Goal: Task Accomplishment & Management: Manage account settings

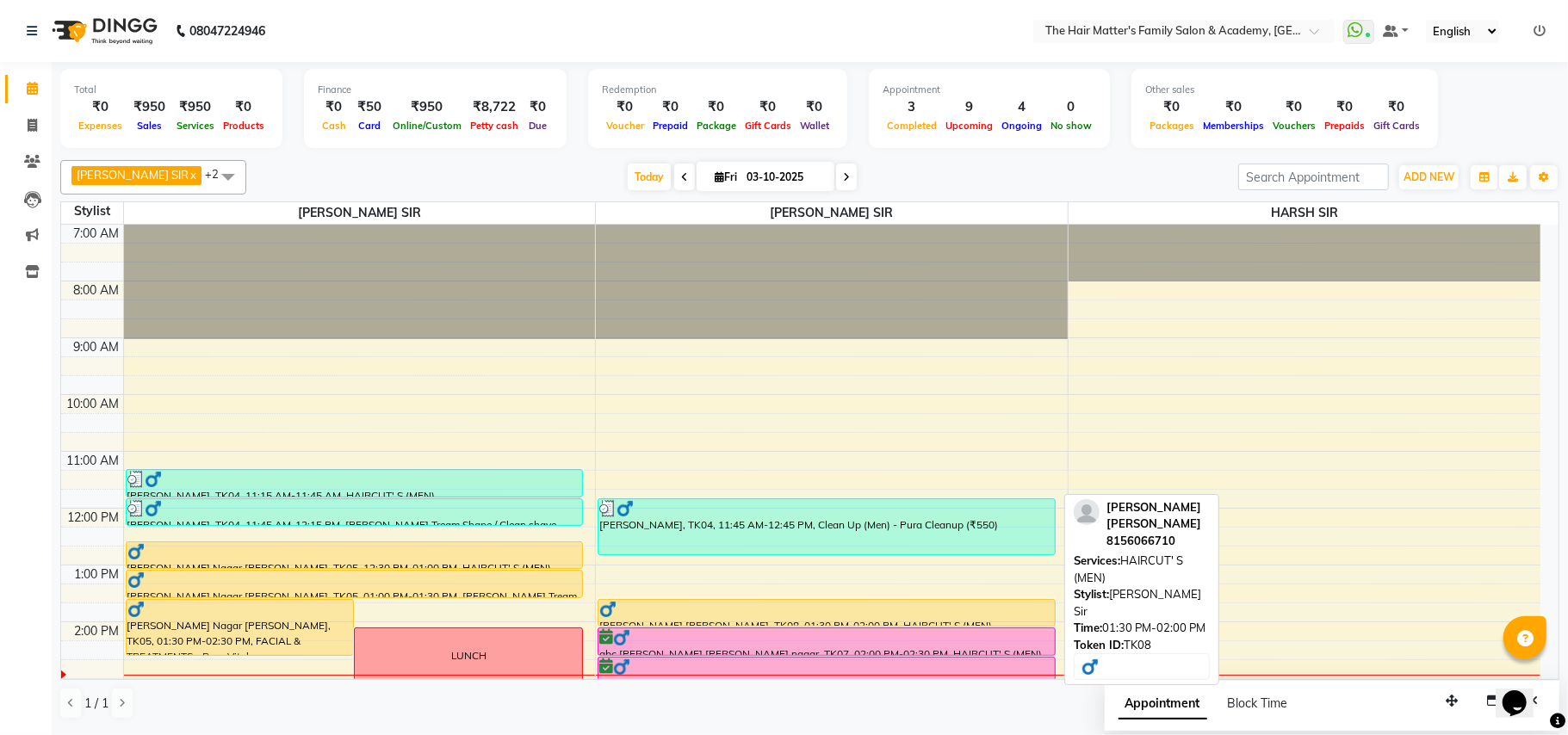
click at [703, 611] on div at bounding box center [826, 609] width 455 height 17
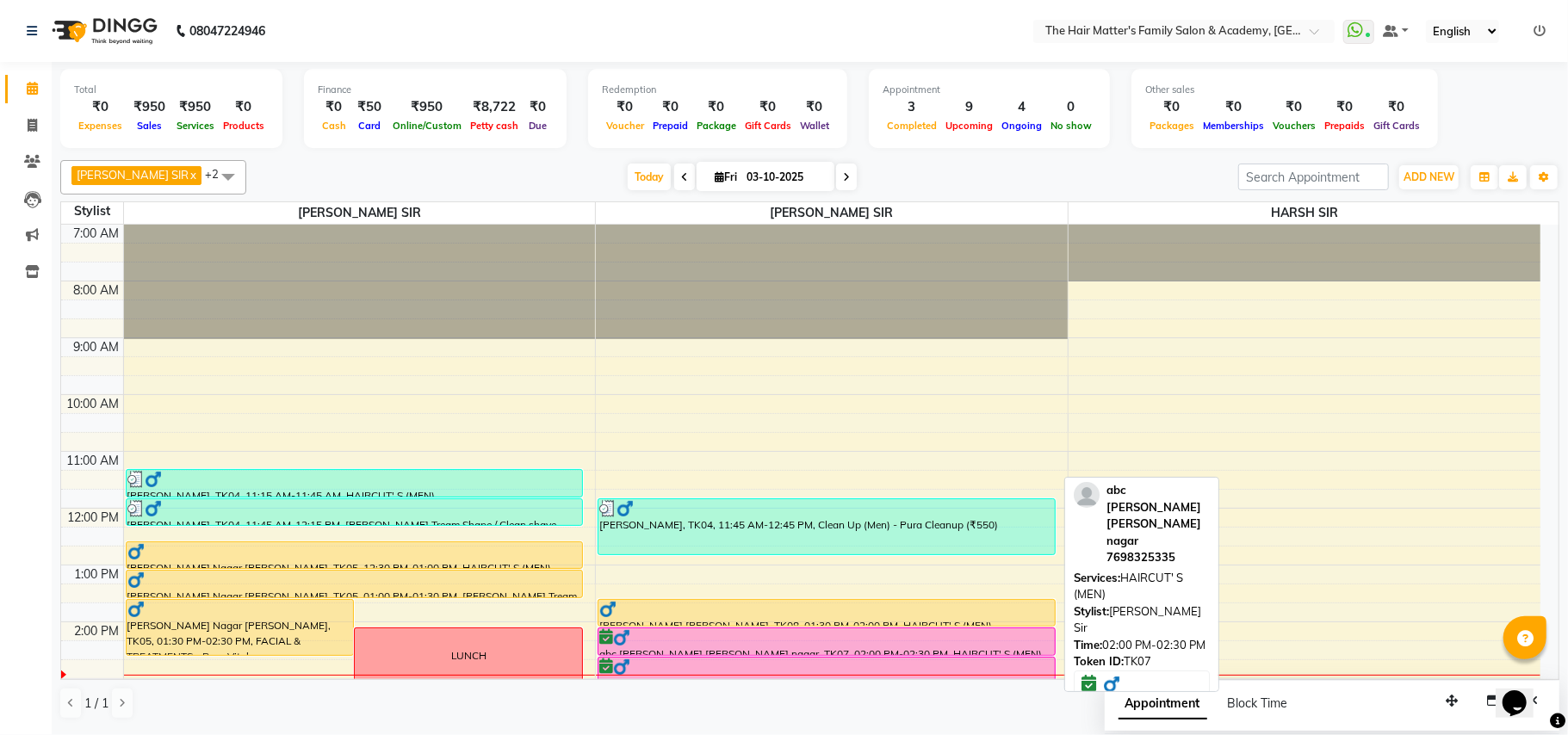
click at [706, 645] on div at bounding box center [826, 638] width 455 height 17
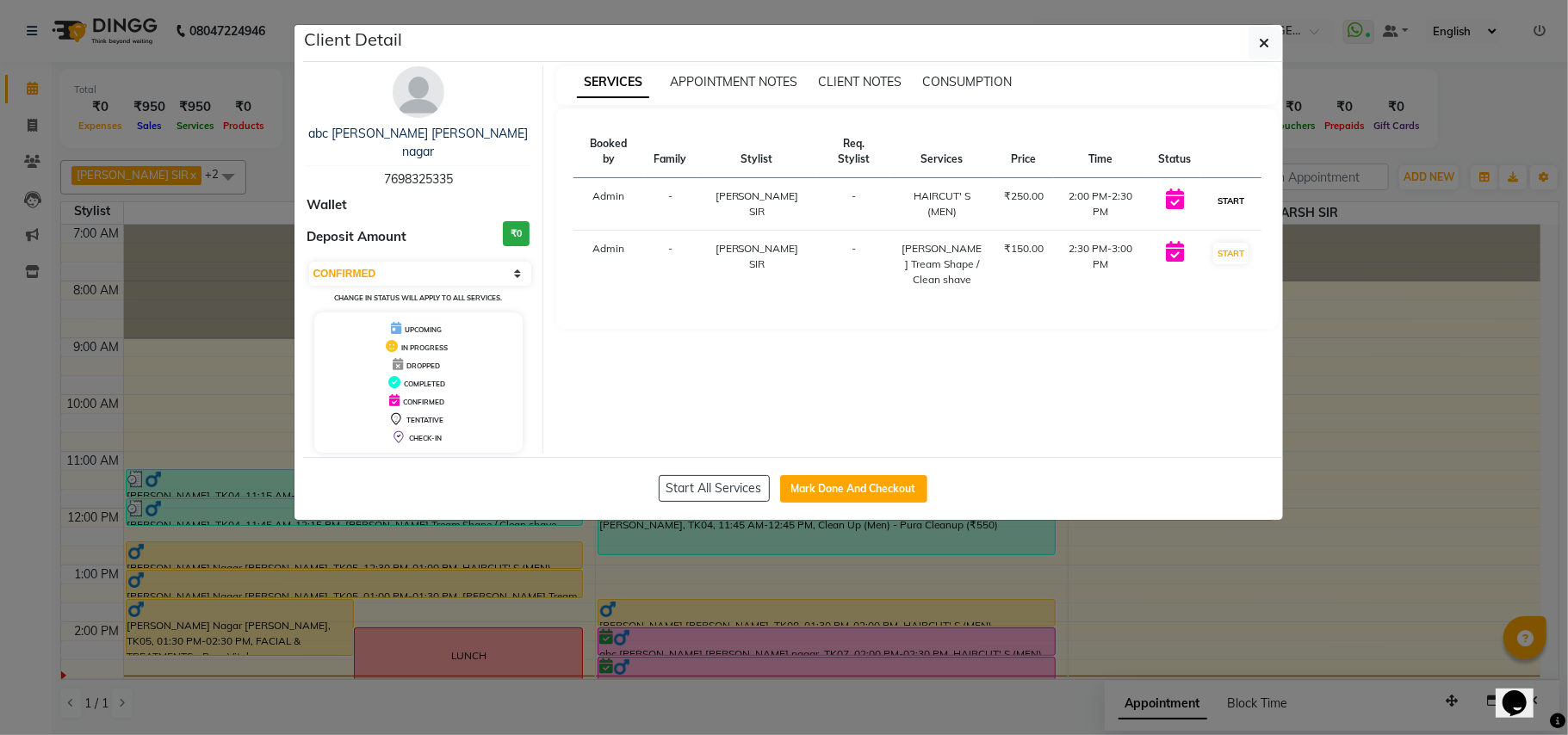
click at [1232, 197] on button "START" at bounding box center [1231, 201] width 35 height 22
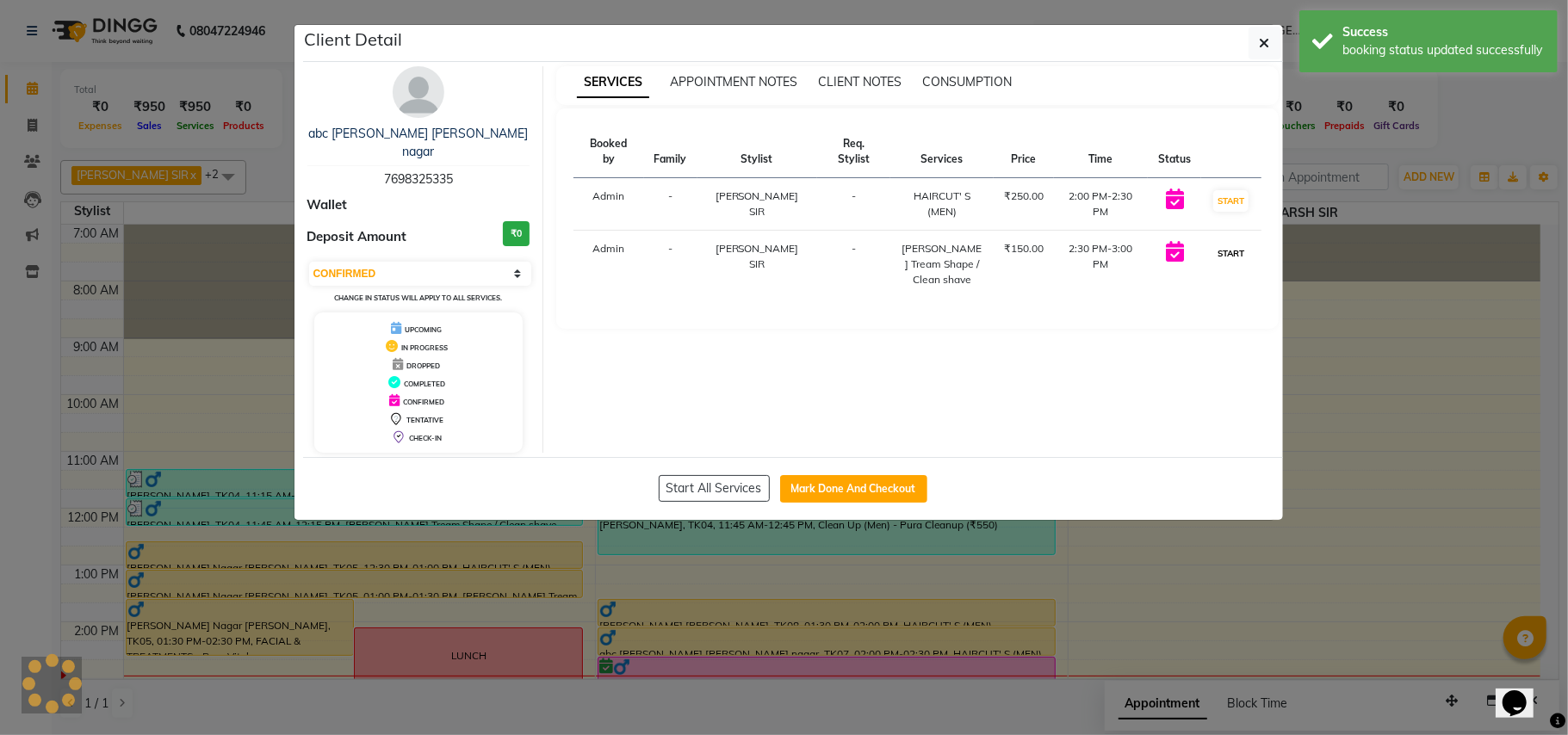
click at [1226, 243] on button "START" at bounding box center [1231, 254] width 35 height 22
select select "select"
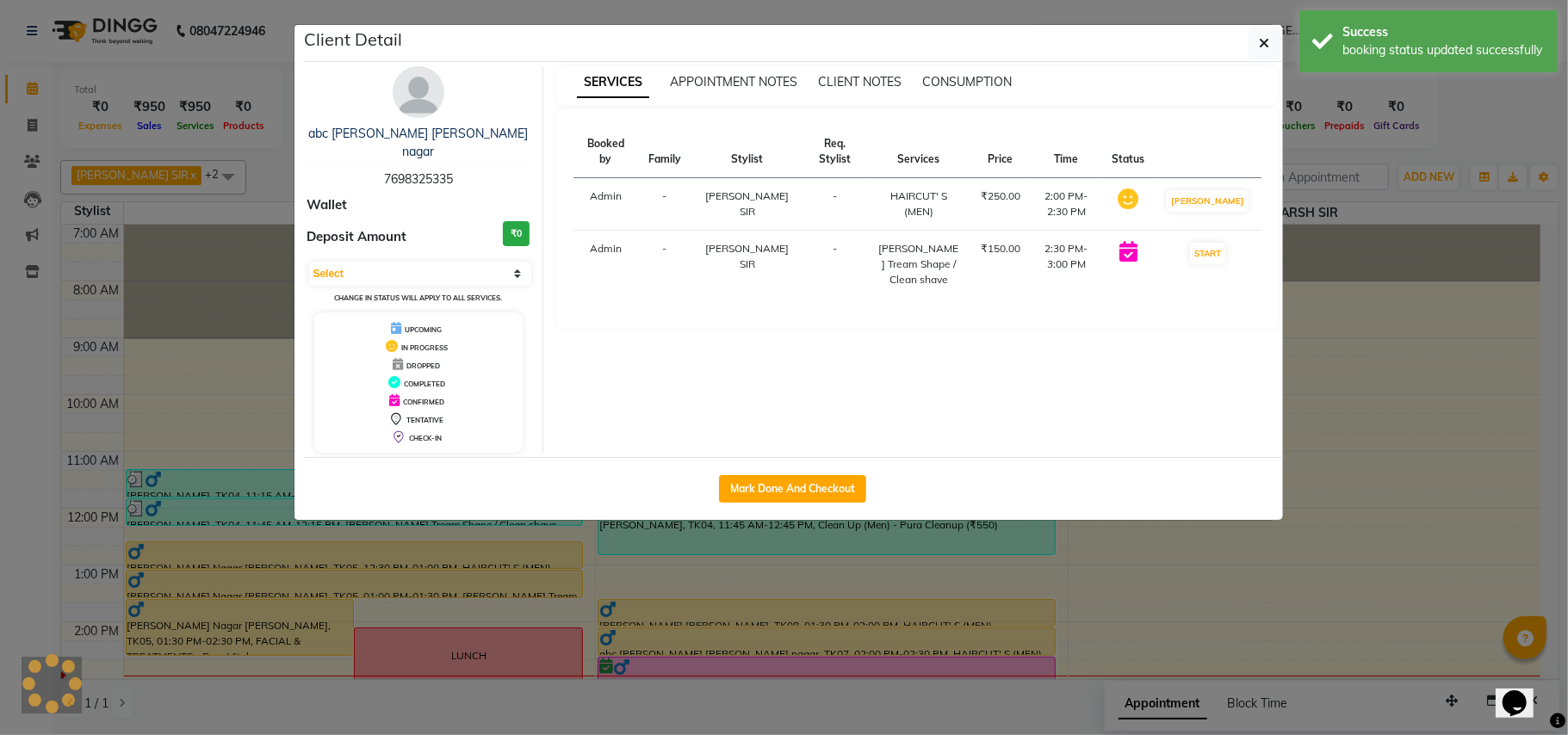
click at [1339, 276] on ngb-modal-window "Client Detail abc mishara sir ayojan nagar 7698325335 Wallet Deposit Amount ₹0 …" at bounding box center [784, 367] width 1568 height 735
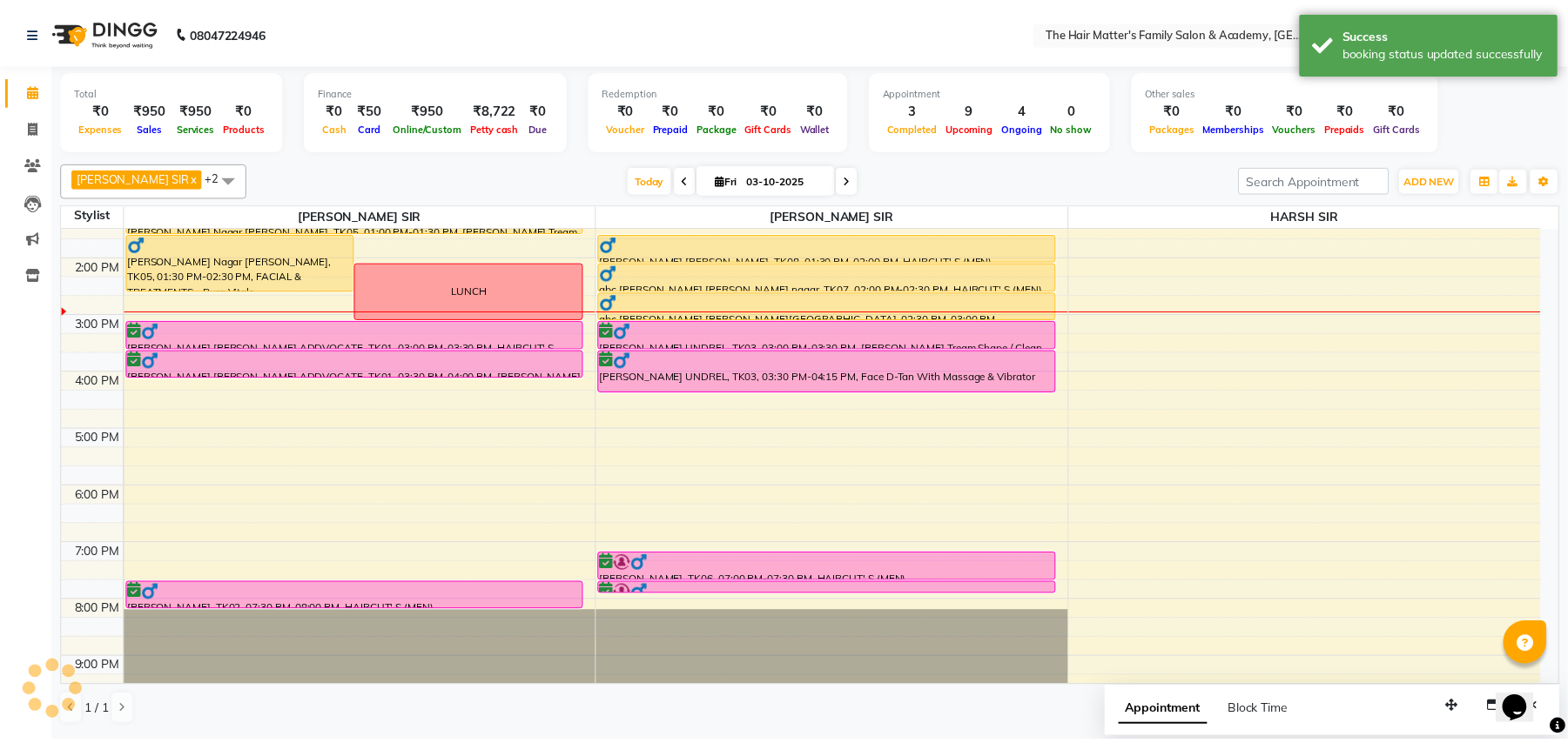
scroll to position [386, 0]
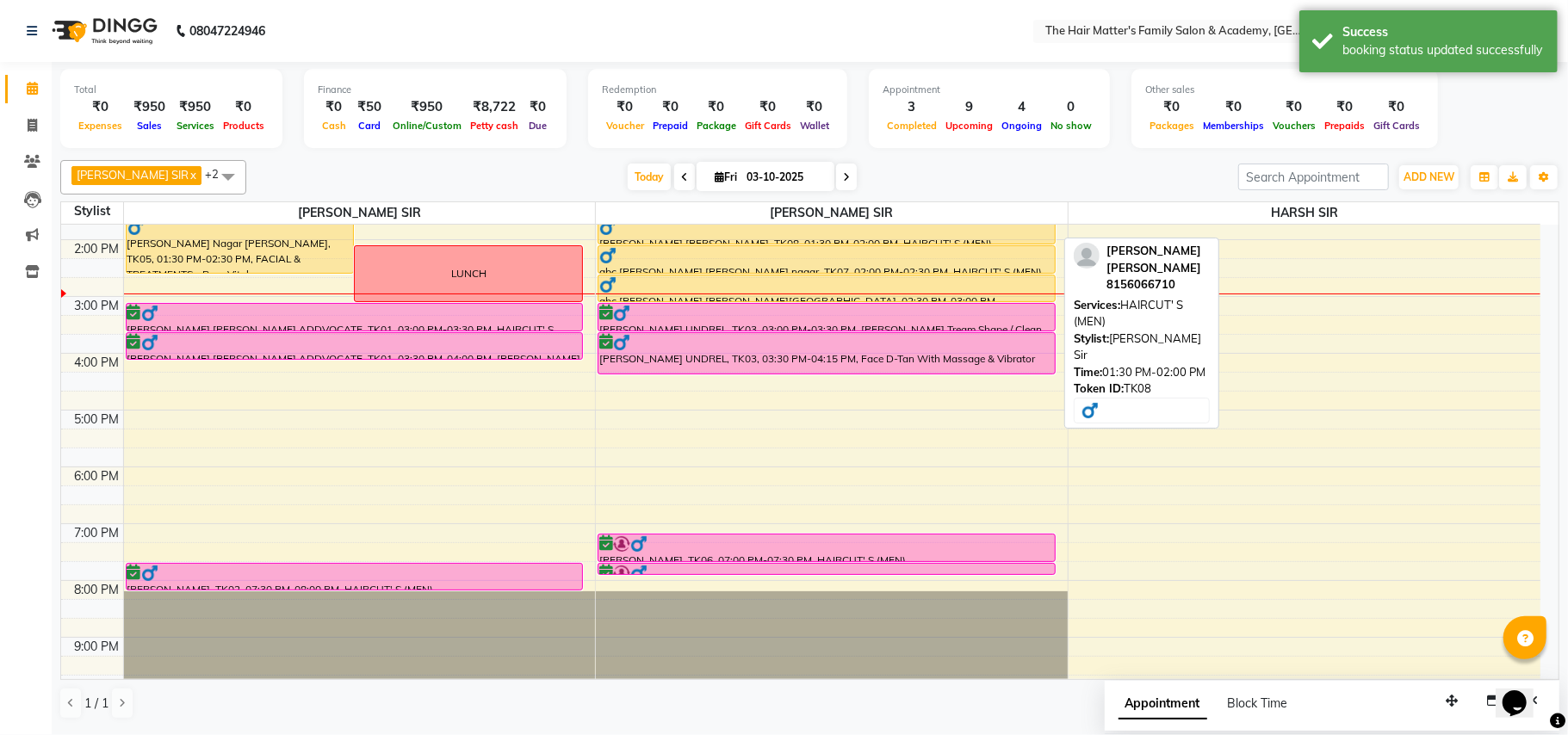
click at [780, 235] on div at bounding box center [826, 227] width 455 height 17
select select "1"
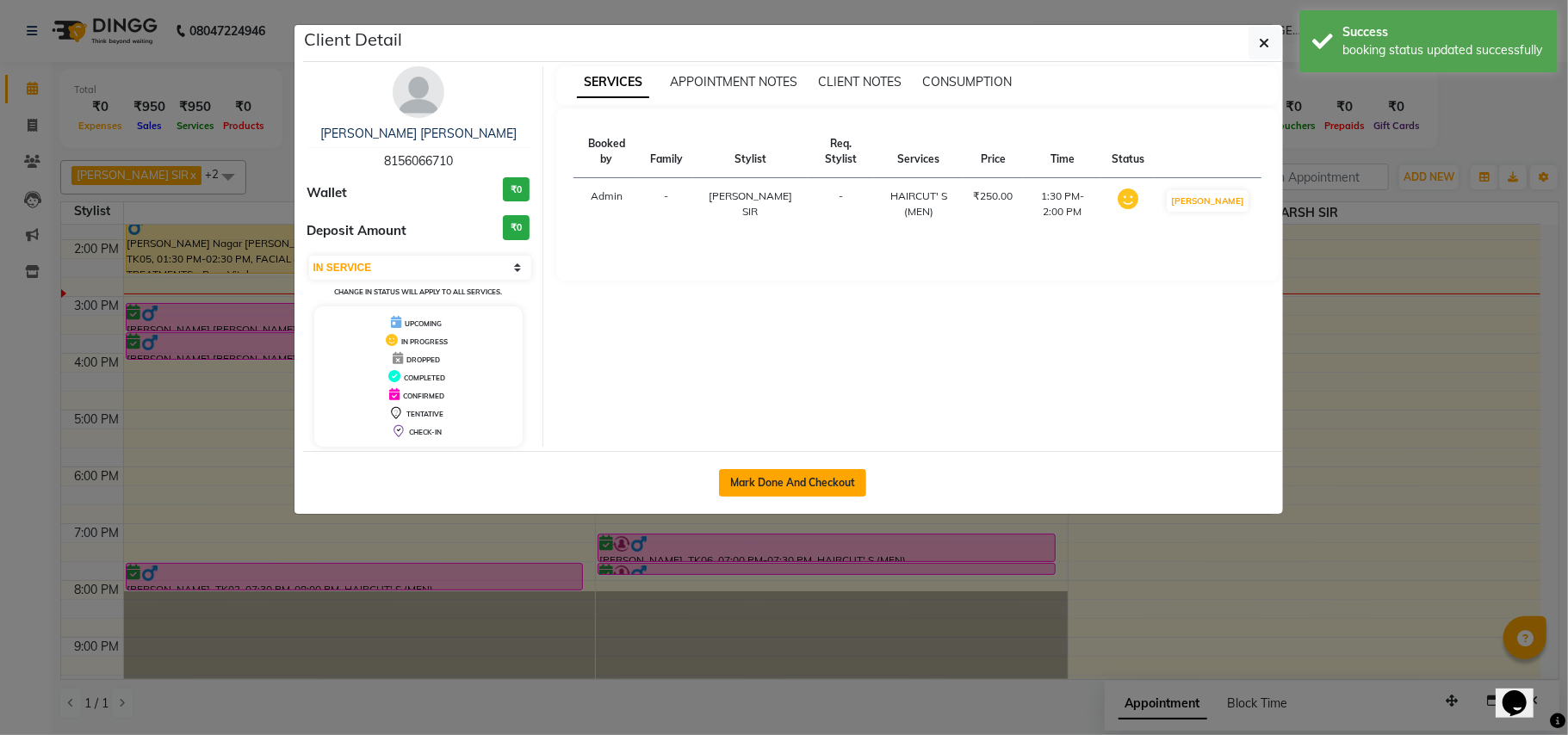
click at [841, 473] on button "Mark Done And Checkout" at bounding box center [792, 482] width 147 height 28
select select "service"
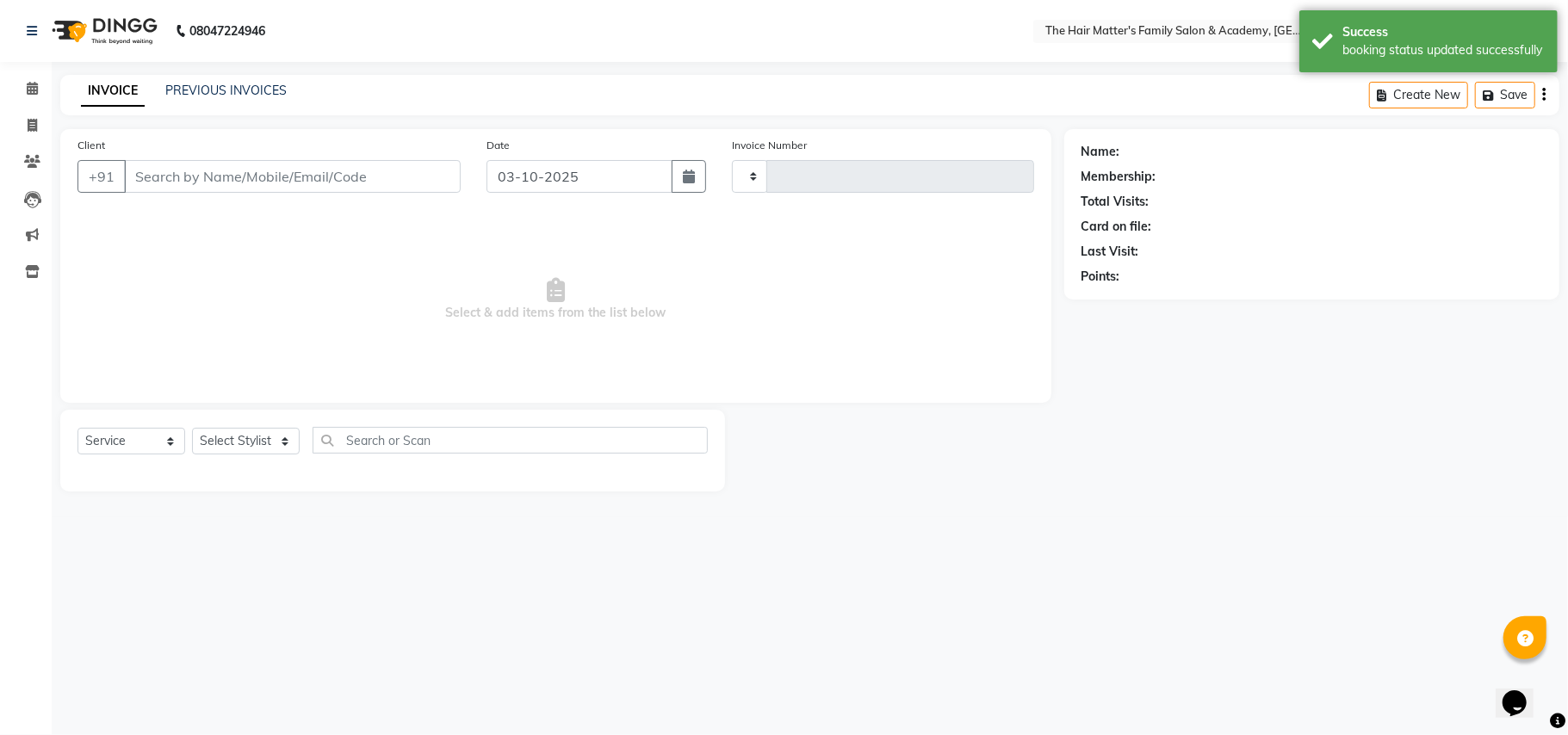
type input "2020"
select select "5980"
type input "8156066710"
select select "43094"
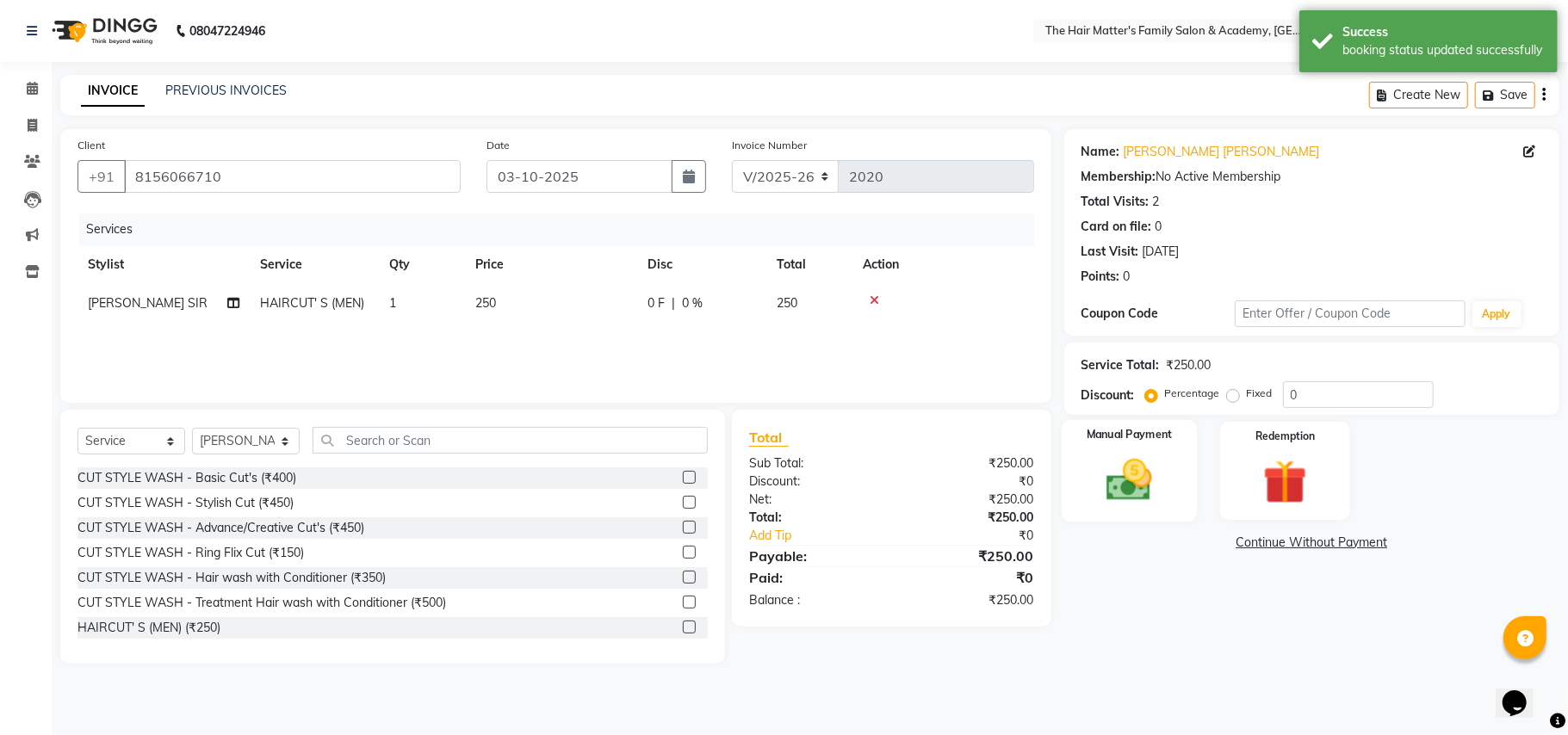
click at [1110, 461] on img at bounding box center [1129, 480] width 75 height 53
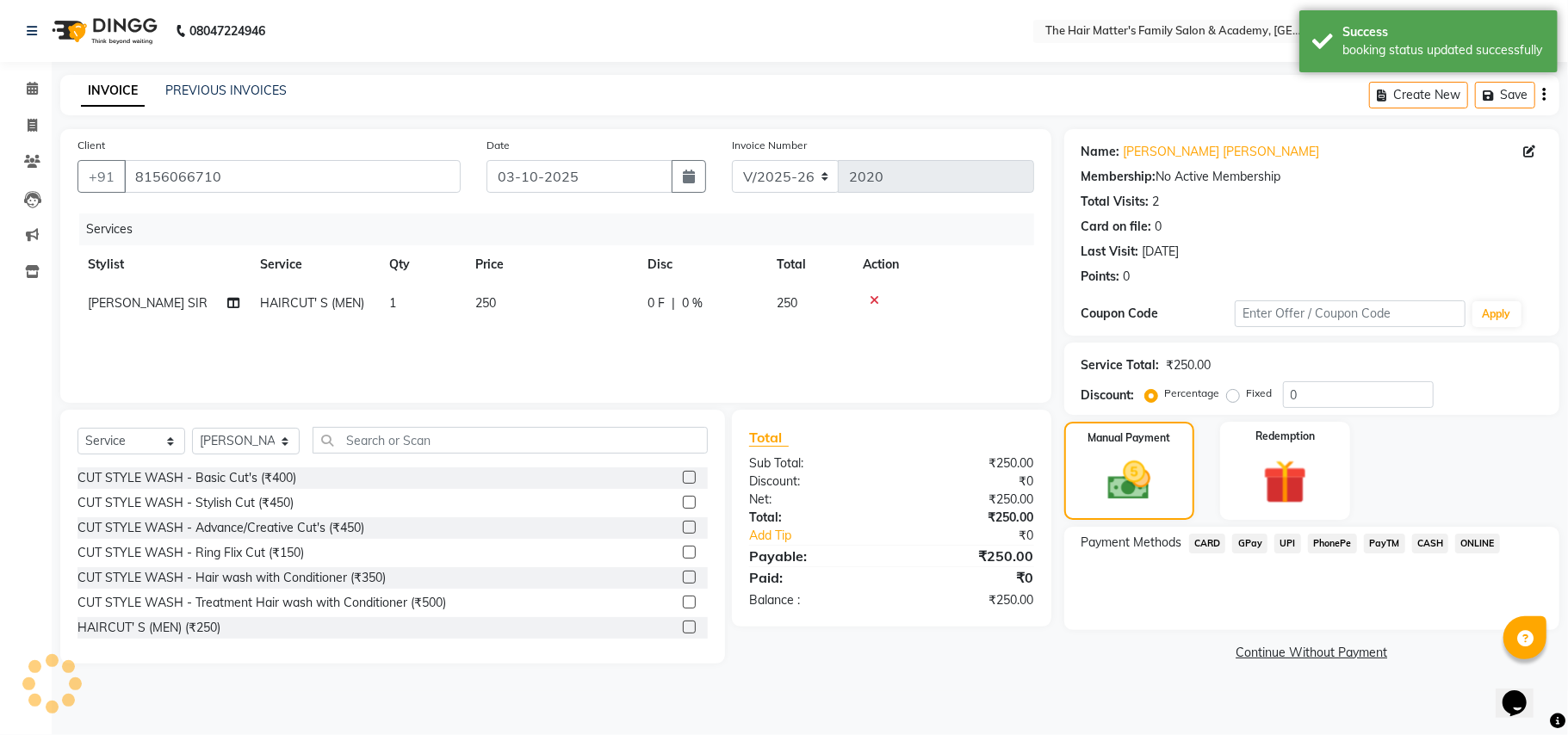
click at [1288, 544] on span "UPI" at bounding box center [1288, 543] width 27 height 20
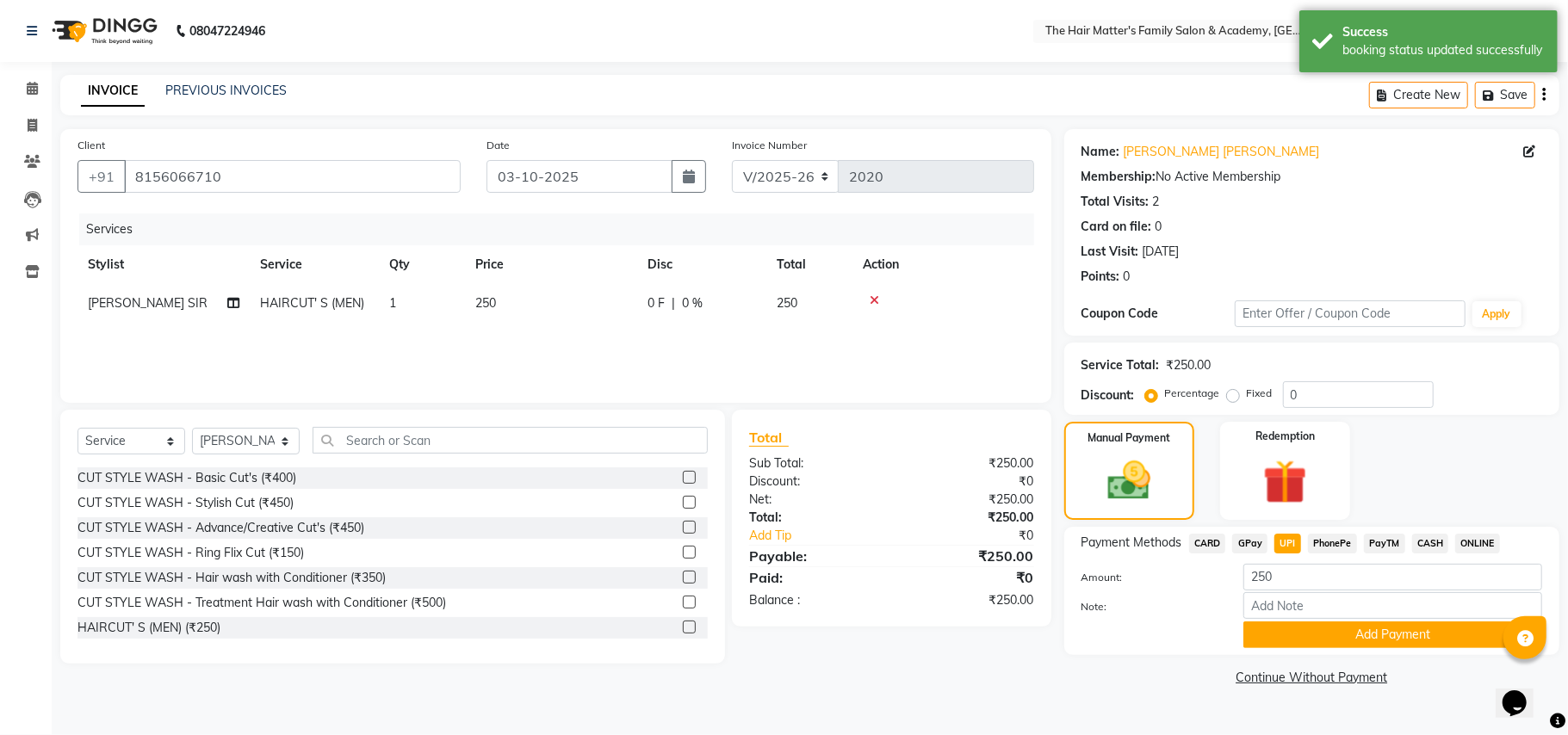
click at [1281, 621] on div "Note:" at bounding box center [1312, 606] width 486 height 30
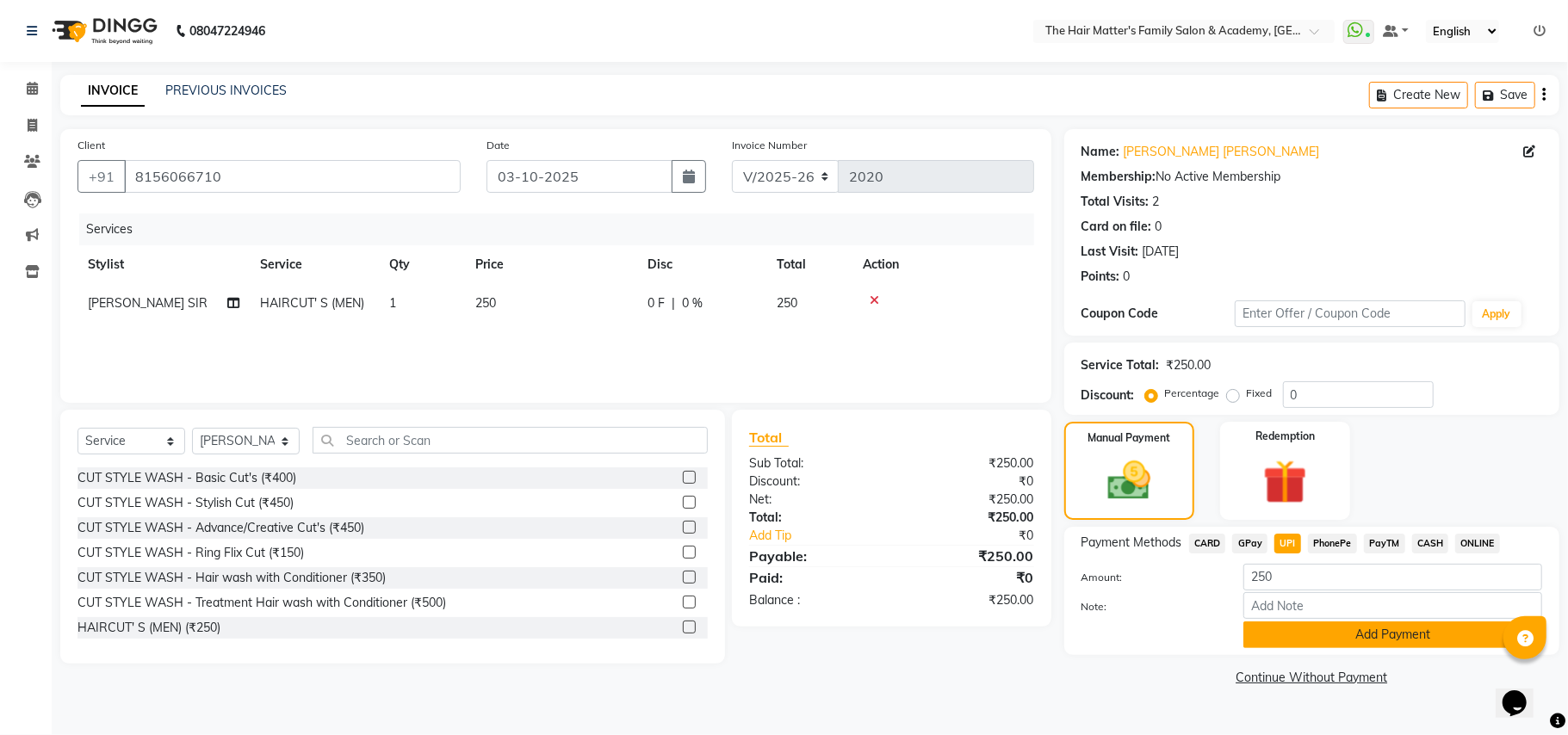
click at [1281, 623] on button "Add Payment" at bounding box center [1392, 635] width 298 height 27
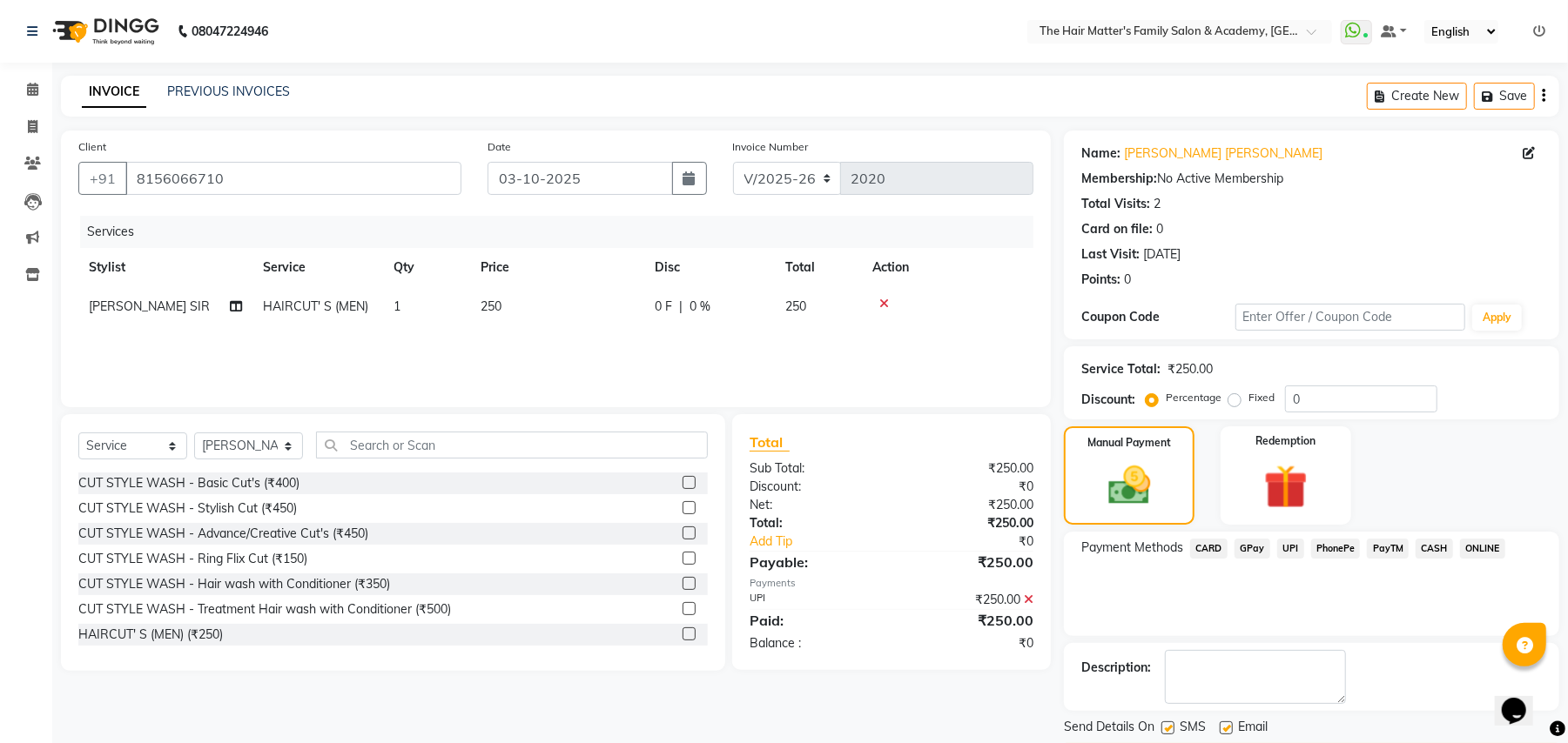
scroll to position [54, 0]
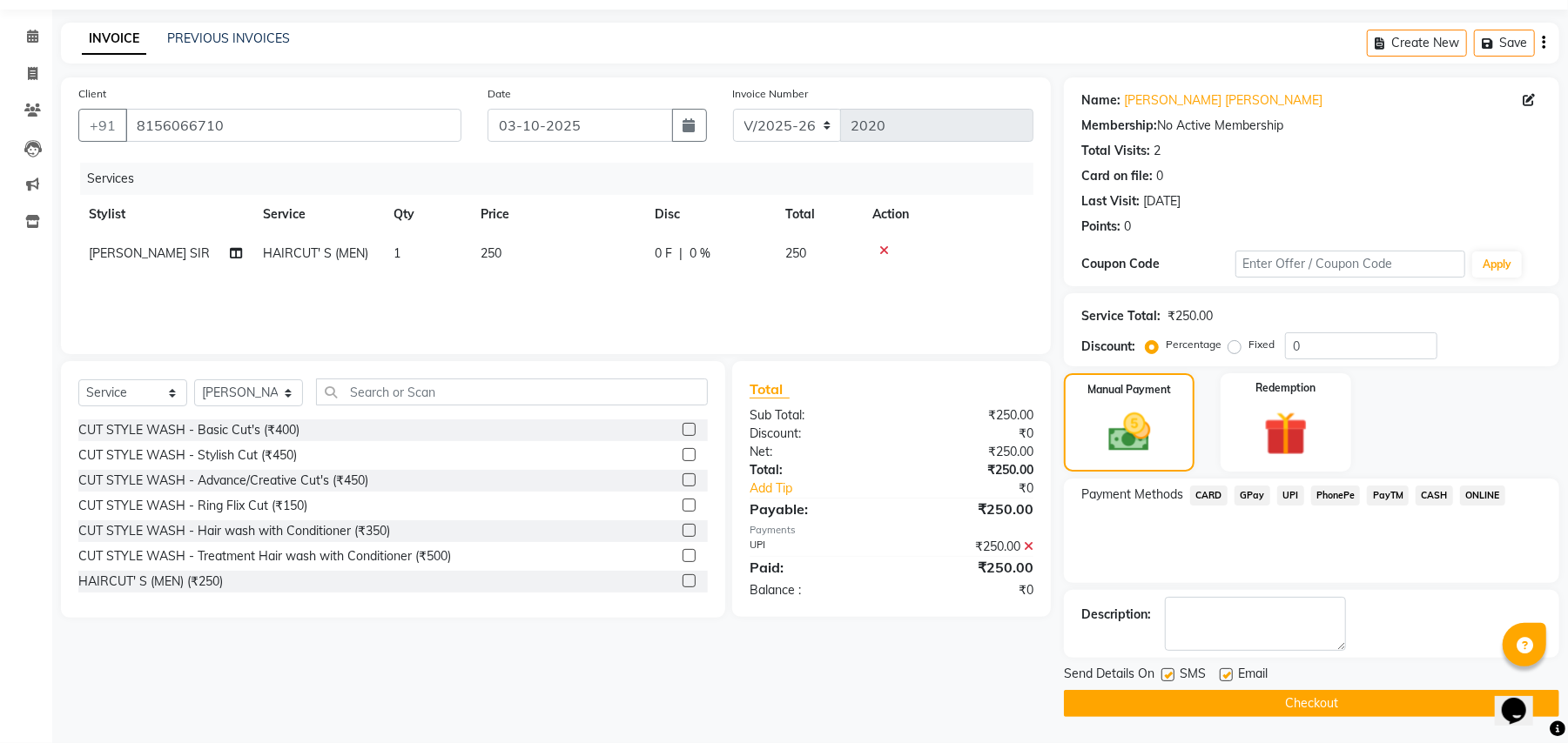
click at [1243, 722] on main "INVOICE PREVIOUS INVOICES Create New Save Client +91 8156066710 Date 03-10-2025…" at bounding box center [810, 383] width 1515 height 721
click at [1243, 718] on main "INVOICE PREVIOUS INVOICES Create New Save Client +91 8156066710 Date 03-10-2025…" at bounding box center [810, 383] width 1515 height 721
click at [1247, 698] on button "Checkout" at bounding box center [1312, 703] width 495 height 27
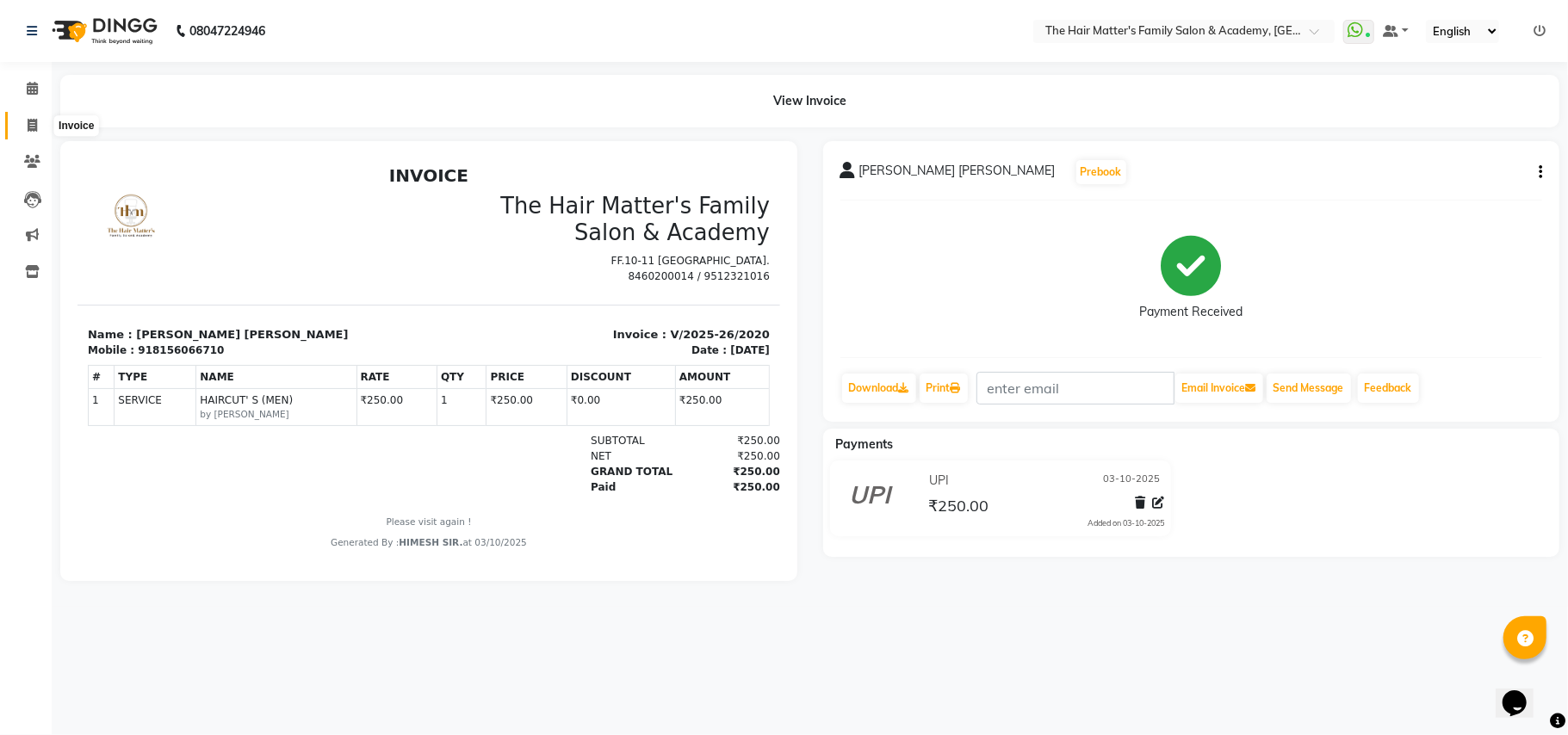
click at [31, 121] on icon at bounding box center [32, 126] width 10 height 13
select select "5980"
select select "service"
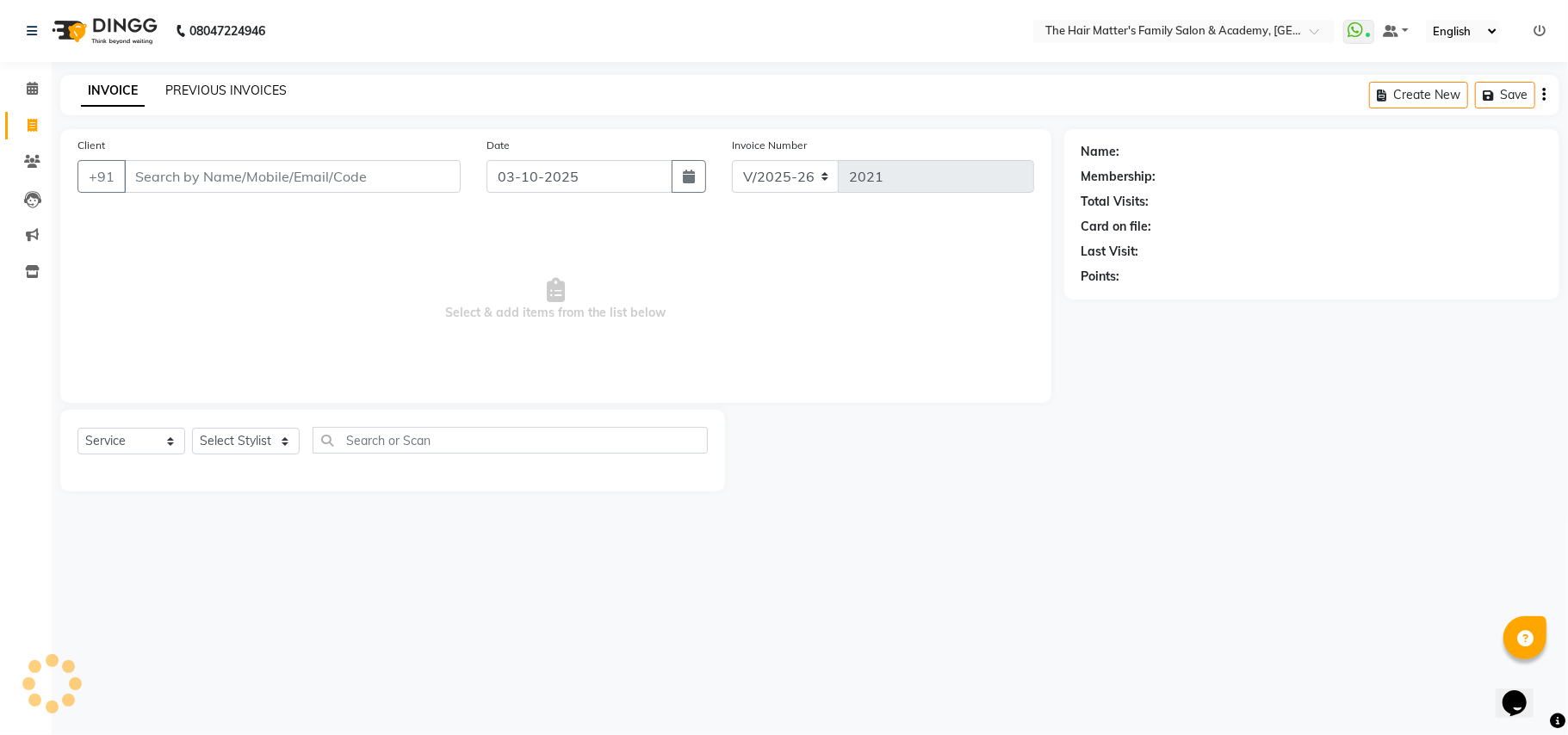
click at [225, 86] on link "PREVIOUS INVOICES" at bounding box center [225, 91] width 121 height 15
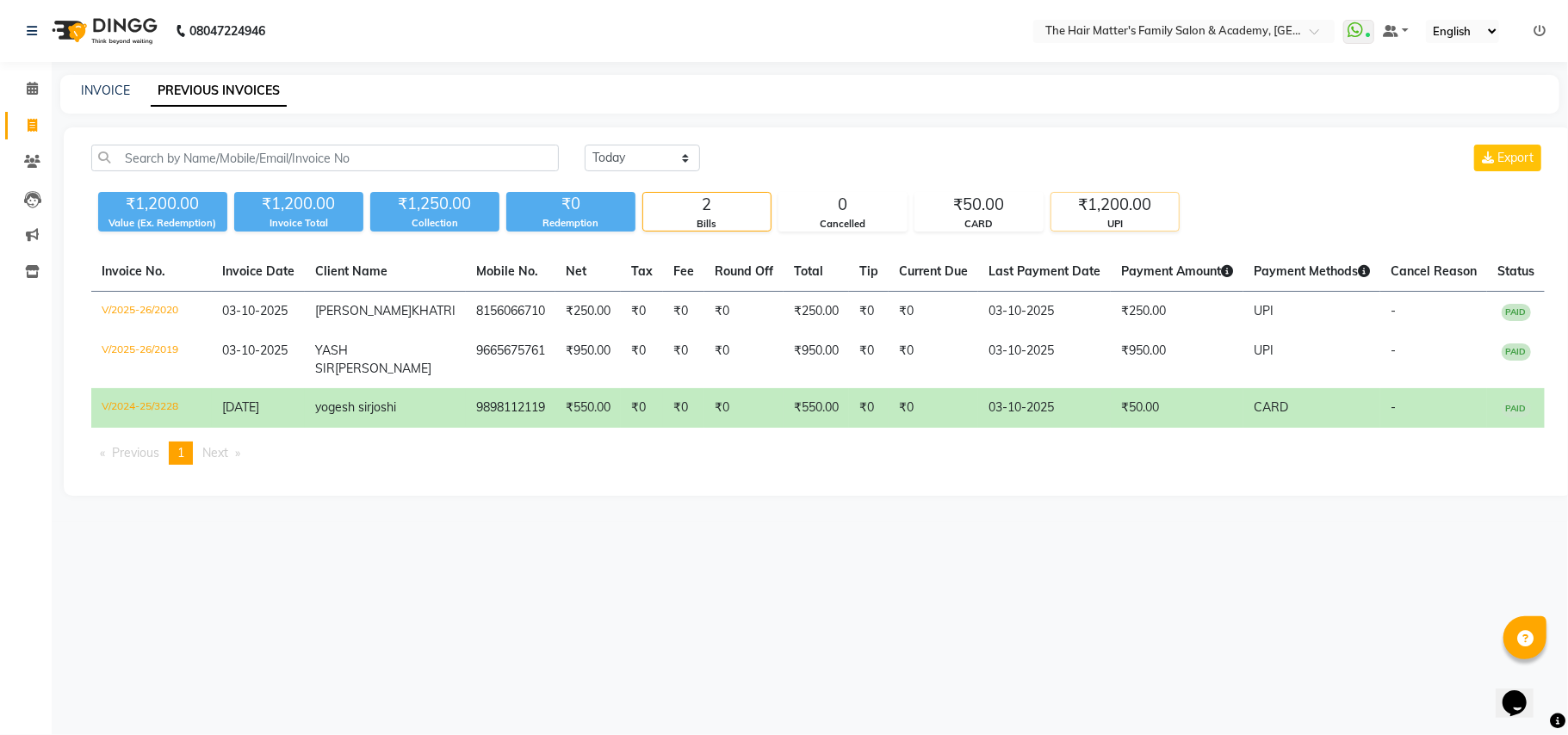
click at [1161, 222] on div "UPI" at bounding box center [1115, 224] width 128 height 14
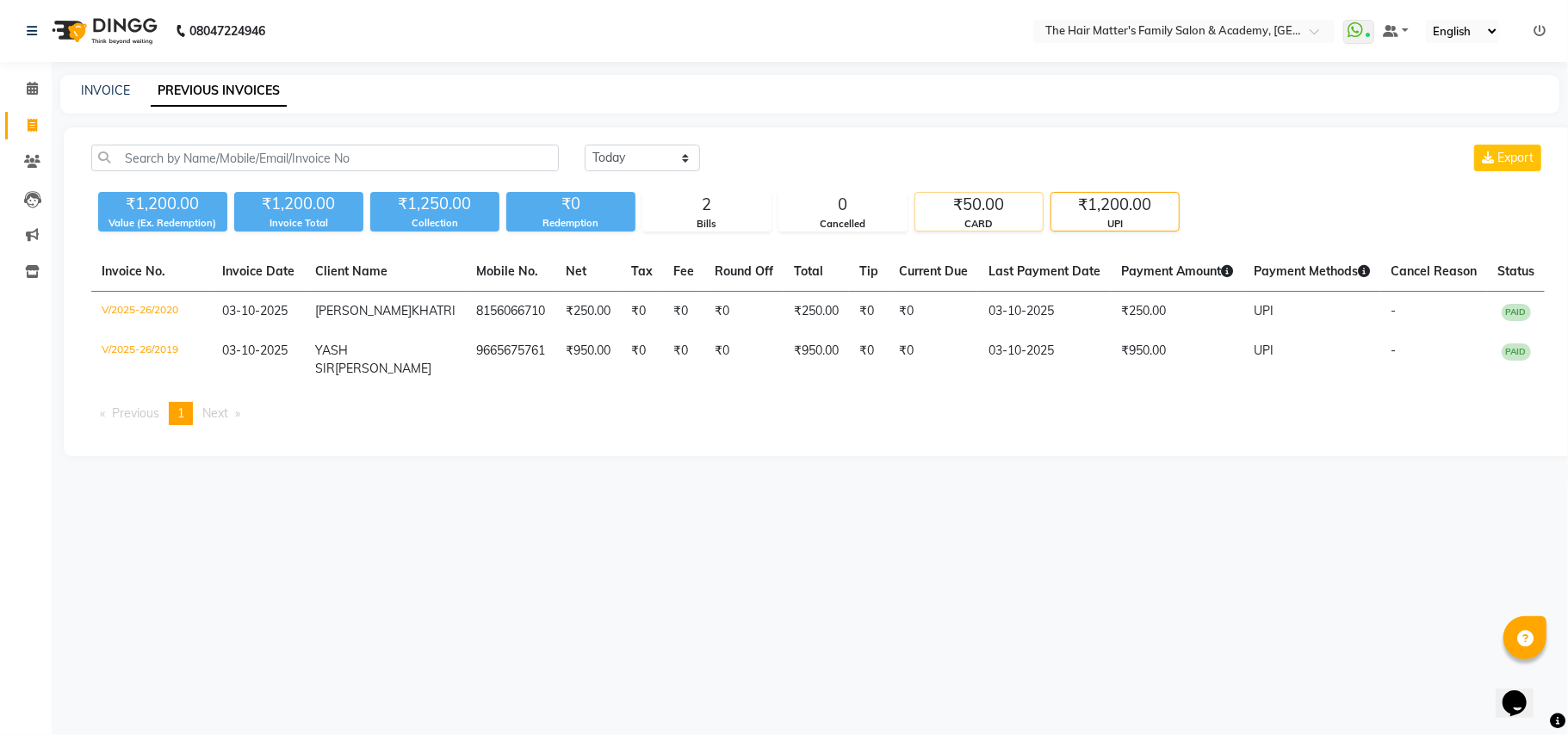
click at [1004, 203] on div "₹50.00" at bounding box center [979, 204] width 128 height 24
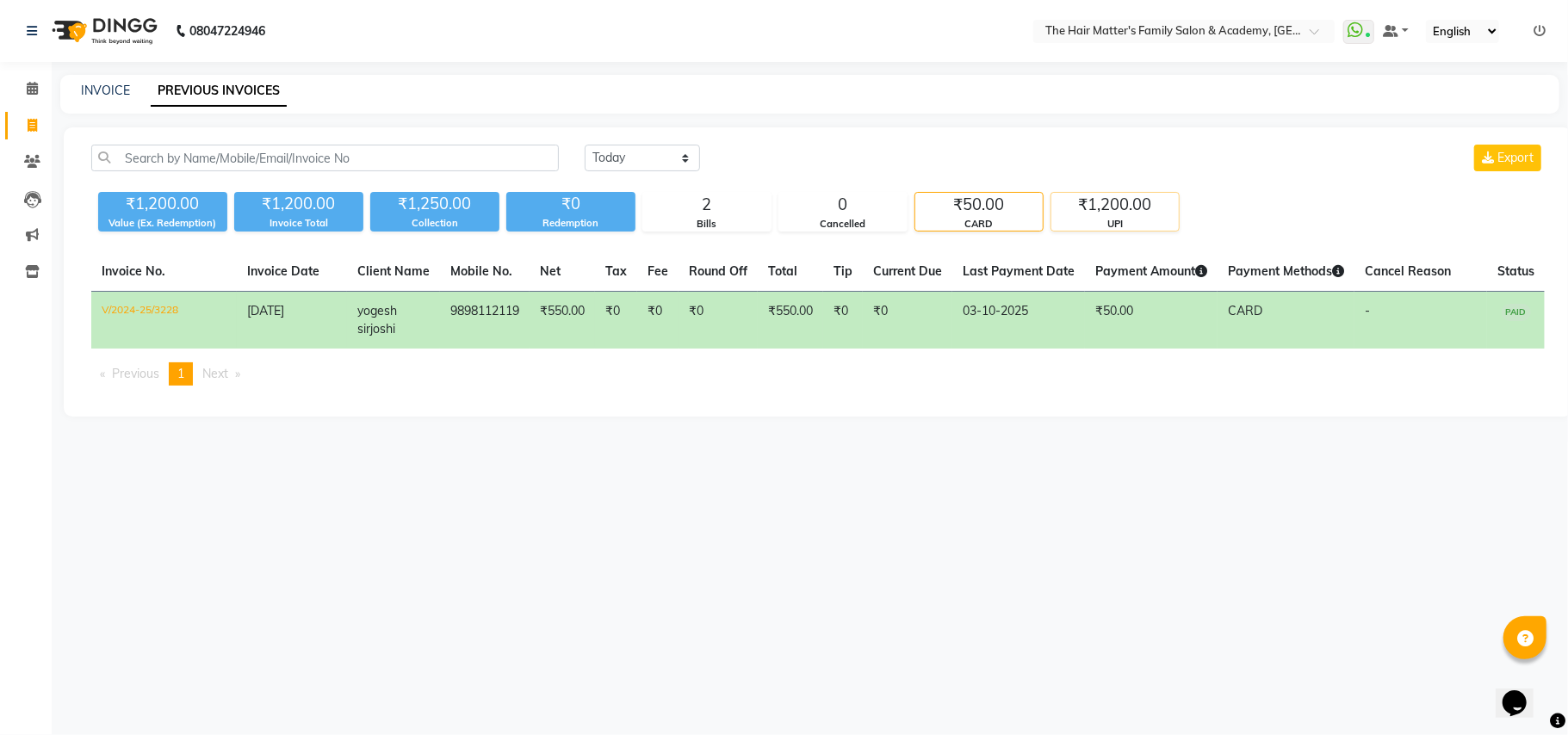
click at [1091, 224] on div "UPI" at bounding box center [1115, 224] width 128 height 14
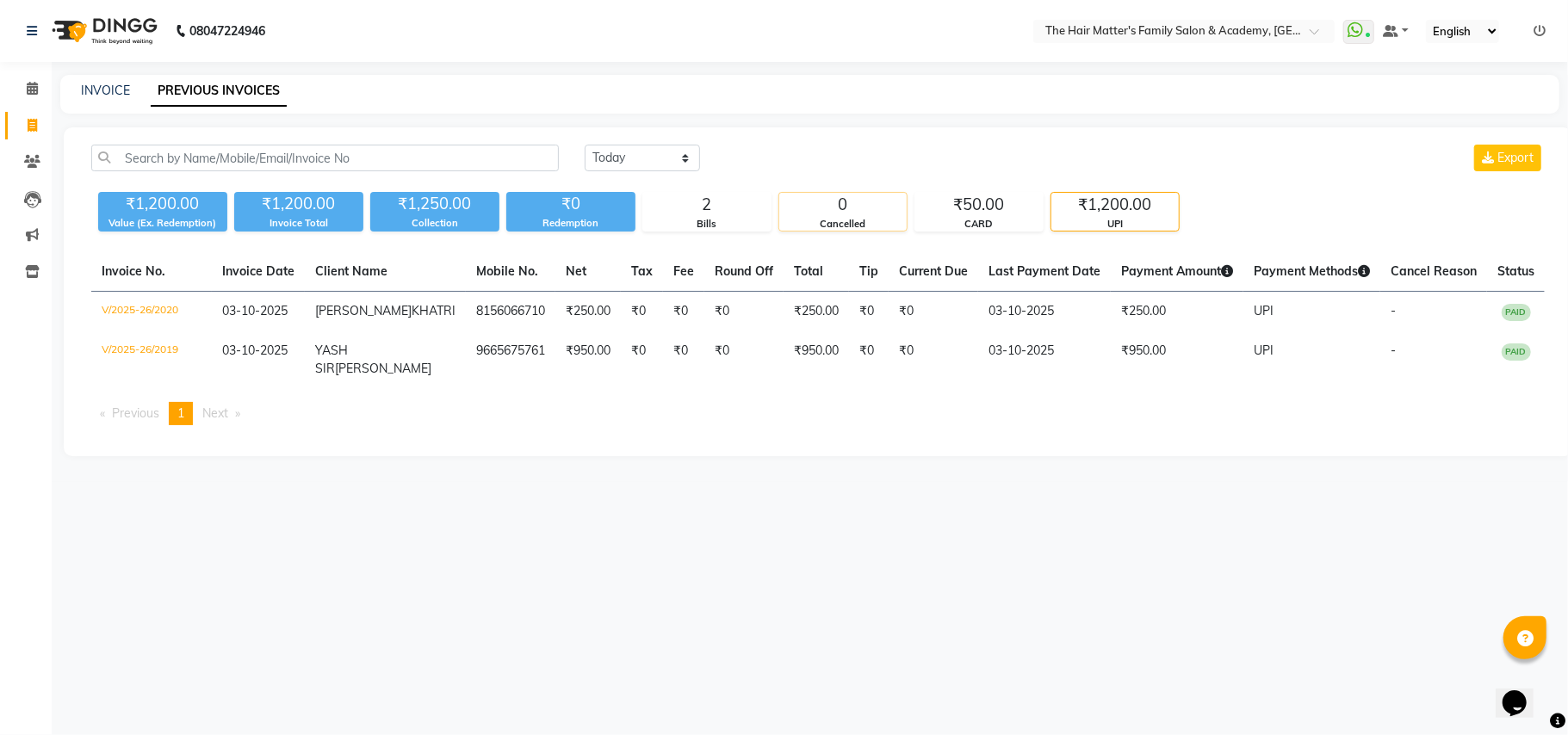
click at [868, 197] on div "0" at bounding box center [843, 204] width 128 height 24
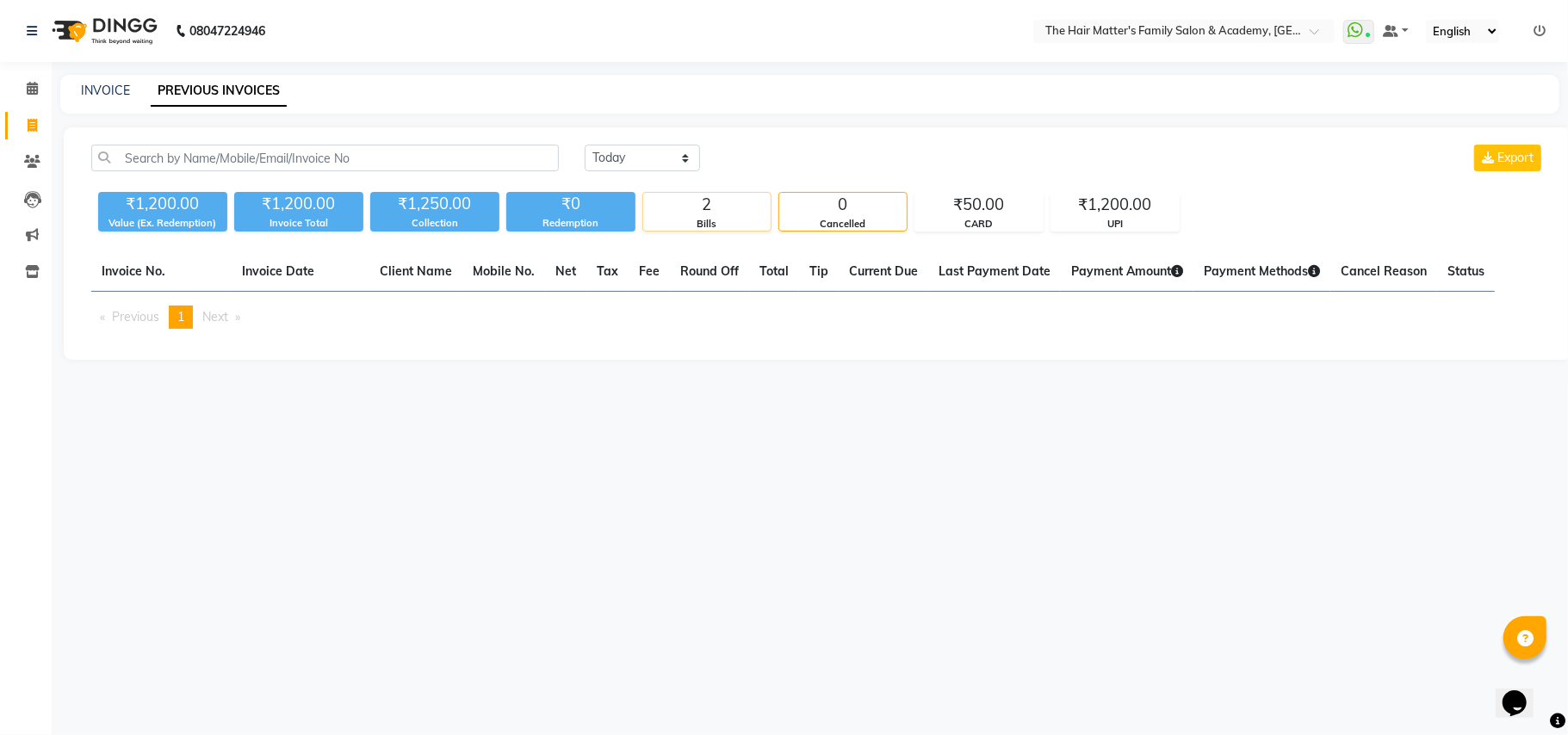
click at [748, 211] on div "2" at bounding box center [707, 204] width 128 height 24
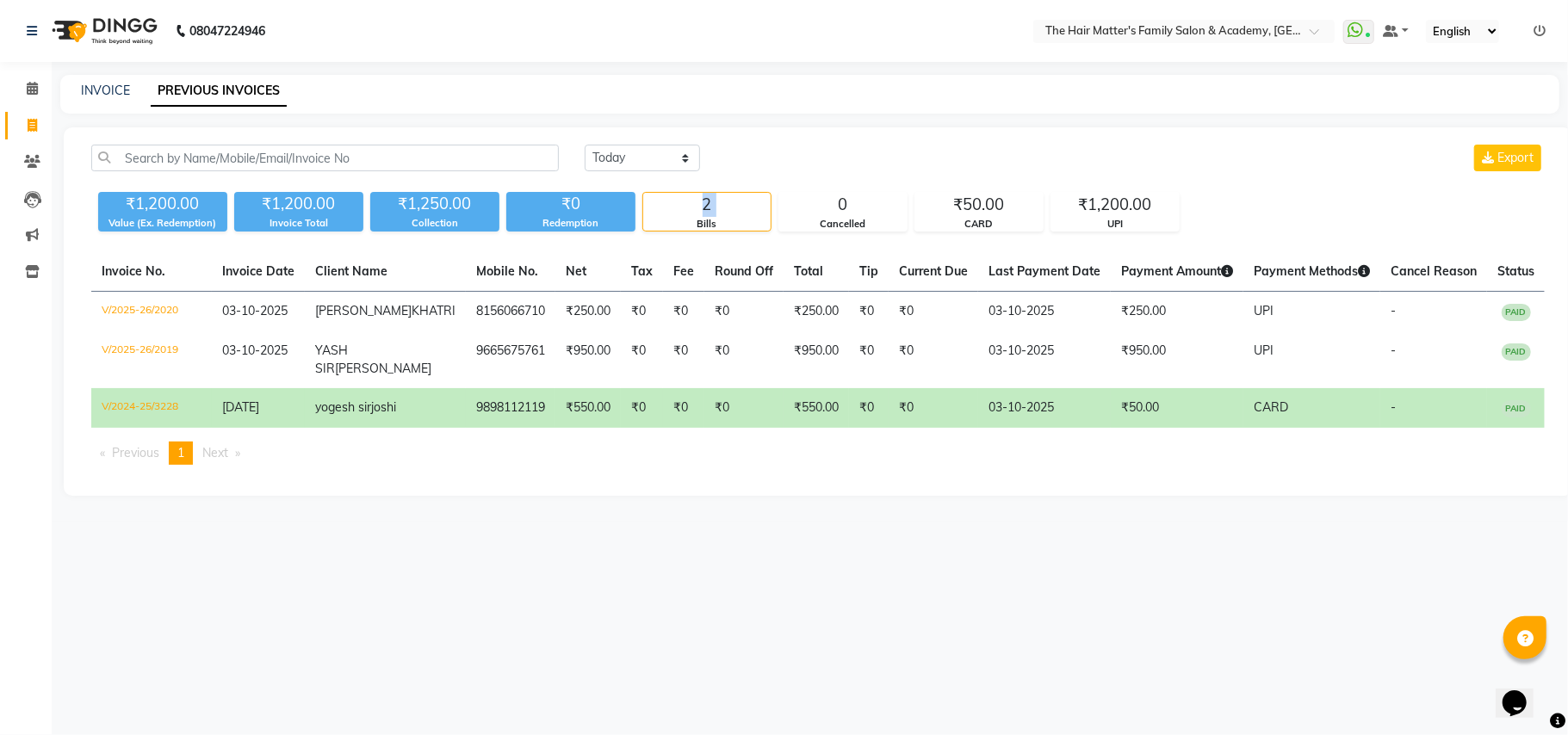
drag, startPoint x: 659, startPoint y: 215, endPoint x: 596, endPoint y: 239, distance: 67.4
click at [641, 232] on div "₹1,200.00 Value (Ex. Redemption) ₹1,200.00 Invoice Total ₹1,250.00 Collection ₹…" at bounding box center [818, 208] width 1454 height 47
click at [7, 93] on link "Calendar" at bounding box center [25, 90] width 41 height 29
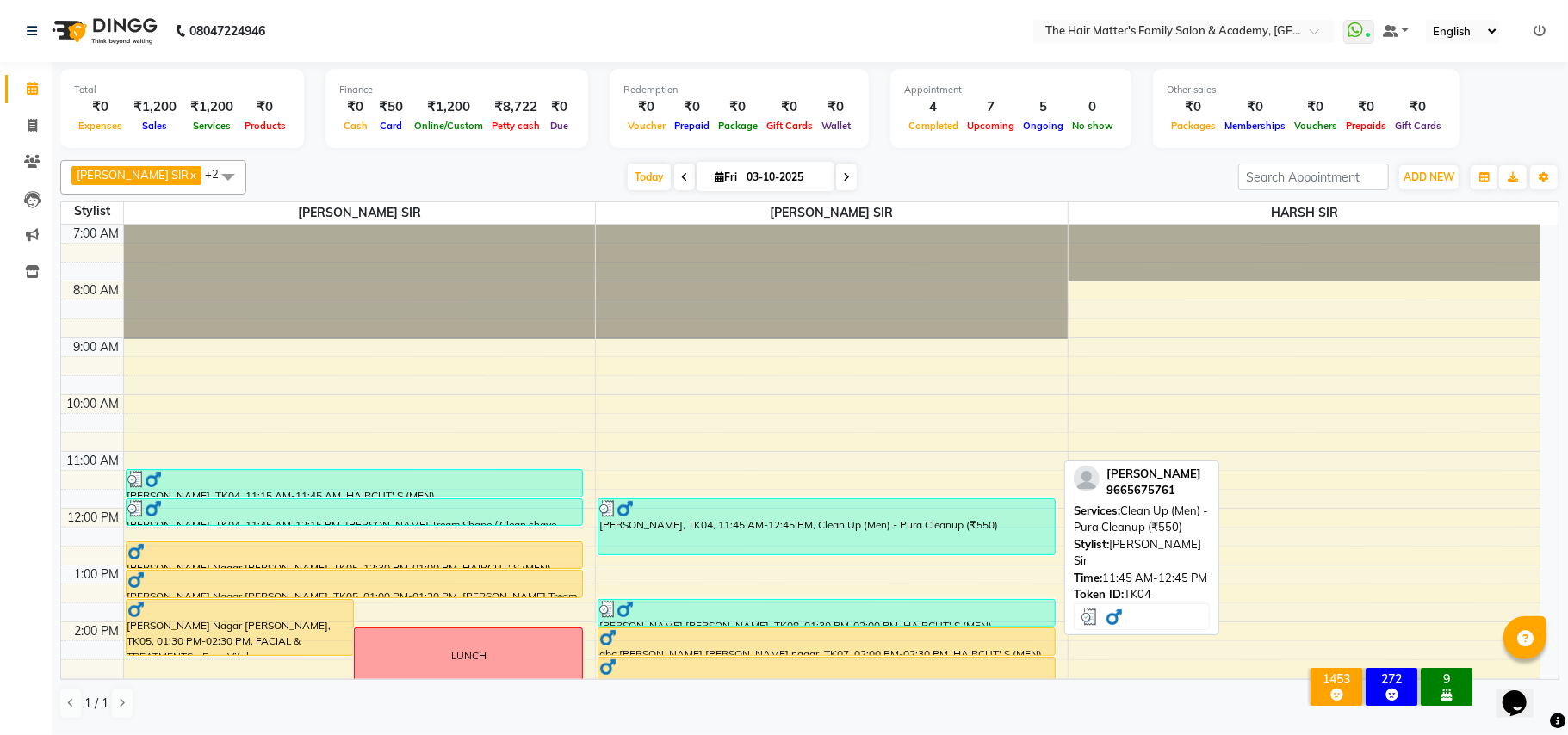
click at [694, 536] on div "[PERSON_NAME], TK04, 11:45 AM-12:45 PM, Clean Up (Men) - Pura Cleanup (₹550)" at bounding box center [826, 527] width 457 height 55
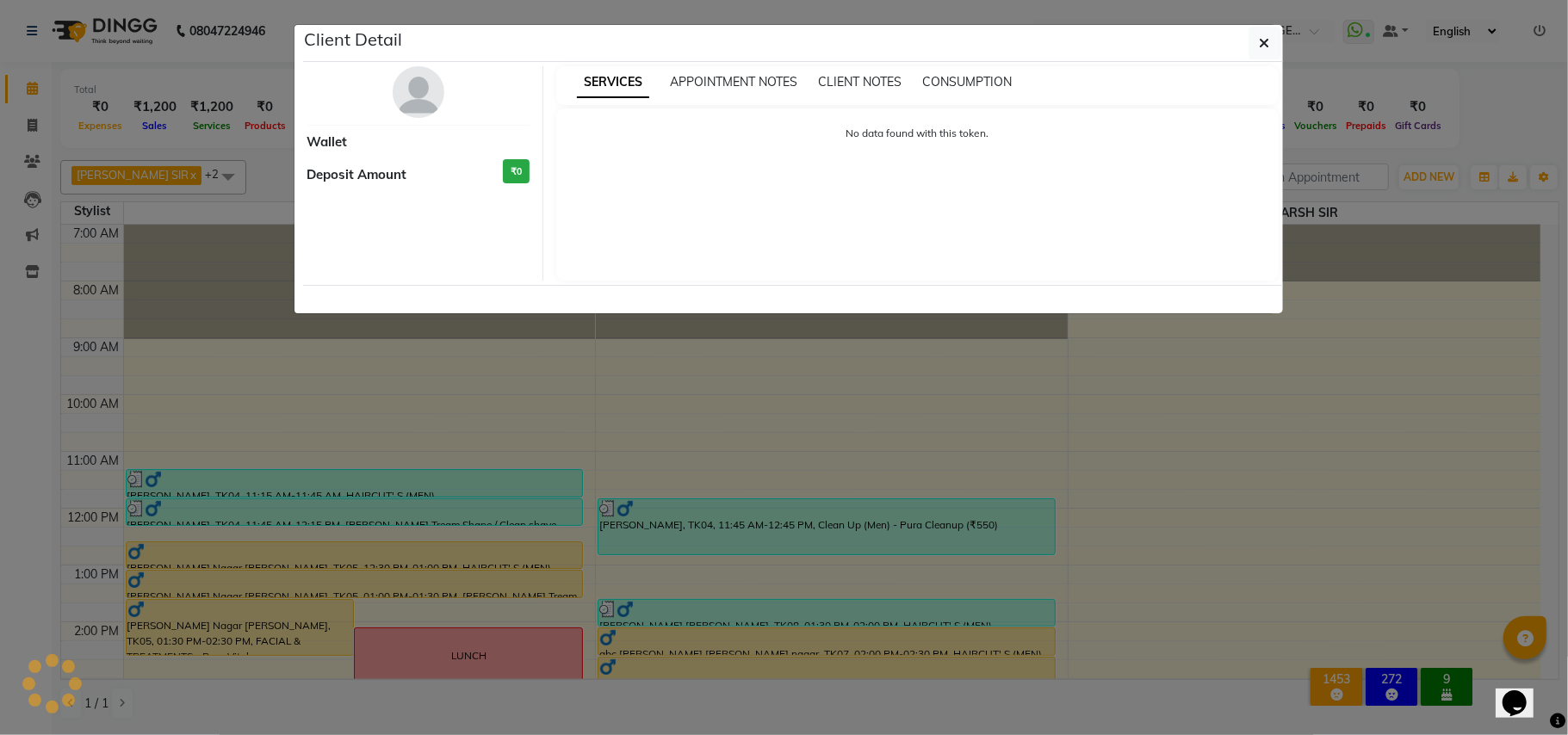
select select "3"
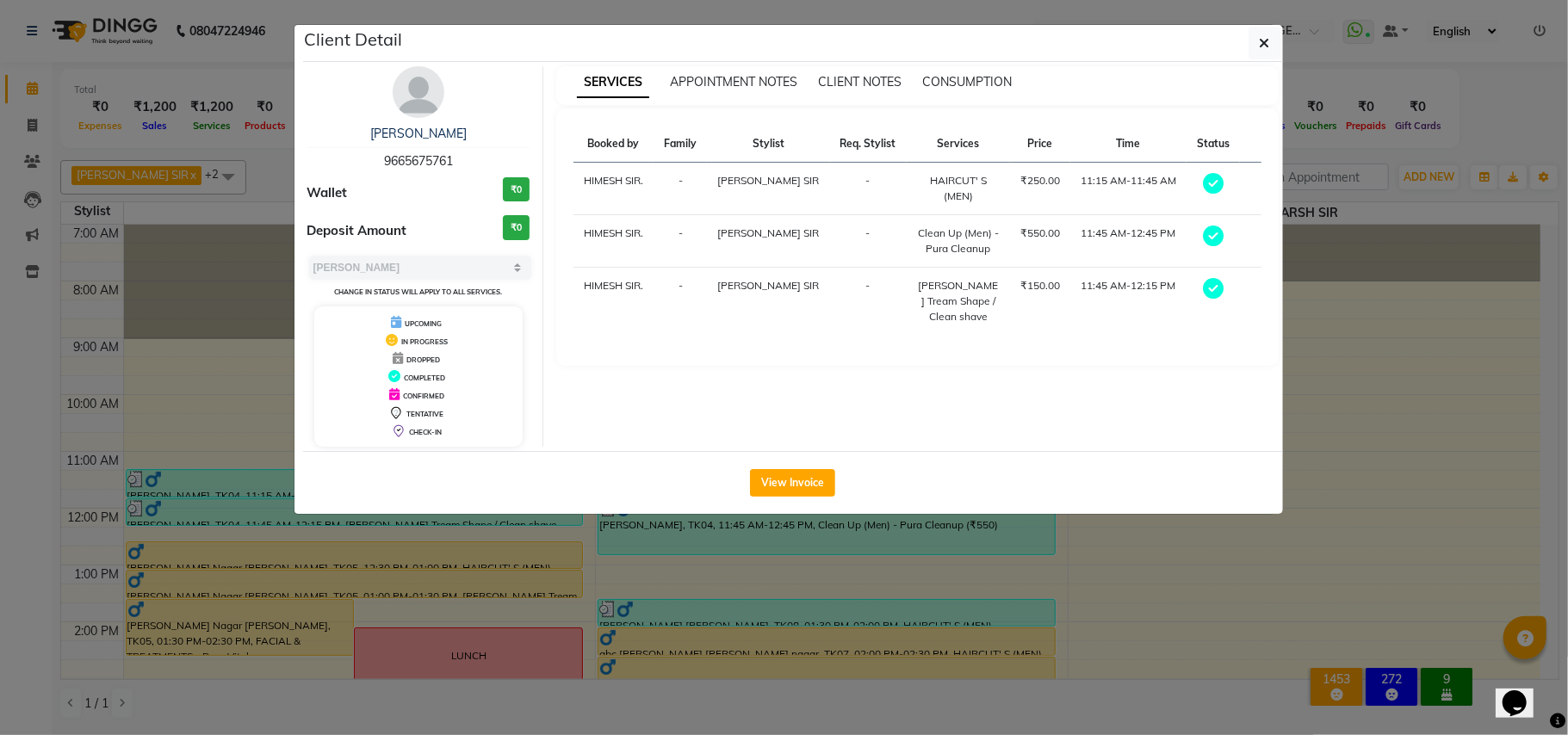
click at [694, 536] on ngb-modal-window "Client Detail YASH SIR SHARMA 9665675761 Wallet ₹0 Deposit Amount ₹0 Select MAR…" at bounding box center [784, 367] width 1568 height 735
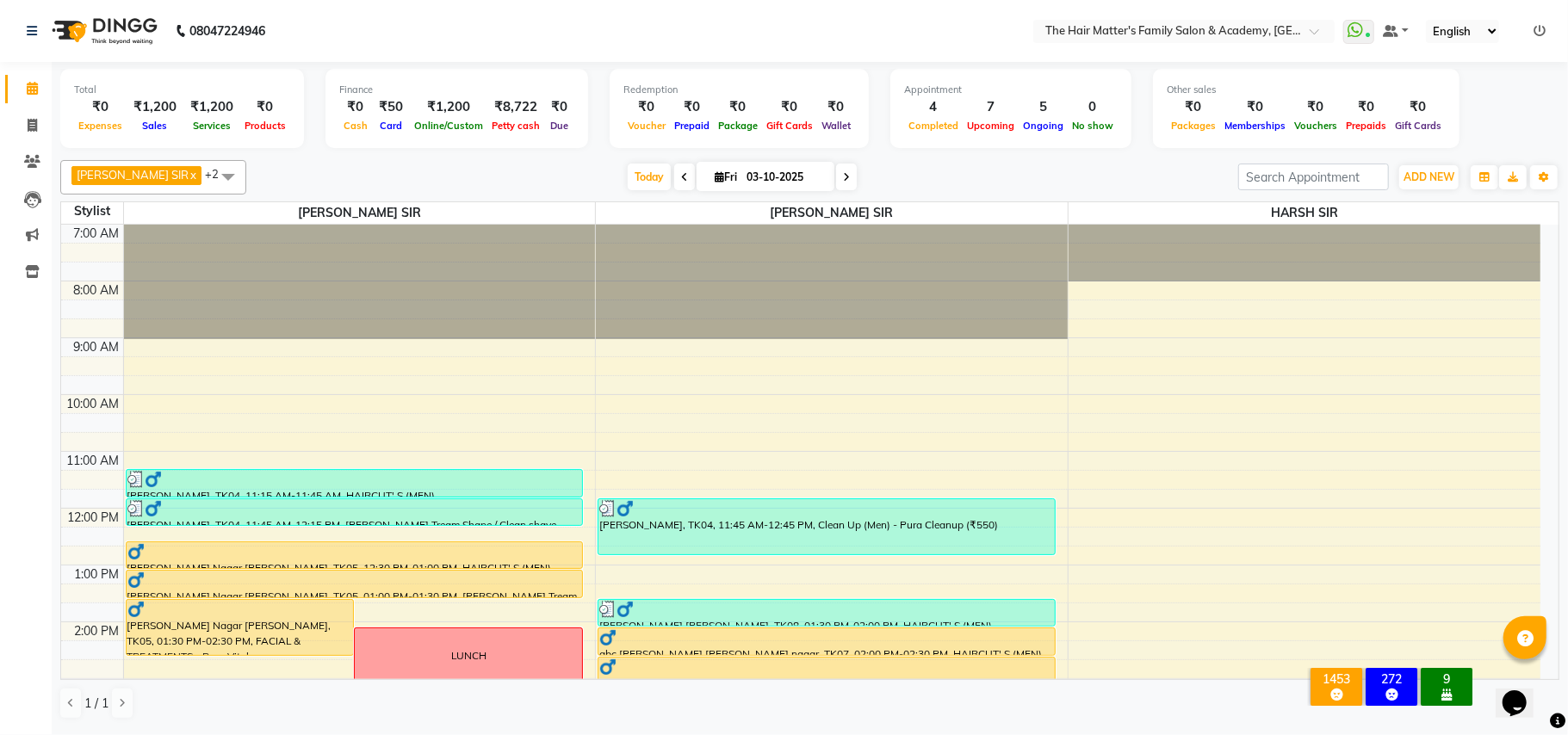
click at [694, 536] on div "[PERSON_NAME], TK04, 11:45 AM-12:45 PM, Clean Up (Men) - Pura Cleanup (₹550)" at bounding box center [826, 527] width 457 height 55
select select "3"
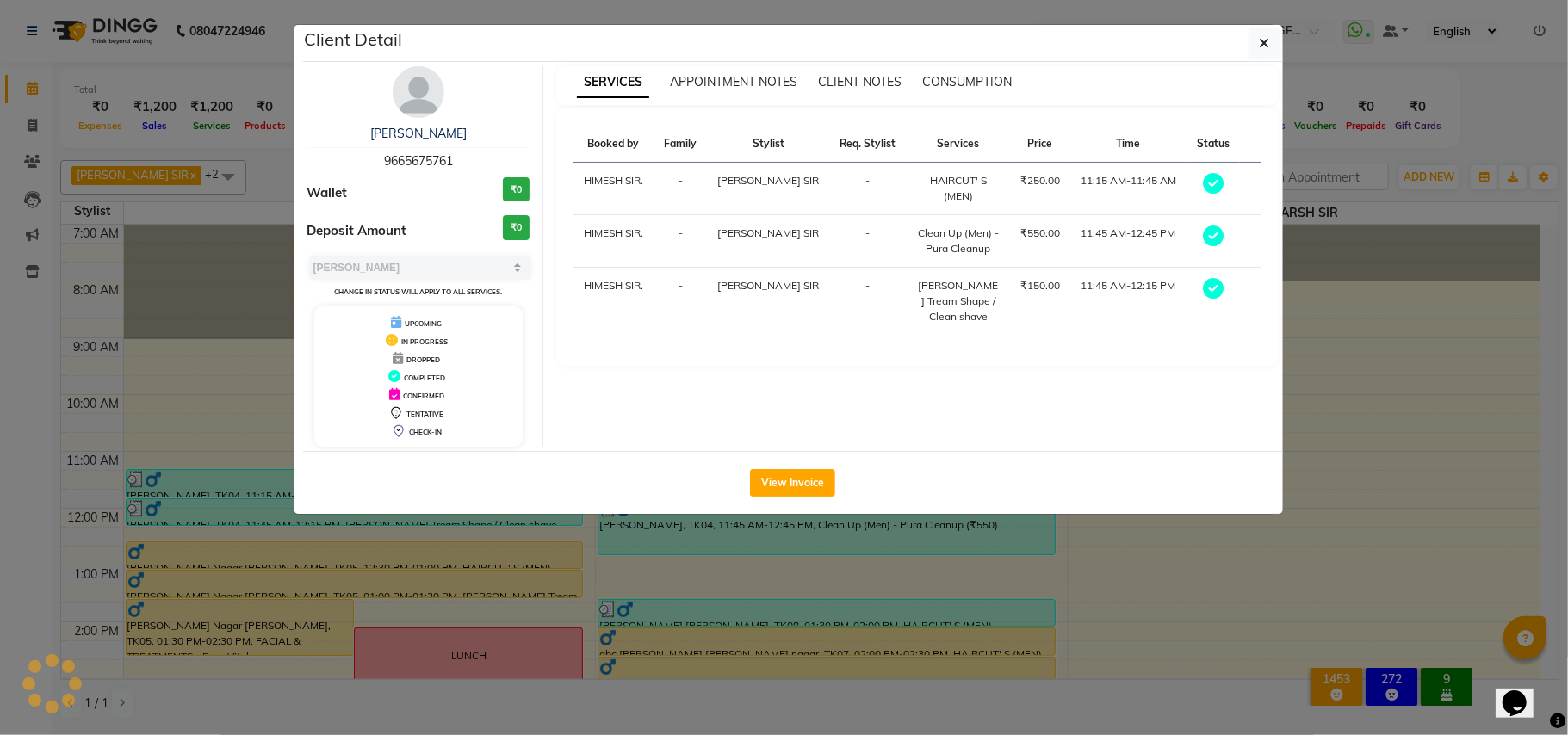
click at [694, 536] on ngb-modal-window "Client Detail YASH SIR SHARMA 9665675761 Wallet ₹0 Deposit Amount ₹0 Select MAR…" at bounding box center [784, 367] width 1568 height 735
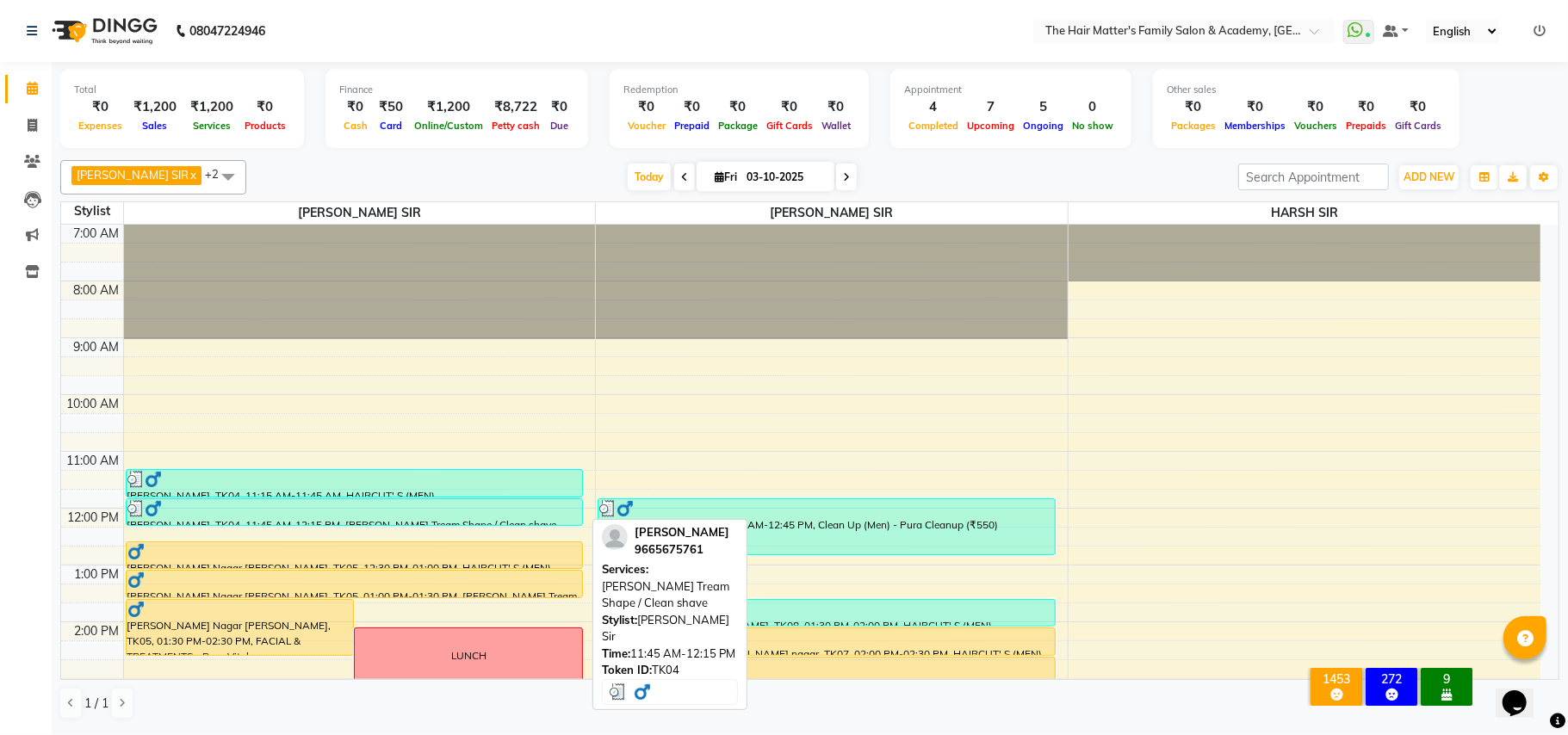
click at [394, 521] on div "[PERSON_NAME], TK04, 11:45 AM-12:15 PM, [PERSON_NAME] Tream Shape / Clean shave" at bounding box center [355, 512] width 457 height 26
select select "3"
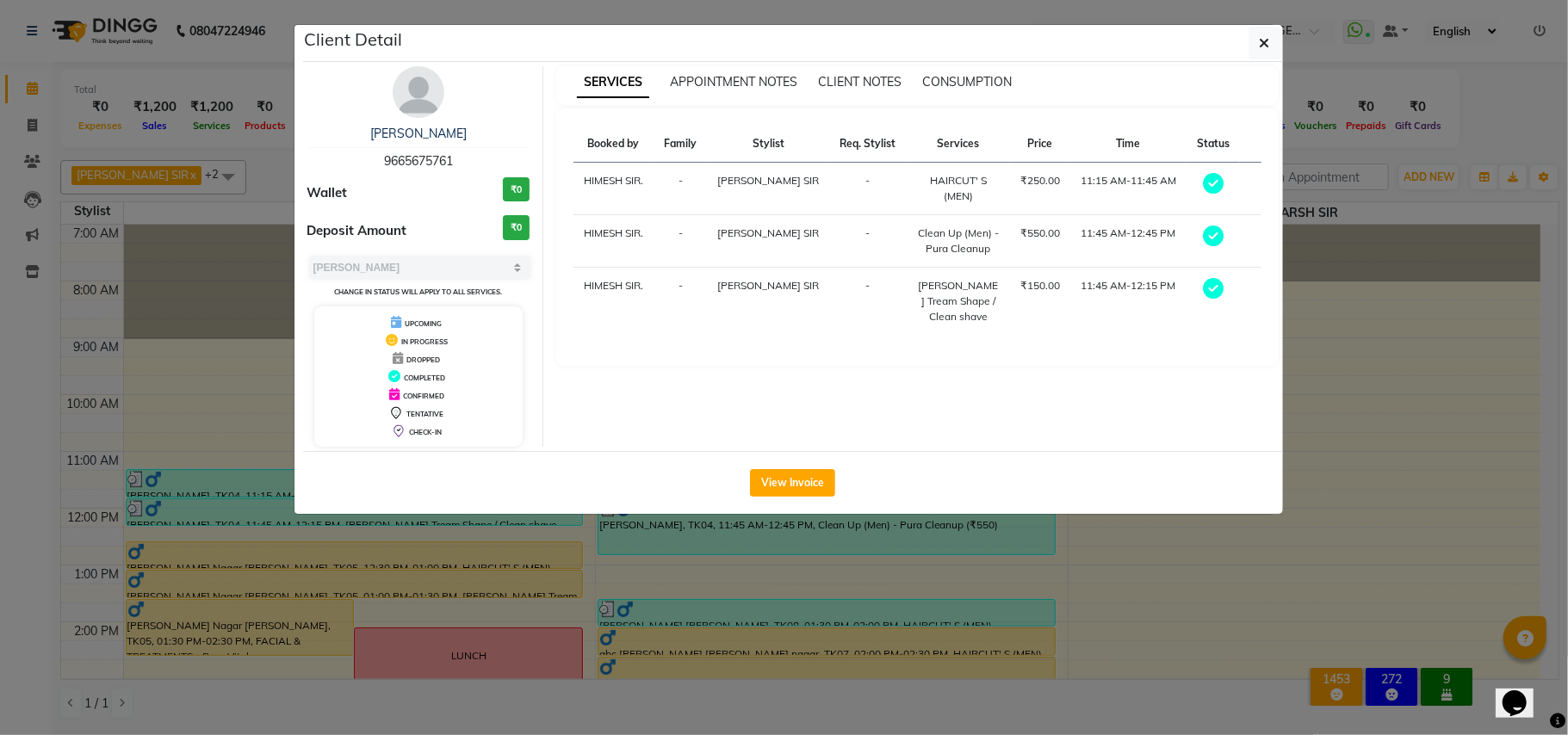
click at [394, 525] on ngb-modal-window "Client Detail YASH SIR SHARMA 9665675761 Wallet ₹0 Deposit Amount ₹0 Select MAR…" at bounding box center [784, 367] width 1568 height 735
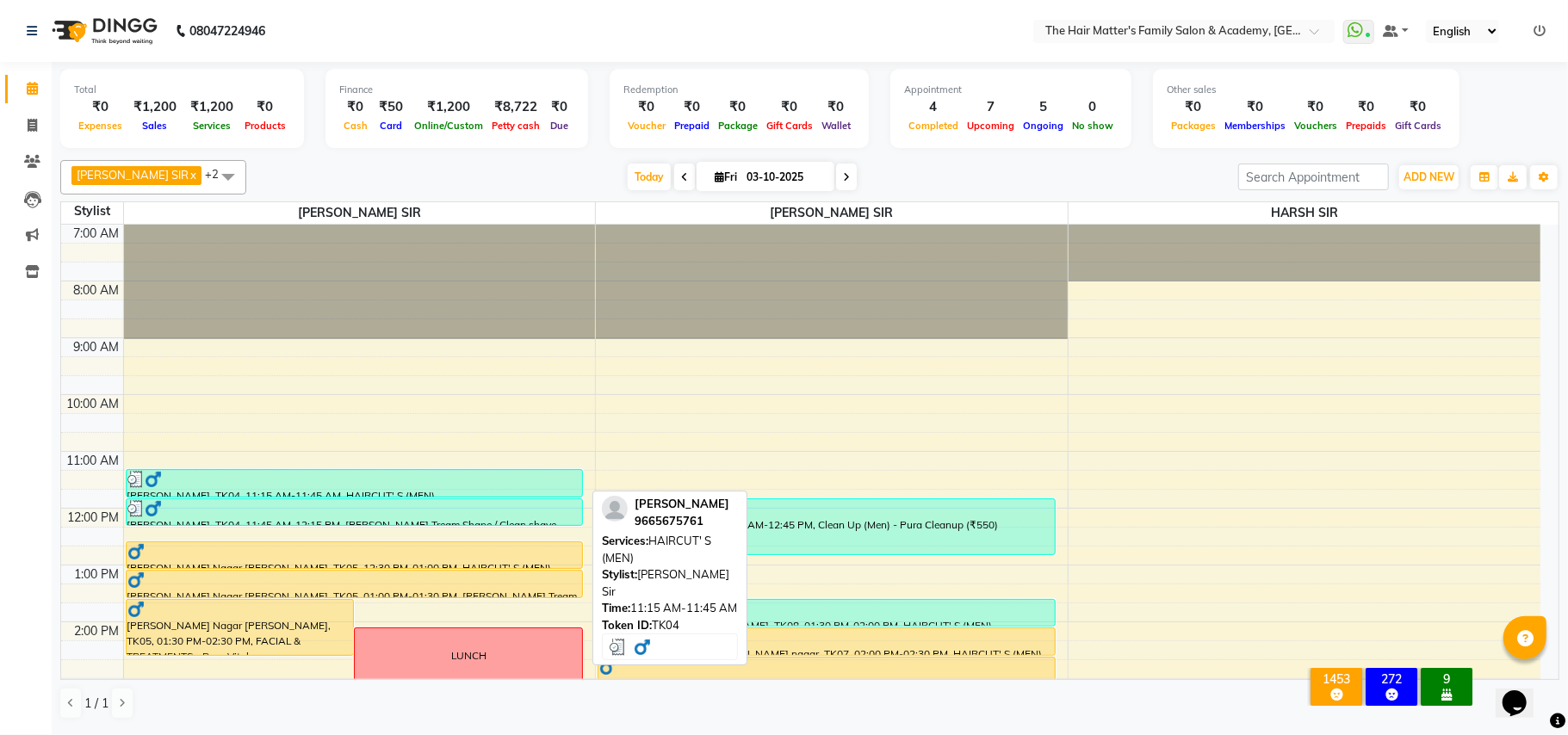
click at [267, 494] on div "[PERSON_NAME], TK04, 11:15 AM-11:45 AM, HAIRCUT' S (MEN)" at bounding box center [355, 483] width 457 height 27
select select "3"
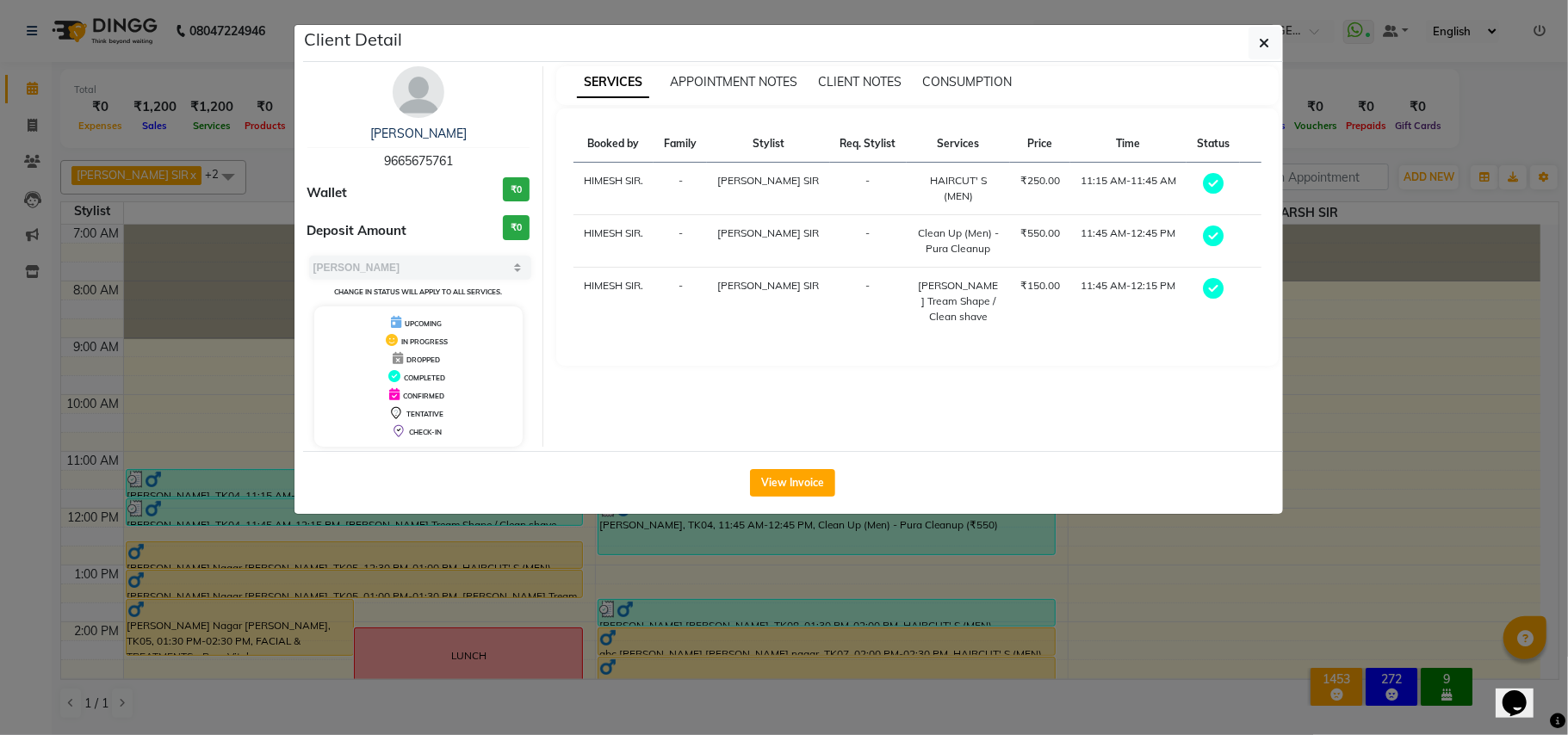
click at [287, 530] on ngb-modal-window "Client Detail YASH SIR SHARMA 9665675761 Wallet ₹0 Deposit Amount ₹0 Select MAR…" at bounding box center [784, 367] width 1568 height 735
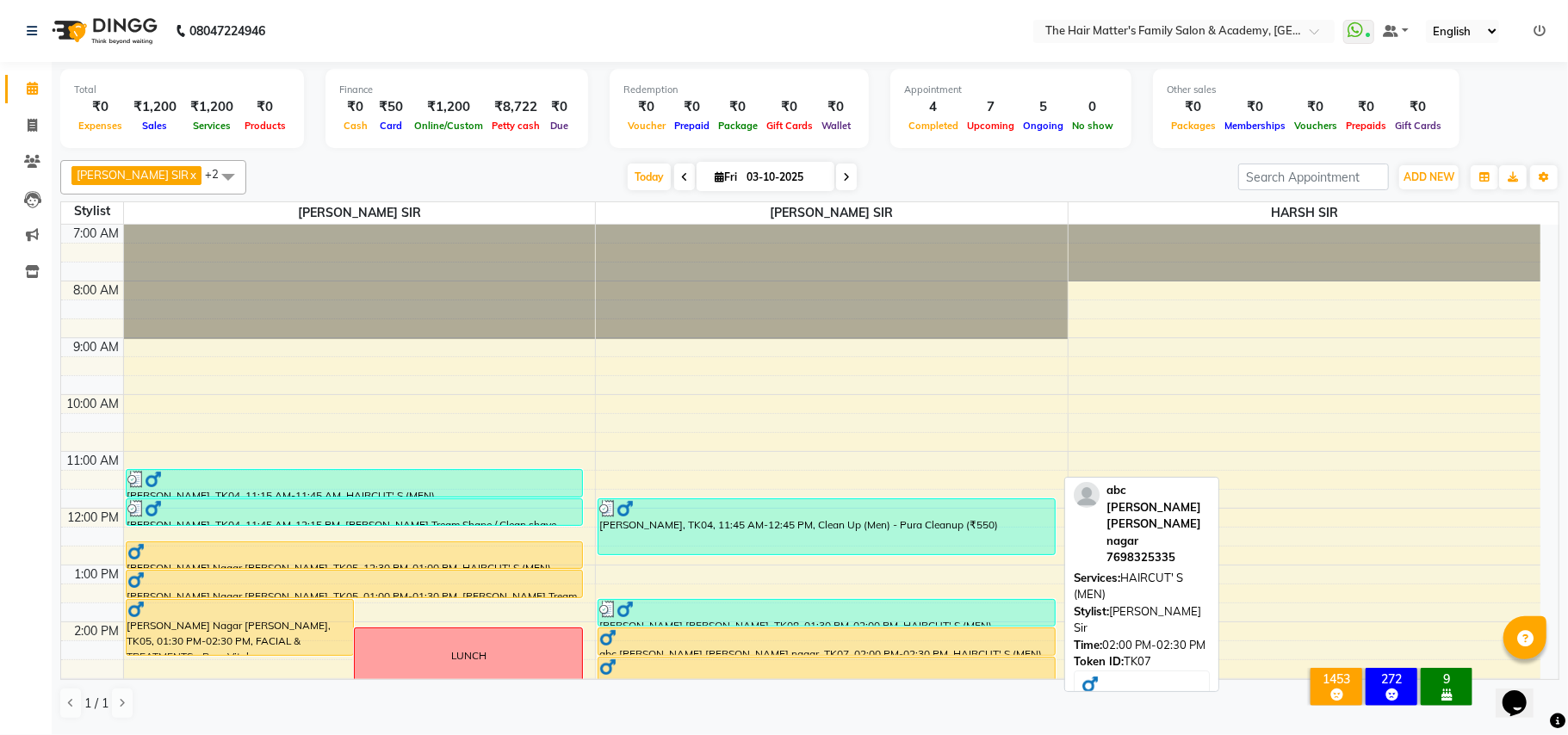
click at [682, 632] on div at bounding box center [826, 638] width 455 height 17
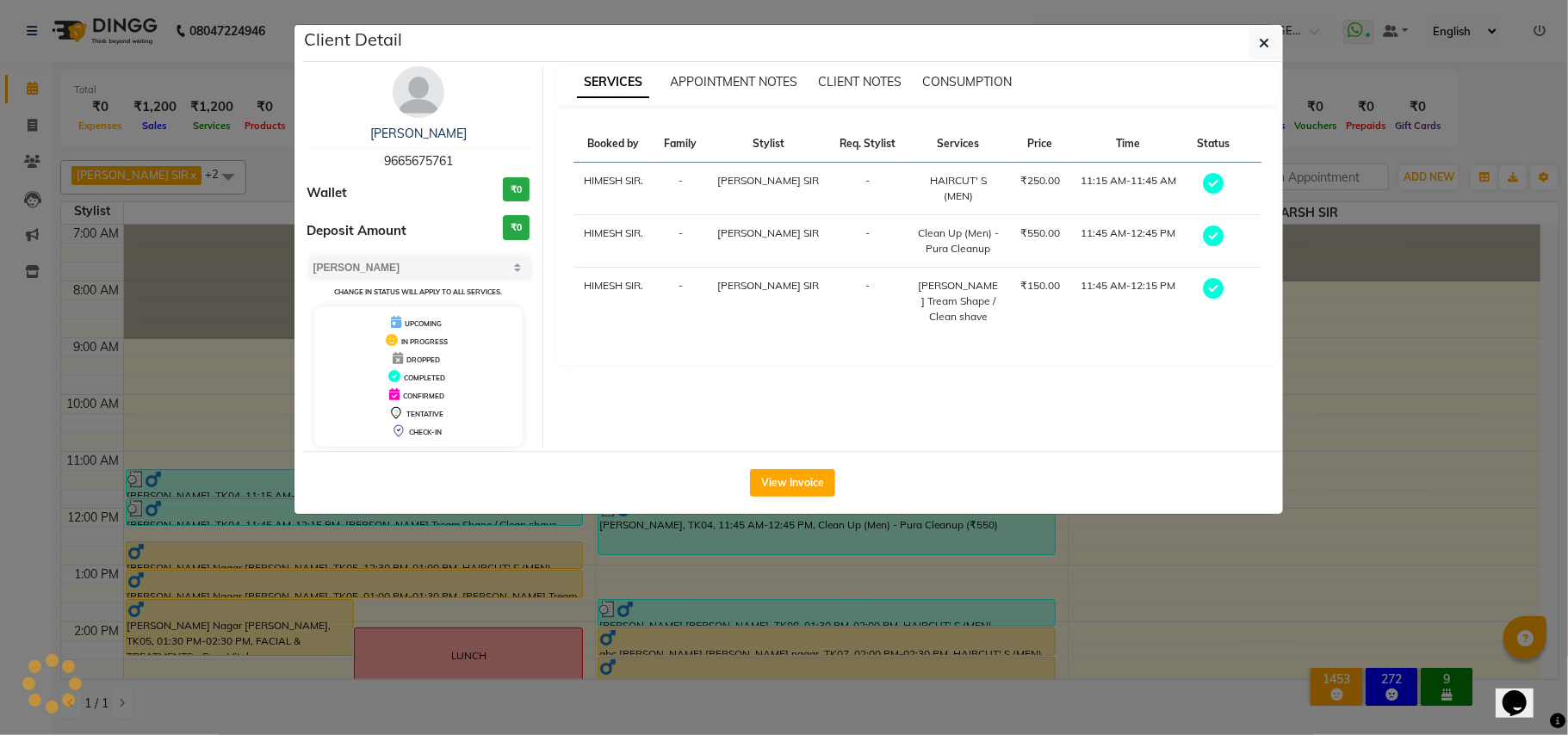
select select "1"
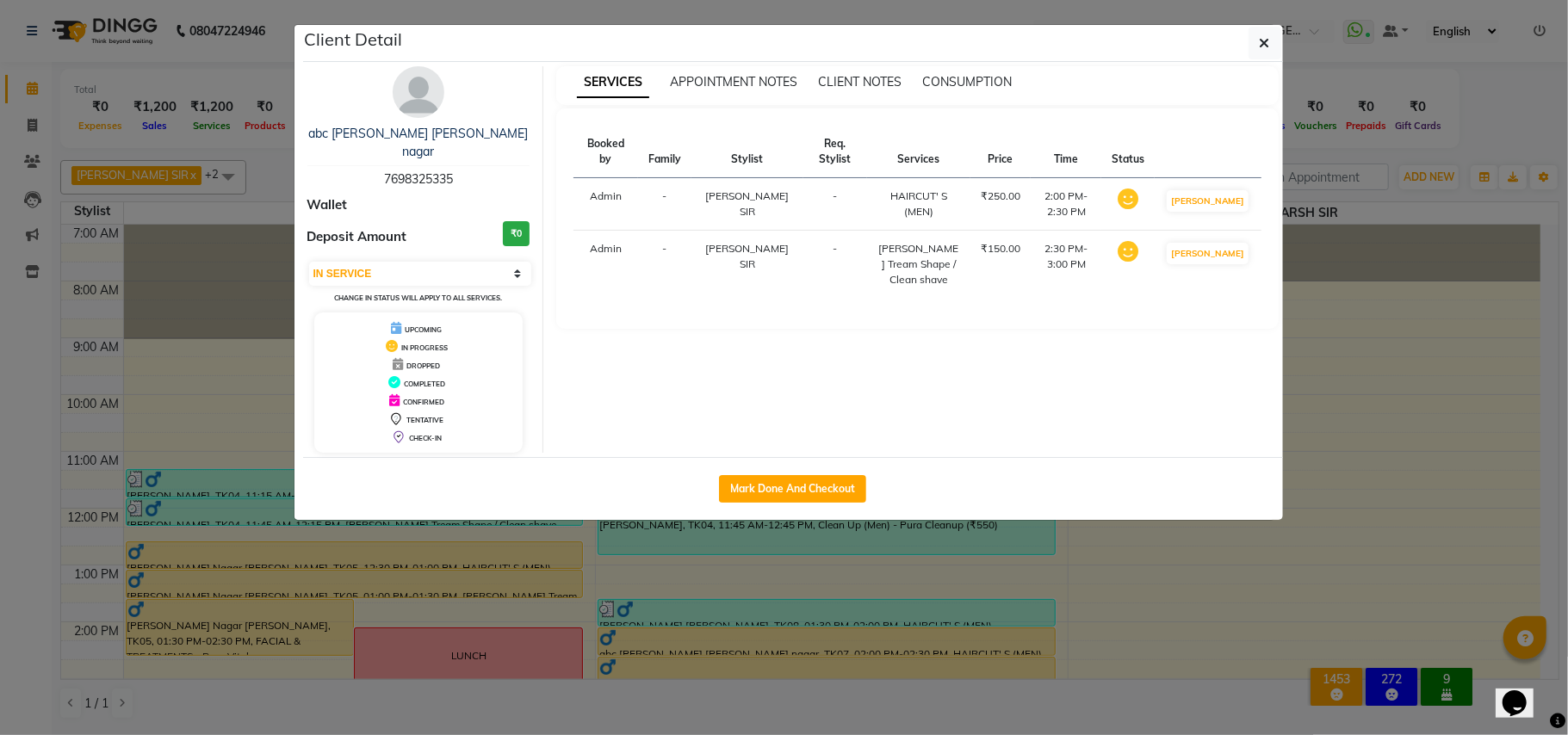
click at [412, 172] on span "7698325335" at bounding box center [418, 179] width 69 height 15
click at [444, 132] on link "abc mishara sir ayojan nagar" at bounding box center [417, 142] width 219 height 33
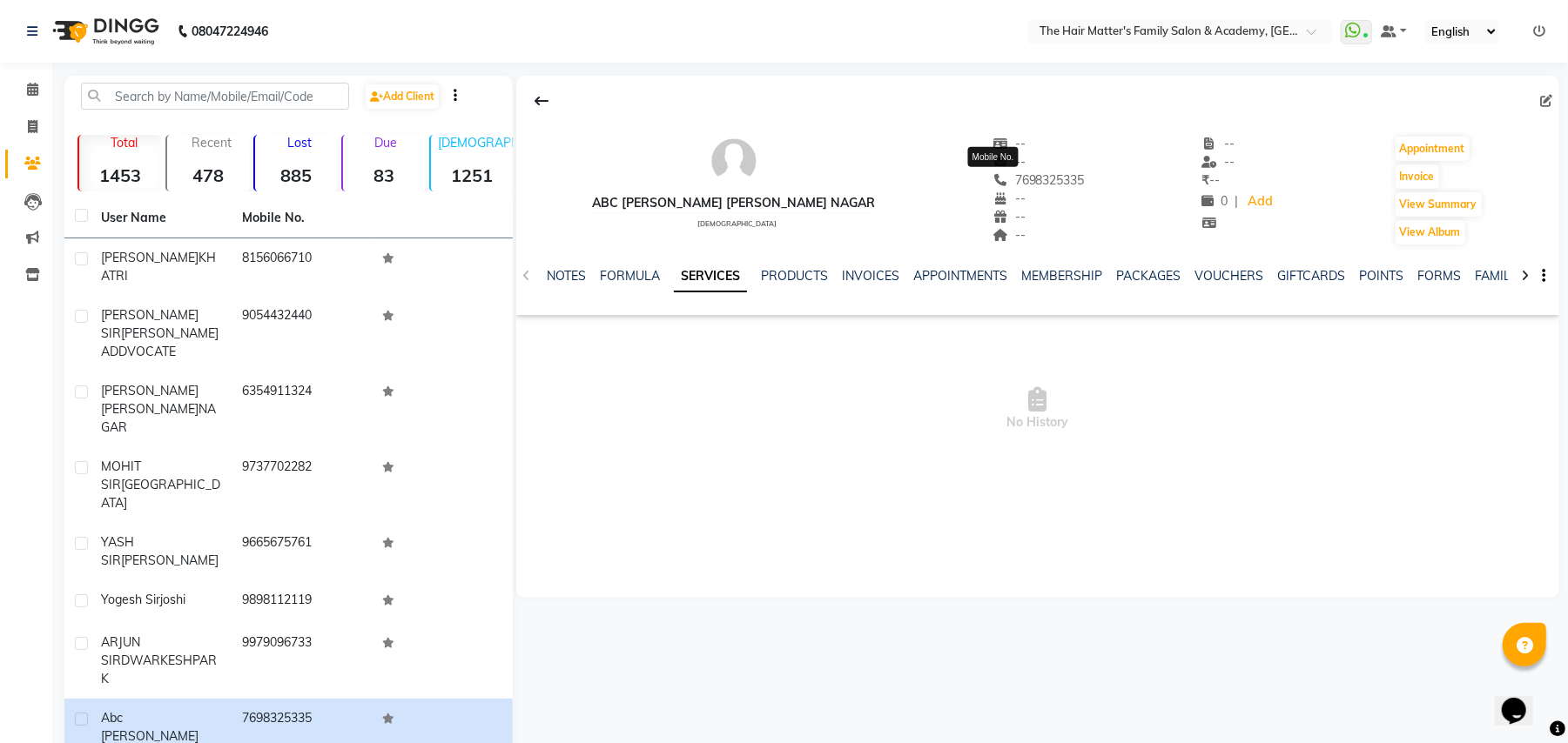
click at [1029, 178] on span "7698325335" at bounding box center [1039, 180] width 93 height 15
click at [851, 269] on link "INVOICES" at bounding box center [870, 276] width 58 height 15
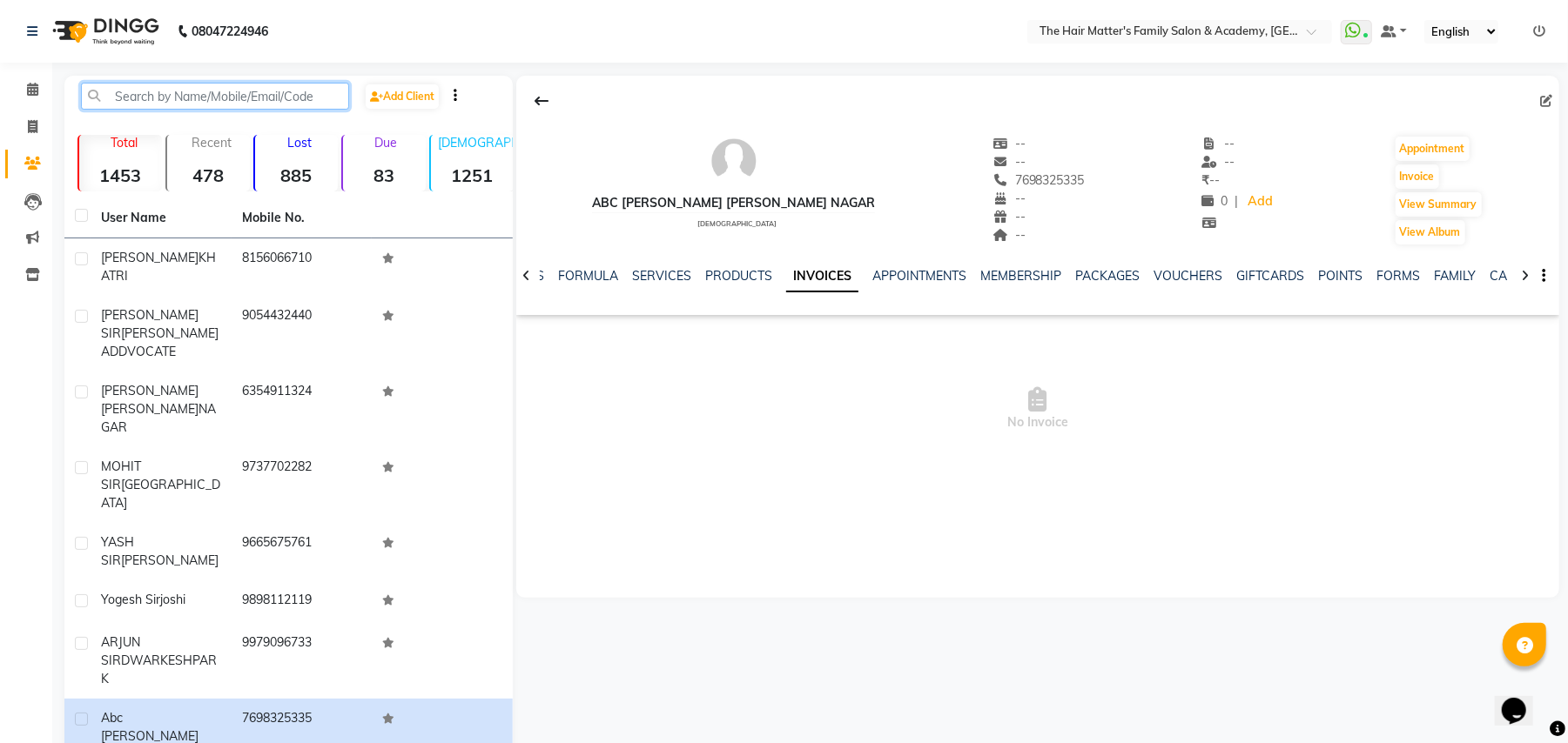
click at [160, 91] on input "text" at bounding box center [215, 96] width 268 height 27
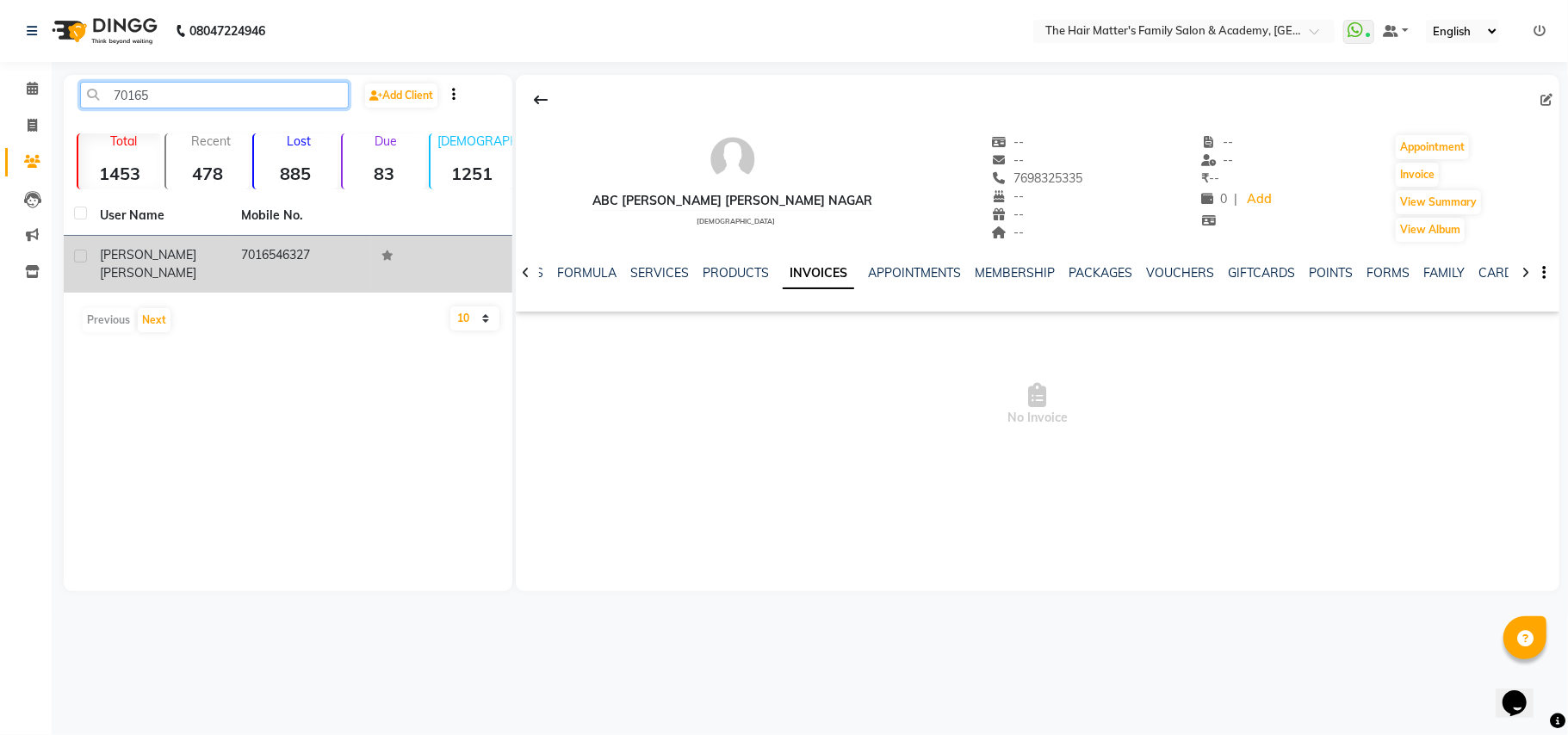
type input "70165"
click at [155, 255] on span "[PERSON_NAME] [PERSON_NAME]" at bounding box center [148, 263] width 96 height 33
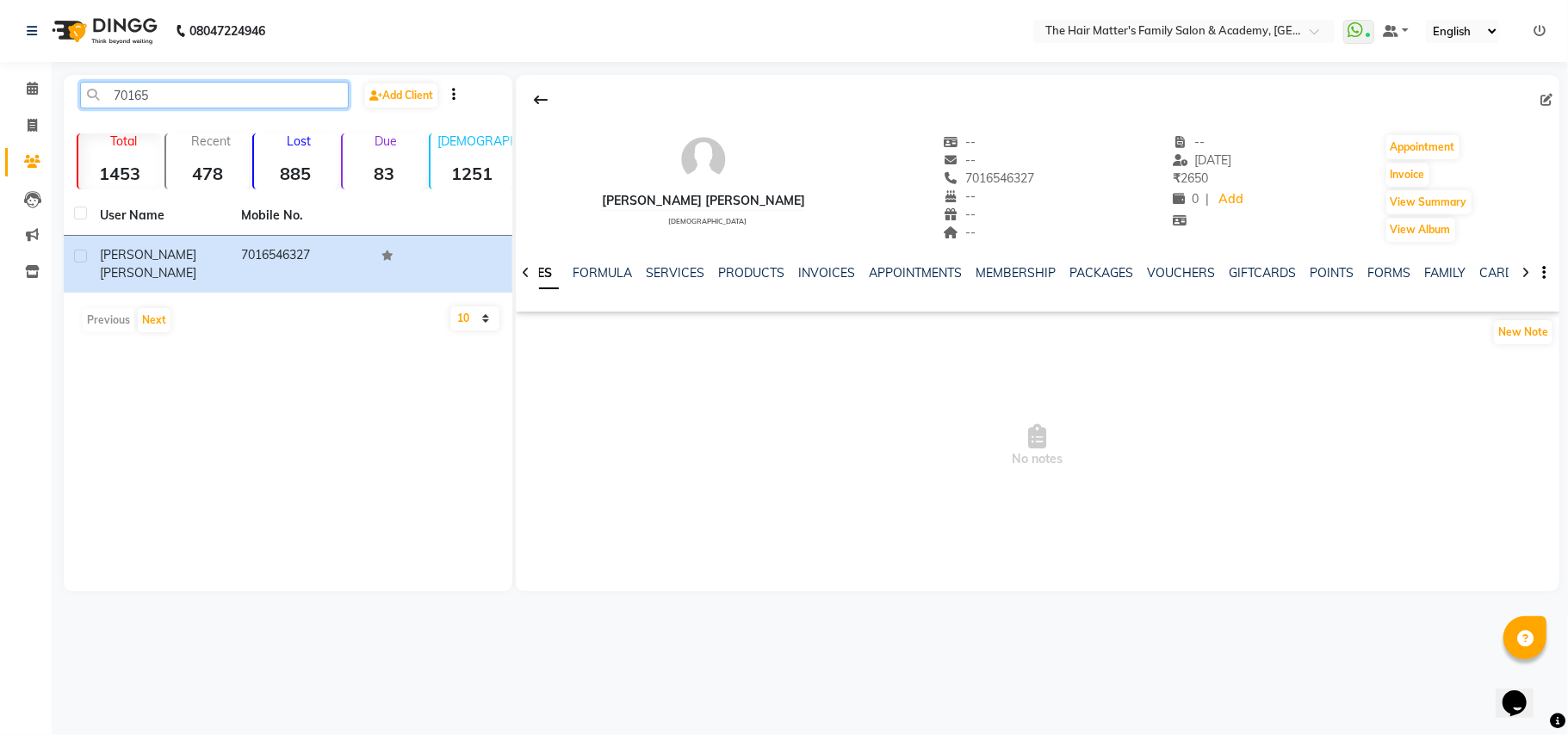
click at [155, 104] on input "70165" at bounding box center [214, 95] width 269 height 27
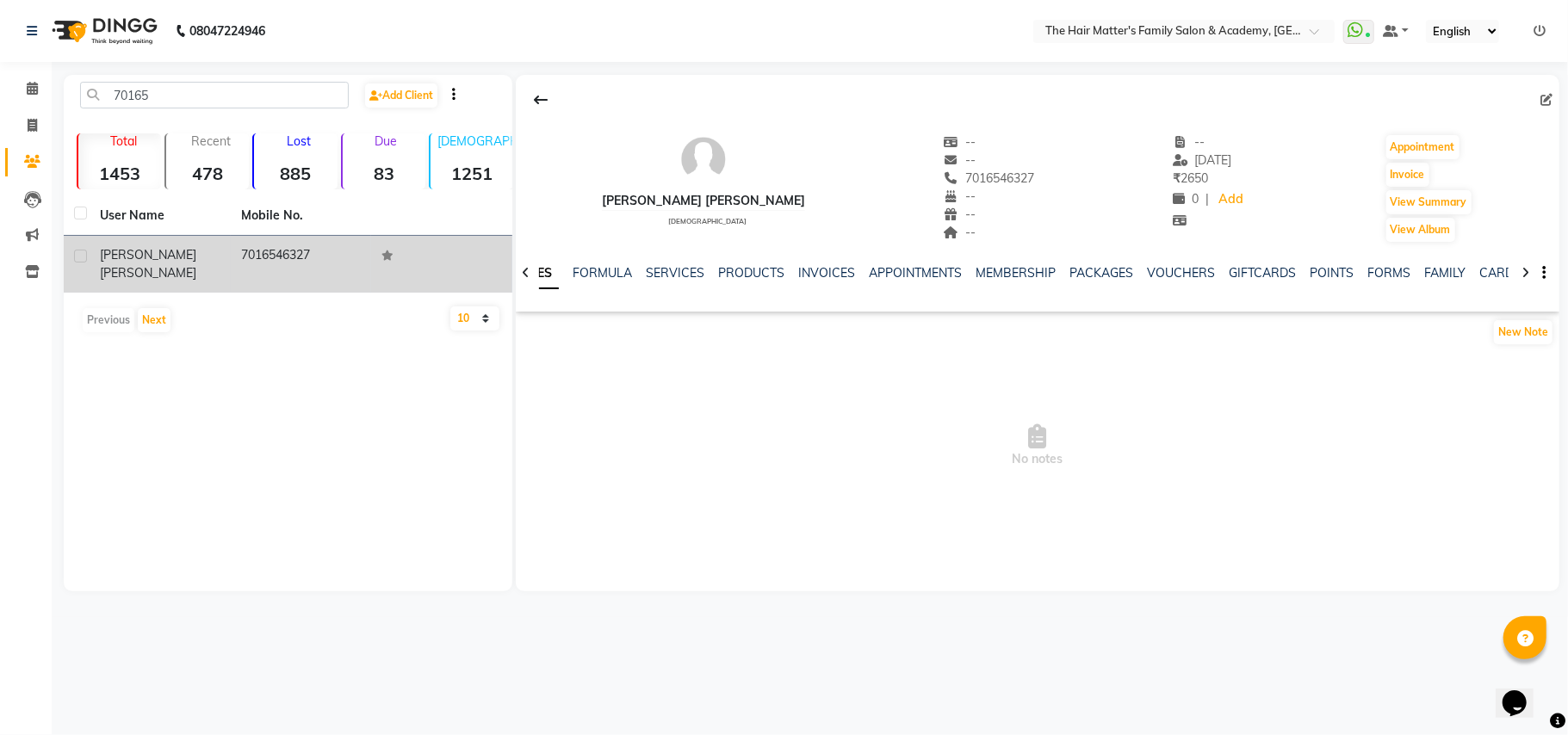
click at [316, 254] on td "7016546327" at bounding box center [301, 264] width 141 height 57
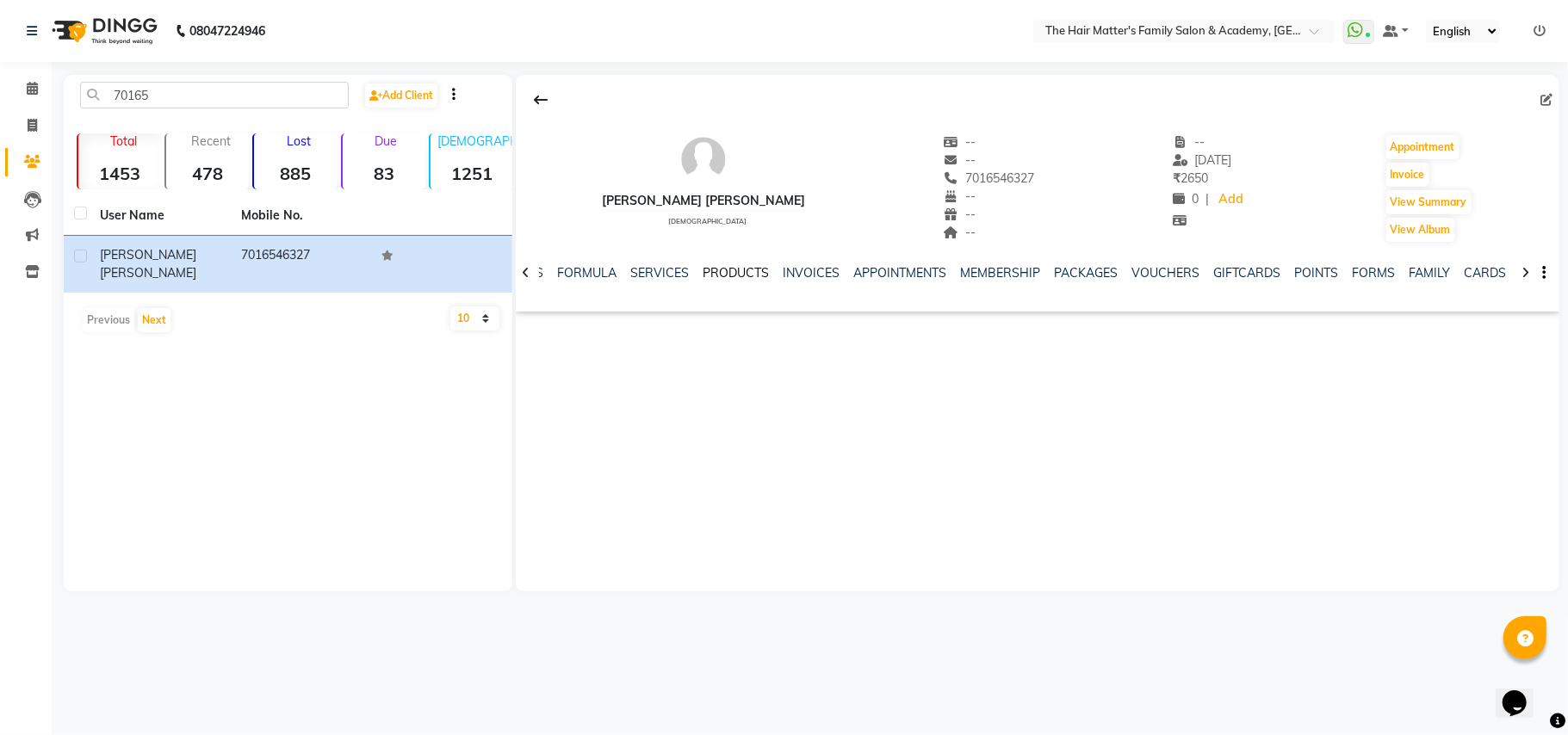
click at [735, 267] on link "PRODUCTS" at bounding box center [736, 273] width 67 height 15
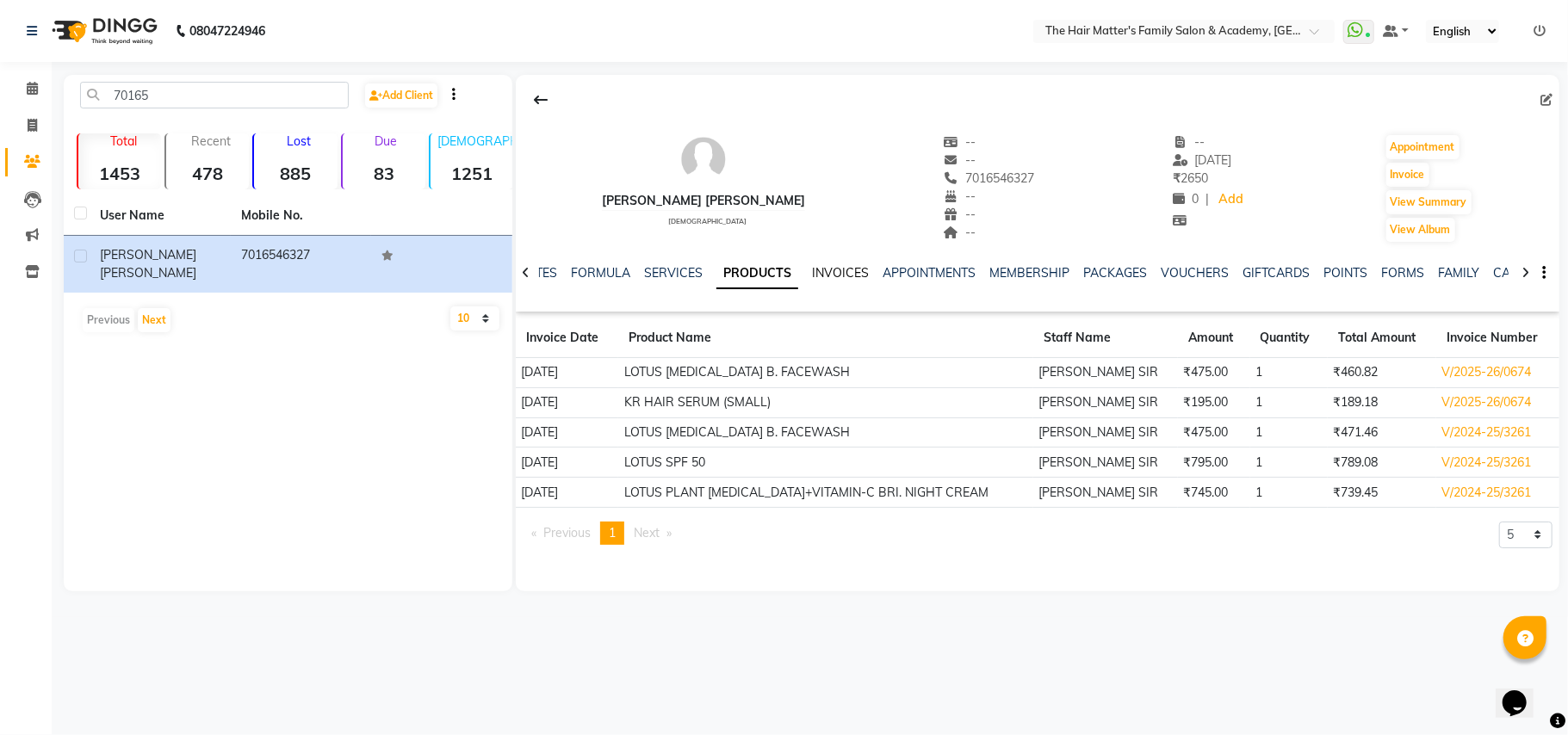
click at [831, 276] on link "INVOICES" at bounding box center [841, 273] width 57 height 15
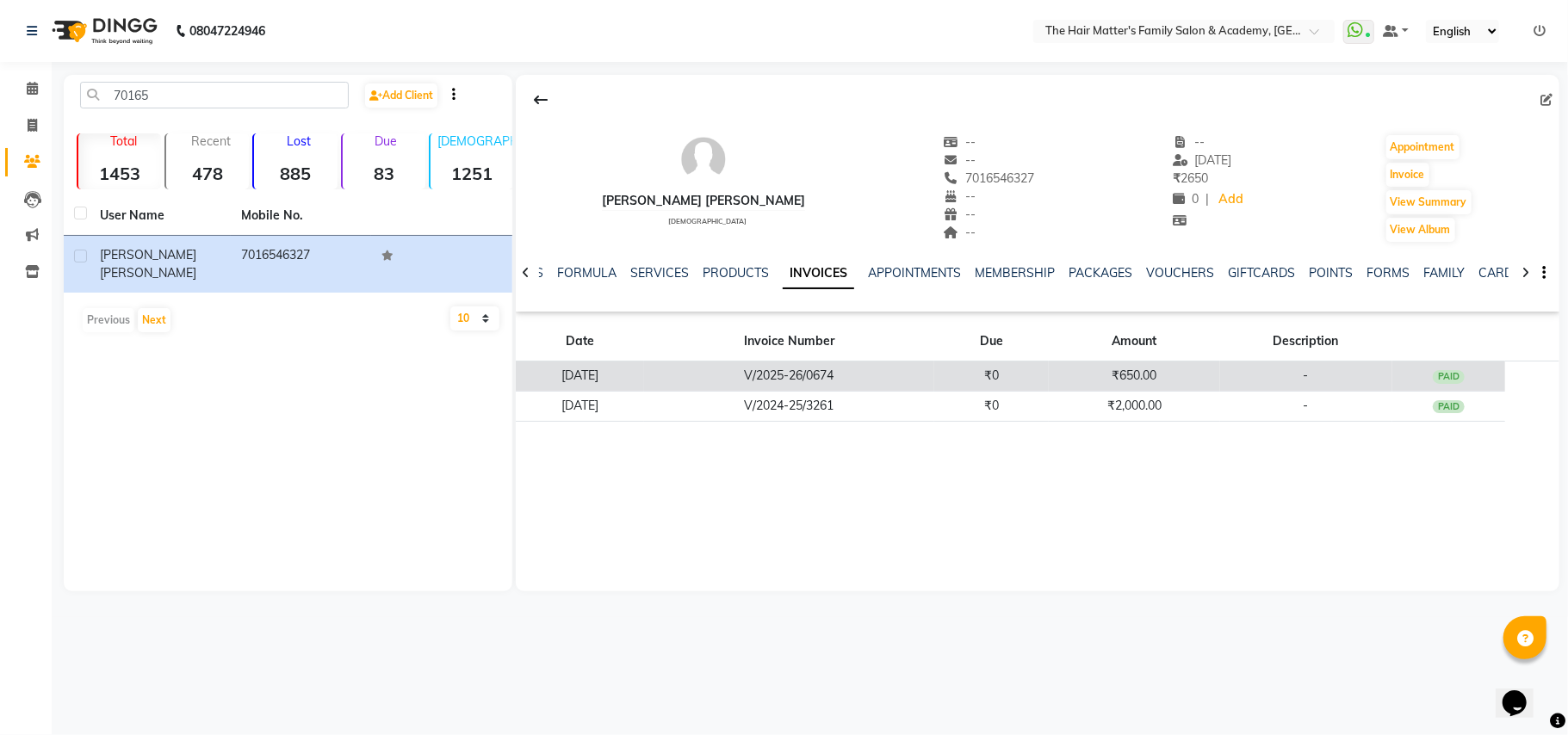
click at [875, 386] on td "V/2025-26/0674" at bounding box center [789, 377] width 290 height 31
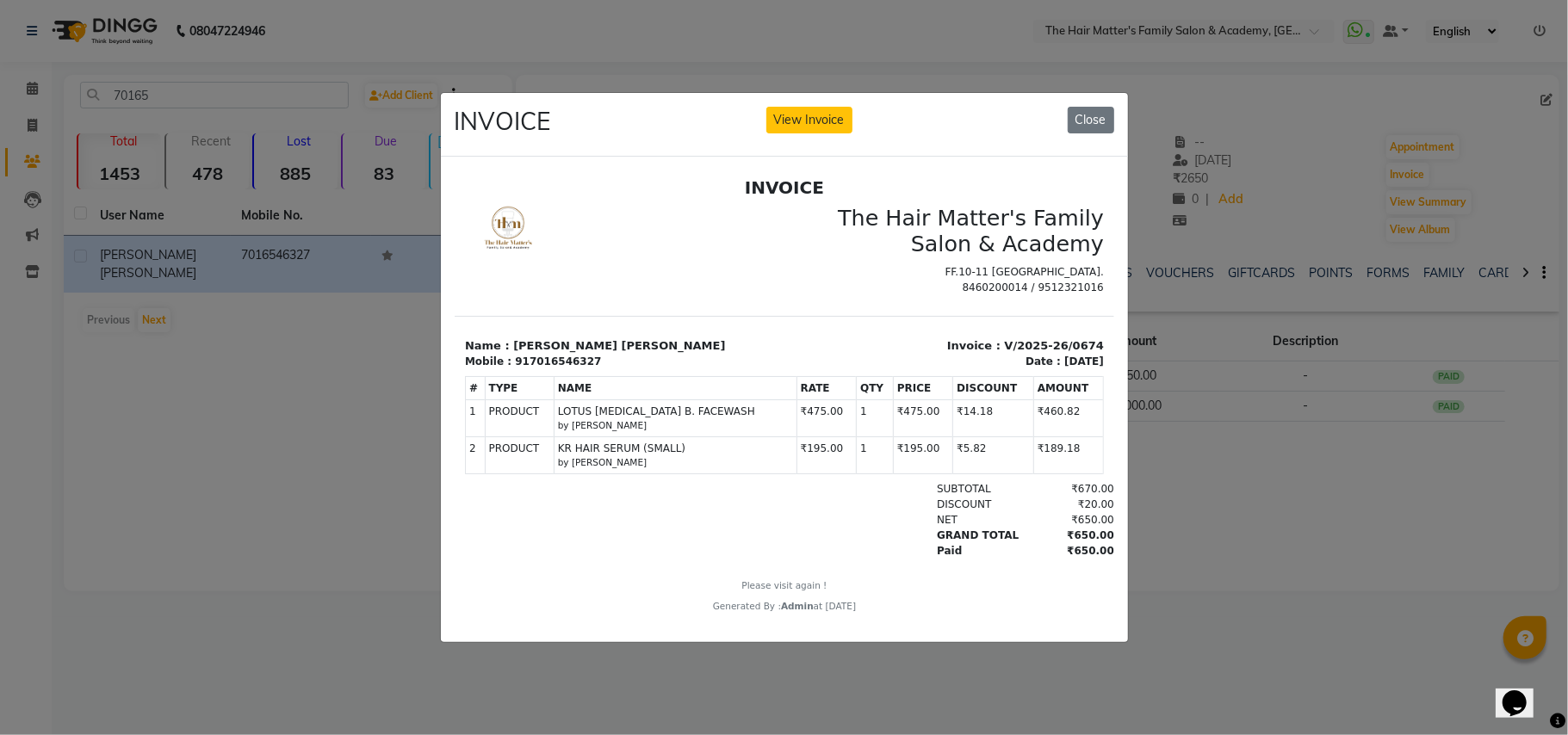
click at [1244, 345] on ngb-modal-window "INVOICE View Invoice Close" at bounding box center [784, 367] width 1568 height 735
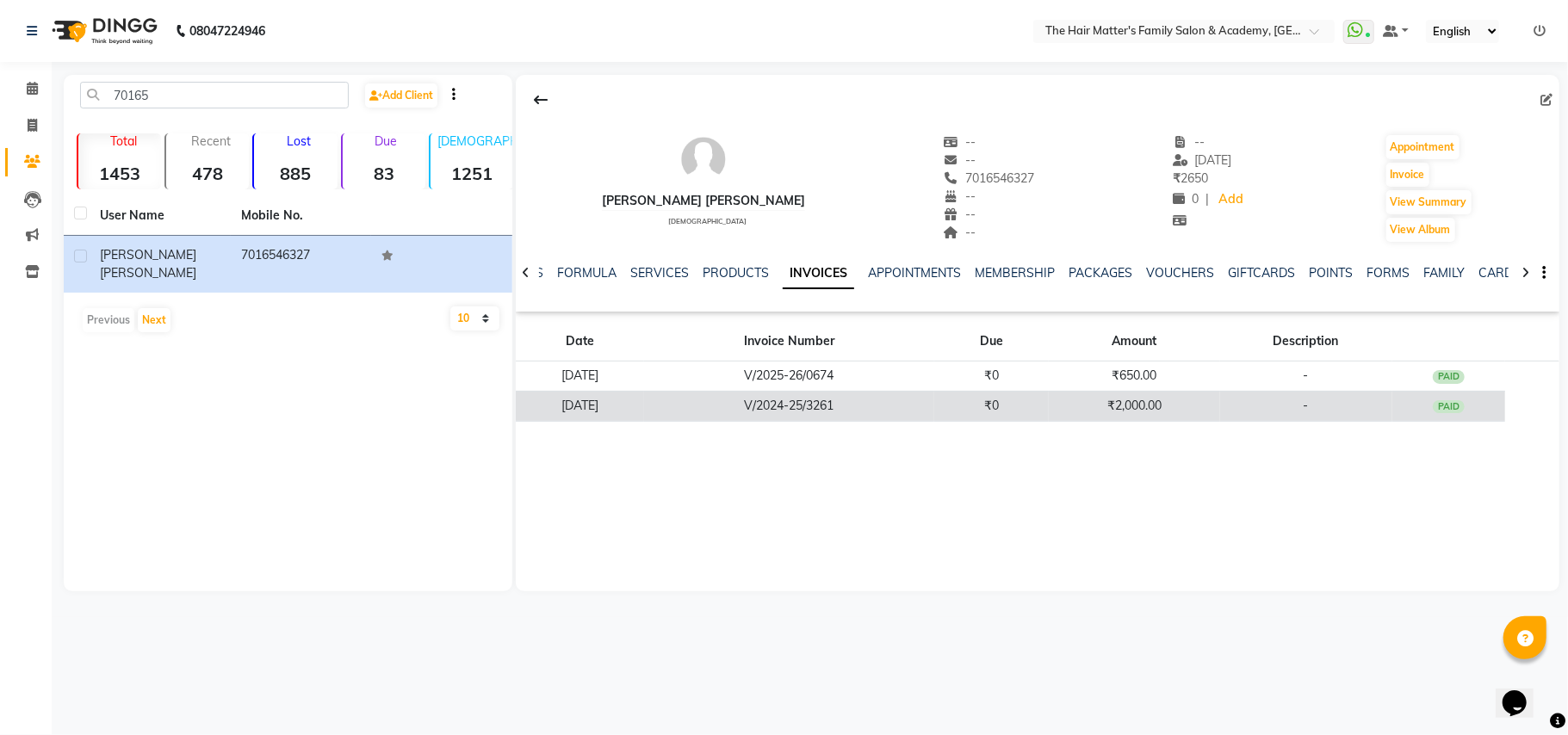
click at [1049, 395] on td "₹0" at bounding box center [991, 406] width 114 height 31
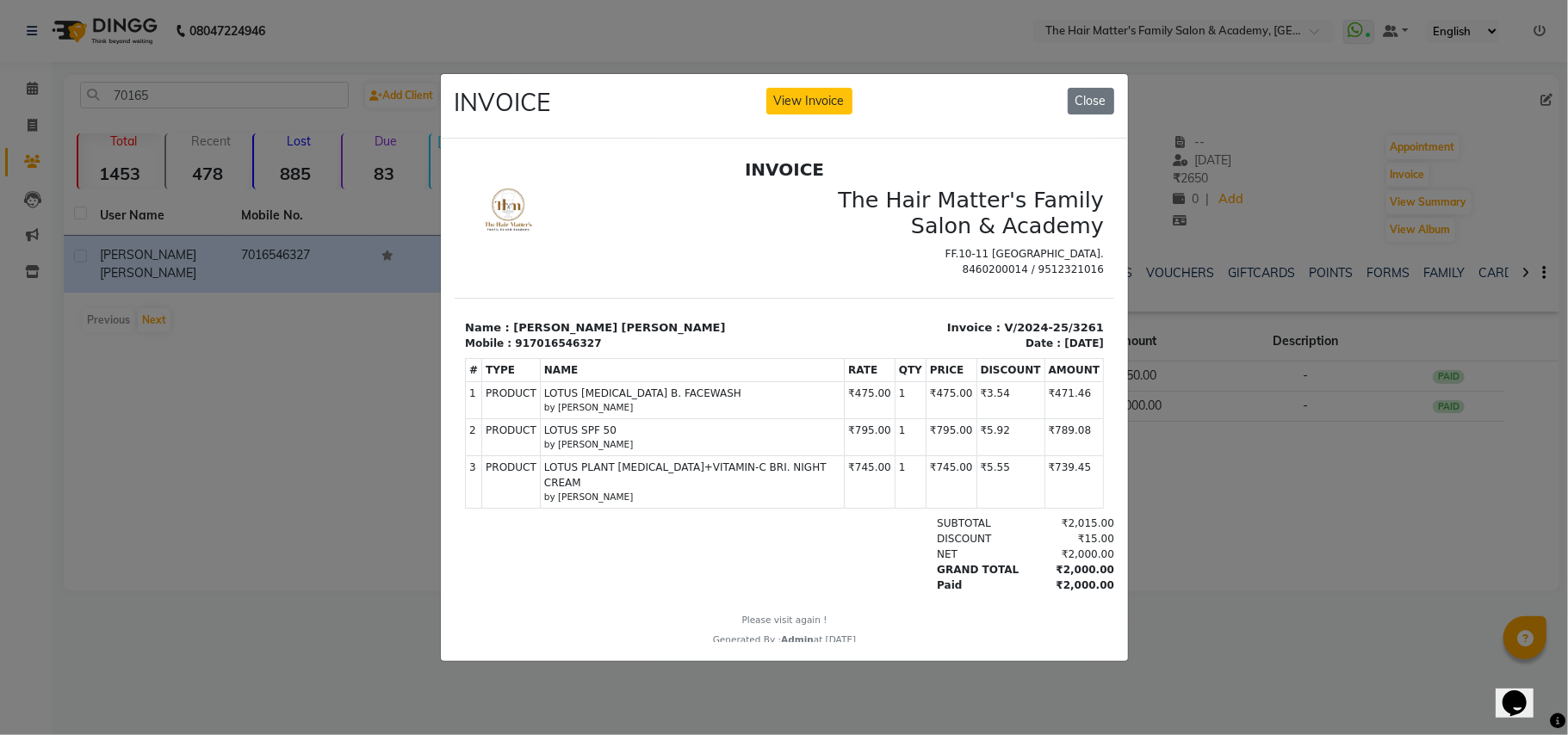
click at [544, 438] on span "LOTUS SPF 50" at bounding box center [691, 430] width 296 height 15
click at [569, 480] on span "LOTUS PLANT RETINOL+VITAMIN-C BRI. NIGHT CREAM" at bounding box center [691, 474] width 296 height 31
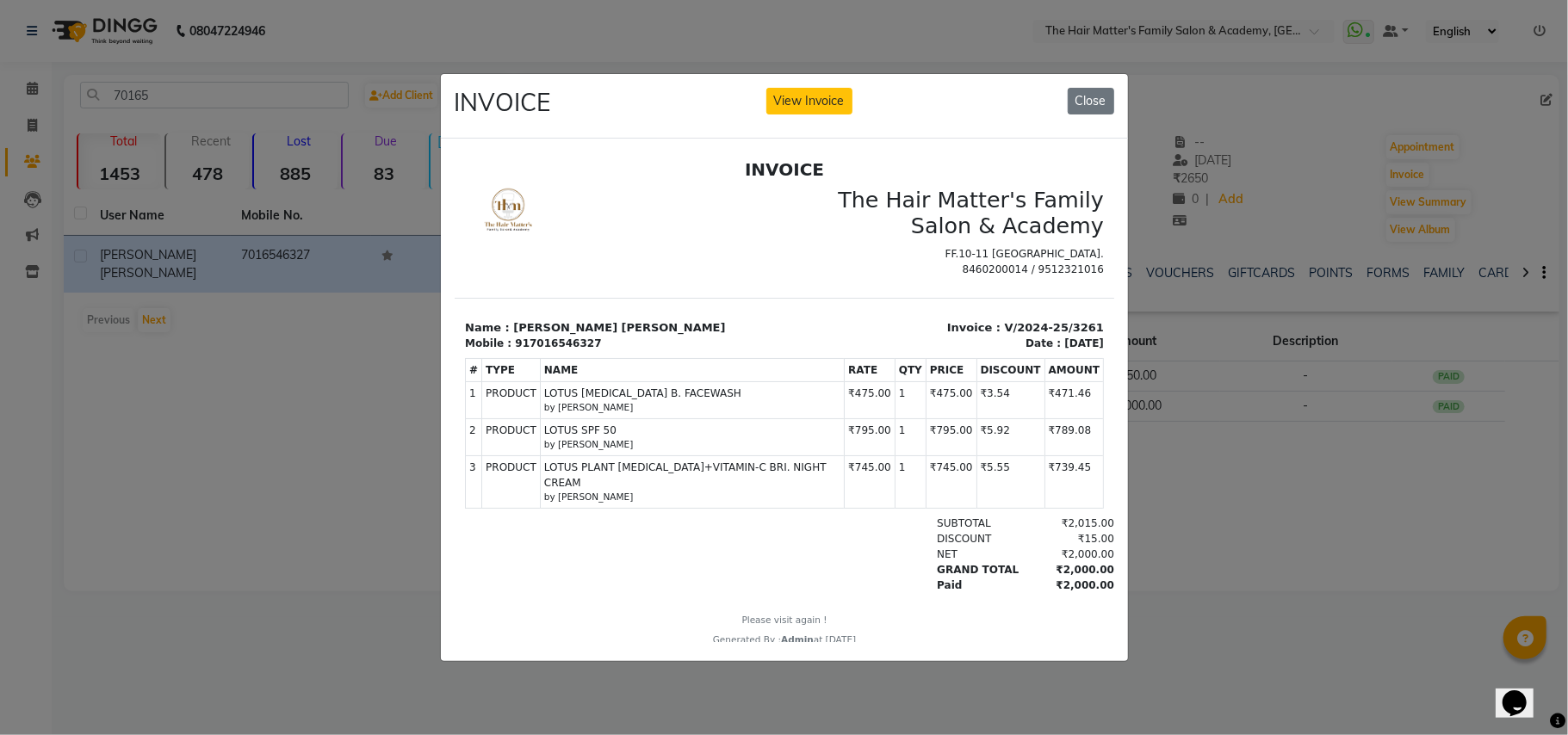
click at [678, 400] on span "LOTUS WHITENING B. FACEWASH" at bounding box center [691, 393] width 296 height 15
click at [1089, 77] on div "INVOICE View Invoice Close" at bounding box center [784, 107] width 687 height 65
click at [1089, 94] on button "Close" at bounding box center [1090, 101] width 47 height 27
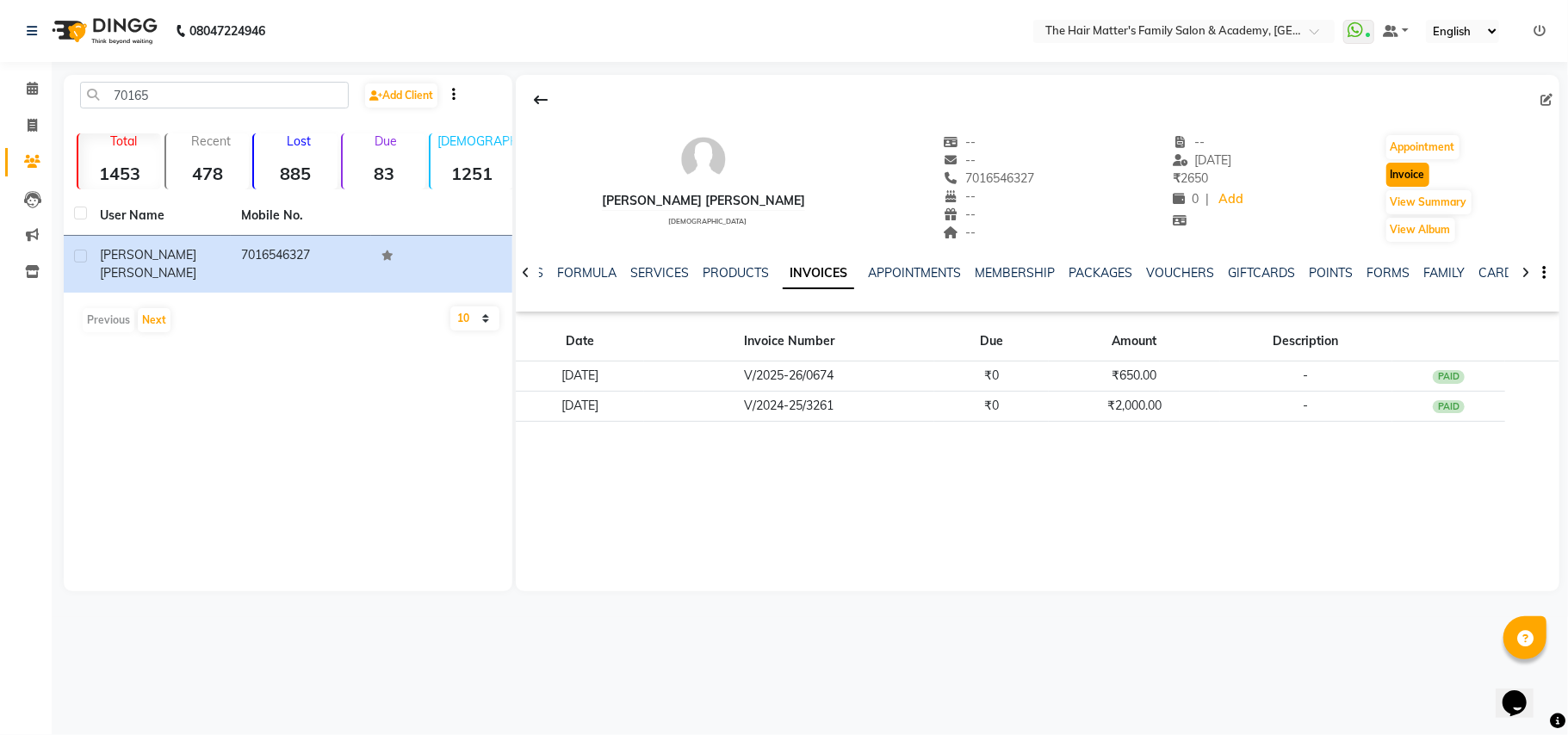
click at [1403, 180] on button "Invoice" at bounding box center [1407, 174] width 43 height 24
select select "5980"
select select "service"
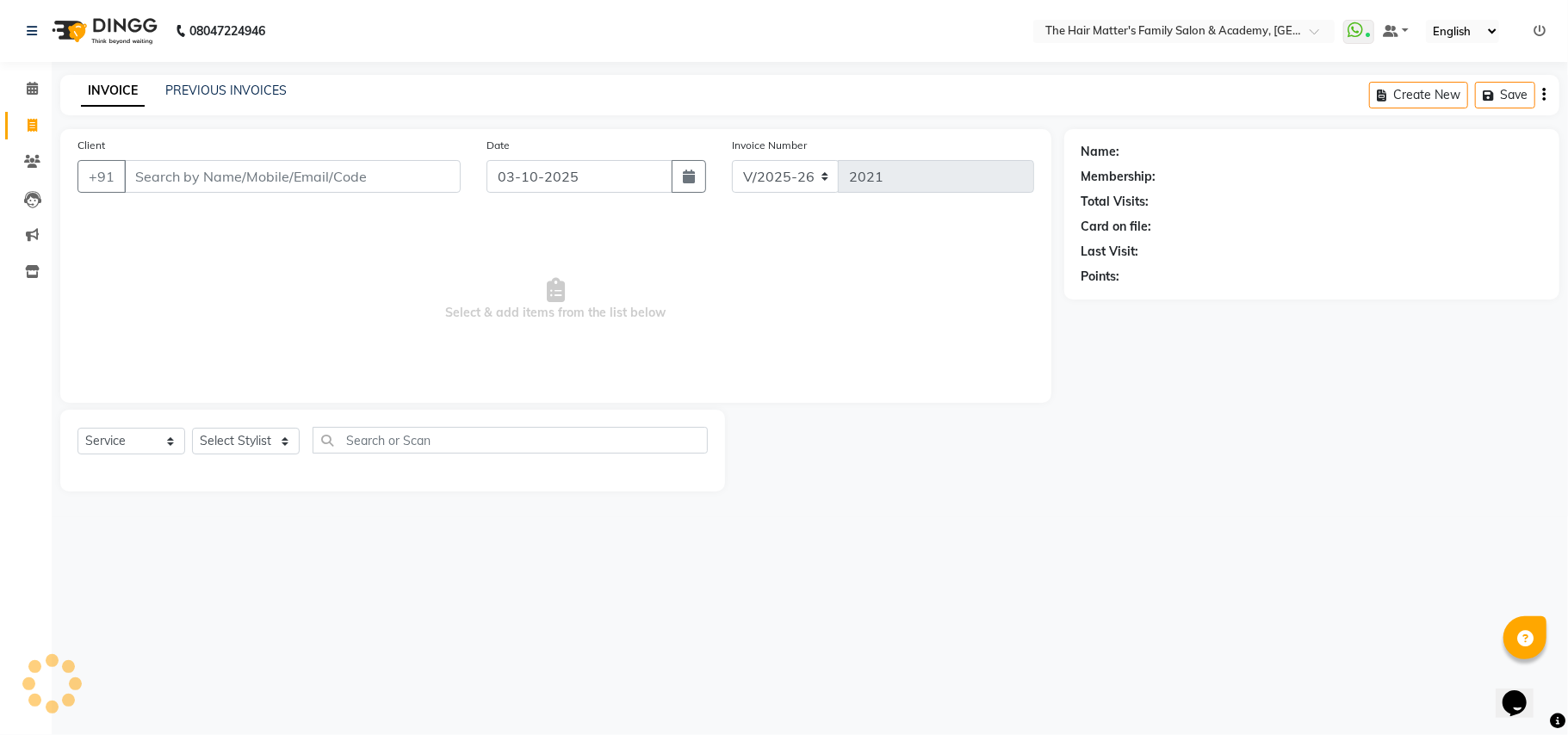
type input "7016546327"
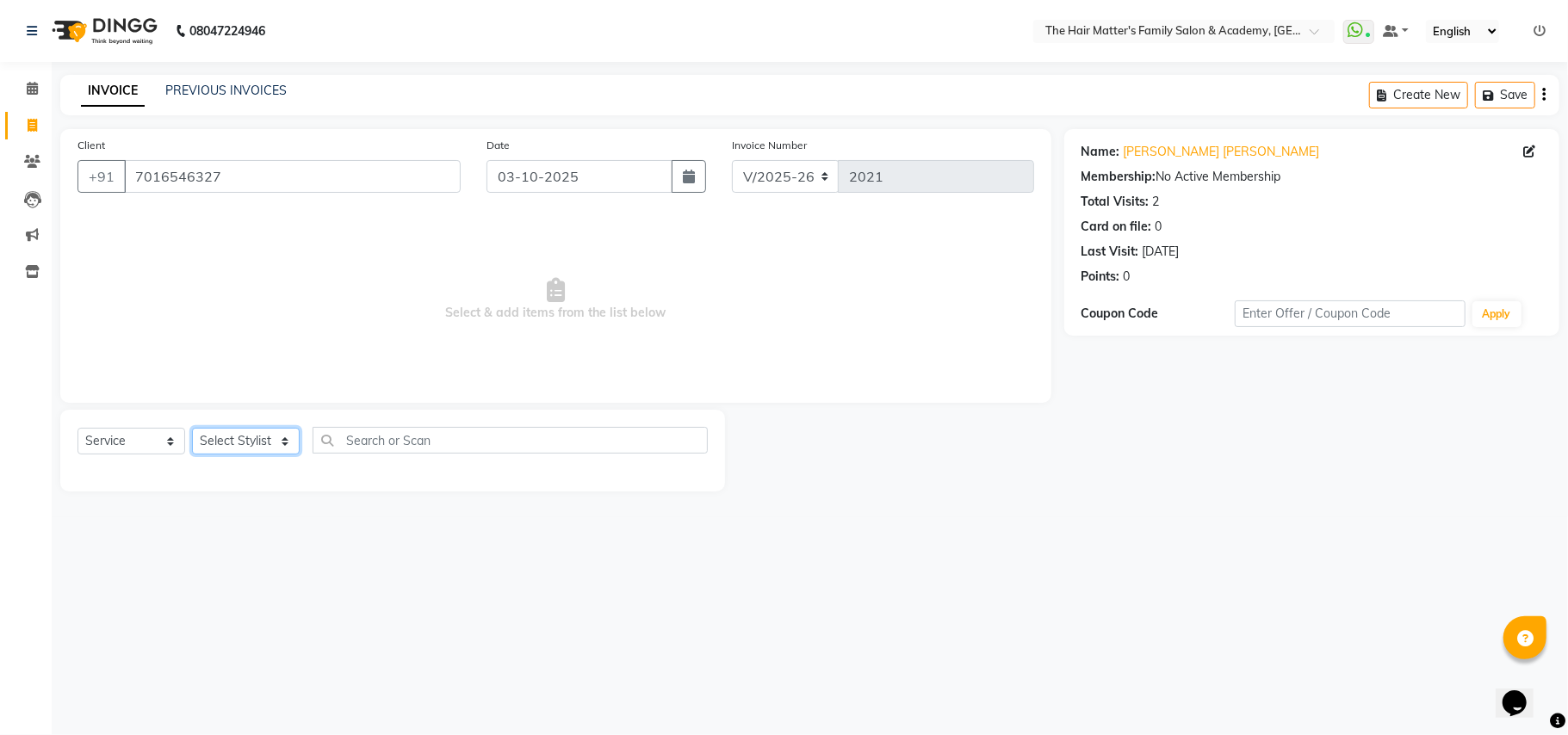
click at [269, 444] on select "Select Stylist DIVY SIR HARSH SIR HIMESH SIR. MAYANK SIR PRATIK SIR" at bounding box center [245, 441] width 108 height 27
select select "43094"
click at [192, 428] on select "Select Stylist DIVY SIR HARSH SIR HIMESH SIR. MAYANK SIR PRATIK SIR" at bounding box center [245, 441] width 108 height 27
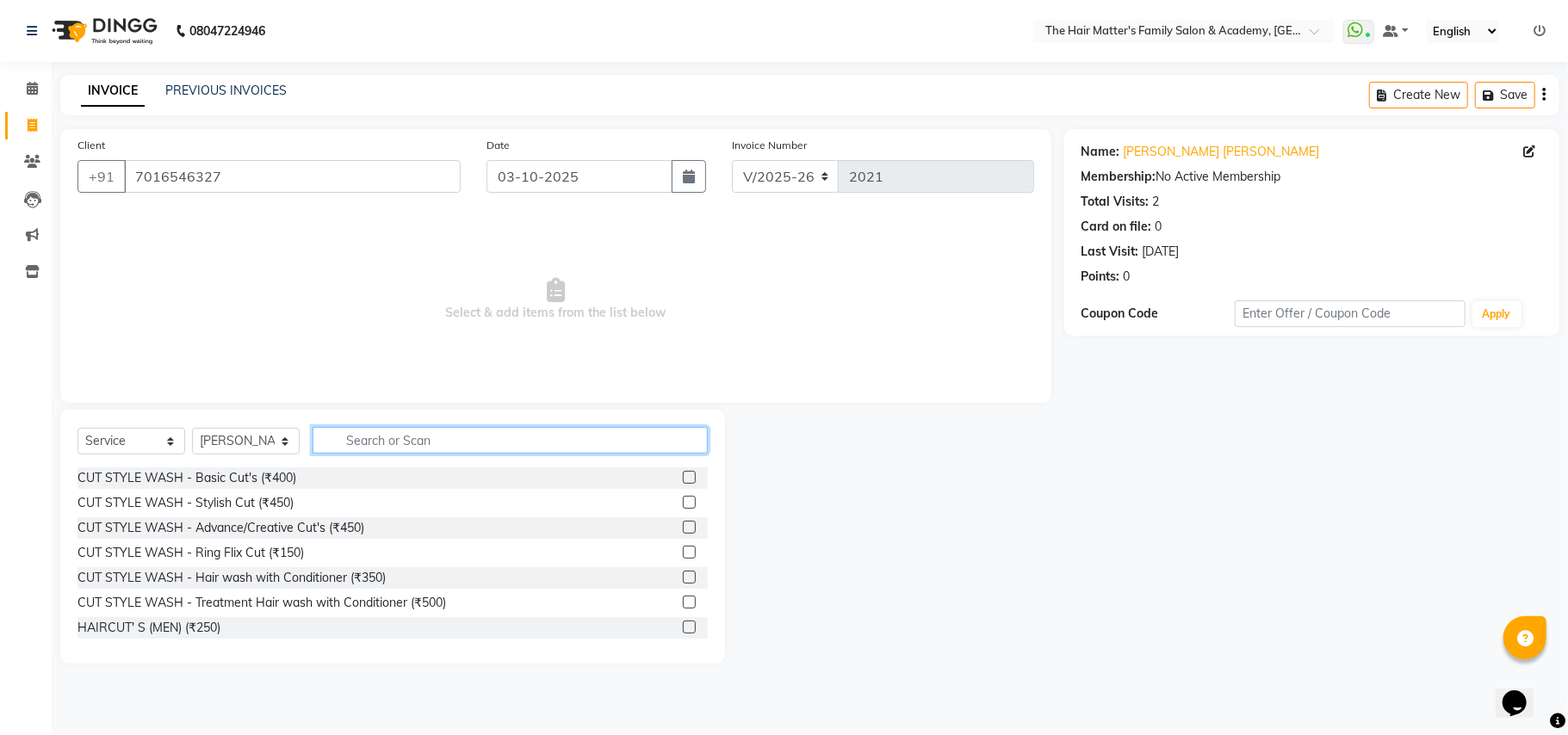
click at [422, 440] on input "text" at bounding box center [510, 440] width 396 height 27
click at [211, 625] on div "HAIRCUT' S (MEN) (₹250)" at bounding box center [149, 627] width 143 height 18
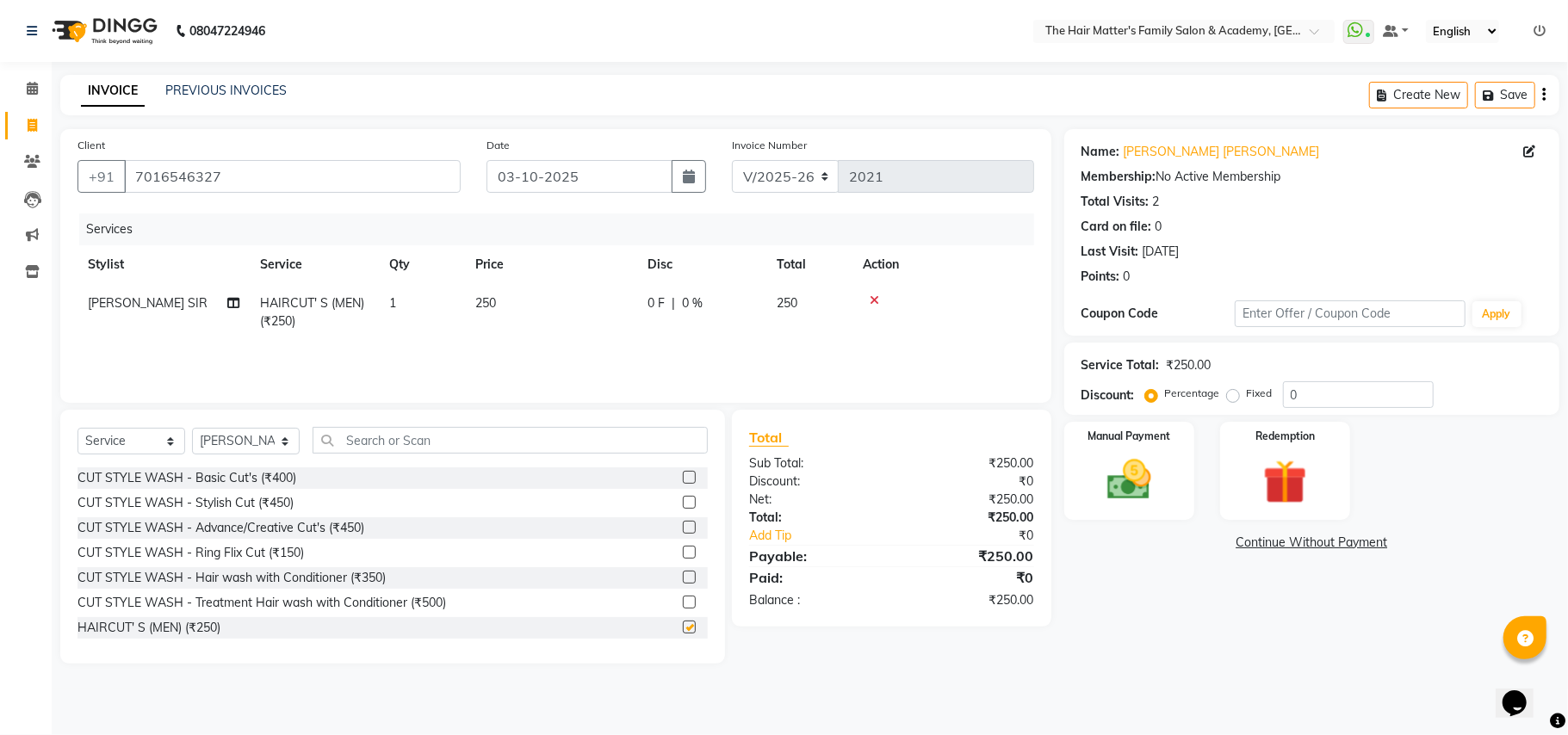
checkbox input "false"
click at [418, 451] on input "text" at bounding box center [510, 440] width 396 height 27
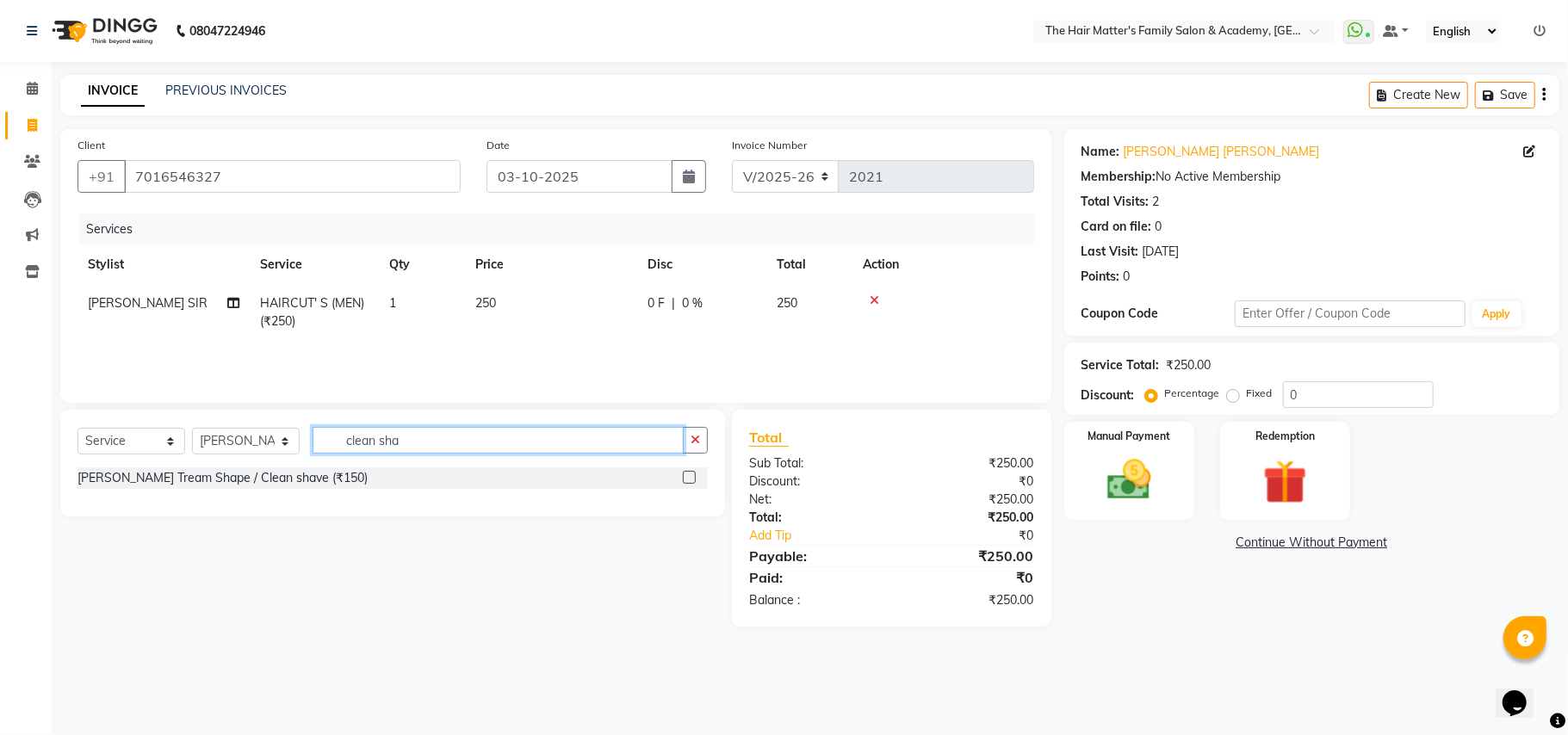
type input "clean sha"
click at [269, 489] on div "Beard Tream Shape / Clean shave (₹150)" at bounding box center [392, 478] width 630 height 22
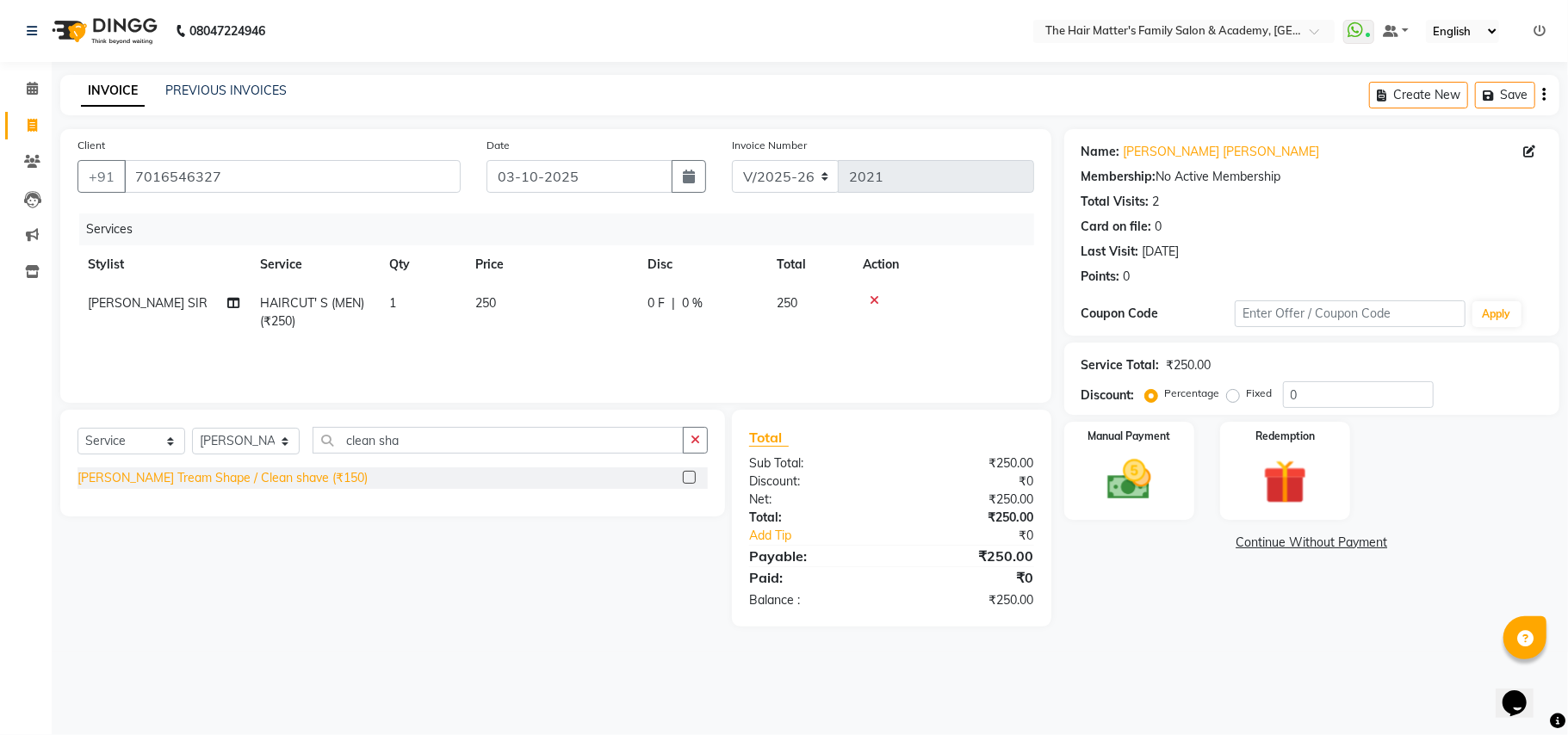
click at [266, 479] on div "Beard Tream Shape / Clean shave (₹150)" at bounding box center [222, 478] width 290 height 18
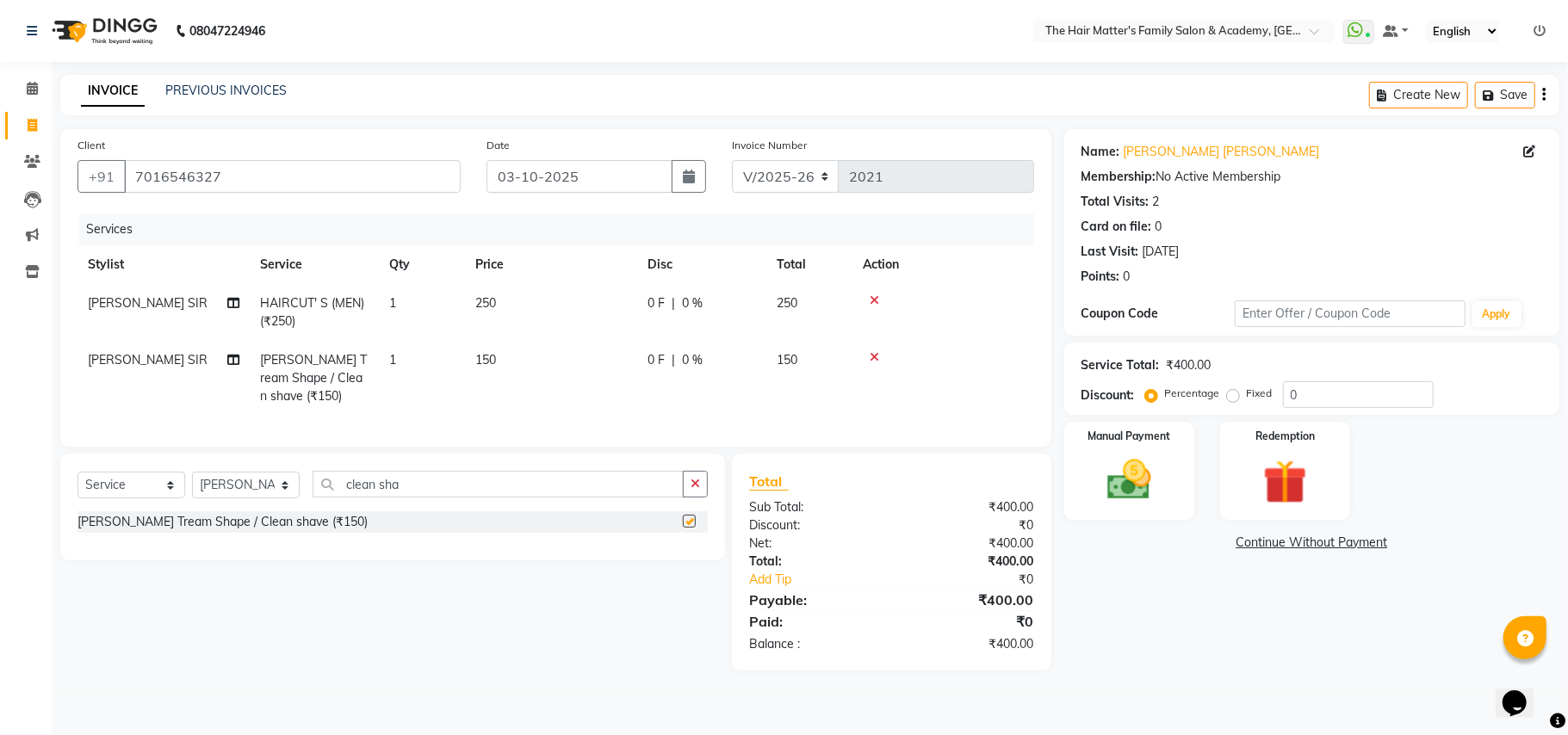
checkbox input "false"
click at [477, 498] on input "clean sha" at bounding box center [498, 484] width 371 height 27
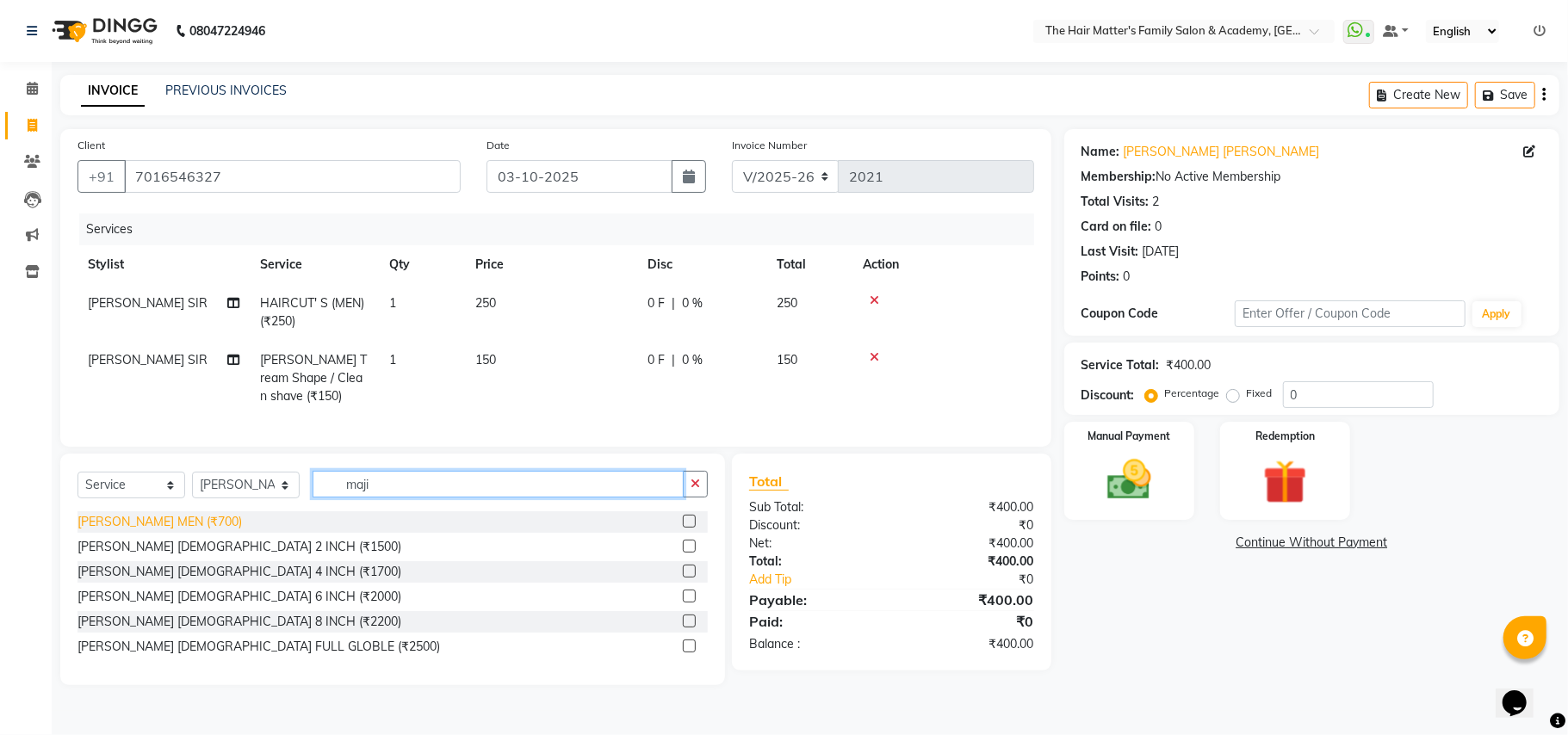
type input "maji"
click at [224, 531] on div "LOREAL MAJIREL MEN (₹700)" at bounding box center [159, 521] width 165 height 18
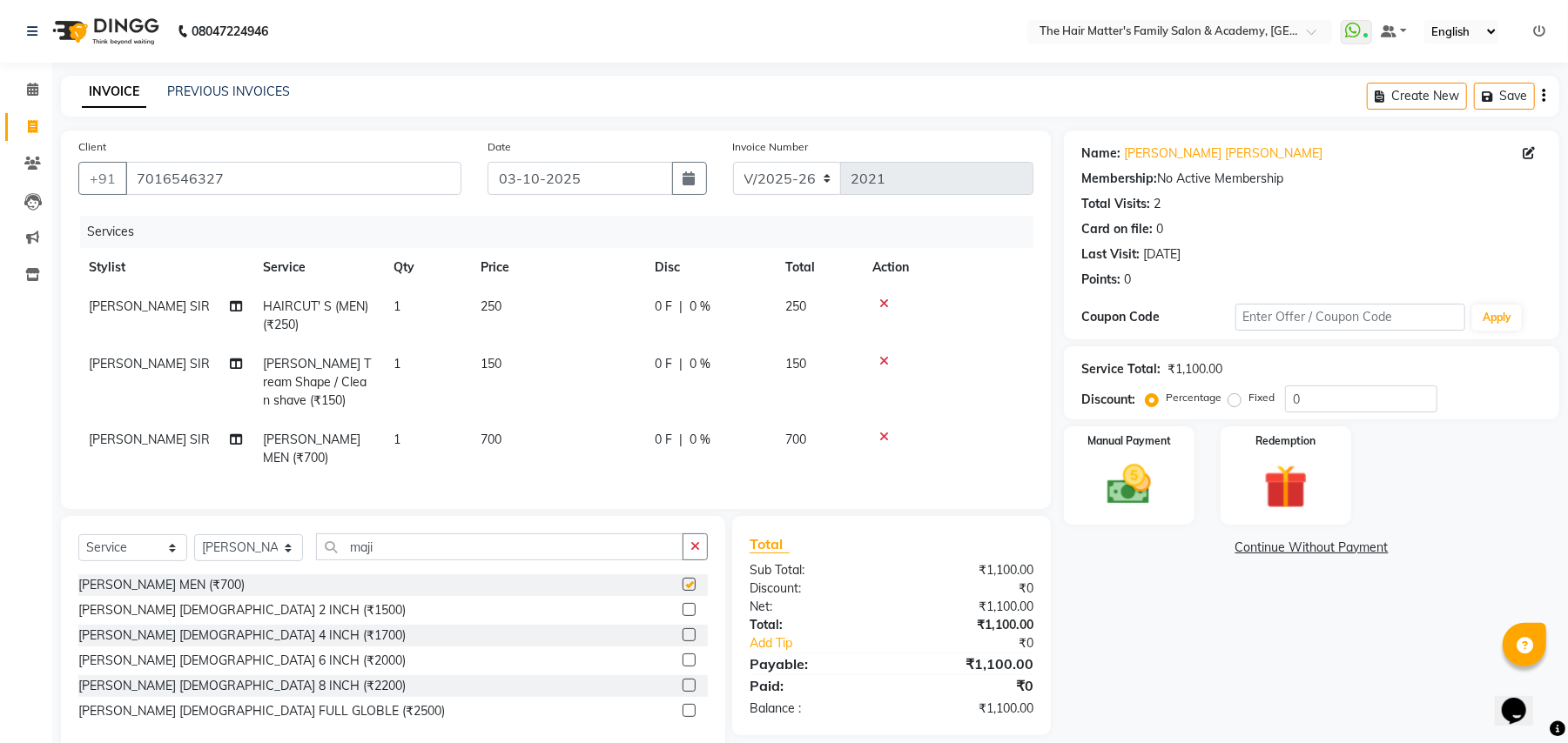
checkbox input "false"
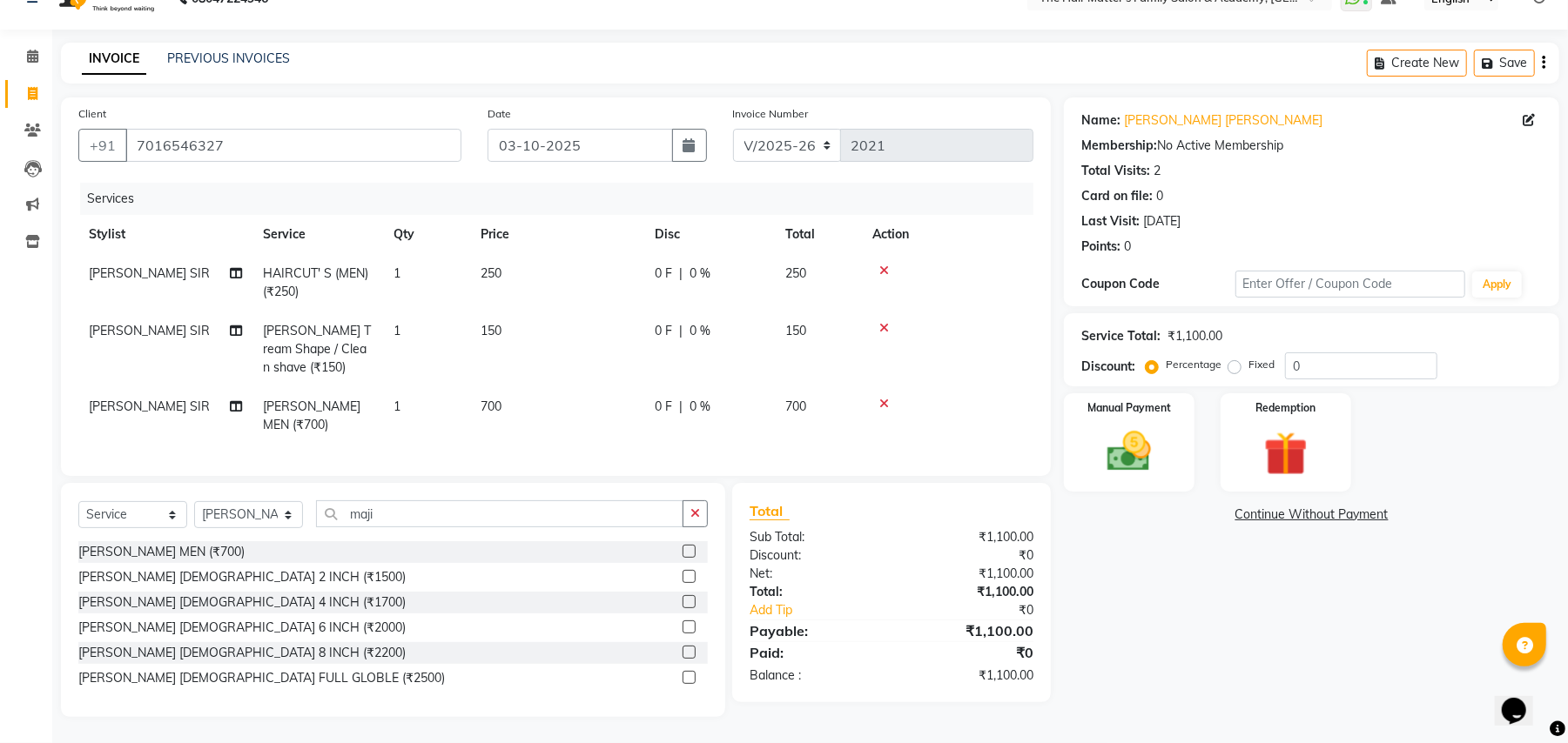
click at [534, 526] on div "maji" at bounding box center [513, 514] width 391 height 27
click at [537, 510] on input "maji" at bounding box center [499, 514] width 367 height 27
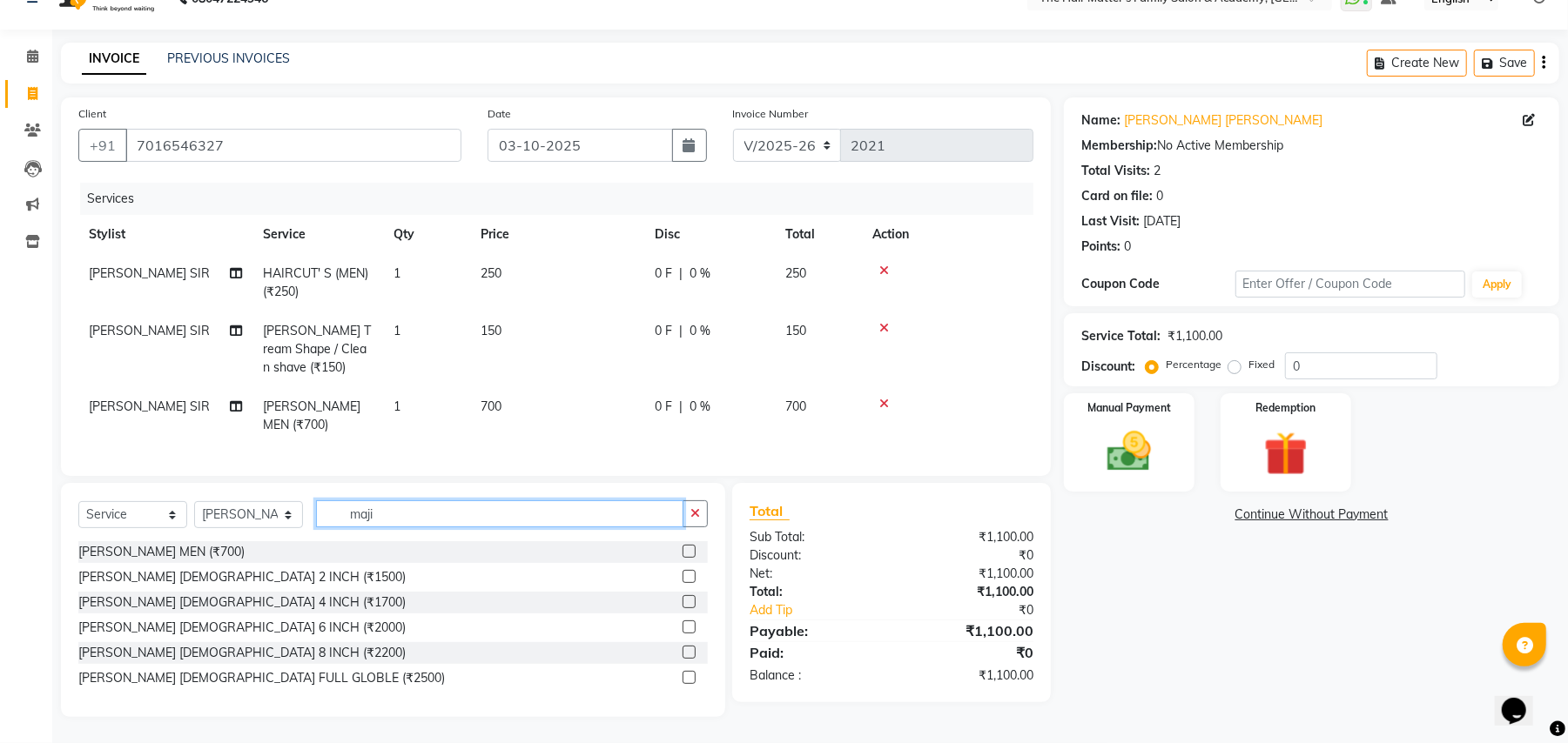
click at [537, 510] on input "maji" at bounding box center [499, 514] width 367 height 27
click at [155, 508] on select "Select Service Product Membership Package Voucher Prepaid Gift Card" at bounding box center [132, 515] width 109 height 27
select select "product"
click at [78, 501] on select "Select Service Product Membership Package Voucher Prepaid Gift Card" at bounding box center [132, 515] width 109 height 27
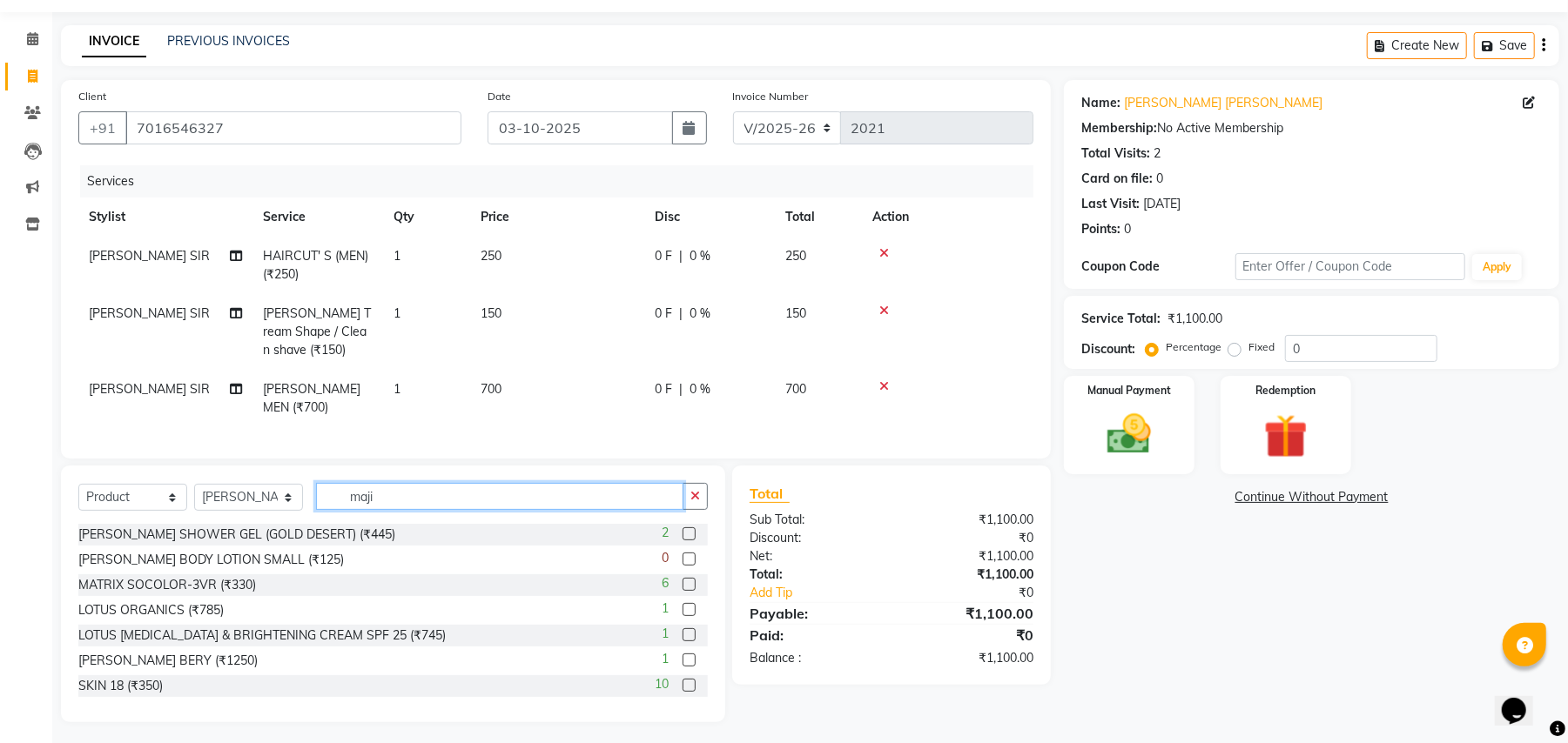
click at [444, 510] on input "maji" at bounding box center [499, 496] width 367 height 27
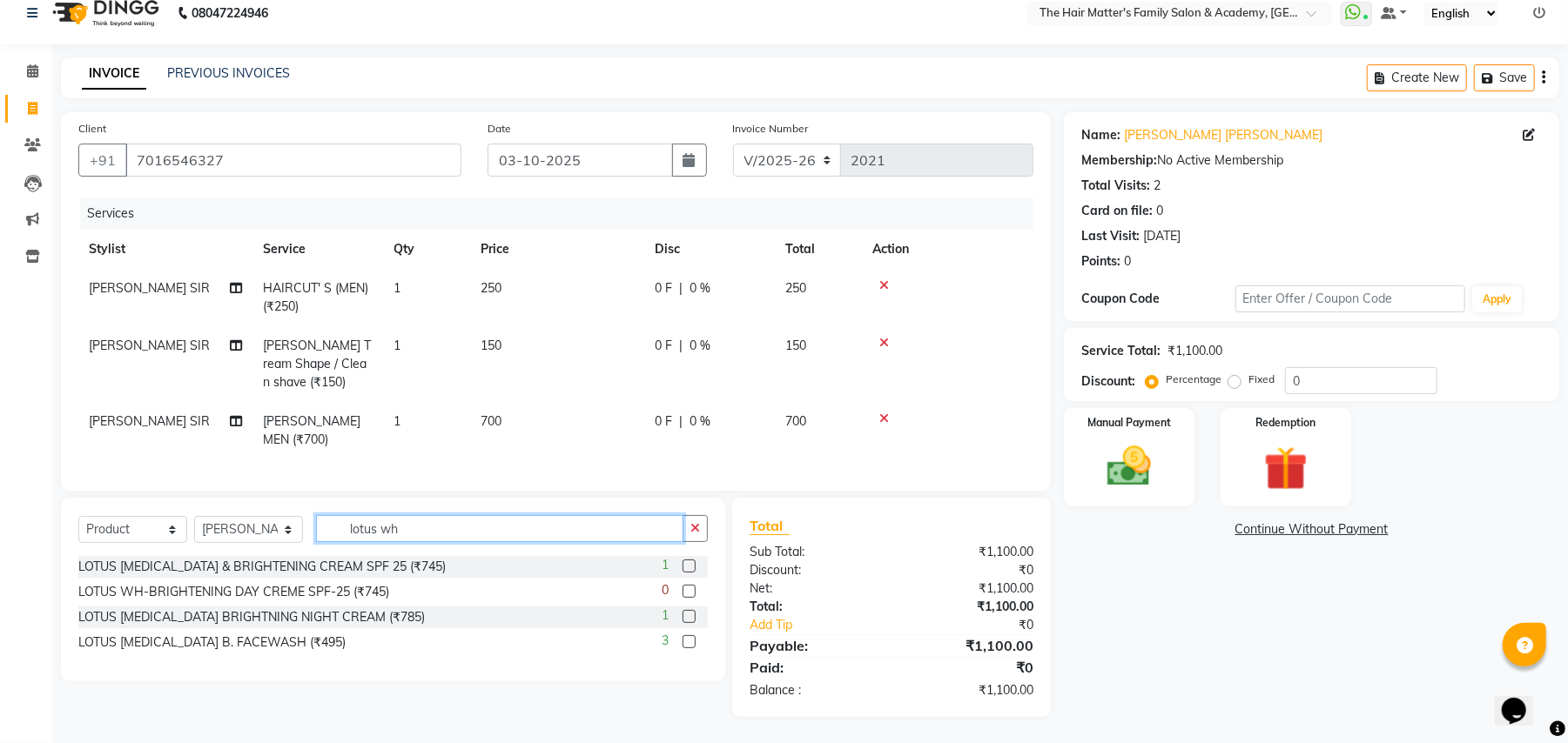
scroll to position [36, 0]
type input "lotus wh"
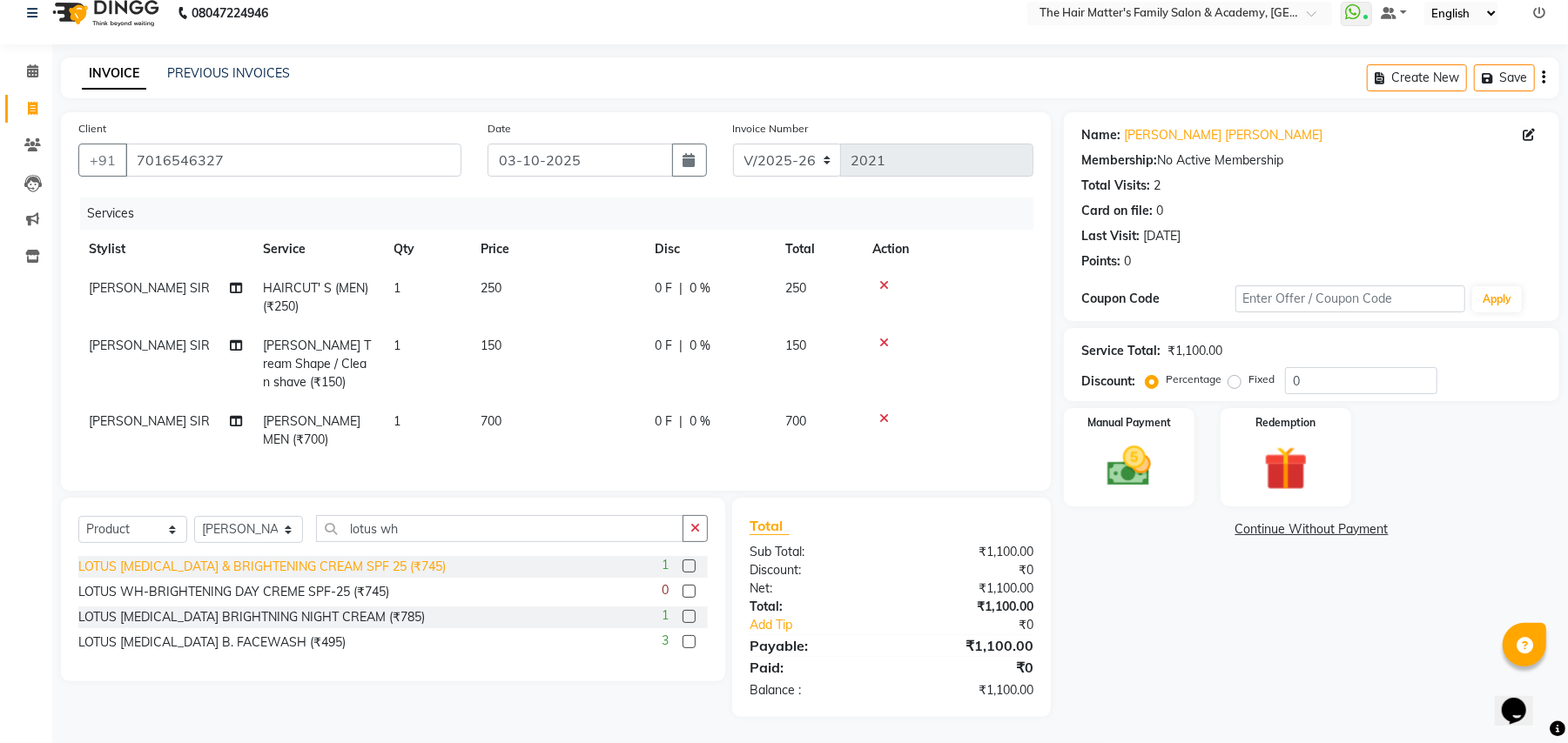
click at [376, 570] on div "LOTUS WHITENING & BRIGHTENING CREAM SPF 25 (₹745)" at bounding box center [261, 567] width 367 height 18
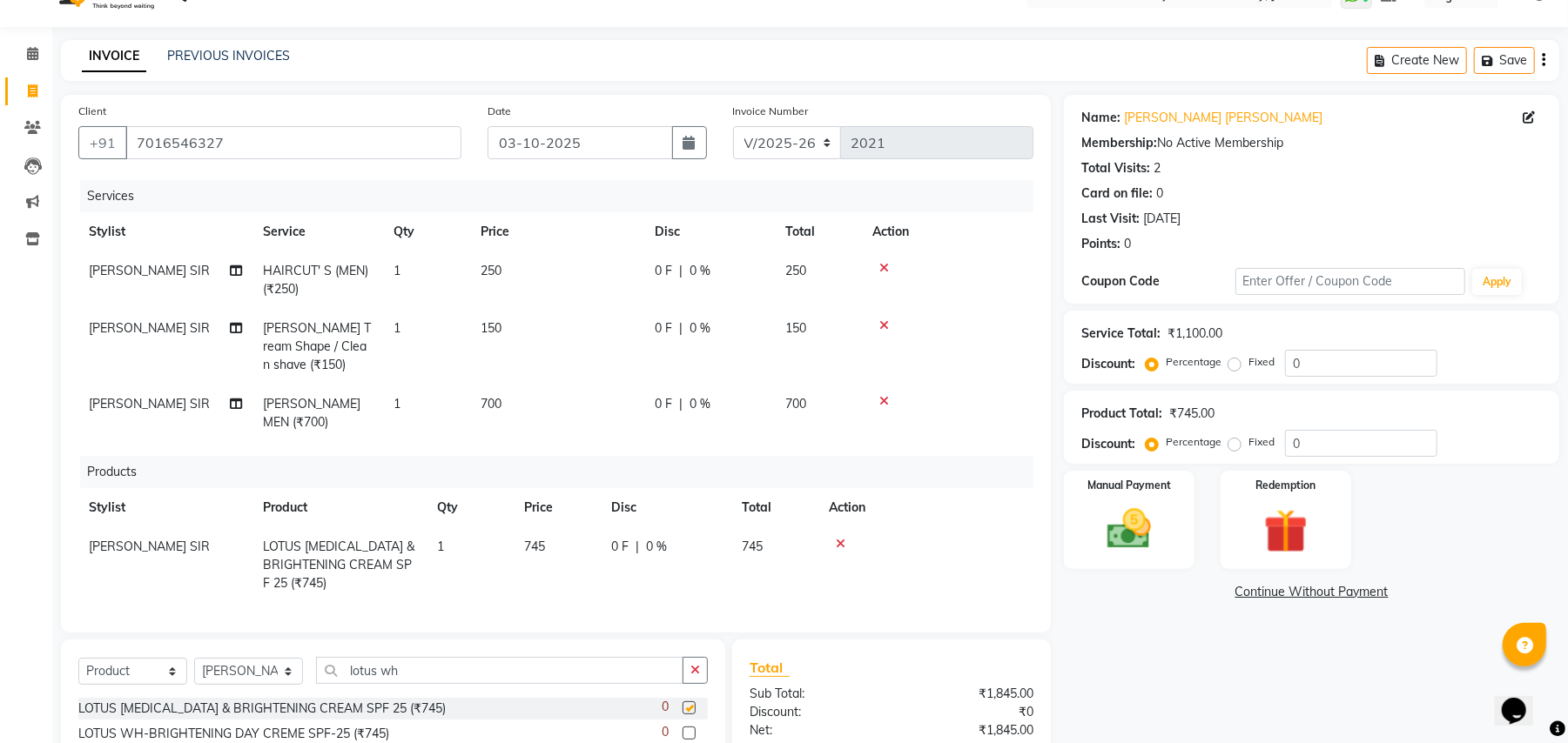
checkbox input "false"
click at [843, 536] on icon at bounding box center [840, 542] width 10 height 13
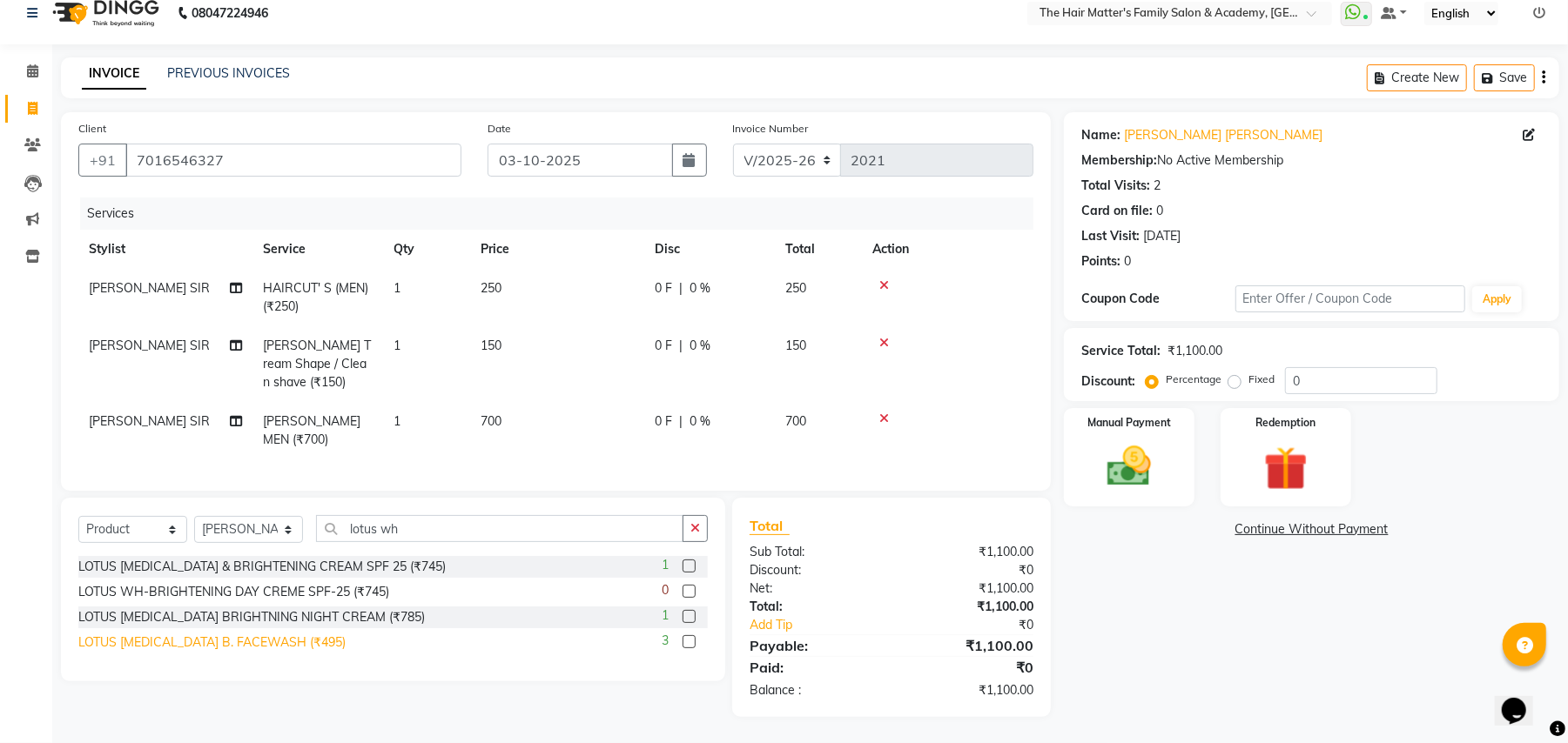
click at [127, 645] on div "LOTUS WHITENING B. FACEWASH (₹495)" at bounding box center [211, 643] width 267 height 18
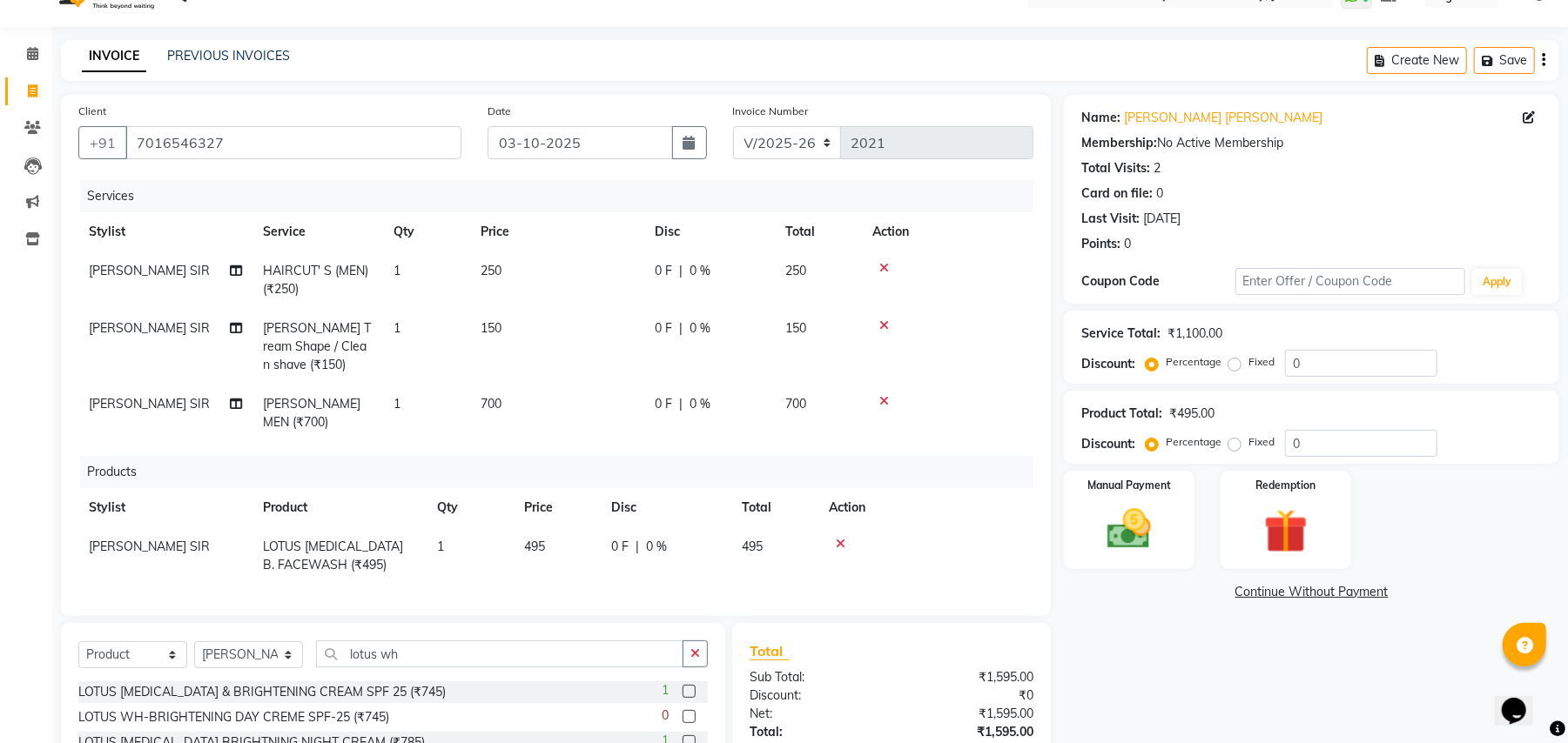
checkbox input "false"
click at [544, 548] on span "495" at bounding box center [535, 546] width 21 height 15
select select "43094"
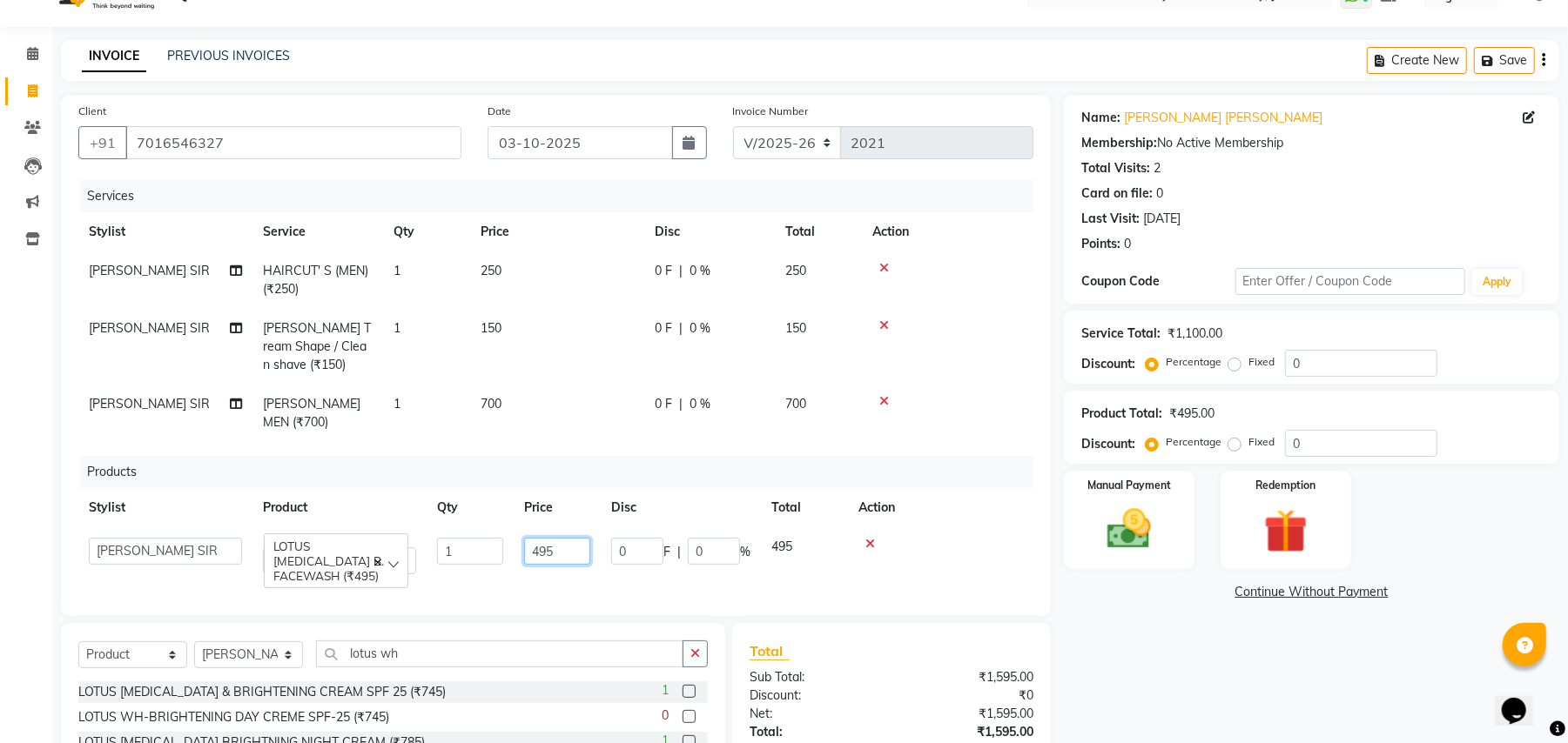
click at [565, 548] on input "495" at bounding box center [557, 551] width 66 height 27
type input "475"
click at [587, 491] on th "Price" at bounding box center [557, 508] width 87 height 40
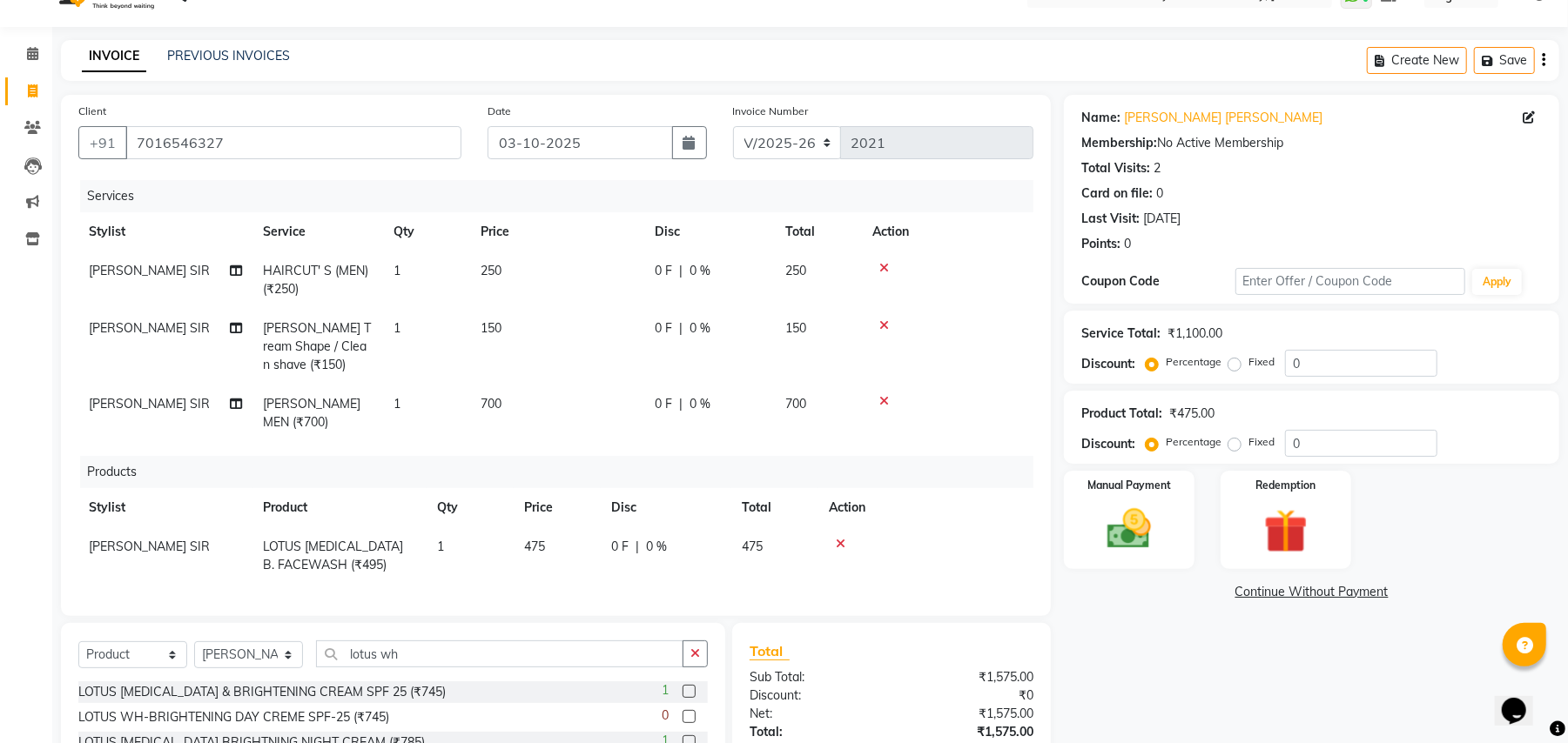
scroll to position [177, 0]
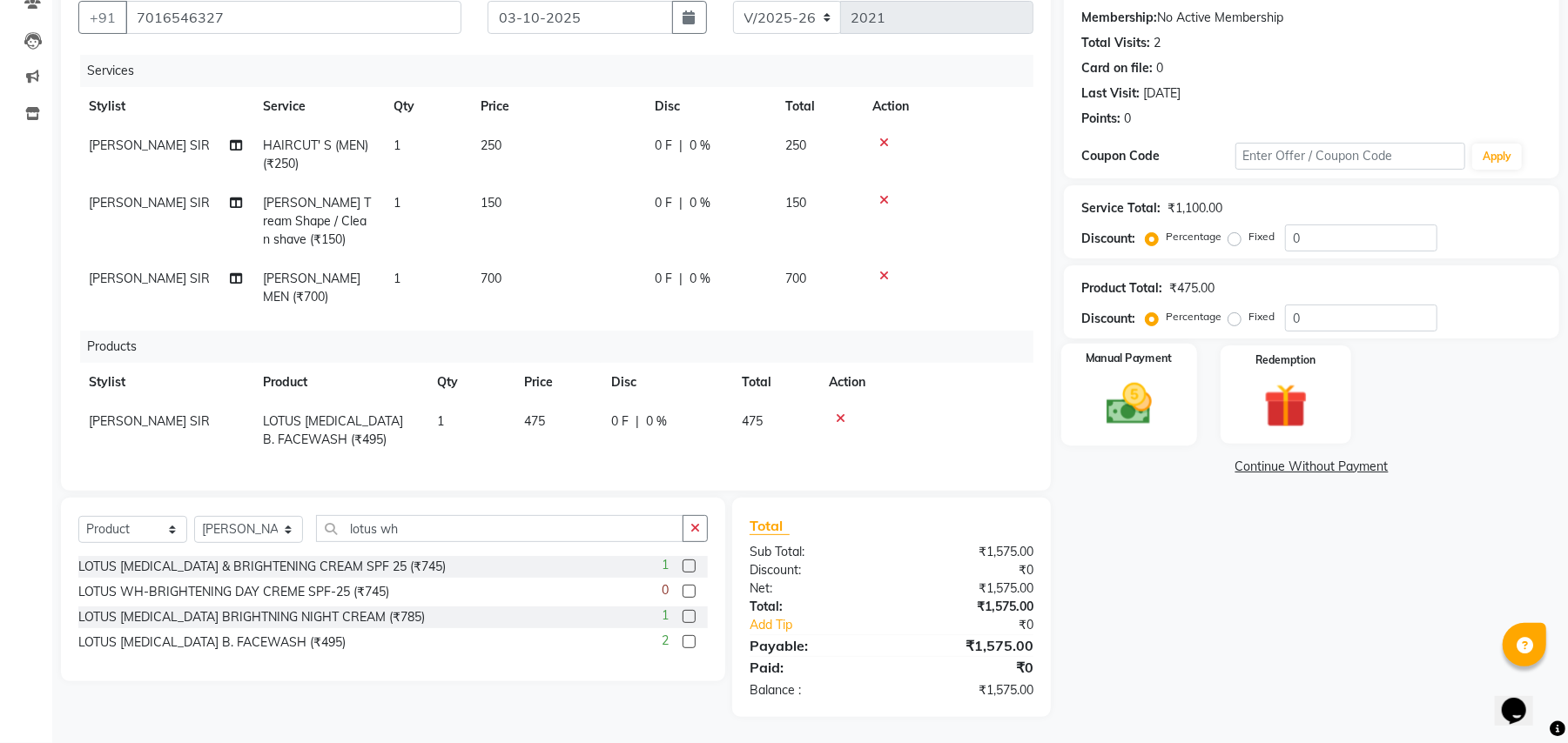
click at [1159, 381] on img at bounding box center [1129, 404] width 75 height 53
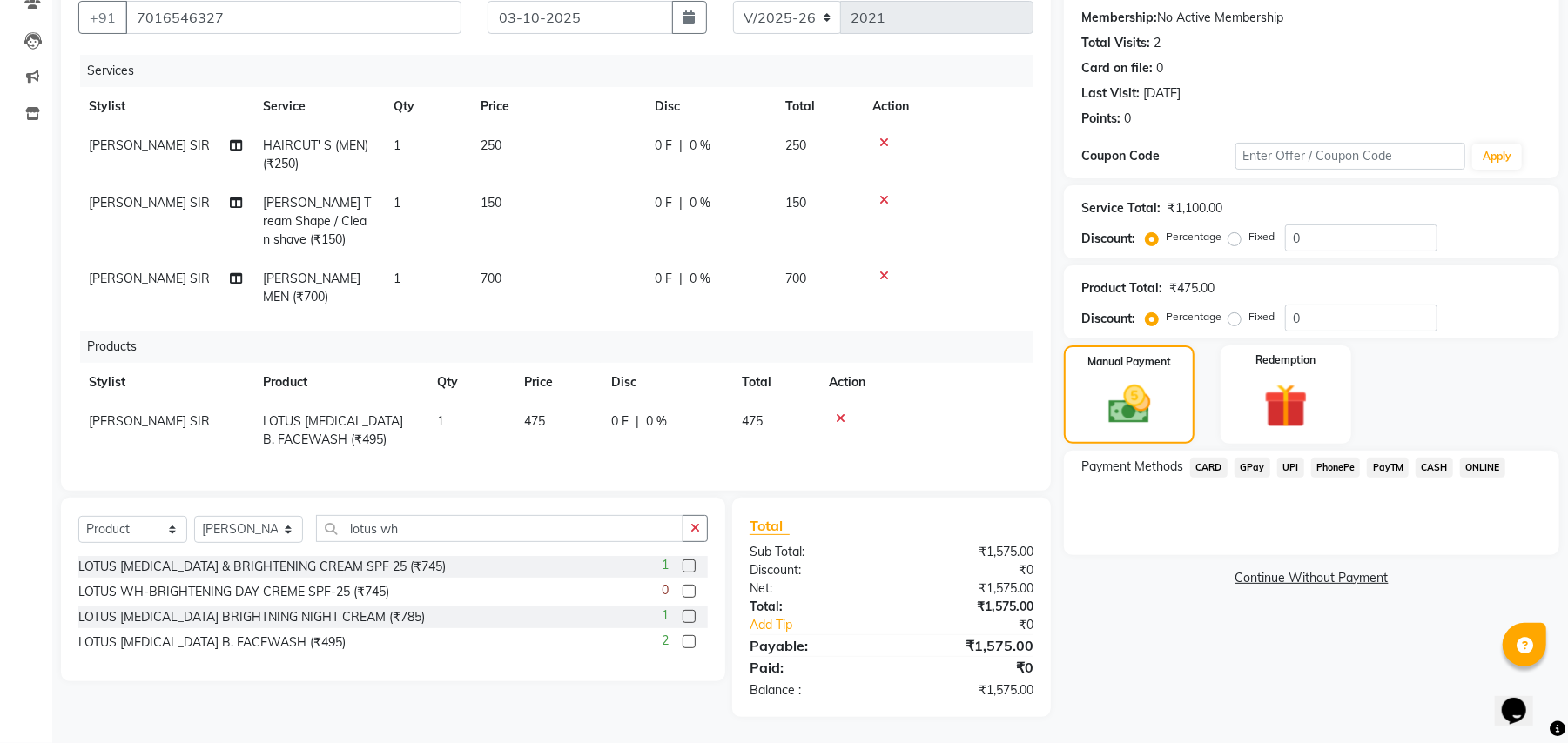
click at [1287, 460] on span "UPI" at bounding box center [1290, 467] width 27 height 20
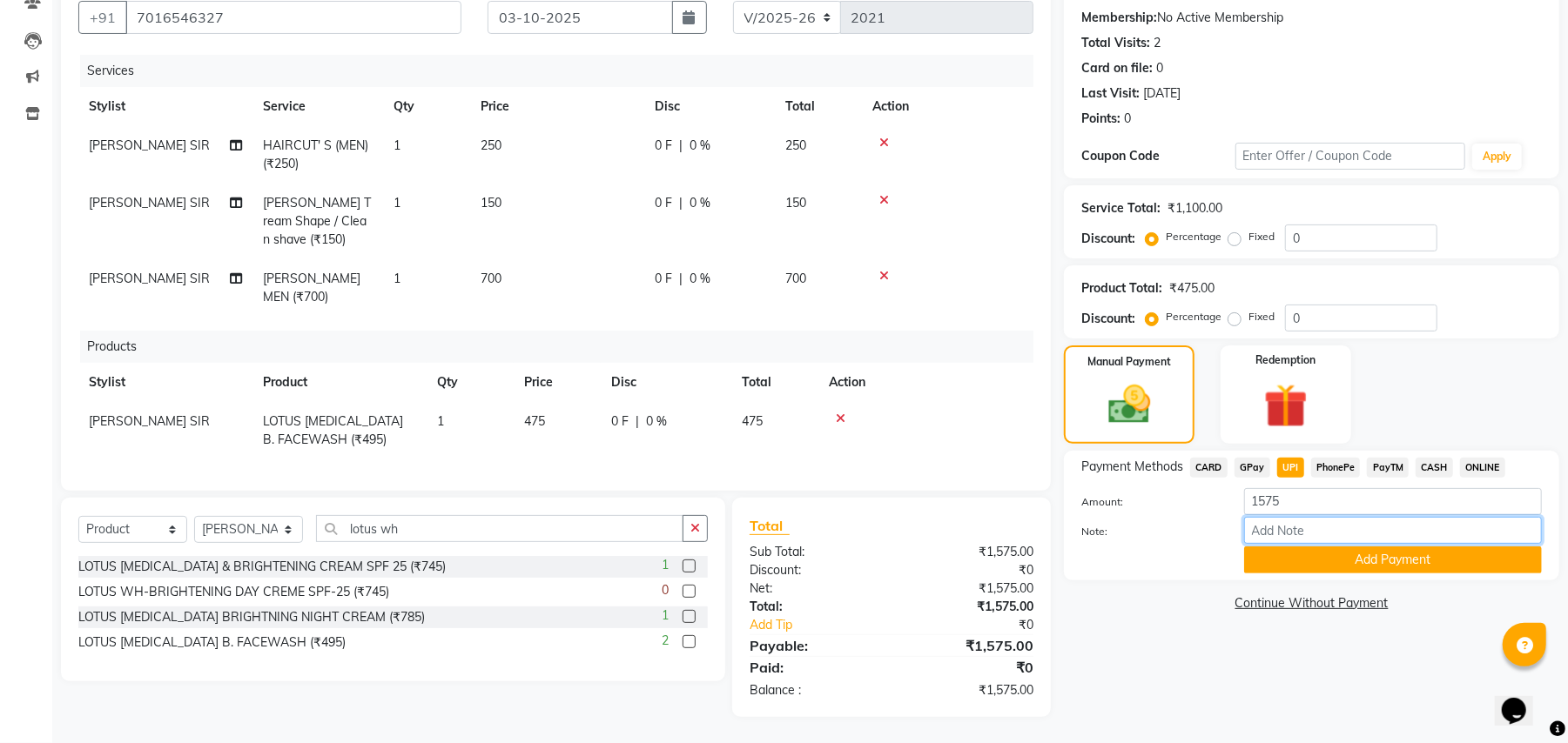
click at [1304, 517] on input "Note:" at bounding box center [1393, 530] width 298 height 27
type input "LM 3 NO"
click at [1309, 546] on button "Add Payment" at bounding box center [1393, 560] width 298 height 27
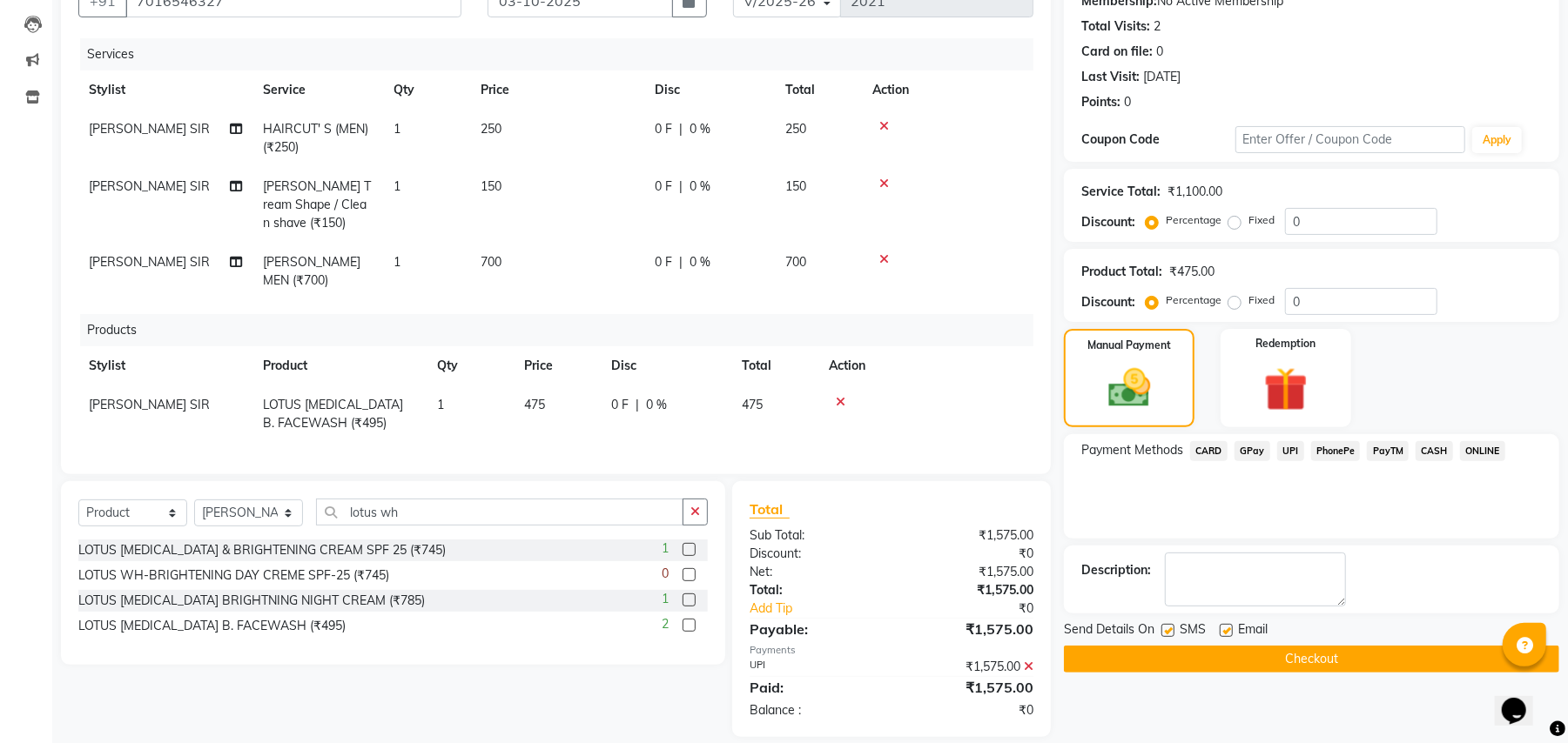
scroll to position [213, 0]
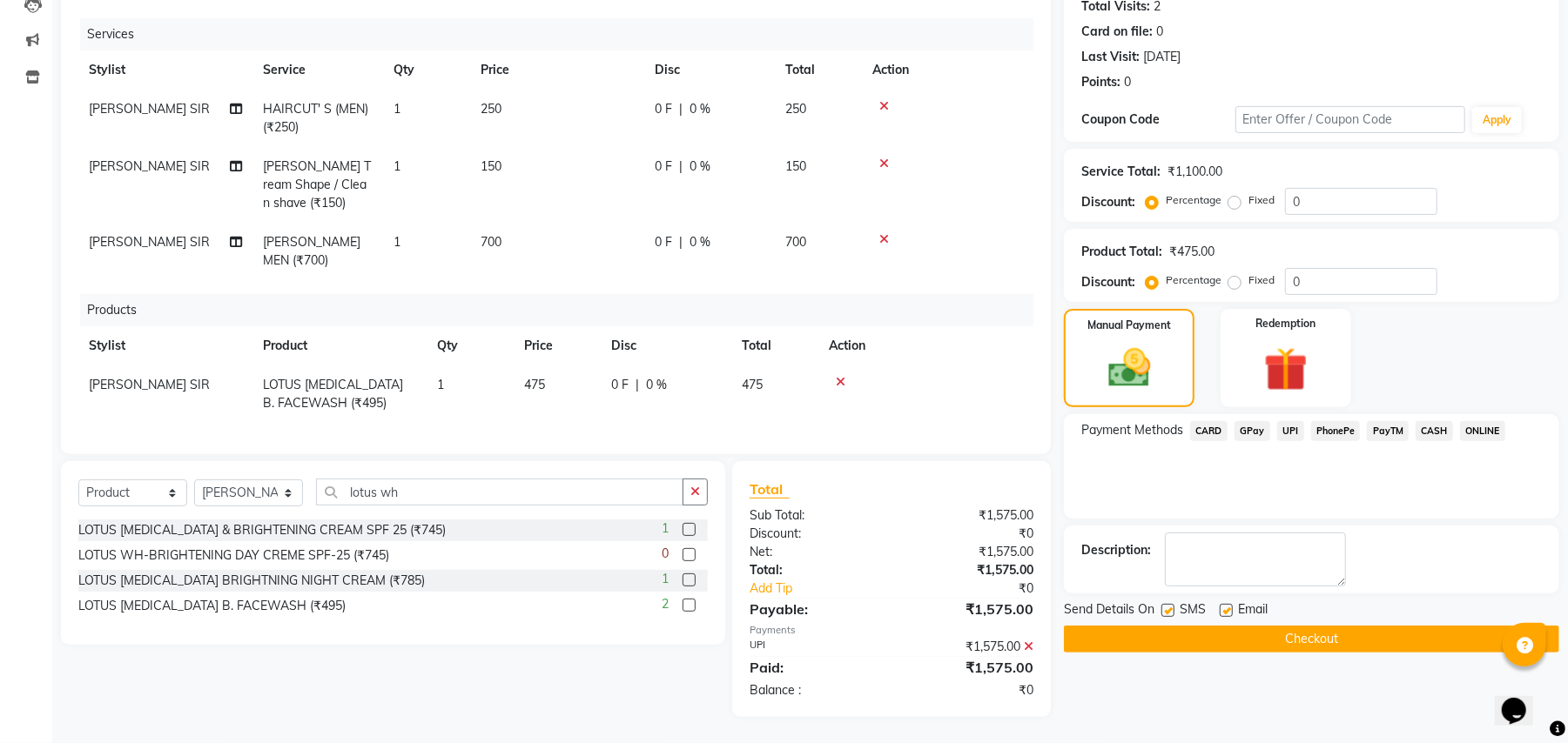
click at [1164, 625] on button "Checkout" at bounding box center [1312, 639] width 495 height 27
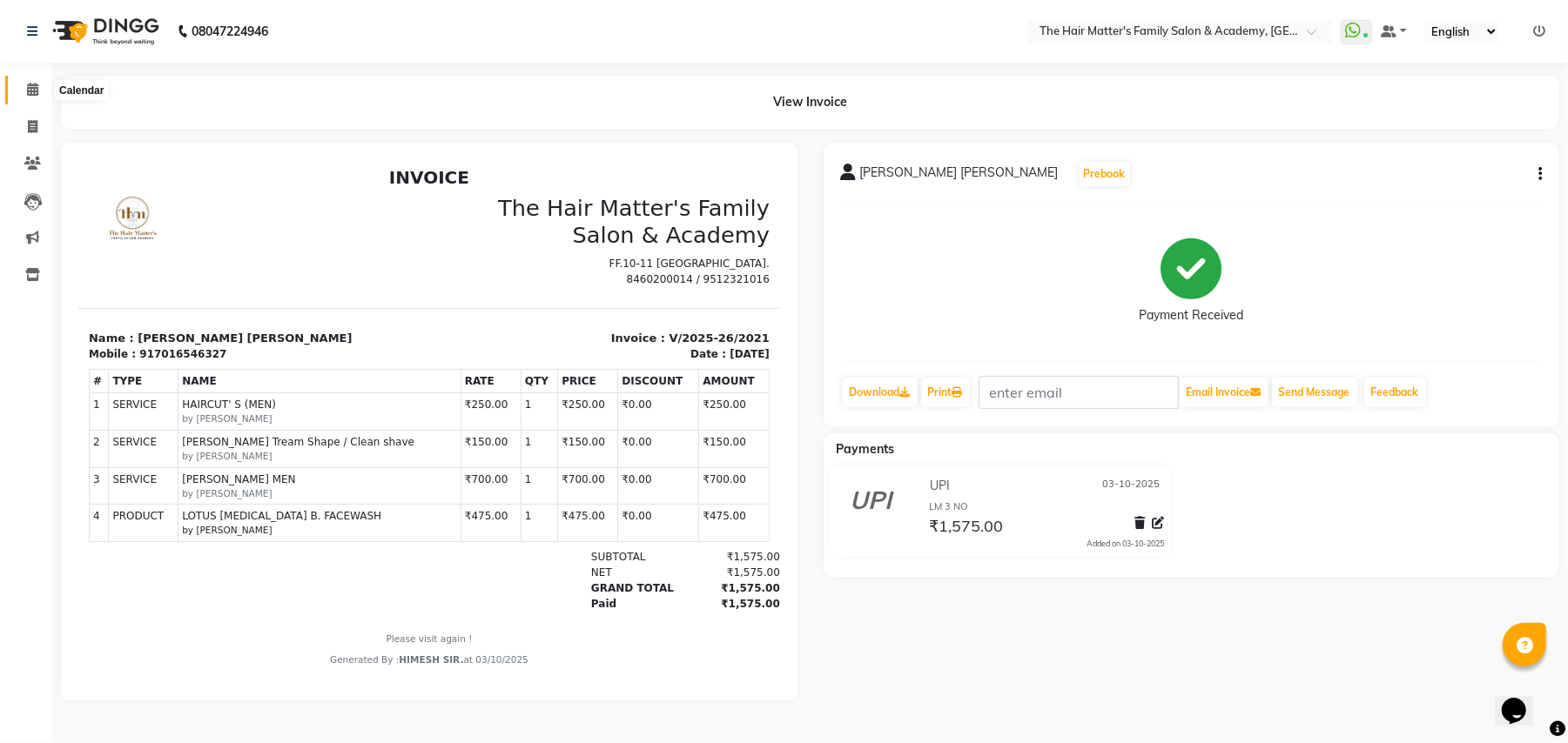
click at [22, 80] on span at bounding box center [33, 90] width 31 height 20
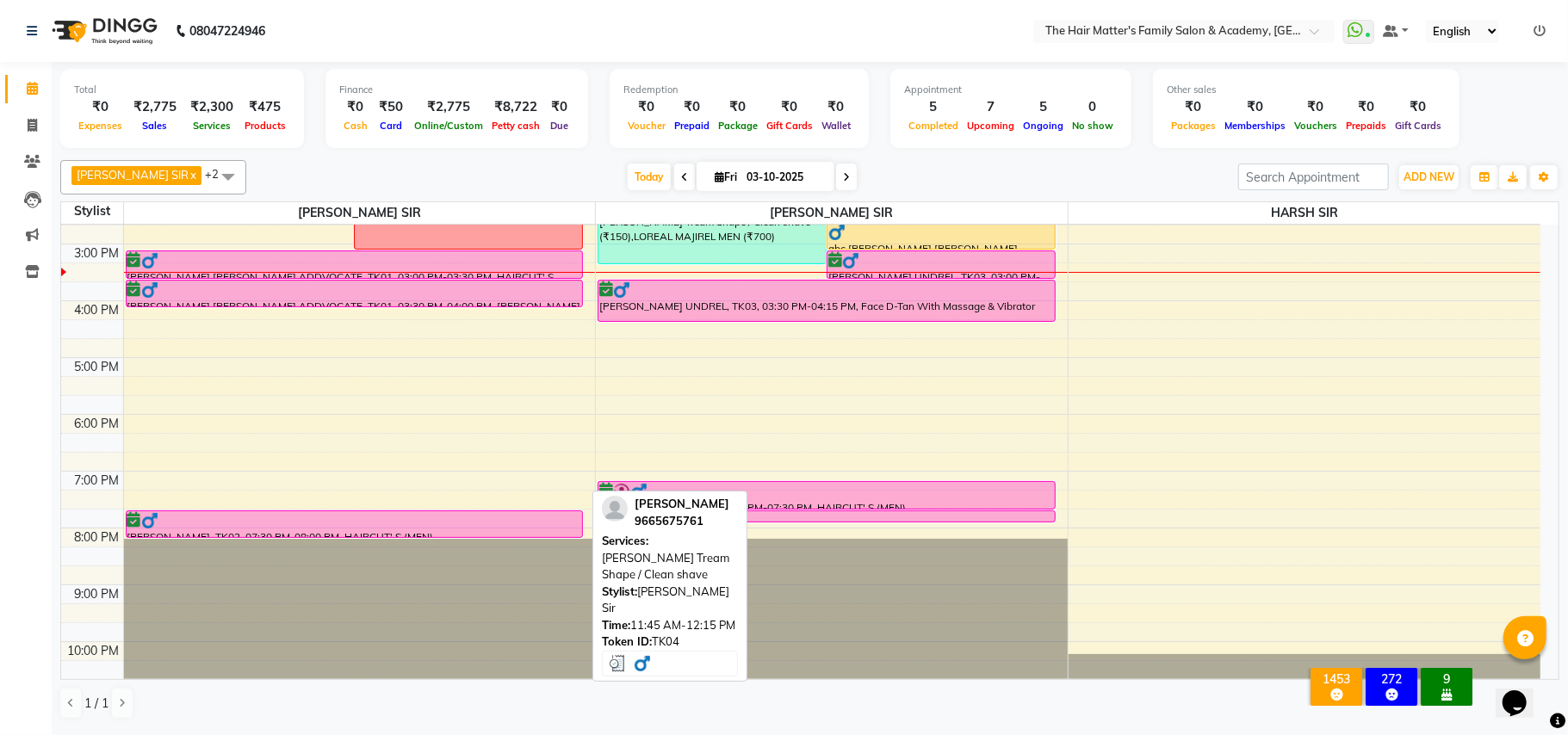
scroll to position [467, 0]
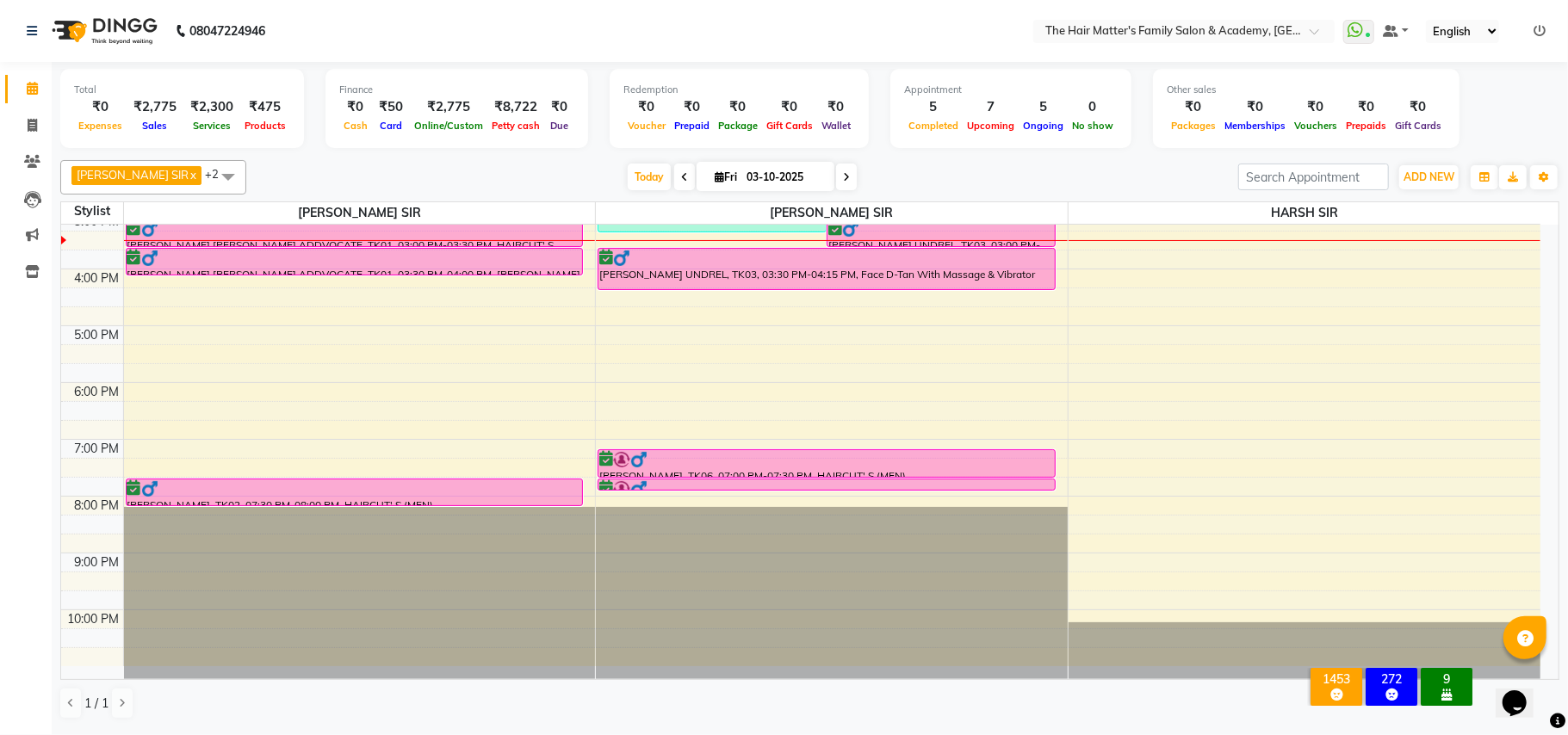
click at [146, 344] on div "7:00 AM 8:00 AM 9:00 AM 10:00 AM 11:00 AM 12:00 PM 1:00 PM 2:00 PM 3:00 PM 4:00…" at bounding box center [801, 212] width 1479 height 909
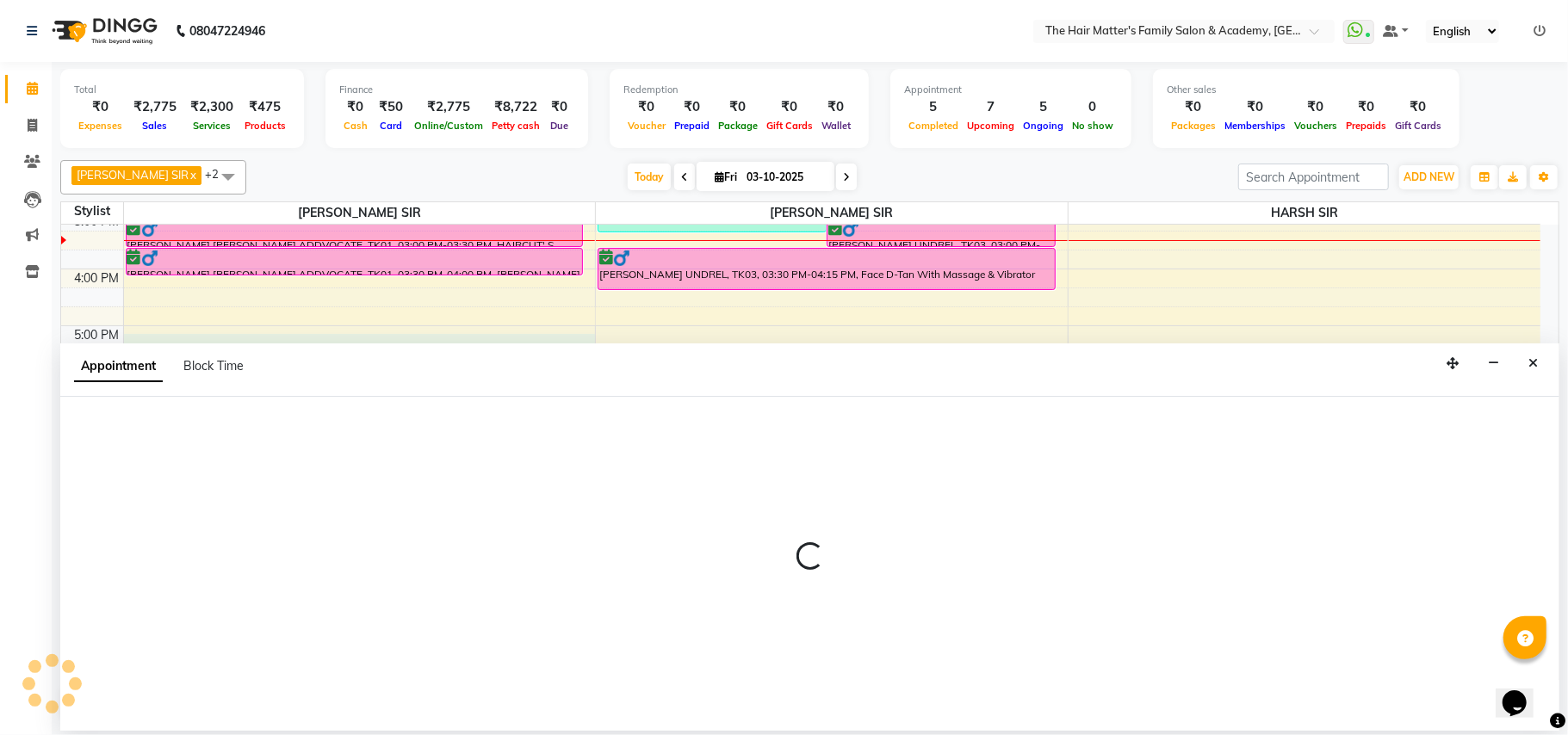
select select "42572"
select select "1020"
select select "tentative"
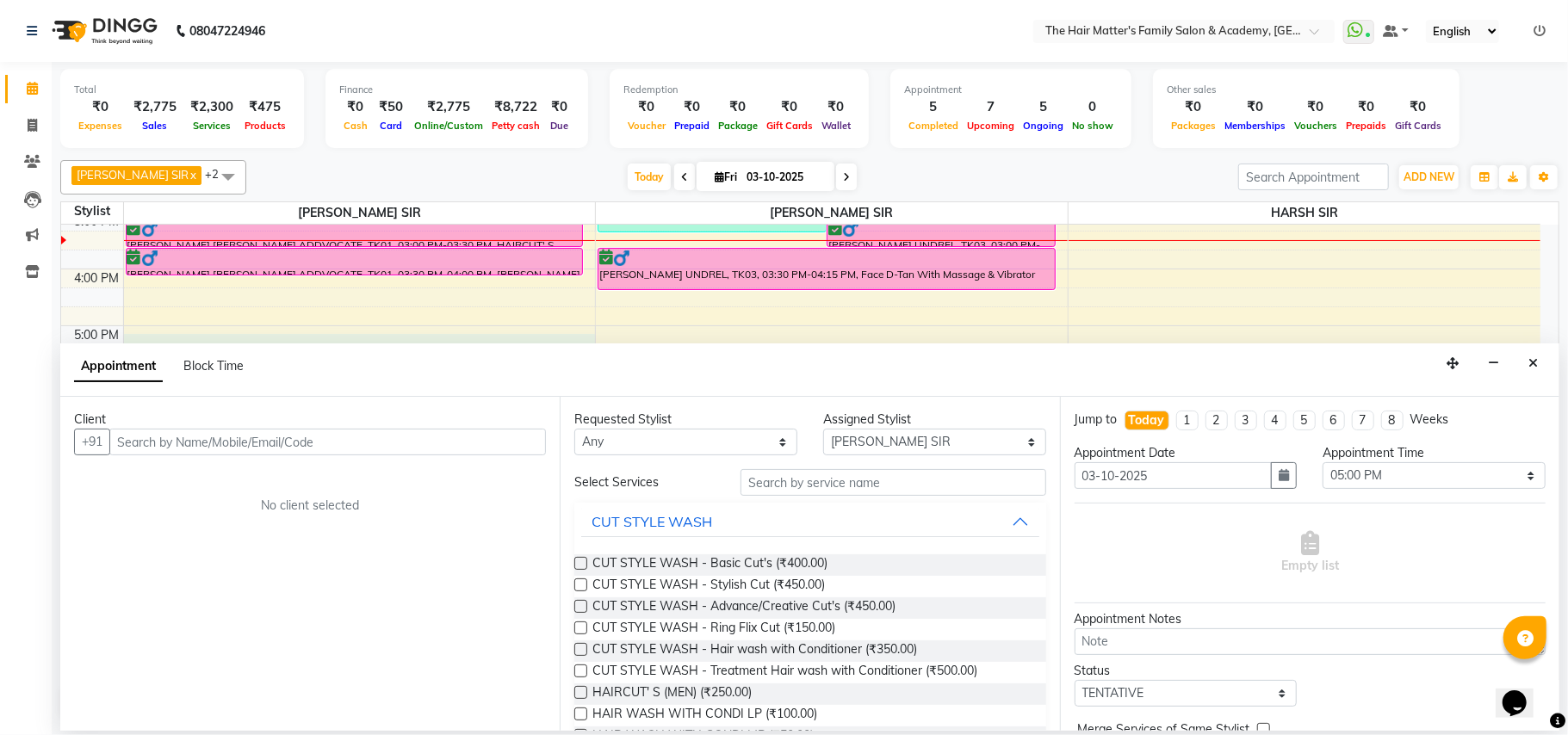
click at [201, 435] on input "text" at bounding box center [328, 442] width 437 height 27
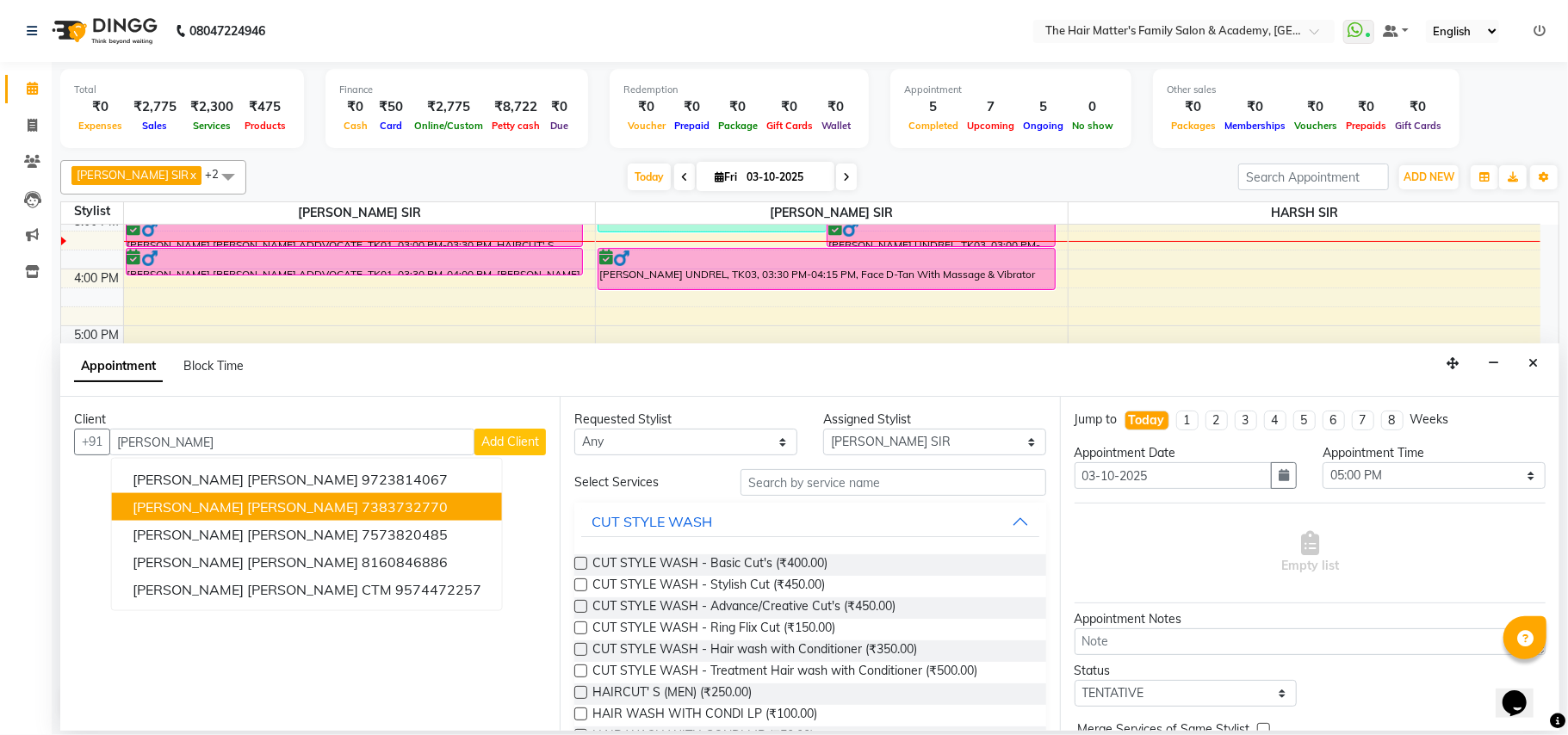
click at [361, 511] on ngb-highlight "7383732770" at bounding box center [404, 507] width 86 height 17
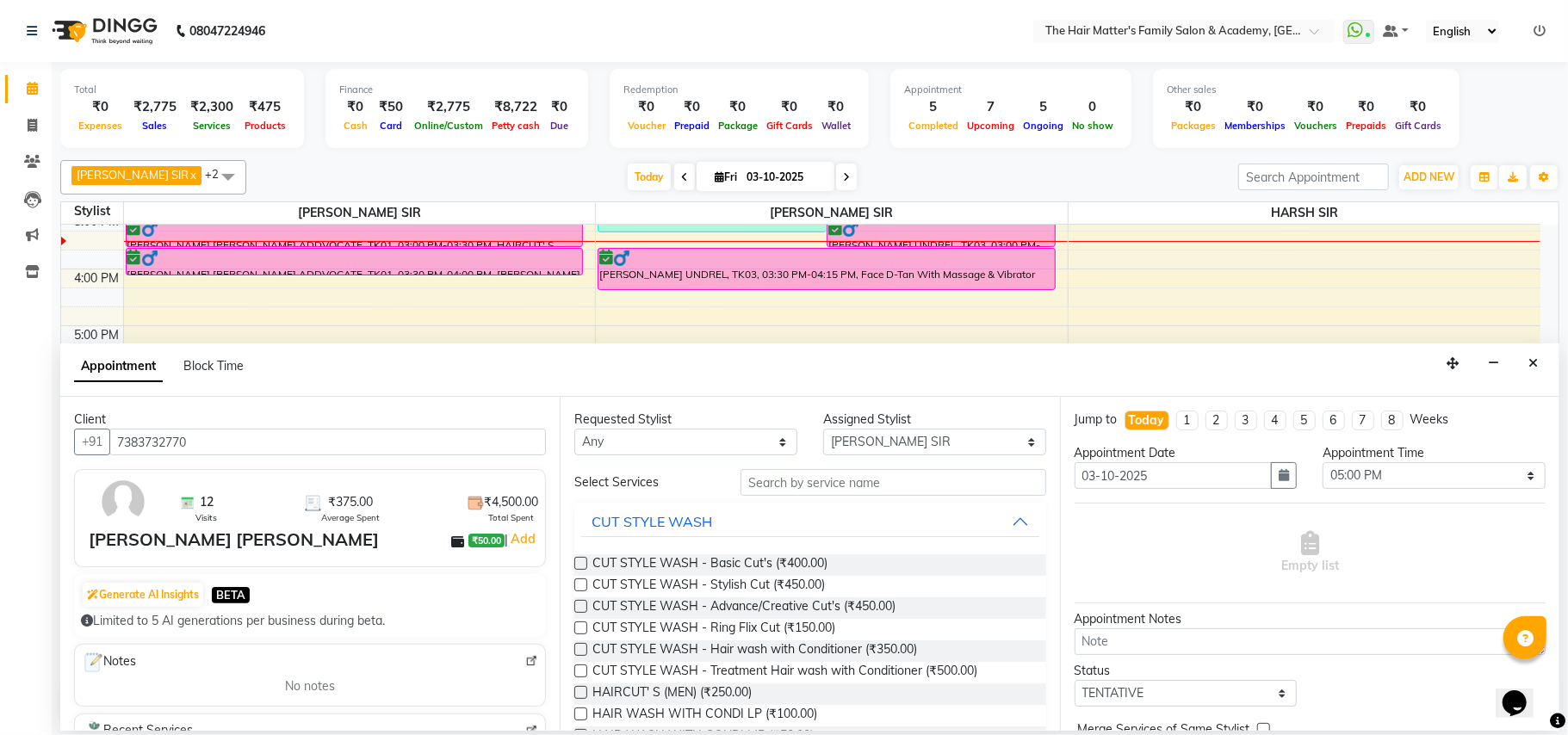
click at [316, 442] on input "7383732770" at bounding box center [328, 442] width 437 height 27
click at [318, 440] on input "7383732770" at bounding box center [328, 442] width 437 height 27
click at [348, 435] on input "7383732770" at bounding box center [328, 442] width 437 height 27
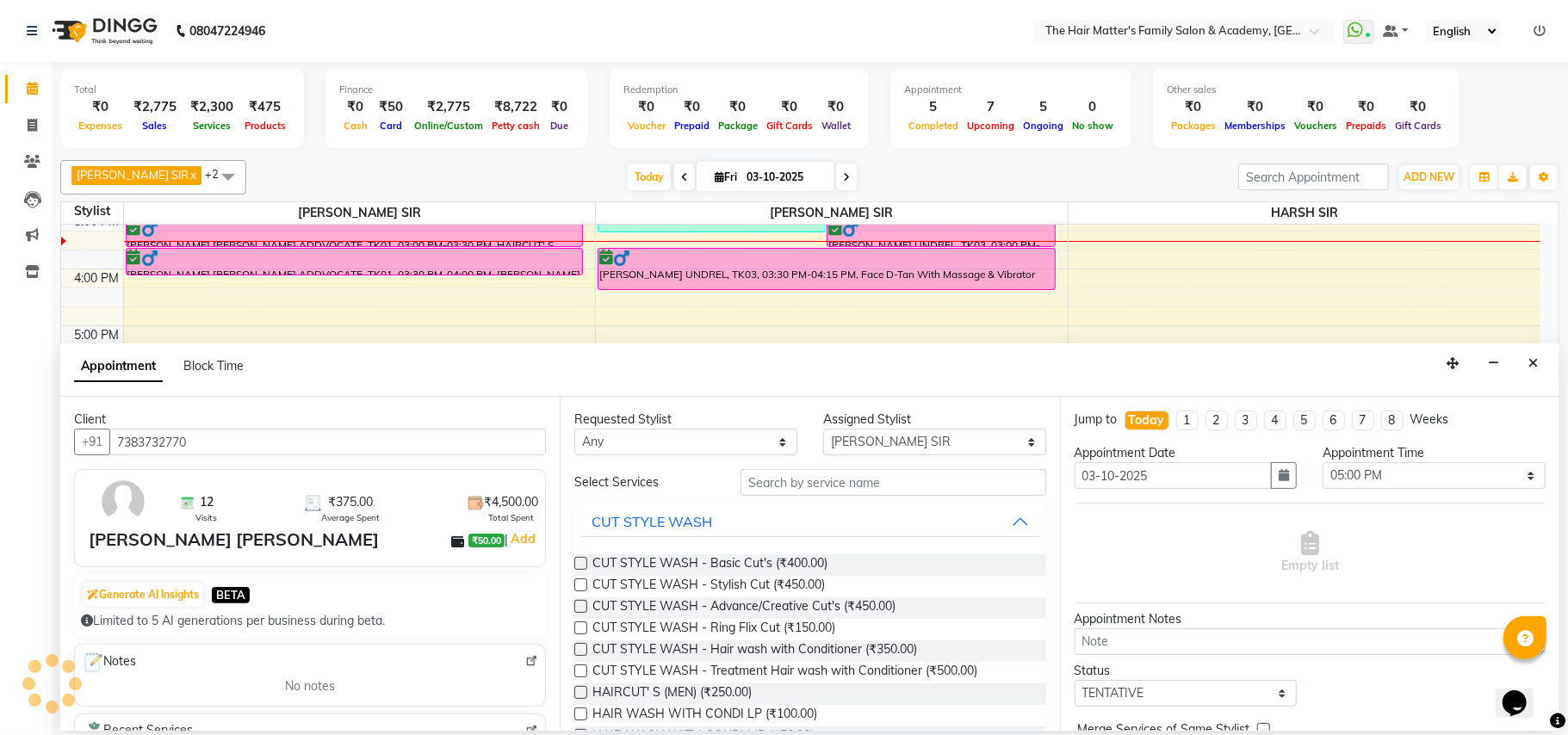
click at [359, 439] on input "7383732770" at bounding box center [328, 442] width 437 height 27
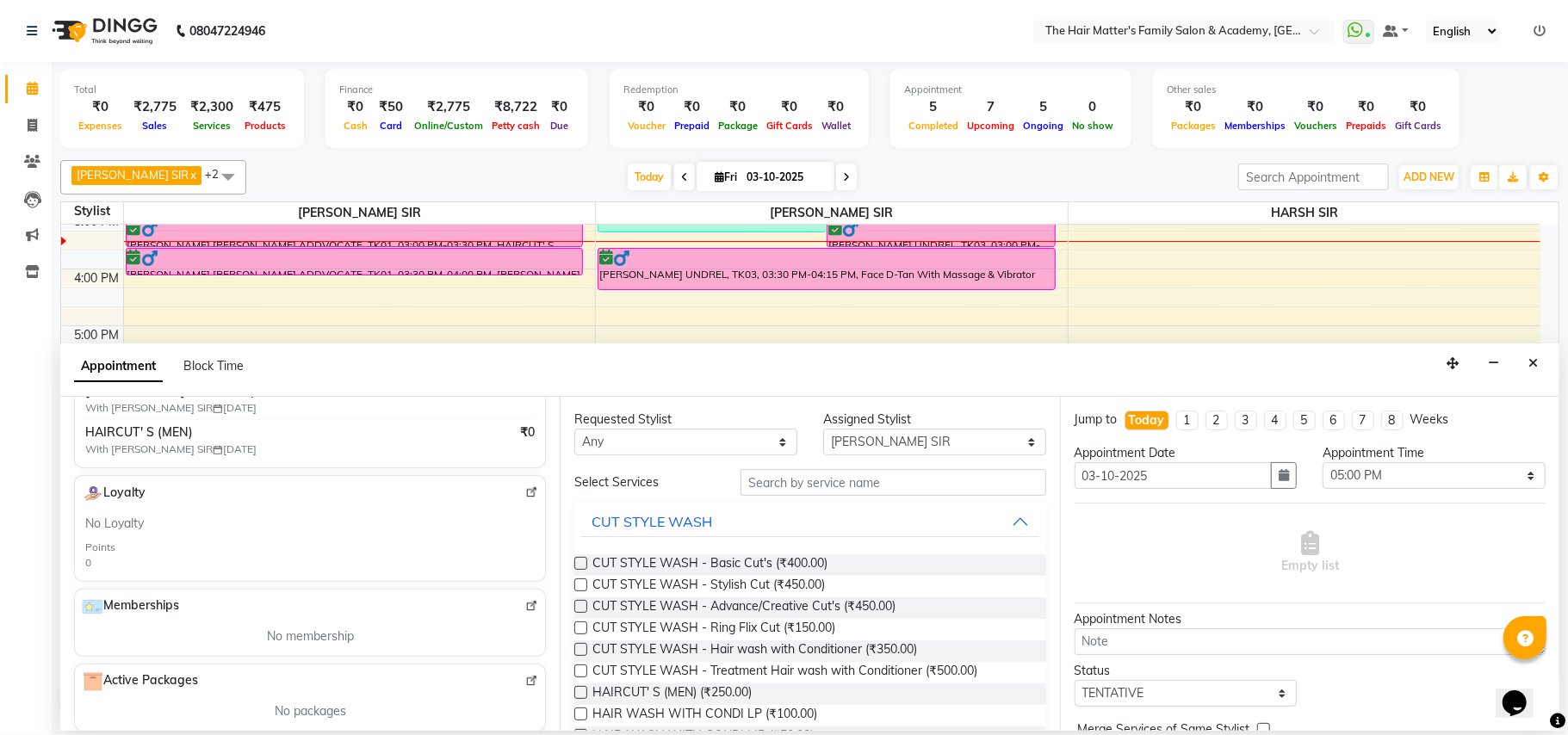
scroll to position [506, 0]
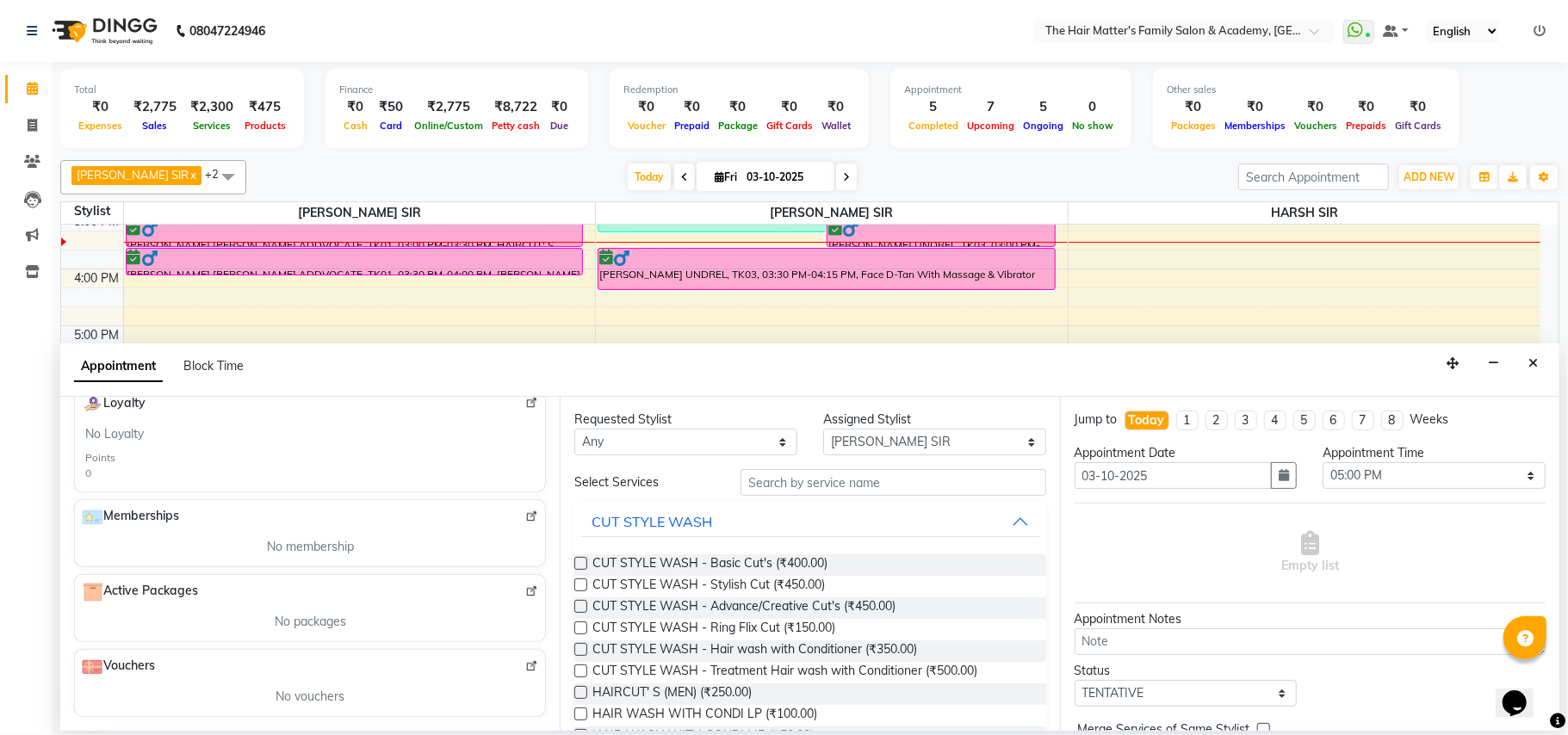
type input "7383732770"
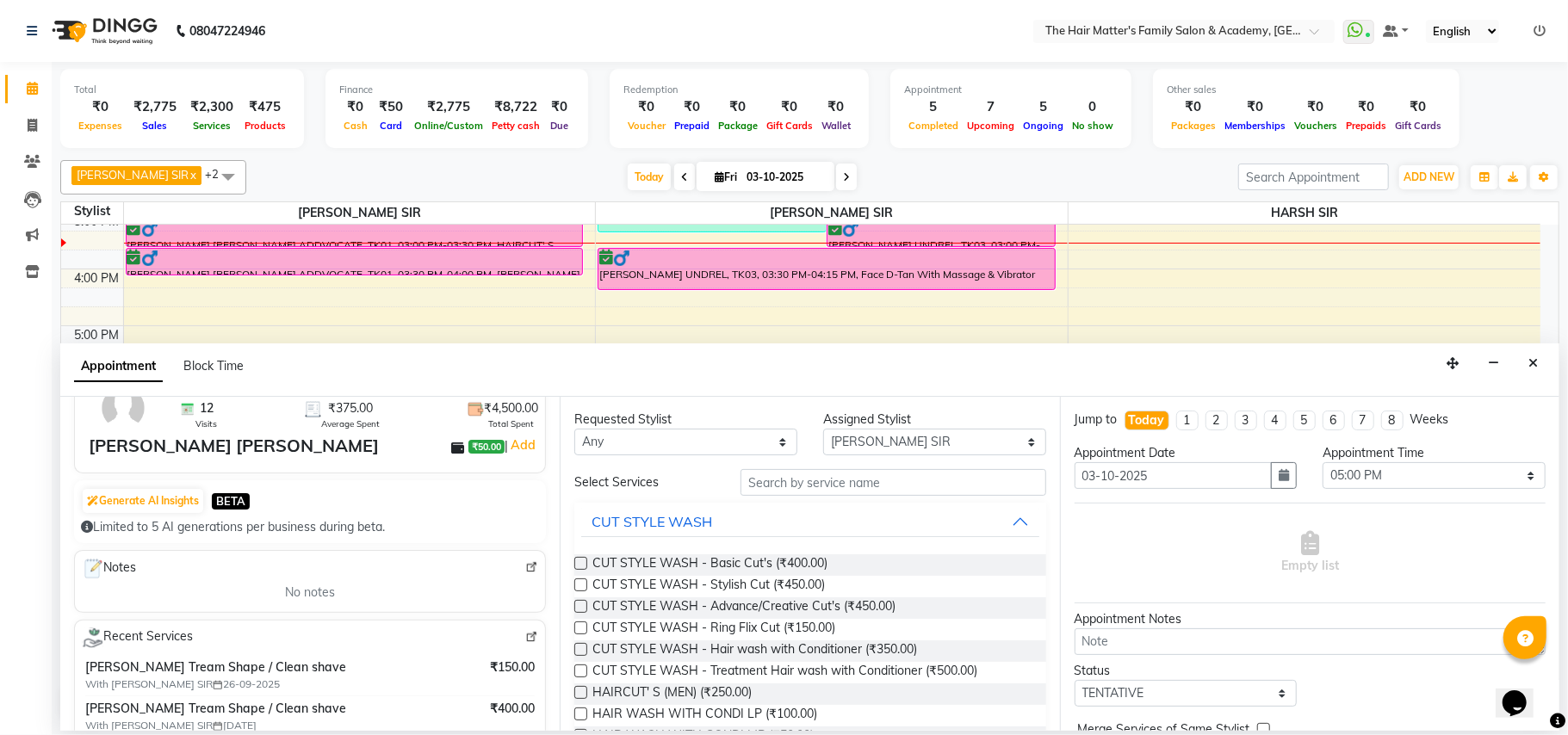
scroll to position [0, 0]
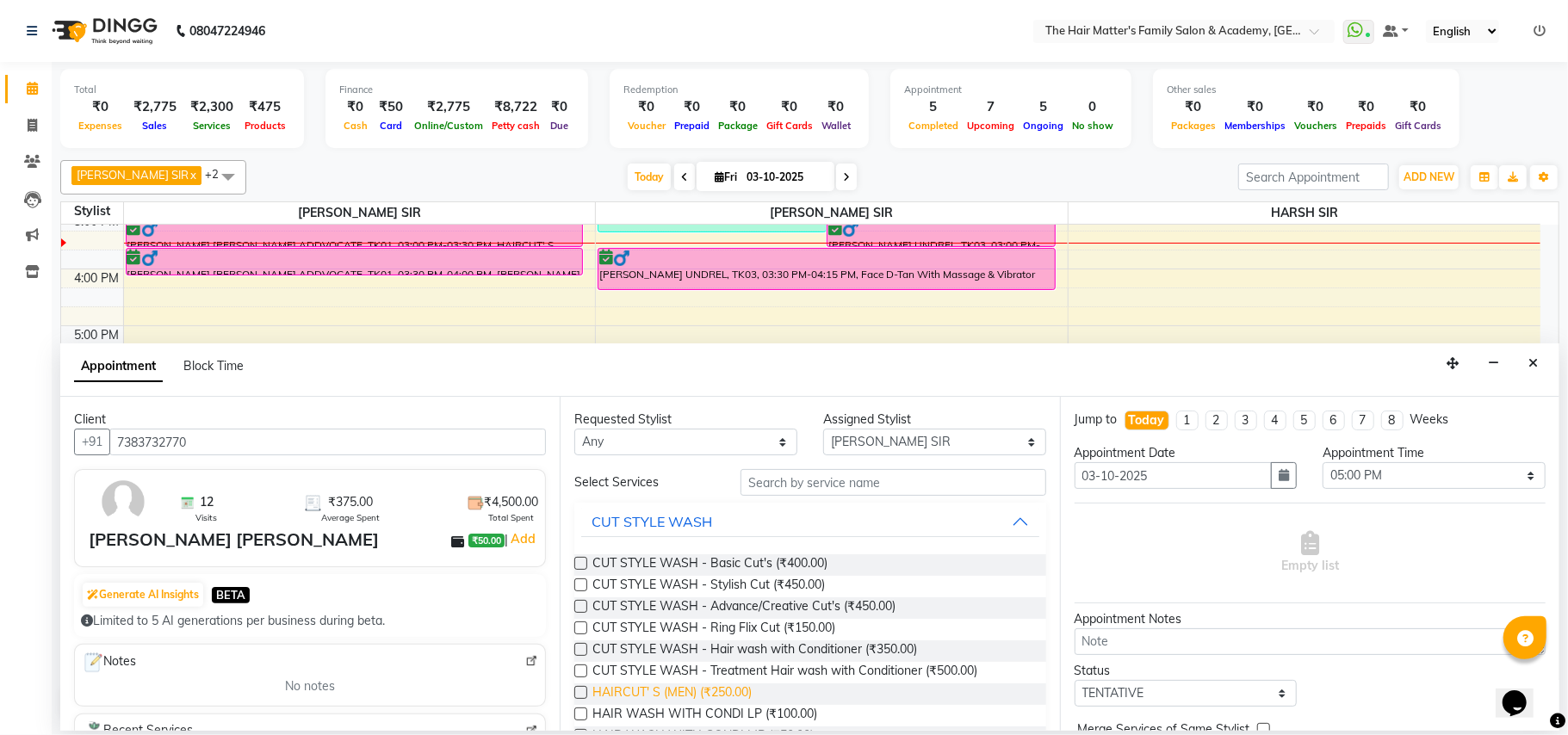
click at [716, 703] on span "HAIRCUT' S (MEN) (₹250.00)" at bounding box center [671, 694] width 159 height 22
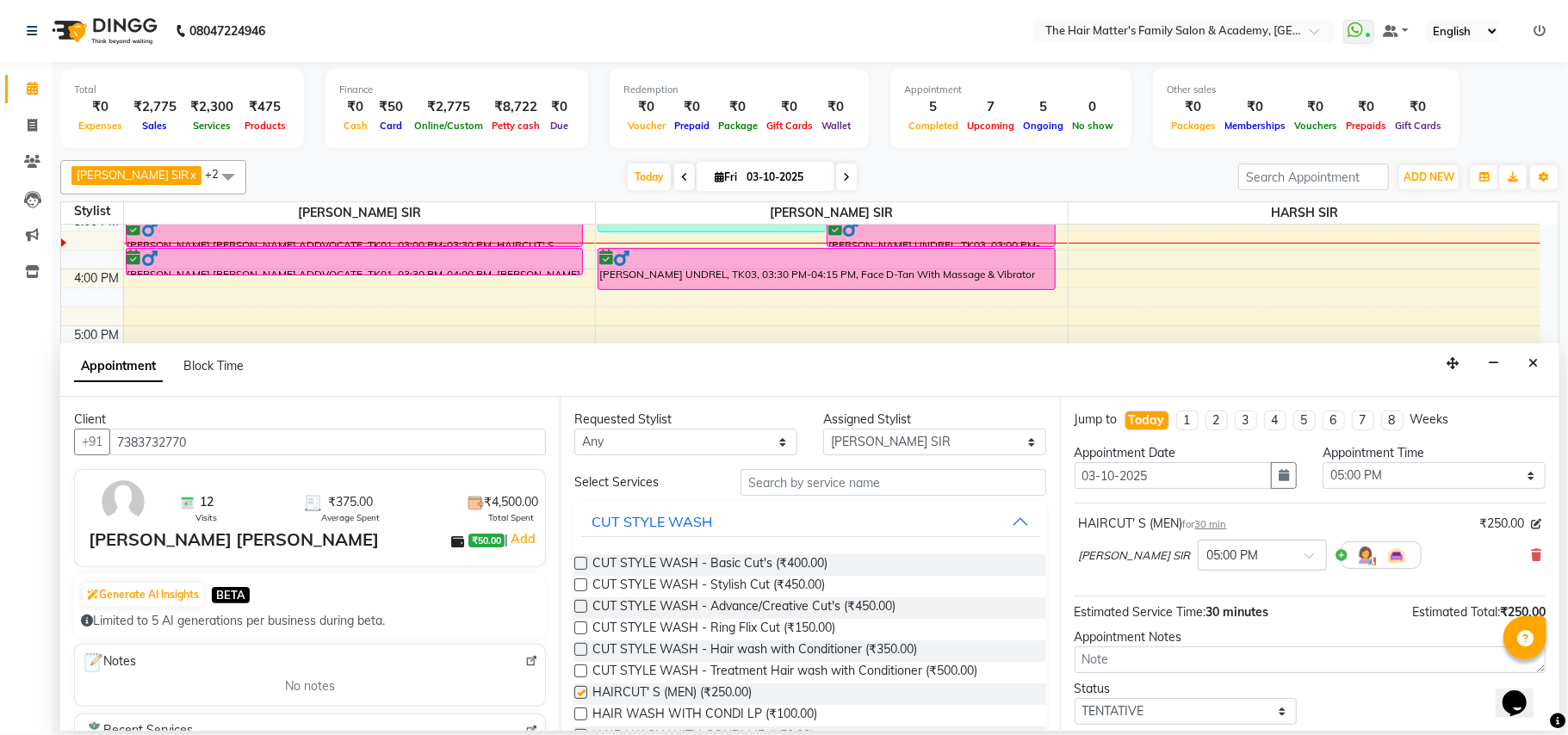
checkbox input "false"
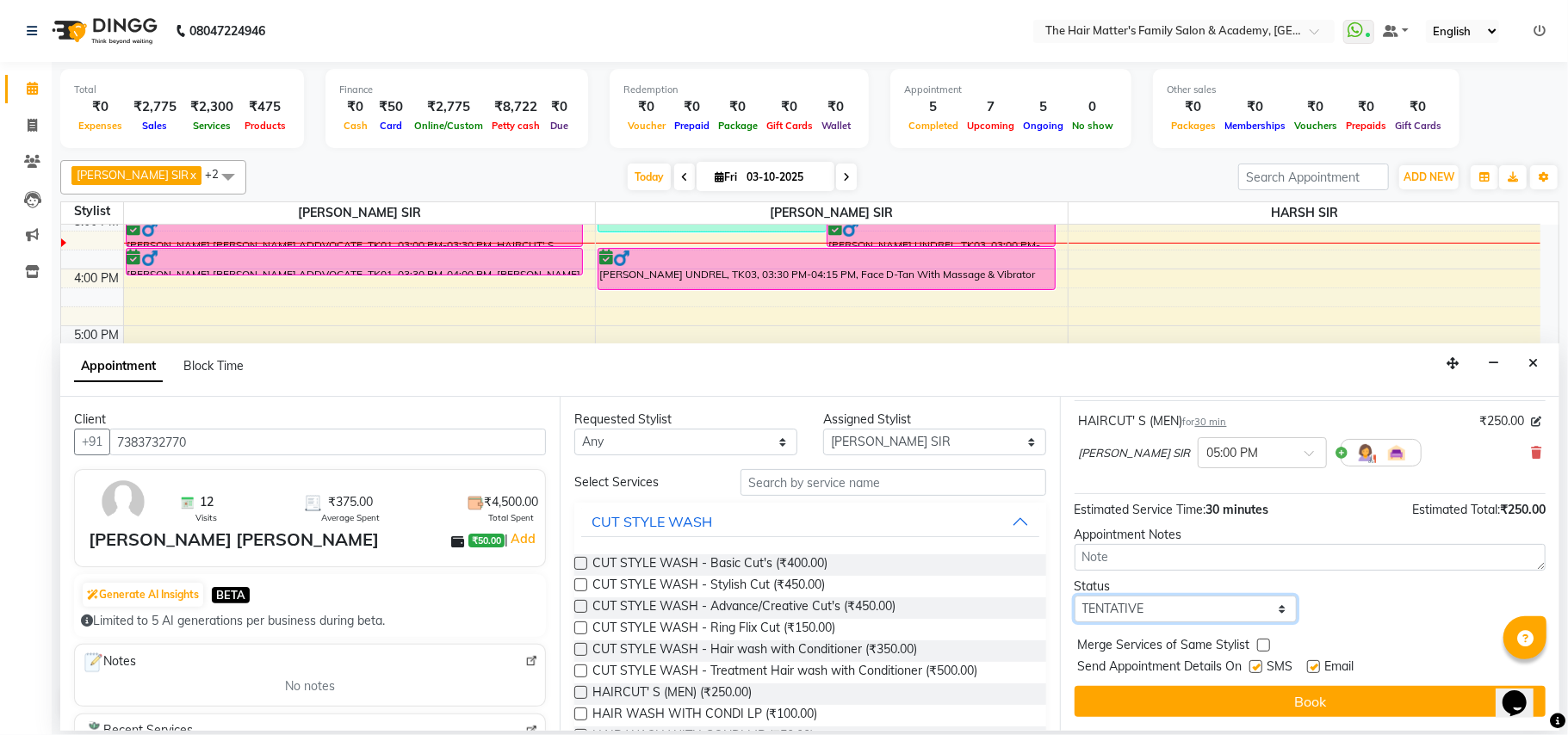
click at [1151, 620] on select "Select TENTATIVE CONFIRM CHECK-IN UPCOMING" at bounding box center [1186, 609] width 223 height 27
select select "confirm booking"
click at [1074, 598] on select "Select TENTATIVE CONFIRM CHECK-IN UPCOMING" at bounding box center [1186, 609] width 223 height 27
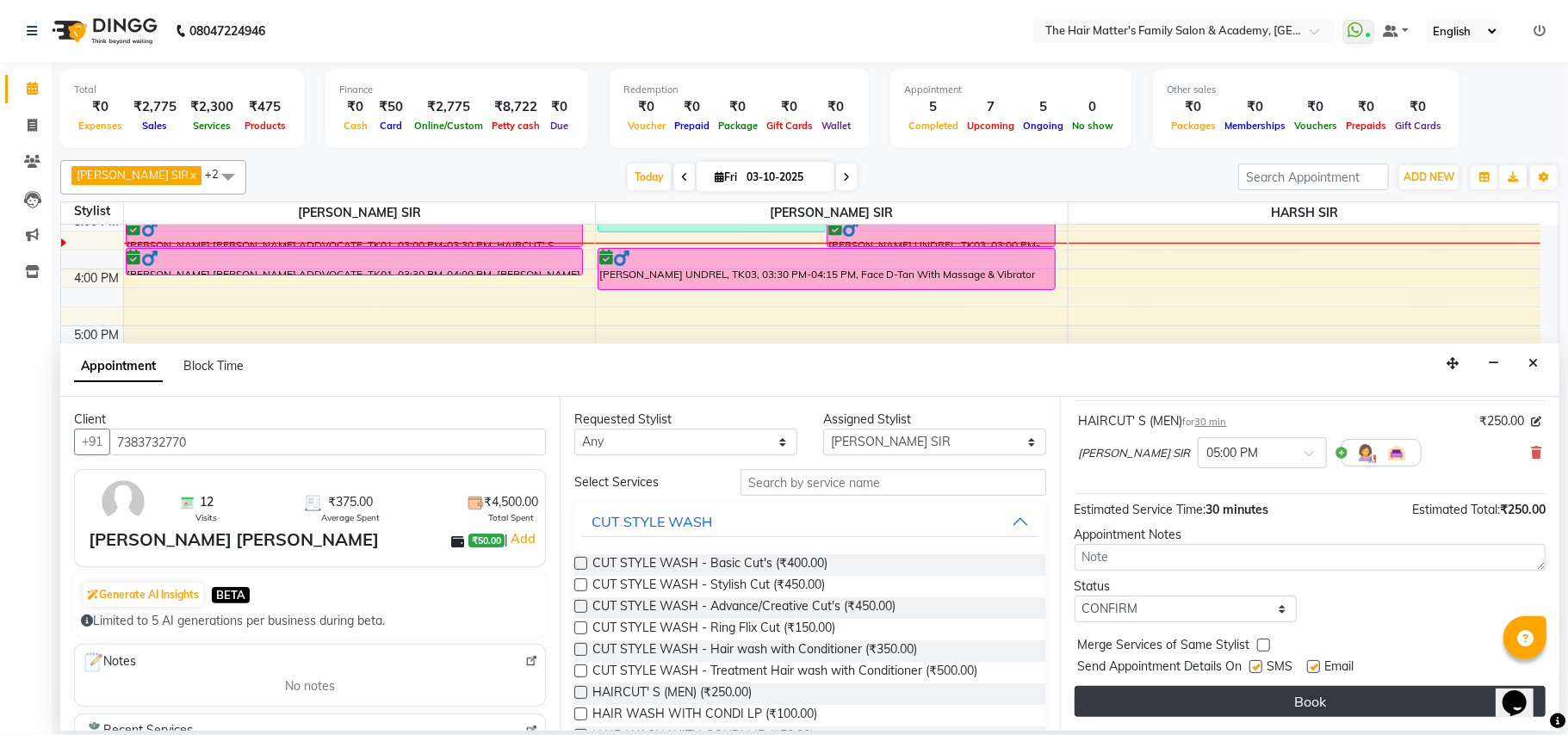
click at [1187, 689] on button "Book" at bounding box center [1310, 702] width 471 height 31
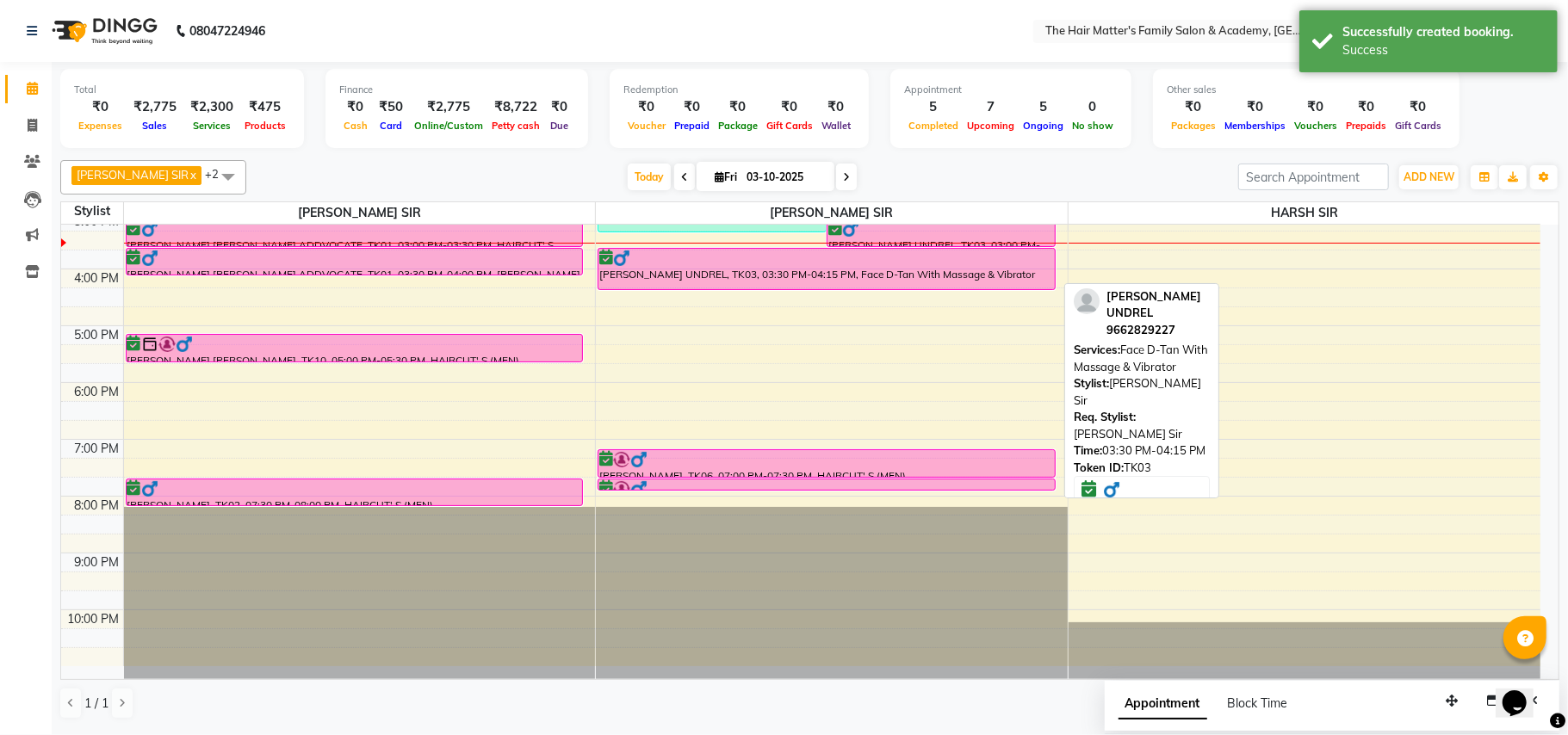
click at [743, 272] on div "HIRA BHUVAJI UNDREL, TK03, 03:30 PM-04:15 PM, Face D-Tan With Massage & Vibrator" at bounding box center [826, 269] width 457 height 40
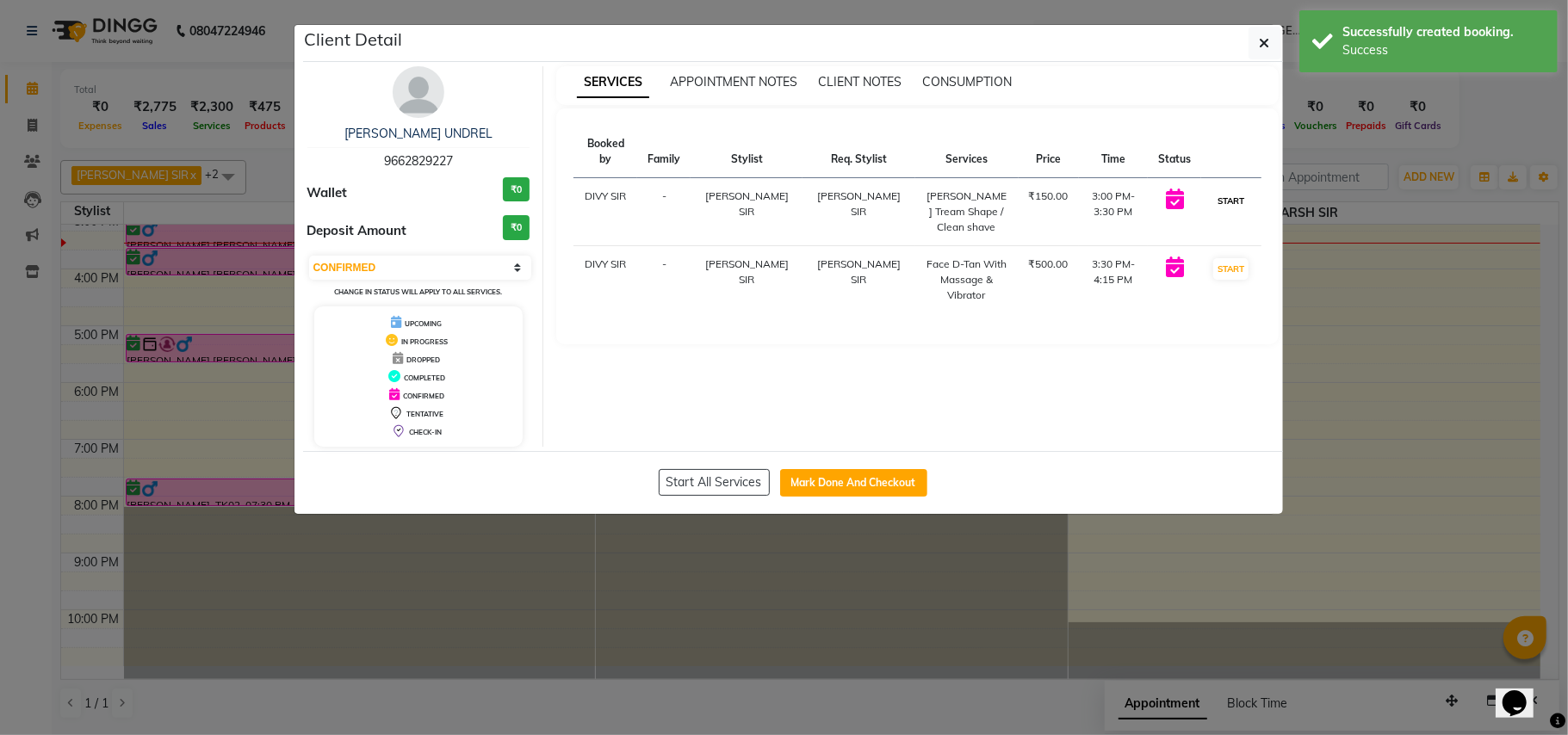
click at [1219, 191] on button "START" at bounding box center [1231, 201] width 35 height 22
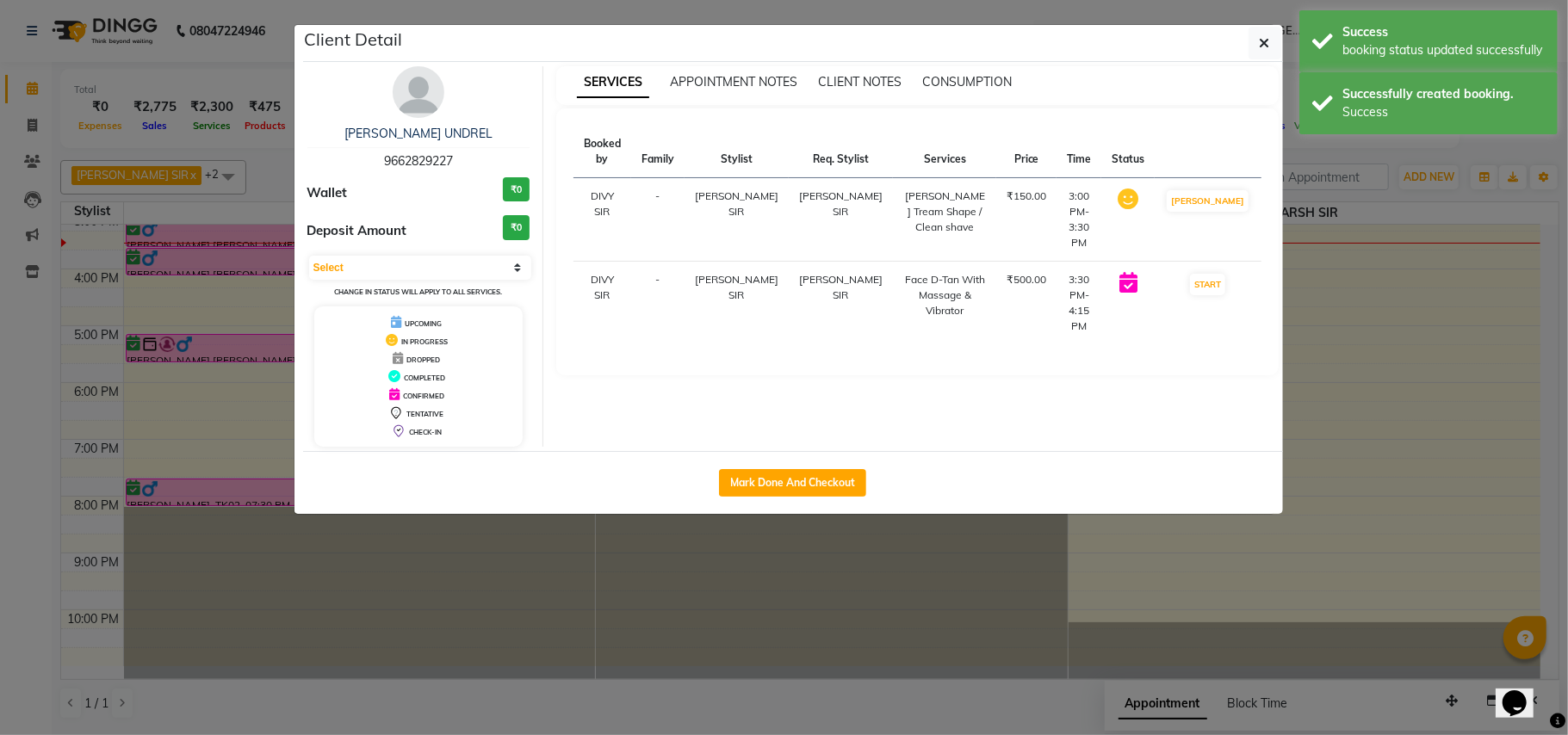
click at [1215, 262] on td "START" at bounding box center [1207, 304] width 106 height 84
click at [1212, 289] on td "START" at bounding box center [1207, 304] width 106 height 84
click at [1213, 274] on button "START" at bounding box center [1207, 284] width 35 height 22
select select "1"
click at [1323, 296] on ngb-modal-window "Client Detail HIRA BHUVAJI UNDREL 9662829227 Wallet ₹0 Deposit Amount ₹0 Select…" at bounding box center [784, 367] width 1568 height 735
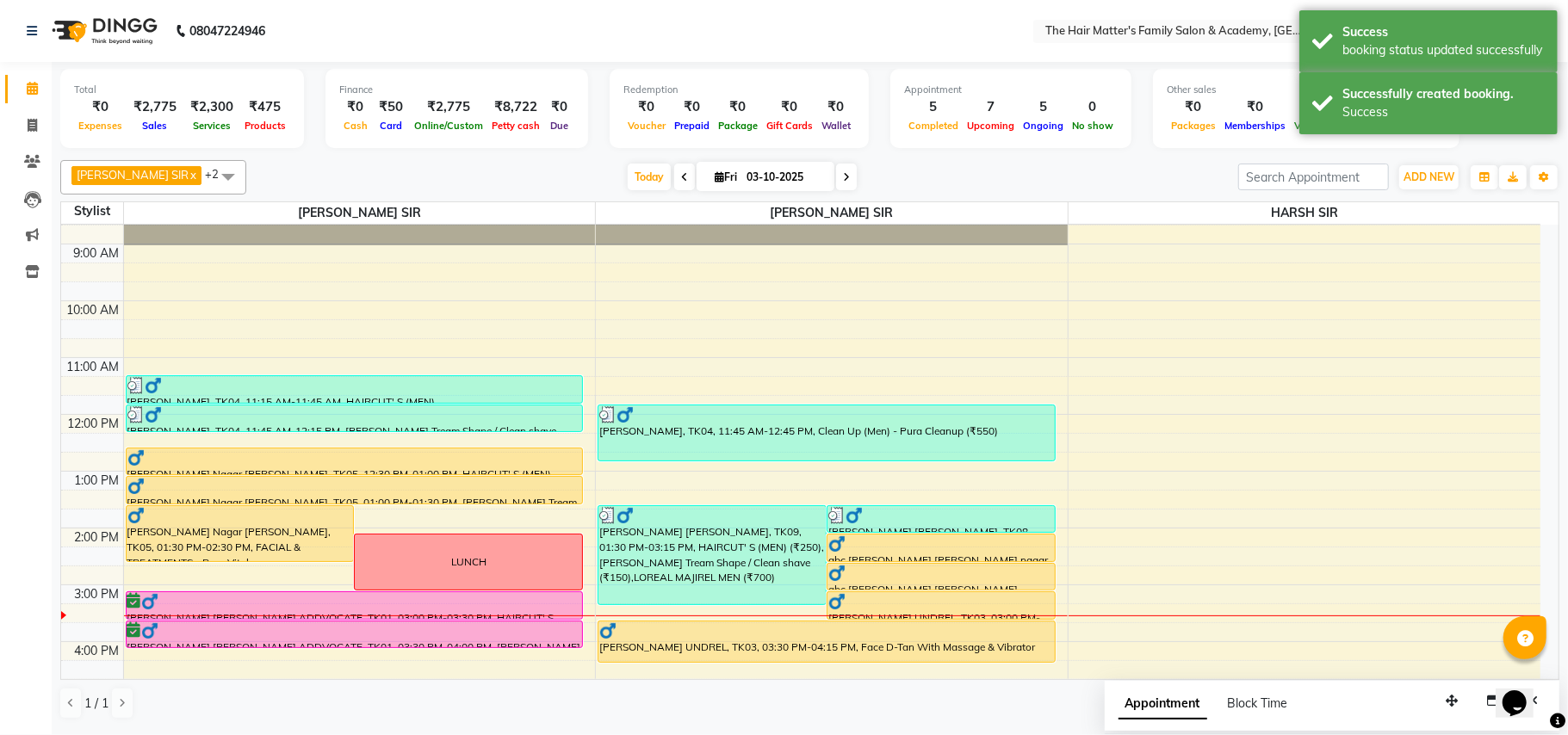
scroll to position [85, 0]
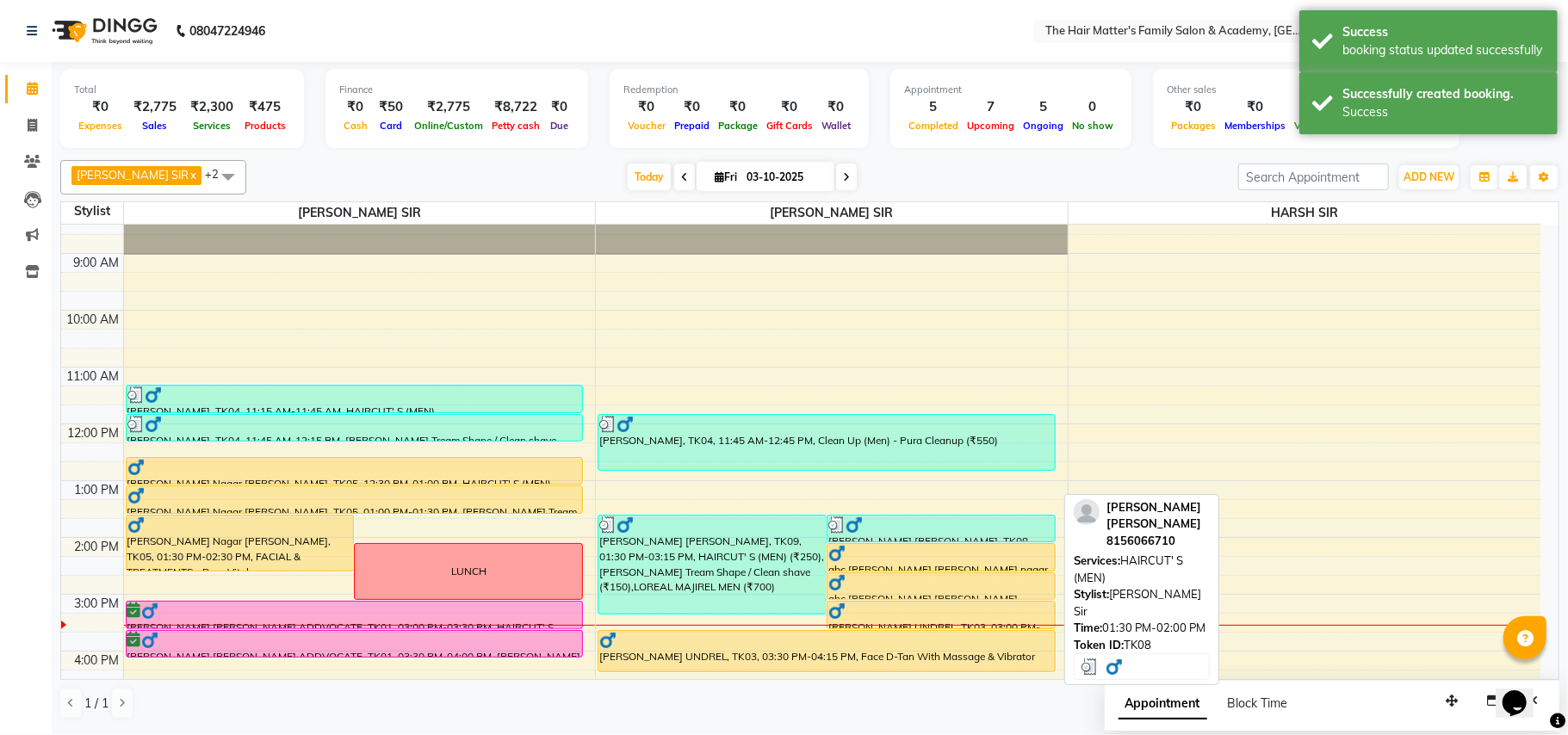
click at [879, 527] on div at bounding box center [941, 525] width 226 height 17
select select "3"
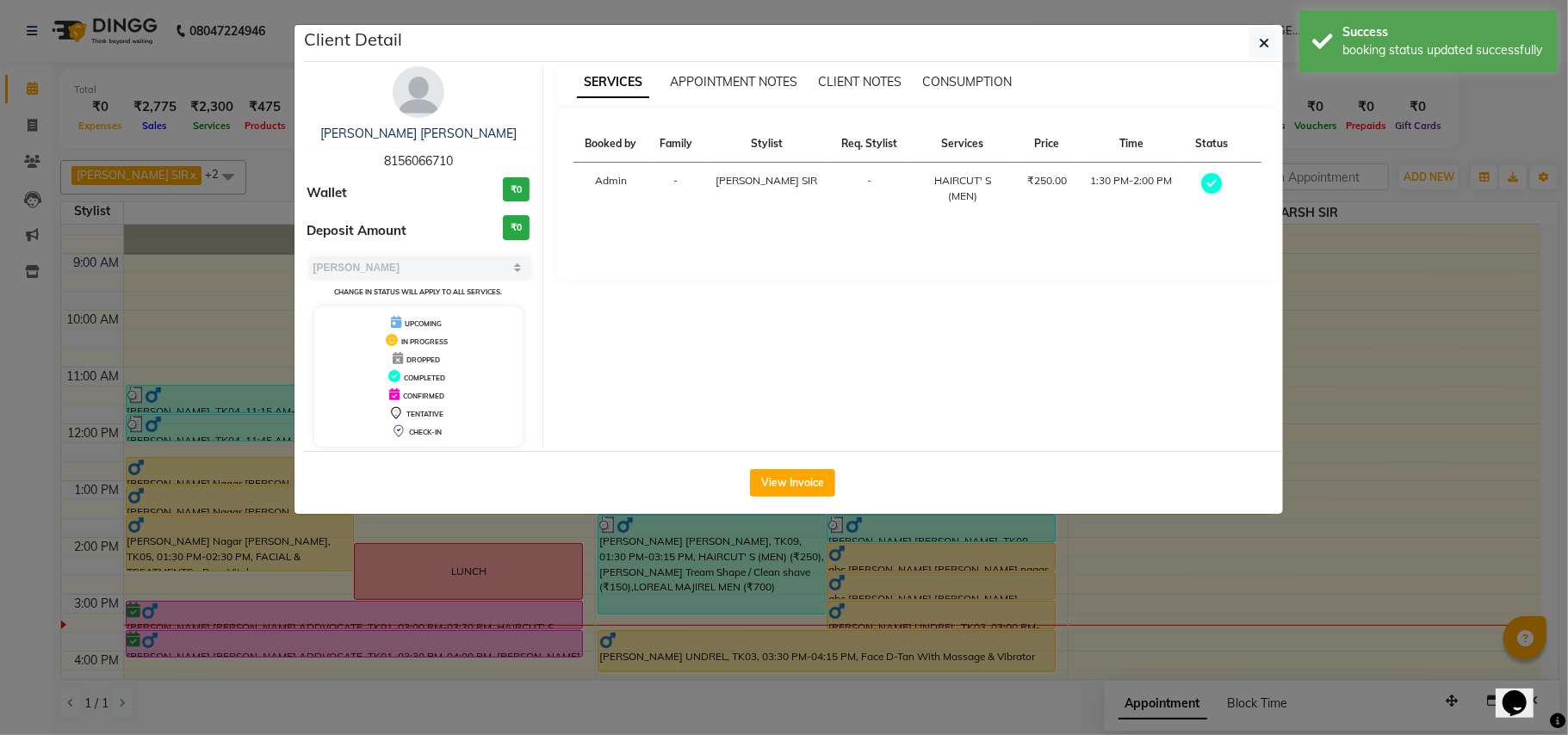
click at [778, 563] on ngb-modal-window "Client Detail JAY SIR KHATRI 8156066710 Wallet ₹0 Deposit Amount ₹0 Select MARK…" at bounding box center [784, 367] width 1568 height 735
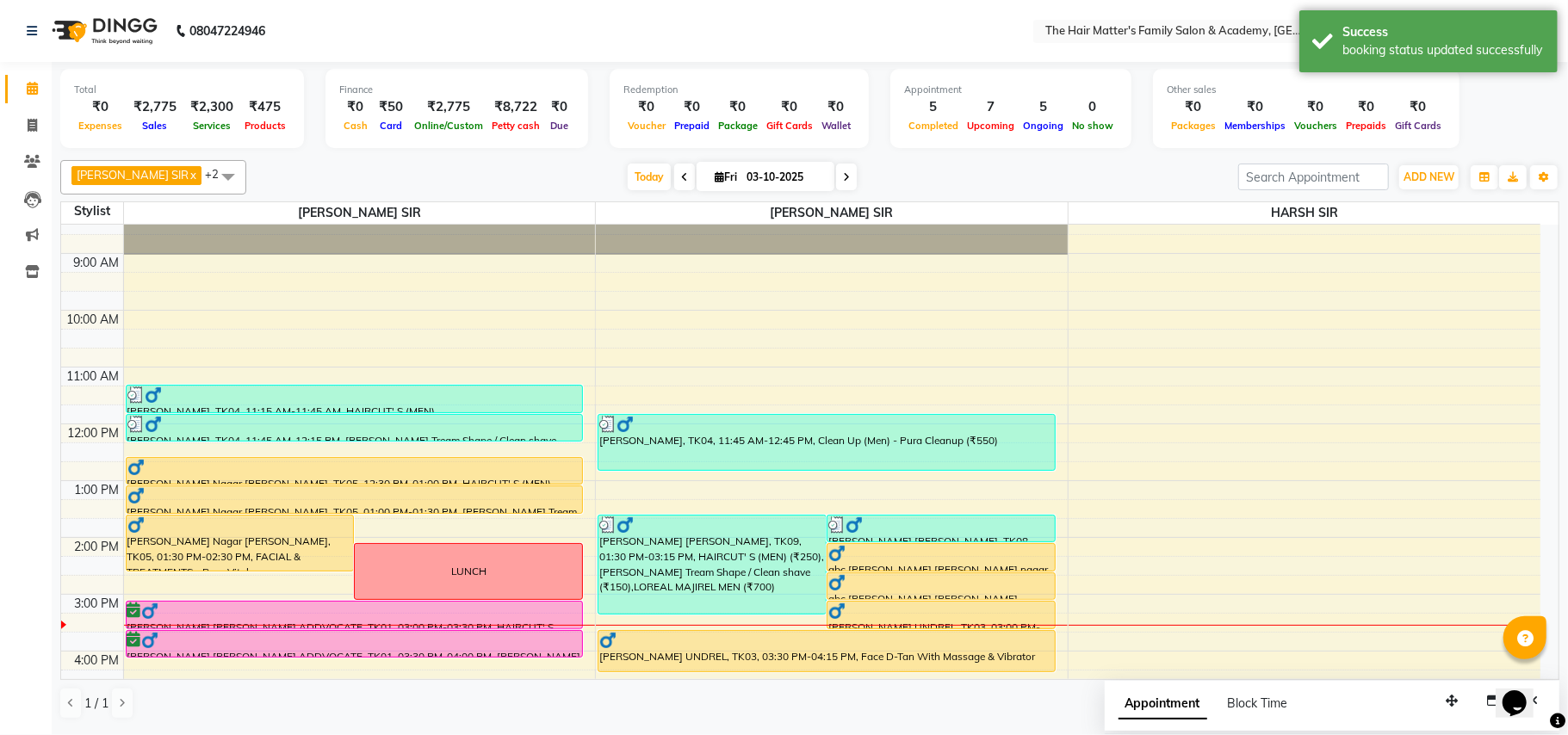
click at [778, 563] on ngb-modal-window "Client Detail JAY SIR KHATRI 8156066710 Wallet ₹0 Deposit Amount ₹0 Select MARK…" at bounding box center [784, 367] width 1568 height 735
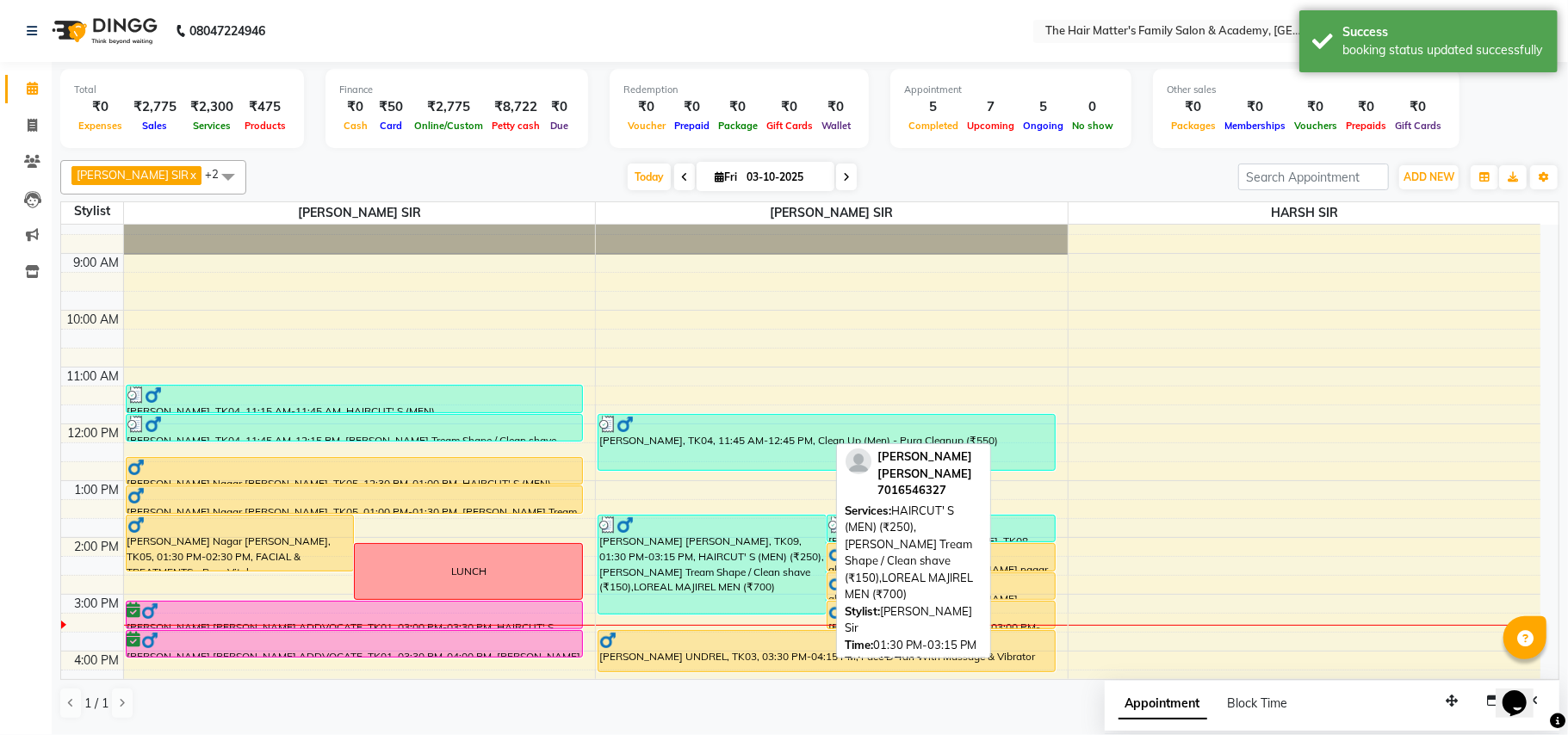
click at [778, 563] on div "BABLU SIR SHAH, TK09, 01:30 PM-03:15 PM, HAIRCUT' S (MEN) (₹250),Beard Tream Sh…" at bounding box center [712, 564] width 227 height 98
select select "3"
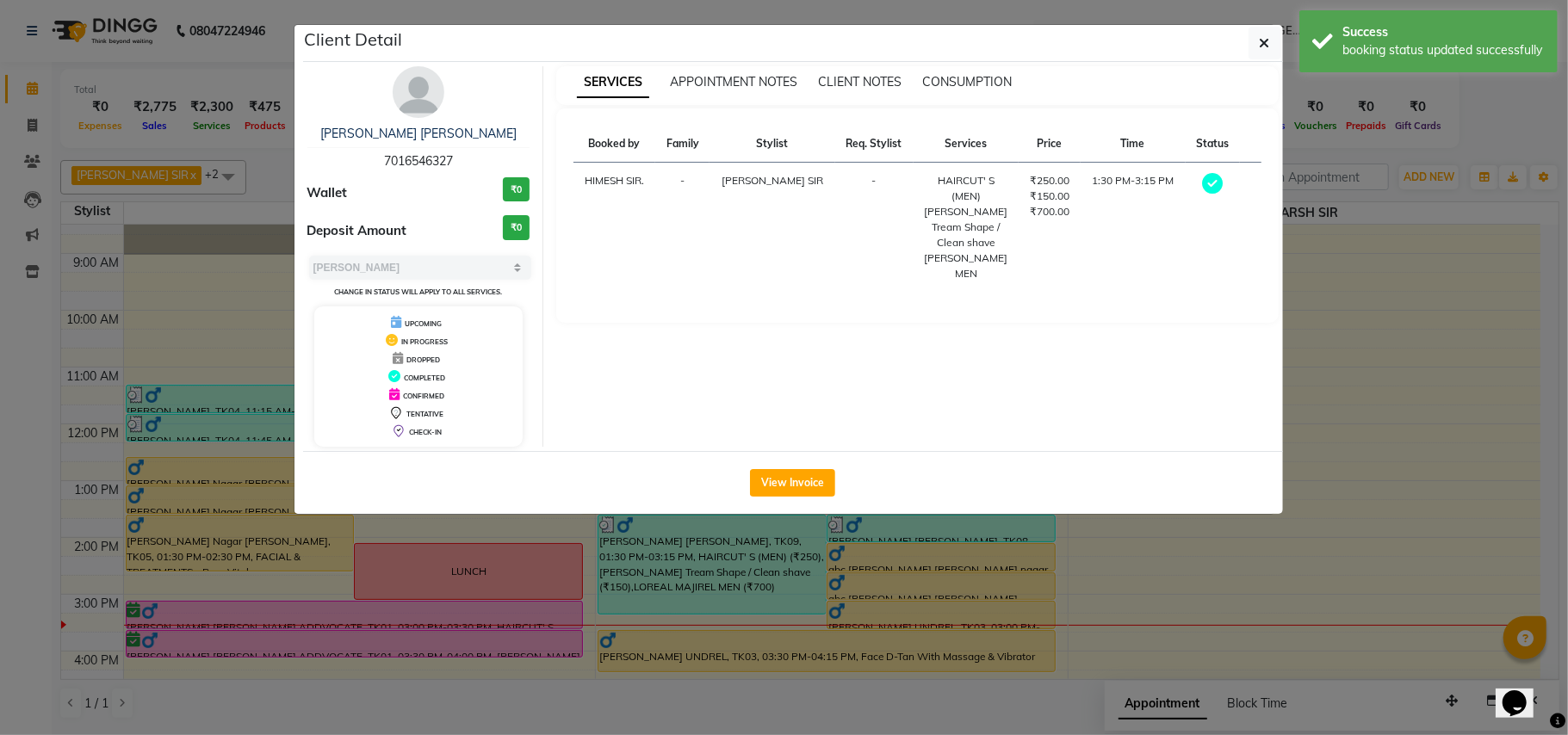
click at [778, 563] on ngb-modal-window "Client Detail BABLU SIR SHAH 7016546327 Wallet ₹0 Deposit Amount ₹0 Select MARK…" at bounding box center [784, 367] width 1568 height 735
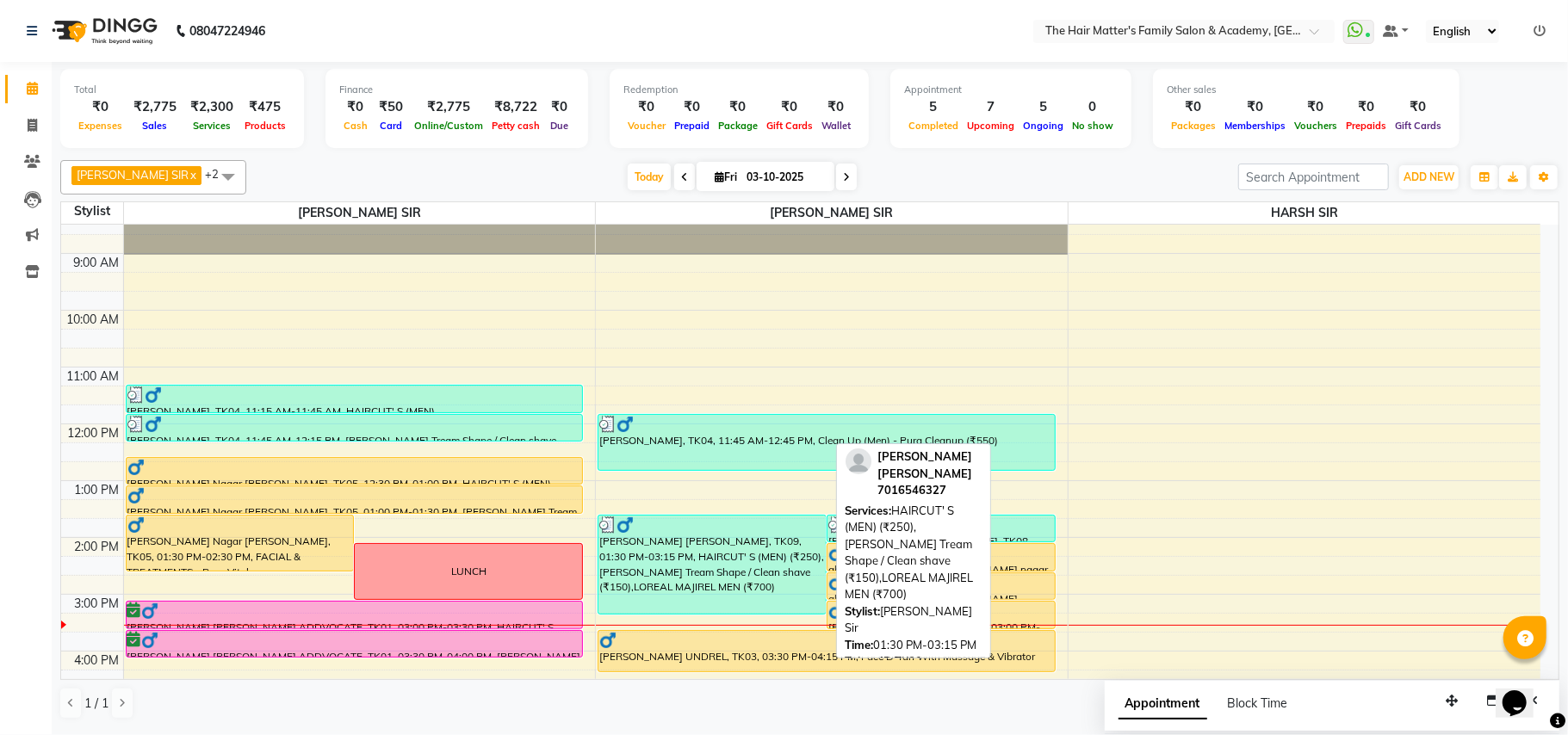
click at [716, 551] on div "BABLU SIR SHAH, TK09, 01:30 PM-03:15 PM, HAIRCUT' S (MEN) (₹250),Beard Tream Sh…" at bounding box center [712, 564] width 227 height 98
select select "3"
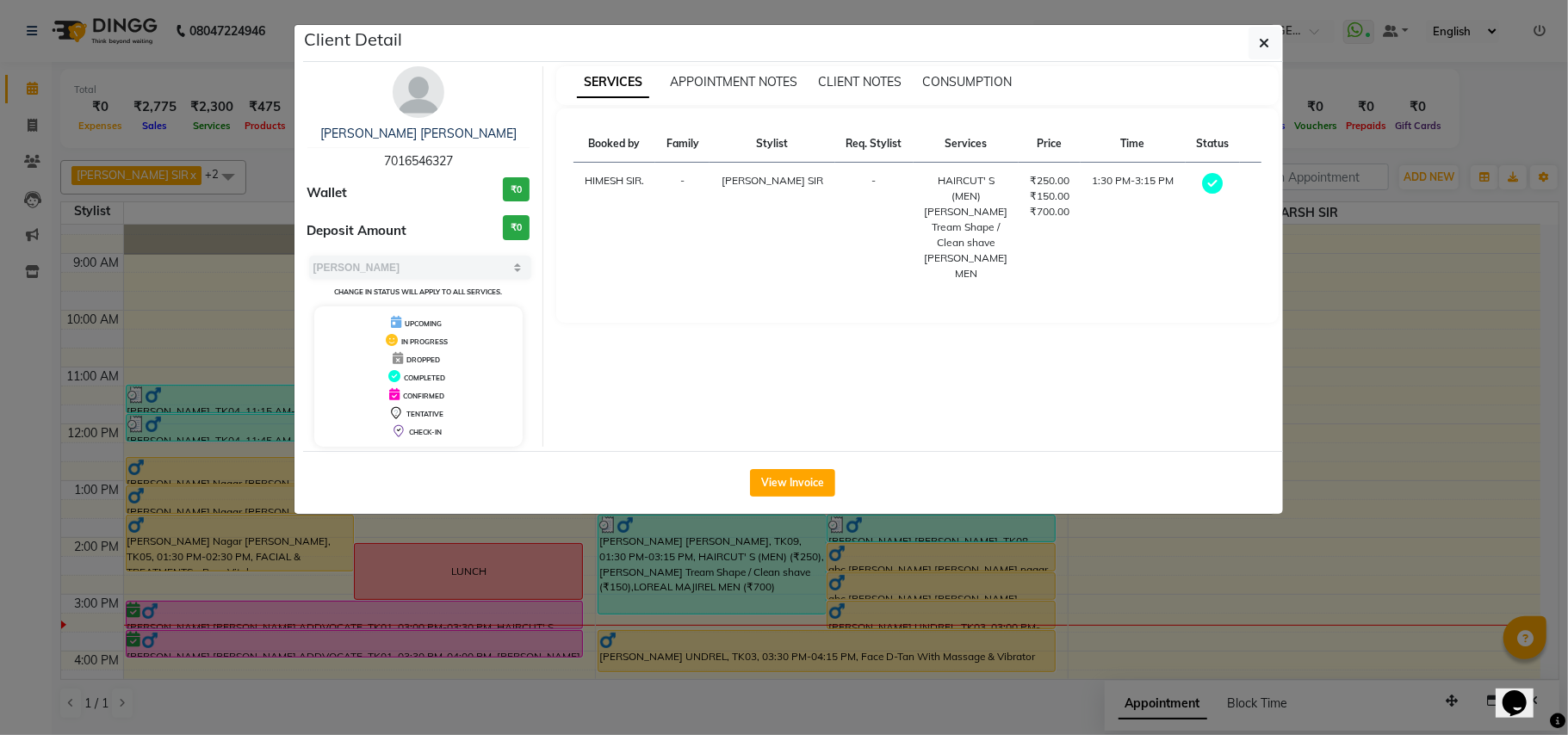
click at [885, 620] on ngb-modal-window "Client Detail BABLU SIR SHAH 7016546327 Wallet ₹0 Deposit Amount ₹0 Select MARK…" at bounding box center [784, 367] width 1568 height 735
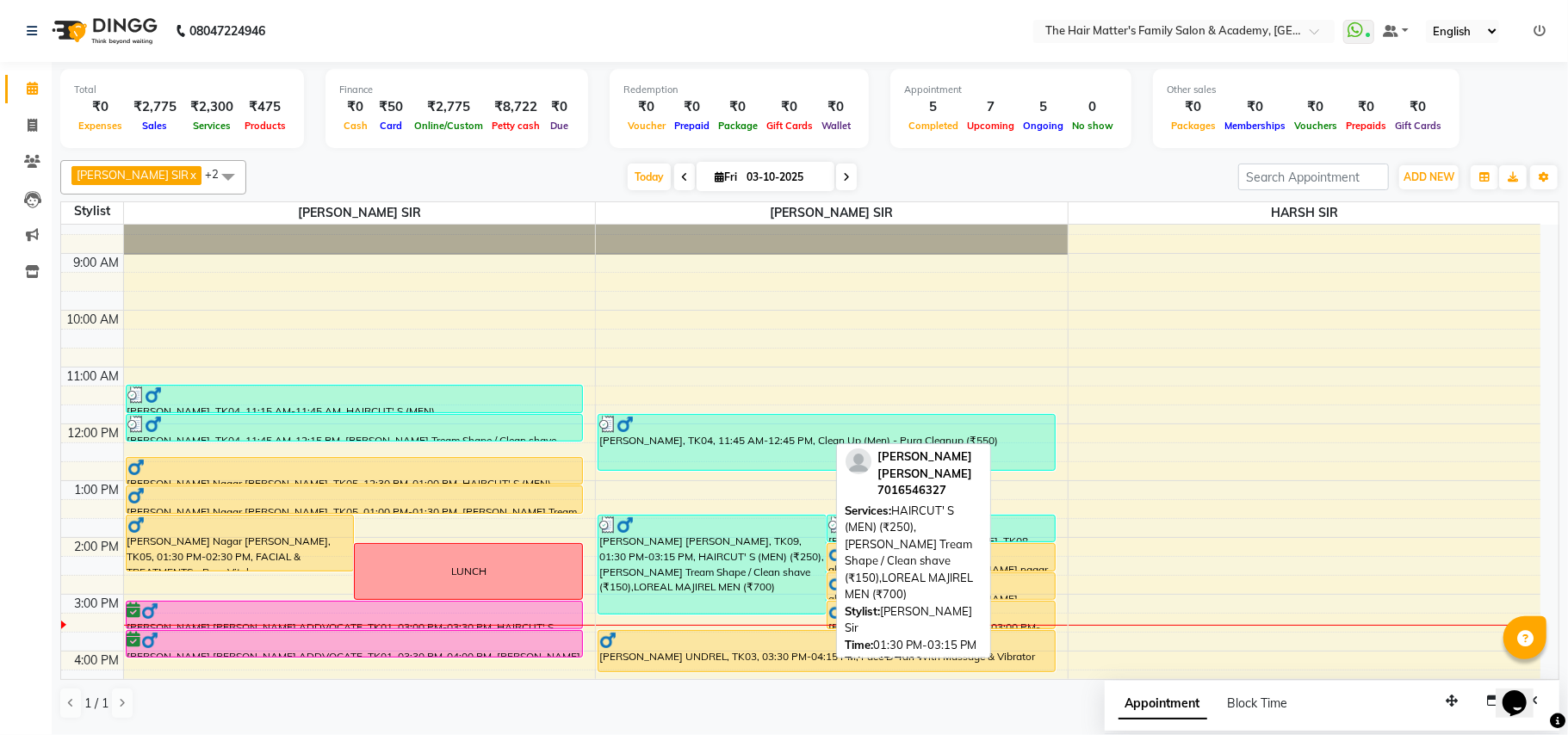
click at [662, 570] on div "BABLU SIR SHAH, TK09, 01:30 PM-03:15 PM, HAIRCUT' S (MEN) (₹250),Beard Tream Sh…" at bounding box center [712, 564] width 227 height 98
select select "3"
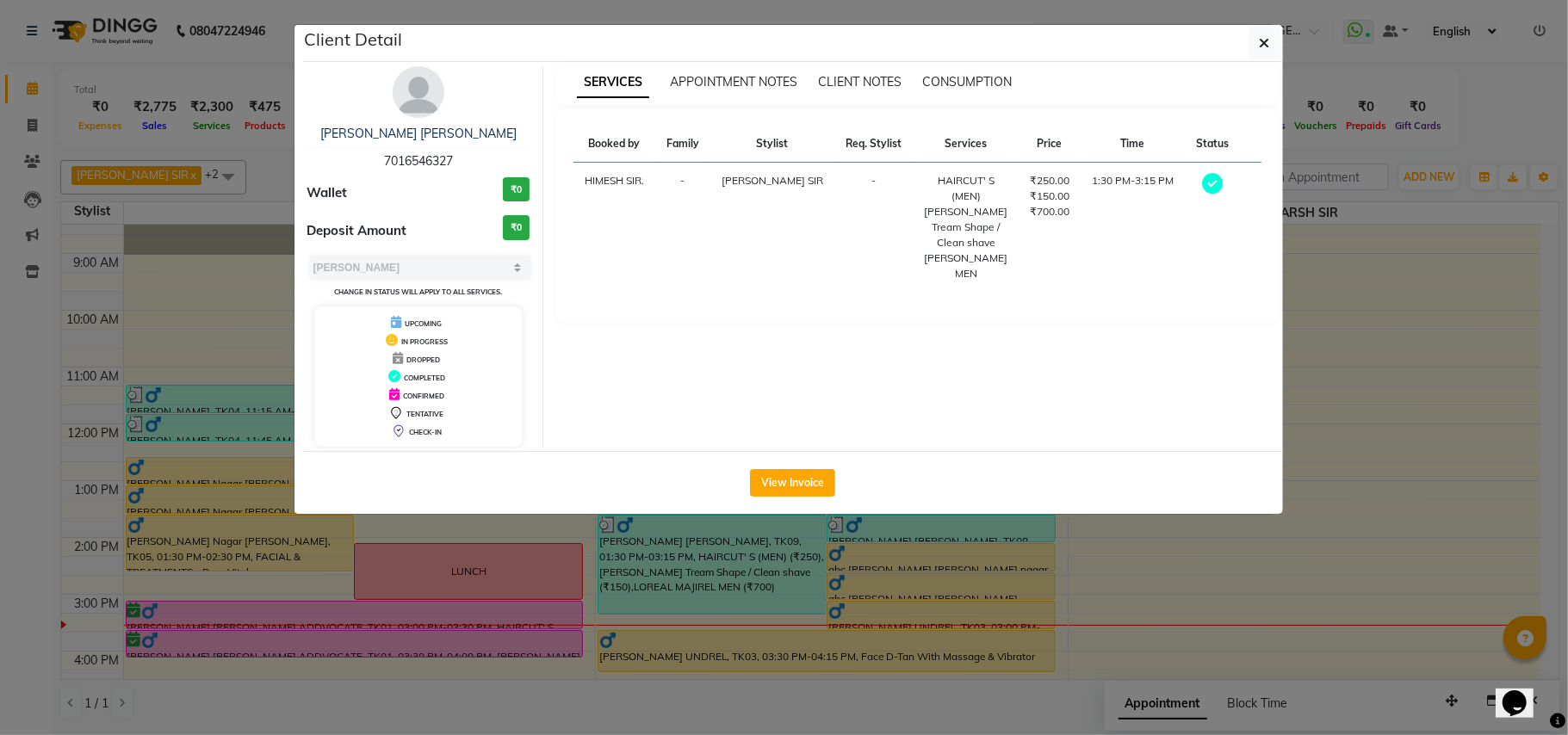
click at [787, 592] on ngb-modal-window "Client Detail BABLU SIR SHAH 7016546327 Wallet ₹0 Deposit Amount ₹0 Select MARK…" at bounding box center [784, 367] width 1568 height 735
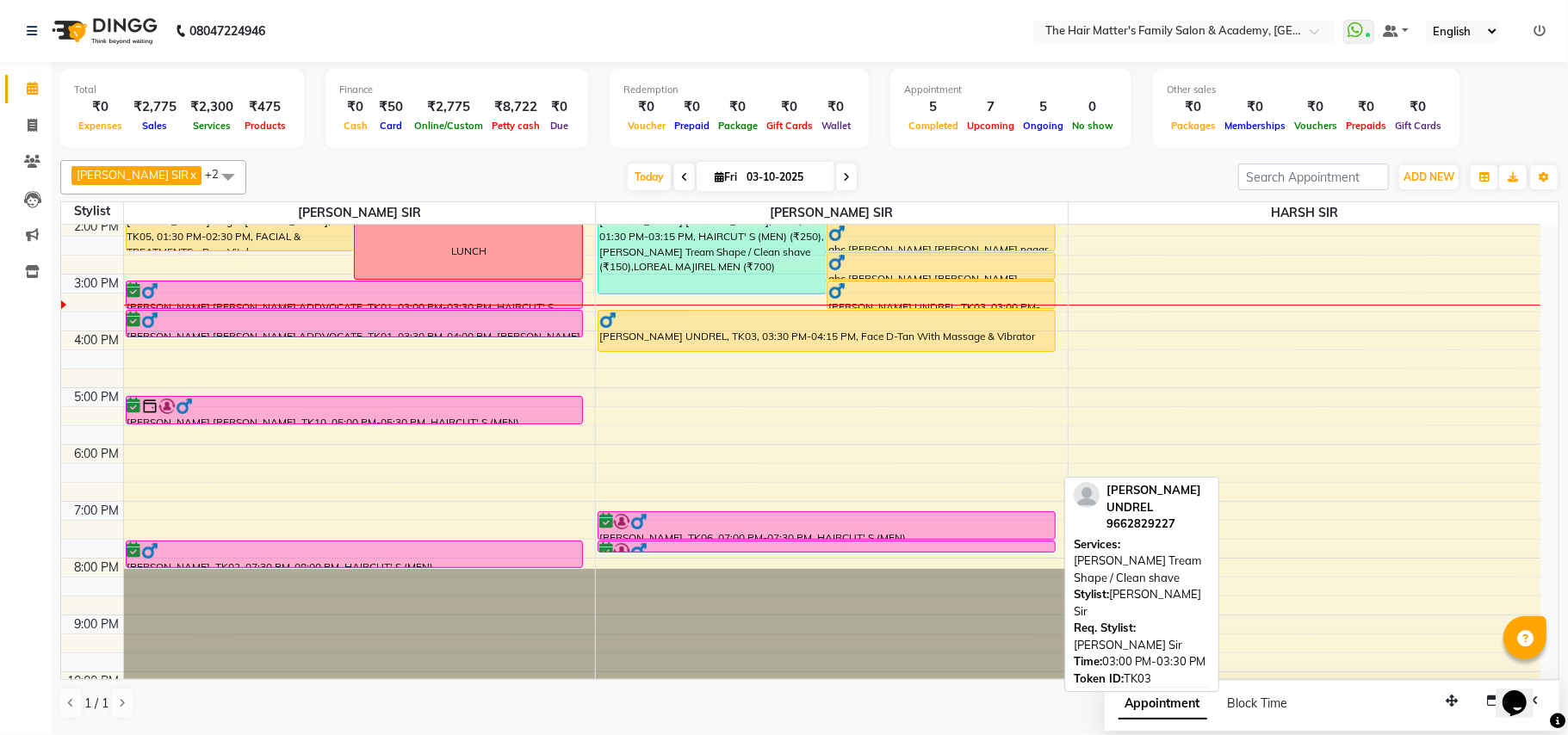
scroll to position [467, 0]
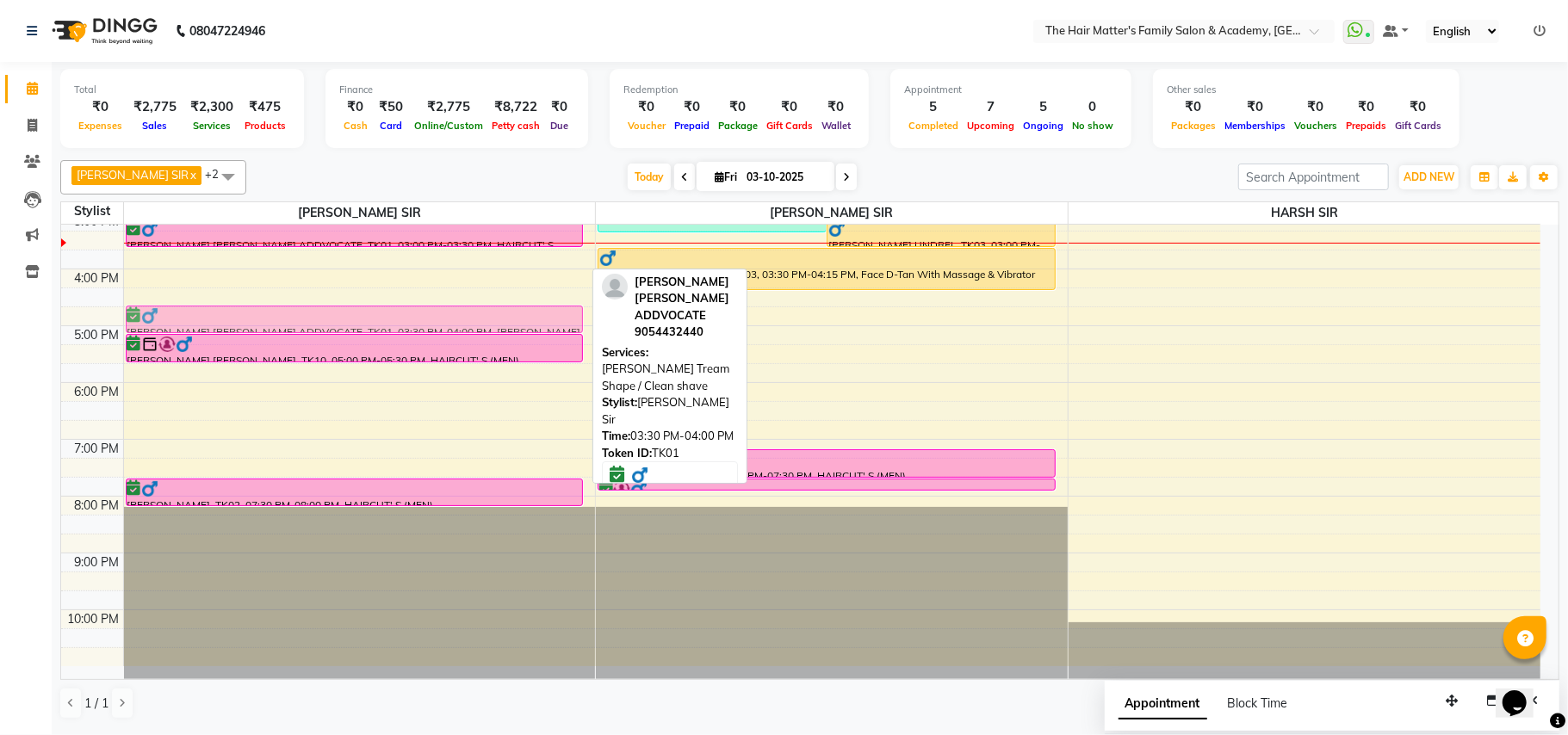
drag, startPoint x: 269, startPoint y: 260, endPoint x: 283, endPoint y: 316, distance: 57.7
click at [283, 316] on div "Keval Shalin Nagar Bhavsar, TK05, 01:30 PM-02:30 PM, FACIAL & TREATMENTS - Pura…" at bounding box center [359, 212] width 472 height 909
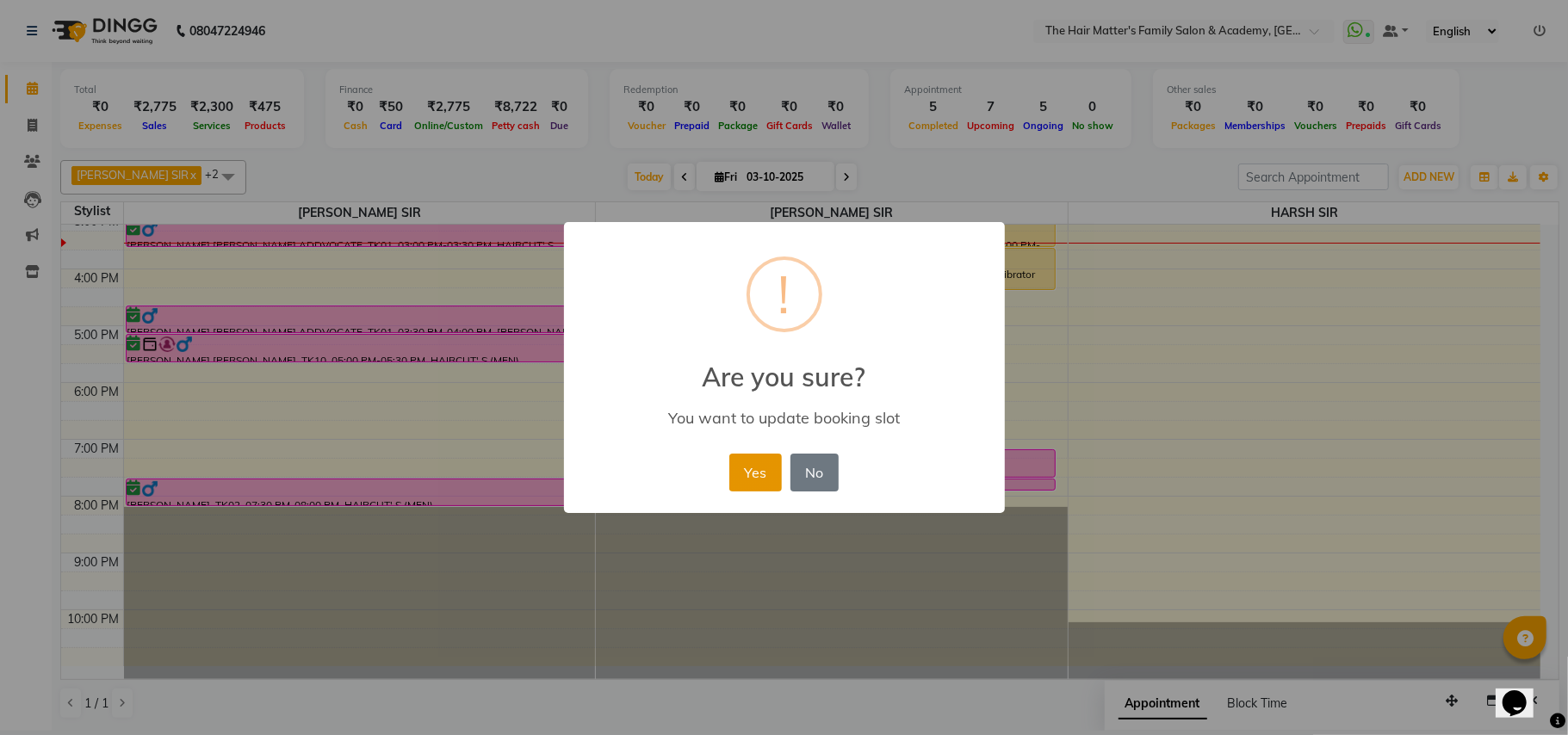
click at [743, 476] on button "Yes" at bounding box center [755, 473] width 52 height 38
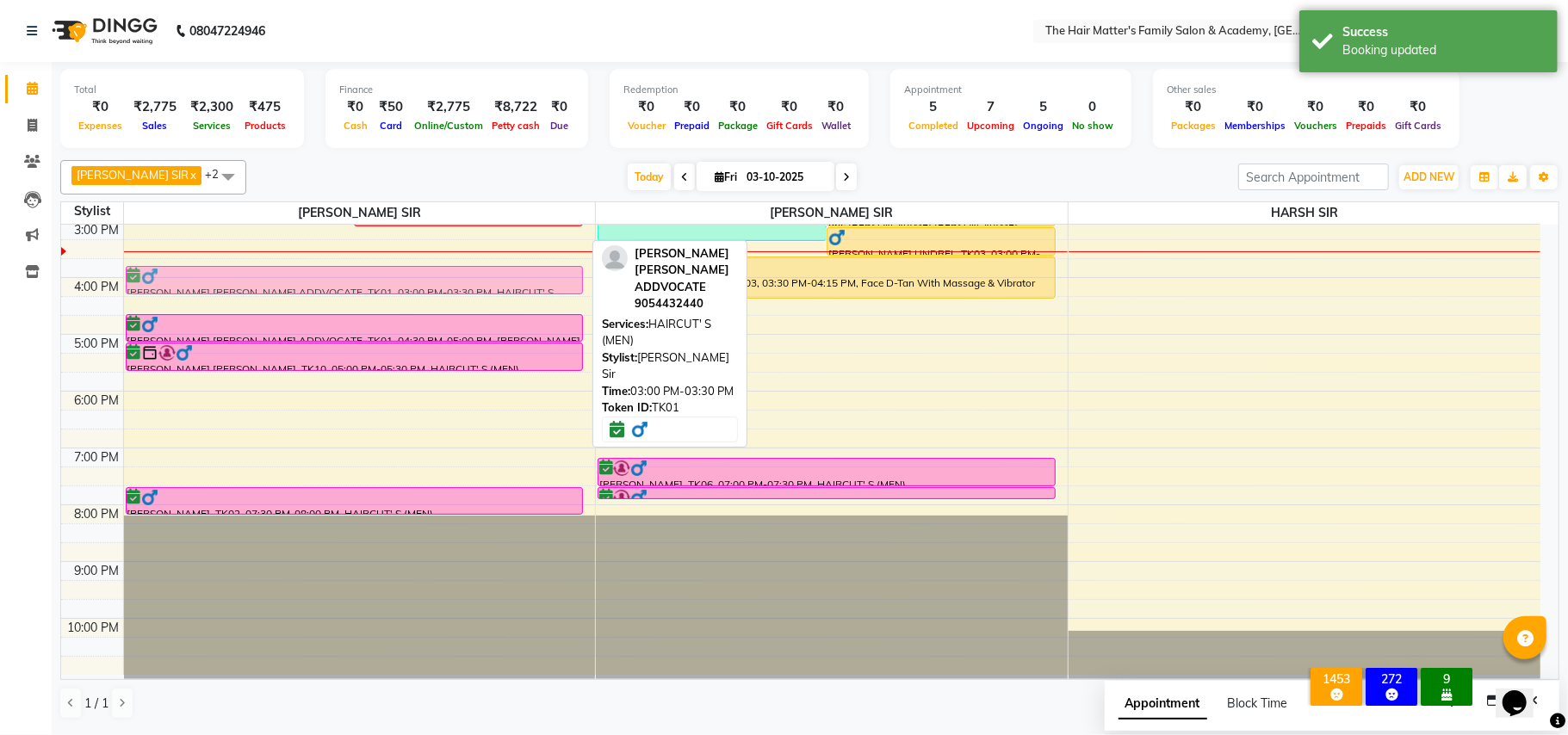
scroll to position [458, 0]
drag, startPoint x: 173, startPoint y: 232, endPoint x: 188, endPoint y: 279, distance: 49.3
click at [188, 279] on div "Keval Shalin Nagar Bhavsar, TK05, 01:30 PM-02:30 PM, FACIAL & TREATMENTS - Pura…" at bounding box center [359, 220] width 472 height 909
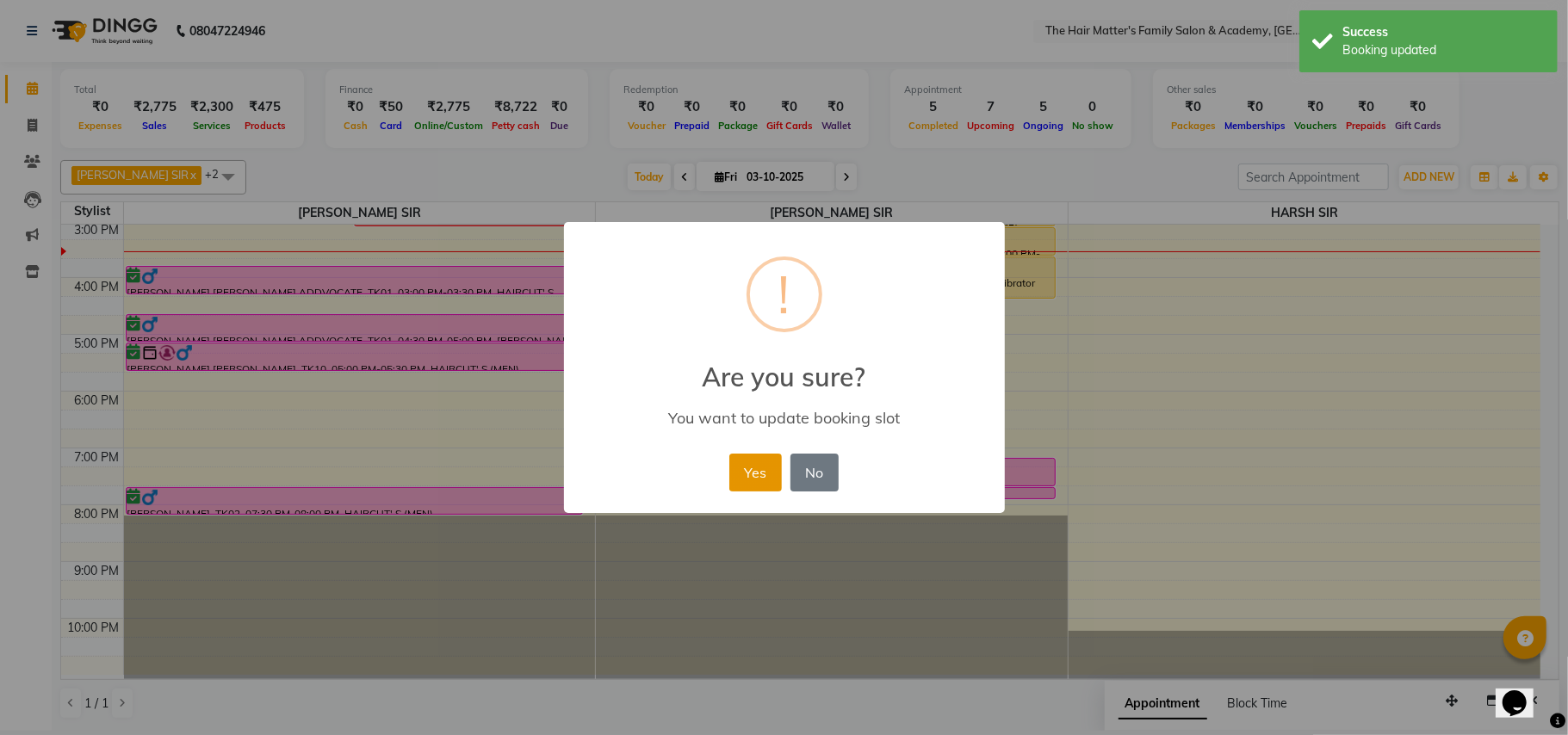
drag, startPoint x: 764, startPoint y: 463, endPoint x: 739, endPoint y: 441, distance: 33.3
click at [764, 465] on button "Yes" at bounding box center [755, 473] width 52 height 38
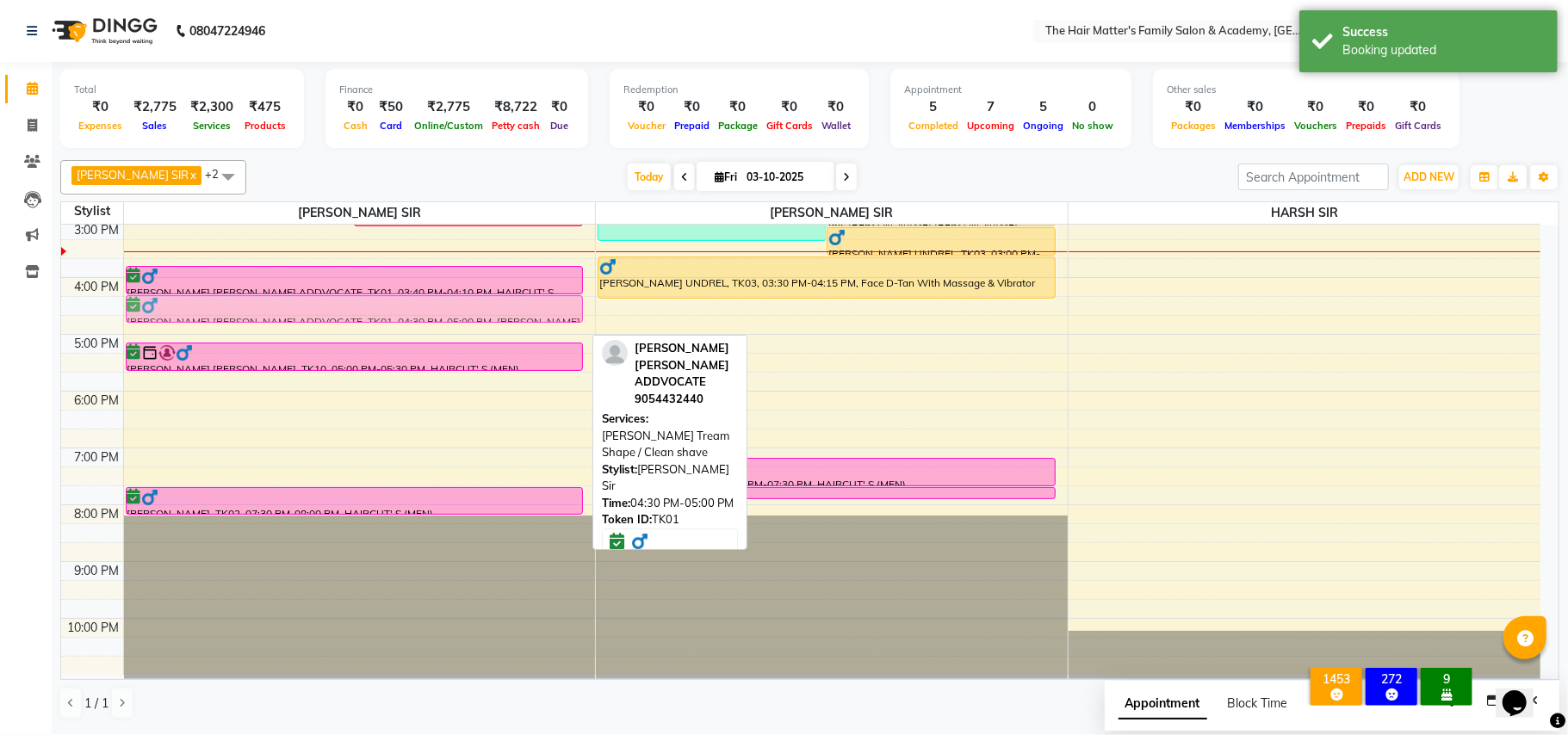
drag, startPoint x: 262, startPoint y: 322, endPoint x: 253, endPoint y: 298, distance: 25.6
click at [253, 298] on div "Keval Shalin Nagar Bhavsar, TK05, 01:30 PM-02:30 PM, FACIAL & TREATMENTS - Pura…" at bounding box center [359, 220] width 472 height 909
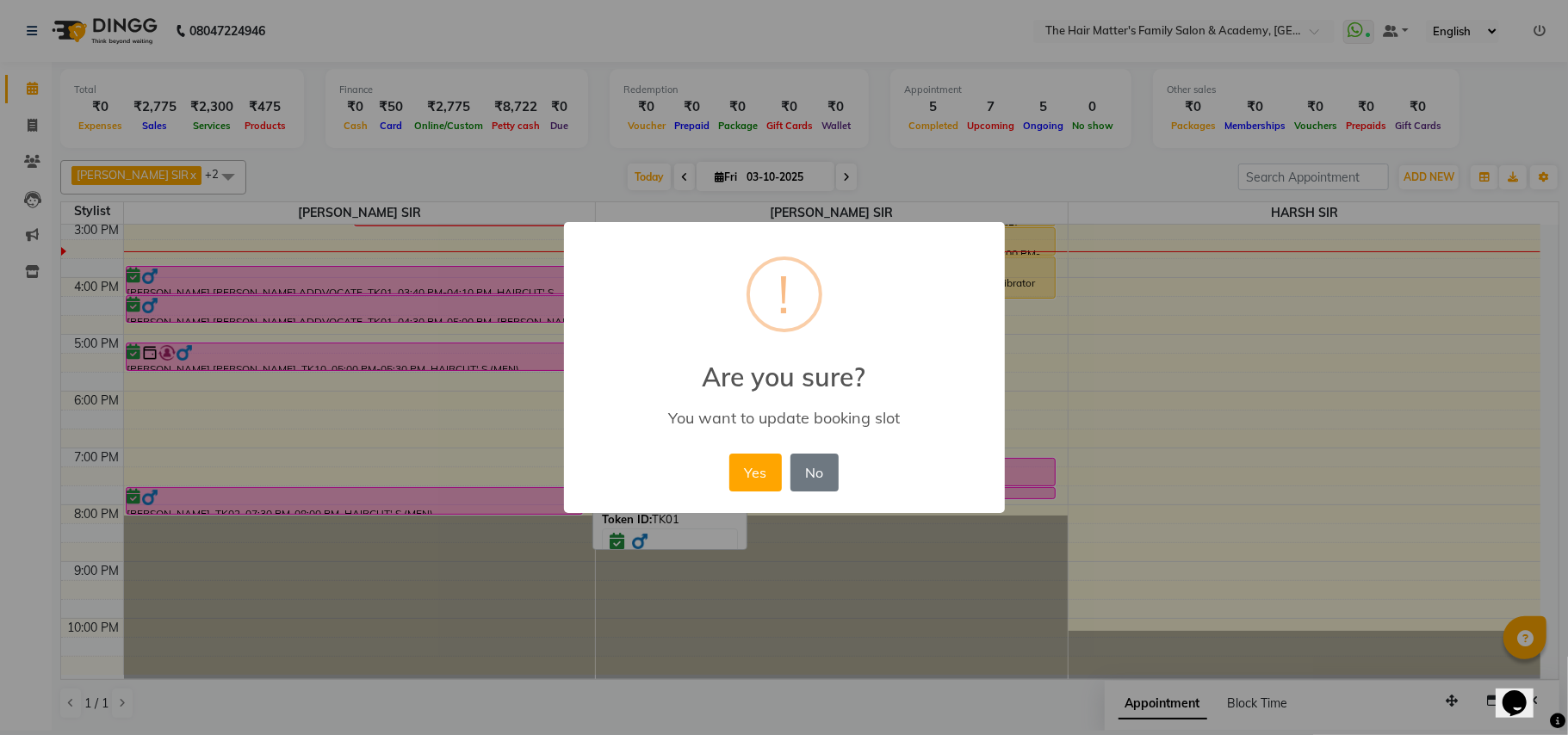
drag, startPoint x: 760, startPoint y: 469, endPoint x: 653, endPoint y: 424, distance: 116.1
click at [759, 470] on button "Yes" at bounding box center [755, 473] width 52 height 38
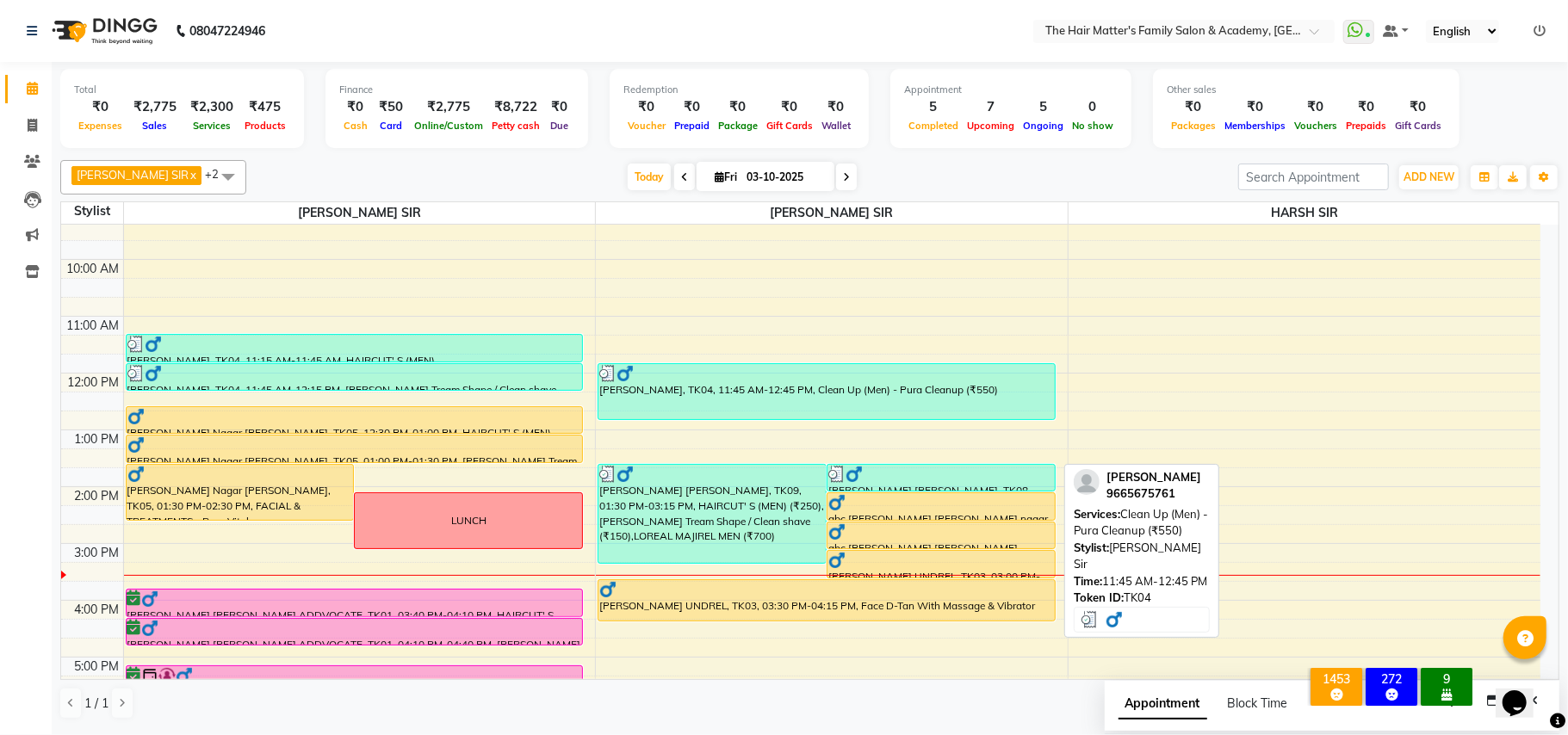
scroll to position [85, 0]
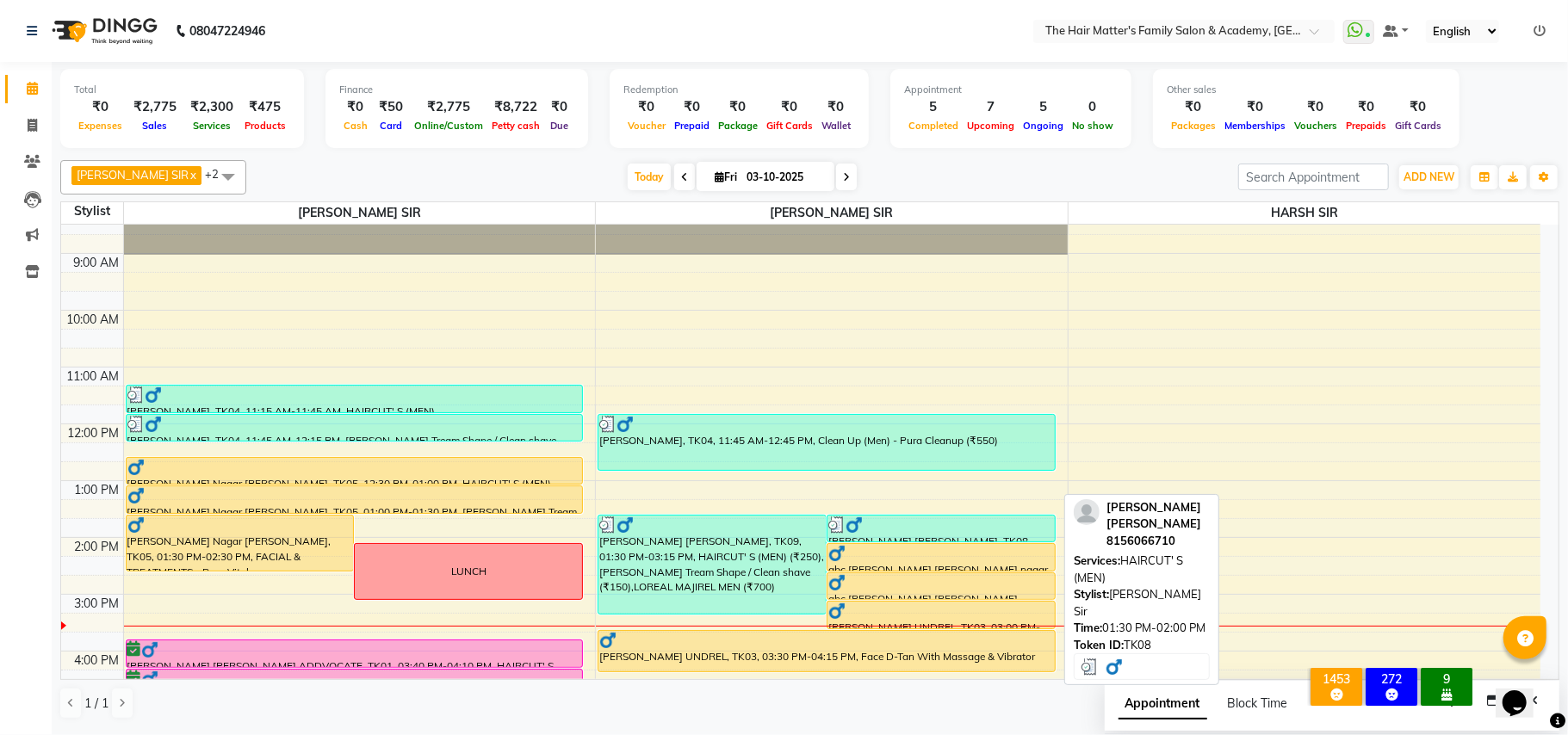
click at [876, 523] on div at bounding box center [941, 525] width 226 height 17
click at [880, 529] on div at bounding box center [941, 525] width 226 height 17
select select "3"
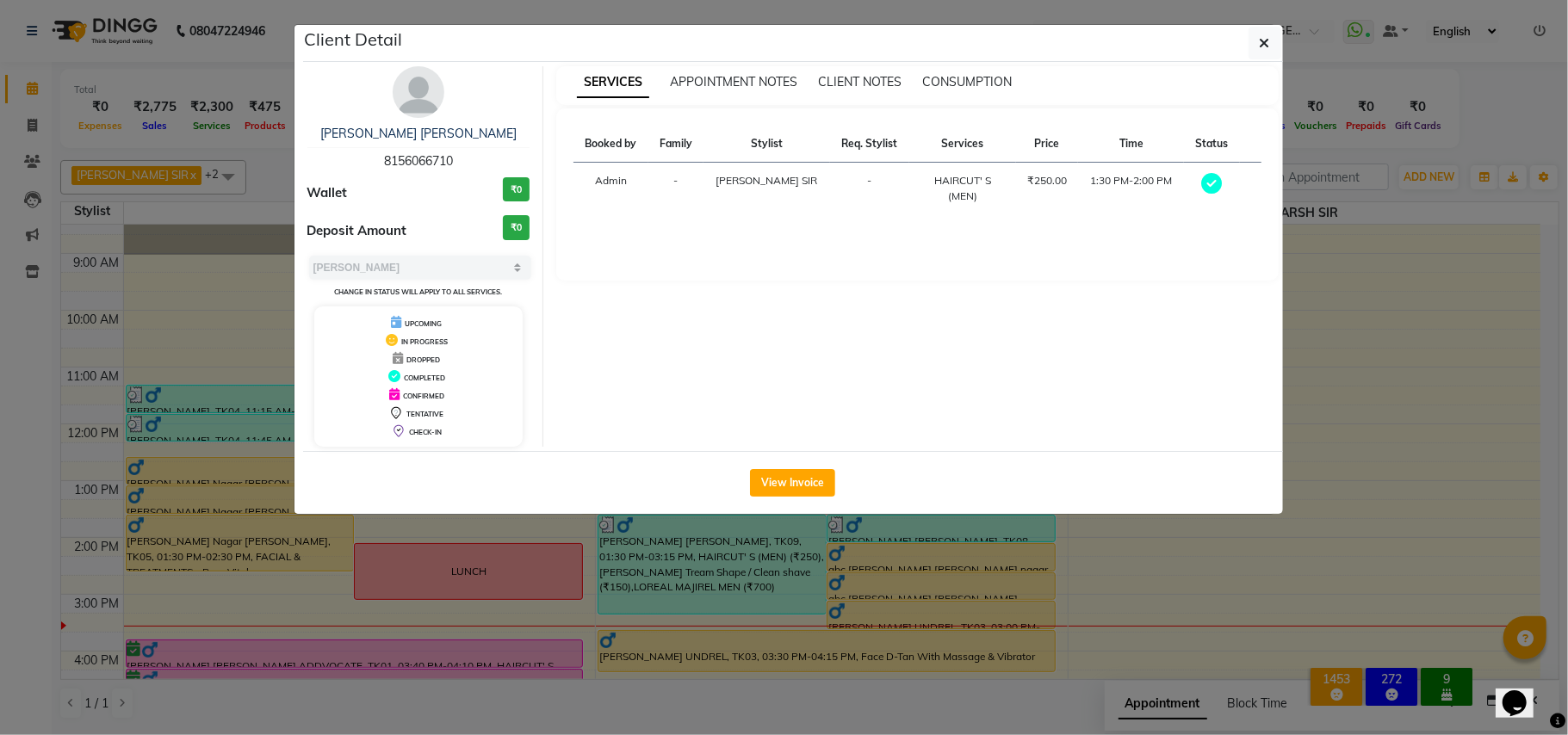
click at [790, 559] on ngb-modal-window "Client Detail JAY SIR KHATRI 8156066710 Wallet ₹0 Deposit Amount ₹0 Select MARK…" at bounding box center [784, 367] width 1568 height 735
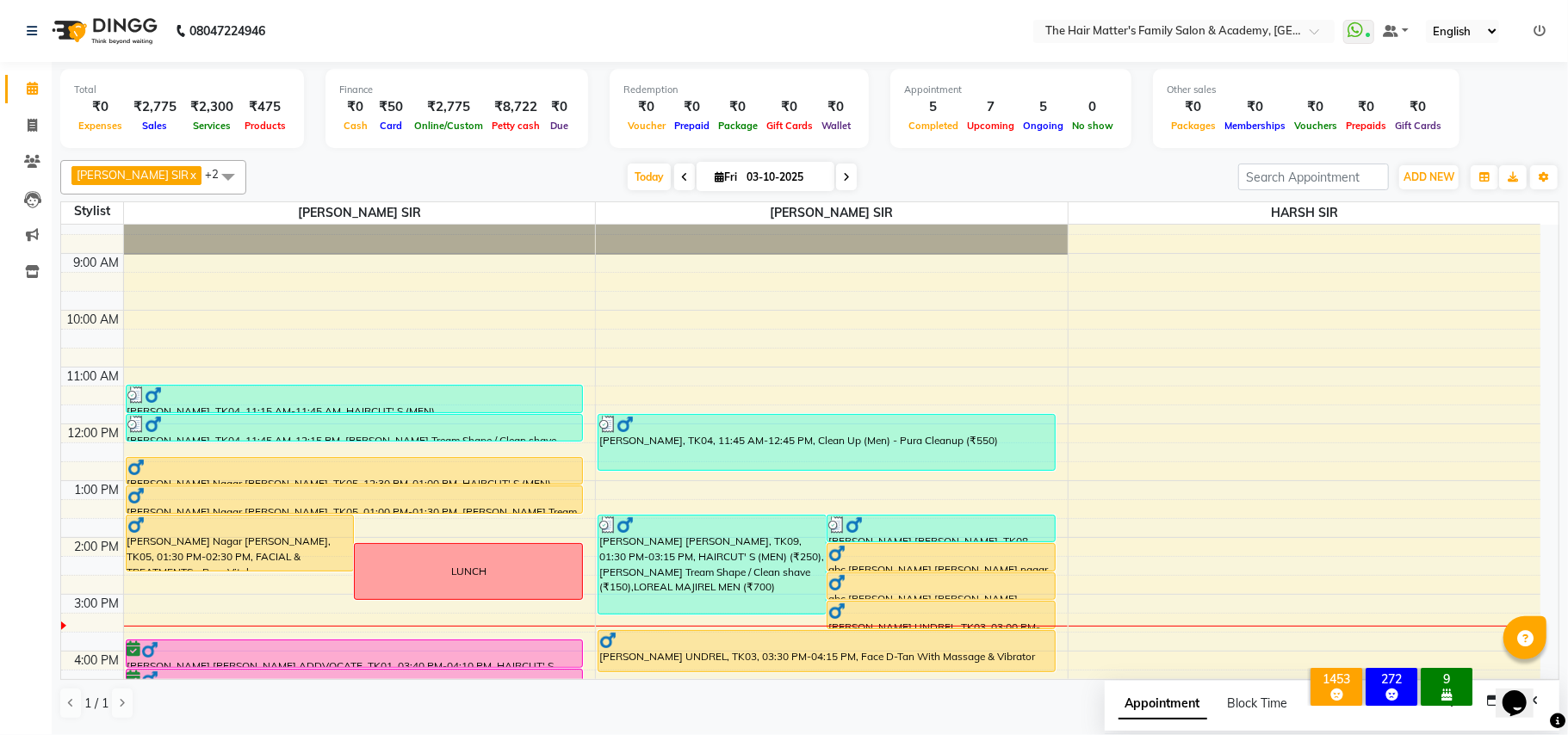
click at [790, 559] on ngb-modal-window "Client Detail JAY SIR KHATRI 8156066710 Wallet ₹0 Deposit Amount ₹0 Select MARK…" at bounding box center [784, 367] width 1568 height 735
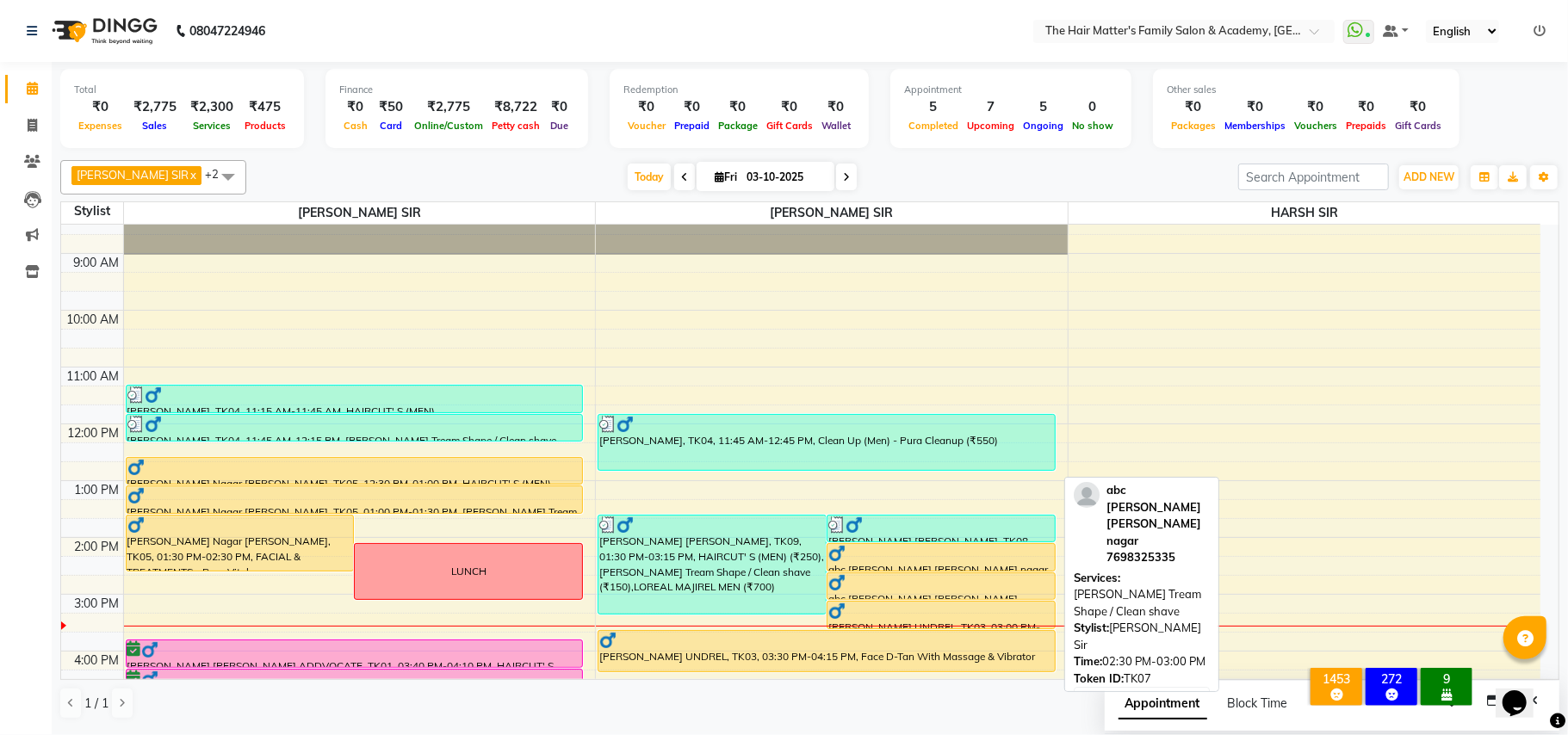
click at [873, 583] on div at bounding box center [941, 582] width 226 height 17
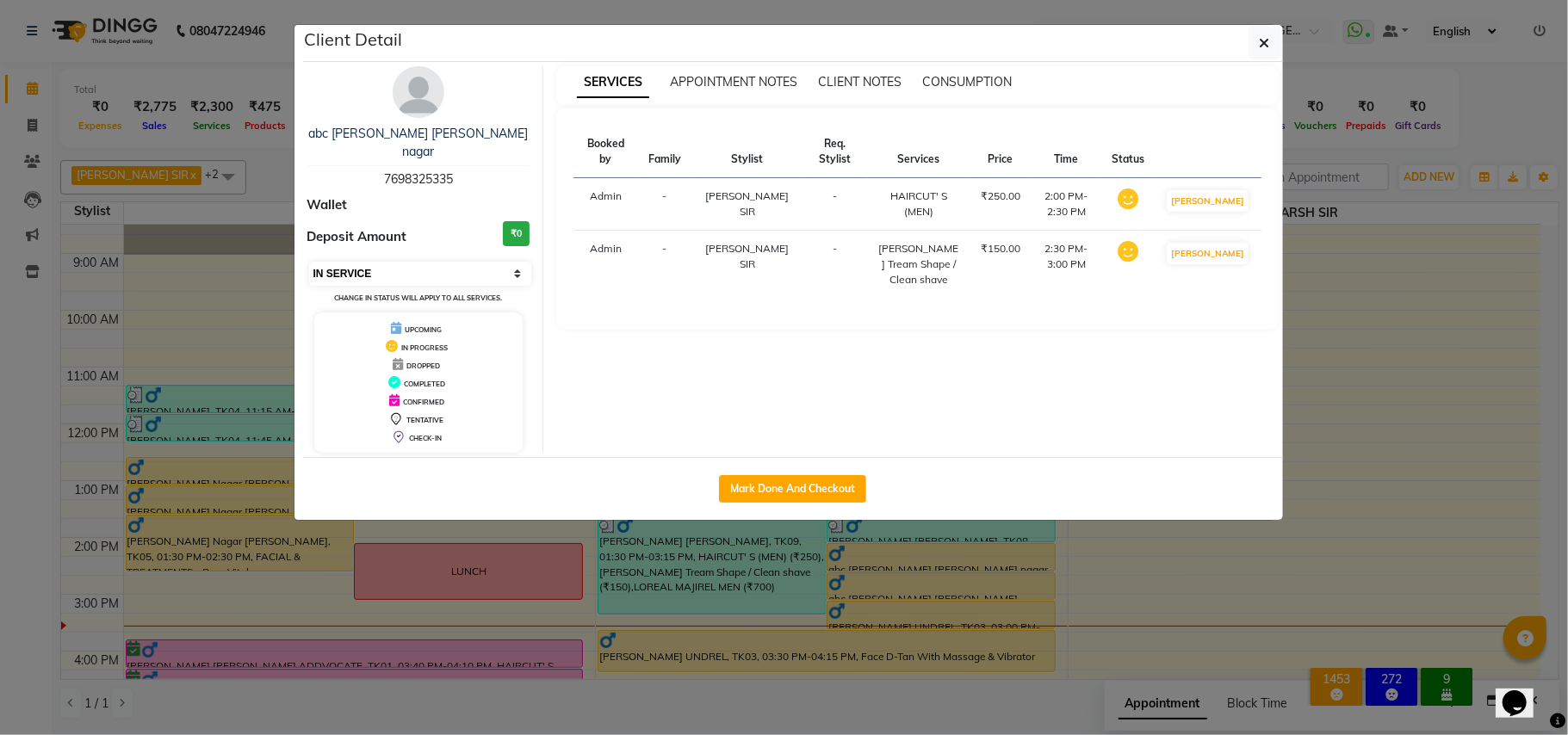
click at [360, 262] on select "Select IN SERVICE CONFIRMED TENTATIVE CHECK IN MARK DONE DROPPED UPCOMING" at bounding box center [420, 274] width 223 height 24
click at [309, 262] on select "Select IN SERVICE CONFIRMED TENTATIVE CHECK IN MARK DONE DROPPED UPCOMING" at bounding box center [420, 274] width 223 height 24
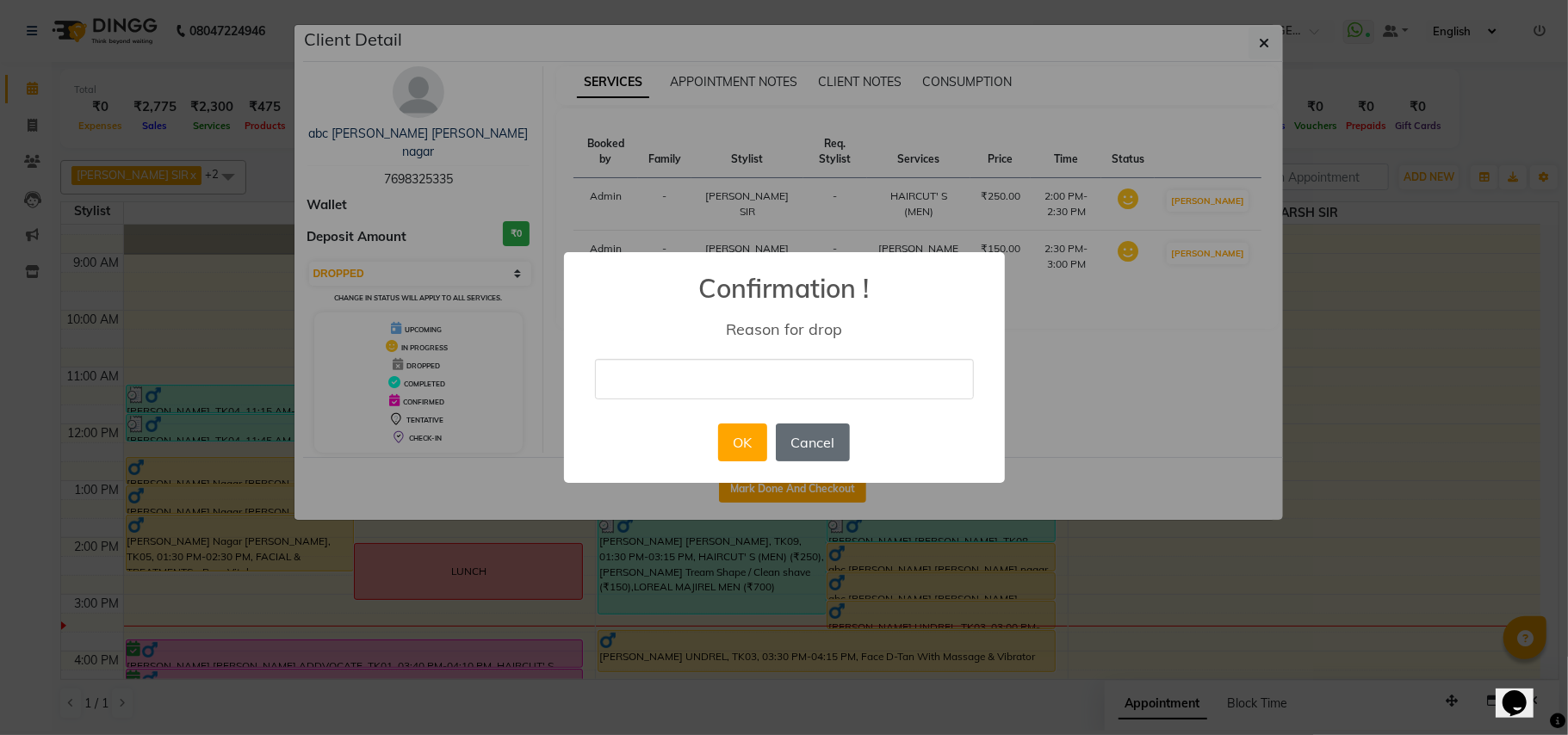
click at [807, 444] on button "Cancel" at bounding box center [813, 442] width 74 height 38
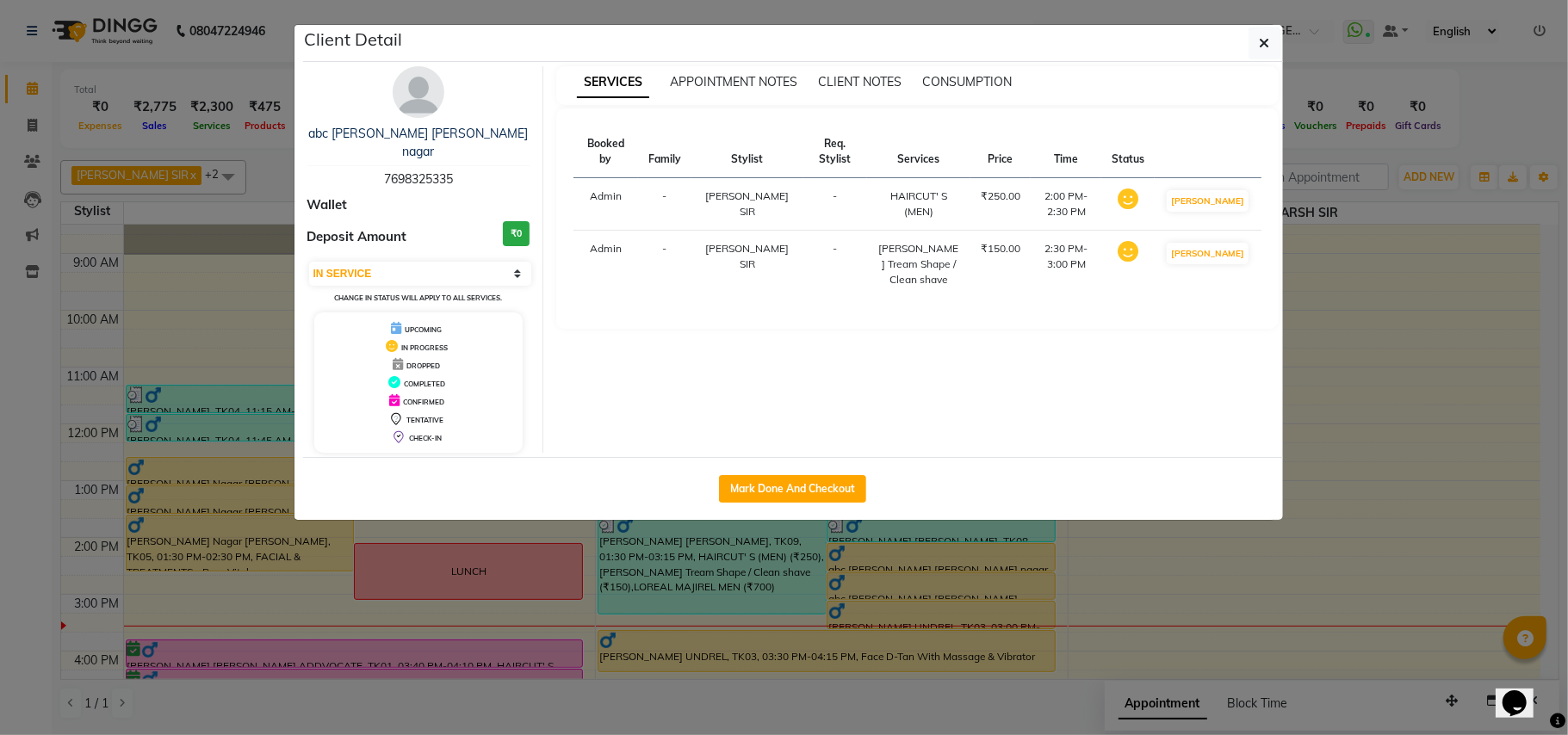
click at [415, 174] on div "abc mishara sir ayojan nagar 7698325335 Wallet Deposit Amount ₹0 Select IN SERV…" at bounding box center [419, 260] width 250 height 387
click at [415, 172] on span "7698325335" at bounding box center [418, 179] width 69 height 15
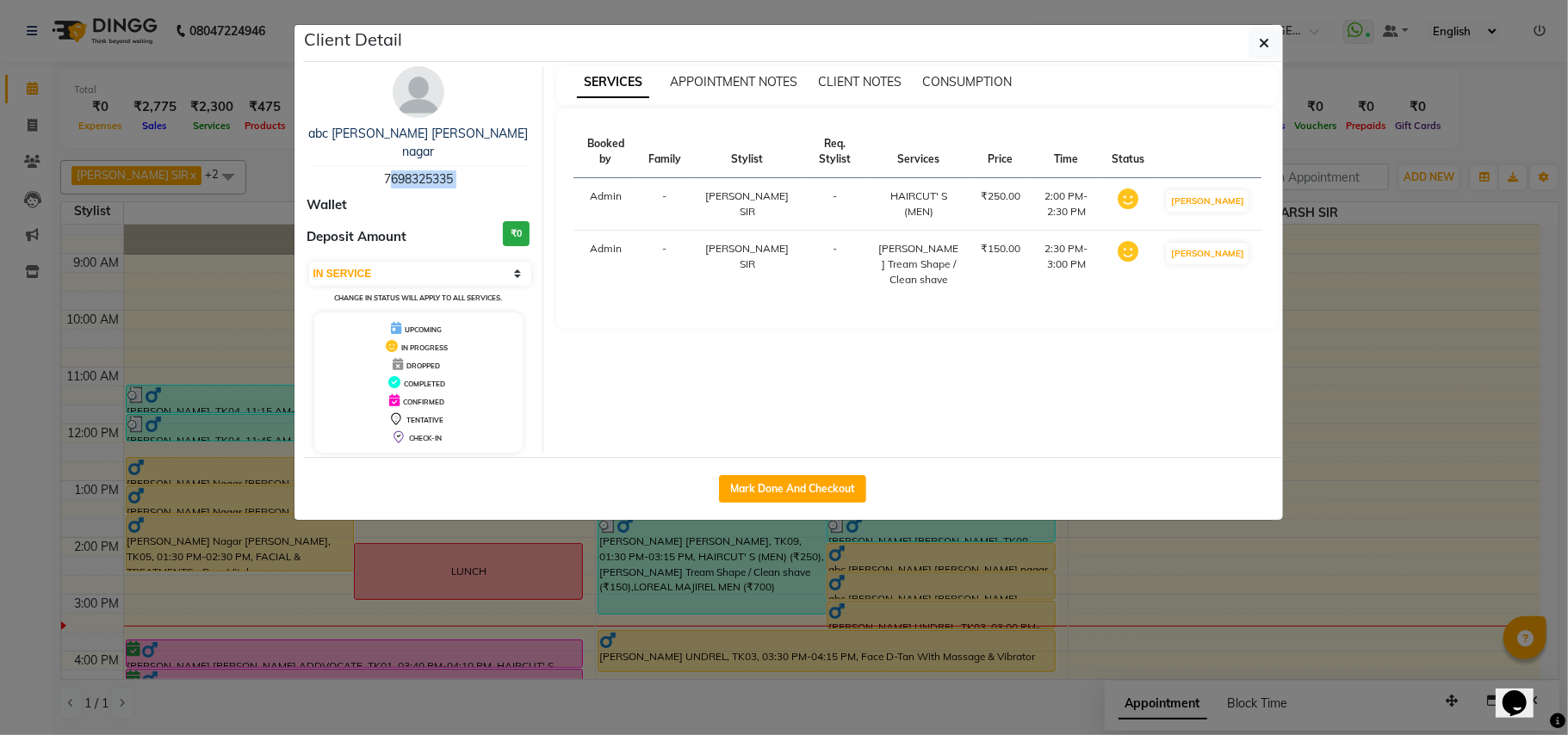
click at [415, 172] on span "7698325335" at bounding box center [418, 179] width 69 height 15
copy span "7698325335"
click at [414, 262] on select "Select IN SERVICE CONFIRMED TENTATIVE CHECK IN MARK DONE DROPPED UPCOMING" at bounding box center [420, 274] width 223 height 24
select select "2"
click at [309, 262] on select "Select IN SERVICE CONFIRMED TENTATIVE CHECK IN MARK DONE DROPPED UPCOMING" at bounding box center [420, 274] width 223 height 24
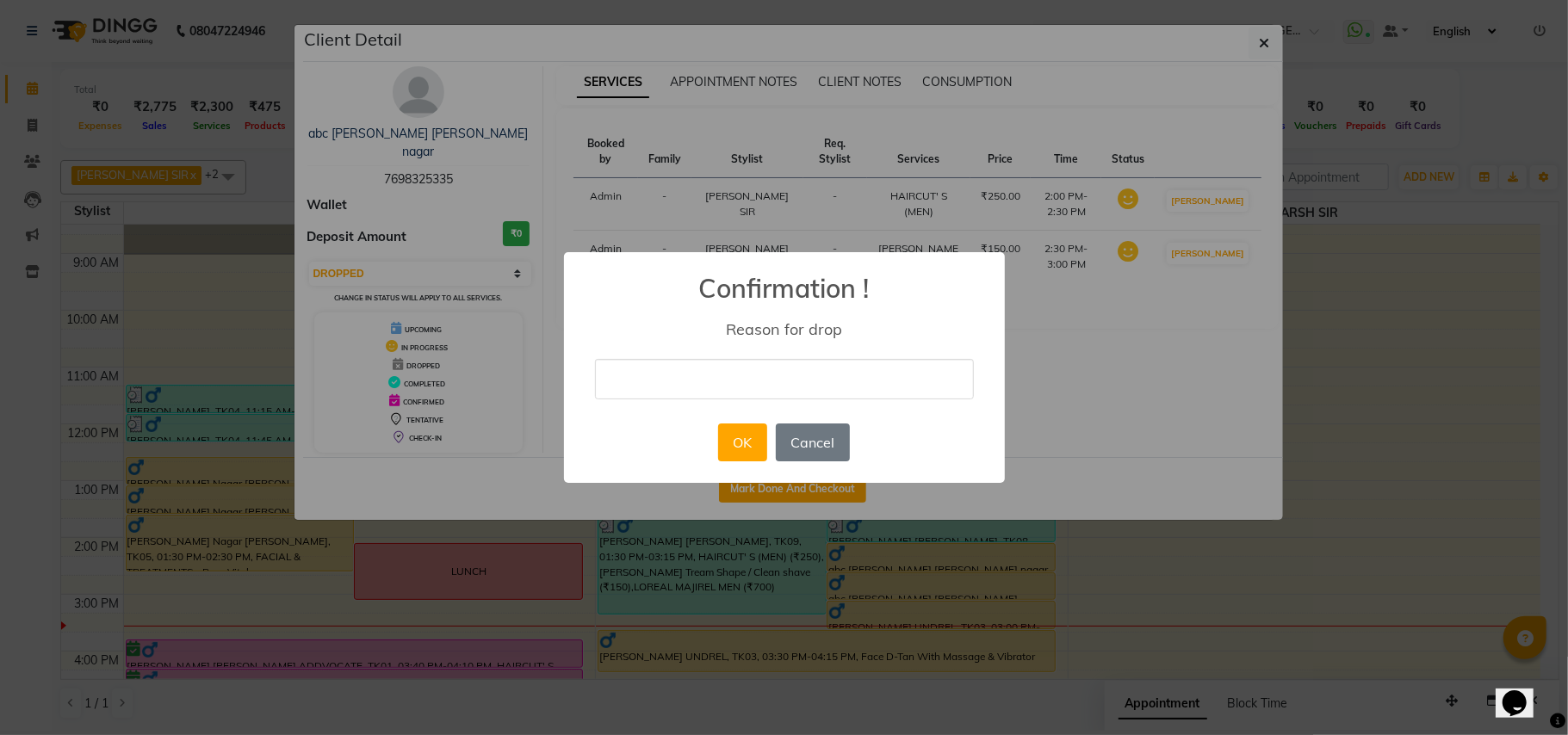
click at [607, 380] on input "text" at bounding box center [784, 379] width 378 height 40
type input "CANCEL"
click at [749, 439] on button "OK" at bounding box center [742, 442] width 49 height 38
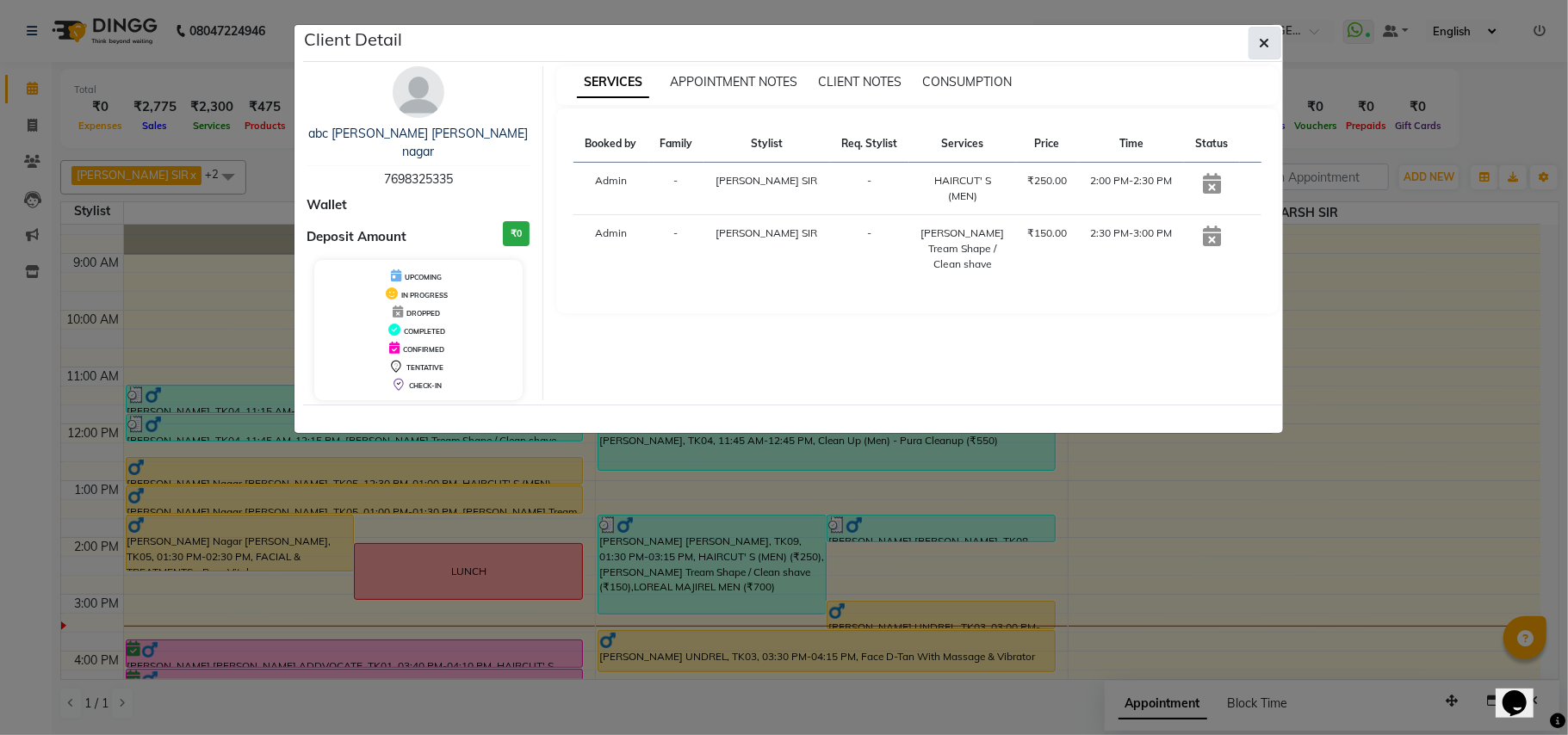
click at [1260, 57] on button "button" at bounding box center [1265, 43] width 32 height 32
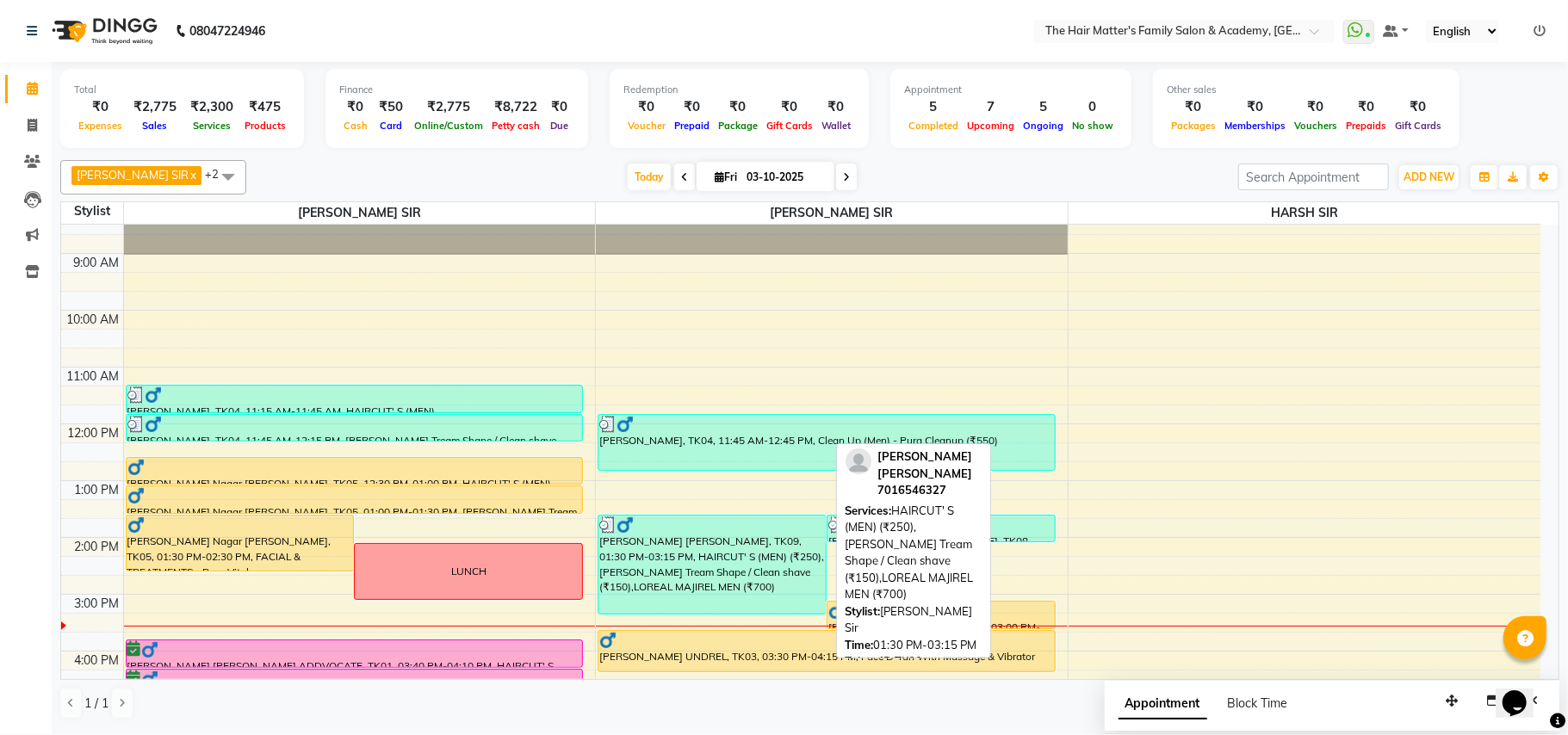
click at [635, 562] on div "BABLU SIR SHAH, TK09, 01:30 PM-03:15 PM, HAIRCUT' S (MEN) (₹250),Beard Tream Sh…" at bounding box center [712, 564] width 227 height 98
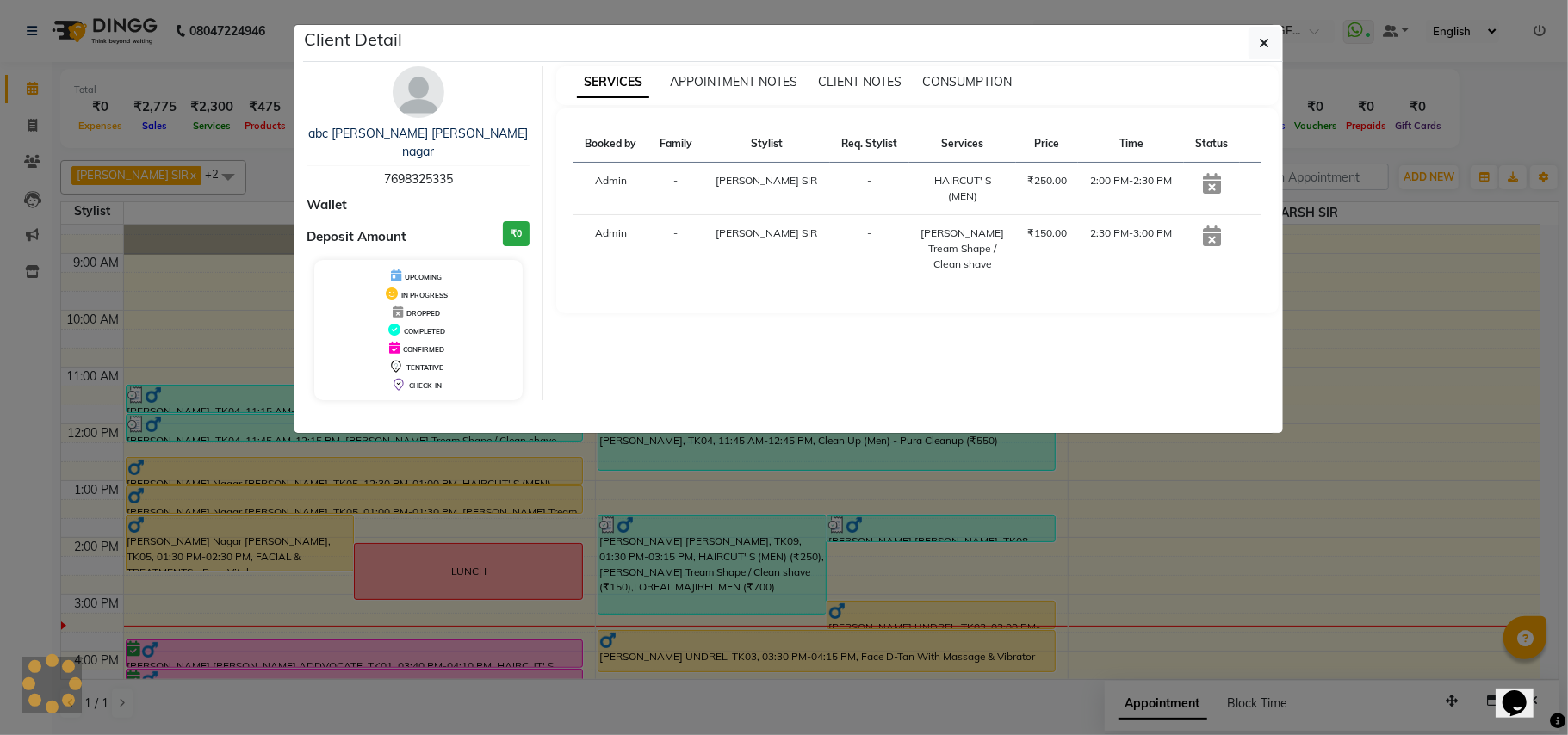
select select "3"
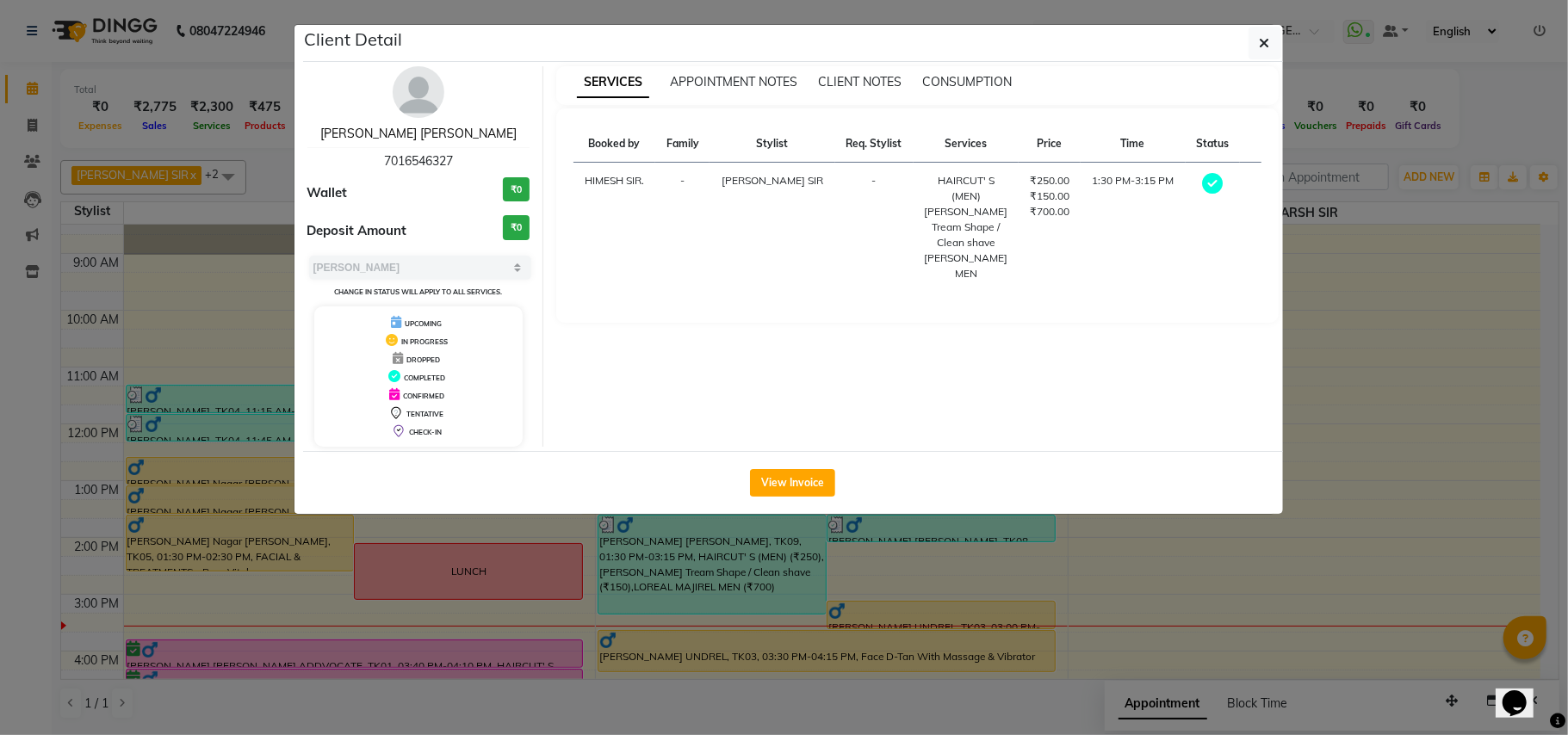
click at [415, 129] on link "BABLU SIR SHAH" at bounding box center [418, 133] width 196 height 15
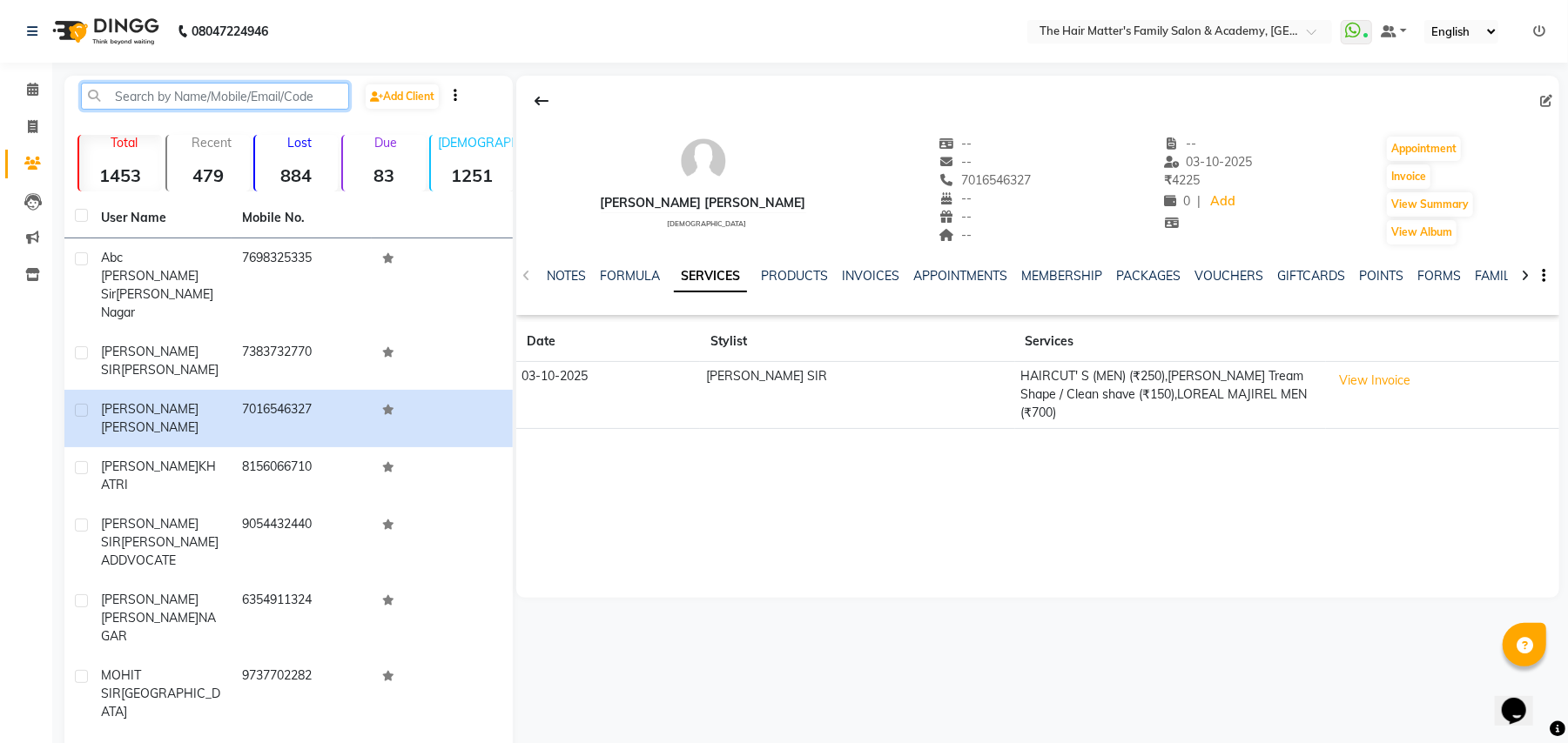
click at [265, 103] on input "text" at bounding box center [215, 96] width 268 height 27
paste input "7698325335"
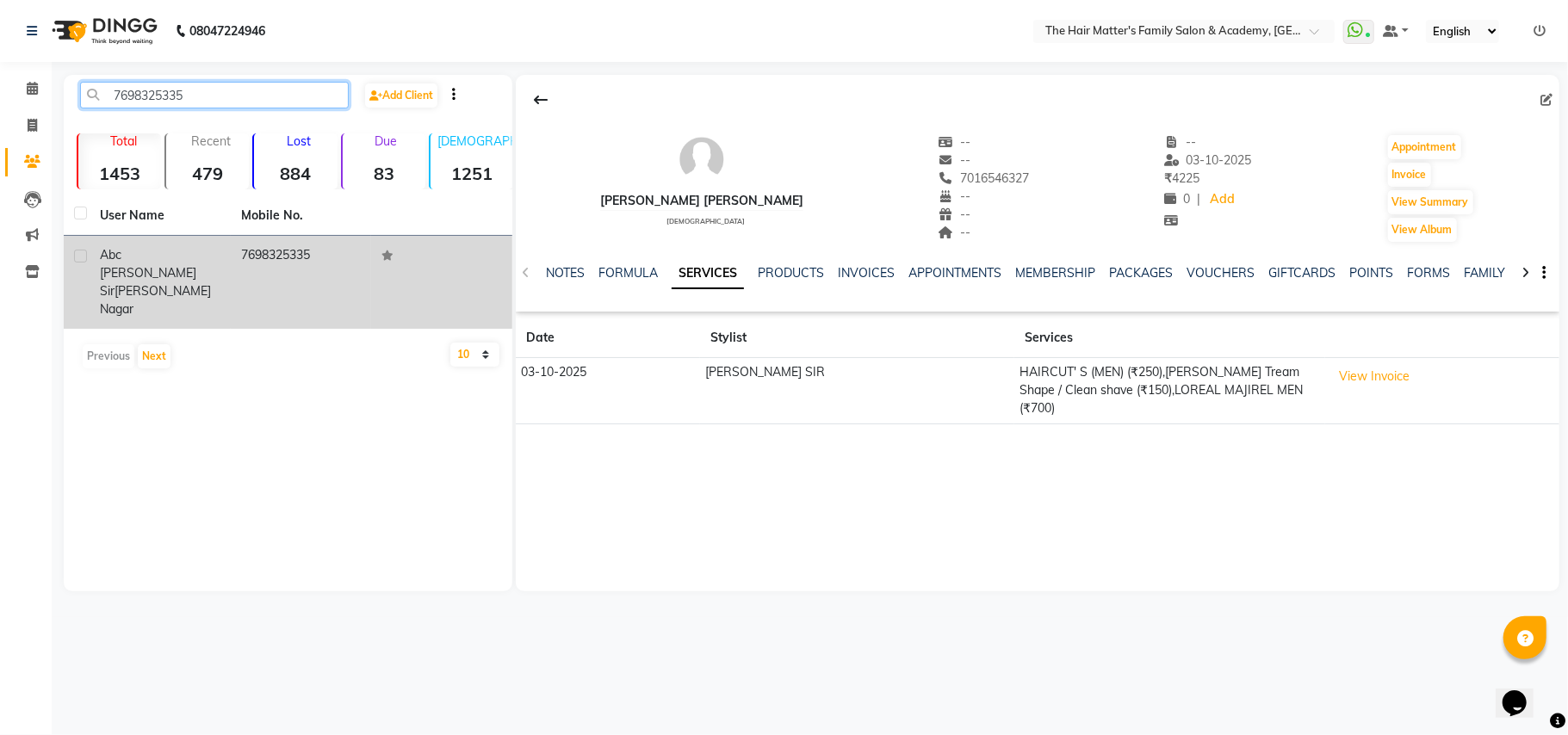
type input "7698325335"
click at [317, 259] on td "7698325335" at bounding box center [301, 282] width 141 height 93
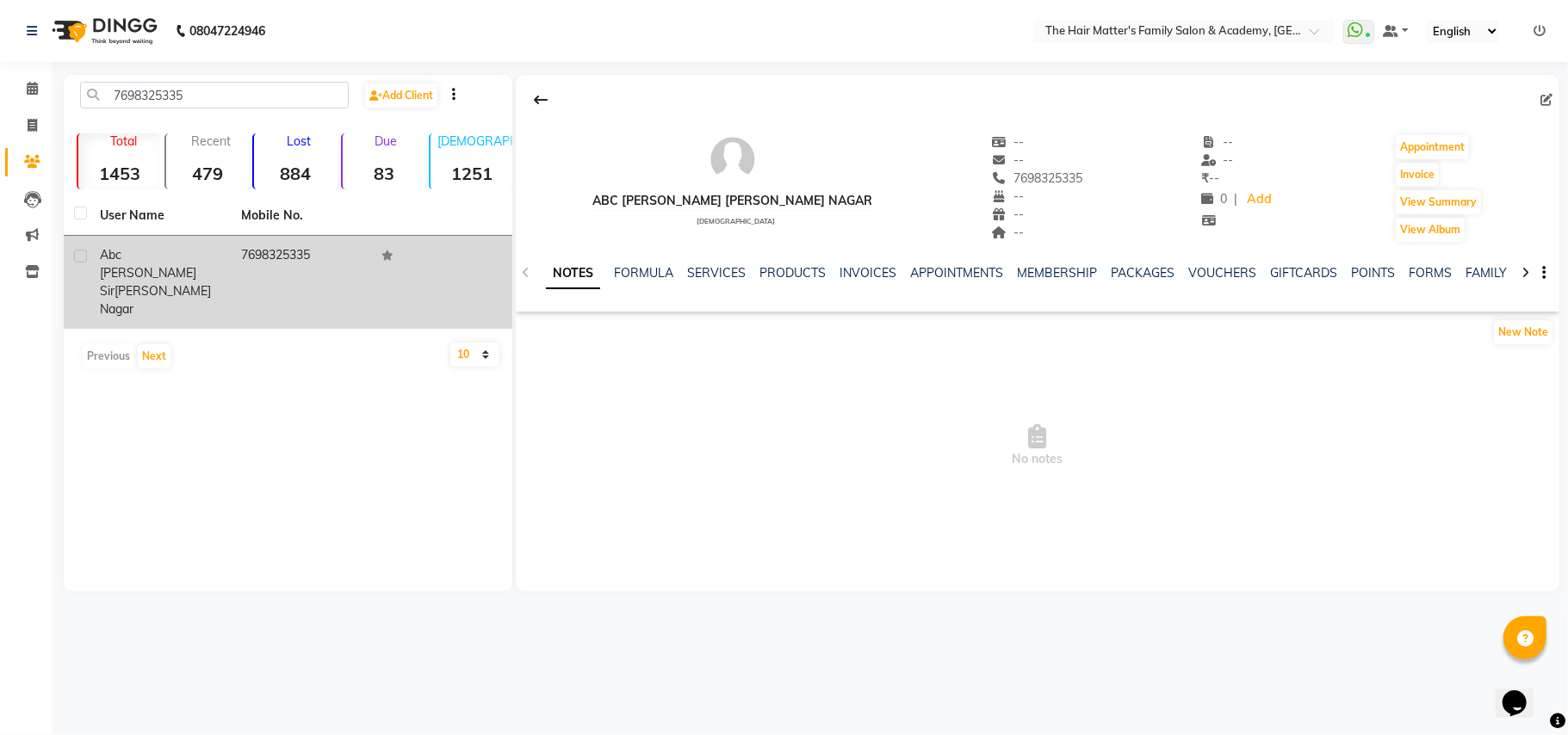
click at [81, 263] on div at bounding box center [80, 258] width 11 height 18
click at [75, 254] on label at bounding box center [81, 256] width 13 height 13
click at [75, 254] on input "checkbox" at bounding box center [80, 257] width 11 height 11
checkbox input "true"
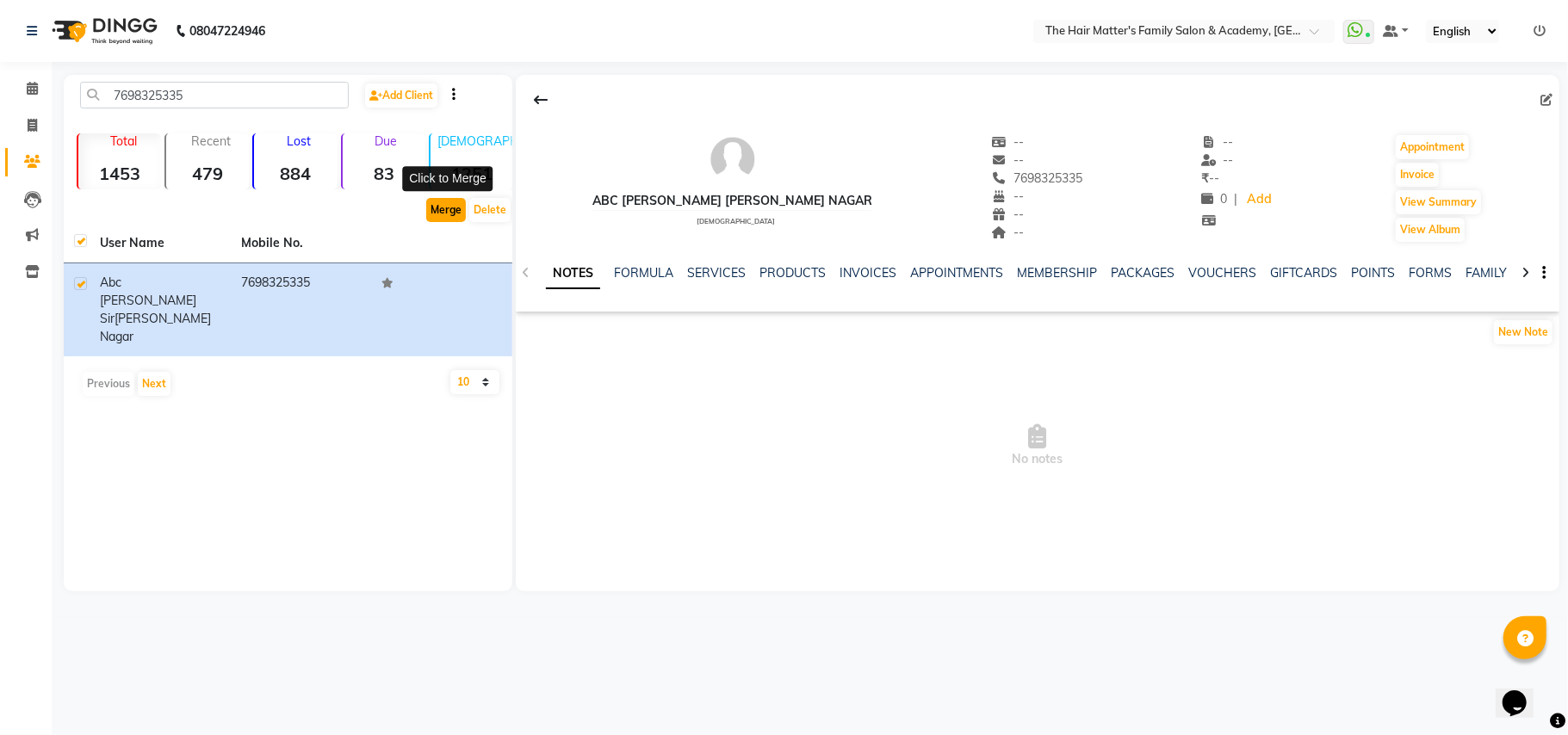
click at [431, 215] on button "Merge" at bounding box center [446, 210] width 40 height 24
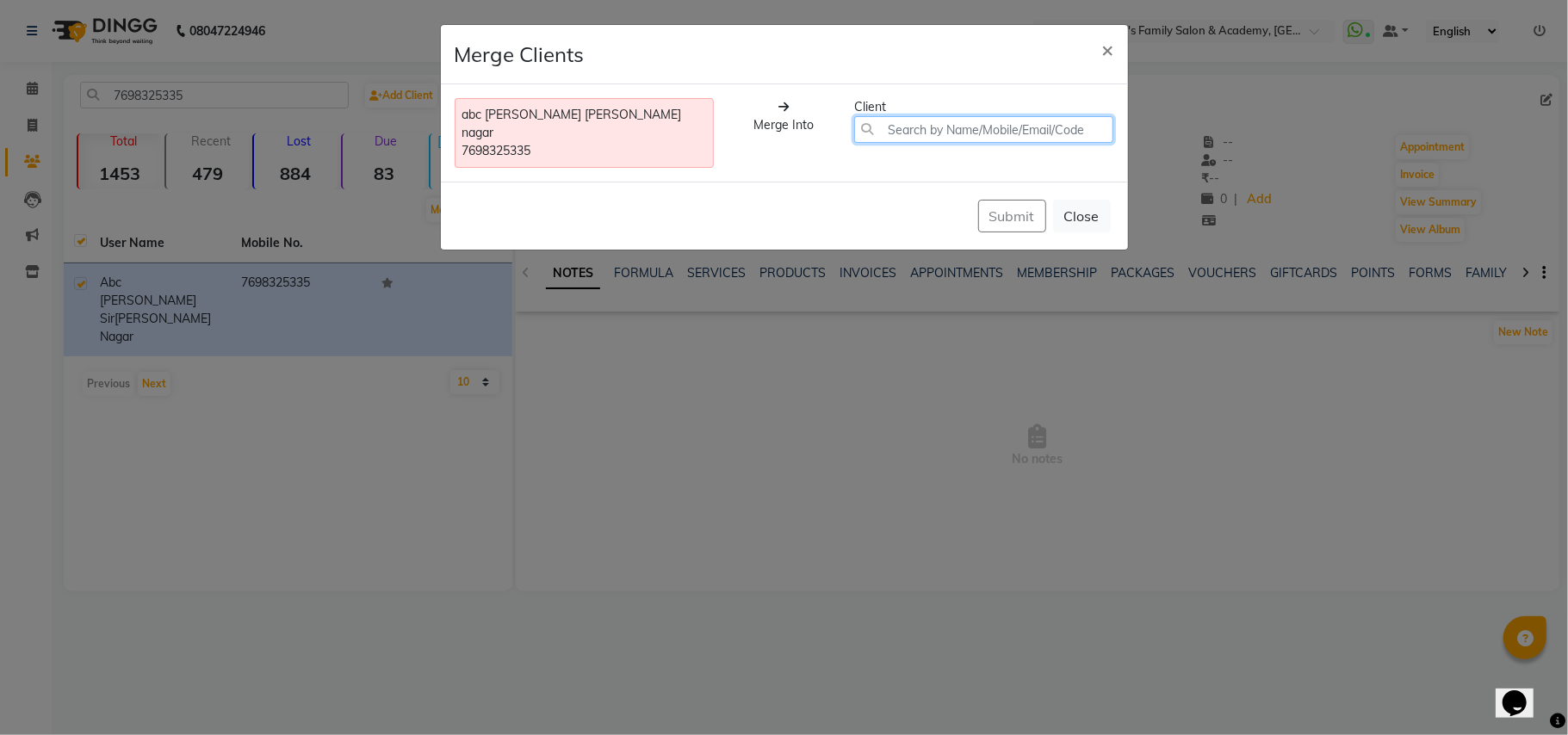
click at [938, 122] on input "text" at bounding box center [984, 130] width 260 height 27
click at [918, 124] on input "text" at bounding box center [984, 130] width 260 height 27
click at [918, 125] on input "text" at bounding box center [984, 130] width 260 height 27
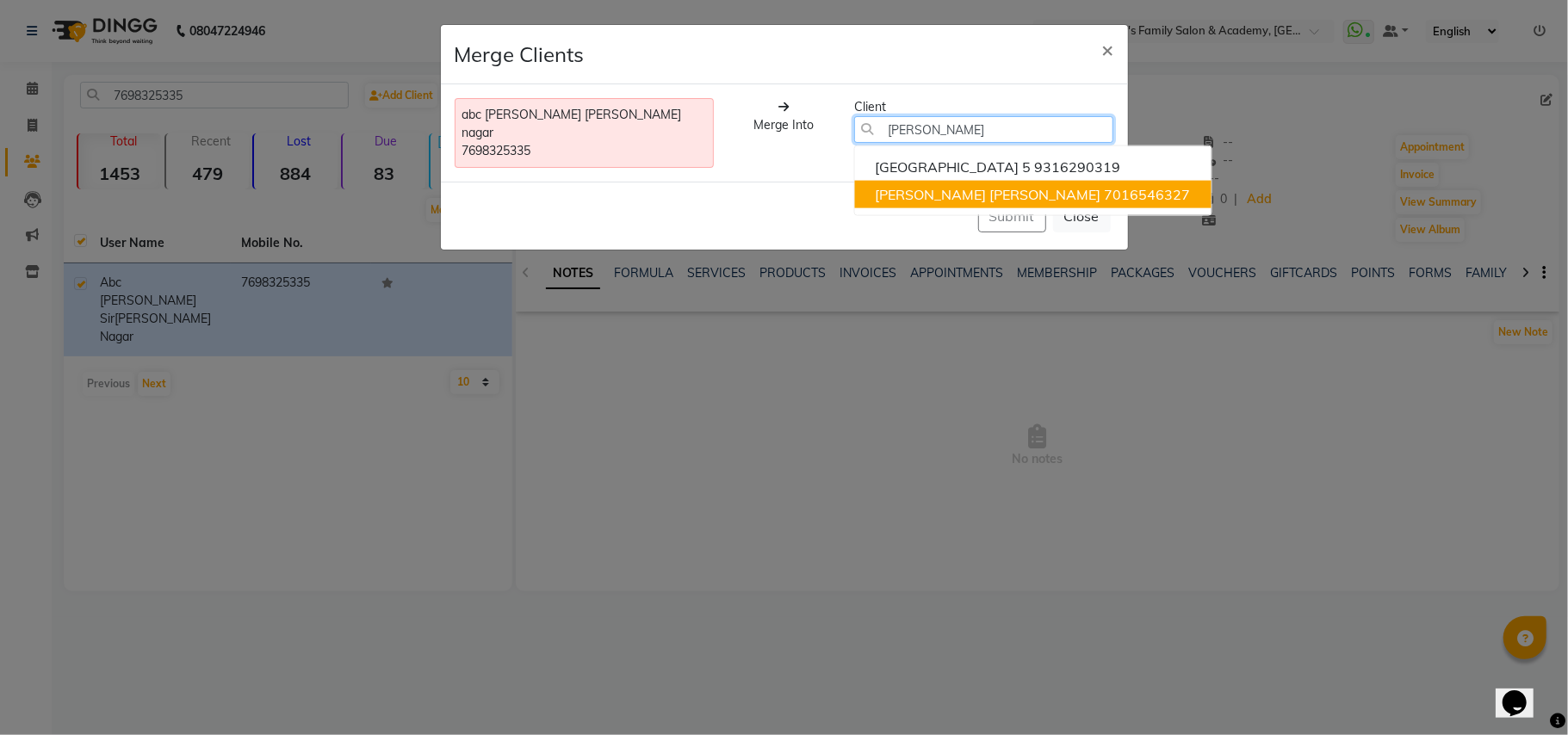
click at [931, 187] on span "BABLU SIR SHAH" at bounding box center [988, 194] width 226 height 17
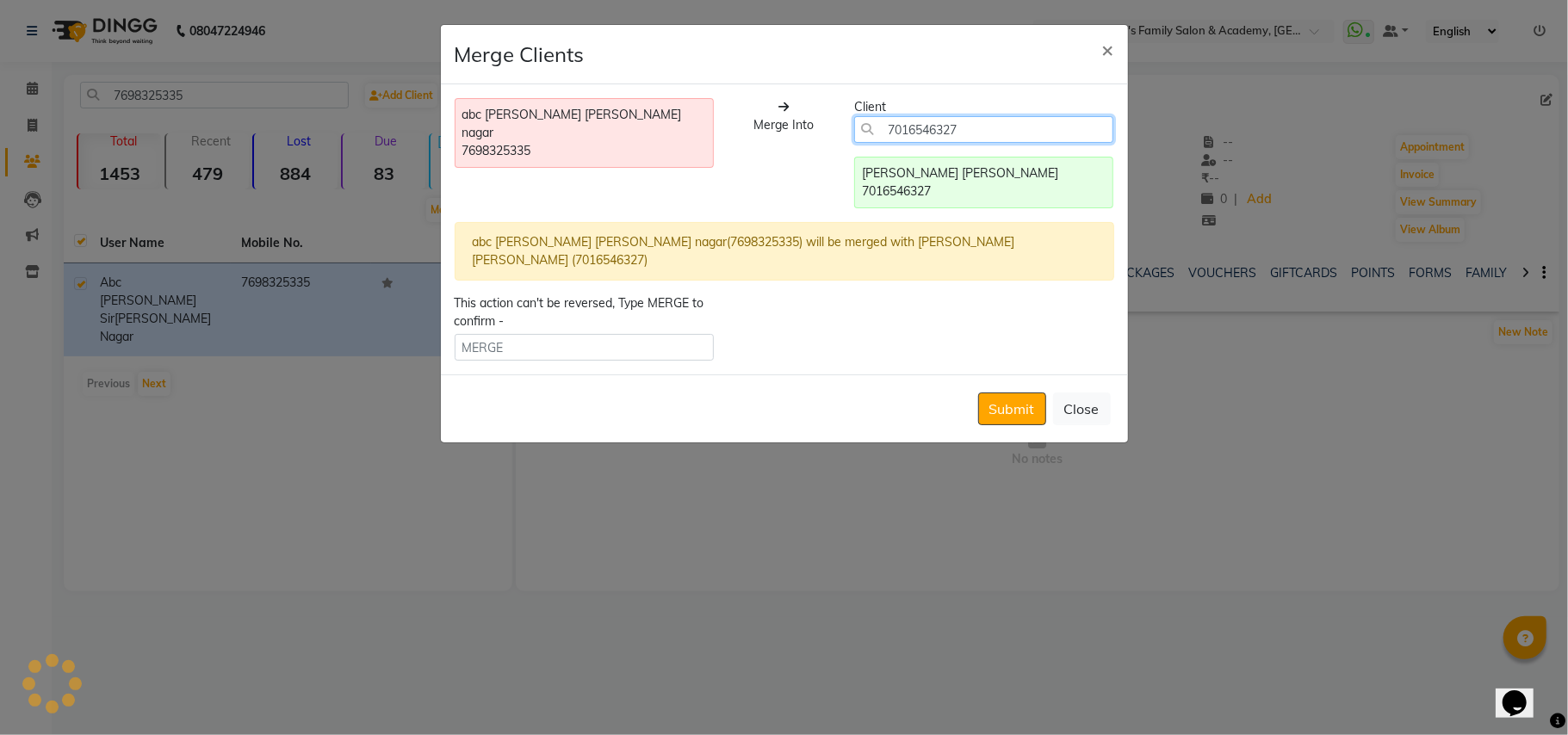
type input "7016546327"
click at [502, 342] on input "text" at bounding box center [584, 347] width 260 height 27
click at [1023, 399] on button "Submit" at bounding box center [1011, 409] width 68 height 32
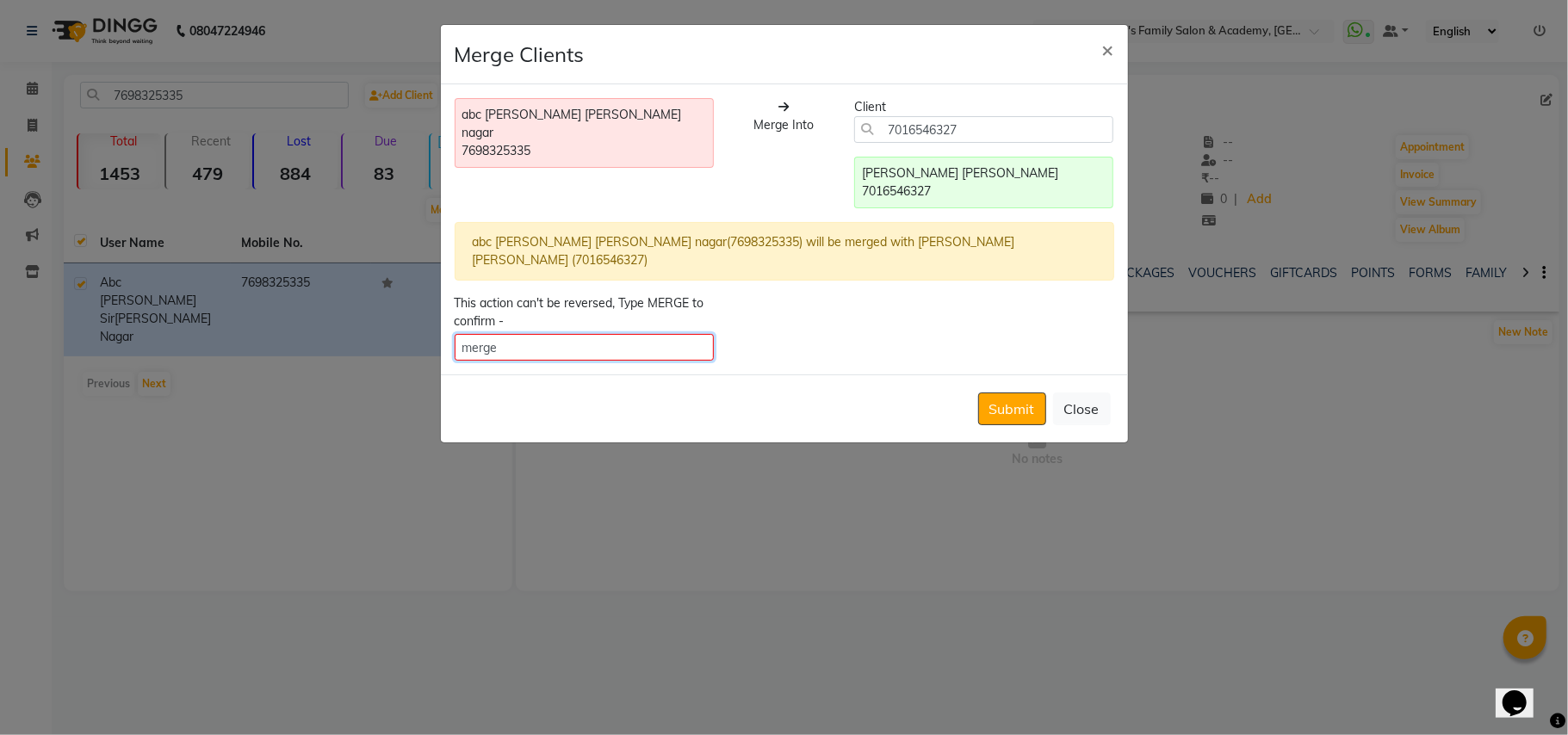
click at [645, 338] on input "merge" at bounding box center [584, 347] width 260 height 27
type input "MERGE"
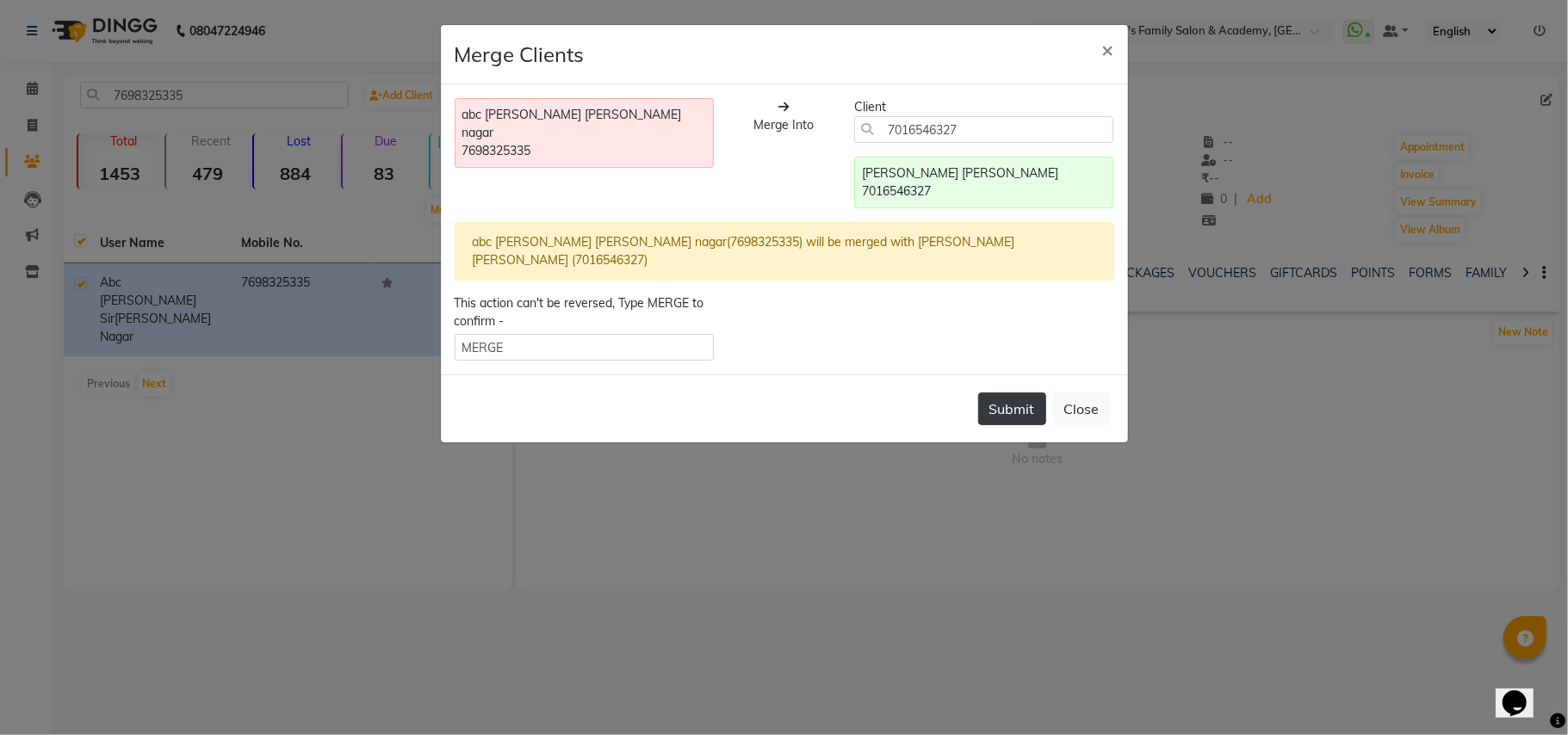
click at [1012, 404] on button "Submit" at bounding box center [1011, 409] width 68 height 32
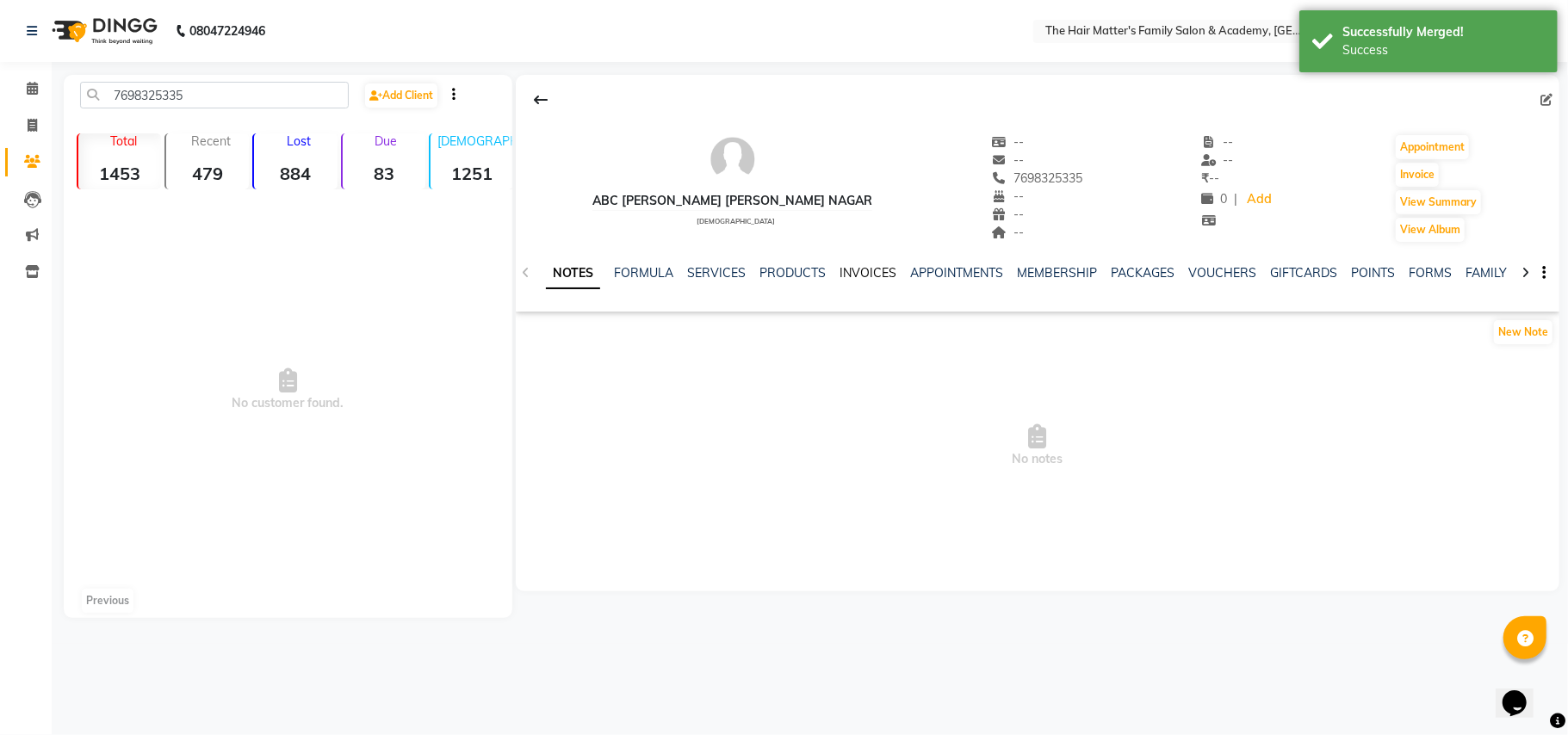
click at [867, 280] on link "INVOICES" at bounding box center [868, 273] width 57 height 15
click at [885, 277] on link "APPOINTMENTS" at bounding box center [914, 273] width 93 height 15
click at [964, 273] on link "MEMBERSHIP" at bounding box center [1004, 273] width 80 height 15
click at [249, 75] on div "7698325335 Add Client Total 1453 Recent 479 Lost 884 Due 83 Male 1251 Female 19…" at bounding box center [288, 347] width 449 height 543
click at [249, 76] on div "7698325335 Add Client Total 1453 Recent 479 Lost 884 Due 83 Male 1251 Female 19…" at bounding box center [288, 347] width 449 height 543
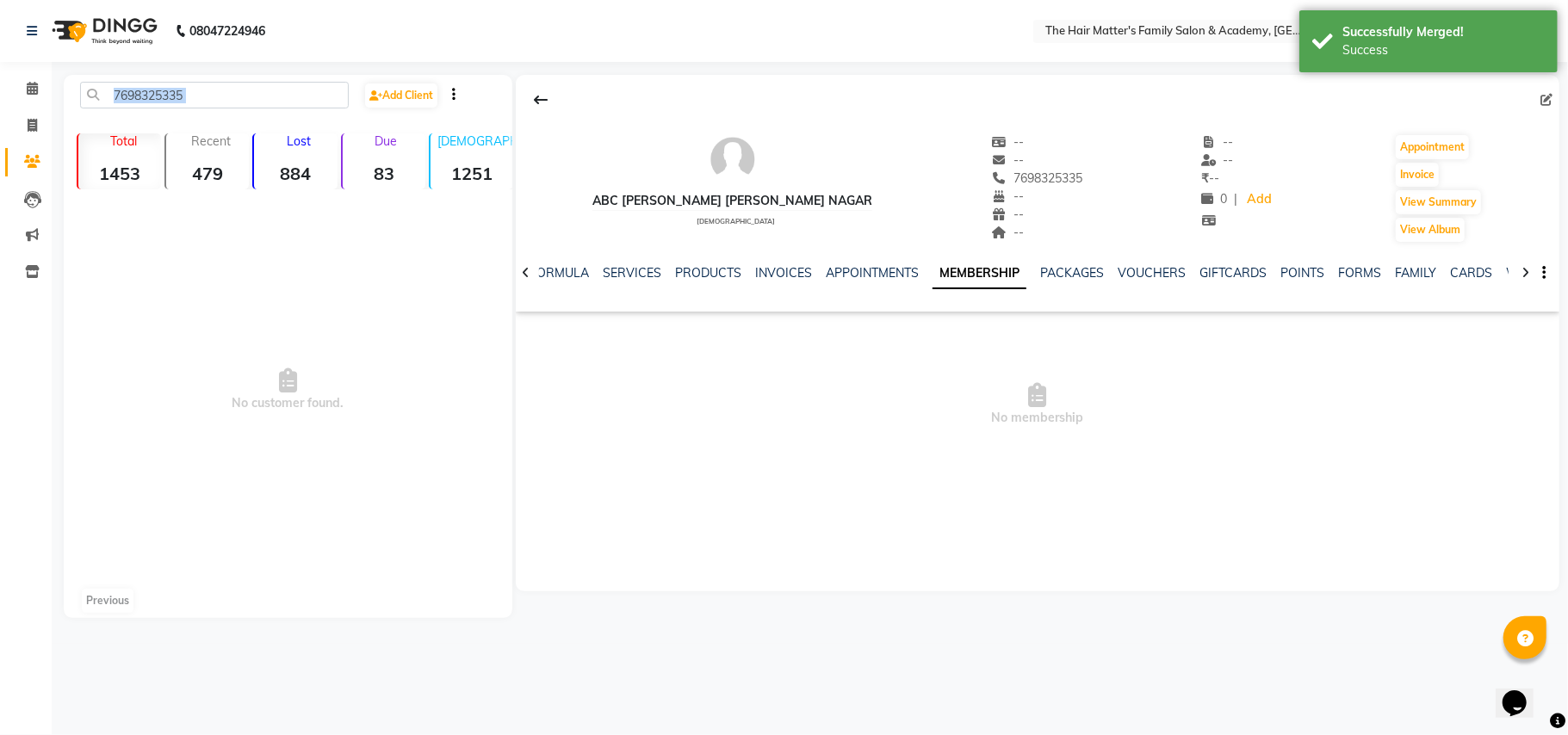
click at [249, 76] on div "7698325335 Add Client Total 1453 Recent 479 Lost 884 Due 83 Male 1251 Female 19…" at bounding box center [288, 347] width 449 height 543
click at [249, 77] on div "7698325335 Add Client Total 1453 Recent 479 Lost 884 Due 83 Male 1251 Female 19…" at bounding box center [288, 347] width 449 height 543
click at [256, 91] on input "7698325335" at bounding box center [214, 95] width 269 height 27
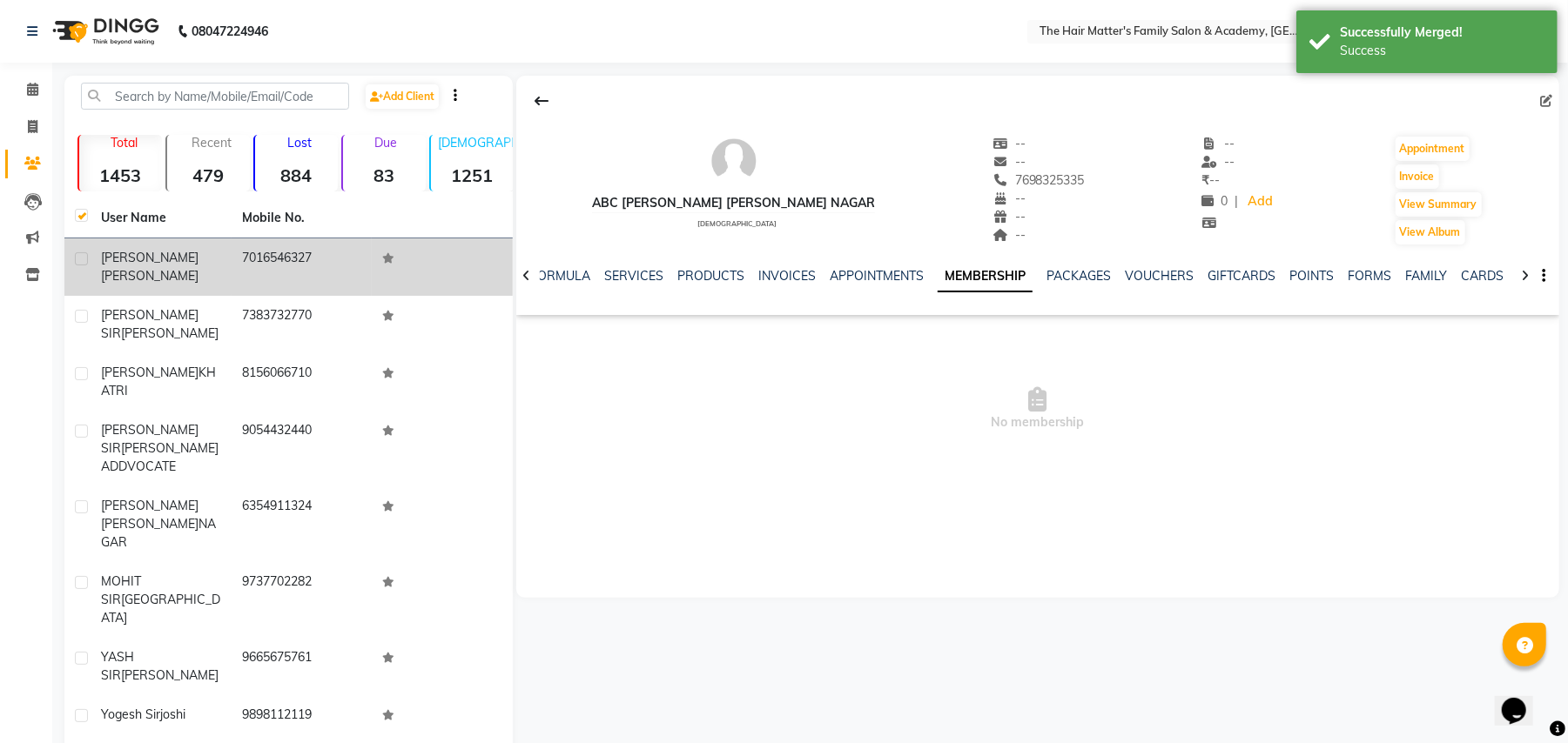
click at [190, 277] on td "BABLU SIR SHAH" at bounding box center [161, 267] width 141 height 58
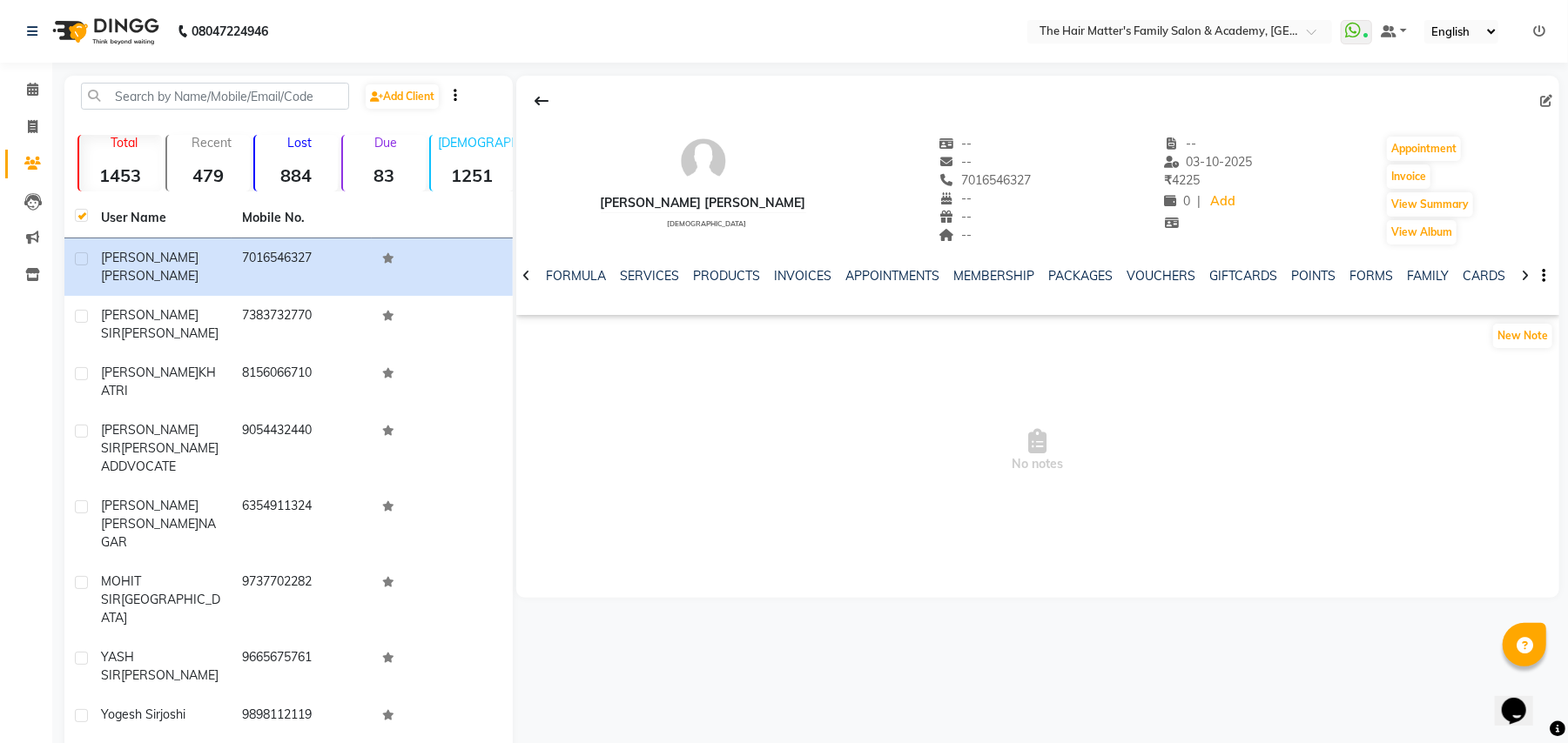
click at [940, 186] on span "7016546327" at bounding box center [986, 180] width 93 height 15
click at [940, 190] on div "--" at bounding box center [986, 199] width 93 height 18
click at [252, 91] on input "text" at bounding box center [215, 96] width 268 height 27
paste input "7698325335"
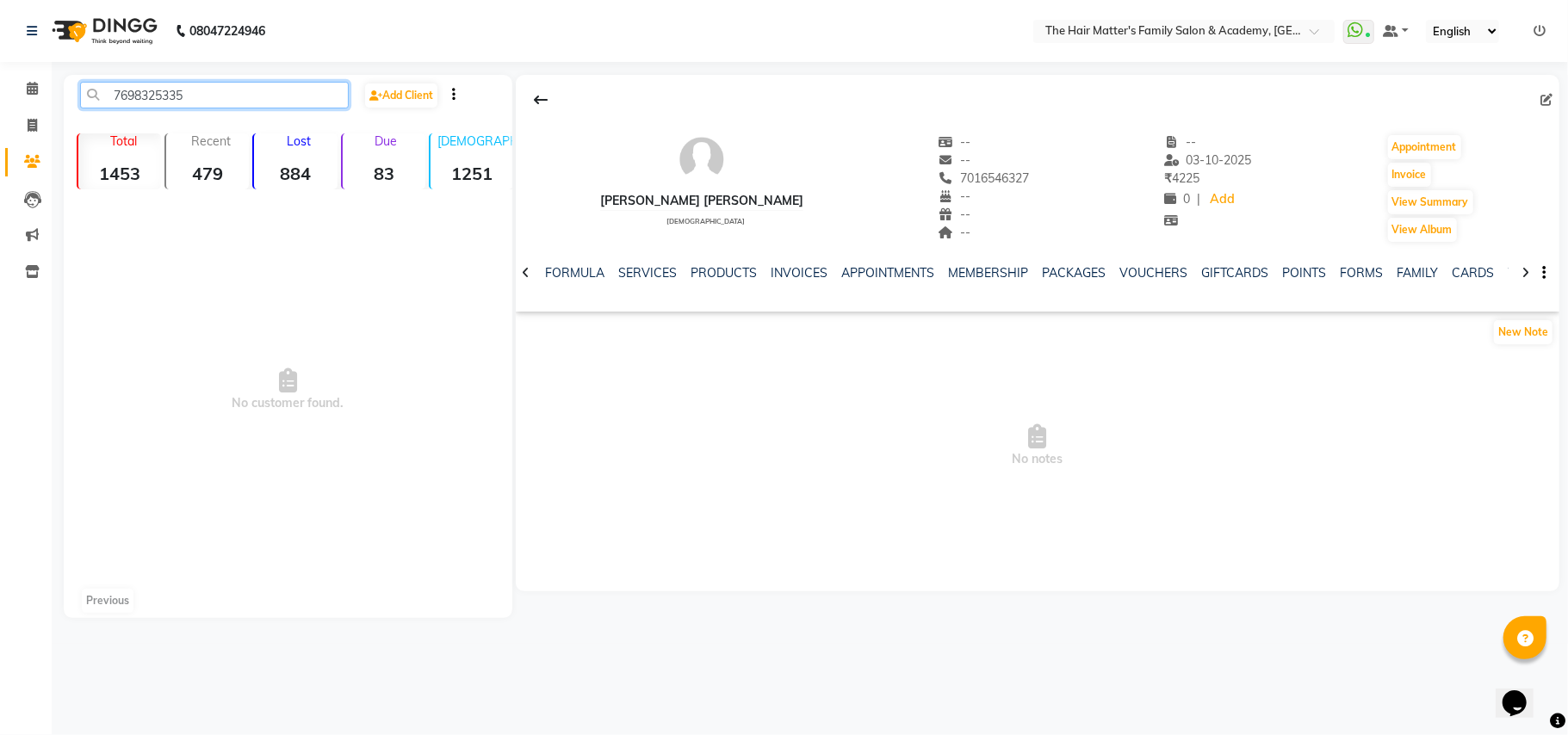
type input "7698325335"
click at [738, 325] on div "New Note" at bounding box center [1037, 336] width 1044 height 34
click at [217, 112] on div "7698325335 Add Client" at bounding box center [287, 102] width 441 height 40
click at [224, 109] on div "7698325335 Add Client" at bounding box center [287, 102] width 441 height 40
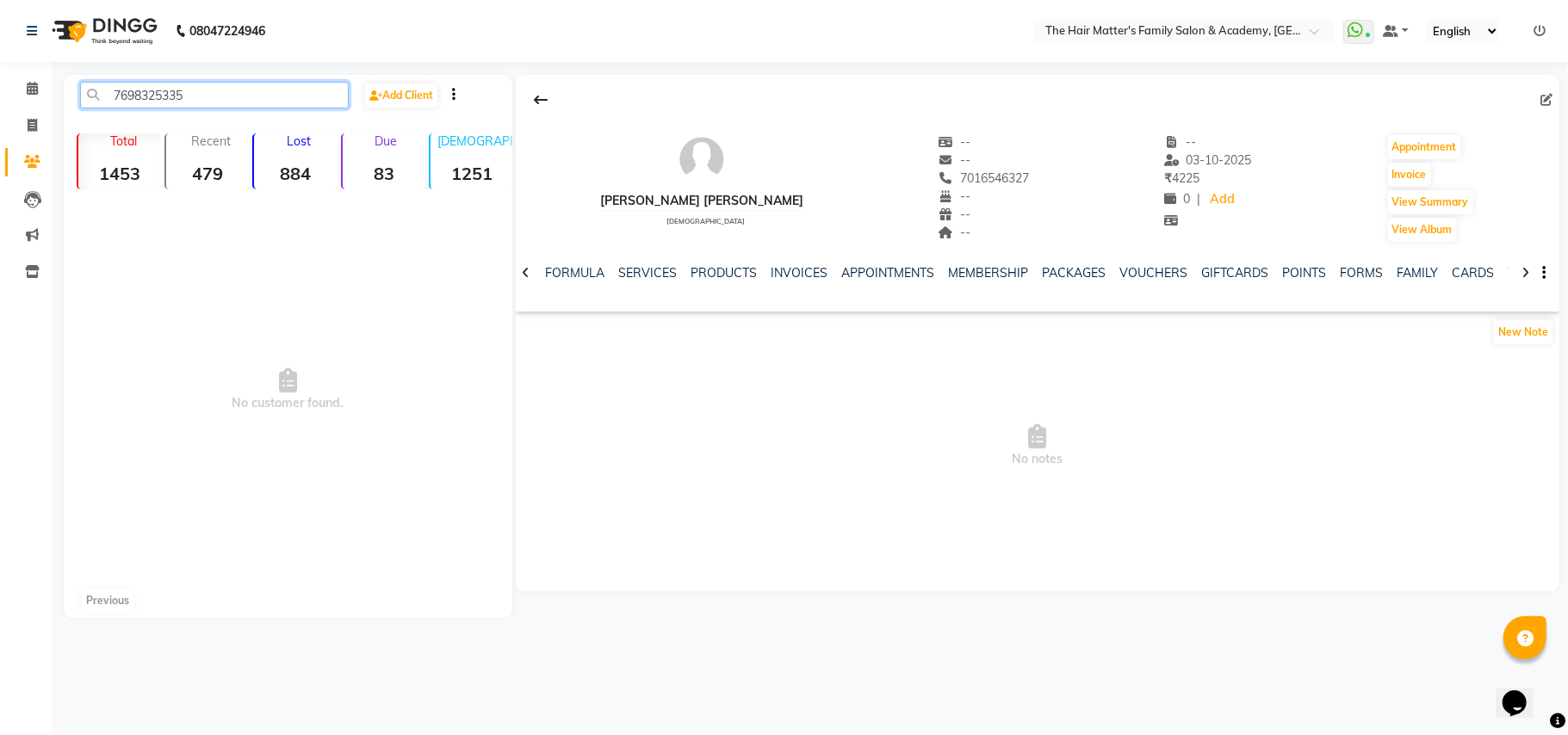
click at [204, 96] on input "7698325335" at bounding box center [214, 95] width 269 height 27
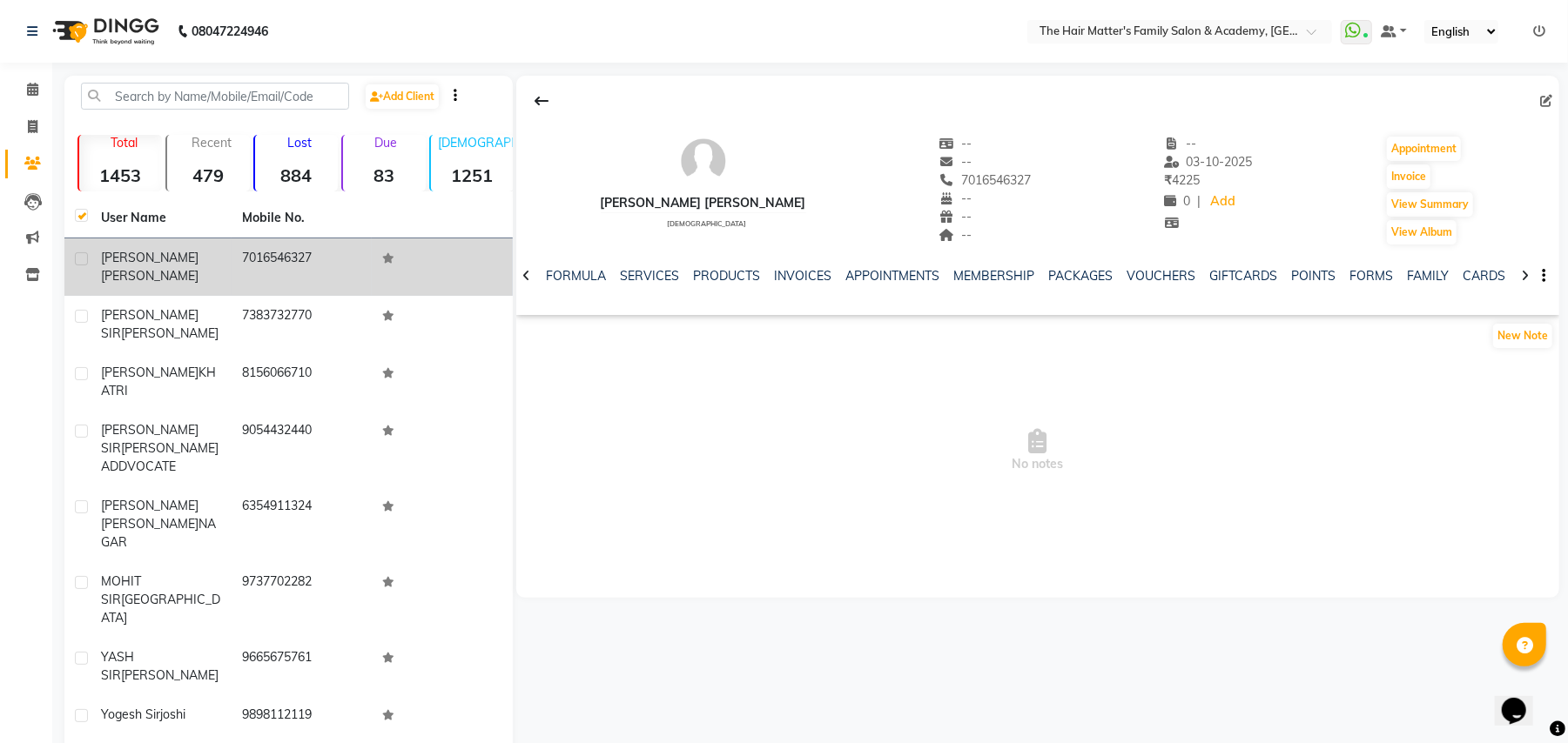
click at [212, 266] on div "BABLU SIR SHAH" at bounding box center [161, 267] width 120 height 37
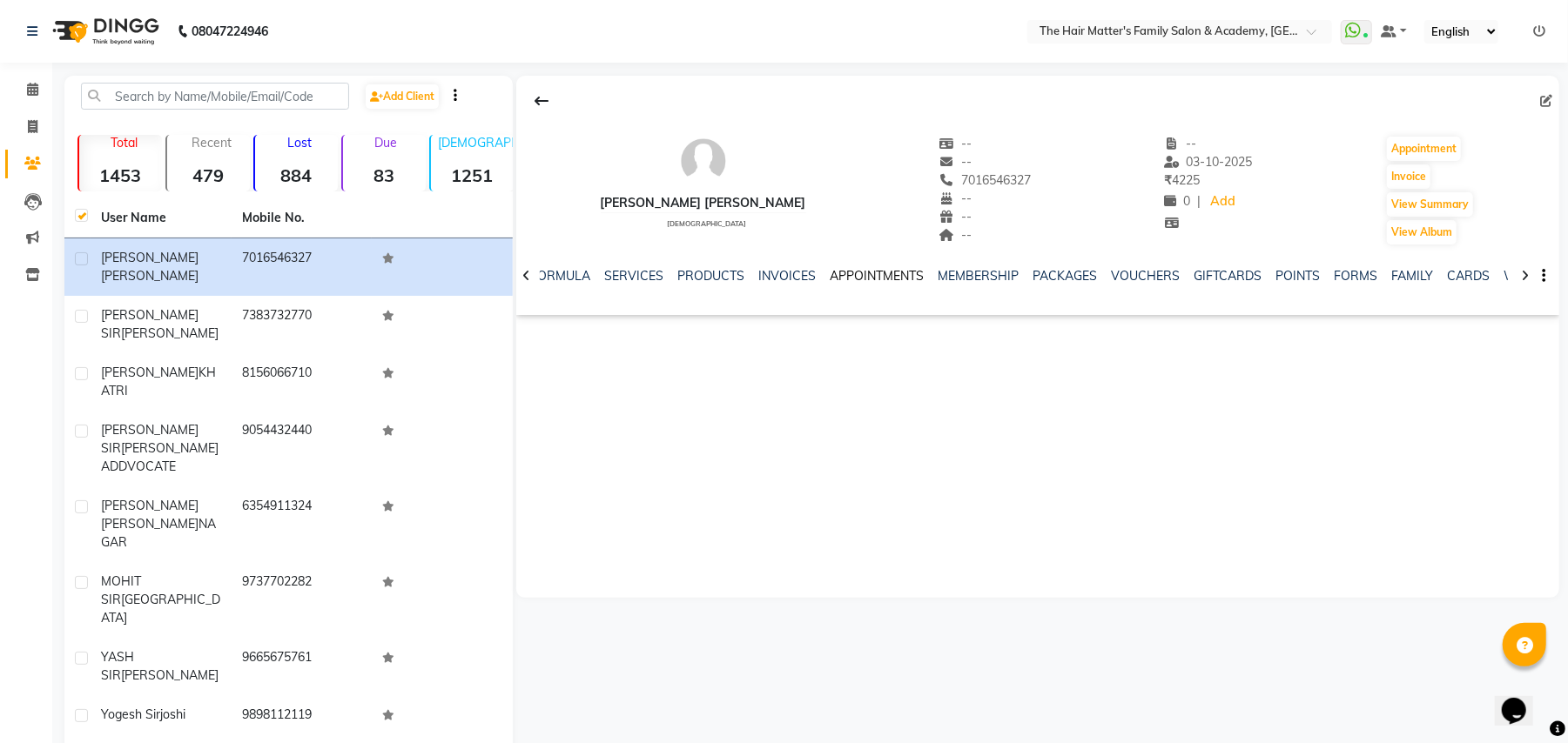
click at [882, 275] on link "APPOINTMENTS" at bounding box center [877, 276] width 94 height 15
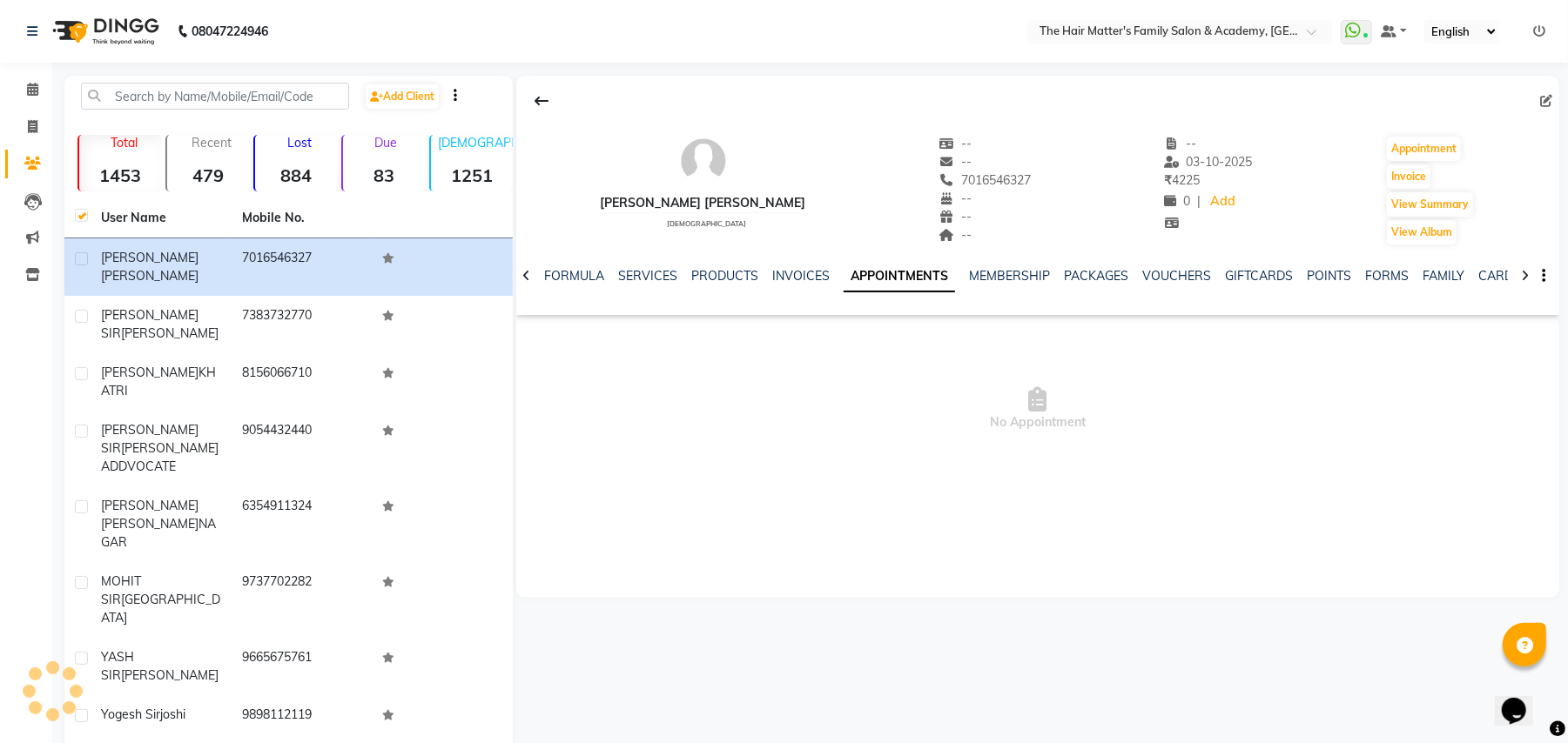
click at [961, 265] on div "NOTES FORMULA SERVICES PRODUCTS INVOICES APPOINTMENTS MEMBERSHIP PACKAGES VOUCH…" at bounding box center [1038, 277] width 1043 height 60
click at [975, 269] on link "MEMBERSHIP" at bounding box center [1009, 276] width 81 height 15
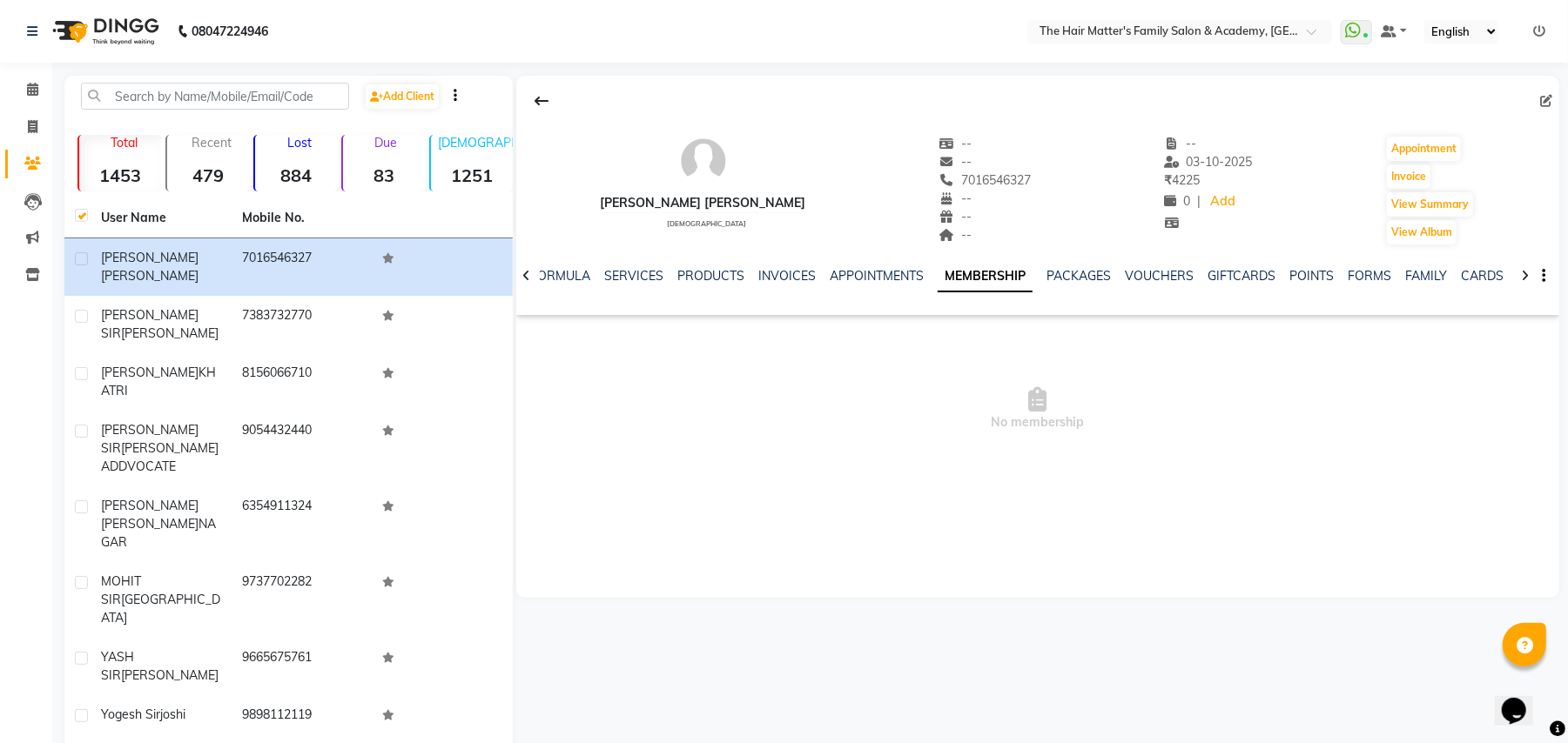
click at [743, 251] on div "NOTES FORMULA SERVICES PRODUCTS INVOICES APPOINTMENTS MEMBERSHIP PACKAGES VOUCH…" at bounding box center [1038, 277] width 1043 height 60
click at [759, 272] on link "INVOICES" at bounding box center [787, 276] width 58 height 15
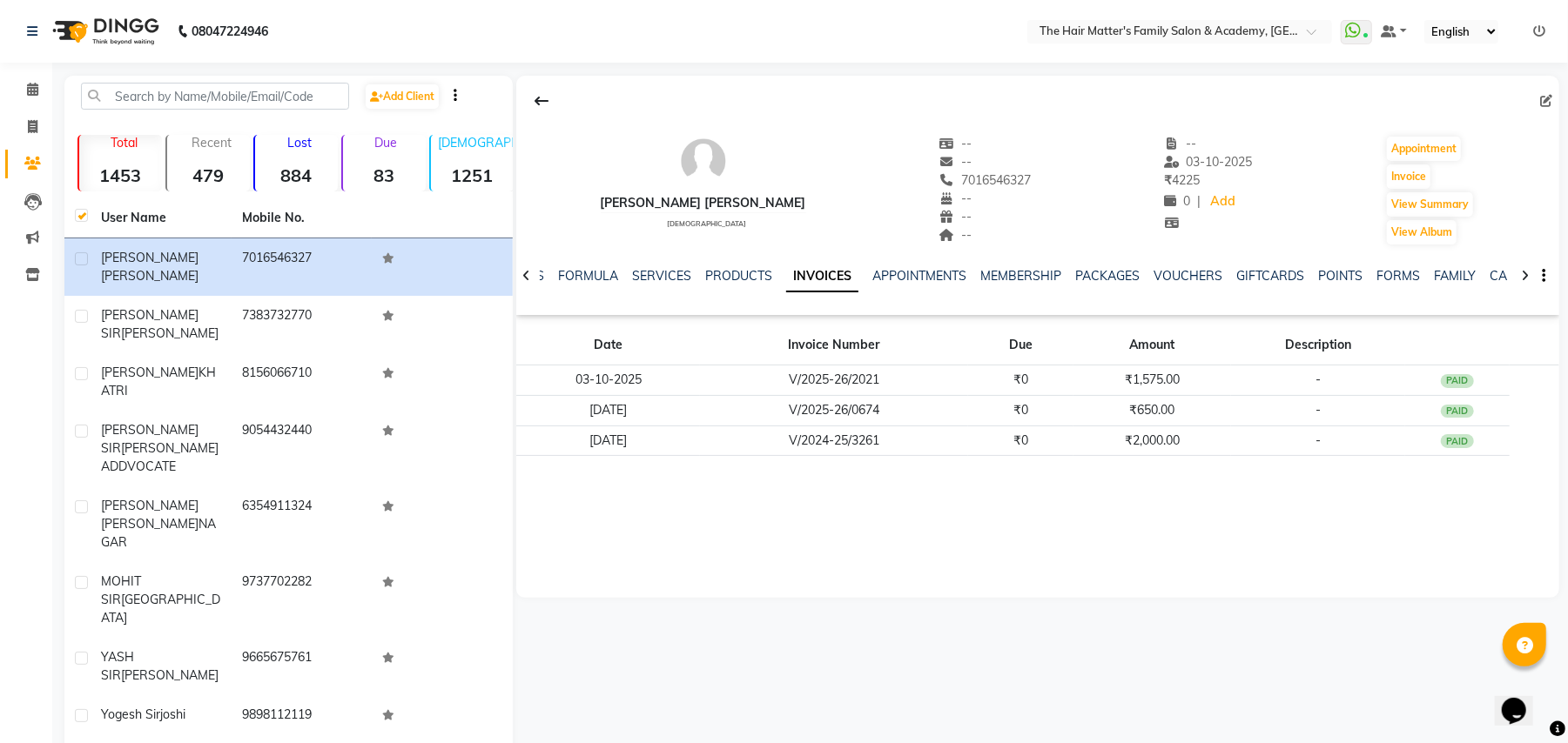
click at [933, 258] on div "NOTES FORMULA SERVICES PRODUCTS INVOICES APPOINTMENTS MEMBERSHIP PACKAGES VOUCH…" at bounding box center [1038, 277] width 1043 height 60
click at [928, 268] on link "APPOINTMENTS" at bounding box center [919, 276] width 94 height 15
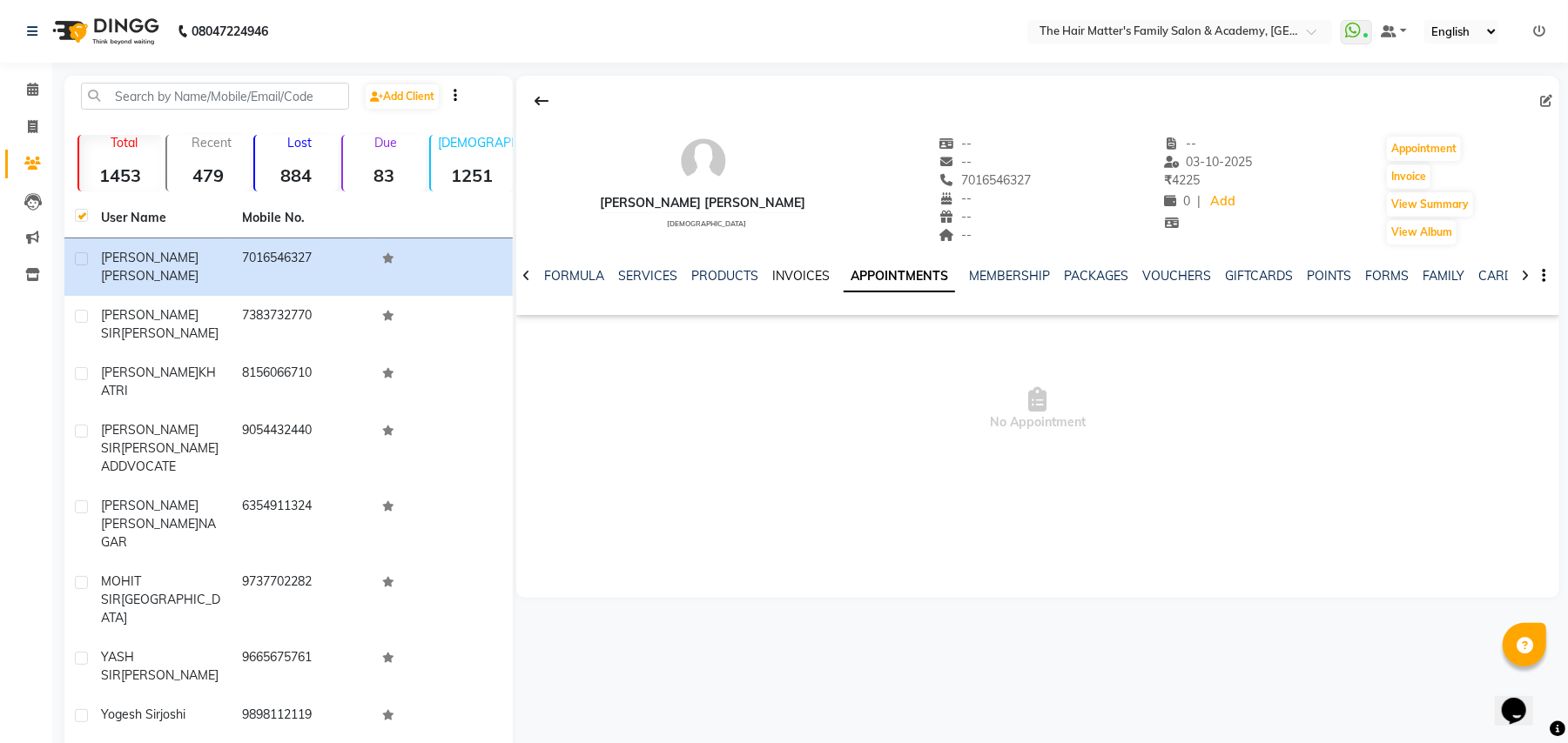
click at [792, 280] on link "INVOICES" at bounding box center [801, 276] width 58 height 15
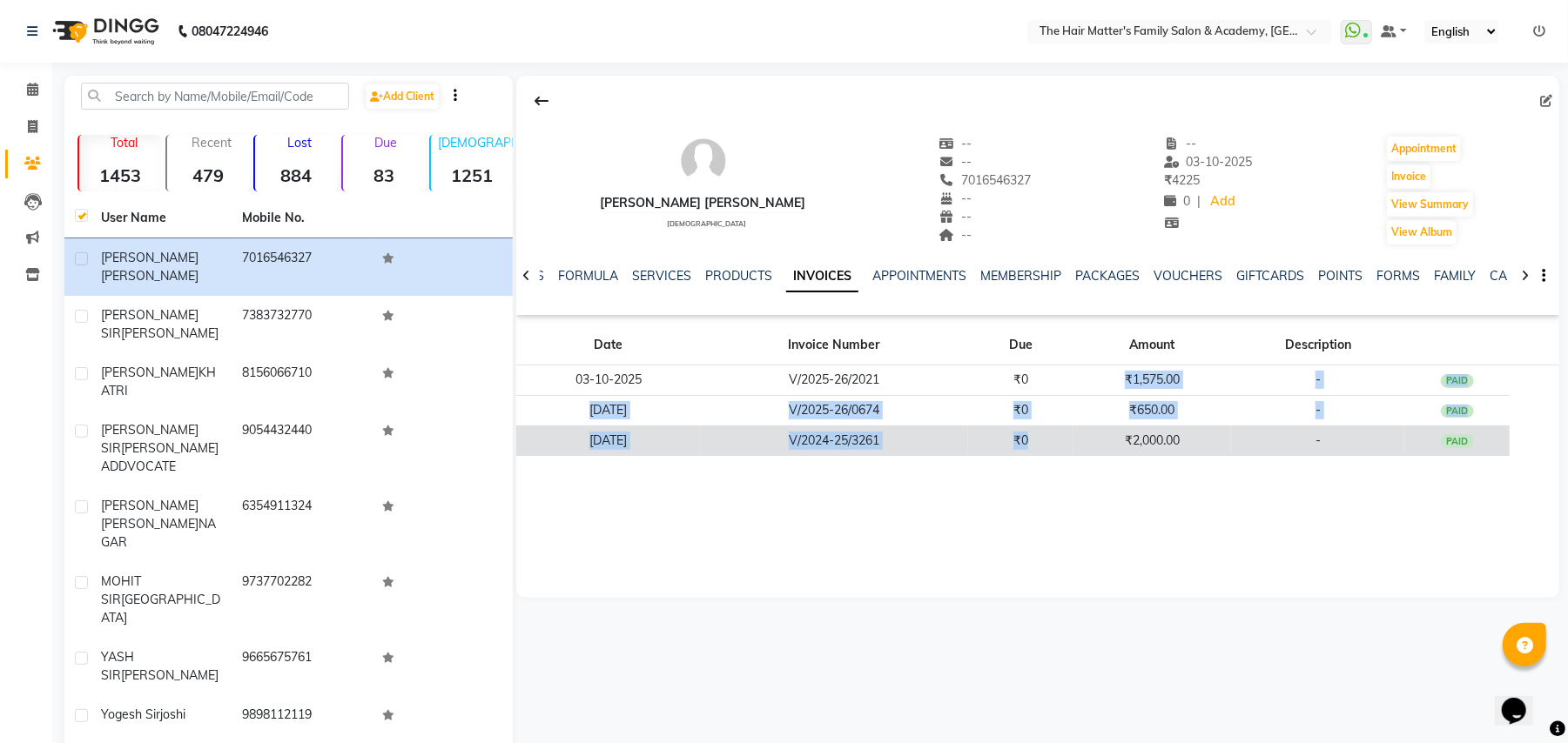
drag, startPoint x: 1039, startPoint y: 393, endPoint x: 1039, endPoint y: 437, distance: 44.0
click at [1039, 437] on tbody "03-10-2025 V/2025-26/2021 ₹0 ₹1,575.00 - PAID 26-05-2025 V/2025-26/0674 ₹0 ₹650…" at bounding box center [1038, 411] width 1043 height 91
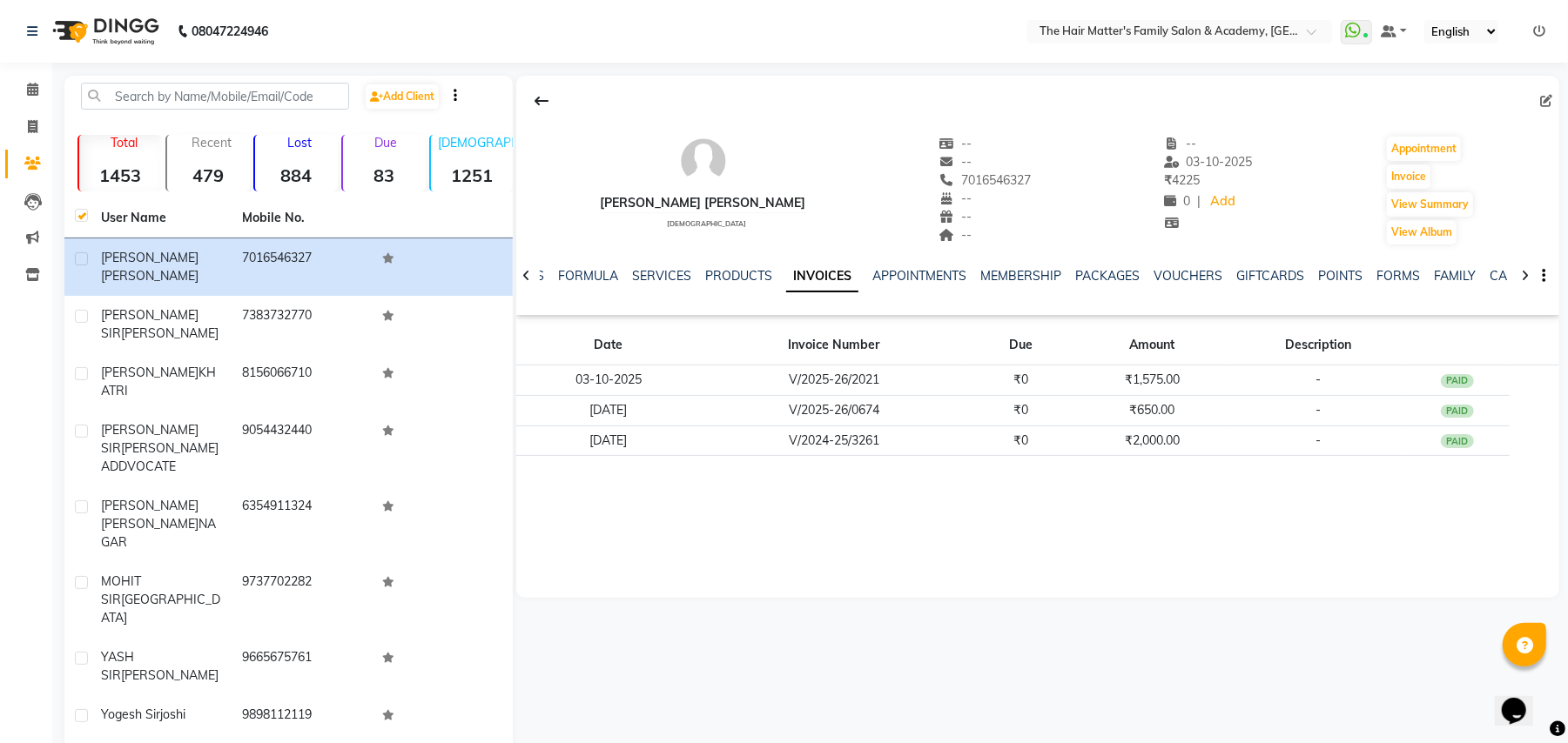
click at [1029, 470] on div "Date Invoice Number Due Amount Description 03-10-2025 V/2025-26/2021 ₹0 ₹1,575.…" at bounding box center [1038, 396] width 1043 height 148
click at [30, 93] on icon at bounding box center [33, 90] width 12 height 13
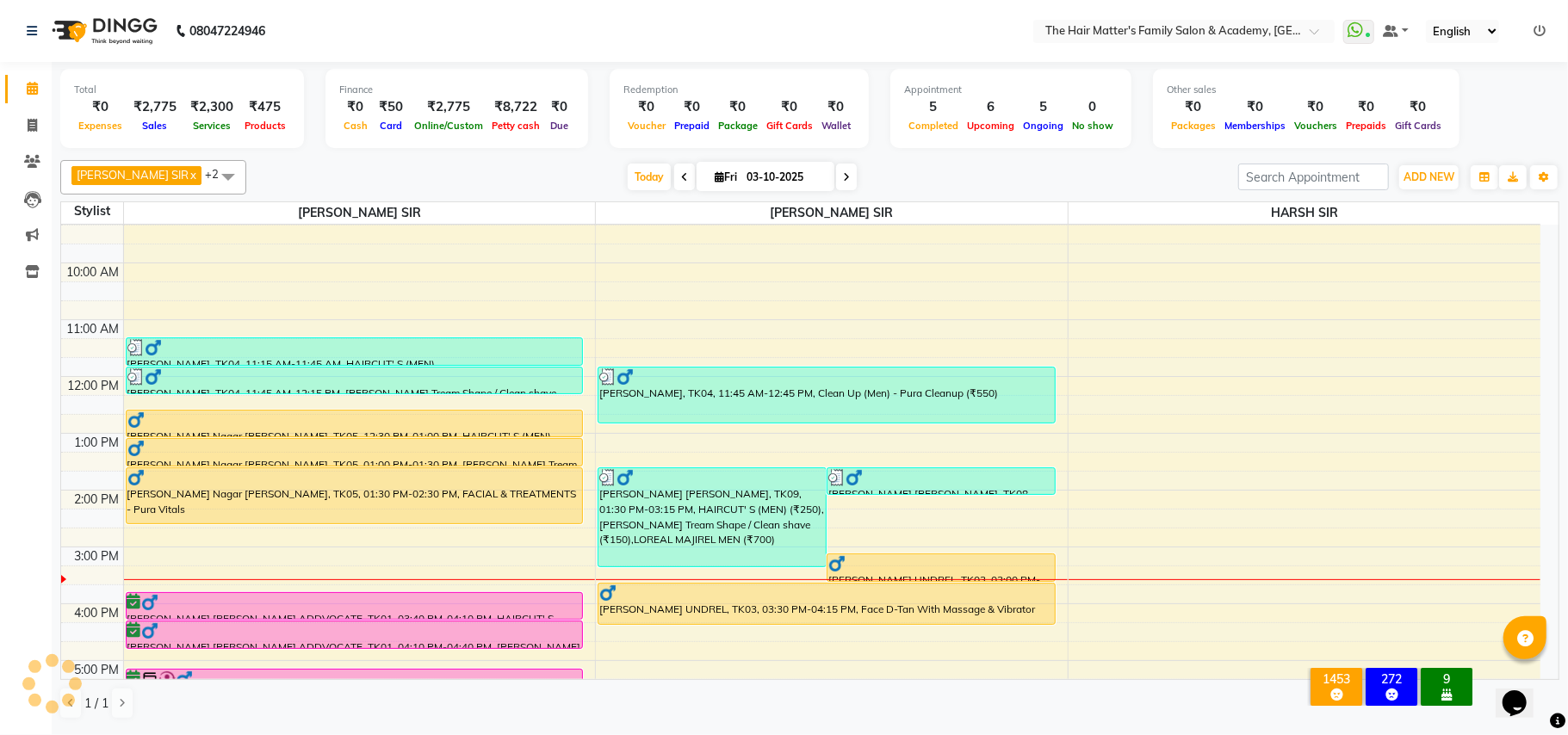
scroll to position [80, 0]
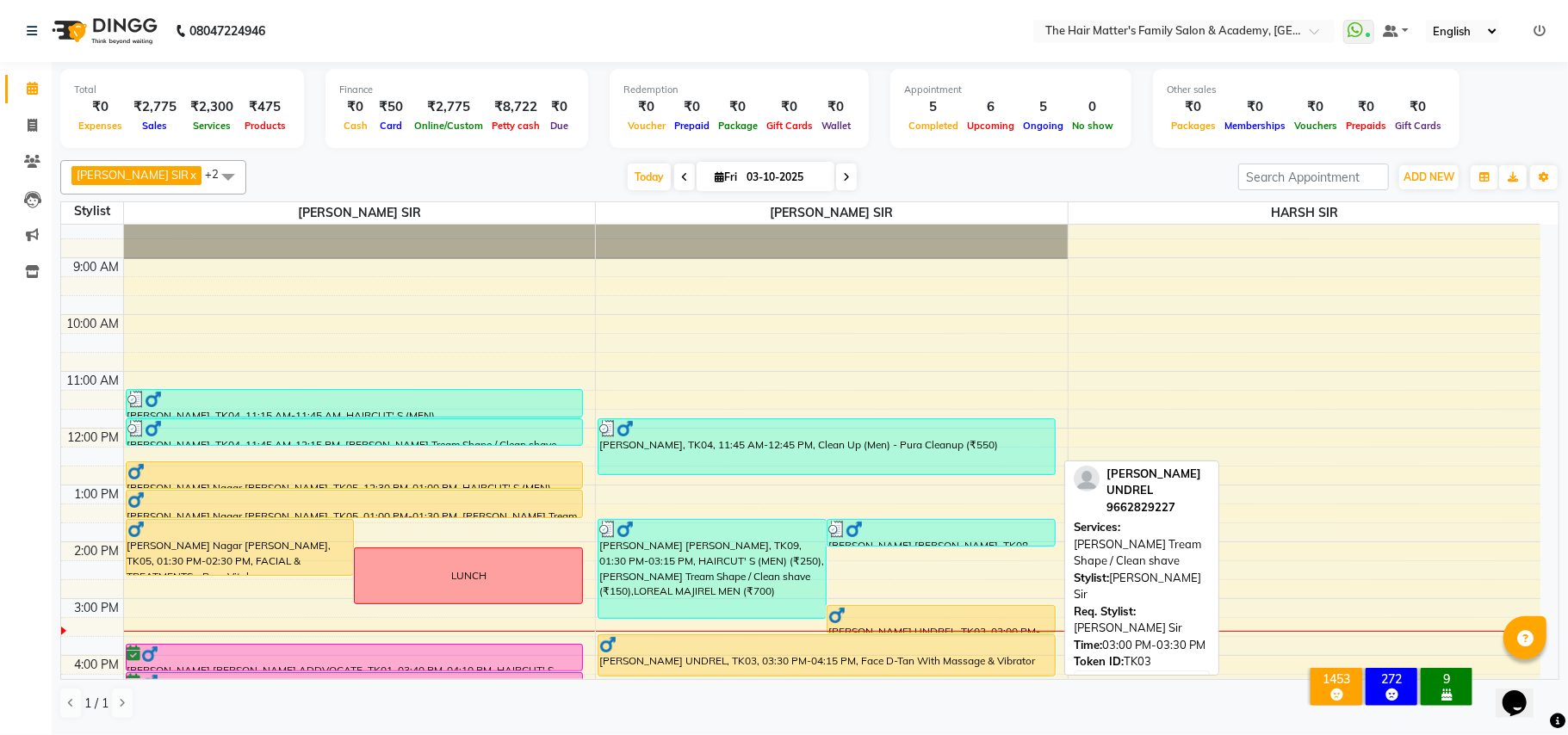
click at [855, 627] on div "HIRA BHUVAJI UNDREL, TK03, 03:00 PM-03:30 PM, Beard Tream Shape / Clean shave" at bounding box center [941, 620] width 227 height 27
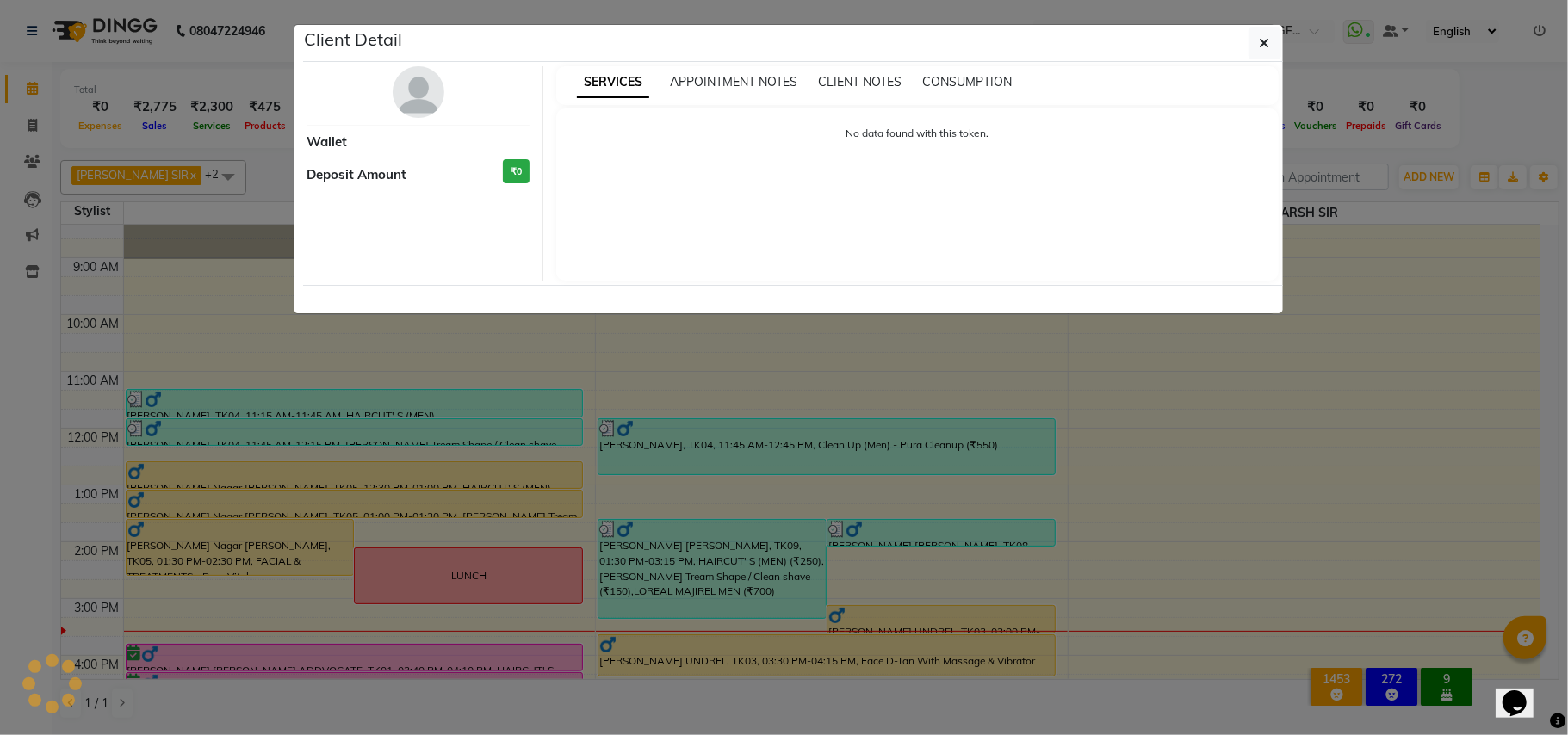
select select "1"
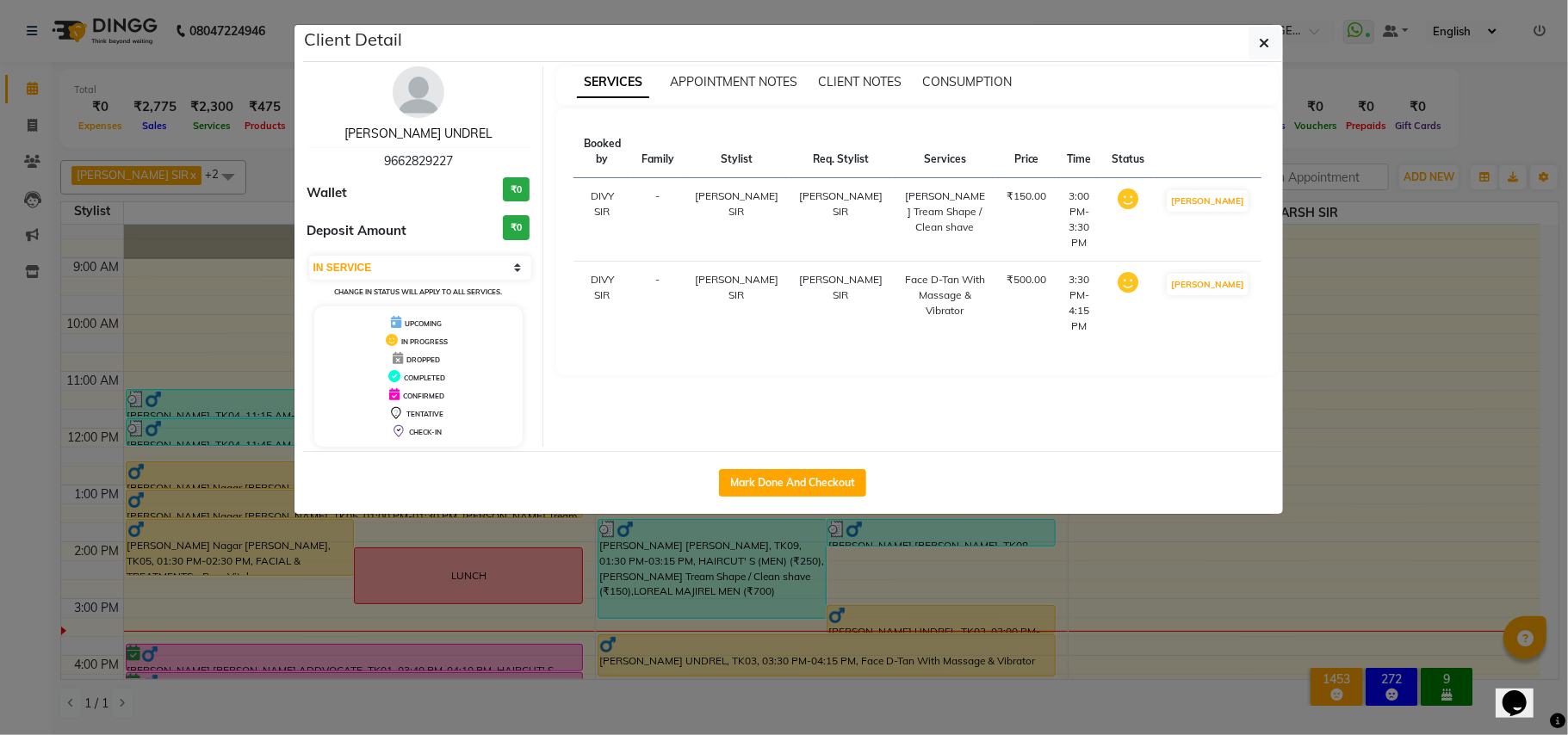
click at [440, 138] on link "HIRA BHUVAJI UNDREL" at bounding box center [417, 133] width 148 height 15
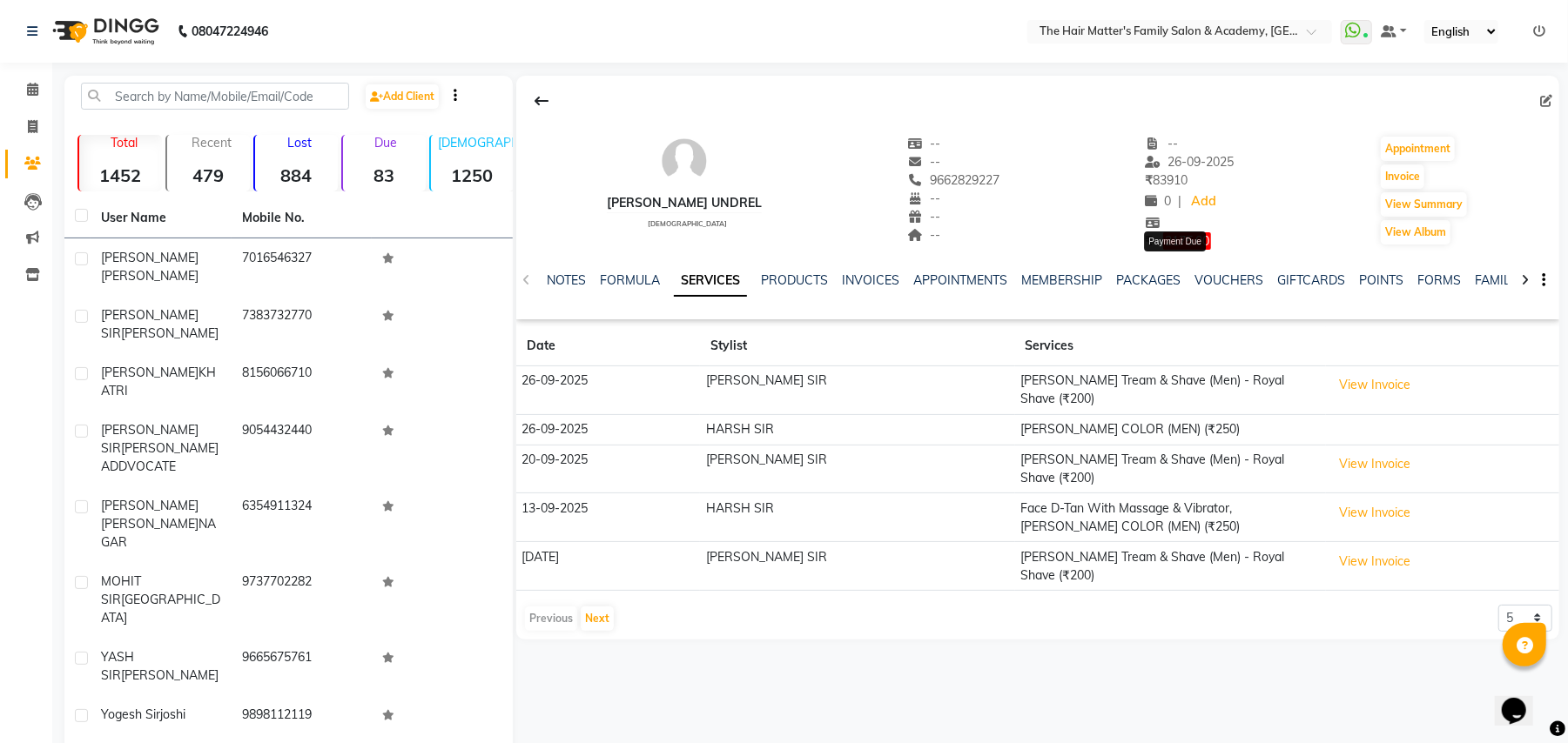
click at [1178, 245] on span "2175.00" at bounding box center [1187, 241] width 48 height 17
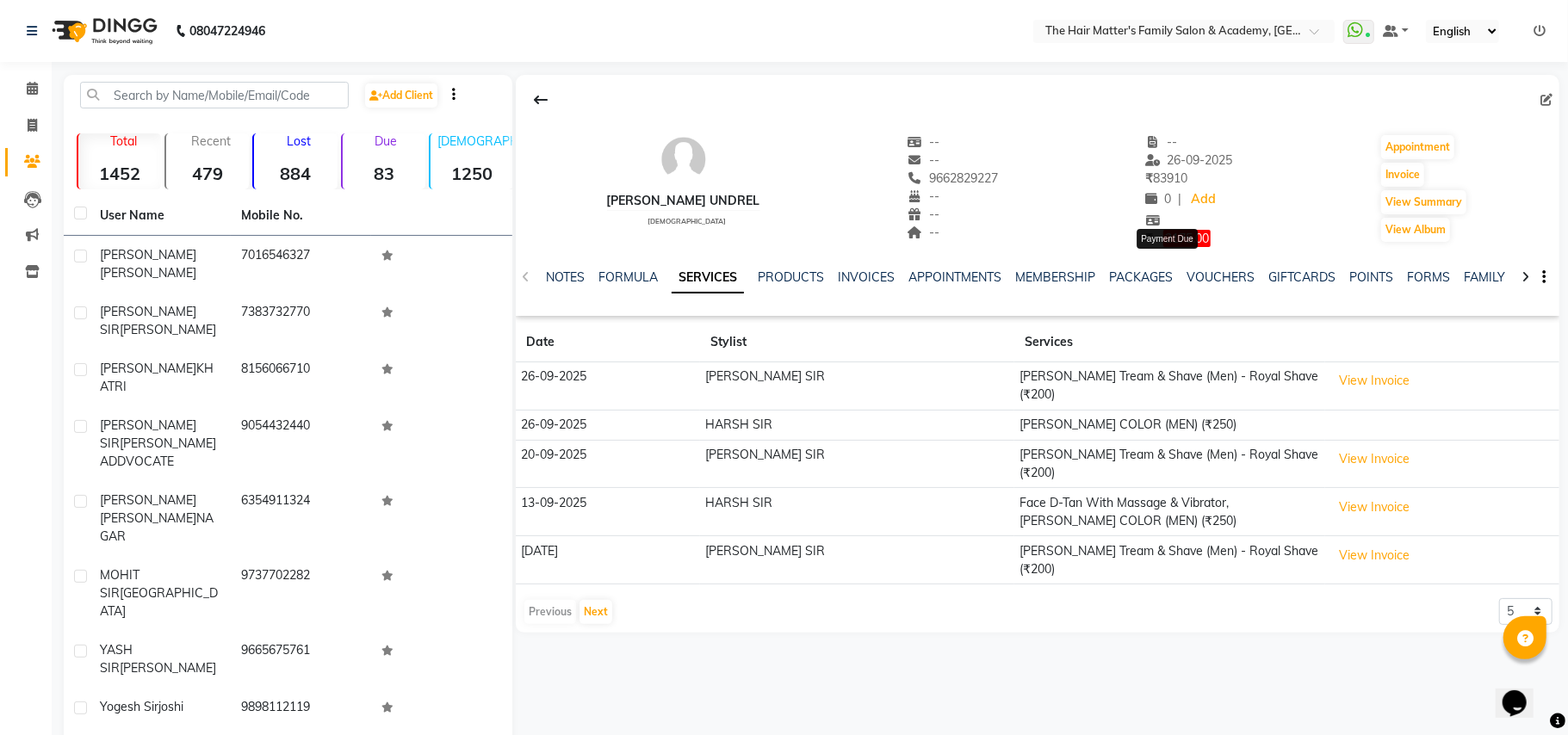
select select "1"
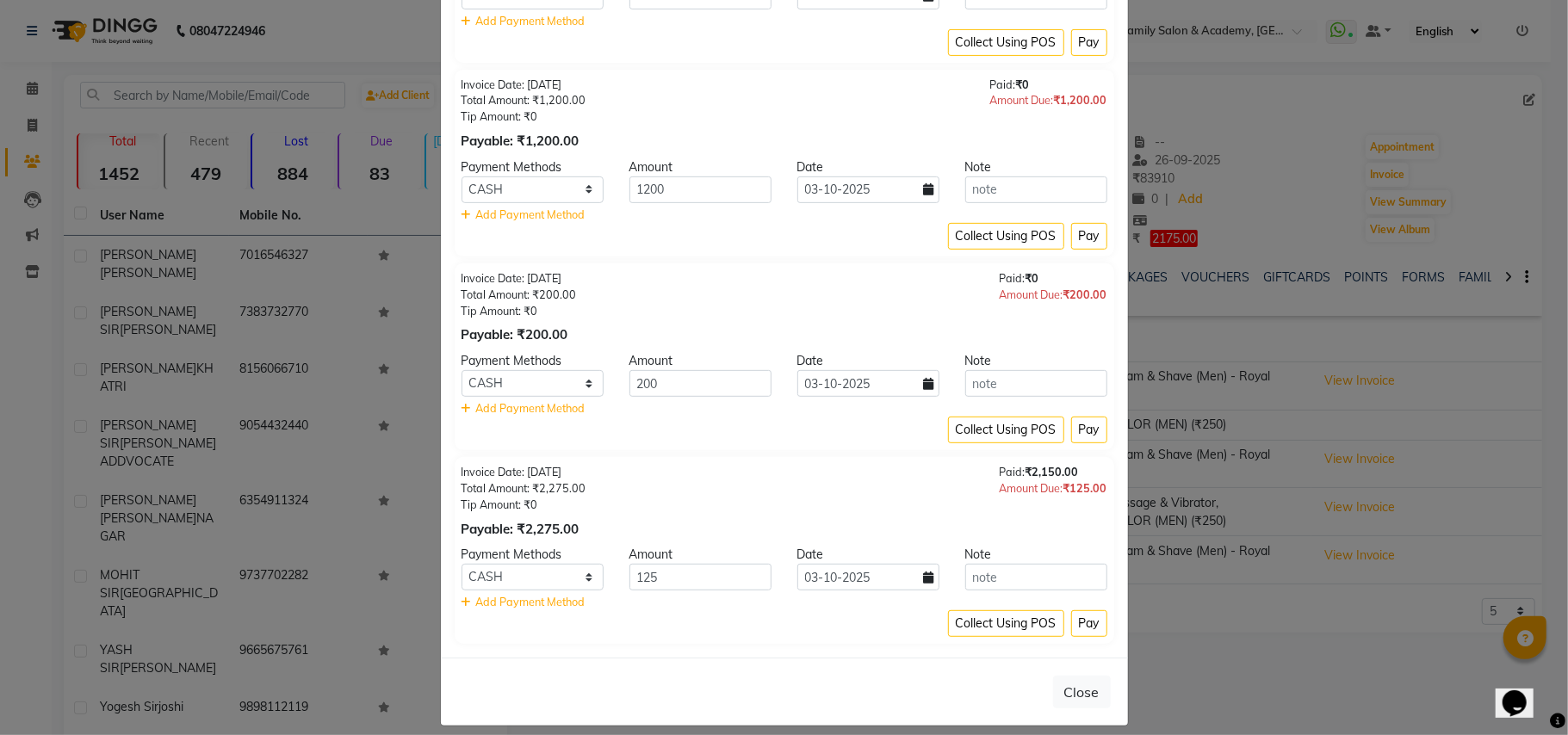
scroll to position [436, 0]
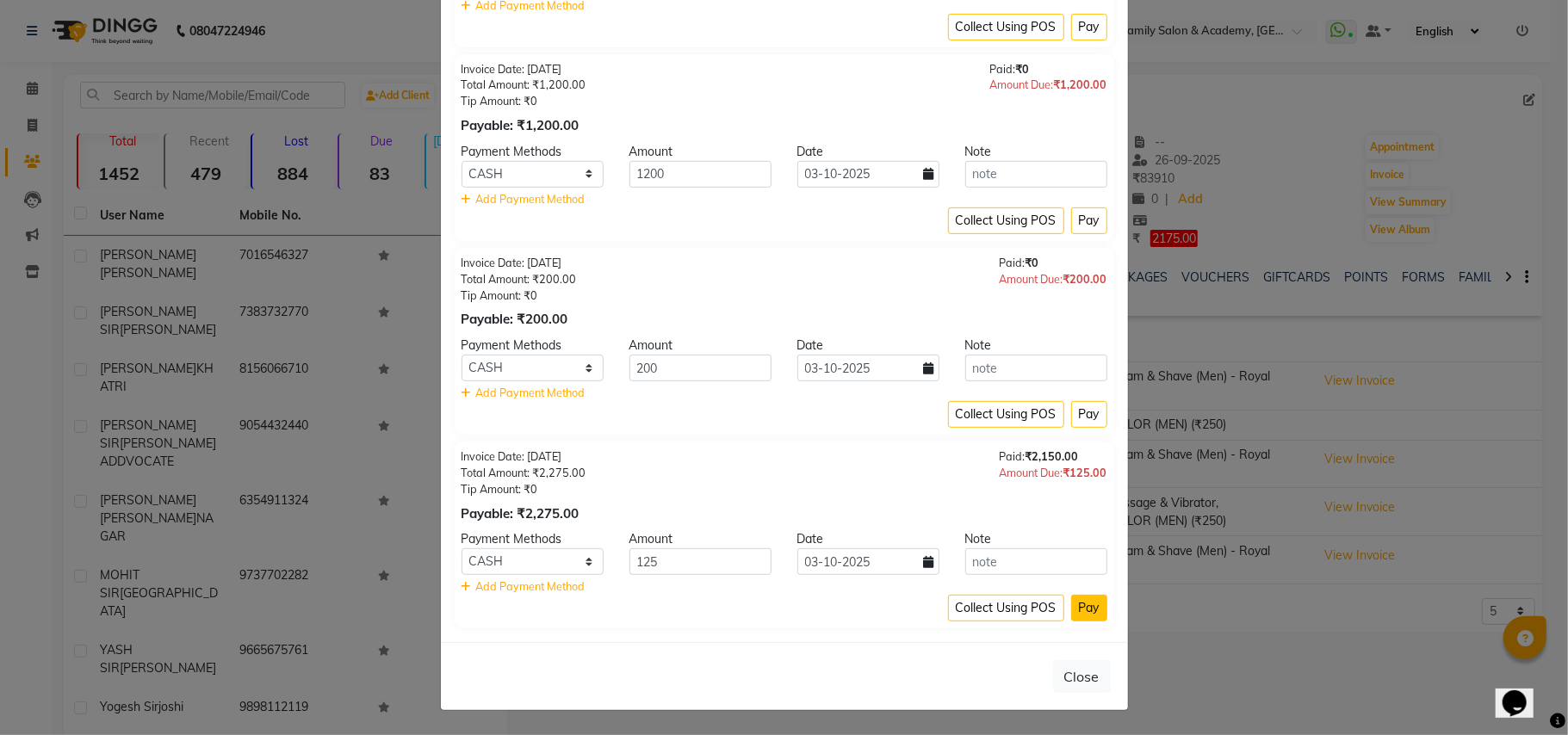
click at [1071, 595] on button "Pay" at bounding box center [1089, 608] width 36 height 27
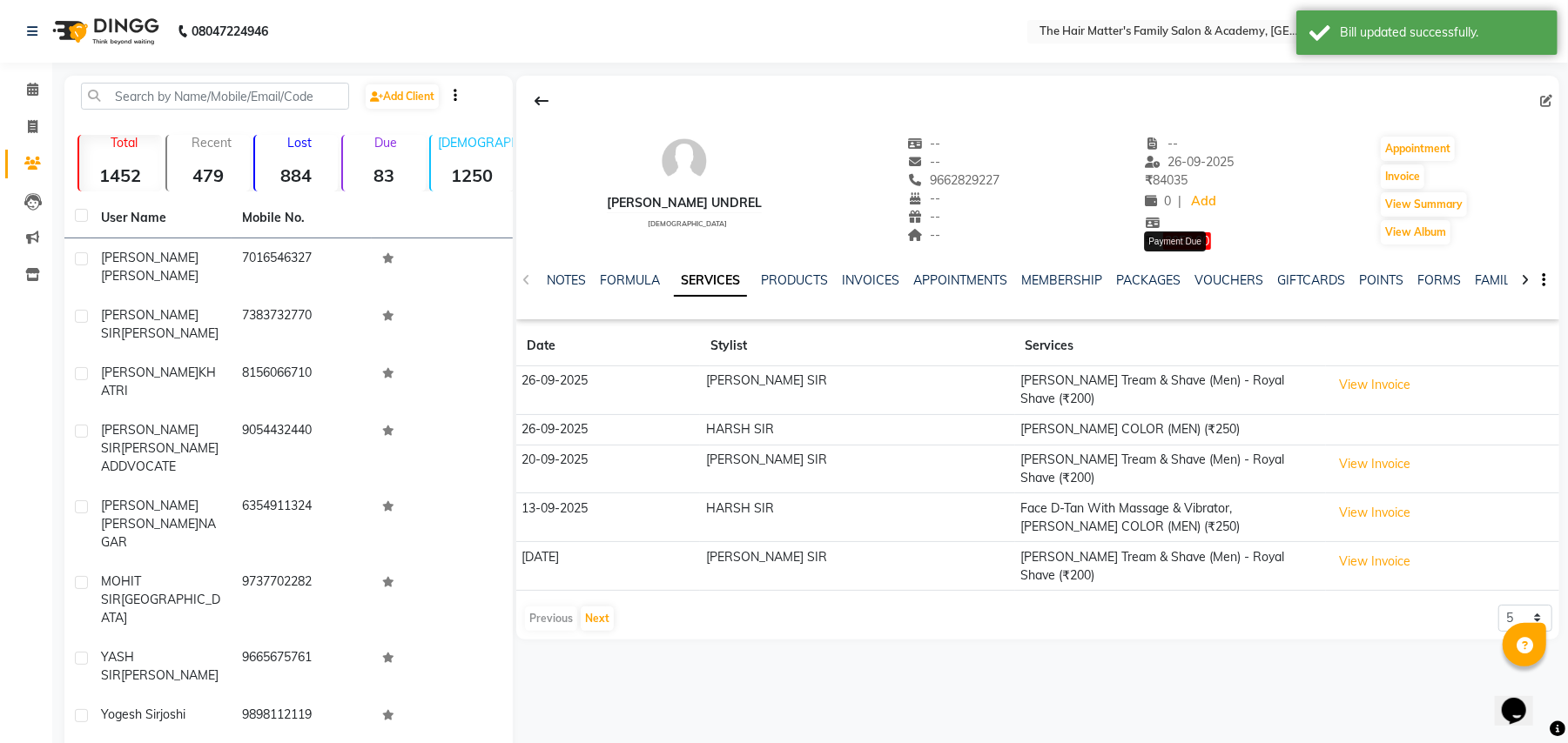
click at [1178, 238] on span "2050.00" at bounding box center [1187, 241] width 48 height 17
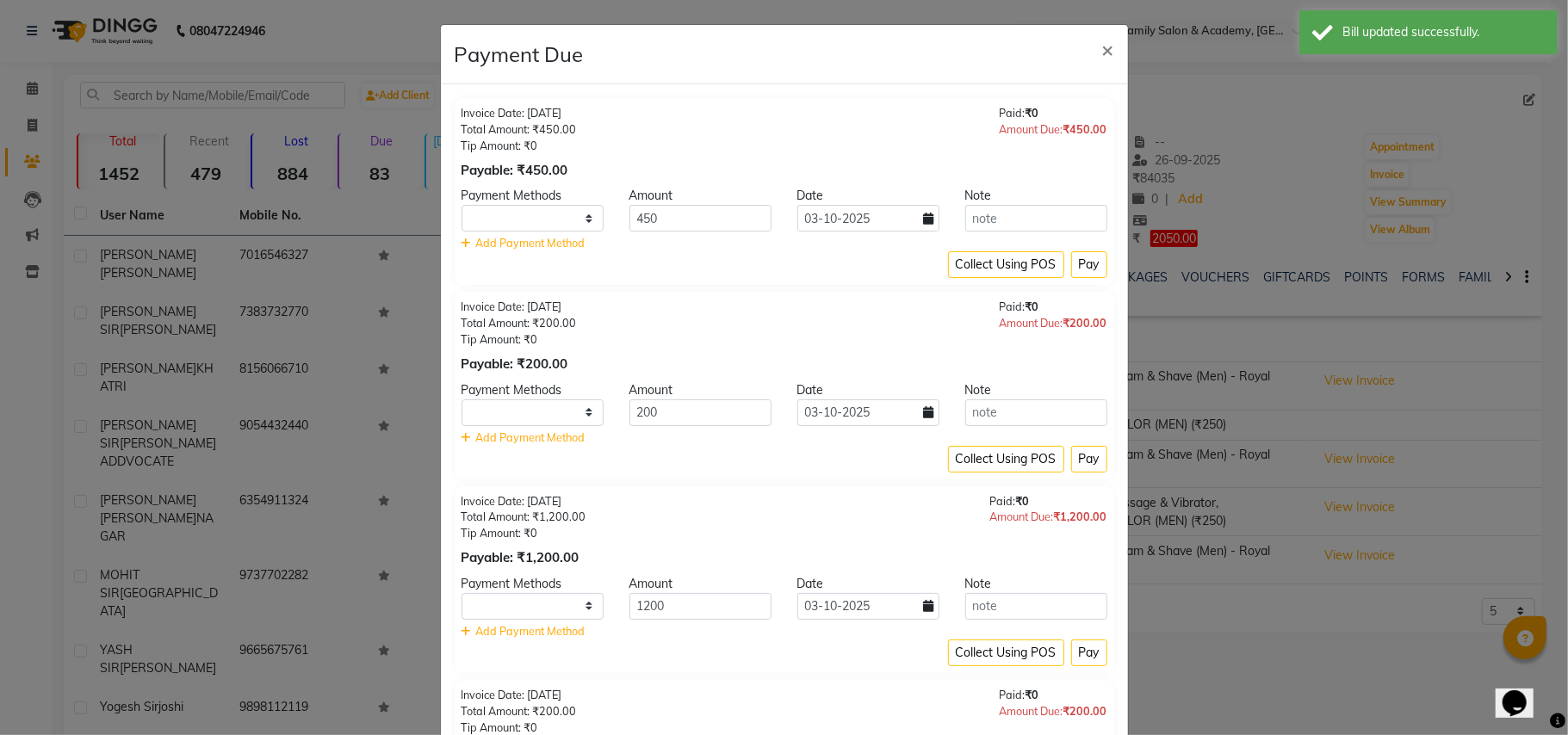
select select "1"
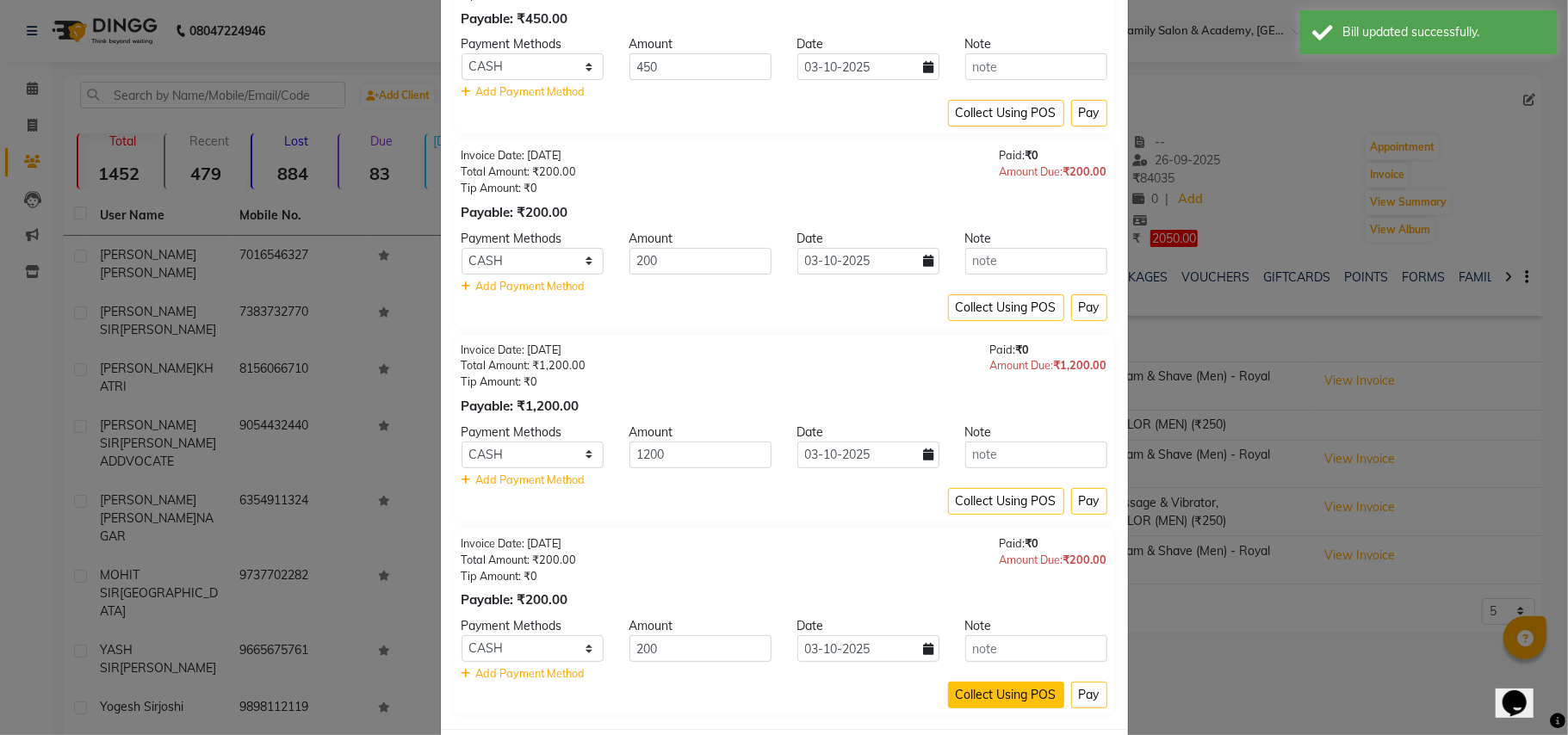
scroll to position [242, 0]
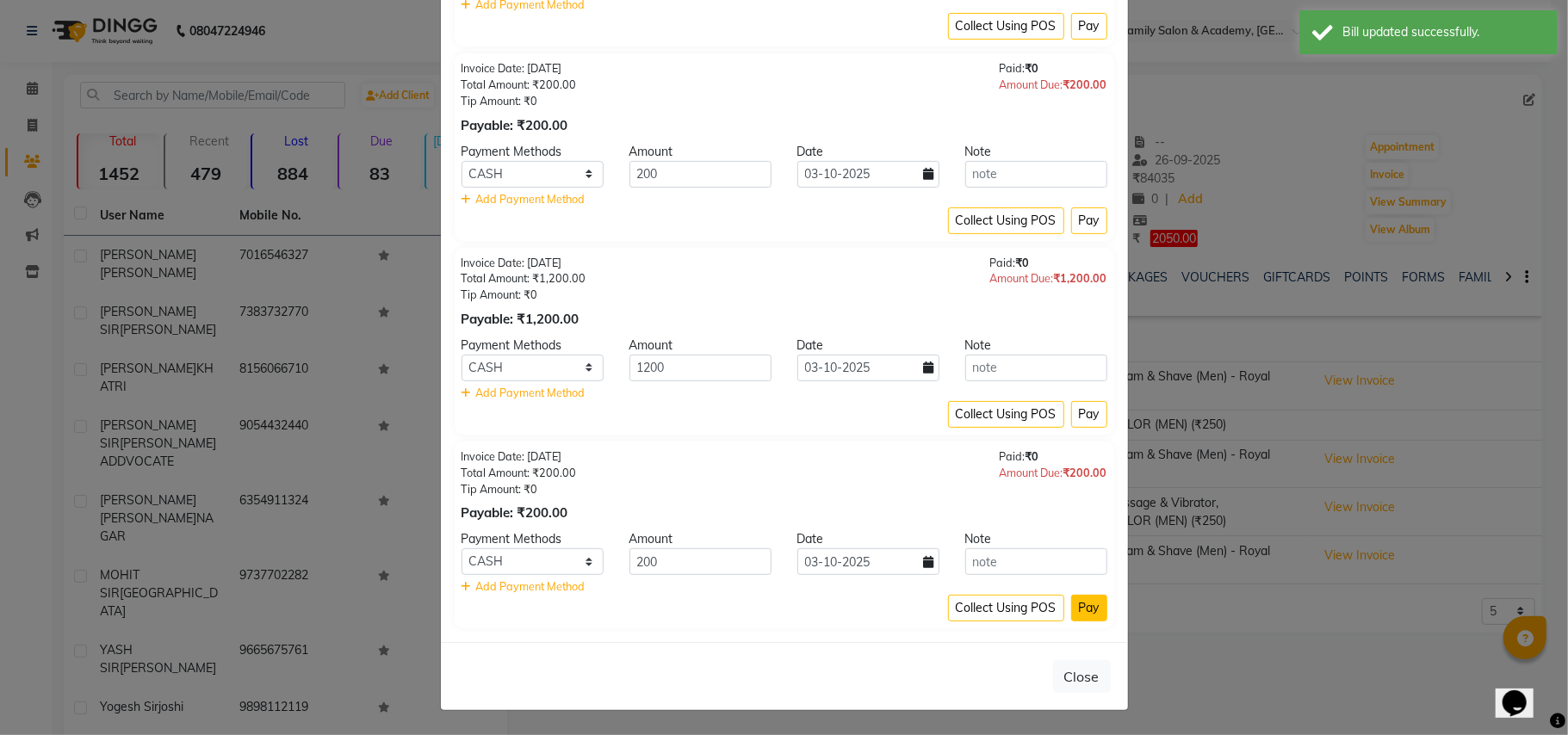
click at [1071, 600] on button "Pay" at bounding box center [1089, 608] width 36 height 27
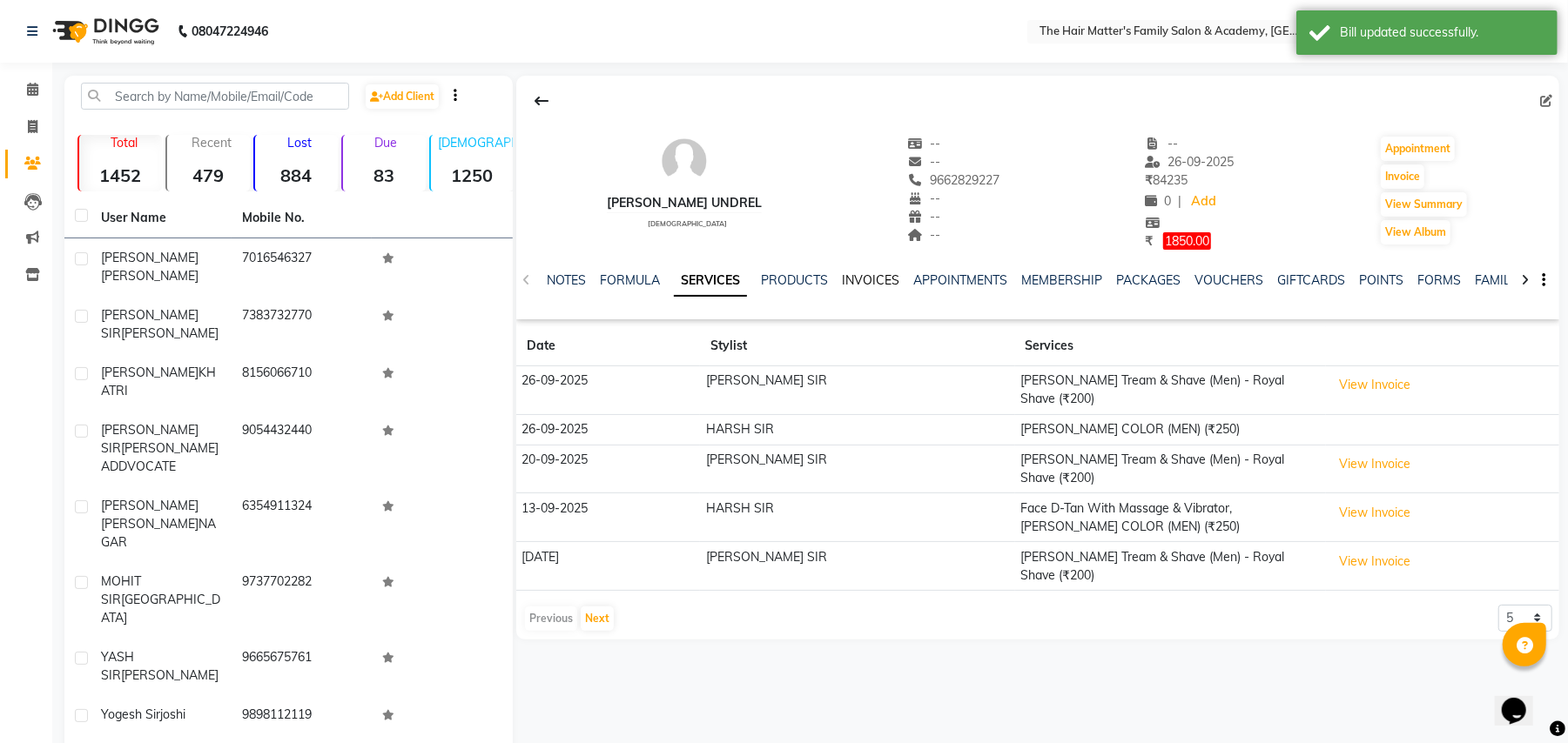
click at [857, 275] on link "INVOICES" at bounding box center [870, 280] width 58 height 15
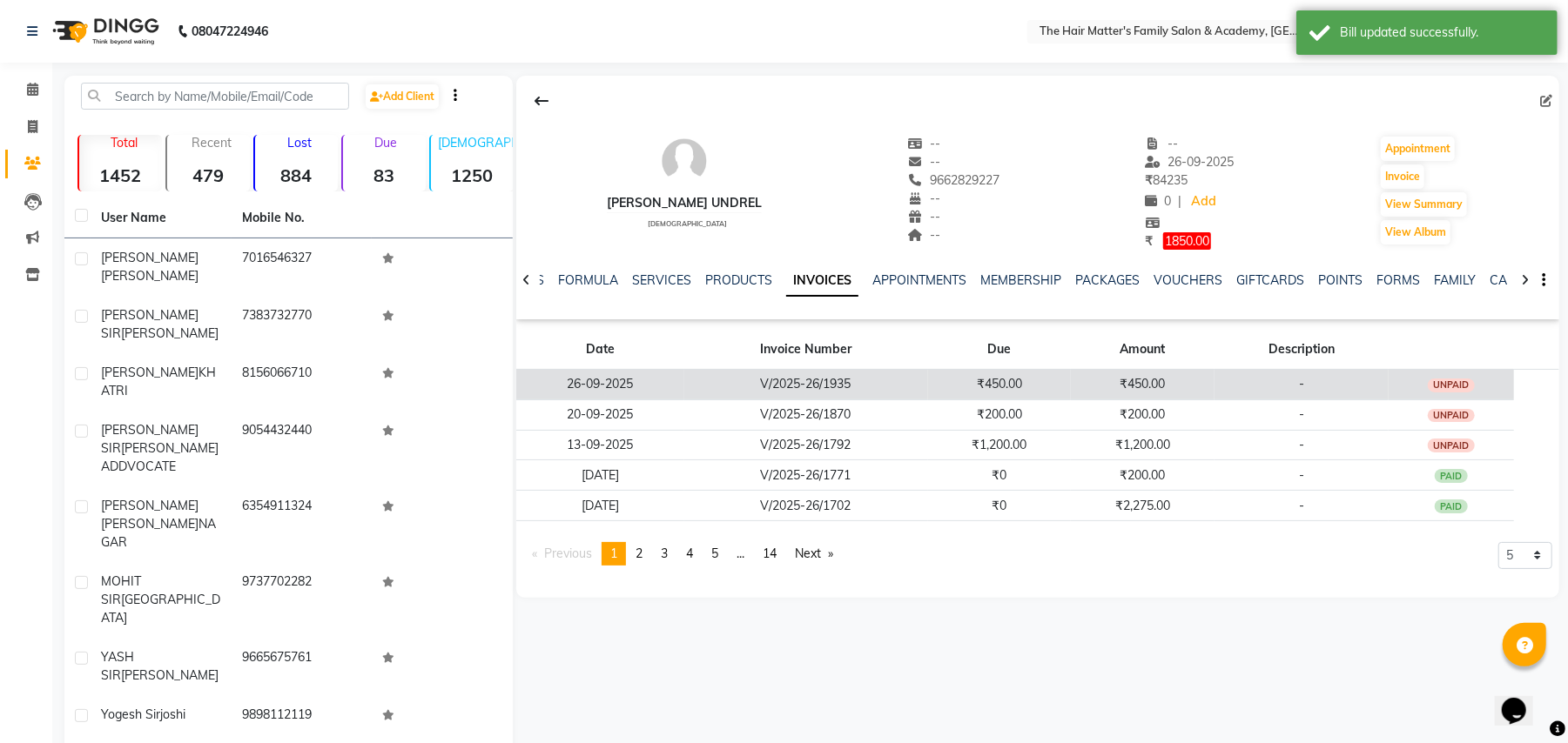
click at [847, 390] on td "V/2025-26/1935" at bounding box center [806, 385] width 244 height 31
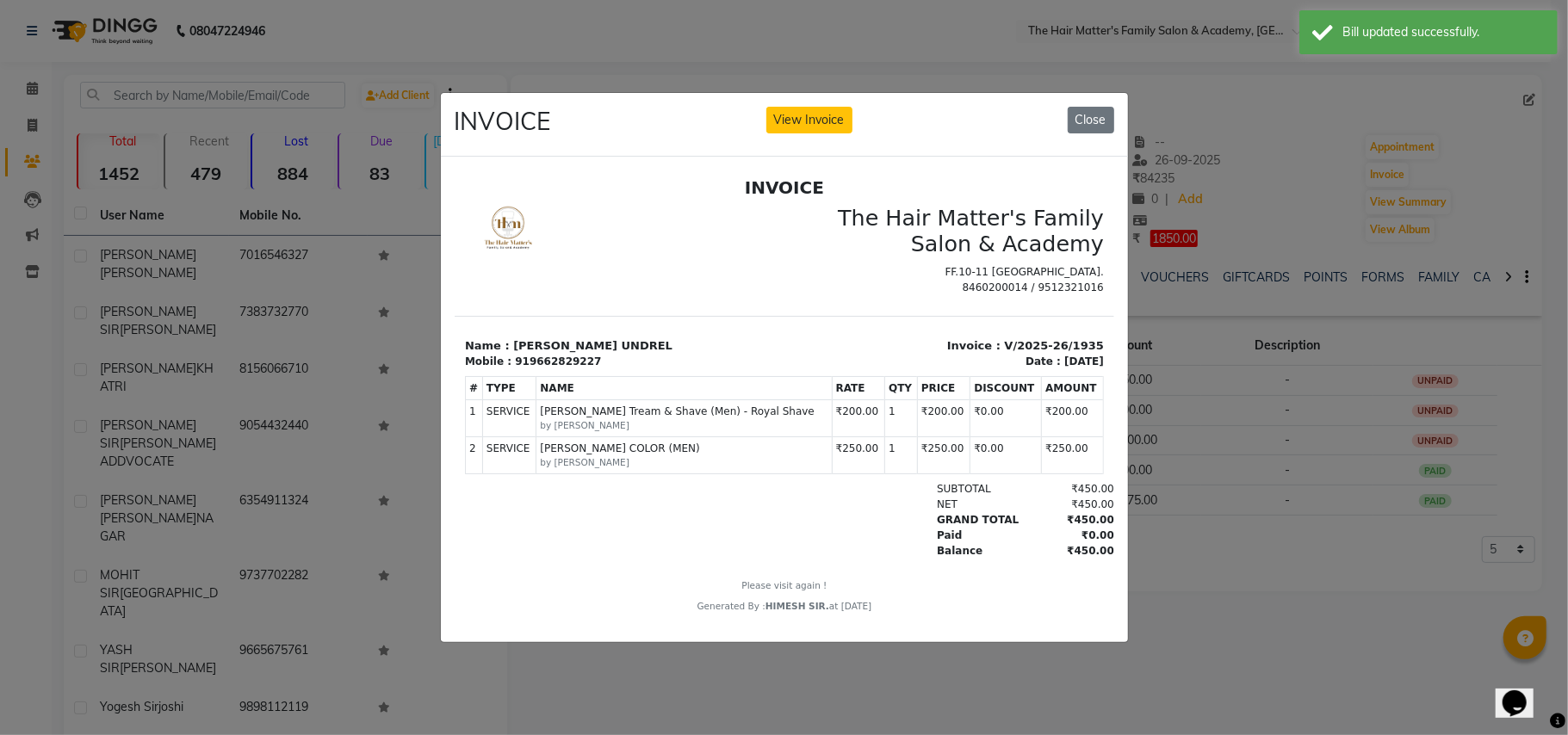
click at [817, 128] on div "INVOICE View Invoice Close" at bounding box center [784, 126] width 687 height 65
click at [816, 107] on button "View Invoice" at bounding box center [809, 120] width 86 height 27
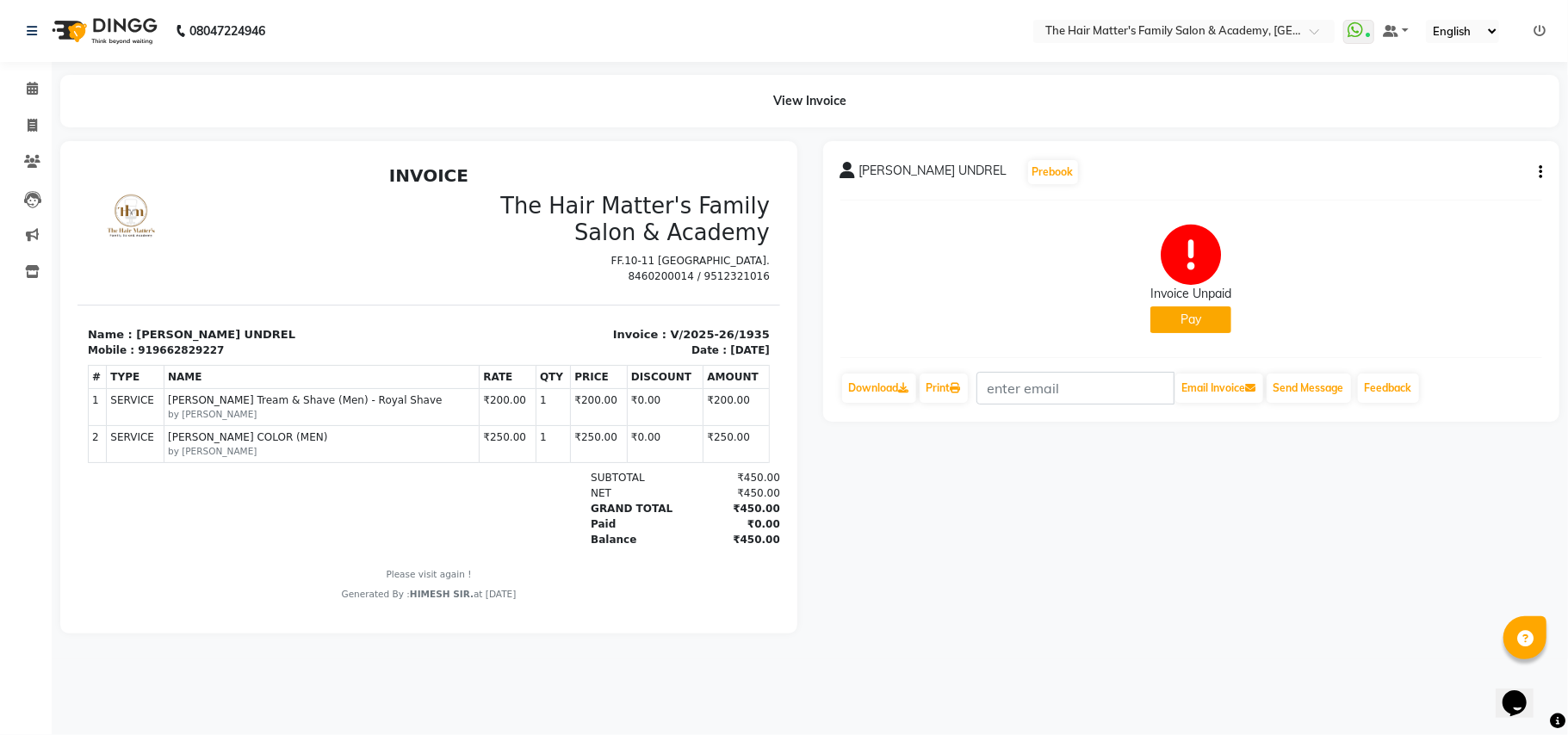
click at [1540, 173] on icon "button" at bounding box center [1540, 173] width 4 height 1
click at [1389, 201] on div "Edit Invoice" at bounding box center [1424, 203] width 176 height 22
select select "service"
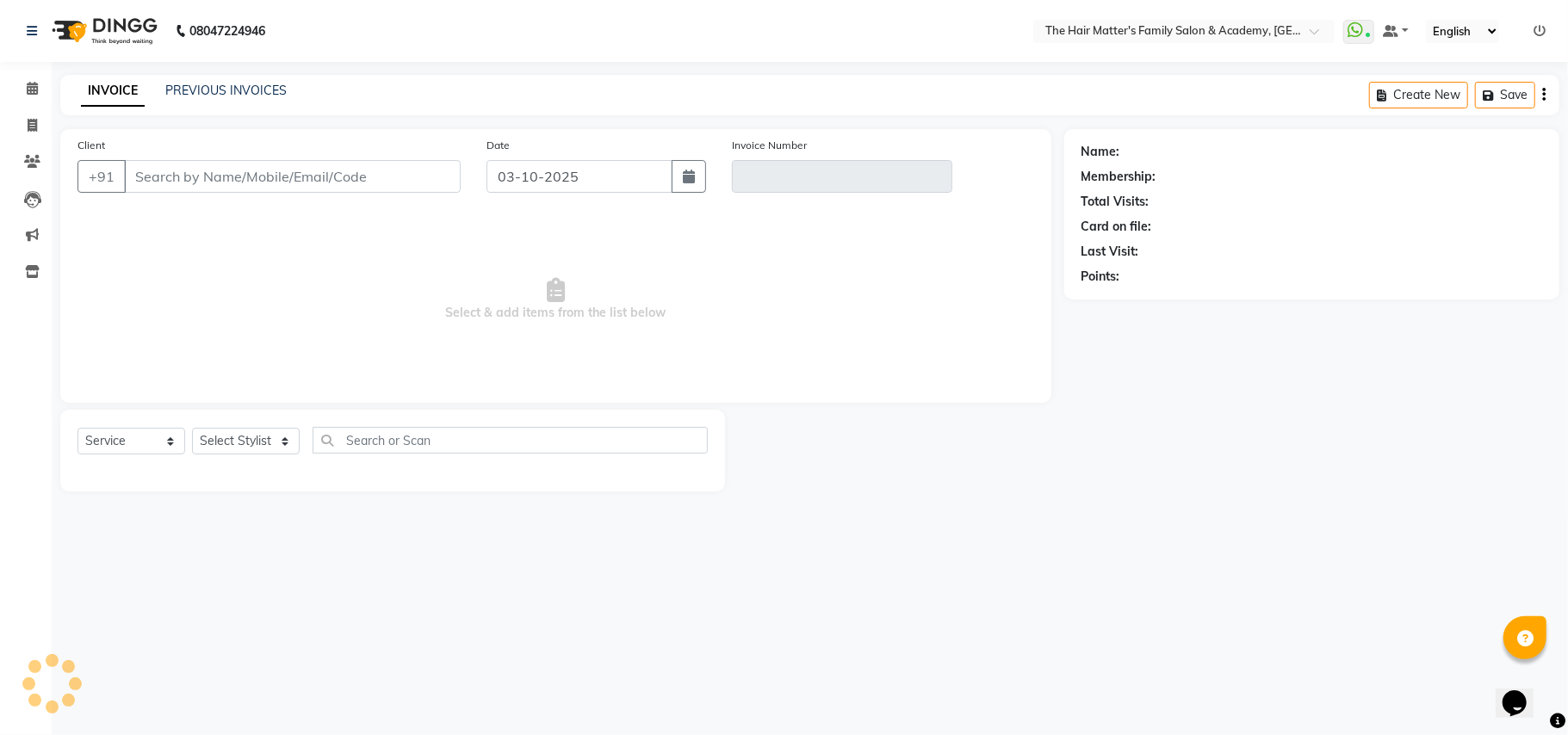
type input "9662829227"
type input "V/2025-26/1935"
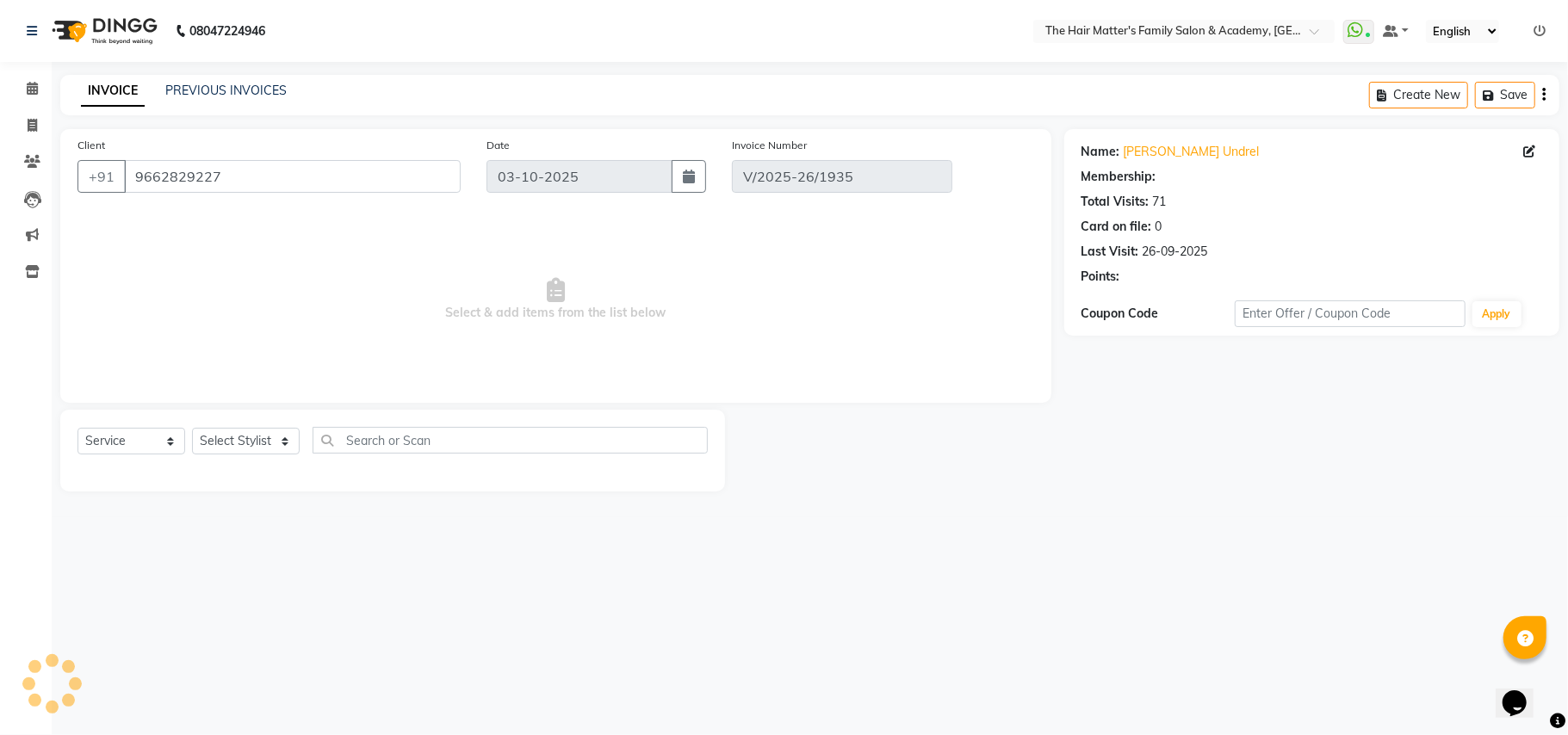
type input "26-09-2025"
select select "select"
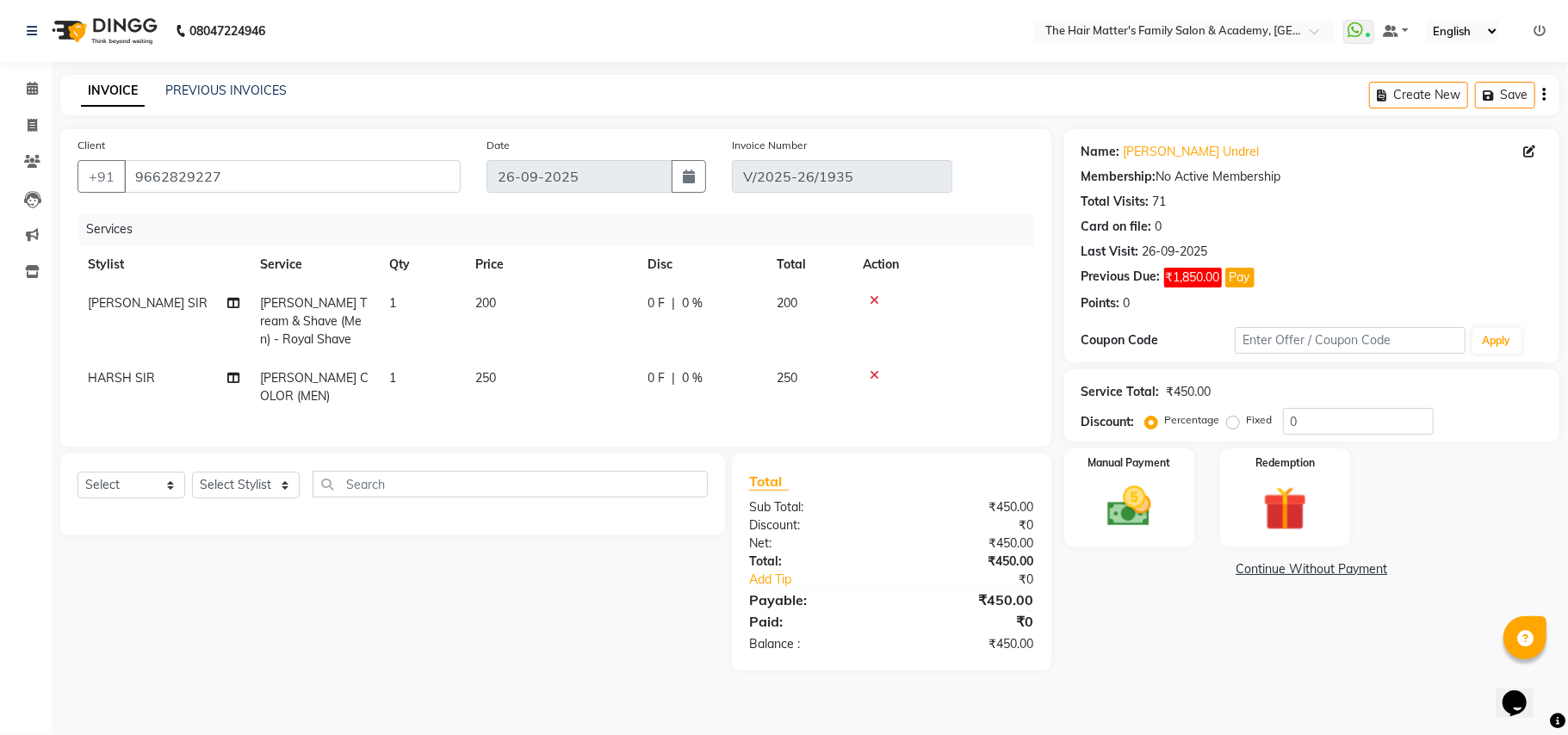
click at [490, 376] on span "250" at bounding box center [486, 378] width 21 height 15
select select "85431"
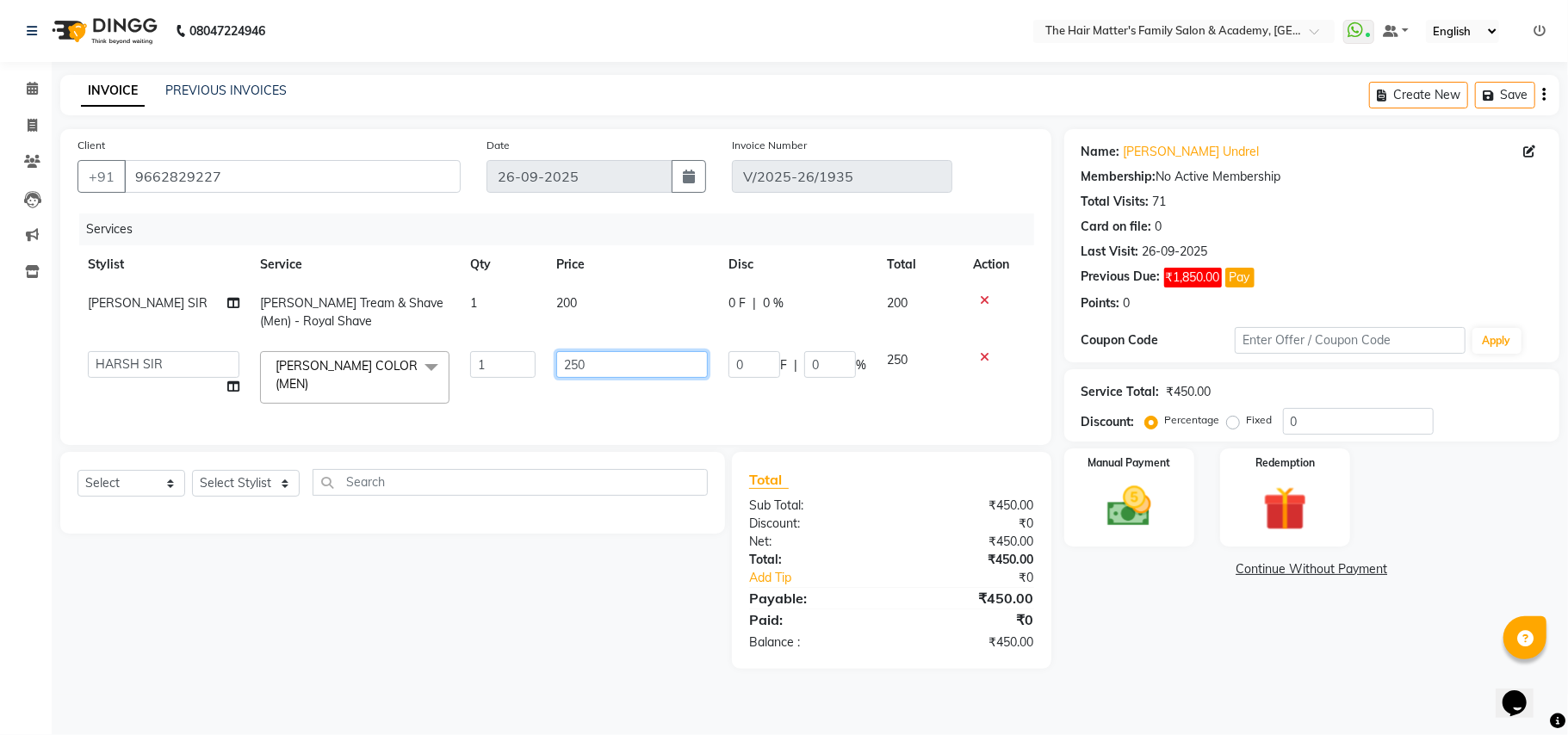
click at [609, 370] on input "250" at bounding box center [631, 364] width 152 height 27
click at [603, 280] on th "Price" at bounding box center [632, 264] width 173 height 39
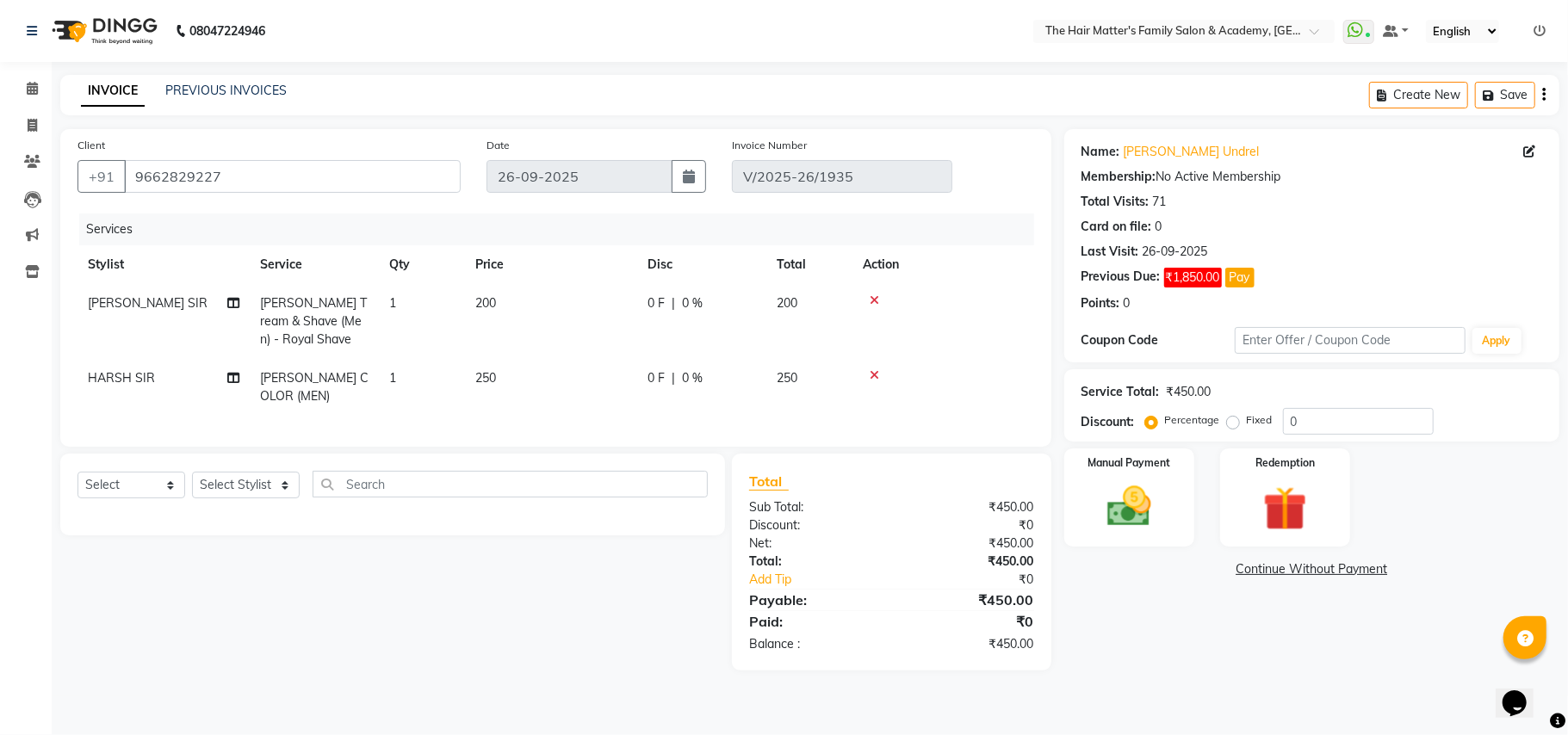
click at [499, 303] on td "200" at bounding box center [551, 321] width 173 height 75
select select "42572"
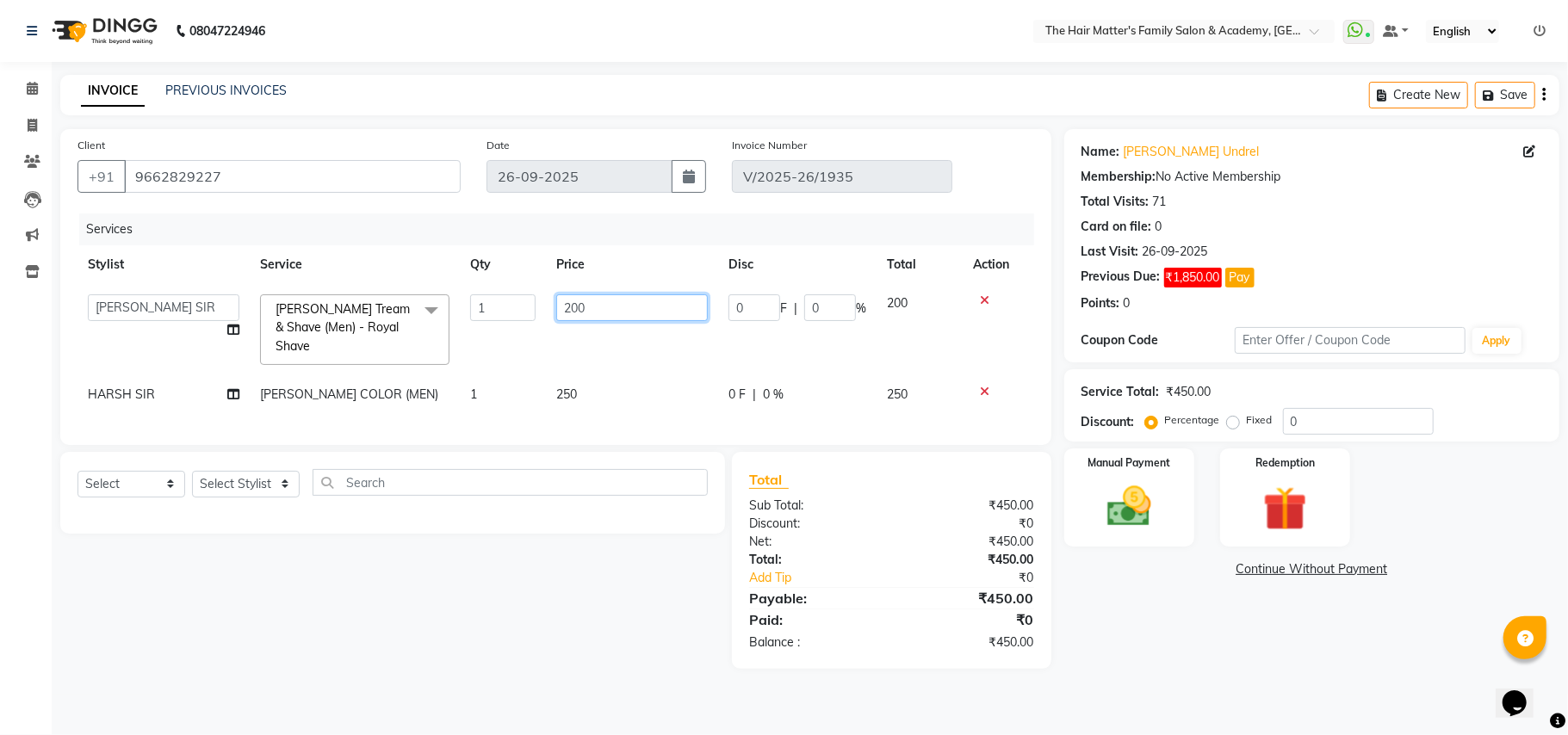
click at [560, 307] on input "200" at bounding box center [631, 308] width 152 height 27
click at [575, 307] on input "200" at bounding box center [631, 308] width 152 height 27
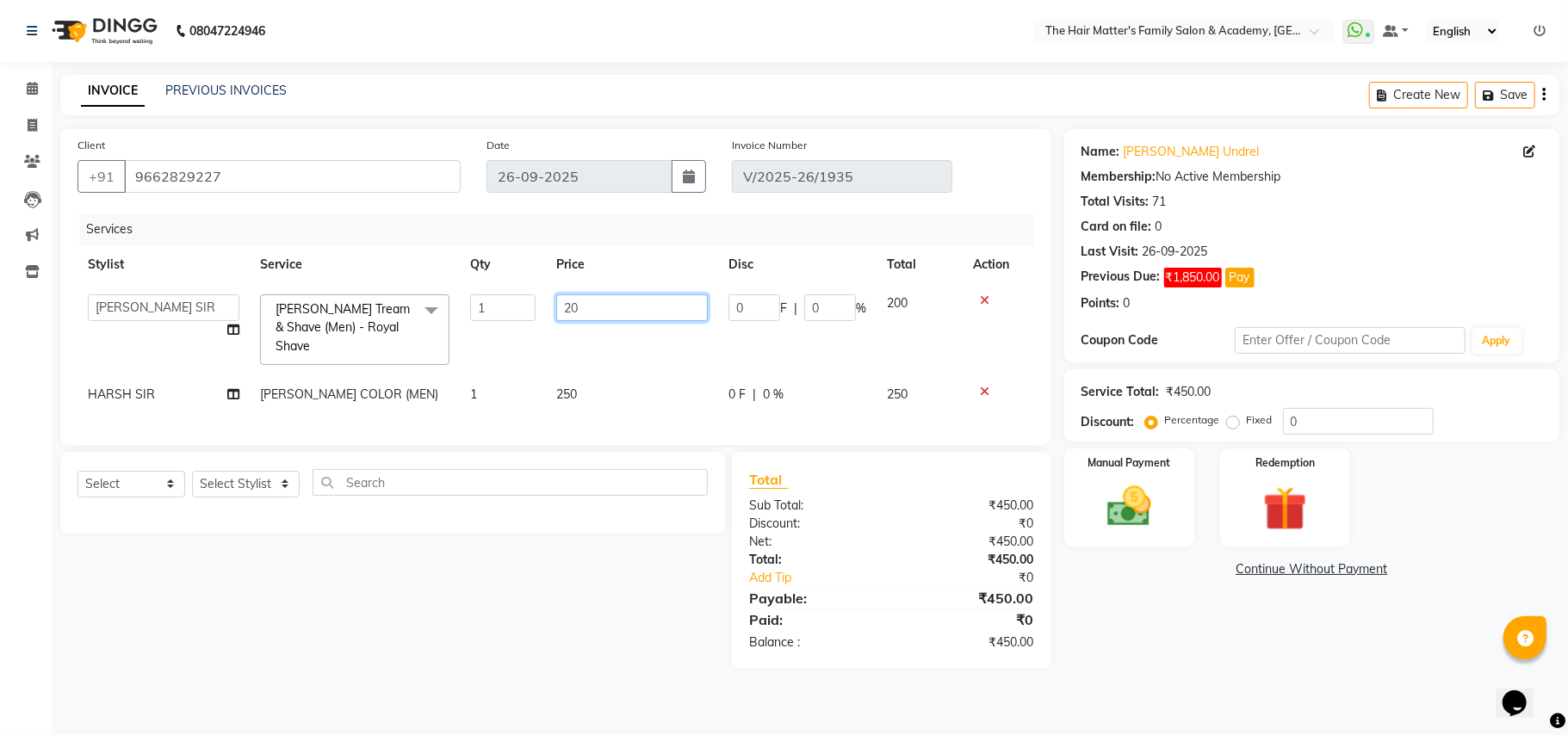
type input "205"
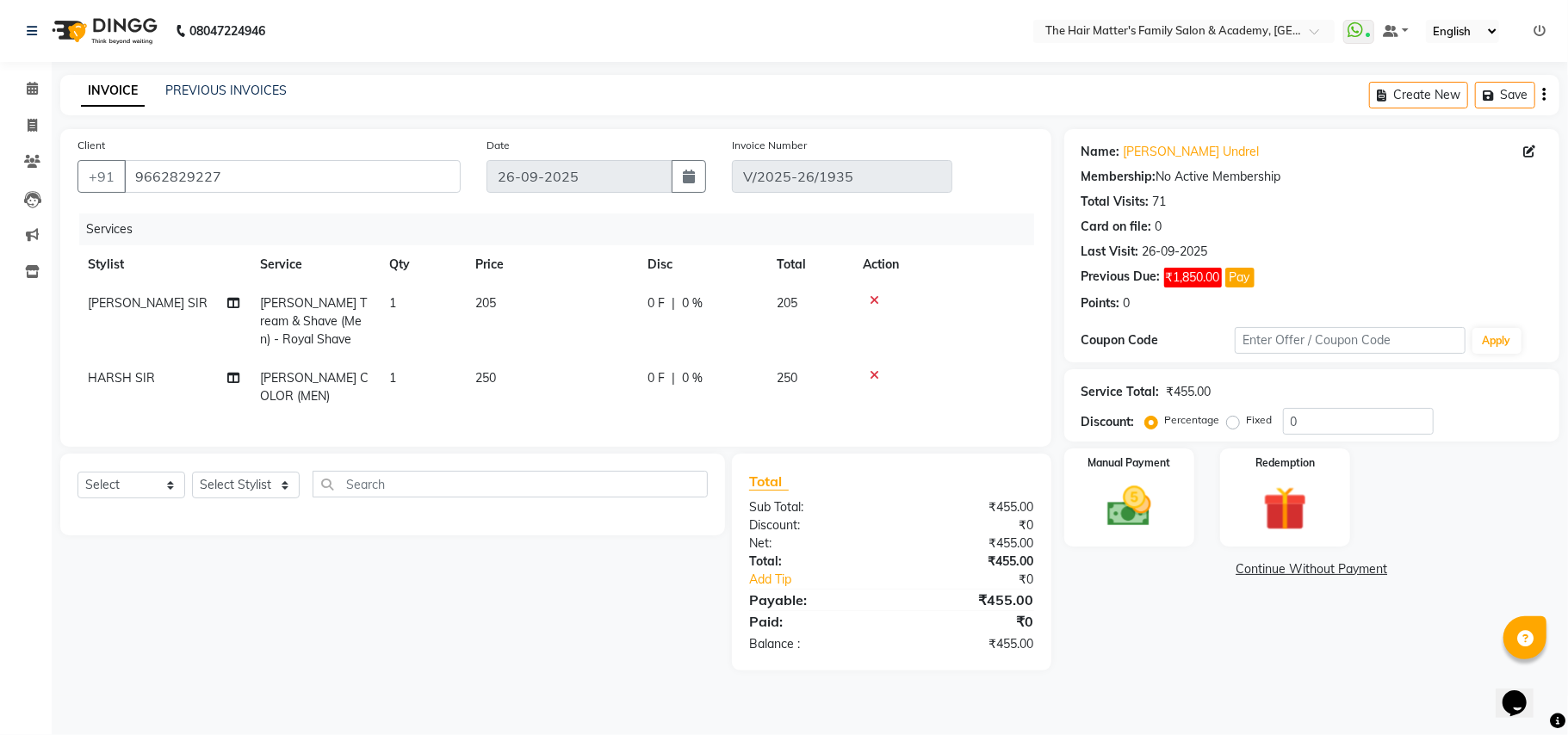
click at [603, 339] on td "205" at bounding box center [551, 321] width 173 height 75
select select "42572"
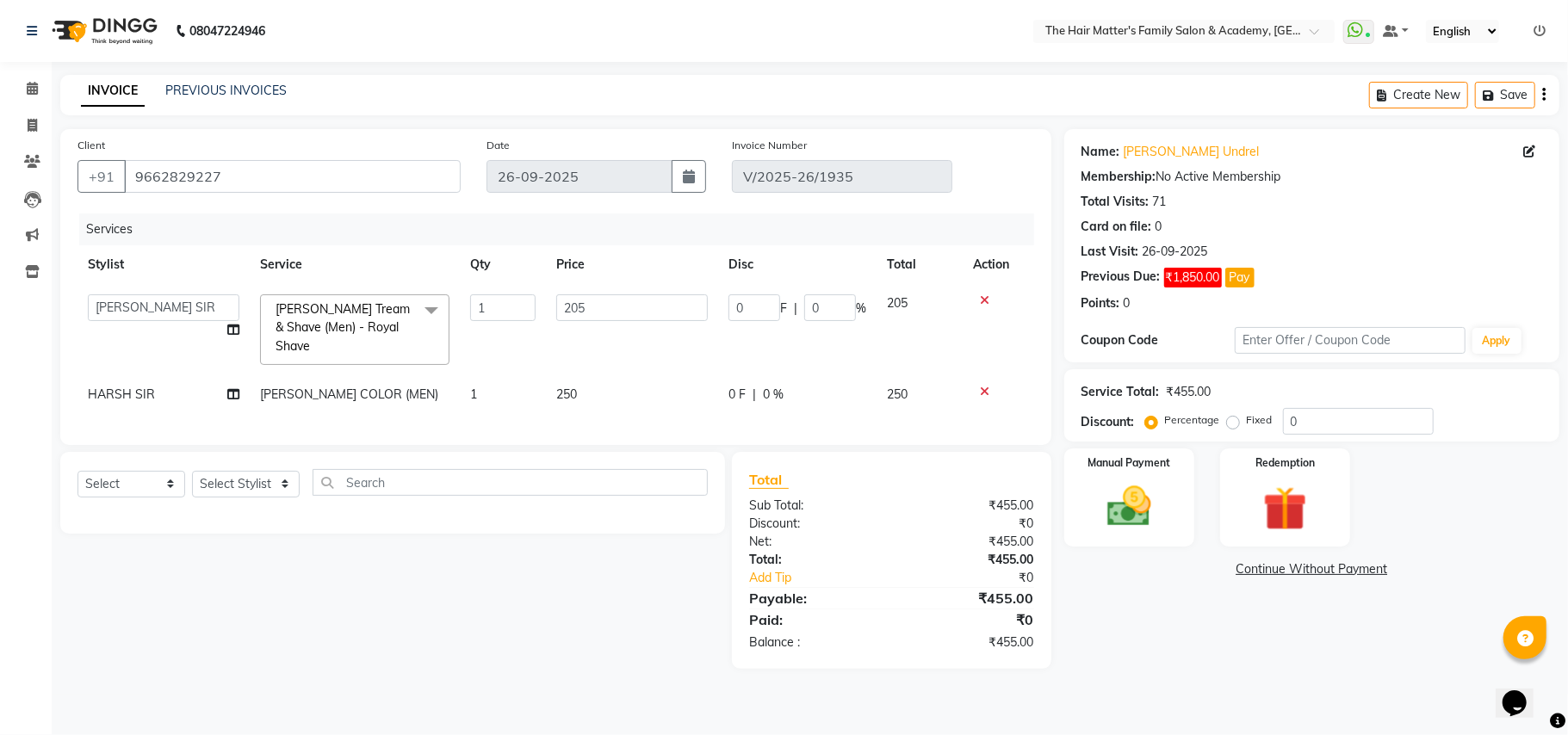
click at [583, 376] on td "250" at bounding box center [632, 395] width 173 height 39
select select "85431"
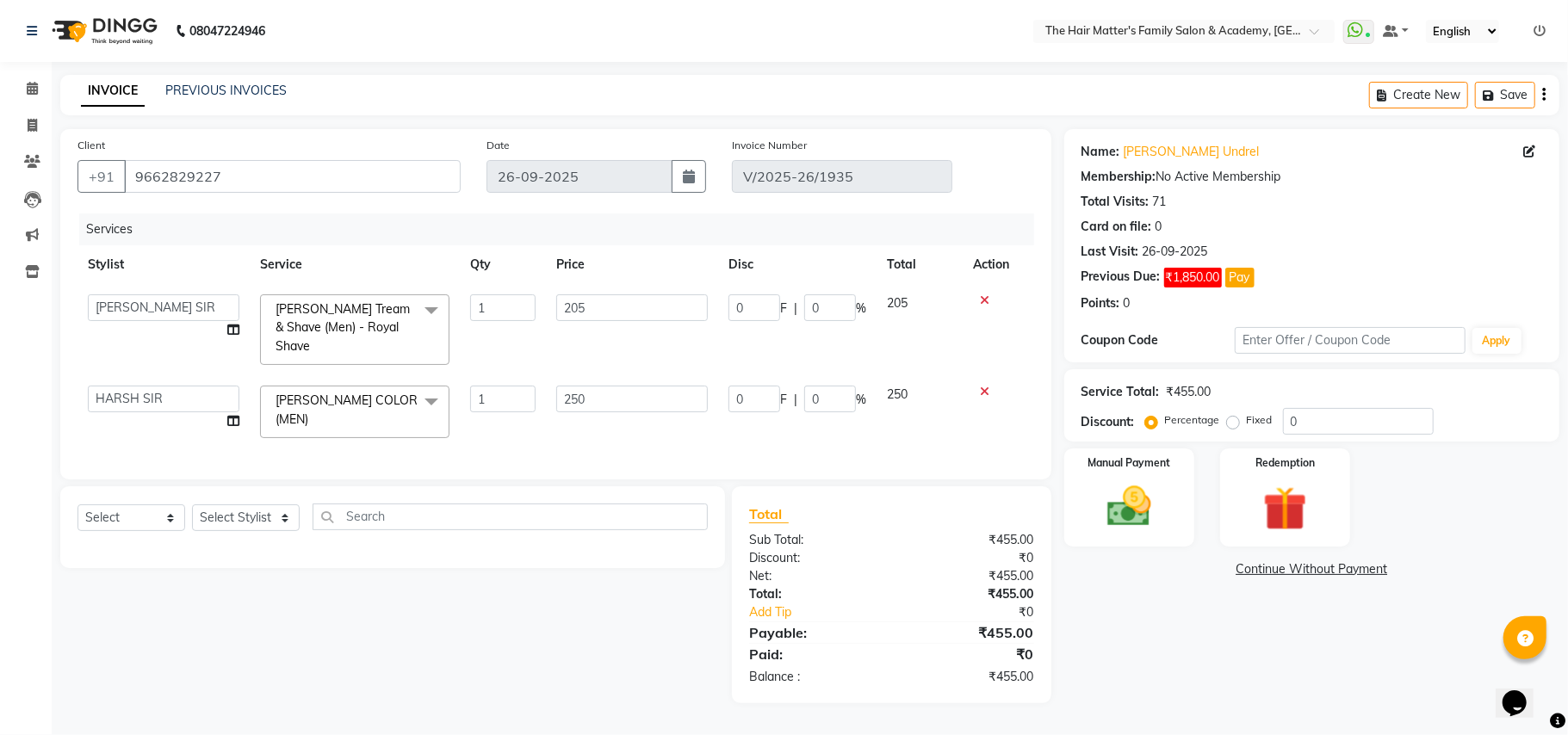
click at [635, 345] on td "205" at bounding box center [632, 330] width 173 height 92
click at [604, 321] on td "205" at bounding box center [632, 330] width 173 height 92
click at [604, 316] on input "205" at bounding box center [631, 308] width 152 height 27
click at [597, 280] on th "Price" at bounding box center [632, 264] width 173 height 39
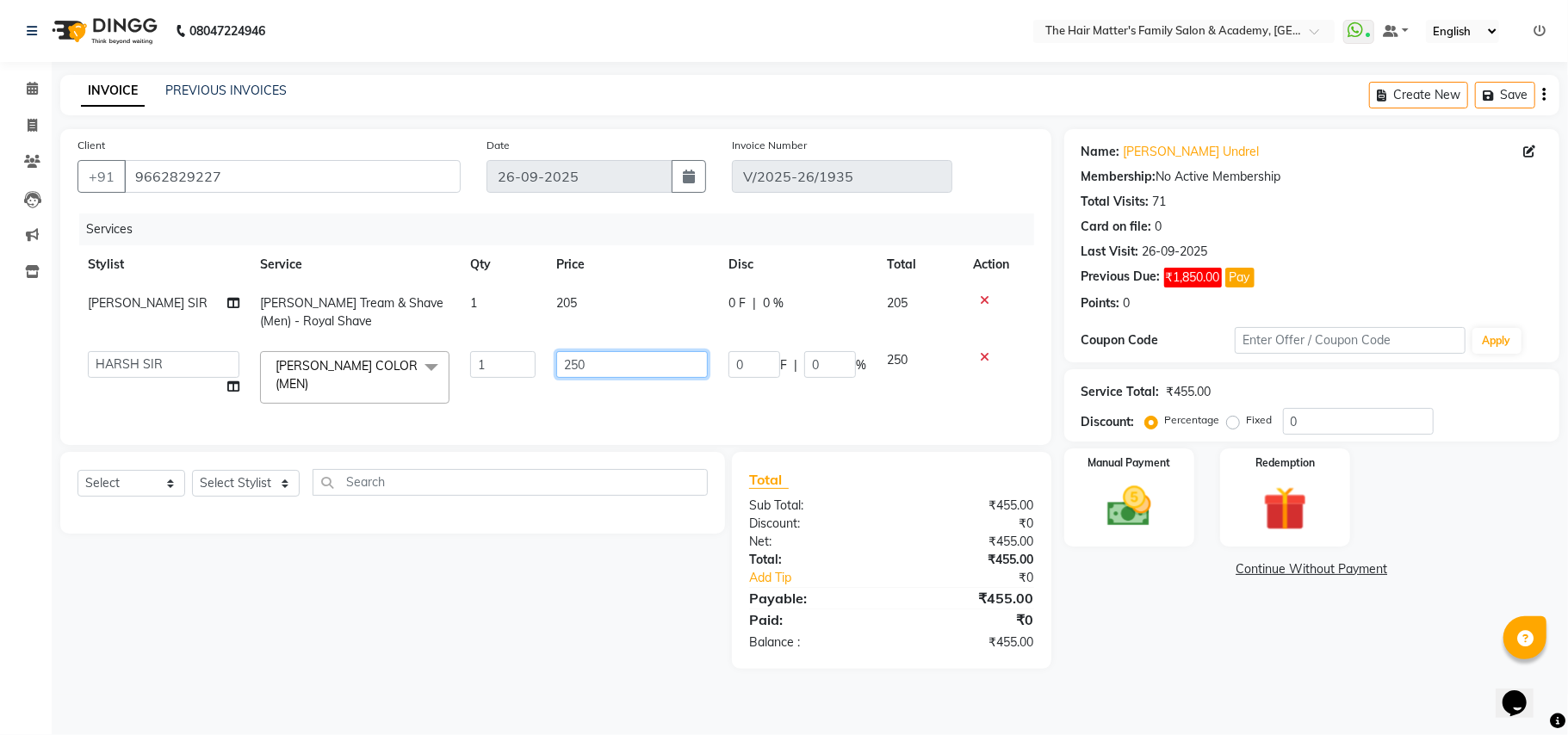
click at [627, 353] on input "250" at bounding box center [631, 364] width 152 height 27
click at [625, 353] on input "250" at bounding box center [631, 364] width 152 height 27
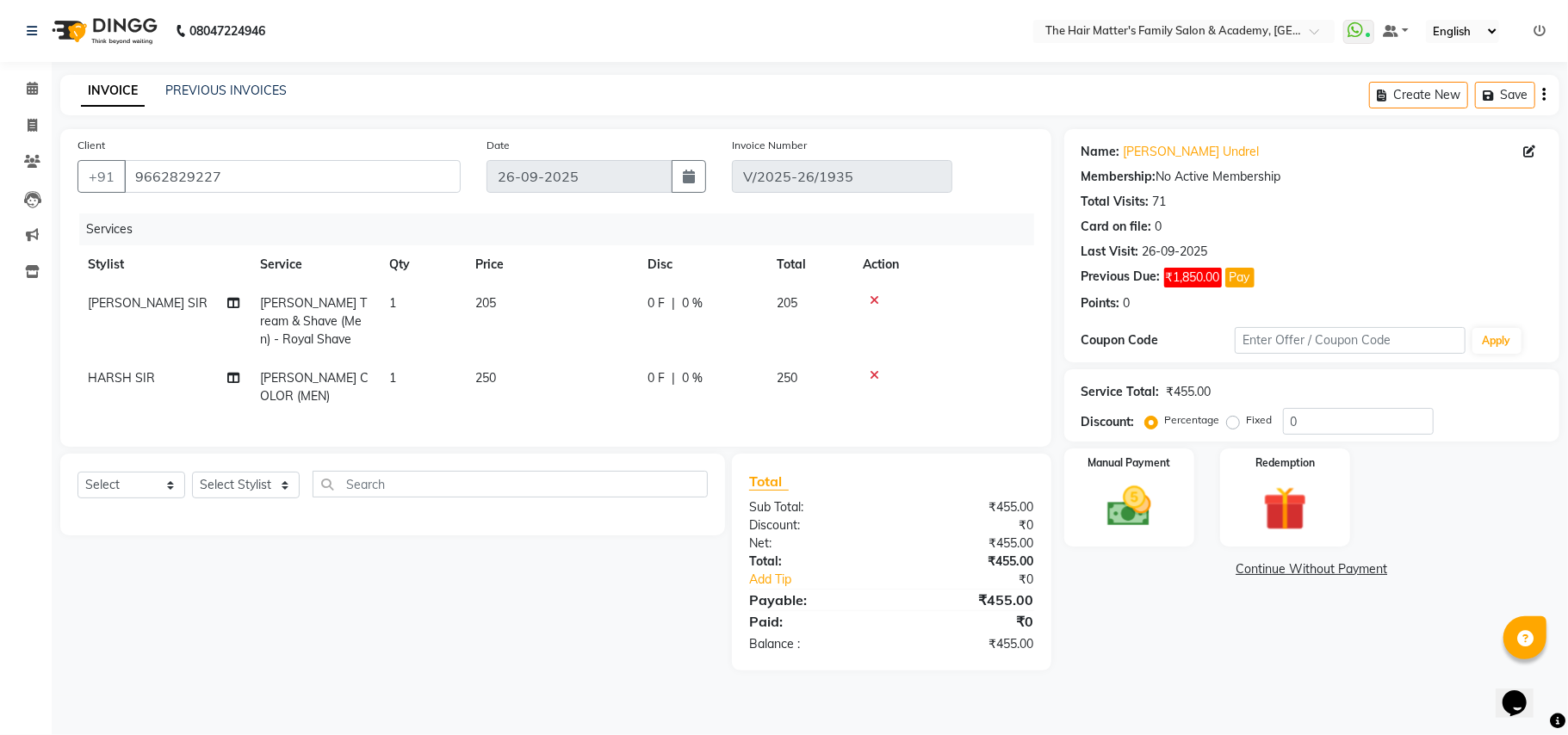
click at [625, 338] on td "205" at bounding box center [551, 321] width 173 height 75
select select "42572"
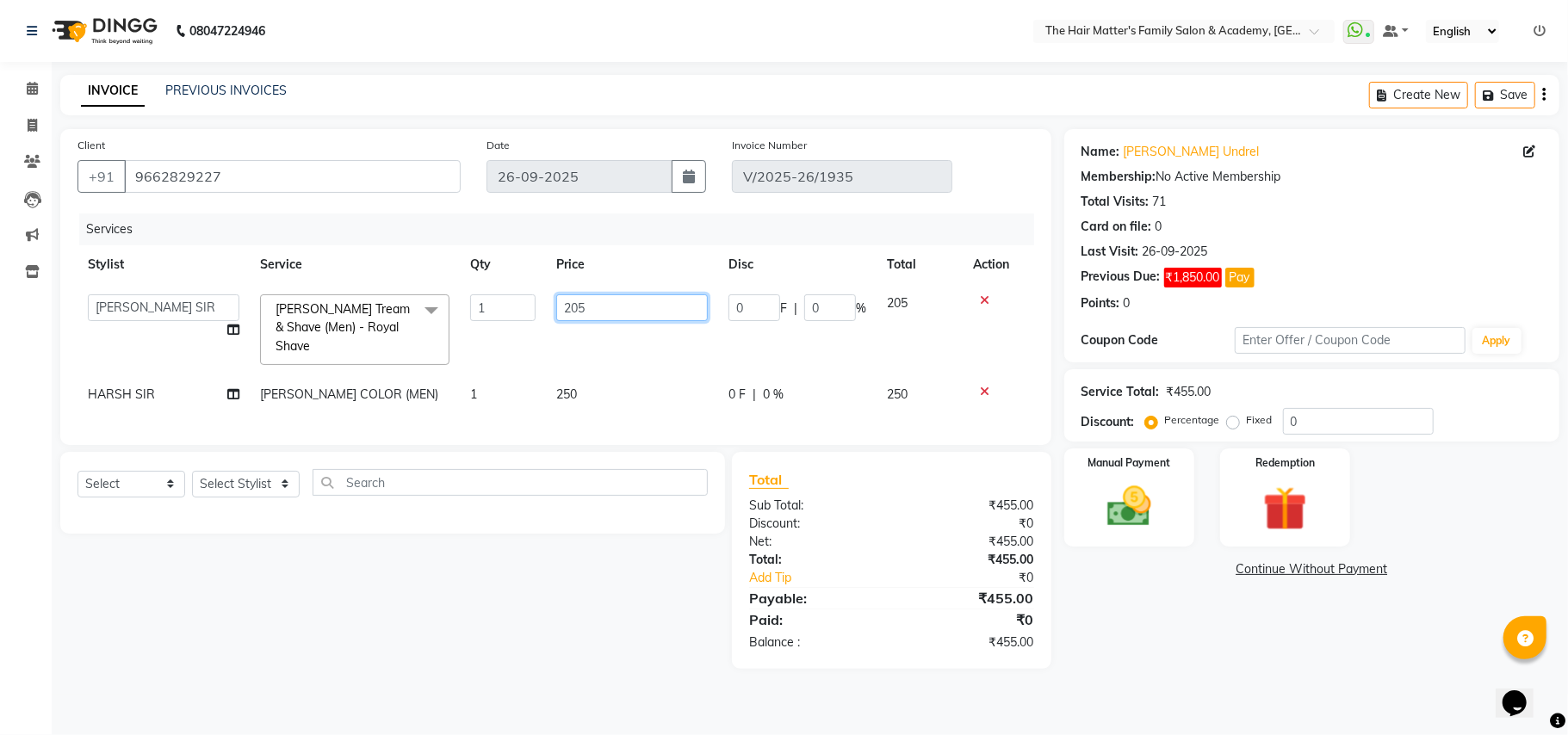
click at [628, 307] on input "205" at bounding box center [631, 308] width 152 height 27
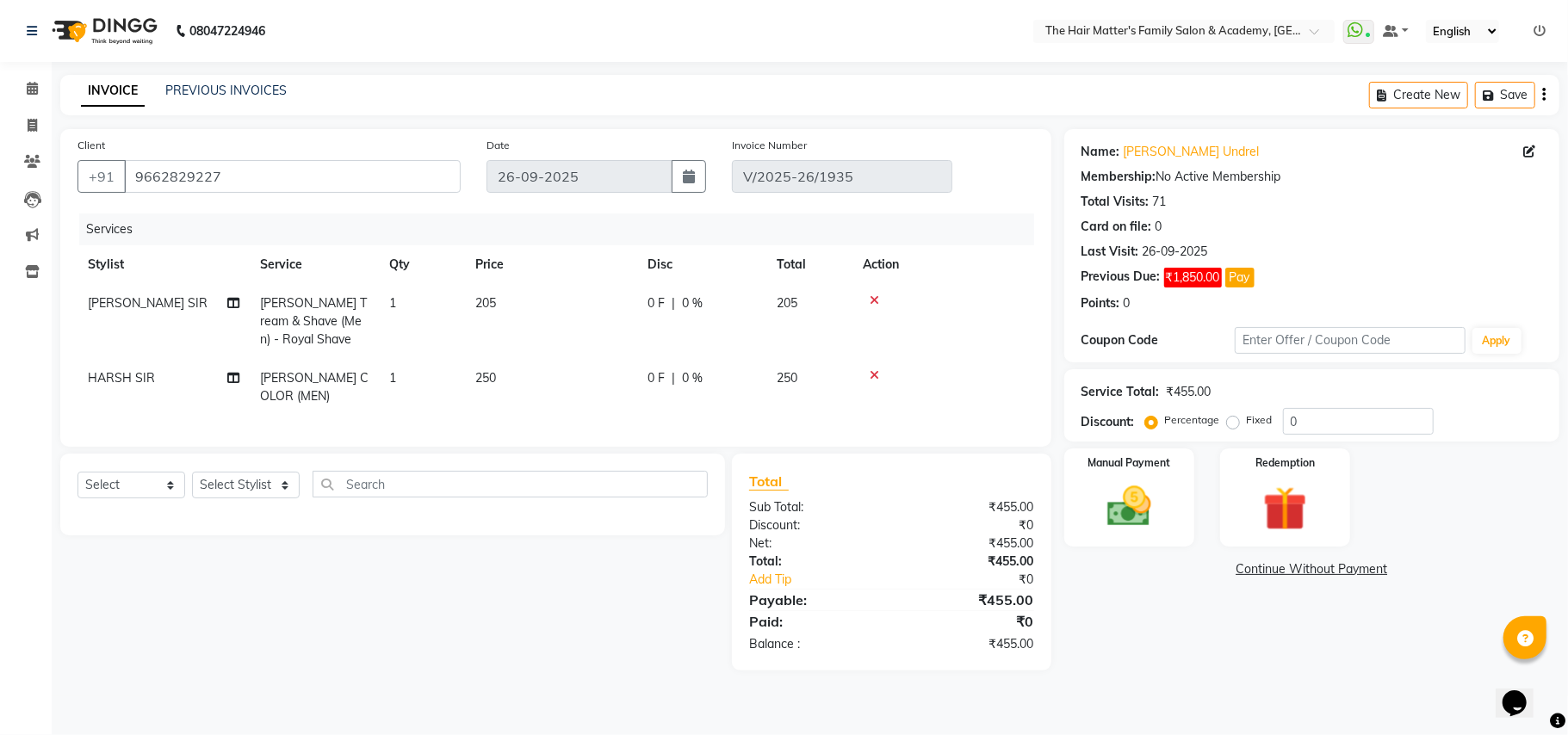
click at [627, 279] on th "Price" at bounding box center [551, 264] width 173 height 39
click at [1302, 569] on link "Continue Without Payment" at bounding box center [1312, 569] width 488 height 18
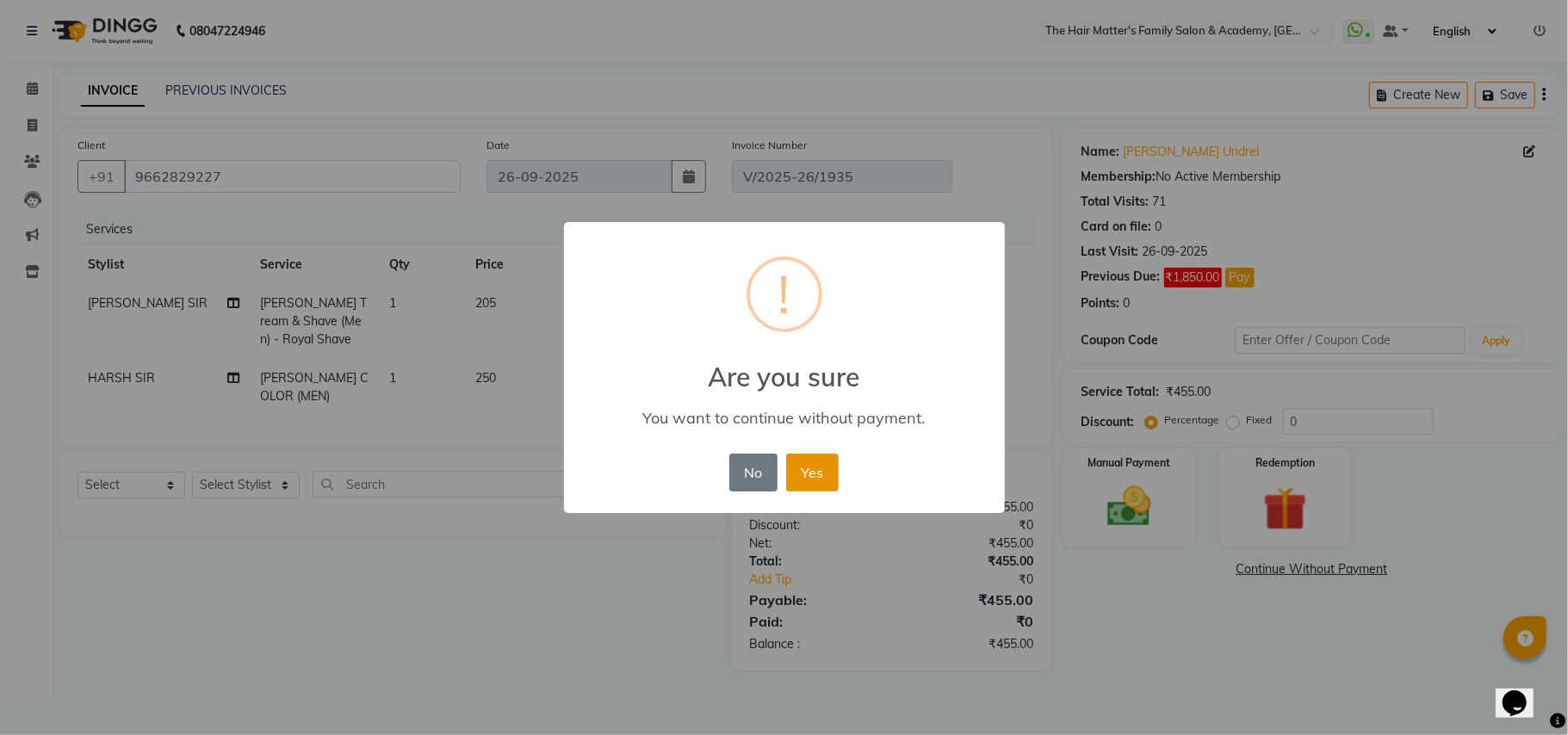
click at [810, 476] on button "Yes" at bounding box center [812, 473] width 52 height 38
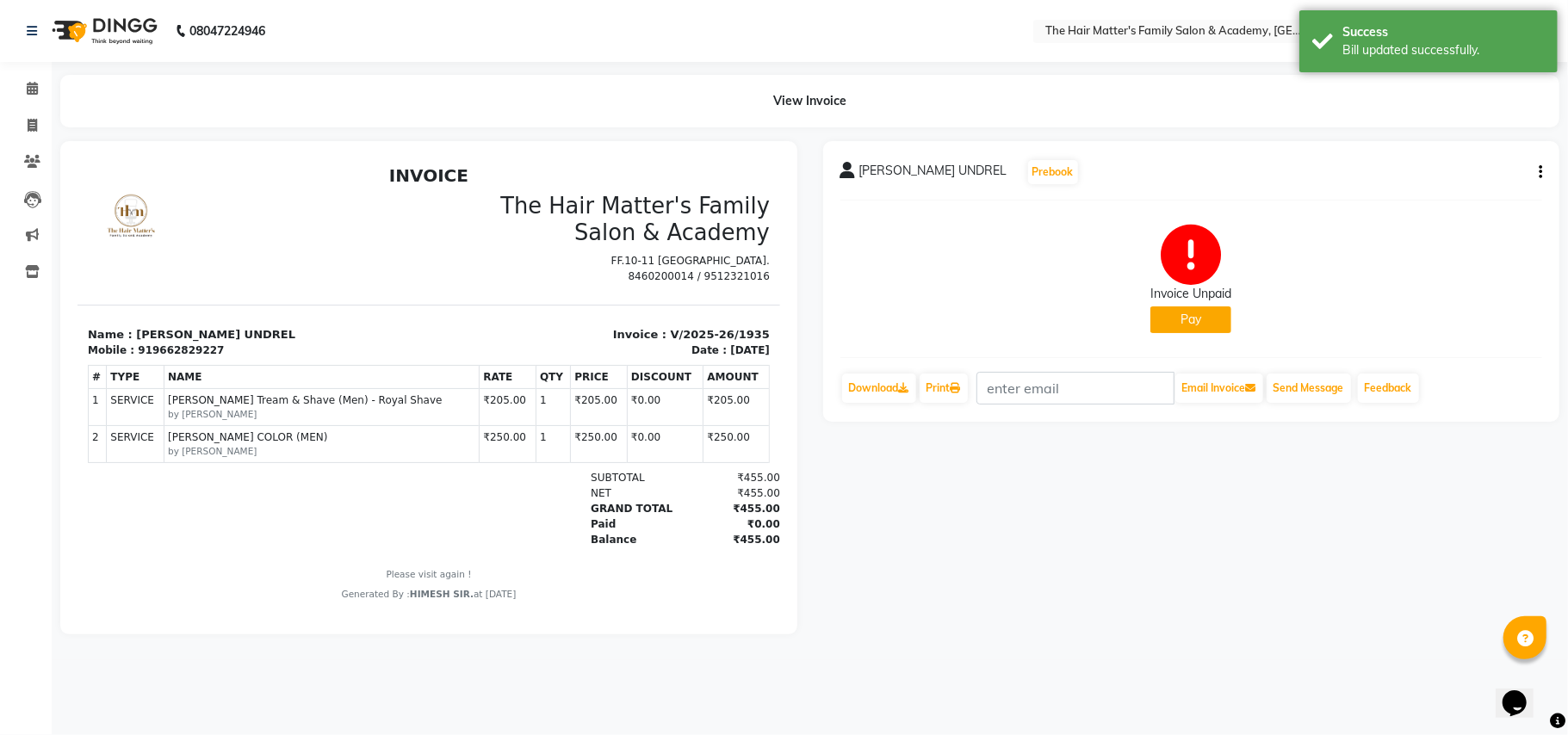
click at [1196, 317] on button "Pay" at bounding box center [1191, 320] width 81 height 27
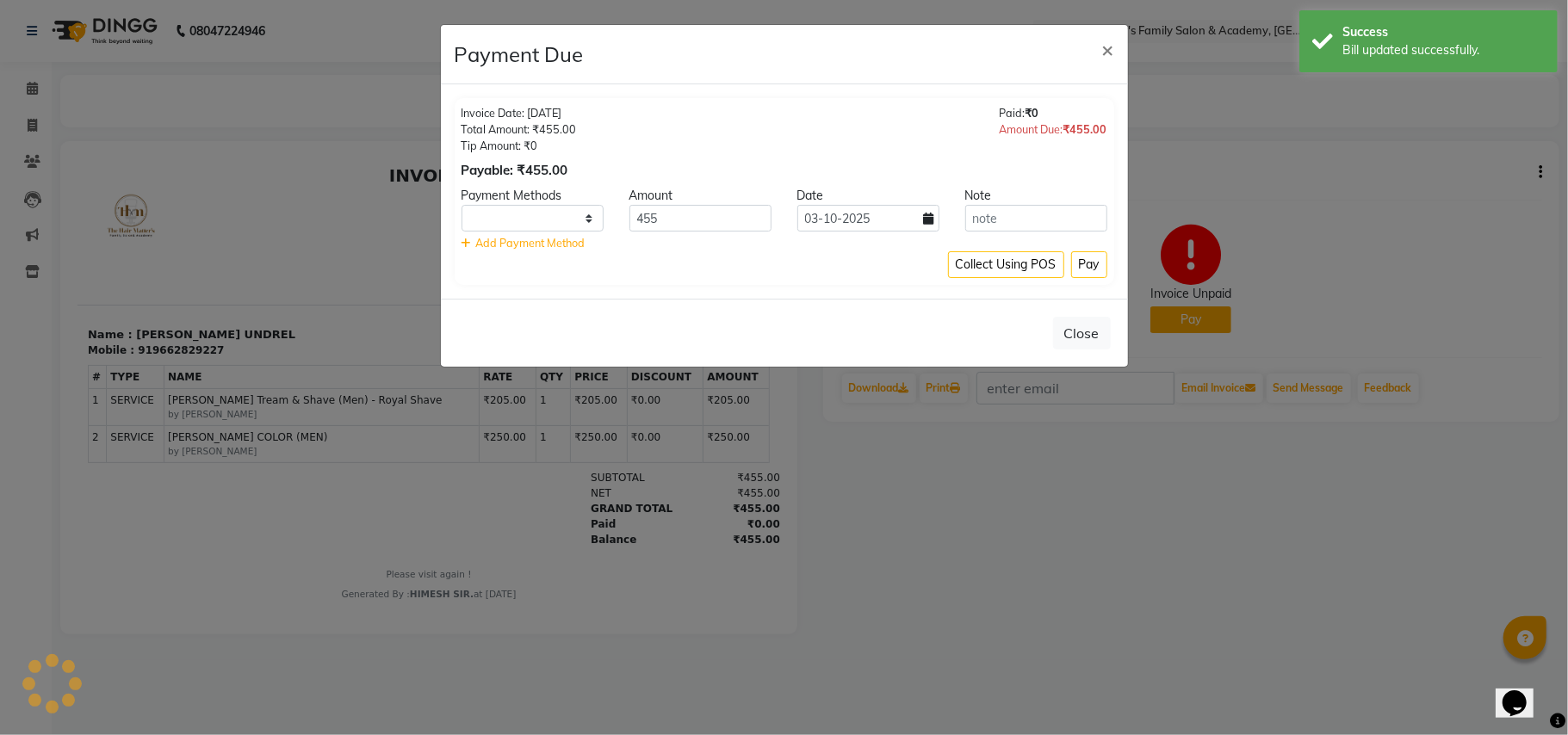
select select "1"
click at [1102, 256] on button "Pay" at bounding box center [1089, 265] width 36 height 27
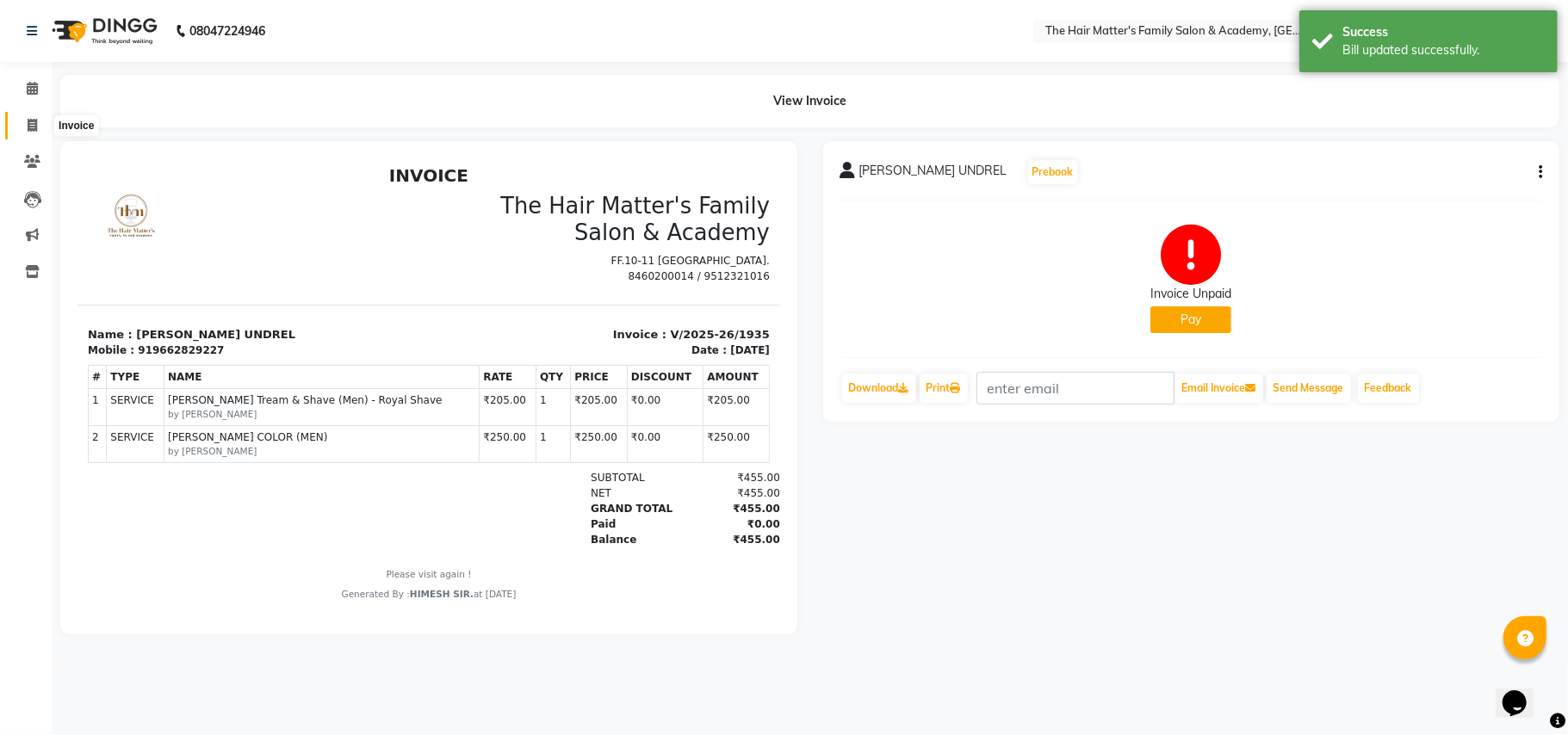
click at [17, 126] on span at bounding box center [32, 126] width 31 height 20
select select "service"
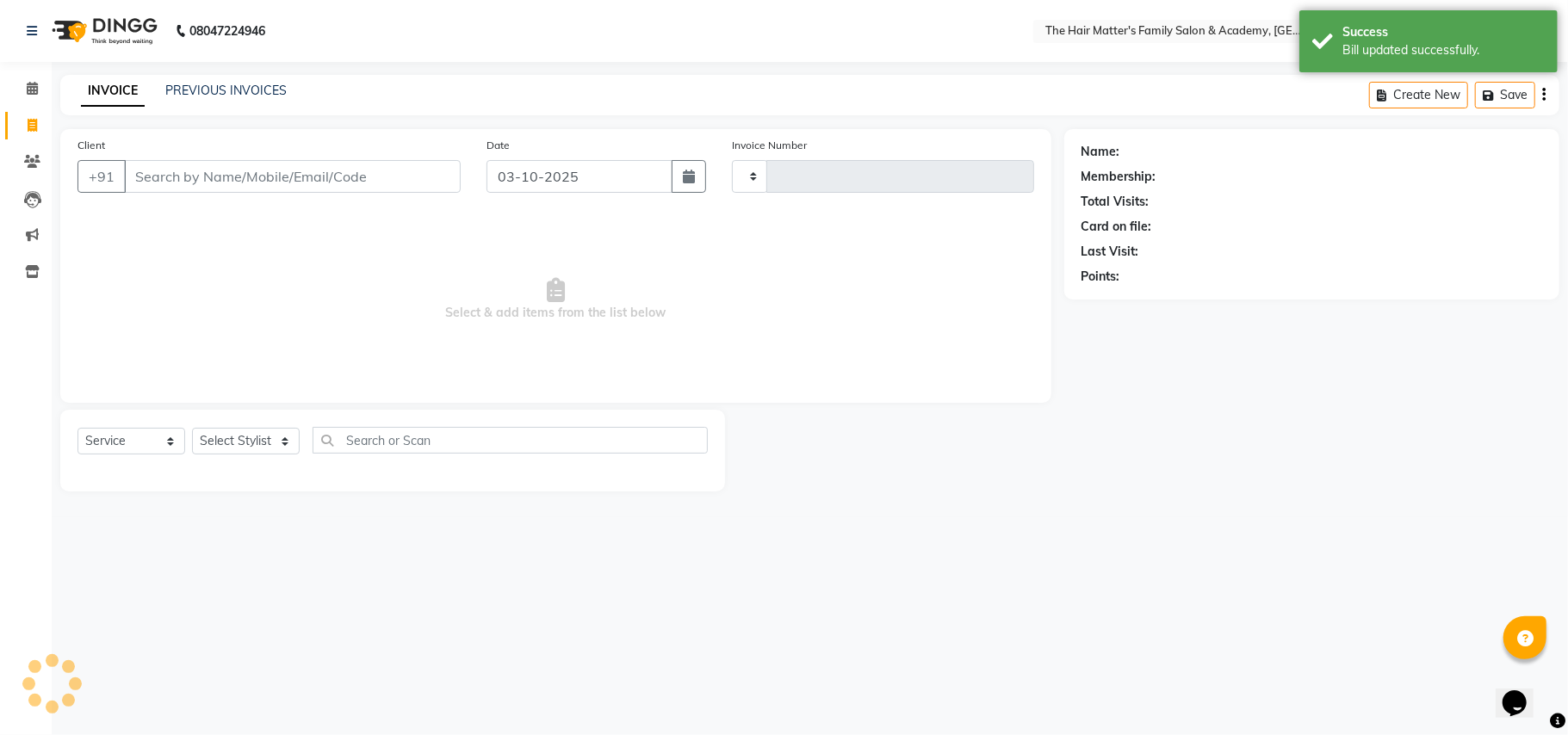
type input "2022"
select select "5980"
click at [218, 92] on link "PREVIOUS INVOICES" at bounding box center [225, 91] width 121 height 15
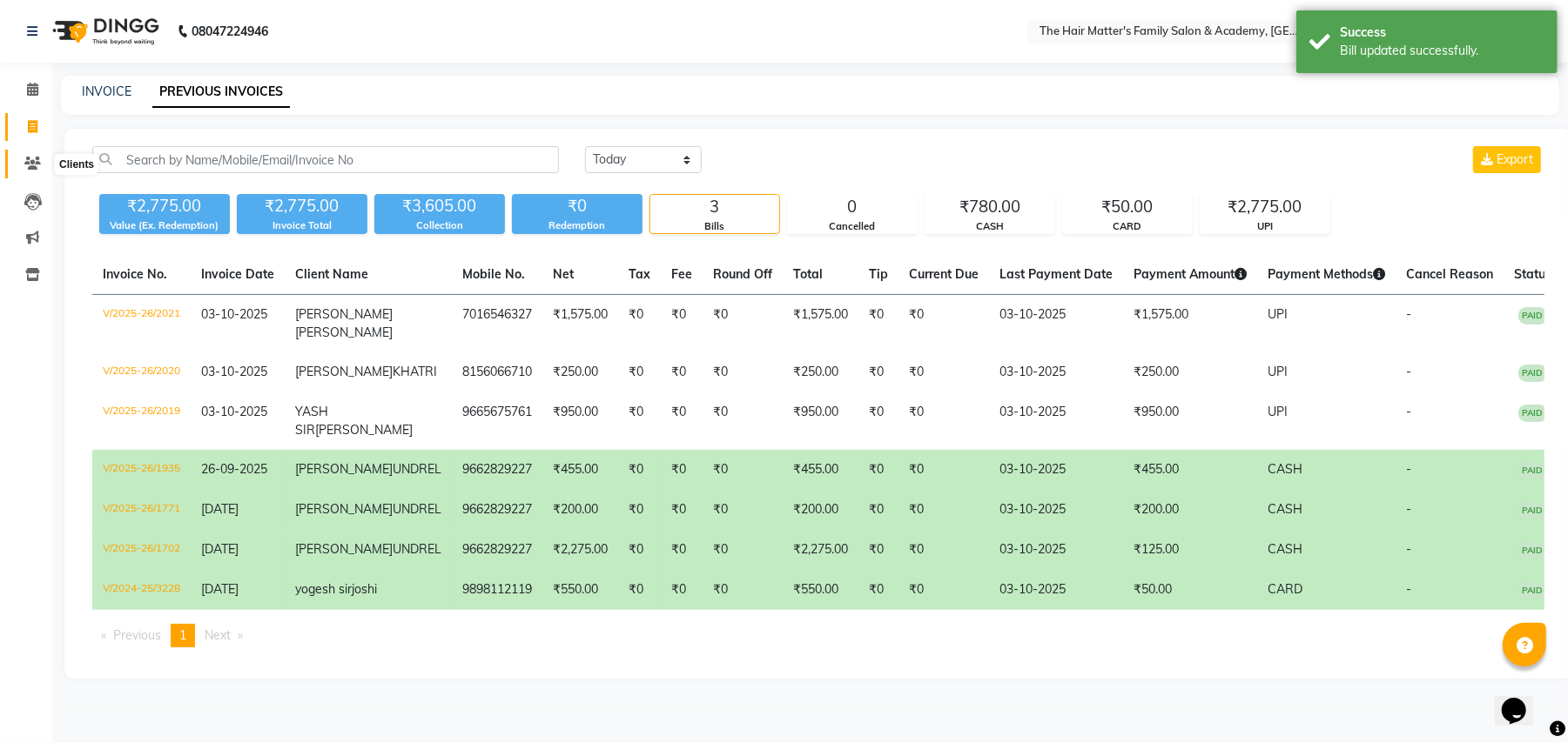
click at [36, 171] on span at bounding box center [33, 164] width 31 height 20
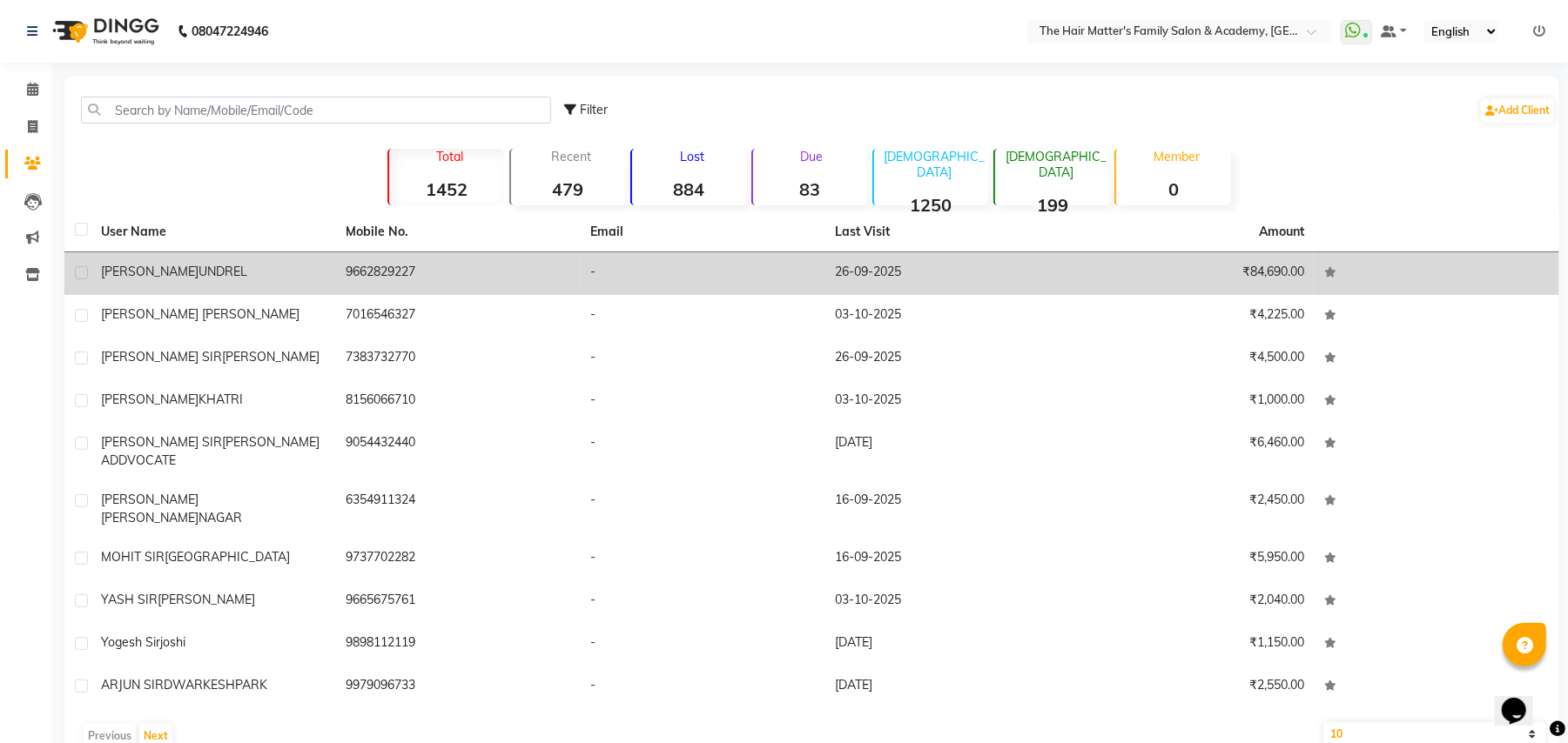
click at [214, 286] on td "HIRA BHUVAJI UNDREL" at bounding box center [213, 274] width 245 height 42
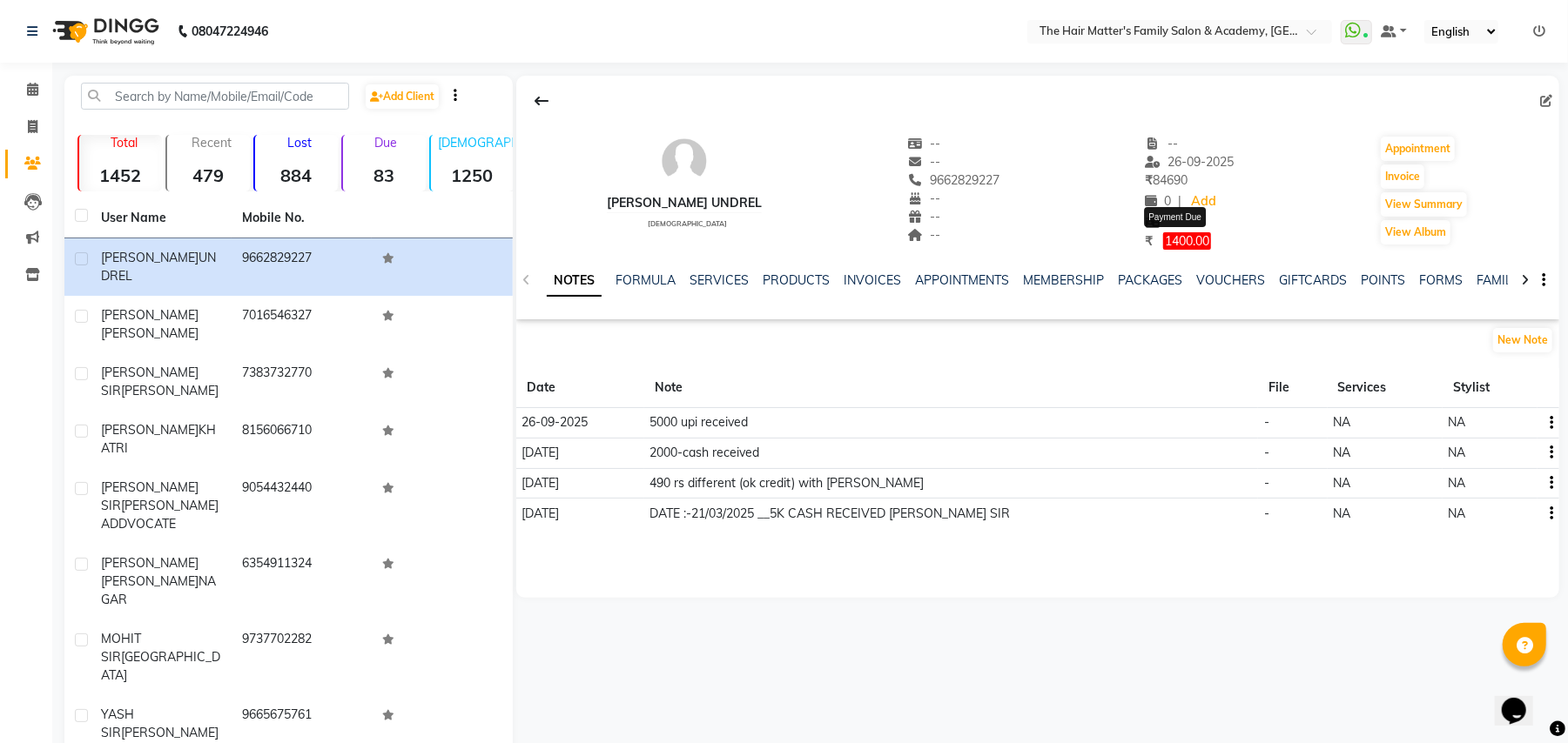
click at [1185, 238] on span "1400.00" at bounding box center [1187, 241] width 48 height 17
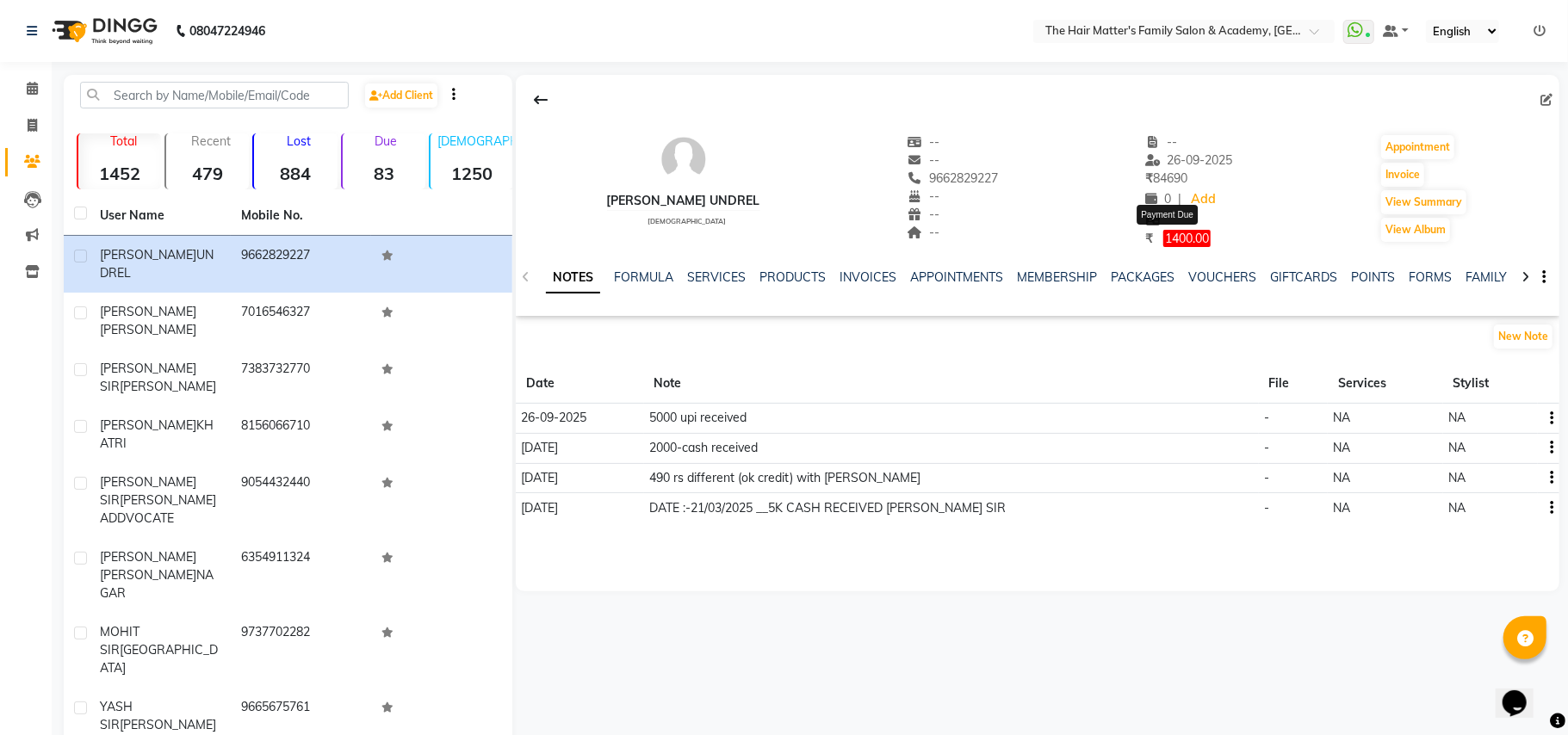
select select "1"
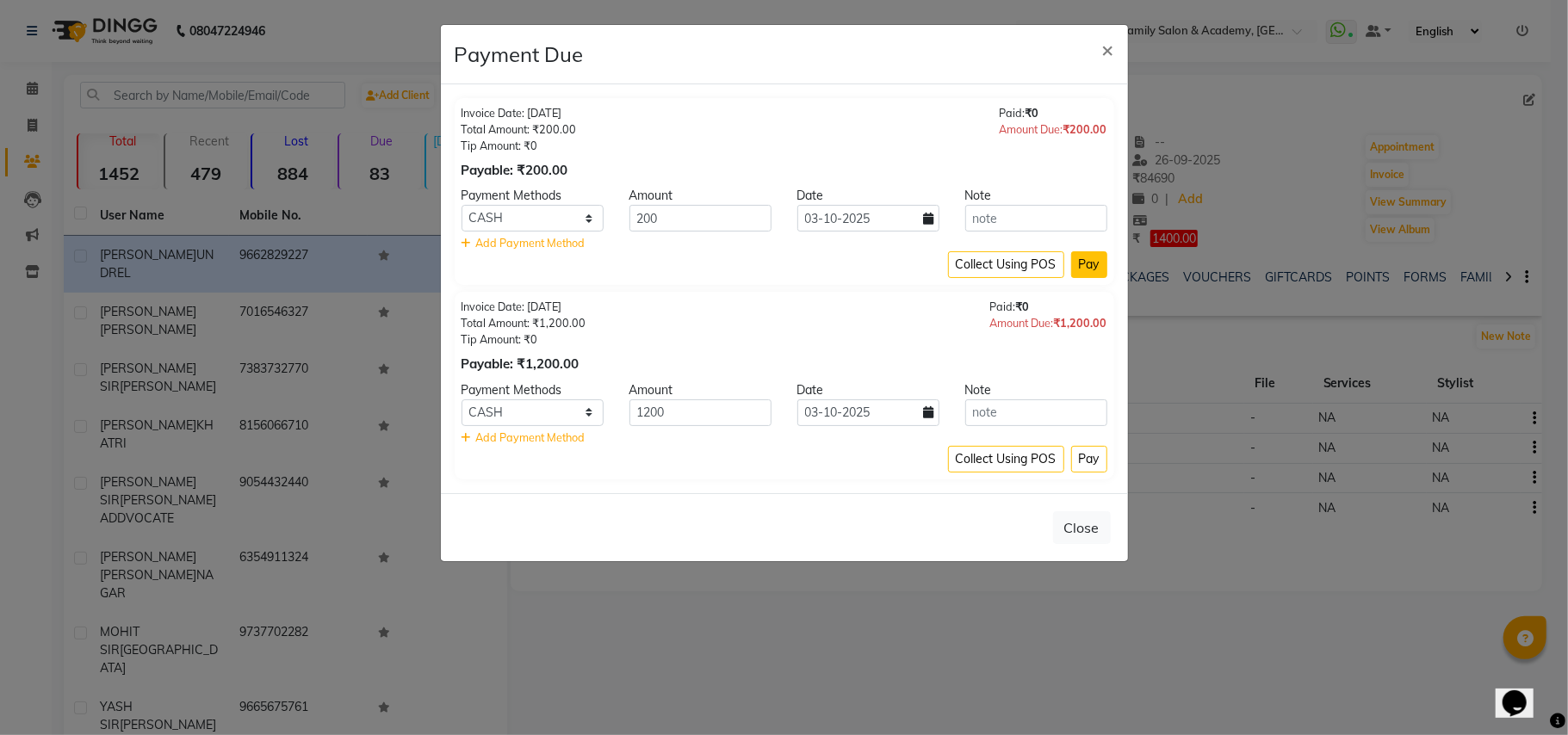
click at [1093, 255] on button "Pay" at bounding box center [1089, 265] width 36 height 27
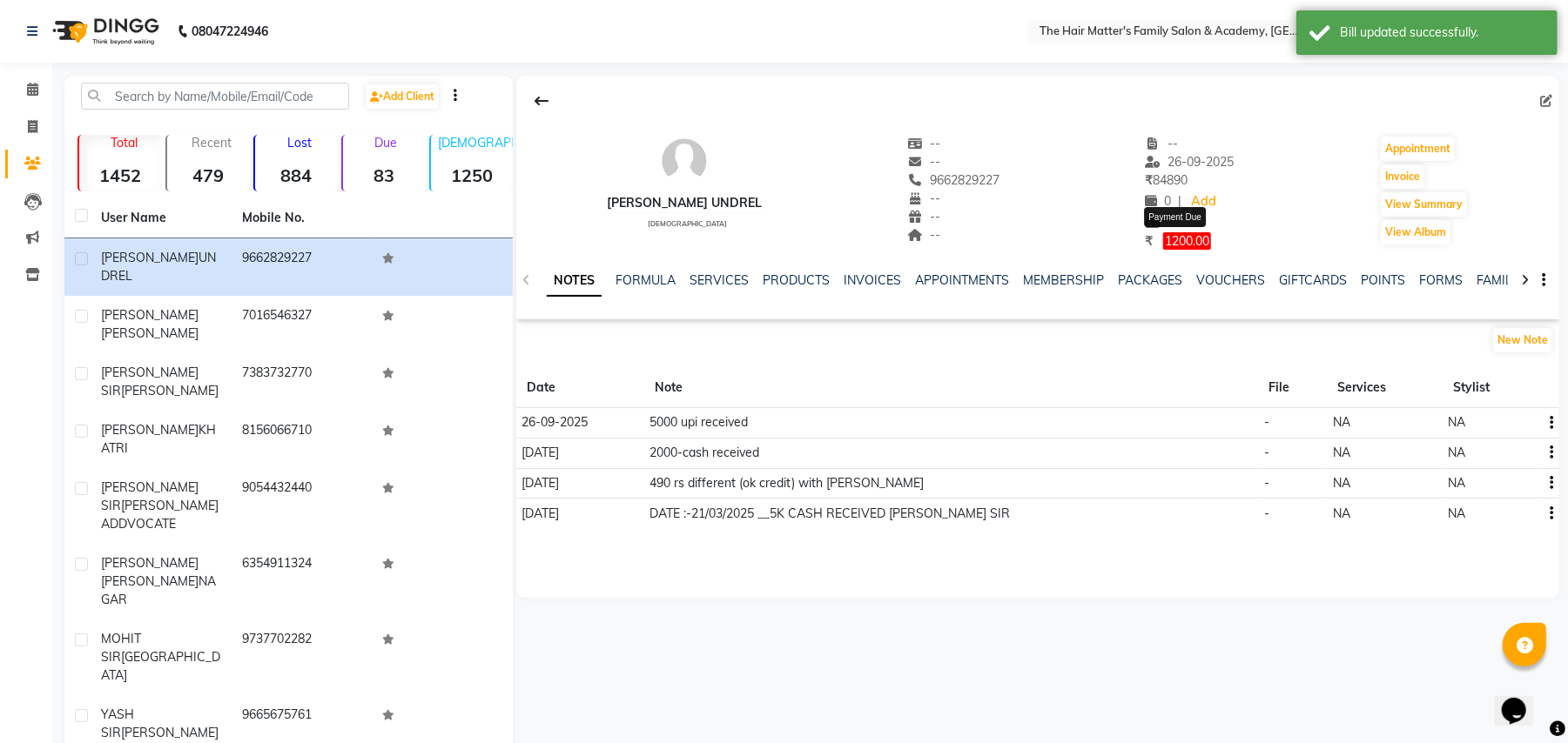
click at [1174, 245] on span "1200.00" at bounding box center [1187, 241] width 48 height 17
select select "1"
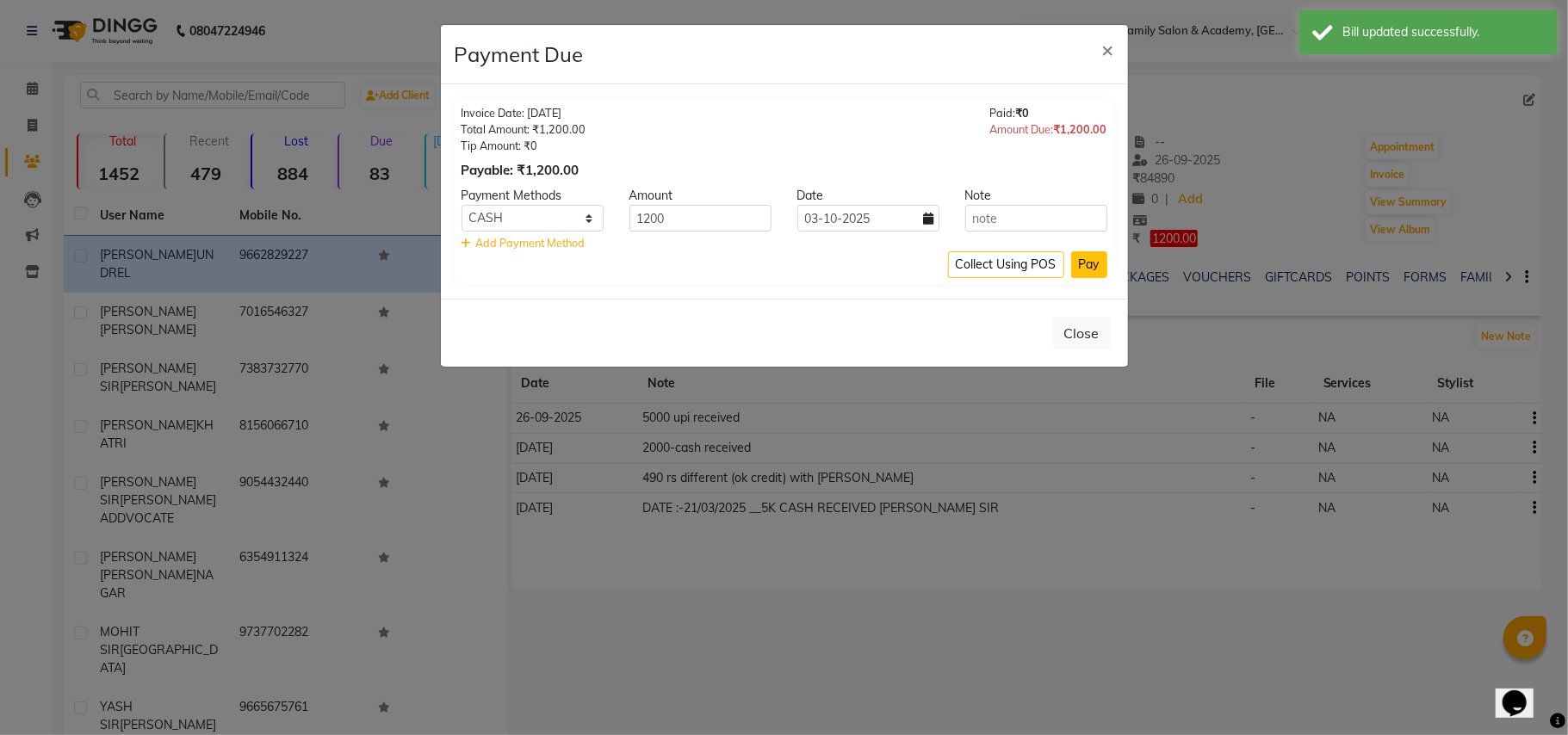
click at [1089, 262] on button "Pay" at bounding box center [1089, 265] width 36 height 27
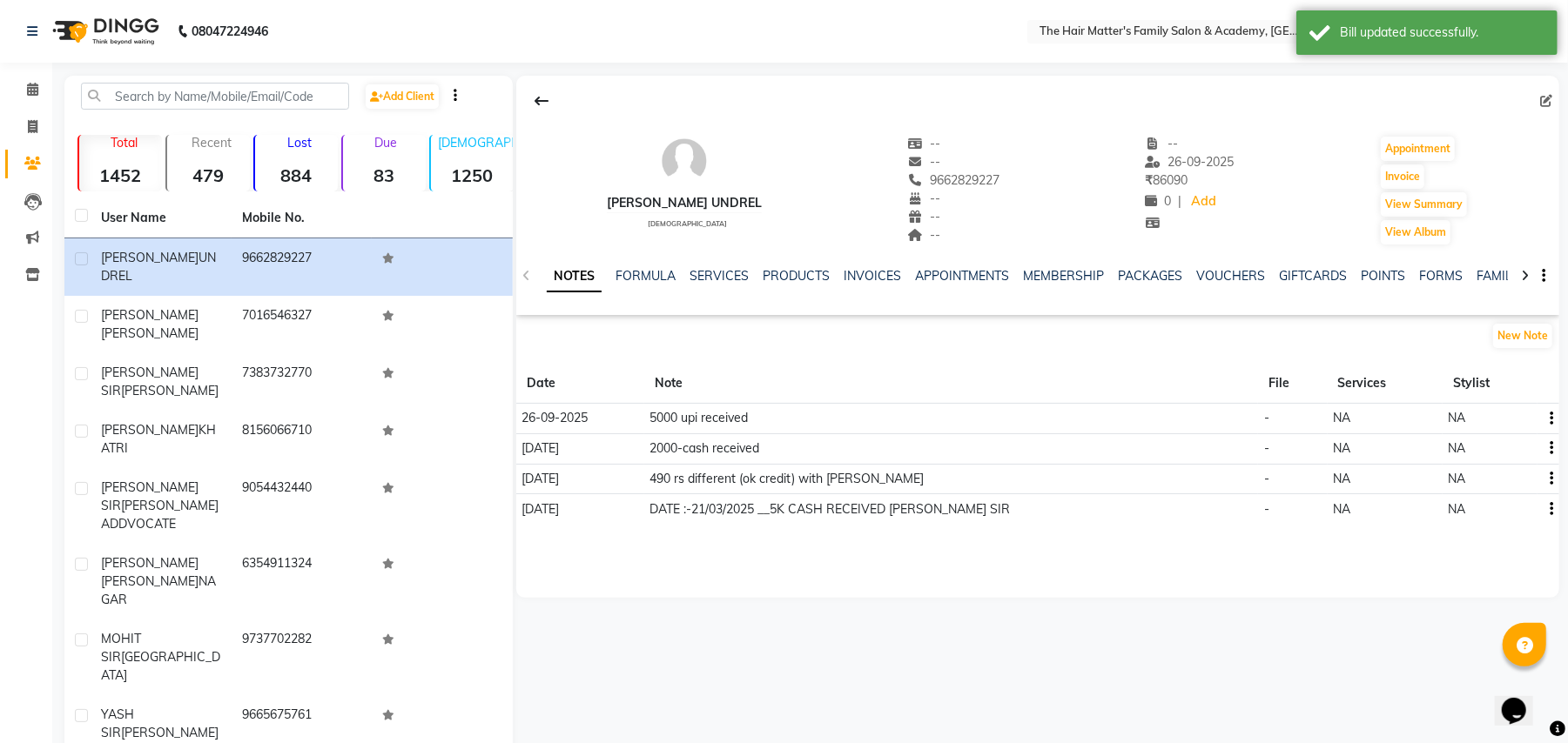
click at [1187, 175] on span "₹ 86090" at bounding box center [1166, 180] width 42 height 15
click at [1243, 184] on div "HIRA BHUVAJI UNDREL male -- -- 9662829227 -- -- -- -- 26-09-2025 ₹ 86090 0 | Ad…" at bounding box center [1038, 182] width 1043 height 129
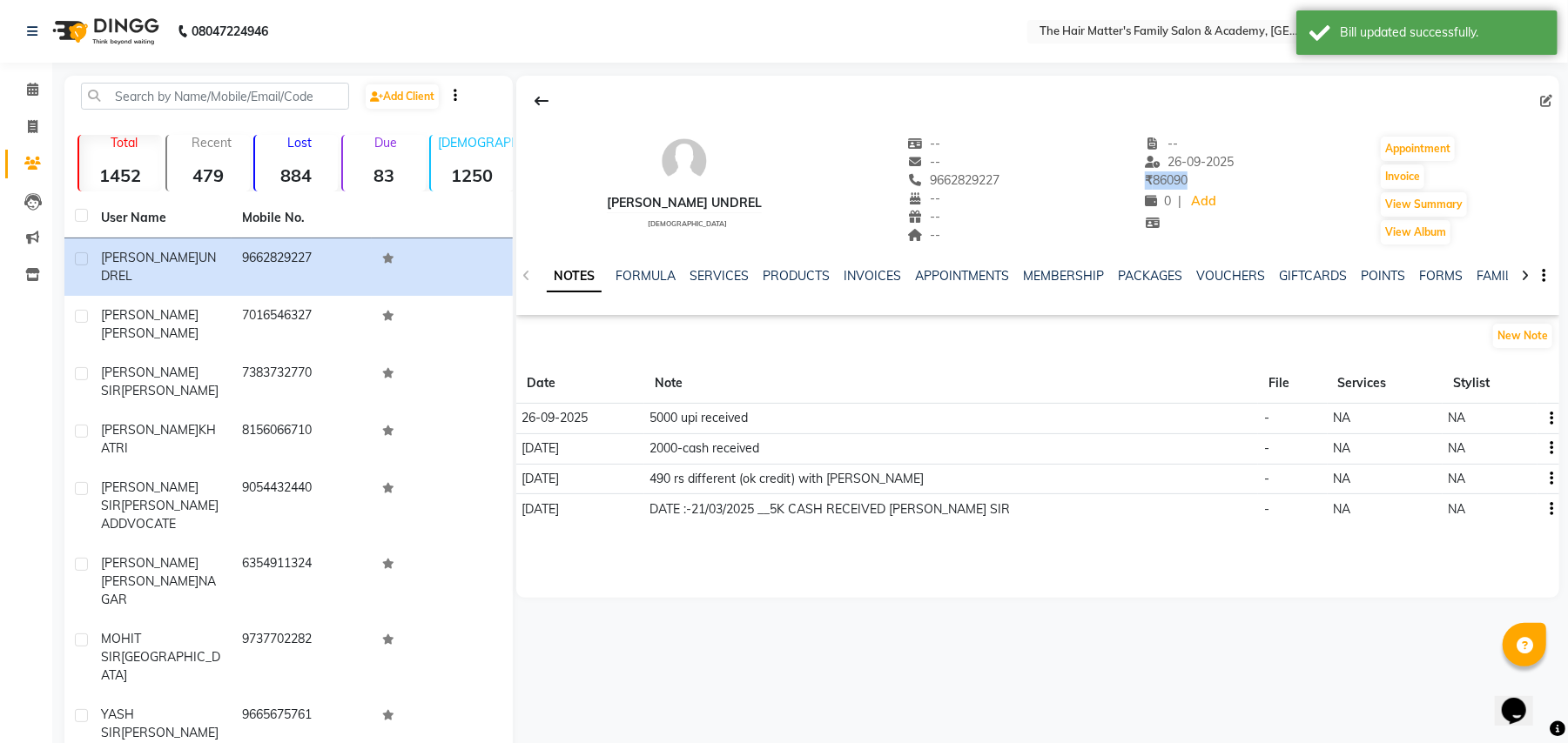
click at [1243, 184] on div "HIRA BHUVAJI UNDREL male -- -- 9662829227 -- -- -- -- 26-09-2025 ₹ 86090 0 | Ad…" at bounding box center [1038, 182] width 1043 height 129
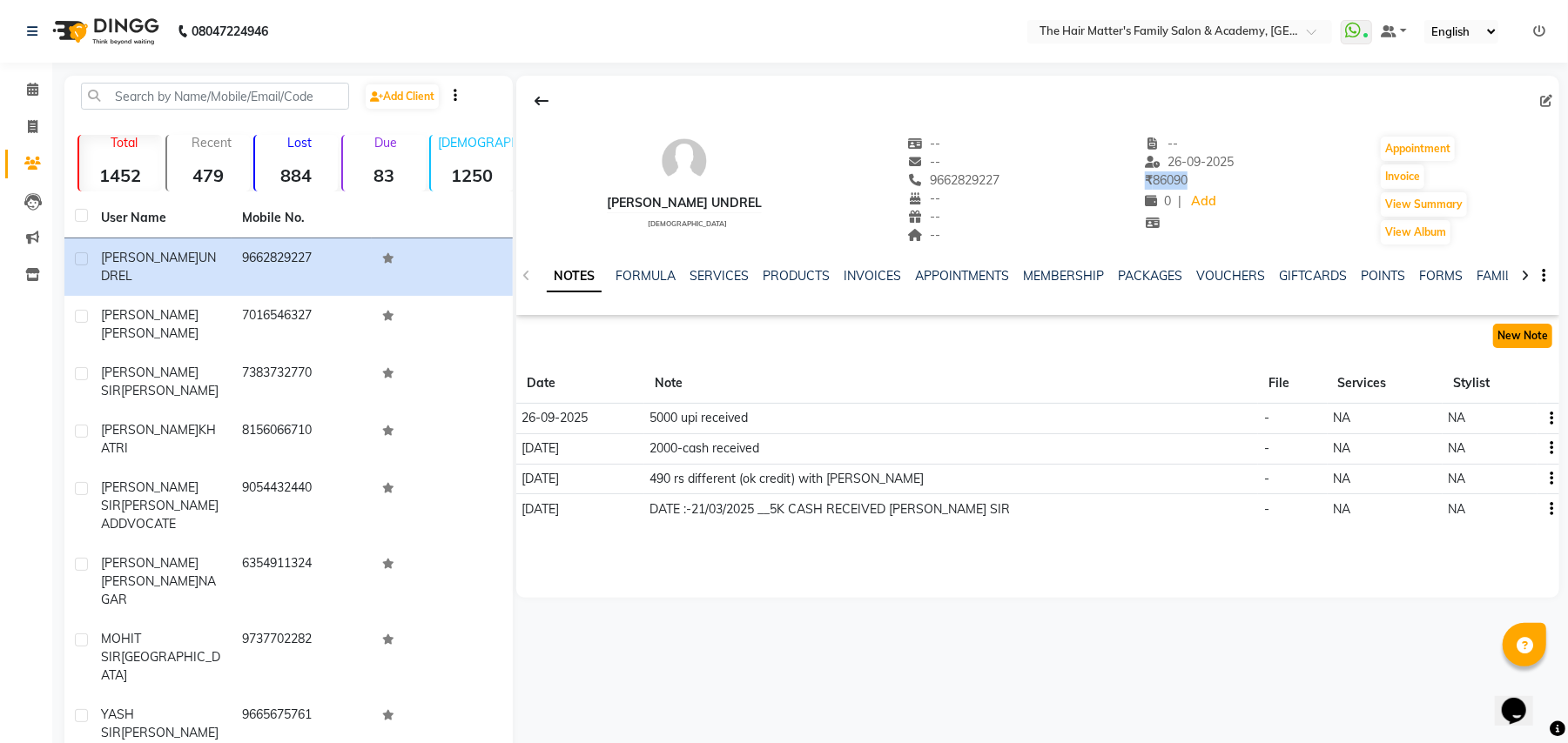
click at [1544, 346] on button "New Note" at bounding box center [1522, 335] width 59 height 24
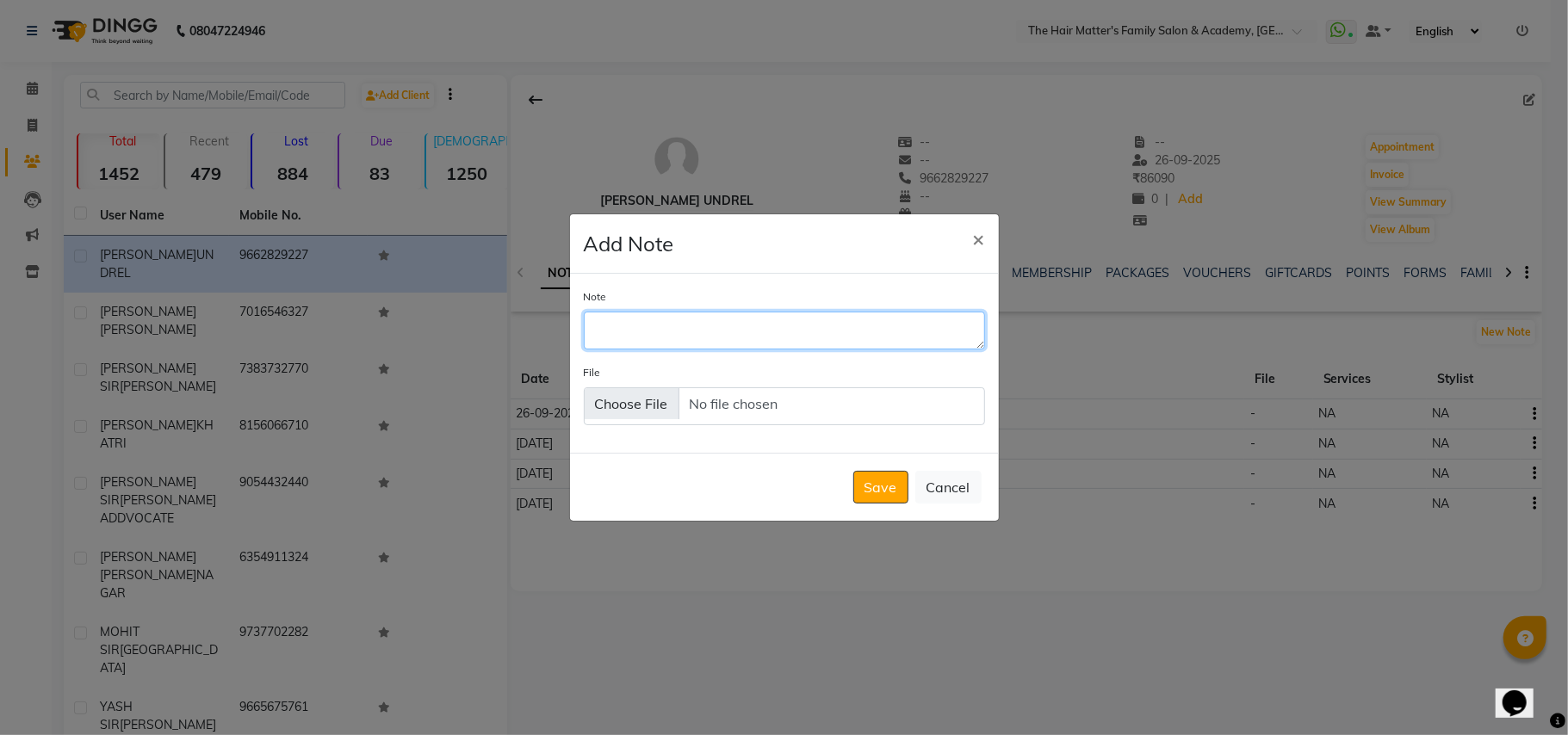
click at [825, 342] on textarea "Note" at bounding box center [784, 331] width 401 height 38
type textarea "T"
click at [723, 322] on textarea "2180/- Cash Recived" at bounding box center [784, 331] width 401 height 38
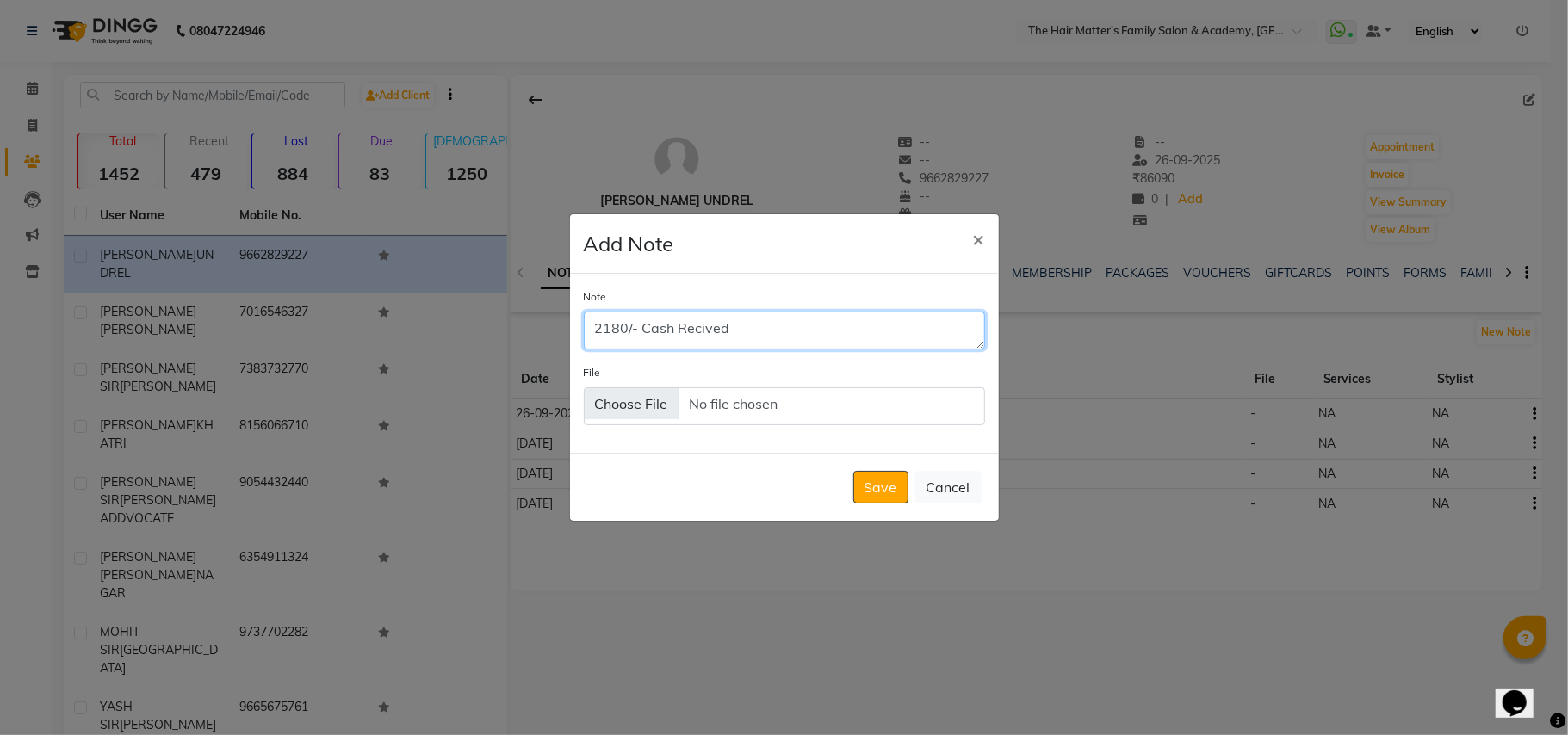
click at [710, 325] on textarea "2180/- Cash Recived" at bounding box center [784, 331] width 401 height 38
click at [845, 346] on textarea "2180/- Cash Received" at bounding box center [784, 331] width 401 height 38
type textarea "2180/- Cash Received"
click at [886, 479] on button "Save" at bounding box center [881, 487] width 55 height 32
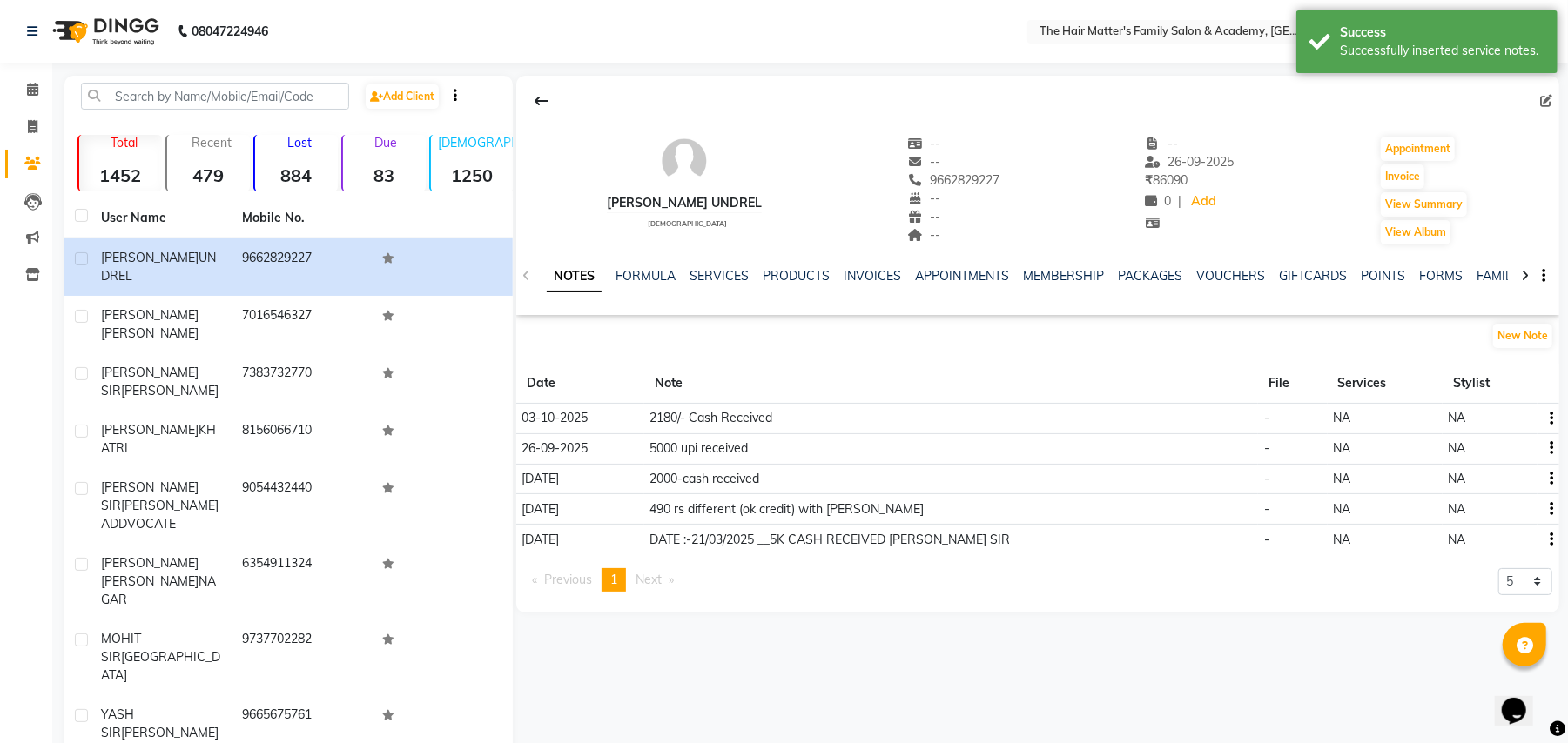
click at [740, 418] on td "2180/- Cash Received" at bounding box center [951, 419] width 615 height 31
click at [742, 416] on td "2180/- Cash Received" at bounding box center [951, 419] width 615 height 31
click at [746, 416] on td "2180/- Cash Received" at bounding box center [951, 419] width 615 height 31
click at [857, 388] on th "Note" at bounding box center [951, 385] width 615 height 40
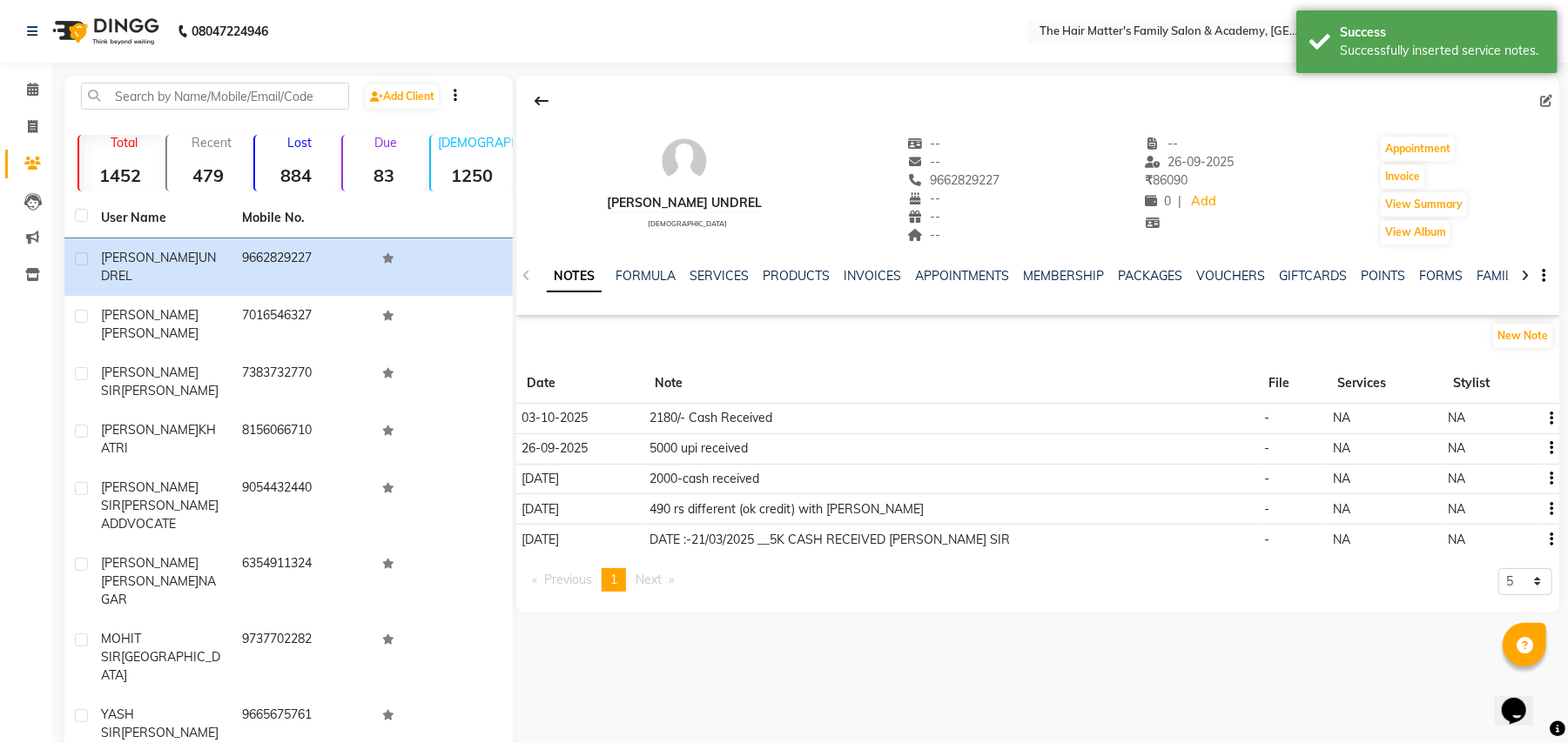
click at [690, 478] on td "2000-cash received" at bounding box center [951, 479] width 615 height 31
click at [697, 509] on td "490 rs different (ok credit) with Pratik sir" at bounding box center [951, 510] width 615 height 31
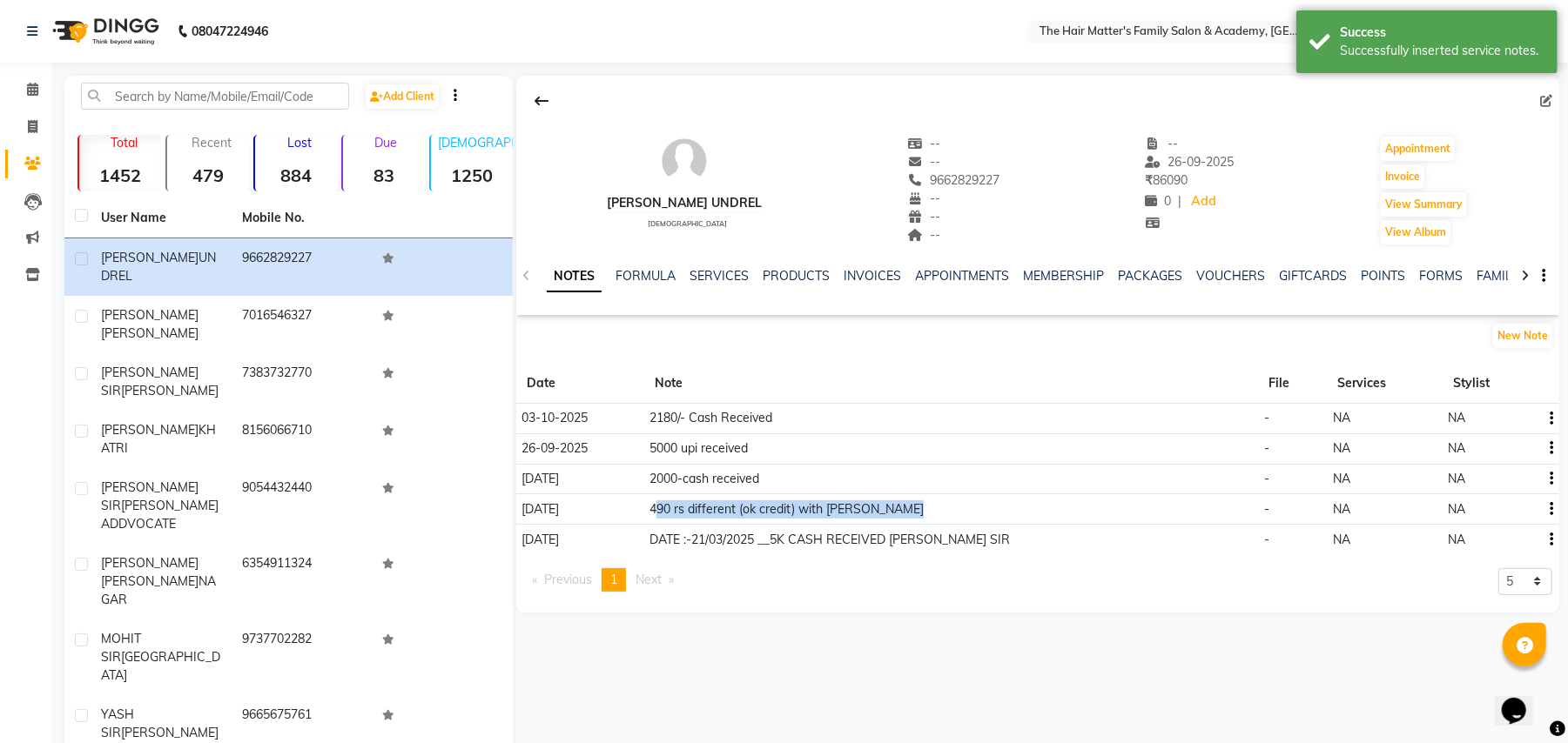
click at [697, 509] on td "490 rs different (ok credit) with Pratik sir" at bounding box center [951, 510] width 615 height 31
click at [711, 513] on td "490 rs different (ok credit) with Pratik sir" at bounding box center [951, 510] width 615 height 31
click at [751, 513] on td "490 rs different (ok credit) with Pratik sir" at bounding box center [951, 510] width 615 height 31
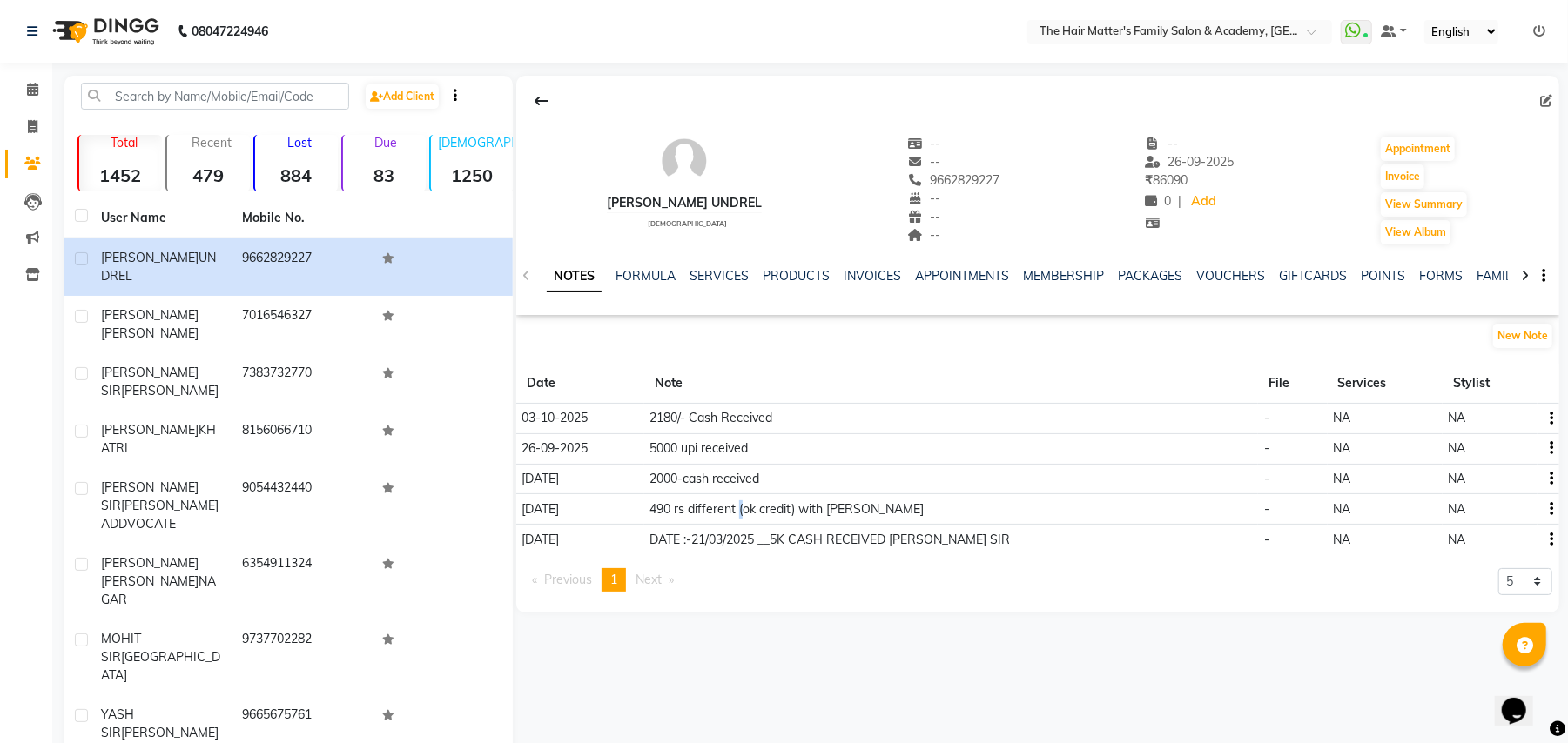
click at [751, 513] on td "490 rs different (ok credit) with Pratik sir" at bounding box center [951, 510] width 615 height 31
click at [747, 541] on td "DATE :-21/03/2025 __5K CASH RECEIVED PRATIK SIR" at bounding box center [951, 540] width 615 height 30
click at [712, 551] on td "DATE :-21/03/2025 __5K CASH RECEIVED PRATIK SIR" at bounding box center [951, 540] width 615 height 30
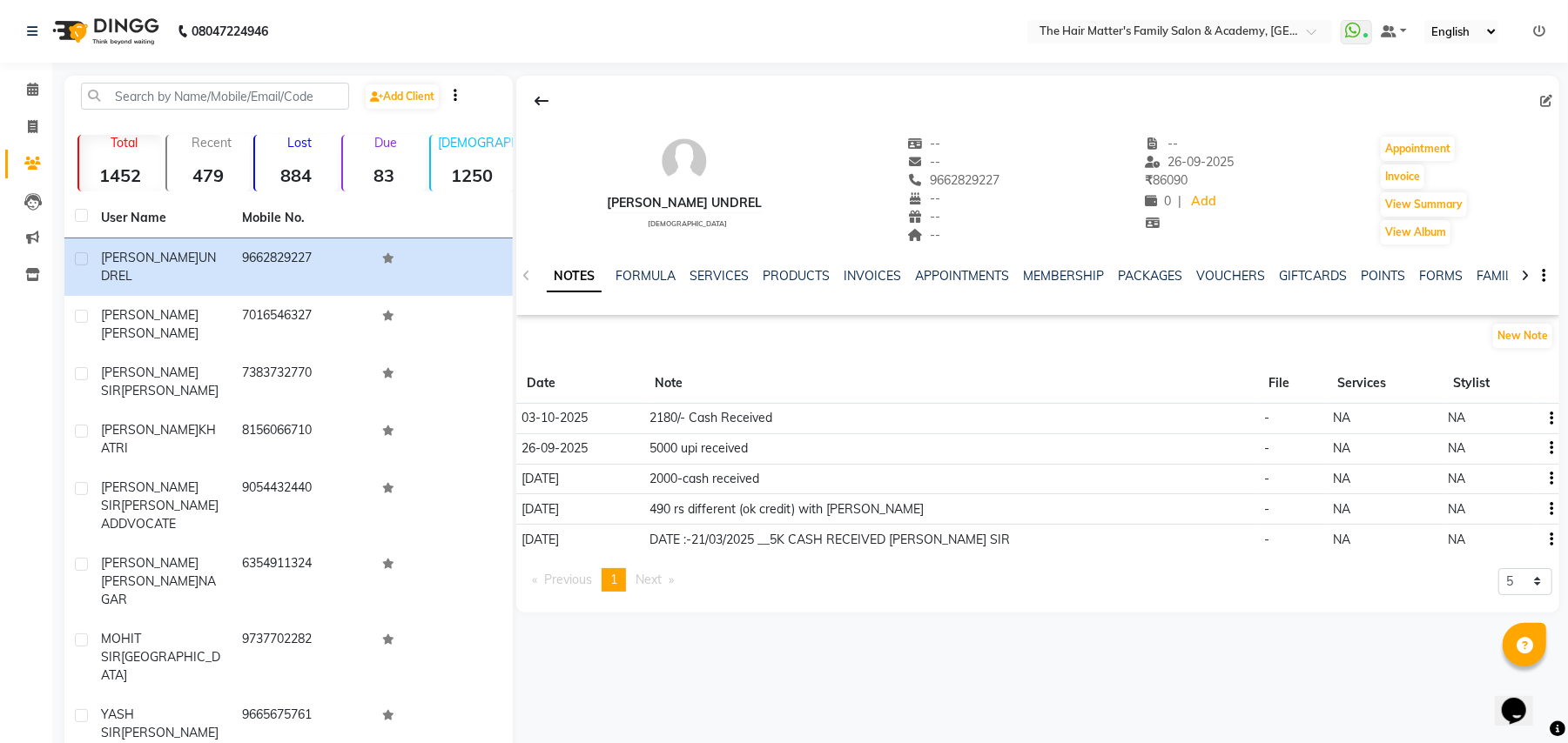
click at [729, 551] on td "DATE :-21/03/2025 __5K CASH RECEIVED PRATIK SIR" at bounding box center [951, 540] width 615 height 30
click at [780, 559] on app-service-notes "New Note Date Note File Services Stylist 03-10-2025 2180/- Cash Received - NA N…" at bounding box center [1038, 464] width 1043 height 283
click at [820, 553] on td "DATE :-21/03/2025 __5K CASH RECEIVED PRATIK SIR" at bounding box center [951, 540] width 615 height 30
click at [877, 552] on td "DATE :-21/03/2025 __5K CASH RECEIVED PRATIK SIR" at bounding box center [951, 540] width 615 height 30
click at [893, 552] on td "DATE :-21/03/2025 __5K CASH RECEIVED PRATIK SIR" at bounding box center [951, 540] width 615 height 30
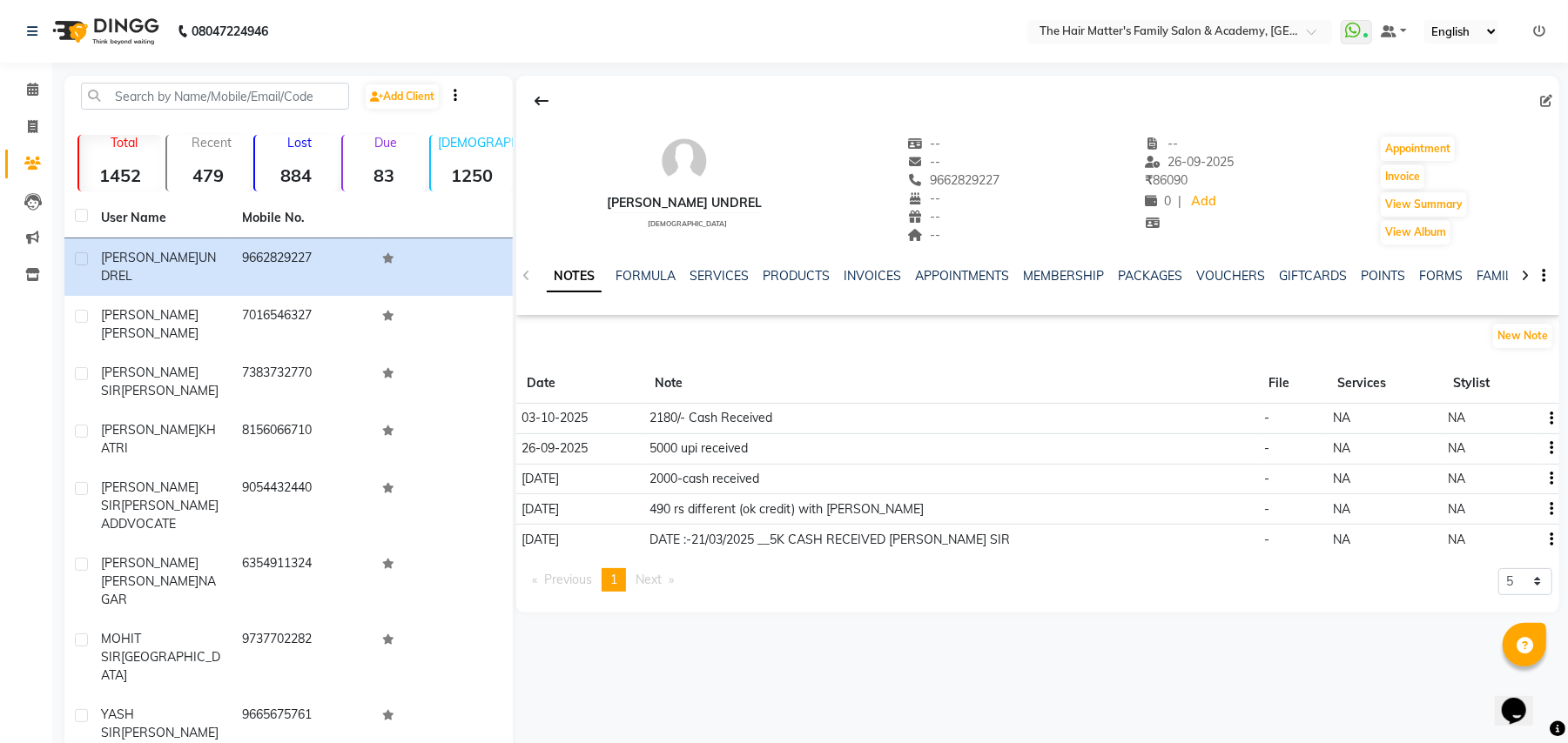
click at [934, 551] on td "DATE :-21/03/2025 __5K CASH RECEIVED PRATIK SIR" at bounding box center [951, 540] width 615 height 30
drag, startPoint x: 934, startPoint y: 551, endPoint x: 978, endPoint y: 526, distance: 50.6
click at [939, 551] on td "DATE :-21/03/2025 __5K CASH RECEIVED PRATIK SIR" at bounding box center [951, 540] width 615 height 30
click at [978, 544] on td "DATE :-21/03/2025 __5K CASH RECEIVED PRATIK SIR" at bounding box center [951, 540] width 615 height 30
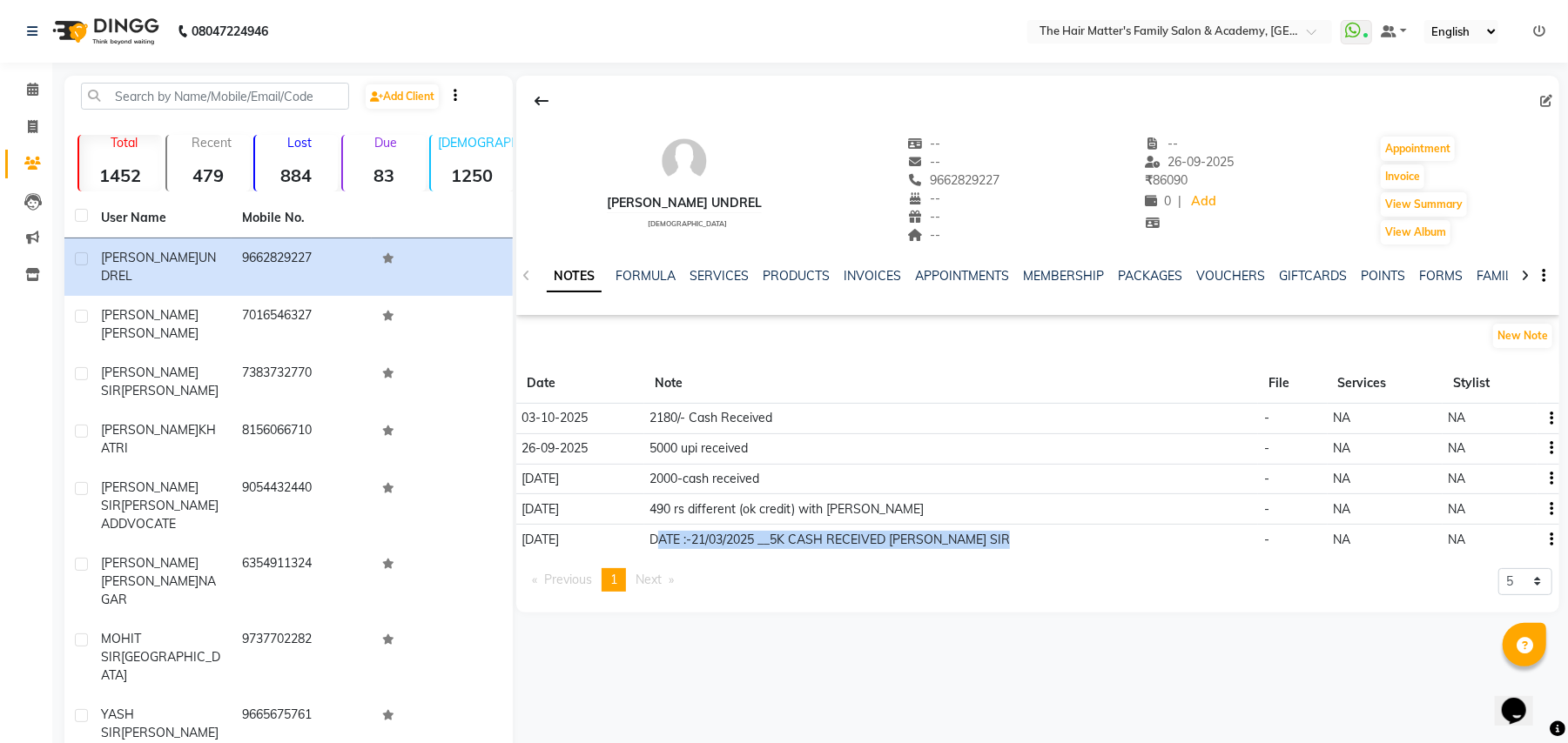
click at [978, 544] on td "DATE :-21/03/2025 __5K CASH RECEIVED PRATIK SIR" at bounding box center [951, 540] width 615 height 30
click at [950, 546] on td "DATE :-21/03/2025 __5K CASH RECEIVED PRATIK SIR" at bounding box center [951, 540] width 615 height 30
drag, startPoint x: 950, startPoint y: 546, endPoint x: 958, endPoint y: 553, distance: 10.6
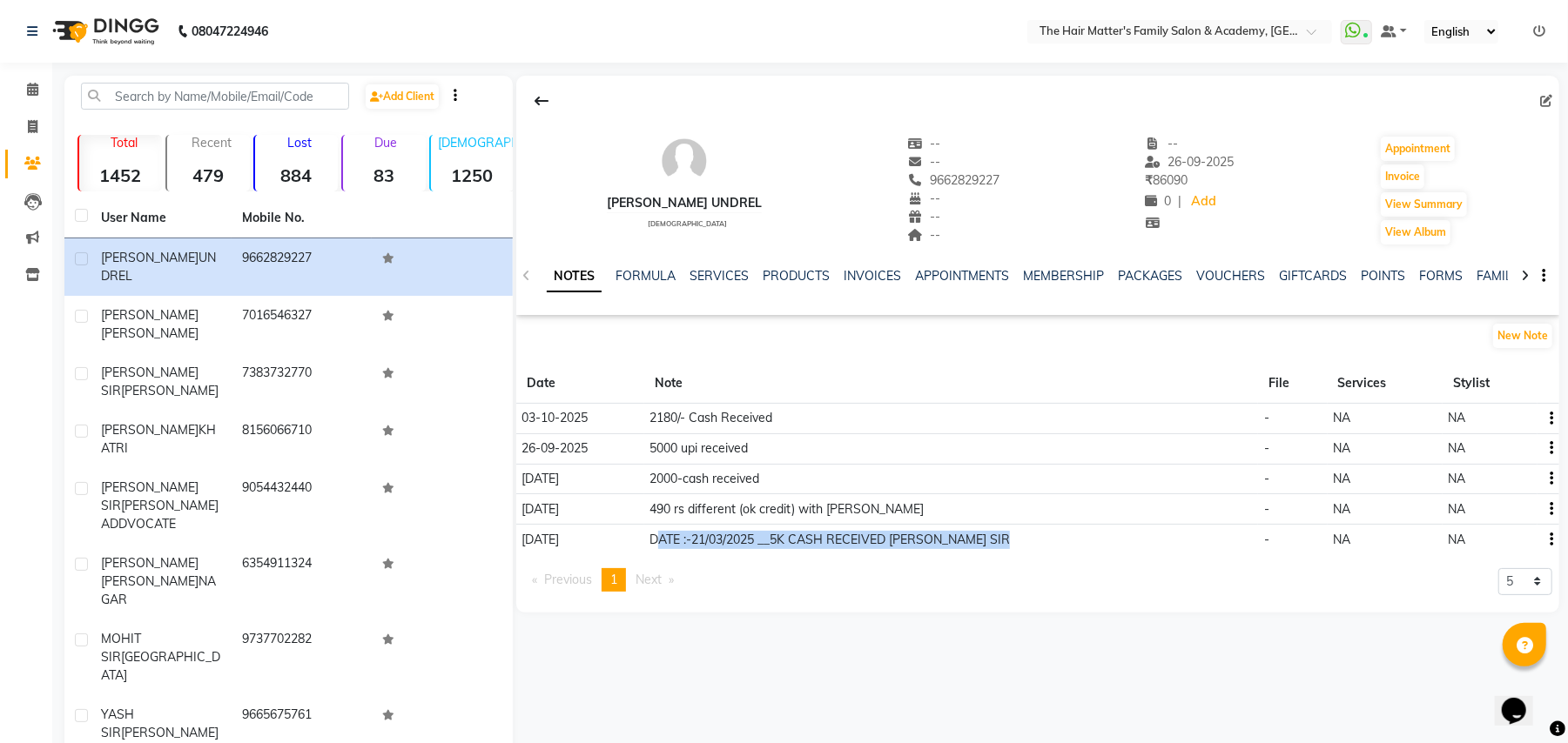
click at [952, 551] on td "DATE :-21/03/2025 __5K CASH RECEIVED PRATIK SIR" at bounding box center [951, 540] width 615 height 30
click at [646, 582] on span "Next page" at bounding box center [648, 579] width 26 height 15
click at [683, 439] on td "5000 upi received" at bounding box center [951, 449] width 615 height 31
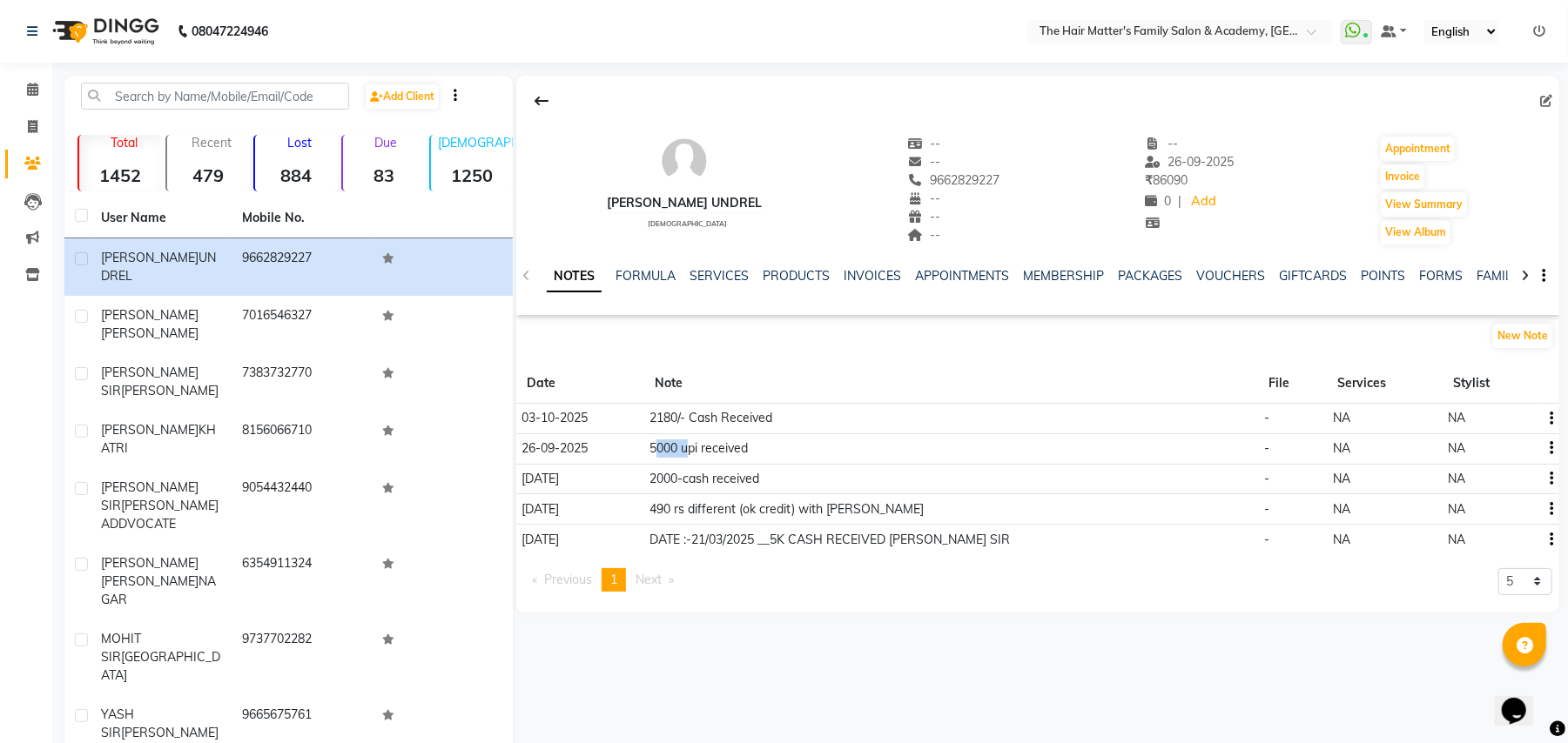
click at [683, 439] on td "5000 upi received" at bounding box center [951, 449] width 615 height 31
click at [690, 453] on td "5000 upi received" at bounding box center [951, 449] width 615 height 31
click at [697, 460] on td "5000 upi received" at bounding box center [951, 449] width 615 height 31
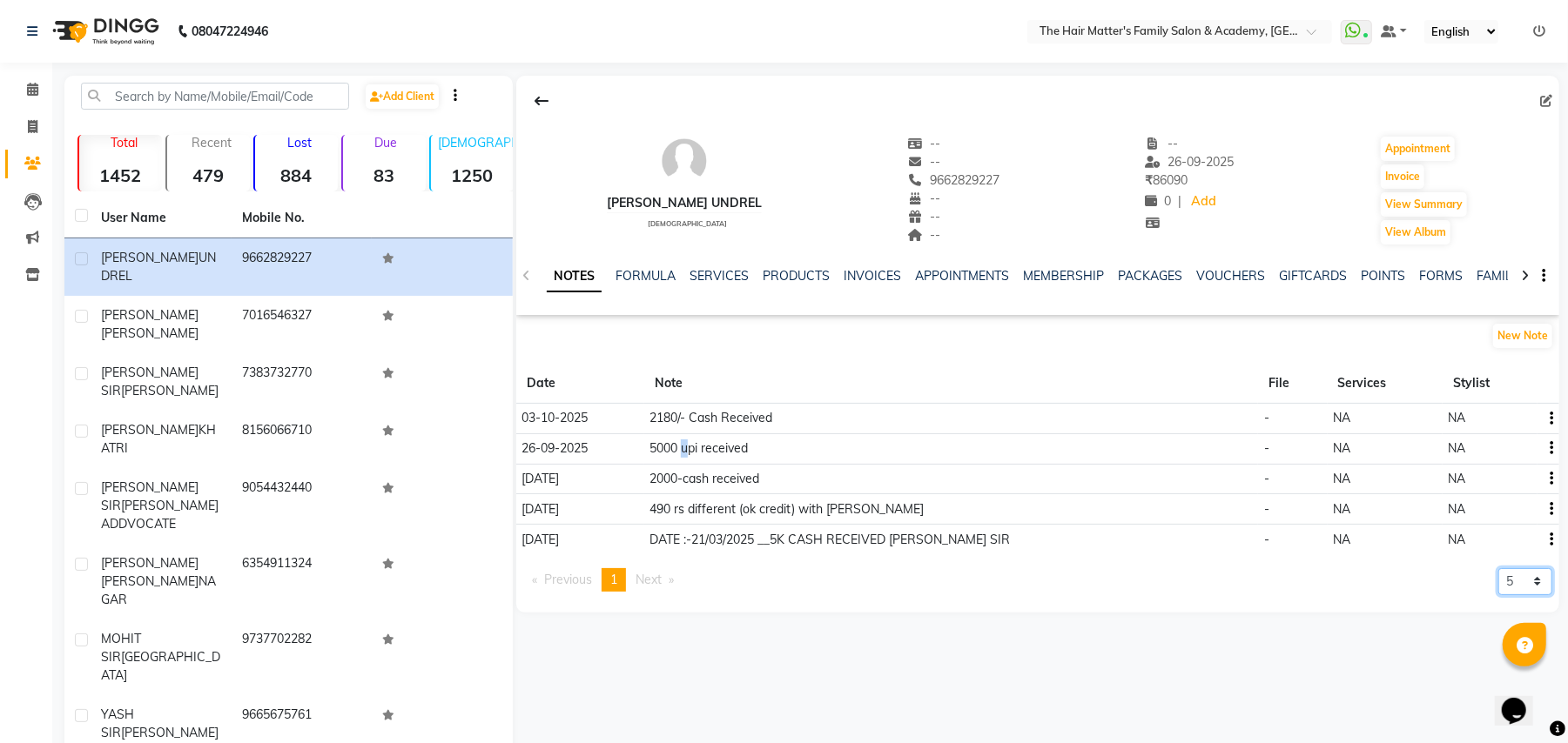
click at [1519, 578] on select "5 10 50 100 500" at bounding box center [1525, 582] width 54 height 27
select select "10"
click at [1498, 571] on select "5 10 50 100 500" at bounding box center [1525, 582] width 54 height 27
click at [1515, 602] on div "5 10 50 100 500" at bounding box center [1525, 587] width 54 height 38
click at [1515, 579] on select "5 10 50 100 500" at bounding box center [1525, 582] width 54 height 27
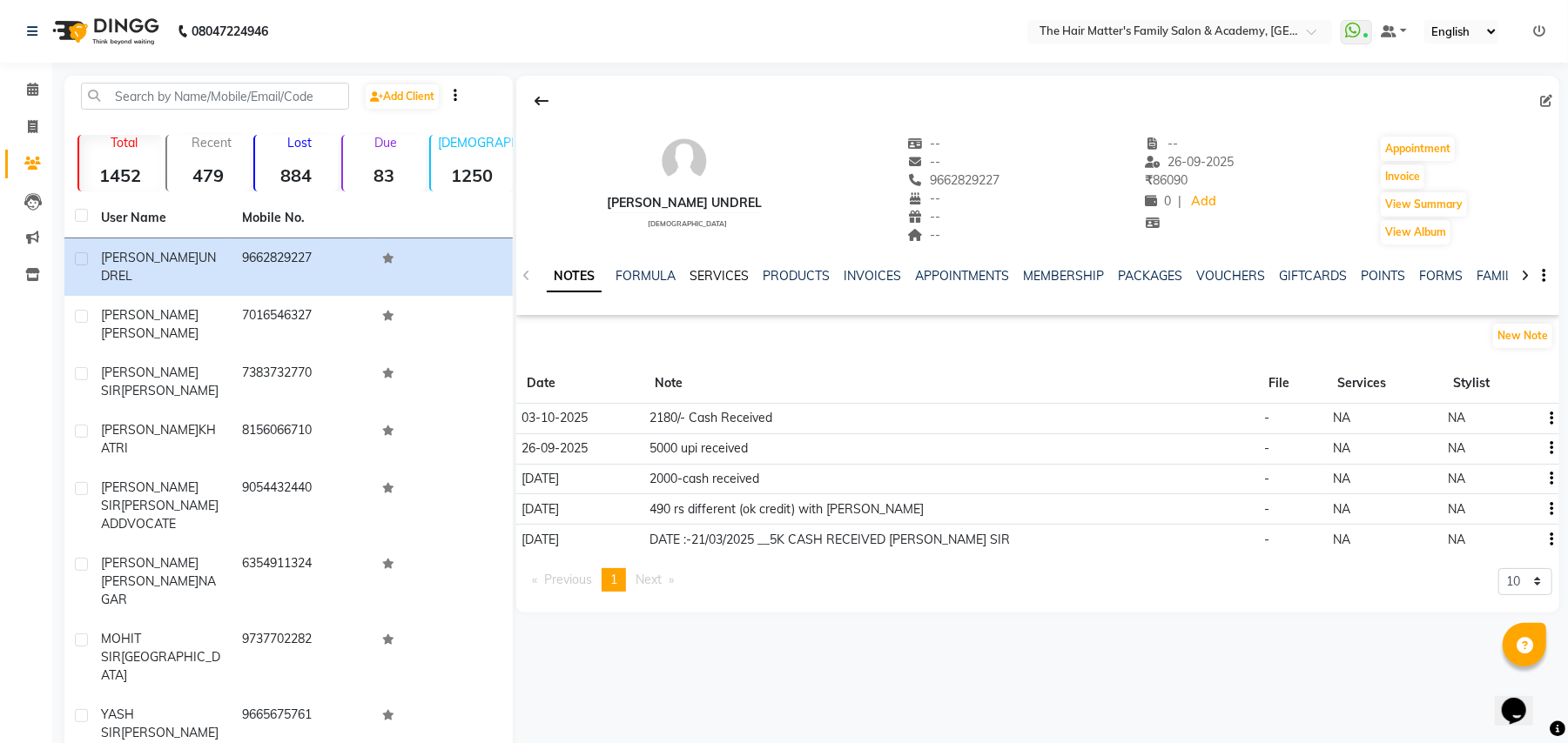
click at [708, 276] on link "SERVICES" at bounding box center [718, 276] width 59 height 15
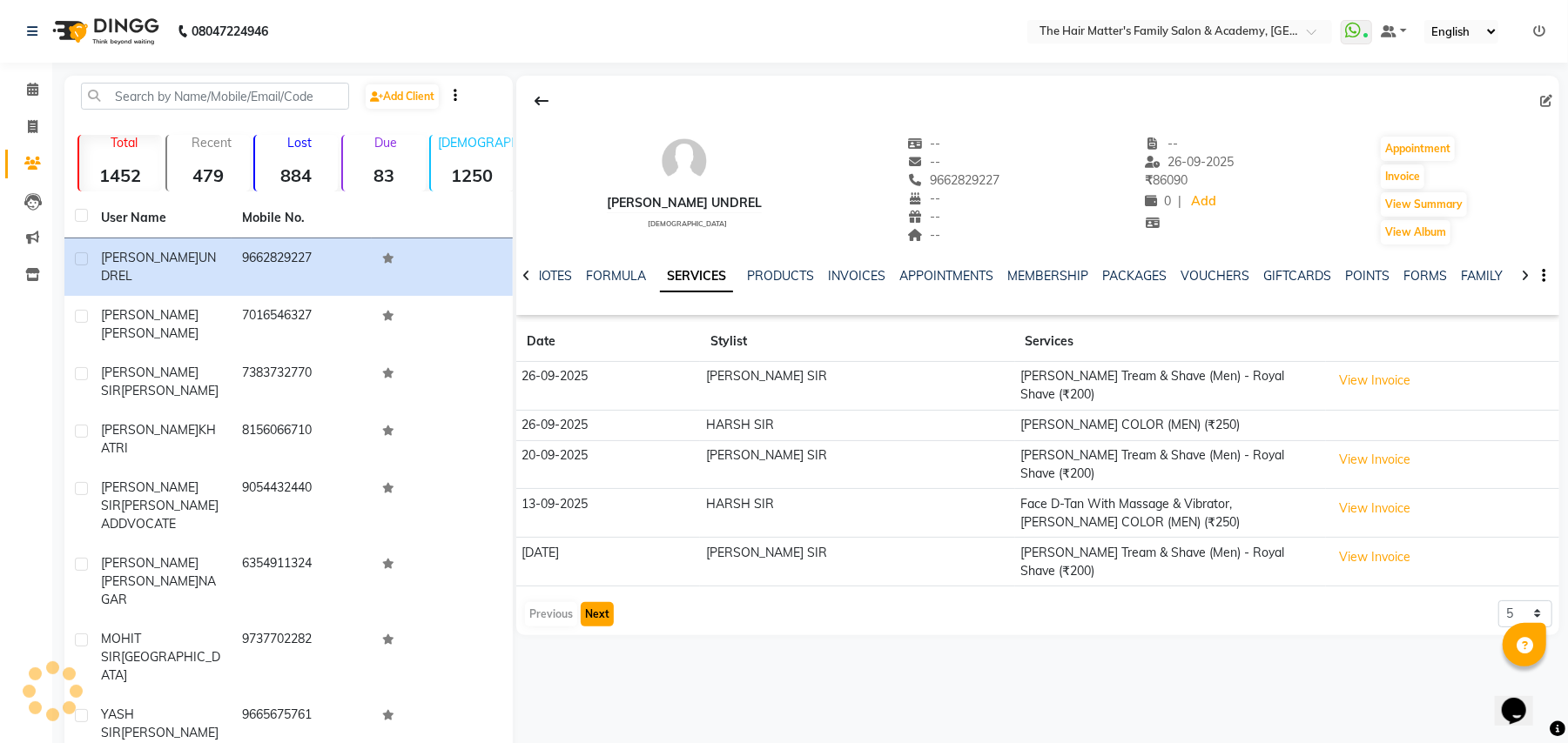
click at [606, 602] on button "Next" at bounding box center [597, 614] width 33 height 24
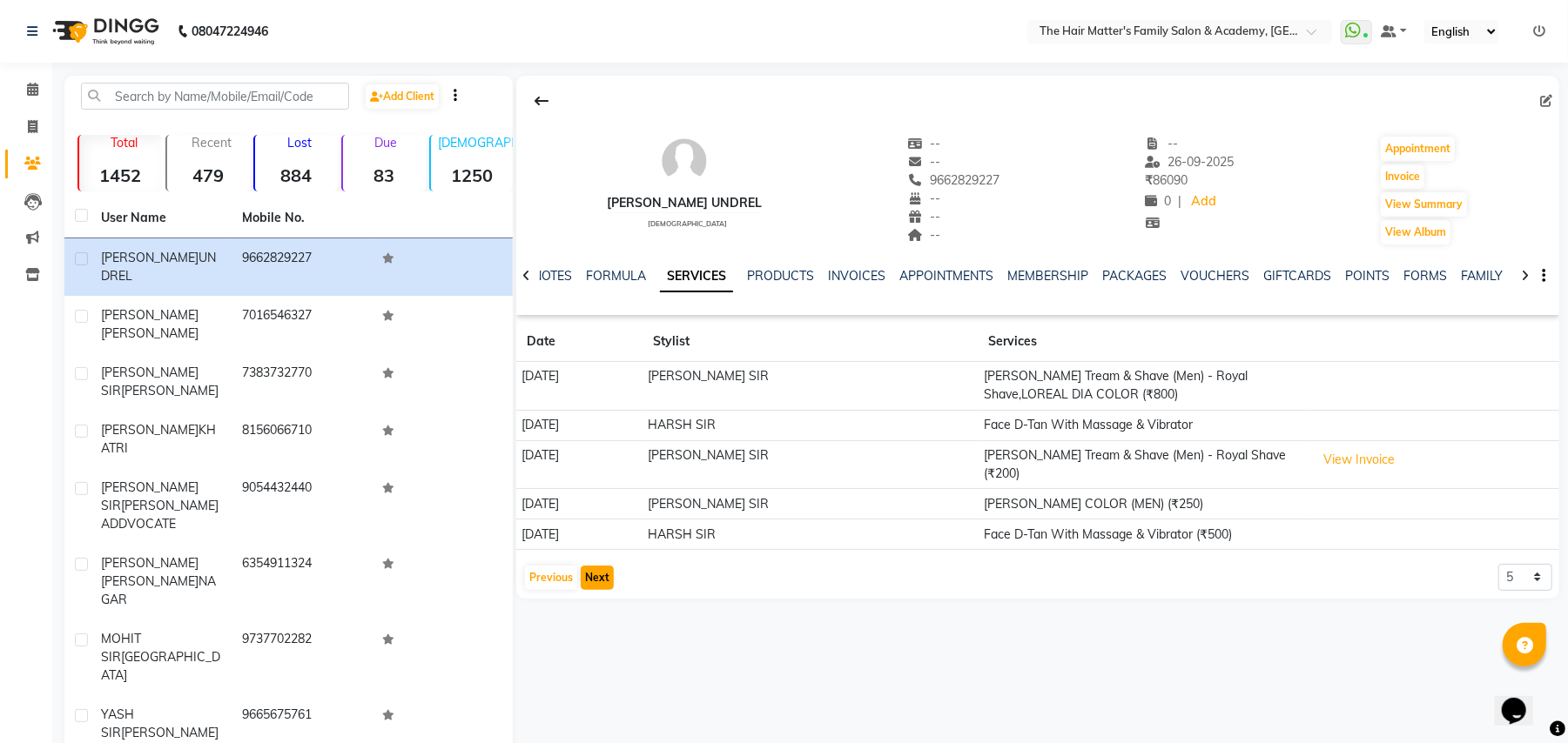
click at [606, 598] on div "HIRA BHUVAJI UNDREL male -- -- 9662829227 -- -- -- -- 26-09-2025 ₹ 86090 0 | Ad…" at bounding box center [1036, 498] width 1047 height 844
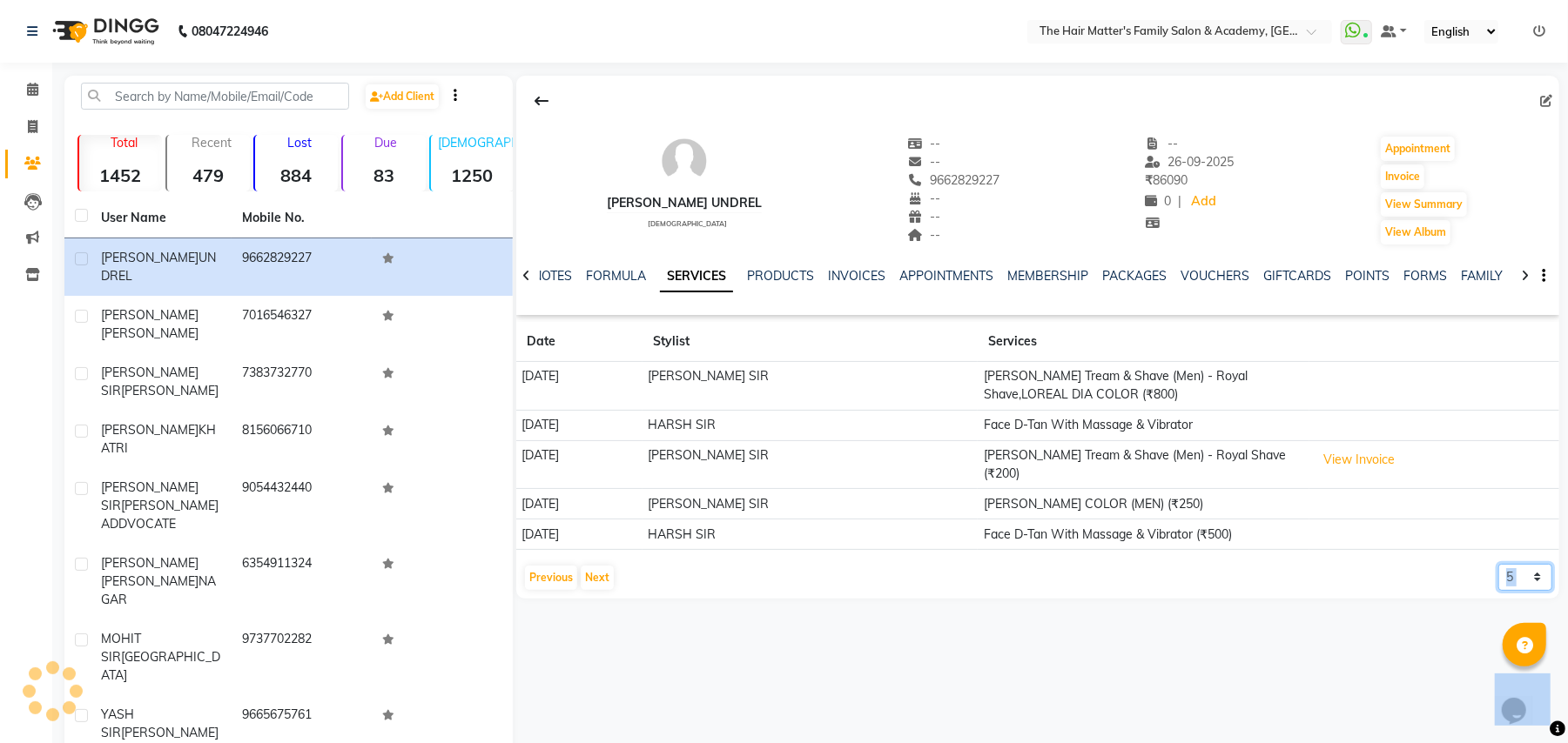
click at [1522, 570] on select "5 10 50 100 500" at bounding box center [1525, 577] width 54 height 27
select select "500"
click at [1498, 564] on select "5 10 50 100 500" at bounding box center [1525, 577] width 54 height 27
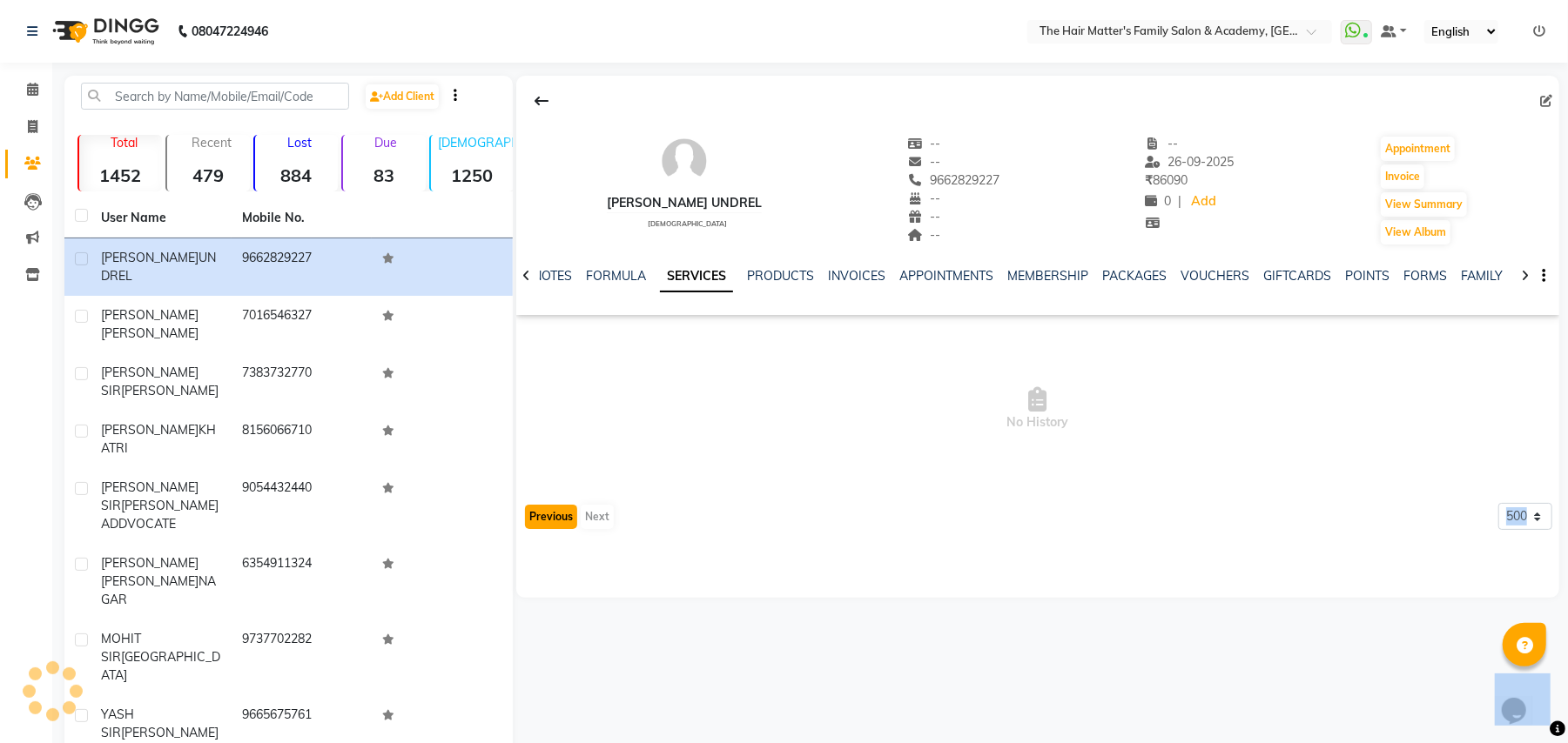
click at [545, 513] on button "Previous" at bounding box center [551, 517] width 52 height 24
click at [545, 513] on div "HIRA BHUVAJI UNDREL male -- -- 9662829227 -- -- -- -- 26-09-2025 ₹ 86090 0 | Ad…" at bounding box center [1038, 337] width 1043 height 522
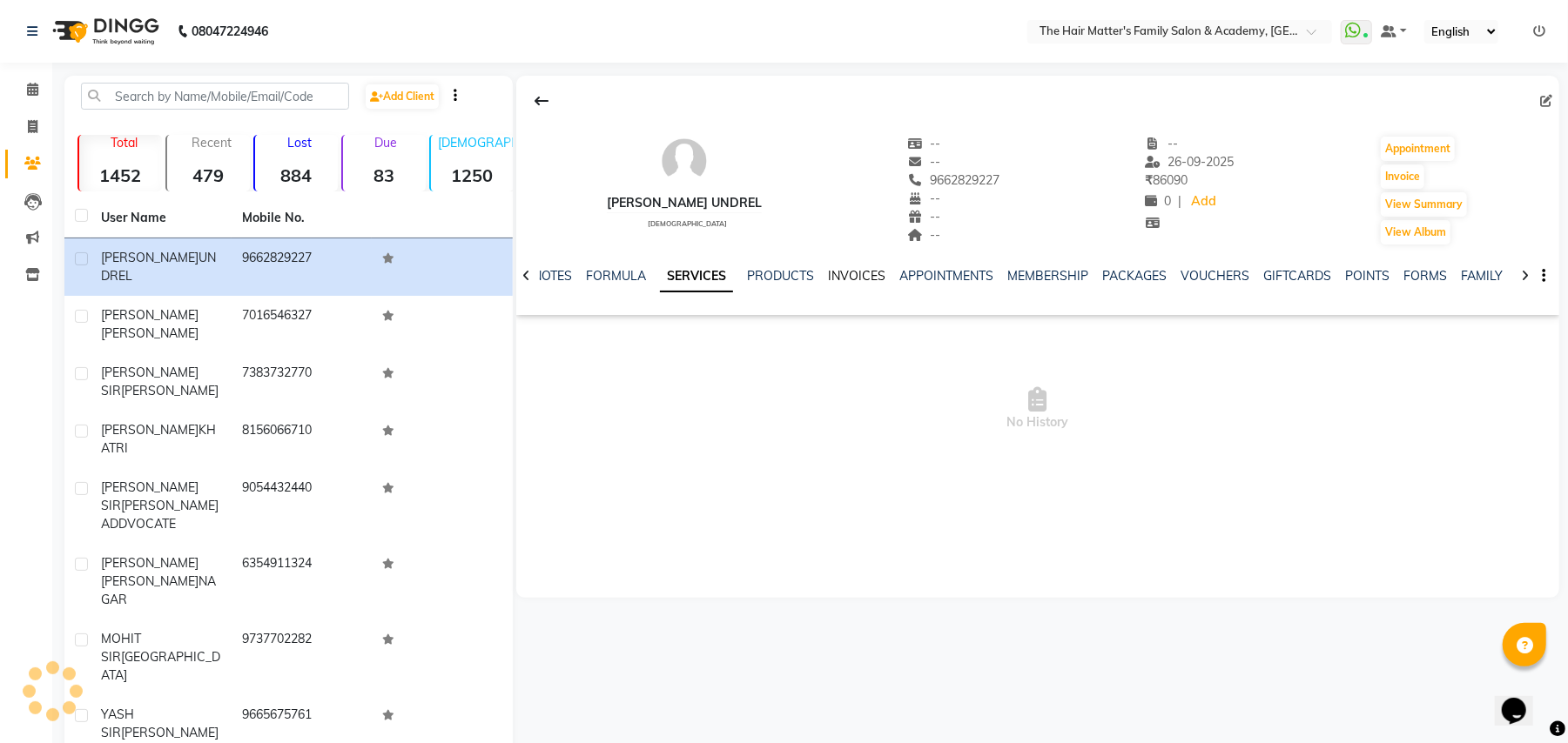
click at [837, 280] on link "INVOICES" at bounding box center [857, 276] width 58 height 15
click at [739, 279] on link "PRODUCTS" at bounding box center [739, 276] width 67 height 15
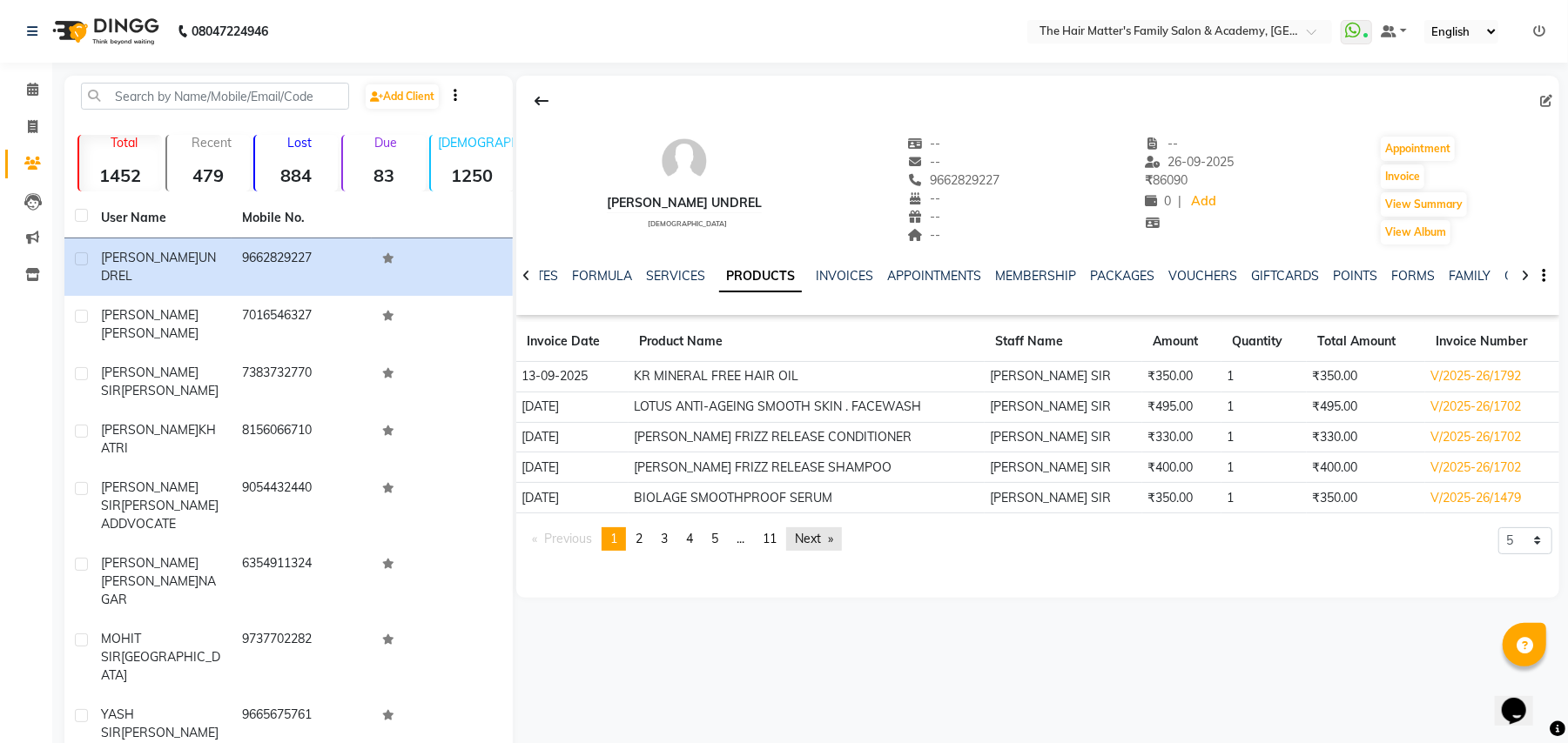
click at [795, 544] on link "Next page" at bounding box center [814, 539] width 56 height 23
click at [775, 548] on link "page 11" at bounding box center [769, 539] width 32 height 23
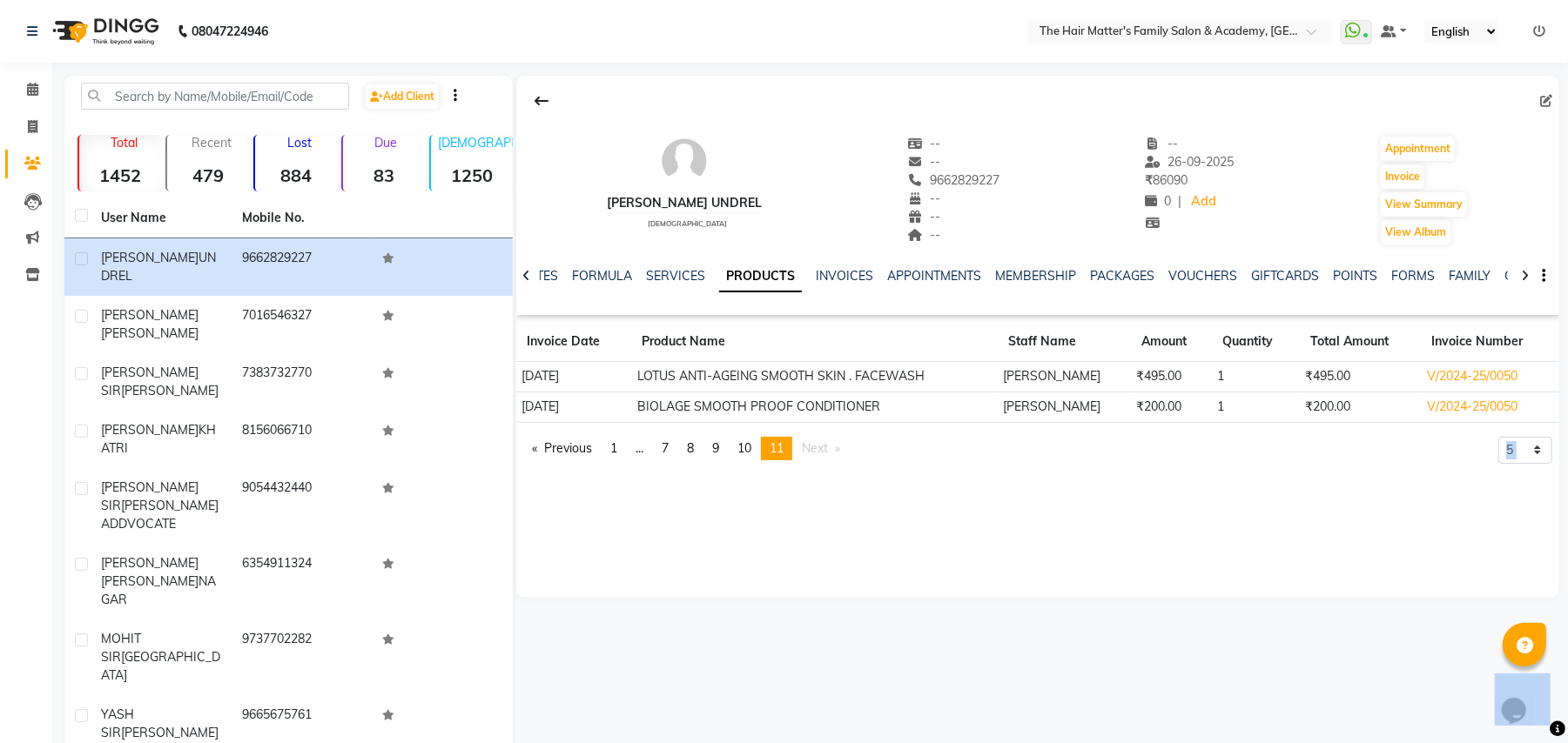
click at [775, 548] on div "HIRA BHUVAJI UNDREL male -- -- 9662829227 -- -- -- -- 26-09-2025 ₹ 86090 0 | Ad…" at bounding box center [1038, 337] width 1043 height 522
click at [816, 461] on li "Next page" at bounding box center [821, 448] width 56 height 23
click at [607, 444] on link "page 1" at bounding box center [613, 448] width 24 height 23
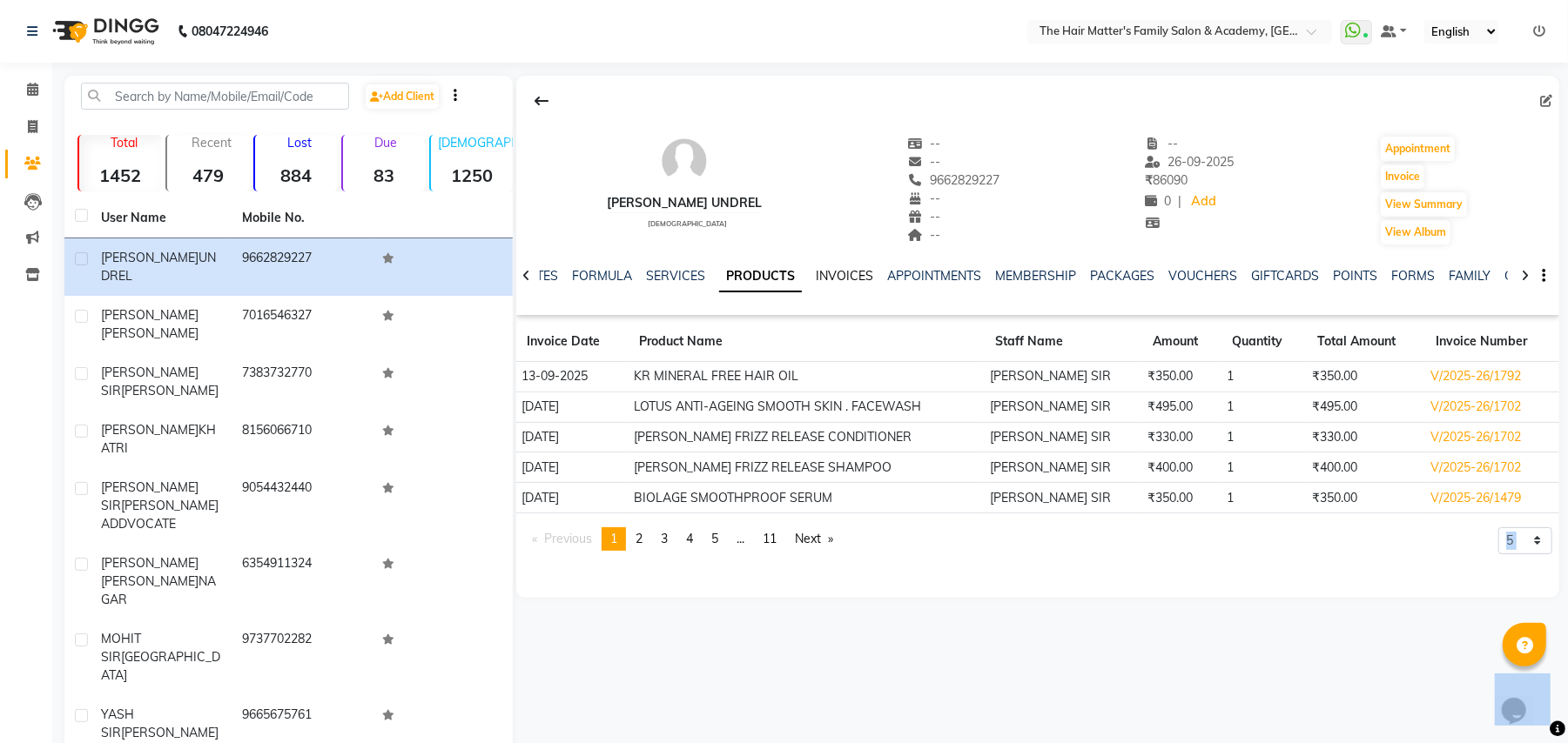
click at [823, 279] on link "INVOICES" at bounding box center [844, 276] width 58 height 15
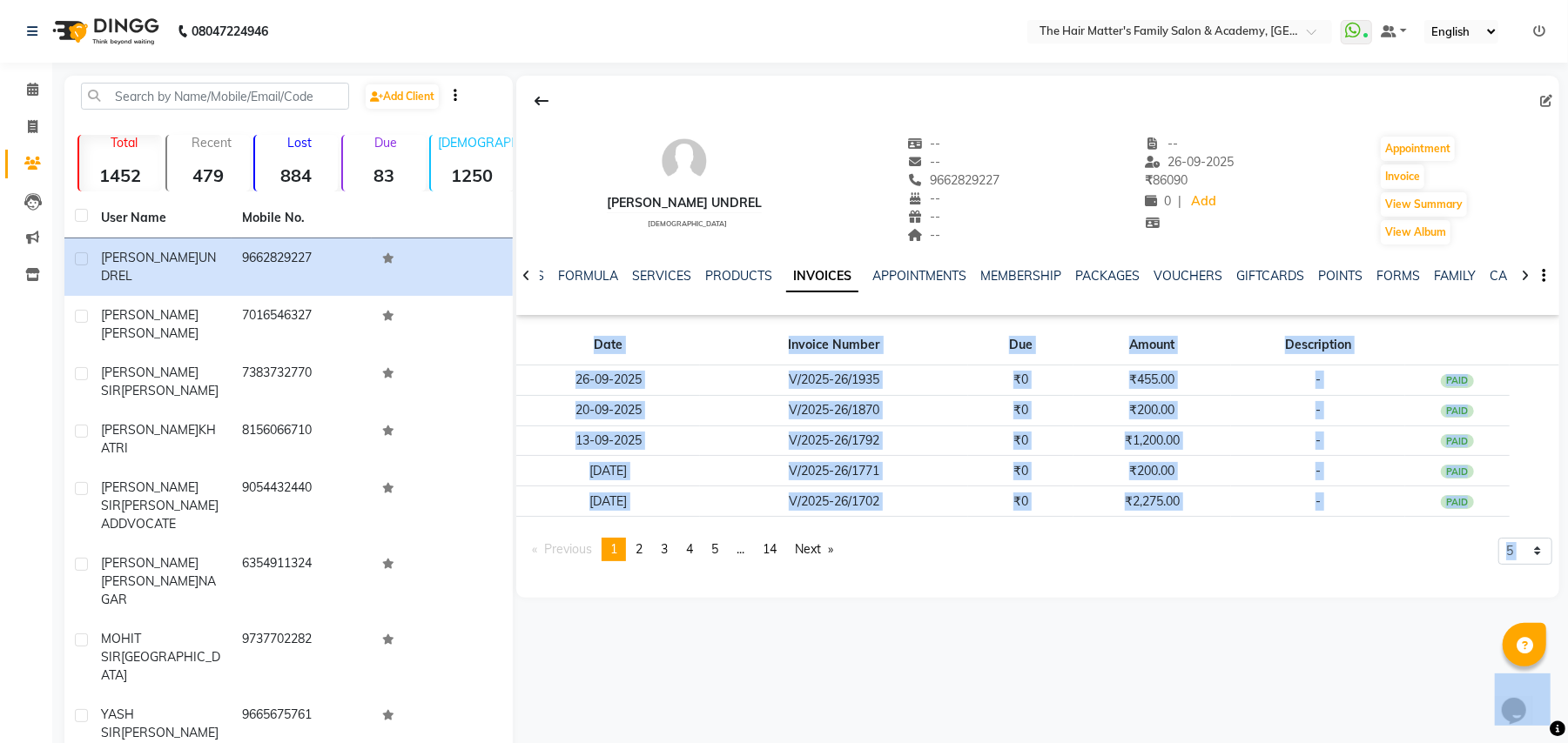
click at [876, 613] on div "HIRA BHUVAJI UNDREL male -- -- 9662829227 -- -- -- -- 26-09-2025 ₹ 86090 0 | Ad…" at bounding box center [1036, 498] width 1047 height 844
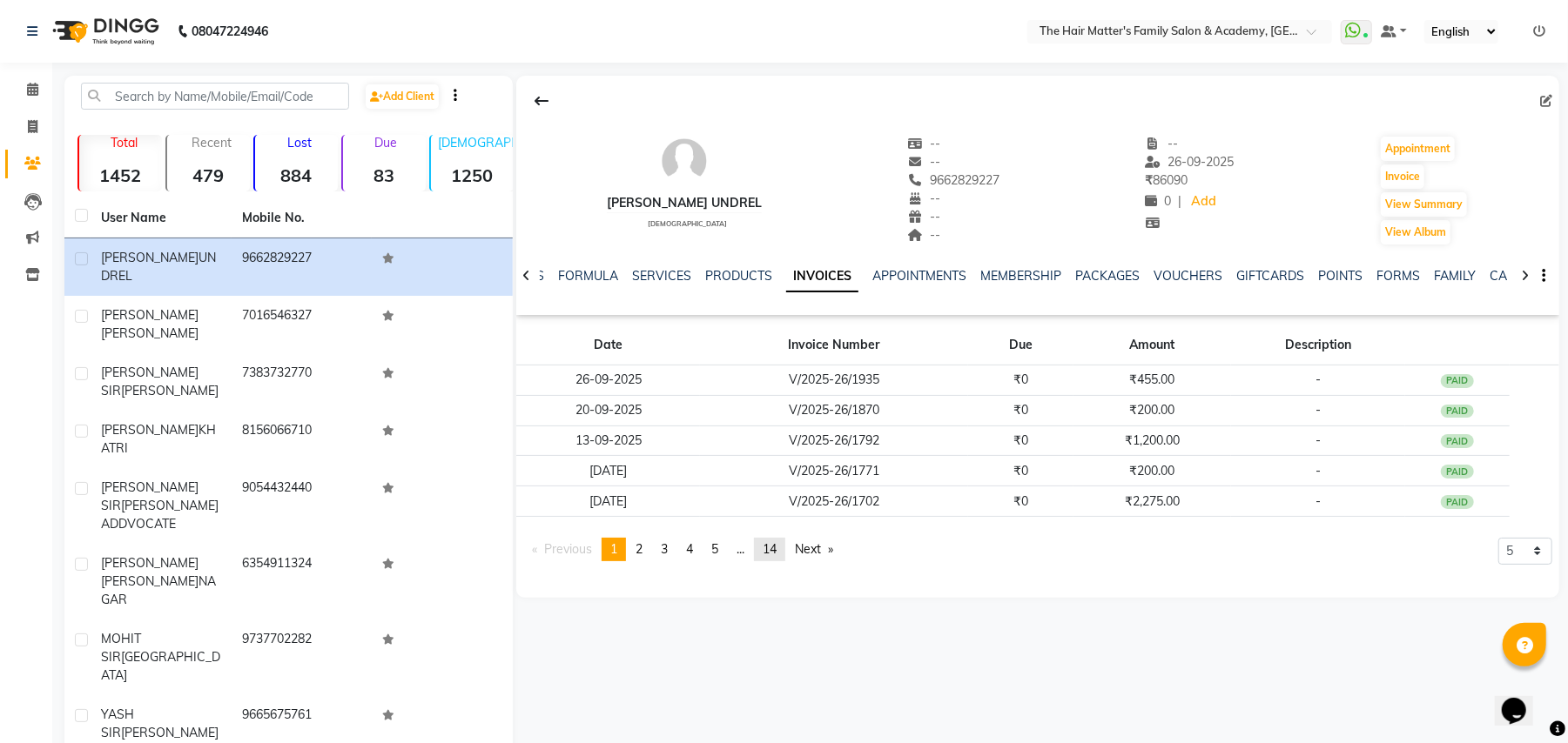
click at [784, 542] on link "page 14" at bounding box center [769, 549] width 32 height 23
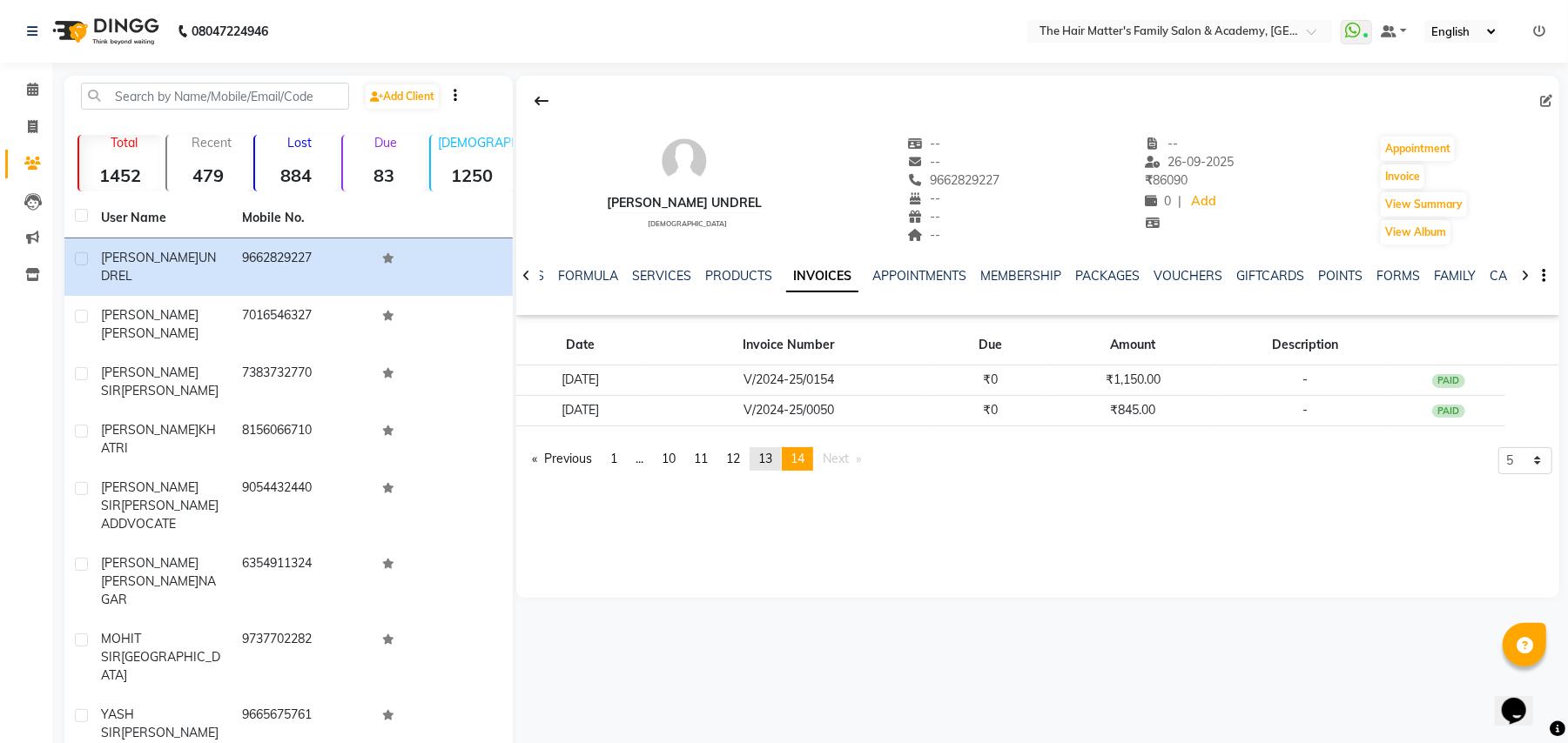
click at [772, 456] on span "13" at bounding box center [765, 459] width 13 height 15
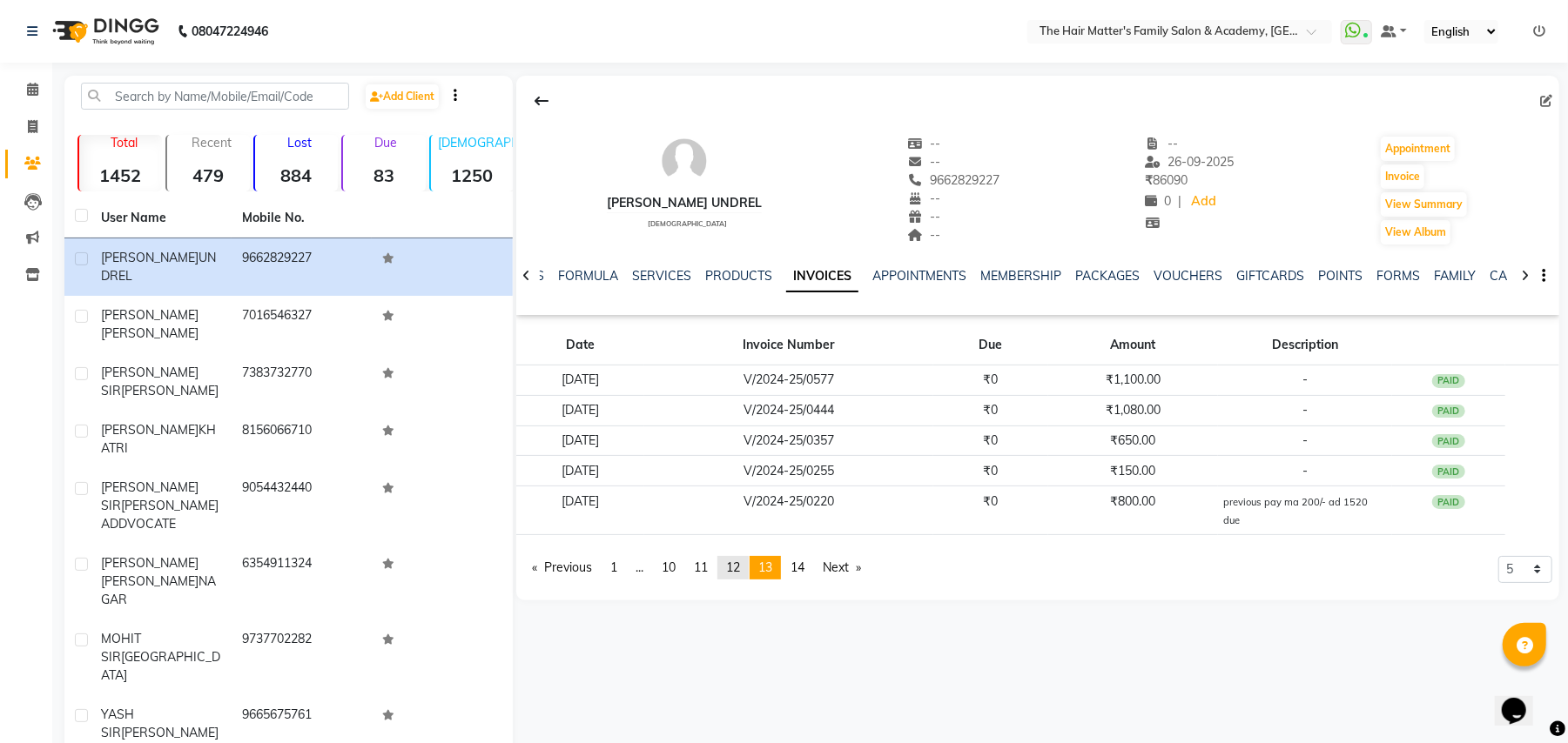
click at [740, 560] on span "12" at bounding box center [732, 568] width 13 height 15
click at [707, 552] on span "11" at bounding box center [701, 549] width 13 height 15
click at [674, 554] on span "10" at bounding box center [668, 549] width 13 height 15
click at [642, 552] on span "..." at bounding box center [639, 549] width 8 height 15
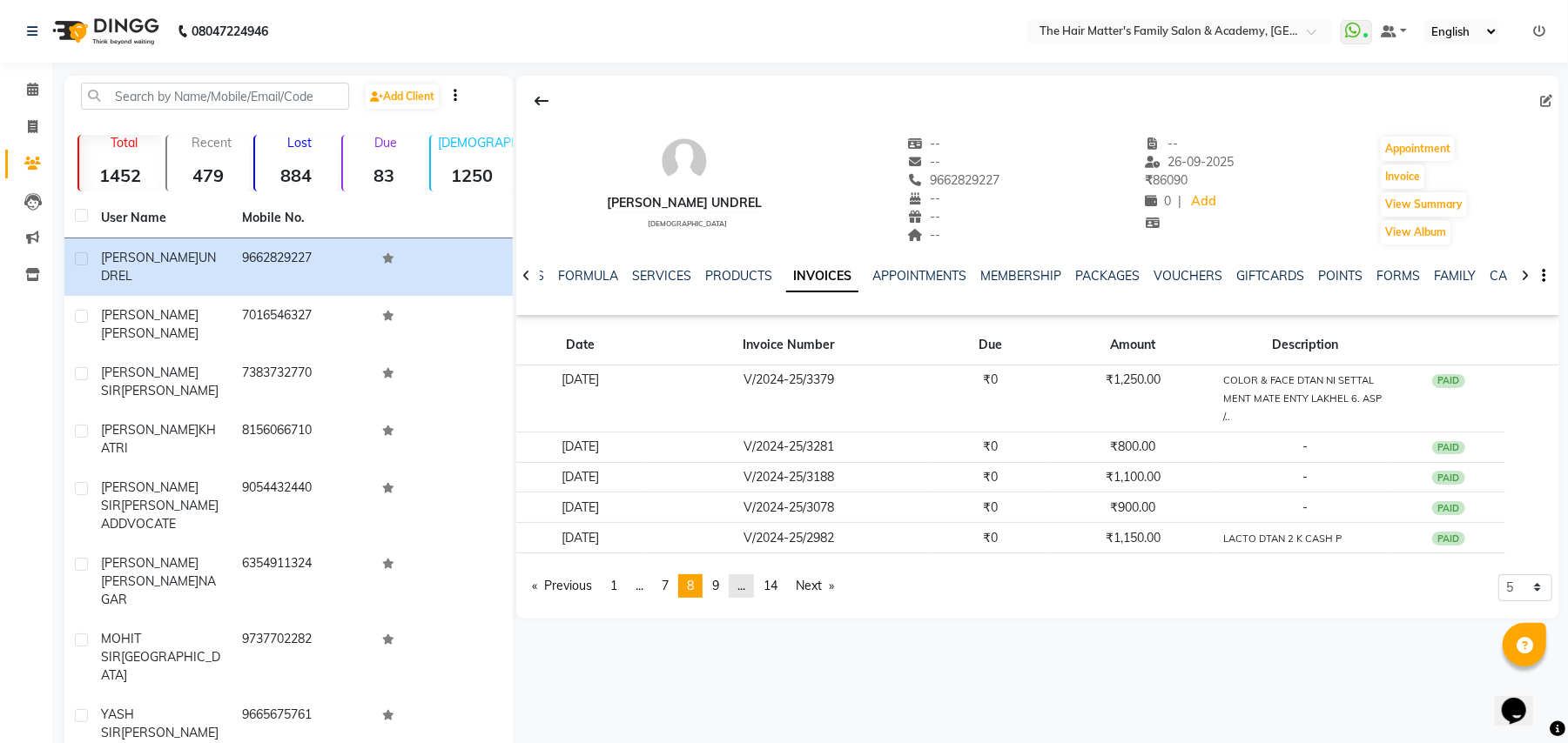
drag, startPoint x: 674, startPoint y: 583, endPoint x: 734, endPoint y: 585, distance: 60.0
click at [687, 585] on ul "Previous page 8 / 14 page 1 page ... page 7 You're on page 8 page 9 page ... pa…" at bounding box center [683, 586] width 320 height 23
click at [738, 585] on link "page ..." at bounding box center [741, 586] width 25 height 23
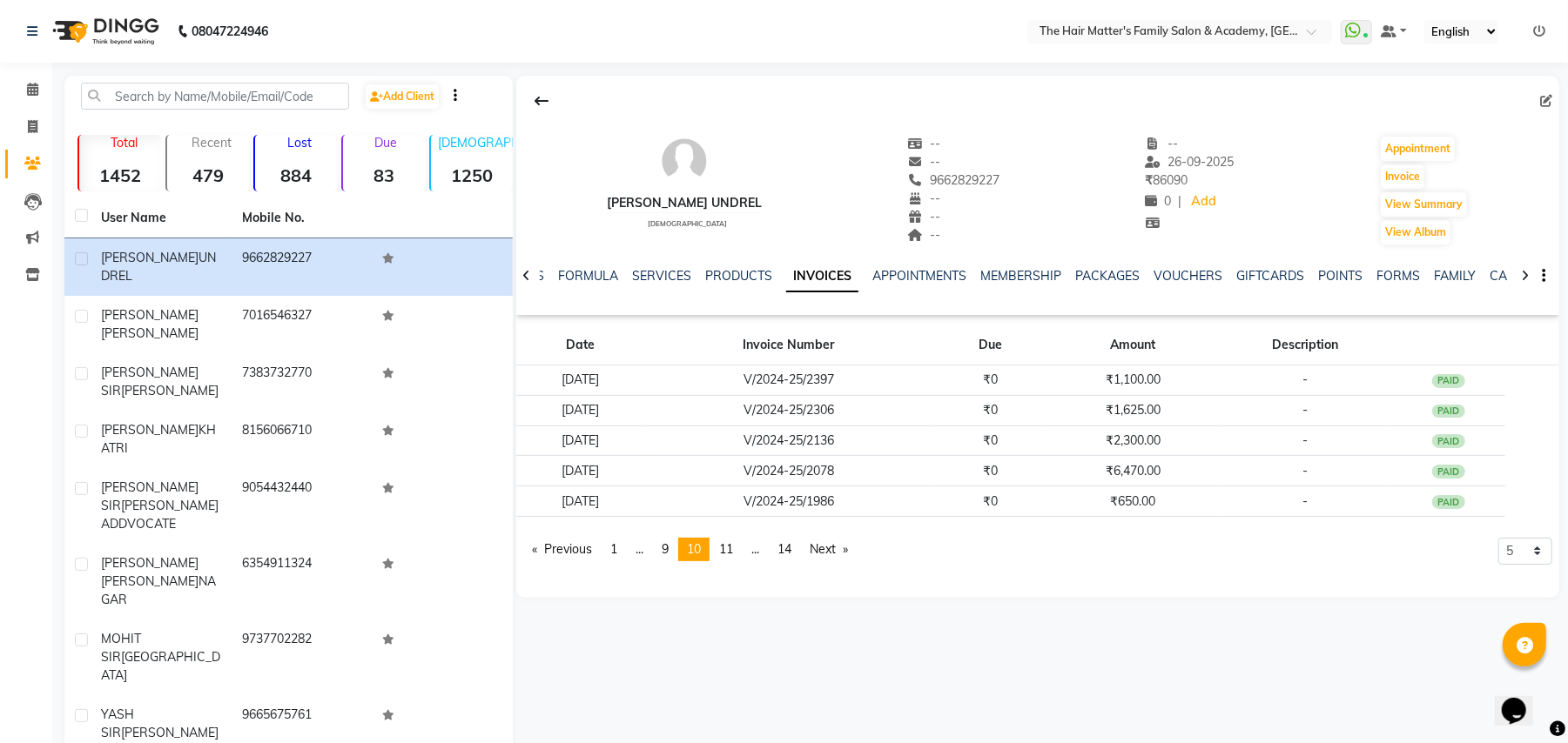
click at [801, 571] on pagination-controls "Previous page 10 / 14 page 1 page ... page 9 You're on page 10 page 11 page ...…" at bounding box center [690, 556] width 334 height 38
click at [808, 555] on link "Next page" at bounding box center [829, 549] width 56 height 23
click at [805, 555] on span "14" at bounding box center [797, 549] width 13 height 15
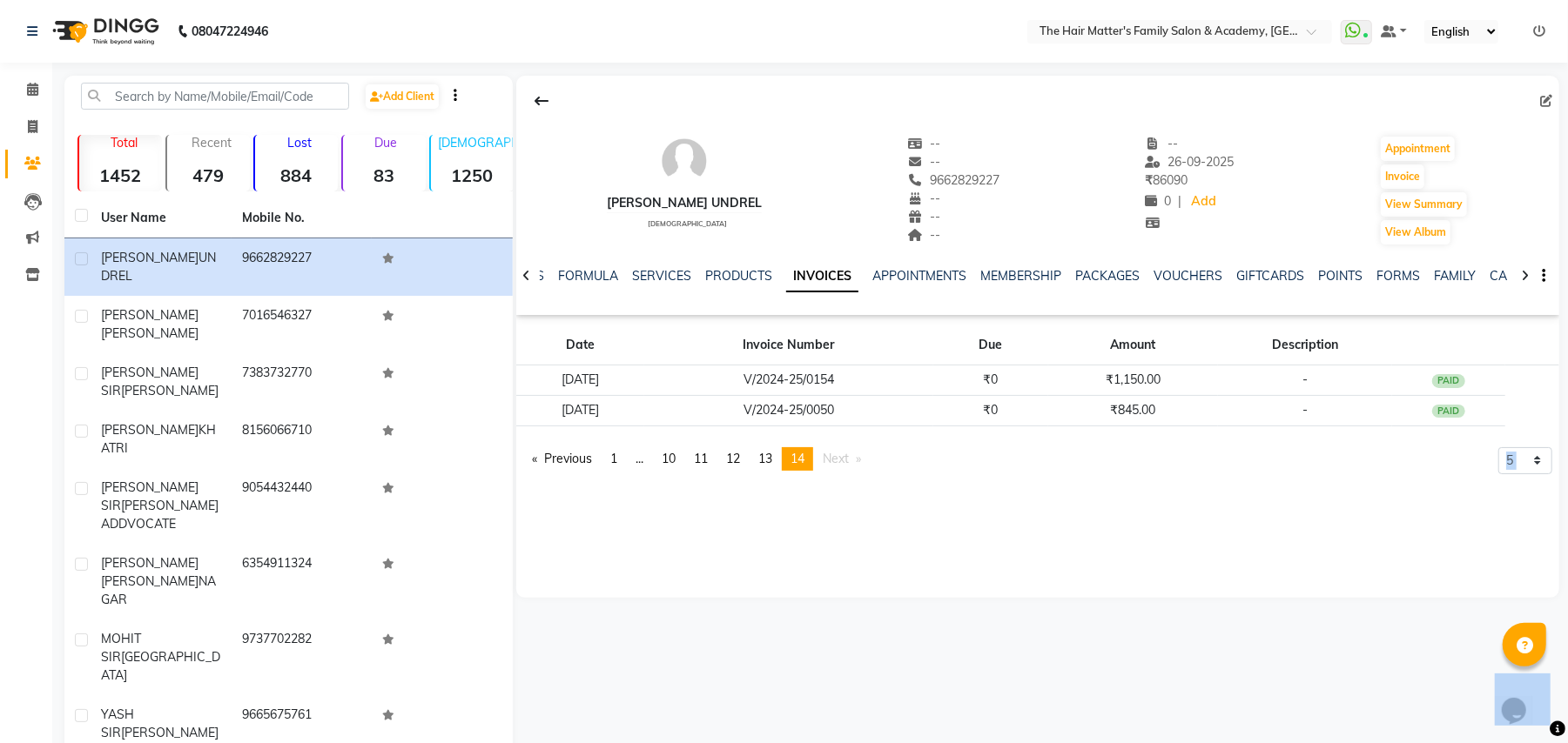
click at [808, 555] on div "HIRA BHUVAJI UNDREL male -- -- 9662829227 -- -- -- -- 26-09-2025 ₹ 86090 0 | Ad…" at bounding box center [1038, 337] width 1043 height 522
click at [772, 463] on span "13" at bounding box center [765, 459] width 13 height 15
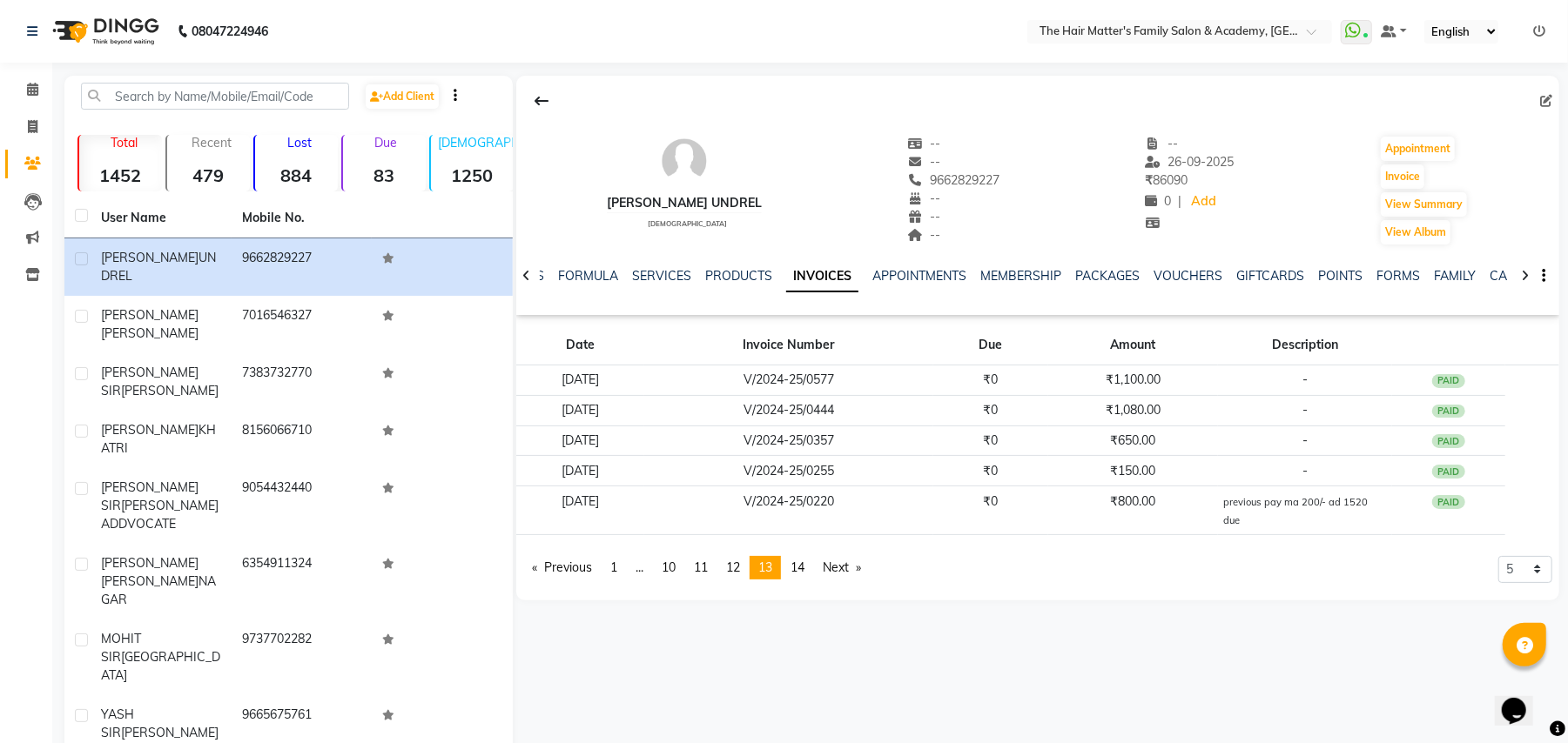
click at [778, 463] on td "V/2024-25/0255" at bounding box center [788, 471] width 289 height 31
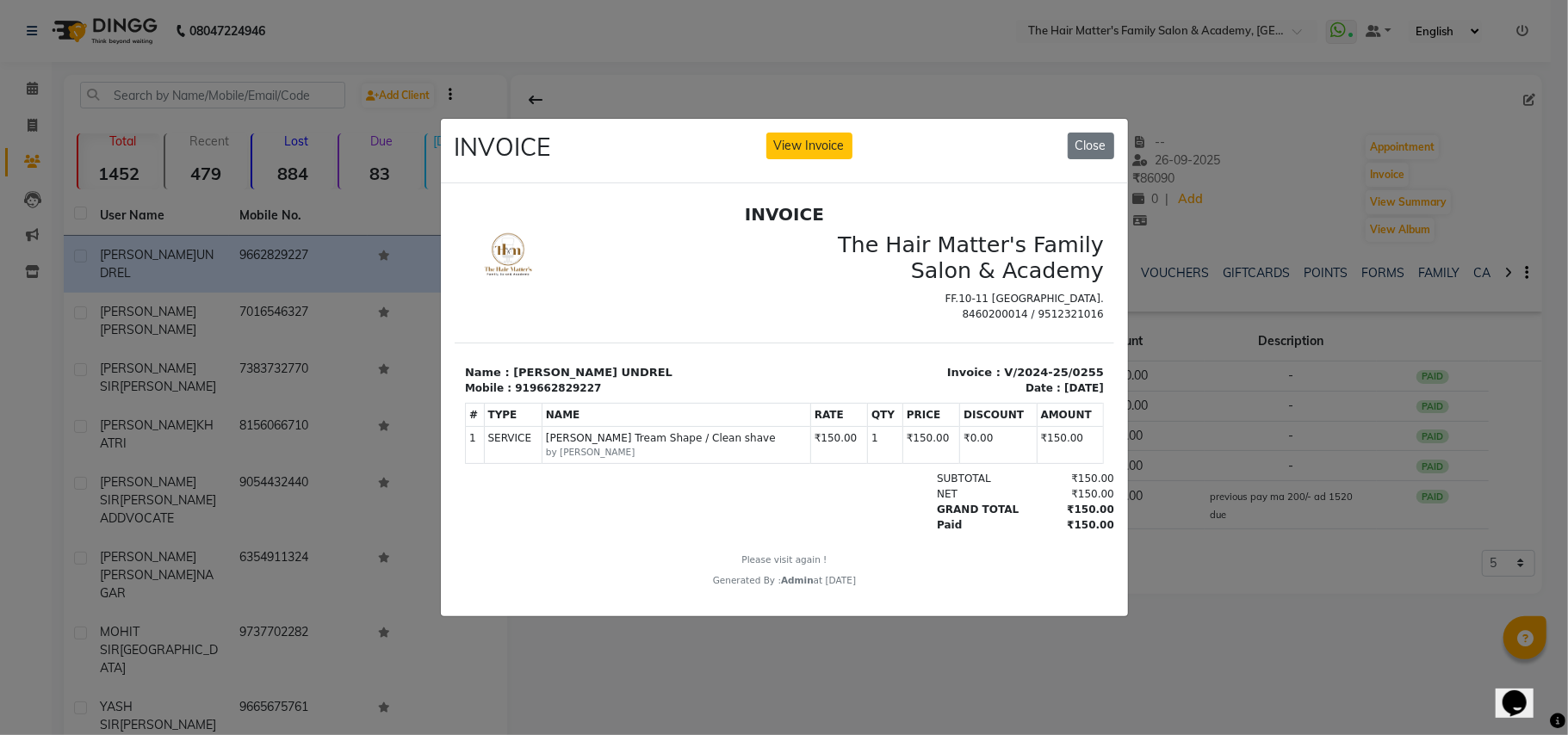
click at [1119, 149] on div "INVOICE View Invoice Close" at bounding box center [784, 152] width 687 height 65
click at [1110, 141] on button "Close" at bounding box center [1090, 146] width 47 height 27
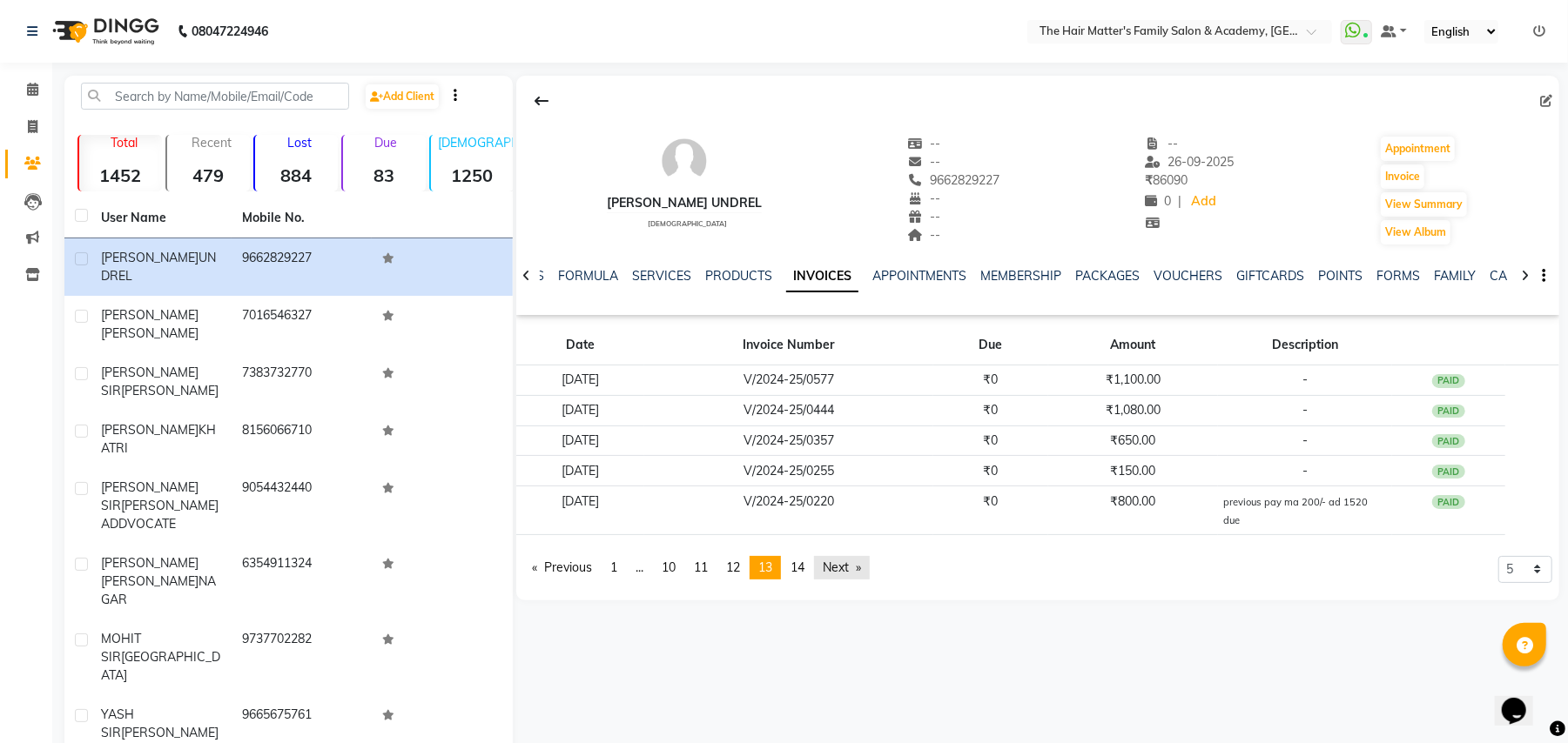
click at [823, 559] on link "Next page" at bounding box center [841, 568] width 56 height 23
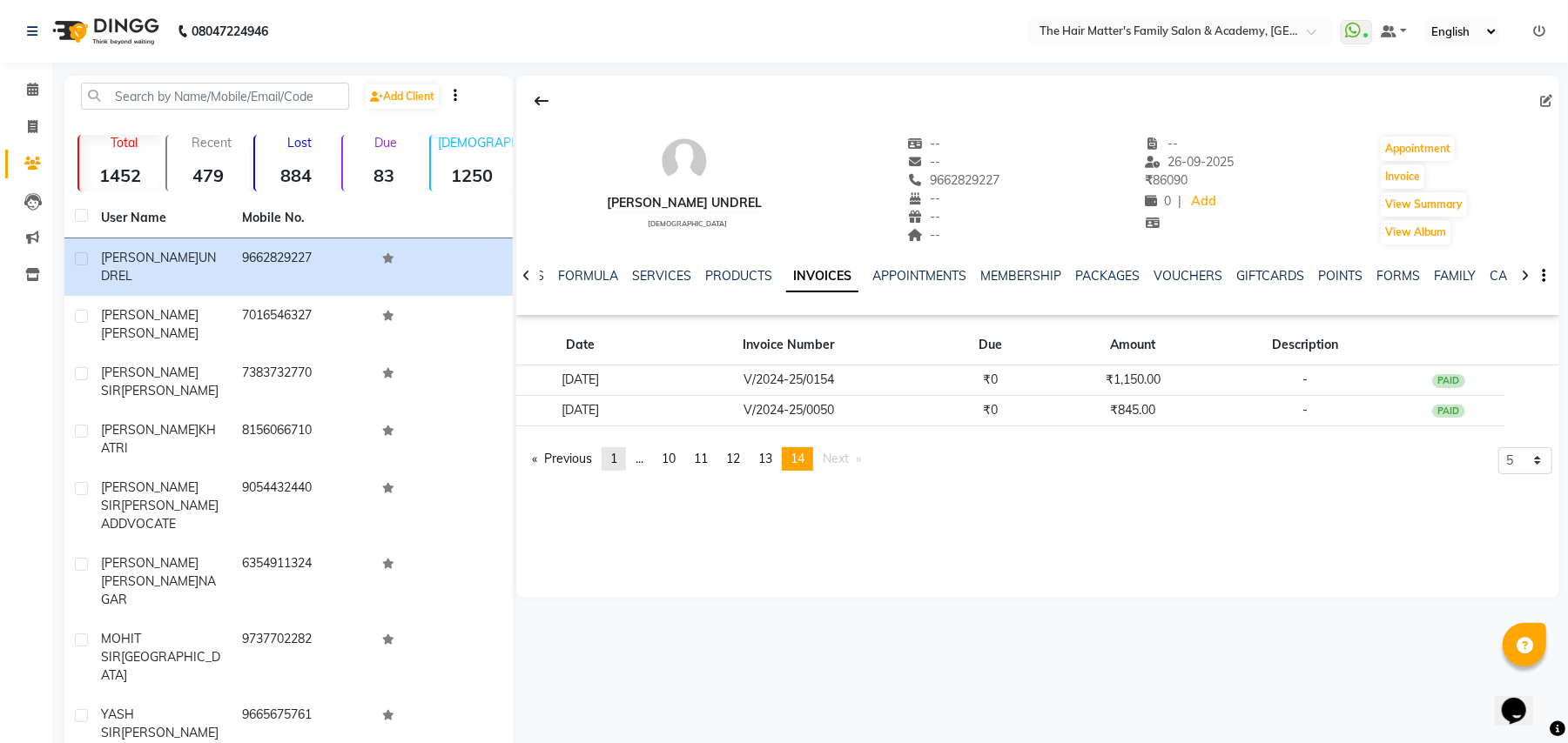
click at [613, 462] on link "page 1" at bounding box center [613, 459] width 24 height 23
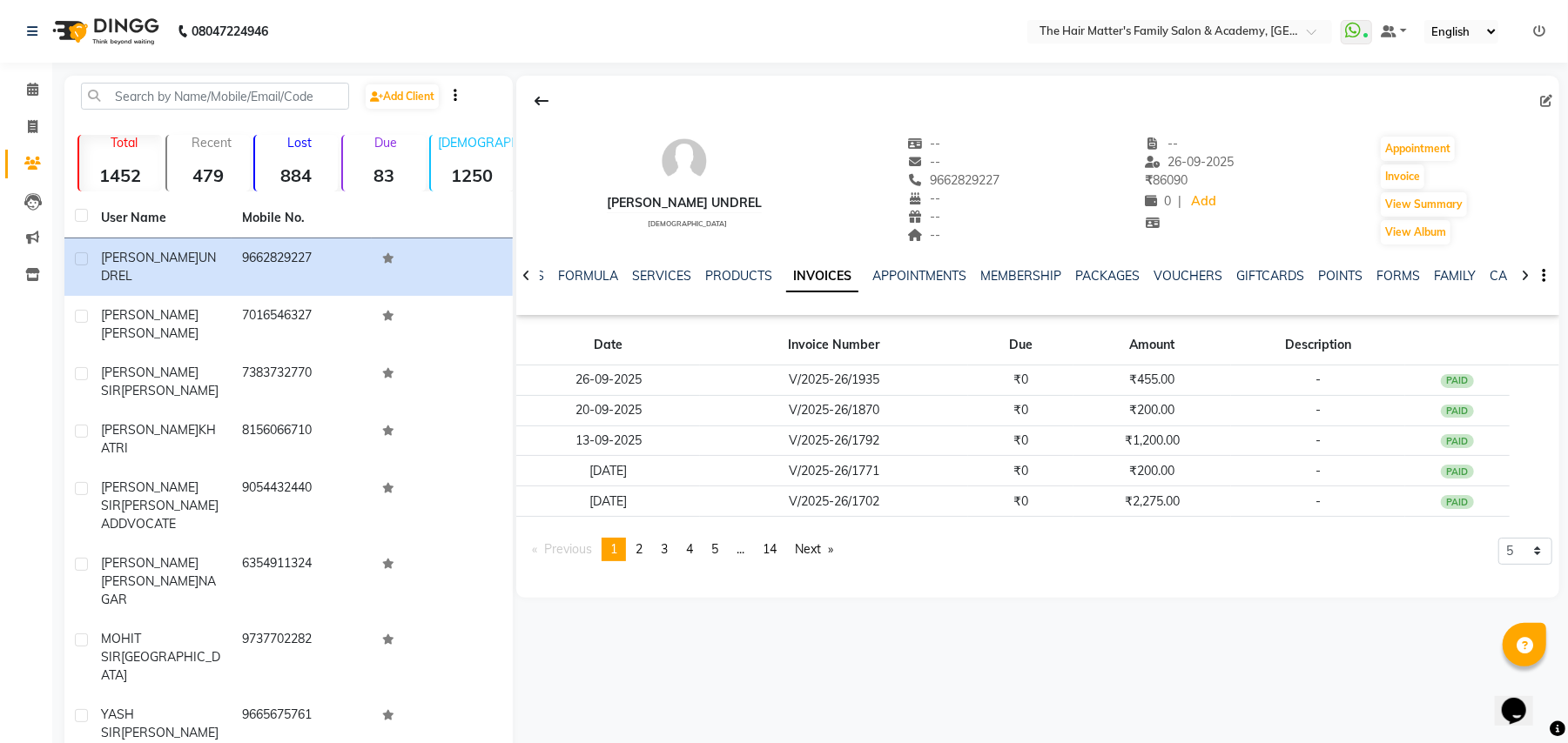
click at [777, 537] on app-client-invoices "Date Invoice Number Due Amount Description 26-09-2025 V/2025-26/1935 ₹0 ₹455.00…" at bounding box center [1038, 448] width 1043 height 253
click at [777, 562] on link "page 14" at bounding box center [769, 549] width 32 height 23
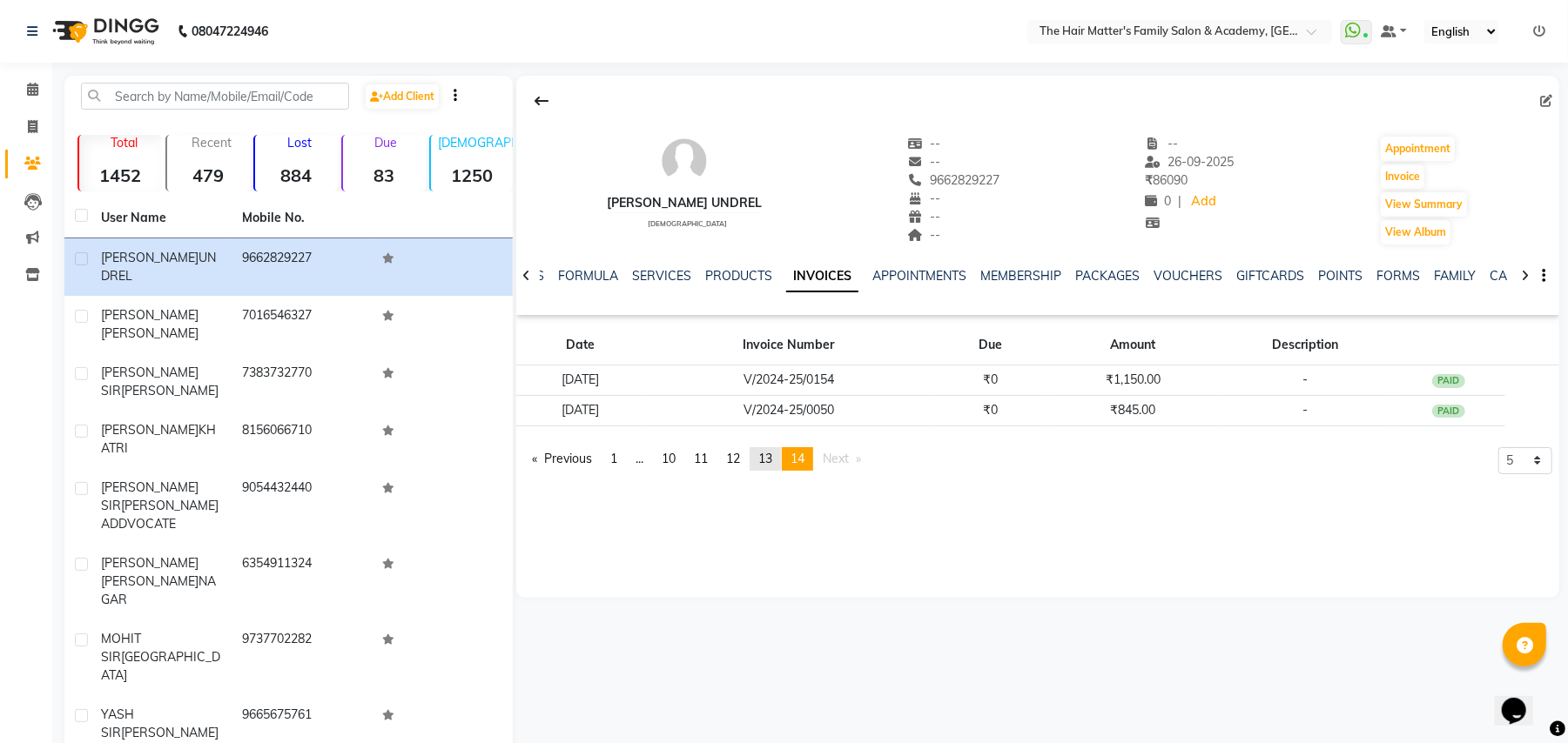
click at [772, 466] on span "13" at bounding box center [765, 459] width 13 height 15
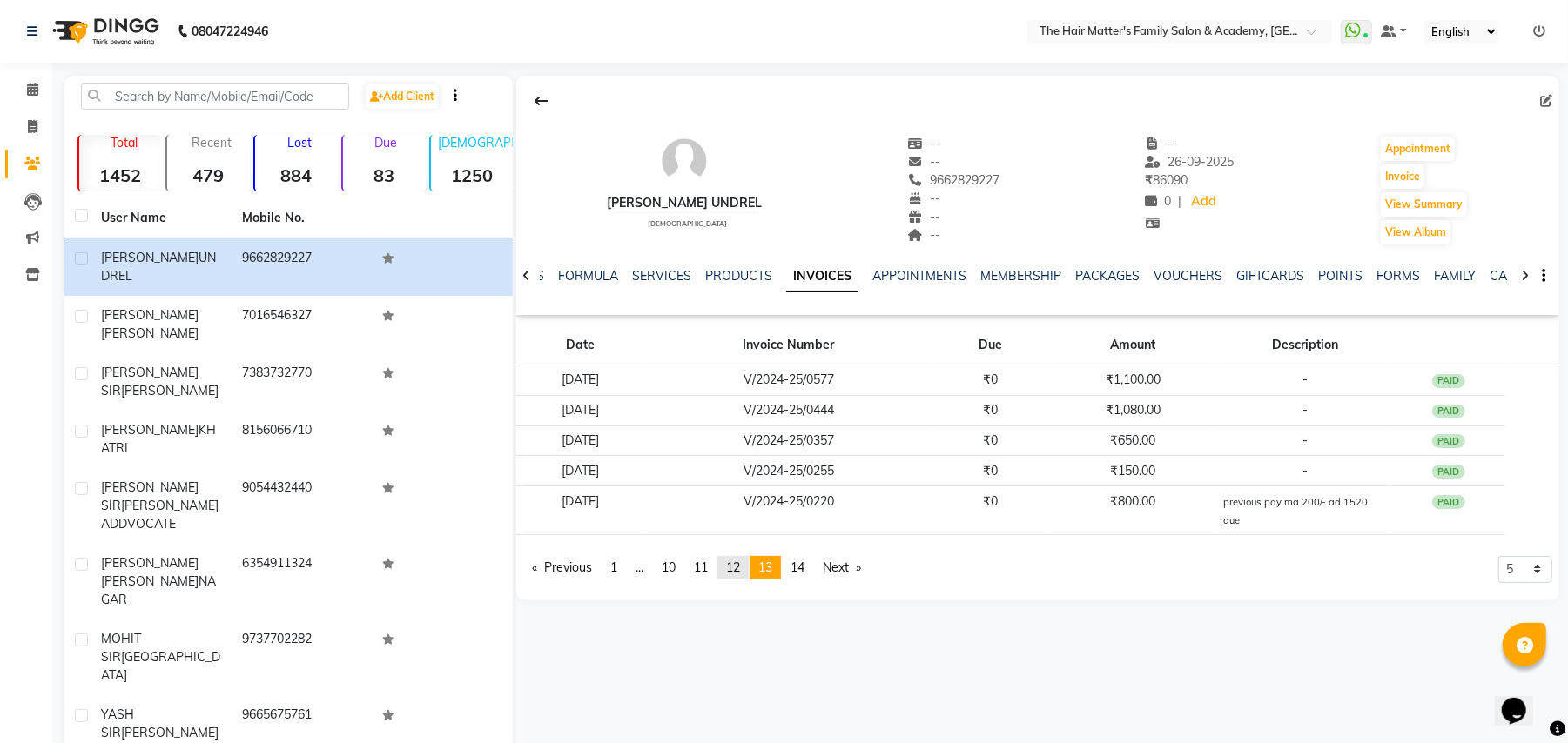
click at [740, 560] on span "12" at bounding box center [732, 568] width 13 height 15
click at [701, 557] on span "11" at bounding box center [701, 549] width 13 height 15
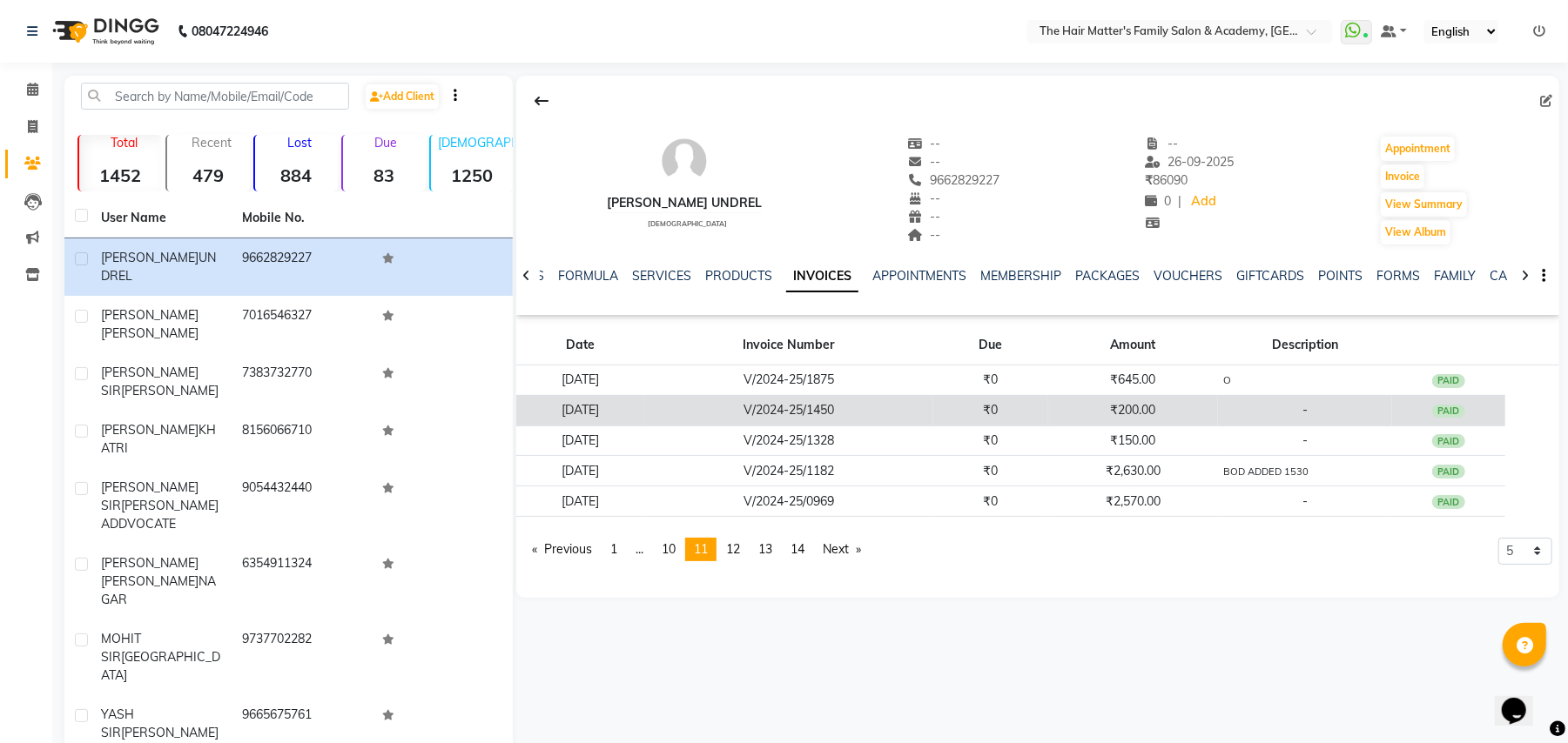
click at [634, 415] on td "03-08-2024" at bounding box center [580, 411] width 128 height 31
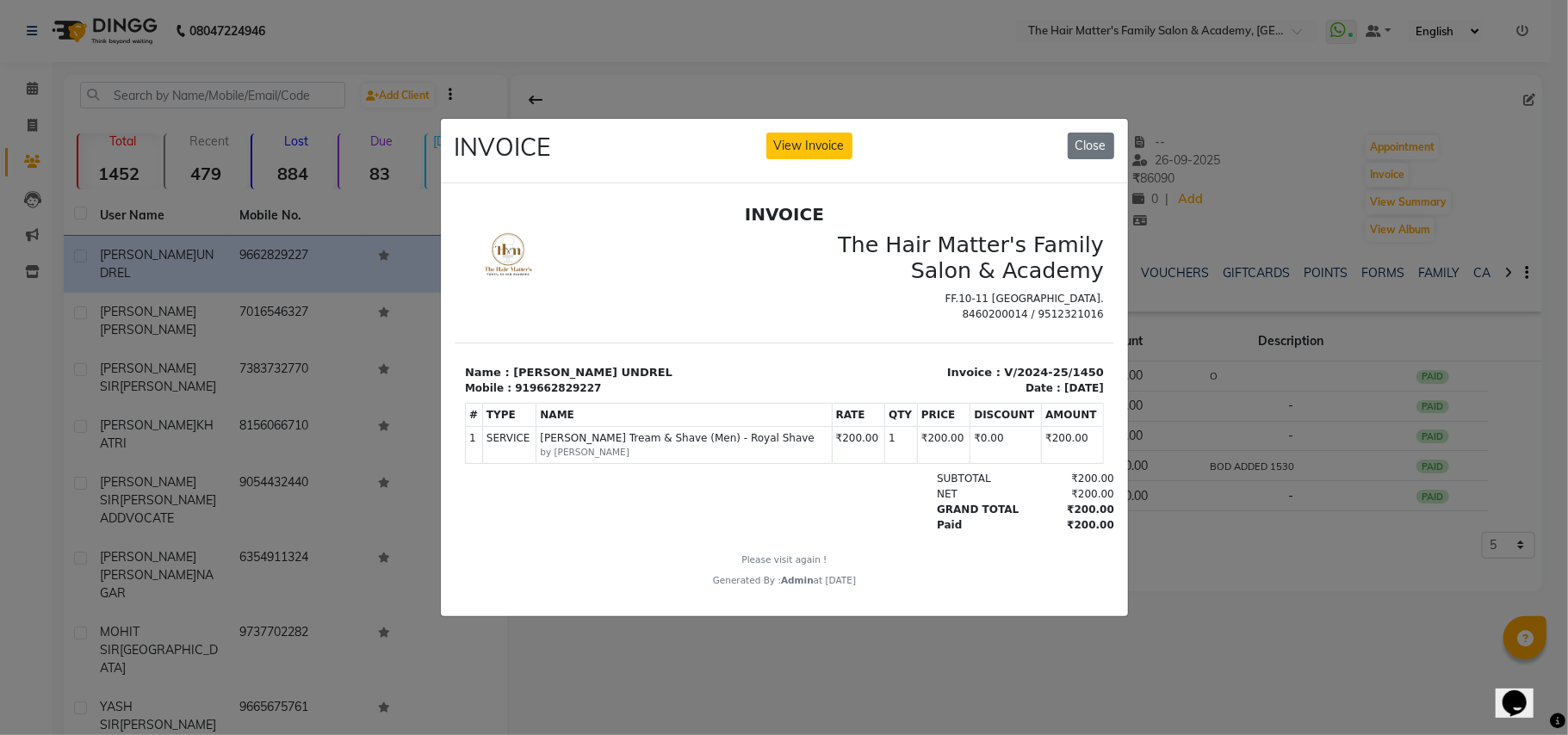
scroll to position [13, 0]
click at [605, 449] on small "by DHARAM SIR" at bounding box center [682, 452] width 288 height 13
click at [651, 444] on span "Beard Tream & Shave (Men) - Royal Shave" at bounding box center [682, 438] width 288 height 15
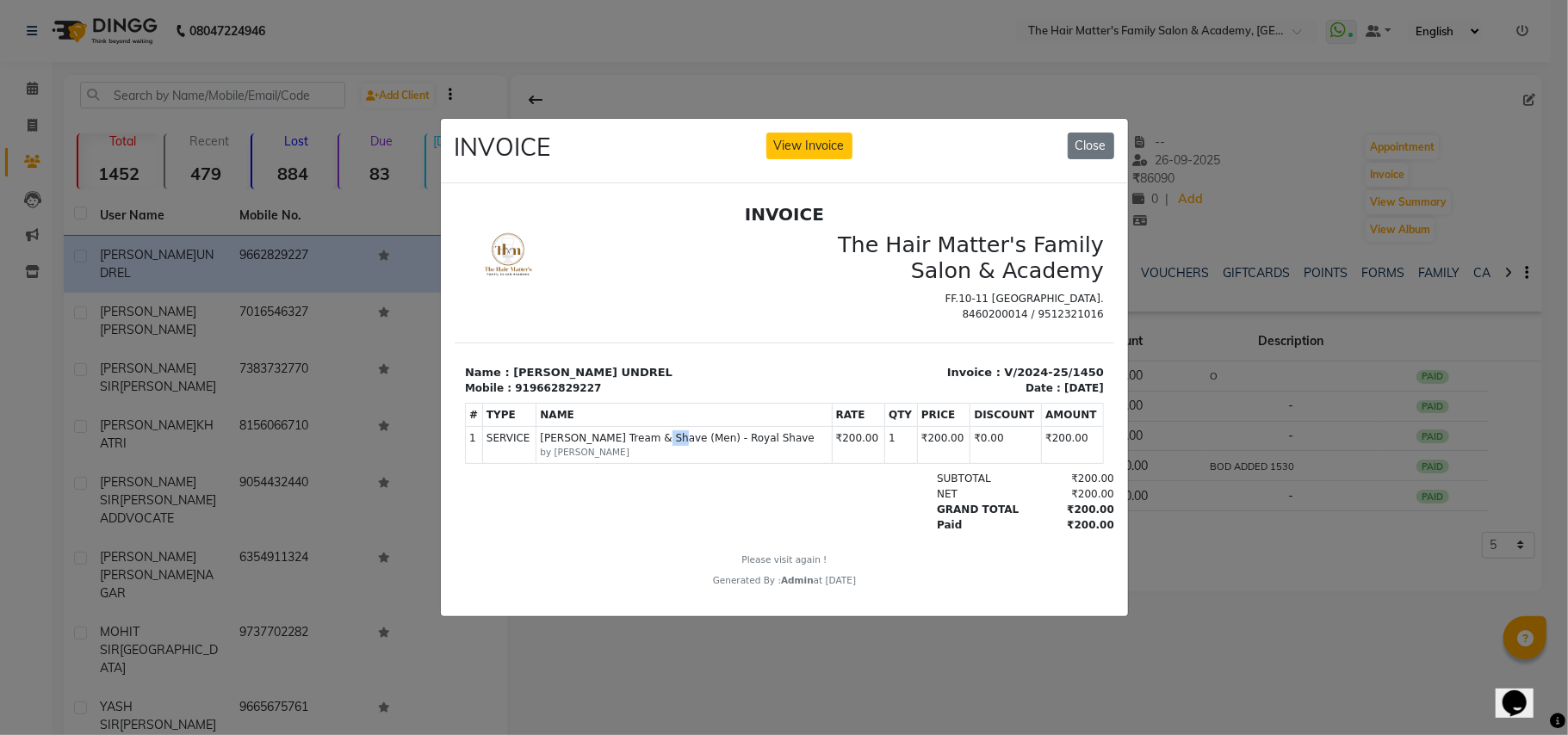
click at [651, 444] on span "Beard Tream & Shave (Men) - Royal Shave" at bounding box center [682, 438] width 288 height 15
click at [664, 440] on span "Beard Tream & Shave (Men) - Royal Shave" at bounding box center [682, 438] width 288 height 15
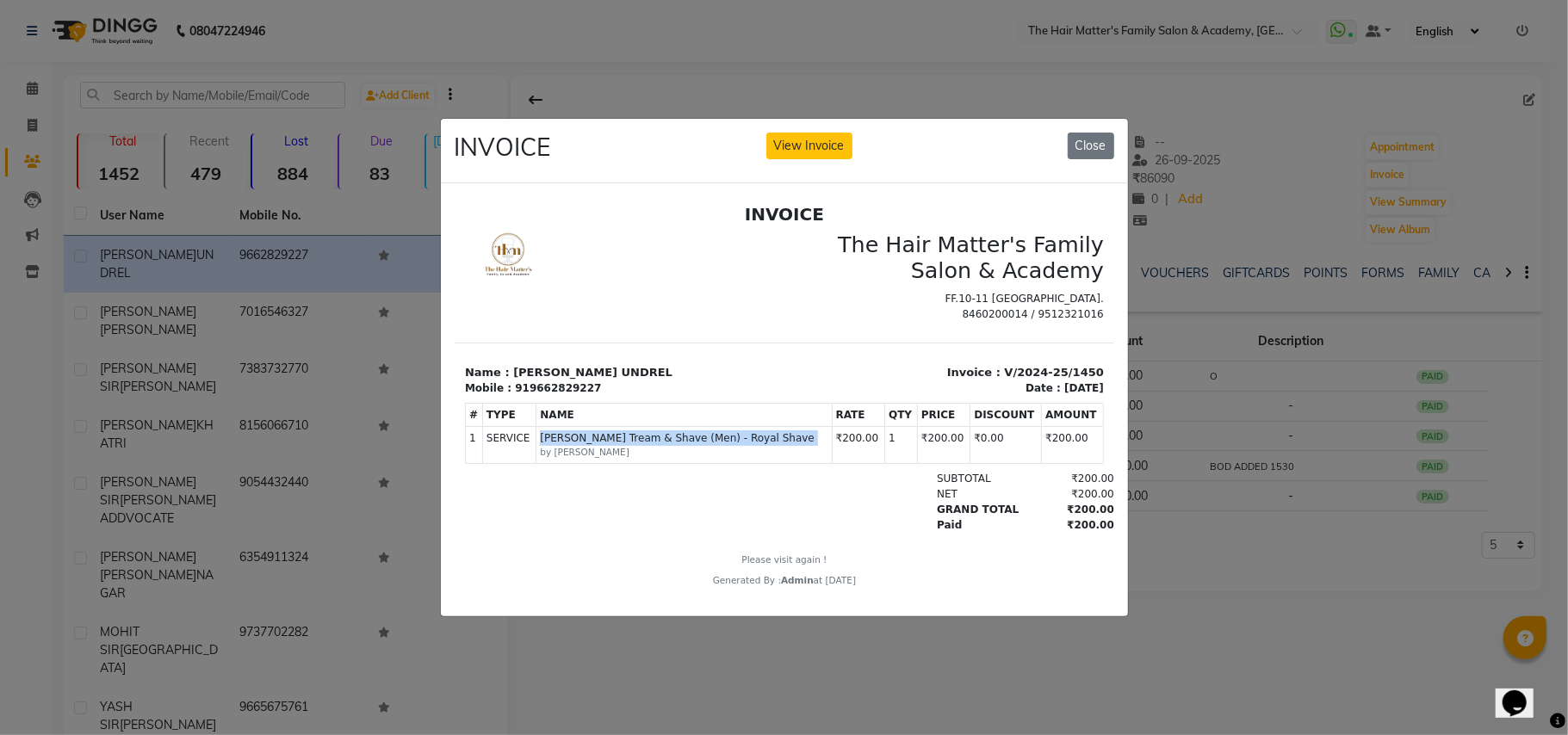
click at [664, 440] on span "Beard Tream & Shave (Men) - Royal Shave" at bounding box center [682, 438] width 288 height 15
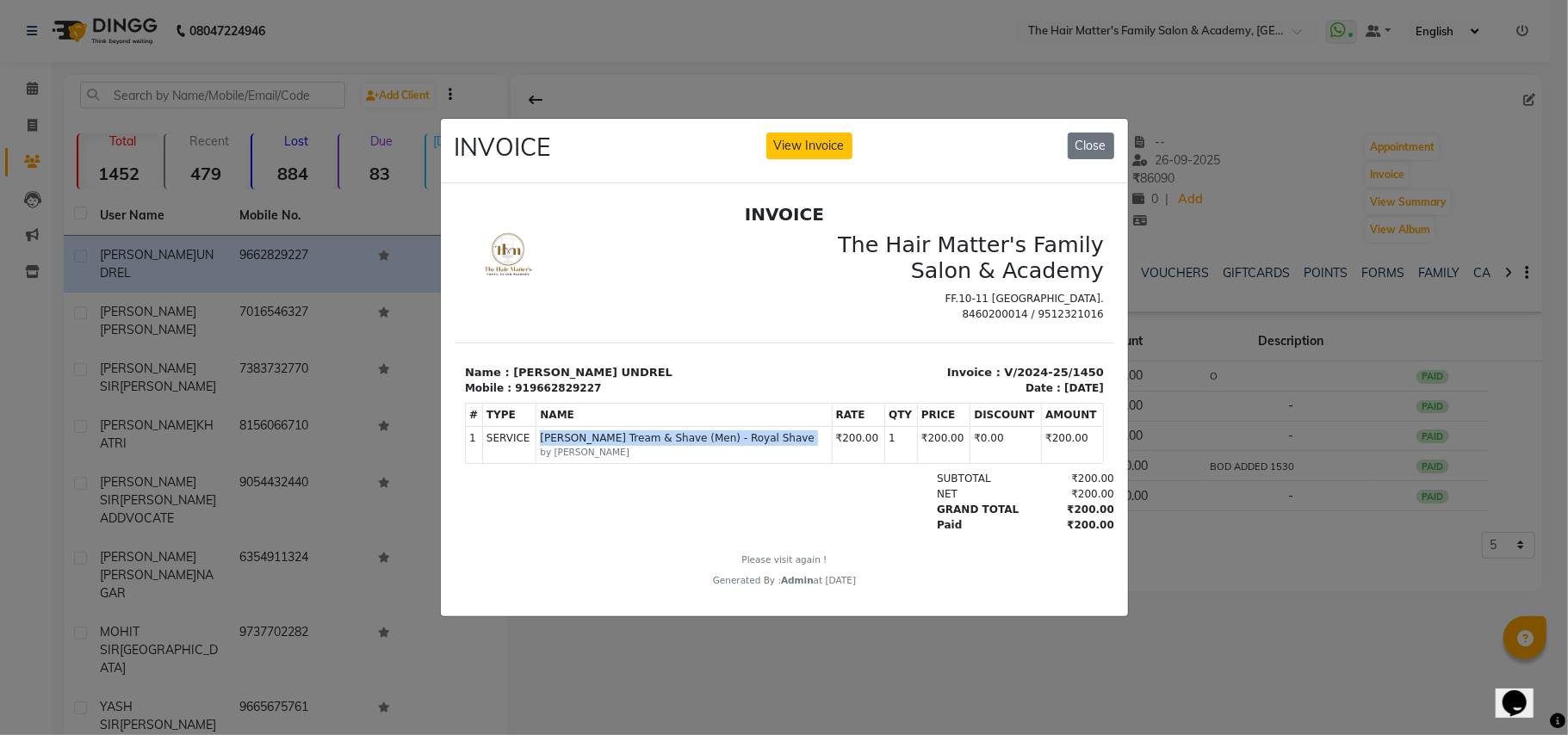
click at [672, 440] on span "Beard Tream & Shave (Men) - Royal Shave" at bounding box center [682, 438] width 288 height 15
click at [681, 442] on span "Beard Tream & Shave (Men) - Royal Shave" at bounding box center [682, 438] width 288 height 15
click at [1071, 145] on button "Close" at bounding box center [1090, 146] width 47 height 27
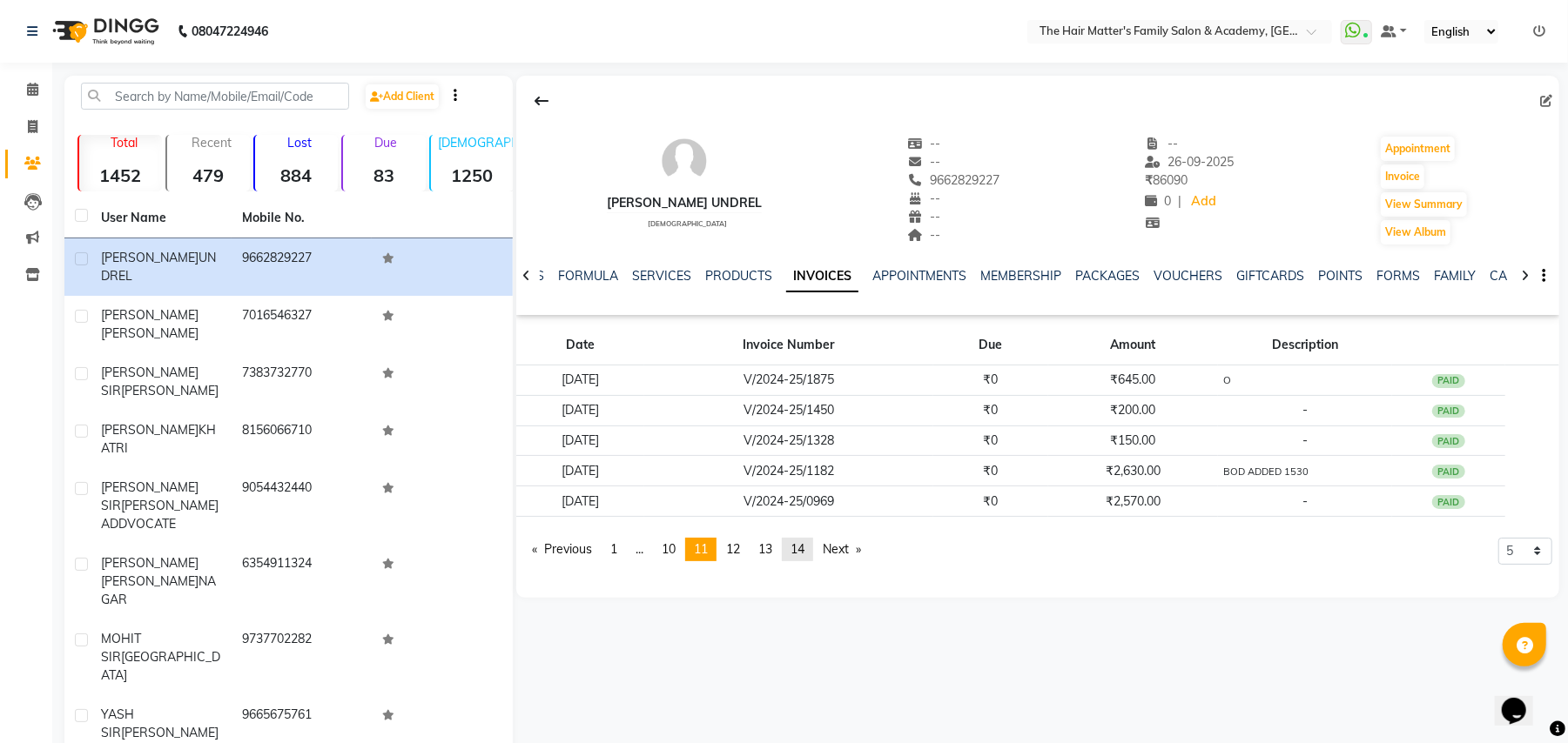
click at [813, 557] on link "page 14" at bounding box center [797, 549] width 32 height 23
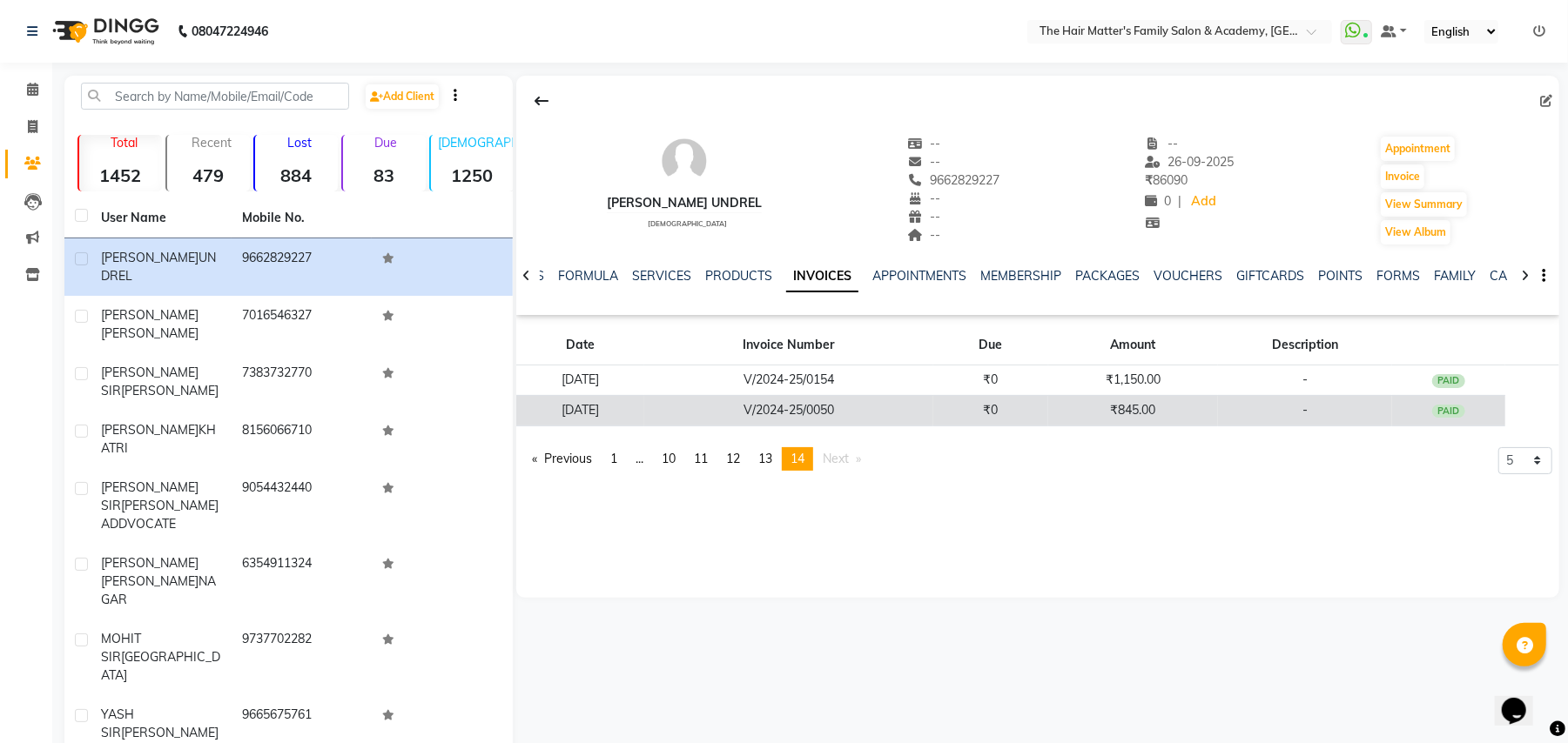
click at [630, 419] on td "05-04-2024" at bounding box center [580, 411] width 128 height 31
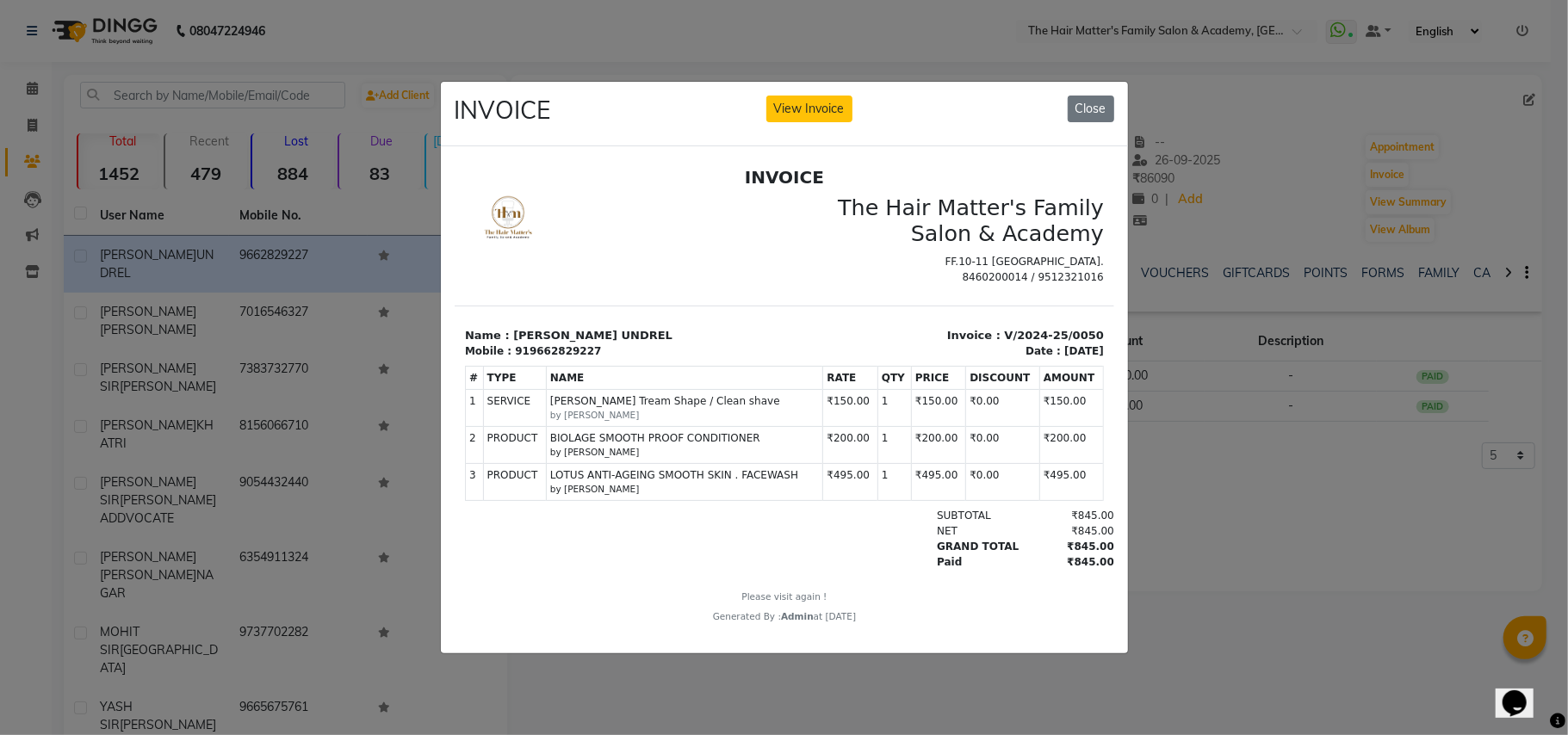
click at [1258, 511] on ngb-modal-window "INVOICE View Invoice Close" at bounding box center [784, 367] width 1568 height 735
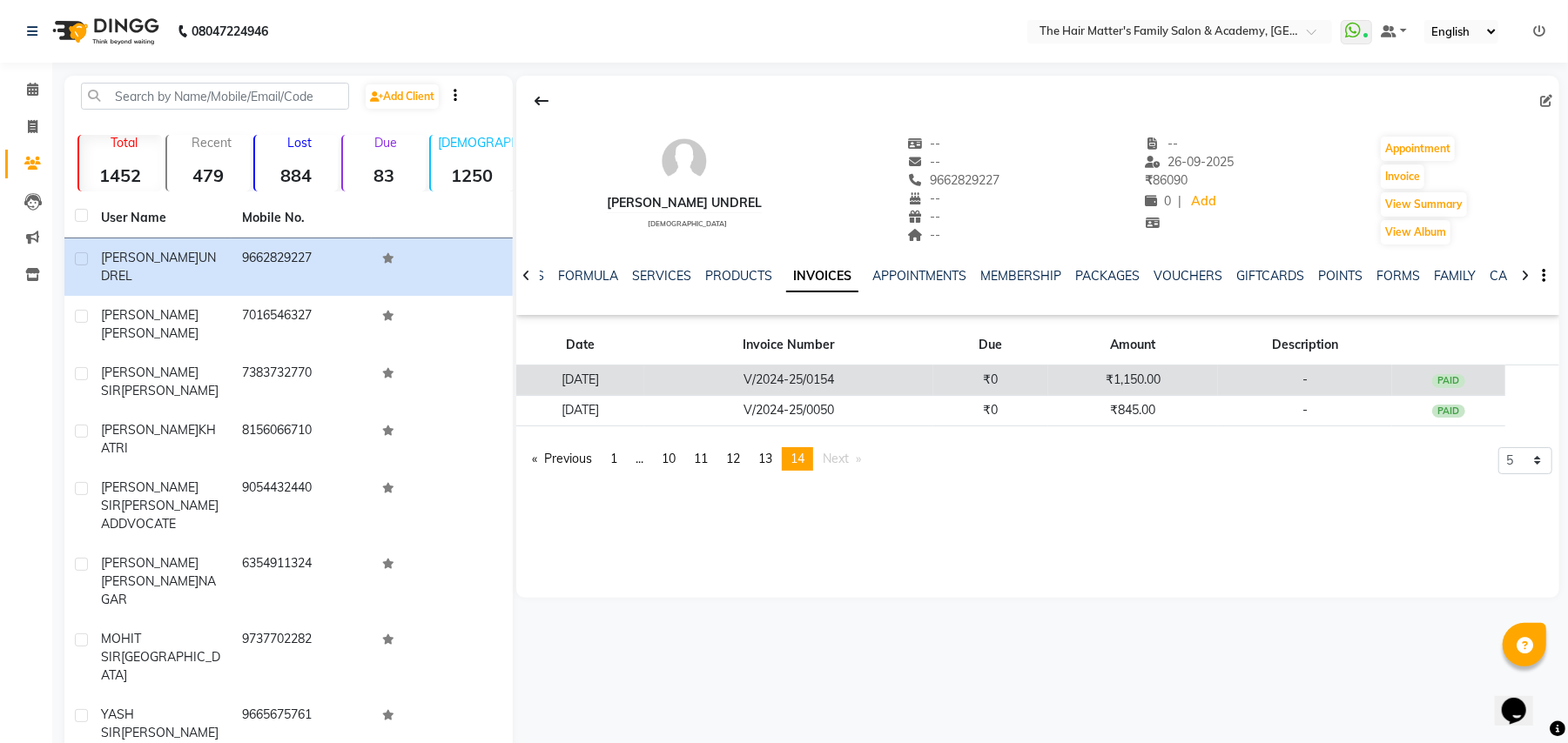
click at [1102, 383] on td "₹1,150.00" at bounding box center [1132, 381] width 171 height 31
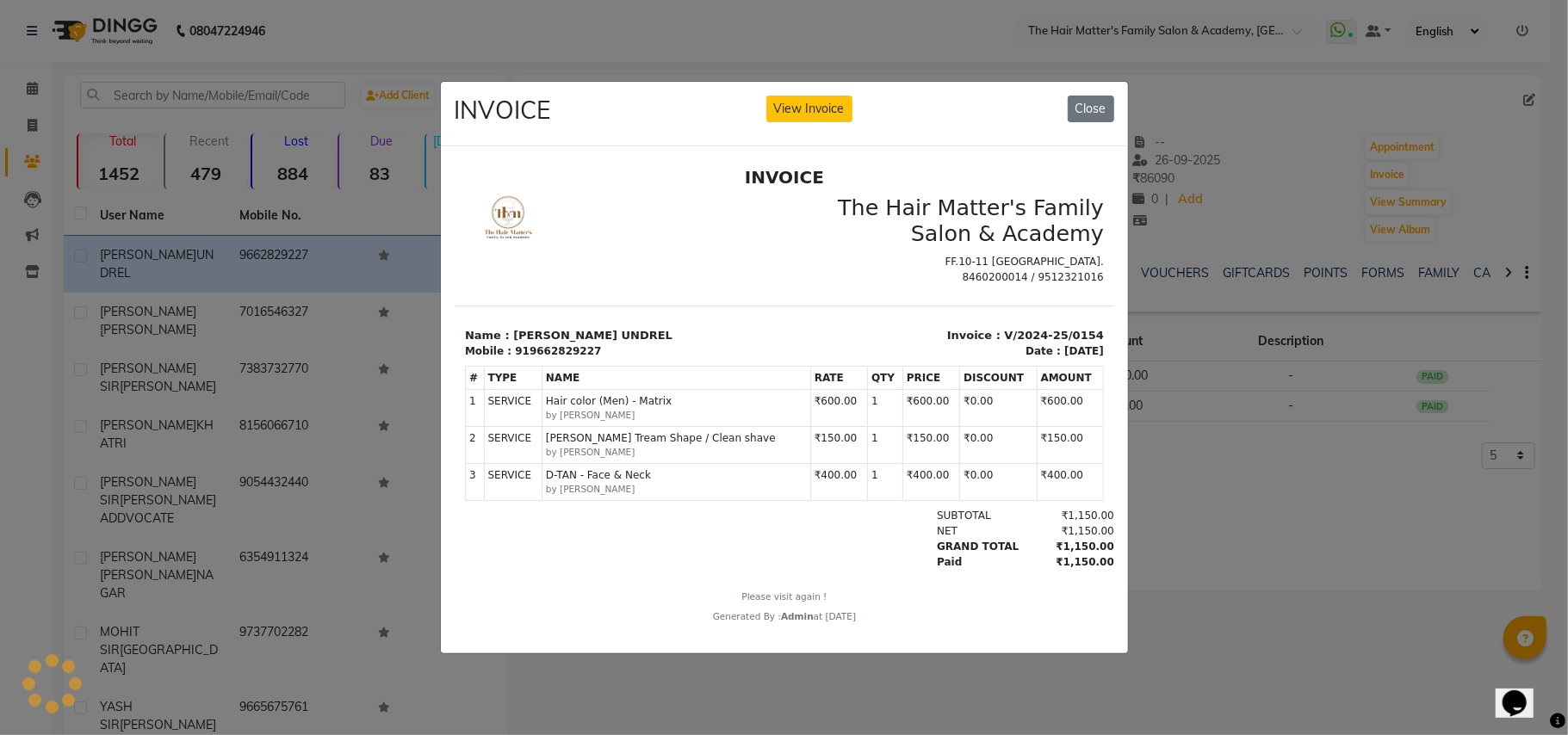
click at [593, 482] on span "D-TAN - Face & Neck" at bounding box center [676, 475] width 261 height 15
click at [647, 453] on small "by RAJ SIR" at bounding box center [676, 452] width 261 height 13
click at [1364, 583] on ngb-modal-window "INVOICE View Invoice Close" at bounding box center [784, 367] width 1568 height 735
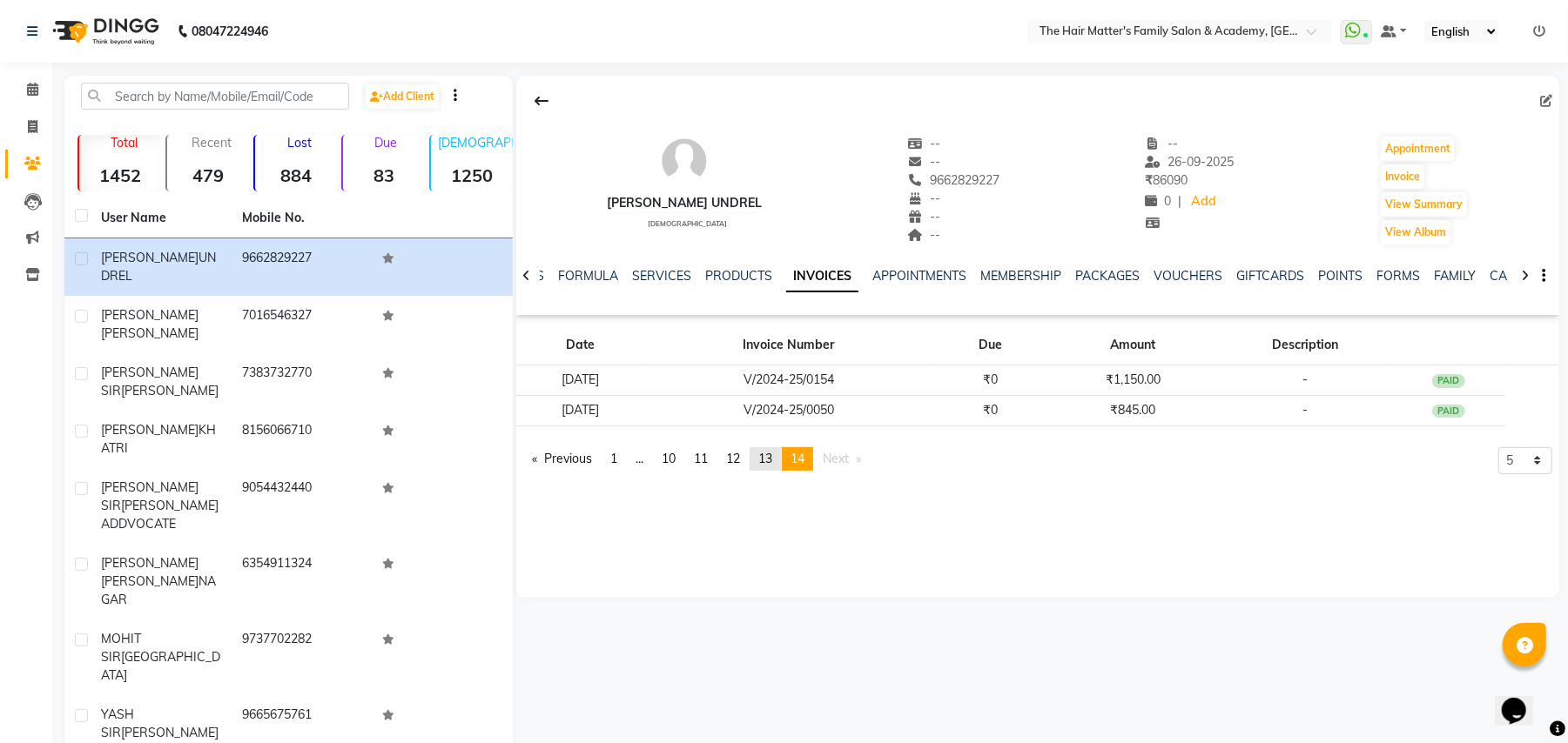
click at [772, 454] on span "13" at bounding box center [765, 459] width 13 height 15
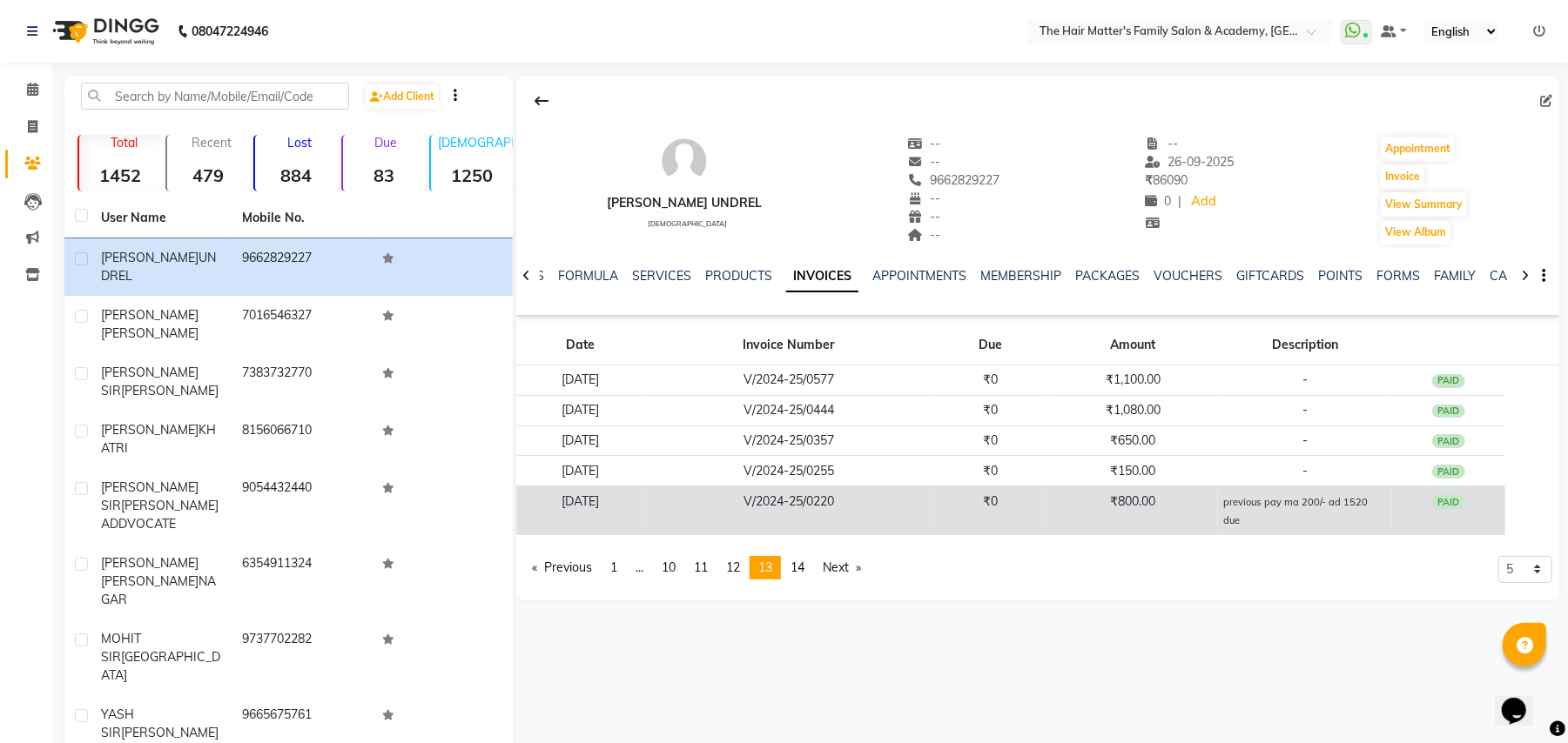
click at [1047, 517] on td "₹0" at bounding box center [990, 511] width 114 height 49
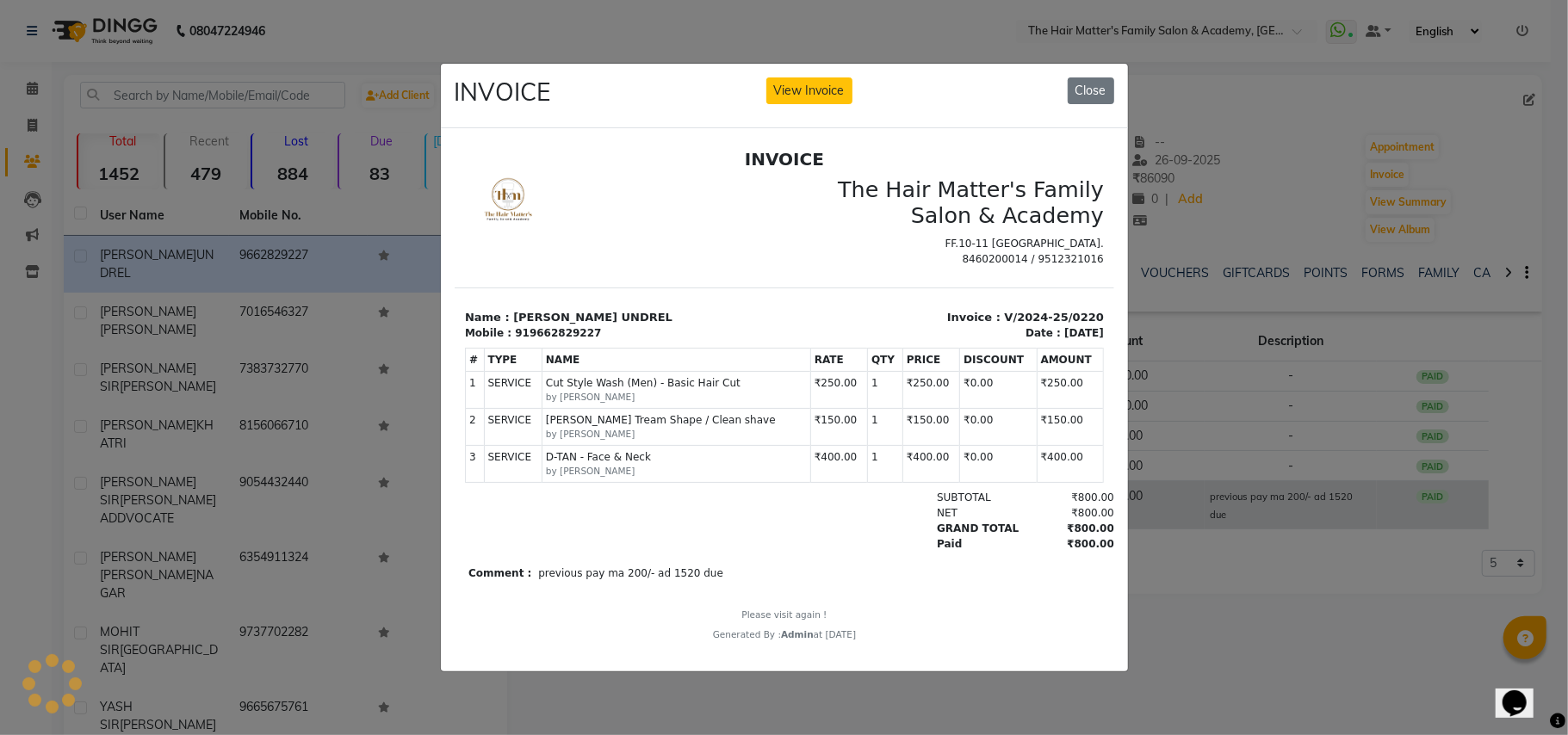
scroll to position [0, 0]
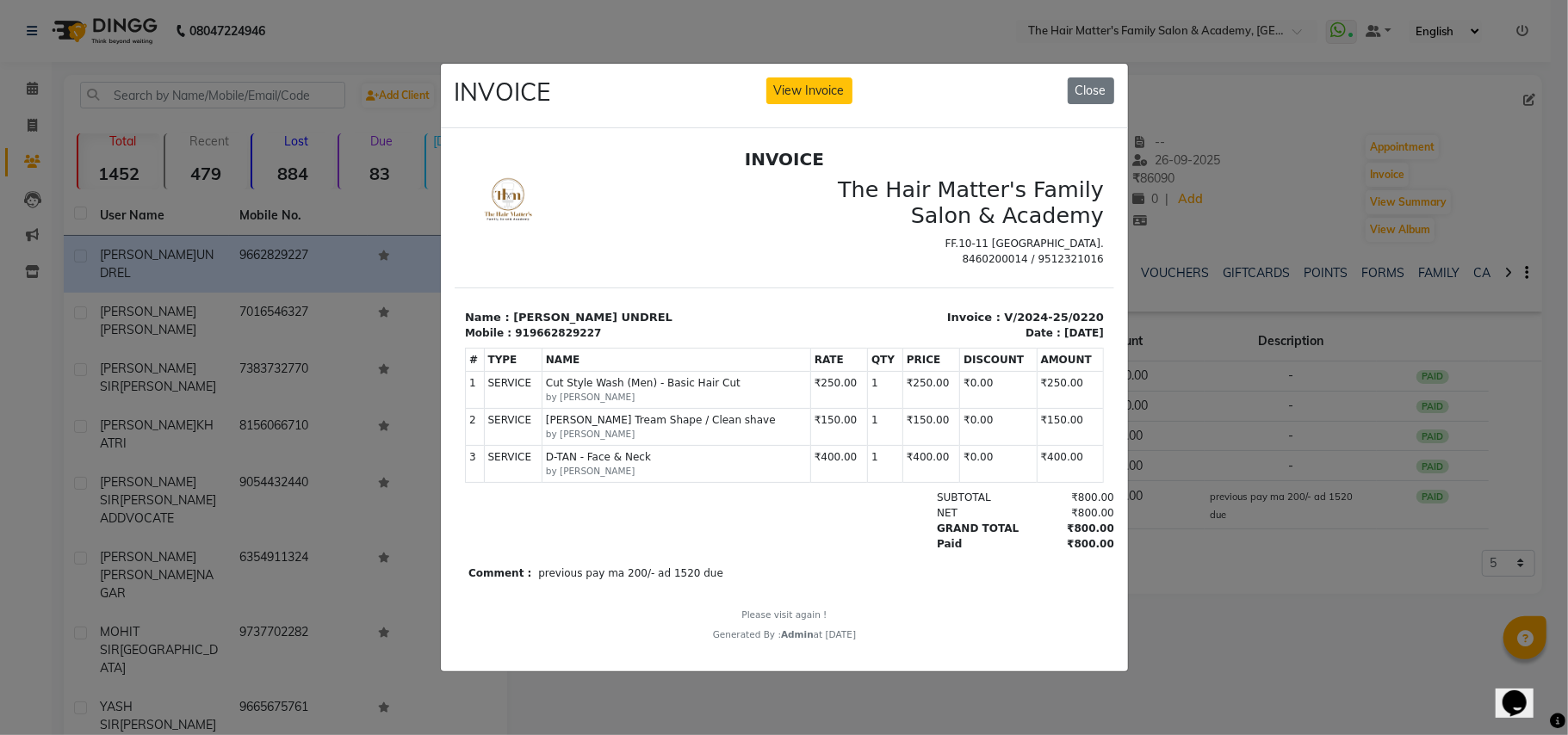
click at [1183, 534] on ngb-modal-window "INVOICE View Invoice Close" at bounding box center [784, 367] width 1568 height 735
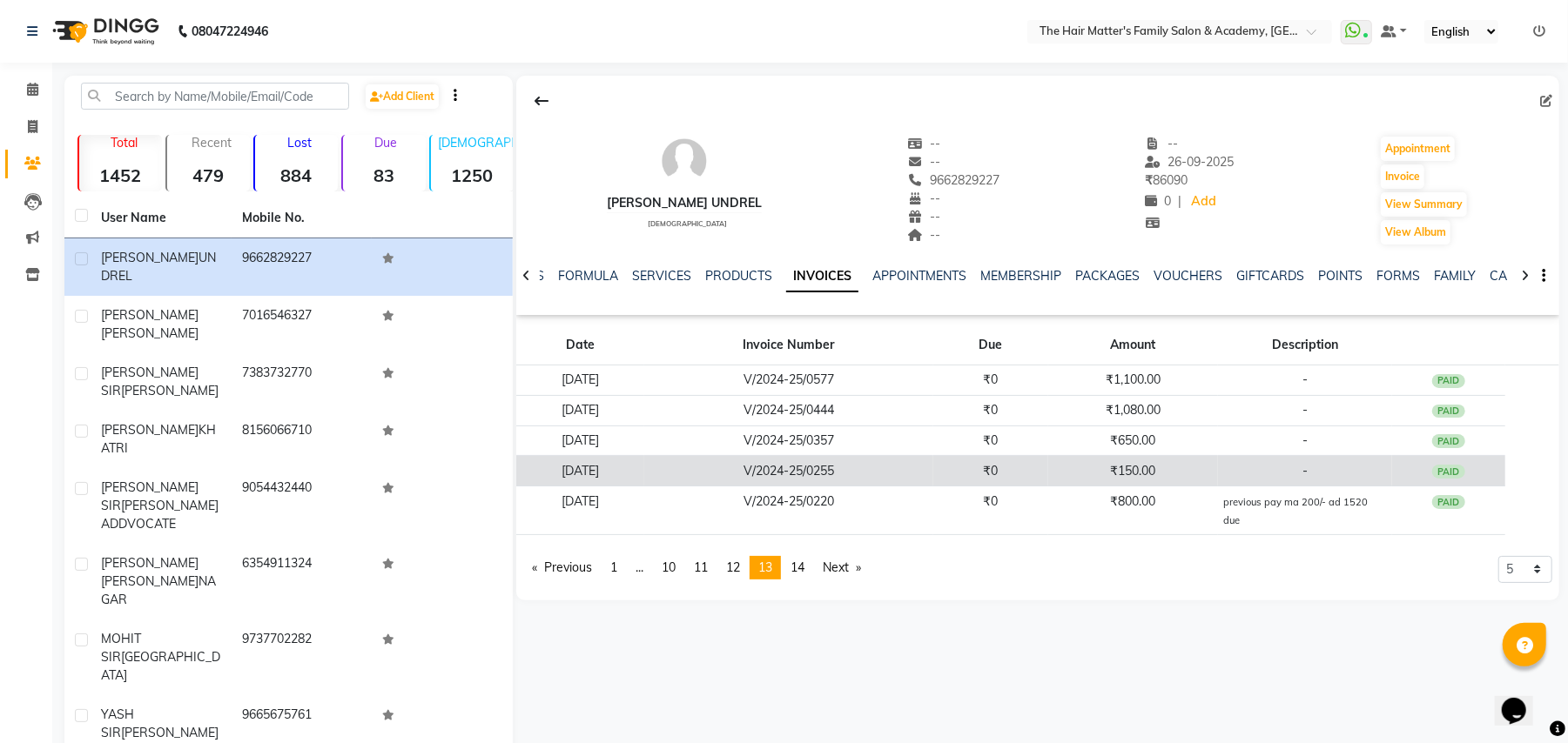
click at [1133, 475] on td "₹150.00" at bounding box center [1132, 471] width 171 height 31
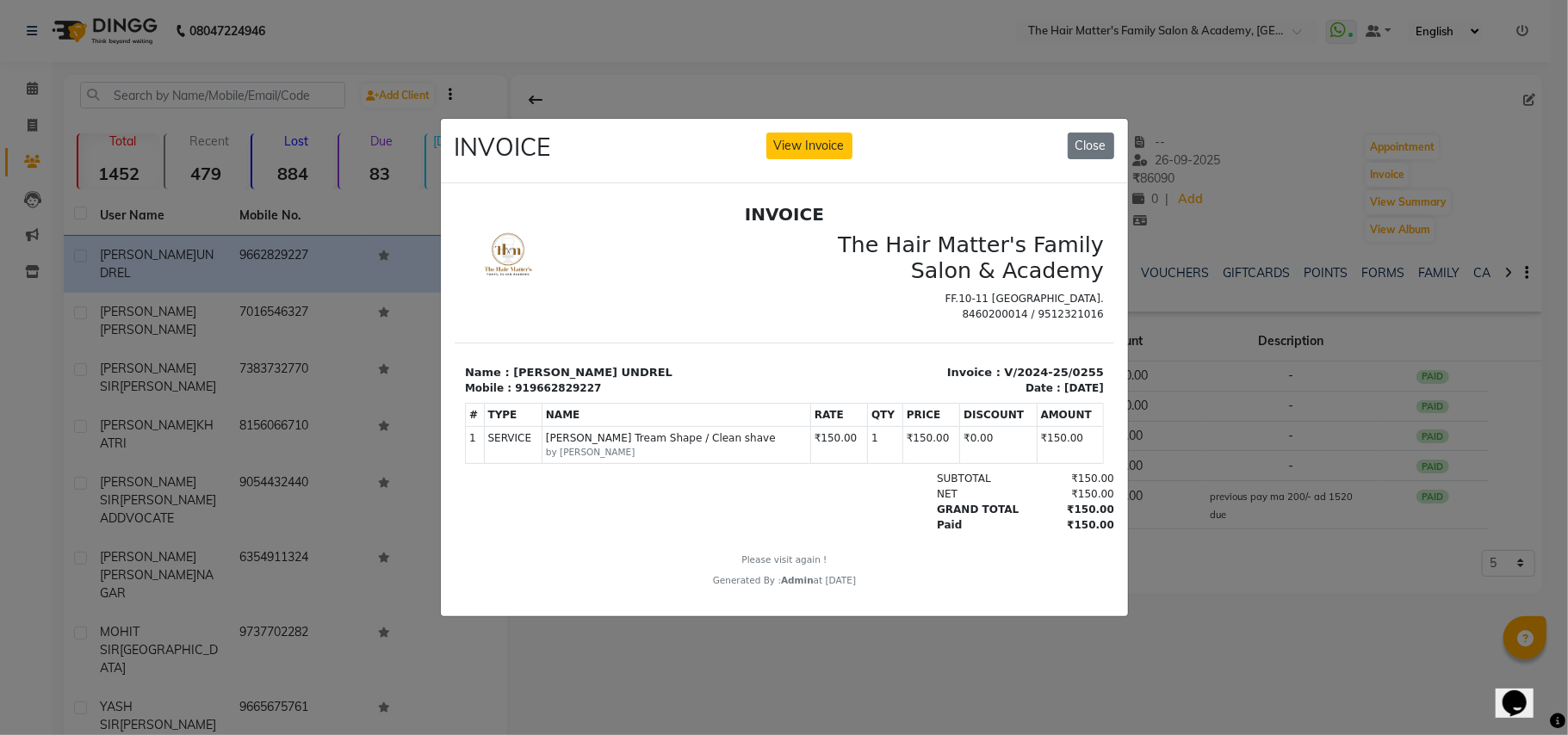
click at [1196, 476] on ngb-modal-window "INVOICE View Invoice Close" at bounding box center [784, 367] width 1568 height 735
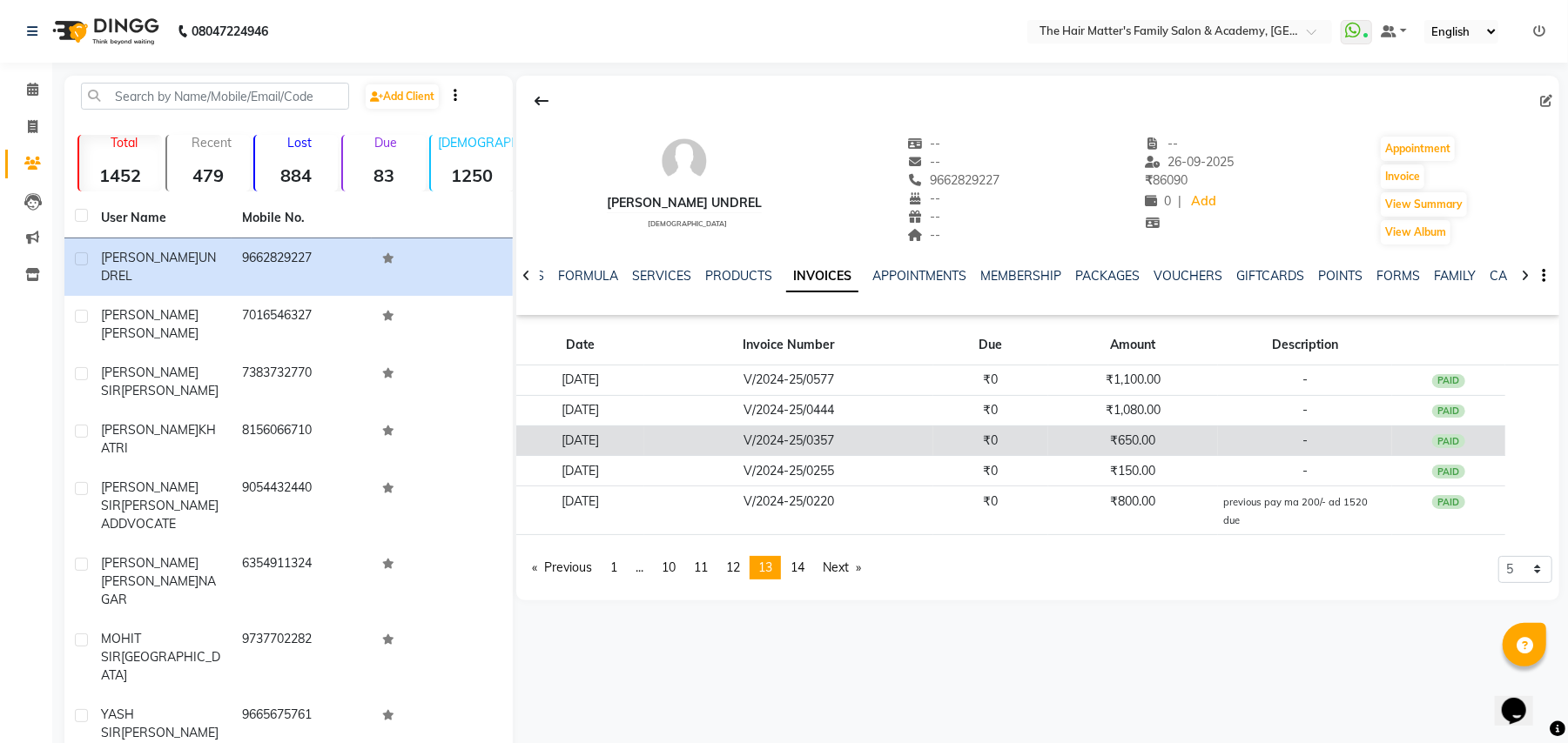
click at [1048, 433] on td "₹0" at bounding box center [990, 441] width 114 height 31
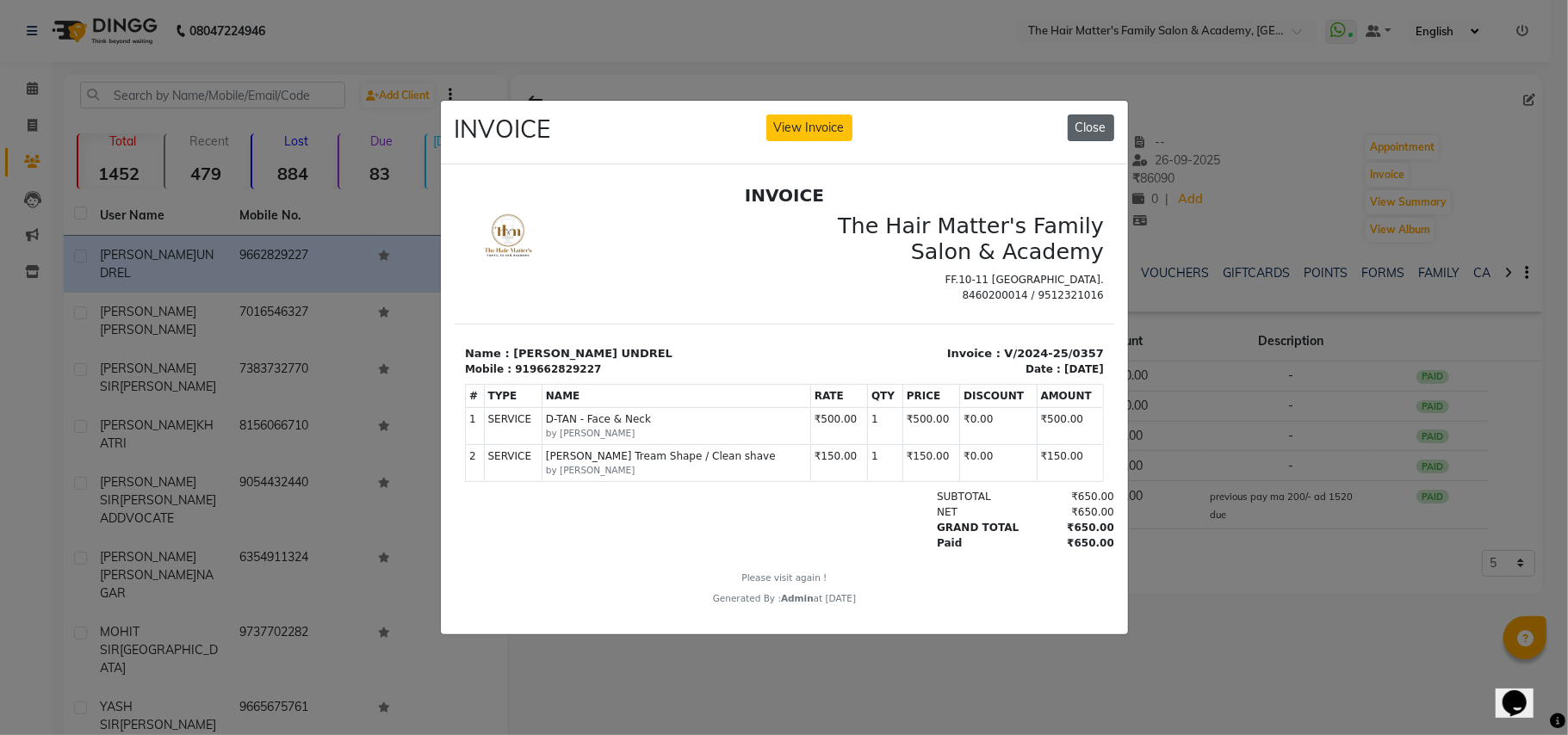
click at [1091, 118] on button "Close" at bounding box center [1090, 128] width 47 height 27
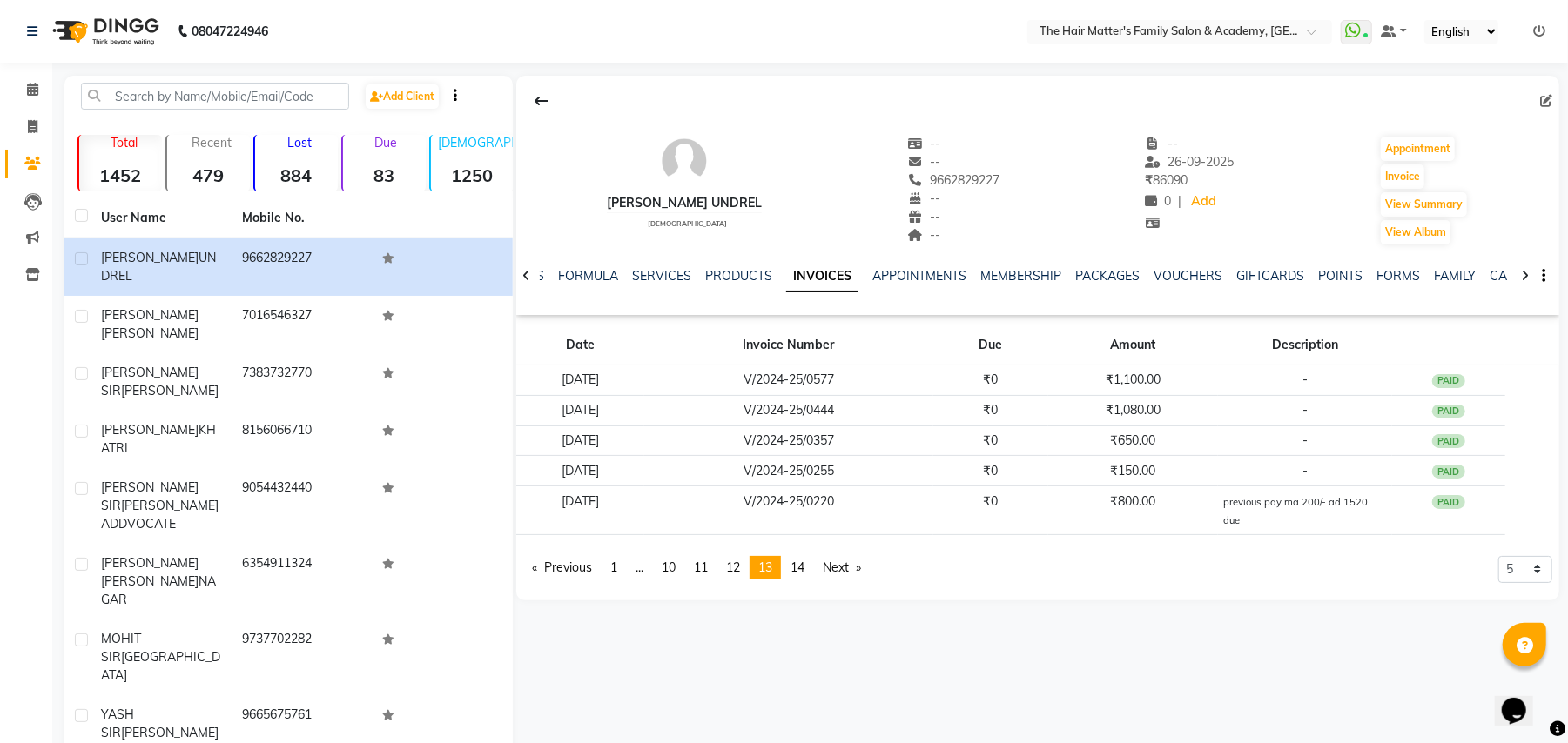
click at [202, 76] on div "Add Client Total 1452 Recent 479 Lost 884 Due 83 Male 1250 Female 199 Member 0 …" at bounding box center [288, 498] width 448 height 844
click at [209, 94] on input "text" at bounding box center [215, 96] width 268 height 27
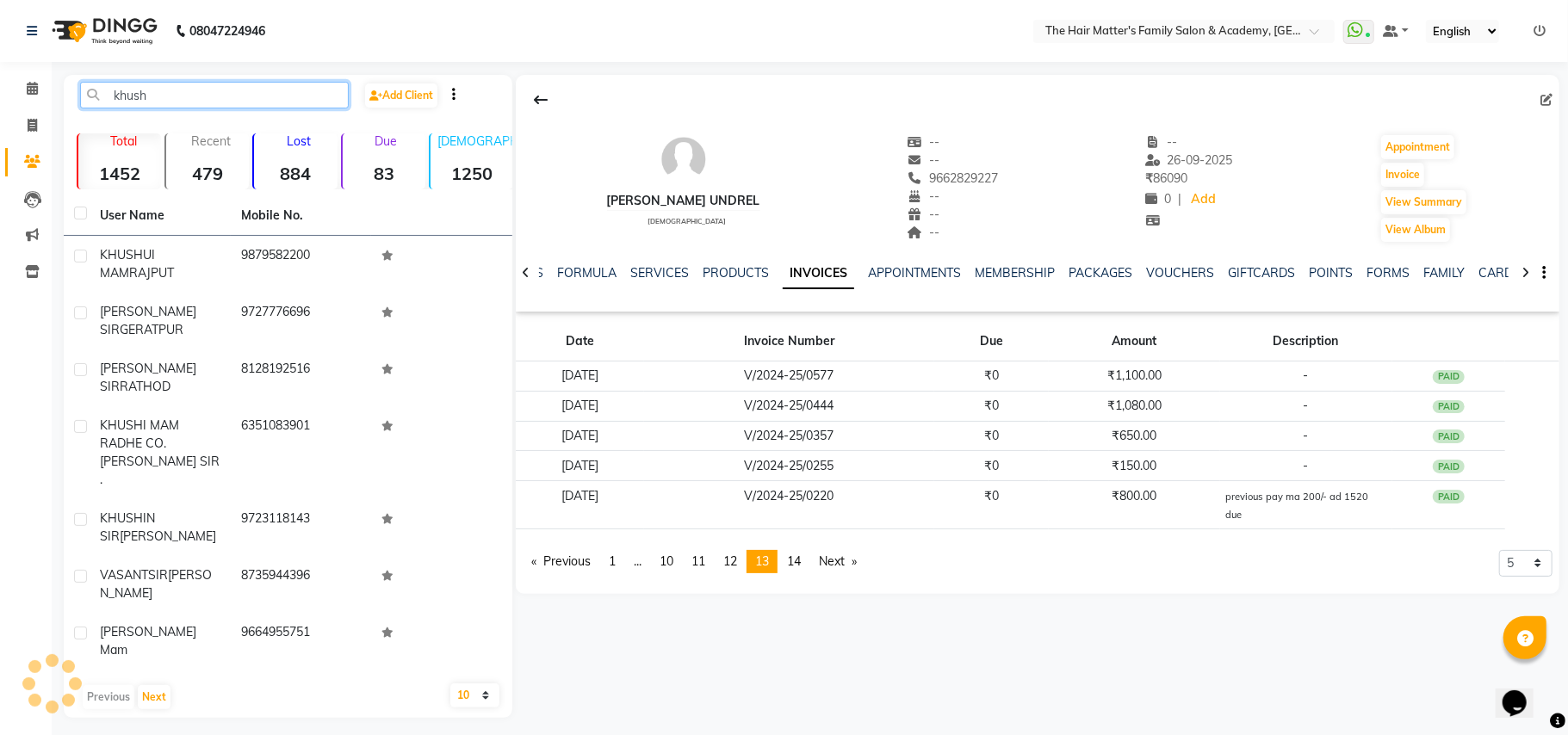
type input "khusha"
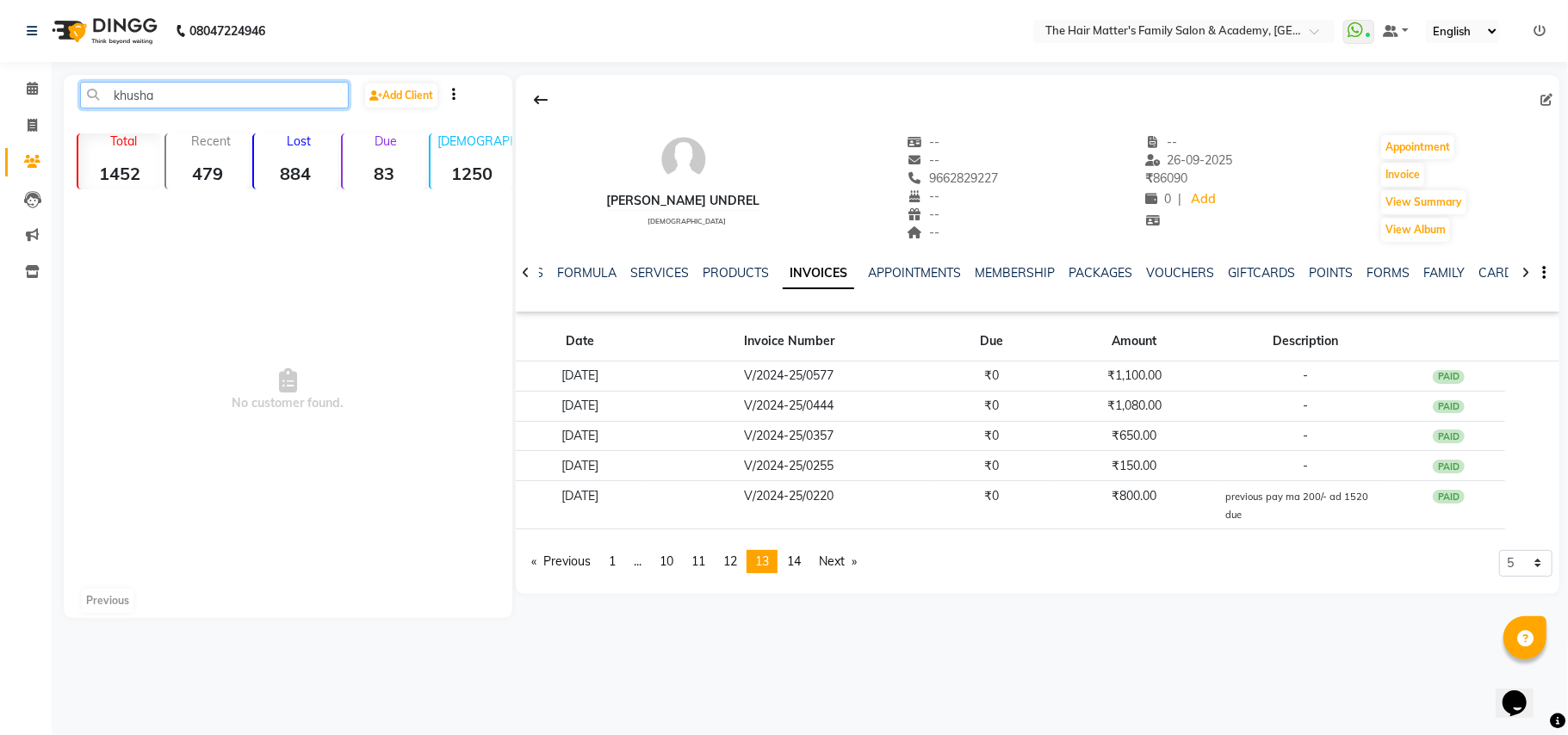
click at [207, 93] on input "khusha" at bounding box center [214, 95] width 269 height 27
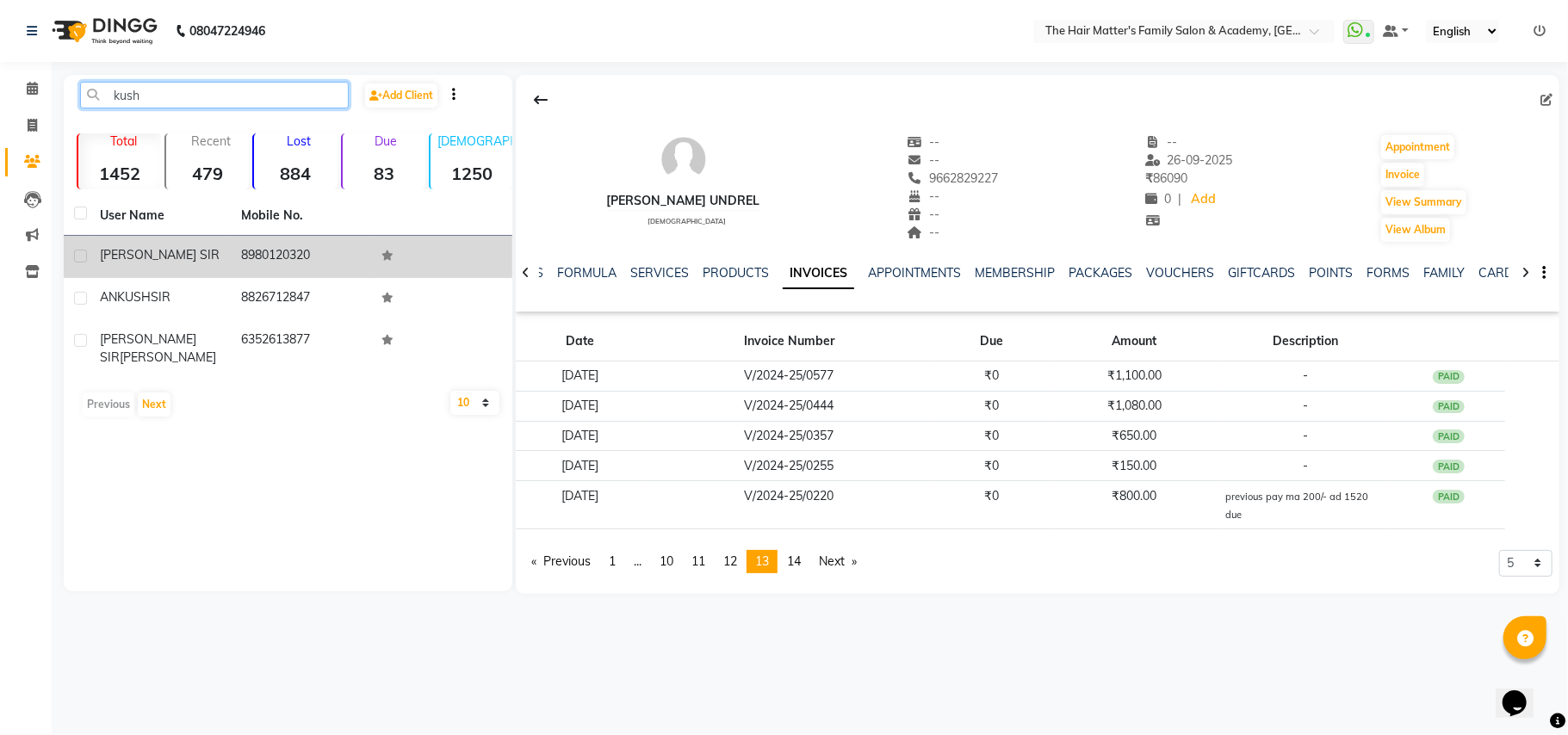
type input "kush"
click at [171, 249] on div "KUSHAL SIR" at bounding box center [160, 255] width 120 height 18
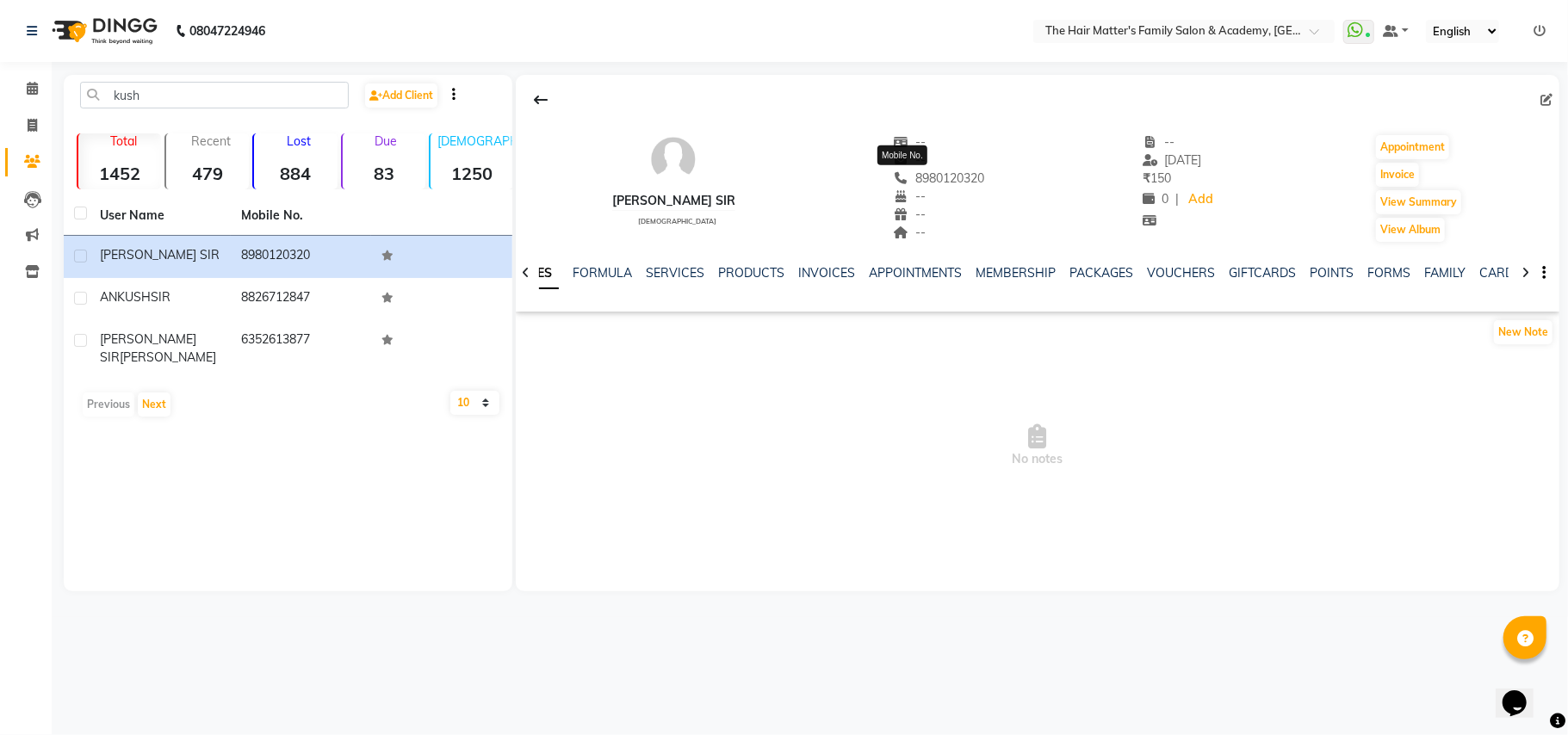
click at [921, 174] on span "8980120320" at bounding box center [940, 178] width 92 height 15
copy span "8980120320"
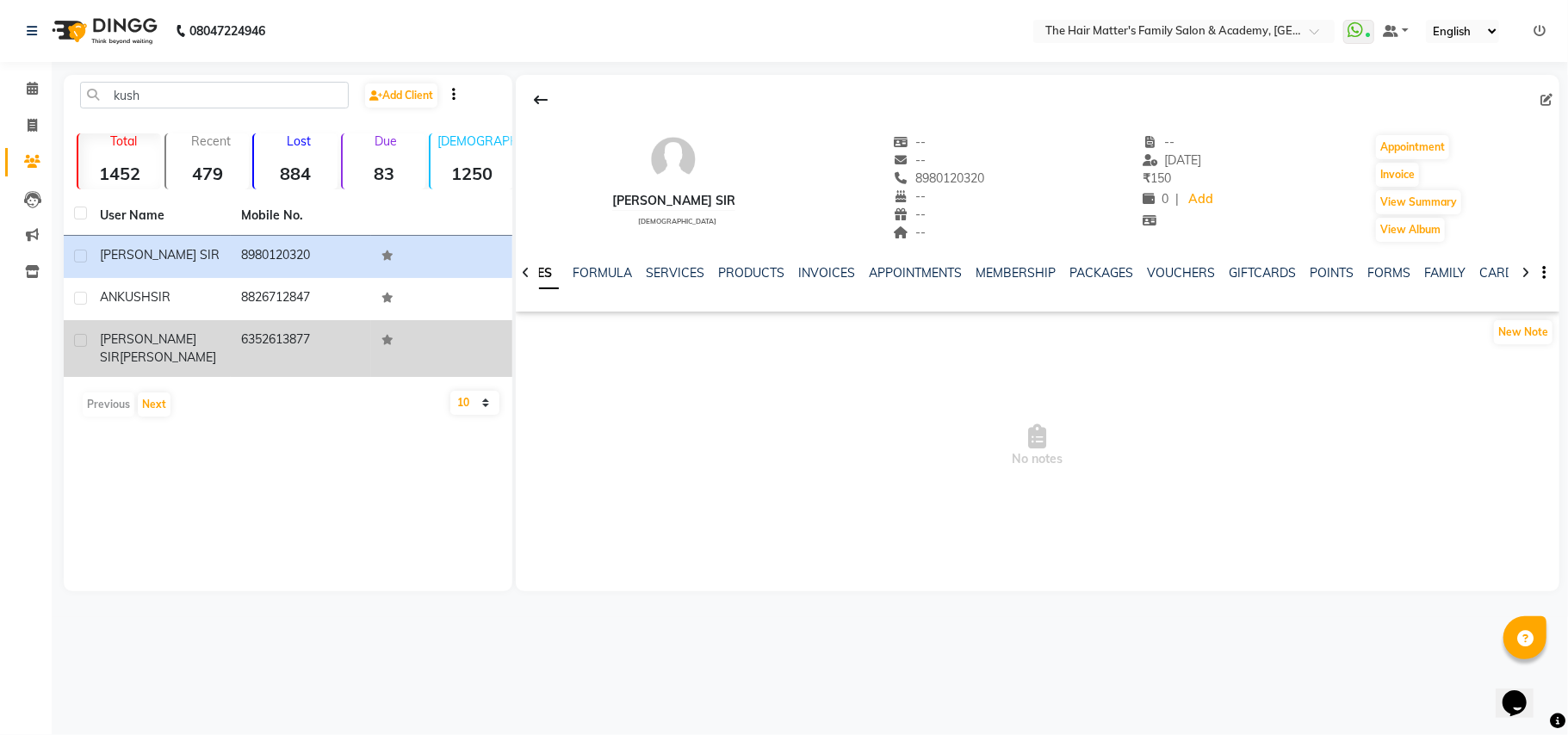
click at [248, 325] on td "6352613877" at bounding box center [301, 349] width 141 height 57
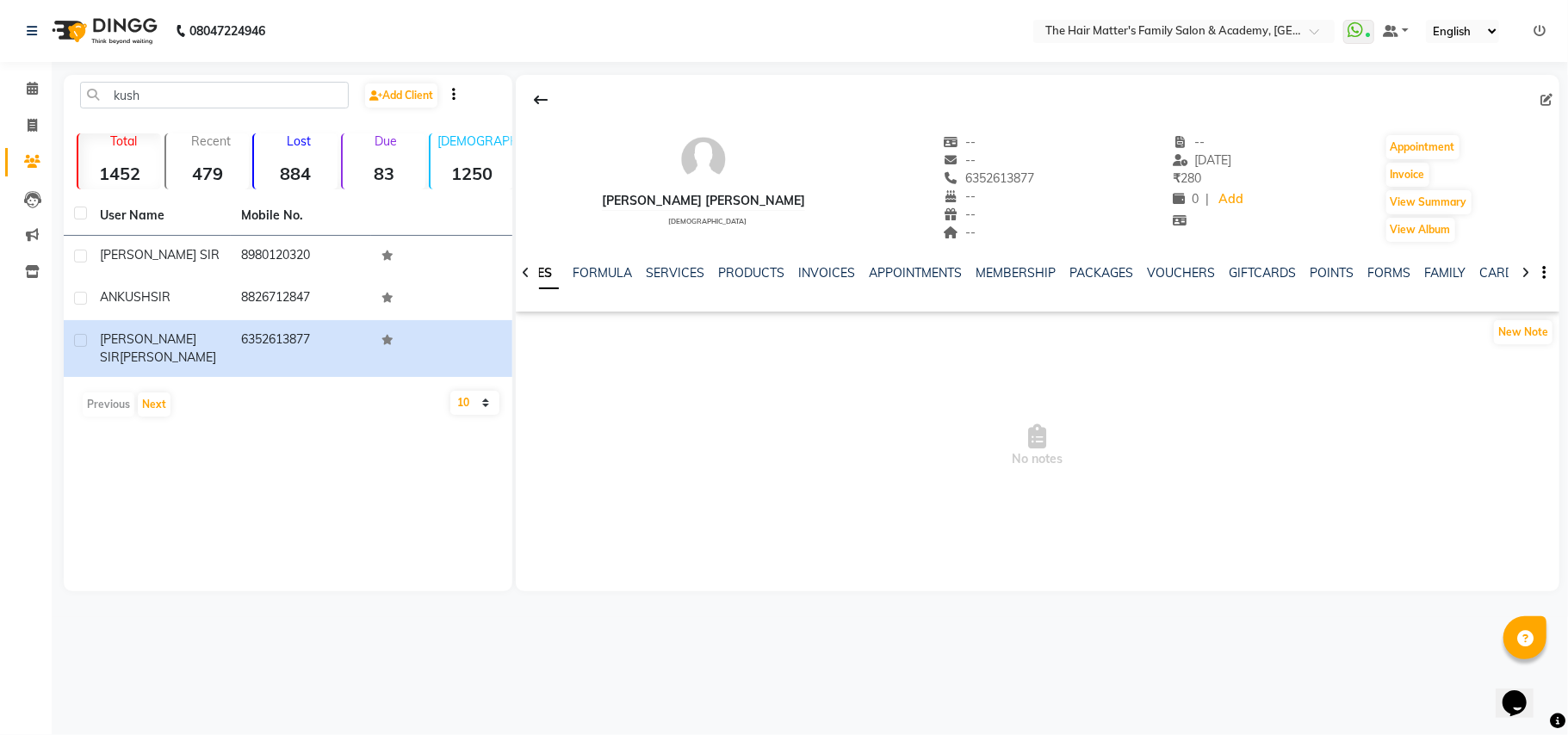
click at [192, 111] on div "kush Add Client" at bounding box center [287, 102] width 441 height 40
click at [193, 96] on input "kush" at bounding box center [214, 95] width 269 height 27
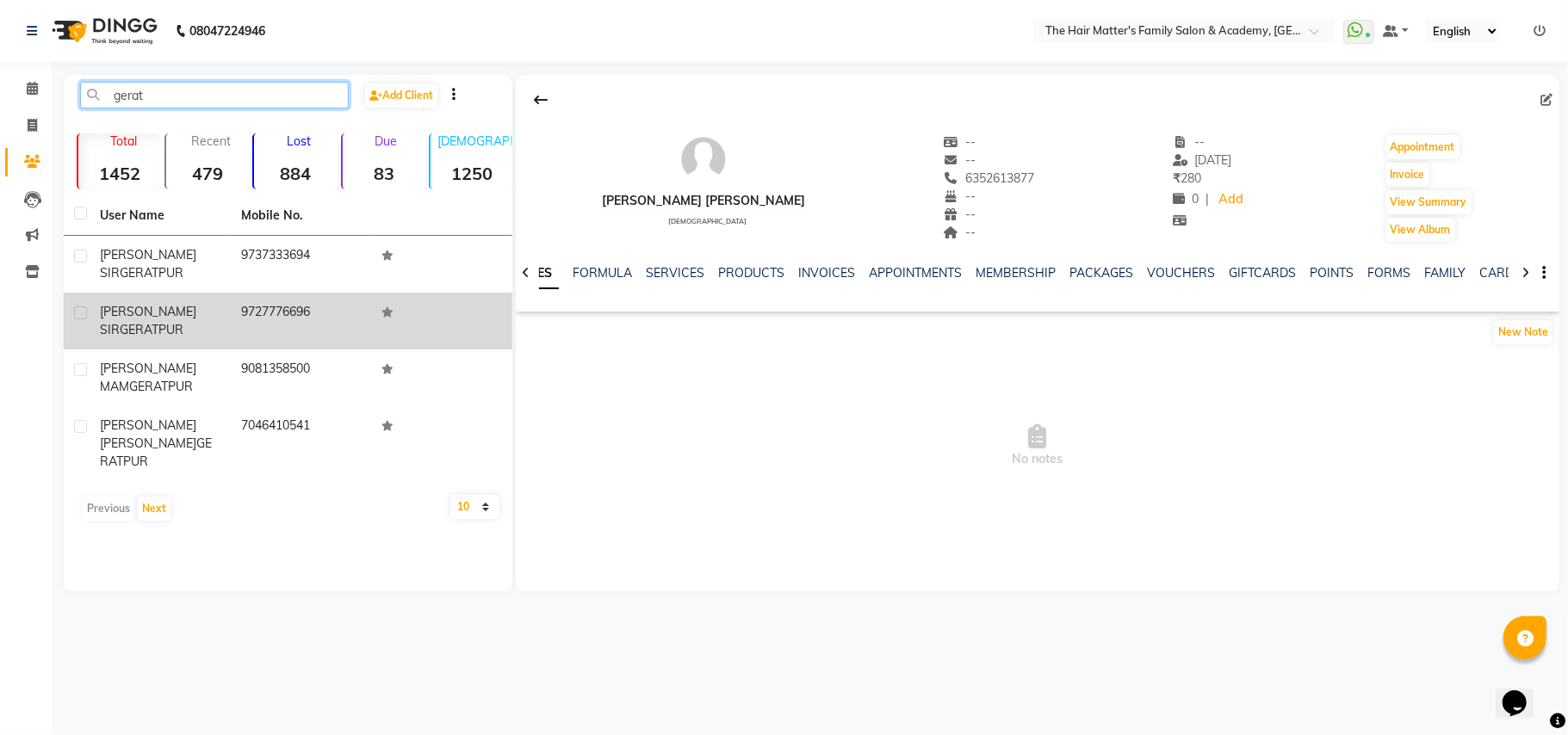
type input "gerat"
click at [158, 332] on span "GERATPUR" at bounding box center [152, 330] width 64 height 15
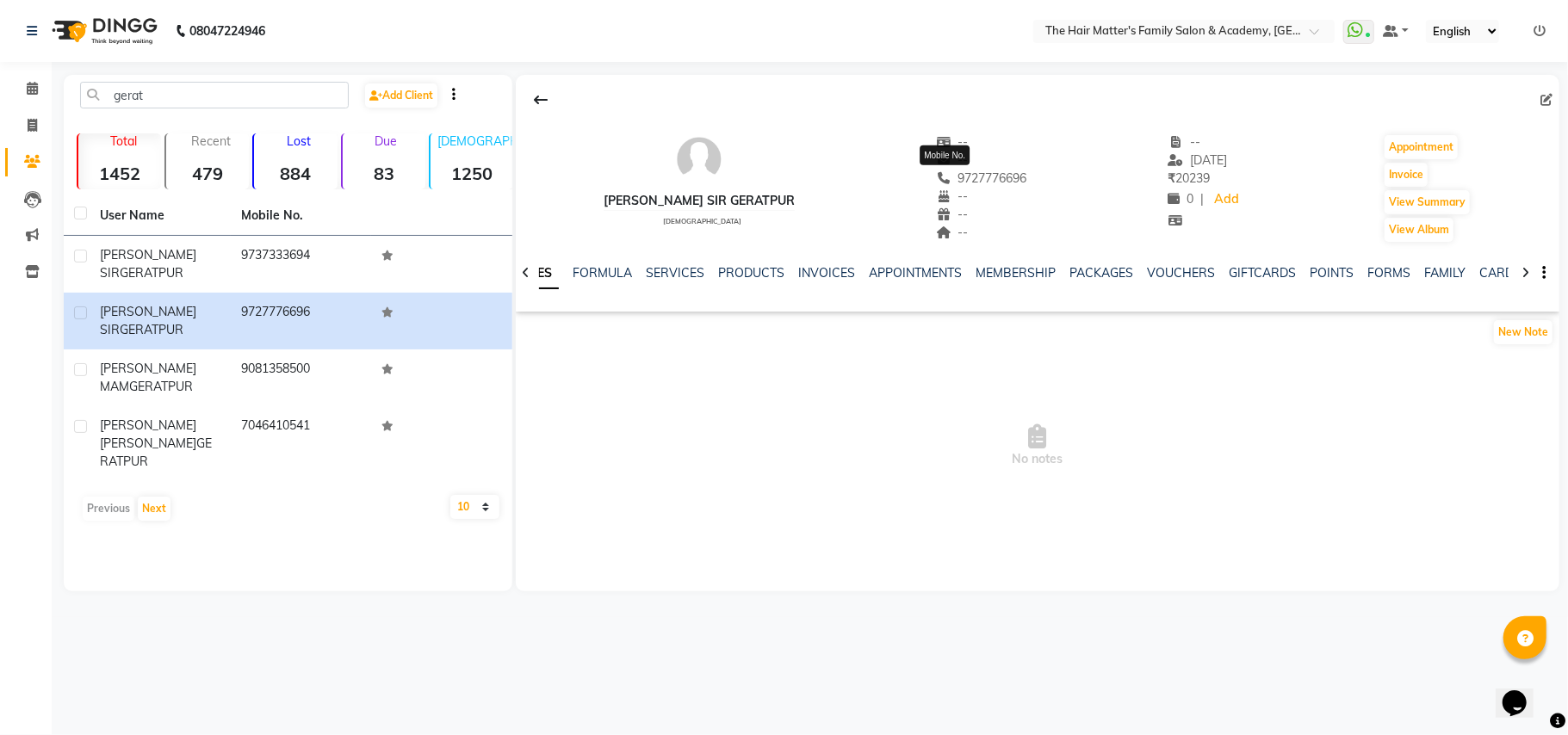
click at [986, 182] on span "9727776696" at bounding box center [982, 178] width 92 height 15
copy span "9727776696"
click at [959, 174] on span "9727776696" at bounding box center [982, 178] width 92 height 15
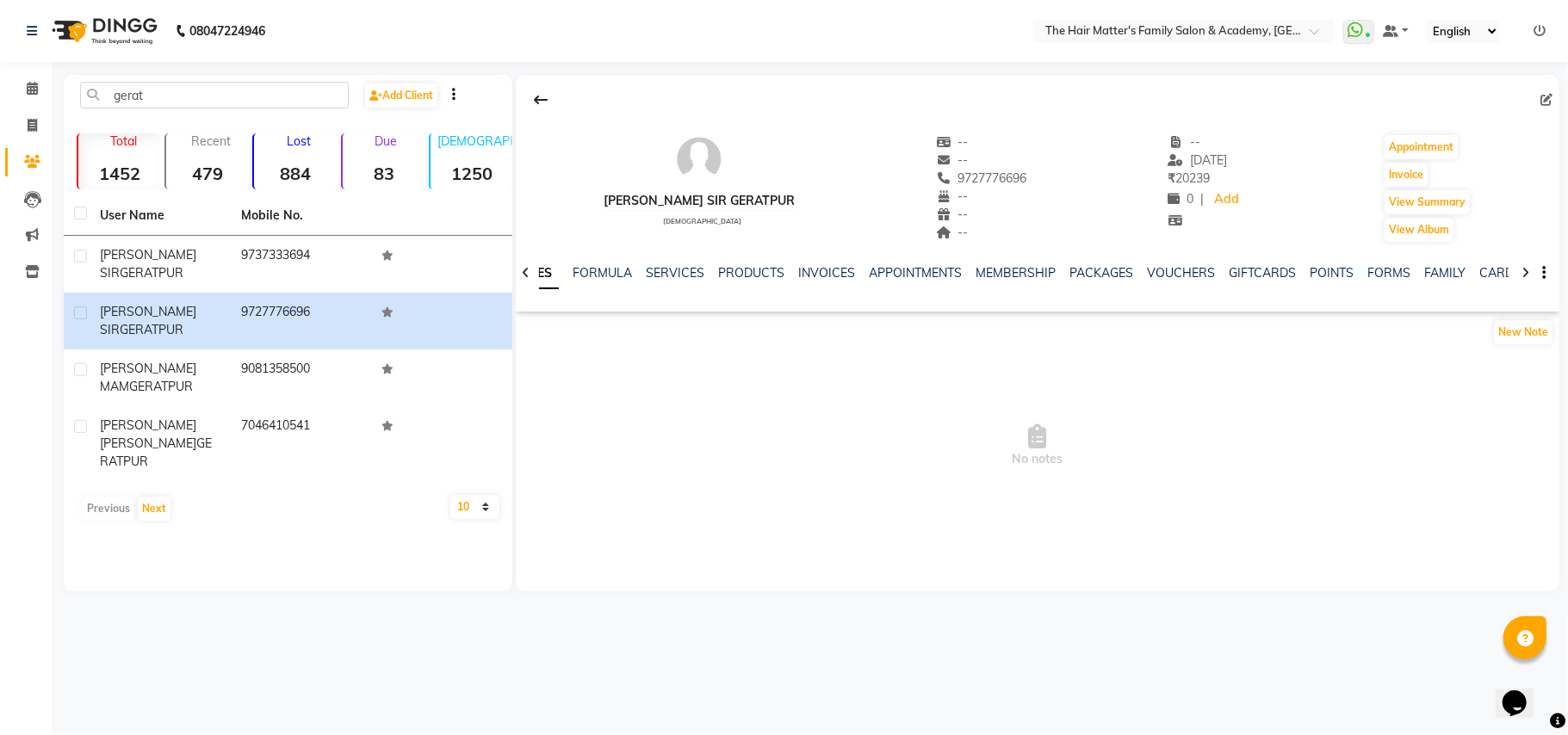
click at [963, 187] on div "9727776696" at bounding box center [982, 178] width 92 height 18
click at [1410, 155] on button "Appointment" at bounding box center [1420, 147] width 73 height 24
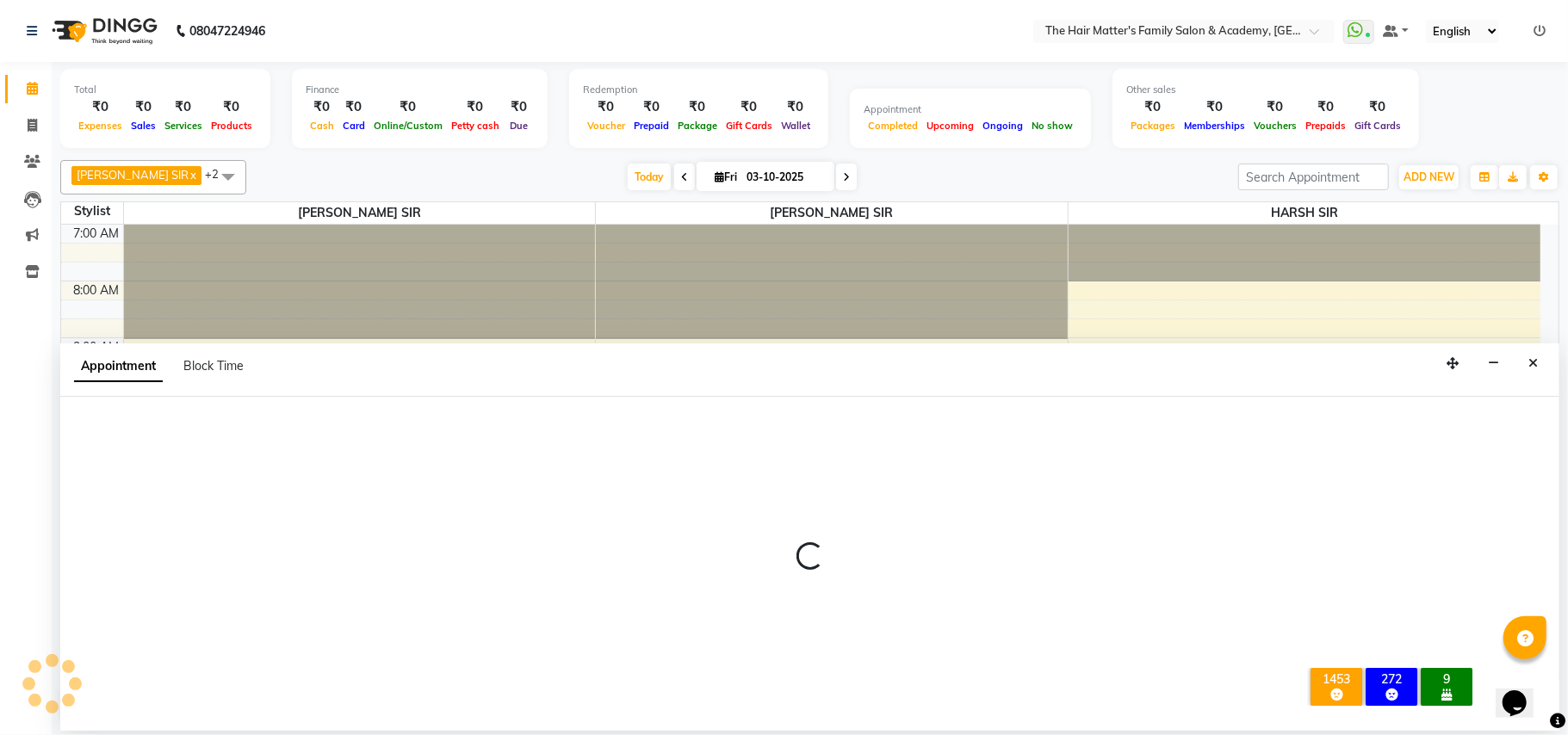
select select "tentative"
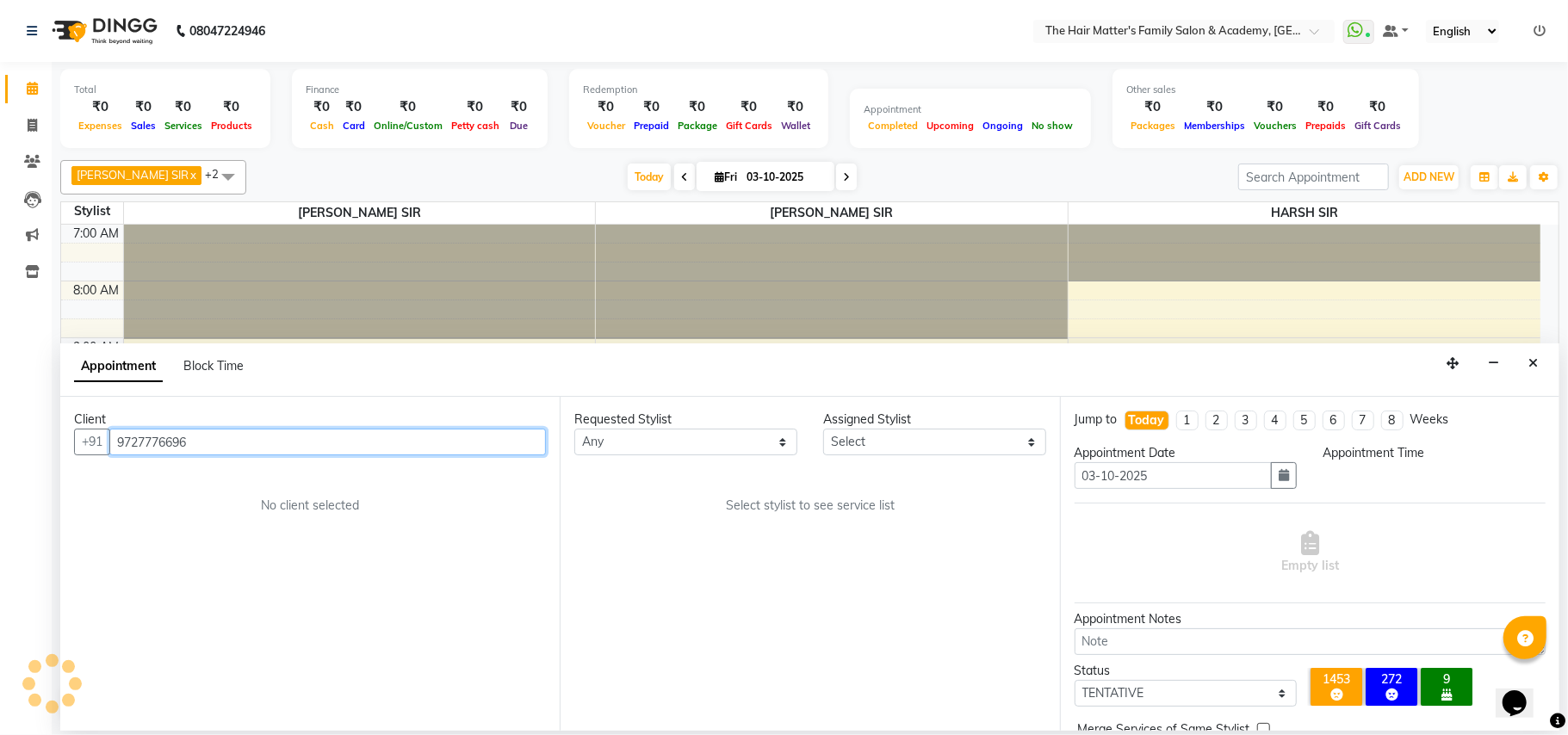
select select "480"
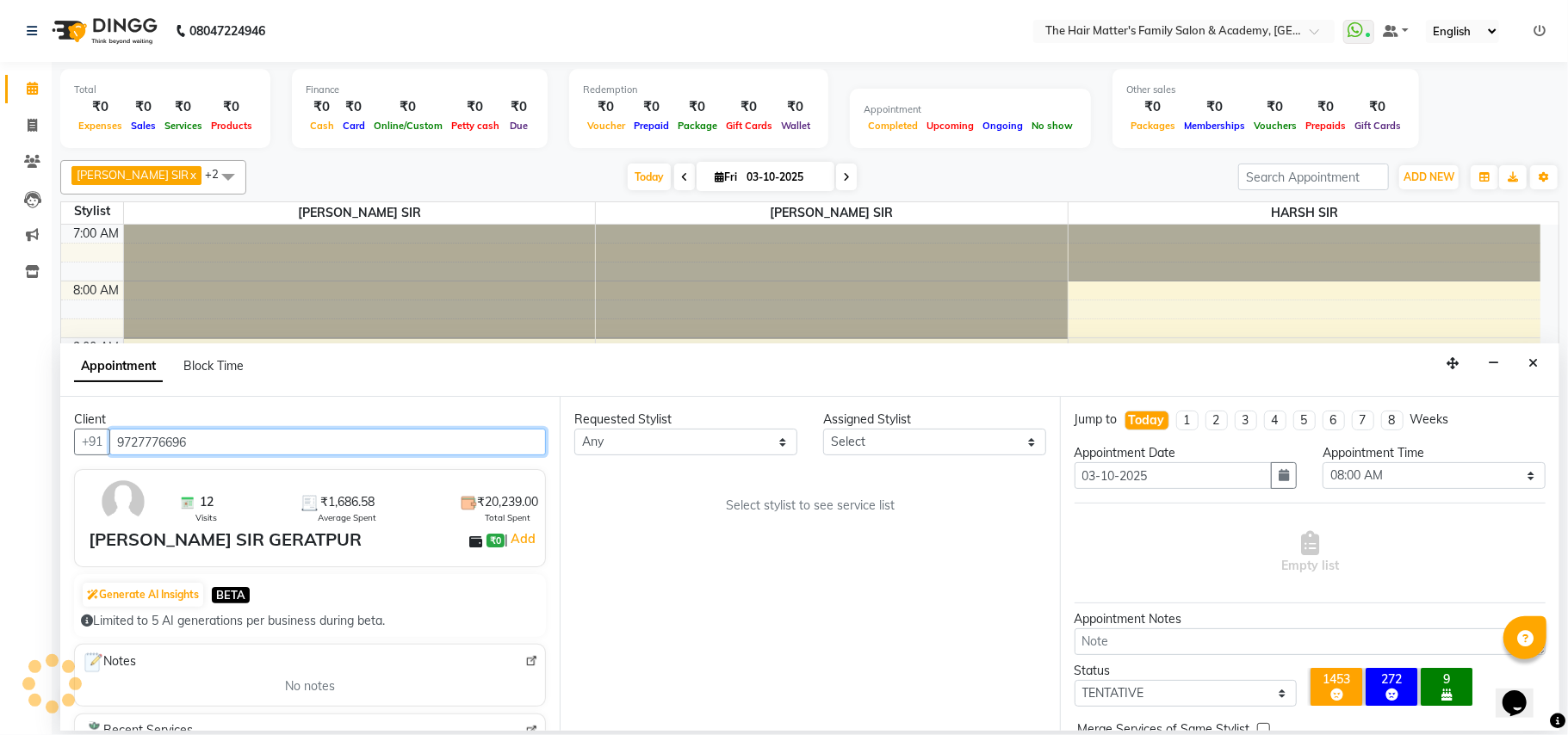
scroll to position [462, 0]
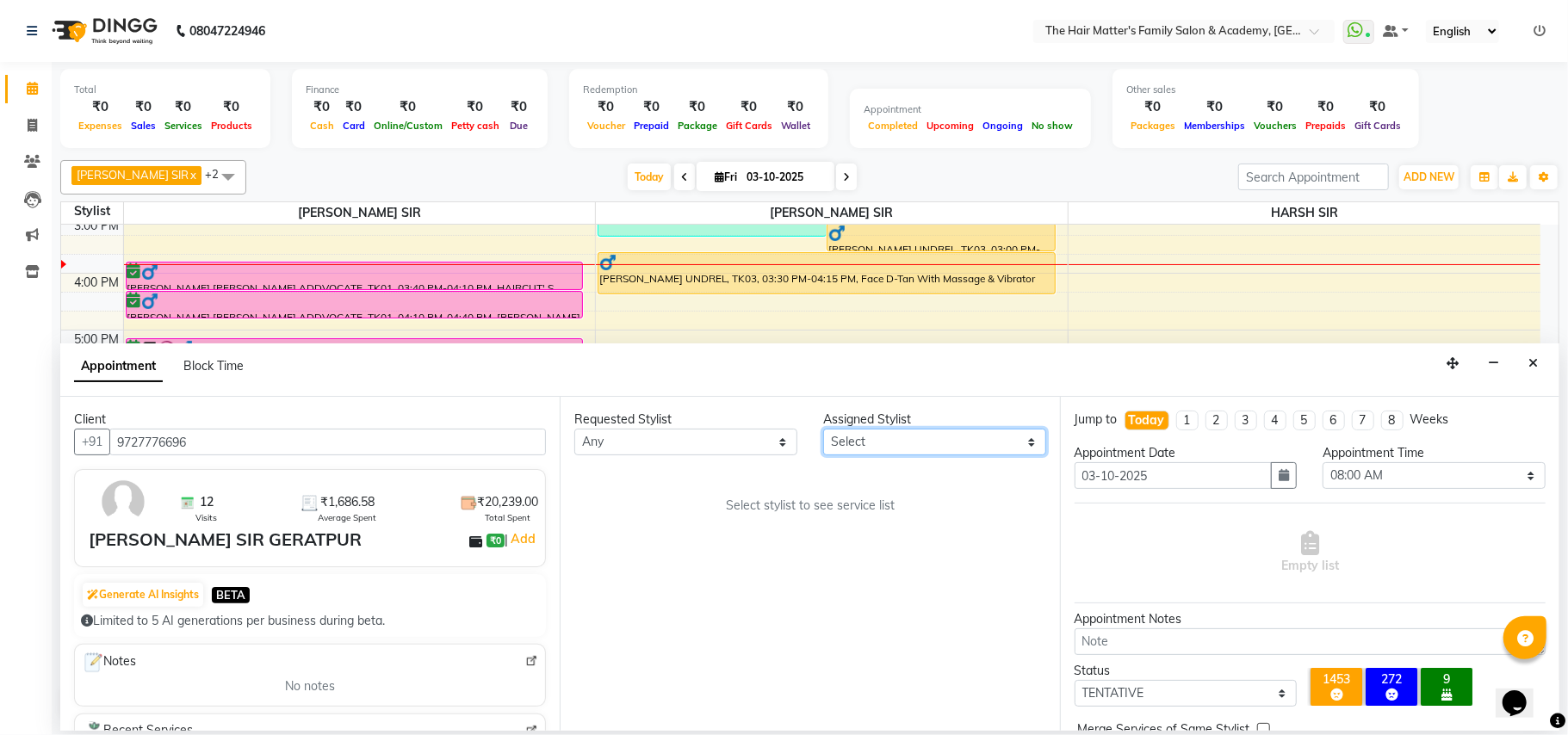
click at [929, 442] on select "Select DIVY SIR HARSH SIR HIMESH SIR. MAYANK SIR PRATIK SIR" at bounding box center [934, 442] width 223 height 27
select select "43094"
click at [823, 431] on select "Select DIVY SIR HARSH SIR HIMESH SIR. MAYANK SIR PRATIK SIR" at bounding box center [934, 442] width 223 height 27
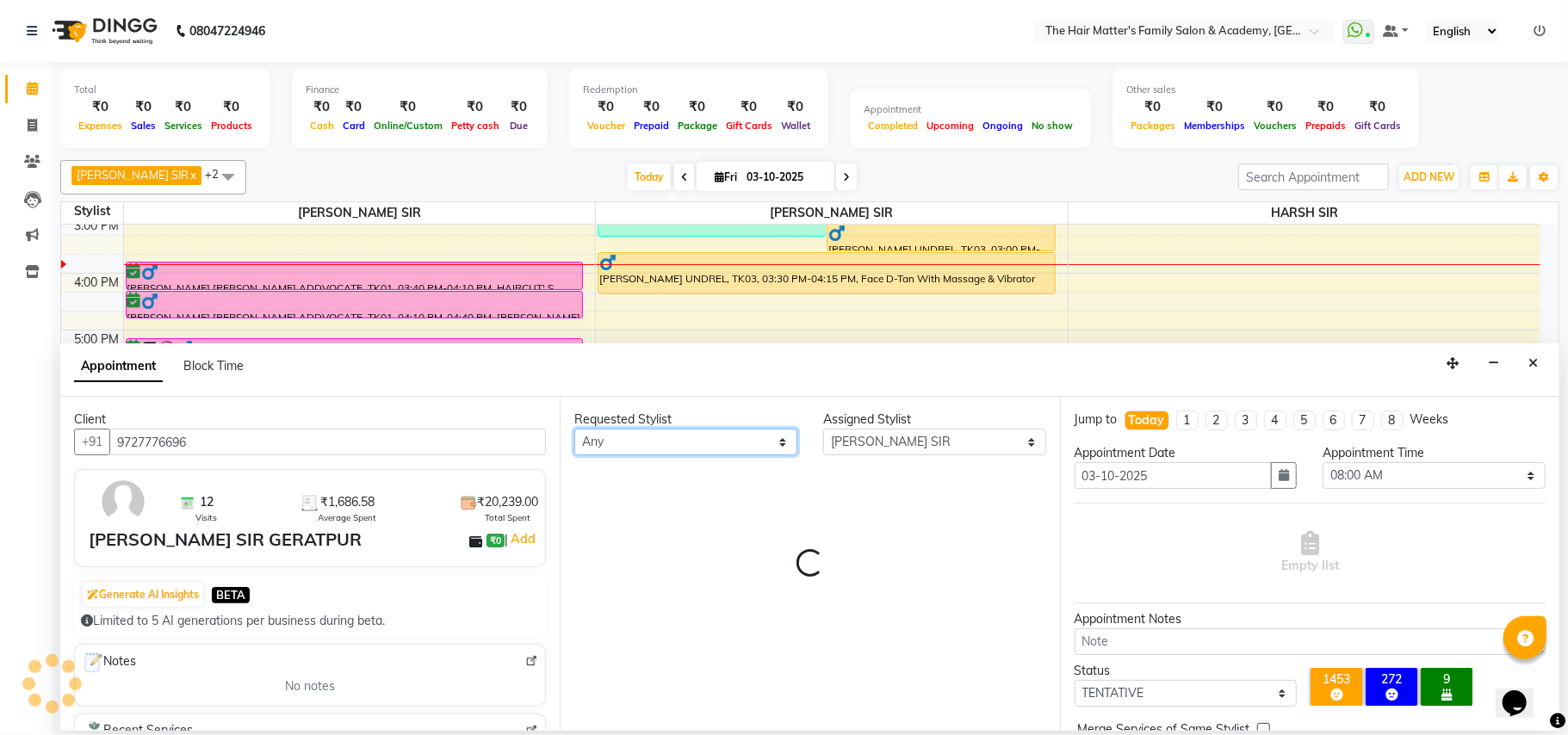
click at [720, 444] on select "Any DIVY SIR HARSH SIR HIMESH SIR. MAYANK SIR PRATIK SIR" at bounding box center [685, 442] width 223 height 27
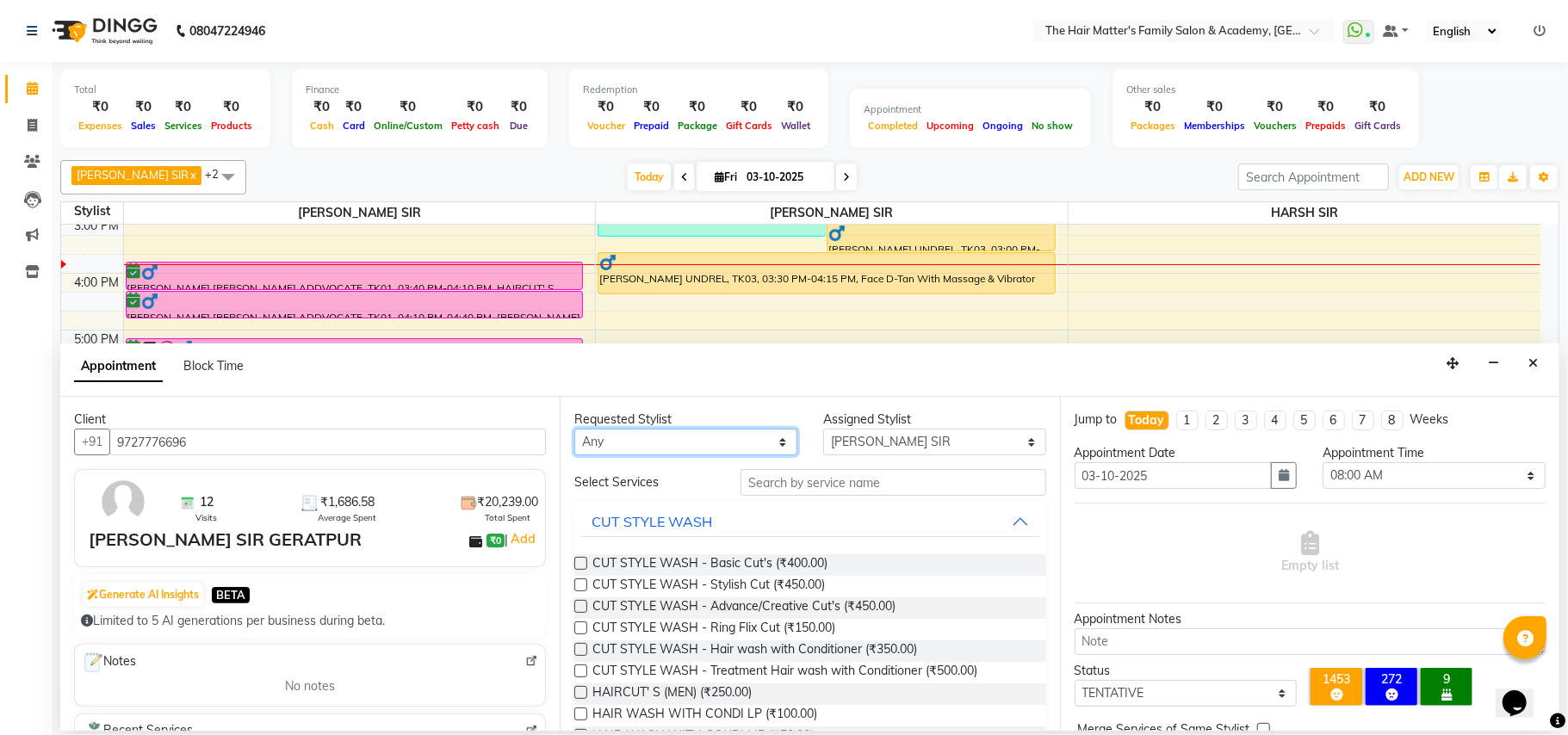
click at [720, 444] on select "Any DIVY SIR HARSH SIR HIMESH SIR. MAYANK SIR PRATIK SIR" at bounding box center [685, 442] width 223 height 27
click at [721, 446] on select "Any DIVY SIR HARSH SIR HIMESH SIR. MAYANK SIR PRATIK SIR" at bounding box center [685, 442] width 223 height 27
select select "43094"
click at [574, 431] on select "Any DIVY SIR HARSH SIR HIMESH SIR. MAYANK SIR PRATIK SIR" at bounding box center [685, 442] width 223 height 27
click at [1285, 482] on button "button" at bounding box center [1283, 476] width 26 height 27
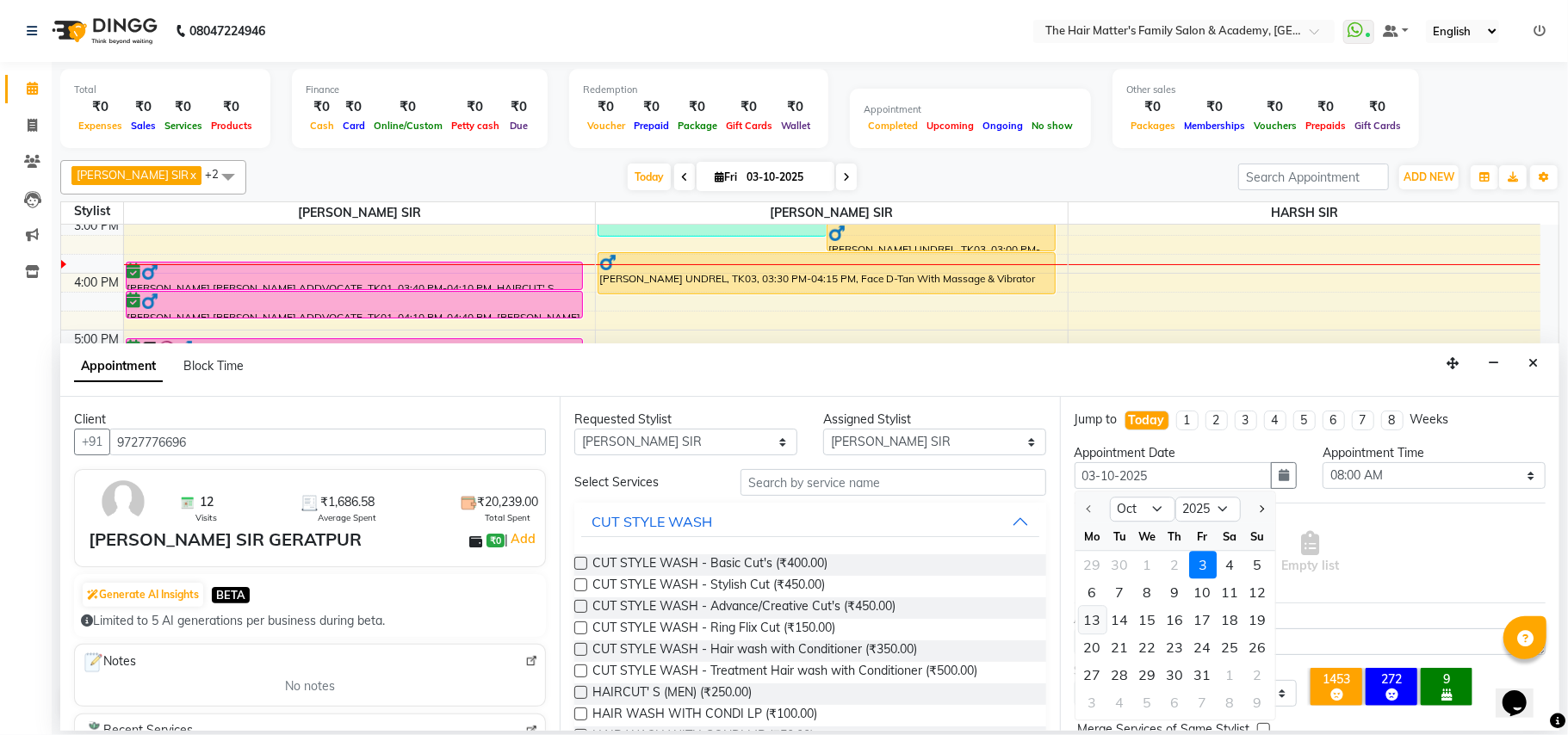
click at [1098, 624] on div "13" at bounding box center [1092, 621] width 28 height 28
type input "13-10-2025"
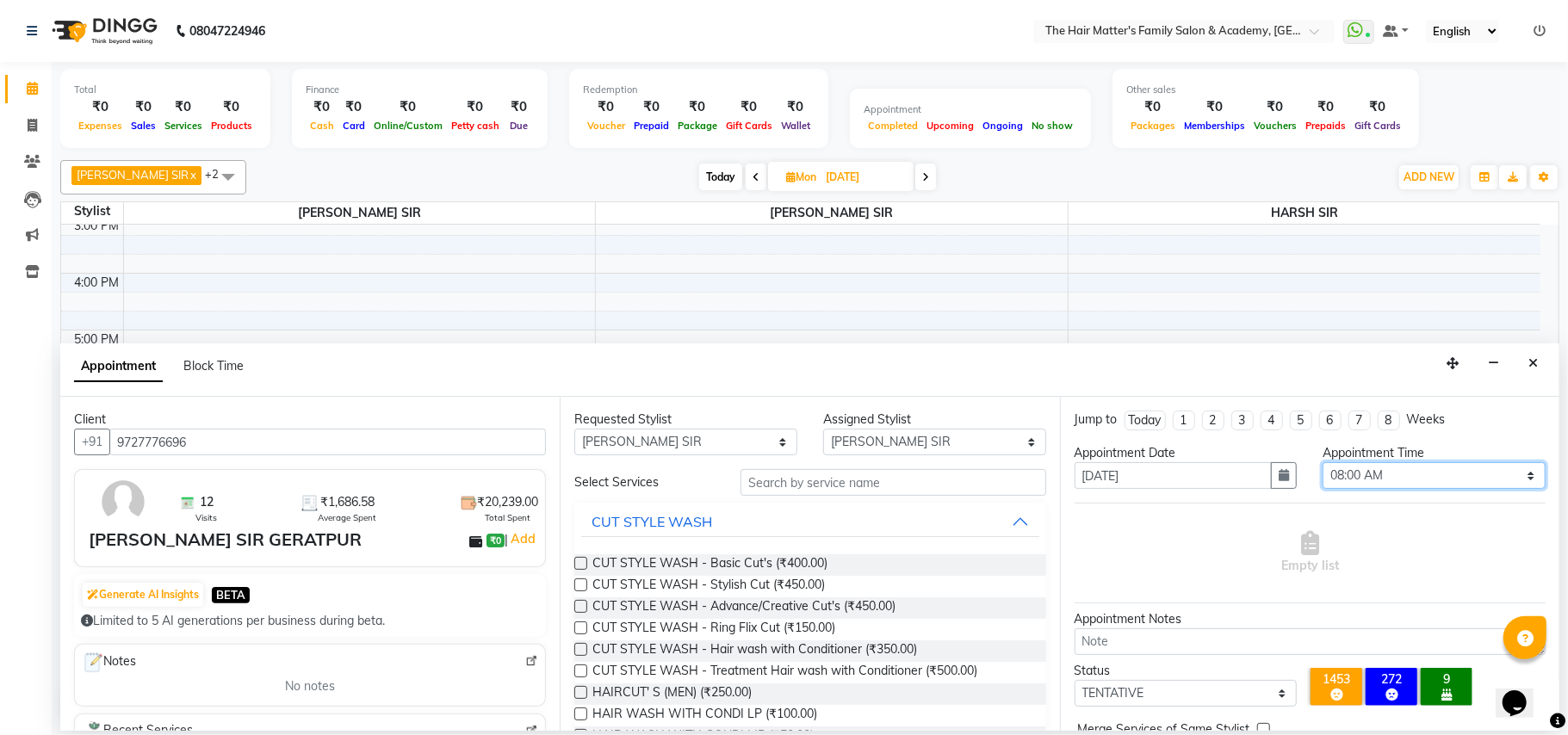
click at [1388, 477] on select "Select 08:00 AM 08:15 AM 08:30 AM 08:45 AM 09:00 AM 09:15 AM 09:30 AM 09:45 AM …" at bounding box center [1434, 476] width 223 height 27
select select "780"
click at [1322, 465] on select "Select 08:00 AM 08:15 AM 08:30 AM 08:45 AM 09:00 AM 09:15 AM 09:30 AM 09:45 AM …" at bounding box center [1434, 476] width 223 height 27
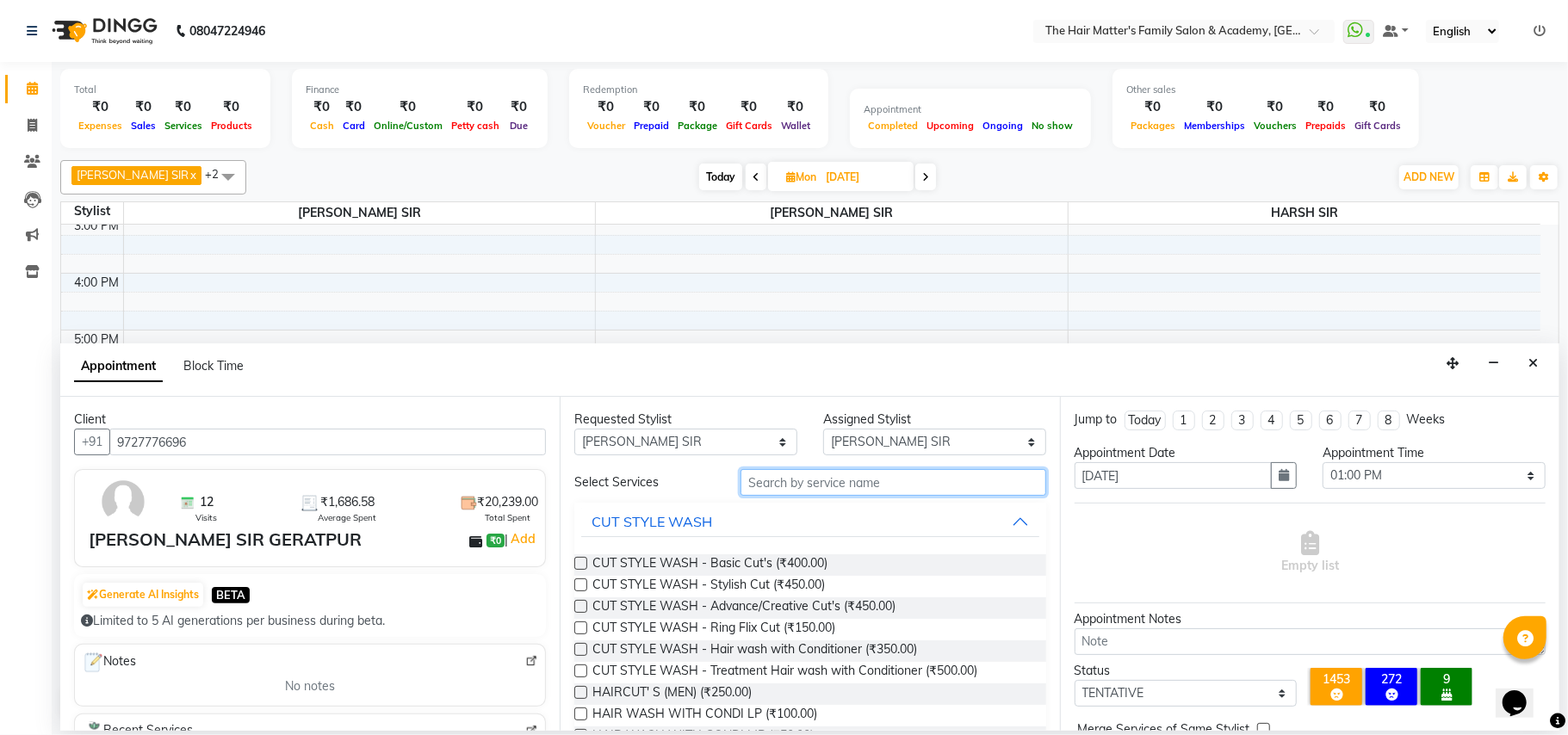
click at [884, 487] on input "text" at bounding box center [893, 482] width 306 height 27
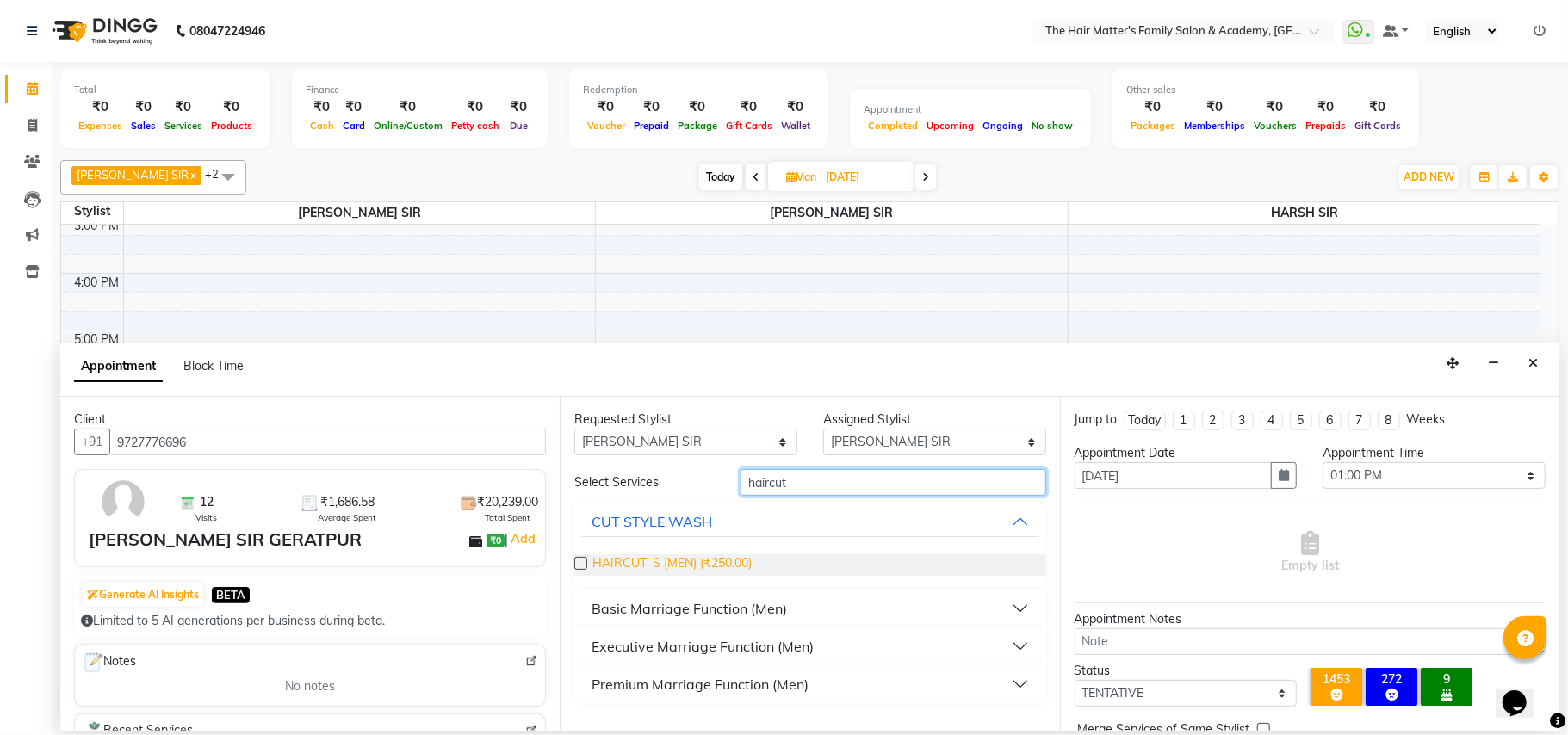
type input "haircut"
click at [721, 558] on span "HAIRCUT' S (MEN) (₹250.00)" at bounding box center [671, 565] width 159 height 22
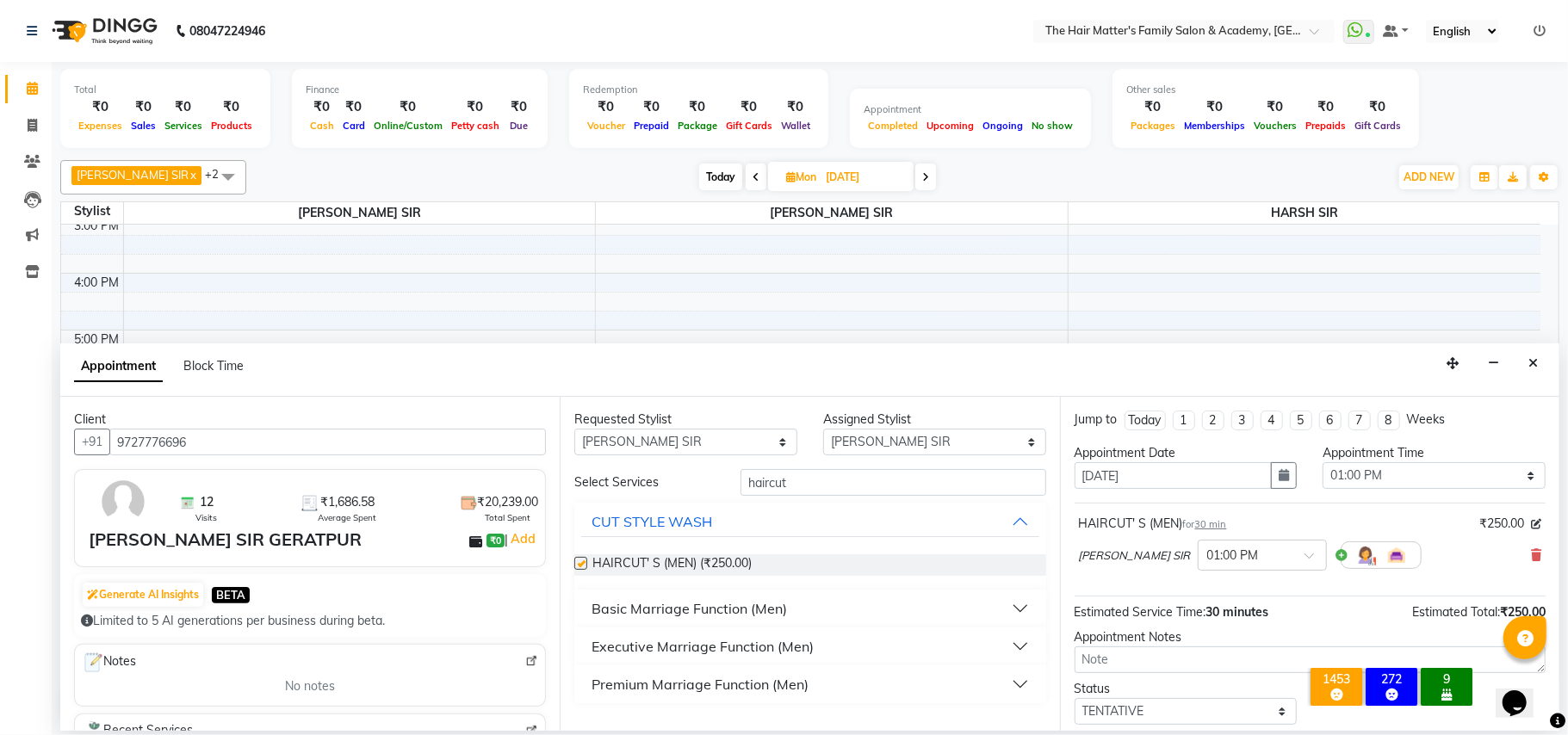
checkbox input "false"
click at [525, 660] on img at bounding box center [532, 662] width 13 height 13
click at [825, 500] on div "Select Services haircut CUT STYLE WASH HAIRCUT' S (MEN) (₹250.00) Basic Marriag…" at bounding box center [809, 586] width 471 height 235
click at [824, 470] on input "haircut" at bounding box center [893, 482] width 306 height 27
click at [824, 479] on input "haircut" at bounding box center [893, 482] width 306 height 27
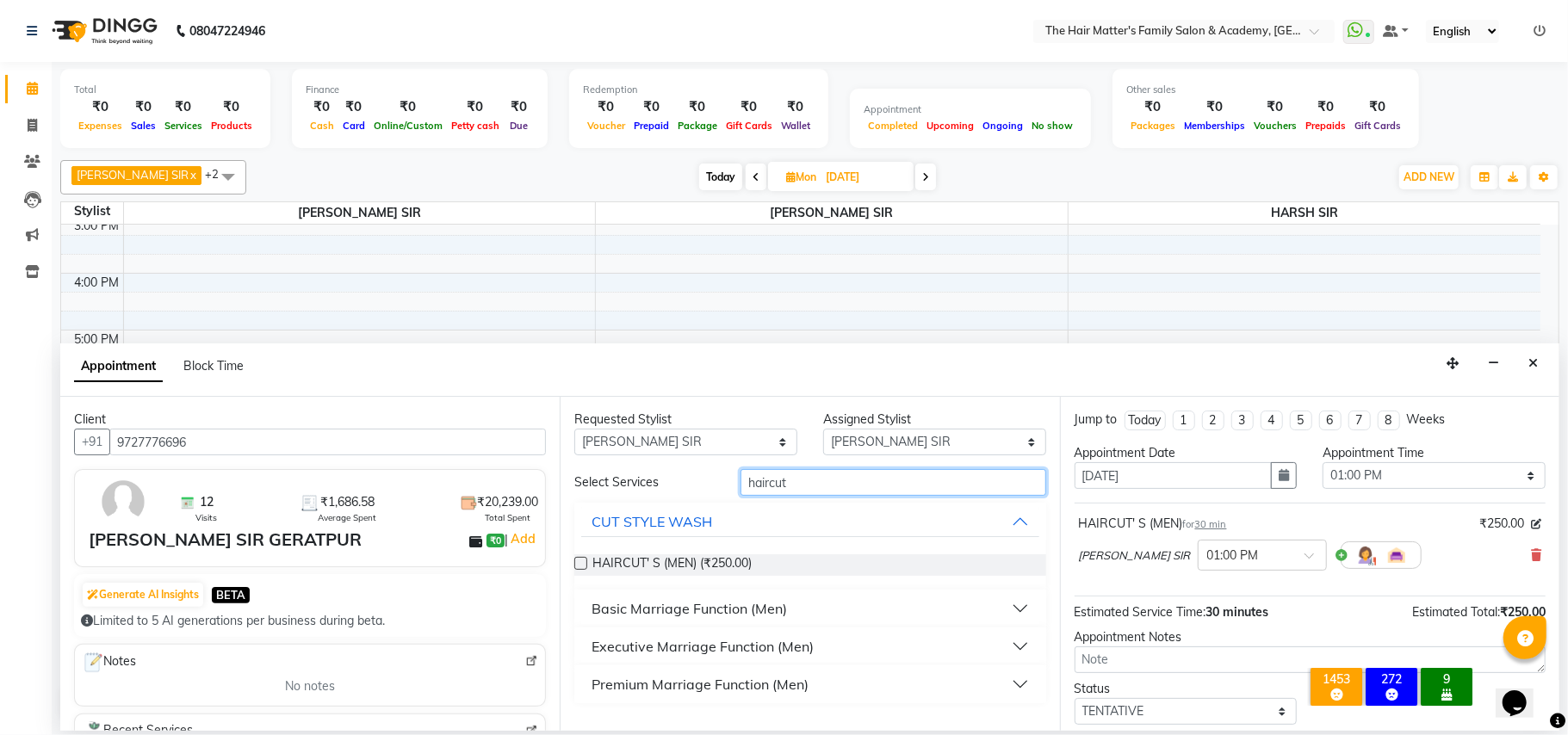
click at [824, 479] on input "haircut" at bounding box center [893, 482] width 306 height 27
type input "insta"
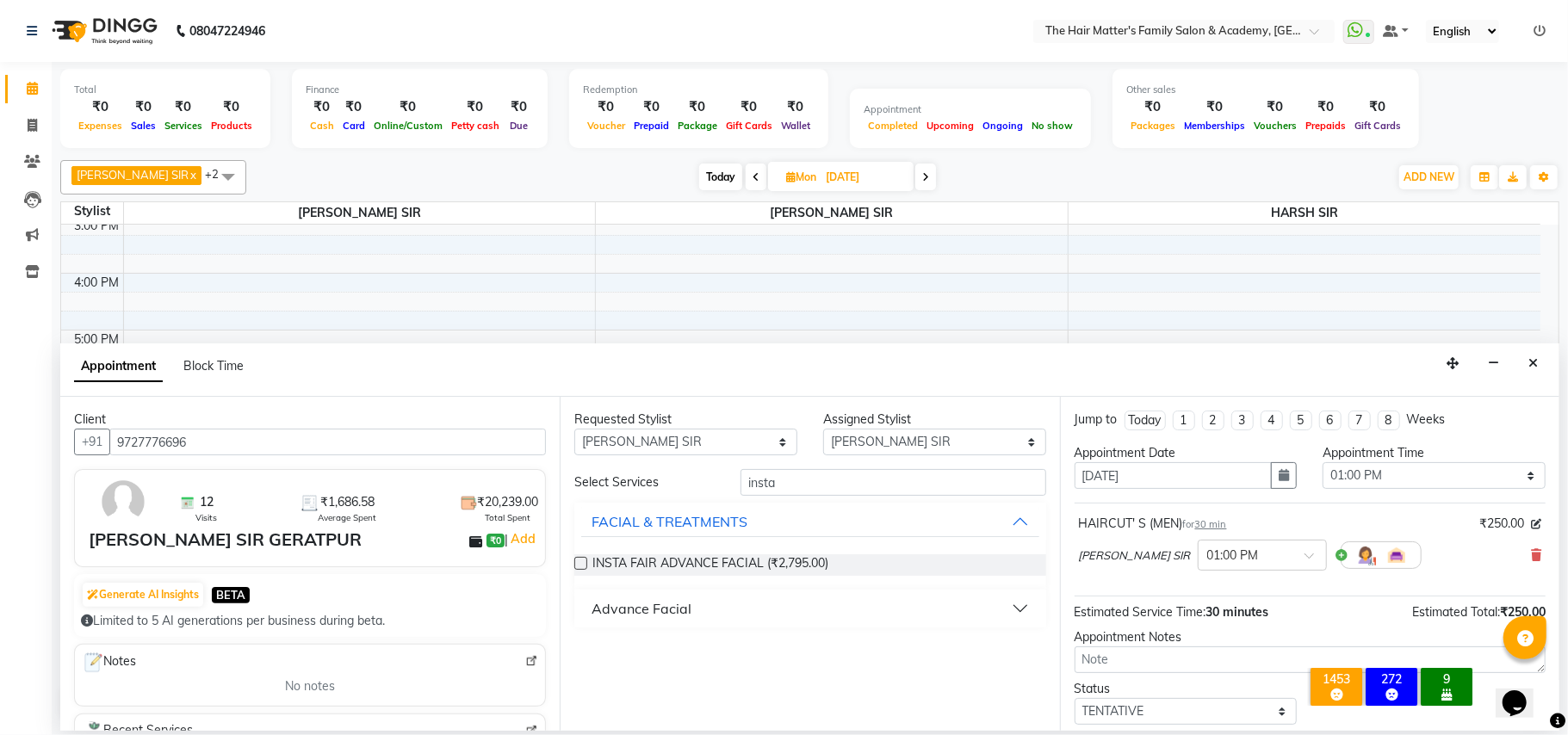
click at [760, 552] on div "INSTA FAIR ADVANCE FACIAL (₹2,795.00)" at bounding box center [809, 564] width 471 height 49
click at [785, 561] on span "INSTA FAIR ADVANCE FACIAL (₹2,795.00)" at bounding box center [709, 565] width 235 height 22
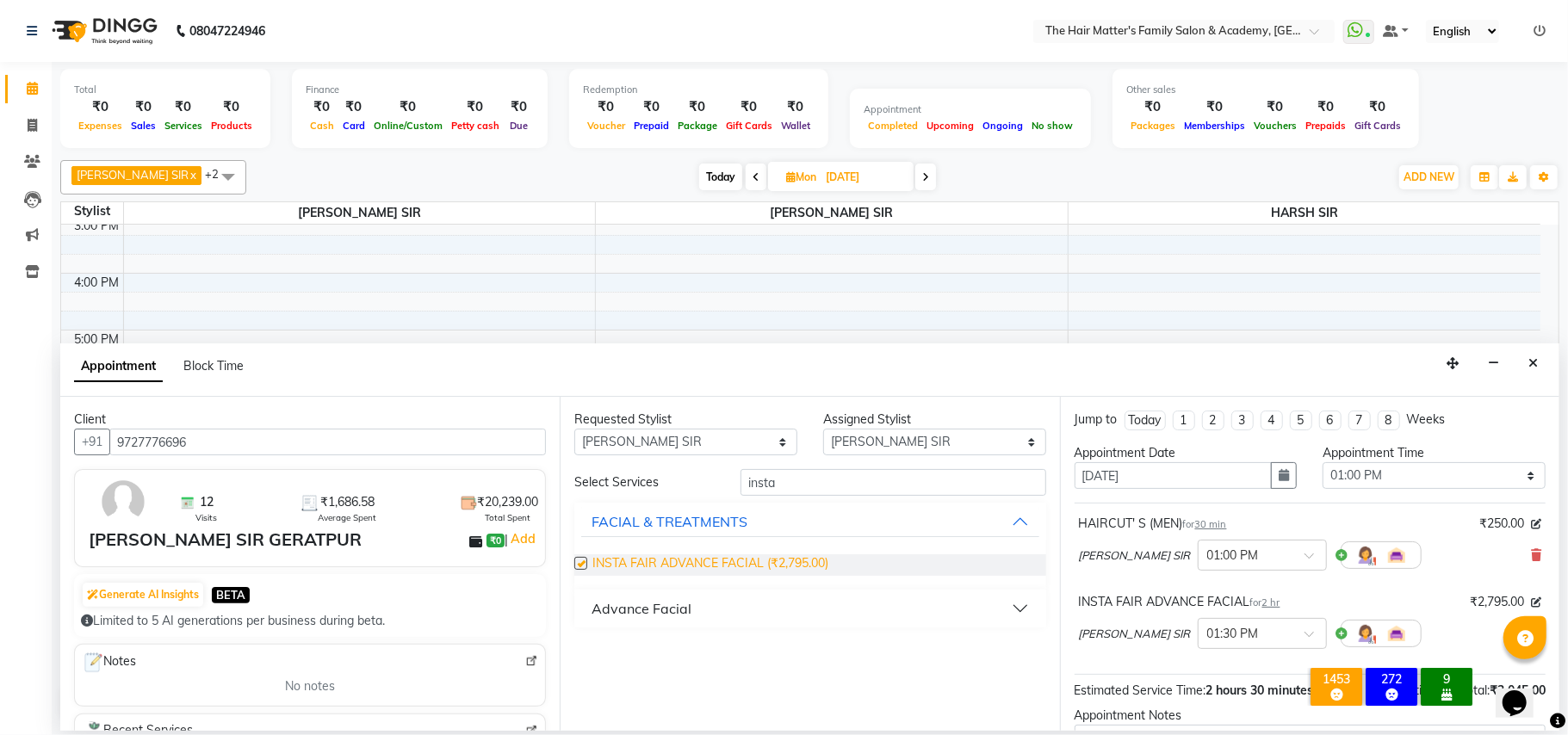
checkbox input "false"
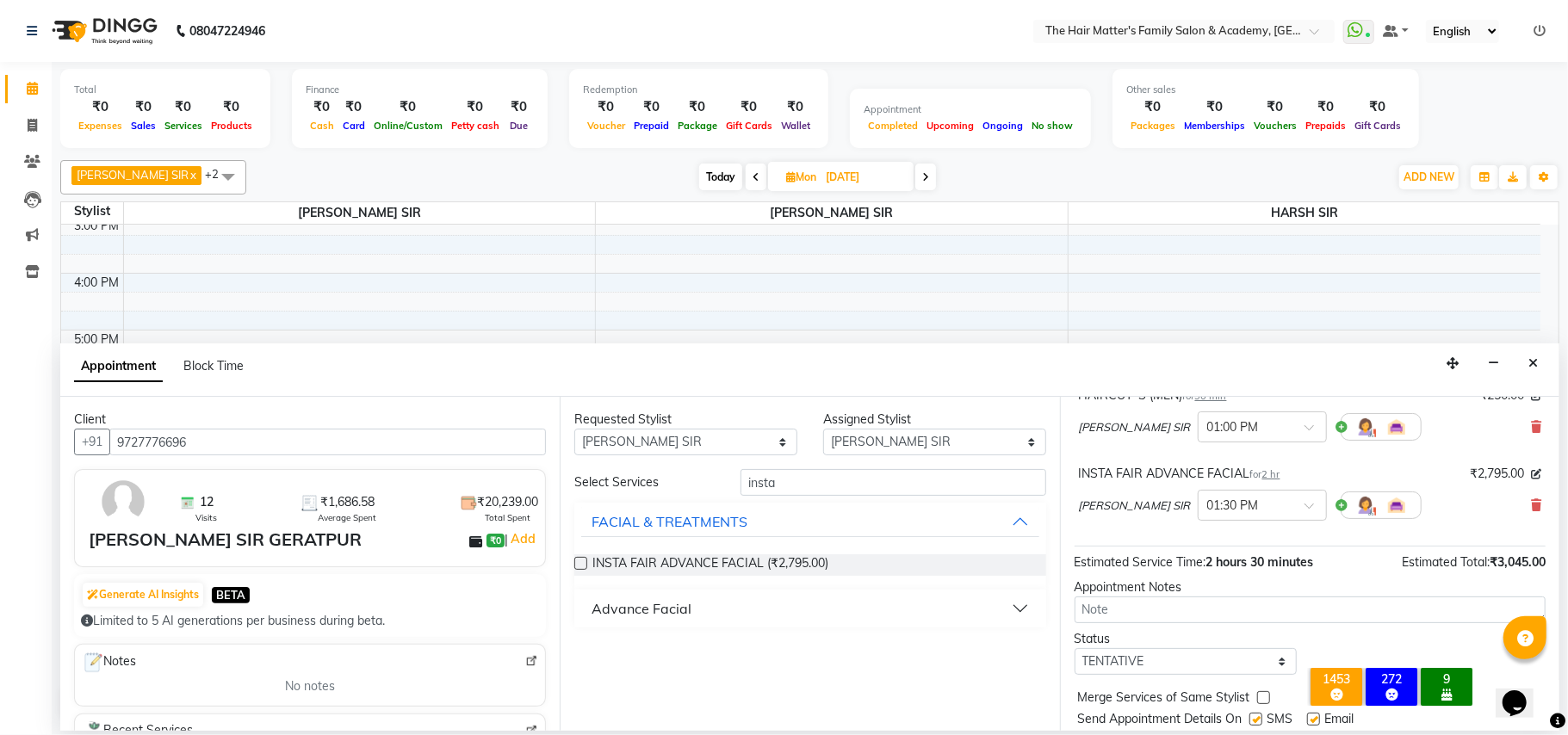
scroll to position [183, 0]
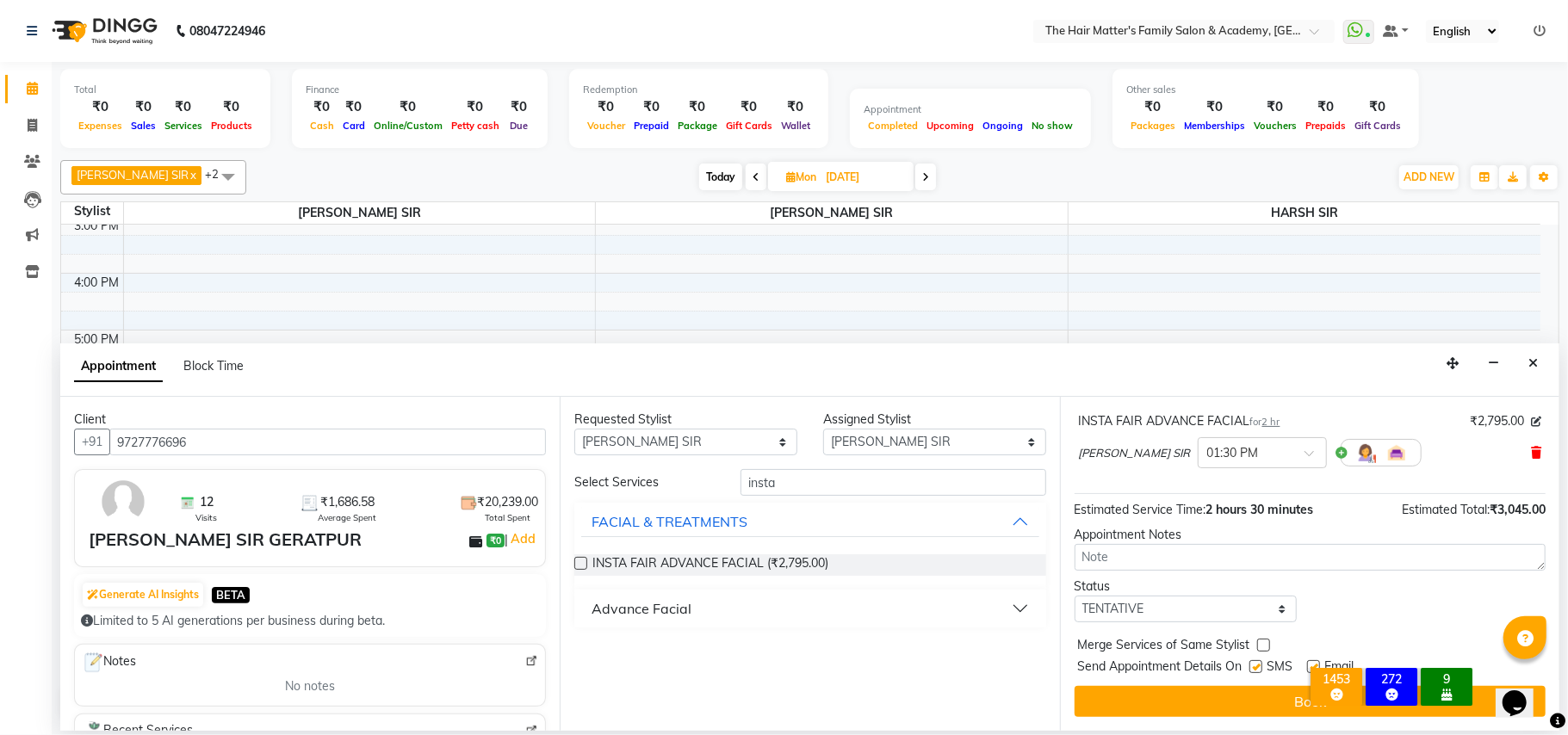
click at [1531, 459] on icon at bounding box center [1536, 453] width 10 height 12
click at [879, 470] on input "insta" at bounding box center [893, 482] width 306 height 27
click at [888, 485] on input "insta" at bounding box center [893, 482] width 306 height 27
click at [911, 496] on input "insta" at bounding box center [893, 482] width 306 height 27
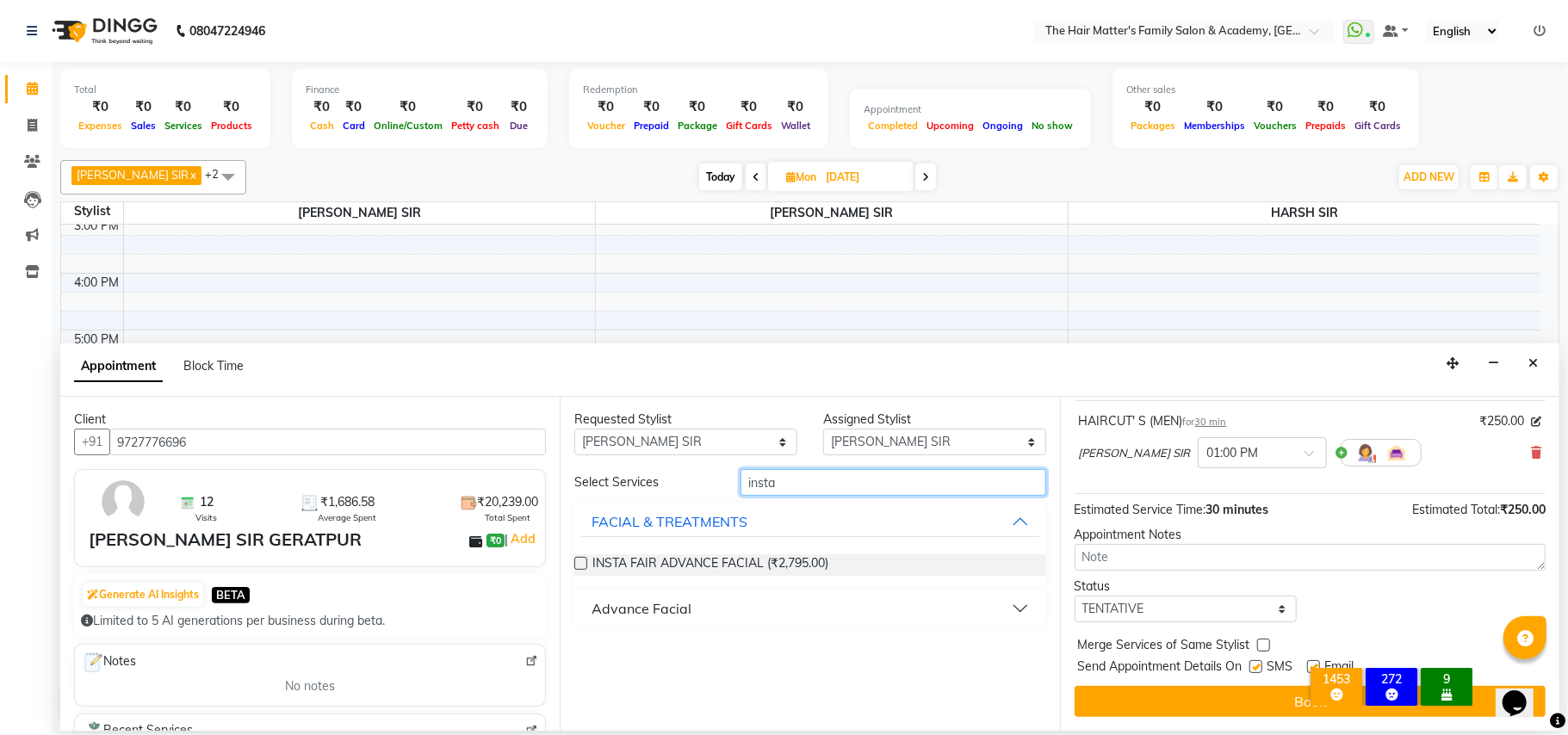
click at [911, 496] on input "insta" at bounding box center [893, 482] width 306 height 27
type input "regu"
click at [728, 564] on span "O3 PLUS REGULAR FACIAL (₹1,500.00)" at bounding box center [703, 565] width 221 height 22
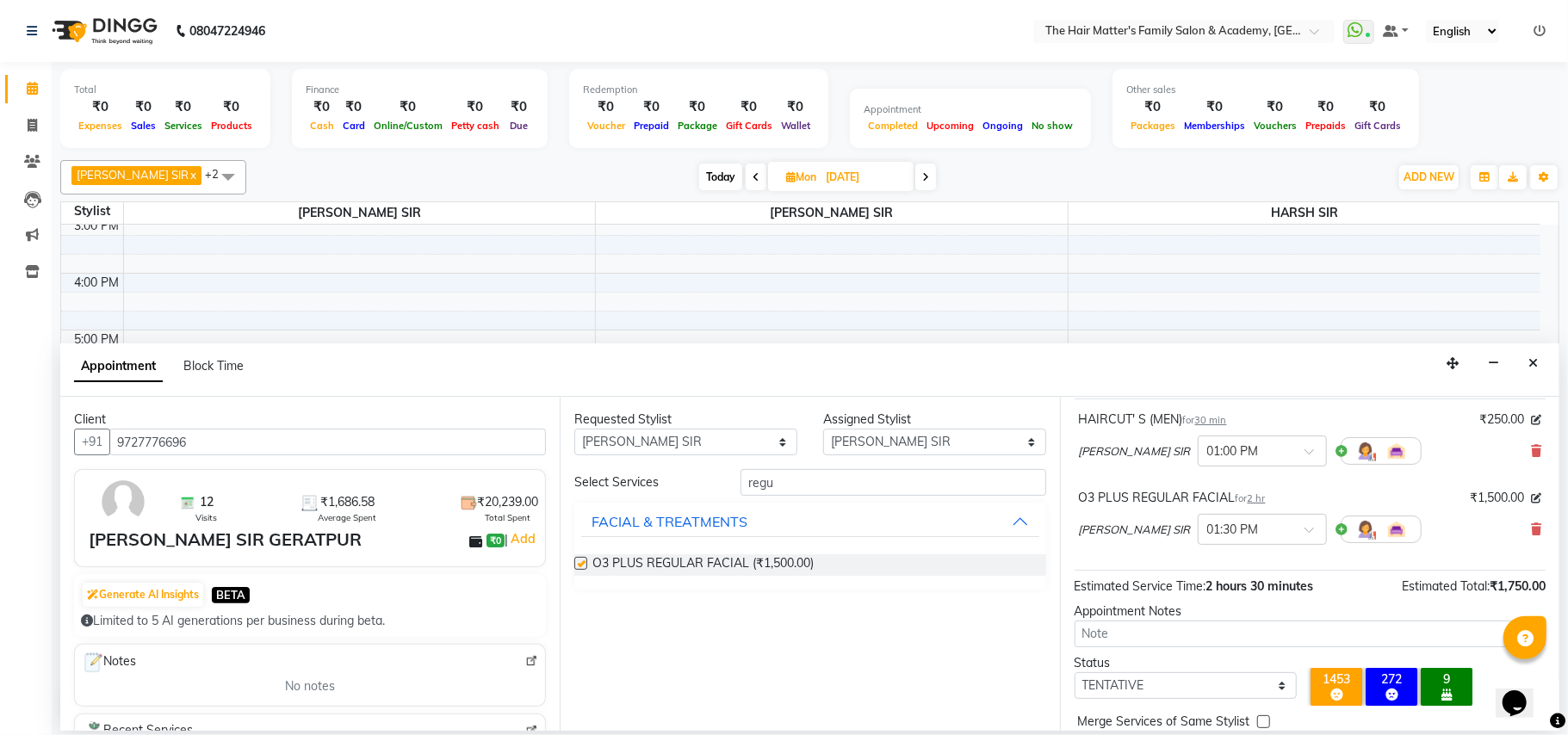
scroll to position [183, 0]
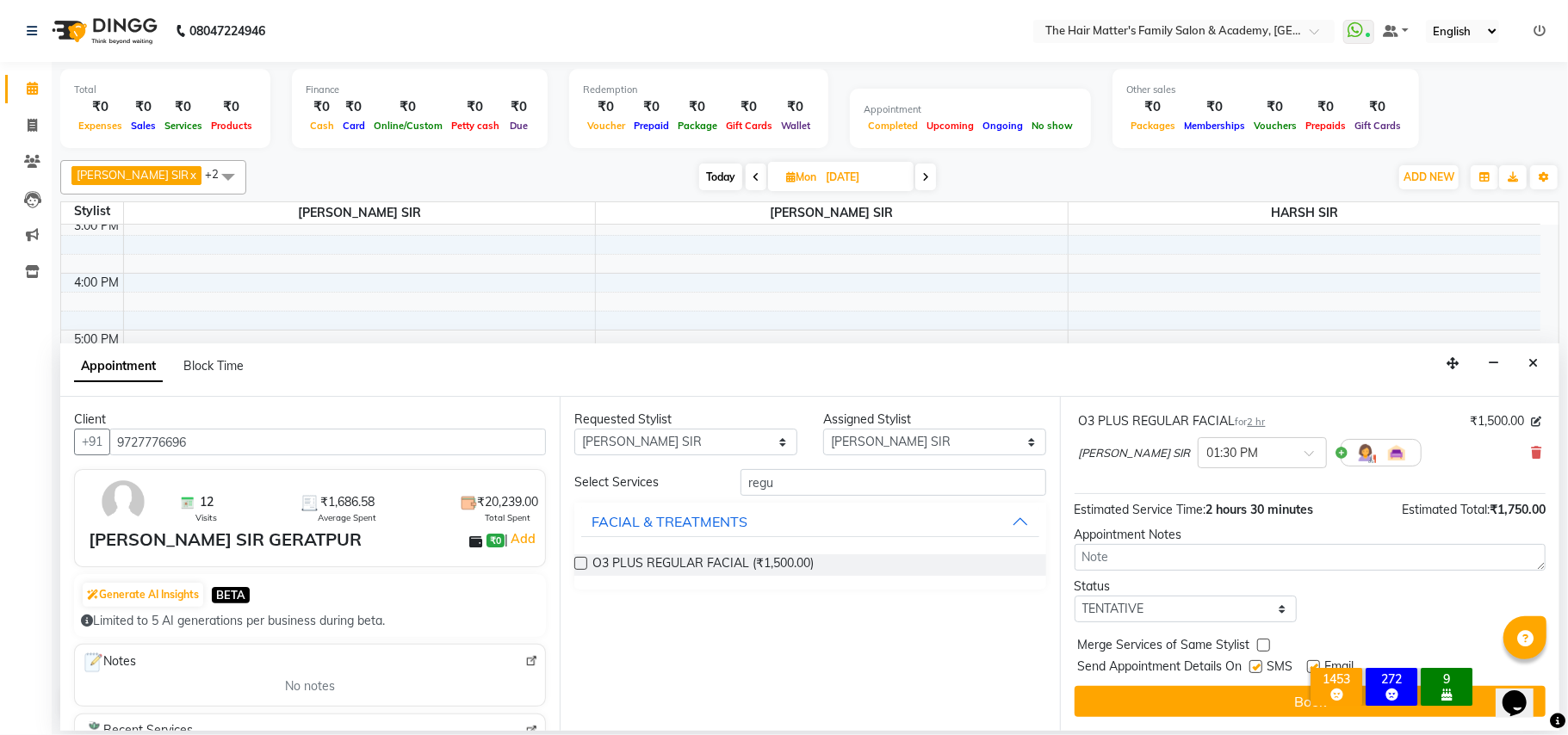
checkbox input "false"
drag, startPoint x: 1182, startPoint y: 609, endPoint x: 1176, endPoint y: 601, distance: 10.0
click at [1182, 609] on select "Select TENTATIVE CONFIRM UPCOMING" at bounding box center [1186, 609] width 223 height 27
select select "confirm booking"
click at [1074, 597] on select "Select TENTATIVE CONFIRM UPCOMING" at bounding box center [1186, 609] width 223 height 27
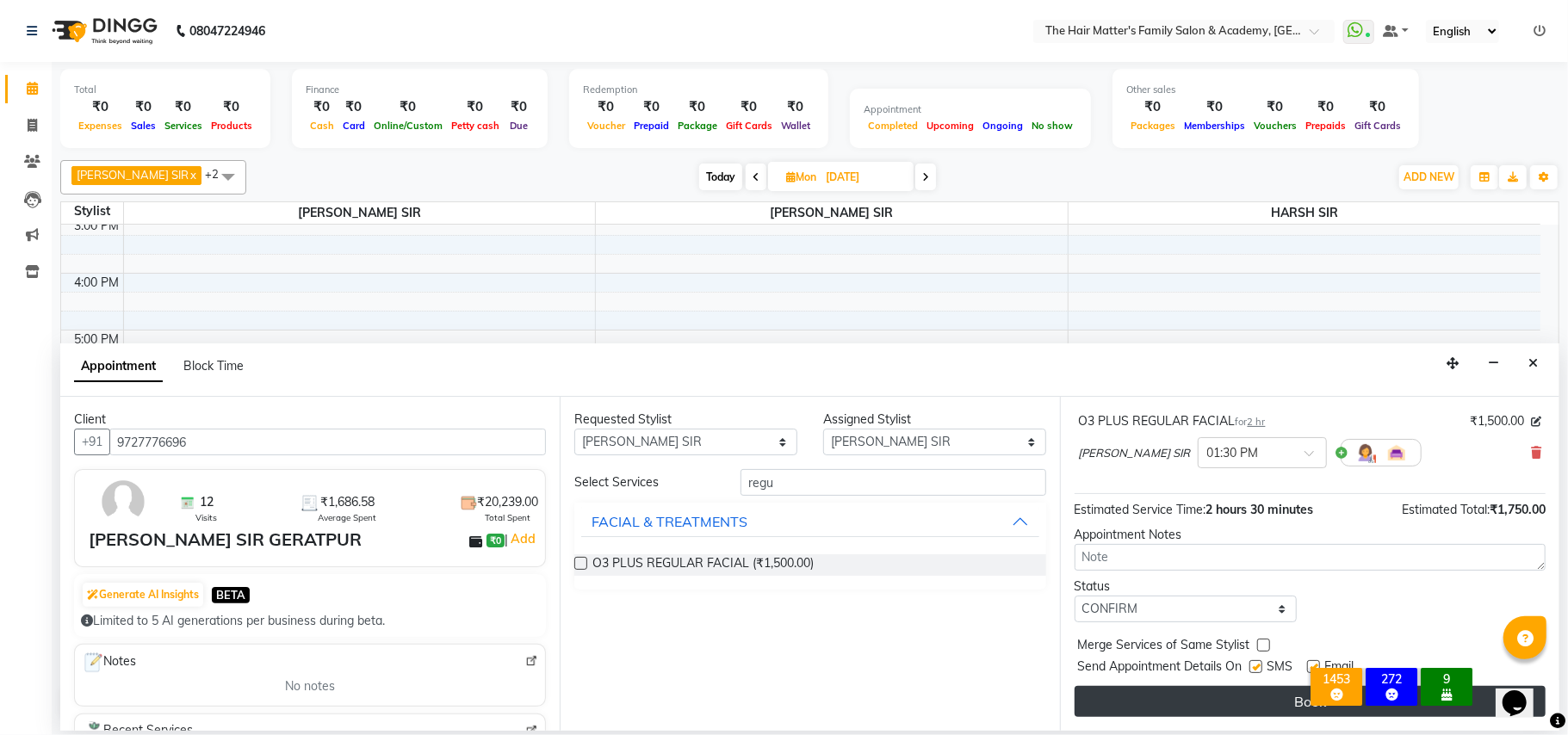
click at [1178, 692] on button "Book" at bounding box center [1310, 702] width 471 height 31
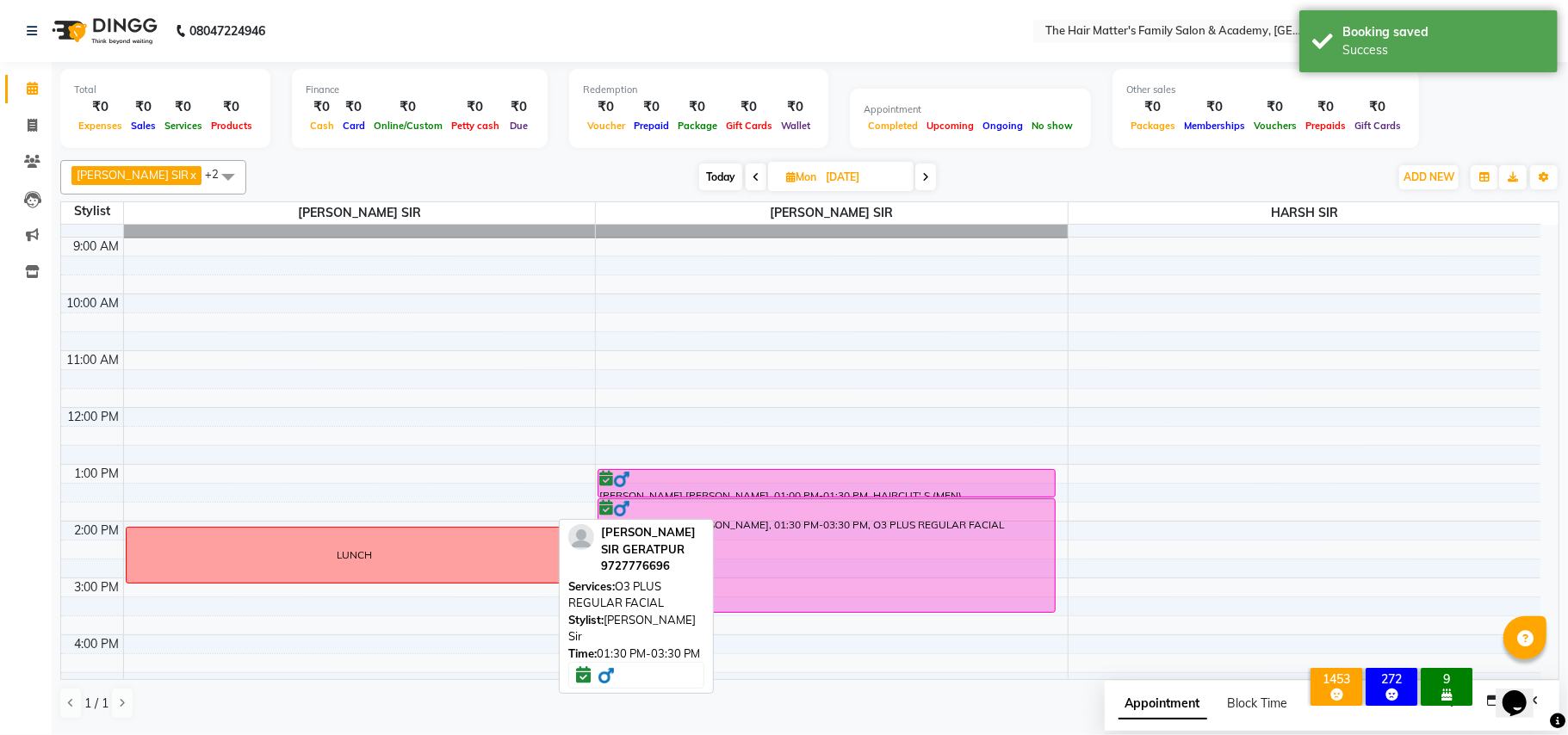
scroll to position [80, 0]
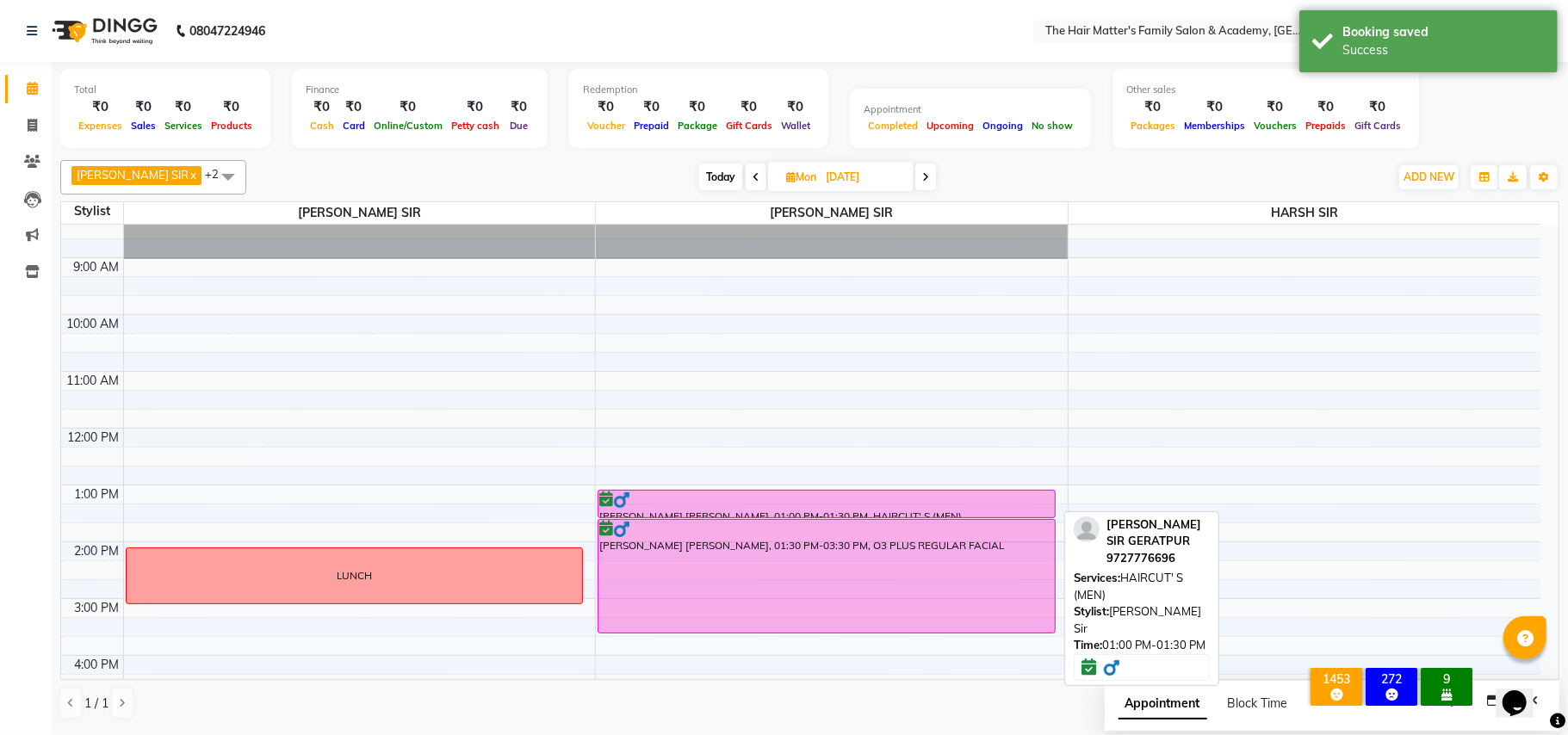
click at [800, 511] on div "KHUSAL SIR GERATPUR, 01:00 PM-01:30 PM, HAIRCUT' S (MEN)" at bounding box center [826, 504] width 457 height 27
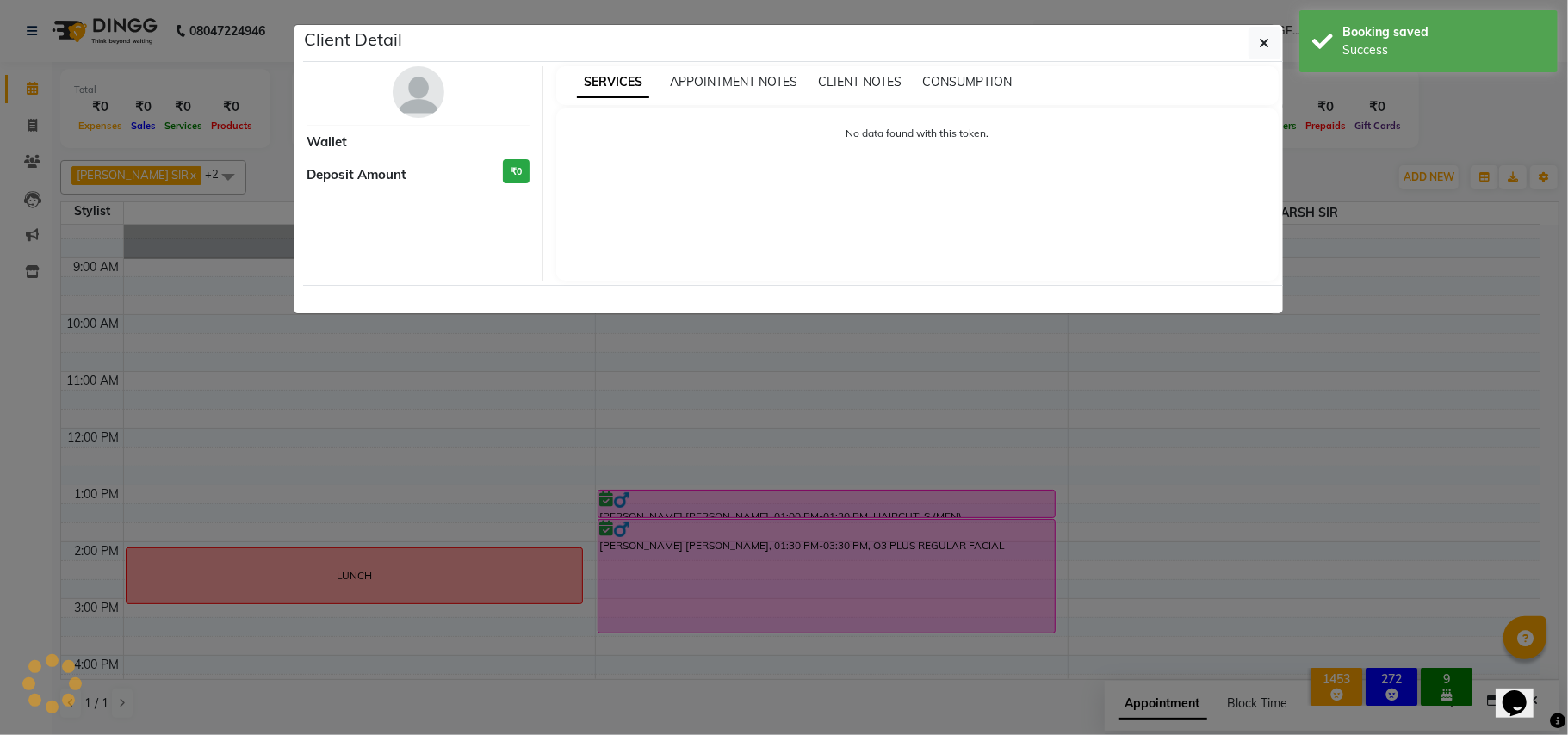
select select "6"
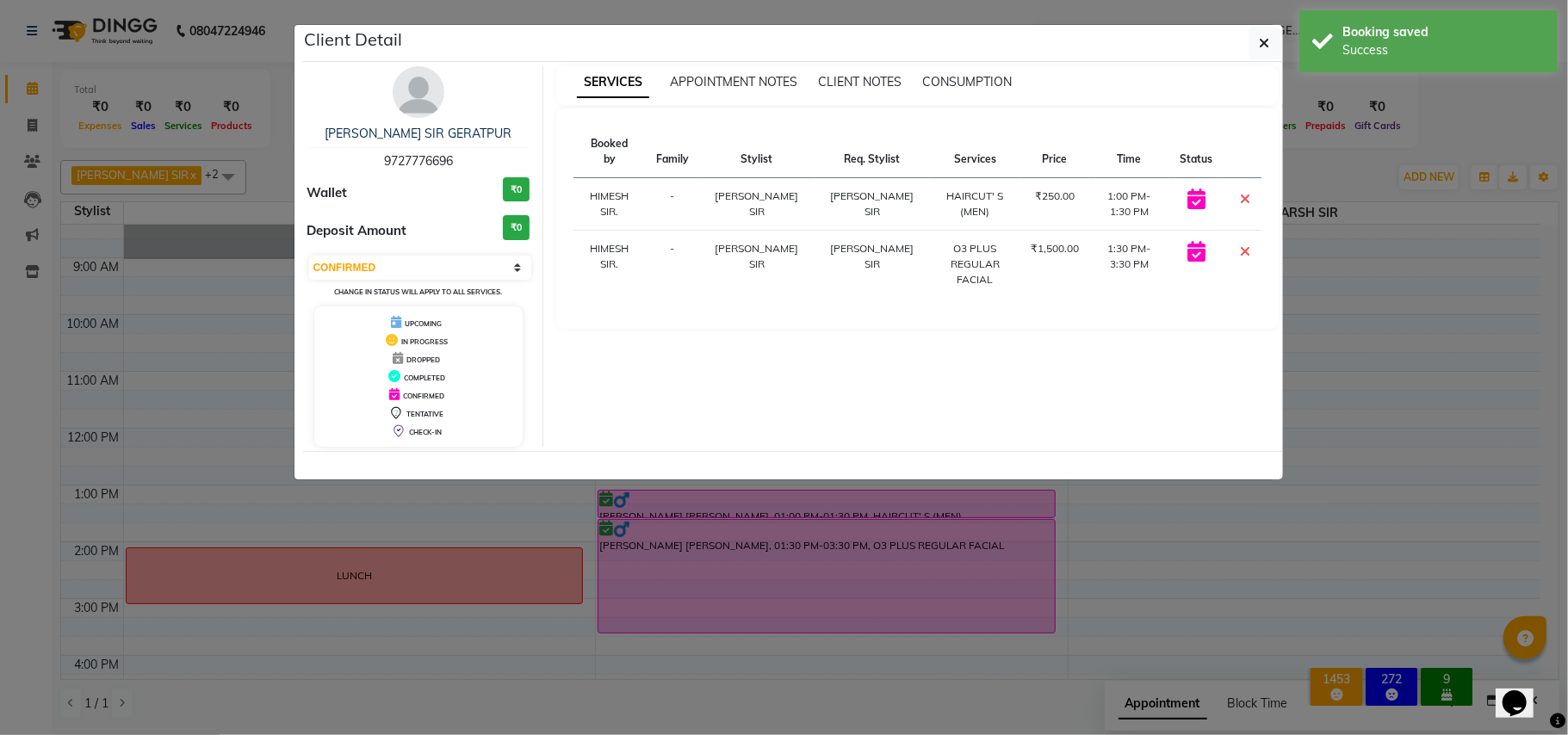
click at [816, 623] on ngb-modal-window "Client Detail KHUSAL SIR GERATPUR 9727776696 Wallet ₹0 Deposit Amount ₹0 Select…" at bounding box center [784, 367] width 1568 height 735
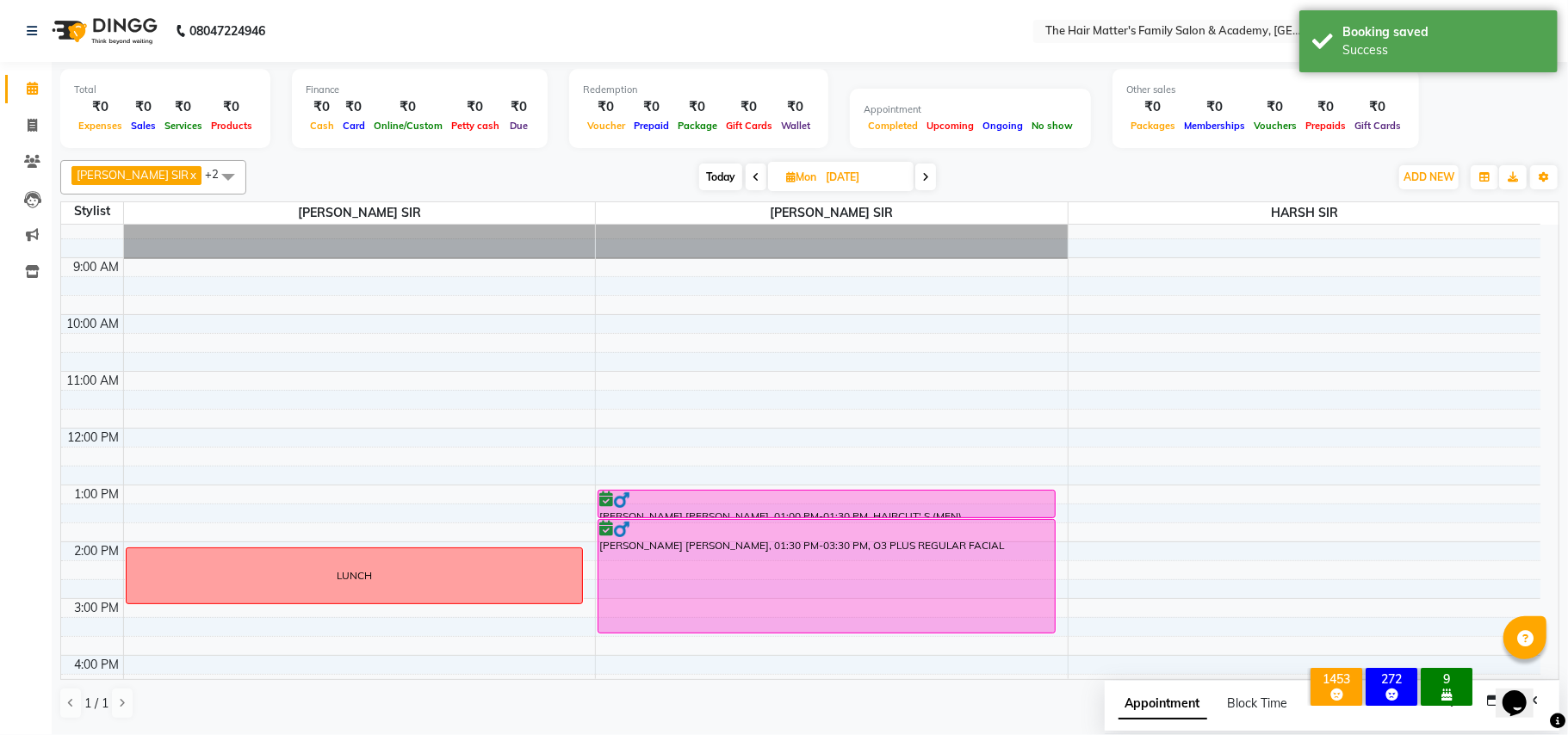
click at [834, 590] on ngb-modal-window "Client Detail KHUSAL SIR GERATPUR 9727776696 Wallet ₹0 Deposit Amount ₹0 Select…" at bounding box center [784, 367] width 1568 height 735
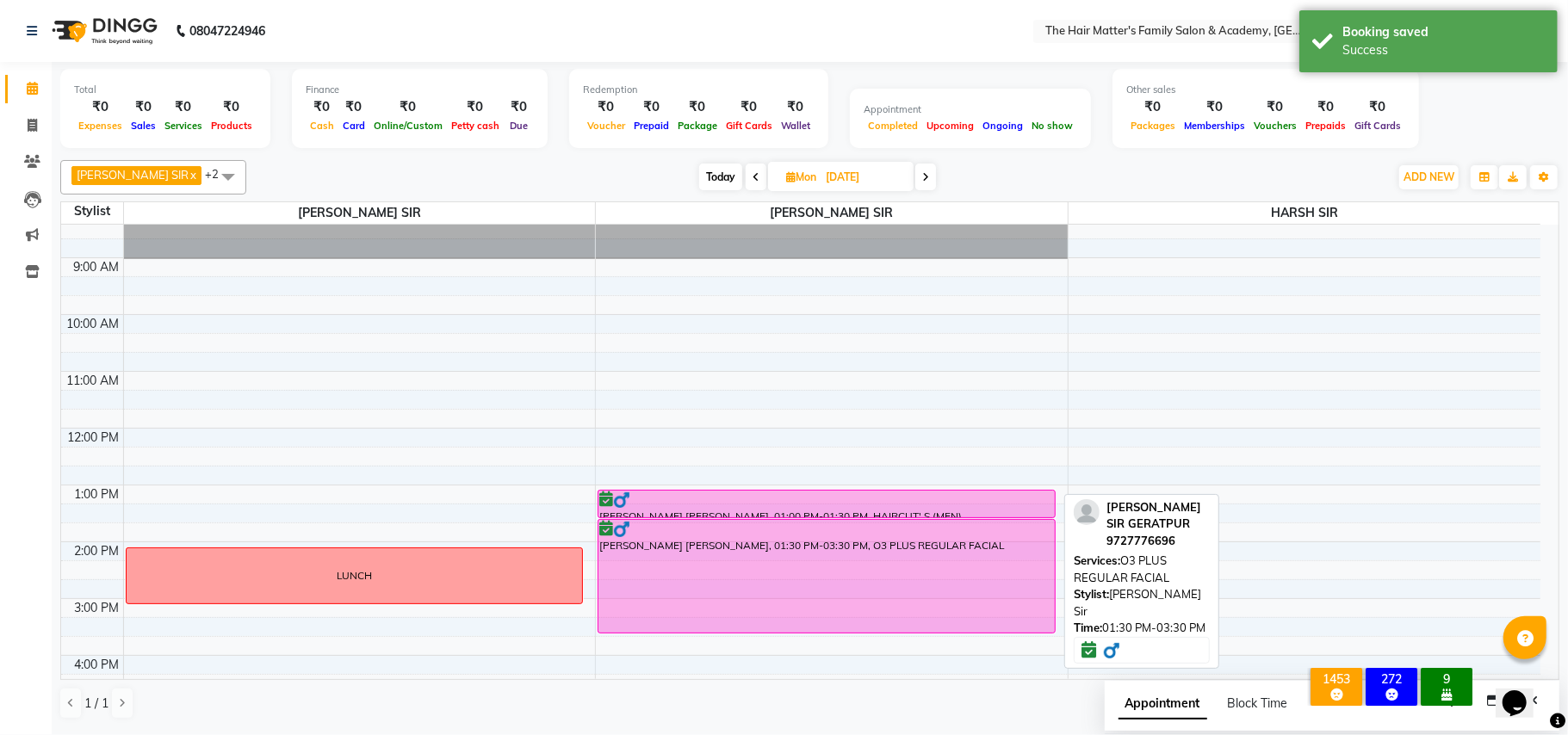
click at [875, 601] on div "KHUSAL SIR GERATPUR, 01:30 PM-03:30 PM, O3 PLUS REGULAR FACIAL" at bounding box center [826, 577] width 457 height 112
select select "6"
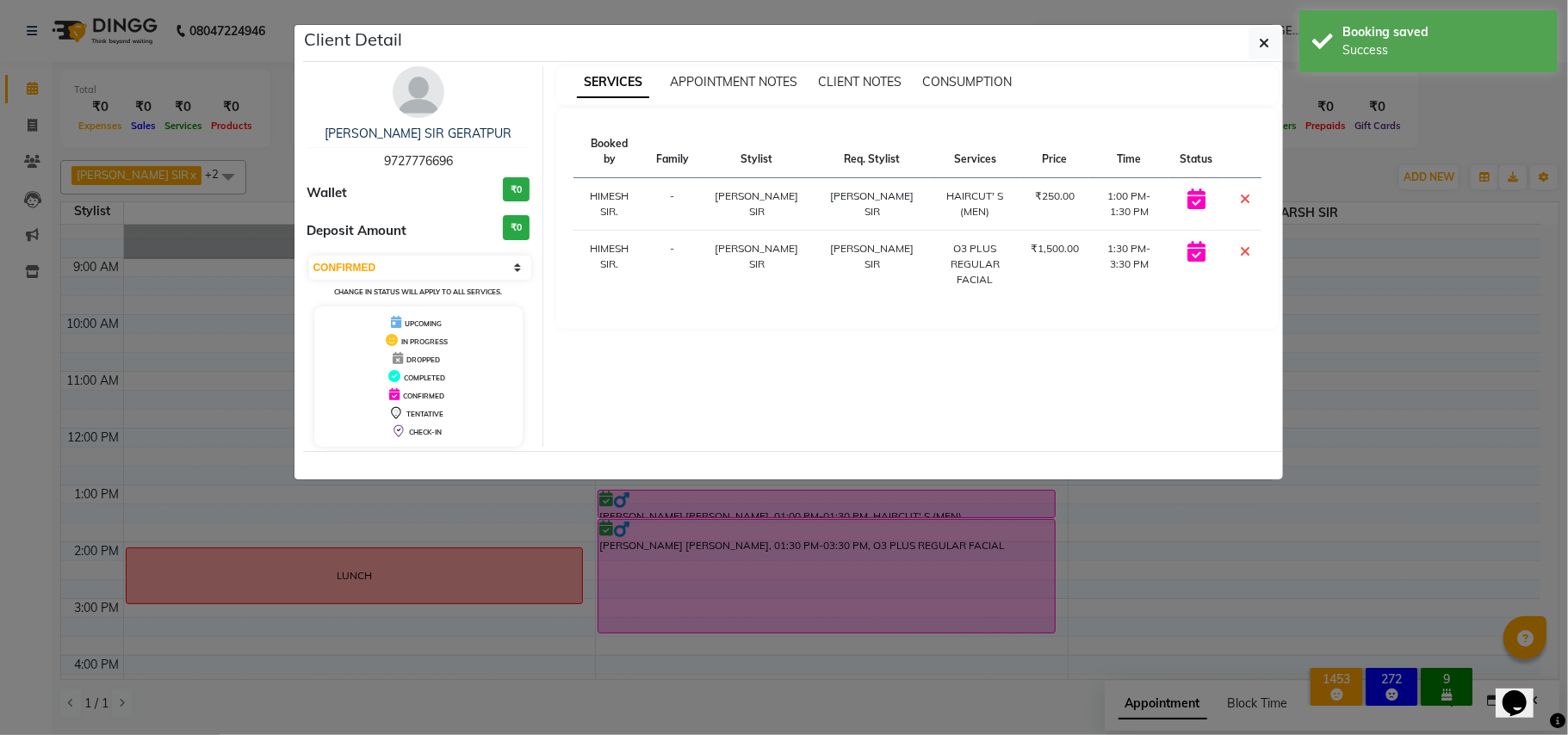
click at [925, 604] on ngb-modal-window "Client Detail KHUSAL SIR GERATPUR 9727776696 Wallet ₹0 Deposit Amount ₹0 Select…" at bounding box center [784, 367] width 1568 height 735
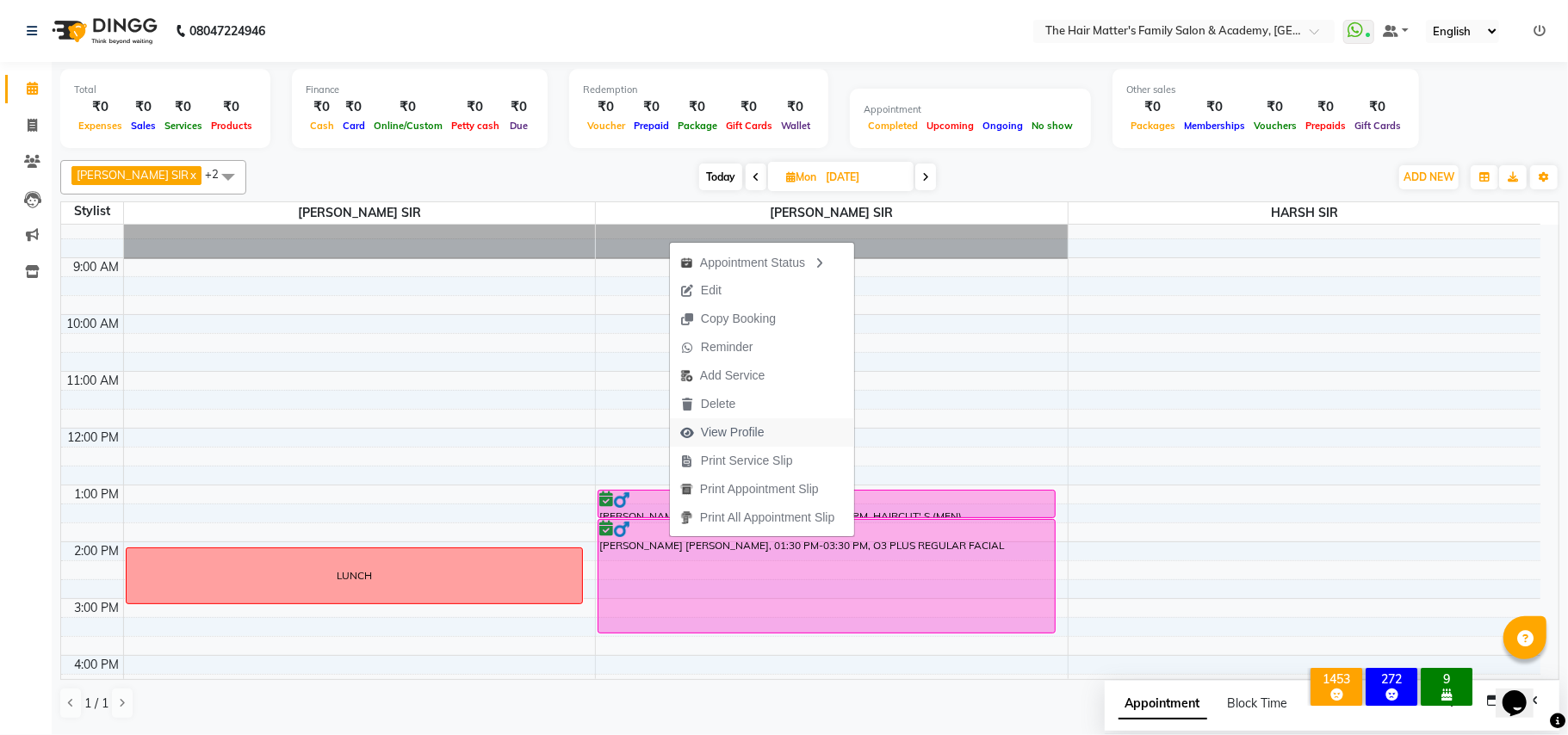
click at [718, 421] on span "View Profile" at bounding box center [723, 433] width 105 height 29
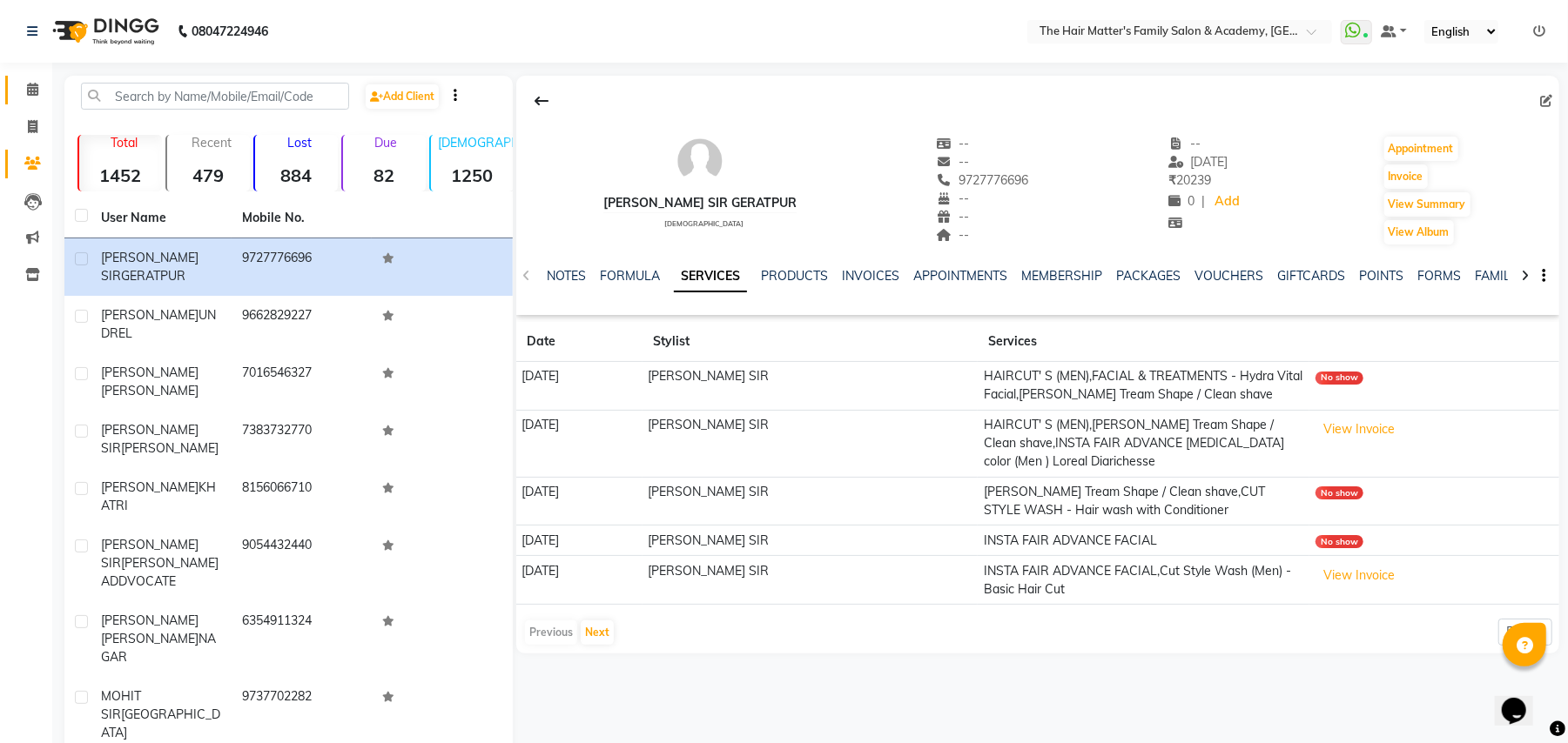
click at [14, 81] on link "Calendar" at bounding box center [25, 91] width 41 height 29
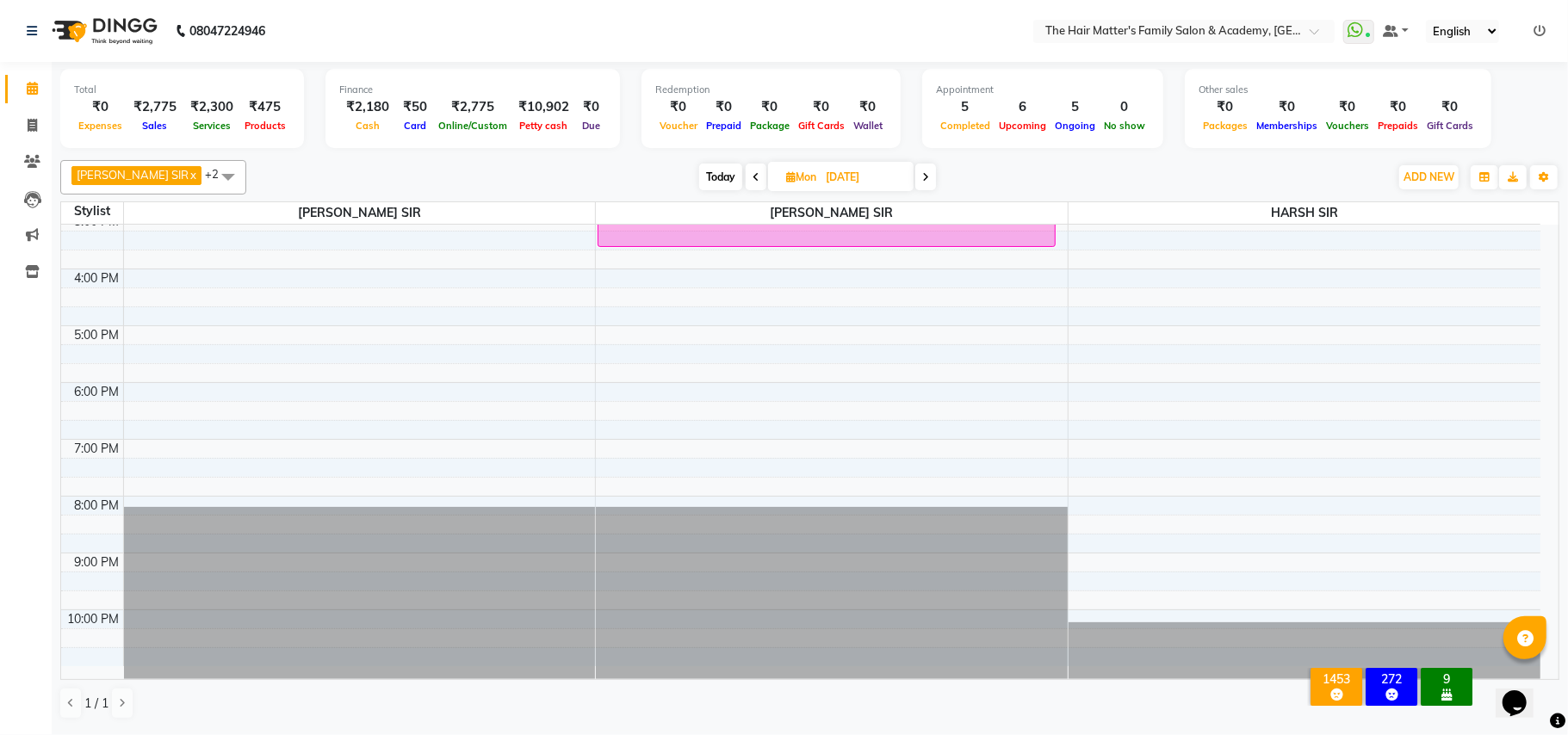
scroll to position [85, 0]
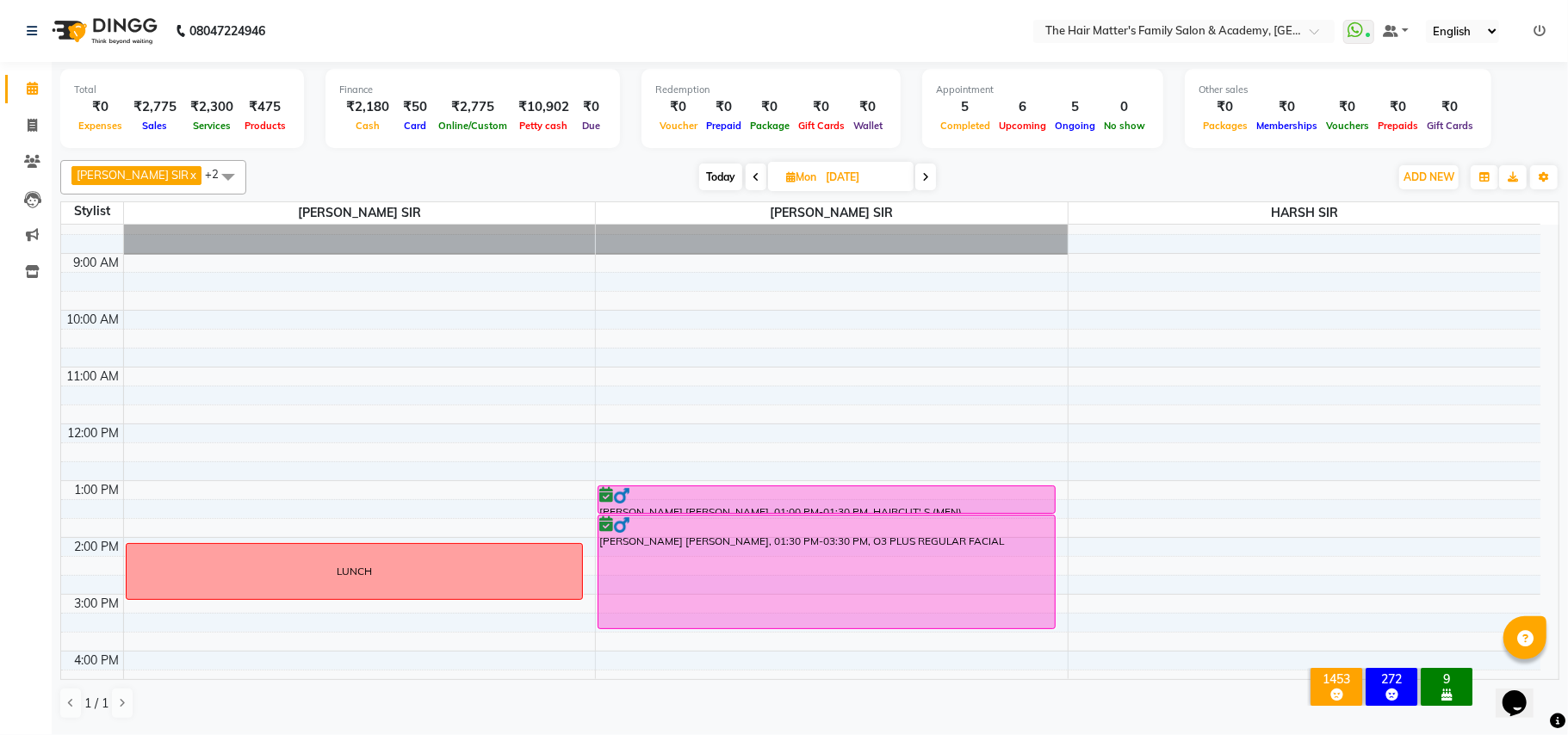
click at [752, 179] on icon at bounding box center [755, 177] width 7 height 10
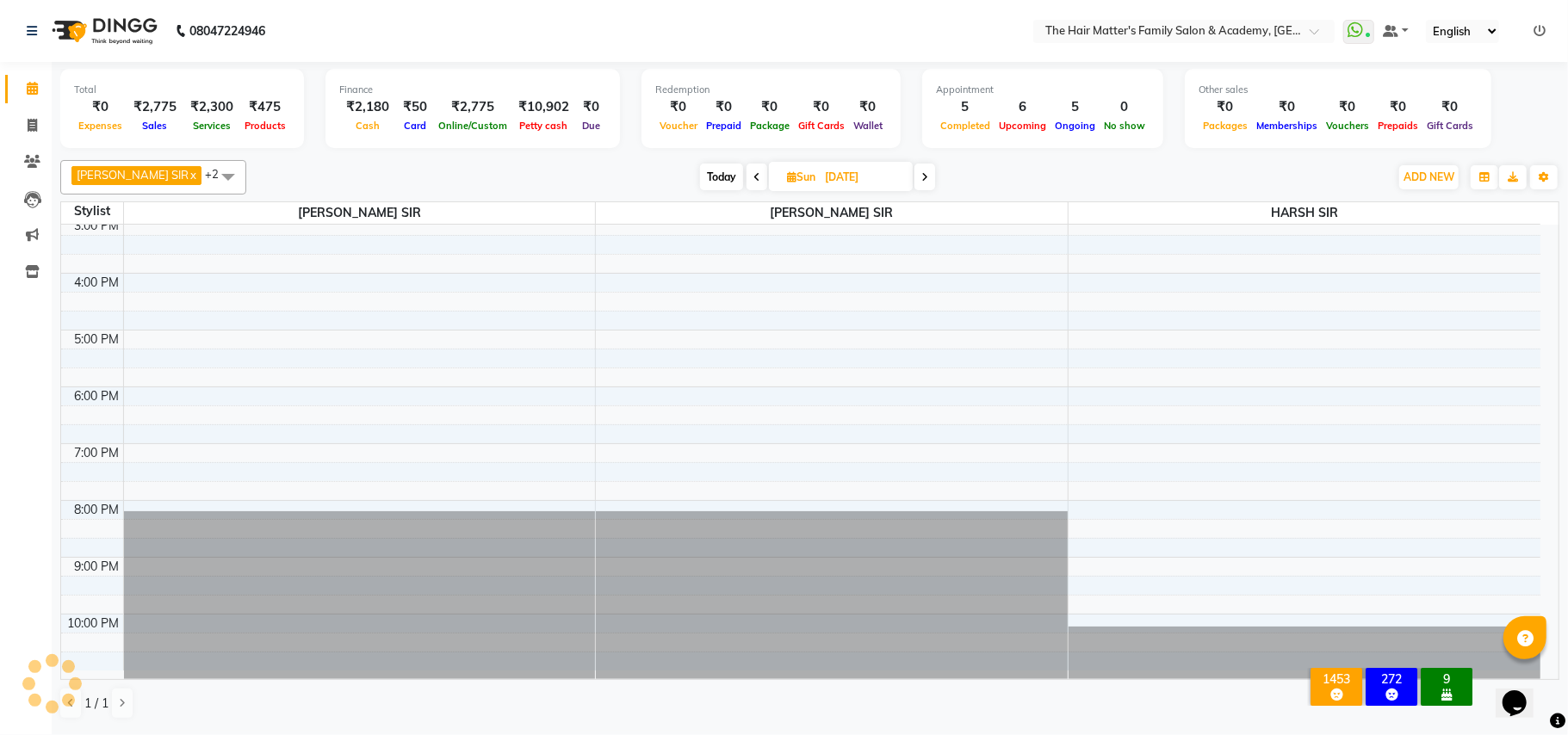
click at [746, 180] on span at bounding box center [757, 177] width 21 height 27
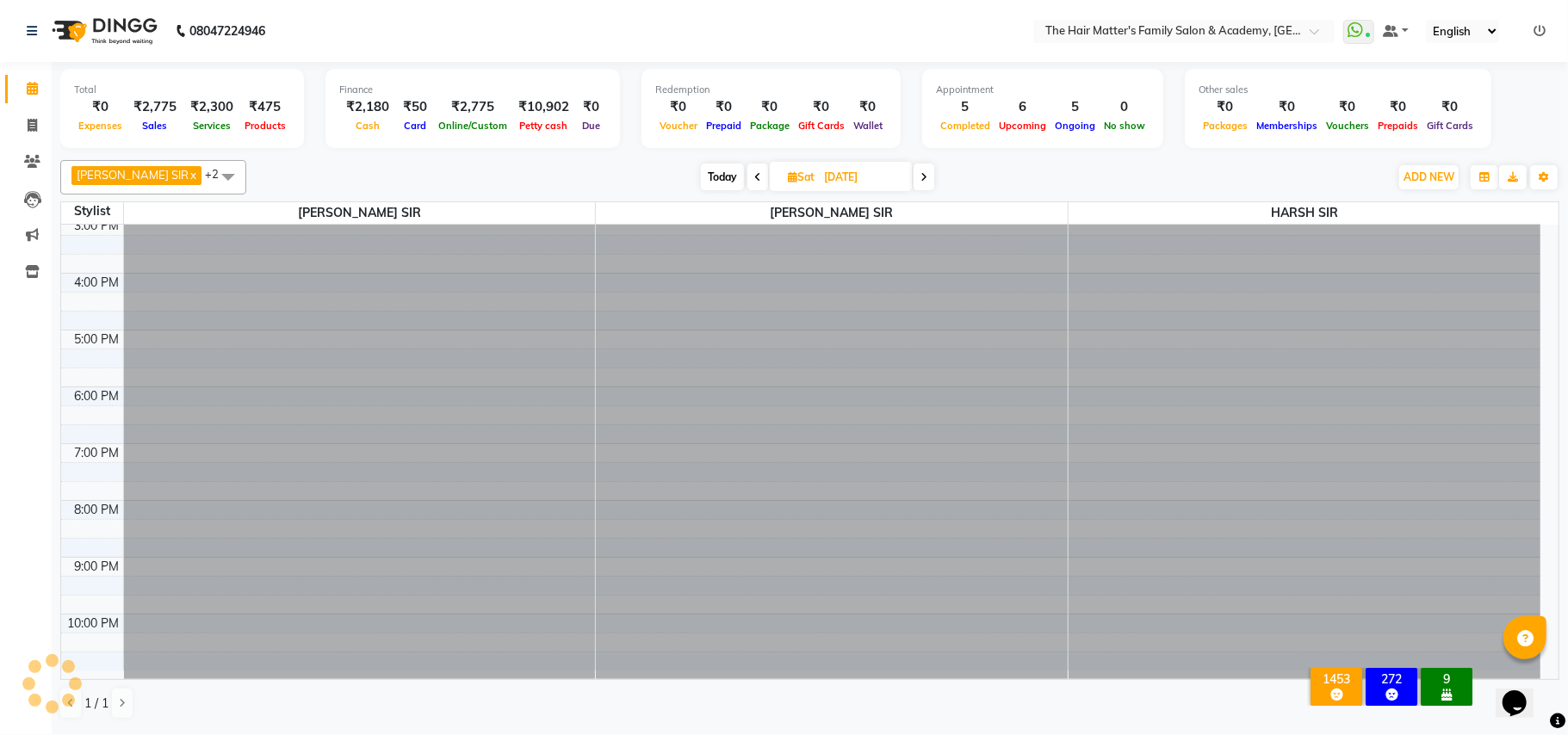
scroll to position [462, 0]
click at [747, 180] on span at bounding box center [758, 177] width 21 height 27
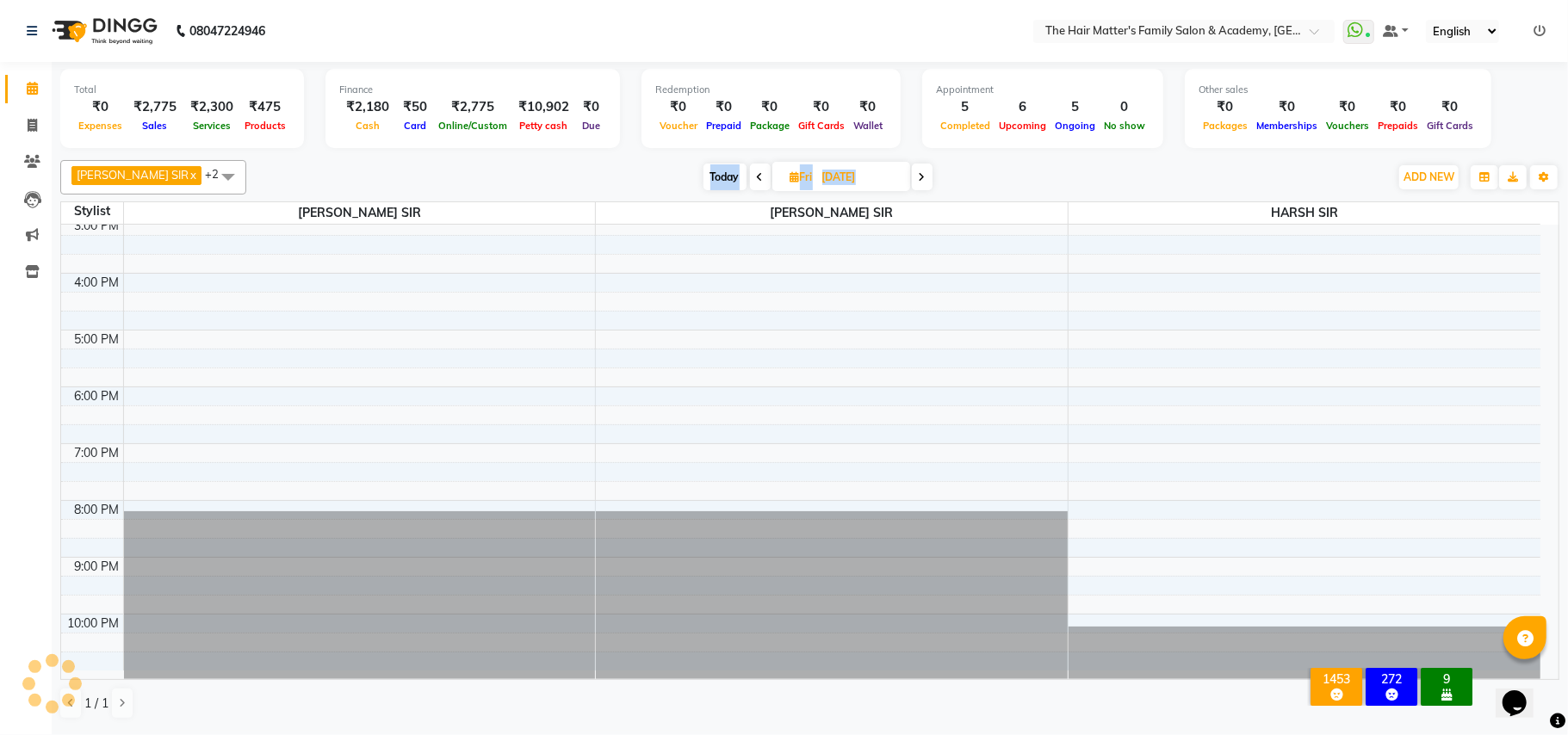
click at [750, 180] on span at bounding box center [761, 177] width 21 height 27
click at [747, 180] on span at bounding box center [758, 177] width 21 height 27
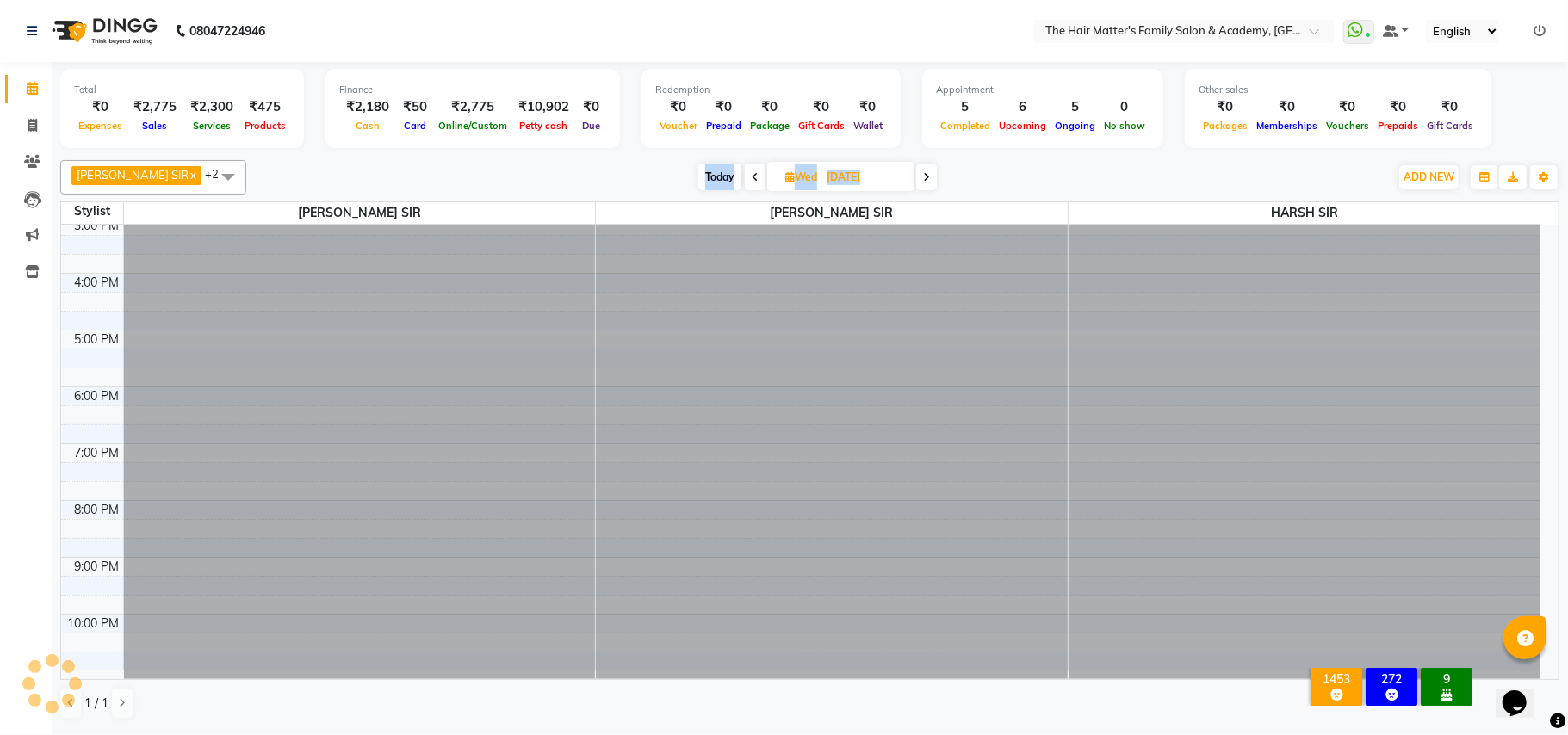
scroll to position [0, 0]
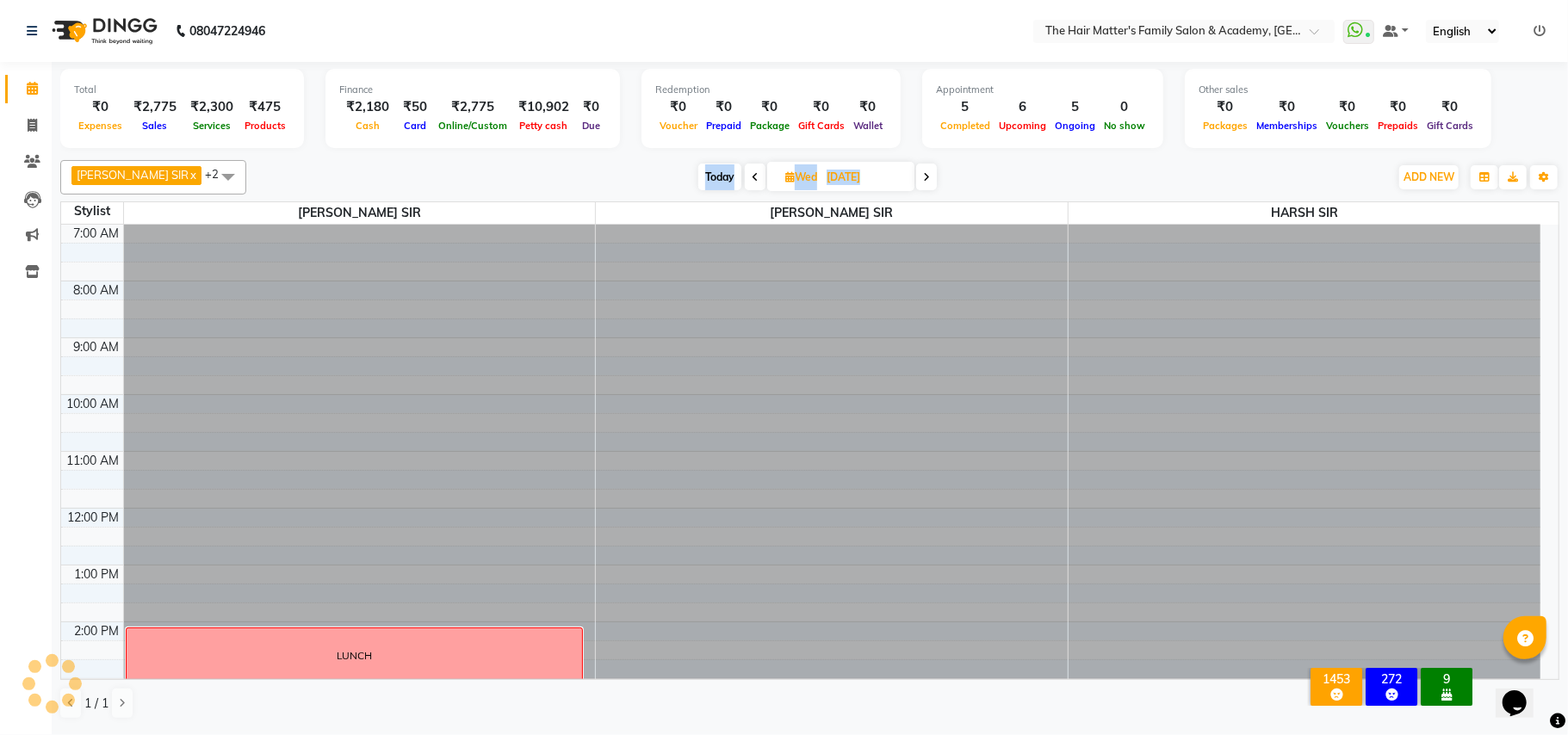
click at [720, 182] on div "Today Wed 08-10-2025" at bounding box center [818, 177] width 242 height 26
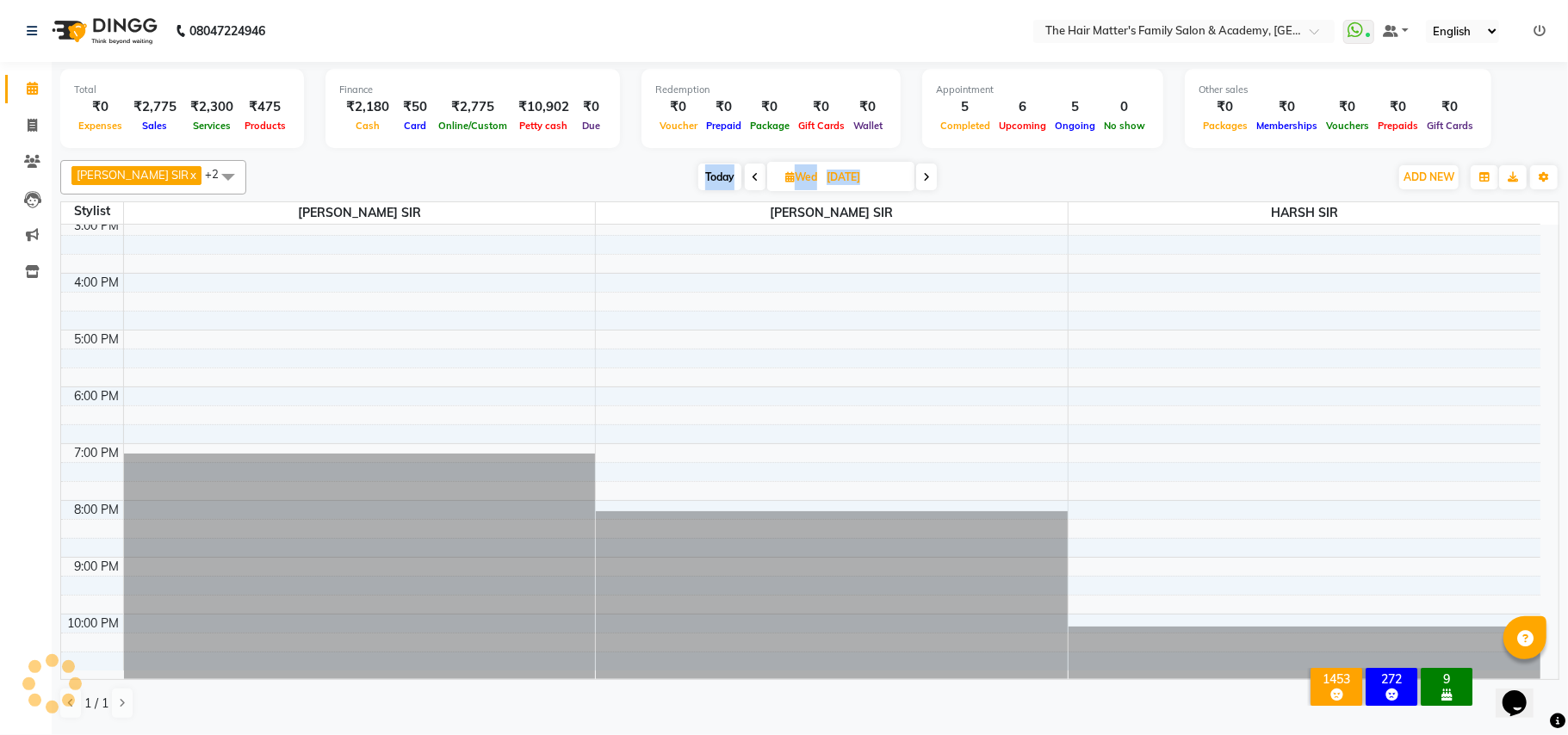
click at [720, 182] on div "Today Wed 08-10-2025" at bounding box center [818, 177] width 242 height 26
click at [698, 181] on span "Today" at bounding box center [719, 177] width 43 height 27
type input "03-10-2025"
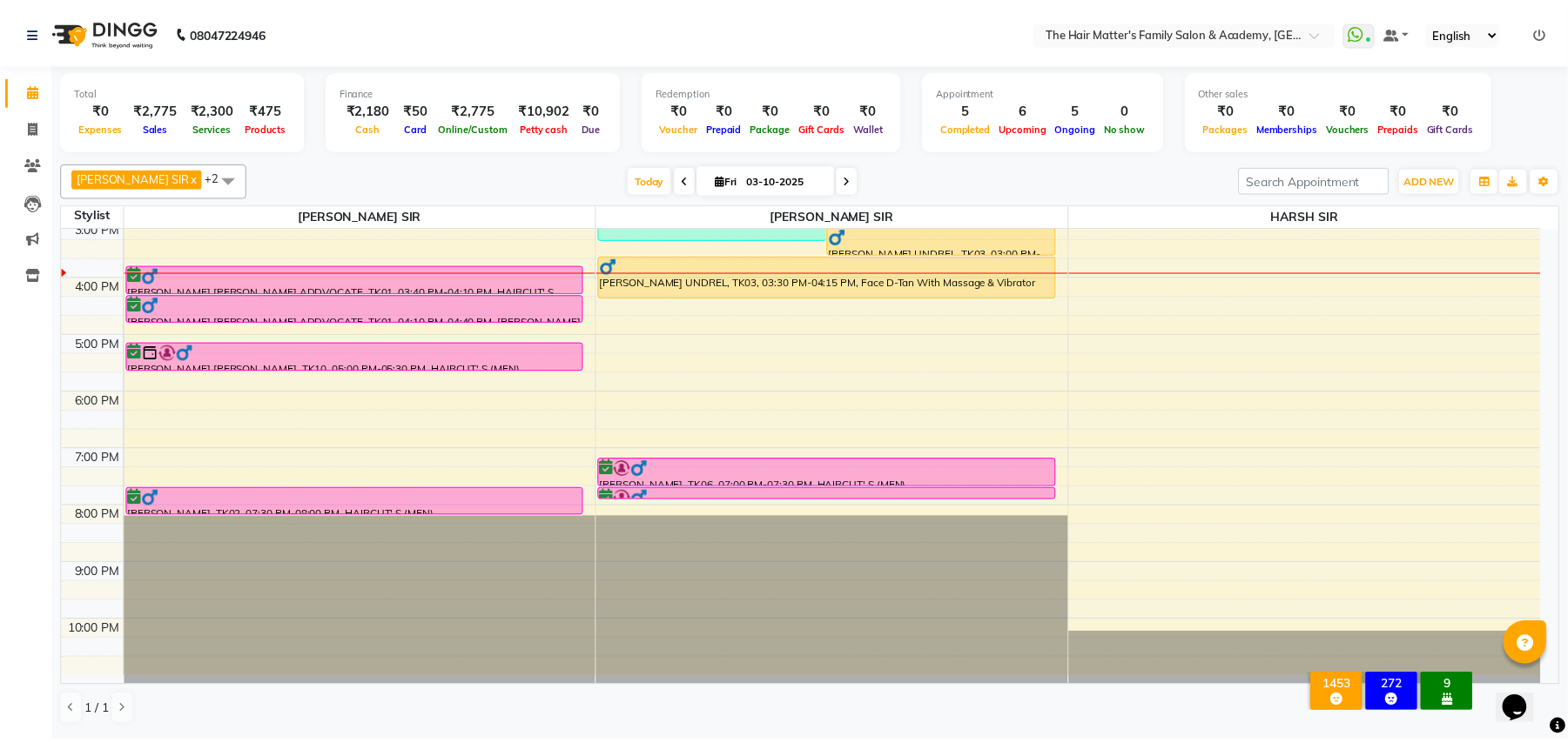
scroll to position [80, 0]
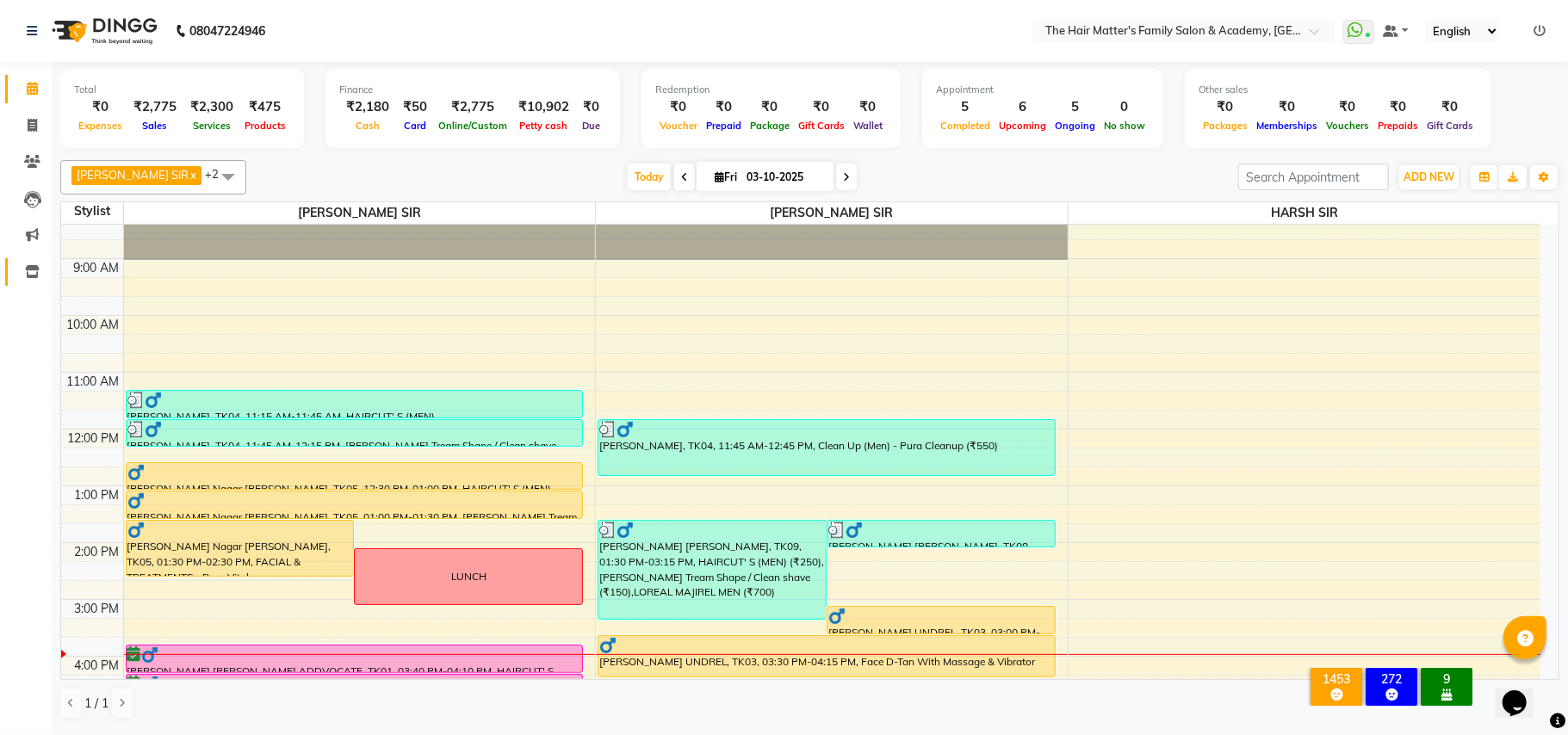
click at [10, 270] on link "Inventory" at bounding box center [25, 273] width 41 height 29
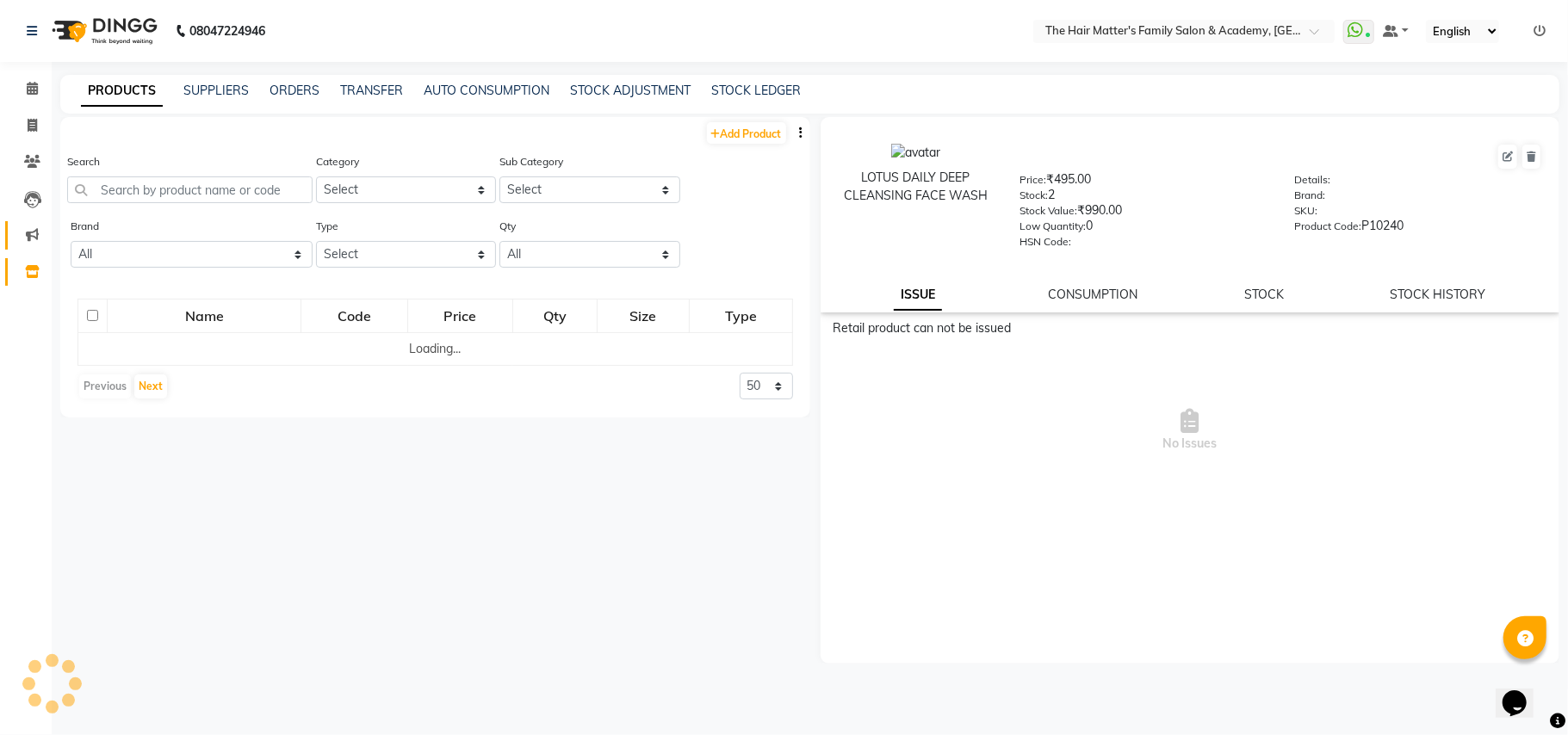
click at [12, 235] on link "Marketing" at bounding box center [25, 235] width 41 height 29
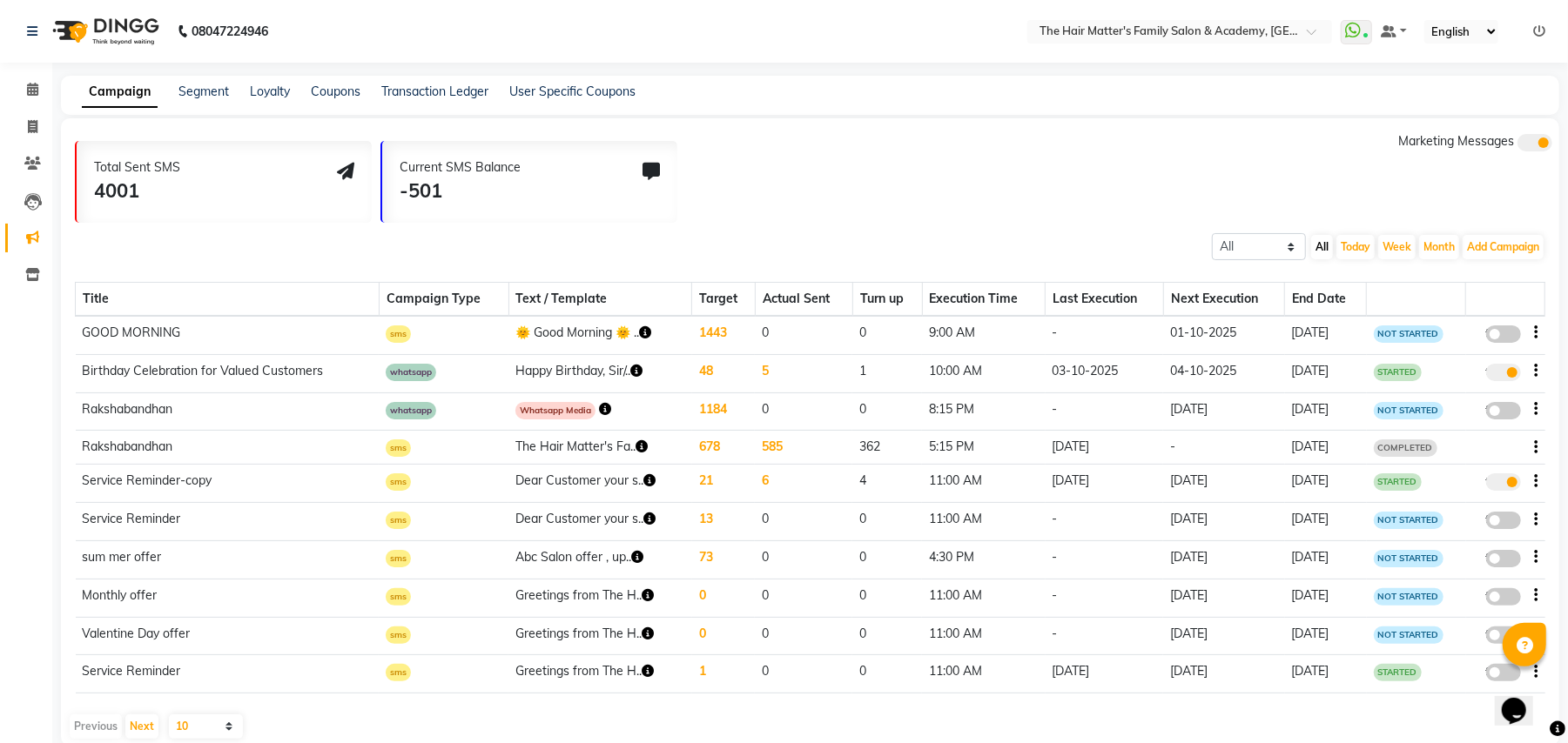
click at [639, 339] on button "button" at bounding box center [645, 332] width 13 height 18
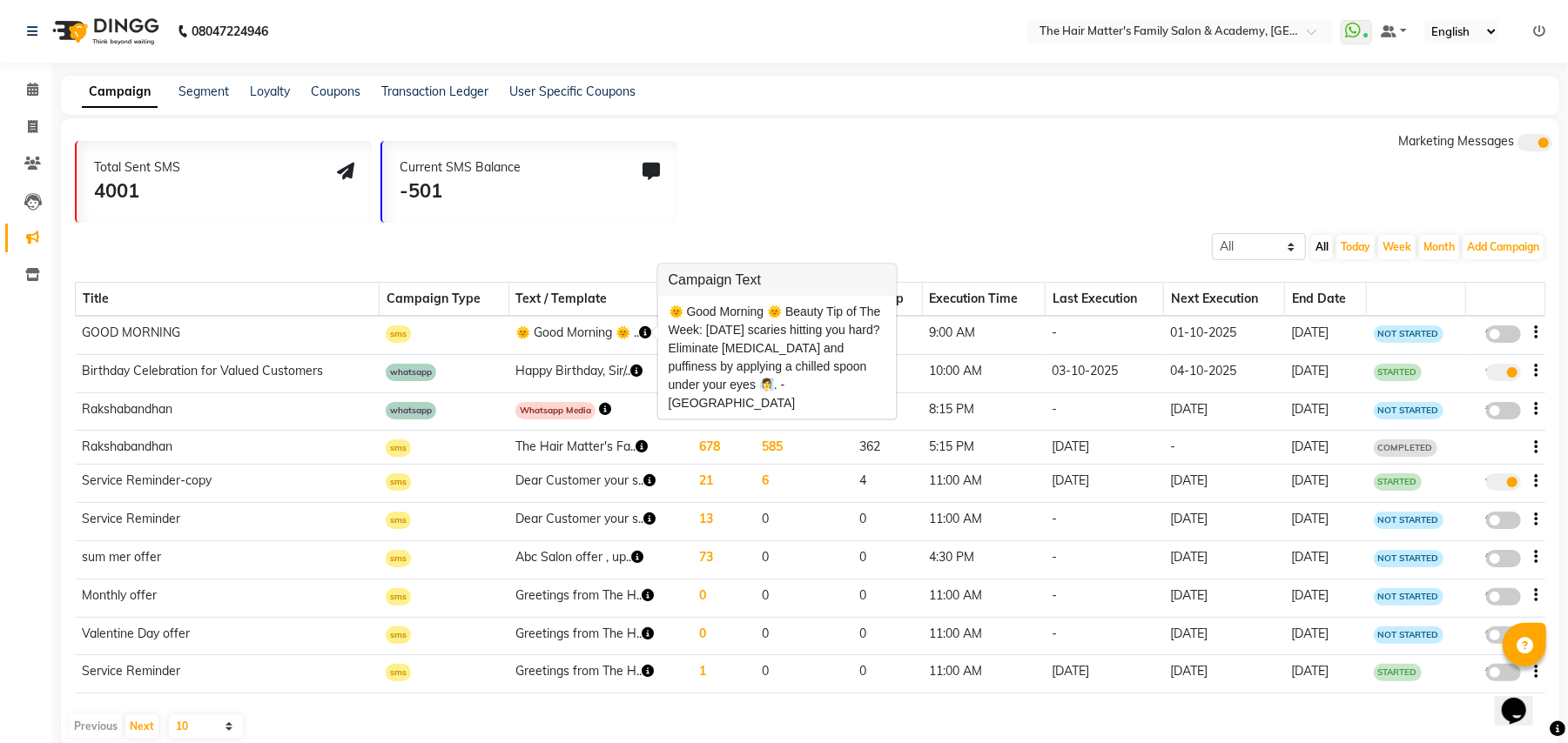
click at [639, 339] on button "button" at bounding box center [645, 332] width 13 height 18
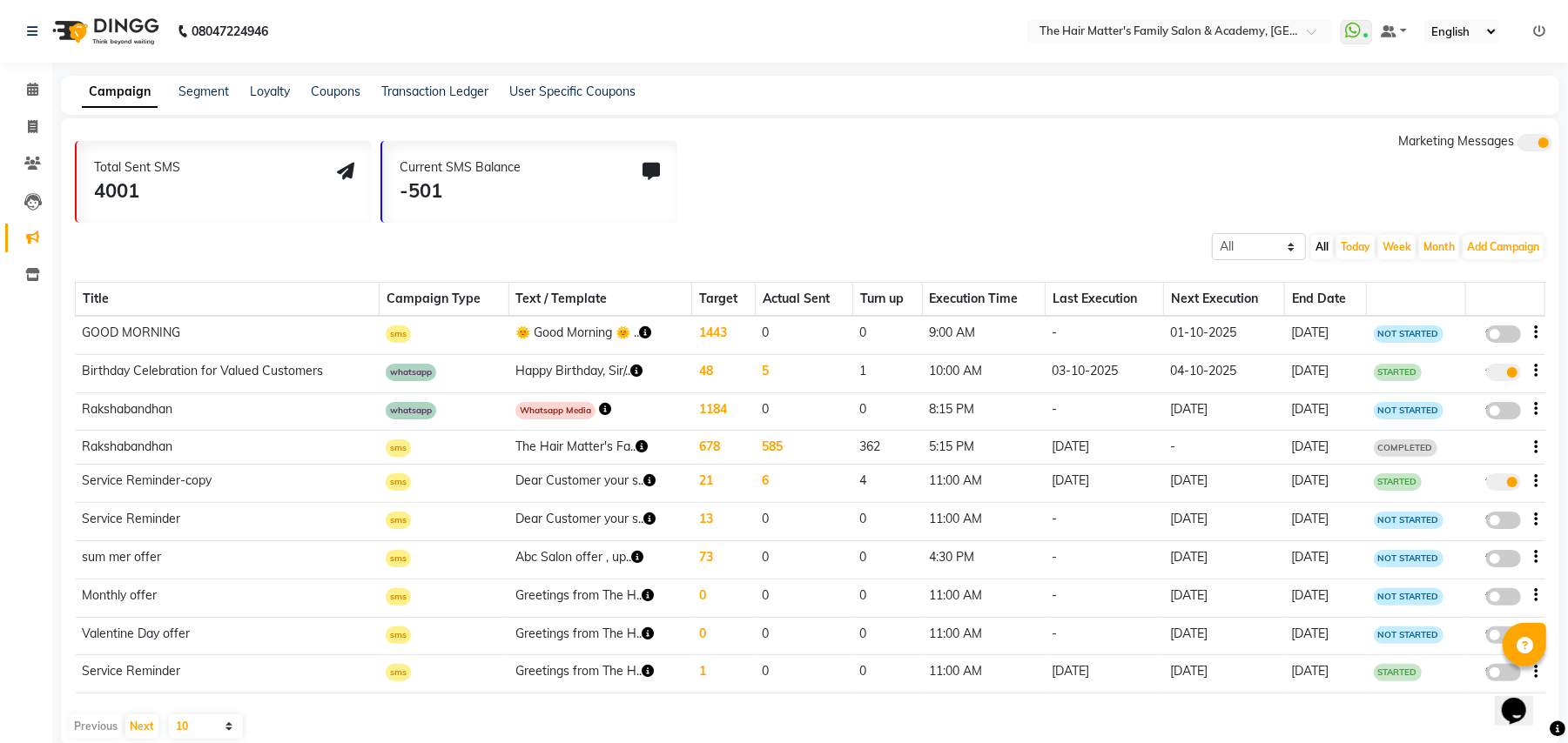
click at [639, 339] on button "button" at bounding box center [645, 332] width 13 height 18
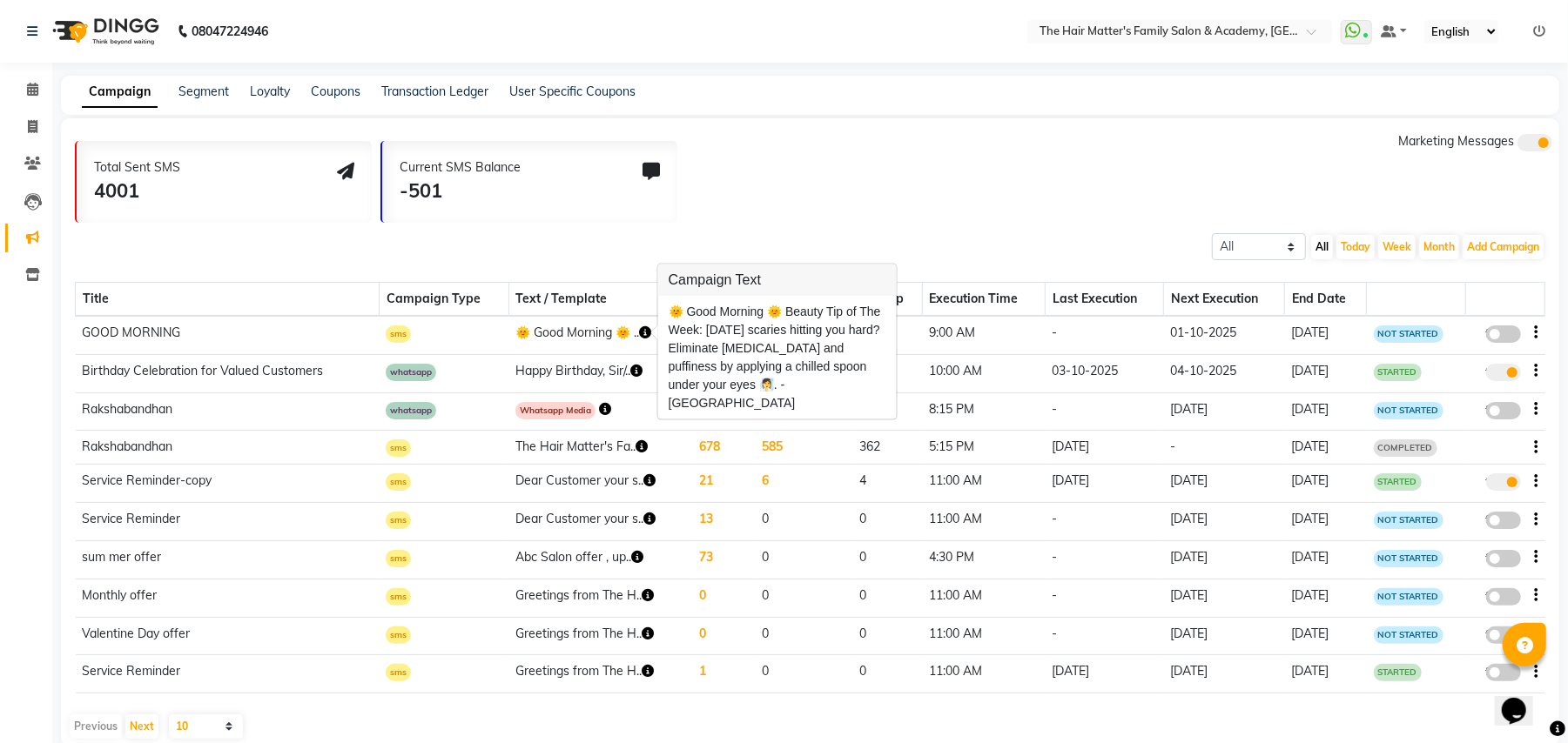
click at [639, 339] on button "button" at bounding box center [645, 332] width 13 height 18
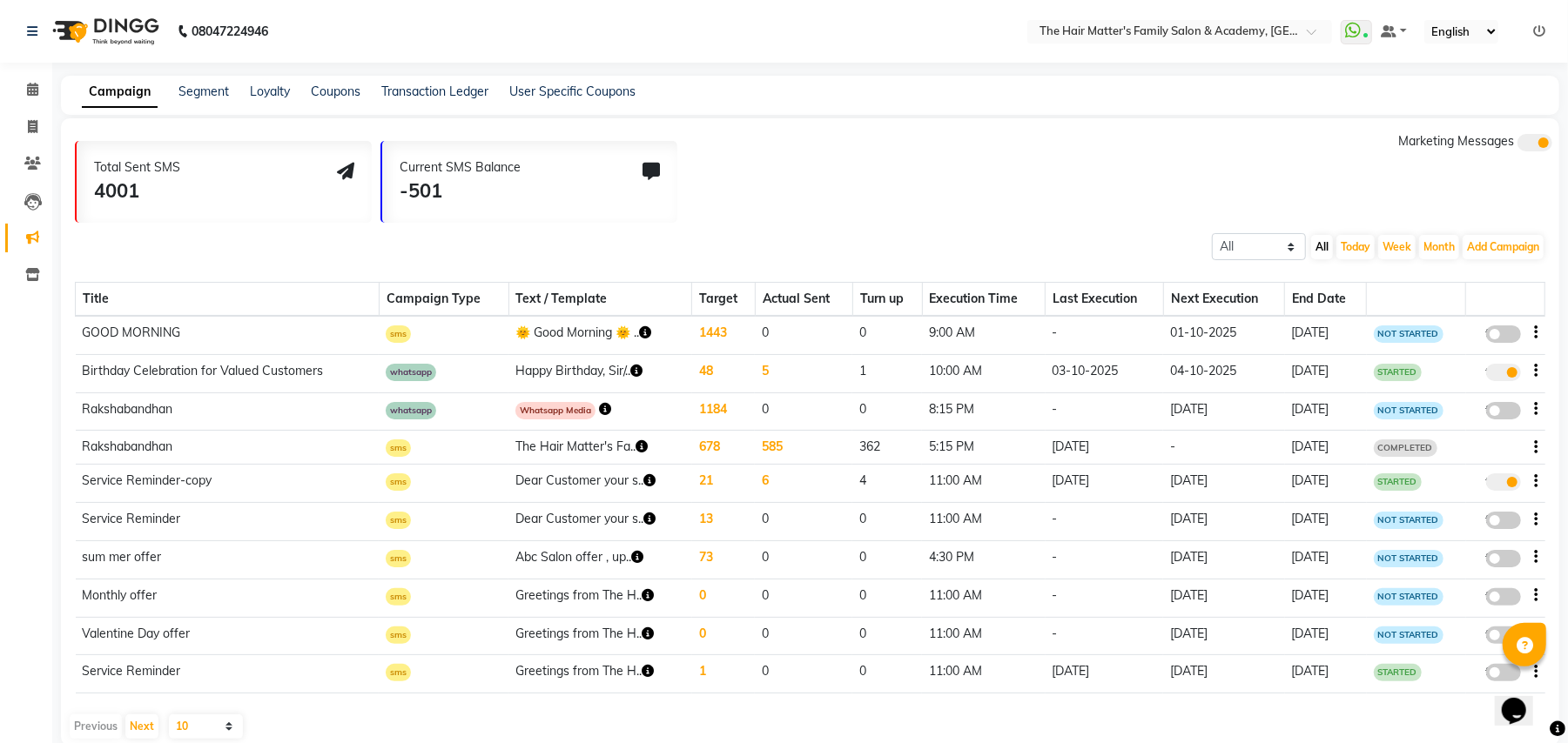
click at [639, 339] on button "button" at bounding box center [645, 332] width 13 height 18
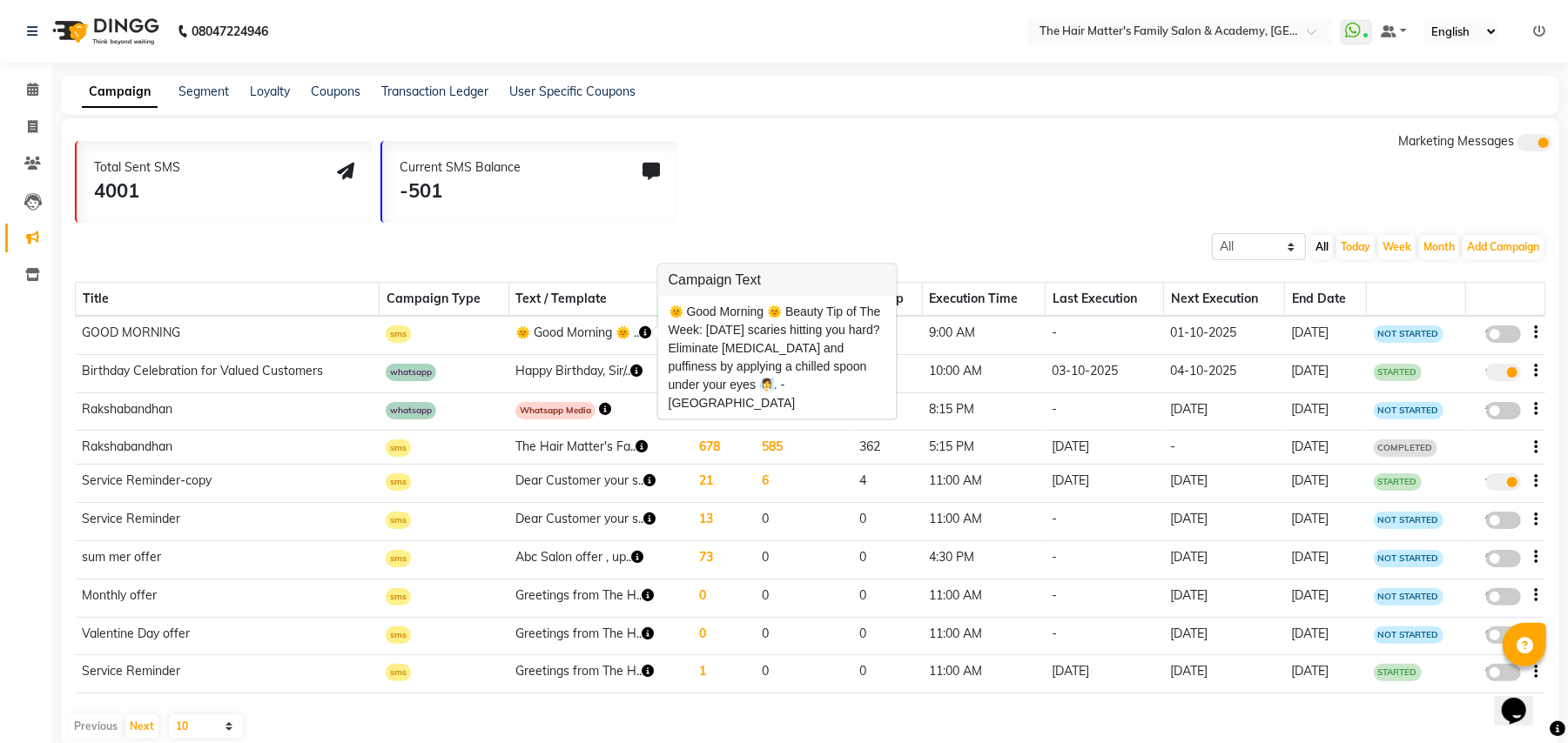
click at [639, 339] on button "button" at bounding box center [645, 332] width 13 height 18
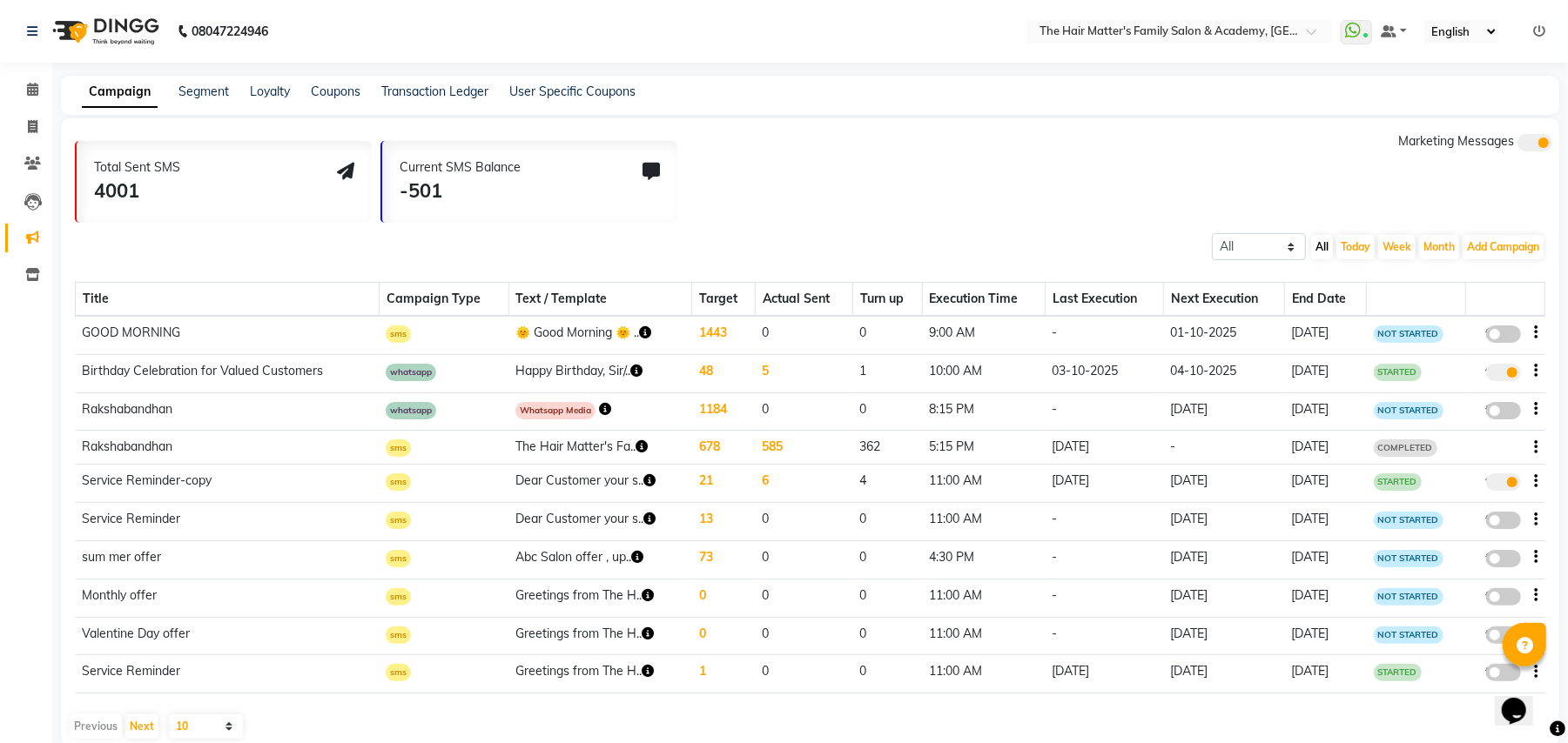
click at [639, 339] on button "button" at bounding box center [645, 332] width 13 height 18
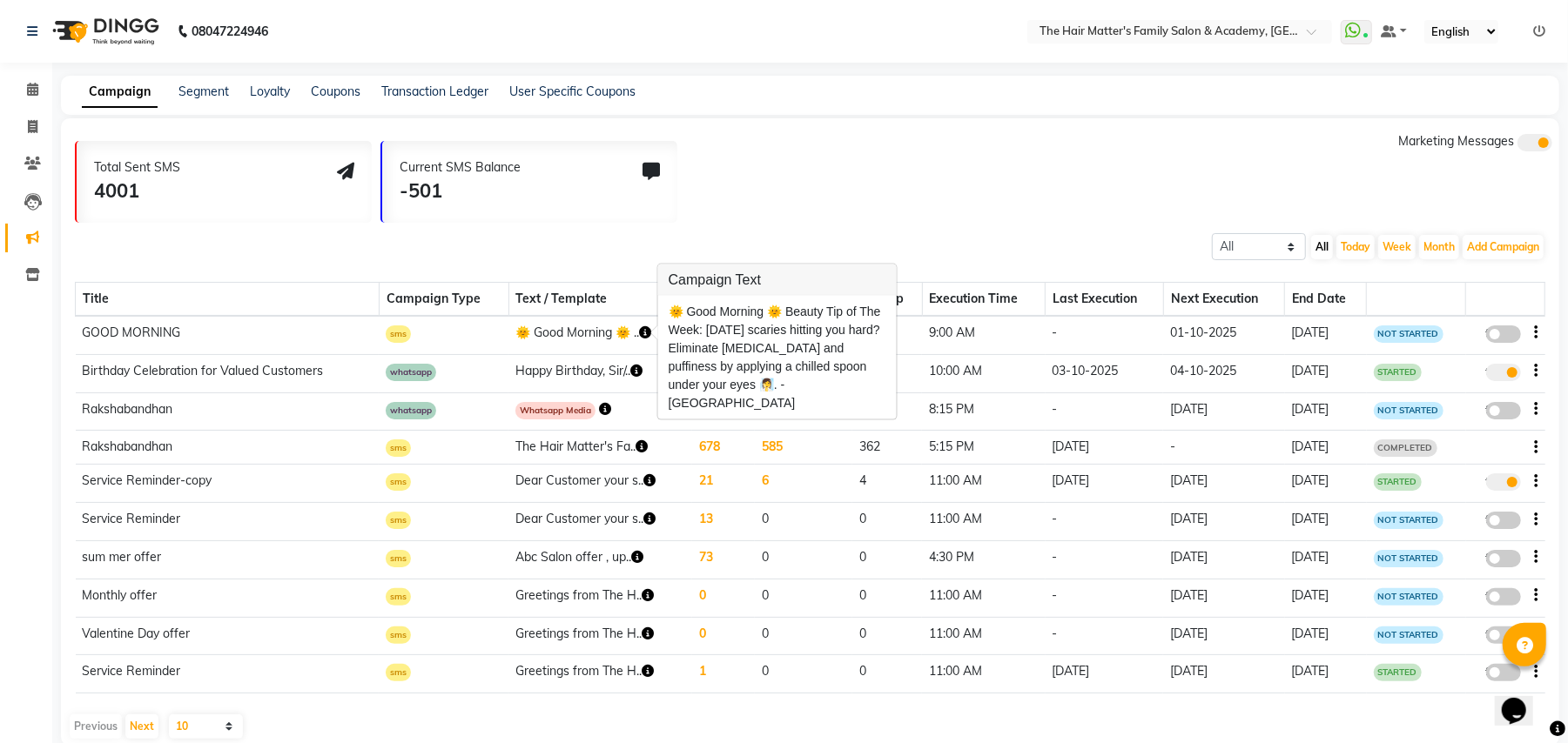
click at [639, 339] on button "button" at bounding box center [645, 332] width 13 height 18
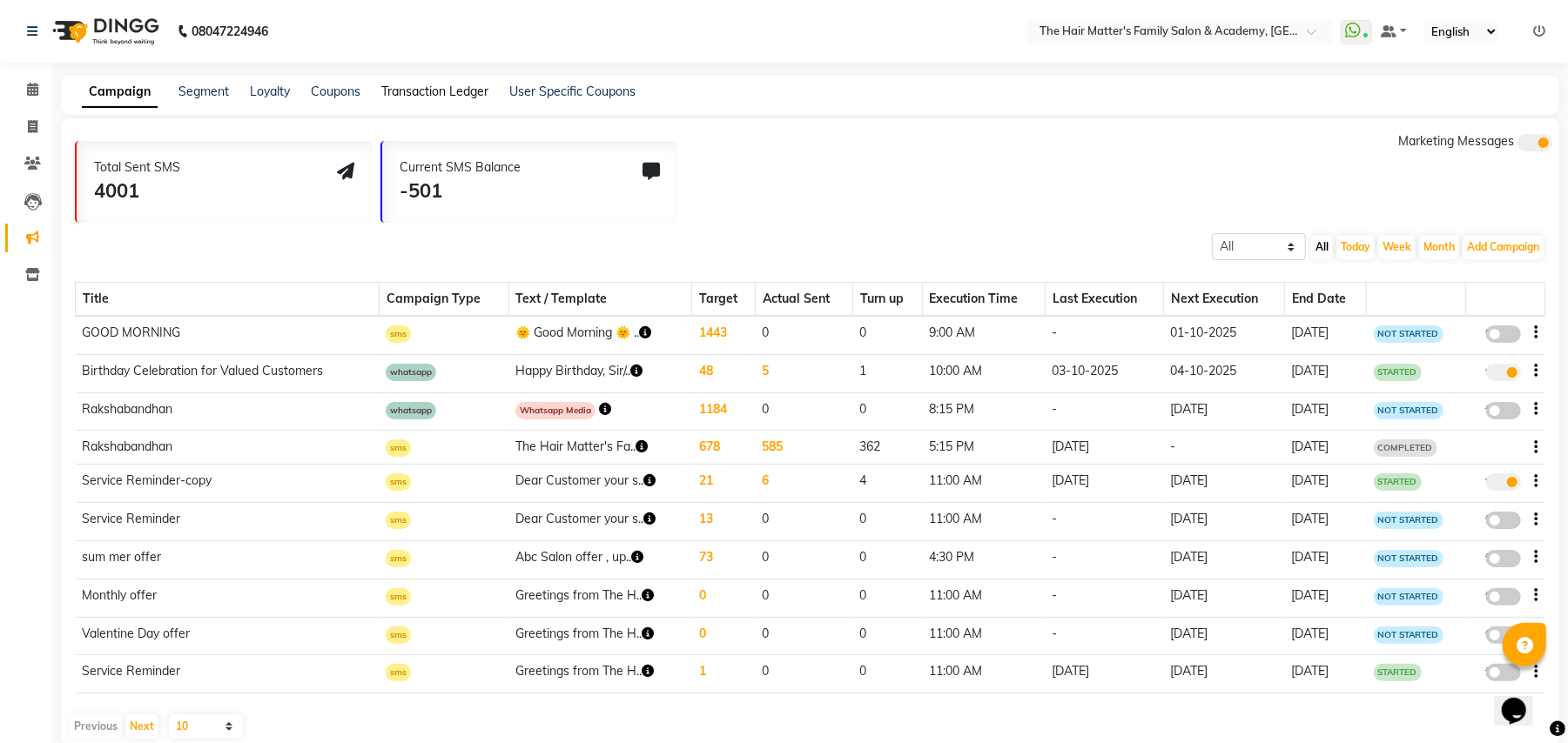
click at [415, 89] on link "Transaction Ledger" at bounding box center [435, 92] width 107 height 15
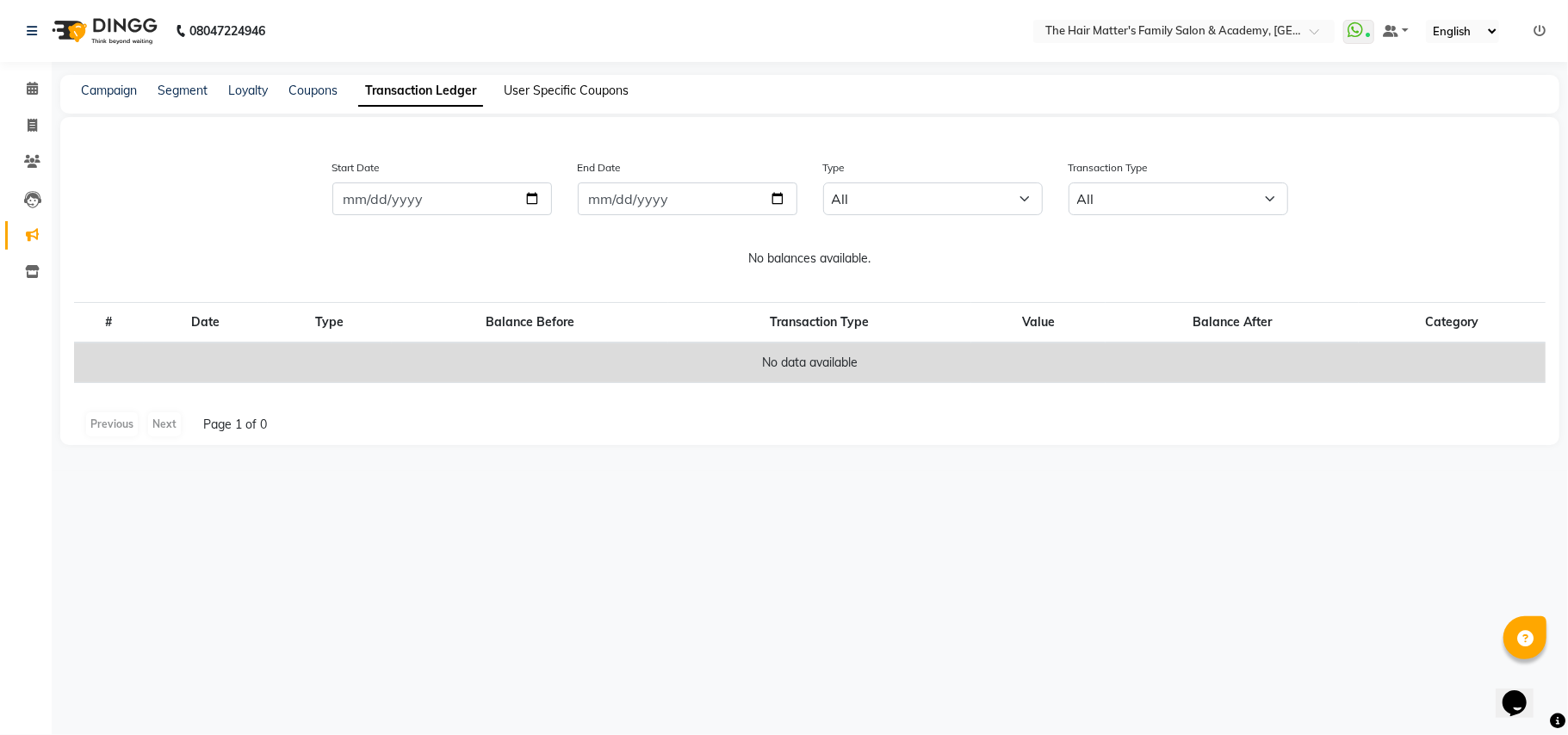
click at [582, 96] on link "User Specific Coupons" at bounding box center [565, 91] width 125 height 15
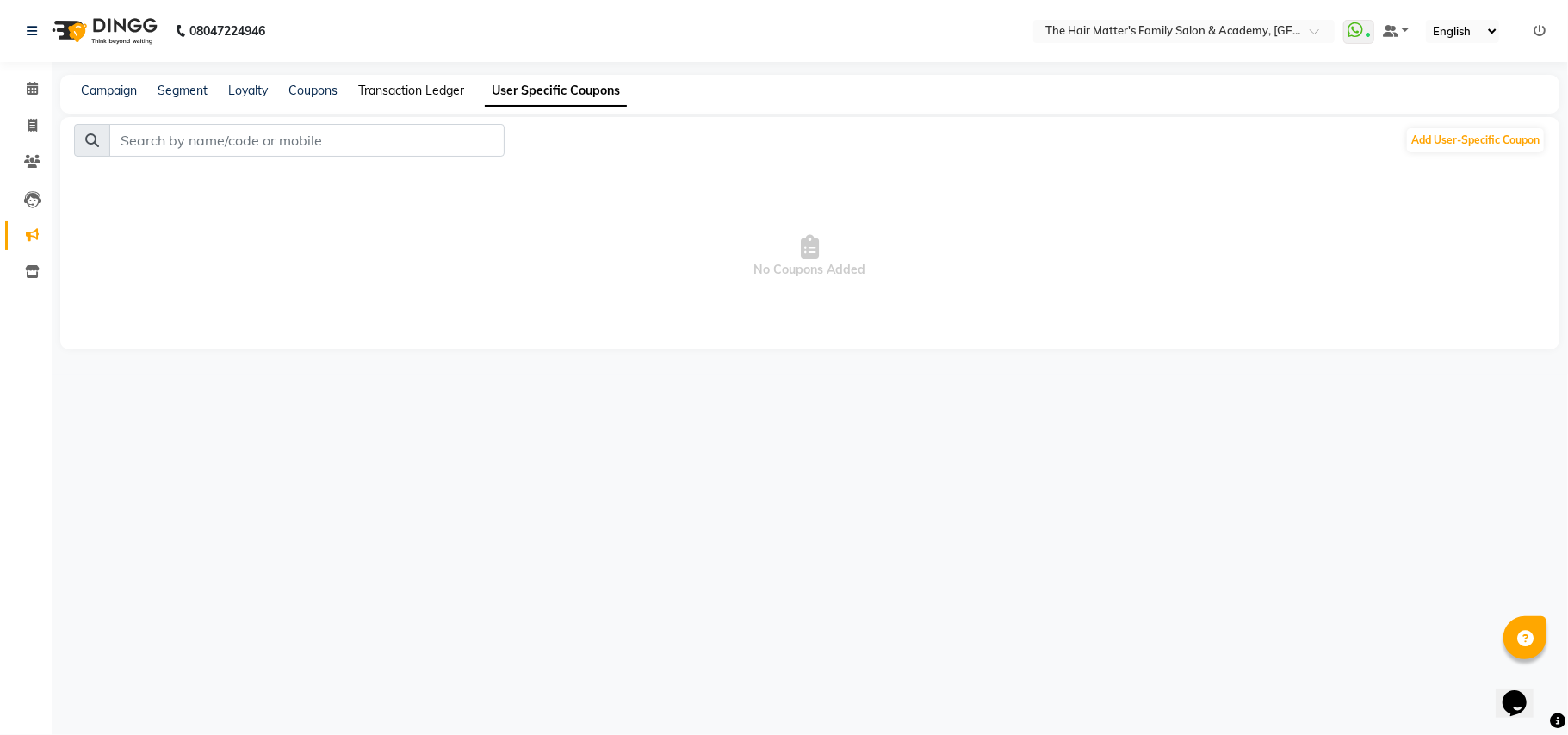
click at [414, 84] on link "Transaction Ledger" at bounding box center [411, 91] width 106 height 15
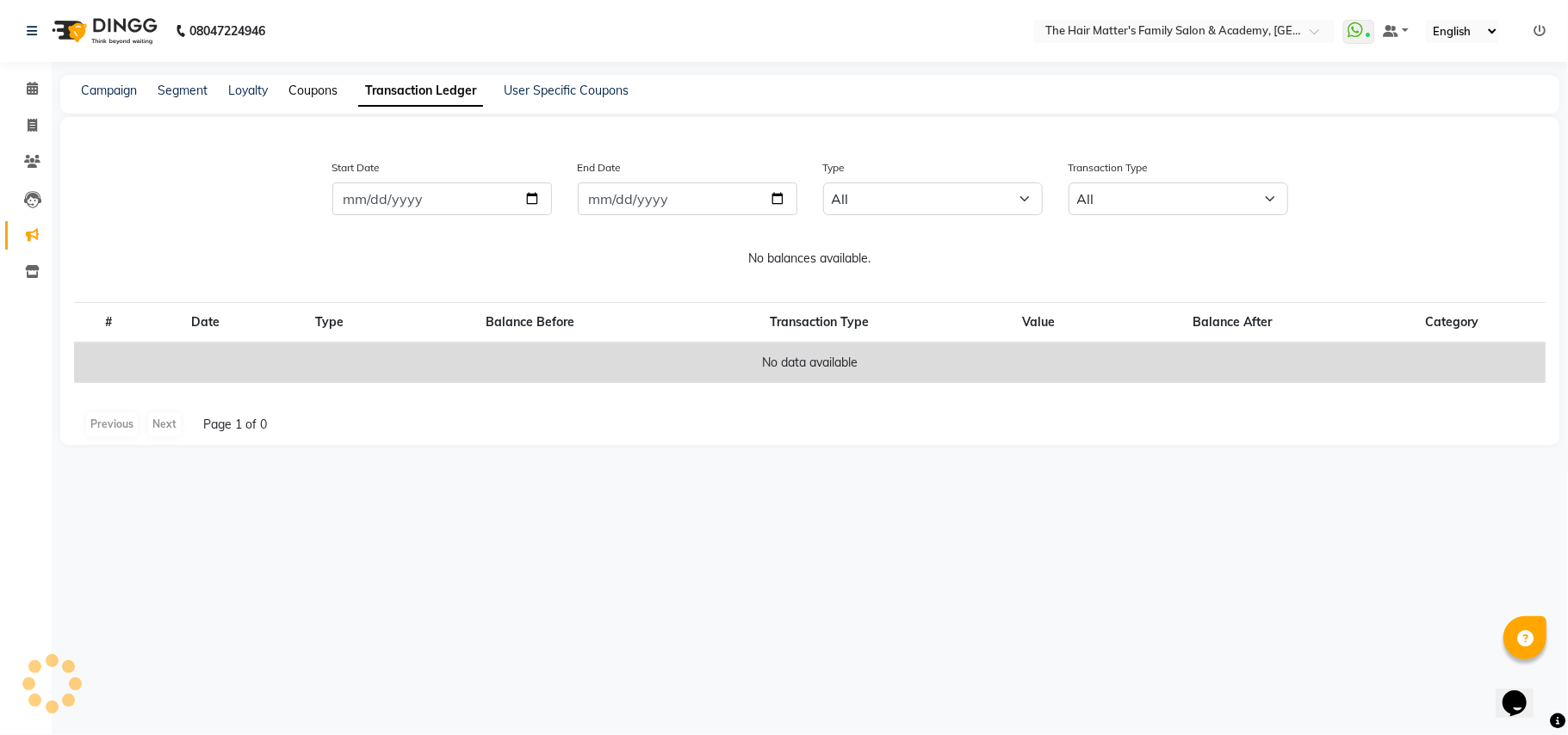
drag, startPoint x: 300, startPoint y: 83, endPoint x: 287, endPoint y: 87, distance: 13.6
click at [299, 83] on link "Coupons" at bounding box center [313, 91] width 49 height 15
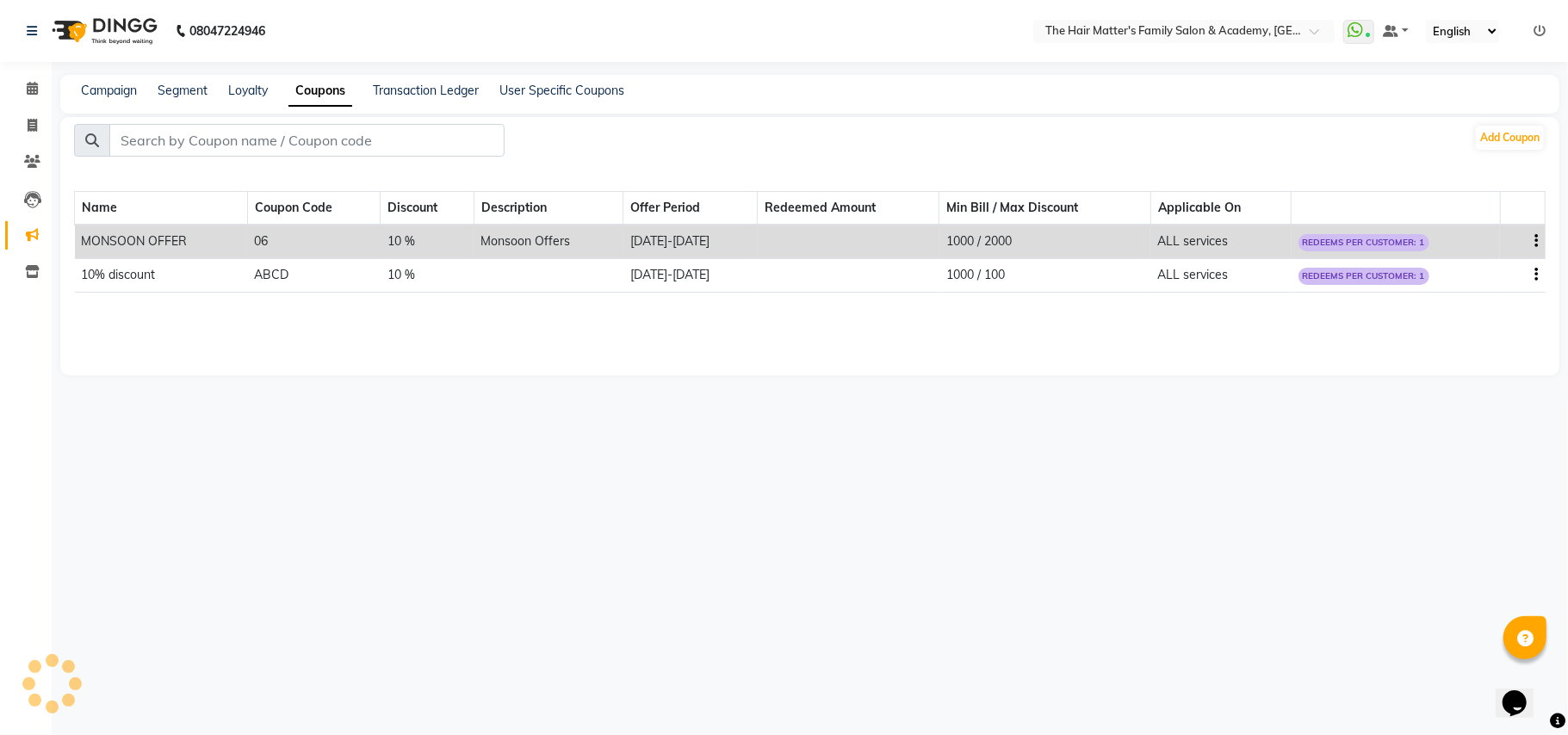
click at [221, 96] on div "Campaign Segment Loyalty Coupons Transaction Ledger User Specific Coupons" at bounding box center [342, 91] width 564 height 18
click at [256, 98] on div "Loyalty" at bounding box center [248, 91] width 40 height 18
click at [259, 93] on link "Loyalty" at bounding box center [248, 91] width 40 height 15
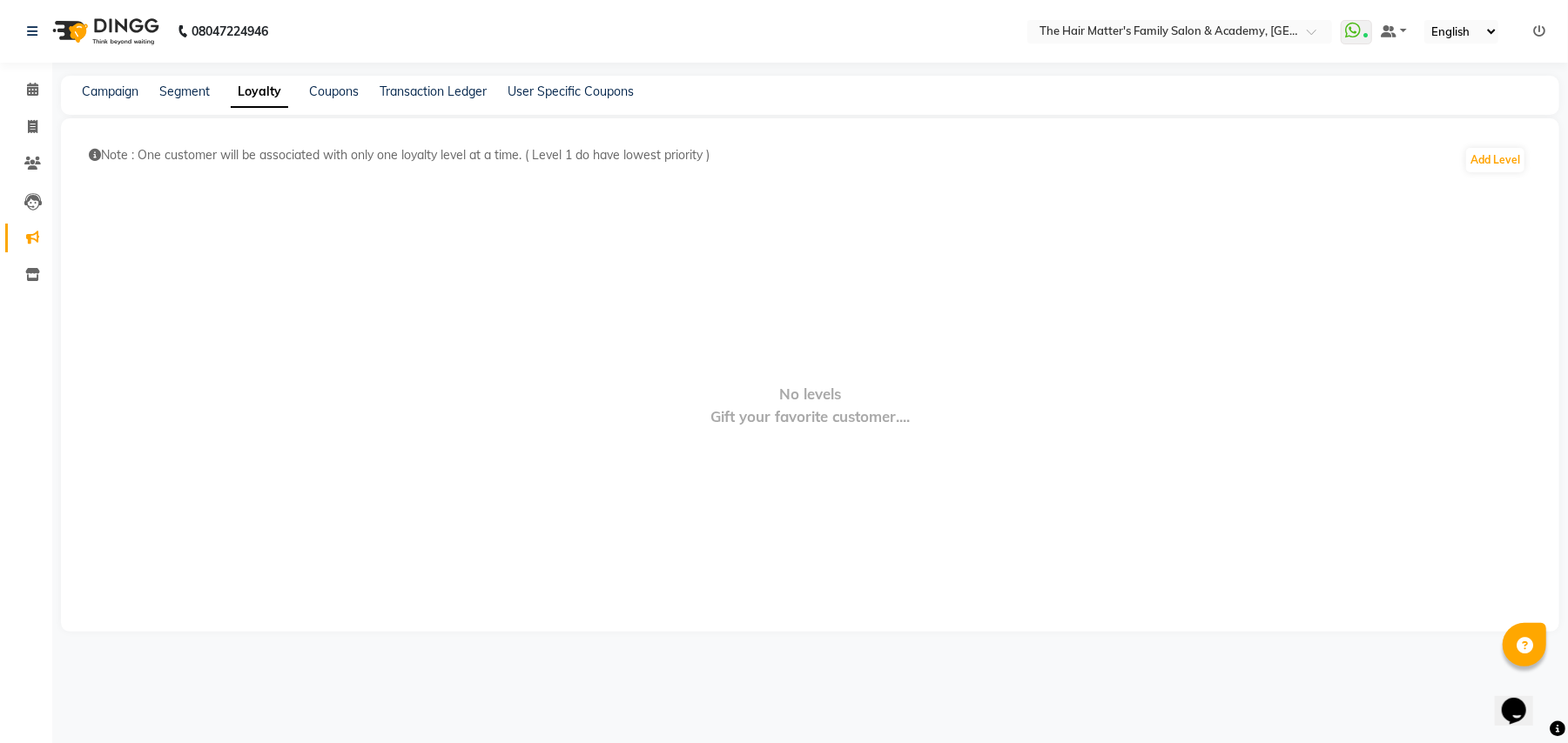
click at [212, 94] on div "Campaign Segment Loyalty Coupons Transaction Ledger User Specific Coupons" at bounding box center [347, 92] width 572 height 18
click at [179, 84] on link "Segment" at bounding box center [184, 92] width 50 height 15
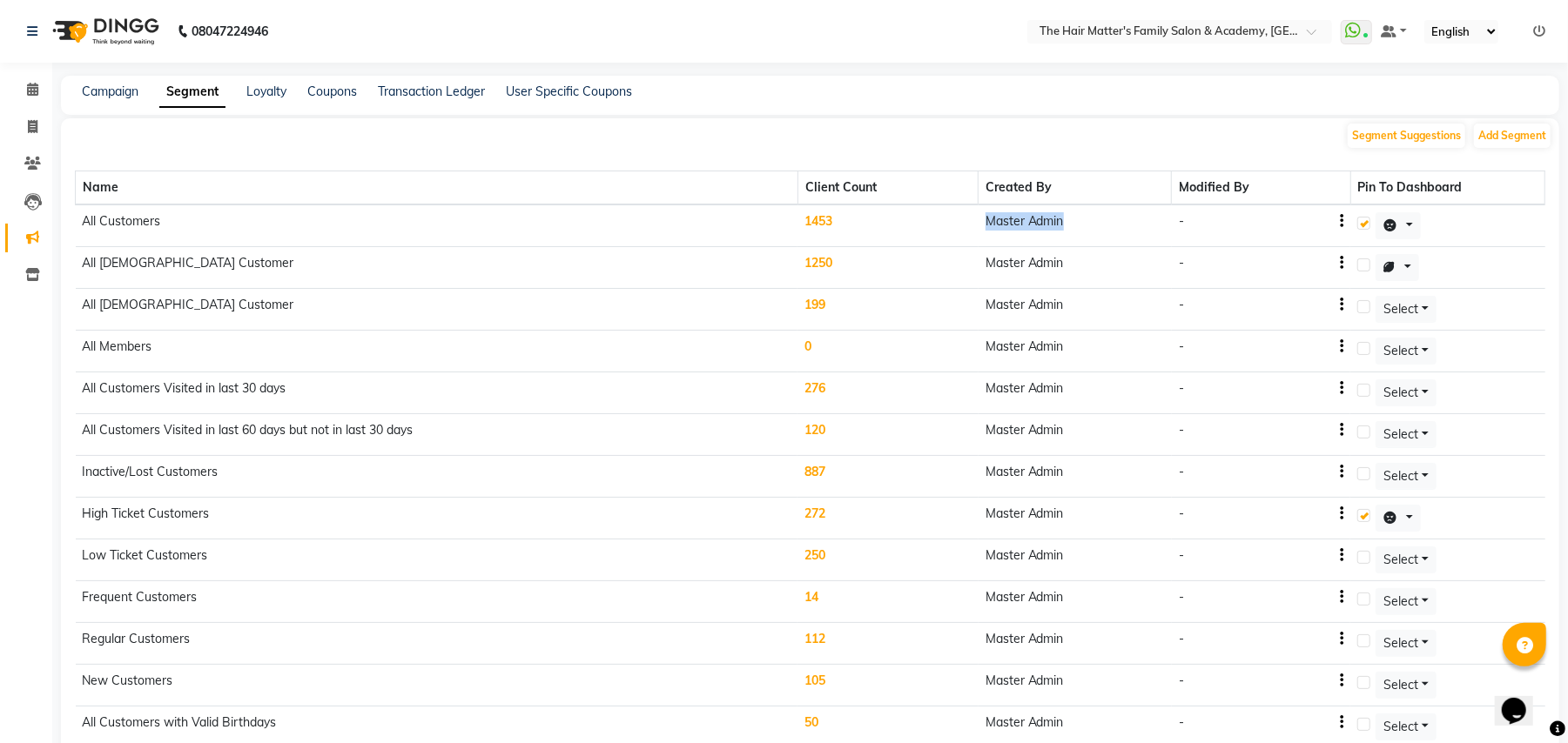
drag, startPoint x: 991, startPoint y: 221, endPoint x: 1094, endPoint y: 233, distance: 103.7
click at [1094, 233] on td "Master Admin" at bounding box center [1075, 226] width 194 height 42
click at [1091, 136] on div "Segment Suggestions Add Segment" at bounding box center [810, 134] width 1498 height 32
drag, startPoint x: 991, startPoint y: 221, endPoint x: 1066, endPoint y: 233, distance: 76.0
click at [1066, 233] on td "Master Admin" at bounding box center [1075, 226] width 194 height 42
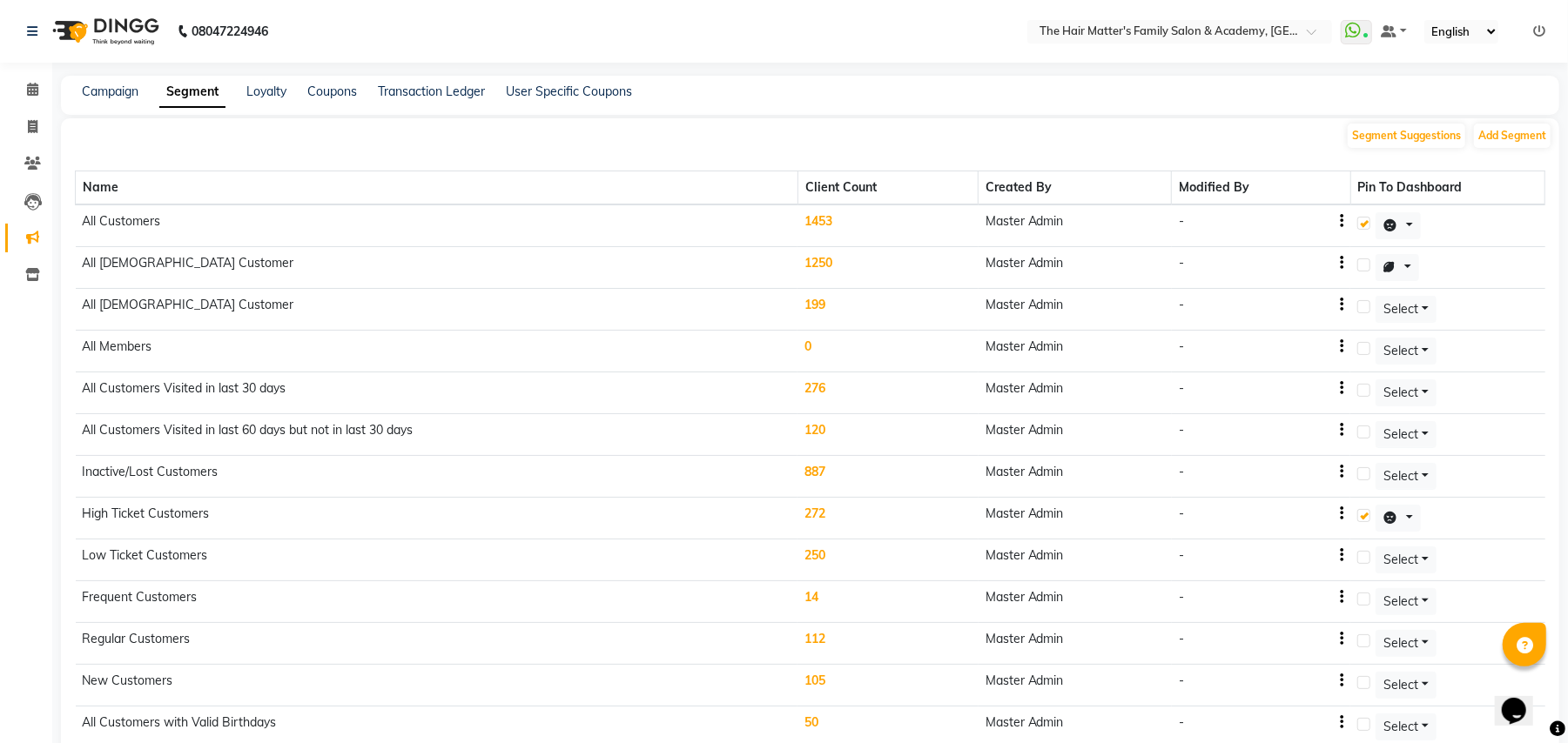
click at [1066, 263] on td "Master Admin" at bounding box center [1075, 268] width 194 height 41
click at [1070, 270] on td "Master Admin" at bounding box center [1075, 268] width 194 height 41
click at [1394, 223] on icon at bounding box center [1389, 226] width 13 height 13
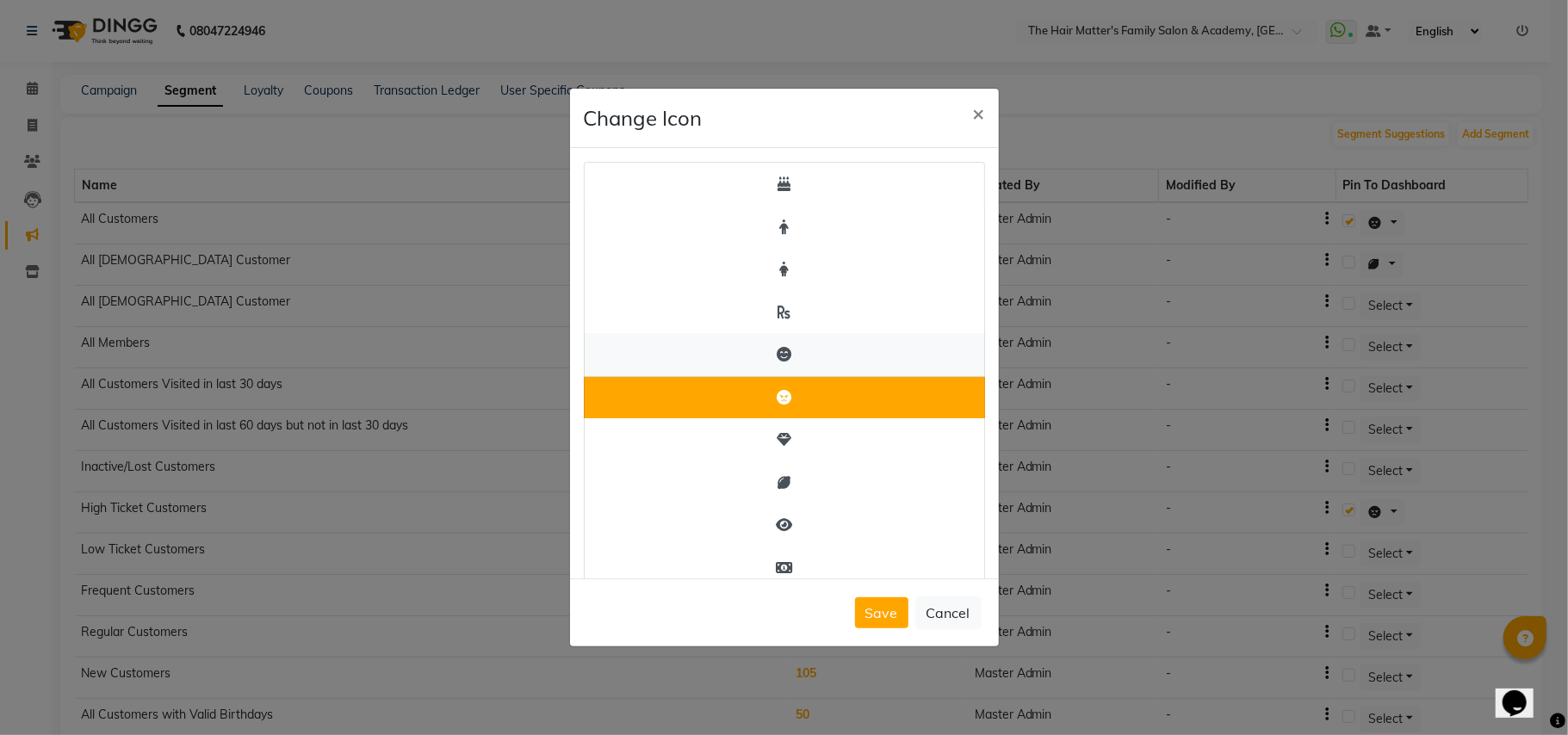
click at [780, 358] on icon "button" at bounding box center [784, 354] width 14 height 14
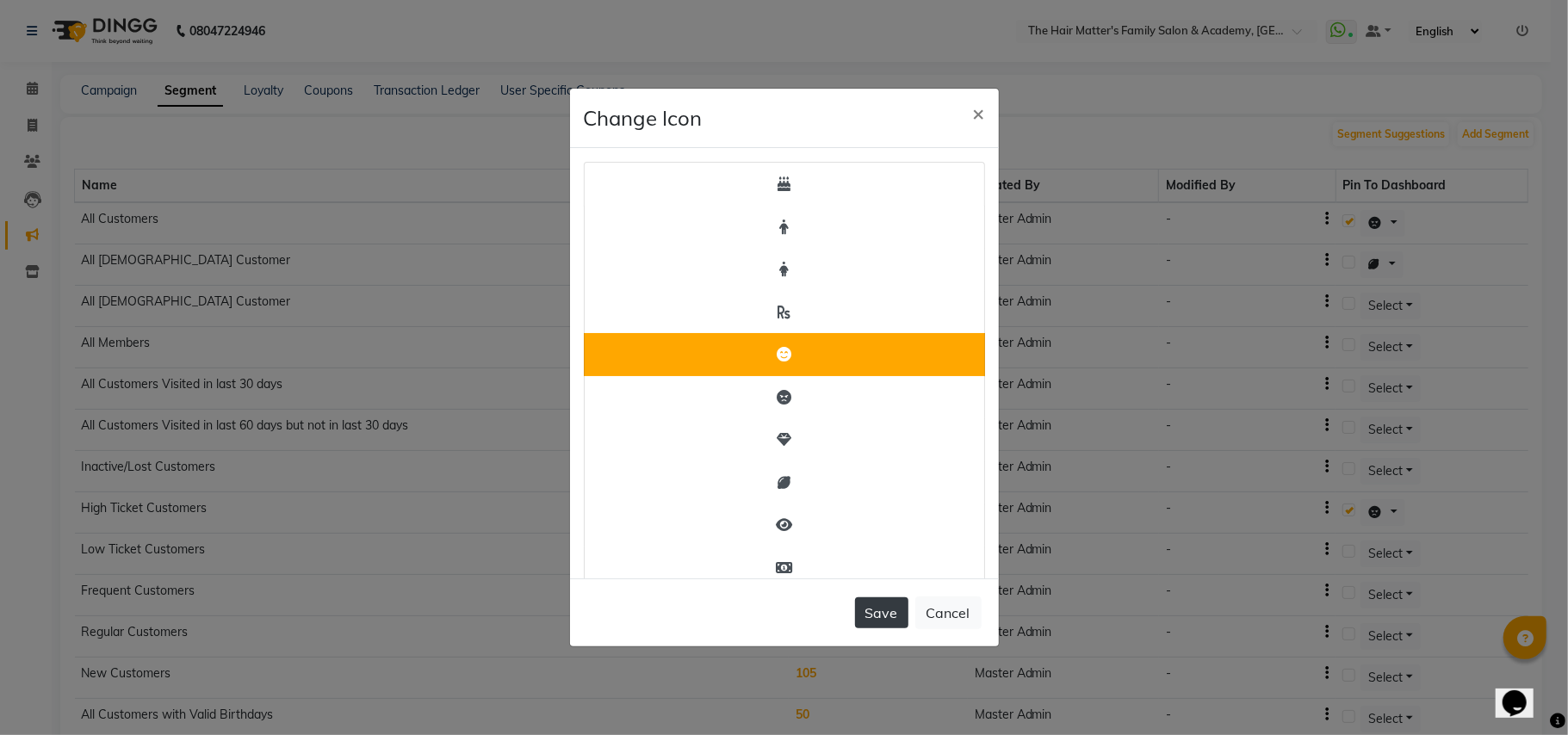
click at [879, 608] on button "Save" at bounding box center [882, 613] width 53 height 31
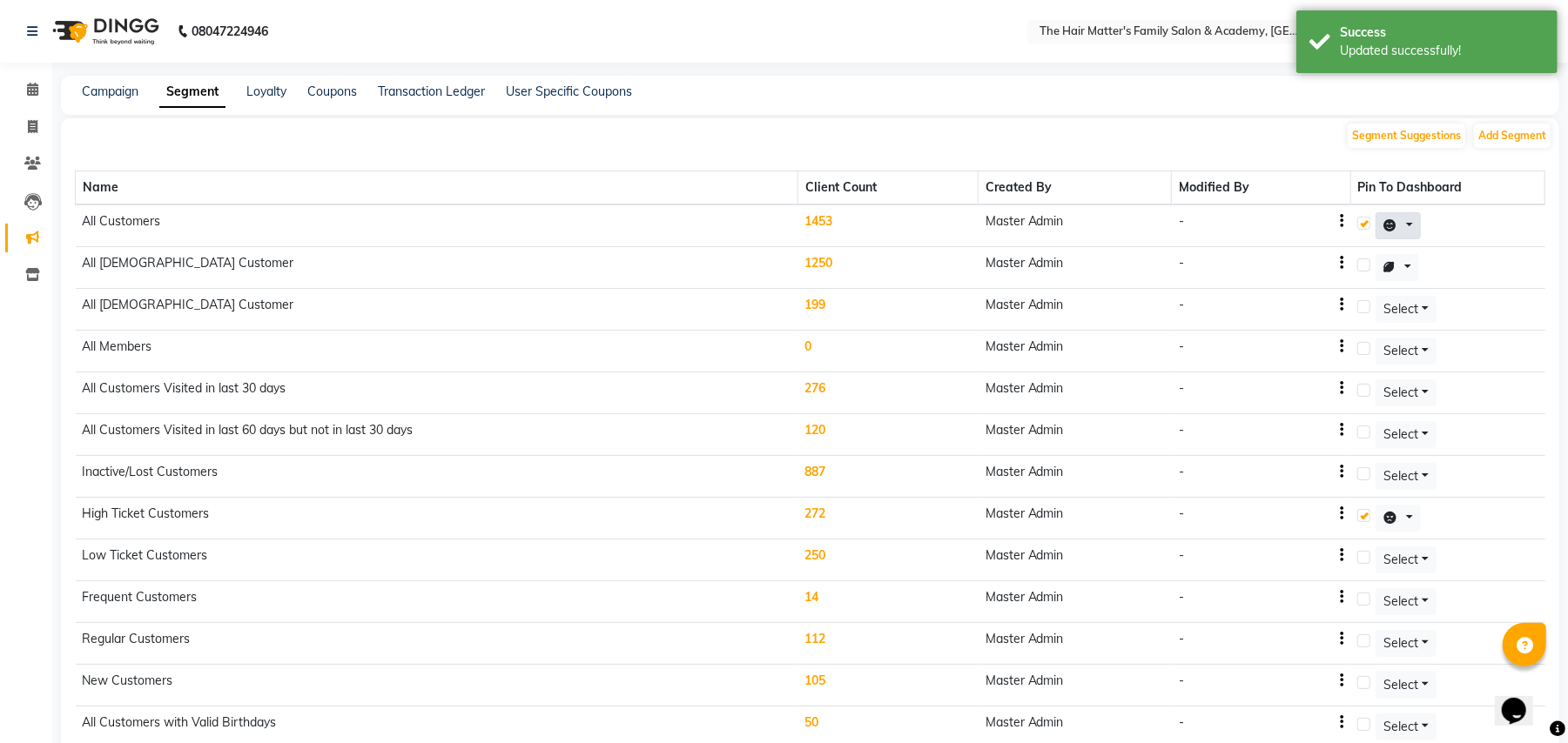
click at [1412, 224] on button at bounding box center [1397, 226] width 45 height 27
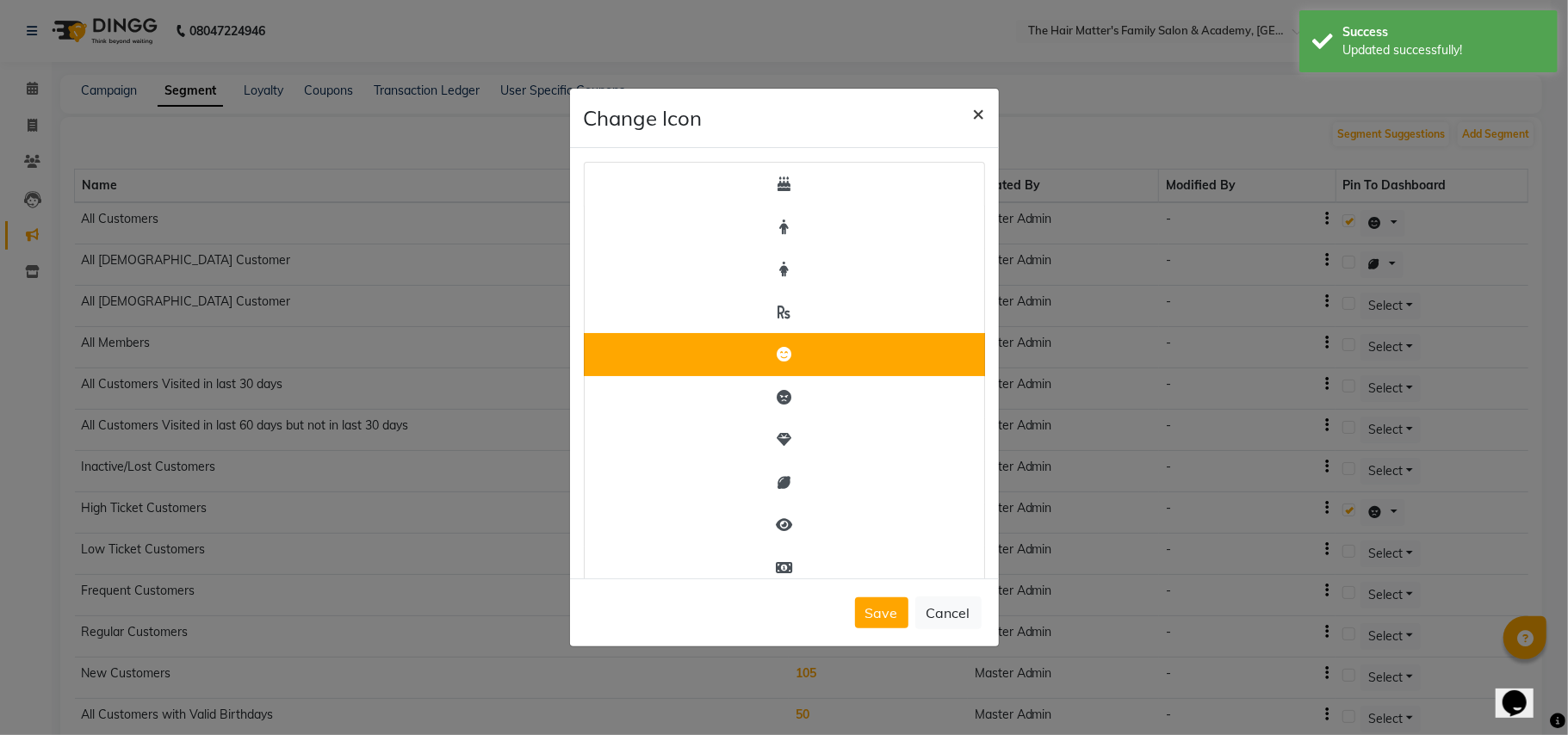
click at [983, 112] on span "×" at bounding box center [979, 112] width 12 height 26
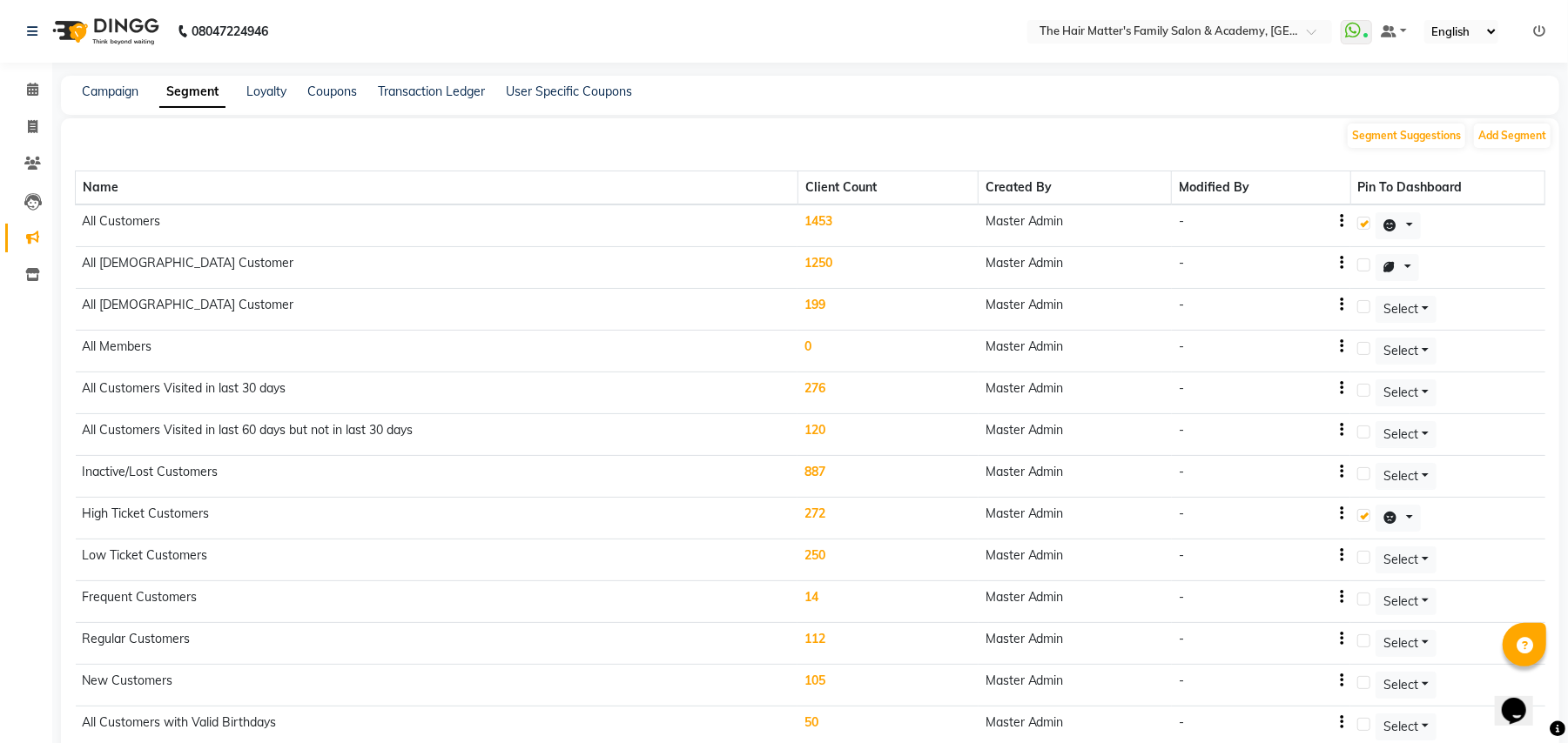
scroll to position [311, 0]
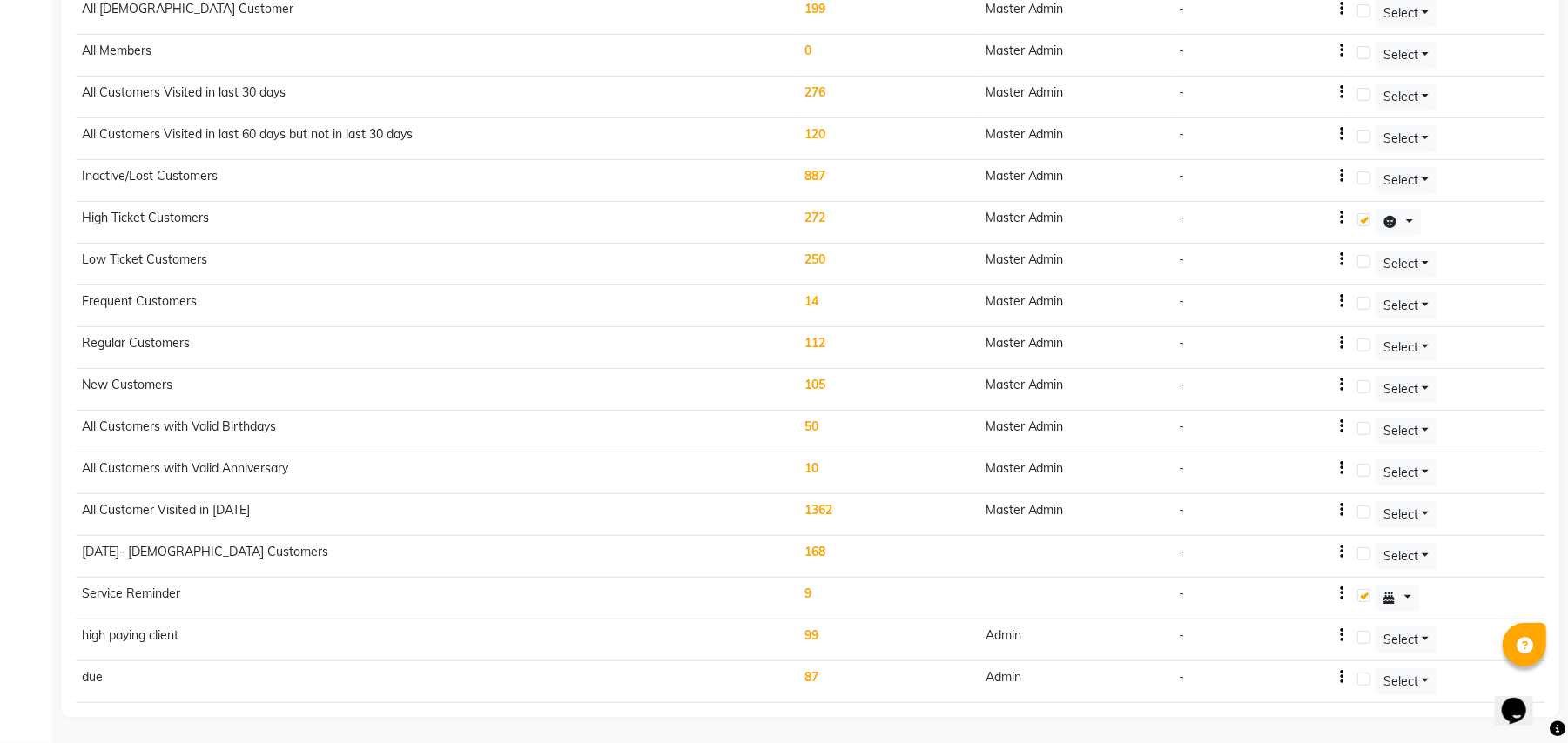
click at [784, 683] on td "due" at bounding box center [438, 681] width 723 height 41
click at [819, 682] on td "87" at bounding box center [887, 681] width 180 height 41
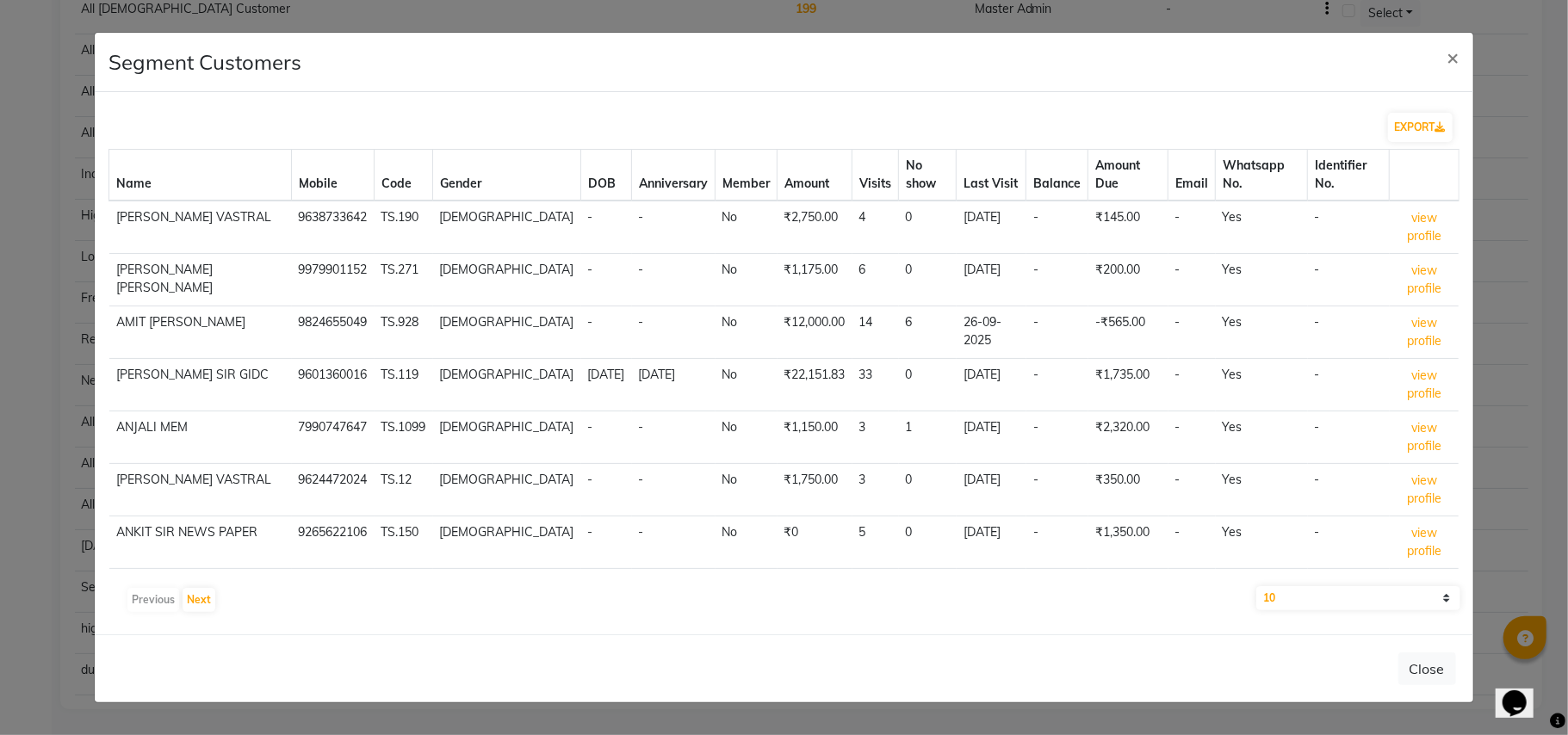
click at [203, 214] on td "AKSHAY SIR PATEL VASTRAL" at bounding box center [200, 227] width 182 height 53
click at [1416, 142] on button "EXPORT" at bounding box center [1420, 127] width 65 height 30
click at [1443, 69] on button "×" at bounding box center [1454, 56] width 40 height 49
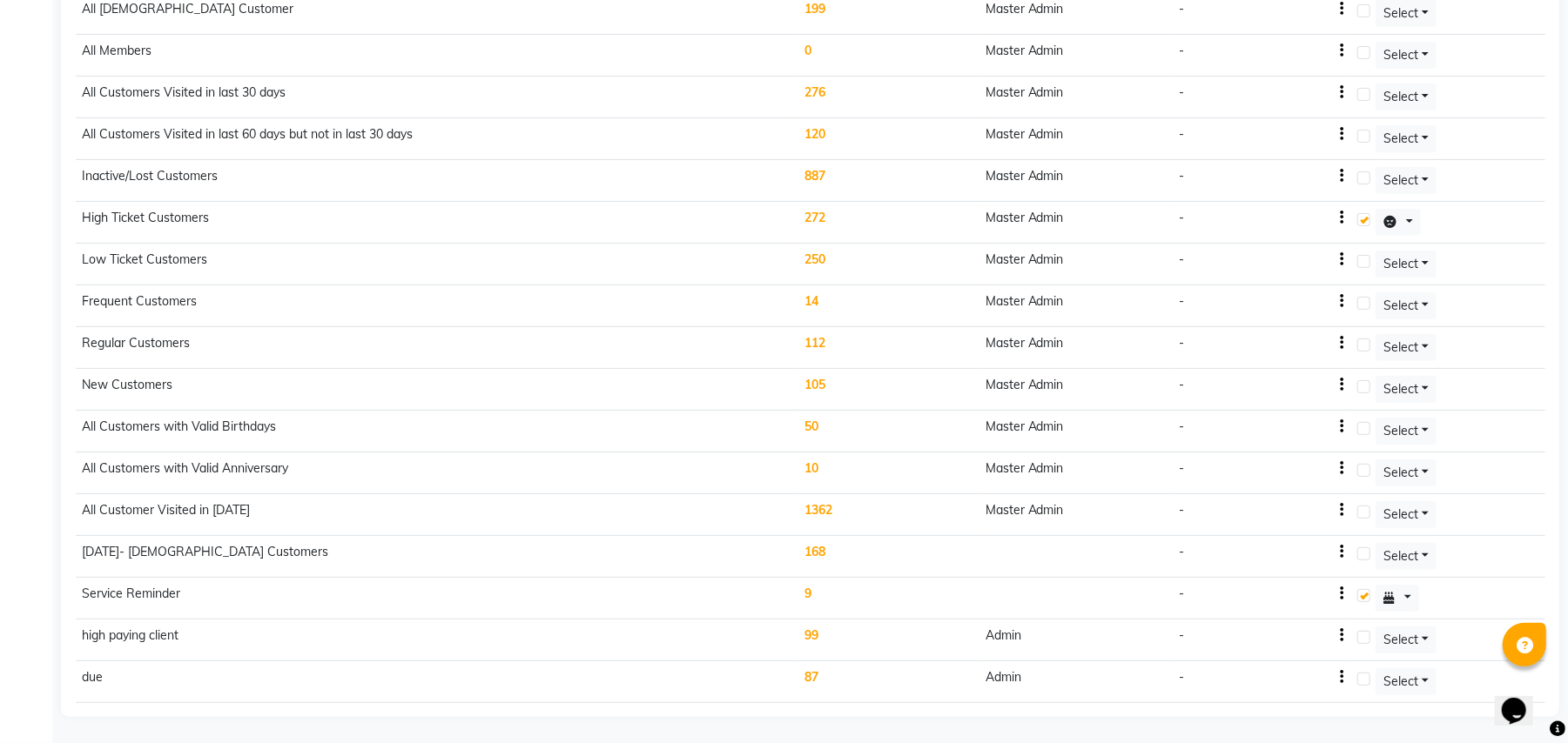
scroll to position [0, 0]
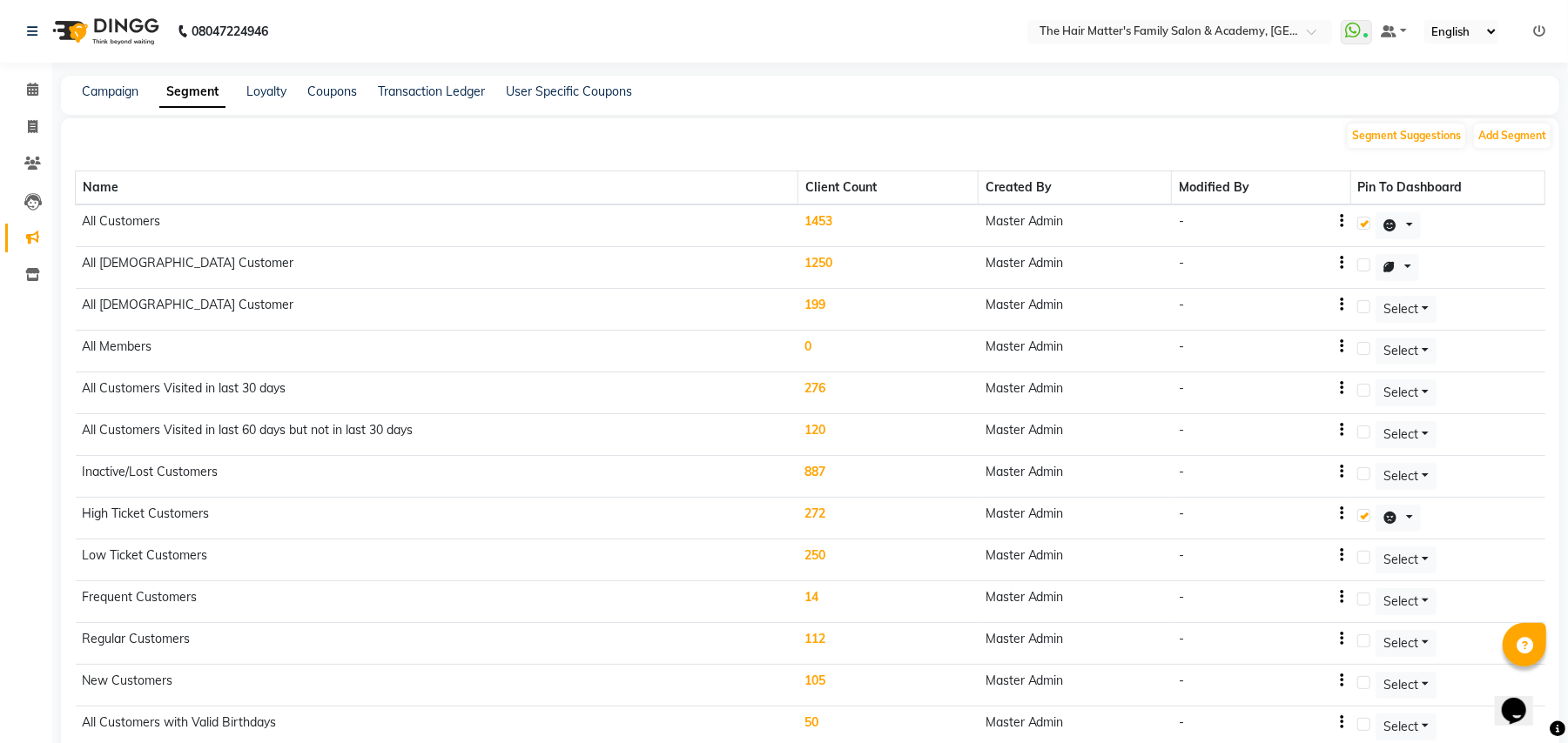
click at [22, 183] on li "Leads" at bounding box center [26, 201] width 52 height 38
click at [28, 164] on icon at bounding box center [32, 164] width 16 height 13
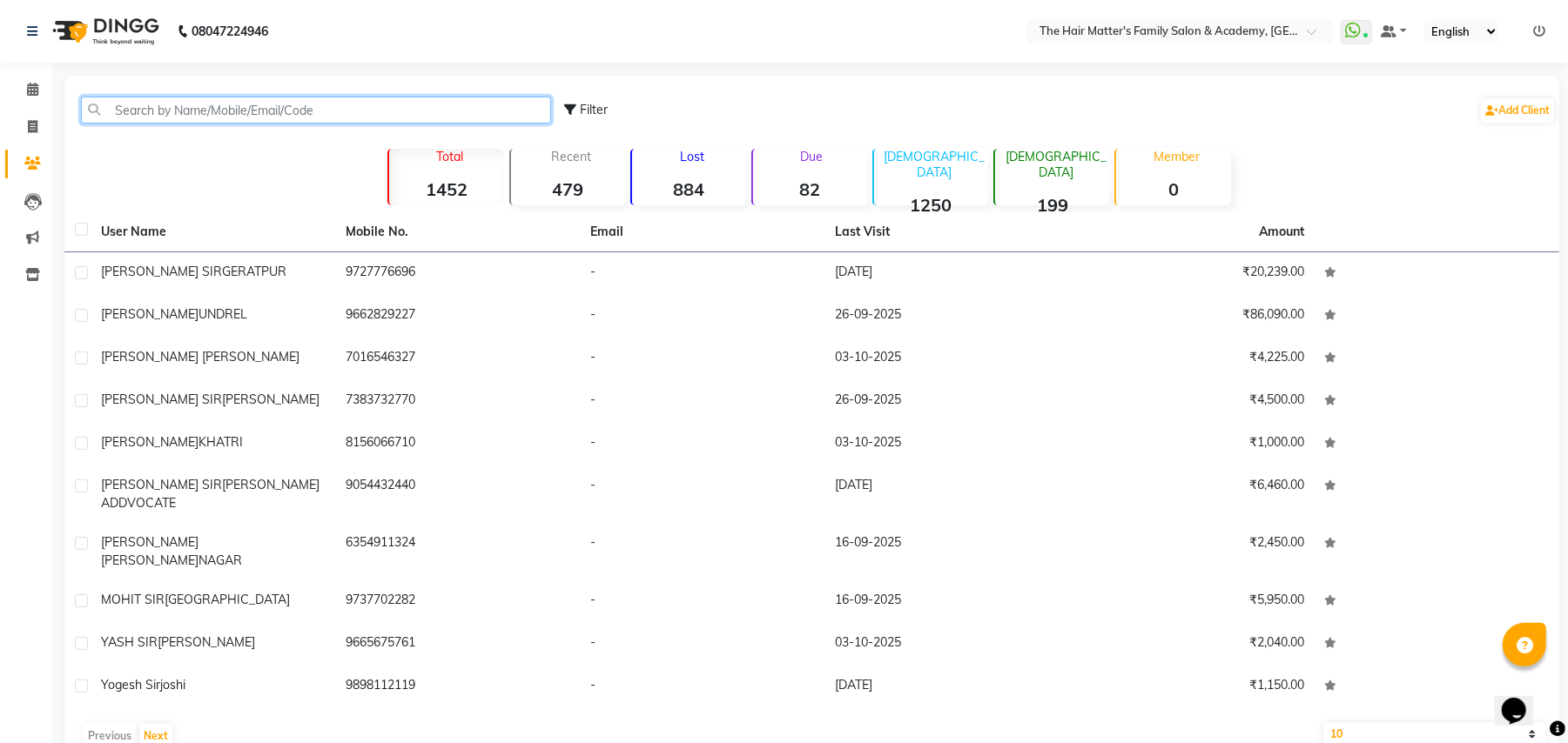
click at [224, 110] on input "text" at bounding box center [316, 110] width 470 height 27
paste input "918787012676"
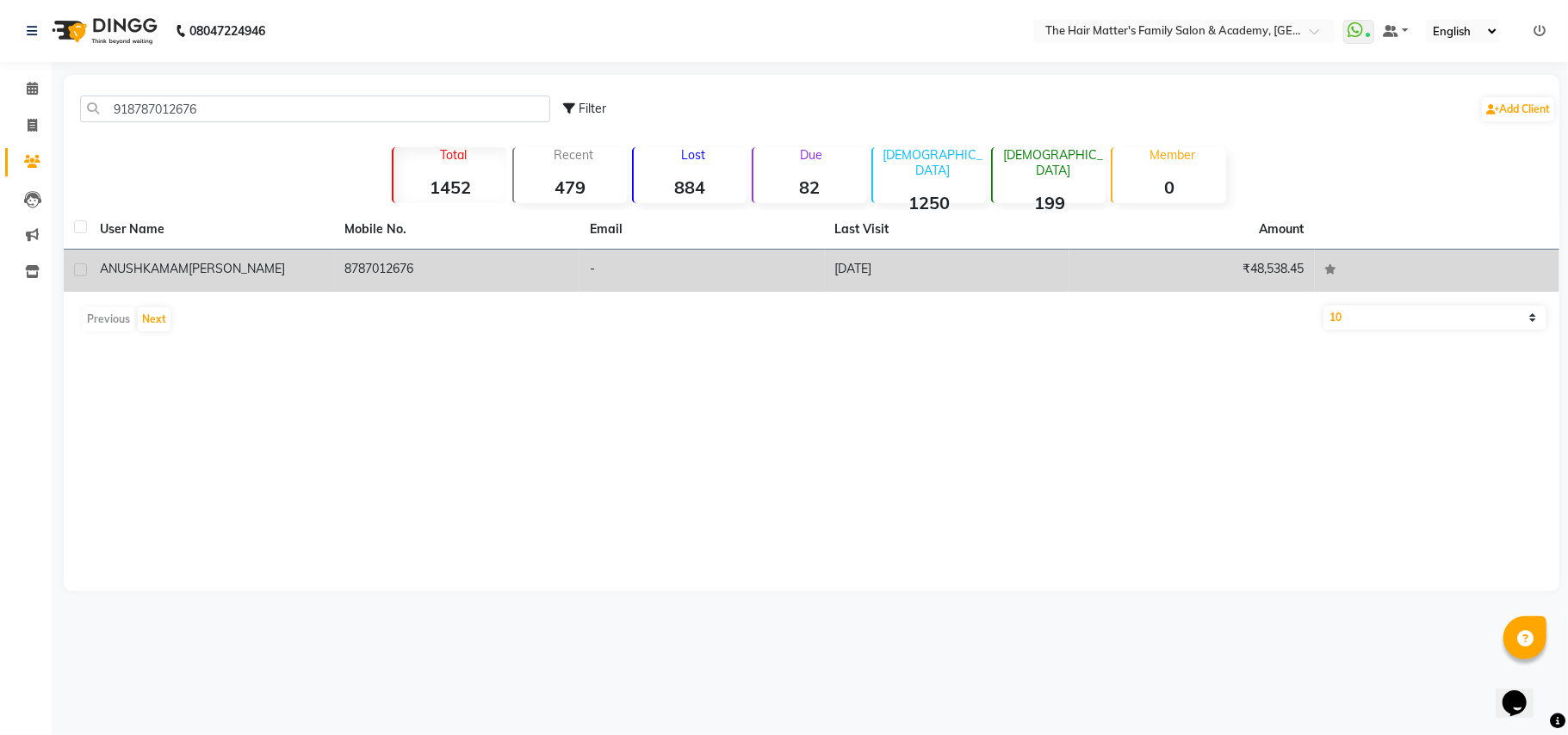
click at [212, 262] on span "SUKLA" at bounding box center [236, 269] width 96 height 15
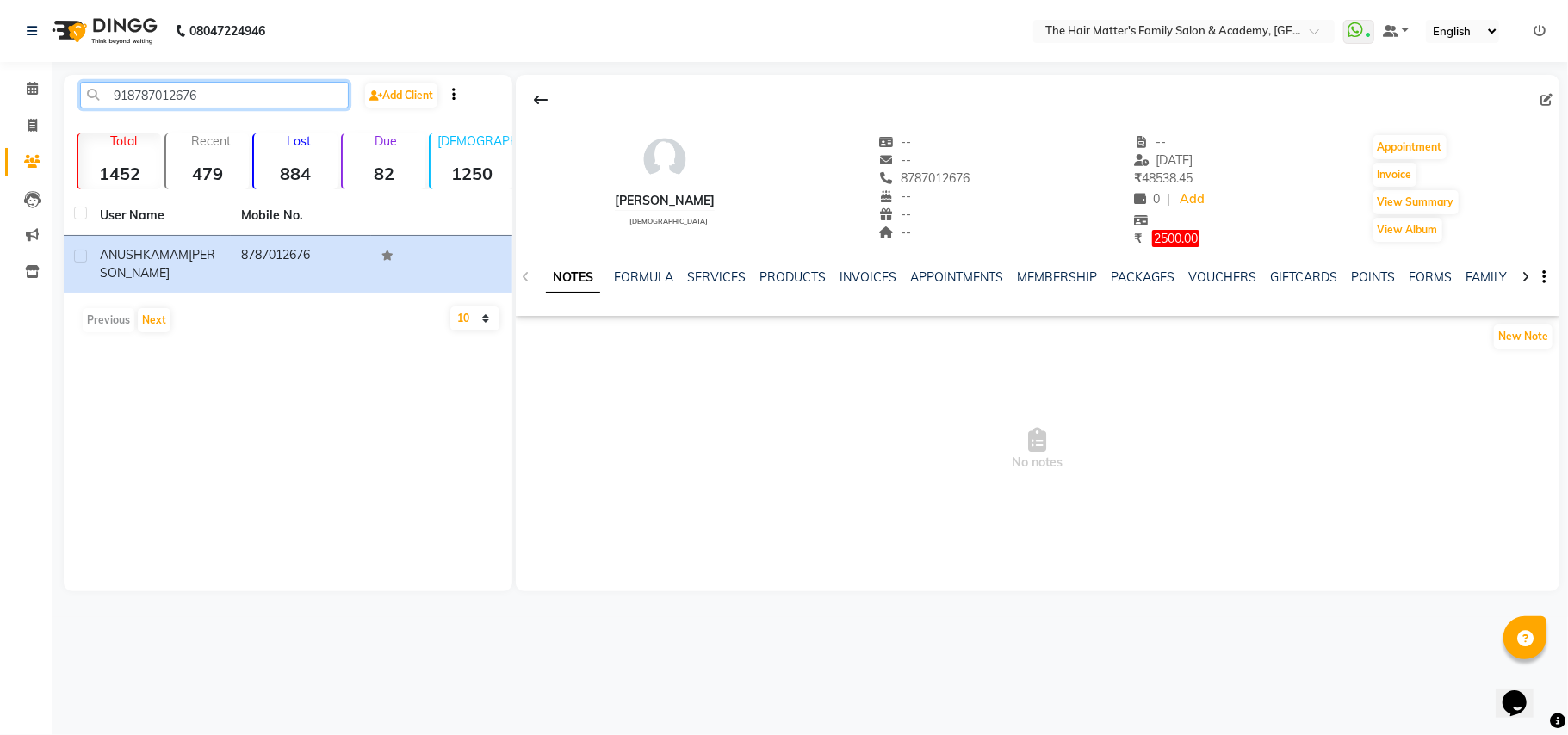
click at [253, 97] on input "918787012676" at bounding box center [214, 95] width 269 height 27
paste input "9898112119"
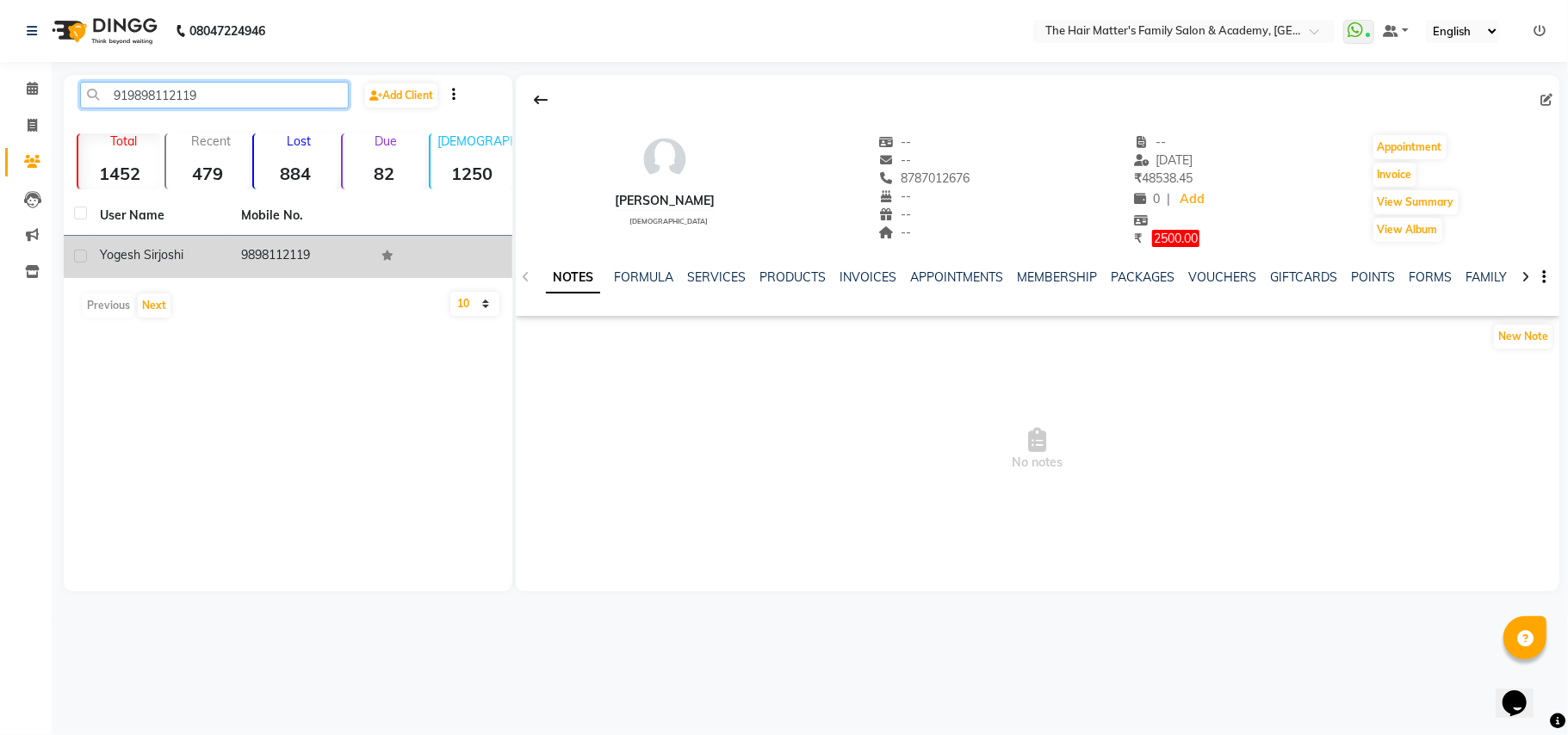
type input "919898112119"
click at [237, 256] on td "9898112119" at bounding box center [301, 256] width 141 height 42
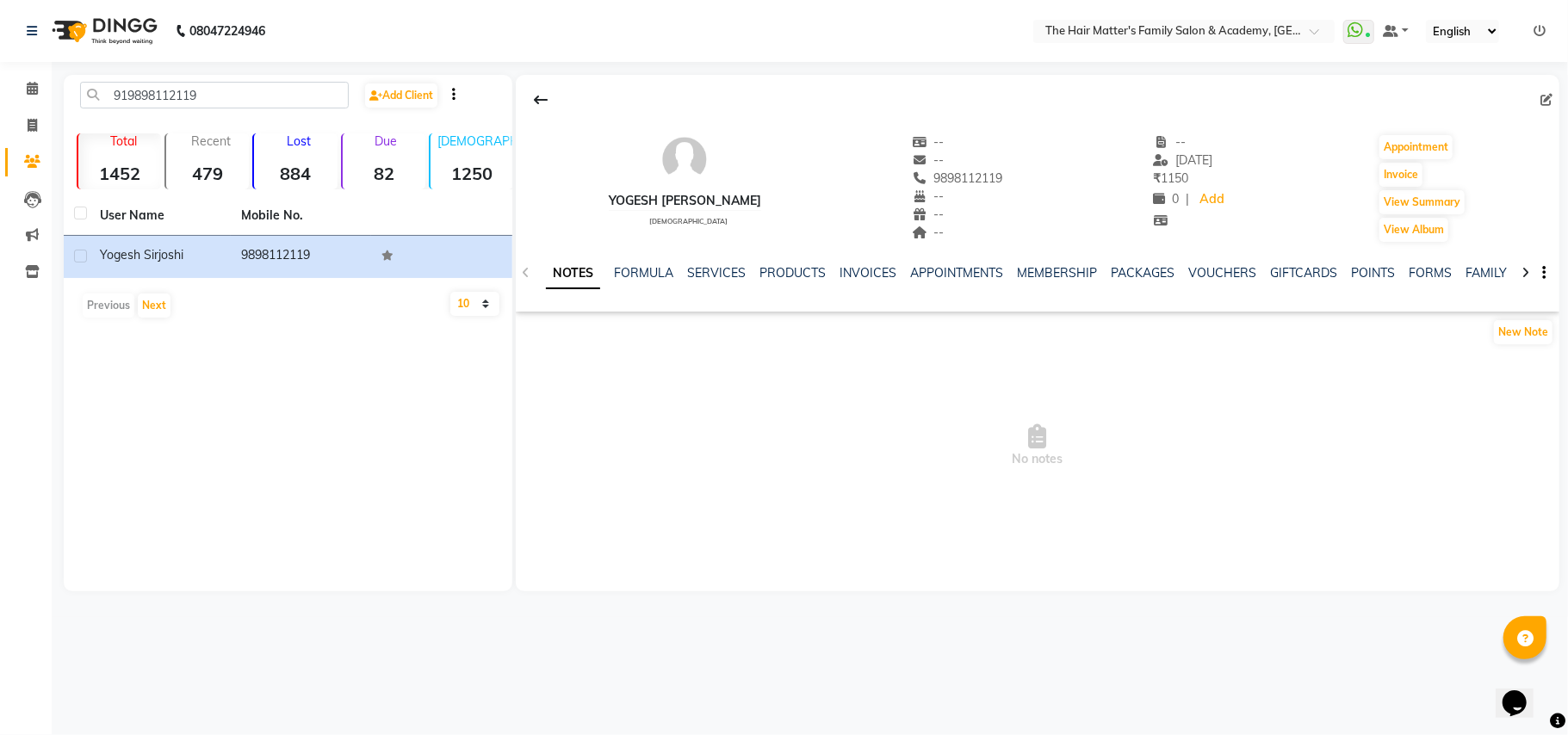
click at [397, 179] on strong "82" at bounding box center [383, 174] width 83 height 22
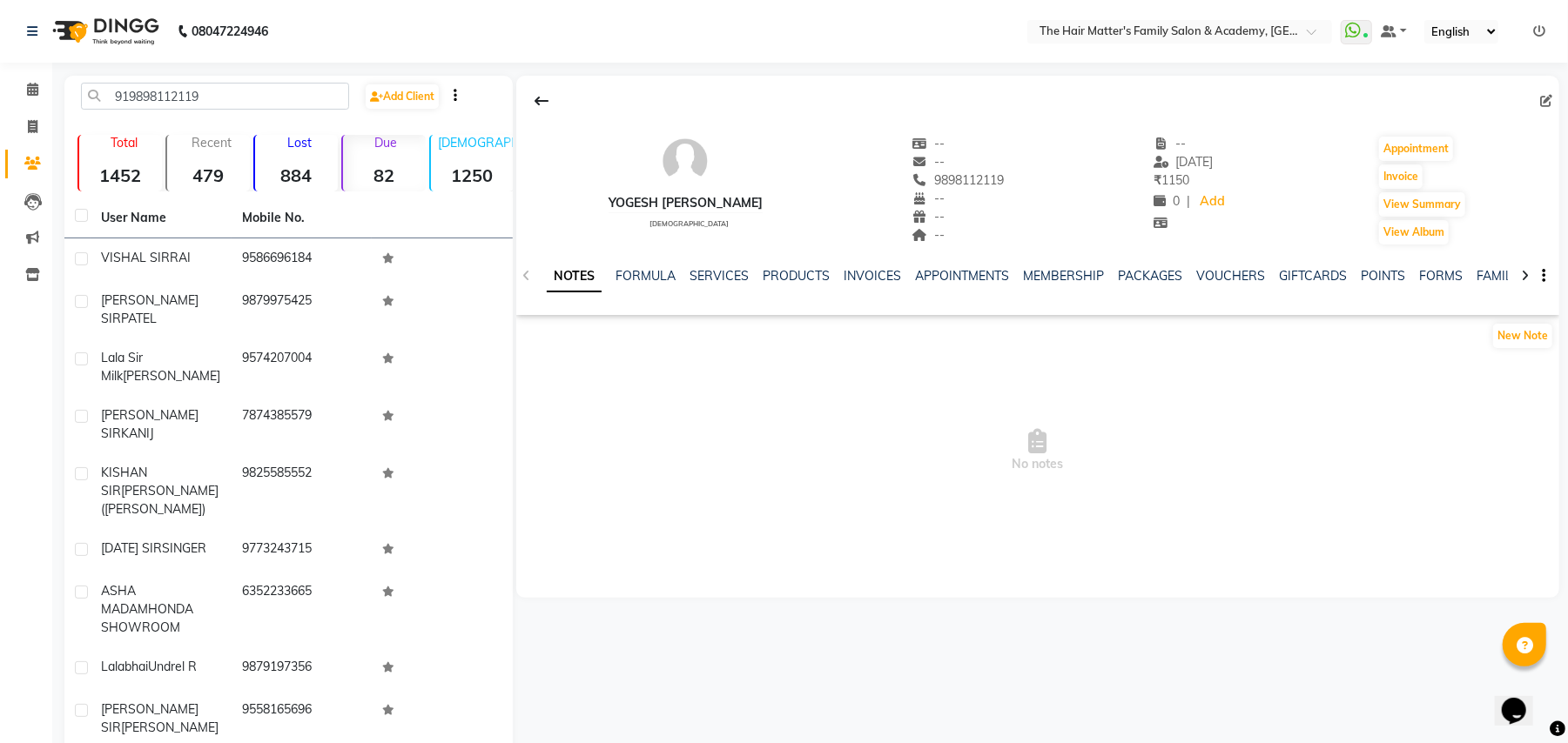
click at [401, 181] on strong "82" at bounding box center [385, 175] width 83 height 22
click at [450, 94] on div at bounding box center [455, 94] width 30 height 18
click at [456, 97] on div at bounding box center [455, 94] width 30 height 18
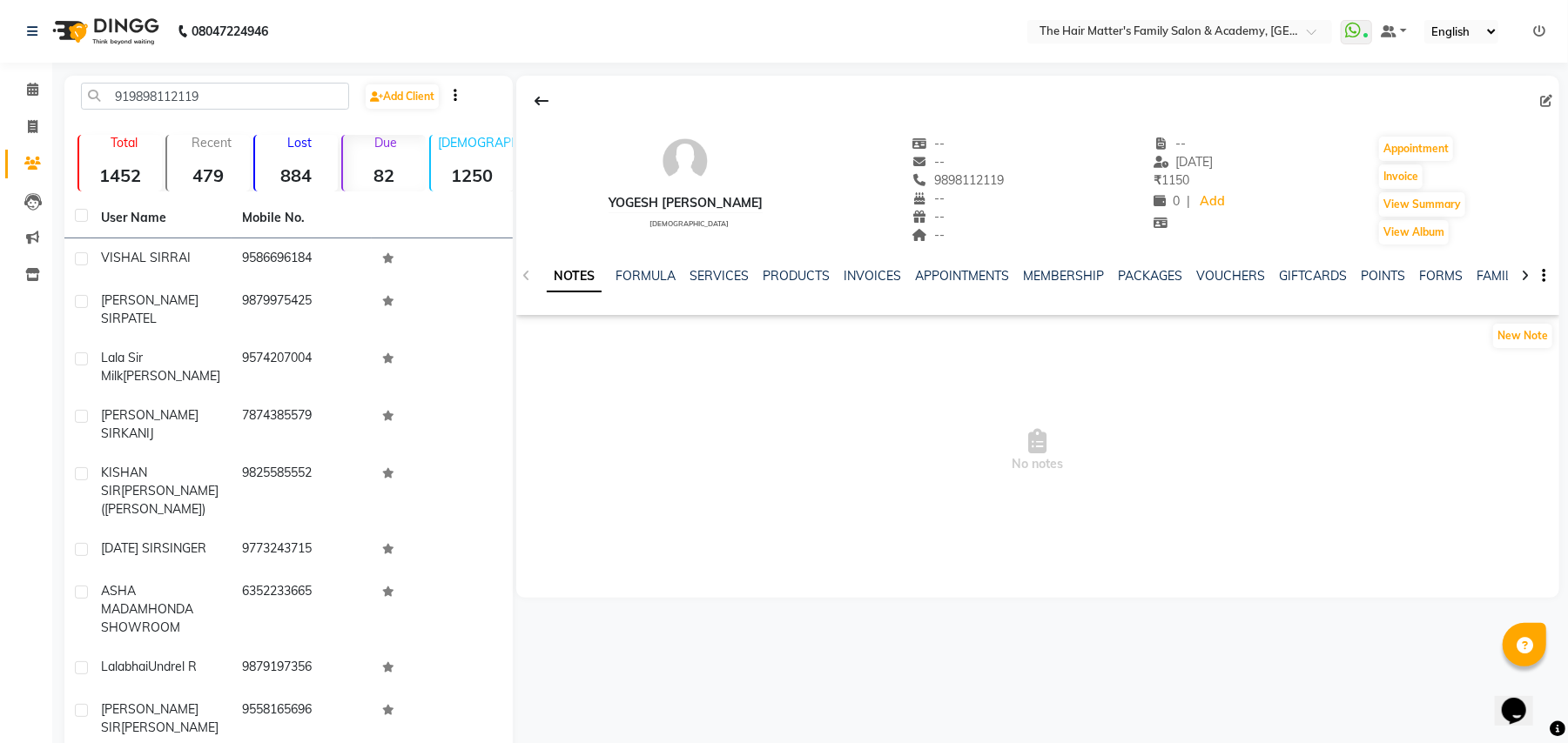
click at [457, 94] on icon "button" at bounding box center [456, 94] width 4 height 1
click at [474, 154] on span "Filter" at bounding box center [467, 158] width 27 height 13
select select "1000000"
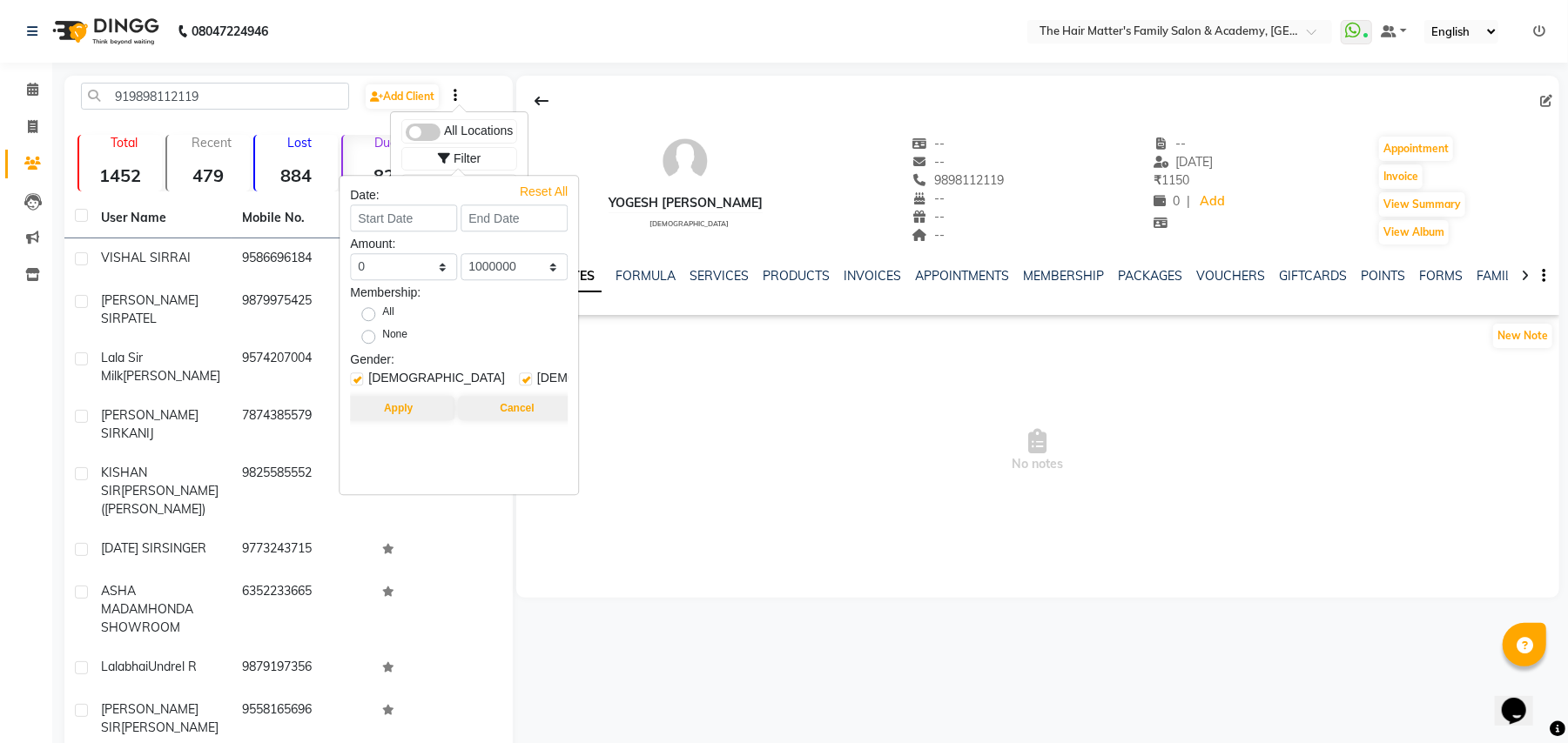
drag, startPoint x: 610, startPoint y: 280, endPoint x: 520, endPoint y: 212, distance: 112.8
click at [610, 282] on ul "NOTES FORMULA SERVICES PRODUCTS INVOICES APPOINTMENTS MEMBERSHIP PACKAGES VOUCH…" at bounding box center [1099, 276] width 1105 height 18
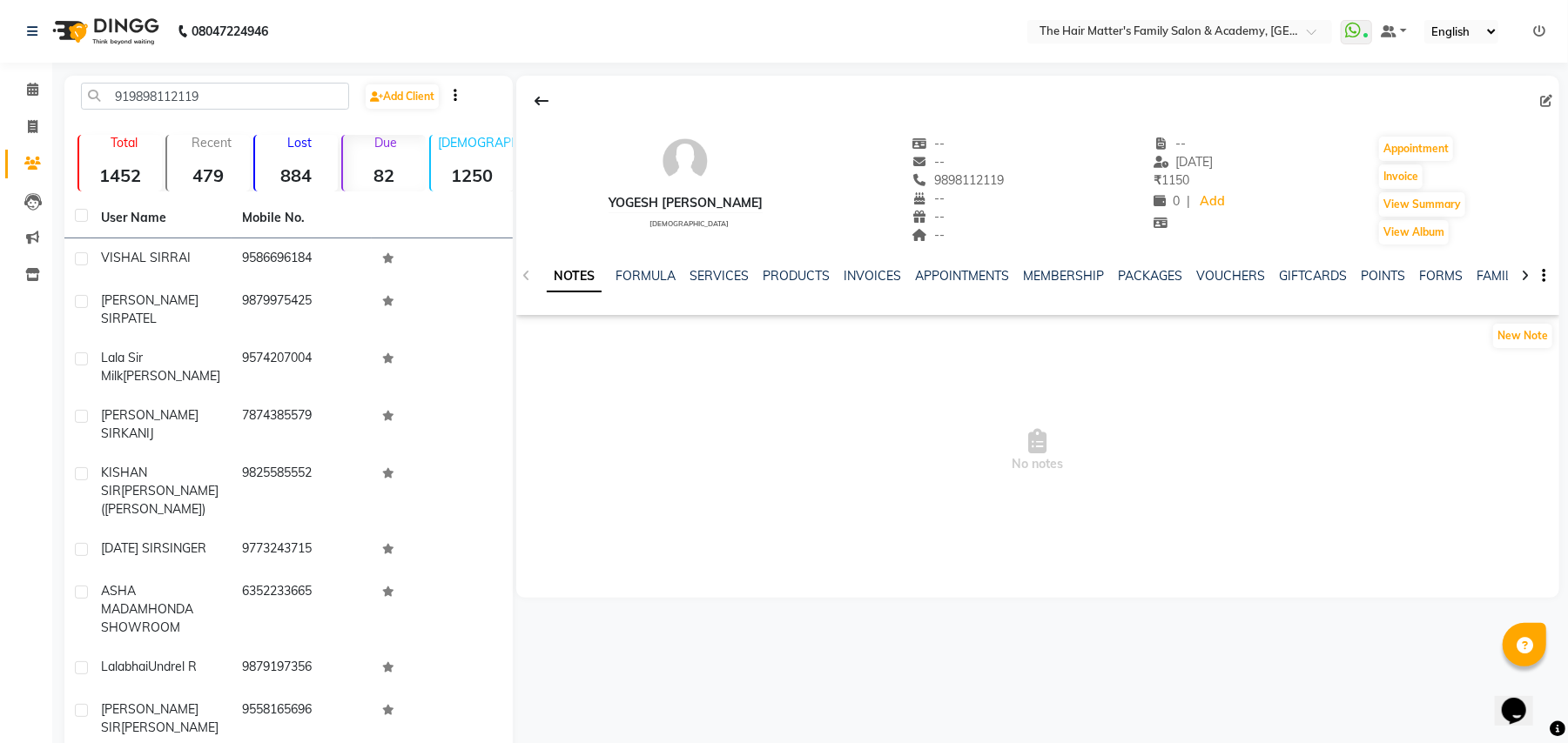
click at [453, 92] on div at bounding box center [455, 94] width 30 height 18
click at [454, 95] on div at bounding box center [455, 94] width 30 height 18
click at [457, 97] on button "button" at bounding box center [456, 94] width 4 height 18
click at [466, 186] on div at bounding box center [459, 186] width 116 height 23
click at [468, 181] on div at bounding box center [459, 186] width 116 height 23
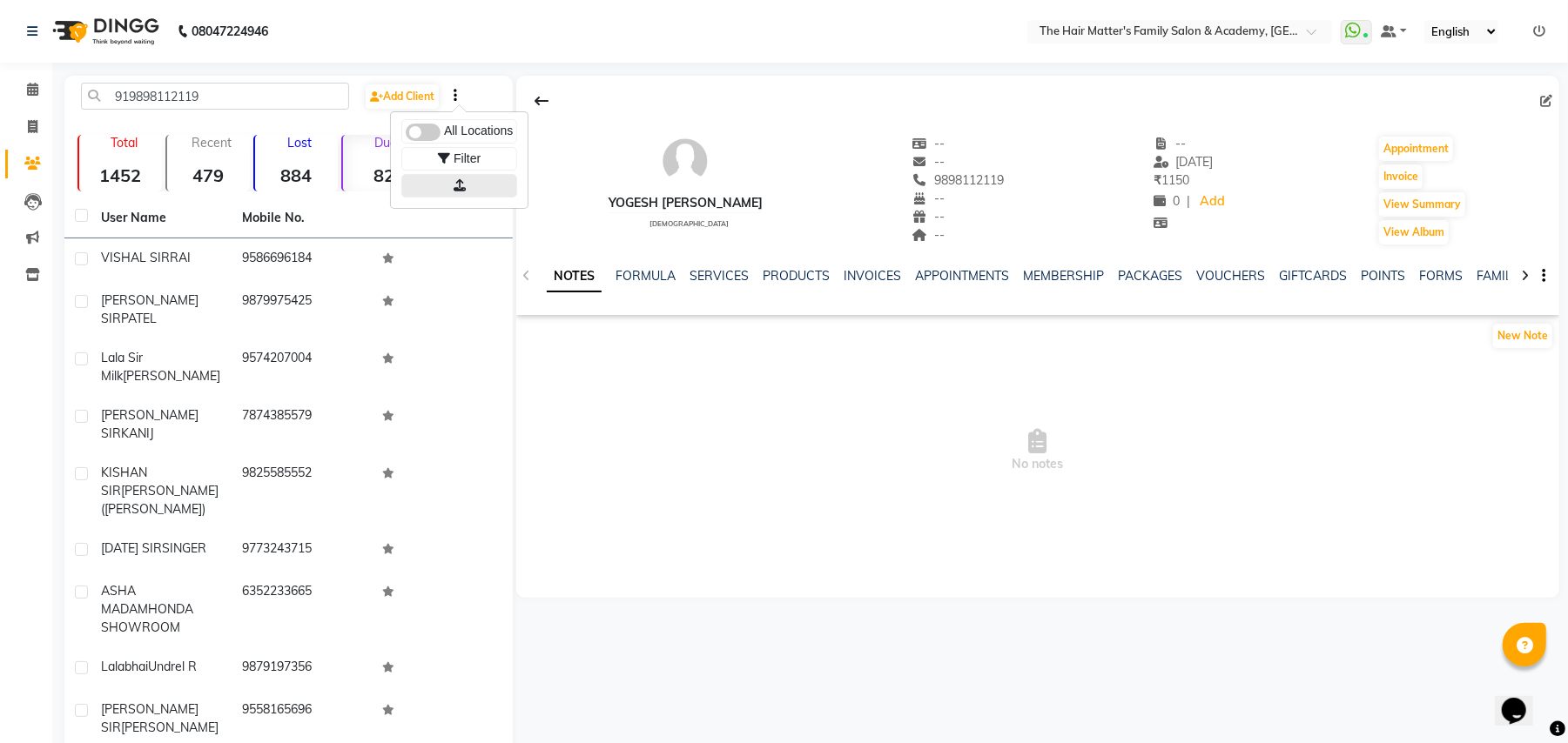
click at [468, 181] on div at bounding box center [459, 186] width 116 height 23
click at [533, 387] on span "No notes" at bounding box center [1038, 451] width 1043 height 174
click at [359, 175] on strong "82" at bounding box center [385, 175] width 83 height 22
click at [391, 179] on strong "82" at bounding box center [385, 175] width 83 height 22
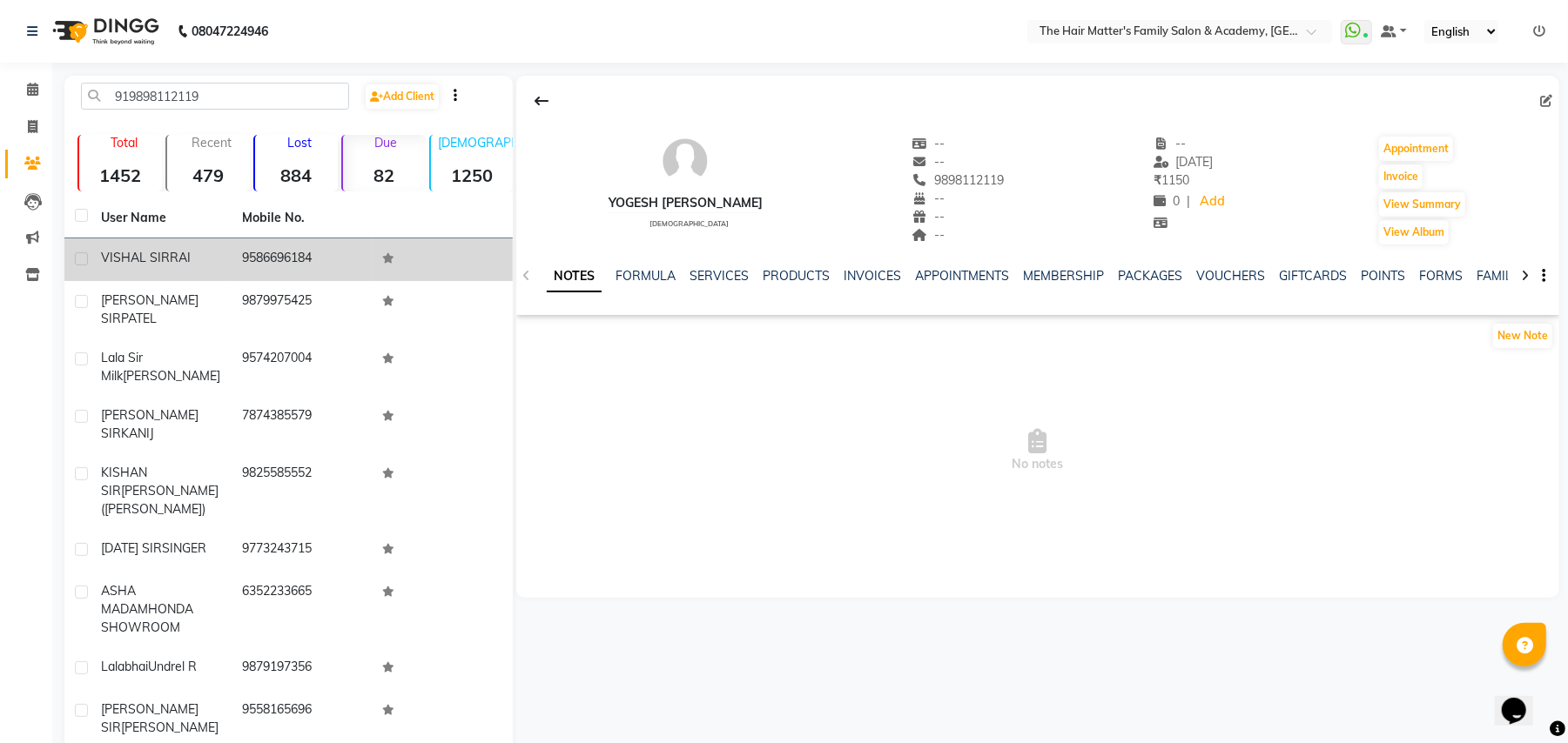
click at [235, 272] on td "9586696184" at bounding box center [302, 259] width 141 height 42
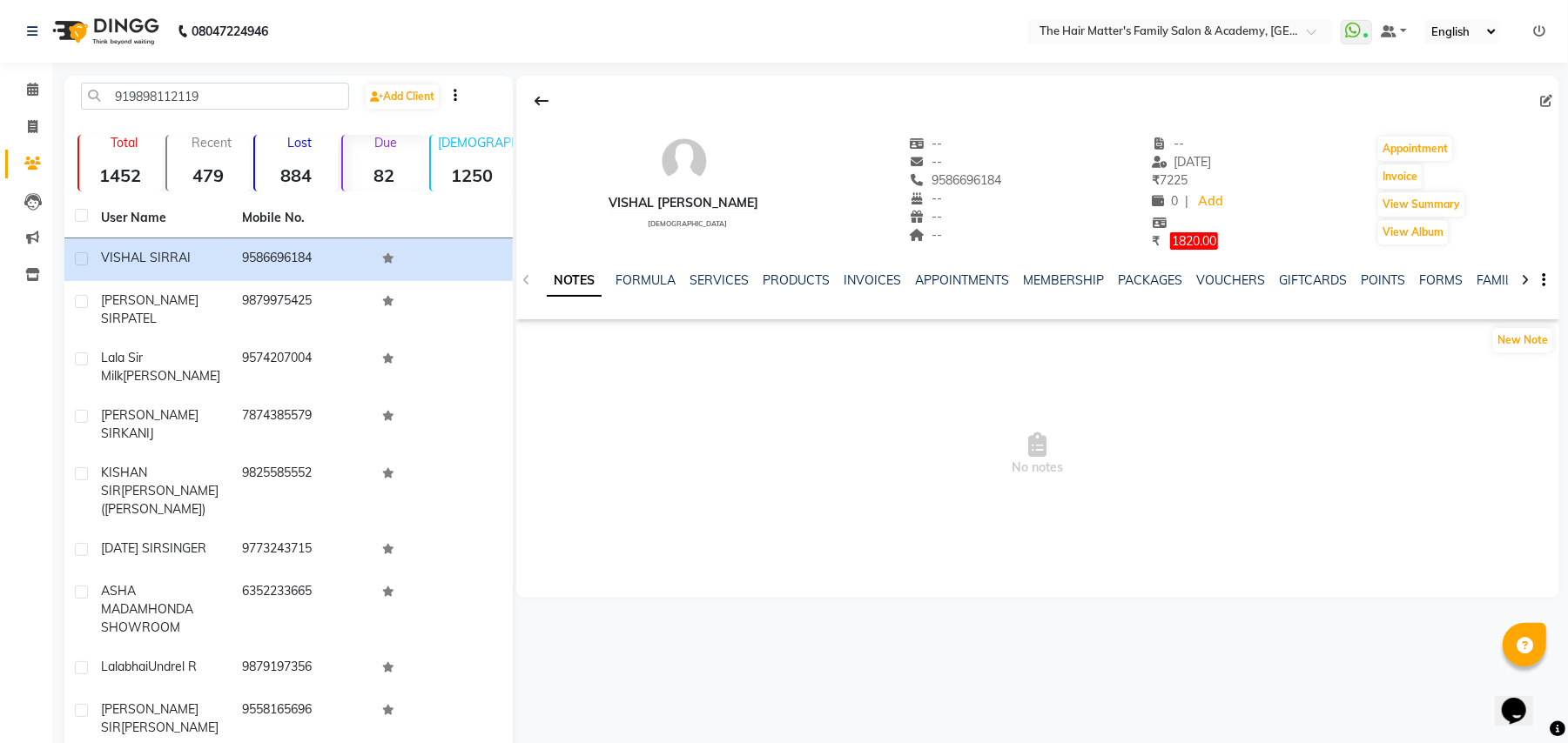
click at [355, 165] on strong "82" at bounding box center [385, 175] width 83 height 22
click at [425, 185] on strong "82" at bounding box center [385, 175] width 83 height 22
click at [21, 106] on li "Calendar" at bounding box center [26, 90] width 52 height 38
click at [7, 231] on link "Marketing" at bounding box center [25, 238] width 41 height 29
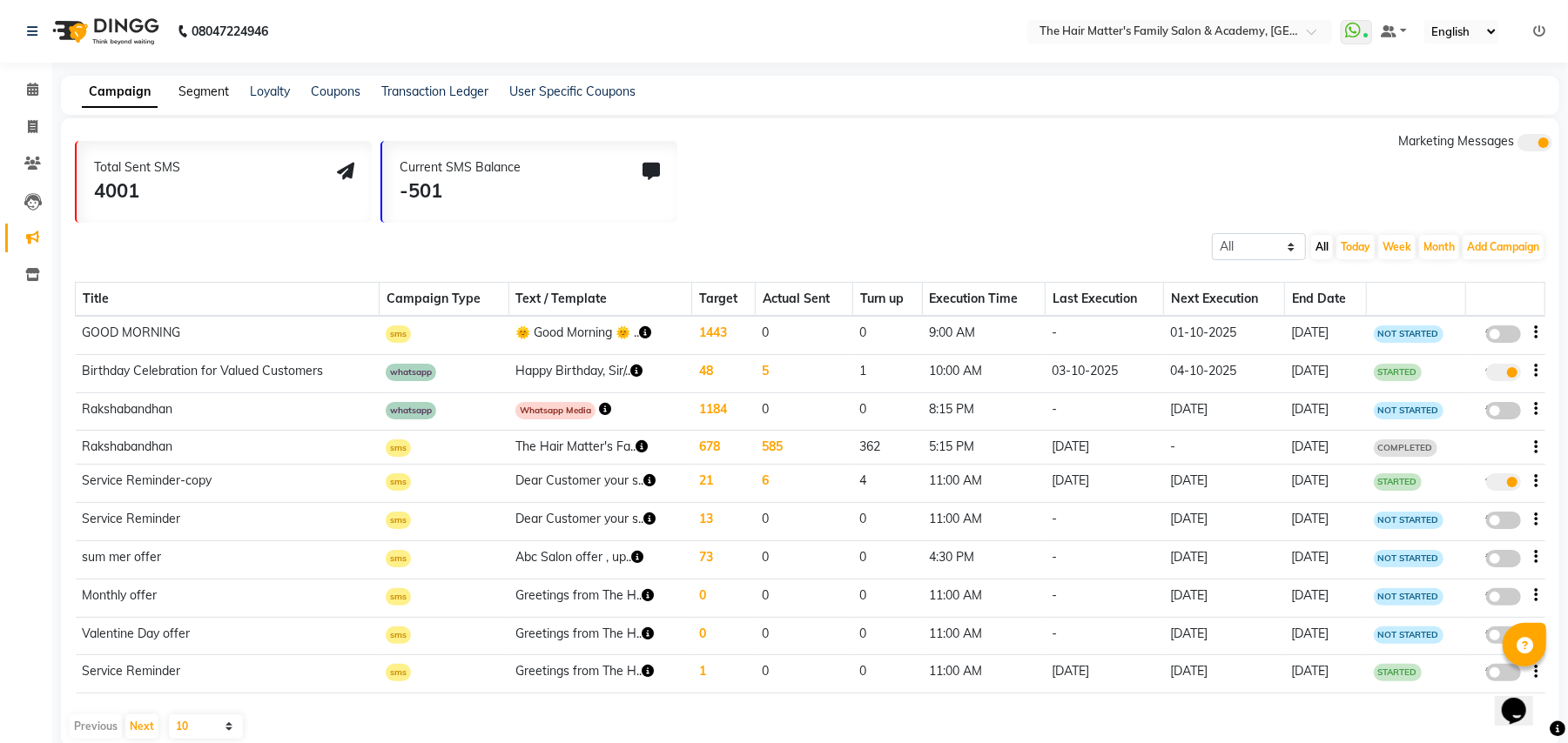
click at [203, 91] on link "Segment" at bounding box center [203, 92] width 50 height 15
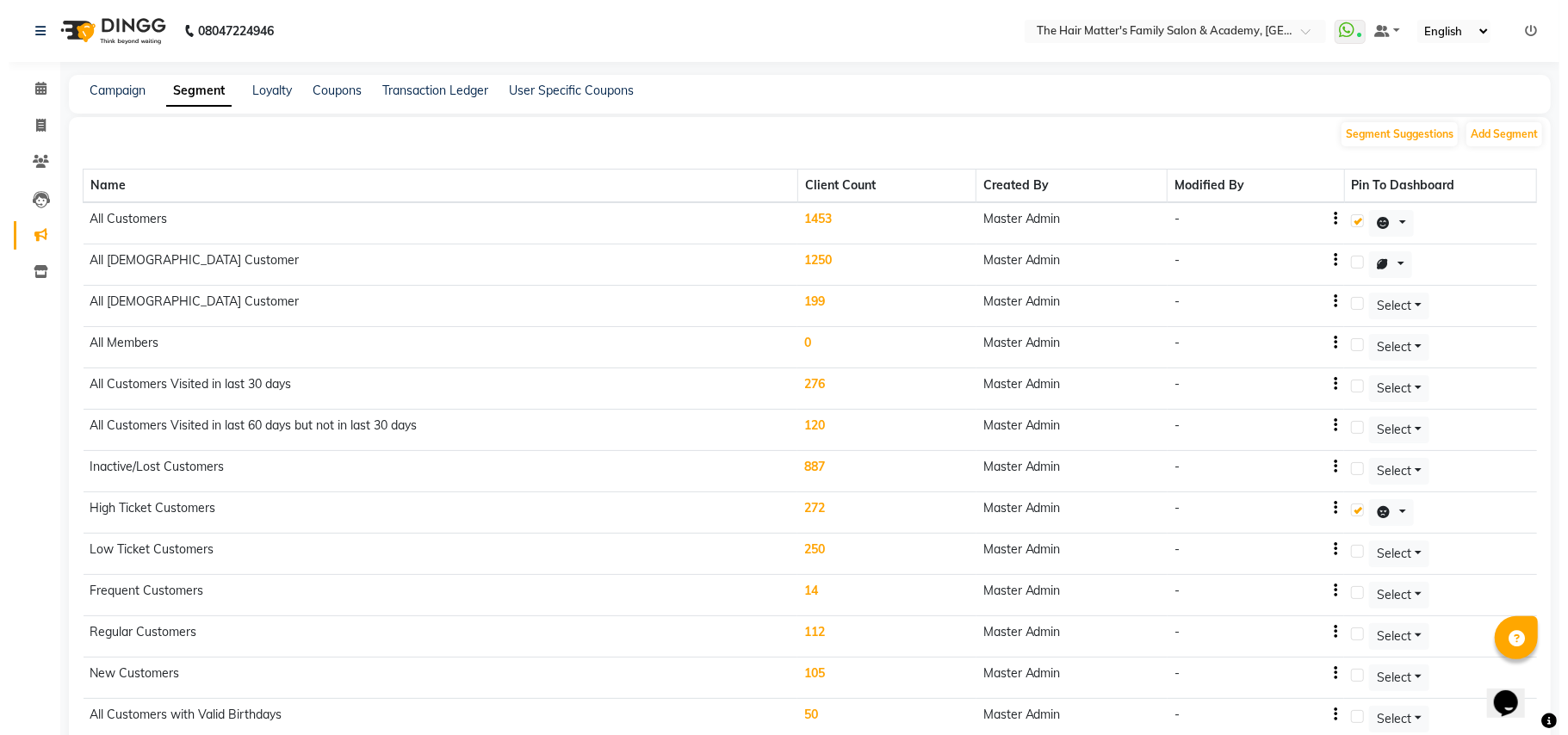
scroll to position [308, 0]
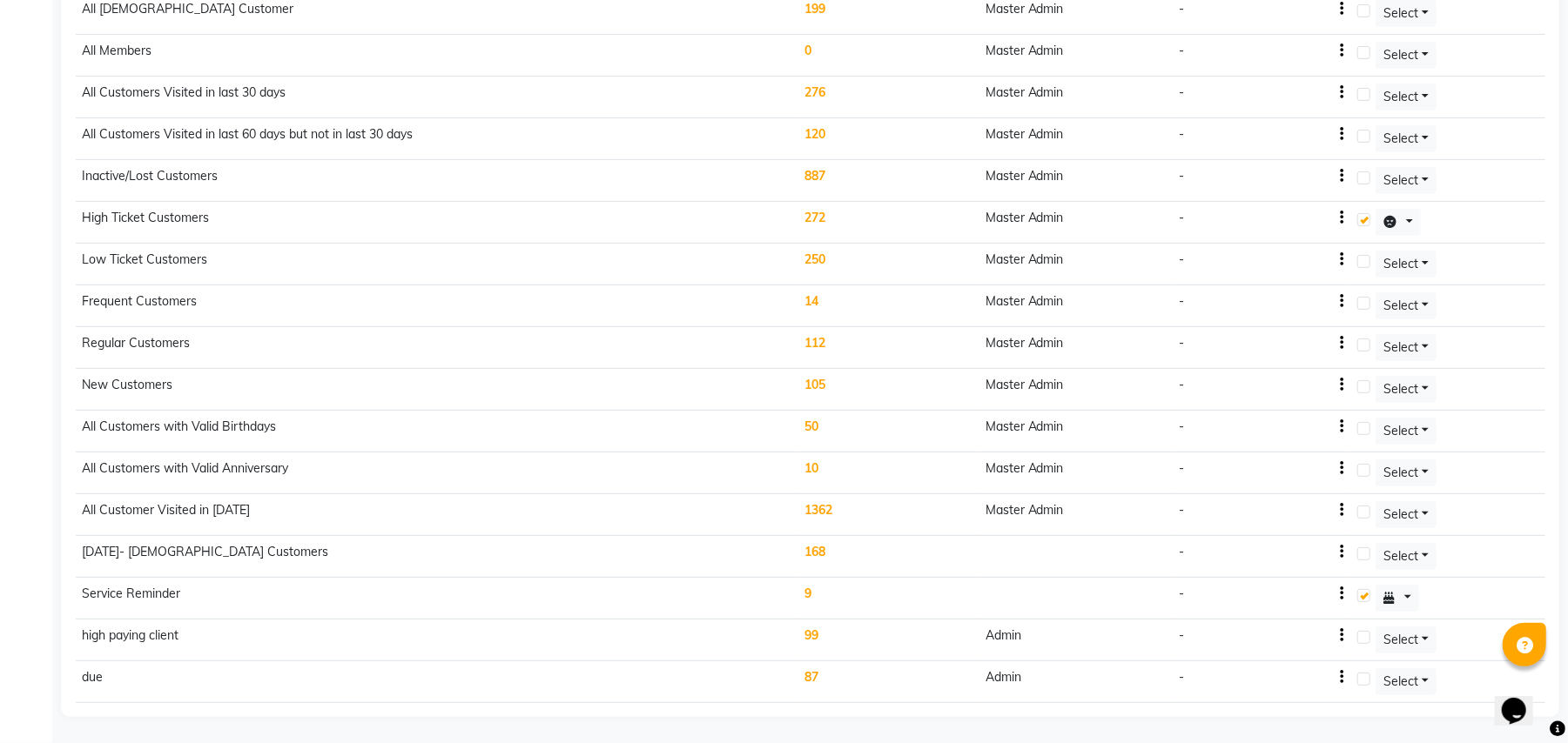
click at [175, 286] on td "Frequent Customers" at bounding box center [438, 305] width 723 height 41
click at [975, 291] on td "14" at bounding box center [887, 305] width 180 height 41
click at [975, 291] on body "08047224946 Select Location × The Hair Matter's Family Salon & Academy, S.p Rin…" at bounding box center [784, 75] width 1568 height 743
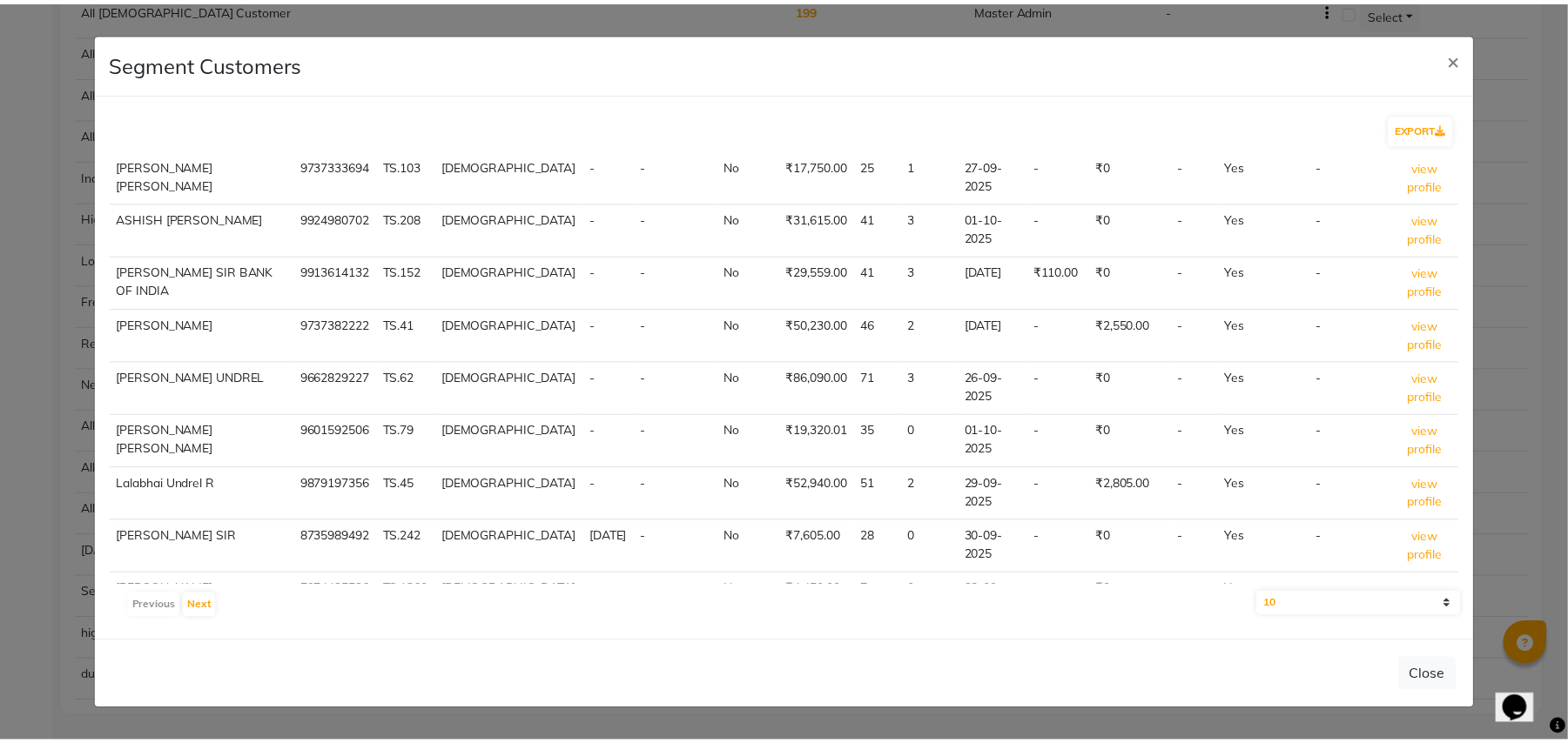
scroll to position [0, 0]
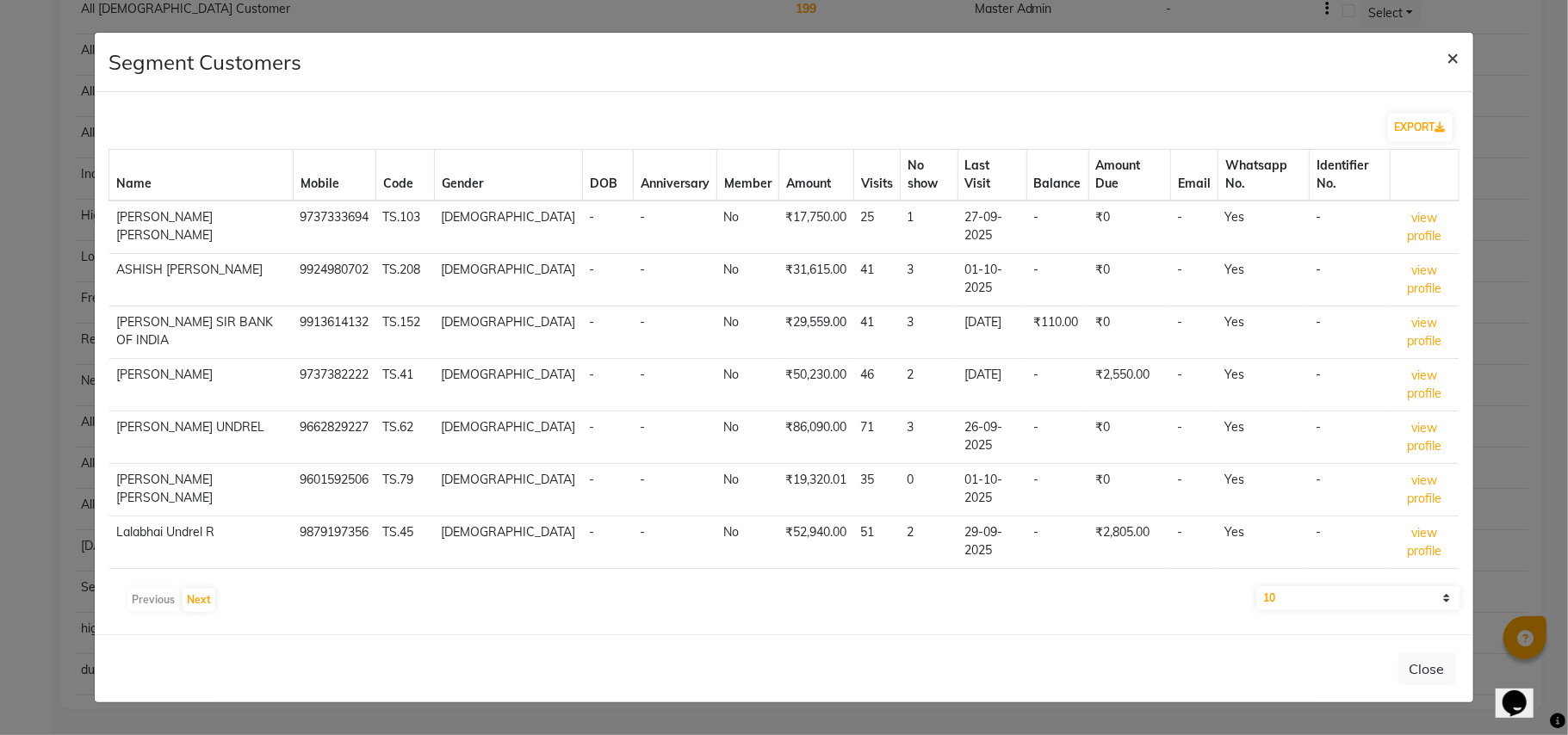
click at [1454, 55] on span "×" at bounding box center [1453, 56] width 12 height 26
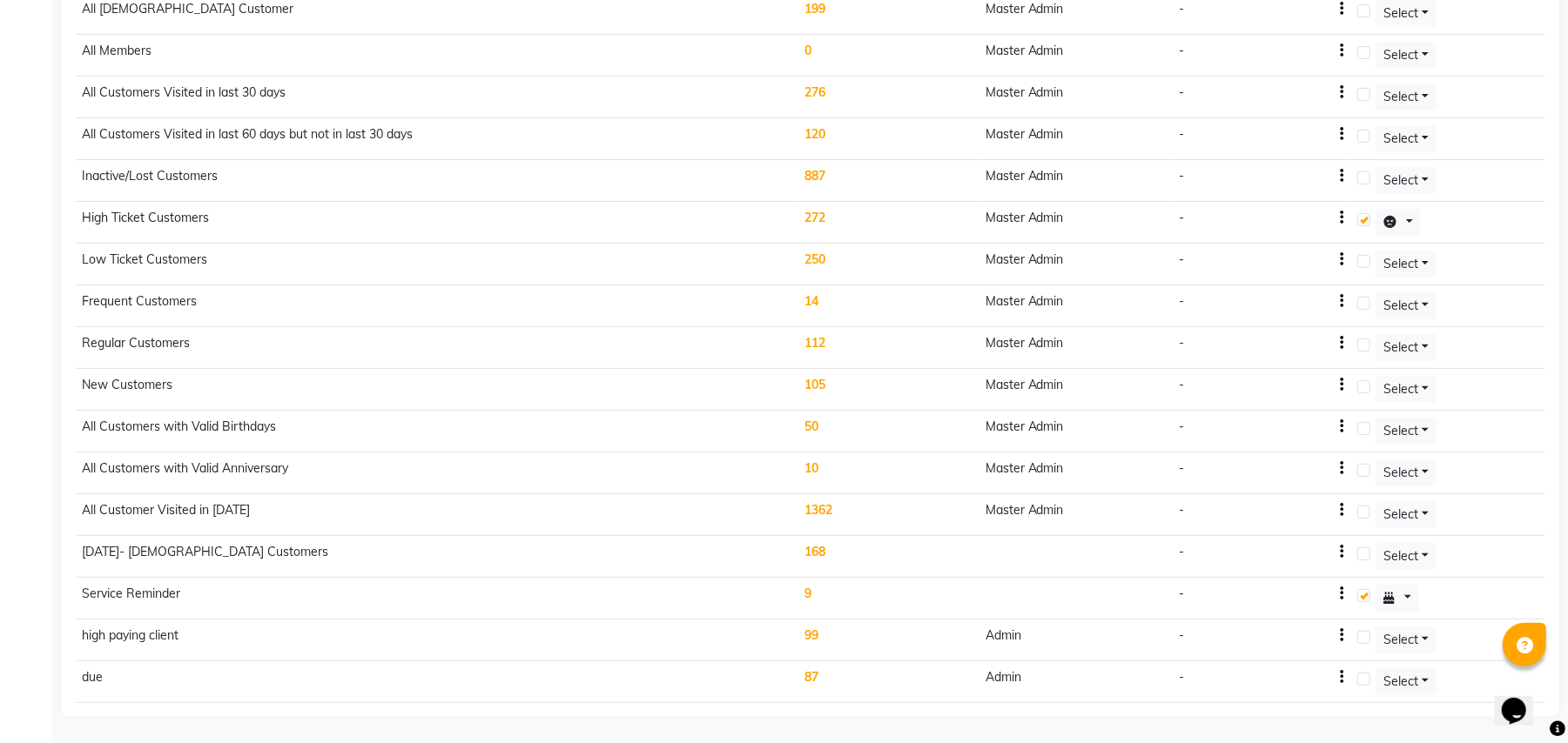
click at [129, 510] on td "All Customer Visited in 2020" at bounding box center [438, 515] width 723 height 41
click at [304, 512] on td "All Customer Visited in 2020" at bounding box center [438, 515] width 723 height 41
click at [1018, 524] on td "Master Admin" at bounding box center [1075, 515] width 194 height 41
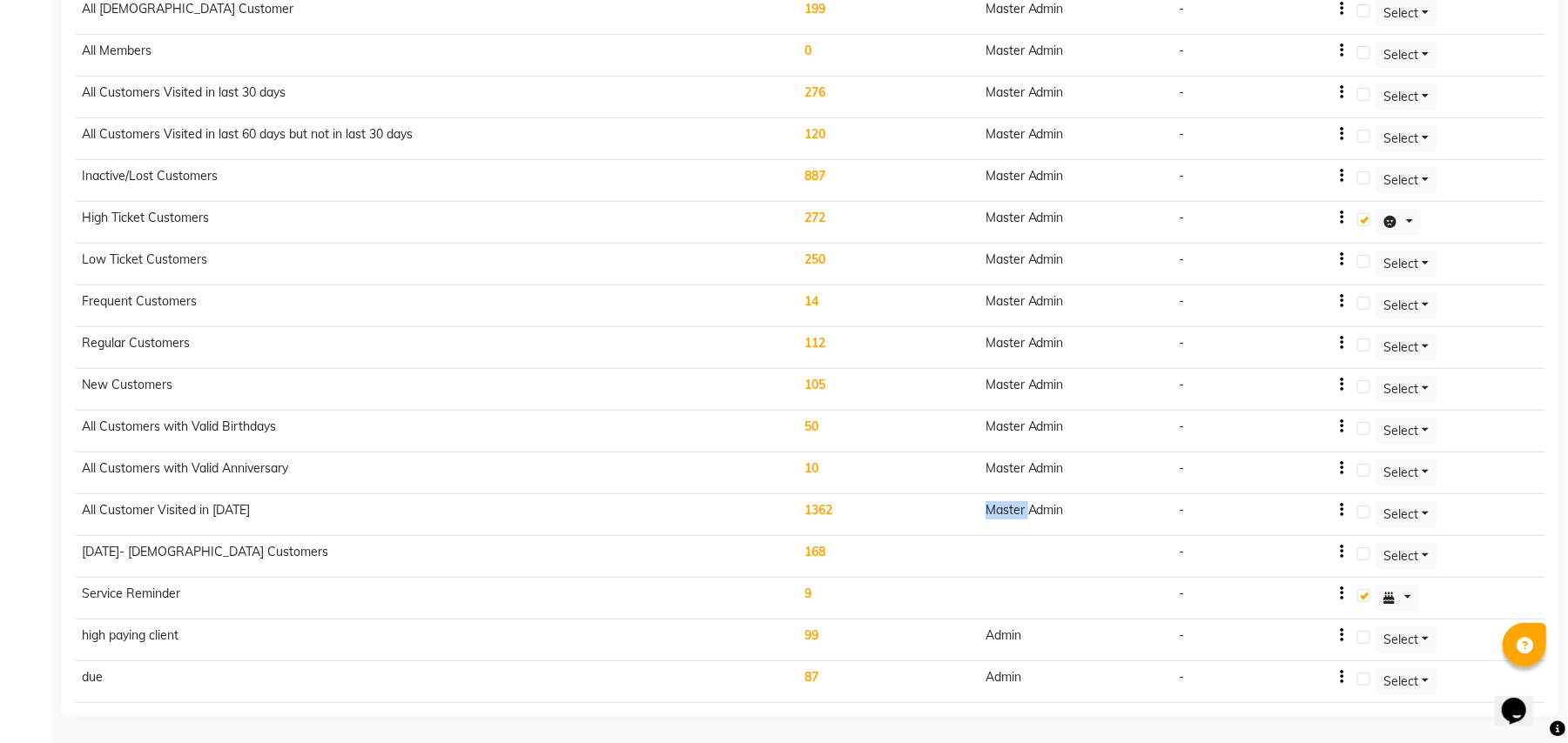
click at [1018, 524] on td "Master Admin" at bounding box center [1075, 515] width 194 height 41
click at [168, 513] on td "All Customer Visited in 2020" at bounding box center [438, 515] width 723 height 41
click at [292, 516] on td "All Customer Visited in 2020" at bounding box center [438, 515] width 723 height 41
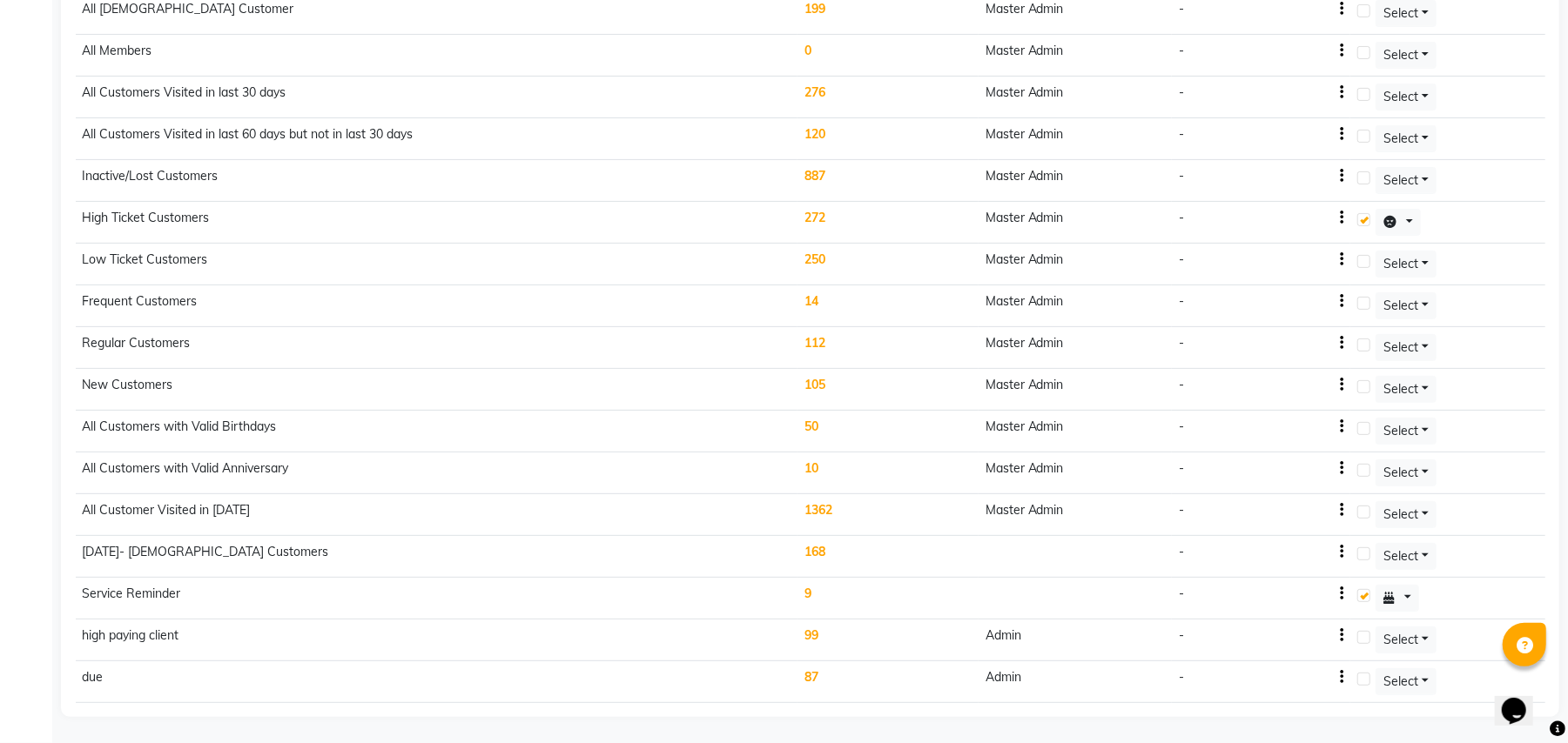
click at [292, 516] on td "All Customer Visited in 2020" at bounding box center [438, 515] width 723 height 41
click at [276, 544] on td "May 2024- Female Customers" at bounding box center [438, 556] width 723 height 41
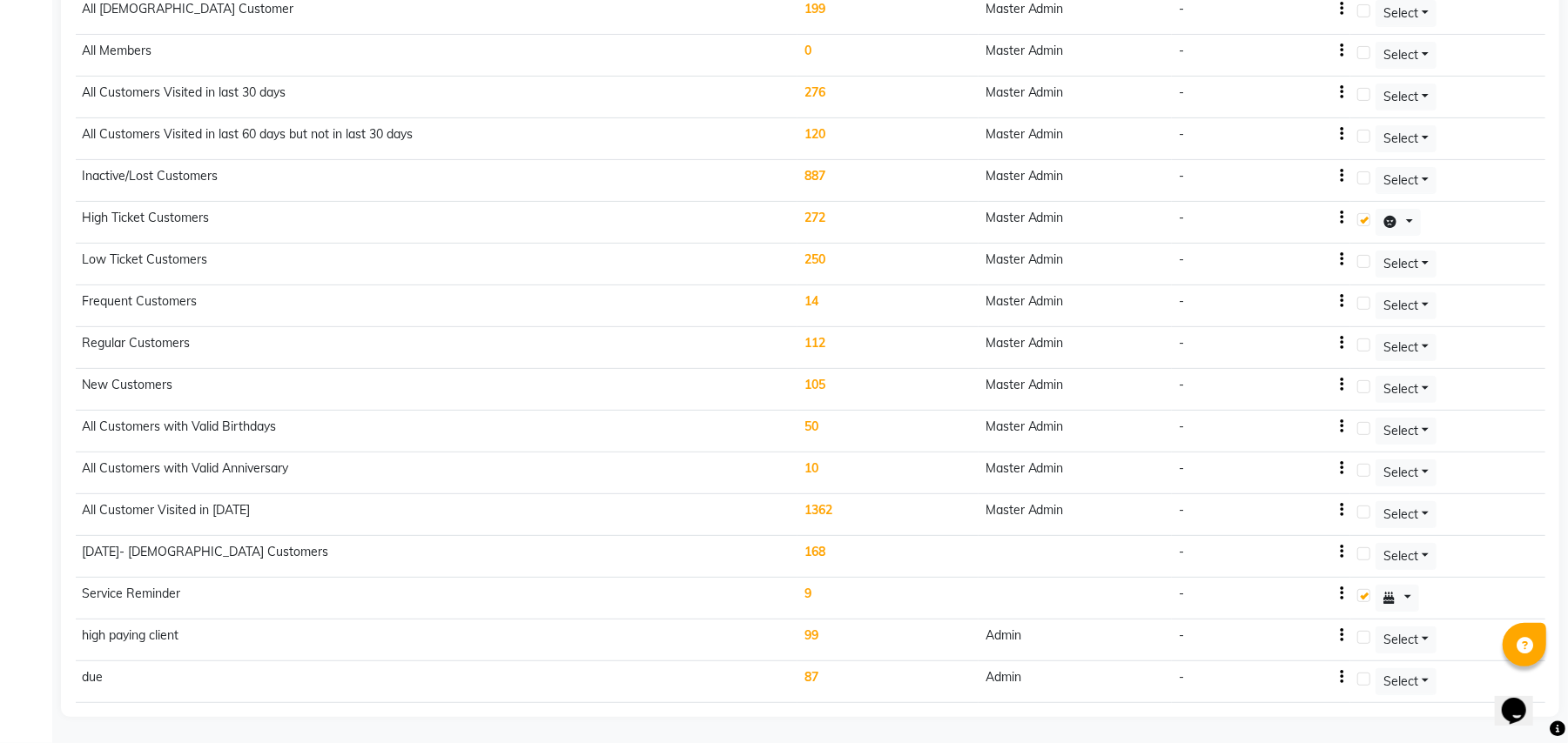
click at [272, 546] on td "May 2024- Female Customers" at bounding box center [438, 556] width 723 height 41
click at [266, 547] on td "May 2024- Female Customers" at bounding box center [438, 556] width 723 height 41
click at [246, 551] on td "May 2024- Female Customers" at bounding box center [438, 556] width 723 height 41
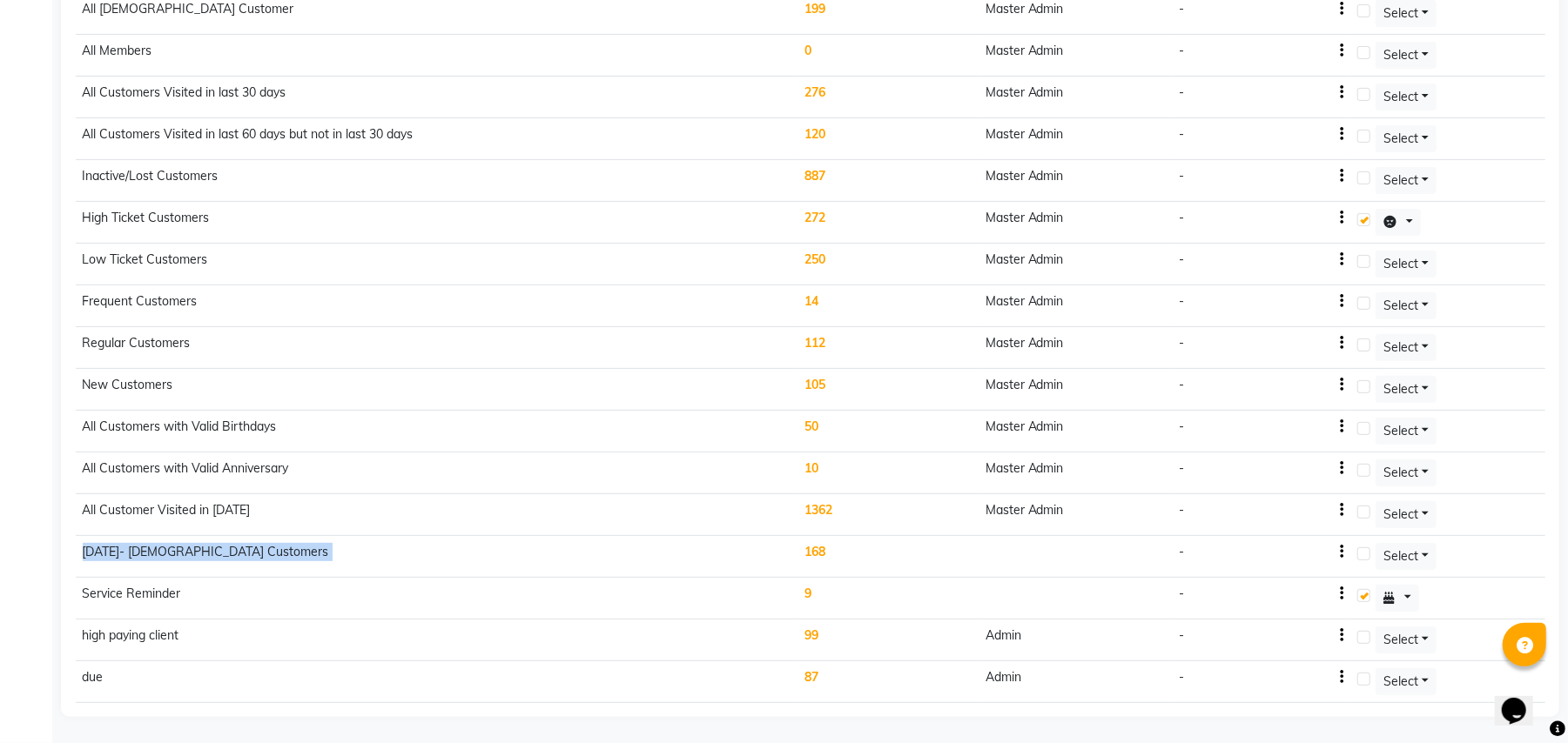
click at [246, 551] on td "May 2024- Female Customers" at bounding box center [438, 556] width 723 height 41
click at [318, 547] on td "May 2024- Female Customers" at bounding box center [438, 556] width 723 height 41
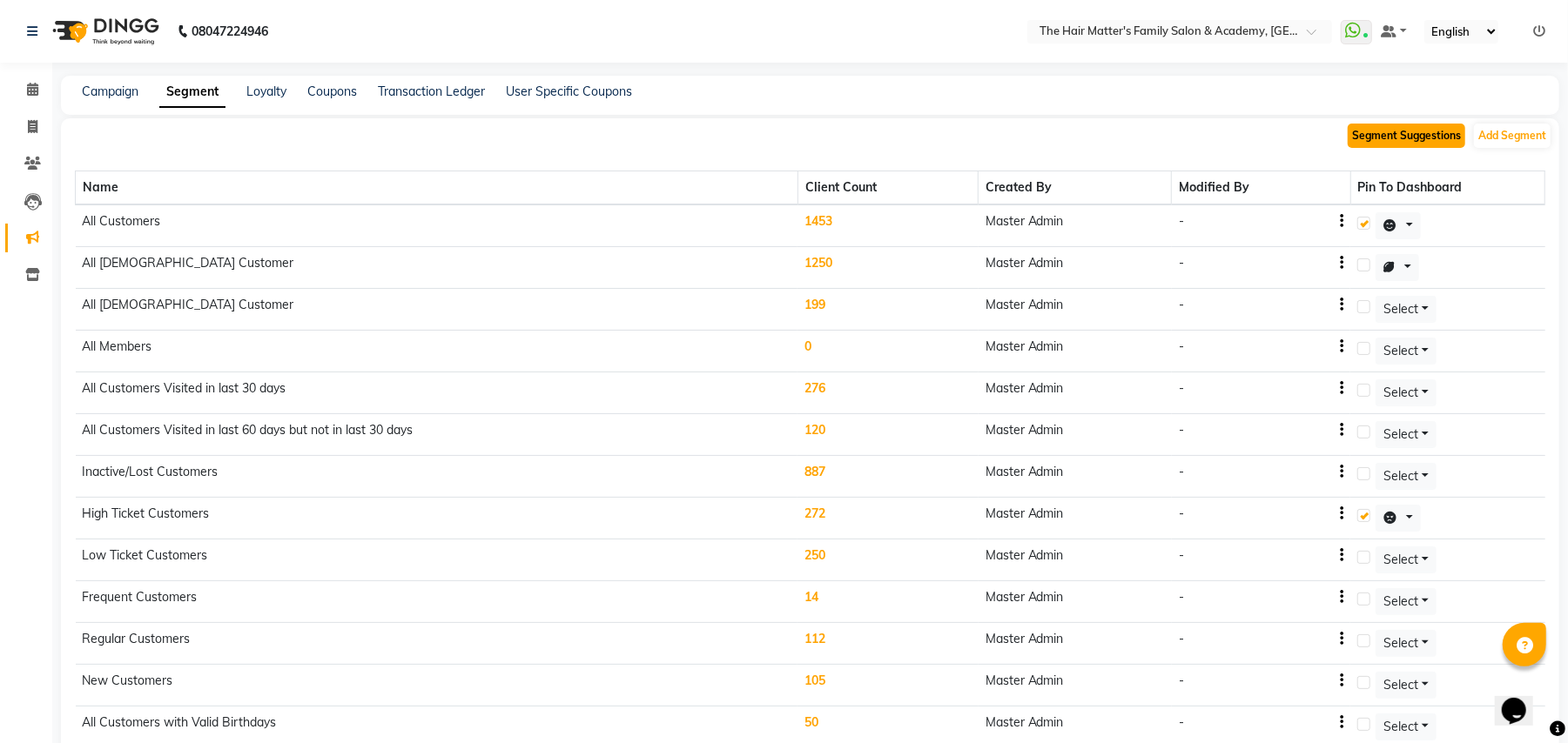
click at [1382, 138] on button "Segment Suggestions" at bounding box center [1406, 135] width 118 height 24
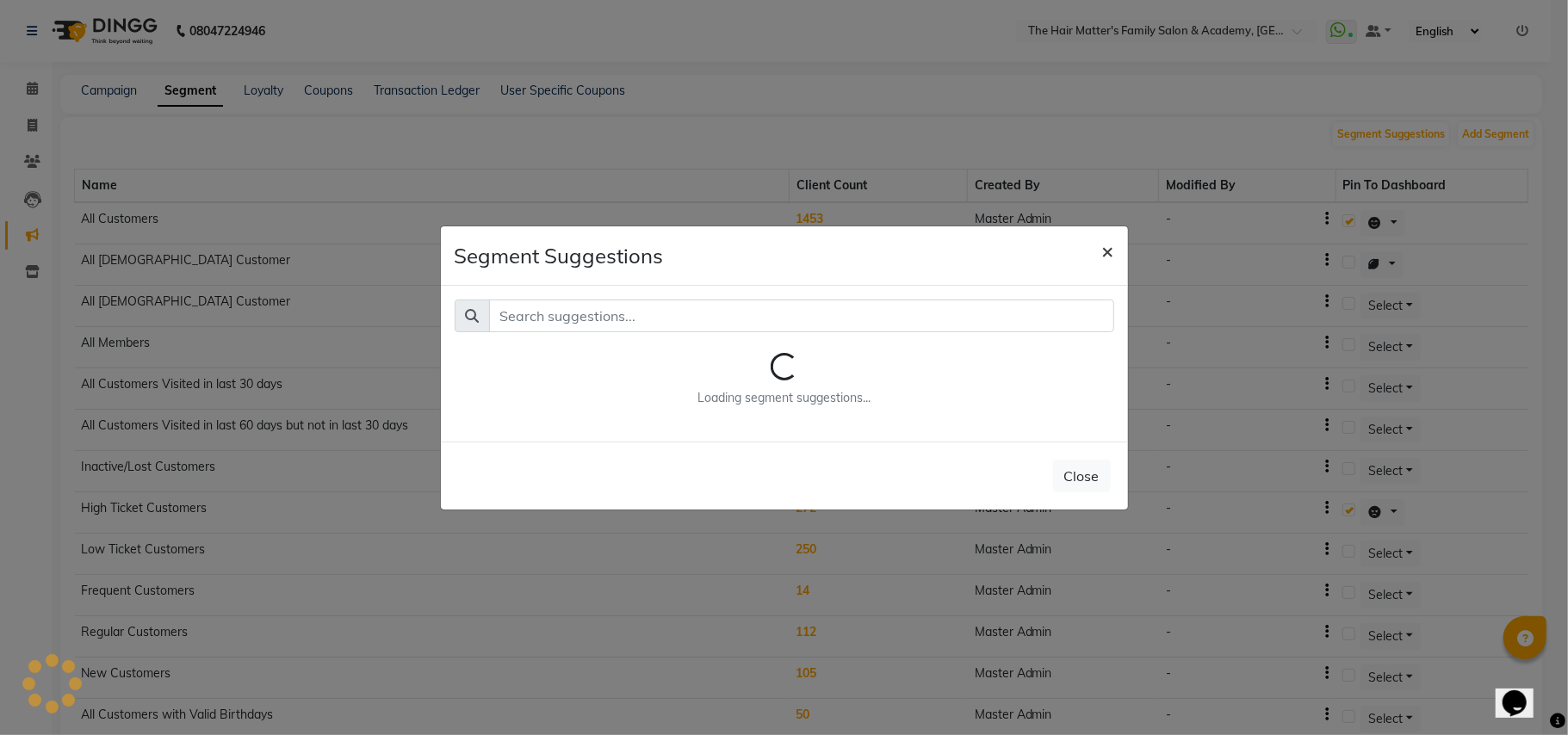
click at [1097, 248] on button "×" at bounding box center [1109, 251] width 40 height 49
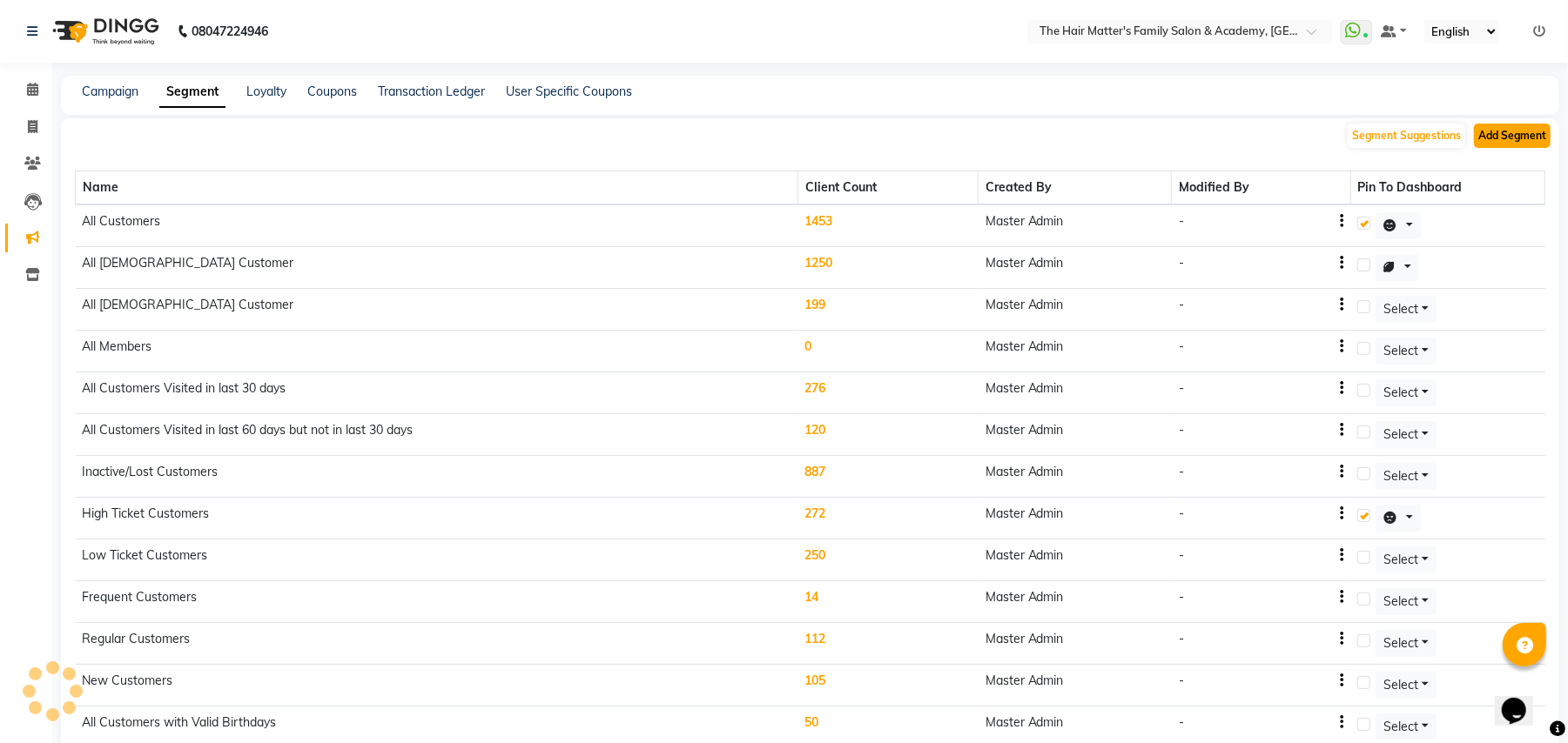
click at [1494, 129] on button "Add Segment" at bounding box center [1511, 135] width 76 height 24
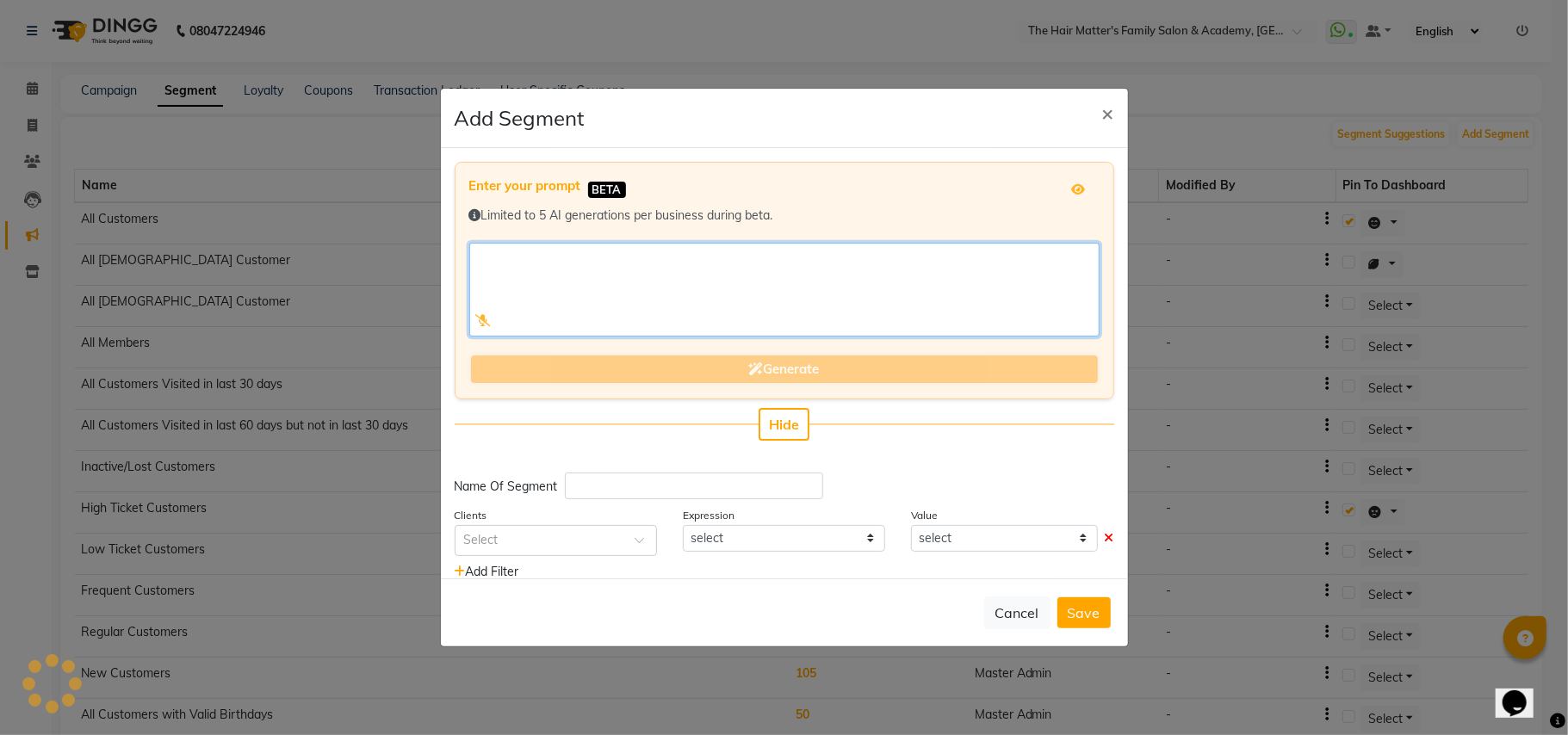
click at [686, 283] on textarea at bounding box center [784, 290] width 630 height 93
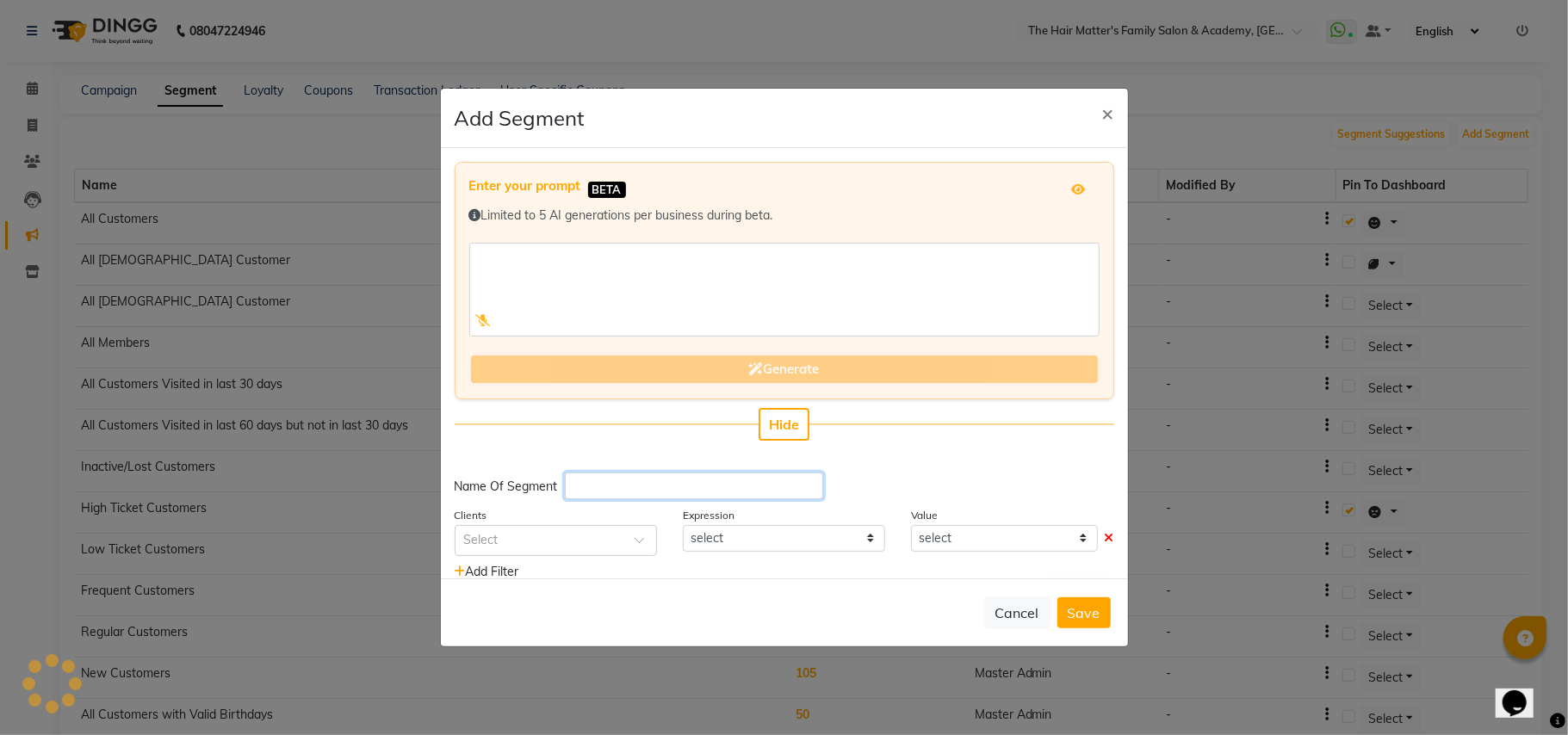
click at [625, 483] on input "text" at bounding box center [693, 486] width 258 height 27
type input "ALL STRAIGHNING CLIENTS"
click at [521, 531] on input "text" at bounding box center [539, 539] width 149 height 18
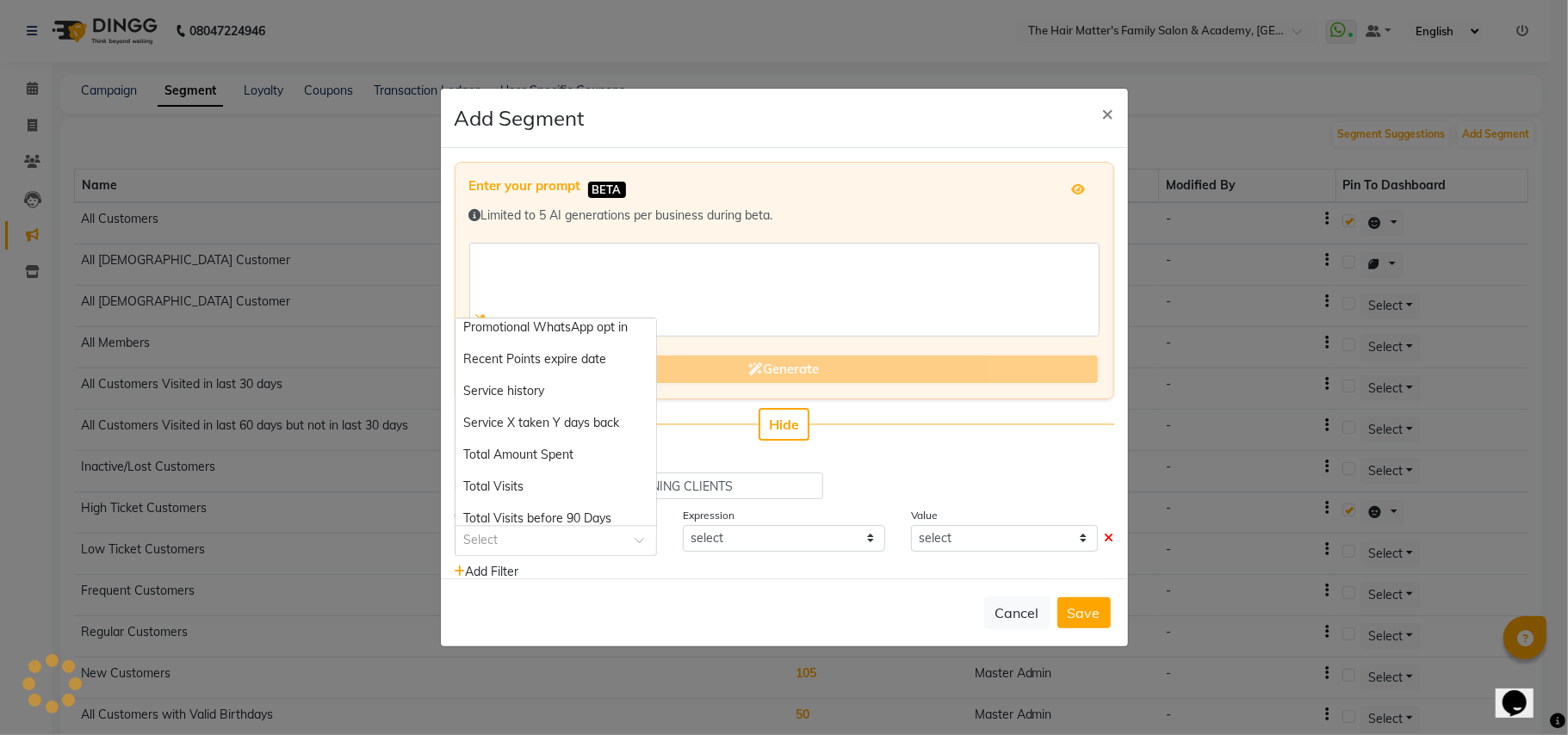
scroll to position [1636, 0]
click at [506, 468] on div "Service history" at bounding box center [556, 482] width 200 height 31
select select "="
select select "true"
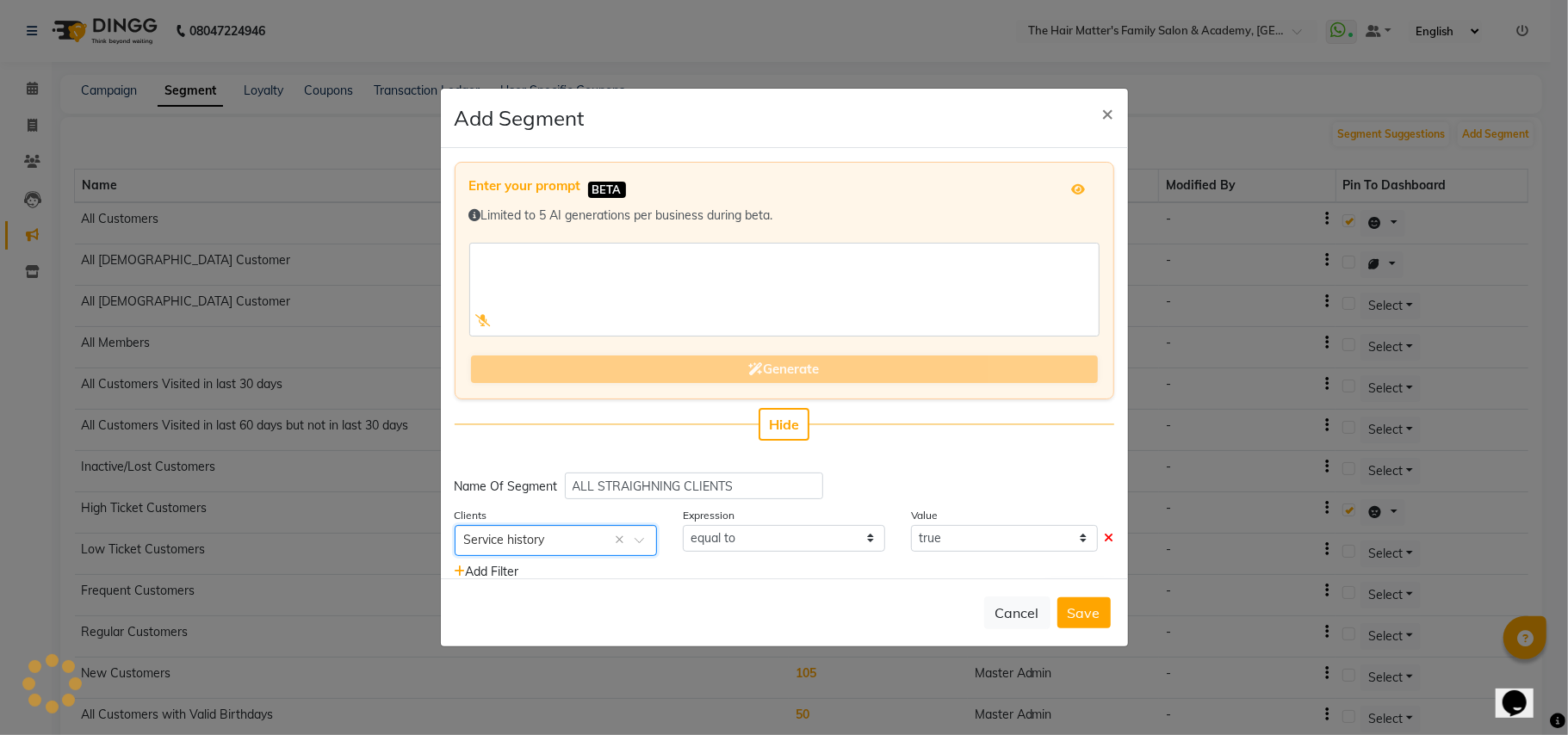
click at [532, 535] on input "text" at bounding box center [539, 539] width 149 height 18
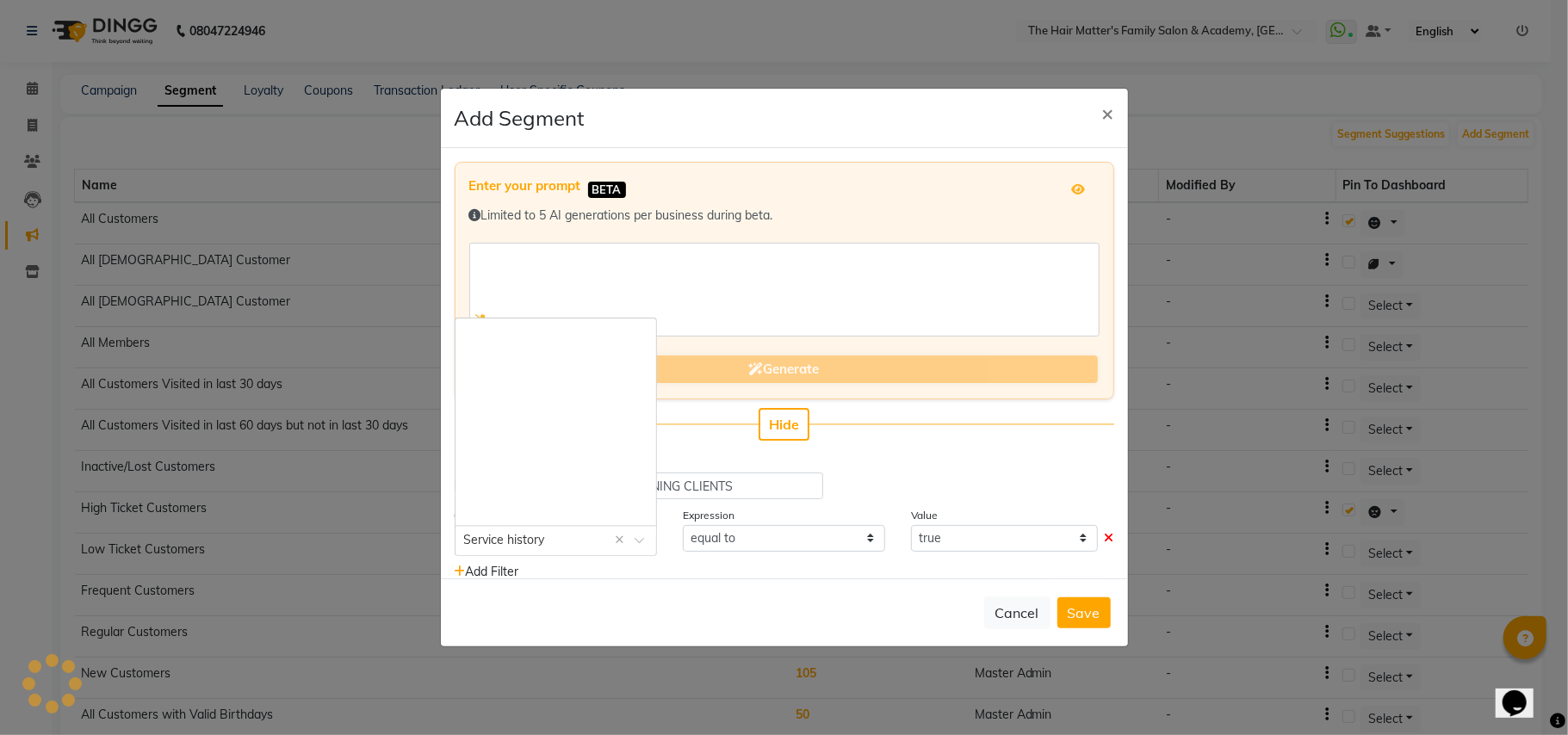
scroll to position [1784, 0]
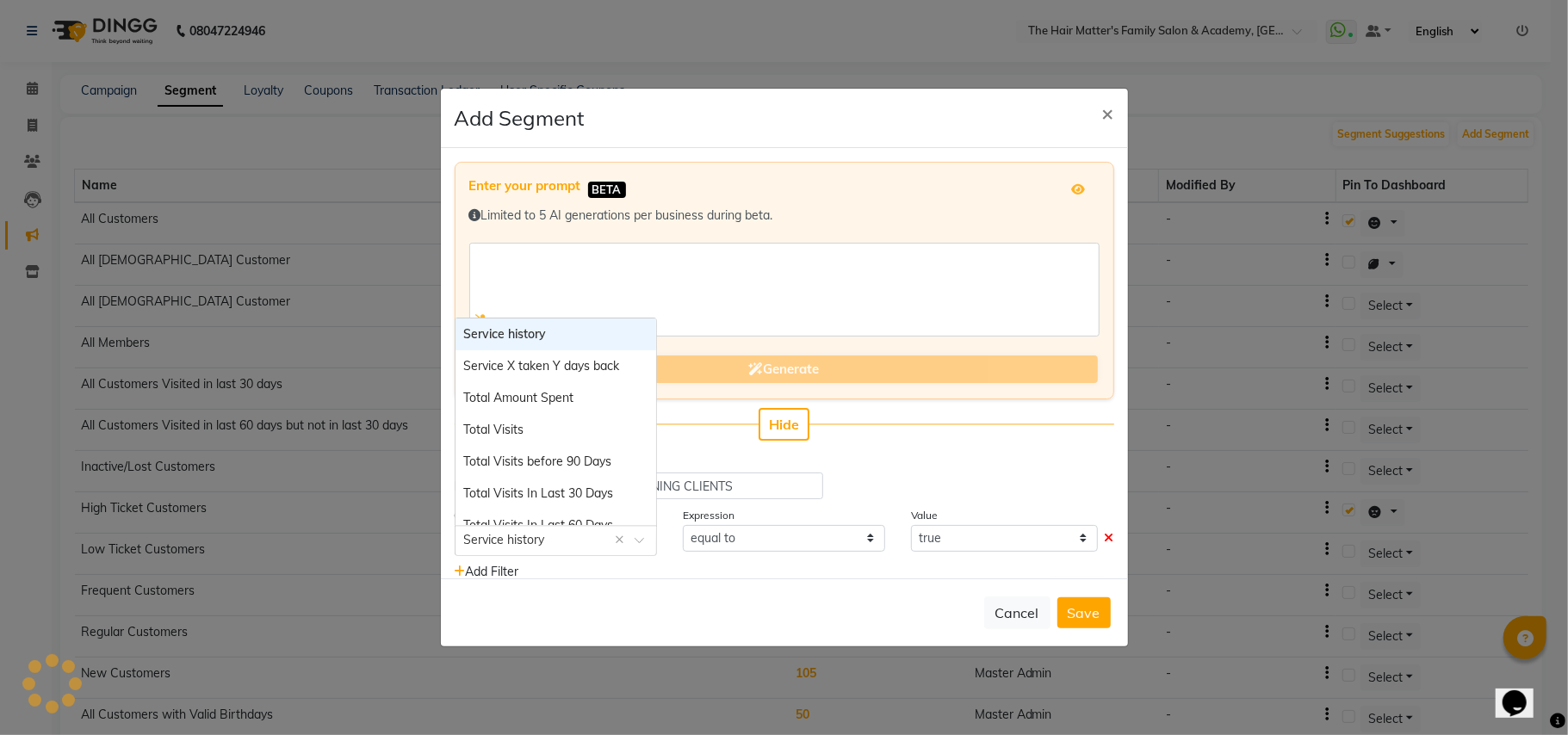
click at [541, 531] on input "text" at bounding box center [539, 539] width 149 height 18
click at [623, 581] on div "Cancel Save" at bounding box center [784, 612] width 687 height 68
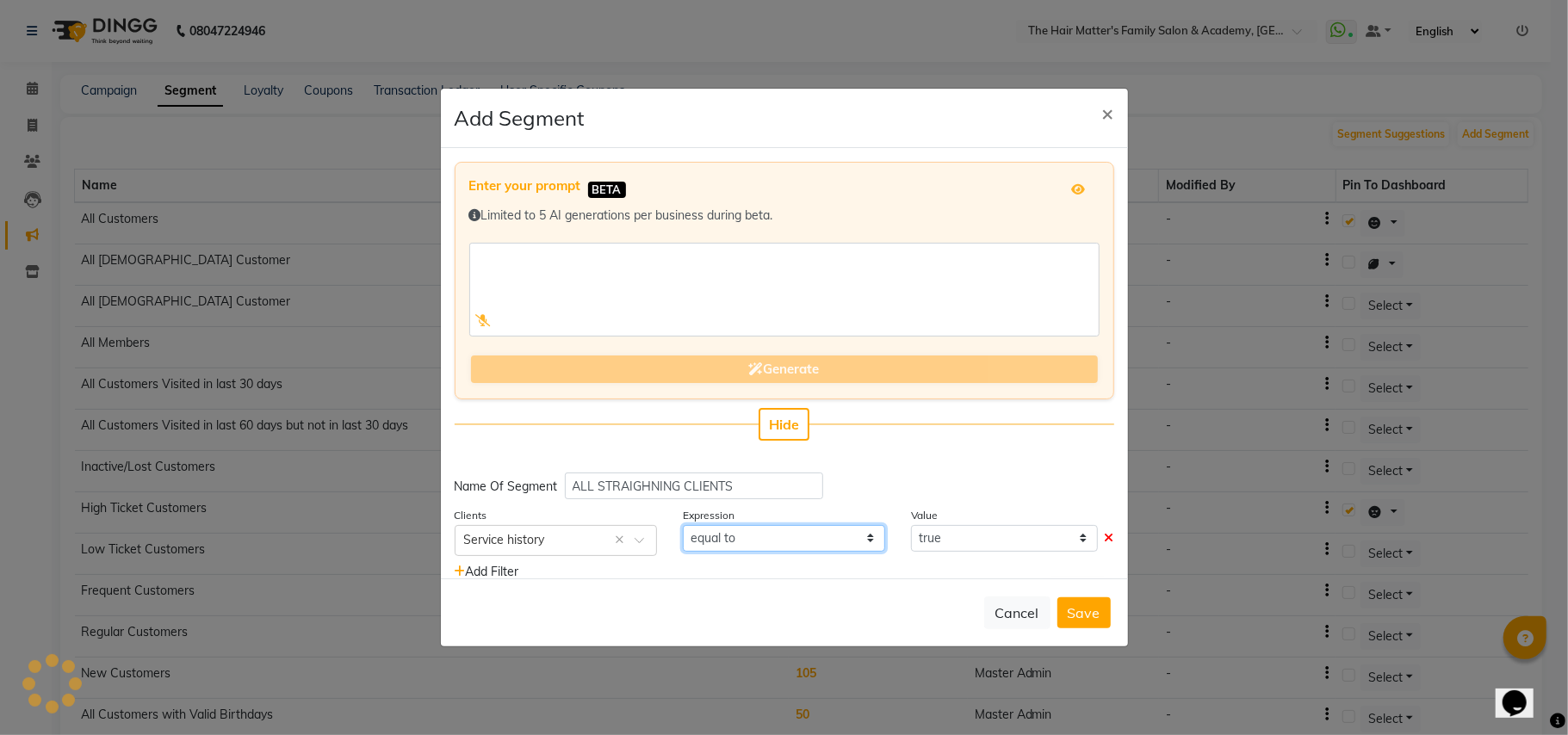
click at [722, 535] on select "equal to" at bounding box center [784, 539] width 202 height 27
click at [966, 521] on div "Value true false" at bounding box center [1011, 531] width 228 height 50
click at [966, 531] on select "true false" at bounding box center [1004, 539] width 186 height 27
click at [966, 549] on select "true false" at bounding box center [1004, 539] width 186 height 27
click at [995, 525] on select "true false" at bounding box center [1004, 539] width 186 height 27
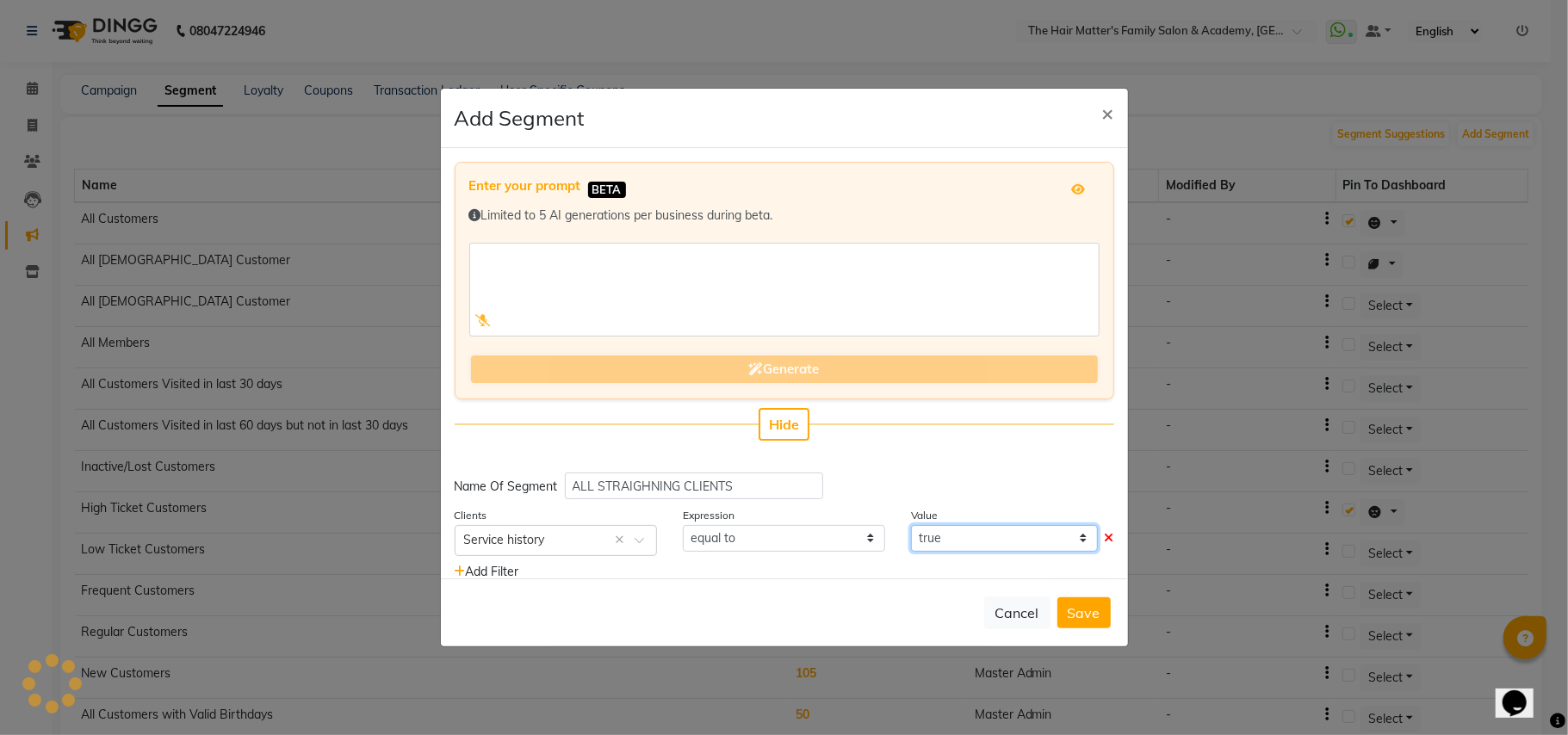
click at [967, 536] on select "true false" at bounding box center [1004, 539] width 186 height 27
click at [476, 572] on span "Add Filter" at bounding box center [487, 572] width 65 height 15
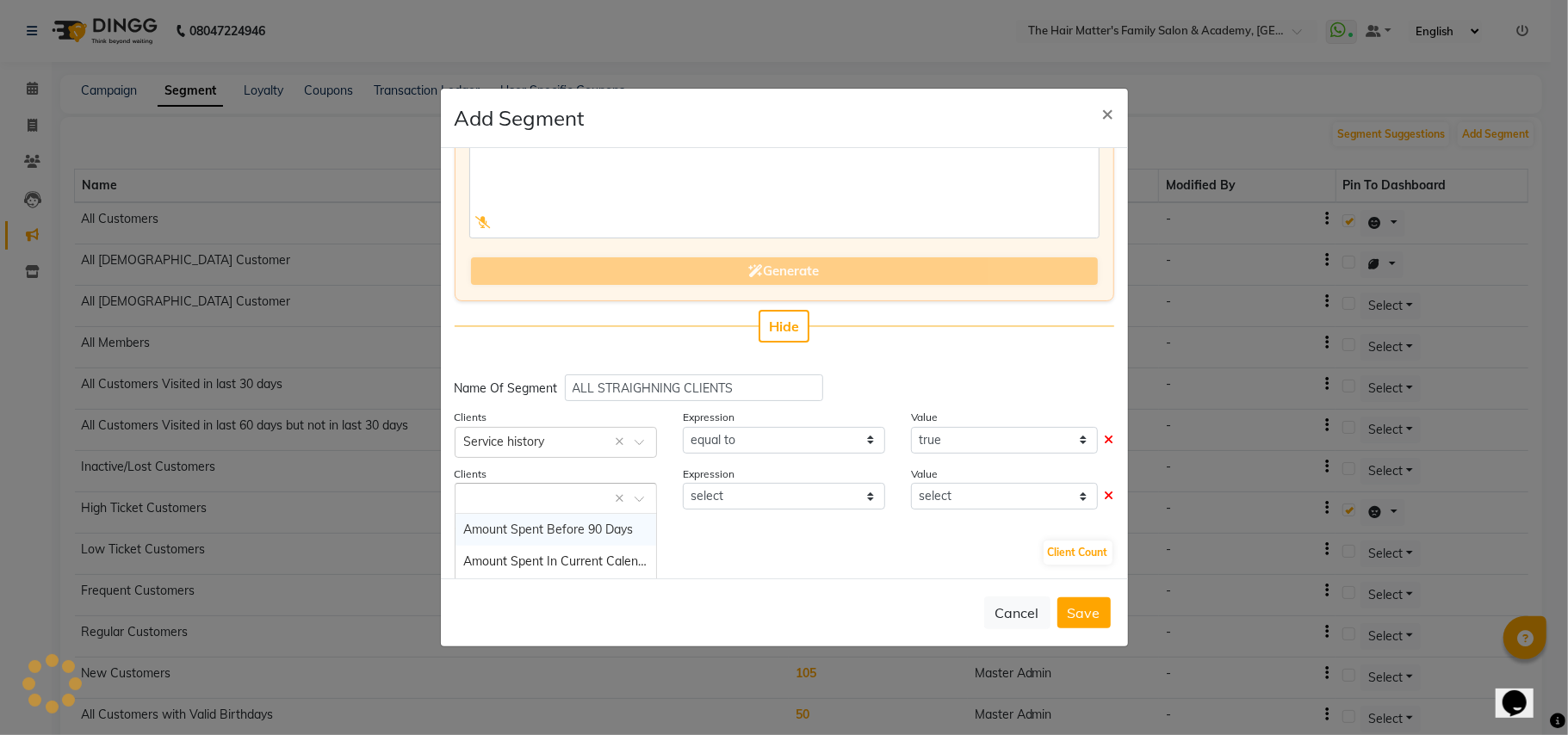
click at [582, 490] on input "text" at bounding box center [539, 497] width 149 height 18
click at [1048, 415] on div "Enter your prompt BETA Limited to 5 AI generations per business during beta. Ge…" at bounding box center [784, 363] width 687 height 431
click at [1045, 551] on button "Client Count" at bounding box center [1078, 552] width 69 height 24
click at [1105, 494] on icon at bounding box center [1110, 496] width 10 height 12
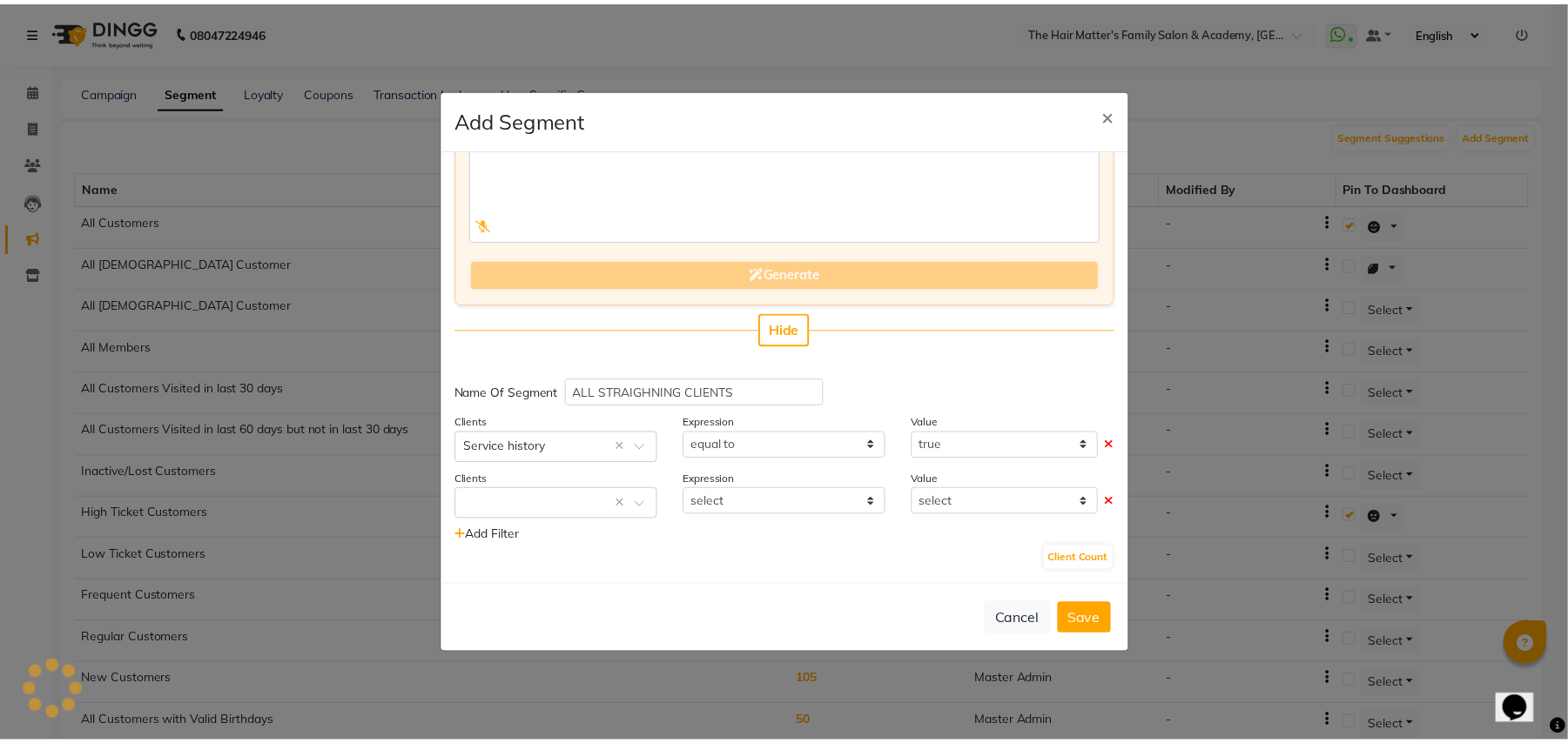
scroll to position [43, 0]
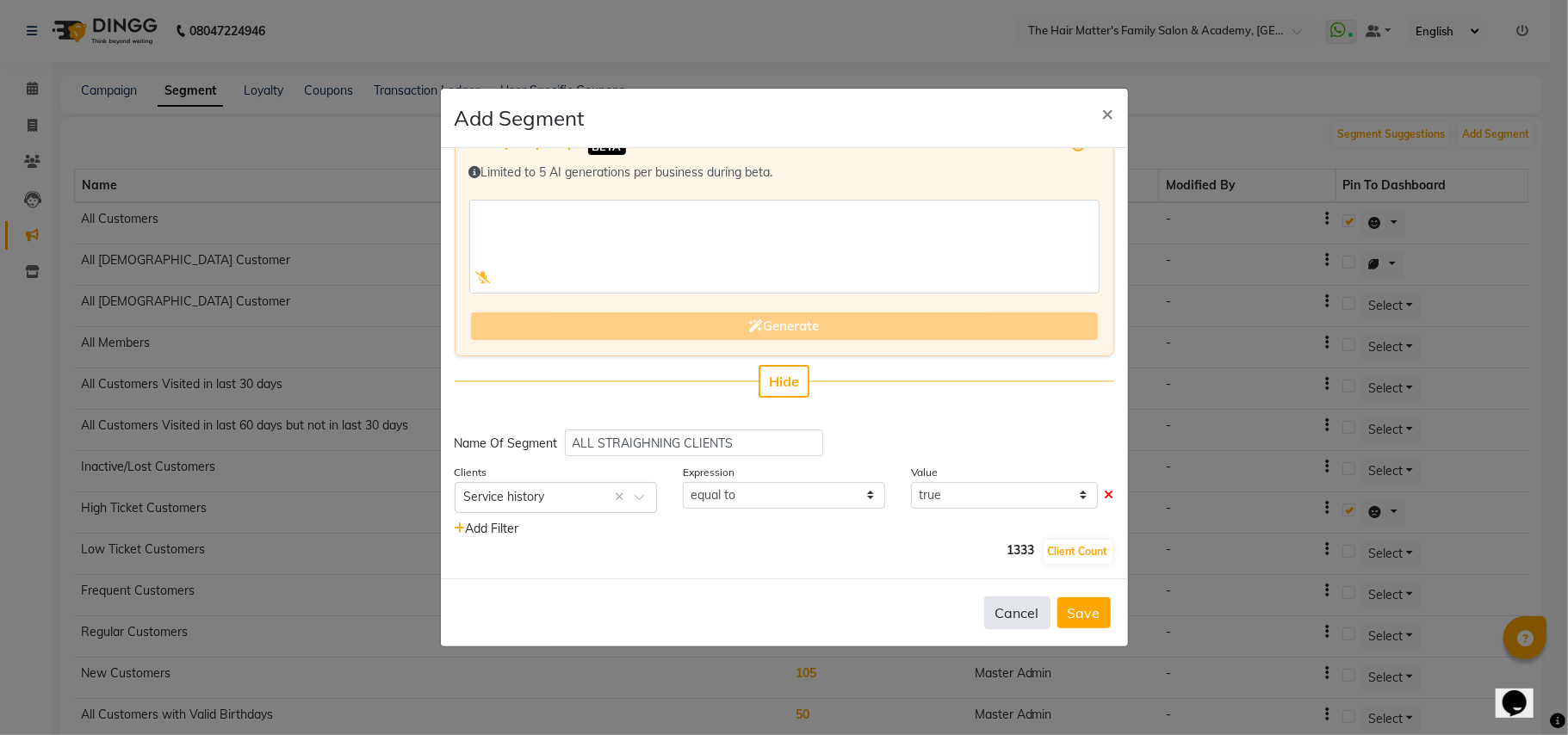
click at [1006, 617] on button "Cancel" at bounding box center [1017, 613] width 67 height 32
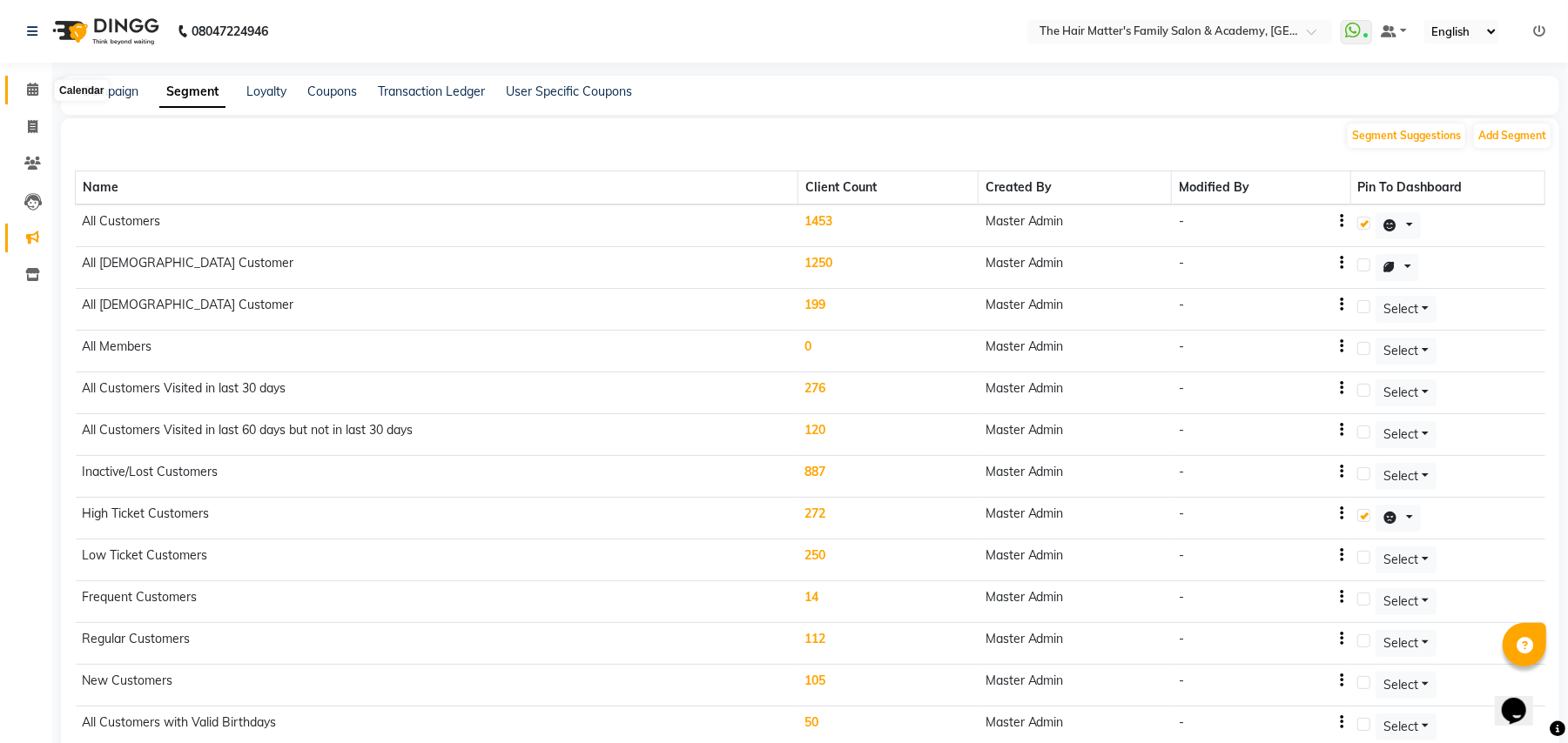
click at [22, 91] on span at bounding box center [33, 90] width 31 height 20
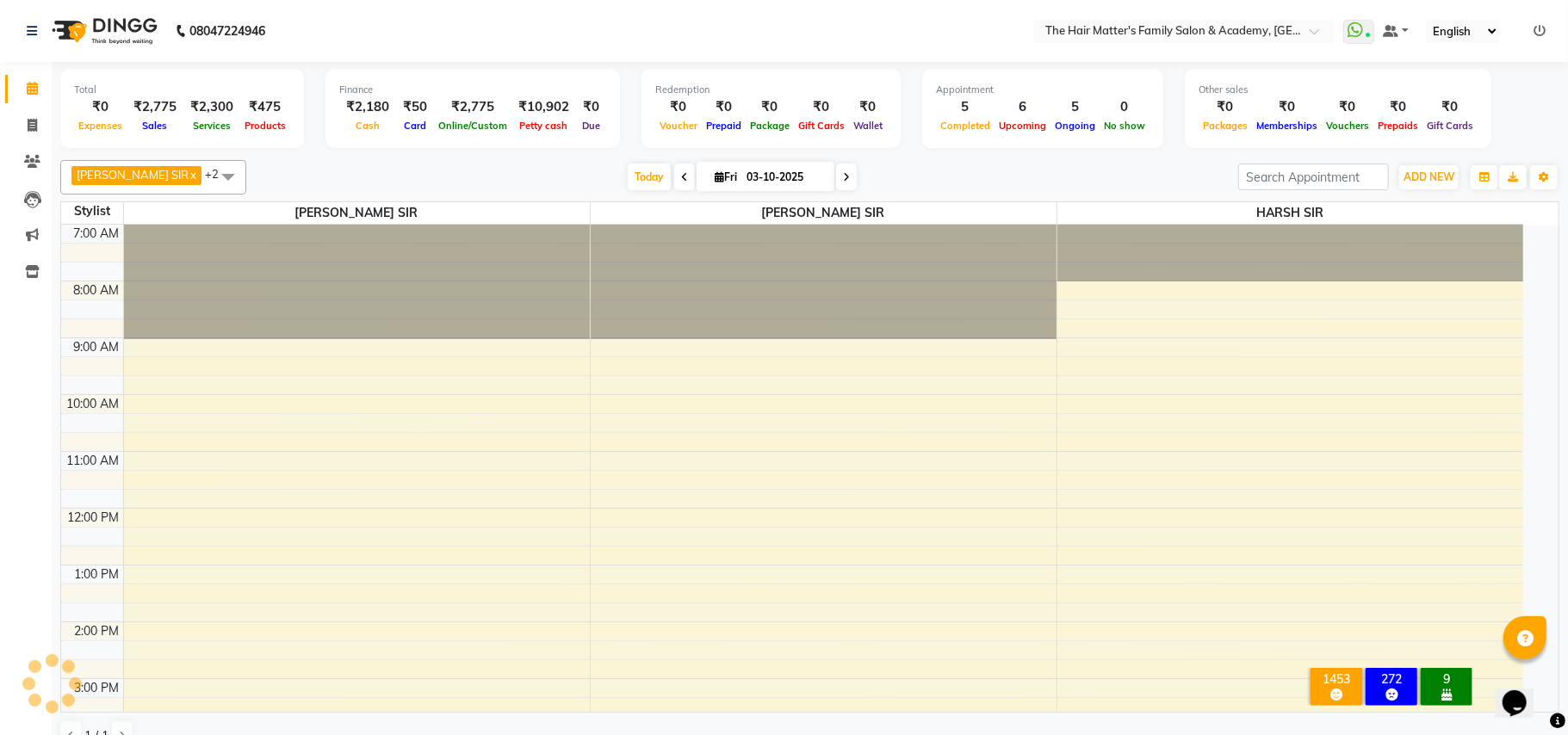
scroll to position [435, 0]
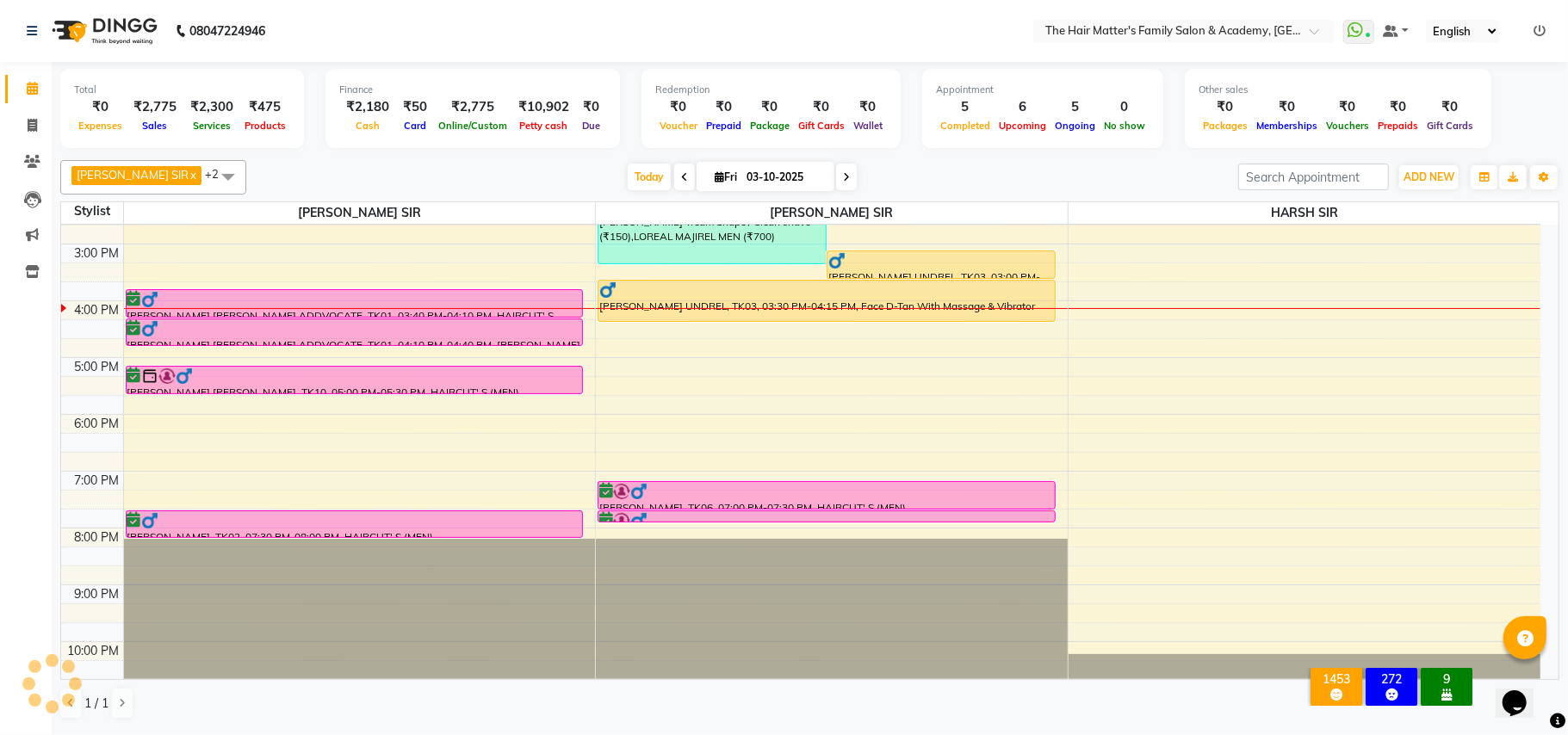
click at [843, 174] on icon at bounding box center [845, 177] width 7 height 10
type input "04-10-2025"
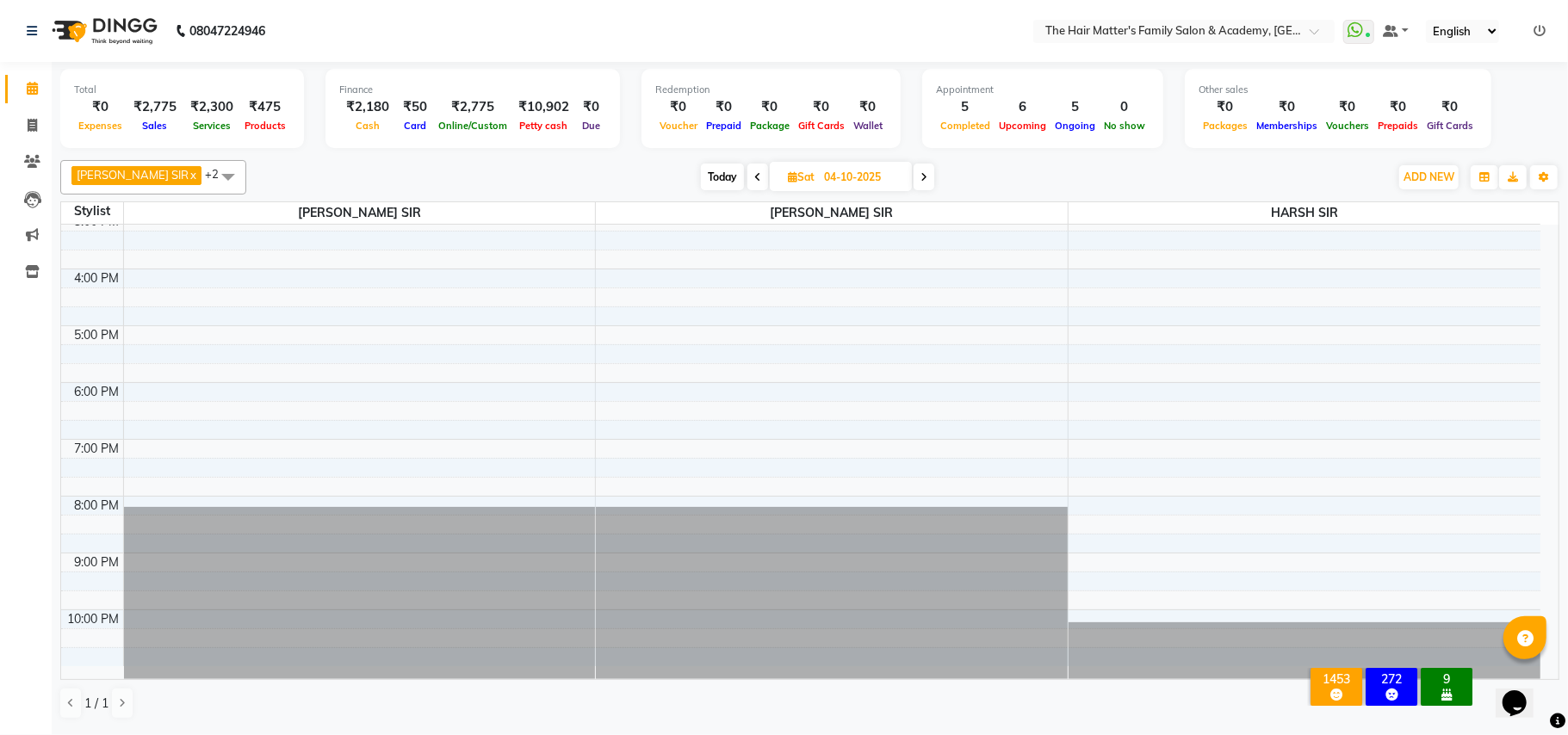
scroll to position [85, 0]
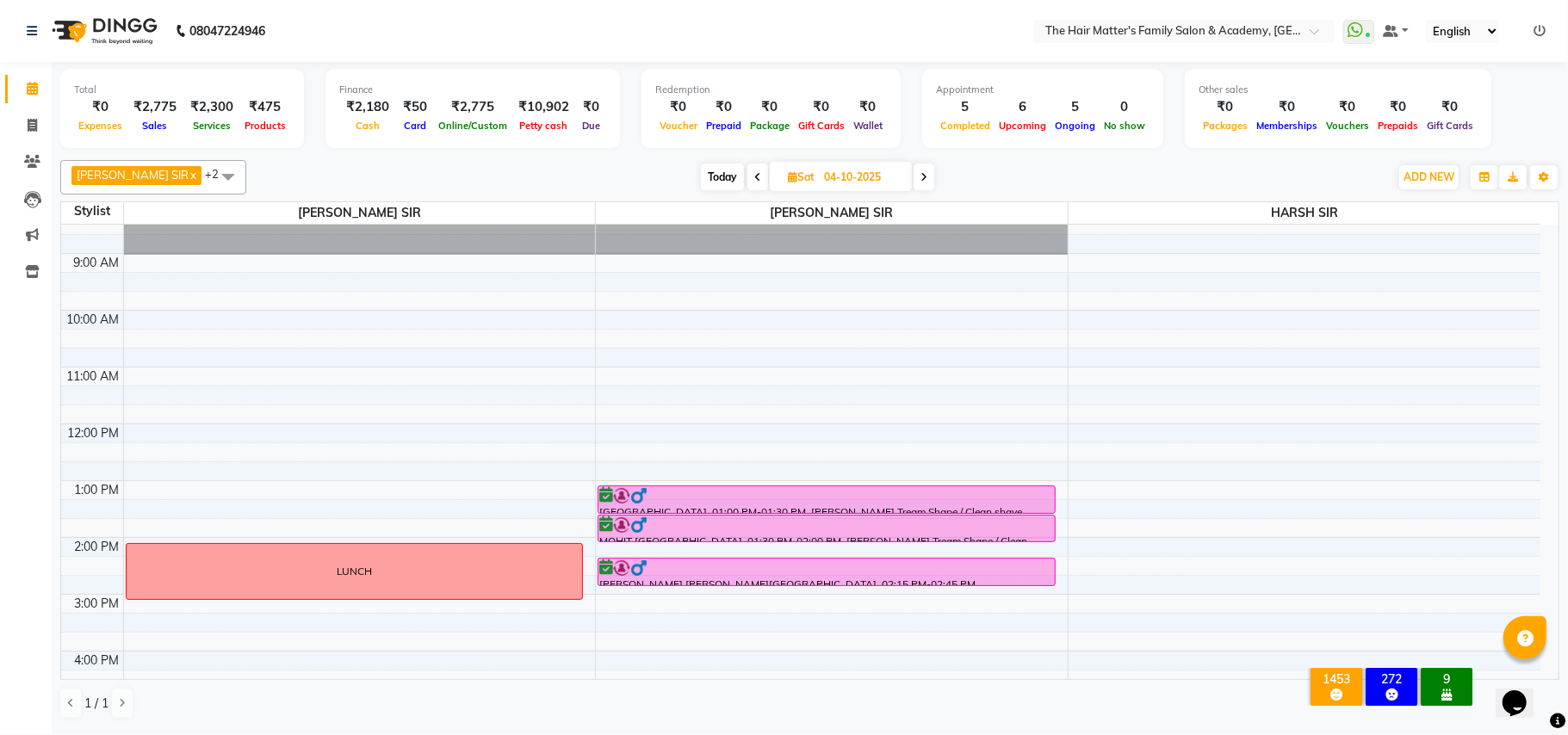
click at [132, 434] on div "7:00 AM 8:00 AM 9:00 AM 10:00 AM 11:00 AM 12:00 PM 1:00 PM 2:00 PM 3:00 PM 4:00…" at bounding box center [801, 594] width 1479 height 909
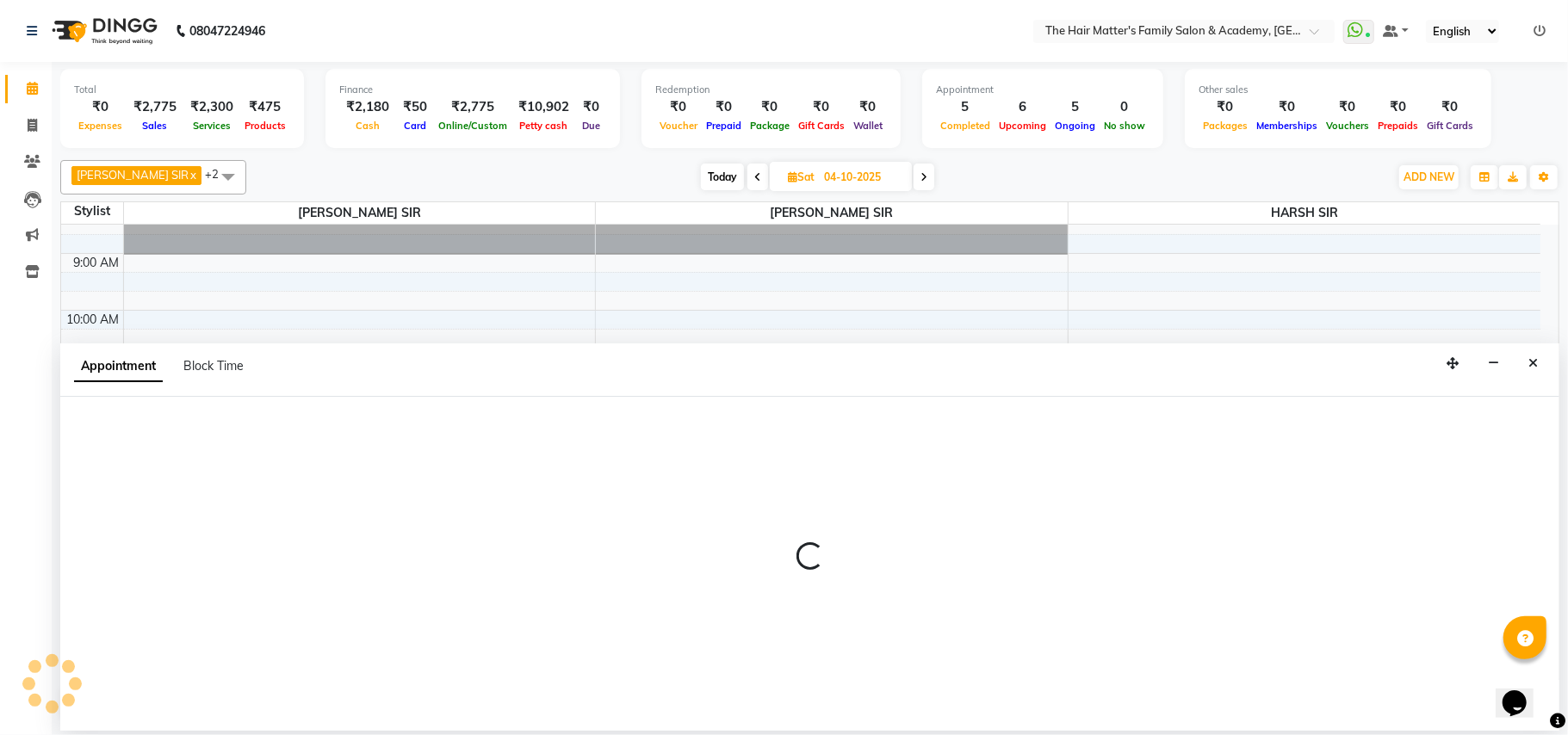
select select "42572"
select select "720"
select select "tentative"
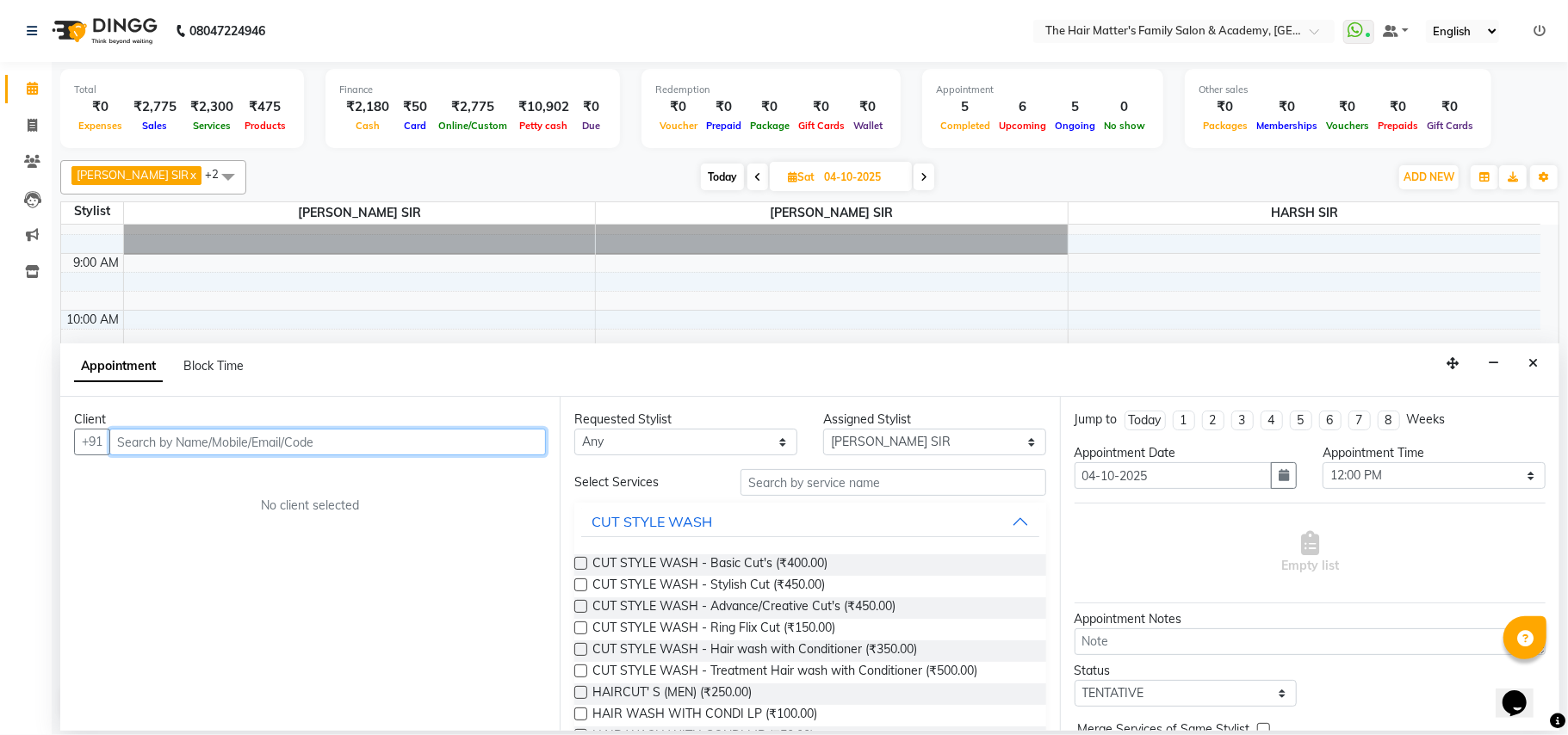
click at [181, 456] on input "text" at bounding box center [328, 442] width 437 height 27
paste input "79 7442 5526"
click at [167, 448] on input "79 7442 5526" at bounding box center [292, 442] width 365 height 27
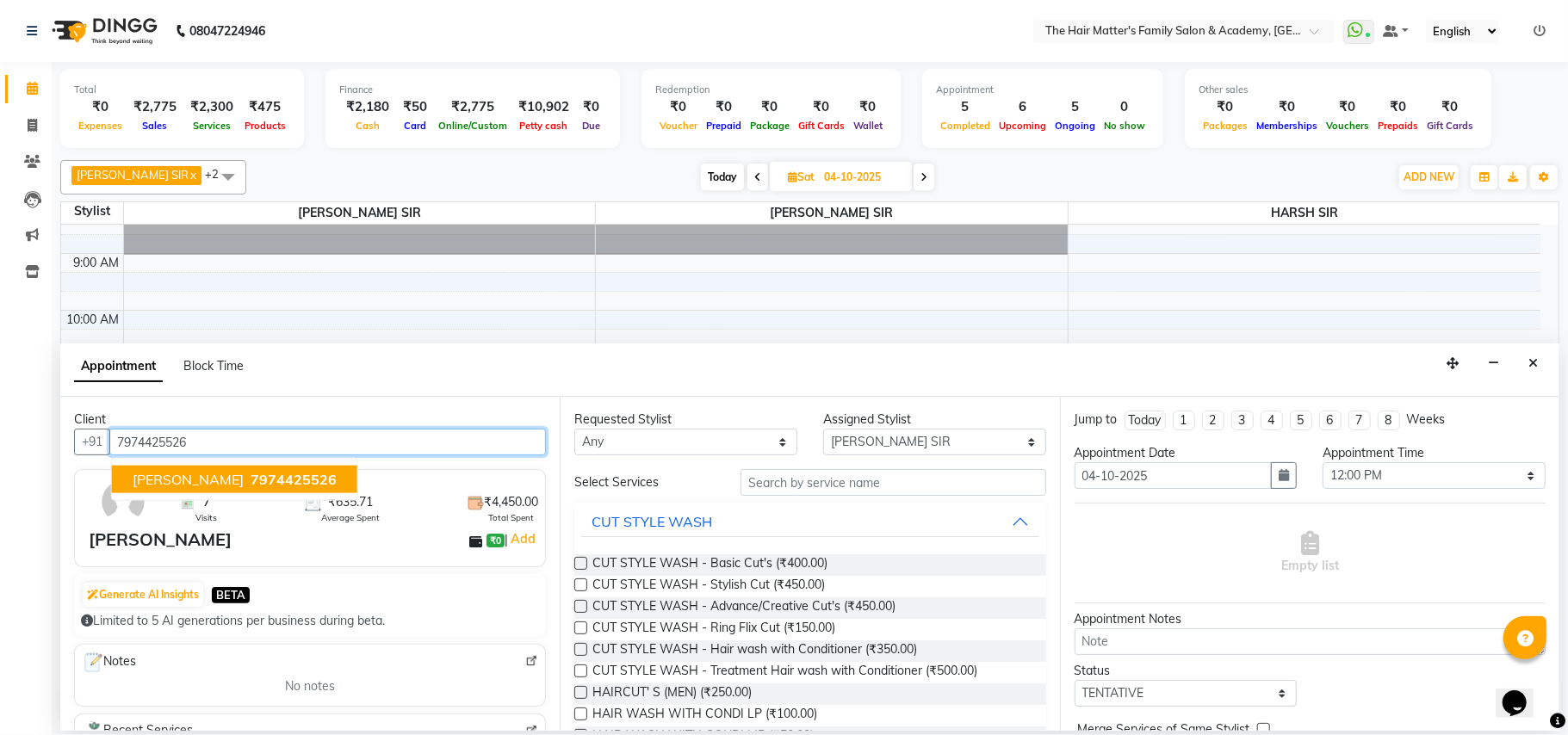
click at [238, 474] on span "PAVAN SIR VATVA" at bounding box center [188, 480] width 112 height 17
type input "7974425526"
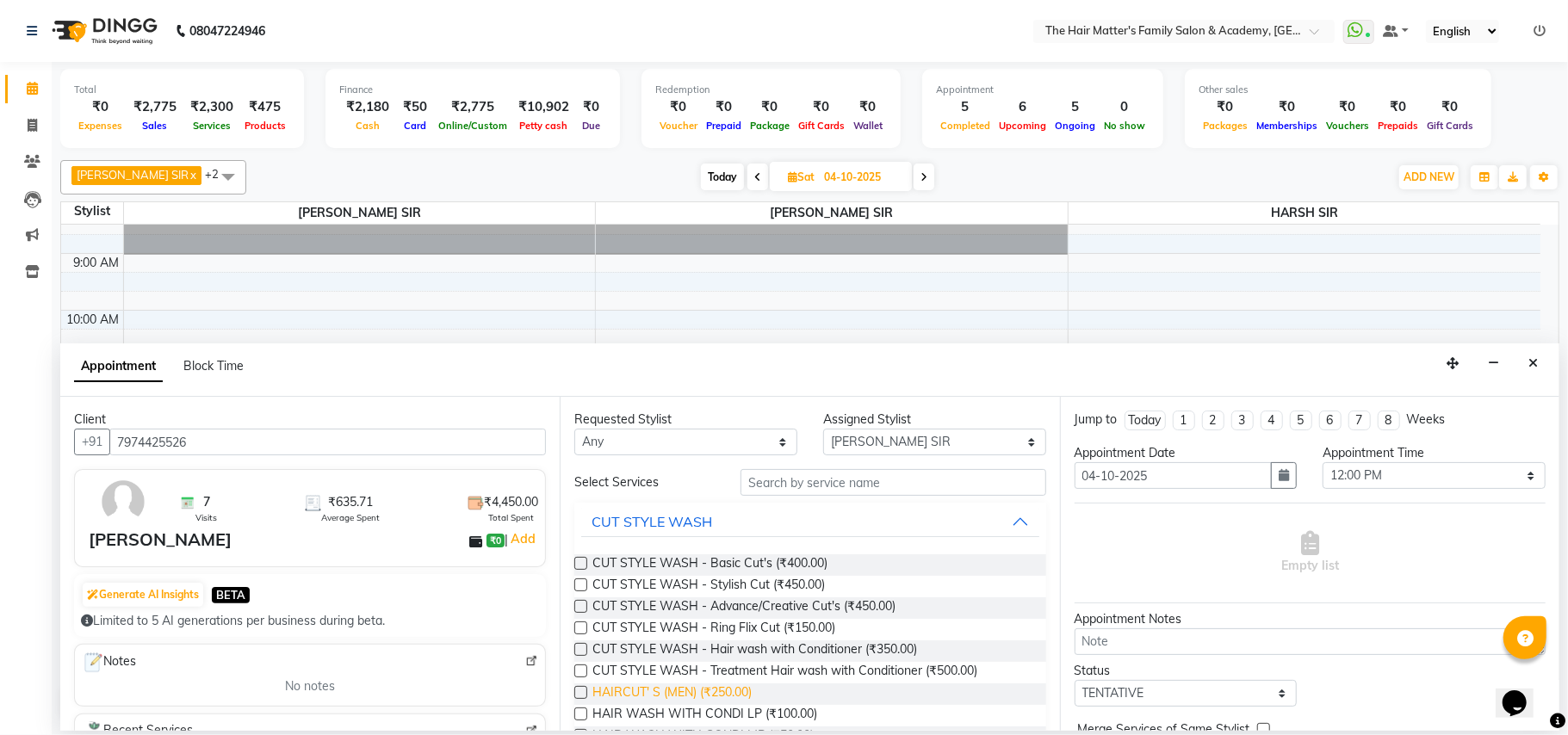
click at [692, 687] on span "HAIRCUT' S (MEN) (₹250.00)" at bounding box center [671, 694] width 159 height 22
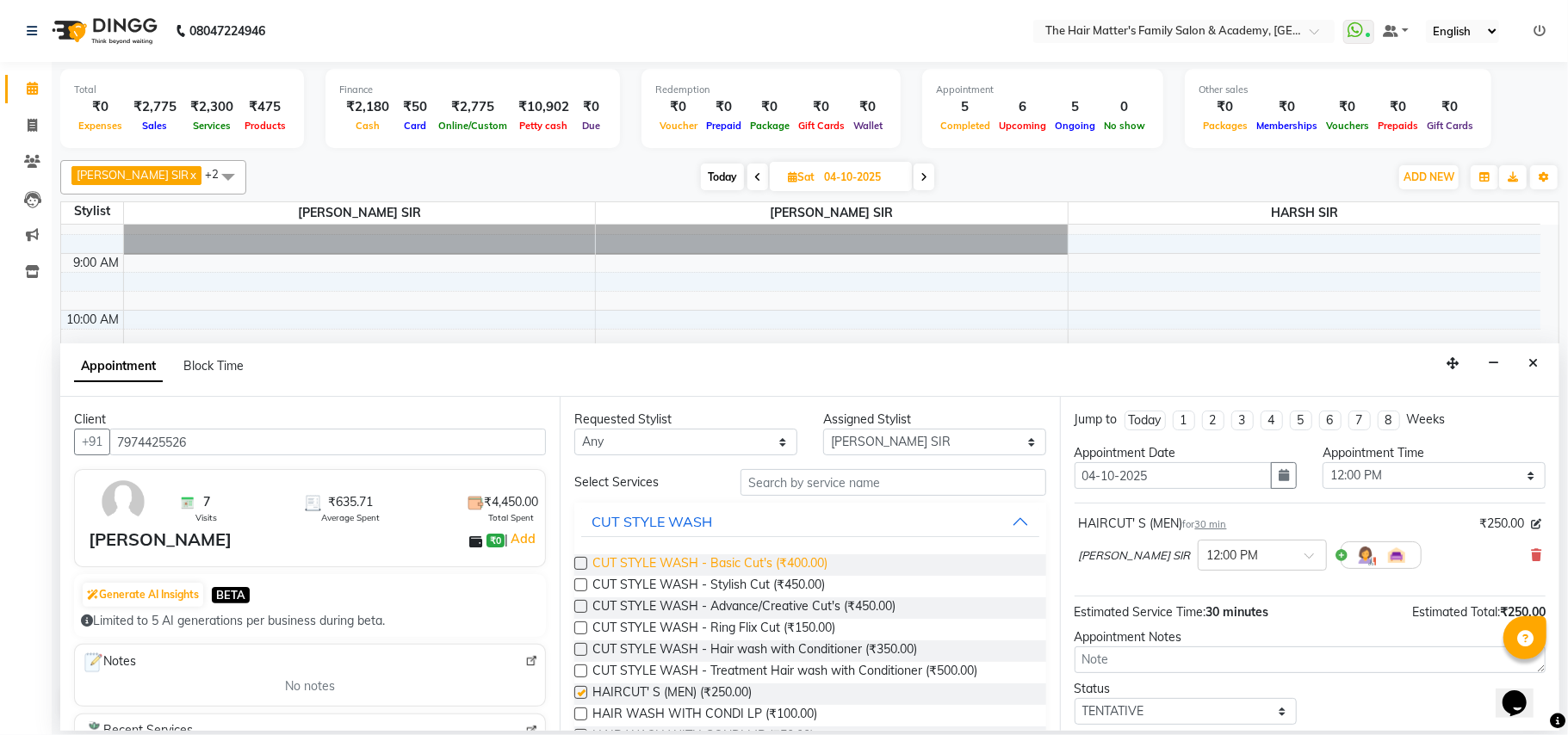
checkbox input "false"
click at [773, 480] on input "text" at bounding box center [893, 482] width 306 height 27
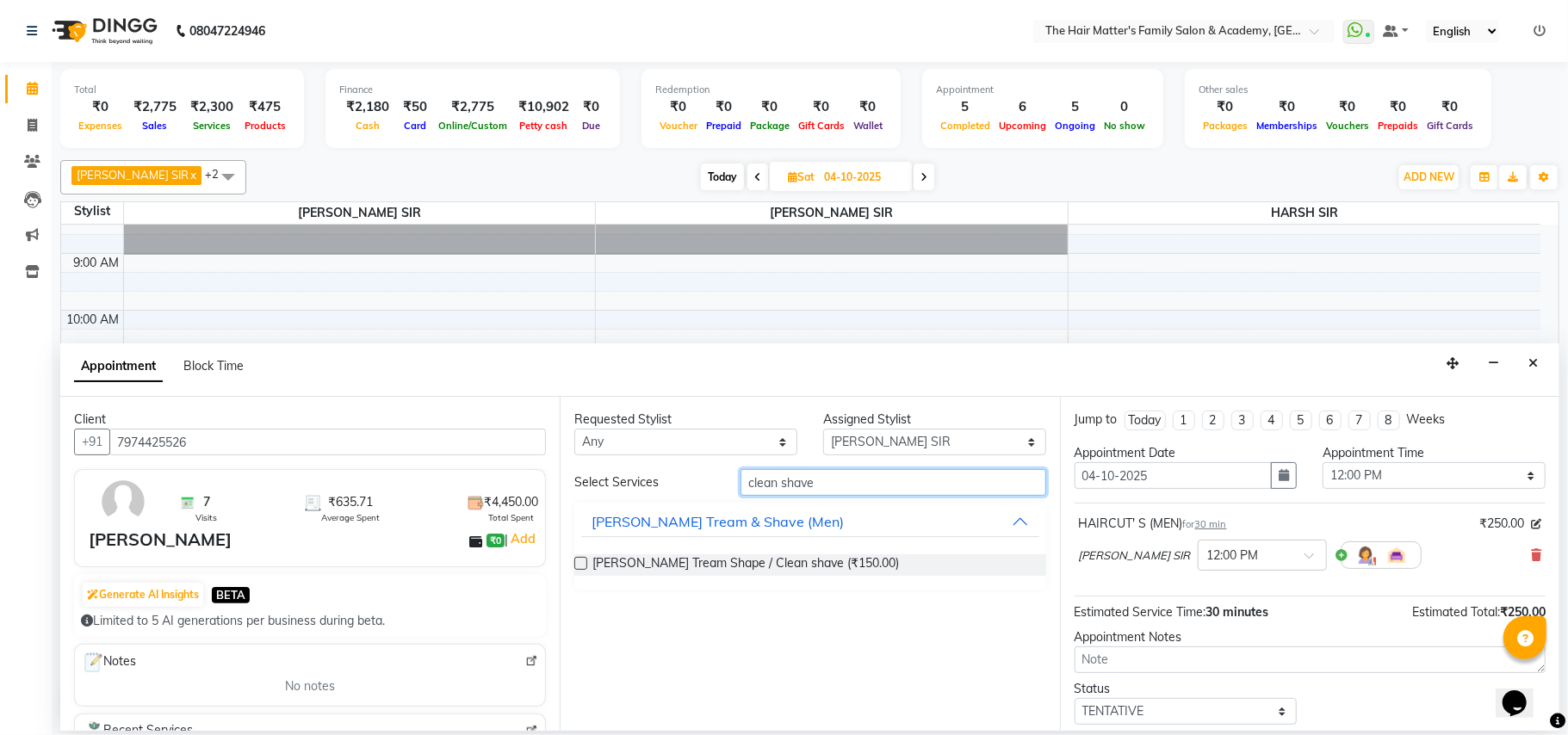
type input "clean shave"
click at [787, 552] on div "Beard Tream Shape / Clean shave (₹150.00)" at bounding box center [809, 564] width 471 height 49
click at [800, 552] on div "Beard Tream Shape / Clean shave (₹150.00)" at bounding box center [809, 564] width 471 height 49
click at [811, 569] on span "Beard Tream Shape / Clean shave (₹150.00)" at bounding box center [745, 565] width 307 height 22
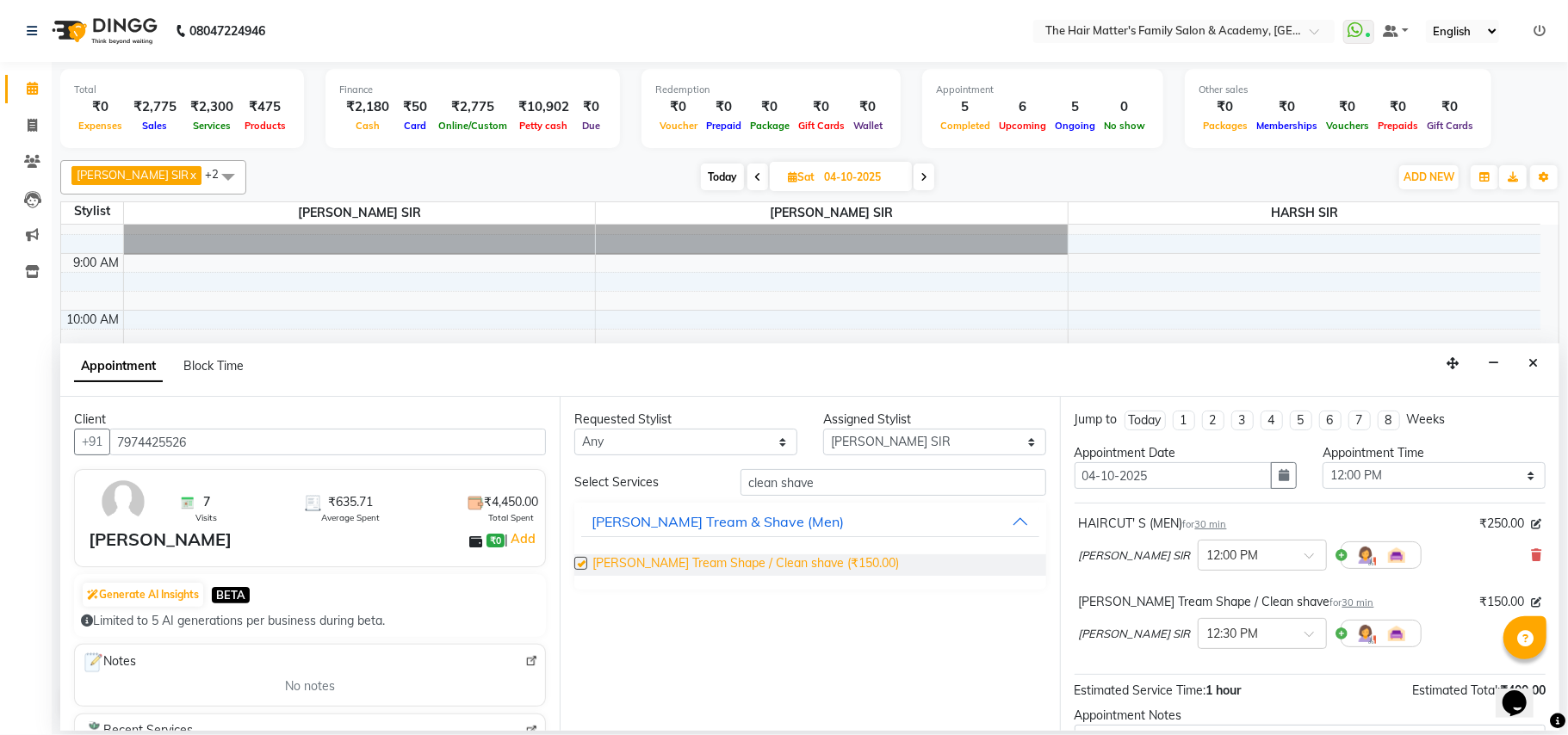
checkbox input "false"
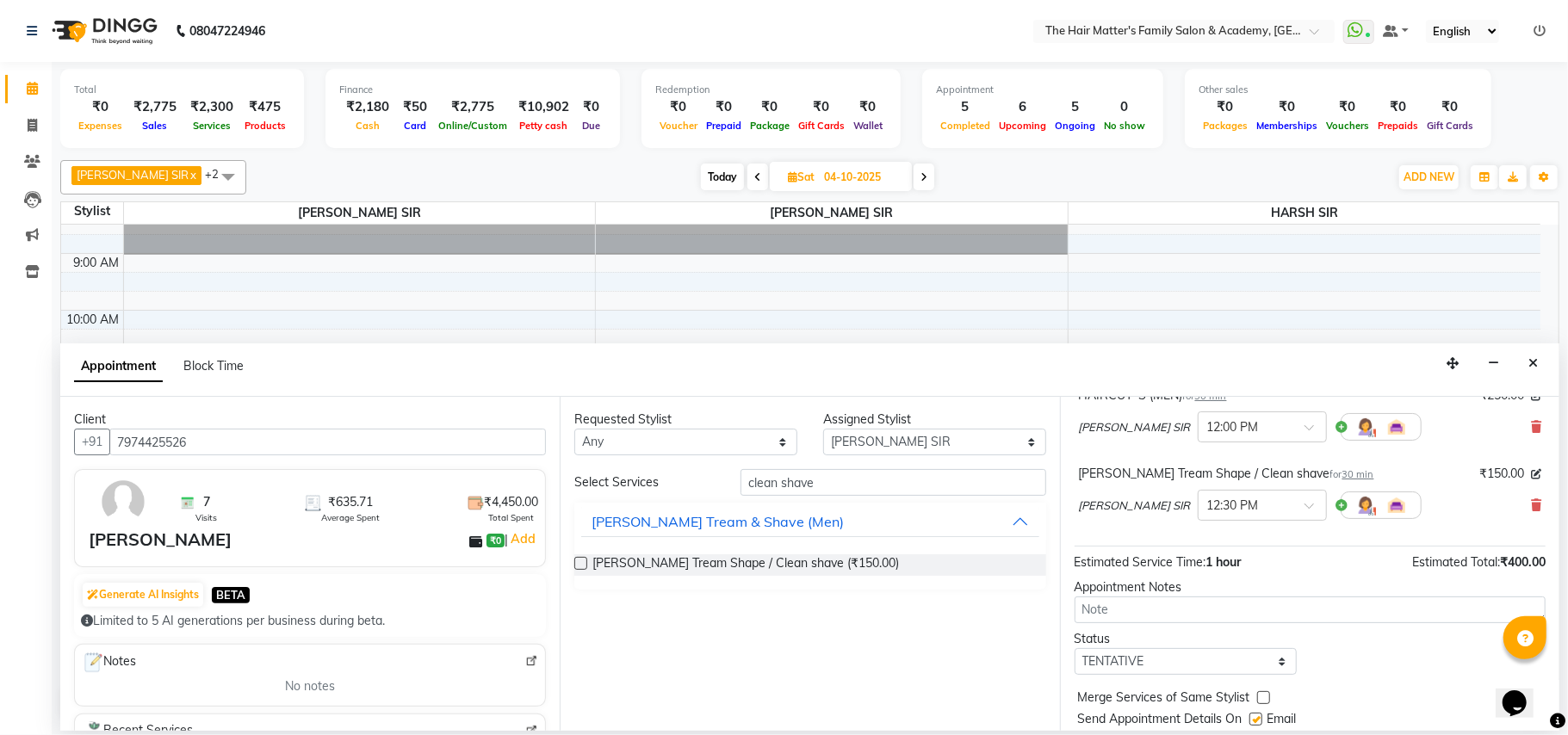
scroll to position [183, 0]
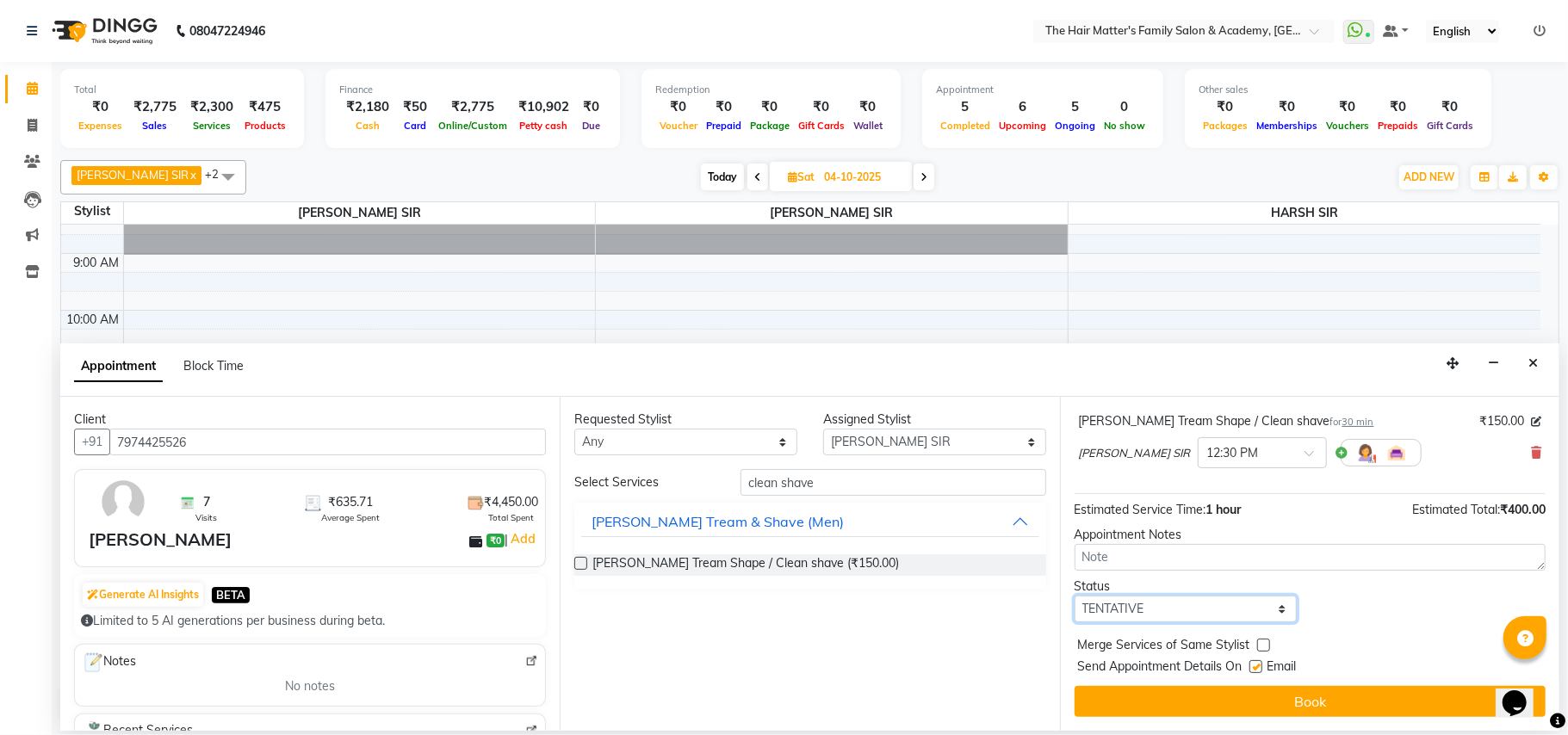
click at [1179, 610] on select "Select TENTATIVE CONFIRM UPCOMING" at bounding box center [1186, 609] width 223 height 27
select select "confirm booking"
click at [1074, 597] on select "Select TENTATIVE CONFIRM UPCOMING" at bounding box center [1186, 609] width 223 height 27
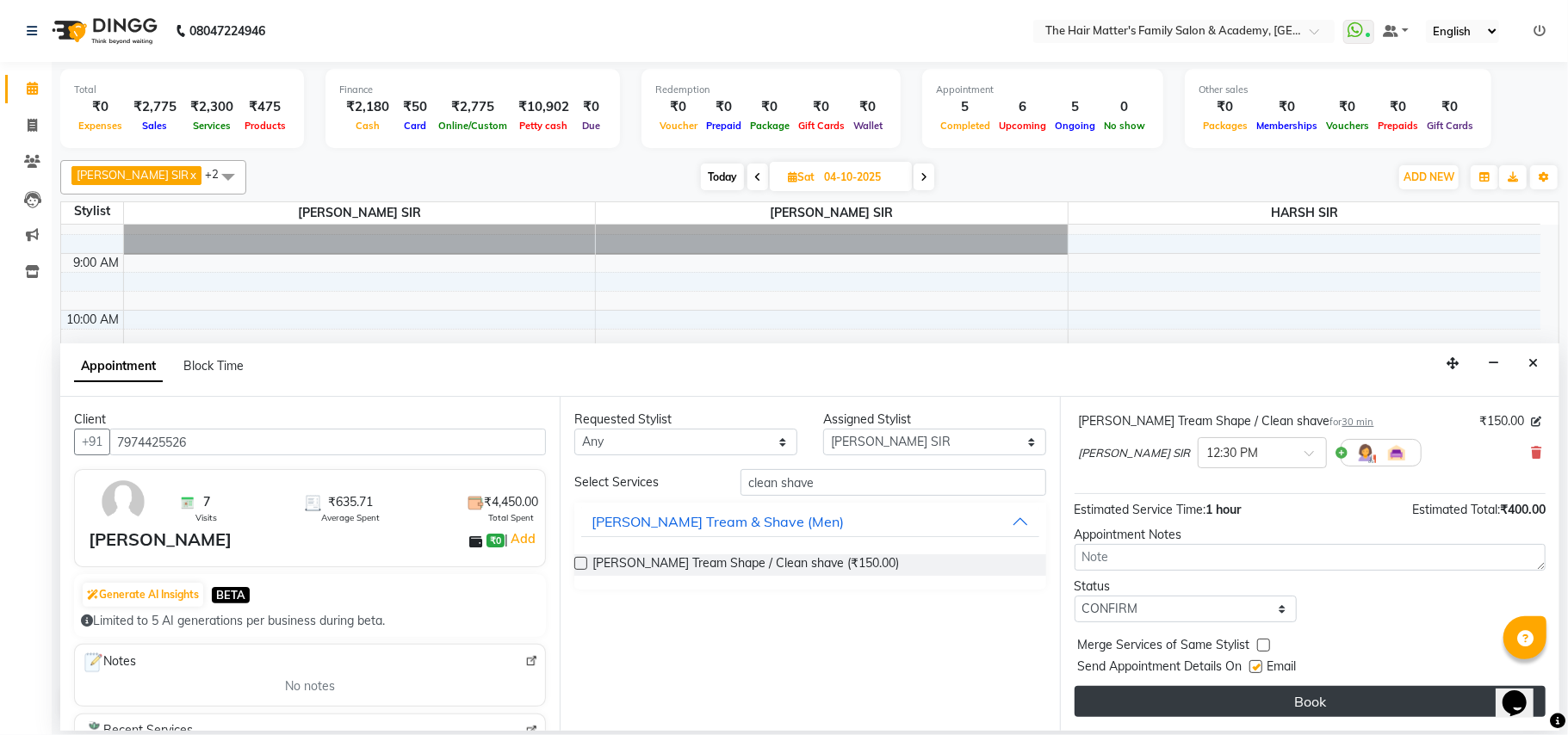
click at [1196, 717] on button "Book" at bounding box center [1310, 702] width 471 height 31
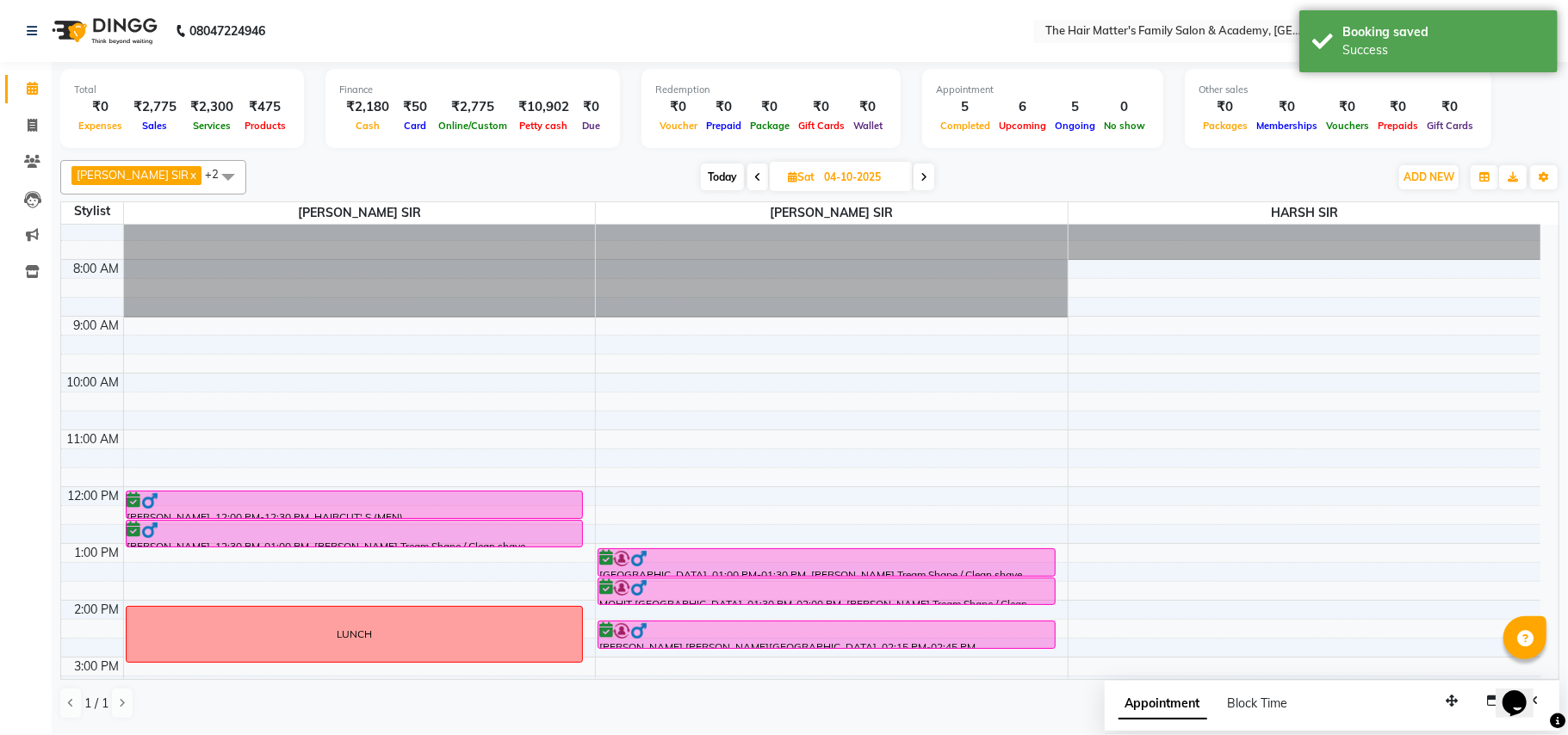
scroll to position [0, 0]
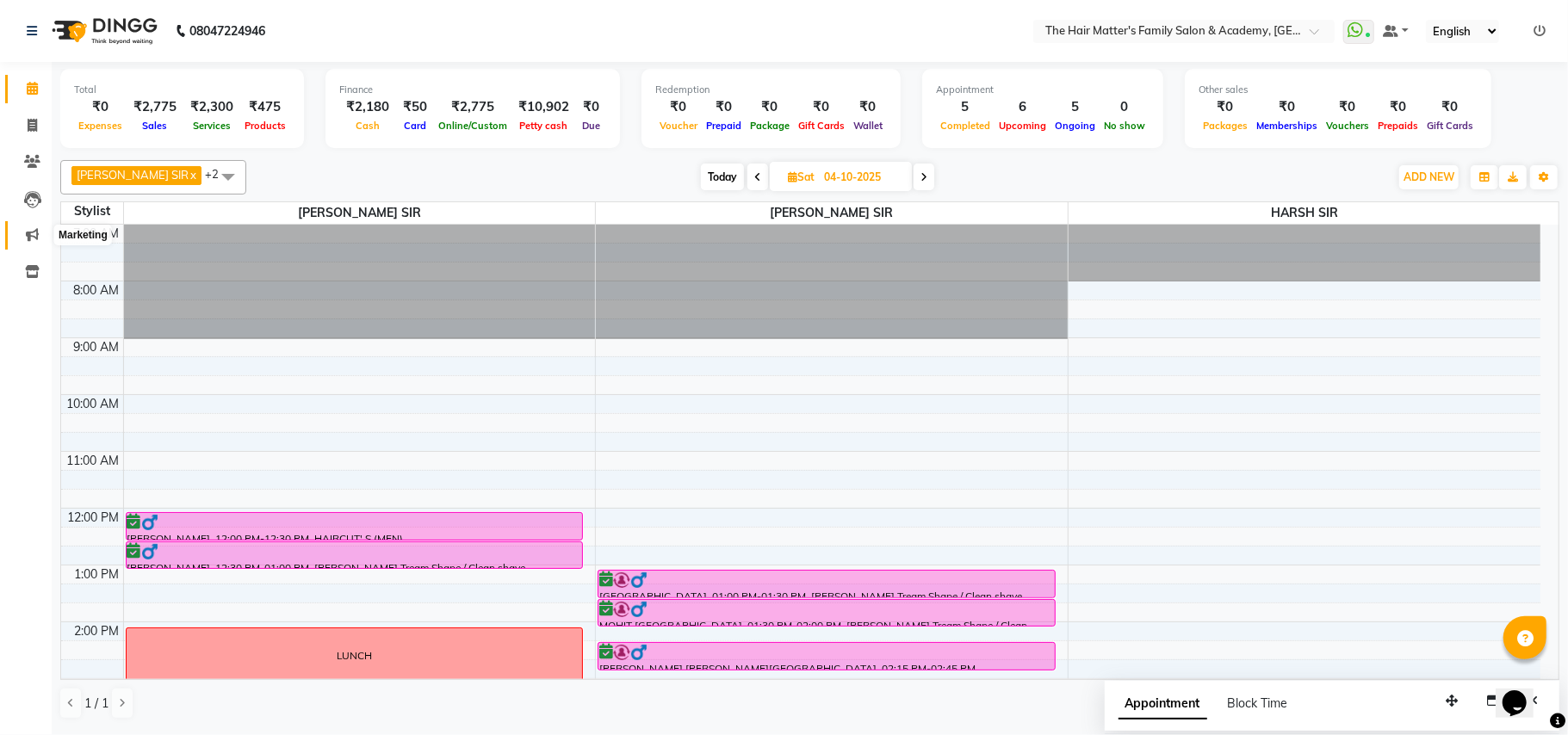
click at [18, 226] on span at bounding box center [32, 235] width 31 height 20
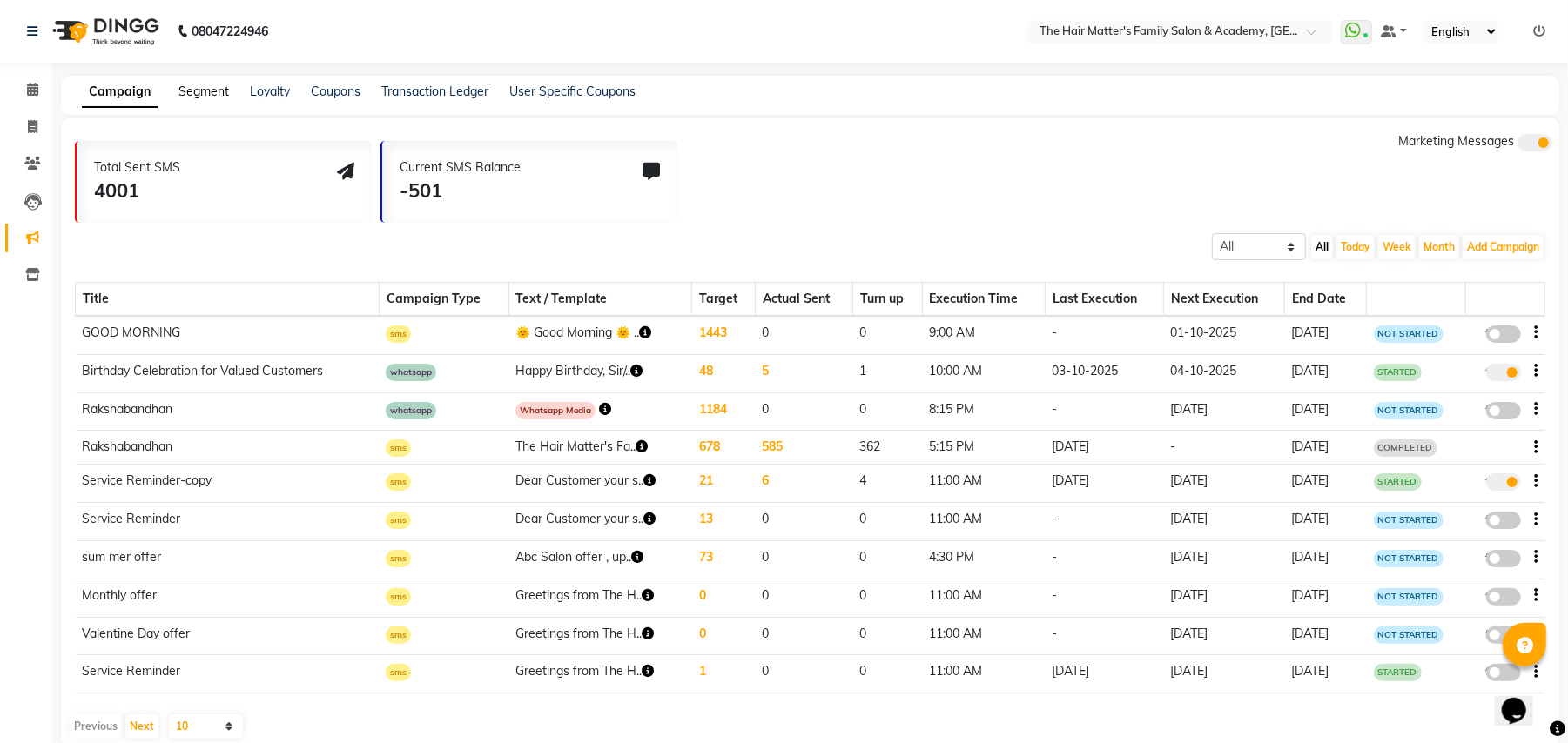
click at [217, 87] on link "Segment" at bounding box center [203, 92] width 50 height 15
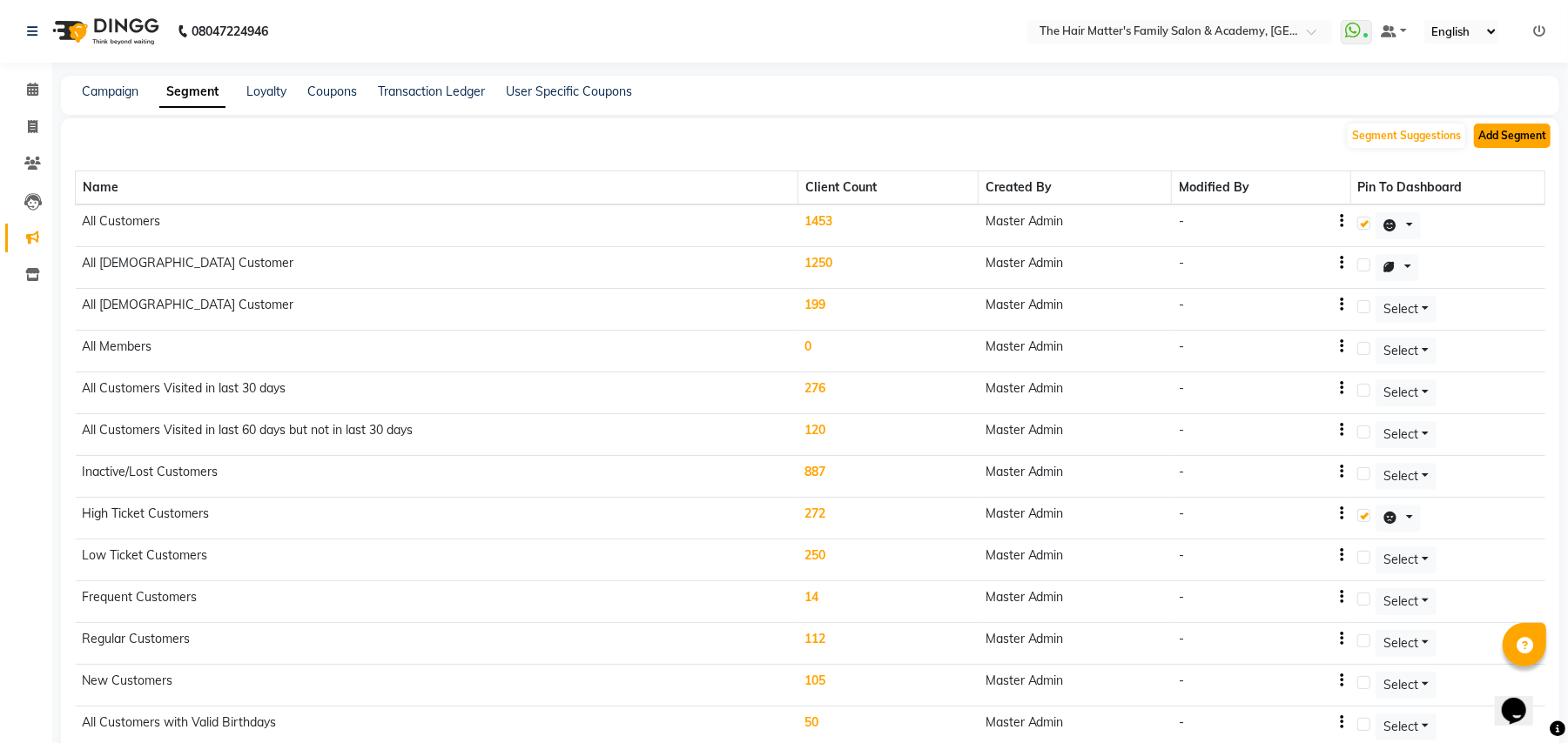
click at [1494, 133] on button "Add Segment" at bounding box center [1511, 135] width 76 height 24
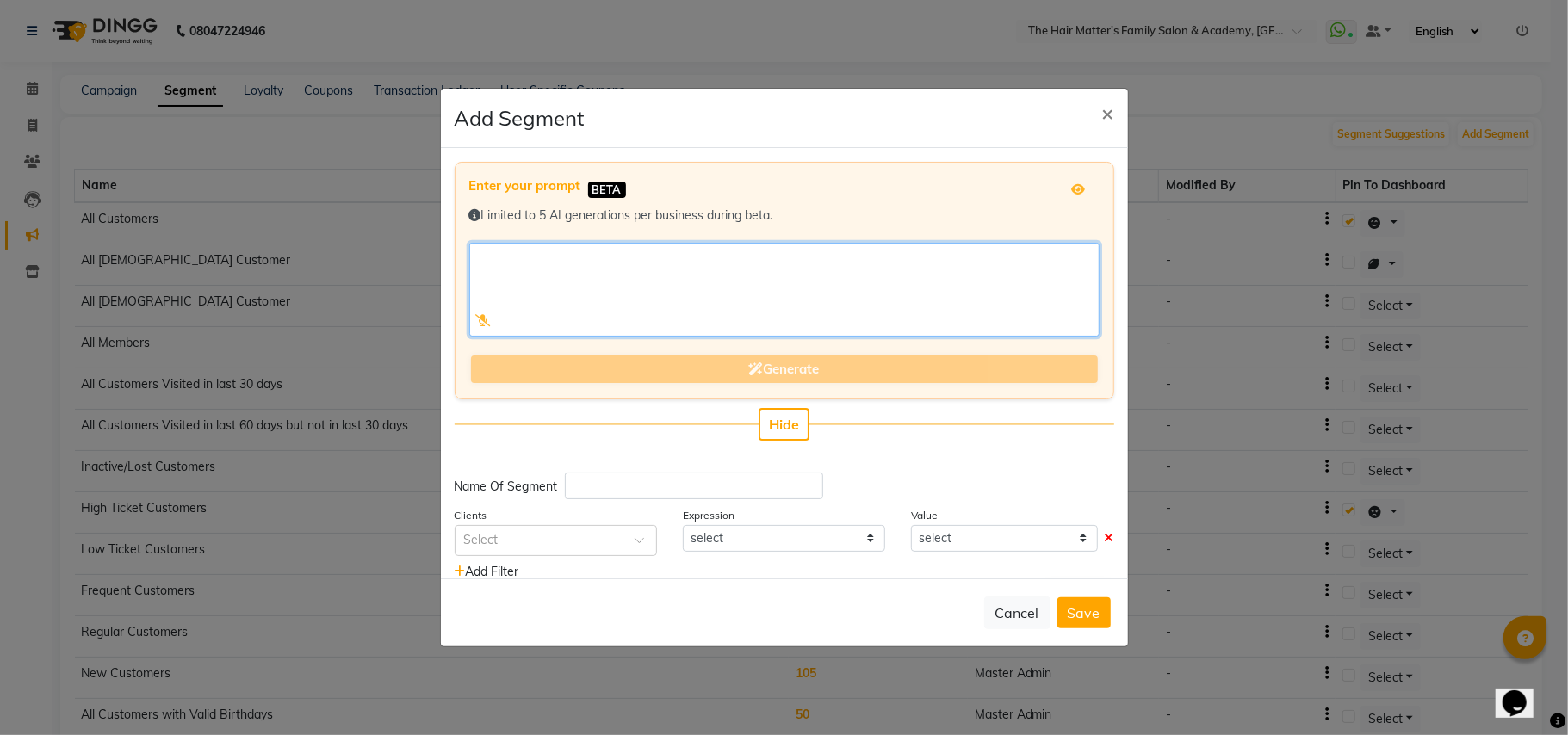
click at [530, 255] on textarea at bounding box center [784, 290] width 630 height 93
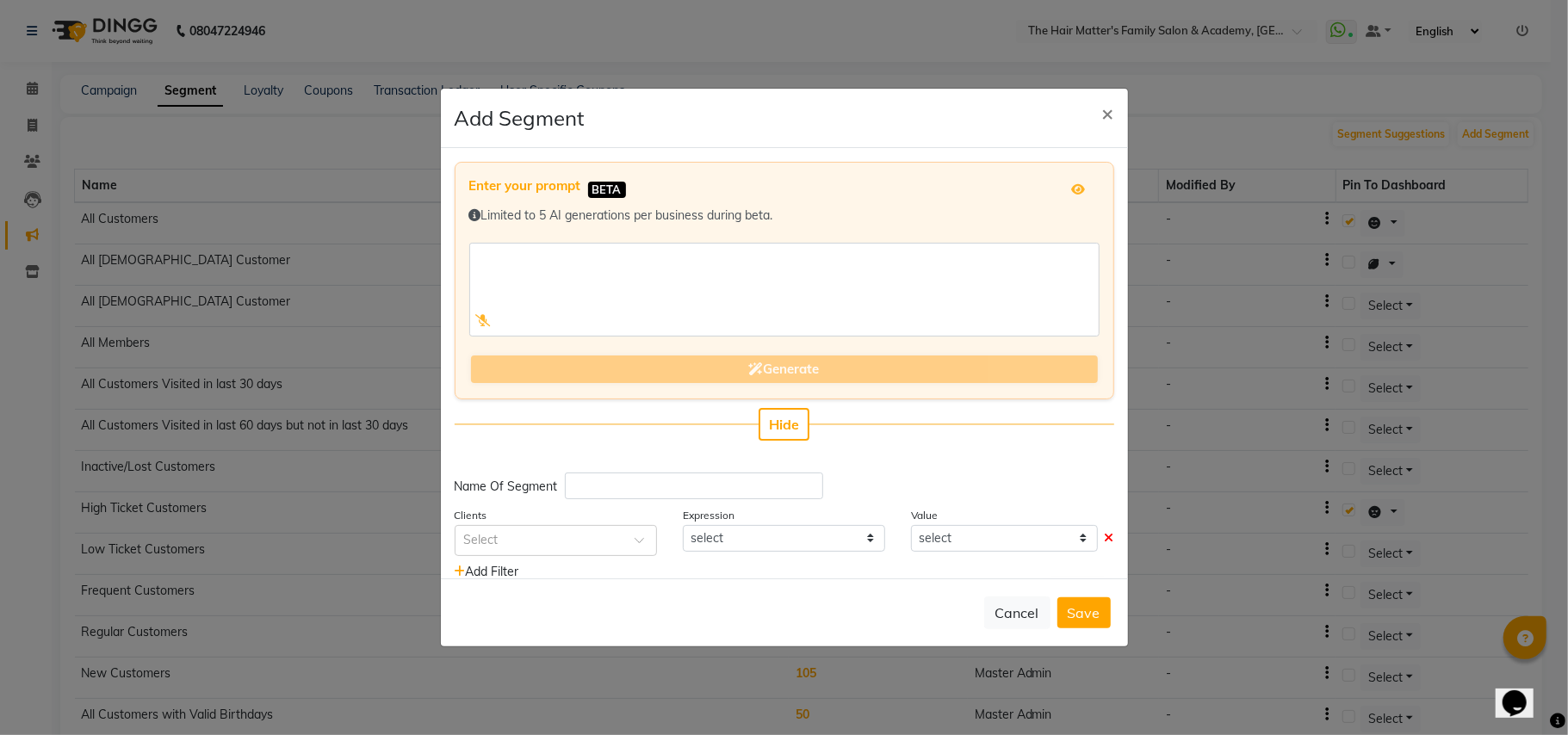
click at [727, 376] on div "Generate" at bounding box center [784, 370] width 630 height 31
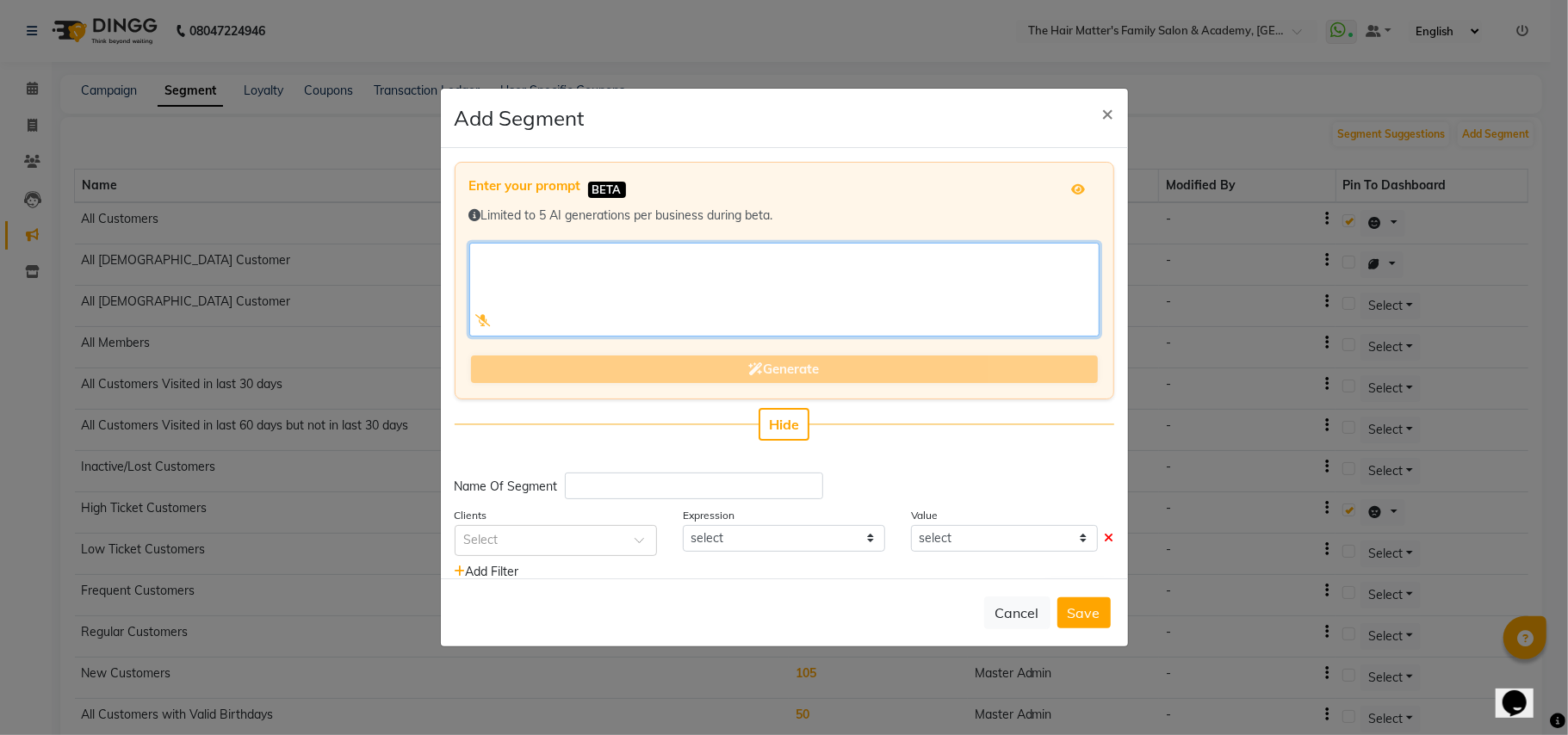
click at [524, 284] on textarea at bounding box center [784, 290] width 630 height 93
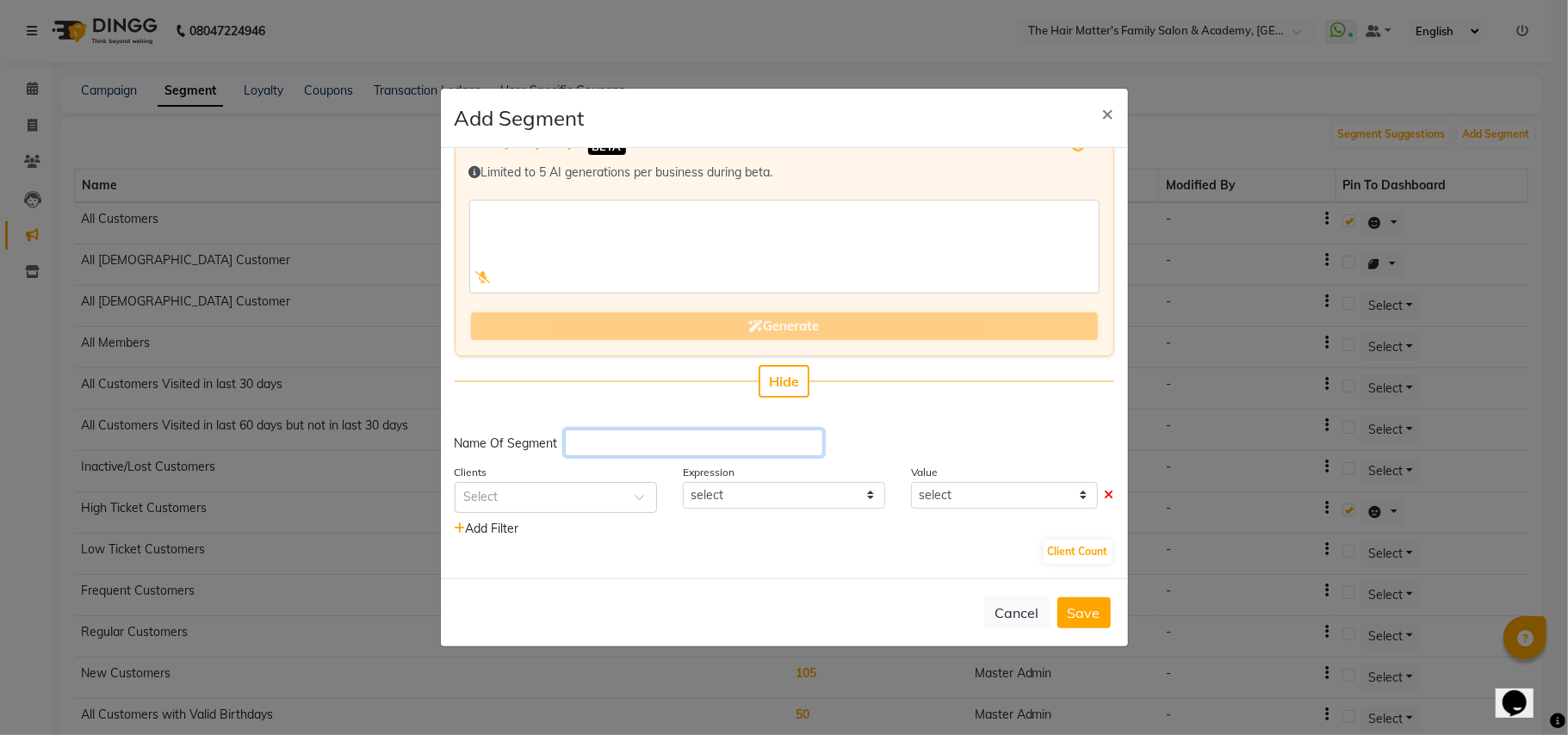
click at [637, 439] on input "text" at bounding box center [693, 443] width 258 height 27
type input "ALL CLIENT WITH SHINE STRAIGHT"
click at [531, 493] on input "text" at bounding box center [539, 496] width 149 height 18
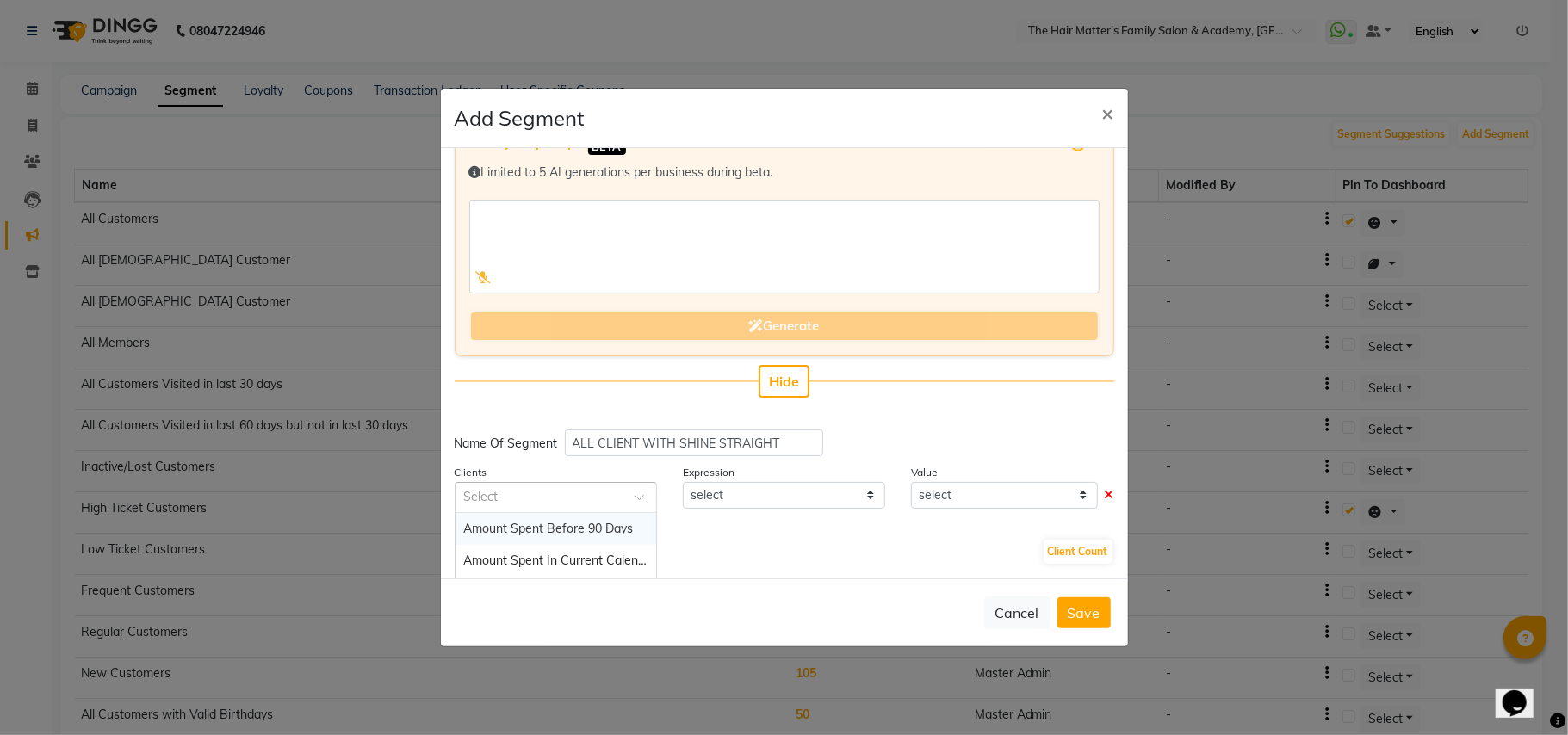
click at [555, 500] on input "text" at bounding box center [539, 496] width 149 height 18
click at [561, 517] on div "Amount Spent Before 90 Days" at bounding box center [556, 528] width 200 height 31
select select "="
click at [564, 494] on input "text" at bounding box center [539, 496] width 149 height 18
select select
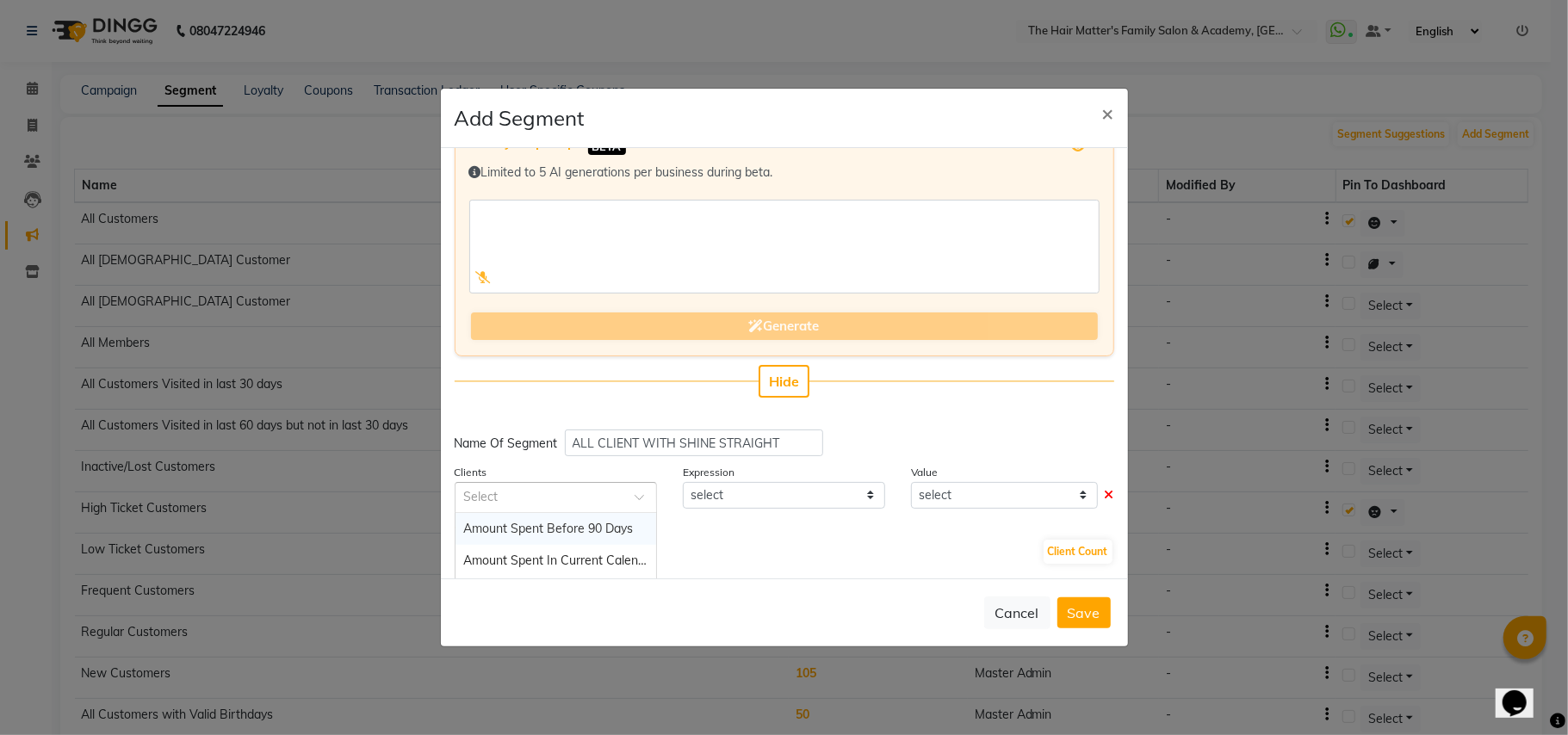
click at [598, 502] on input "text" at bounding box center [539, 496] width 149 height 18
type input "ser"
click at [534, 531] on span "Service history" at bounding box center [504, 528] width 81 height 15
select select "="
select select "true"
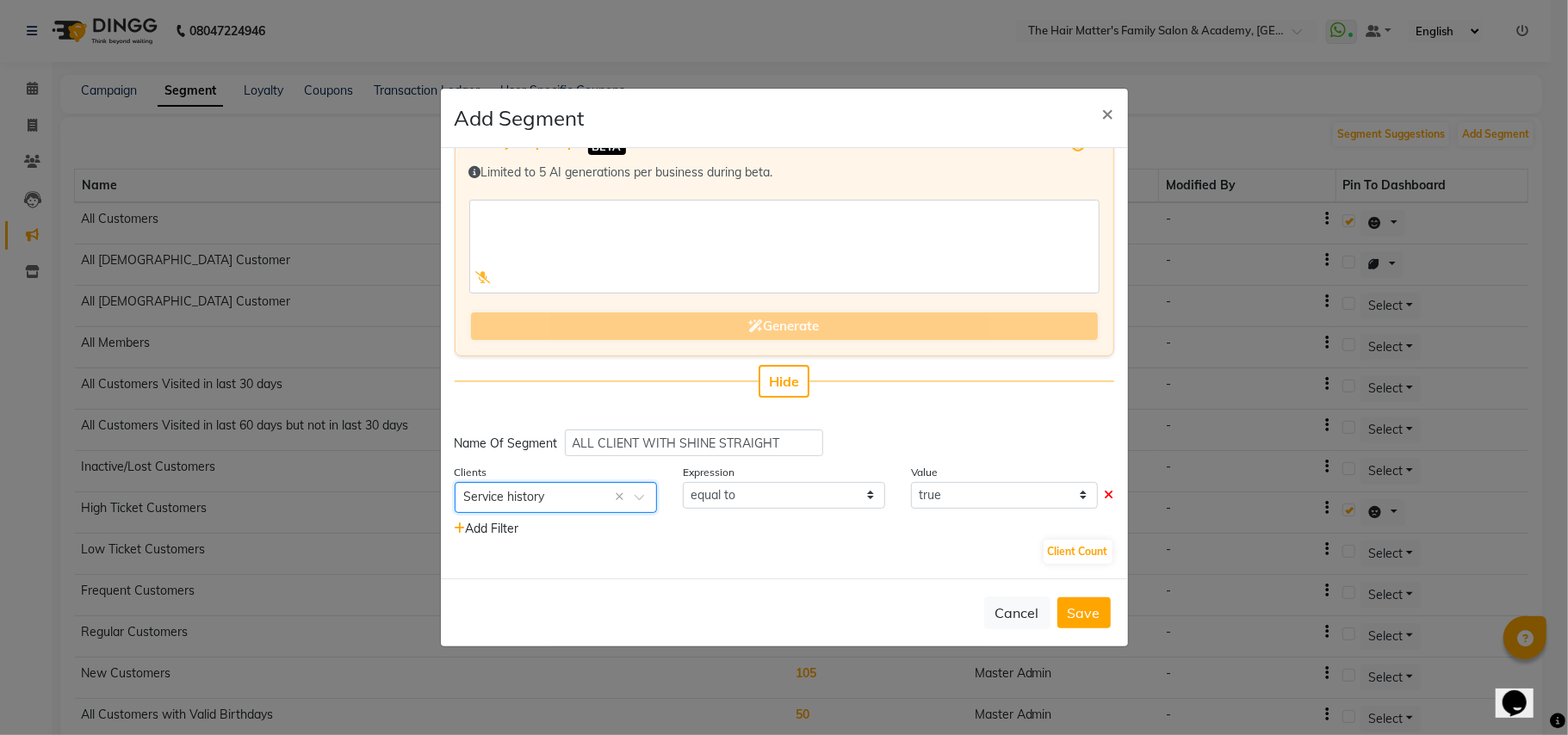
click at [552, 490] on input "text" at bounding box center [539, 496] width 149 height 18
click at [594, 521] on div "Service history" at bounding box center [556, 528] width 200 height 31
click at [730, 494] on select "equal to" at bounding box center [784, 496] width 202 height 27
click at [742, 501] on select "equal to" at bounding box center [784, 496] width 202 height 27
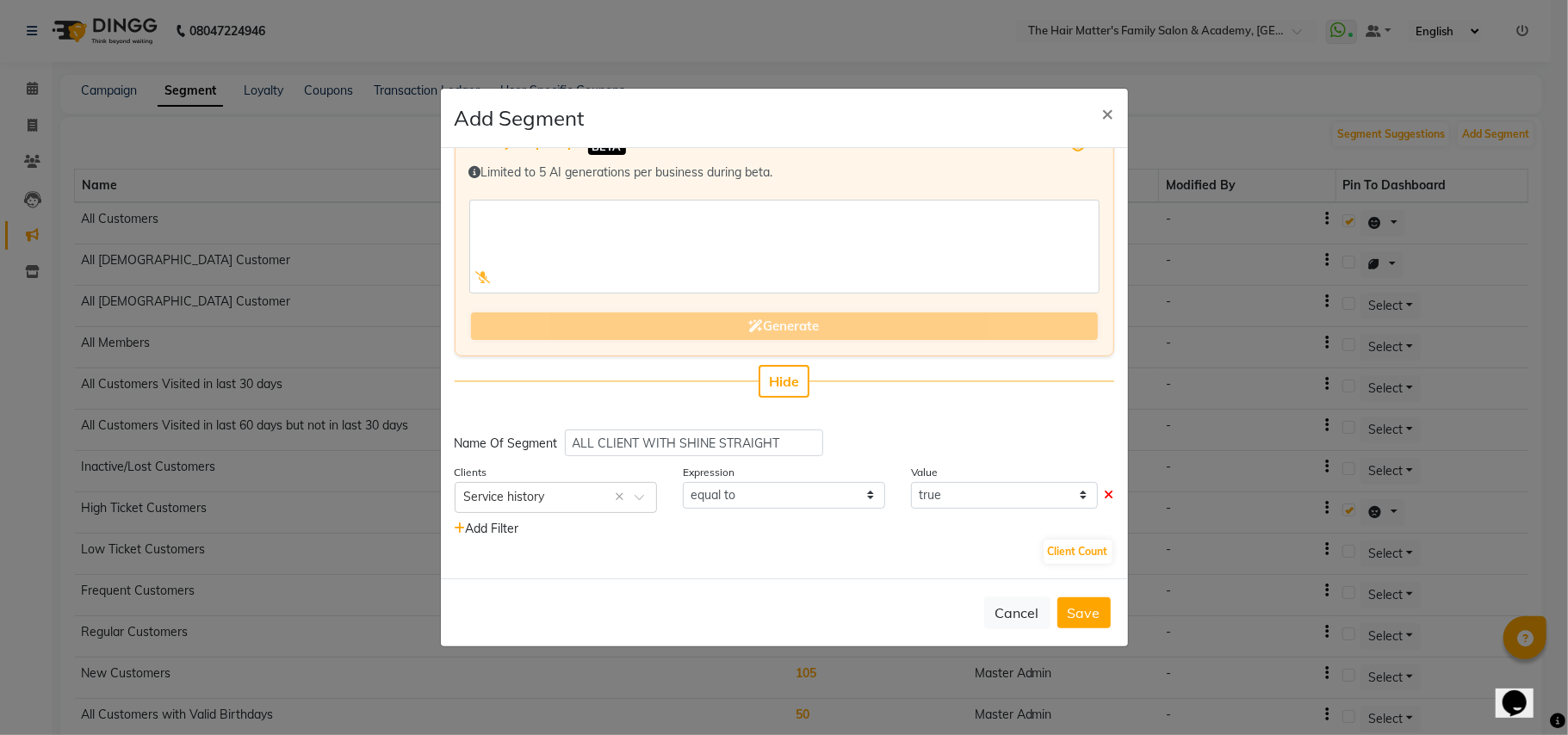
click at [494, 521] on span "Add Filter" at bounding box center [487, 528] width 65 height 15
click at [551, 569] on div "Enter your prompt BETA Limited to 5 AI generations per business during beta. Ge…" at bounding box center [784, 363] width 687 height 431
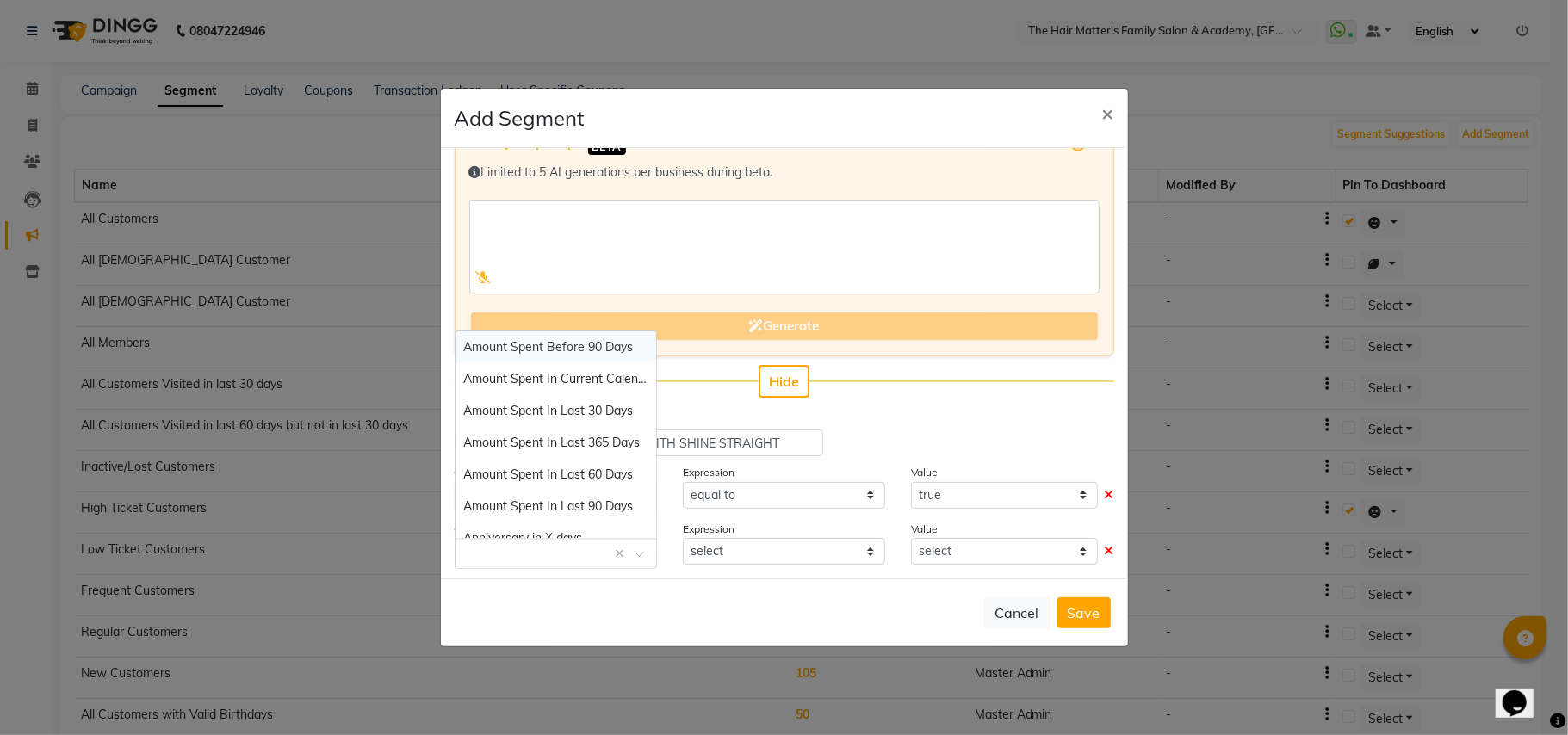
click at [551, 559] on input "text" at bounding box center [539, 552] width 149 height 18
type input "ser"
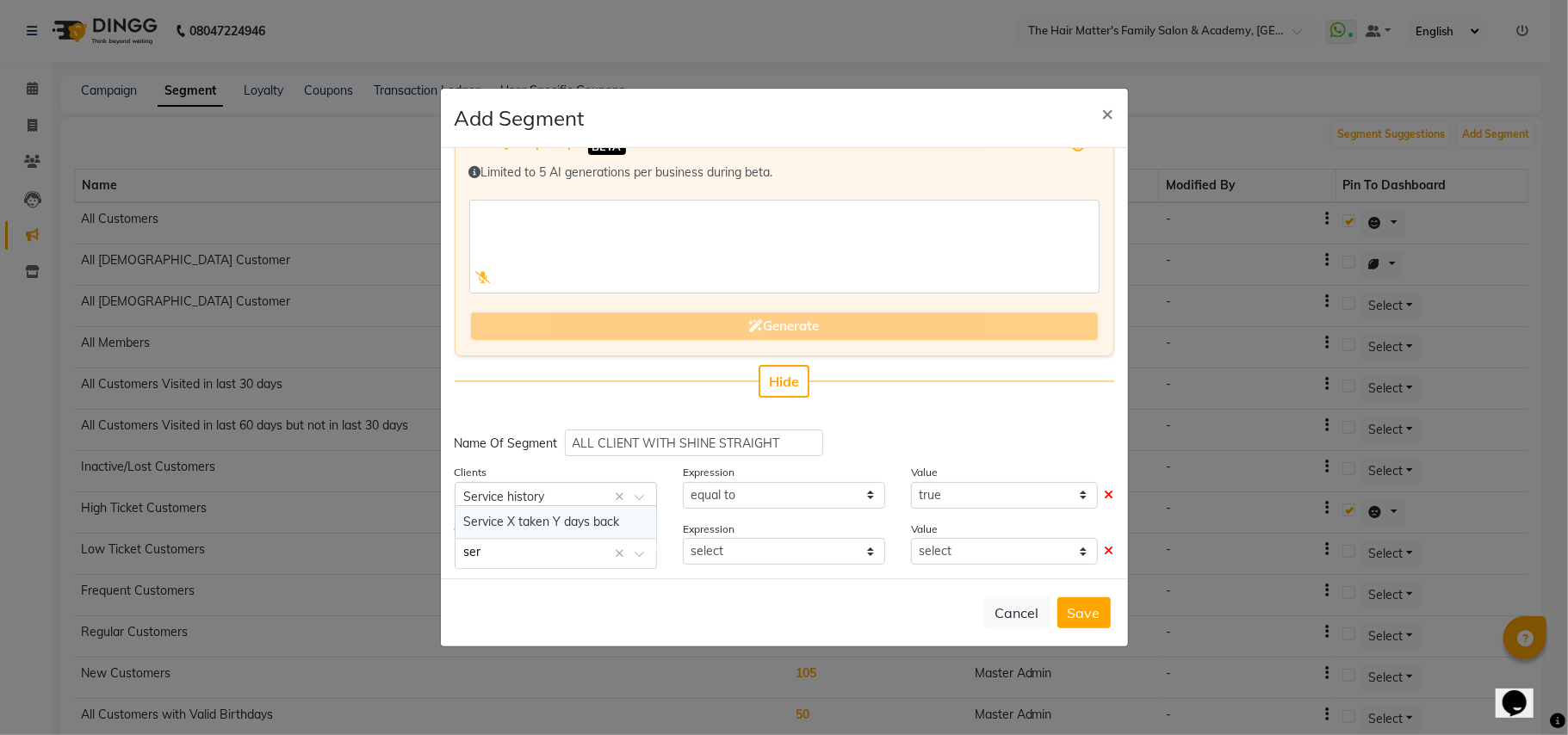
click at [551, 517] on span "Service X taken Y days back" at bounding box center [541, 521] width 155 height 15
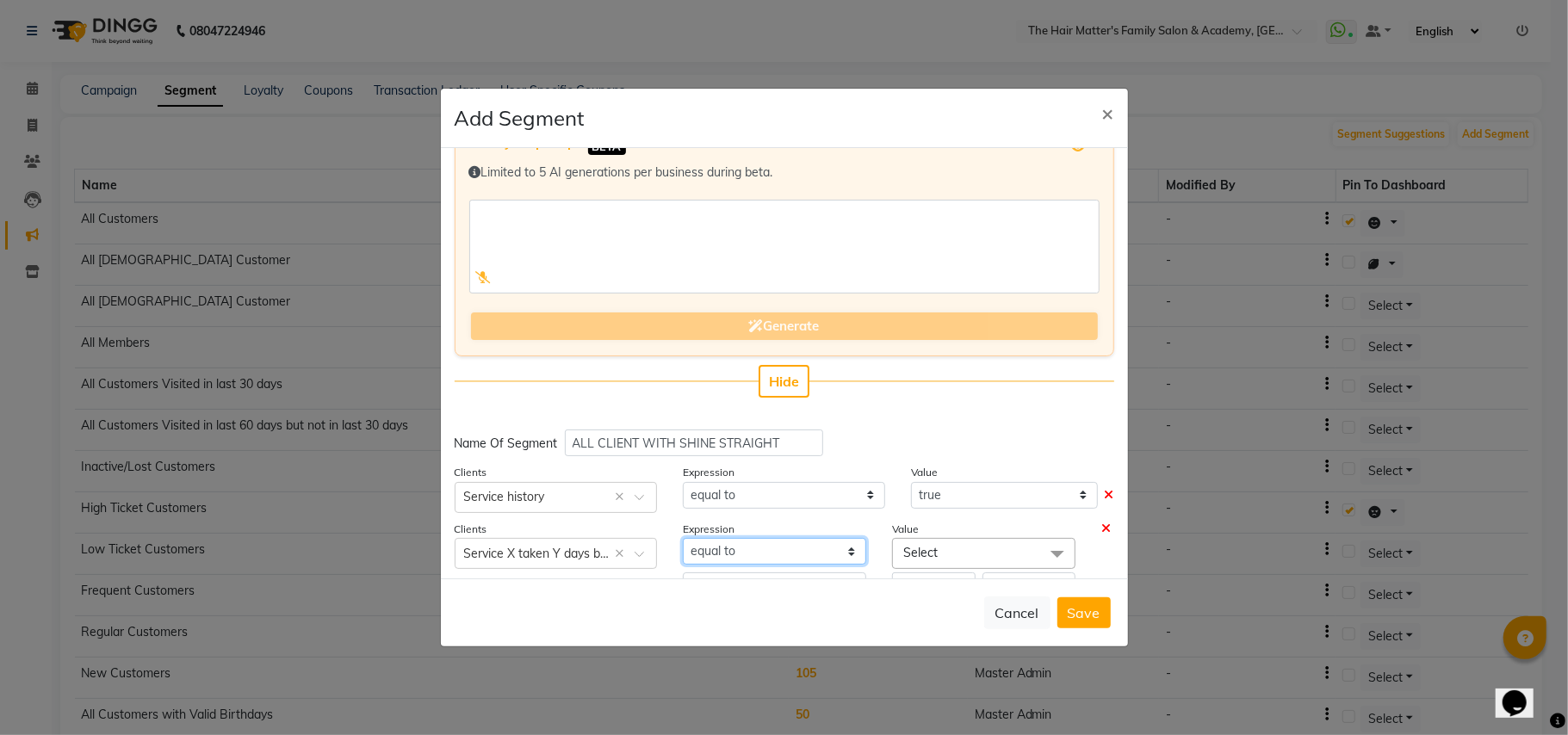
click at [766, 553] on select "equal to" at bounding box center [774, 551] width 183 height 27
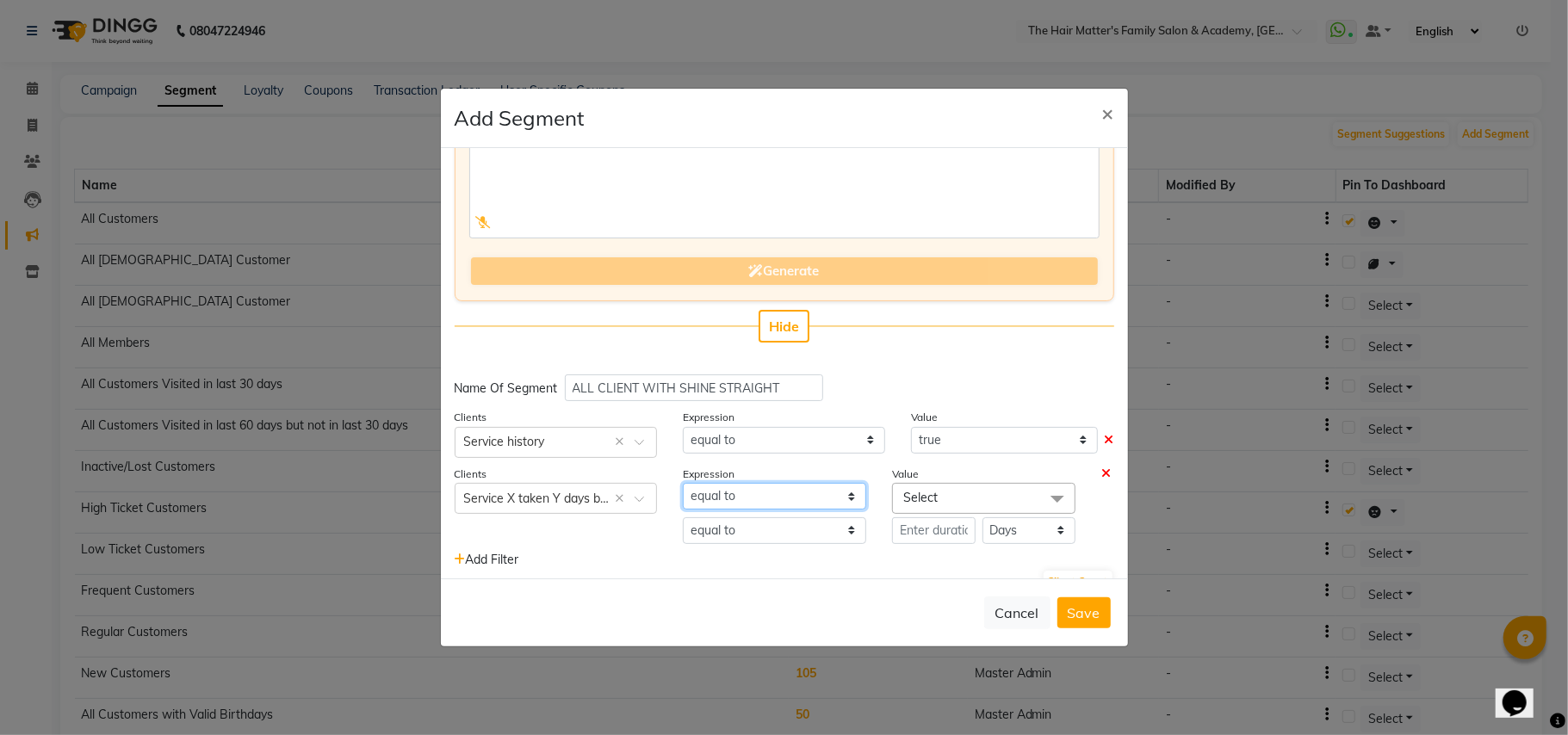
scroll to position [129, 0]
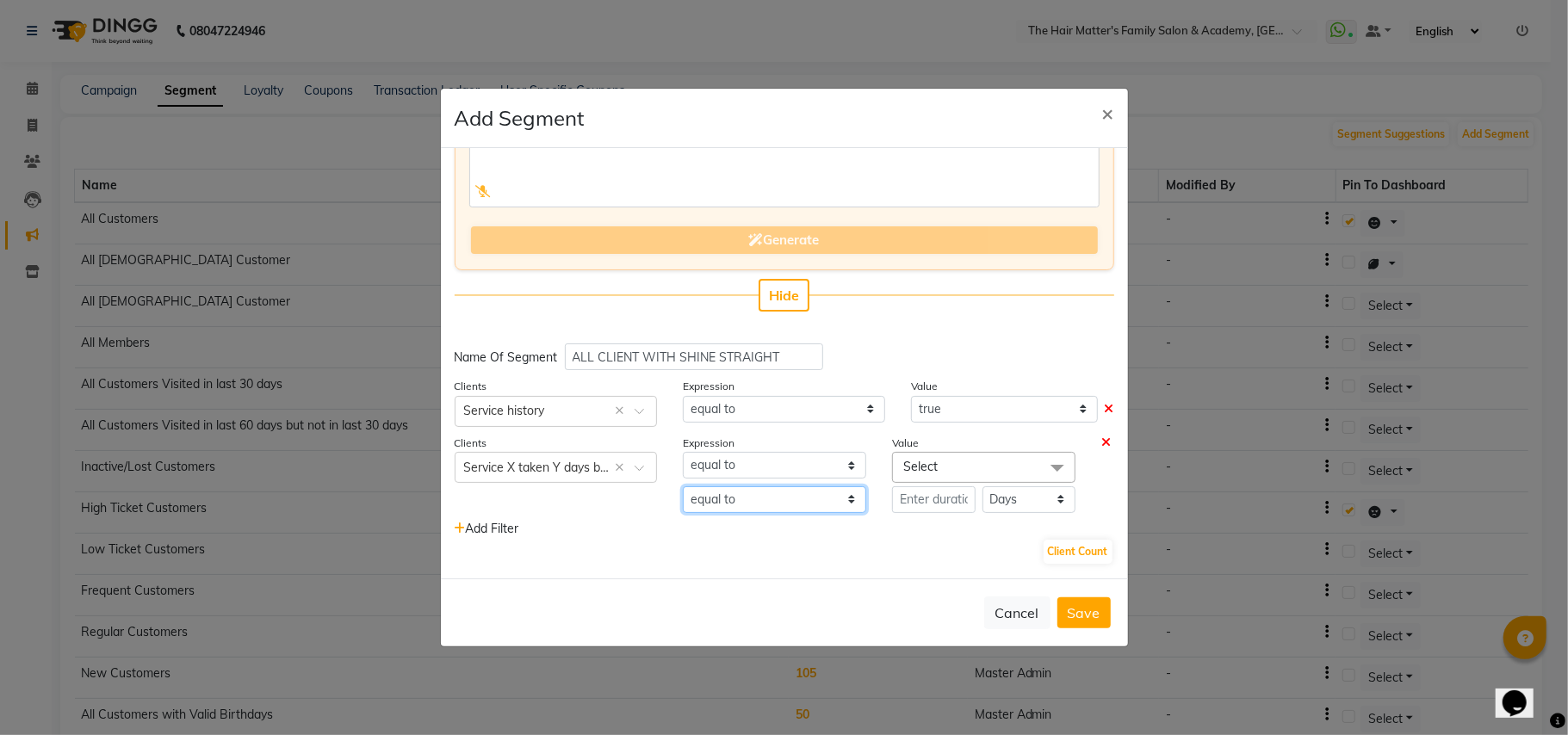
click at [709, 491] on select "equal to greater than greater than or equal to less than less than or equal to" at bounding box center [774, 500] width 183 height 27
click at [682, 486] on select "equal to greater than greater than or equal to less than less than or equal to" at bounding box center [774, 500] width 183 height 27
click at [743, 500] on select "equal to greater than greater than or equal to less than less than or equal to" at bounding box center [774, 500] width 183 height 27
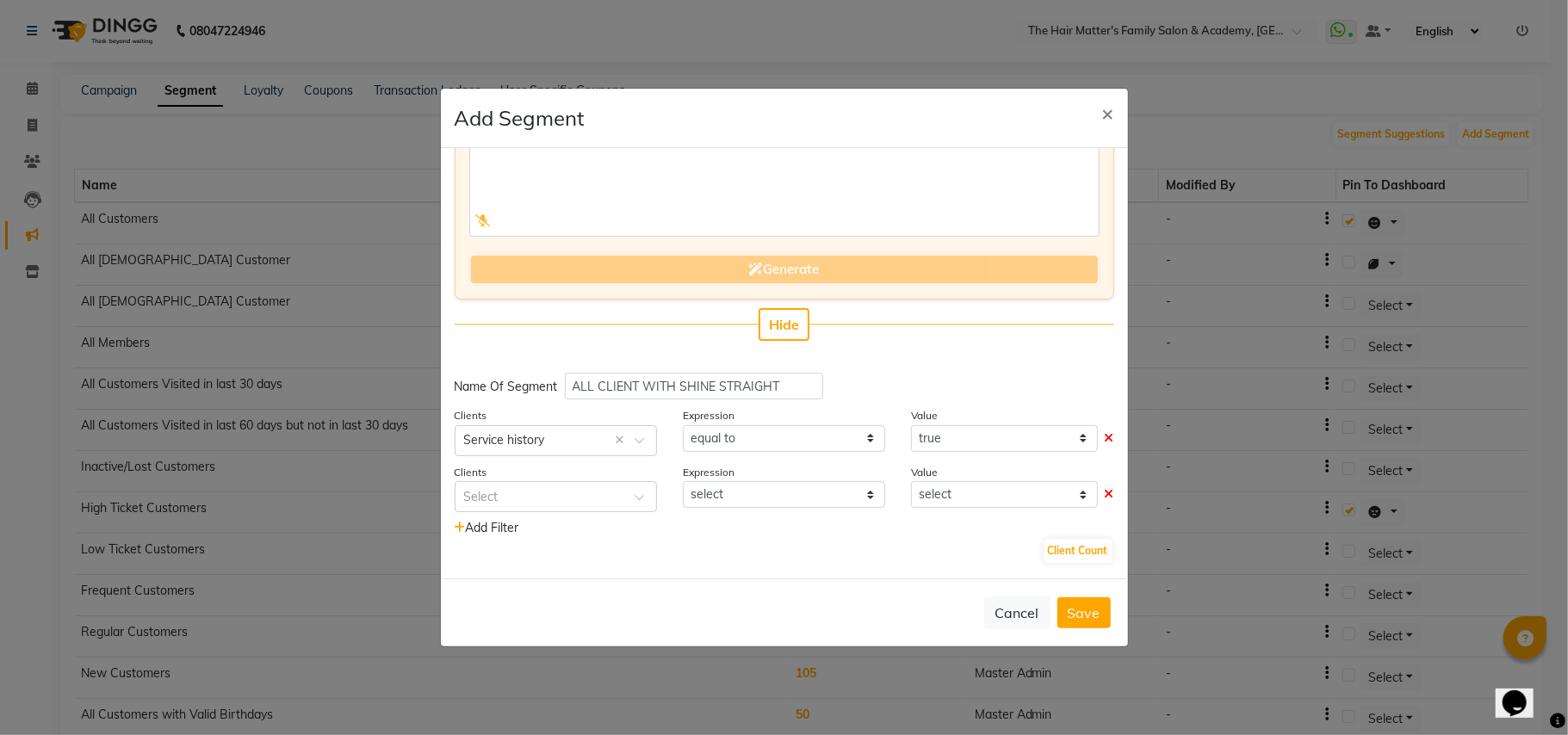
scroll to position [98, 0]
click at [602, 497] on input "text" at bounding box center [539, 497] width 149 height 18
click at [582, 503] on input "pa" at bounding box center [539, 497] width 149 height 18
type input "a"
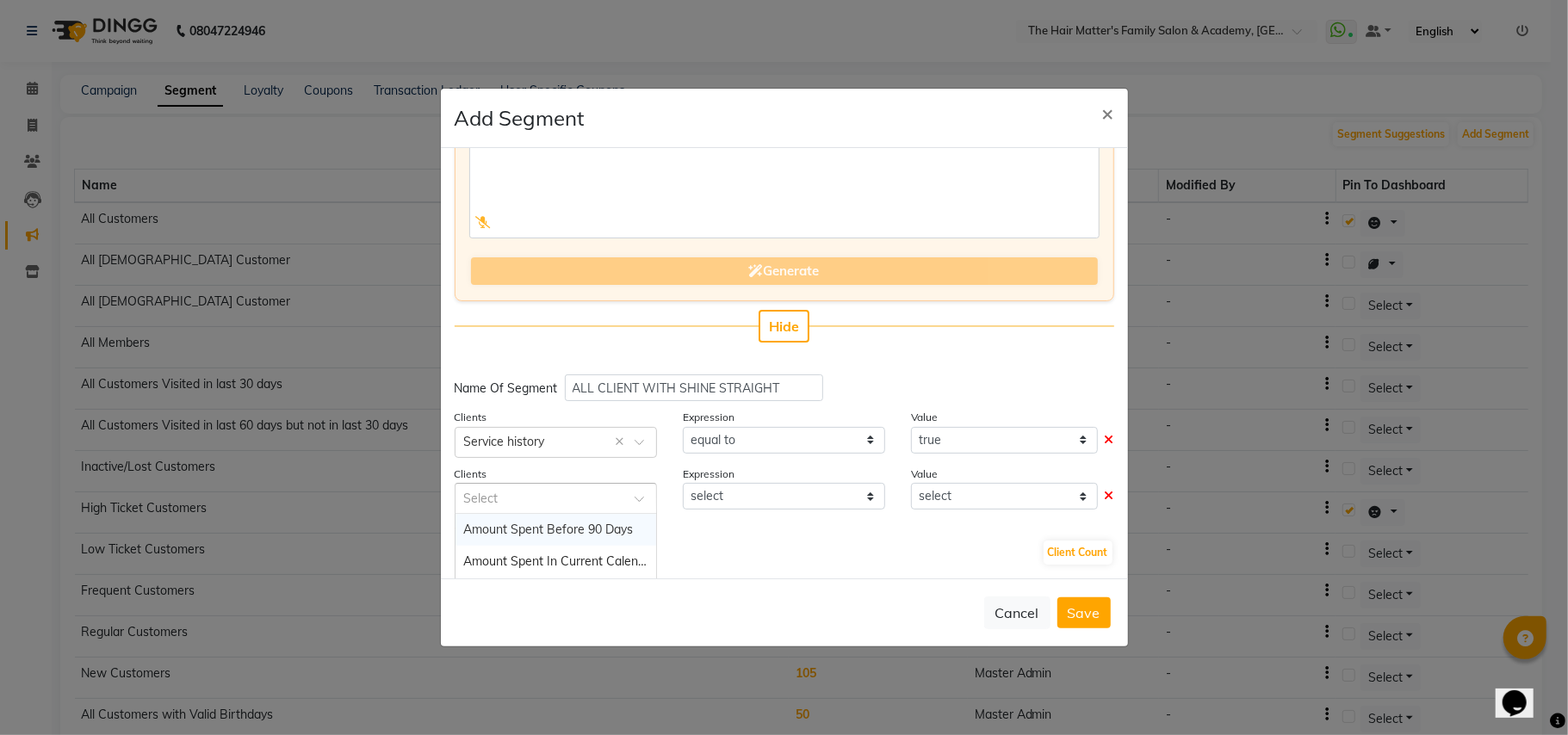
click at [560, 494] on input "text" at bounding box center [539, 497] width 149 height 18
type input "avail"
click at [560, 494] on input "avail" at bounding box center [539, 497] width 149 height 18
click at [560, 494] on input "serv" at bounding box center [539, 497] width 149 height 18
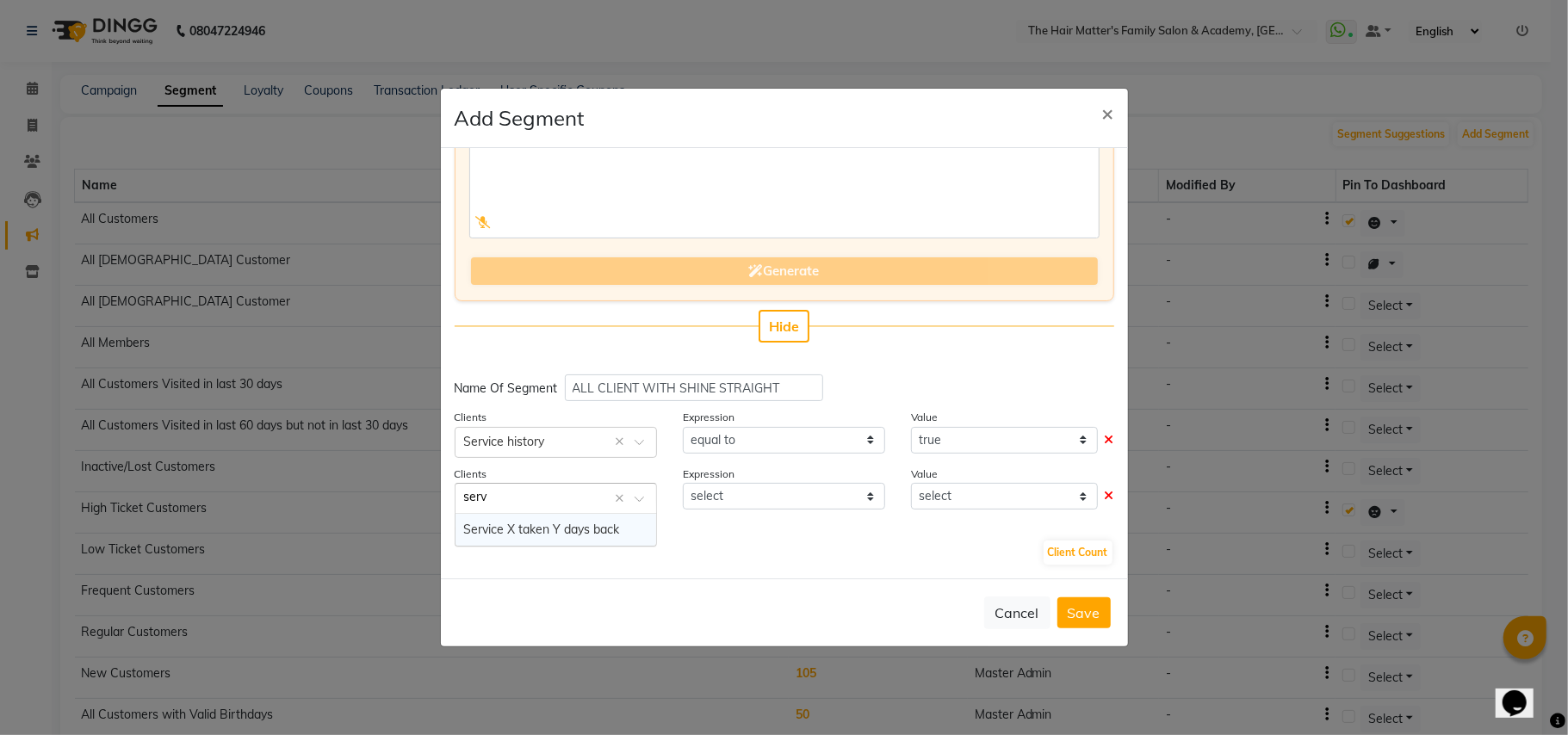
click at [570, 506] on div "Select serv ×" at bounding box center [556, 499] width 202 height 31
type input "s"
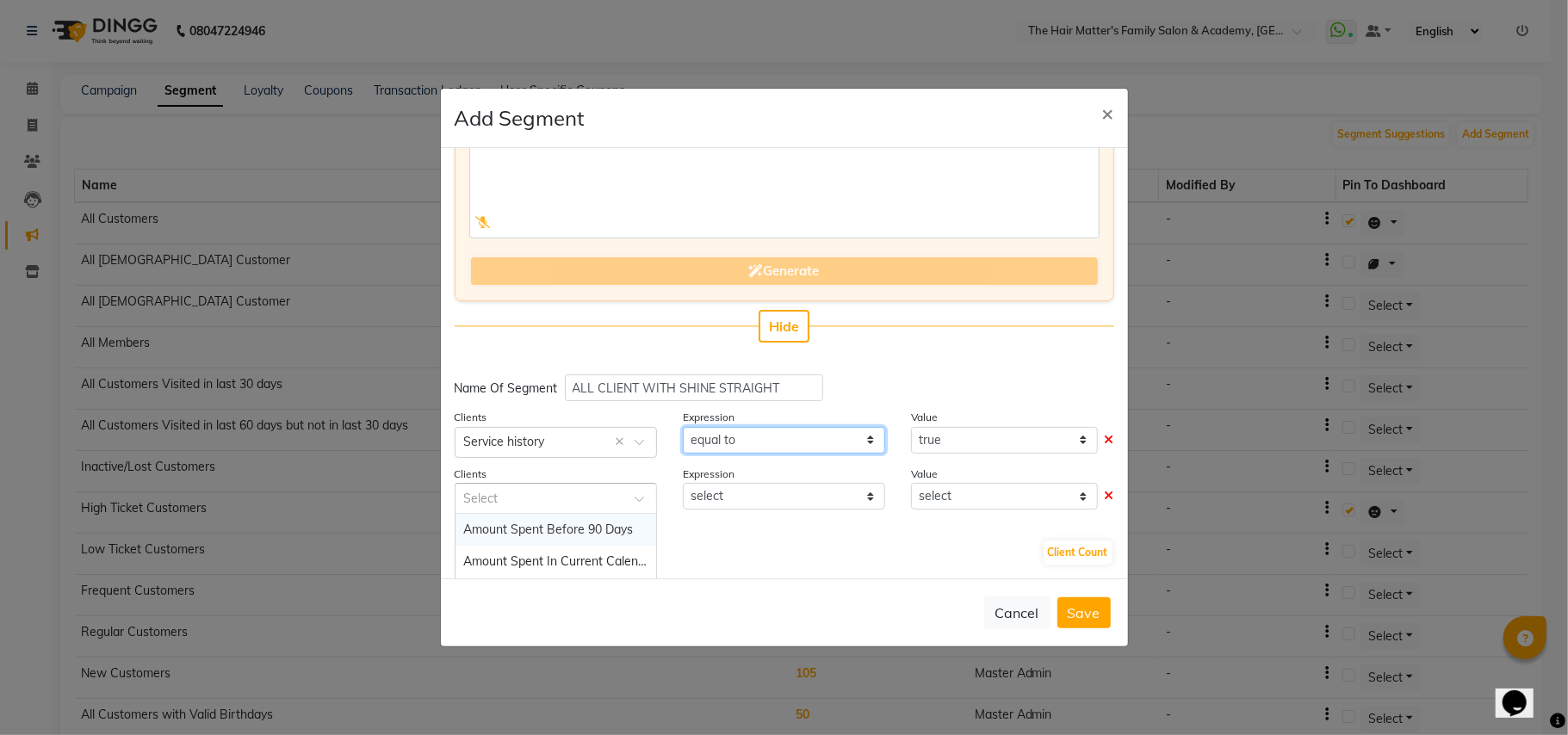
click at [692, 429] on select "equal to" at bounding box center [784, 440] width 202 height 27
click at [682, 427] on select "equal to" at bounding box center [784, 440] width 202 height 27
click at [732, 442] on select "equal to" at bounding box center [784, 440] width 202 height 27
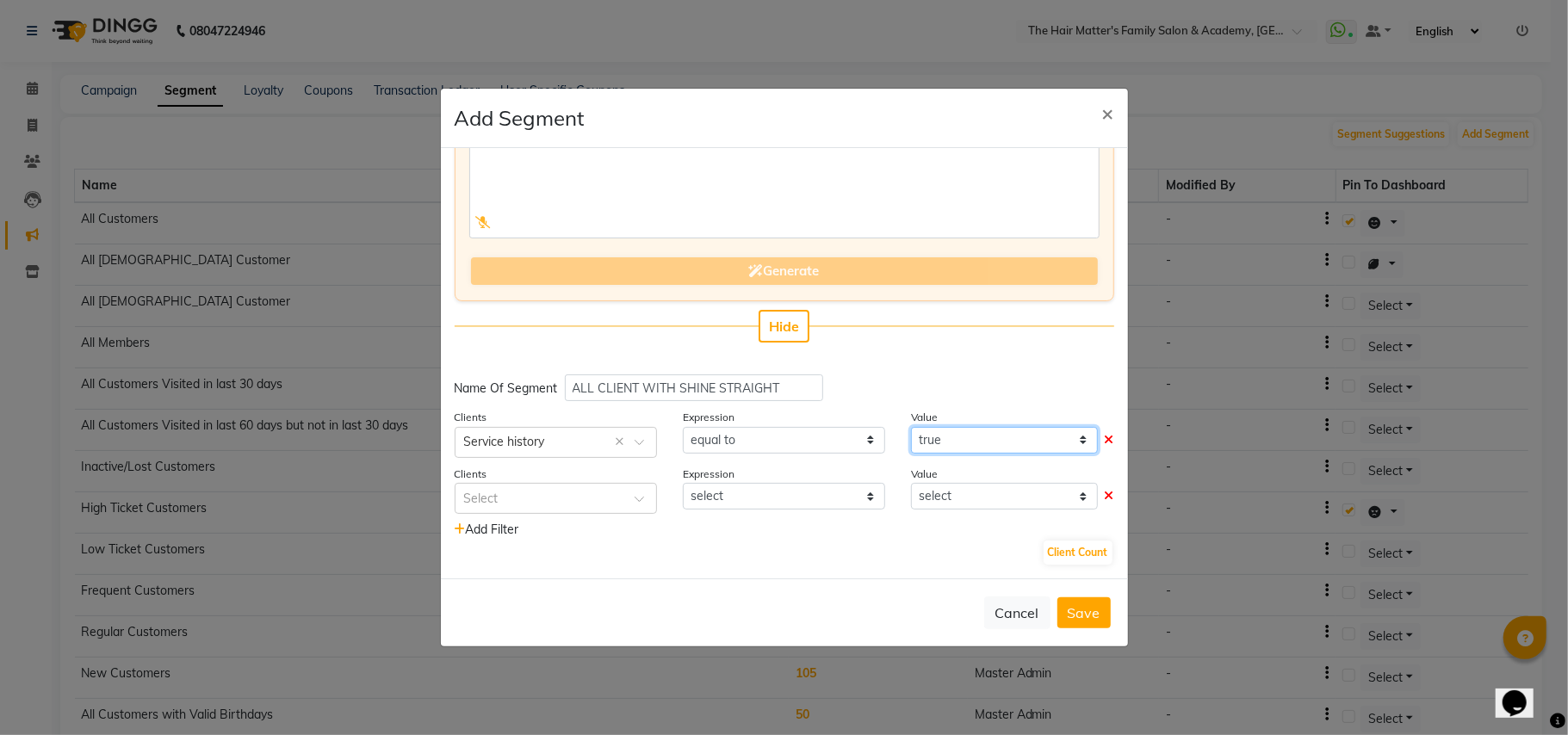
click at [965, 446] on select "true false" at bounding box center [1004, 440] width 186 height 27
click at [911, 427] on select "true false" at bounding box center [1004, 440] width 186 height 27
click at [967, 435] on select "true false" at bounding box center [1004, 440] width 186 height 27
select select "true"
click at [911, 427] on select "true false" at bounding box center [1004, 440] width 186 height 27
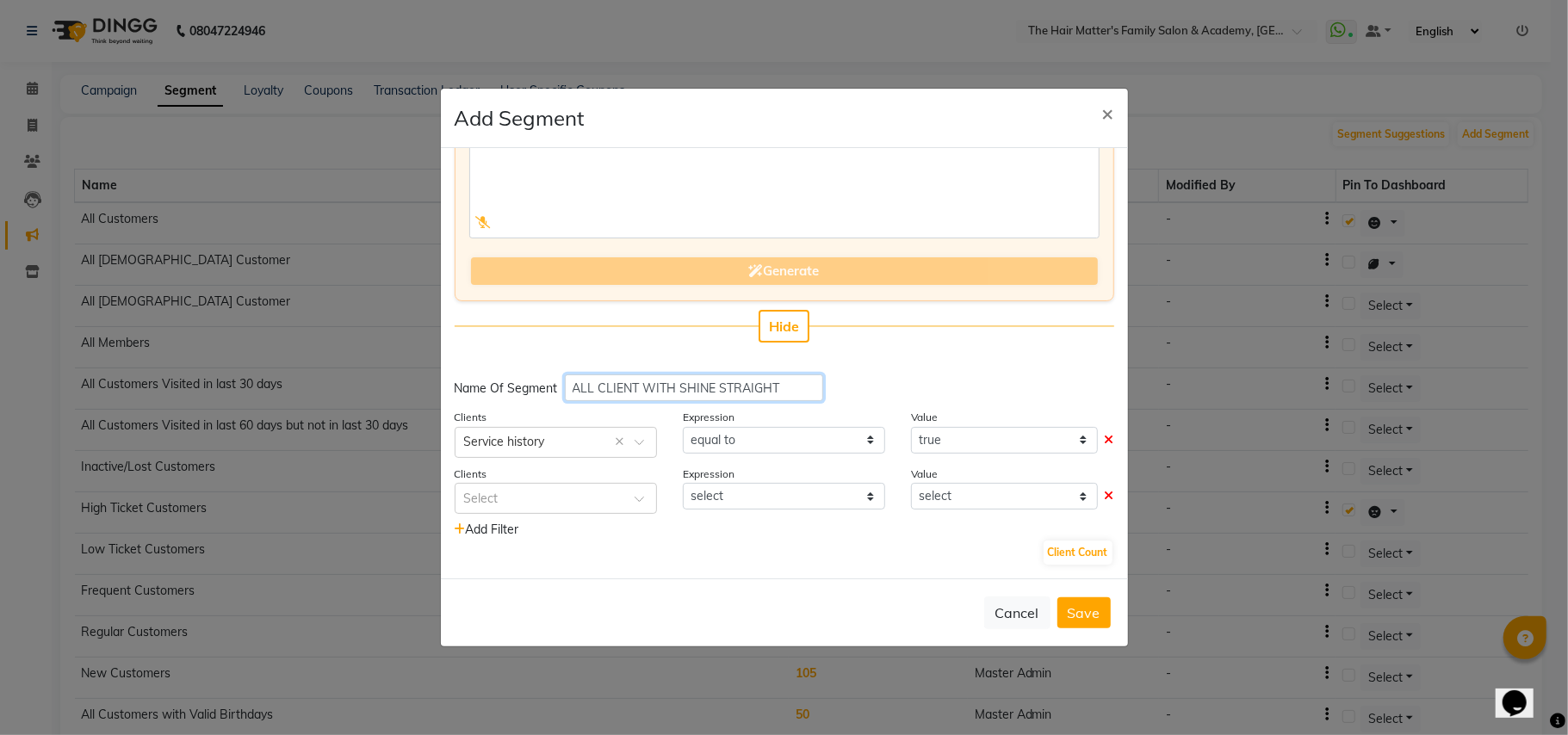
click at [756, 387] on input "ALL CLIENT WITH SHINE STRAIGHT" at bounding box center [693, 388] width 258 height 27
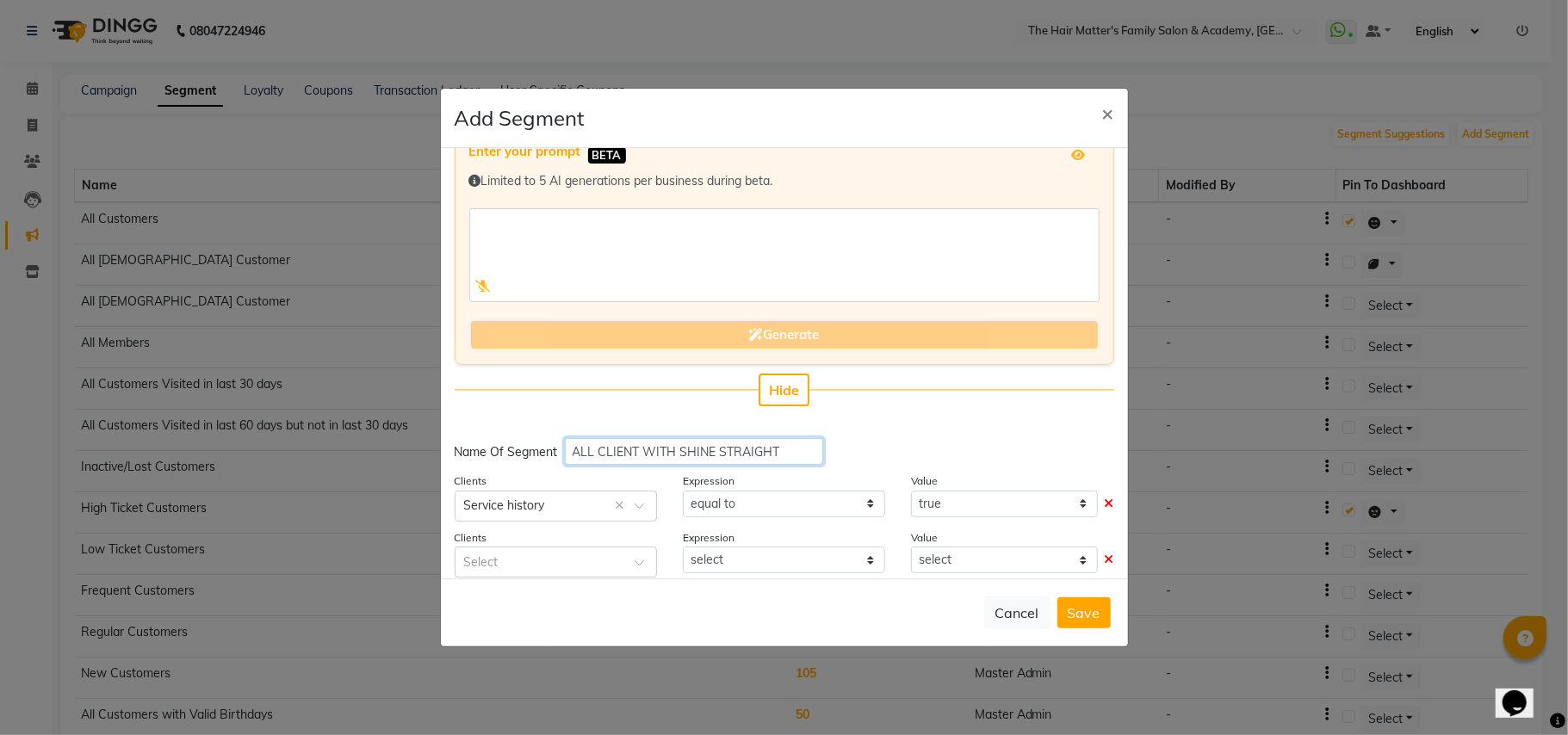
scroll to position [0, 0]
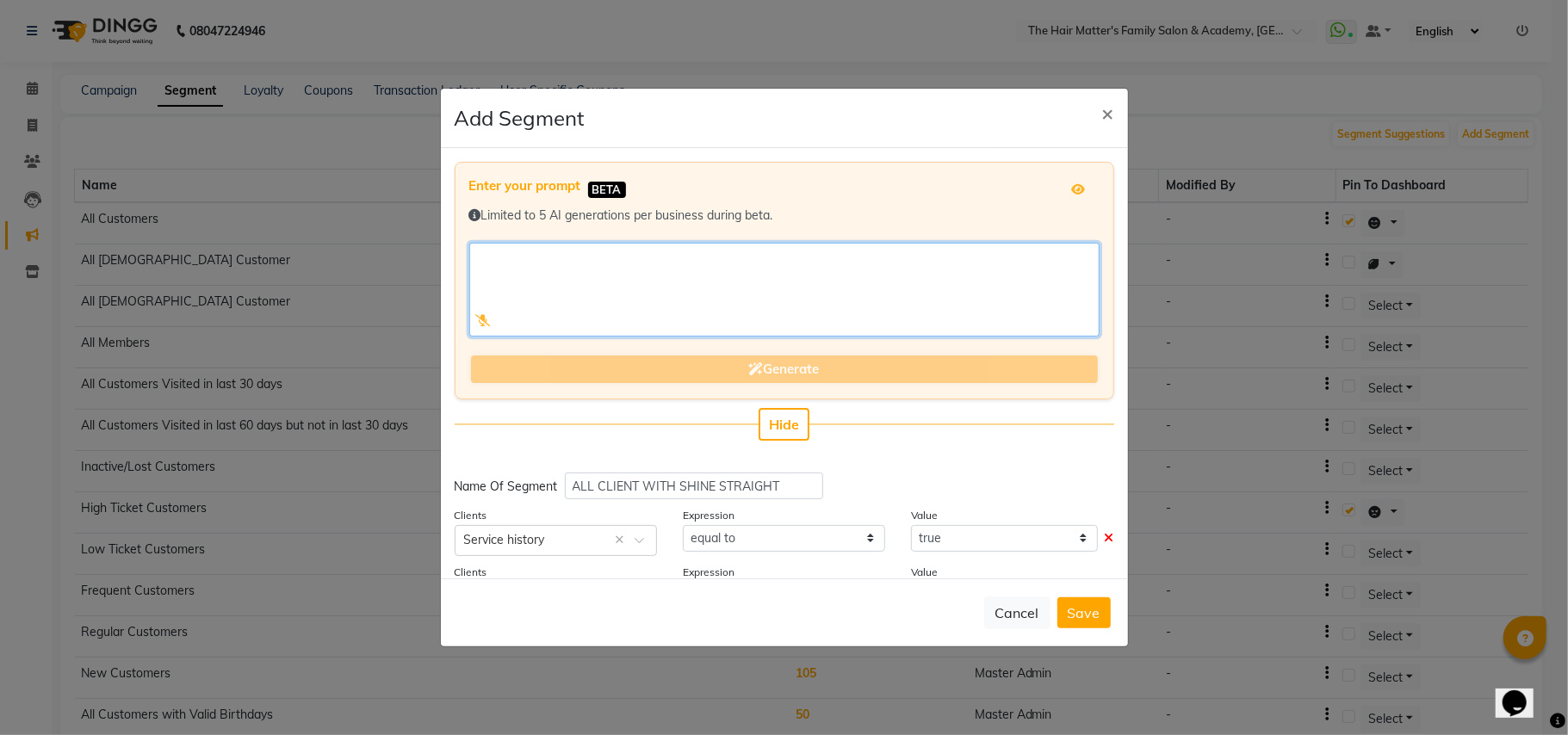
click at [654, 273] on textarea at bounding box center [784, 290] width 630 height 93
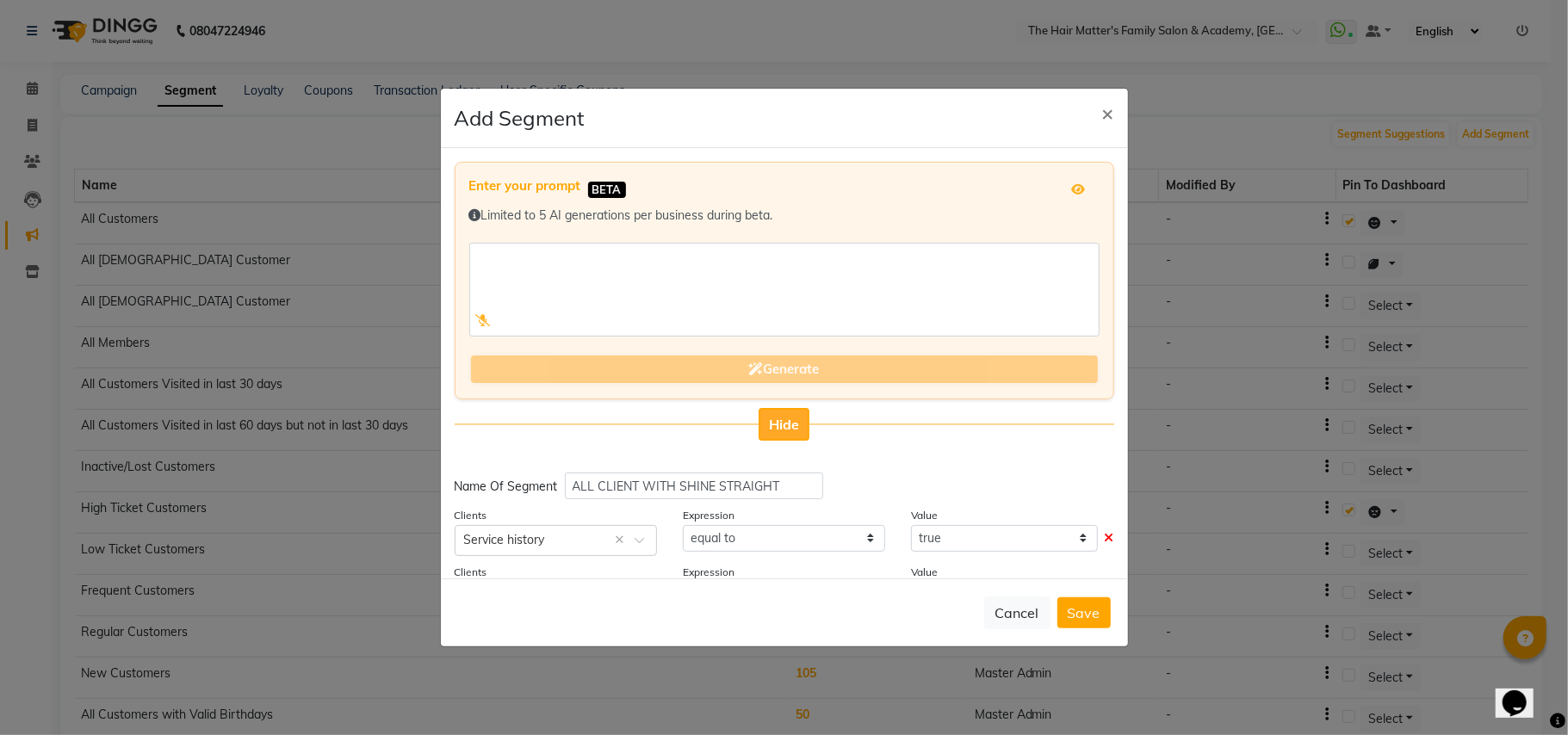
click at [782, 424] on span "Hide" at bounding box center [784, 424] width 31 height 17
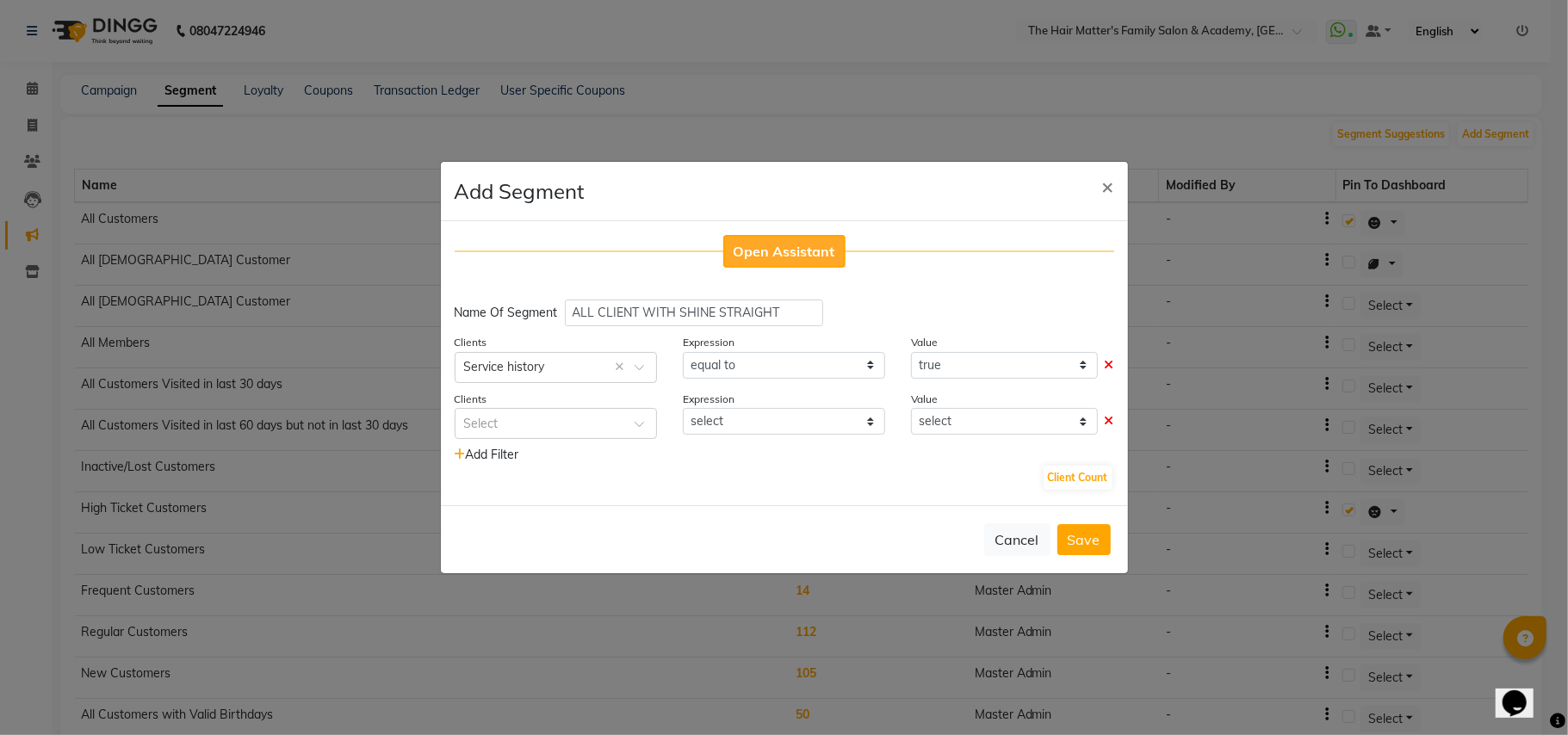
click at [796, 267] on button "Open Assistant" at bounding box center [784, 252] width 122 height 32
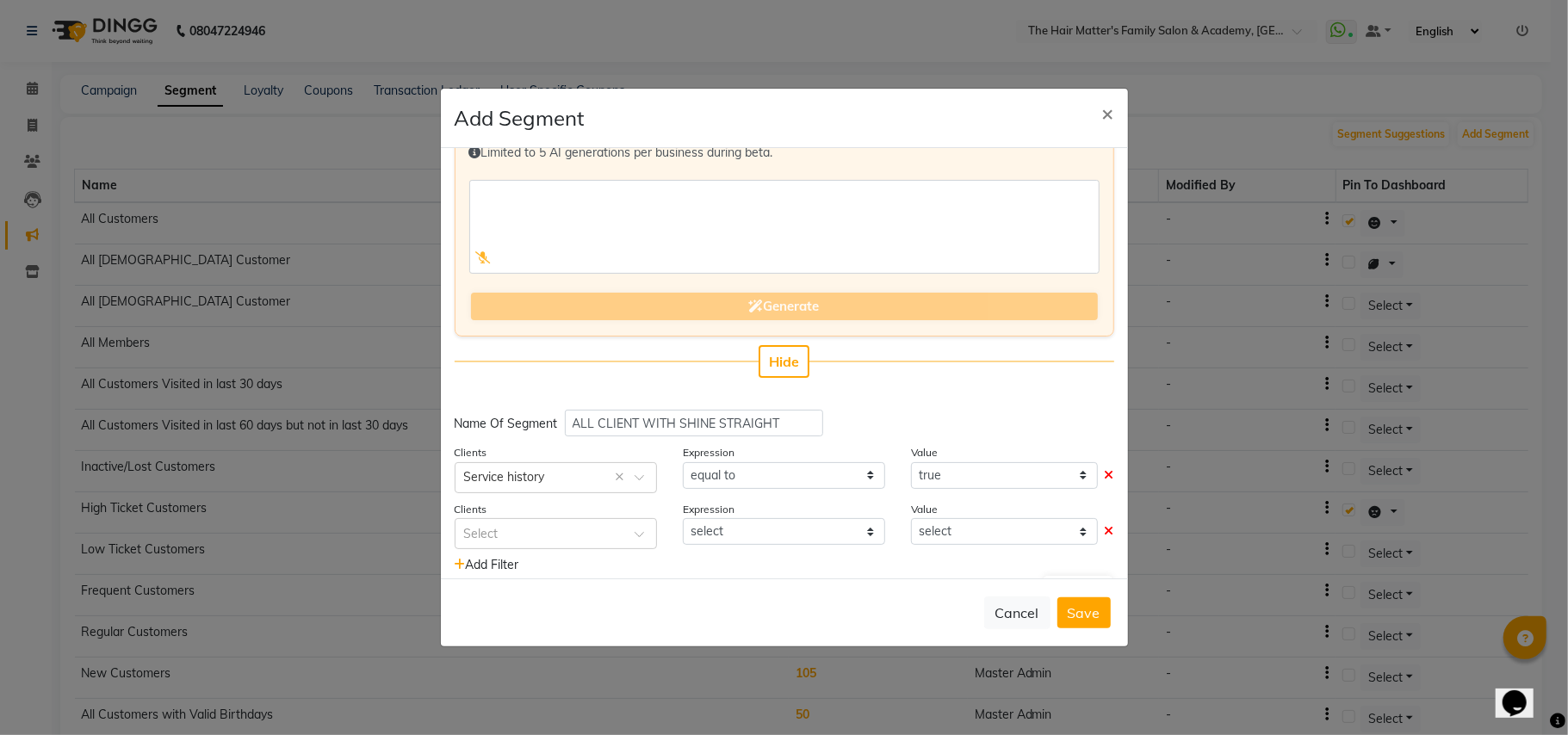
scroll to position [98, 0]
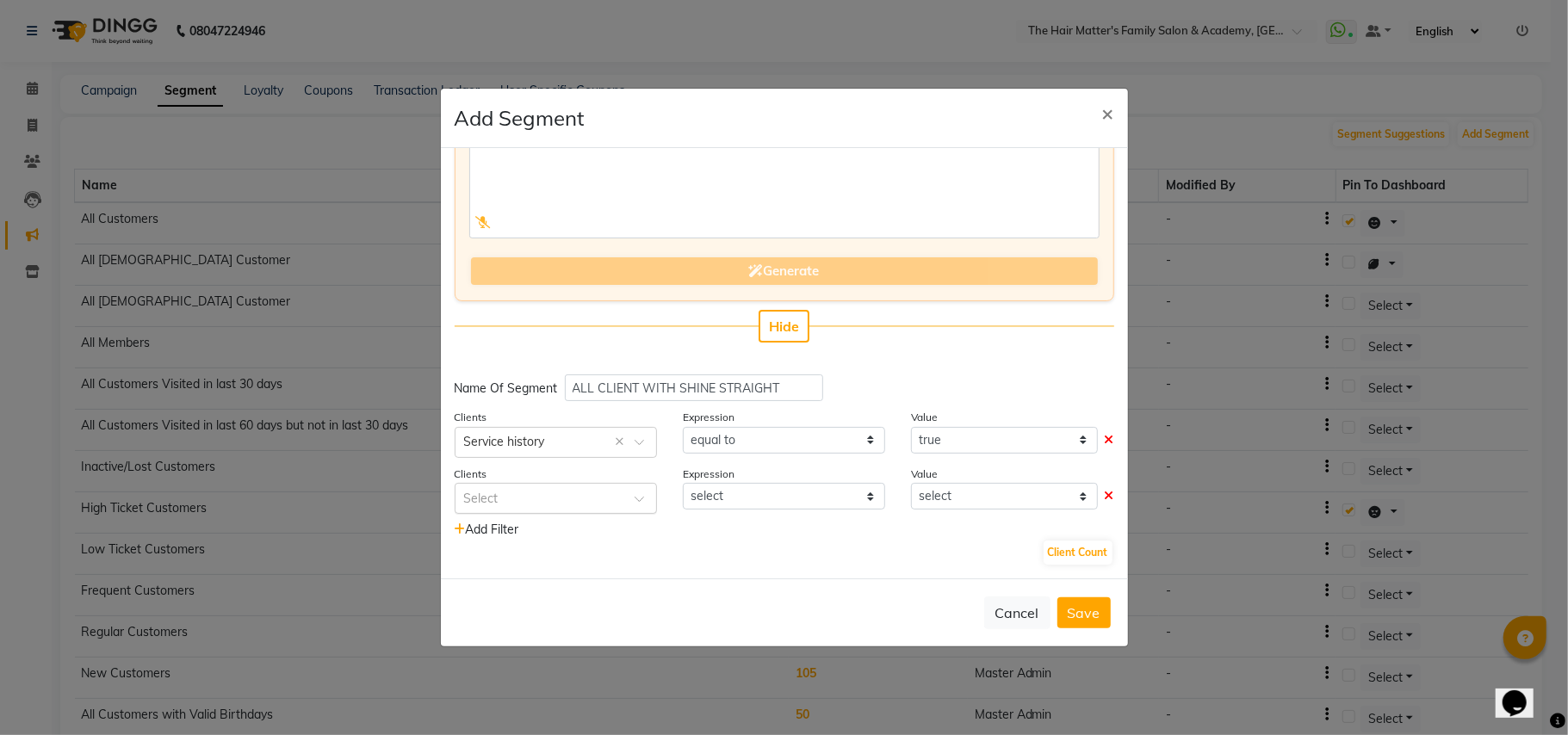
click at [530, 494] on input "text" at bounding box center [539, 497] width 149 height 18
click at [1110, 117] on span "×" at bounding box center [1108, 112] width 12 height 26
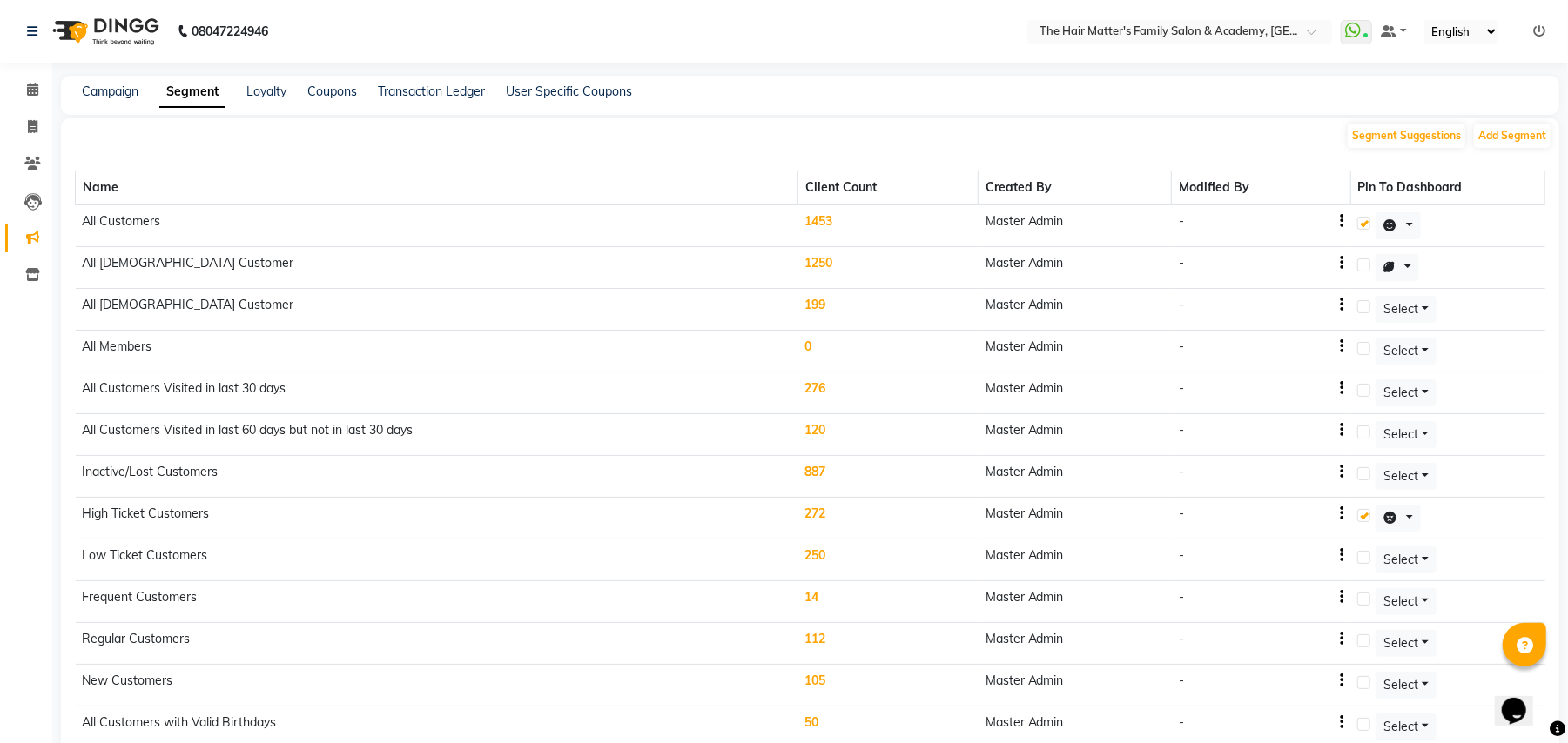
click at [1439, 148] on div "Segment Suggestions Add Segment" at bounding box center [1448, 135] width 206 height 28
click at [1414, 136] on button "Segment Suggestions" at bounding box center [1406, 135] width 118 height 24
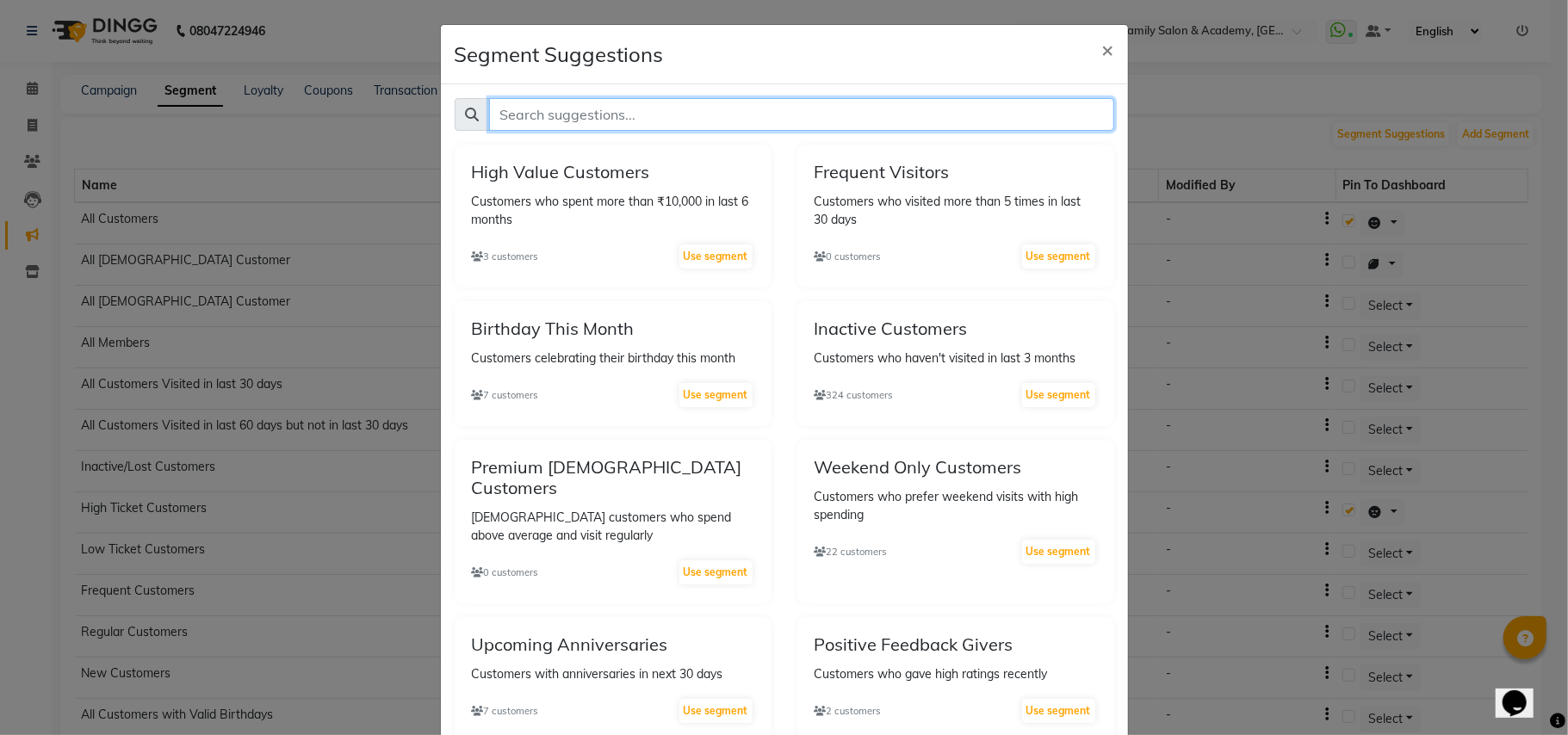
click at [756, 131] on input "text" at bounding box center [802, 114] width 625 height 32
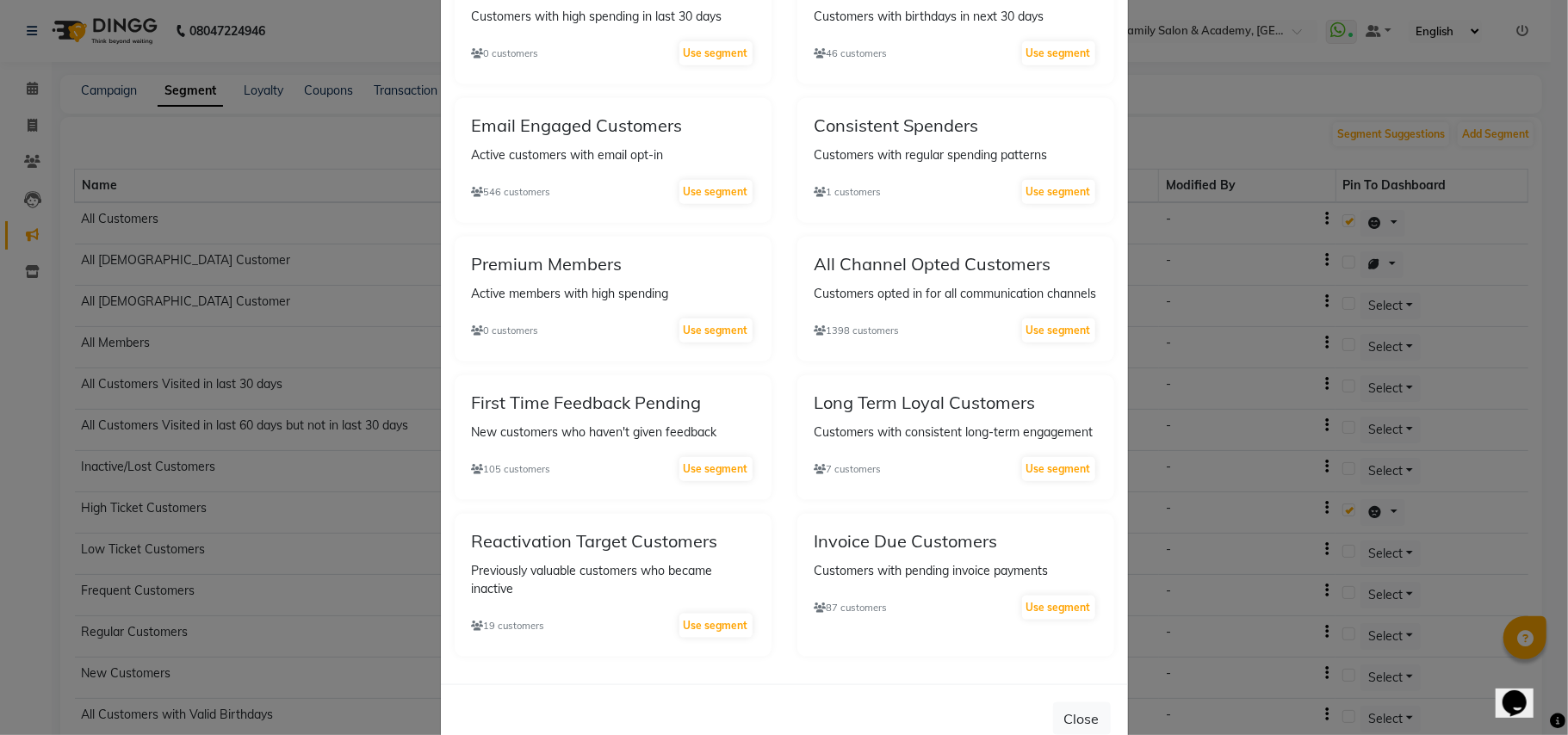
scroll to position [1271, 0]
click at [583, 401] on div "First Time Feedback Pending New customers who haven't given feedback 105 custom…" at bounding box center [613, 436] width 316 height 125
click at [683, 391] on h5 "First Time Feedback Pending" at bounding box center [613, 401] width 282 height 21
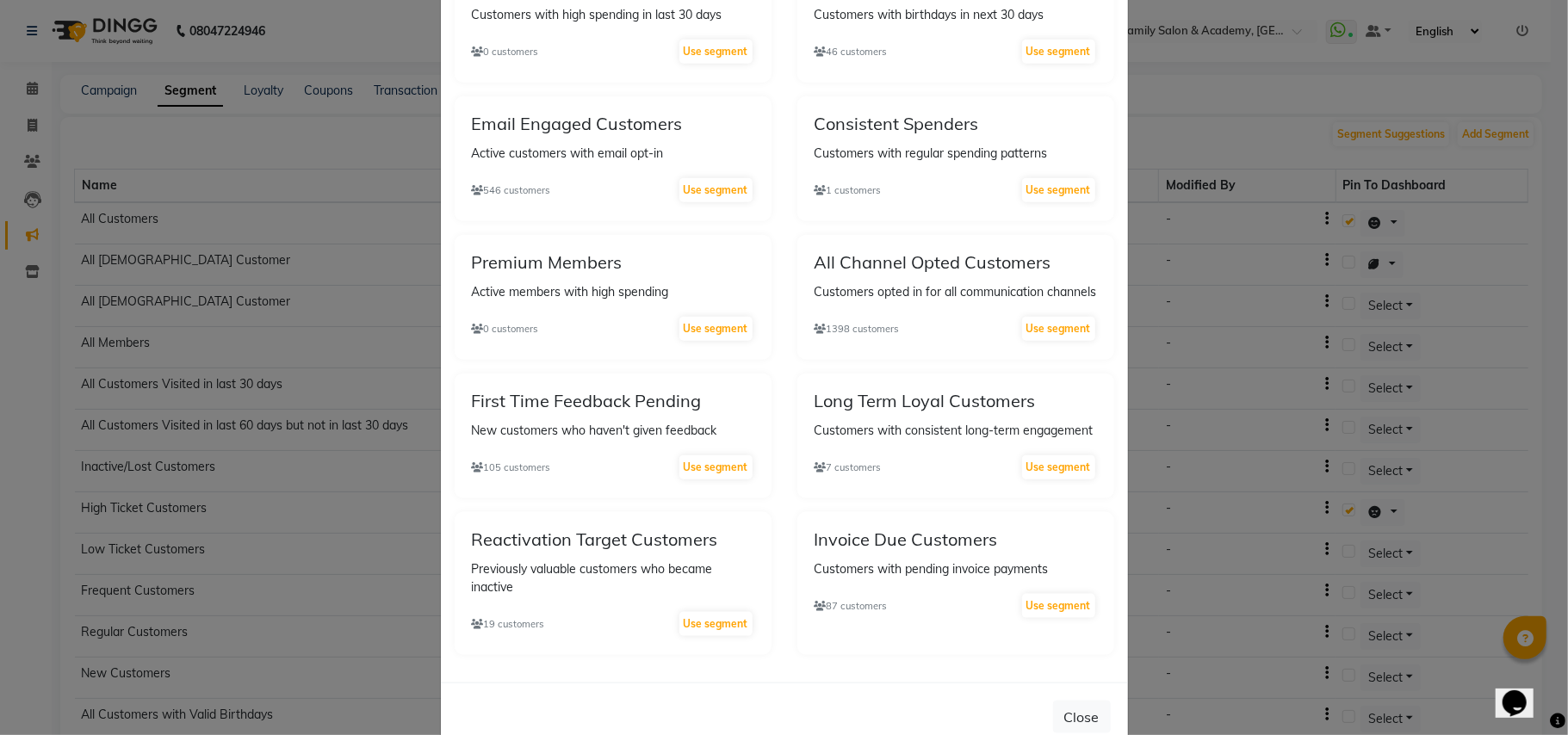
click at [927, 391] on h5 "Long Term Loyal Customers" at bounding box center [955, 401] width 282 height 21
click at [889, 391] on h5 "Long Term Loyal Customers" at bounding box center [955, 401] width 282 height 21
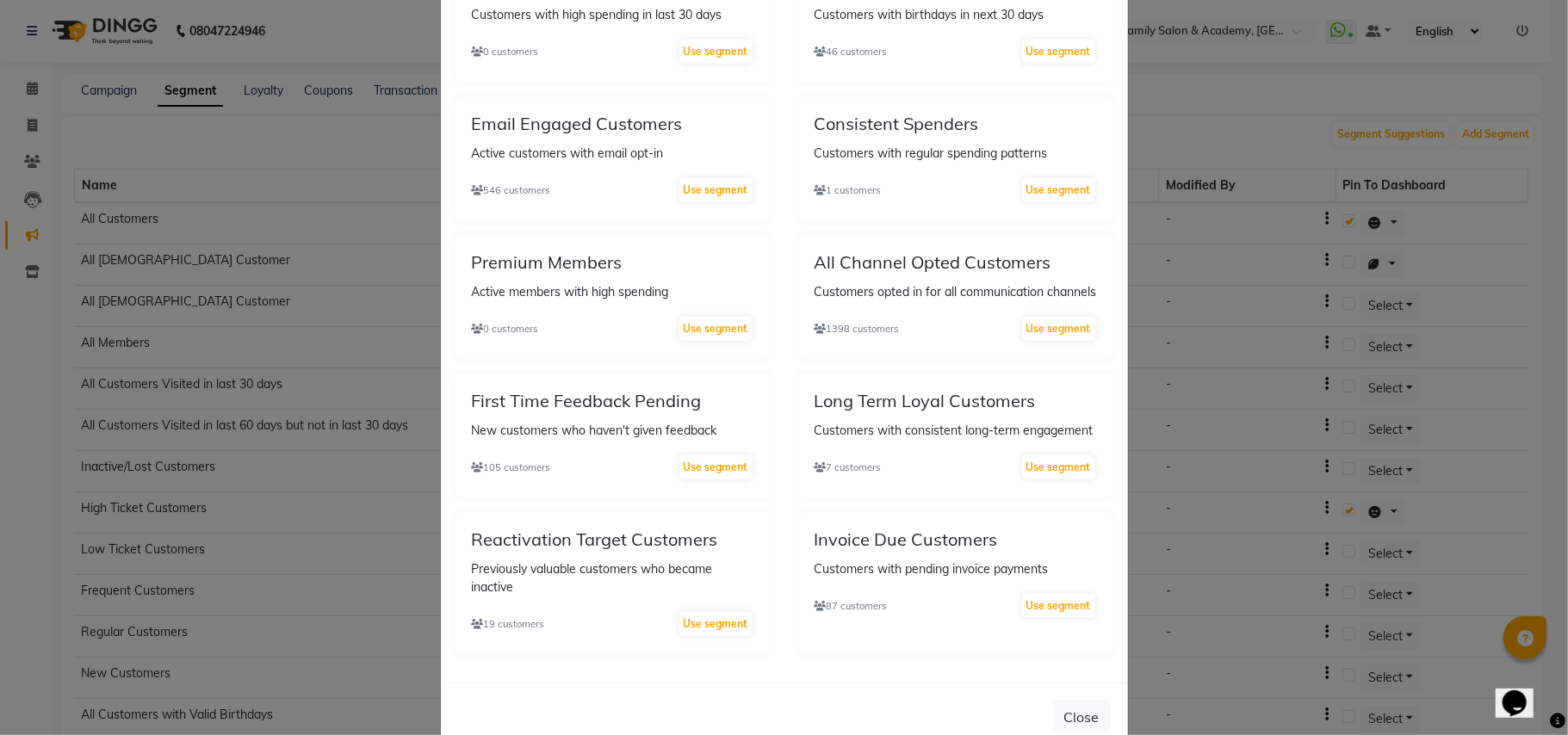
click at [955, 253] on h5 "All Channel Opted Customers" at bounding box center [955, 263] width 282 height 21
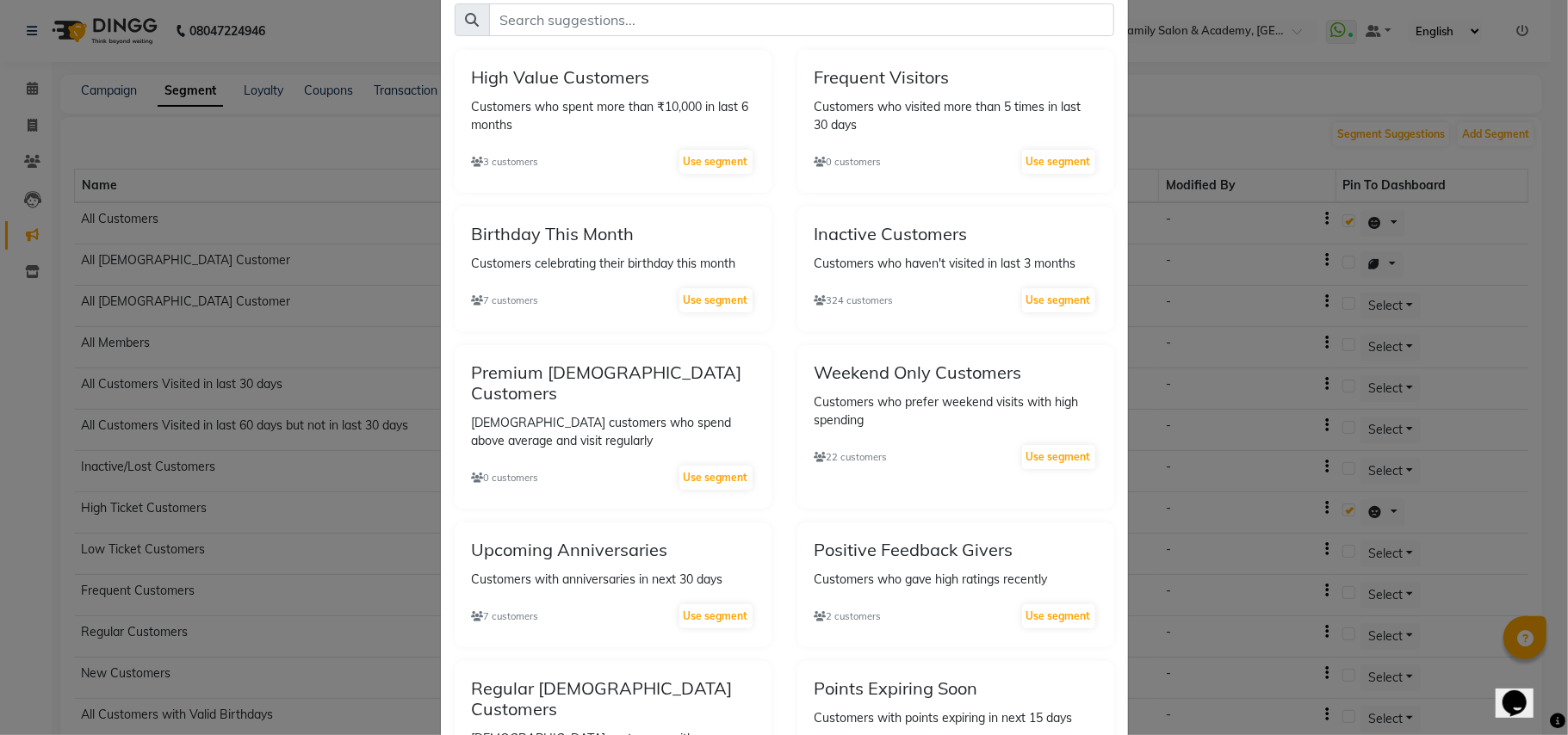
scroll to position [0, 0]
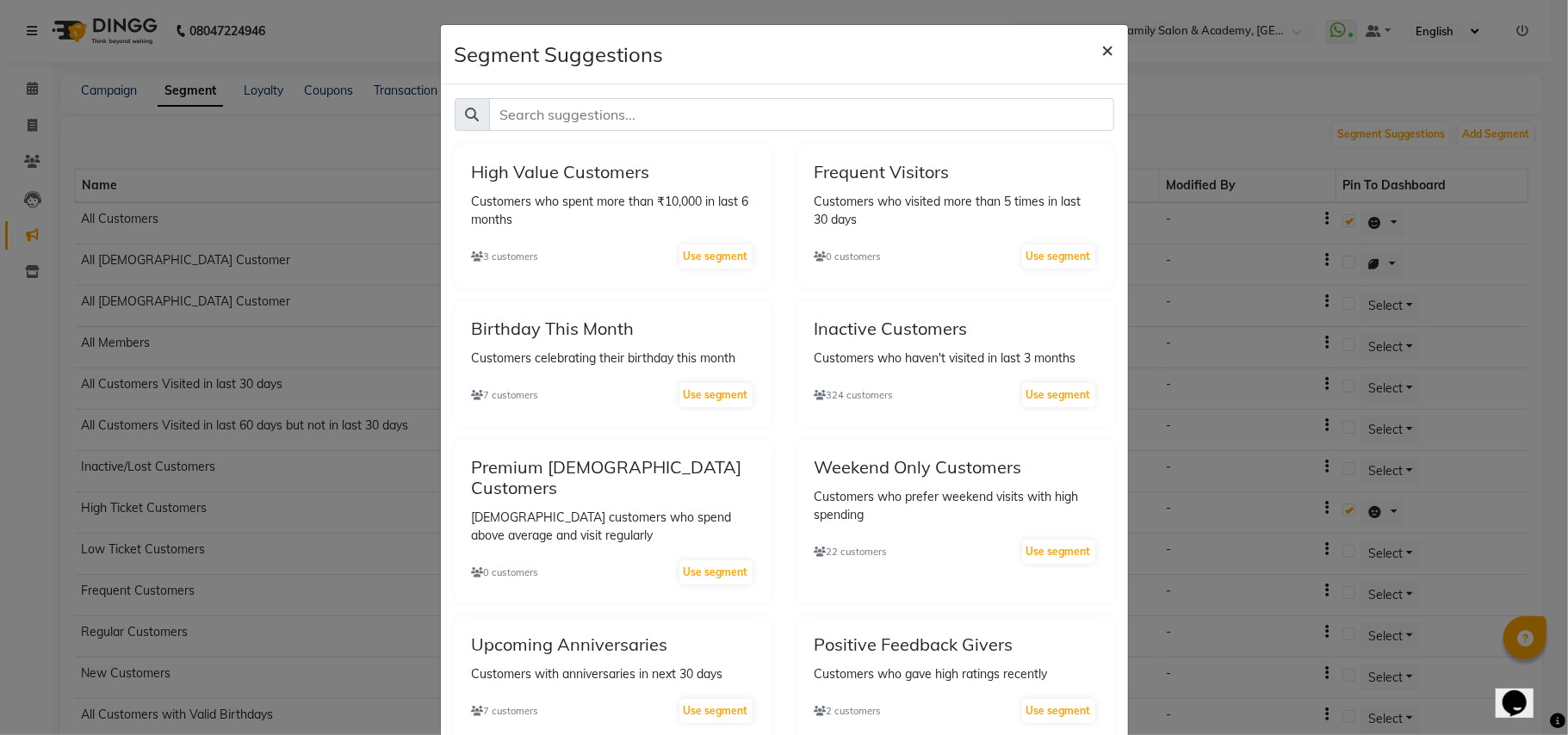
click at [1102, 53] on span "×" at bounding box center [1108, 49] width 12 height 26
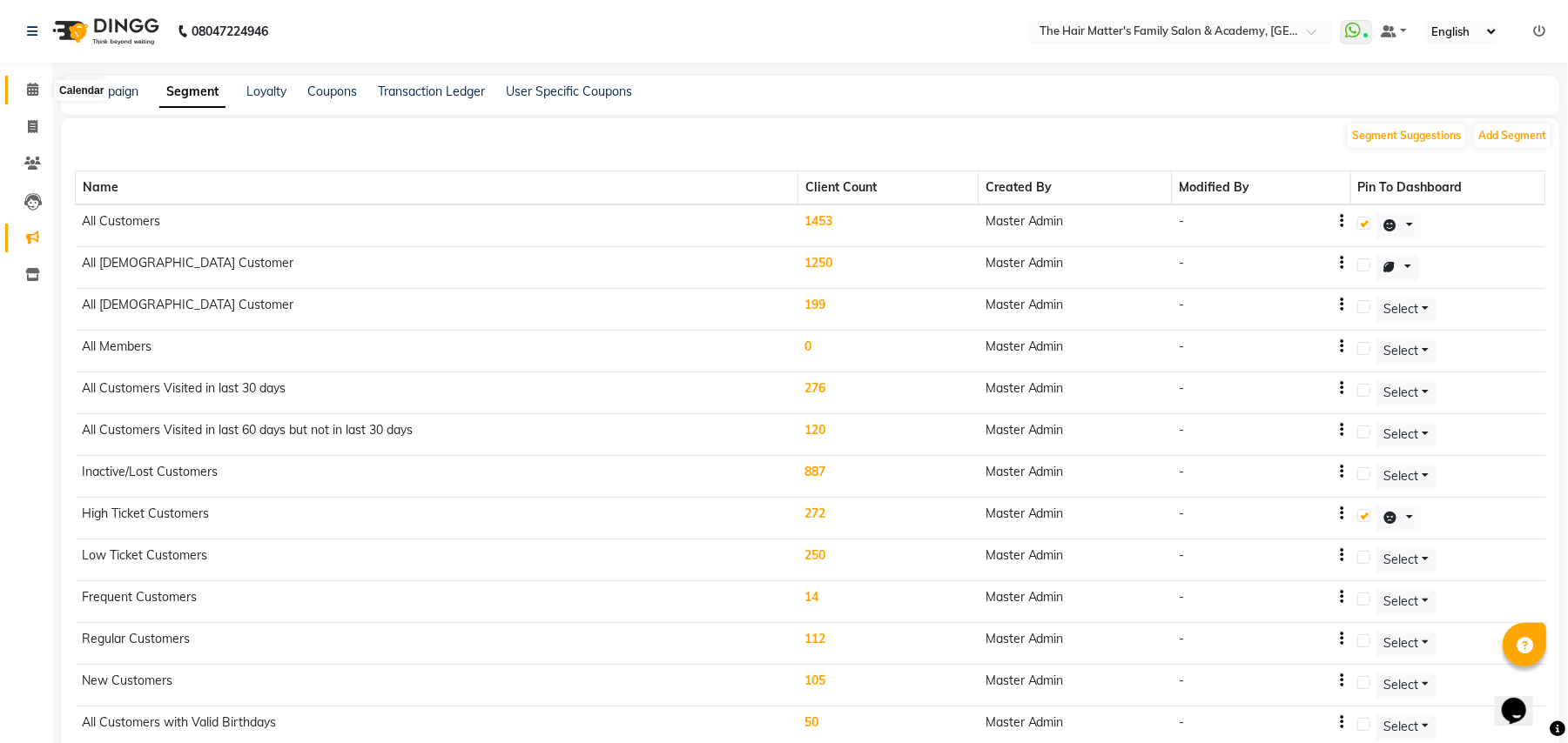
click at [32, 89] on icon at bounding box center [33, 90] width 12 height 13
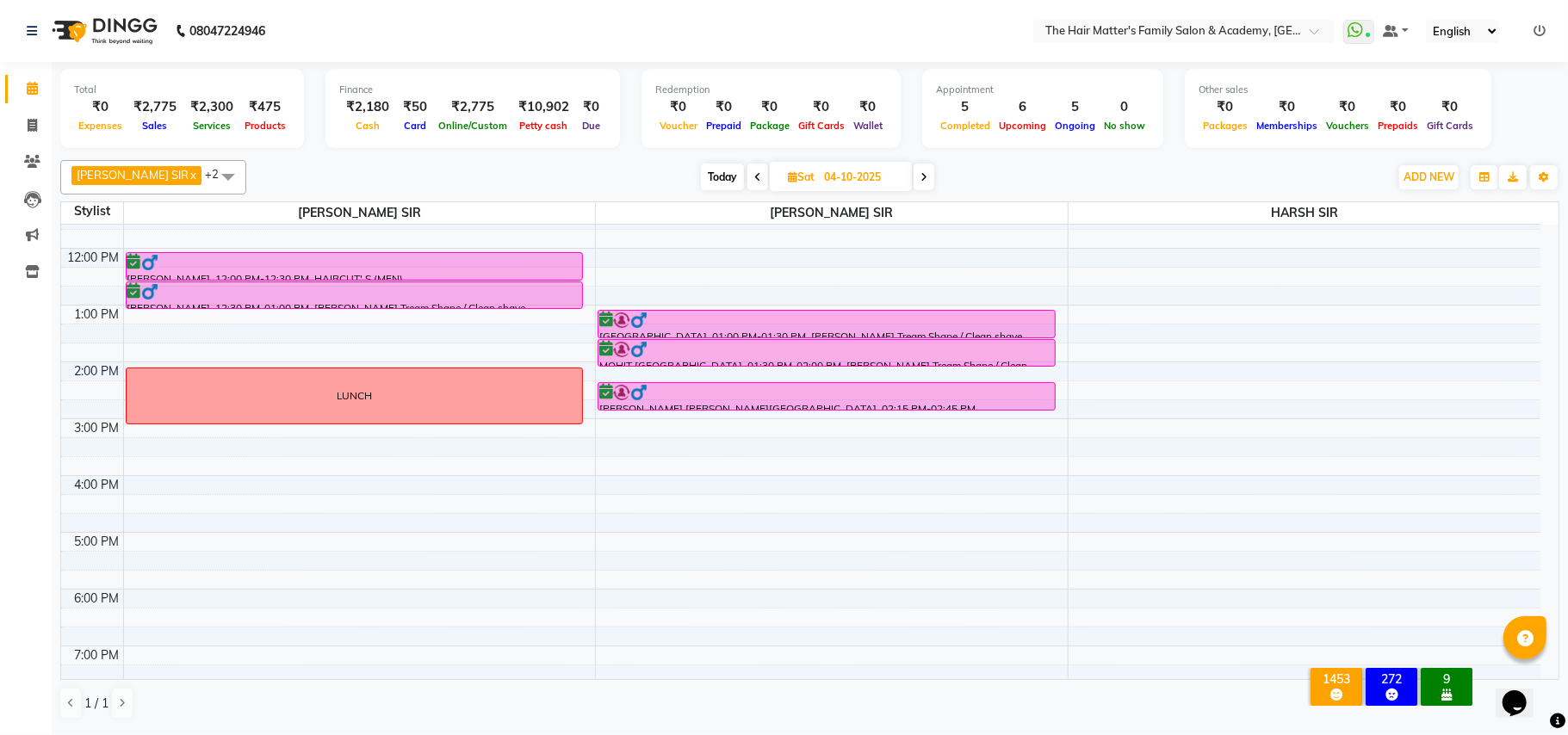
scroll to position [382, 0]
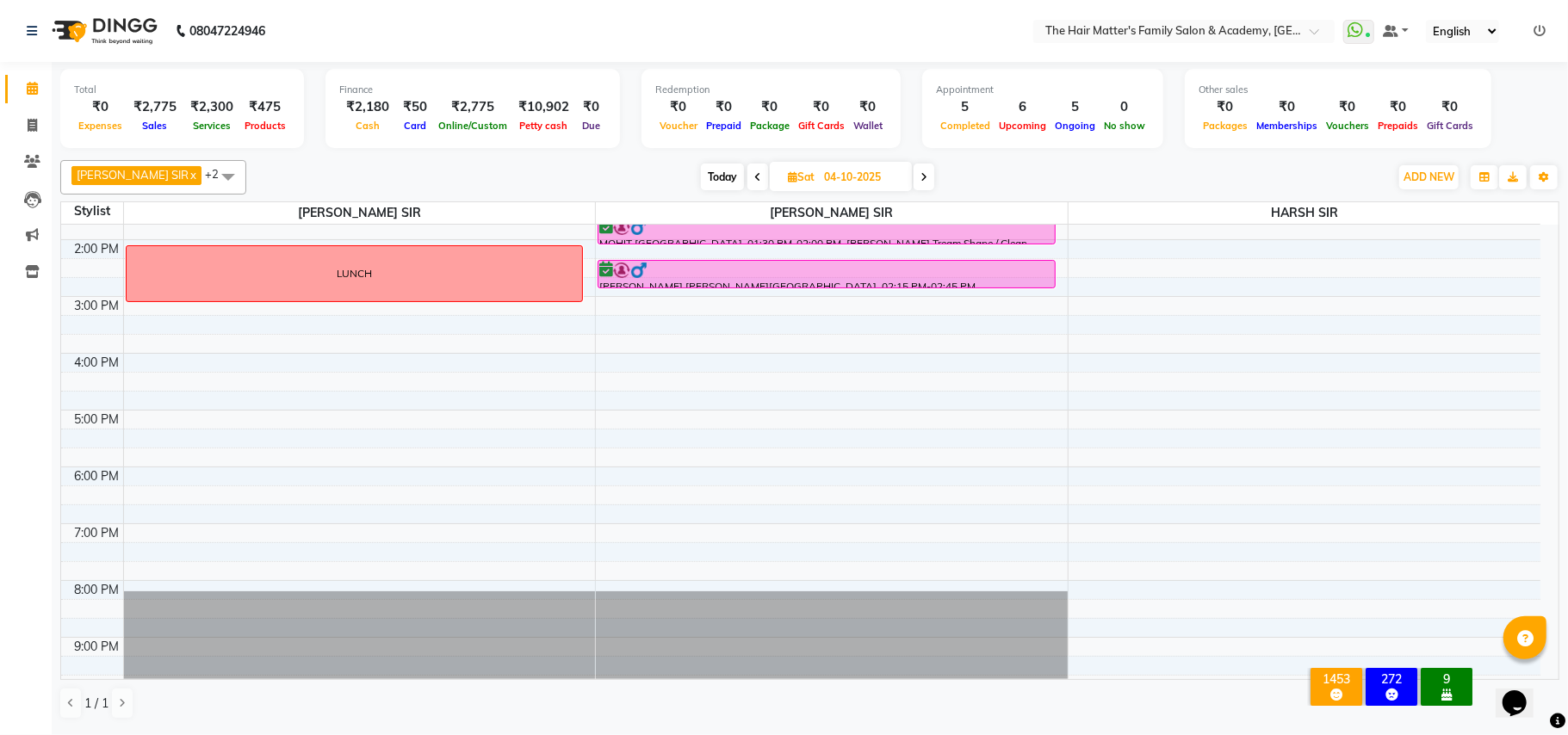
click at [701, 183] on span "Today" at bounding box center [722, 177] width 43 height 27
type input "03-10-2025"
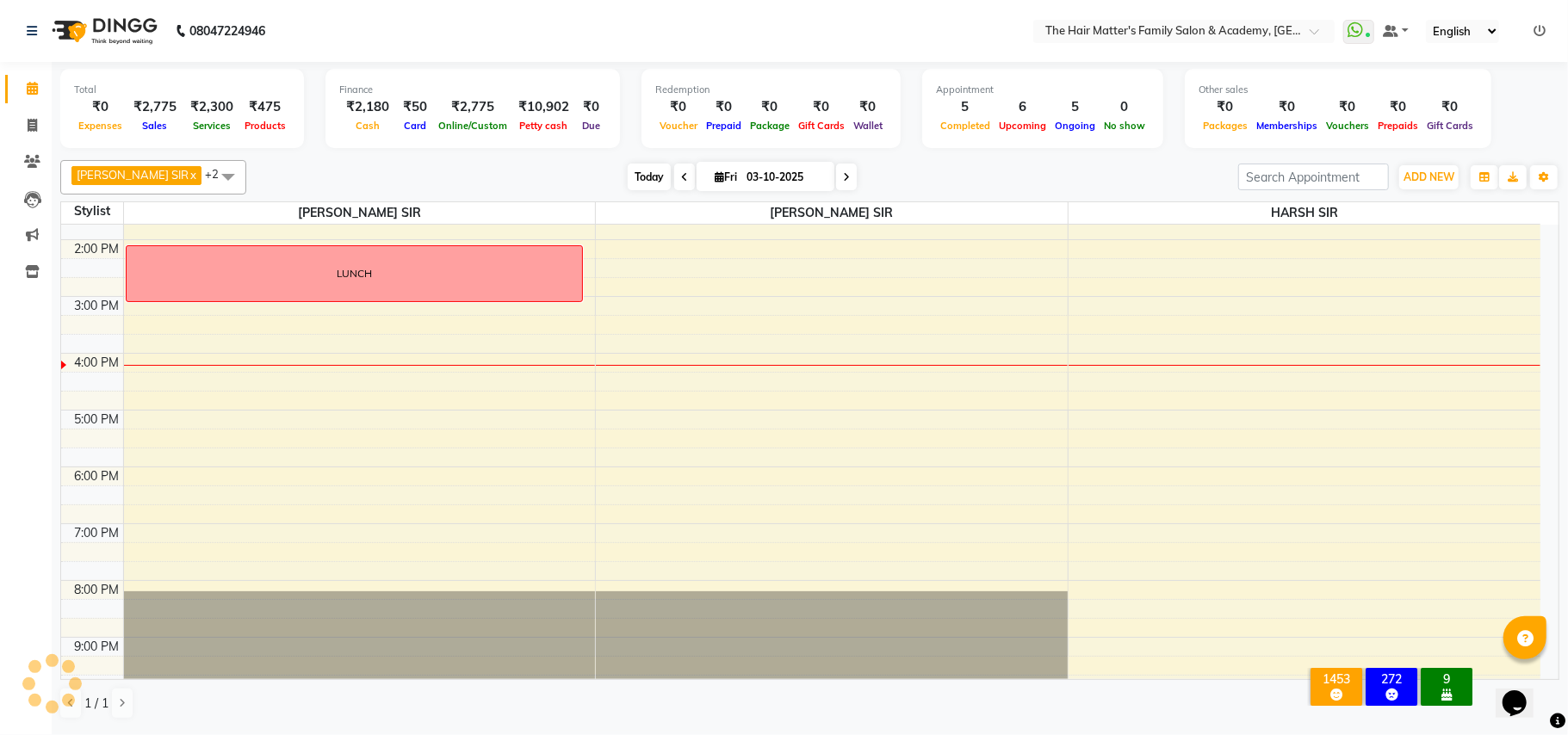
scroll to position [467, 0]
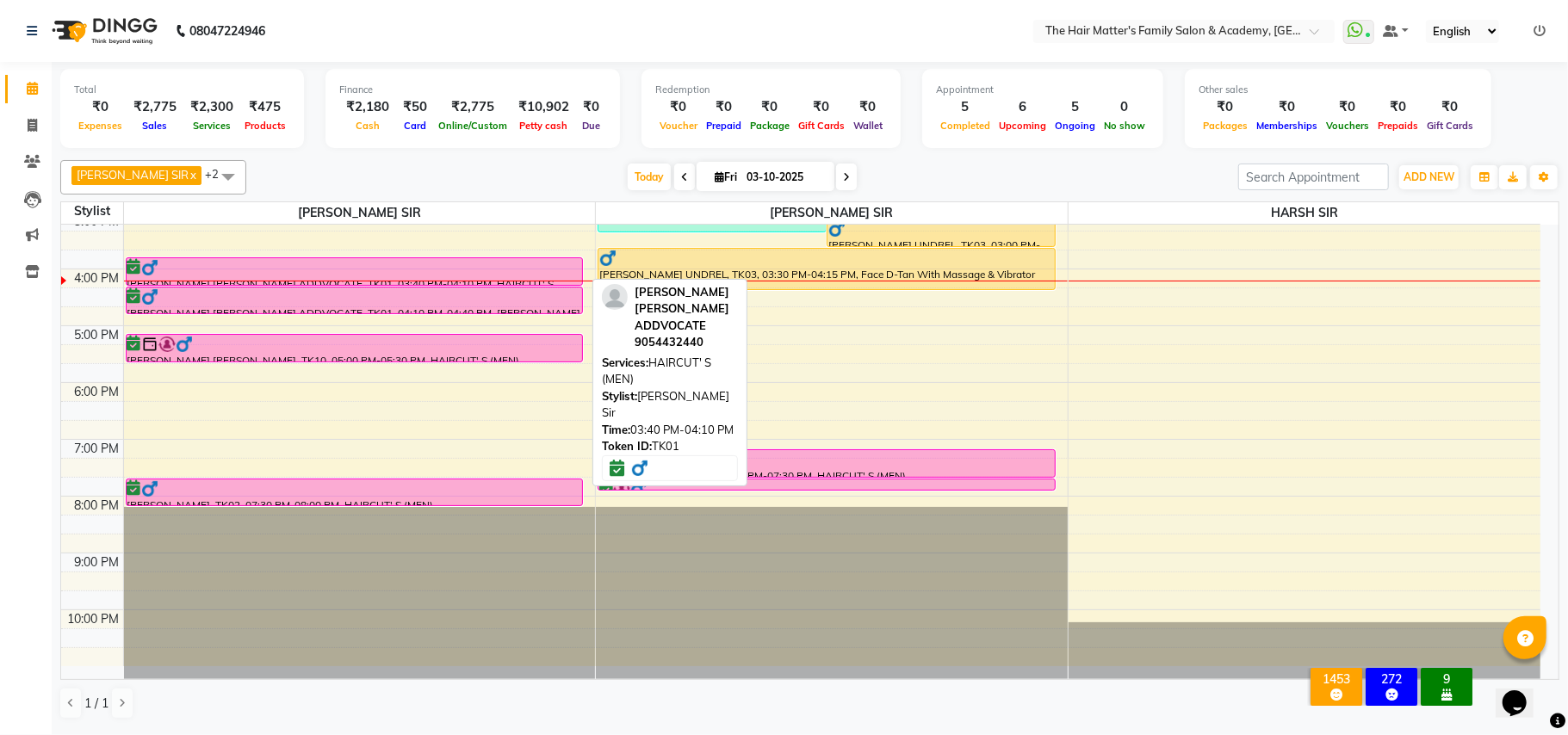
click at [262, 272] on div at bounding box center [355, 268] width 455 height 17
select select "6"
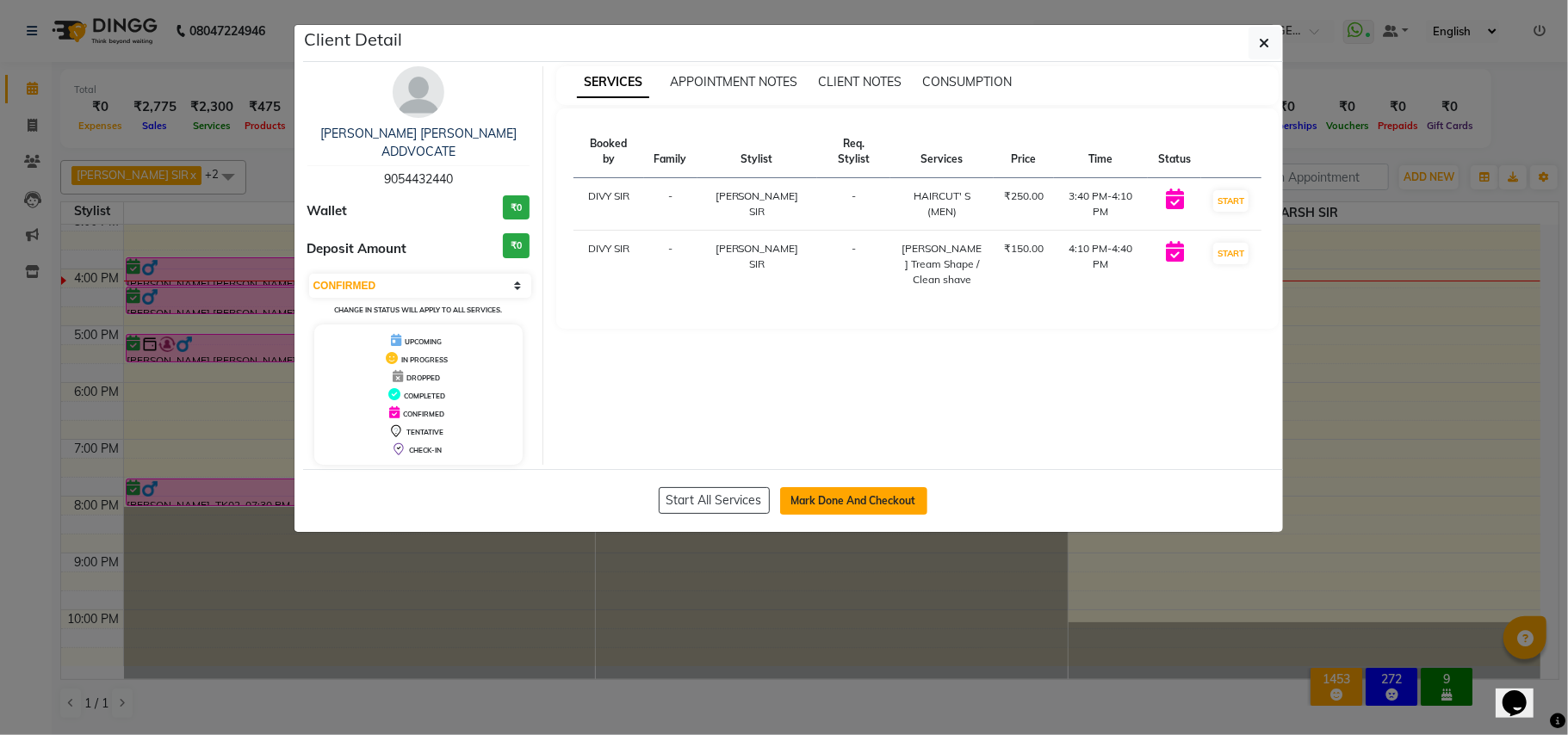
click at [842, 487] on button "Mark Done And Checkout" at bounding box center [853, 500] width 147 height 28
select select "5980"
select select "service"
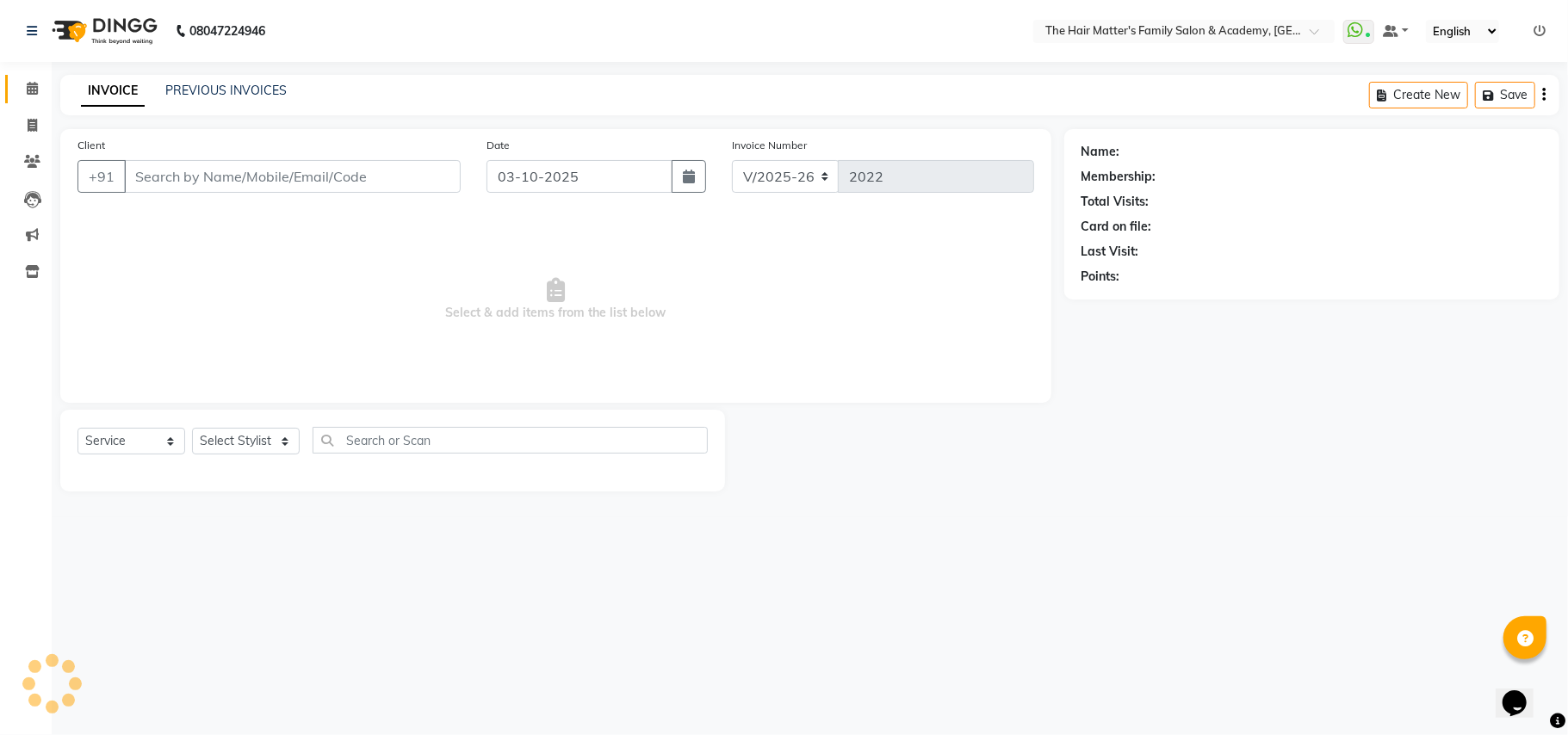
type input "9054432440"
select select "42572"
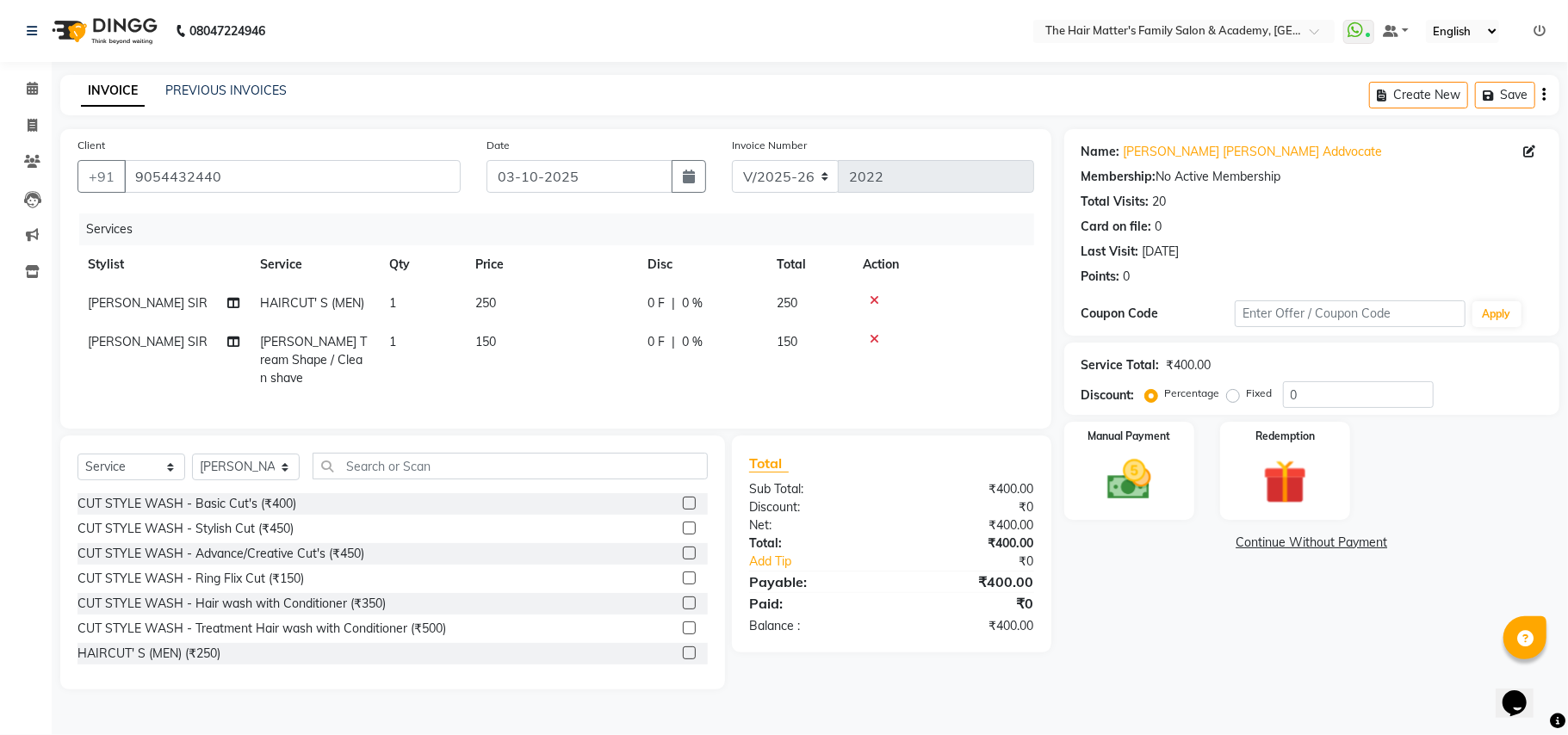
click at [873, 339] on icon at bounding box center [874, 339] width 10 height 12
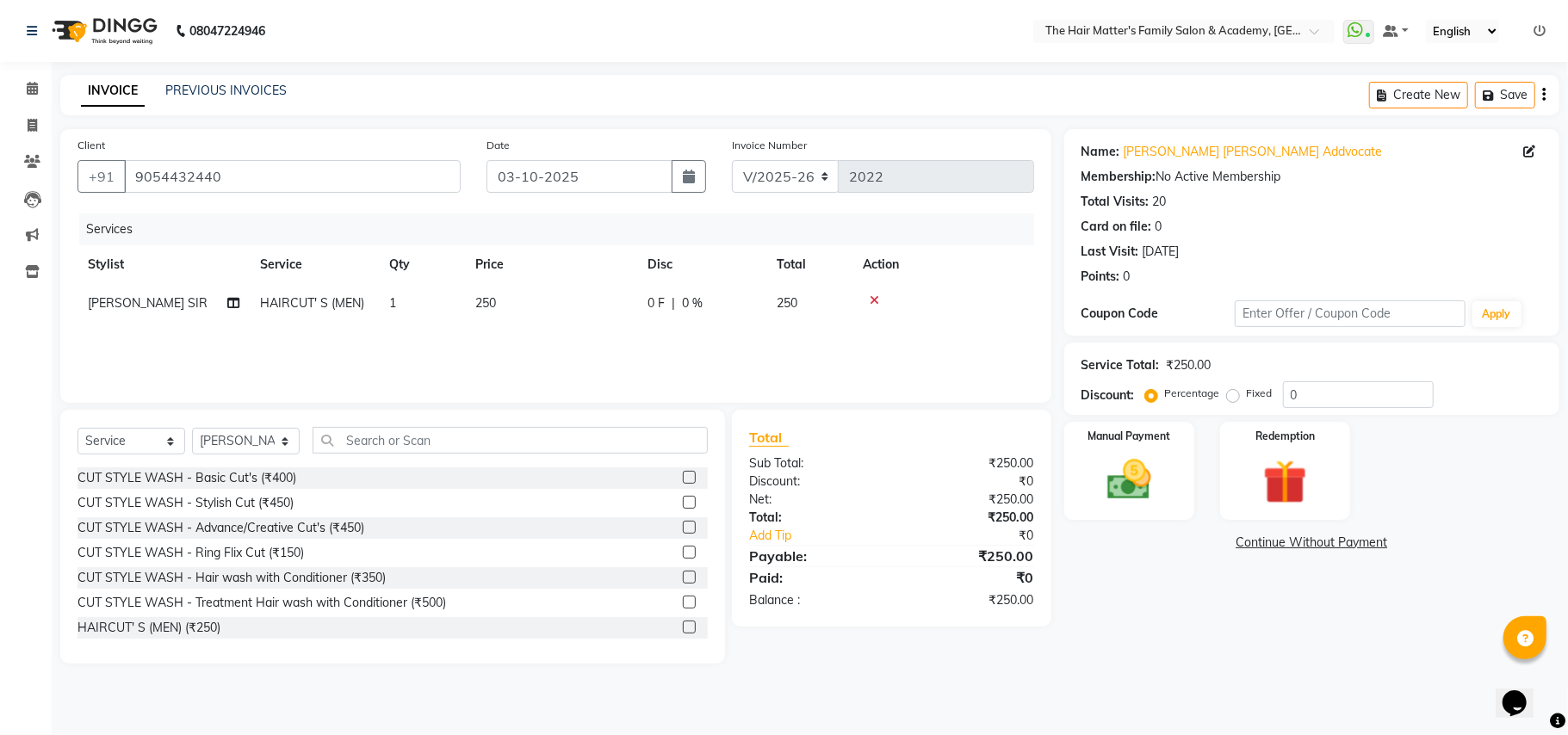
click at [876, 300] on icon at bounding box center [874, 300] width 10 height 12
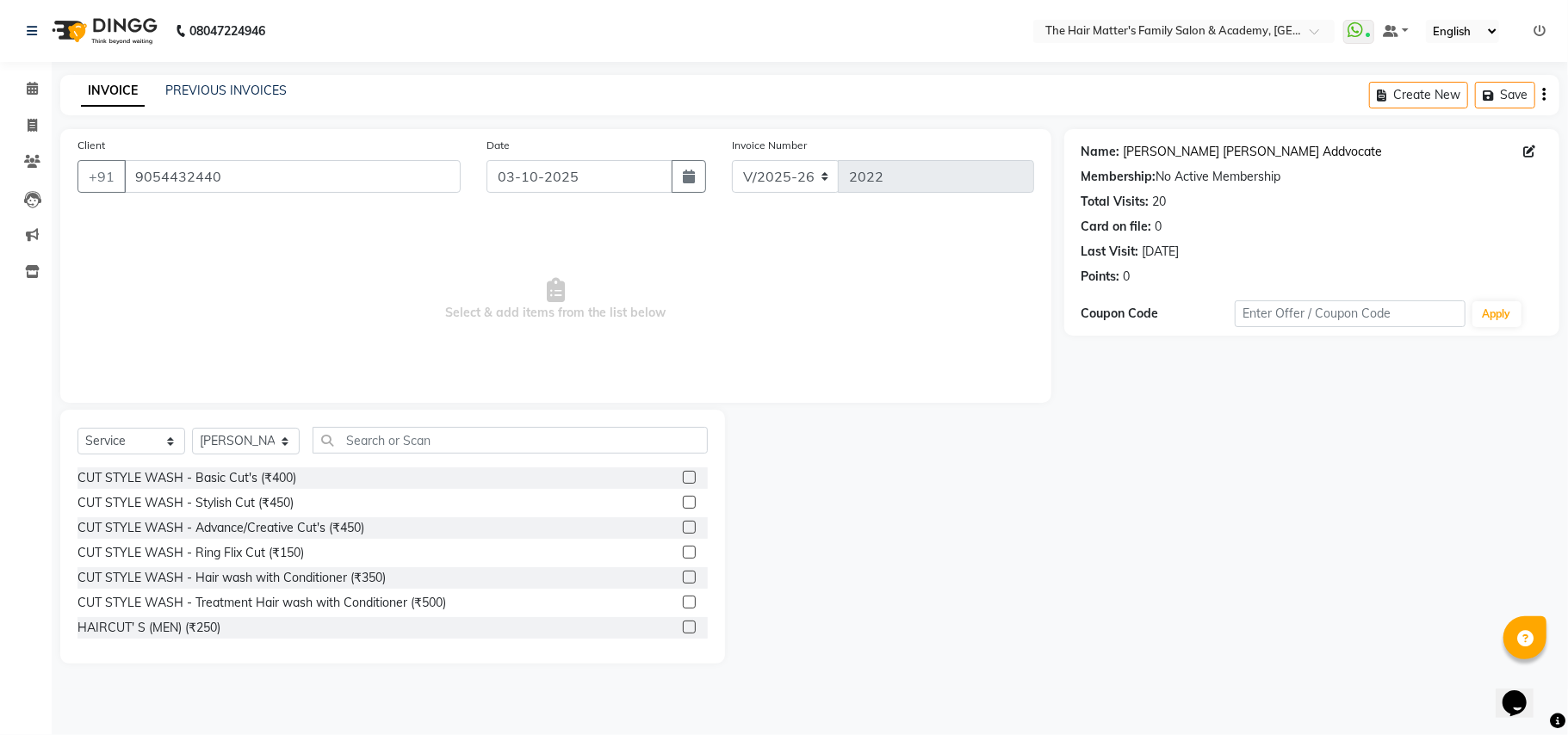
click at [1188, 153] on link "Hardik Sir Jaisur Addvocate" at bounding box center [1253, 152] width 259 height 18
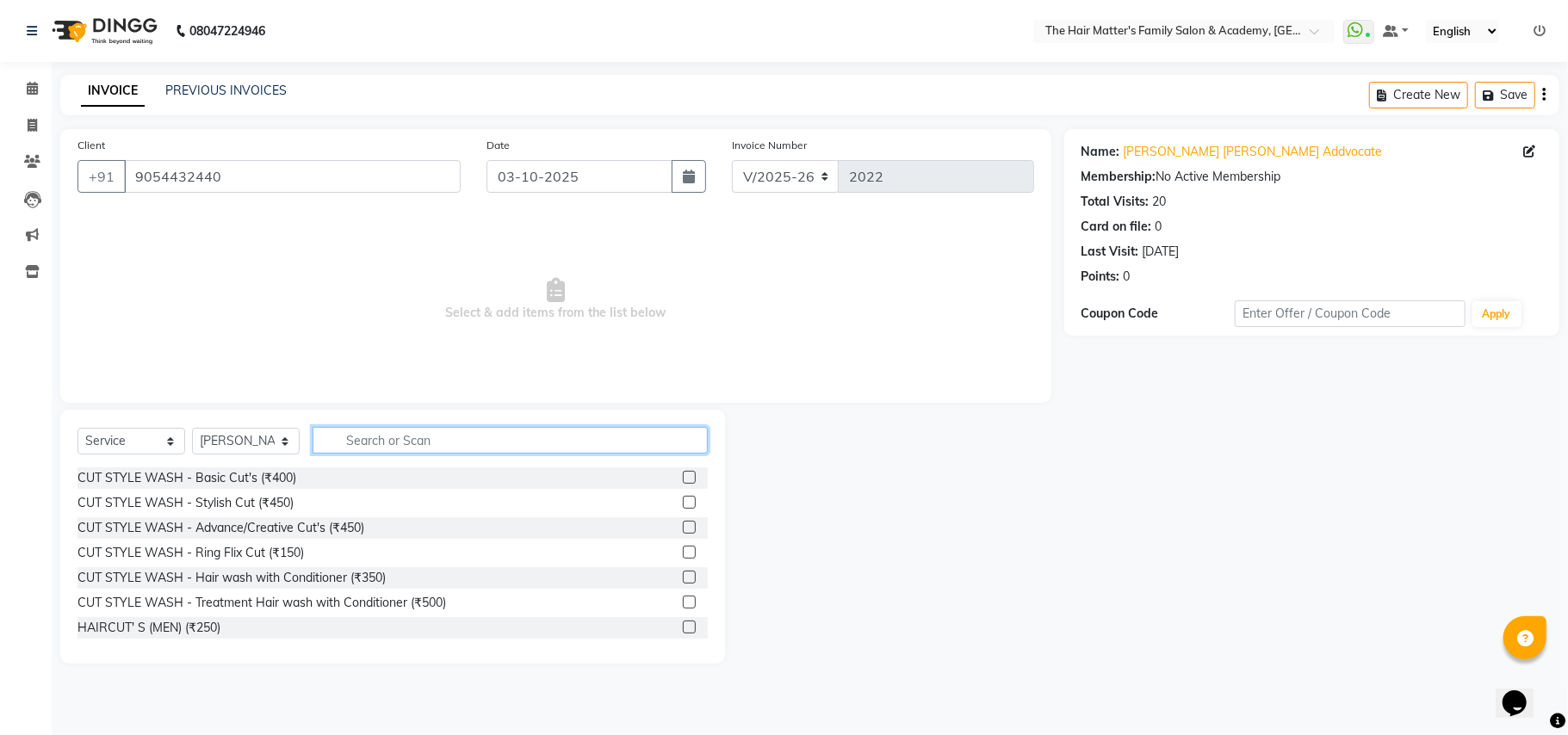
click at [403, 432] on input "text" at bounding box center [510, 440] width 396 height 27
click at [404, 445] on input "text" at bounding box center [510, 440] width 396 height 27
click at [387, 439] on input "text" at bounding box center [510, 440] width 396 height 27
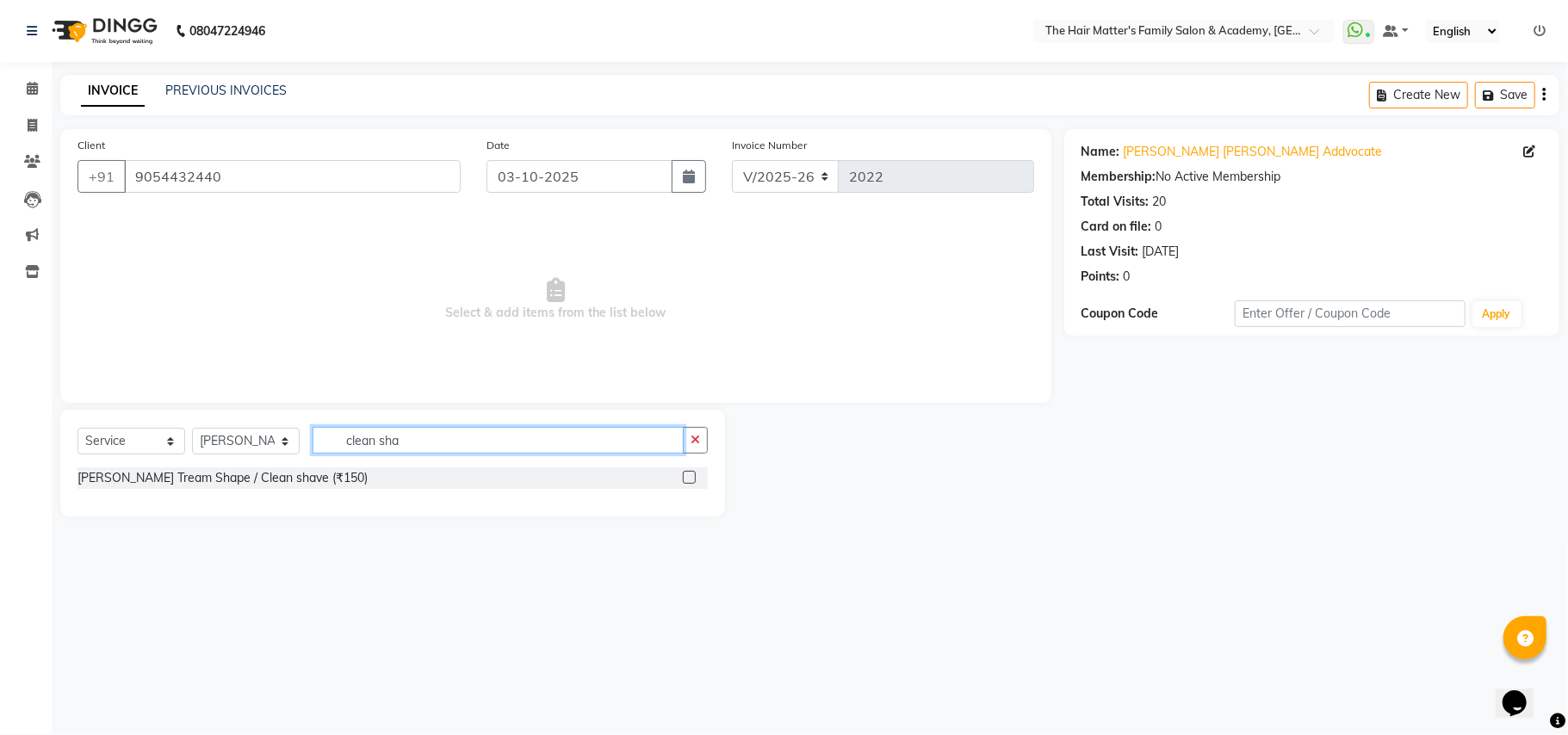
type input "clean sha"
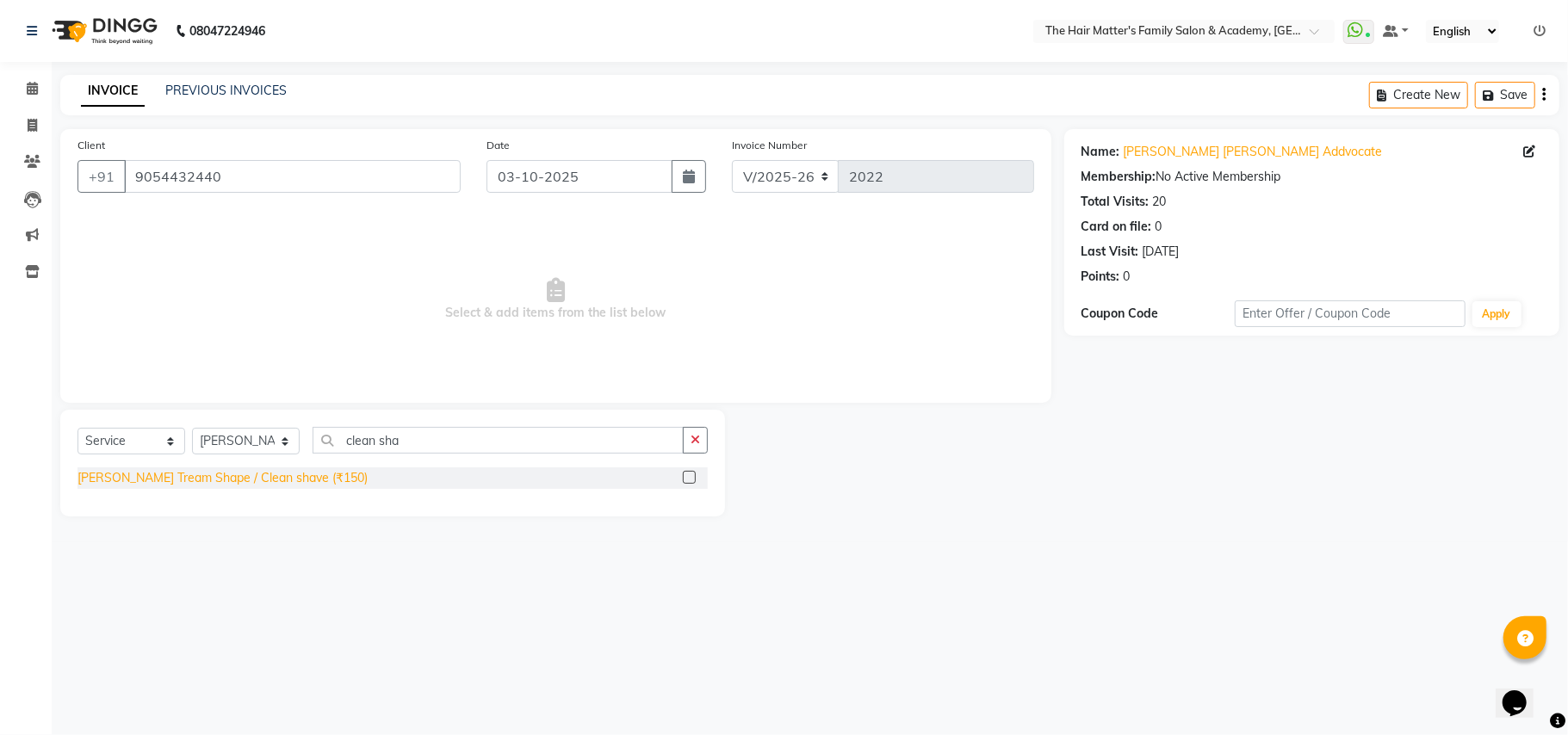
click at [221, 476] on div "Beard Tream Shape / Clean shave (₹150)" at bounding box center [222, 478] width 290 height 18
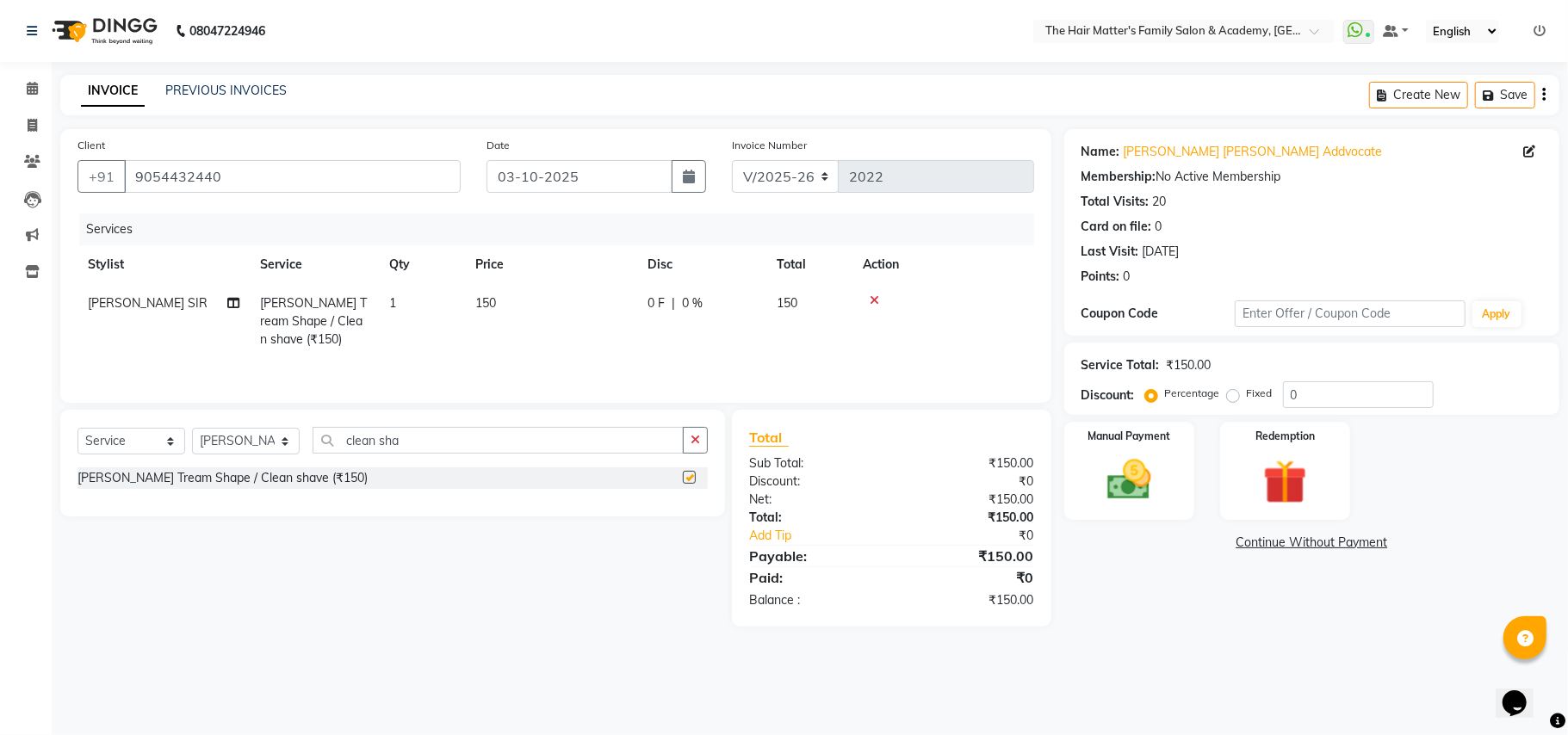
checkbox input "false"
click at [1333, 552] on link "Continue Without Payment" at bounding box center [1312, 542] width 488 height 18
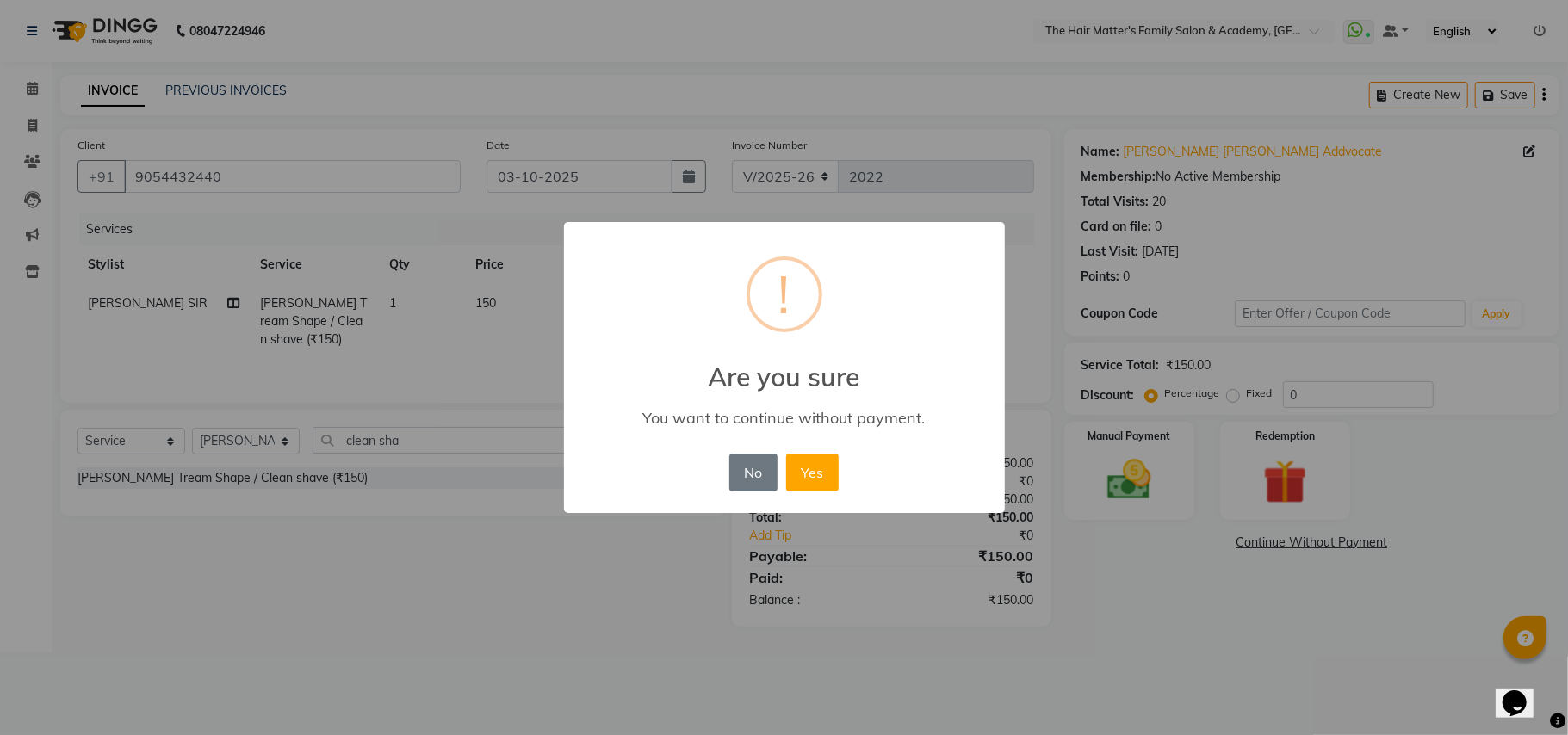
click at [811, 463] on button "Yes" at bounding box center [812, 473] width 52 height 38
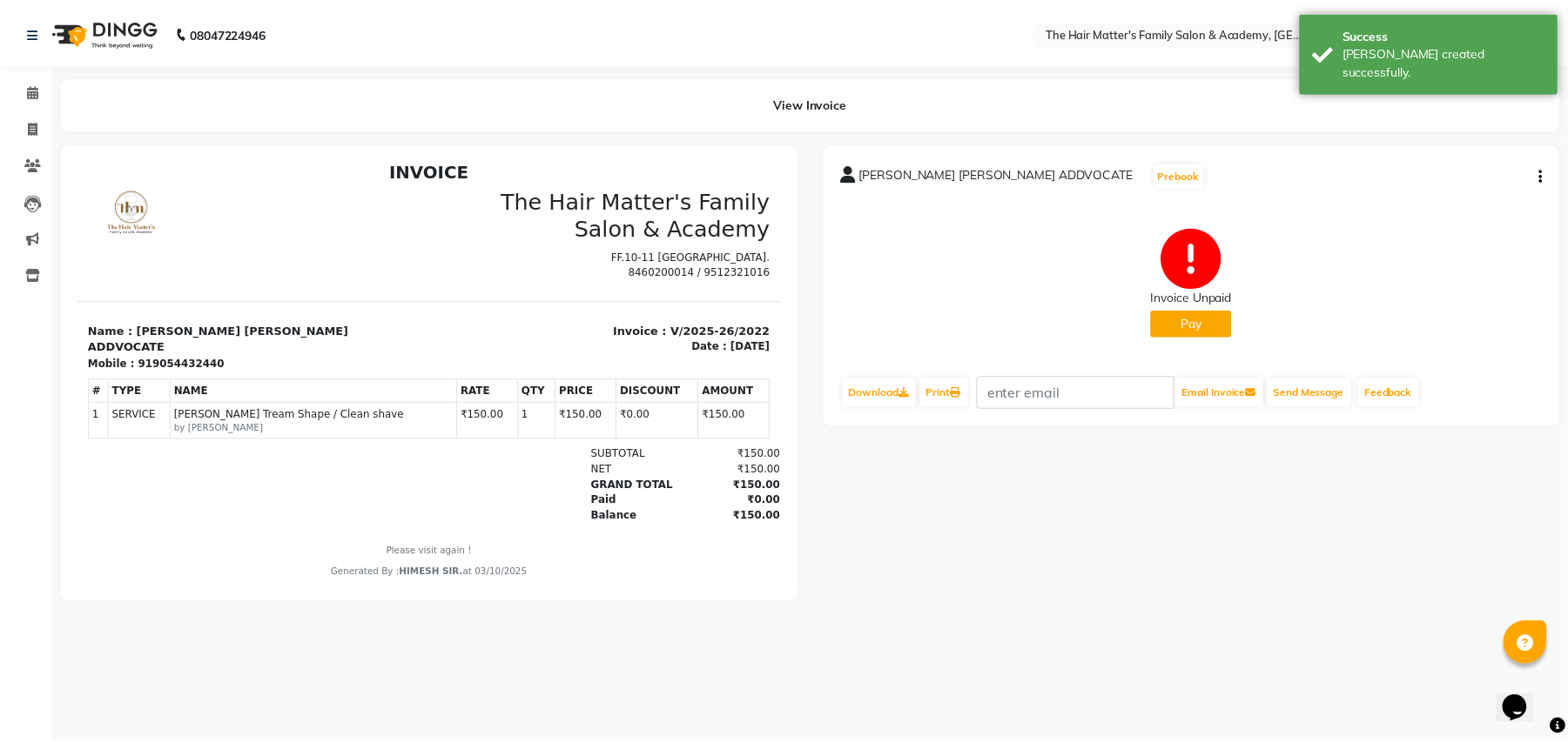
scroll to position [14, 0]
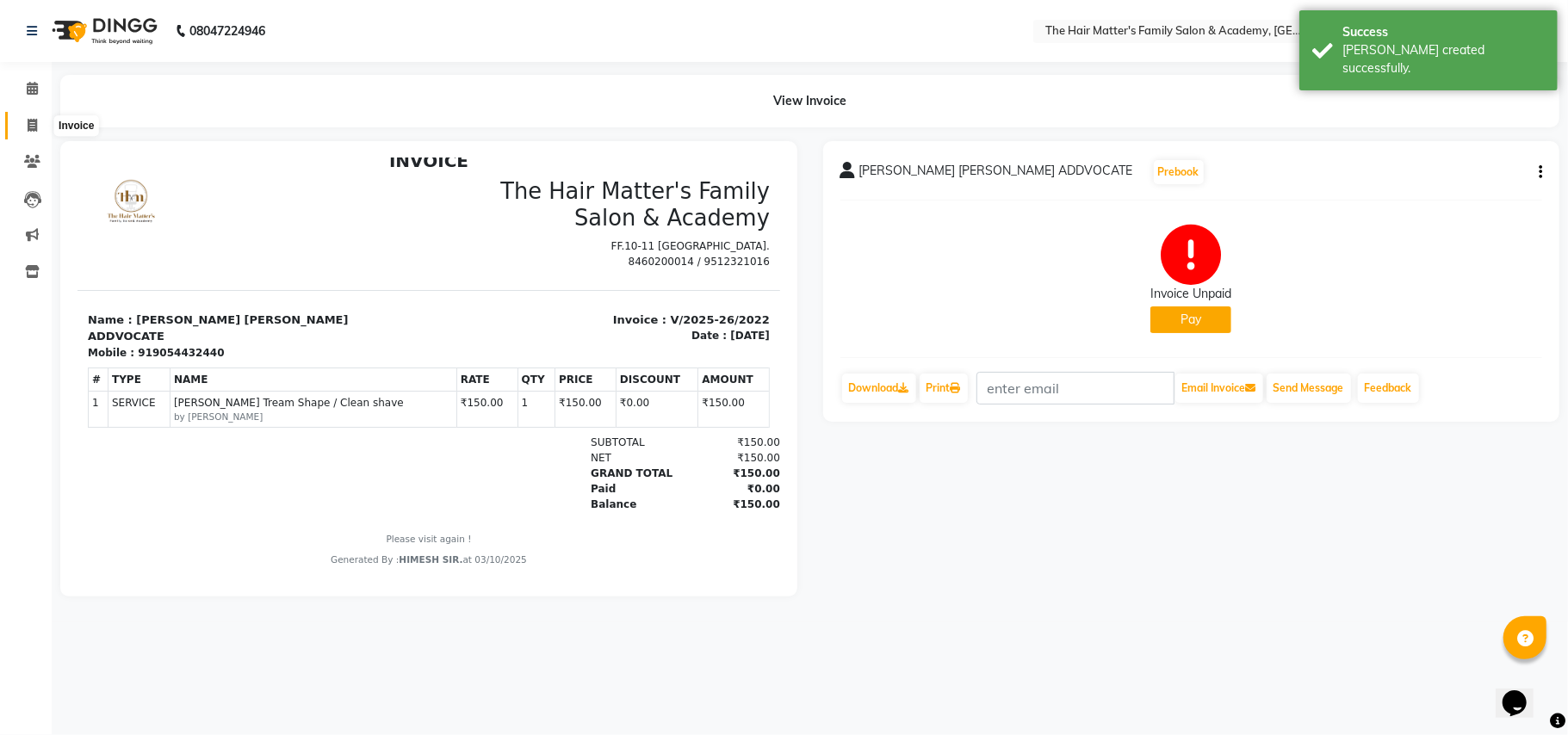
click at [31, 119] on icon at bounding box center [32, 126] width 10 height 13
select select "5980"
select select "service"
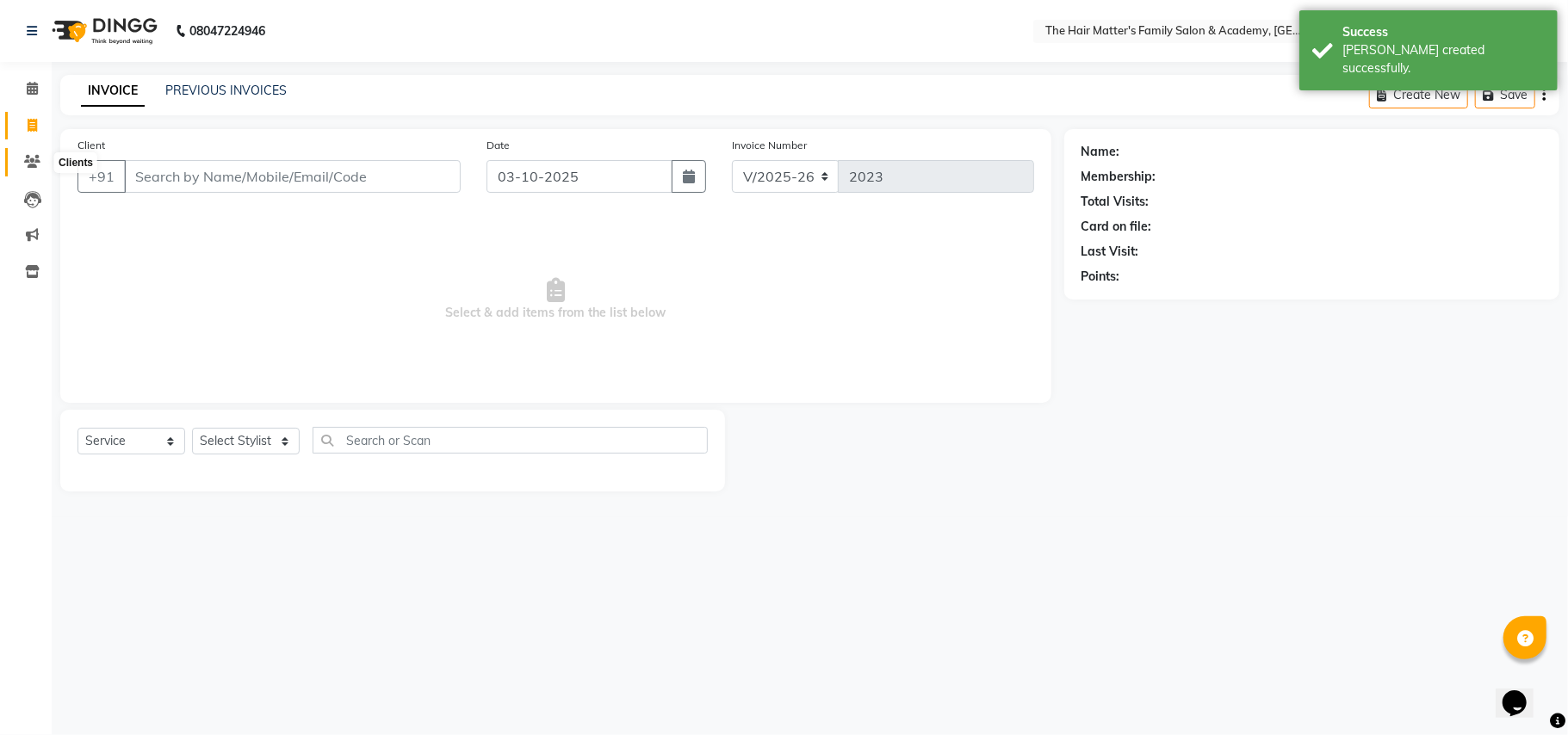
click at [24, 162] on icon at bounding box center [31, 162] width 16 height 13
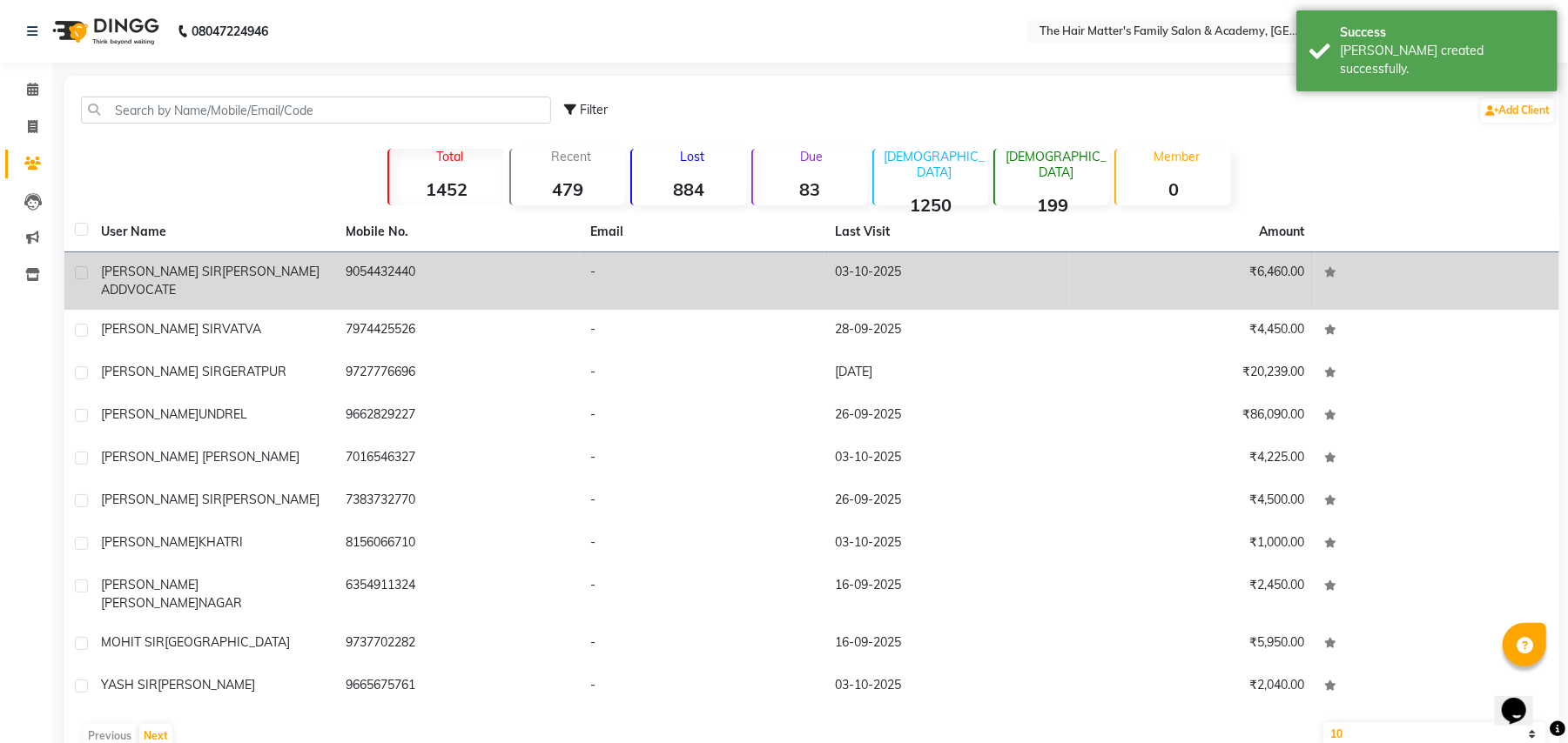
click at [226, 282] on td "HARDIK SIR JAISUR ADDVOCATE" at bounding box center [213, 281] width 245 height 58
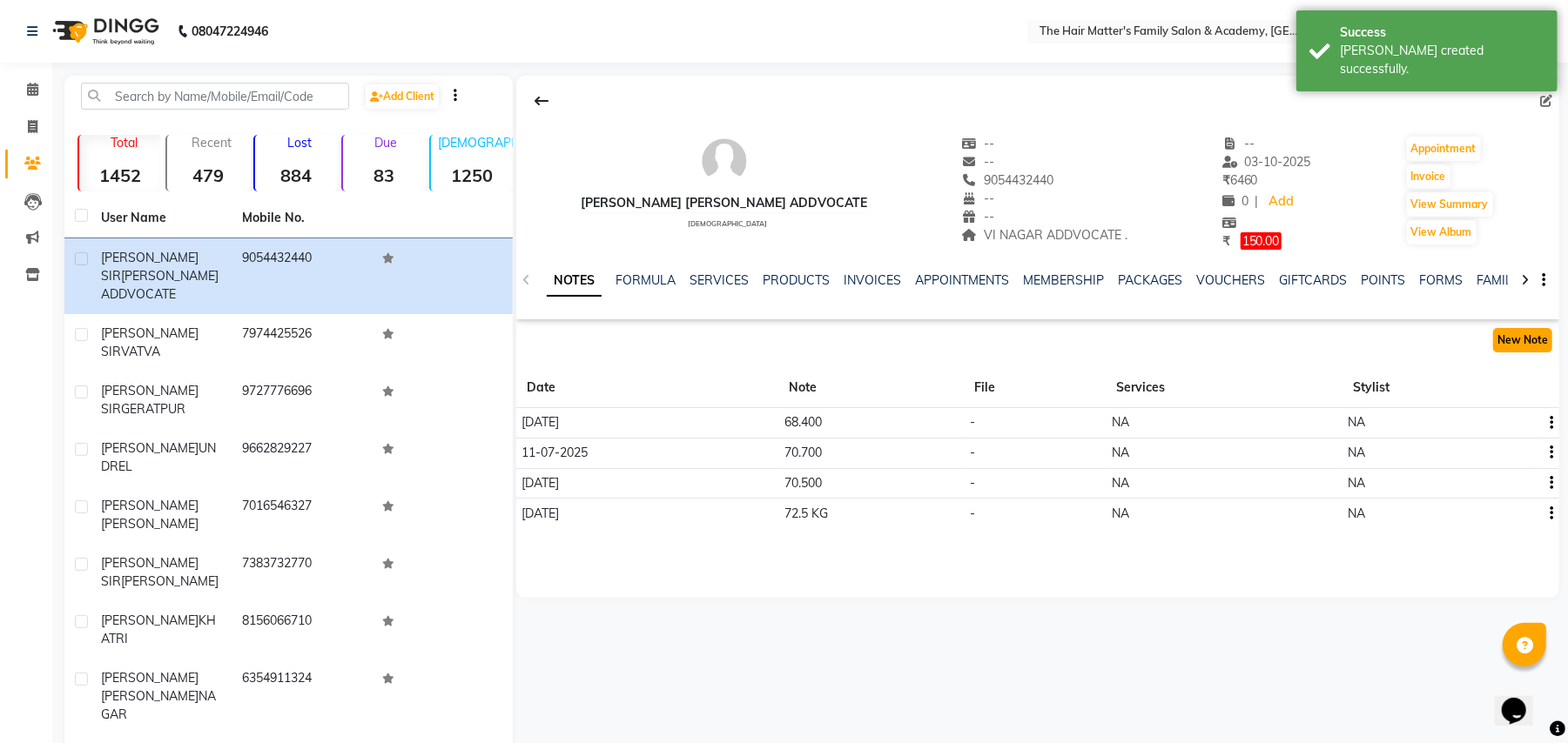
click at [1536, 342] on button "New Note" at bounding box center [1522, 340] width 59 height 24
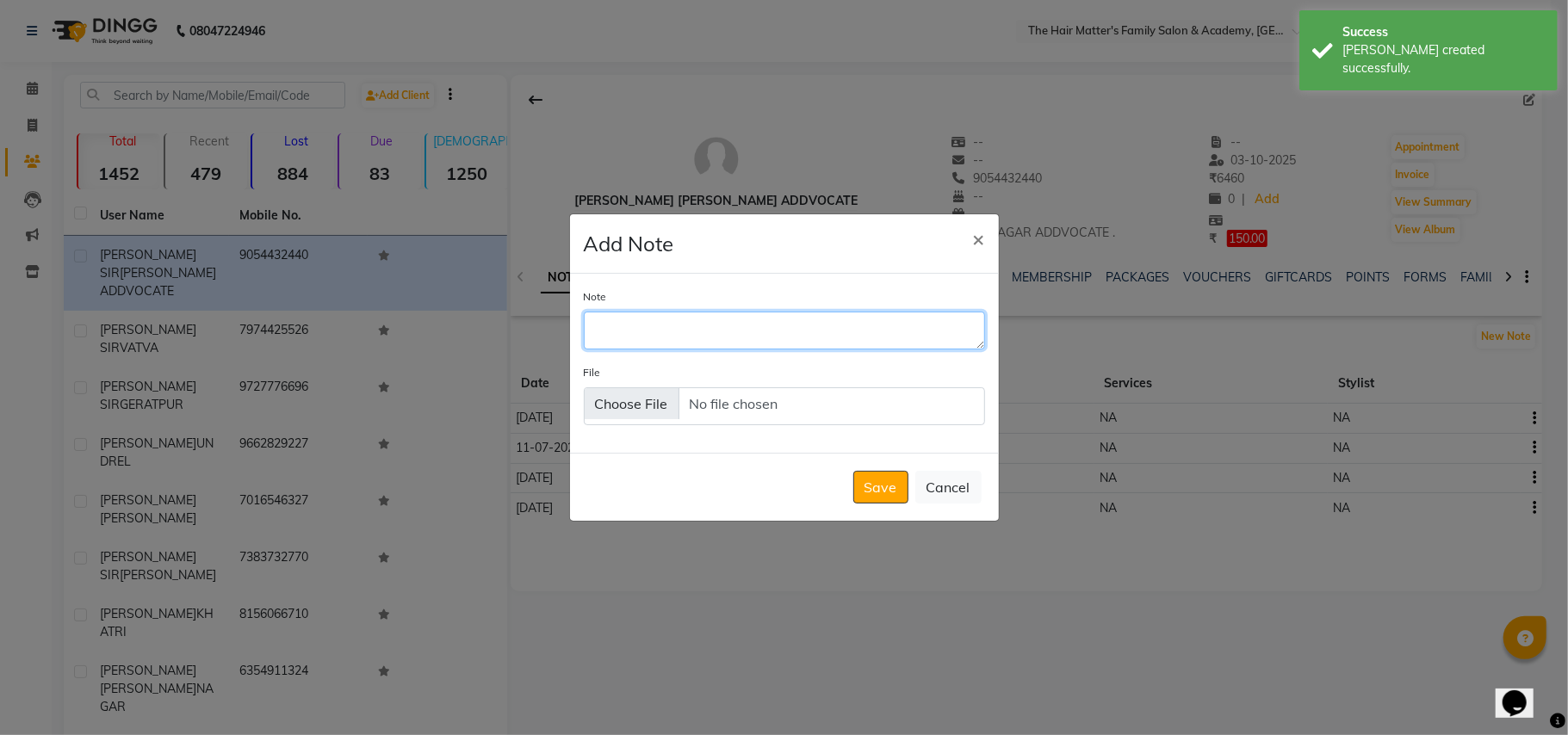
click at [682, 312] on textarea "Note" at bounding box center [784, 331] width 401 height 38
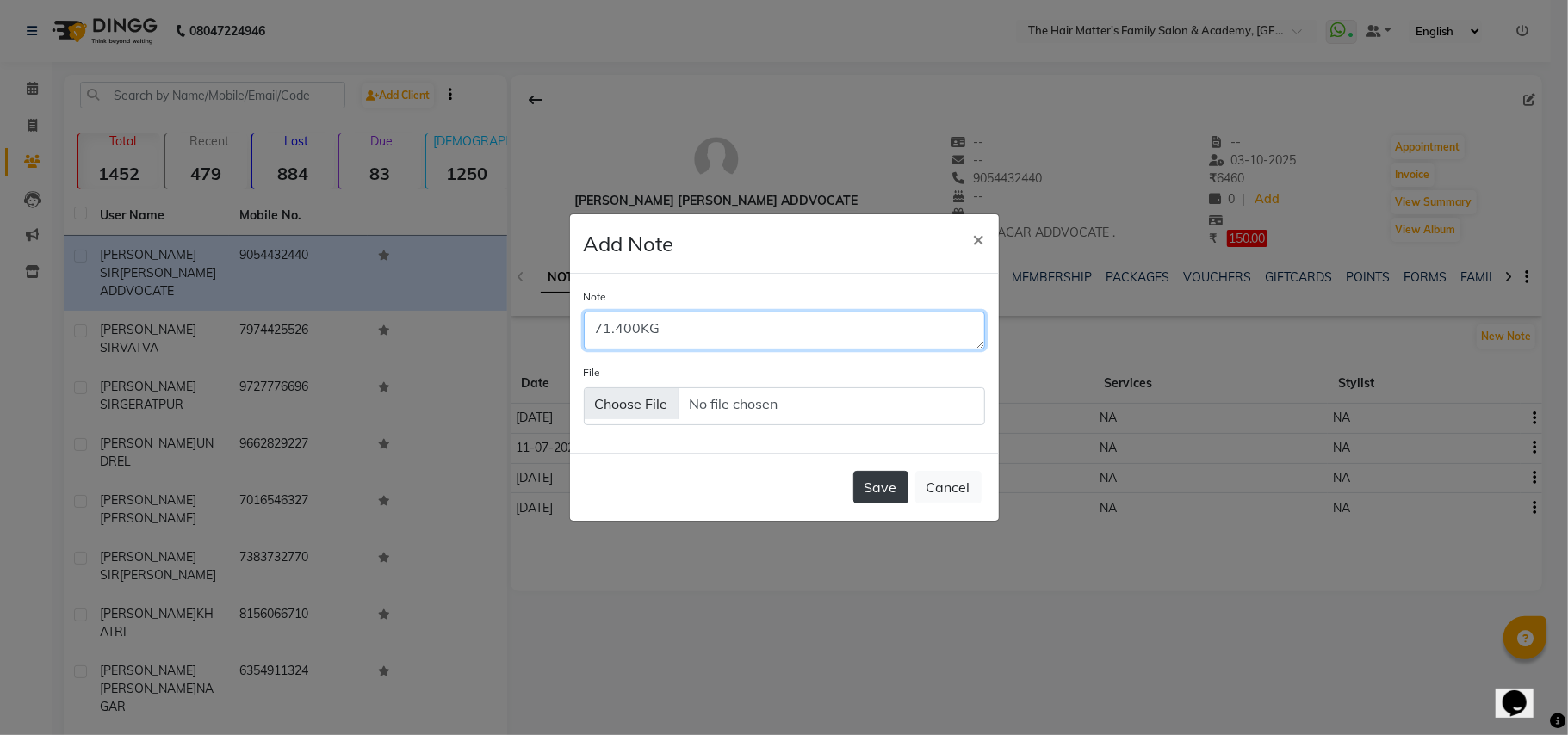
type textarea "71.400KG"
click at [884, 474] on button "Save" at bounding box center [881, 487] width 55 height 32
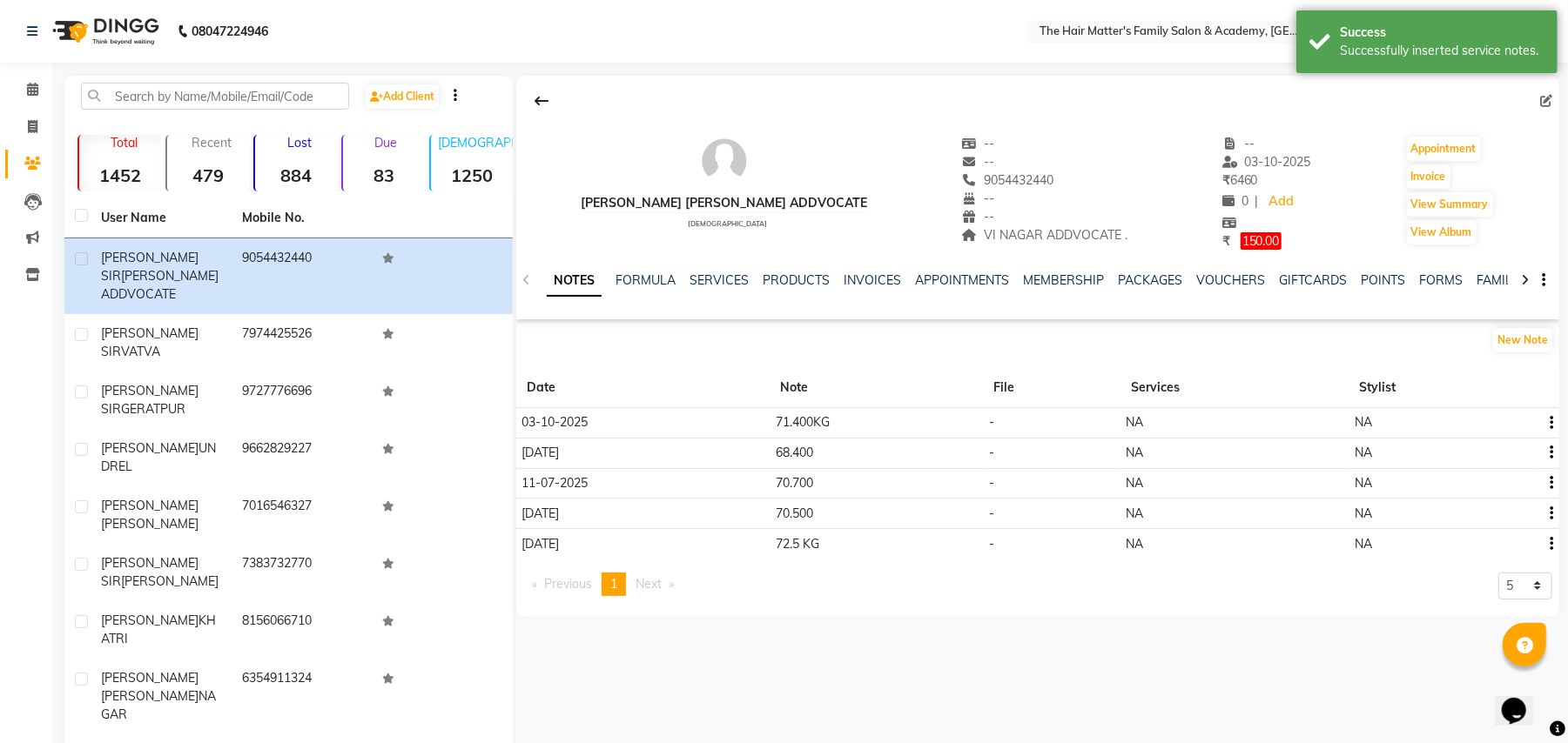
click at [787, 428] on td "71.400KG" at bounding box center [875, 423] width 213 height 31
click at [895, 437] on td "71.400KG" at bounding box center [875, 423] width 213 height 31
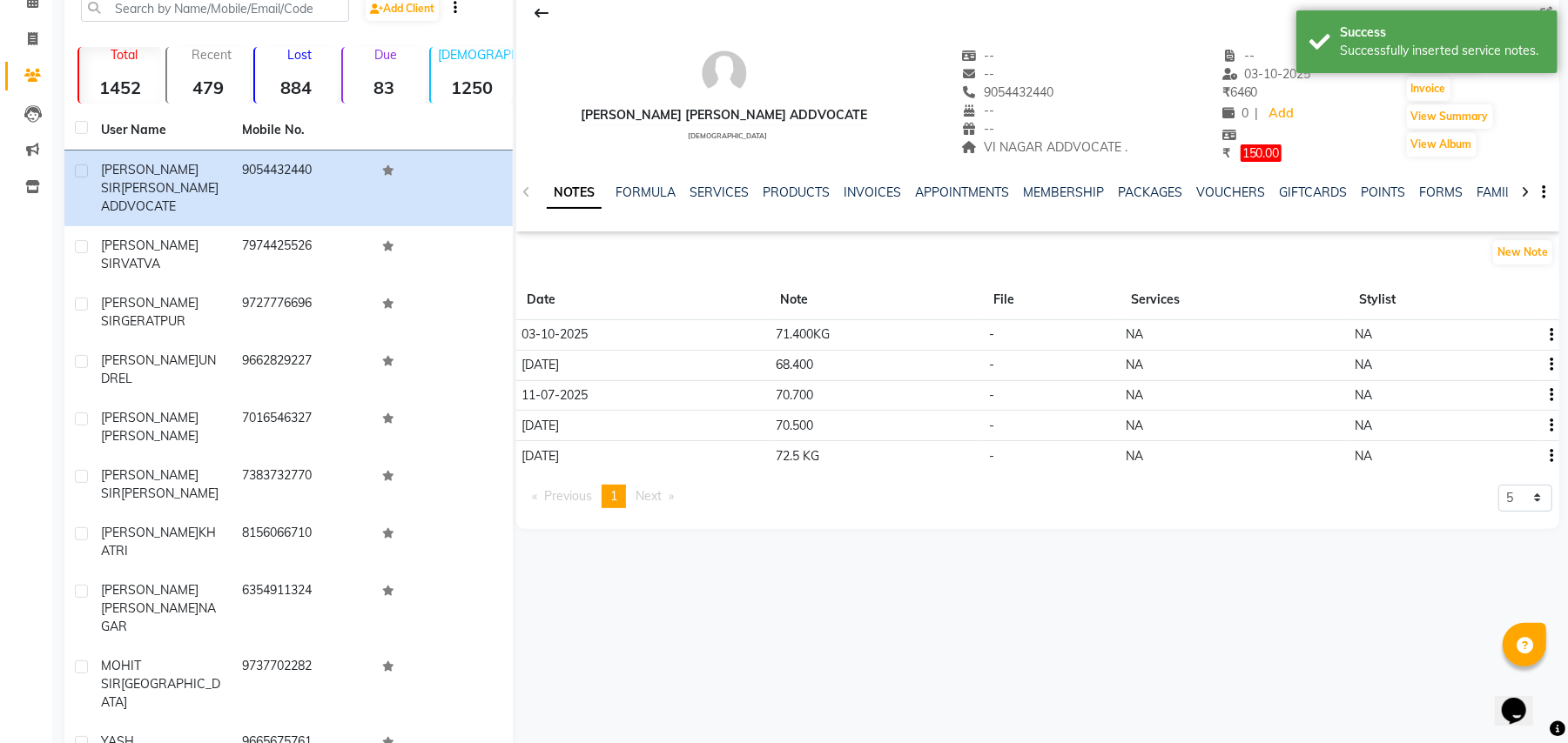
click at [630, 501] on li "Next page" at bounding box center [654, 496] width 56 height 23
click at [630, 502] on li "Next page" at bounding box center [654, 496] width 56 height 23
click at [1502, 499] on select "5 10 50 100 500" at bounding box center [1525, 498] width 54 height 27
click at [1498, 486] on select "5 10 50 100 500" at bounding box center [1525, 498] width 54 height 27
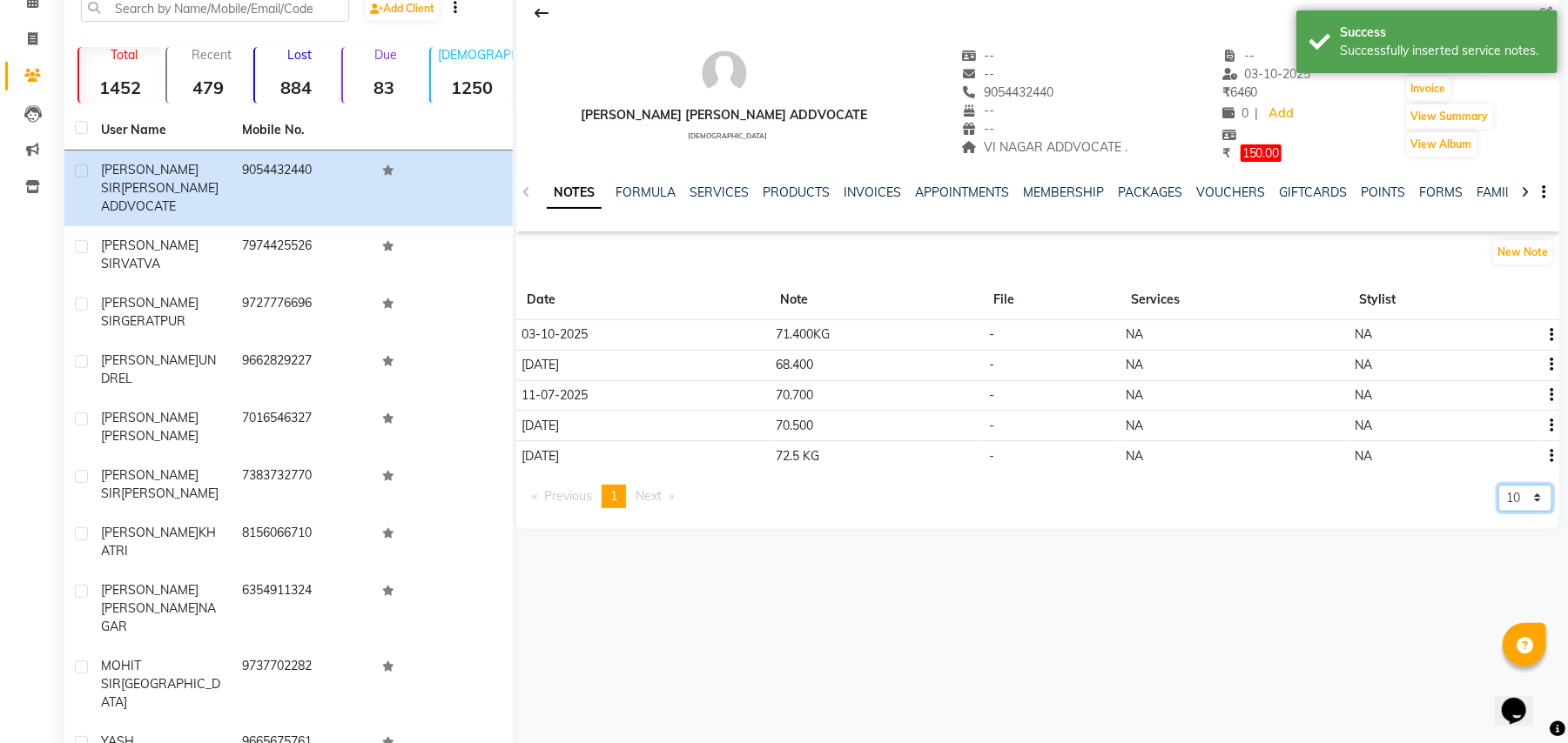
click at [1546, 499] on select "5 10 50 100 500" at bounding box center [1525, 498] width 54 height 27
select select "100"
click at [1498, 486] on select "5 10 50 100 500" at bounding box center [1525, 498] width 54 height 27
click at [1540, 517] on div "5 10 50 100 500" at bounding box center [1525, 503] width 54 height 38
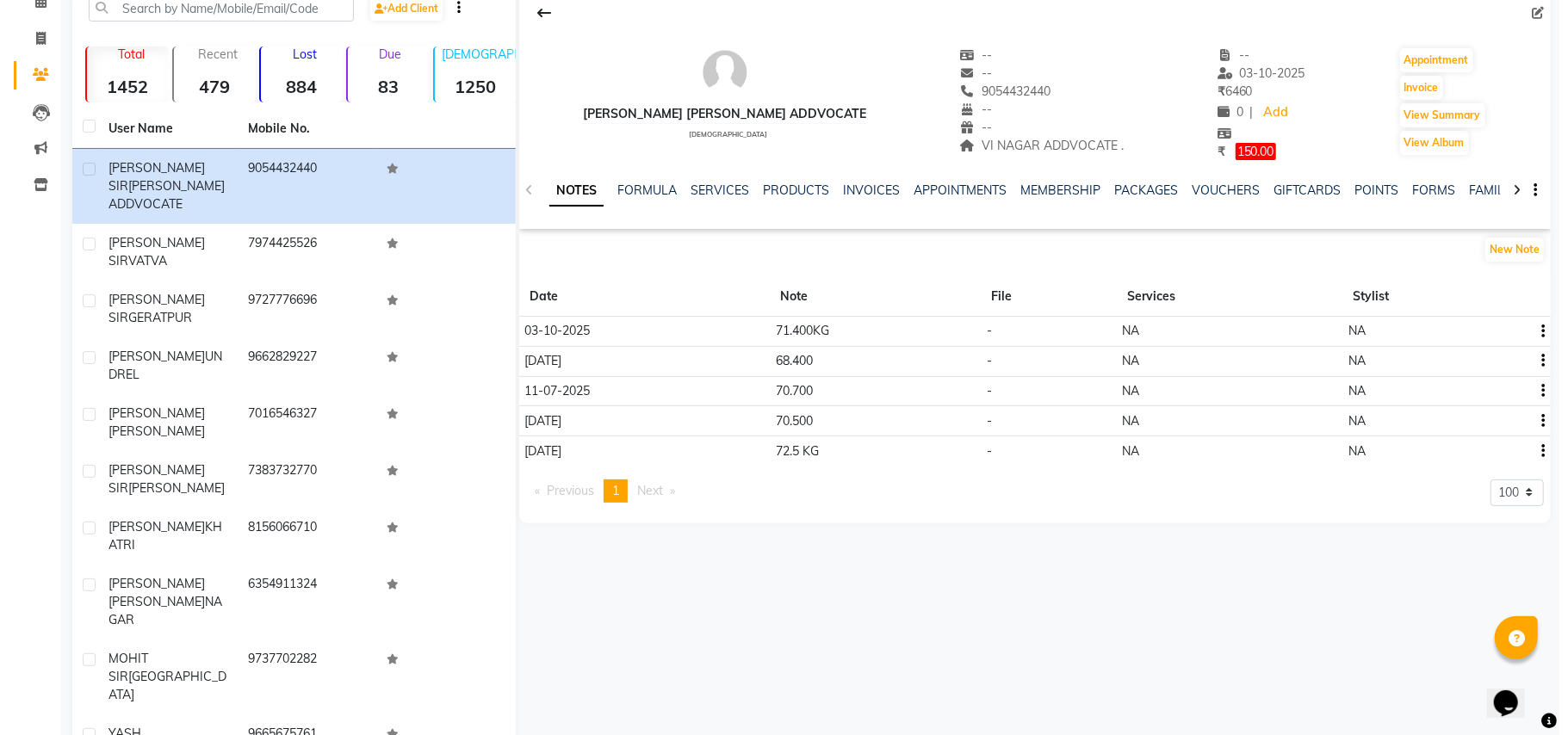
scroll to position [0, 0]
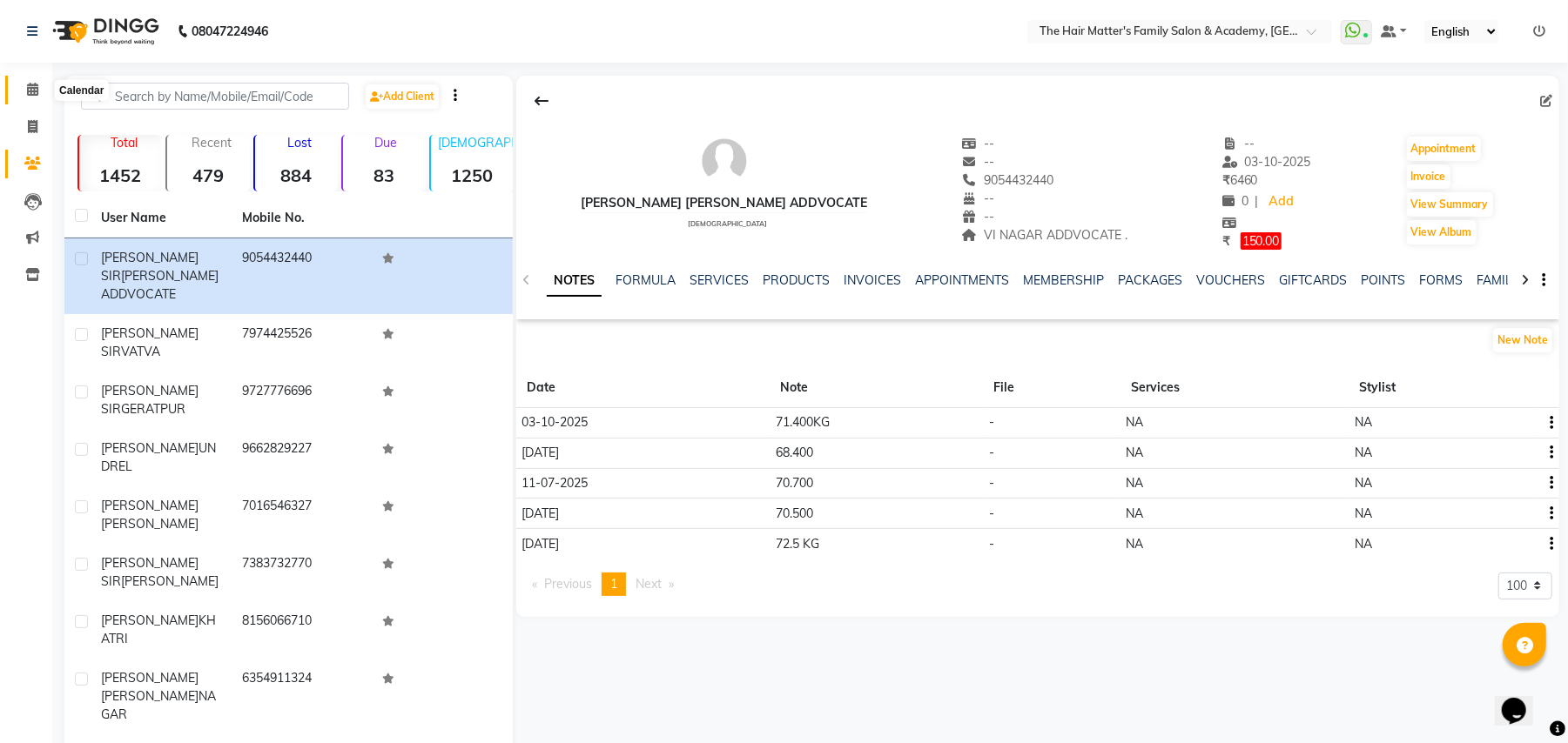
click at [19, 87] on span at bounding box center [33, 90] width 31 height 20
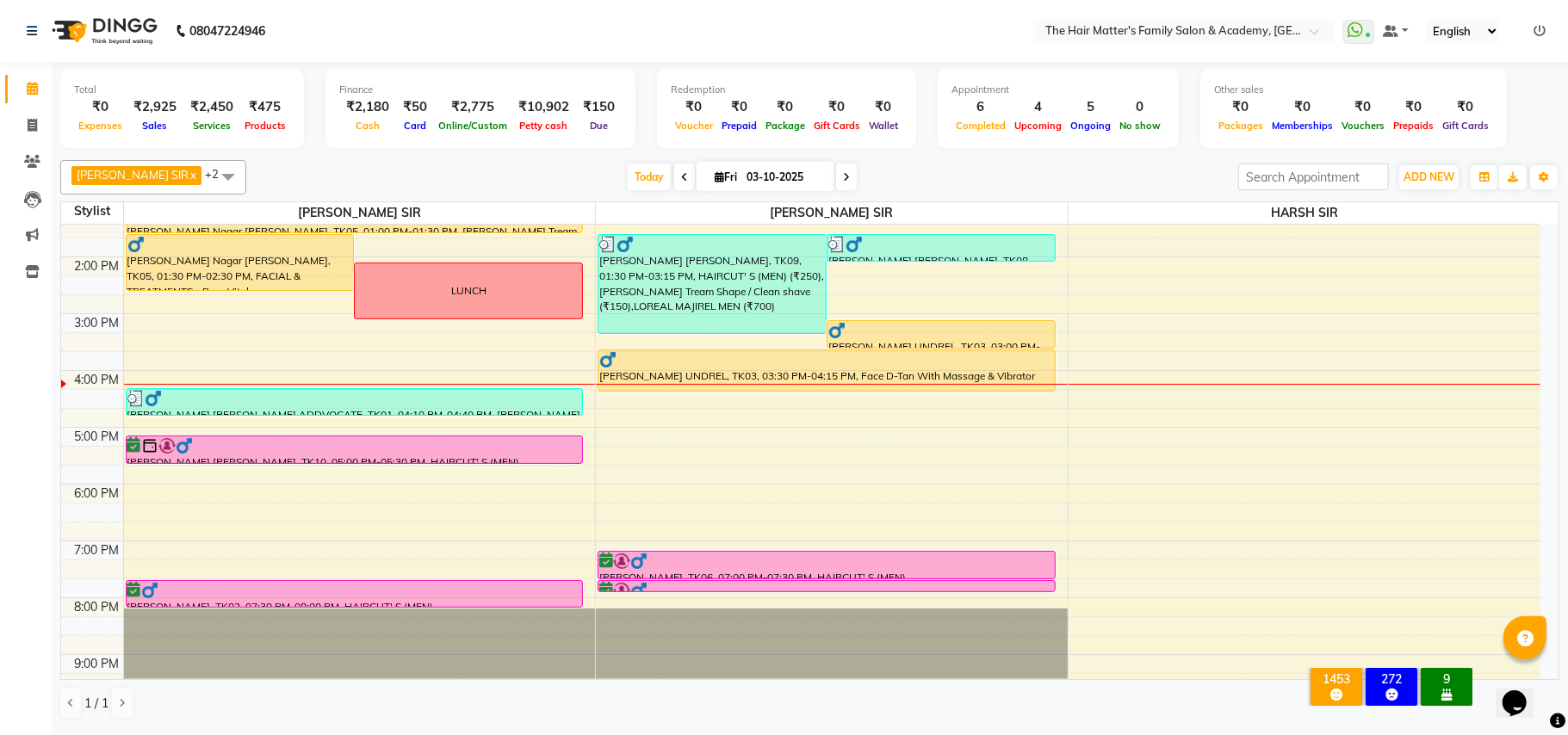
scroll to position [382, 0]
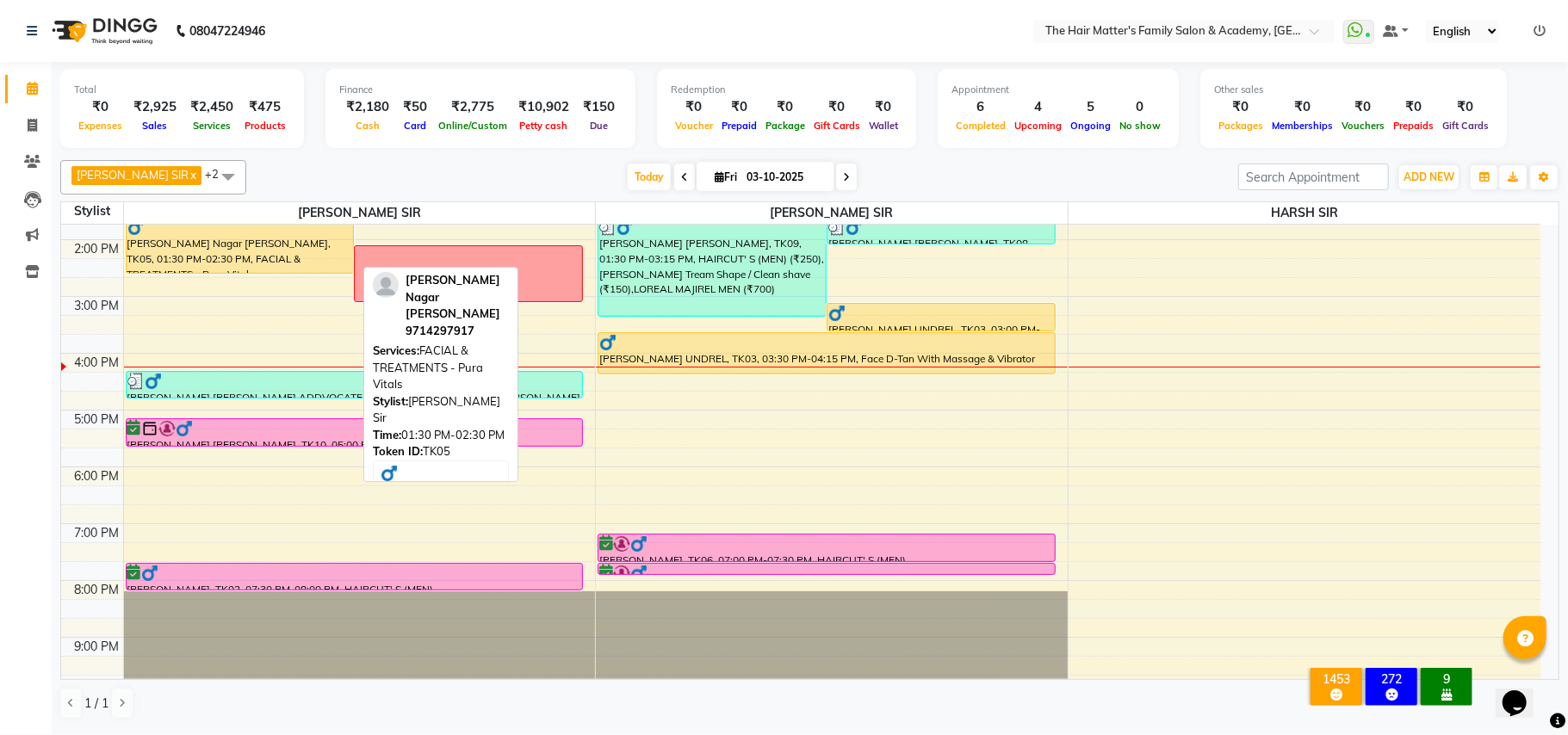
click at [173, 258] on div "Keval Shalin Nagar Bhavsar, TK05, 01:30 PM-02:30 PM, FACIAL & TREATMENTS - Pura…" at bounding box center [240, 246] width 227 height 55
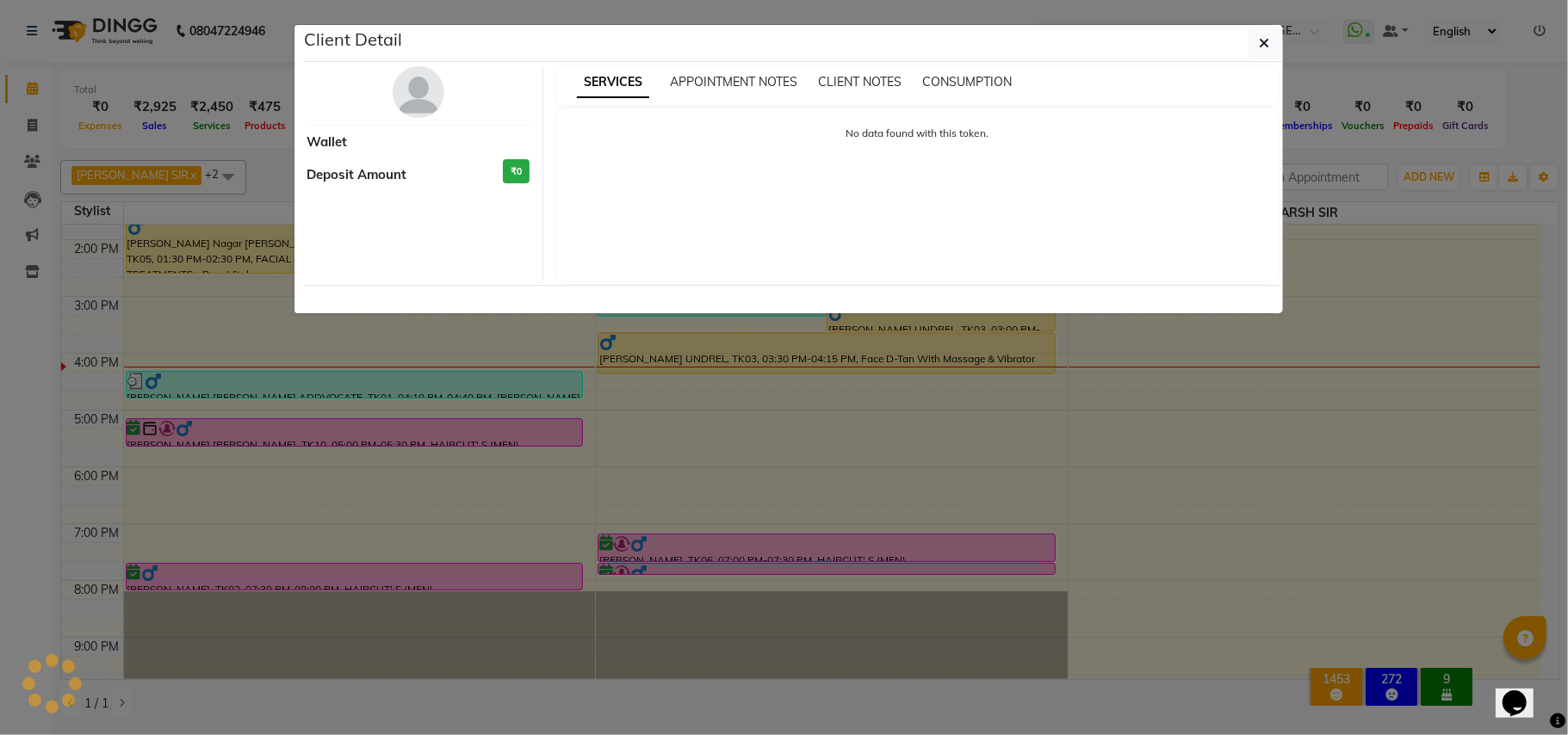
select select "1"
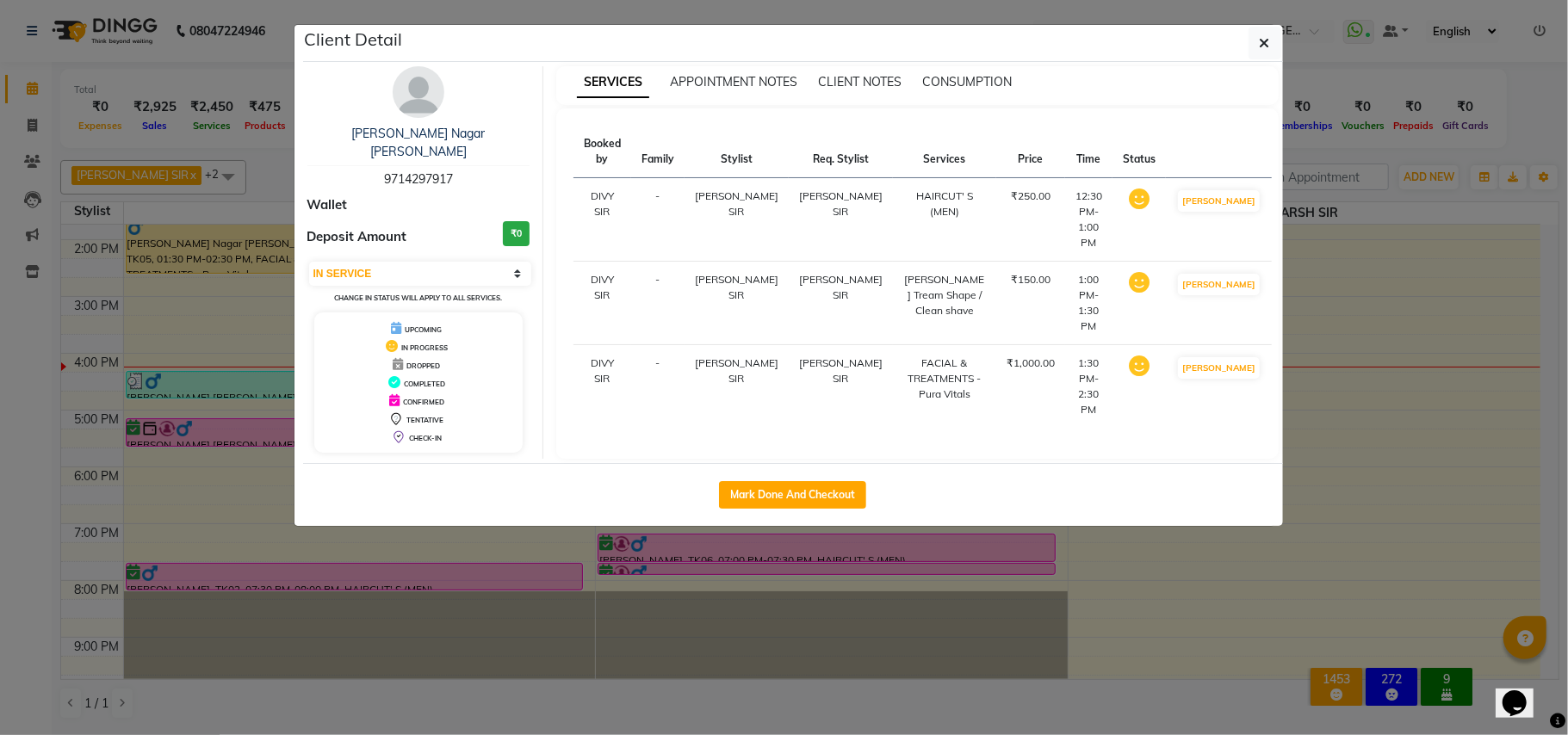
click at [260, 419] on ngb-modal-window "Client Detail Keval Shalin Nagar Bhavsar 9714297917 Wallet Deposit Amount ₹0 Se…" at bounding box center [784, 367] width 1568 height 735
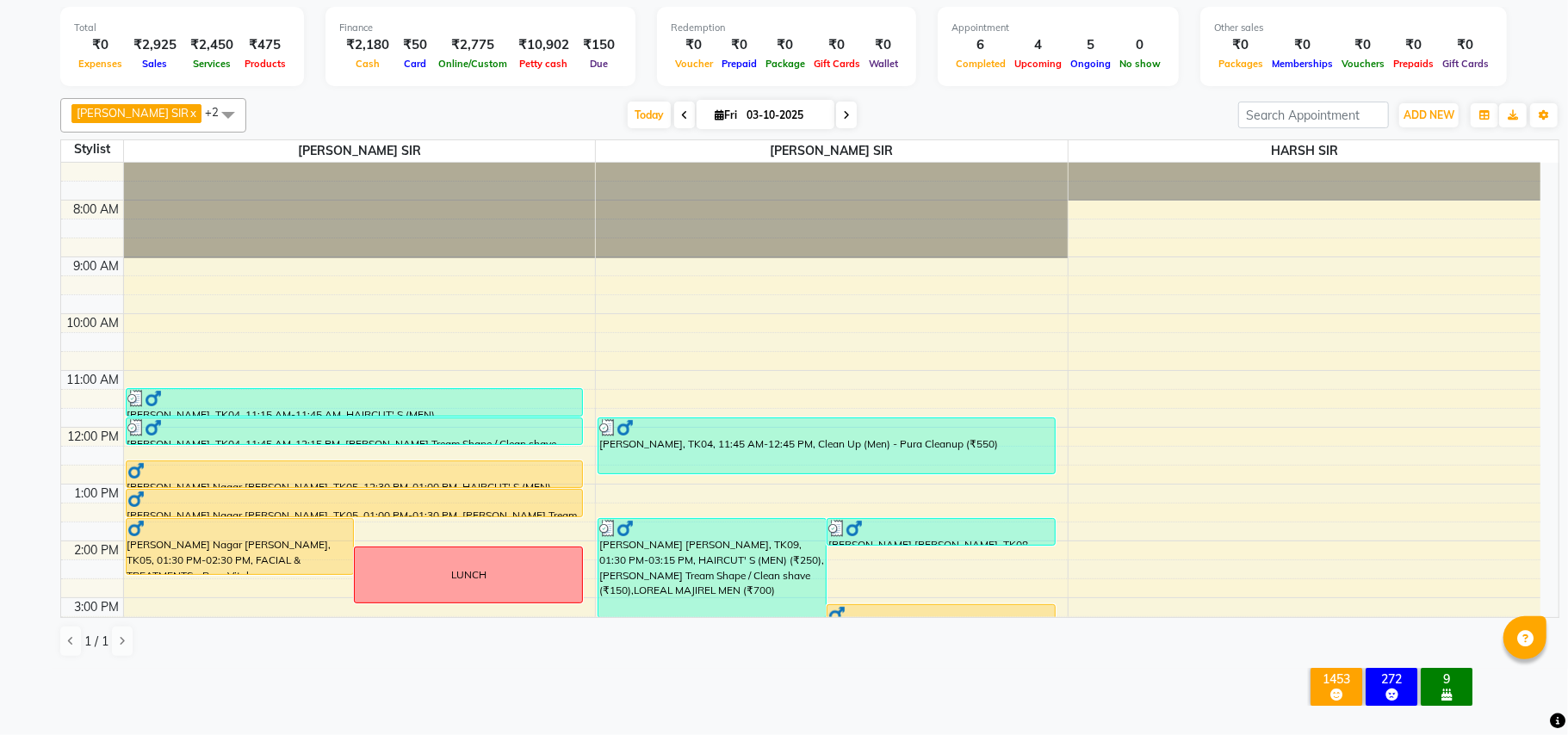
scroll to position [0, 0]
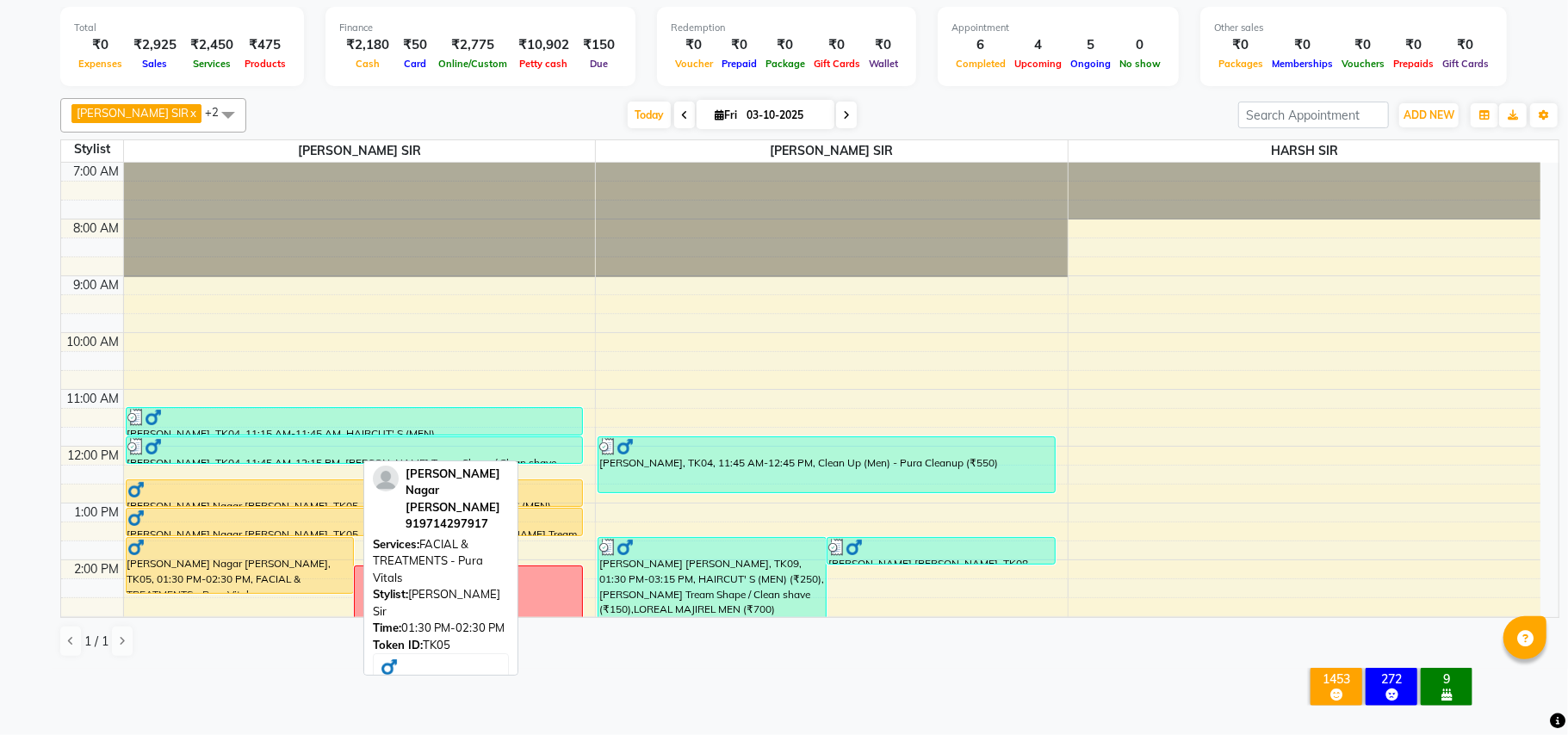
click at [269, 568] on div "Keval Shalin Nagar Bhavsar, TK05, 01:30 PM-02:30 PM, FACIAL & TREATMENTS - Pura…" at bounding box center [240, 565] width 227 height 55
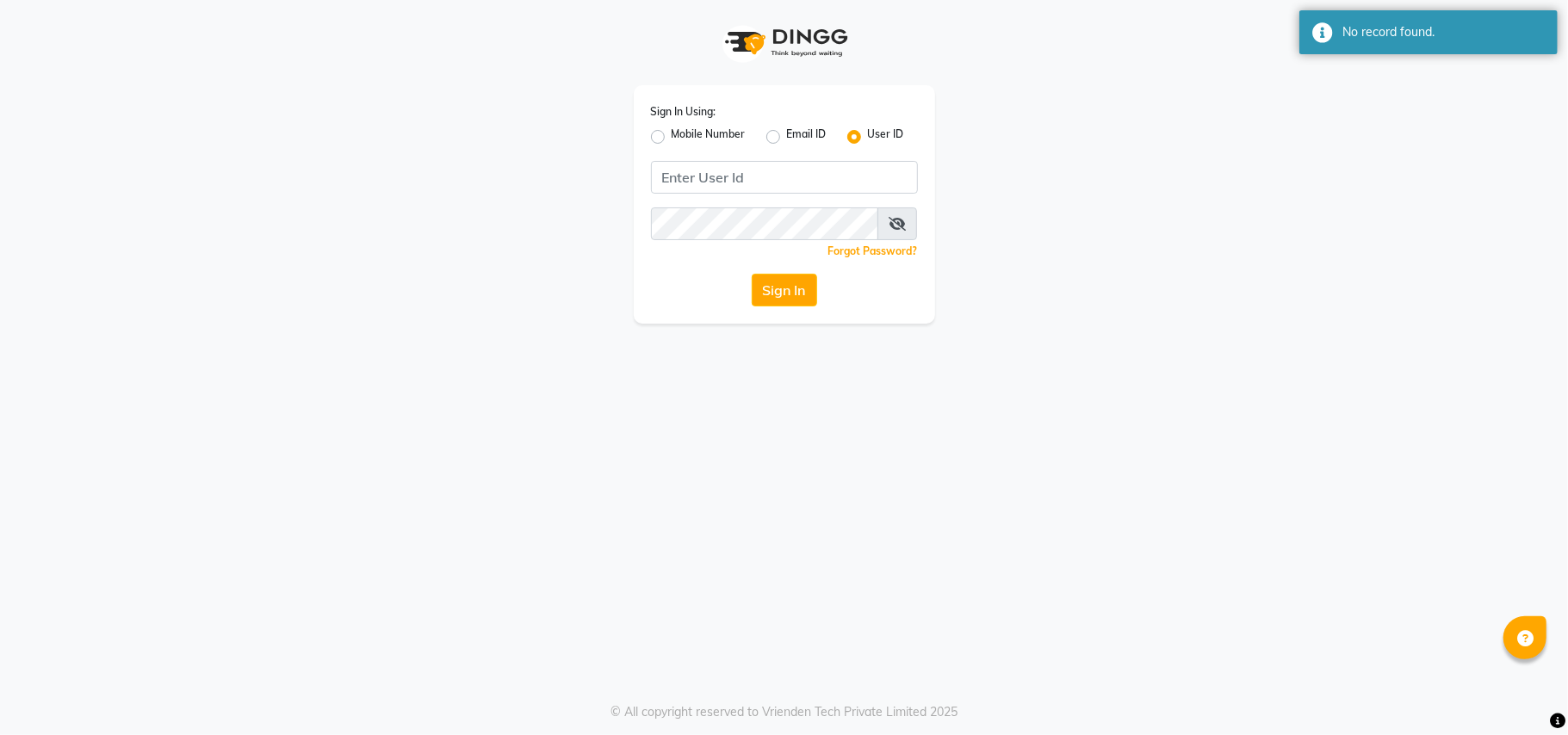
click at [642, 138] on div "Sign In Using: Mobile Number Email ID User ID Remember me Forgot Password? Sign…" at bounding box center [784, 204] width 301 height 238
click at [671, 136] on label "Mobile Number" at bounding box center [708, 137] width 74 height 21
click at [671, 136] on input "Mobile Number" at bounding box center [677, 133] width 11 height 11
radio input "true"
radio input "false"
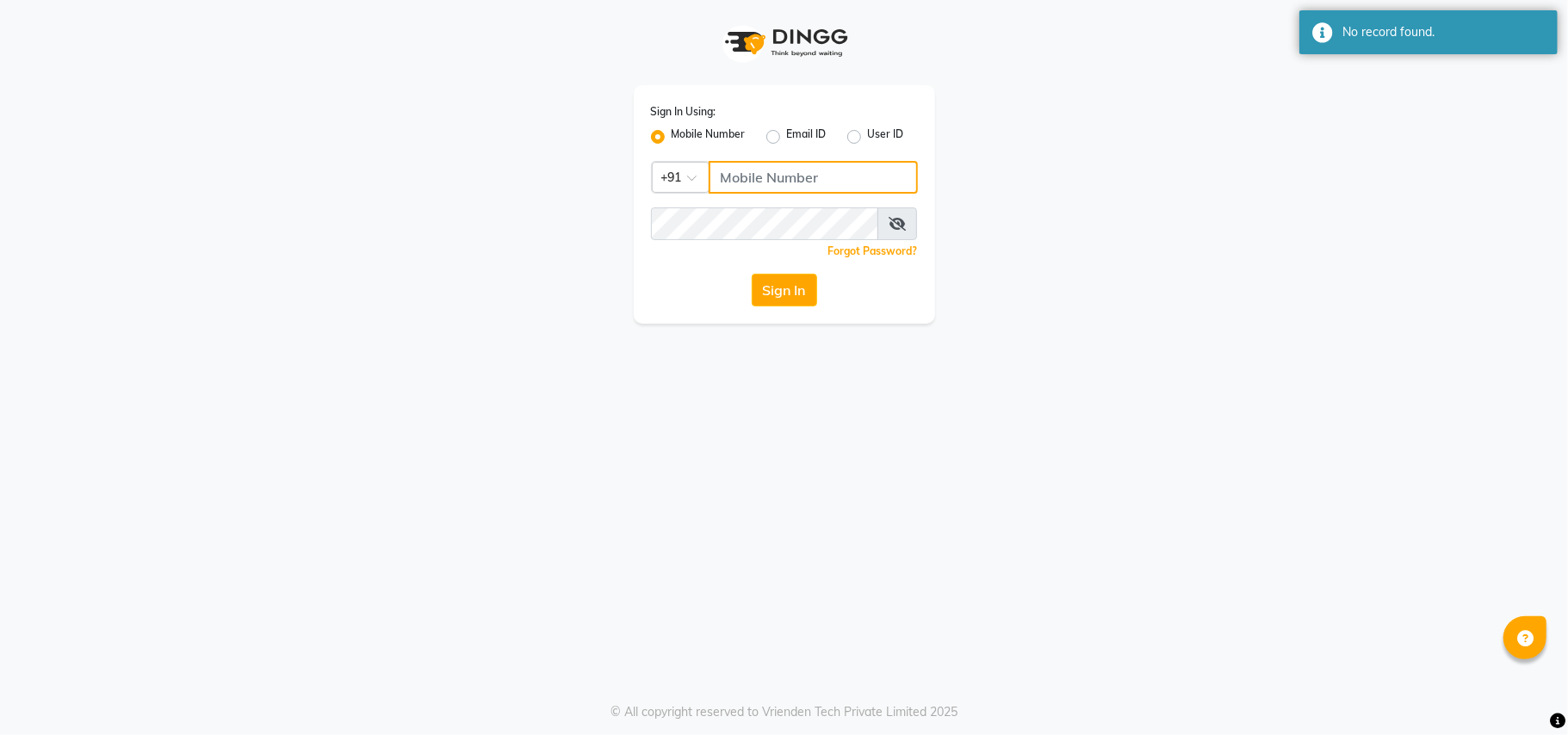
click at [739, 182] on input "Username" at bounding box center [812, 177] width 209 height 32
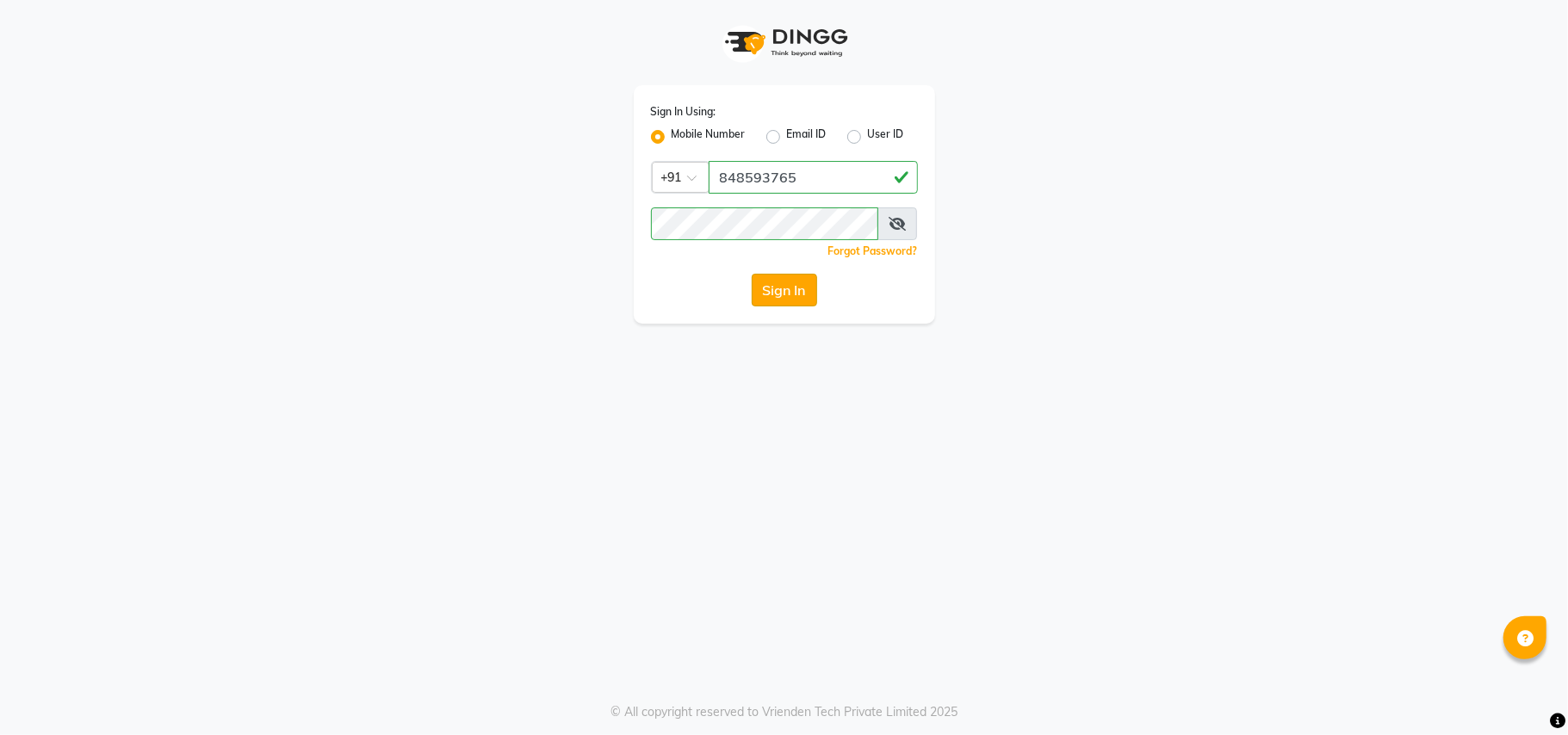
click at [759, 280] on button "Sign In" at bounding box center [784, 290] width 66 height 32
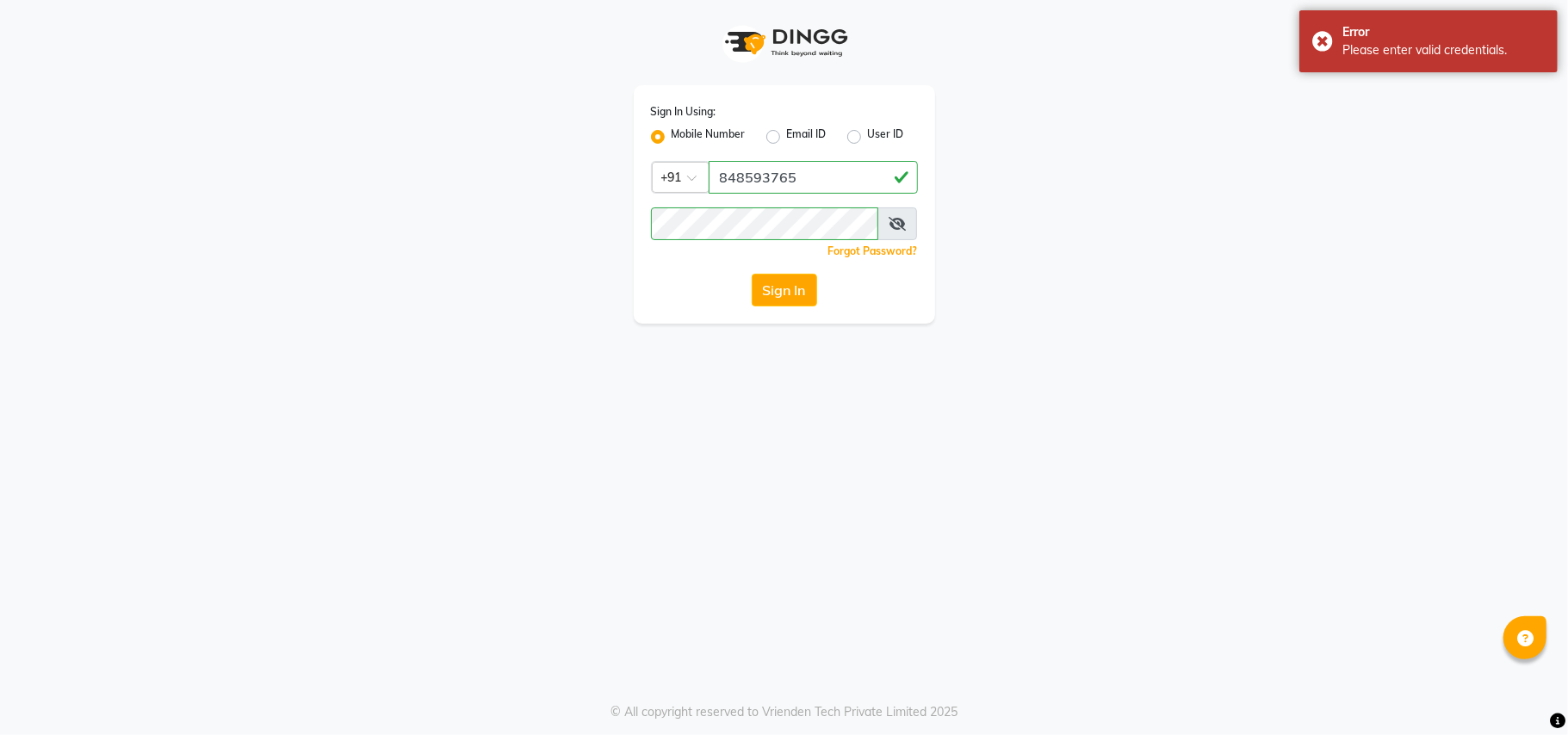
click at [895, 220] on icon at bounding box center [897, 224] width 17 height 13
click at [886, 161] on input "848593765" at bounding box center [812, 177] width 209 height 32
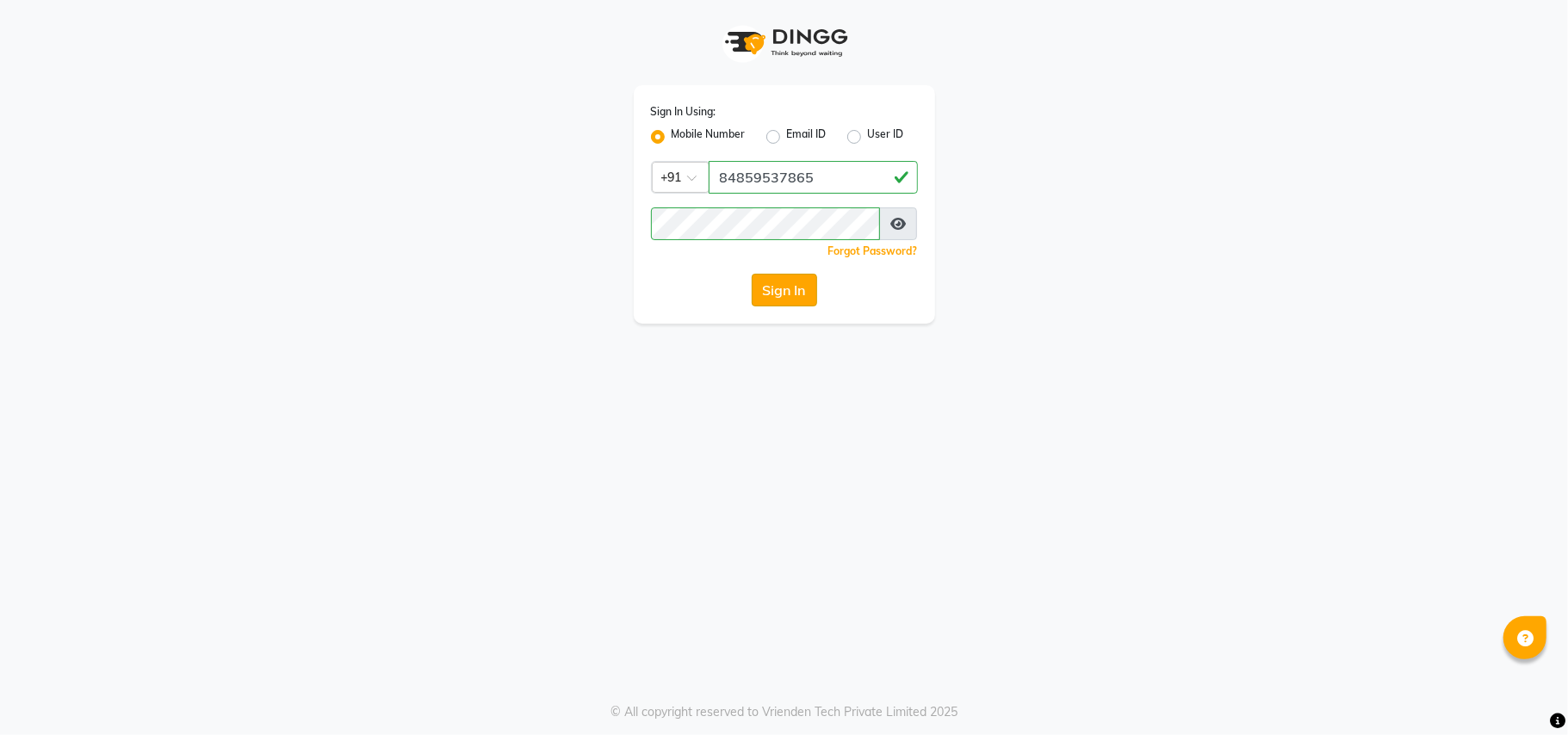
click at [773, 288] on button "Sign In" at bounding box center [784, 290] width 66 height 32
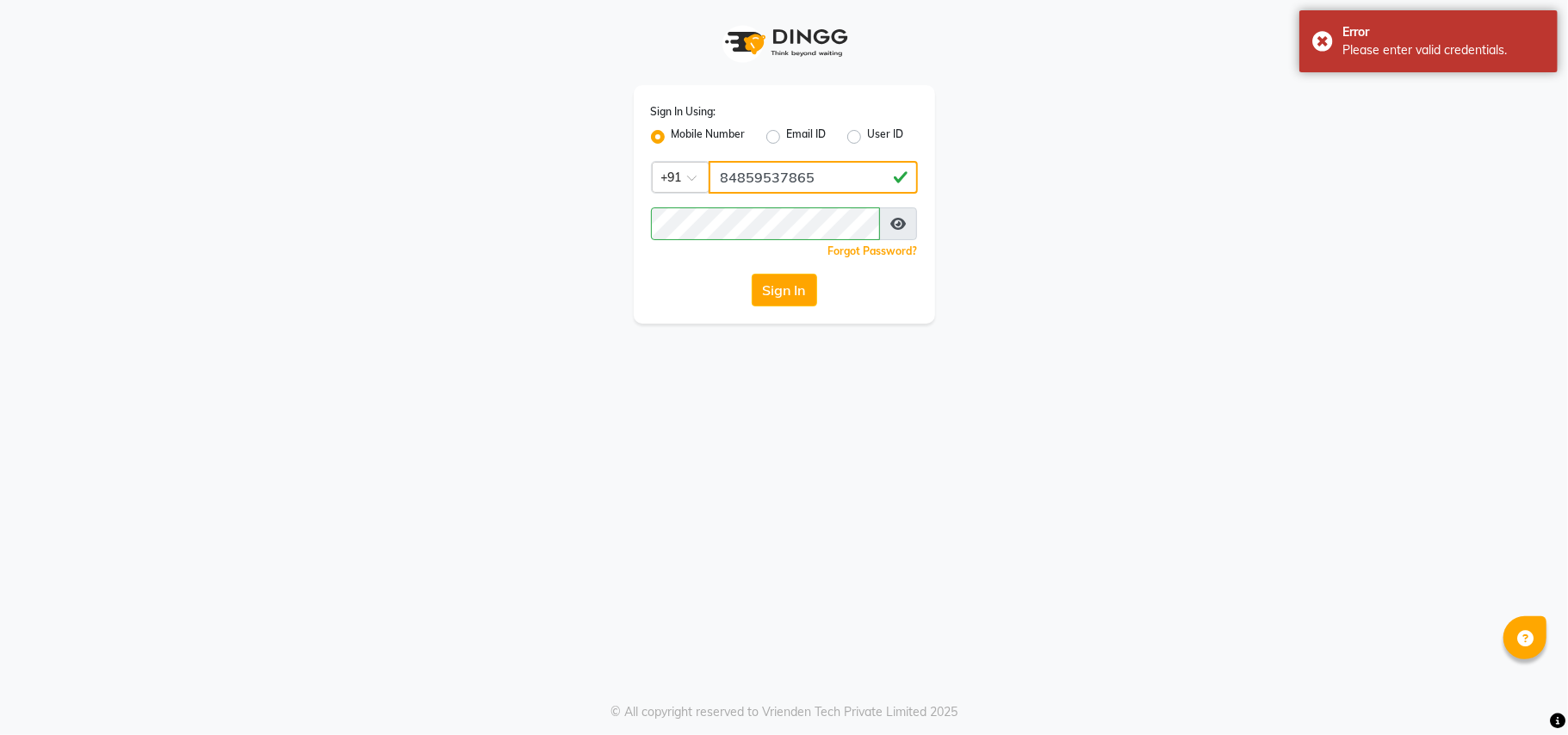
click at [831, 193] on input "84859537865" at bounding box center [812, 177] width 209 height 32
click at [800, 183] on input "84859537865" at bounding box center [812, 177] width 209 height 32
type input "8485953765"
click at [800, 280] on button "Sign In" at bounding box center [784, 290] width 66 height 32
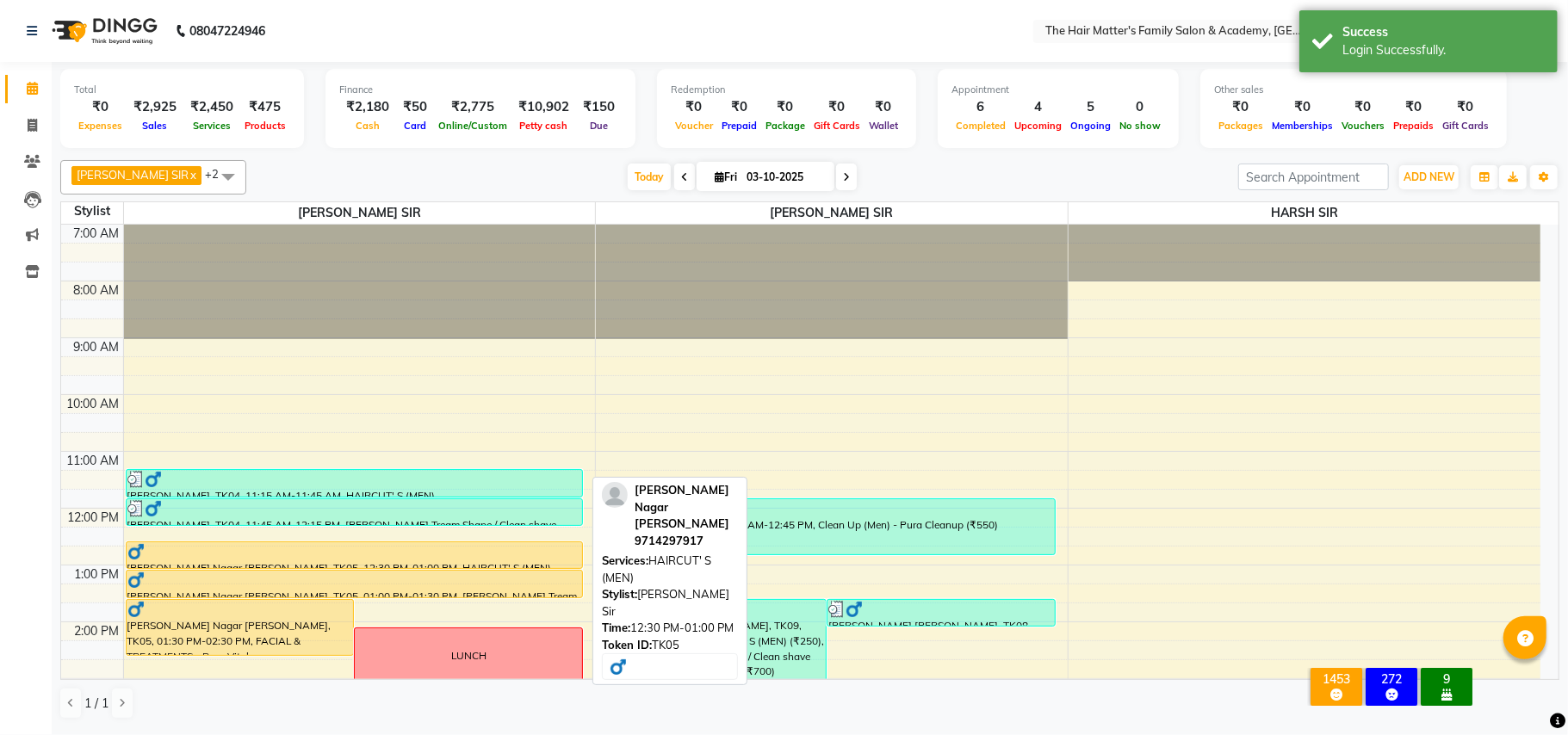
click at [269, 556] on div at bounding box center [355, 552] width 455 height 17
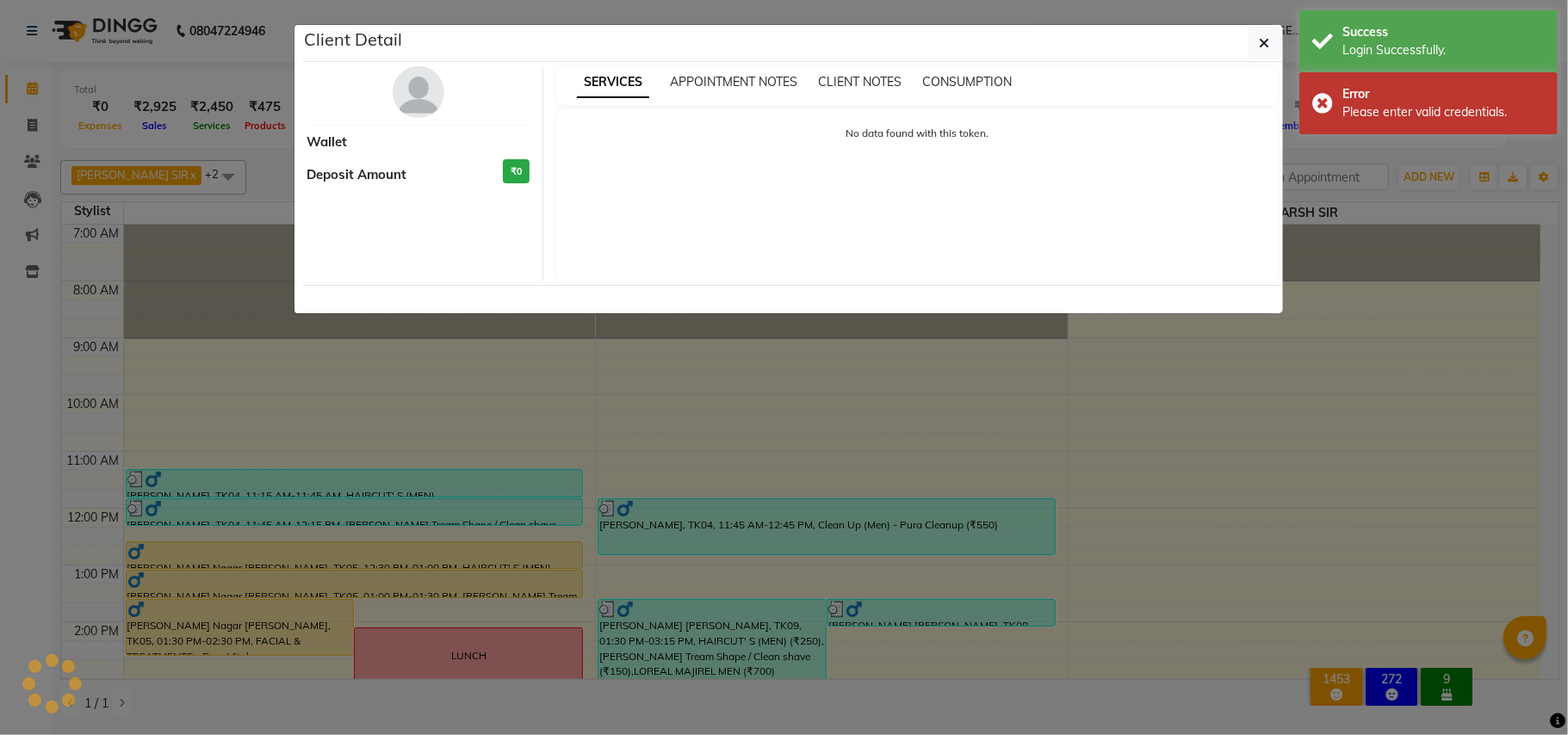
select select "1"
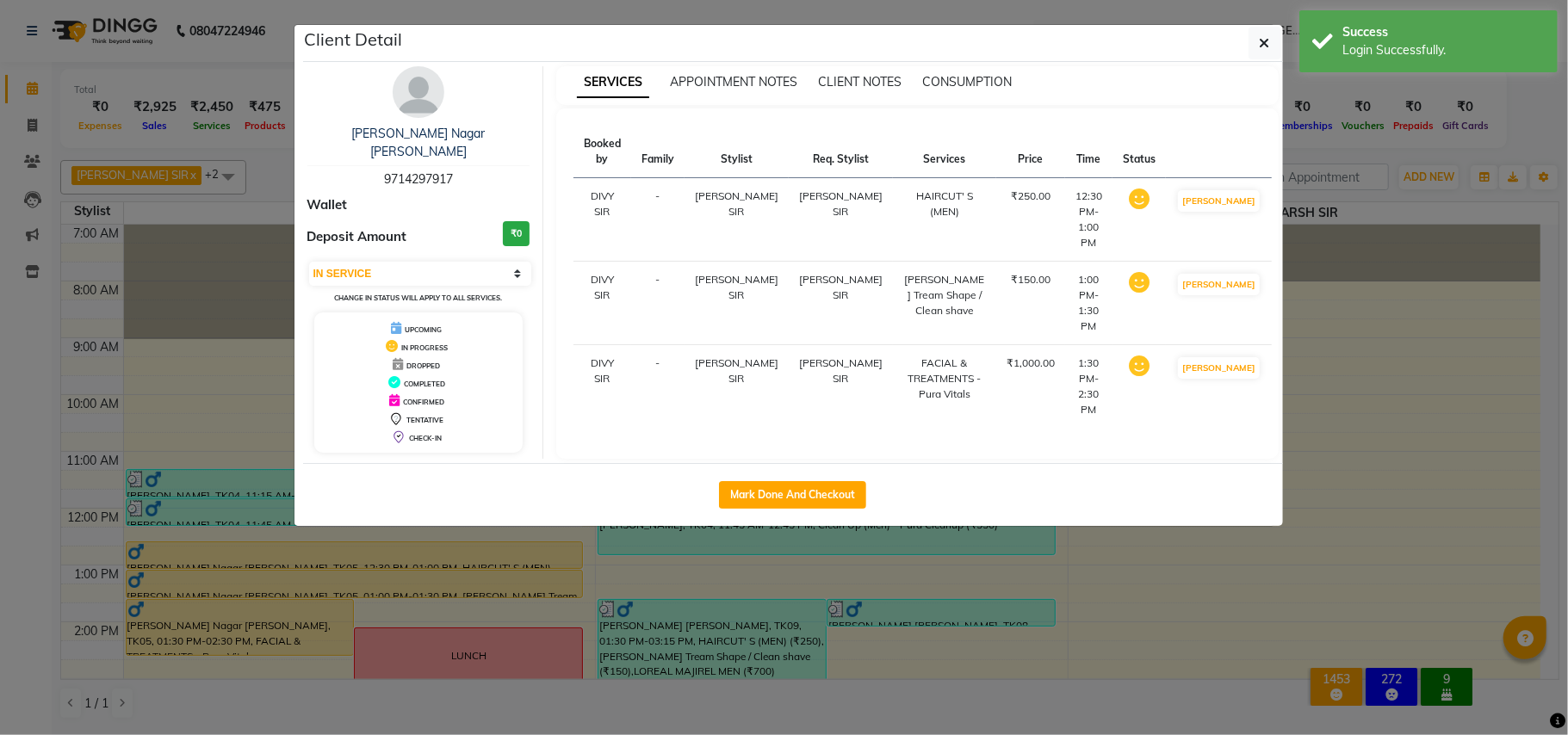
drag, startPoint x: 785, startPoint y: 476, endPoint x: 792, endPoint y: 556, distance: 80.3
click at [792, 556] on ngb-modal-window "Client Detail Keval Shalin Nagar Bhavsar 9714297917 Wallet Deposit Amount ₹0 Se…" at bounding box center [784, 367] width 1568 height 735
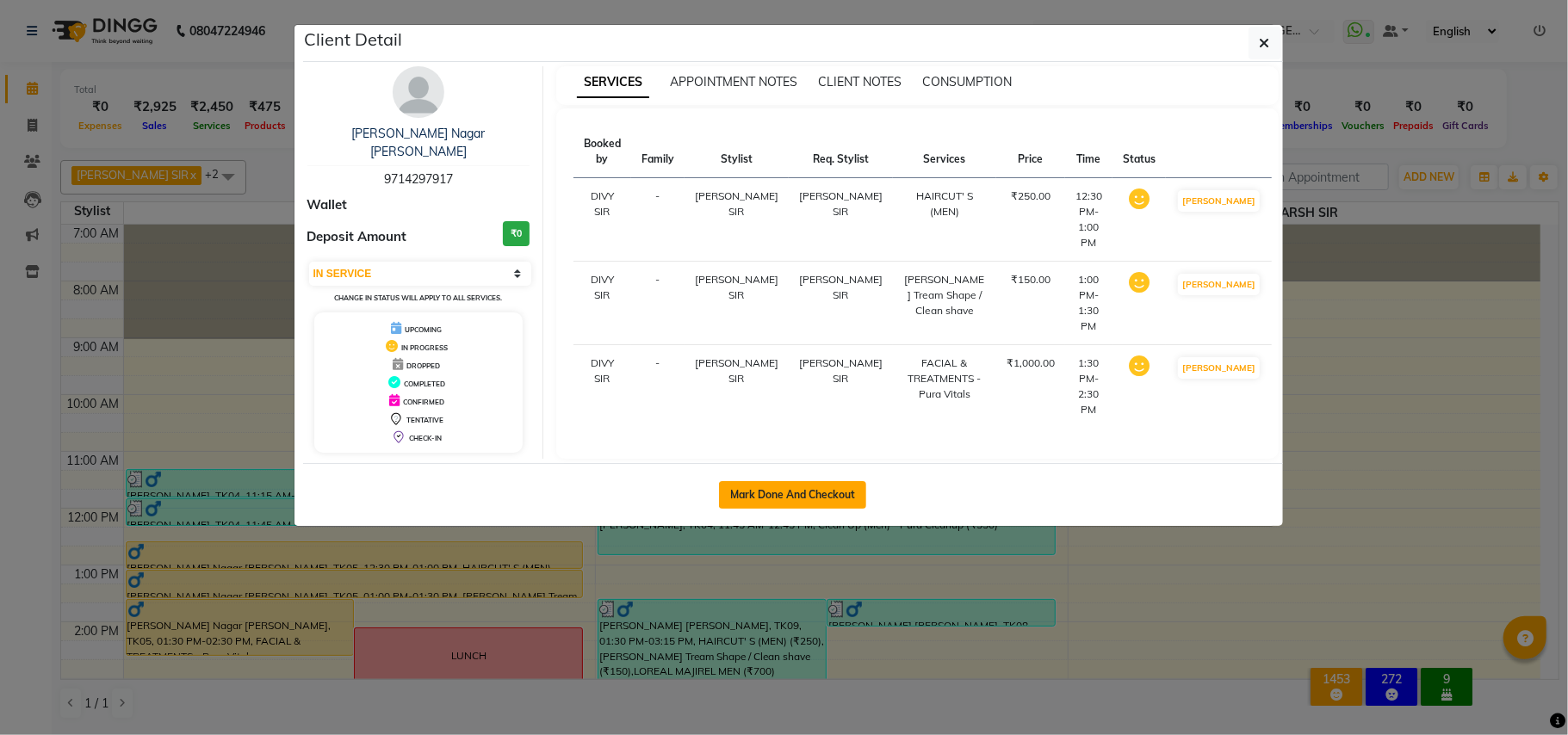
click at [834, 481] on button "Mark Done And Checkout" at bounding box center [792, 495] width 147 height 28
select select "service"
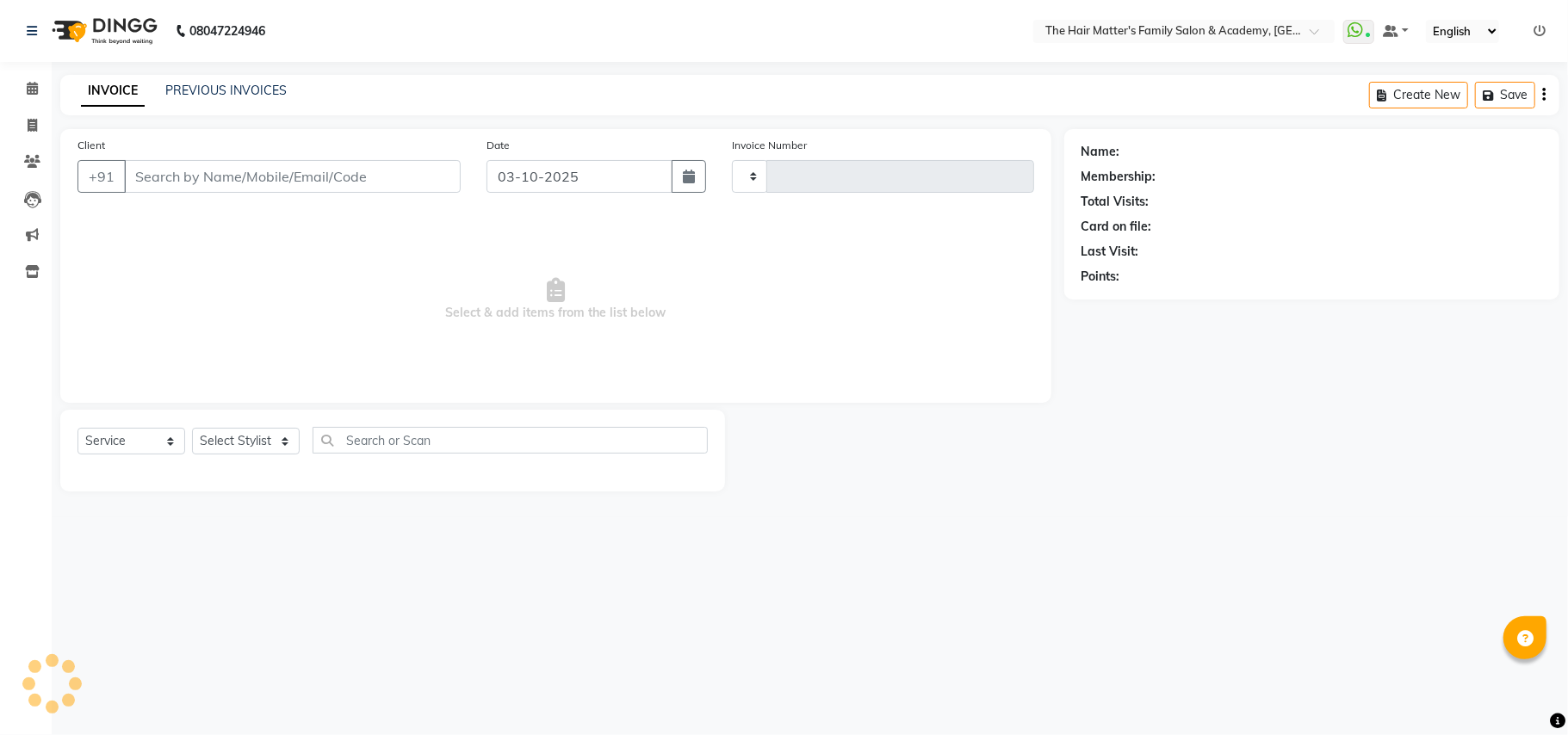
type input "2023"
select select "5980"
type input "9714297917"
select select "42572"
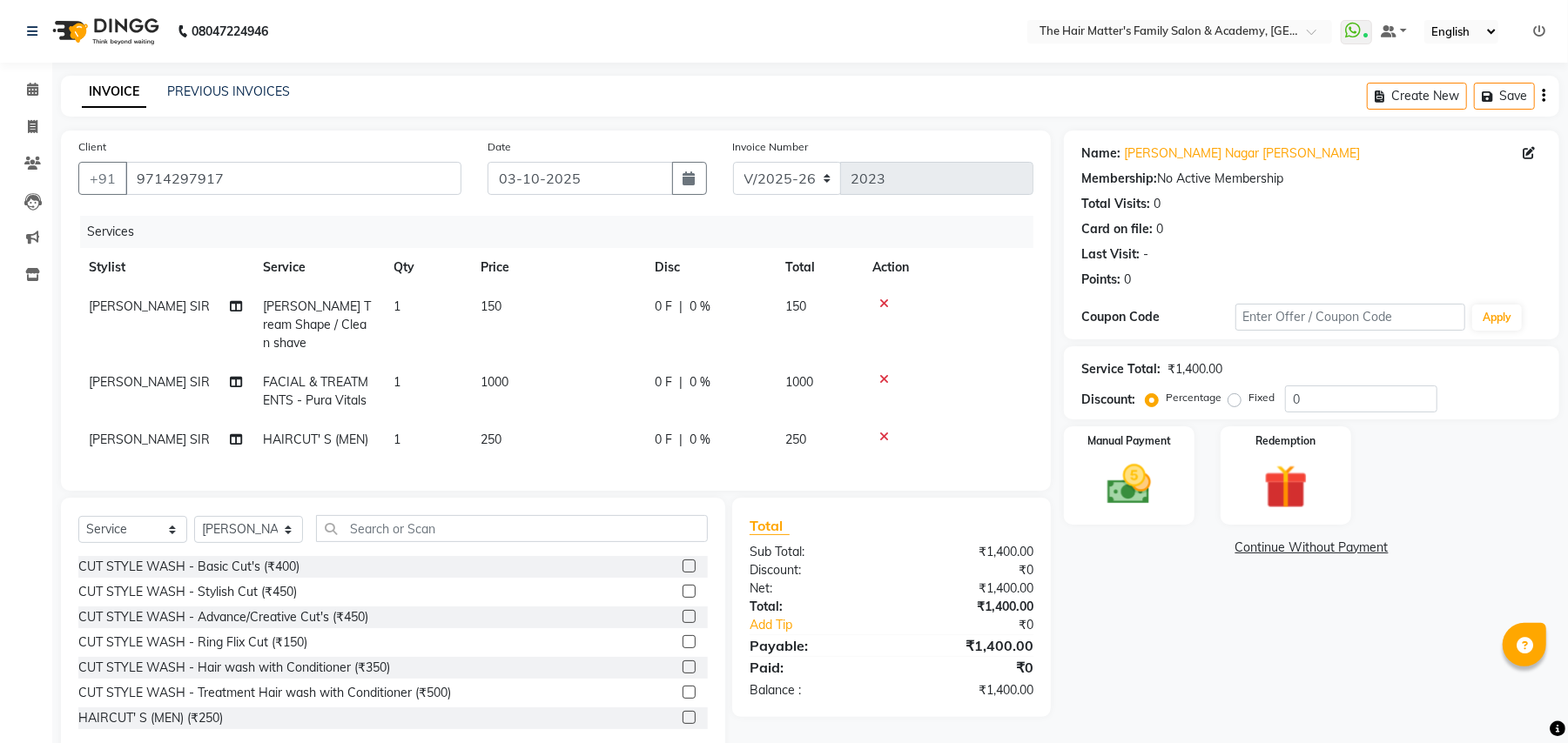
click at [490, 374] on span "1000" at bounding box center [494, 382] width 28 height 15
select select "42572"
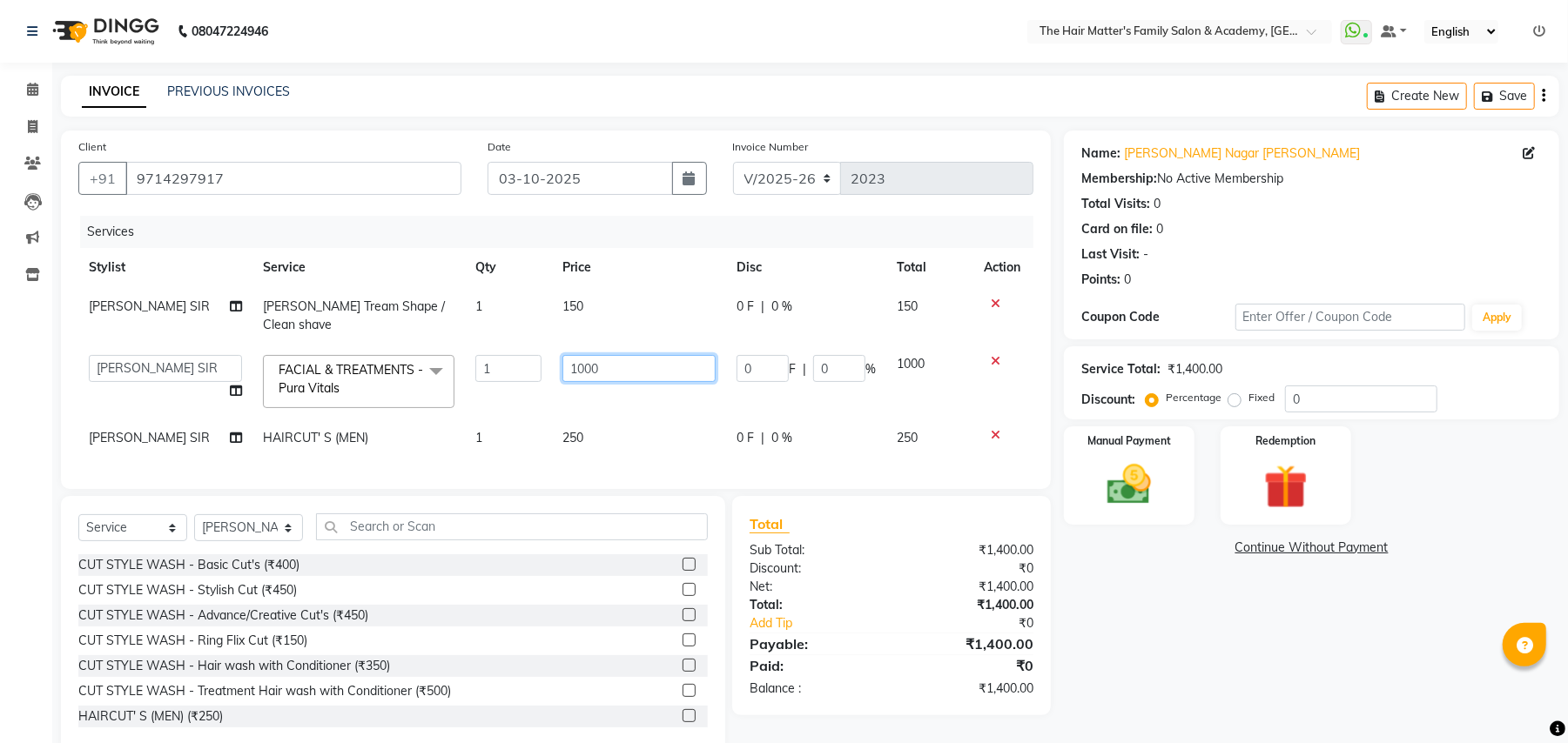
drag, startPoint x: 656, startPoint y: 346, endPoint x: 581, endPoint y: 363, distance: 76.9
click at [596, 362] on input "1000" at bounding box center [638, 368] width 153 height 27
type input "1"
type input "1500"
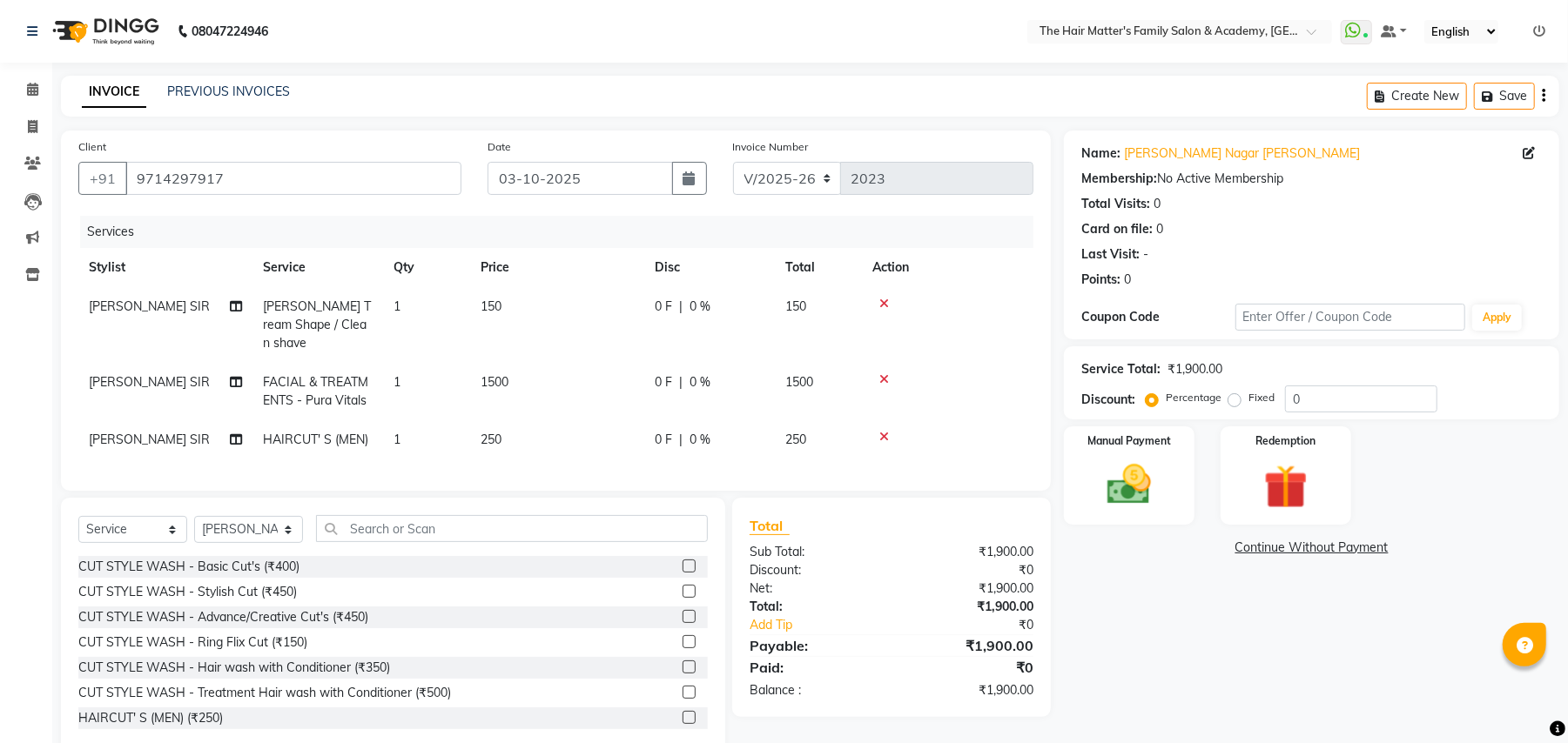
click at [658, 293] on tr "PRATIK SIR Beard Tream Shape / Clean shave 1 150 0 F | 0 % 150" at bounding box center [555, 325] width 955 height 76
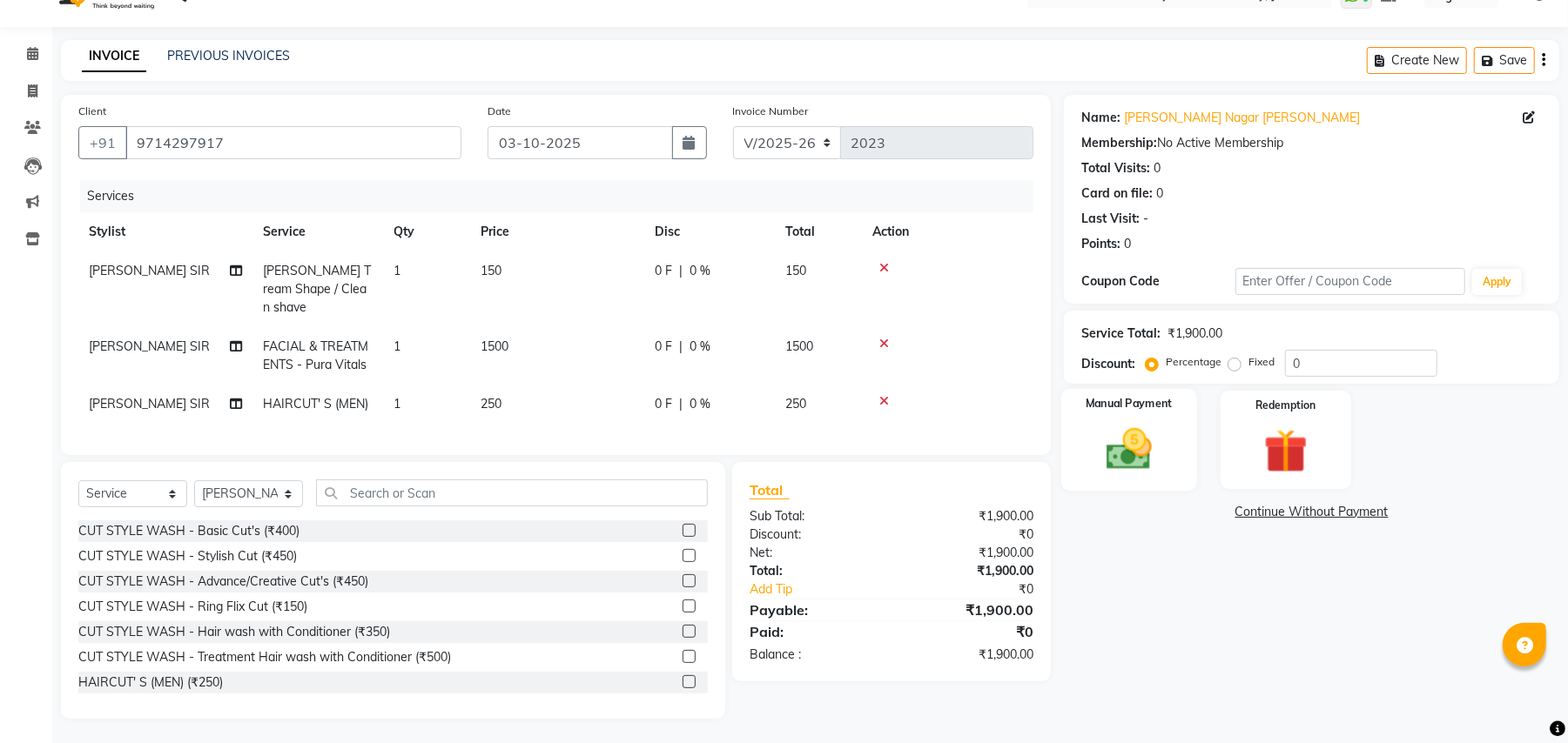
click at [1119, 461] on img at bounding box center [1129, 449] width 75 height 53
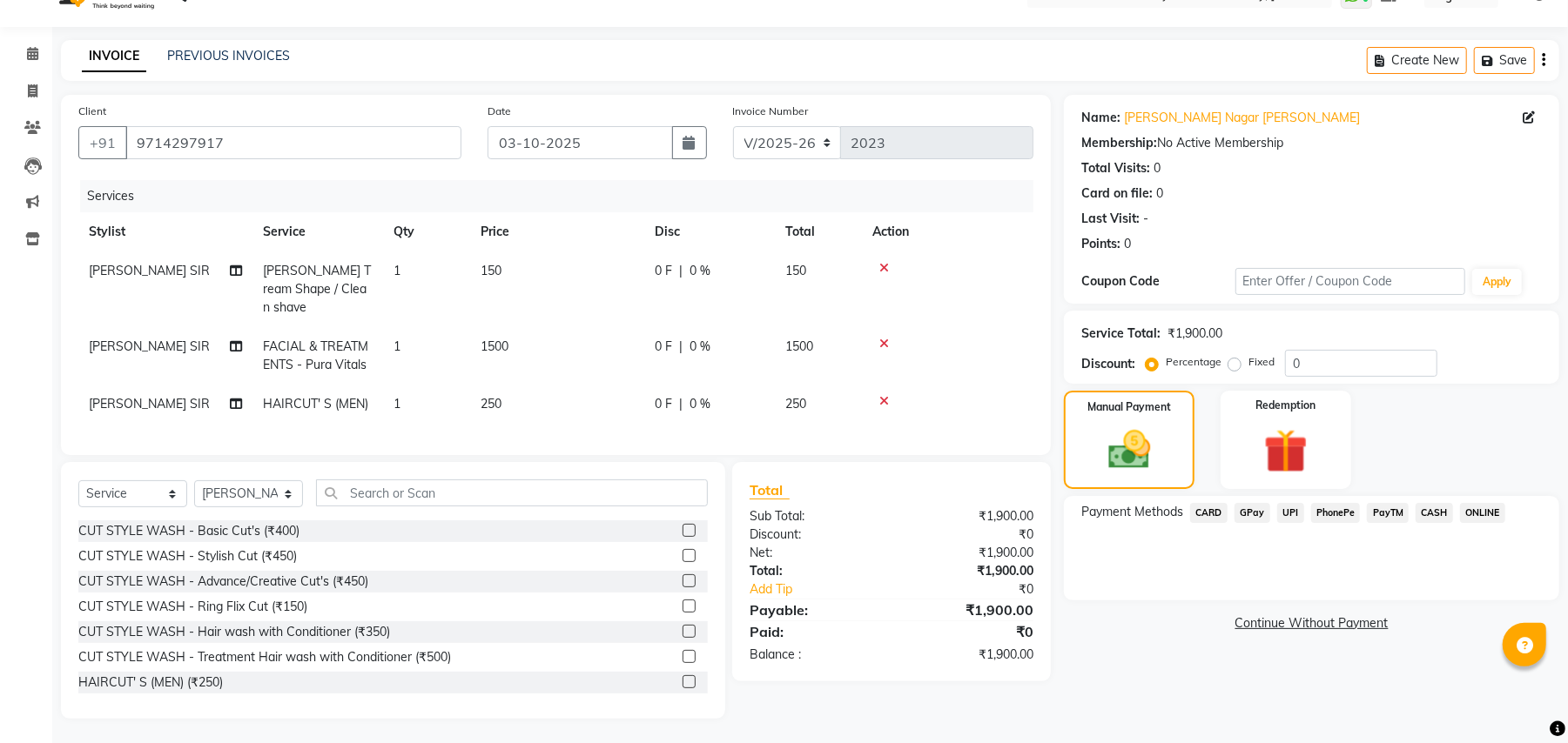
click at [1292, 517] on span "UPI" at bounding box center [1290, 513] width 27 height 20
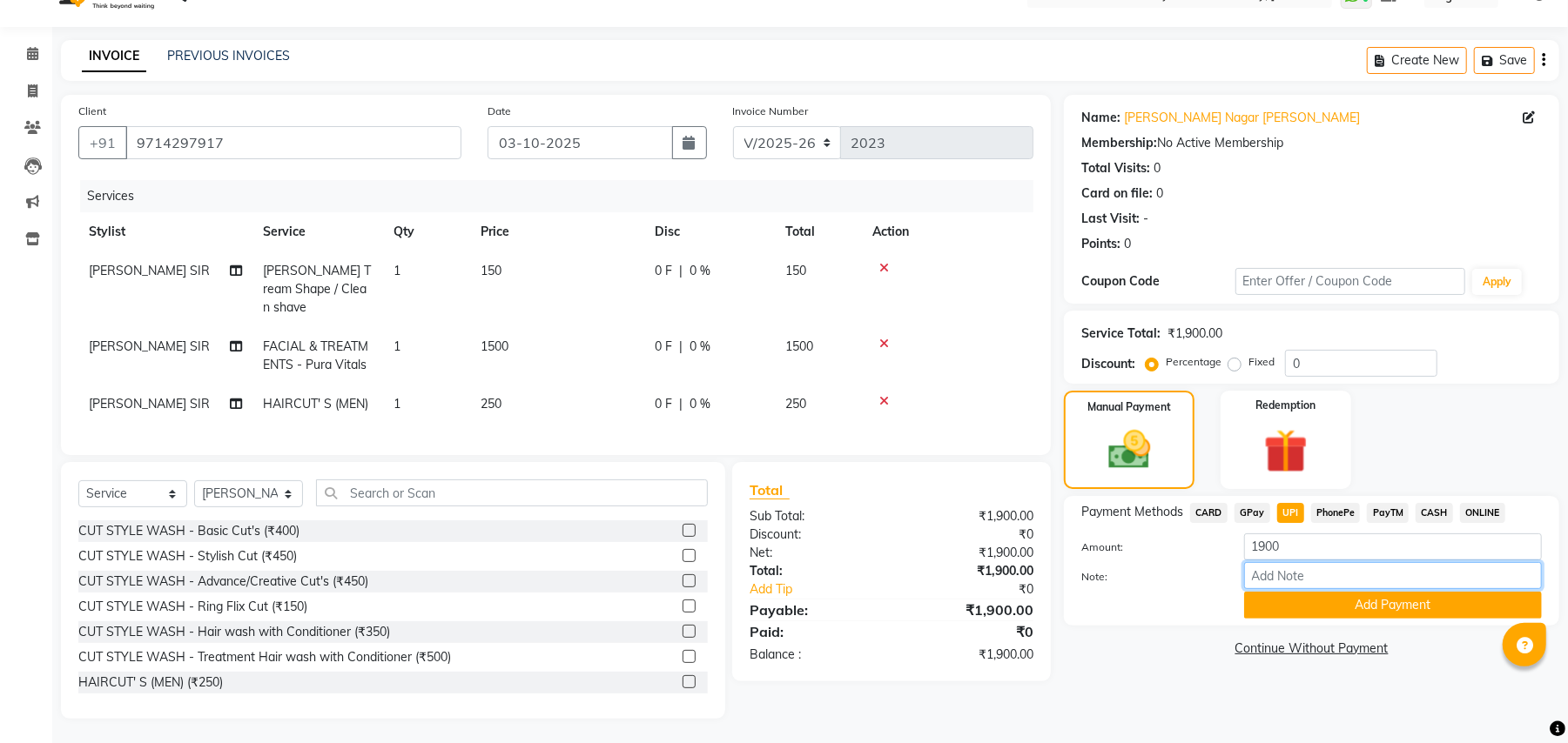
click at [1382, 578] on input "Note:" at bounding box center [1393, 575] width 298 height 27
type input "h"
click at [275, 338] on span "FACIAL & TREATMENTS - Pura Vitals" at bounding box center [315, 355] width 105 height 34
select select "42572"
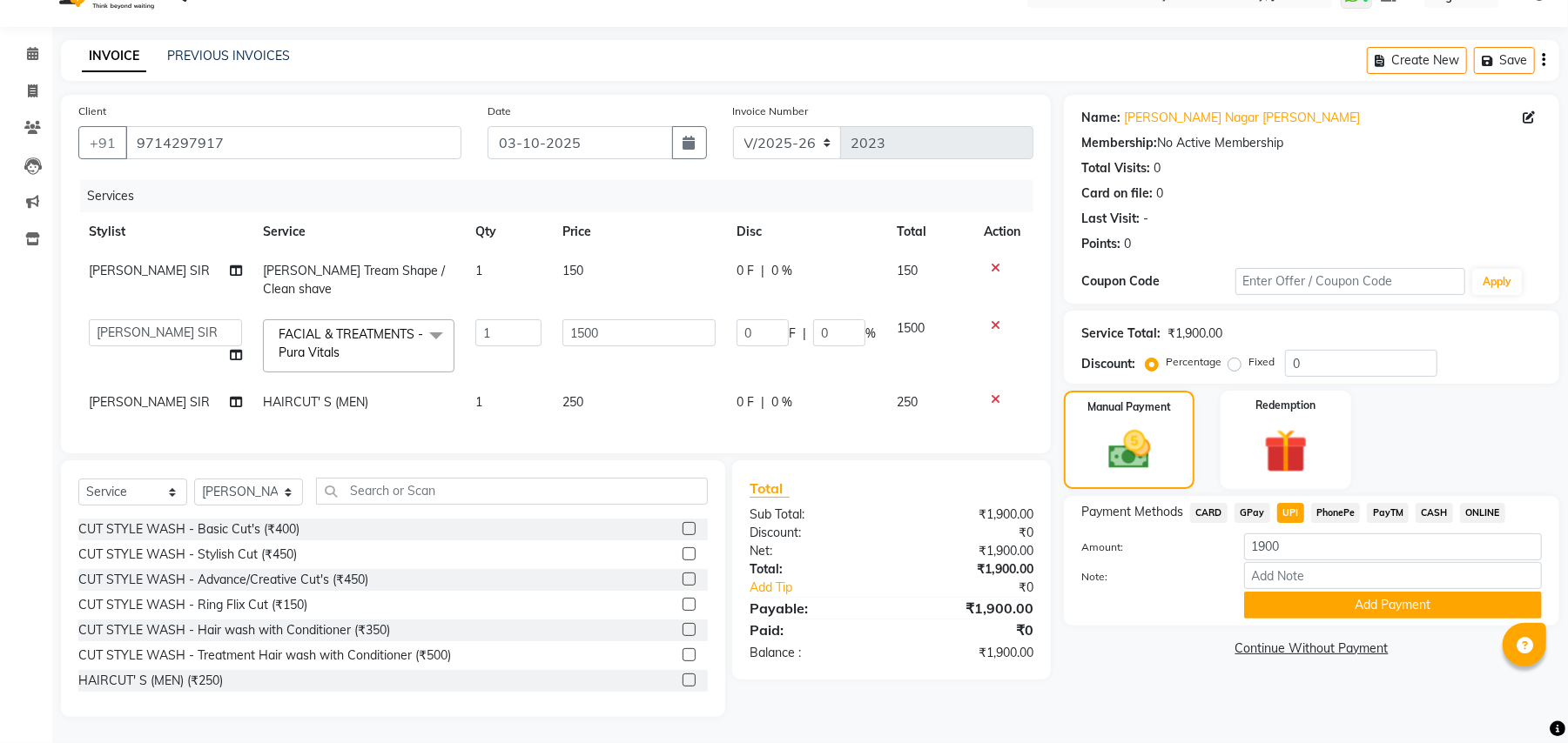
scroll to position [35, 0]
click at [440, 320] on span at bounding box center [436, 336] width 35 height 33
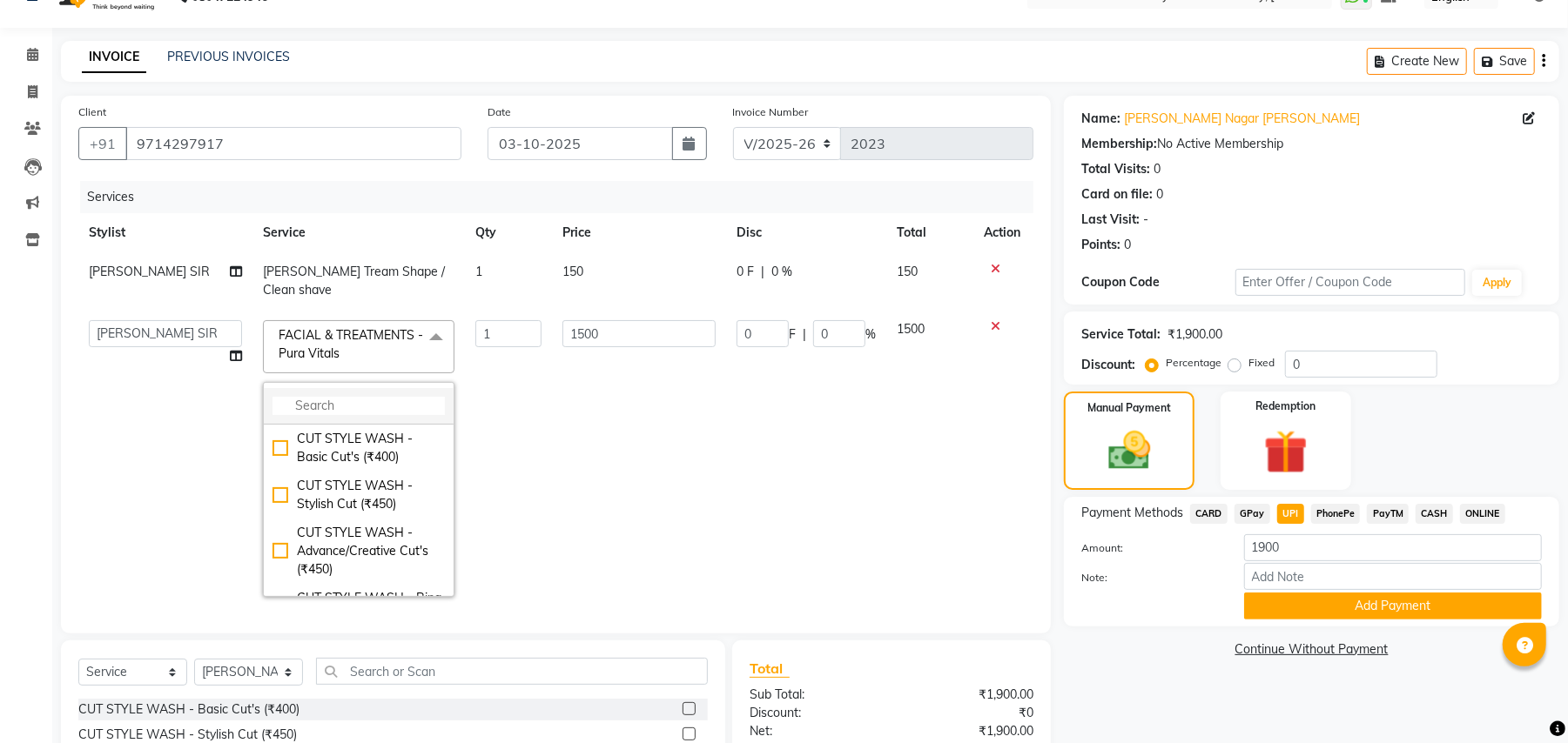
click at [399, 397] on input "multiselect-search" at bounding box center [359, 406] width 173 height 18
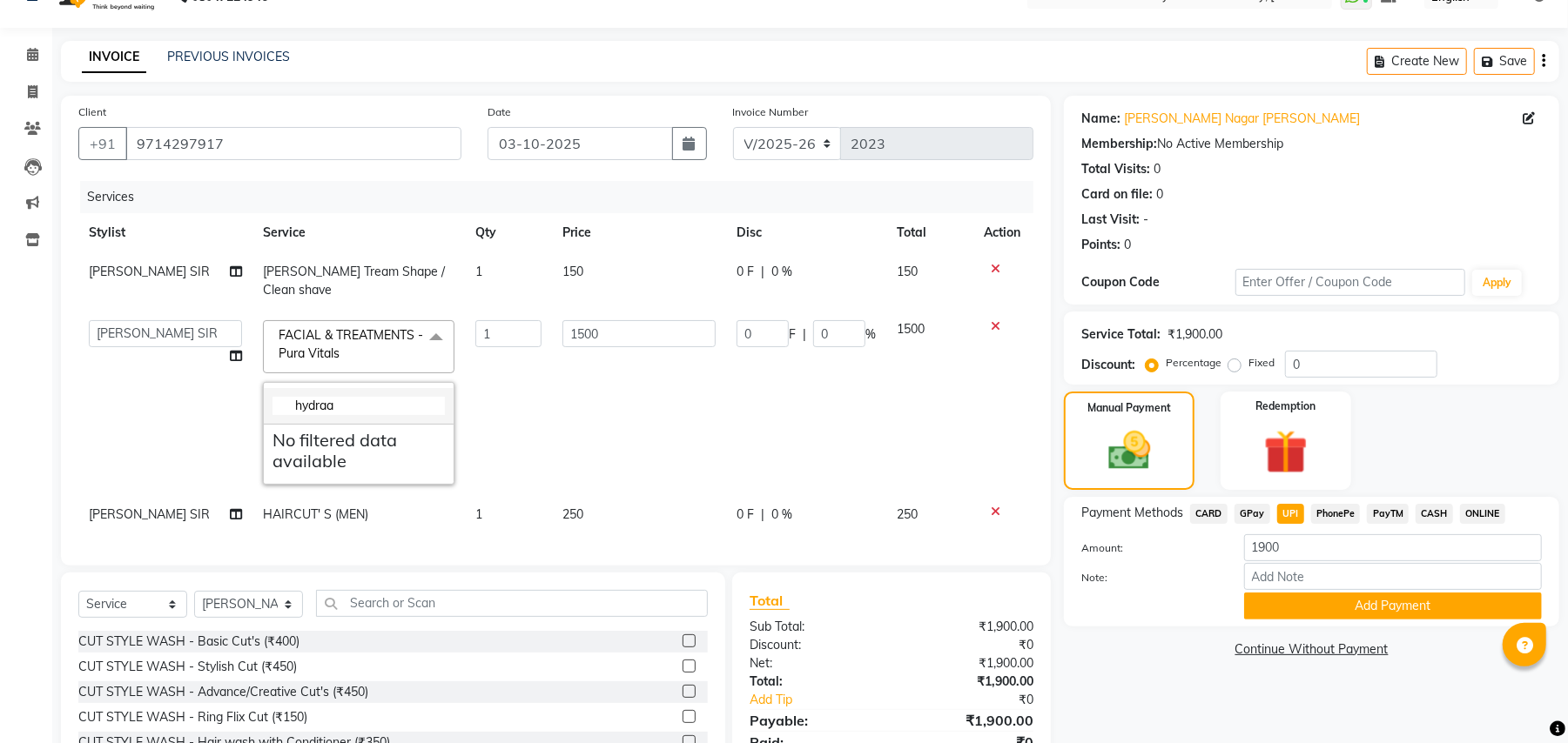
click at [395, 397] on input "hydraa" at bounding box center [359, 406] width 173 height 18
type input "hydraa"
click at [993, 320] on icon at bounding box center [996, 326] width 10 height 13
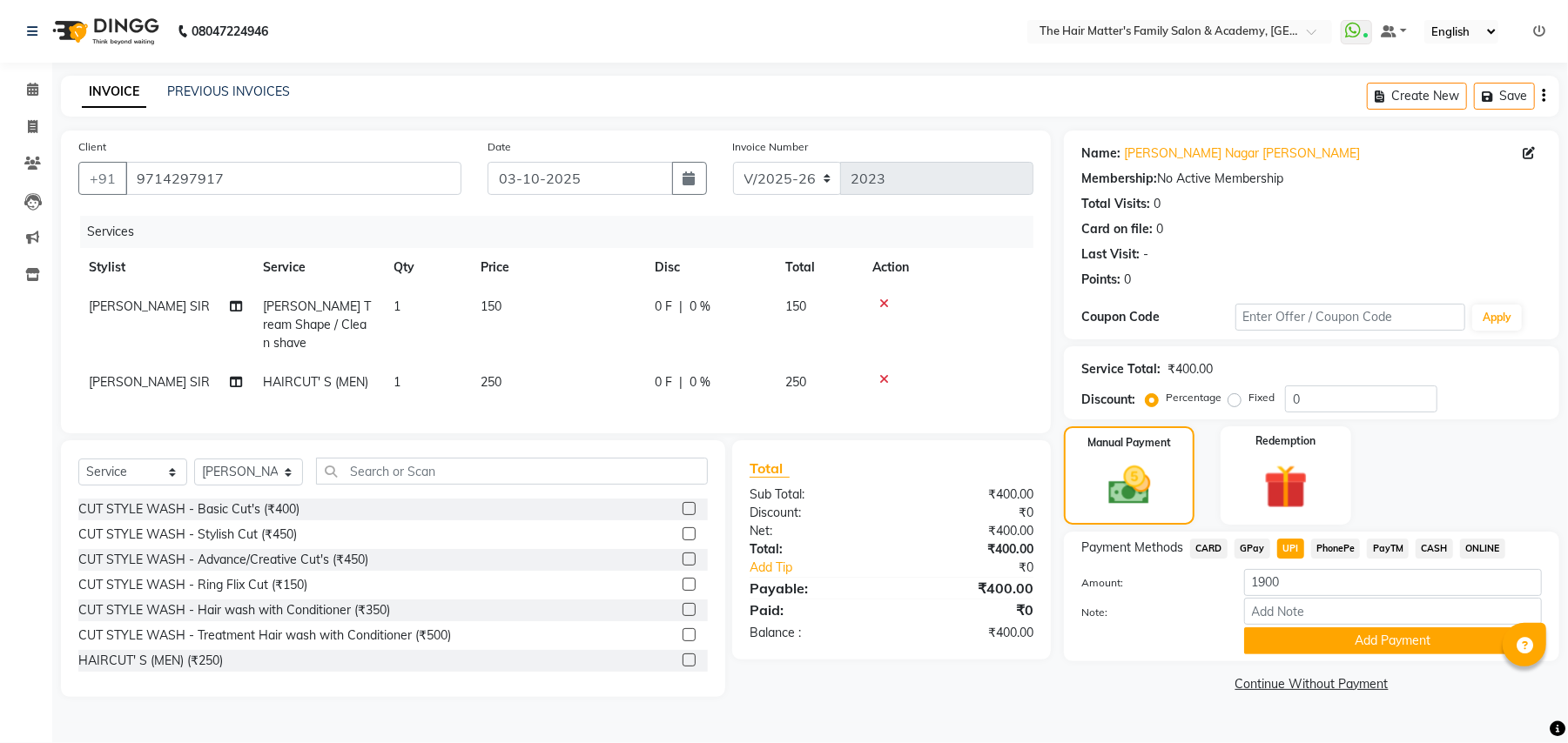
scroll to position [0, 0]
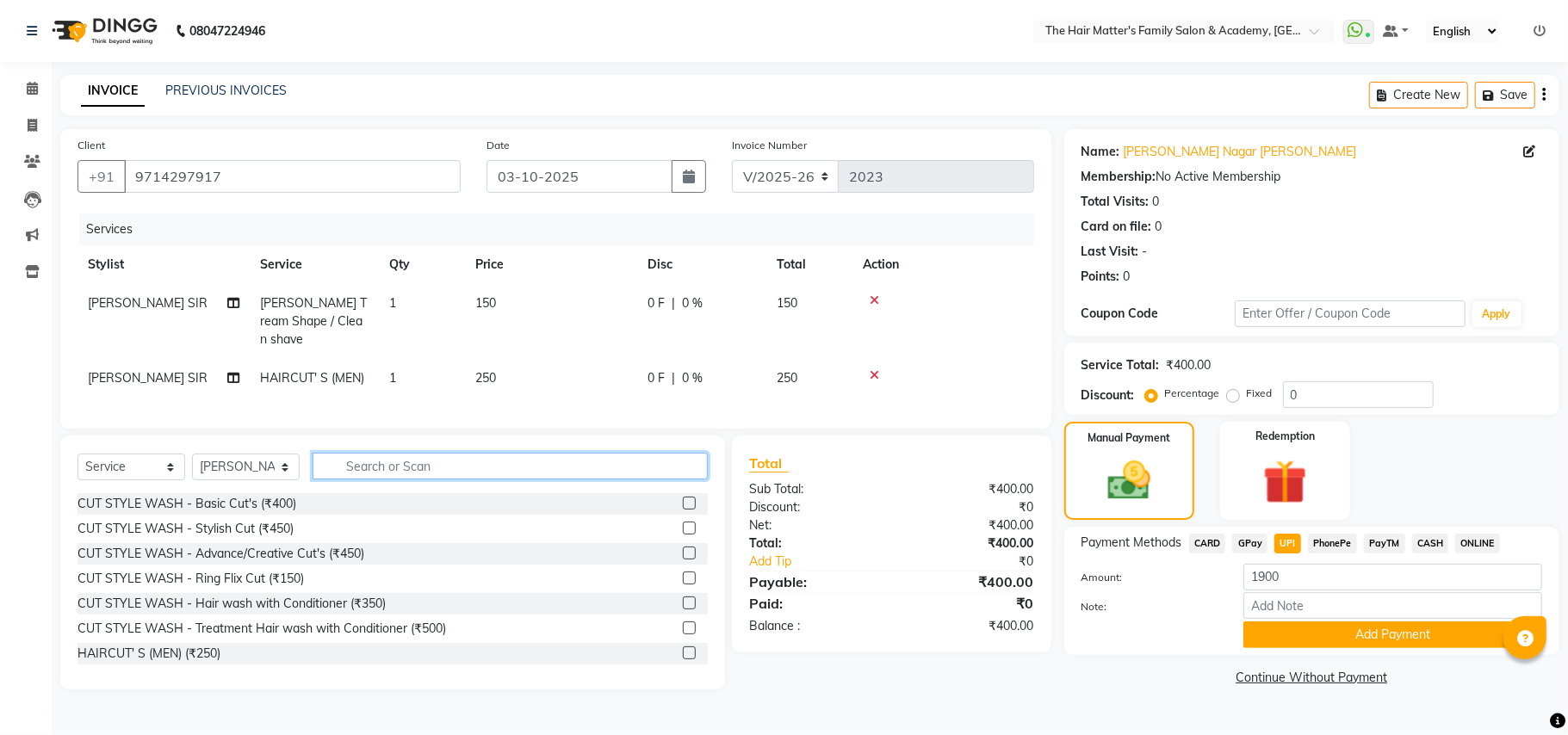
click at [472, 453] on input "text" at bounding box center [510, 466] width 396 height 27
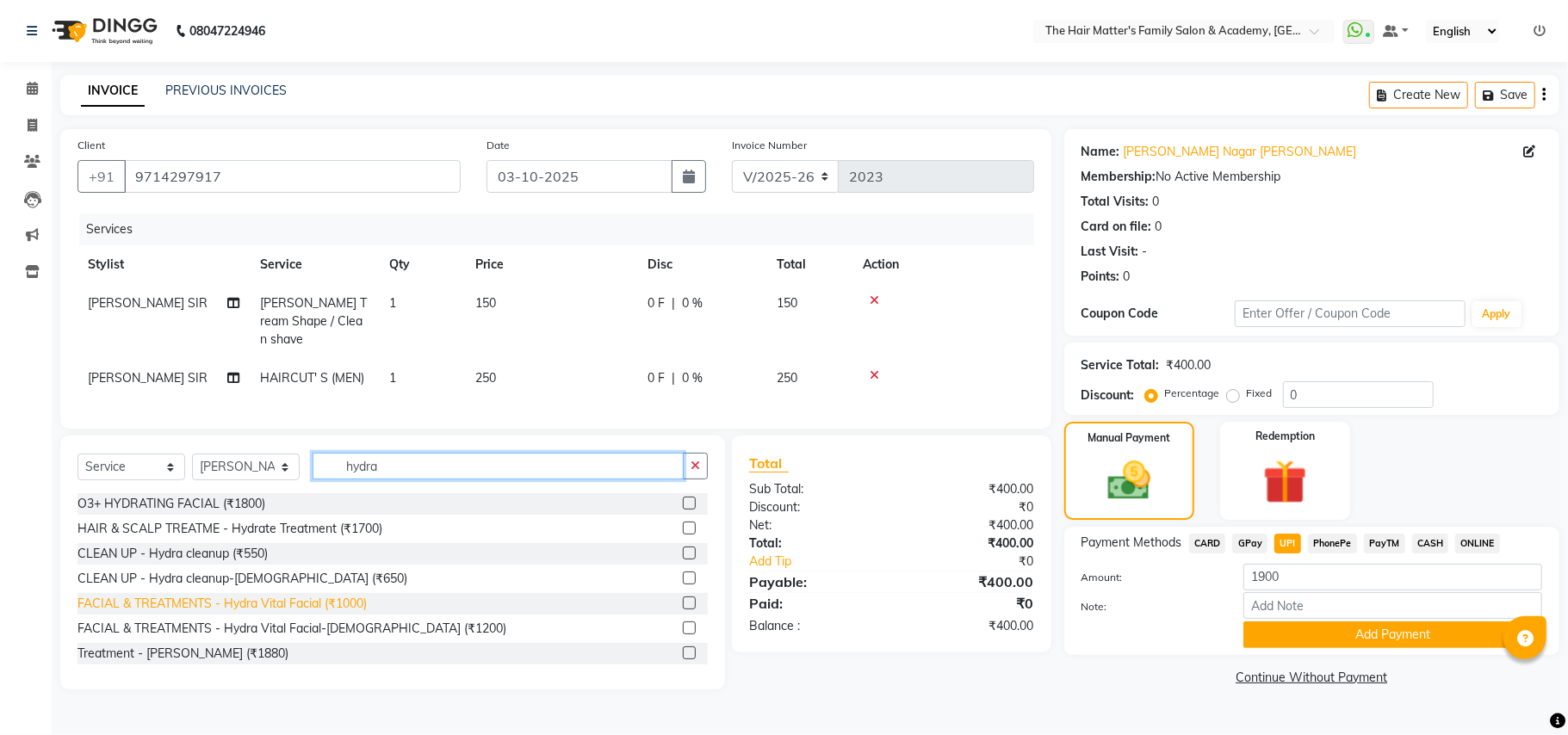
type input "hydra"
click at [235, 610] on div "FACIAL & TREATMENTS - Hydra Vital Facial (₹1000)" at bounding box center [221, 603] width 289 height 18
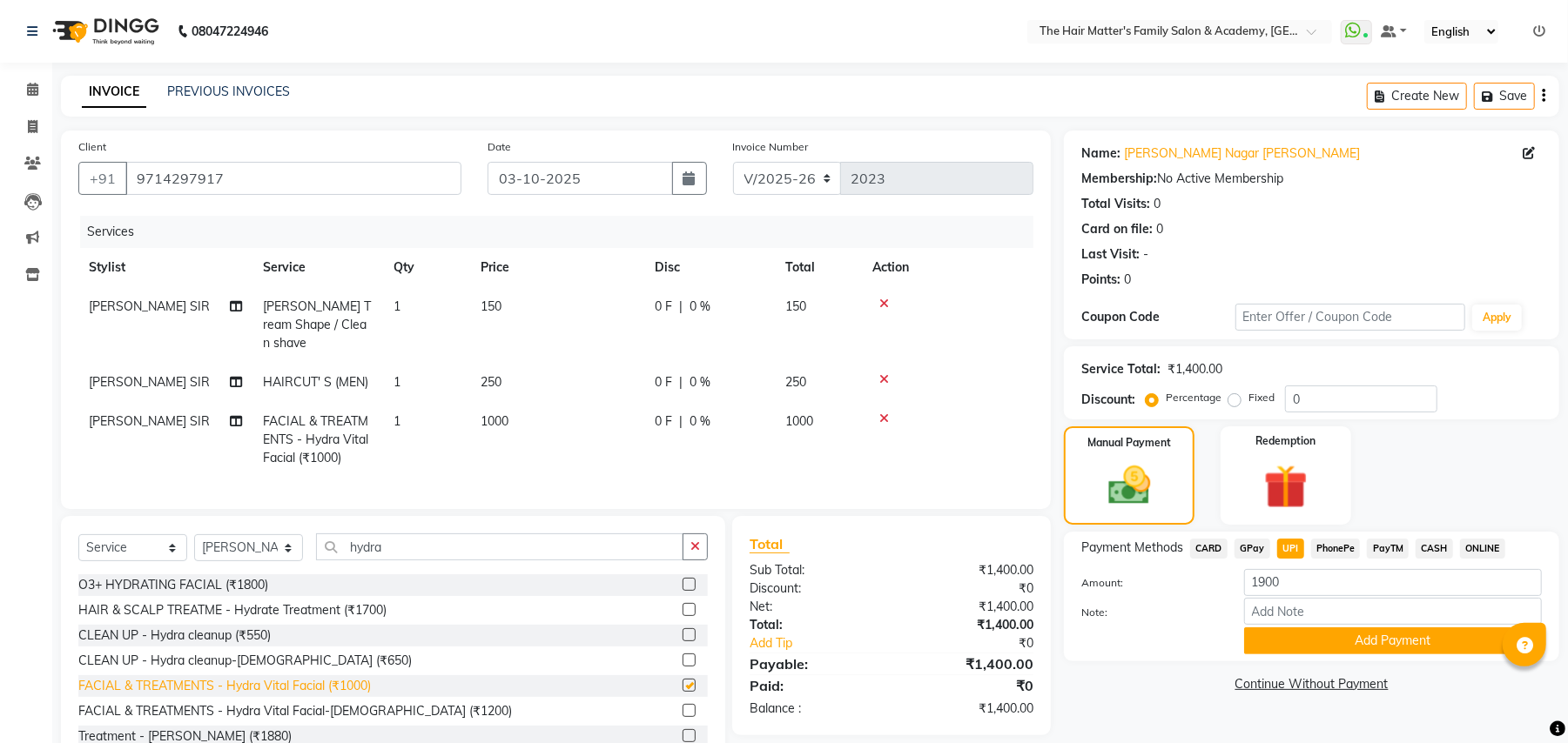
checkbox input "false"
click at [501, 413] on span "1000" at bounding box center [494, 421] width 28 height 15
select select "42572"
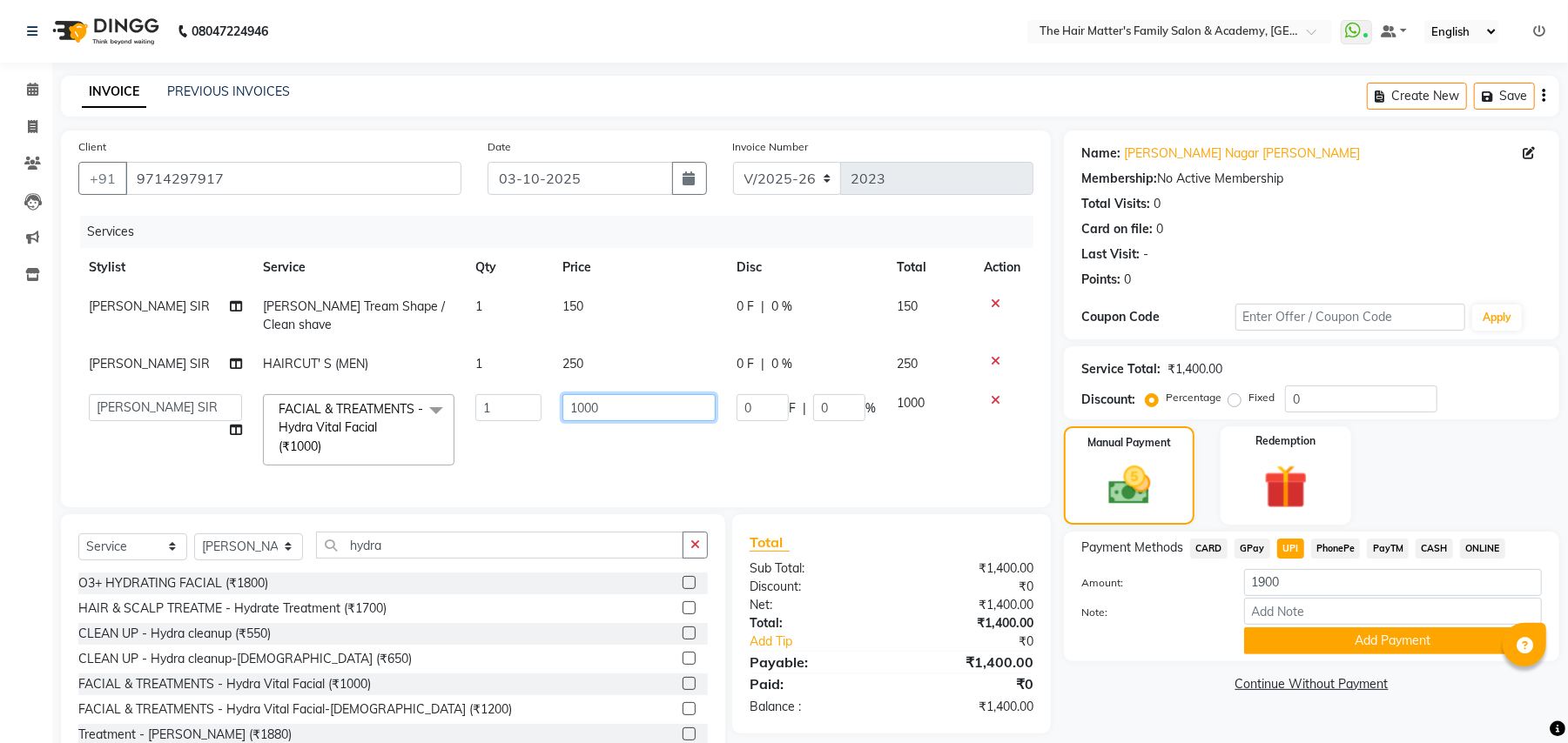
drag, startPoint x: 598, startPoint y: 390, endPoint x: 393, endPoint y: 422, distance: 207.5
click at [402, 422] on tr "DIVY SIR HARSH SIR HIMESH SIR. MAYANK SIR PRATIK SIR FACIAL & TREATMENTS - Hydr…" at bounding box center [555, 430] width 955 height 93
type input "1500"
click at [635, 453] on td "1500" at bounding box center [639, 430] width 174 height 93
select select "42572"
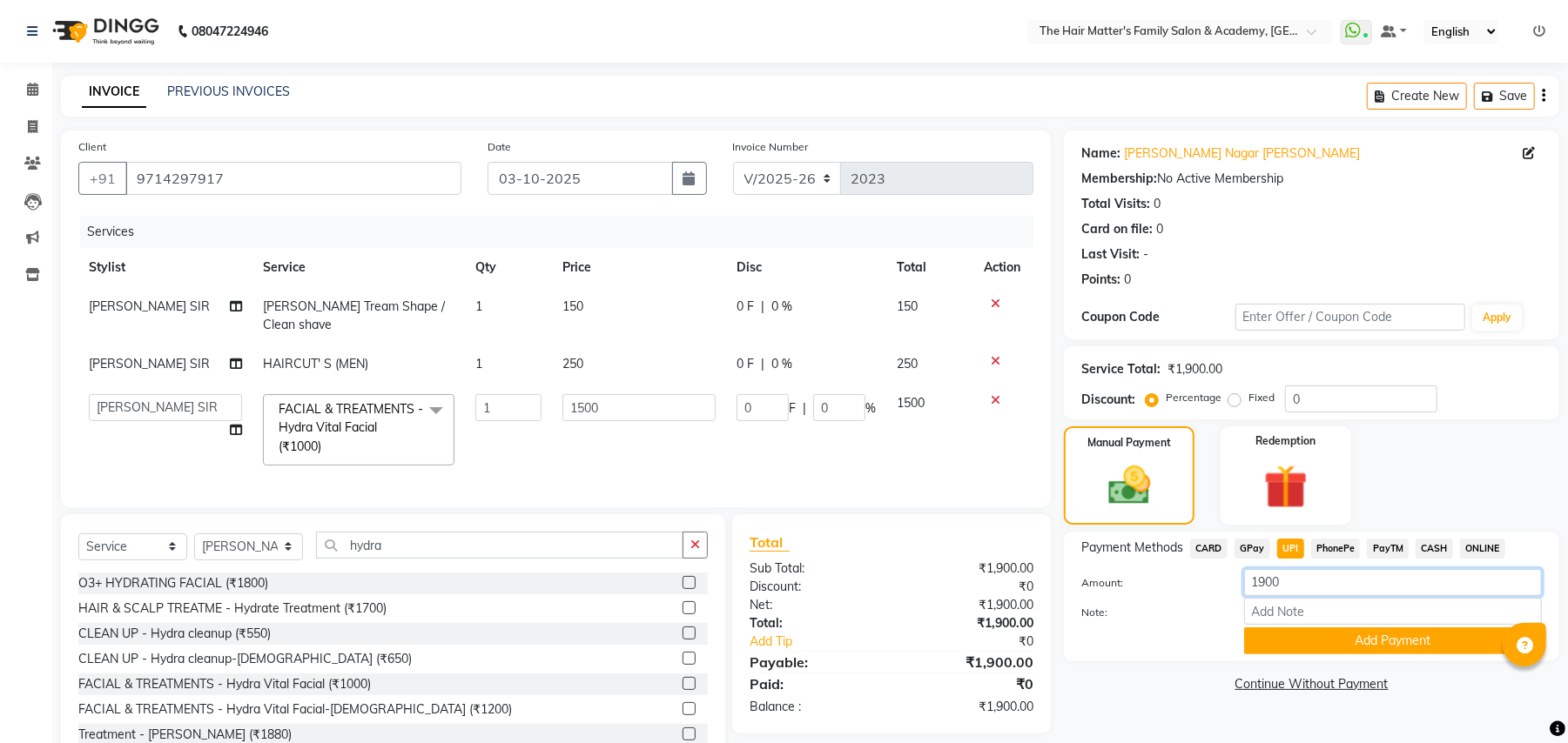
click at [1337, 570] on input "1900" at bounding box center [1393, 583] width 298 height 27
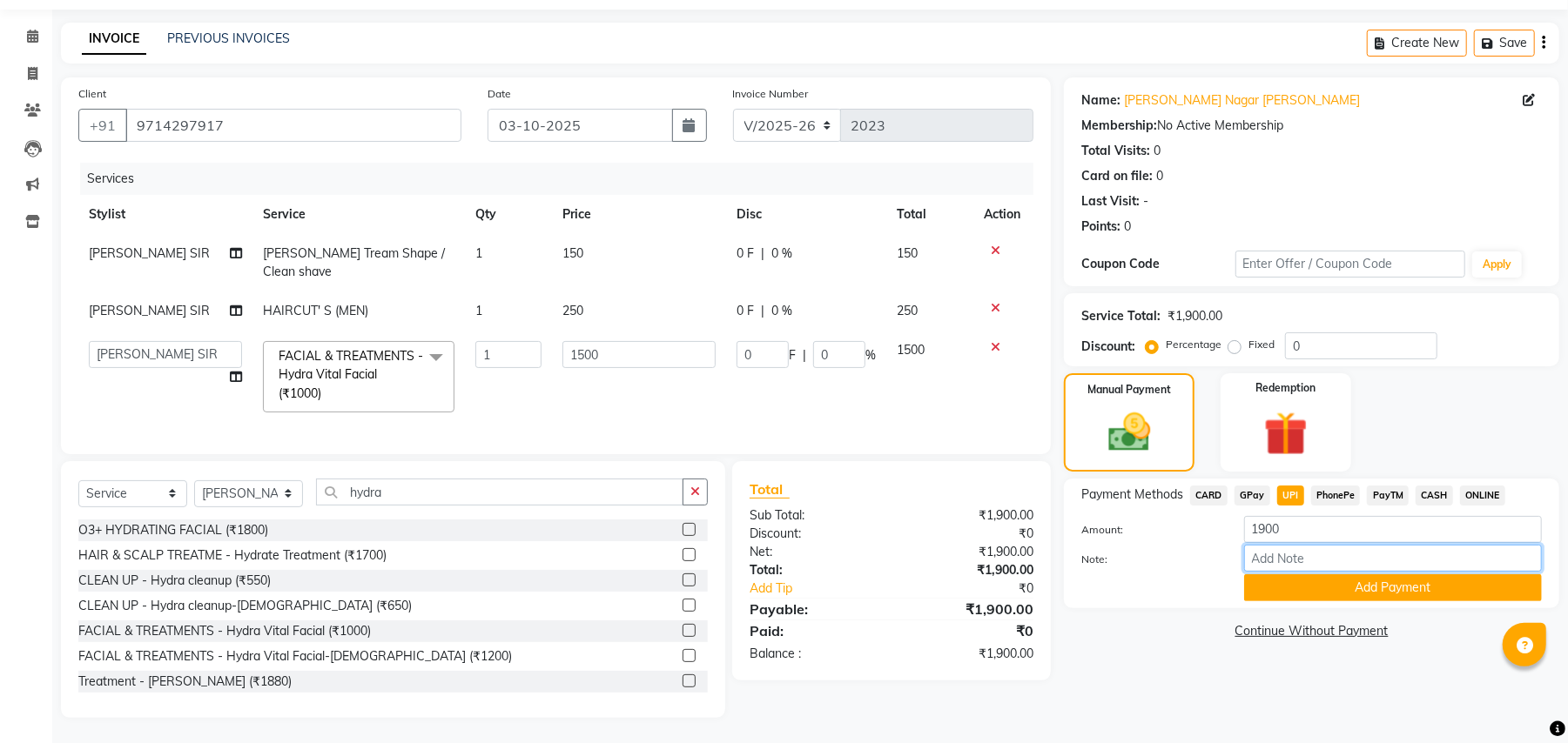
click at [1335, 554] on input "Note:" at bounding box center [1393, 558] width 298 height 27
click at [1424, 555] on input "cherys hydra mask add. over work blcak haed remove" at bounding box center [1393, 558] width 298 height 27
type input "cherys hydra mask add. over work blcak haed remove"
click at [1422, 583] on button "Add Payment" at bounding box center [1393, 588] width 298 height 27
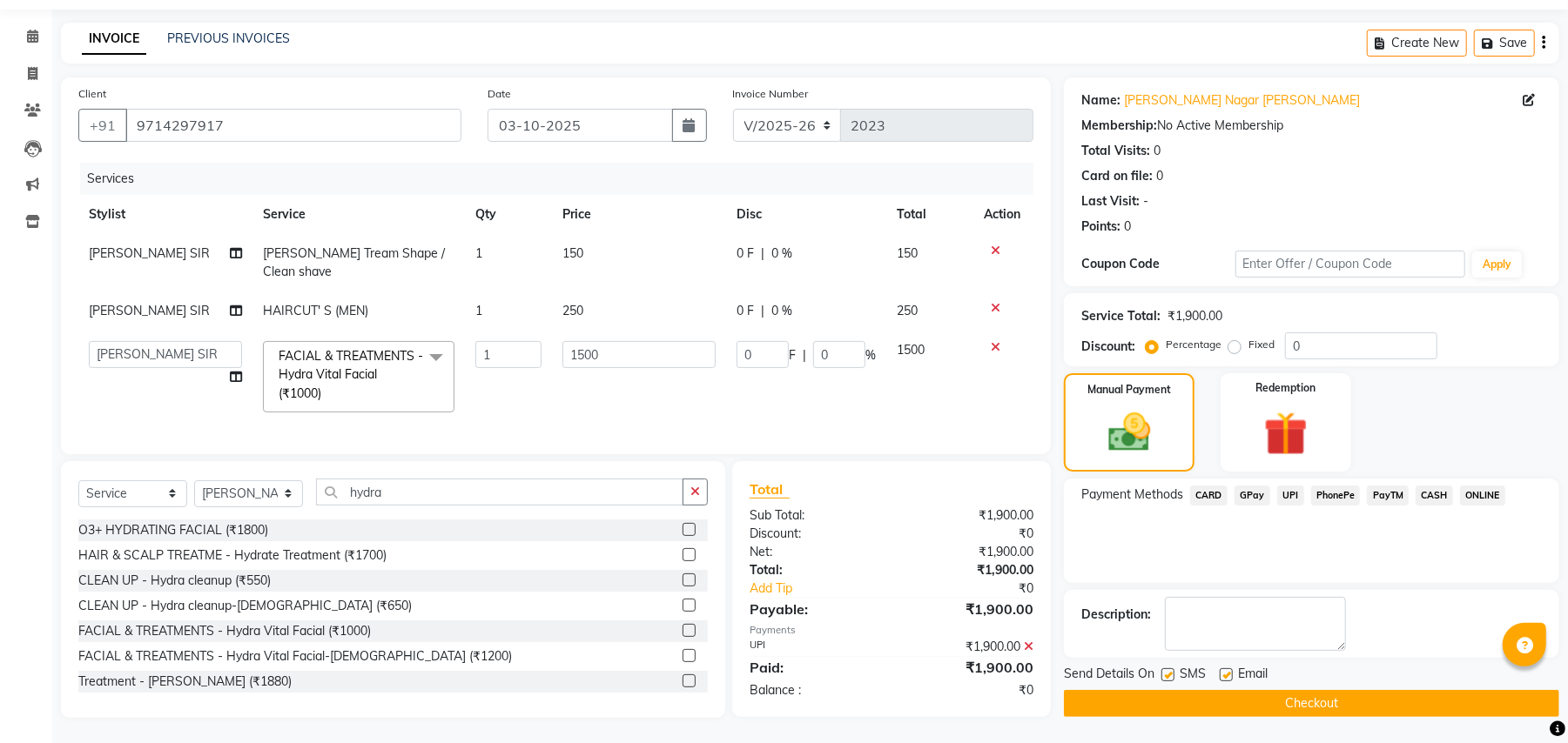
scroll to position [54, 0]
click at [1267, 714] on button "Checkout" at bounding box center [1312, 703] width 495 height 27
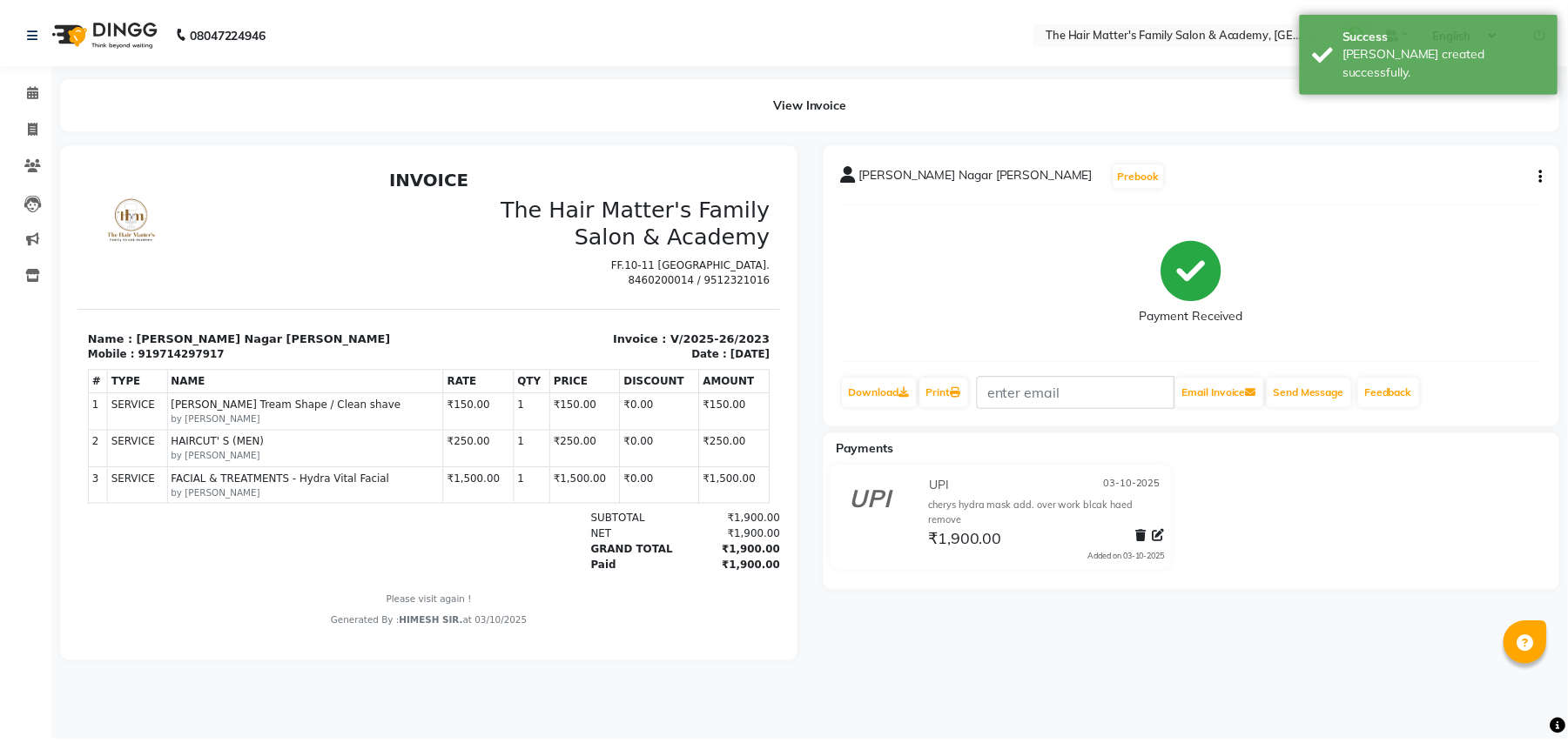
scroll to position [13, 0]
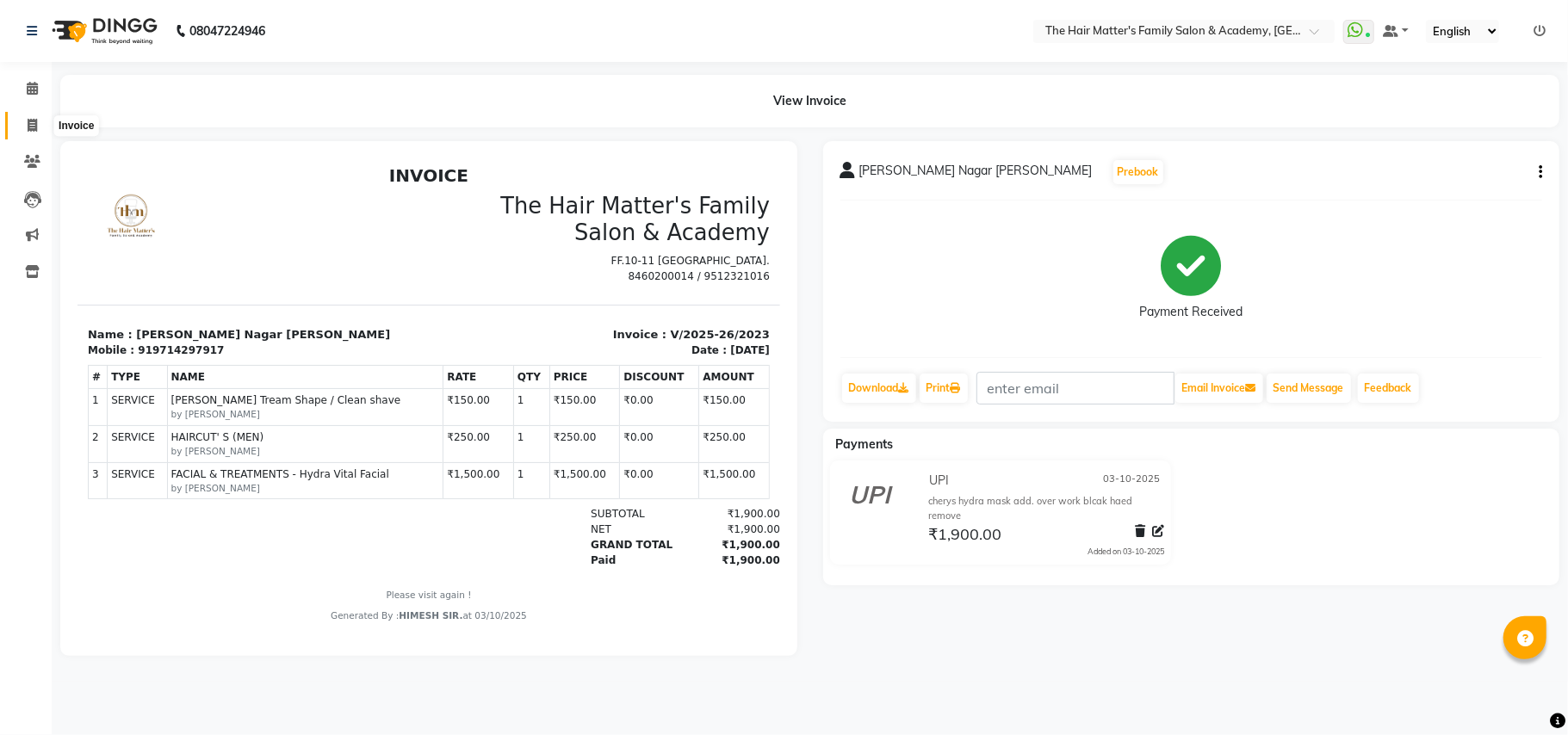
click at [32, 121] on icon at bounding box center [32, 126] width 10 height 13
select select "5980"
select select "service"
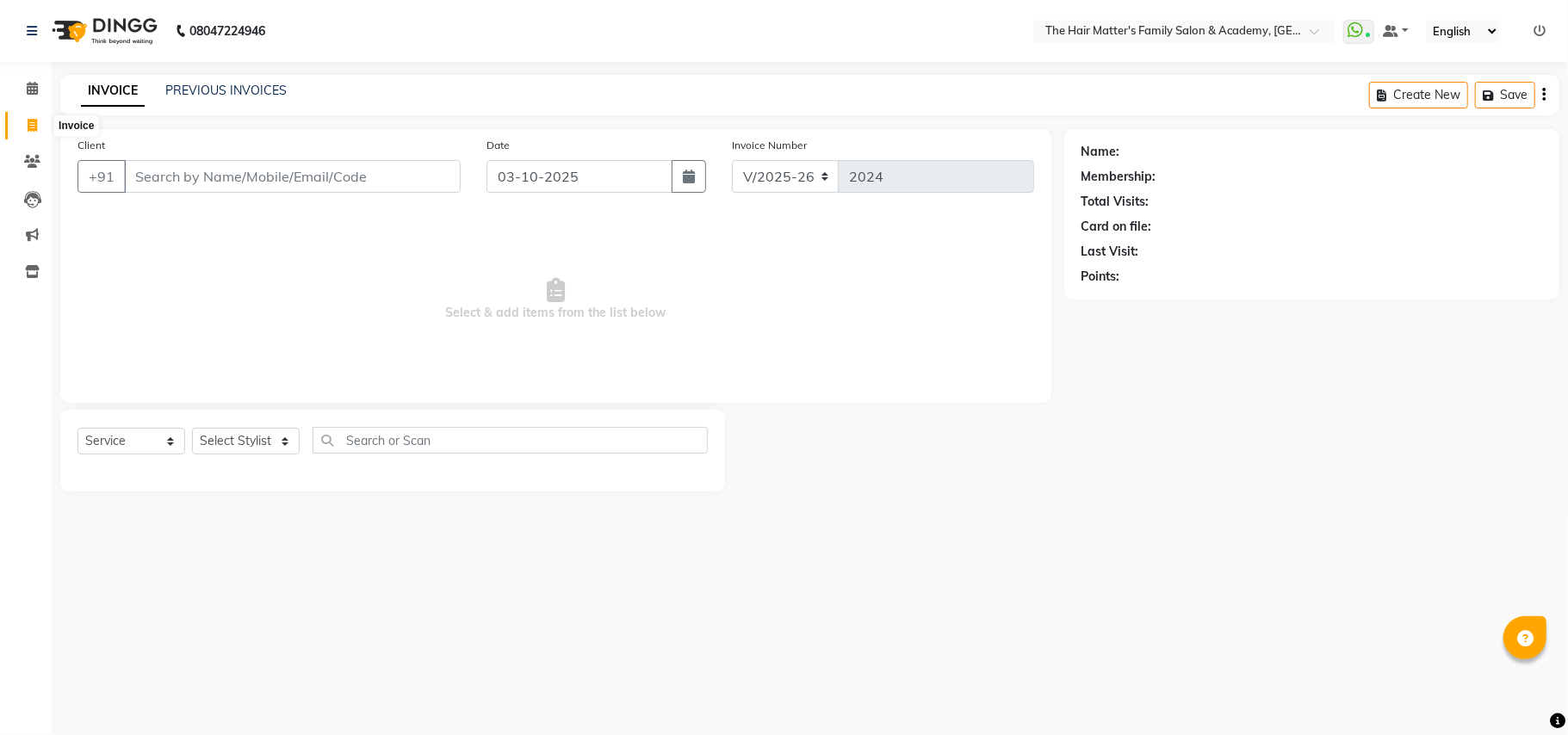
click at [35, 129] on icon at bounding box center [32, 126] width 10 height 13
click at [36, 153] on span at bounding box center [32, 162] width 31 height 20
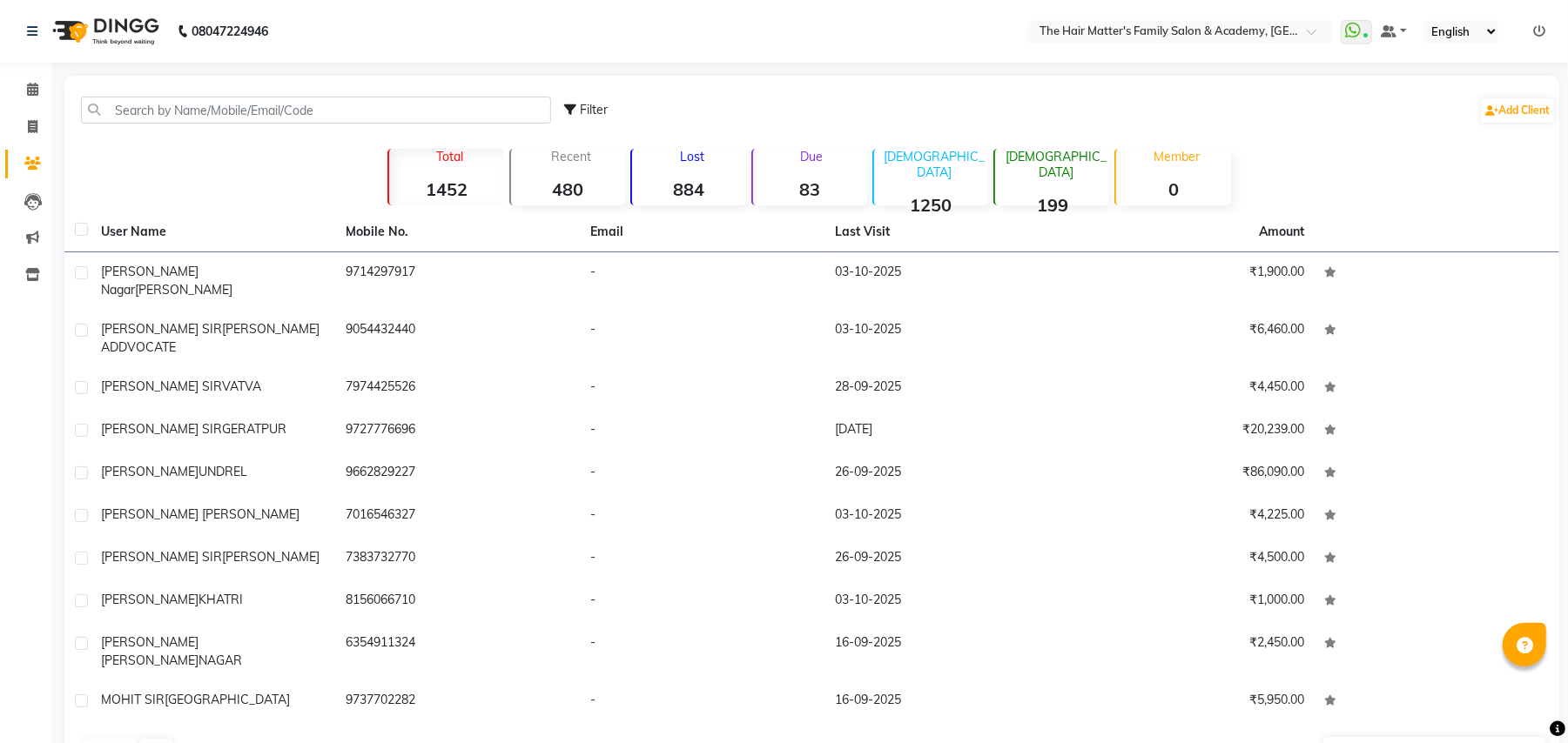
click at [774, 174] on div "Due 83" at bounding box center [809, 176] width 116 height 57
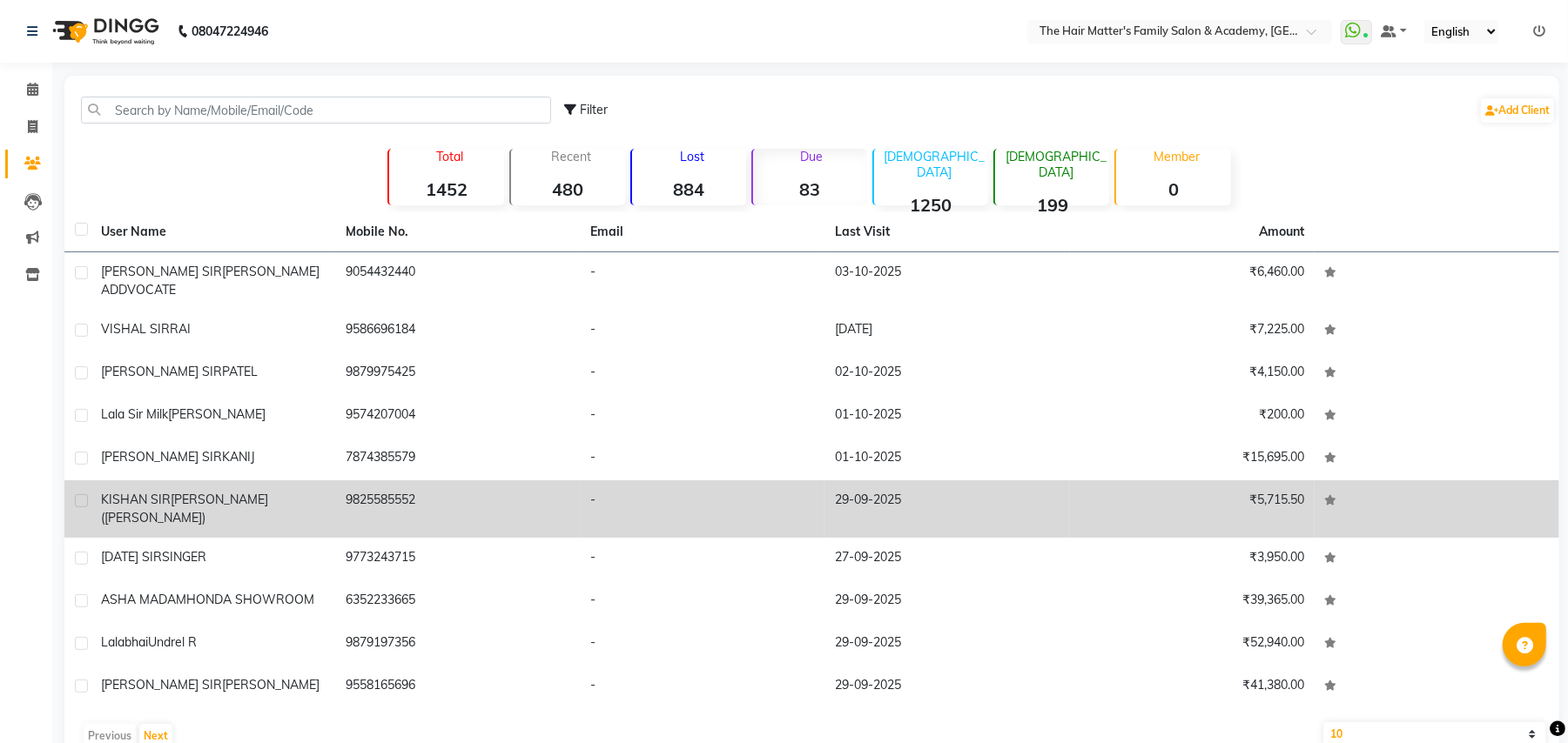
scroll to position [11, 0]
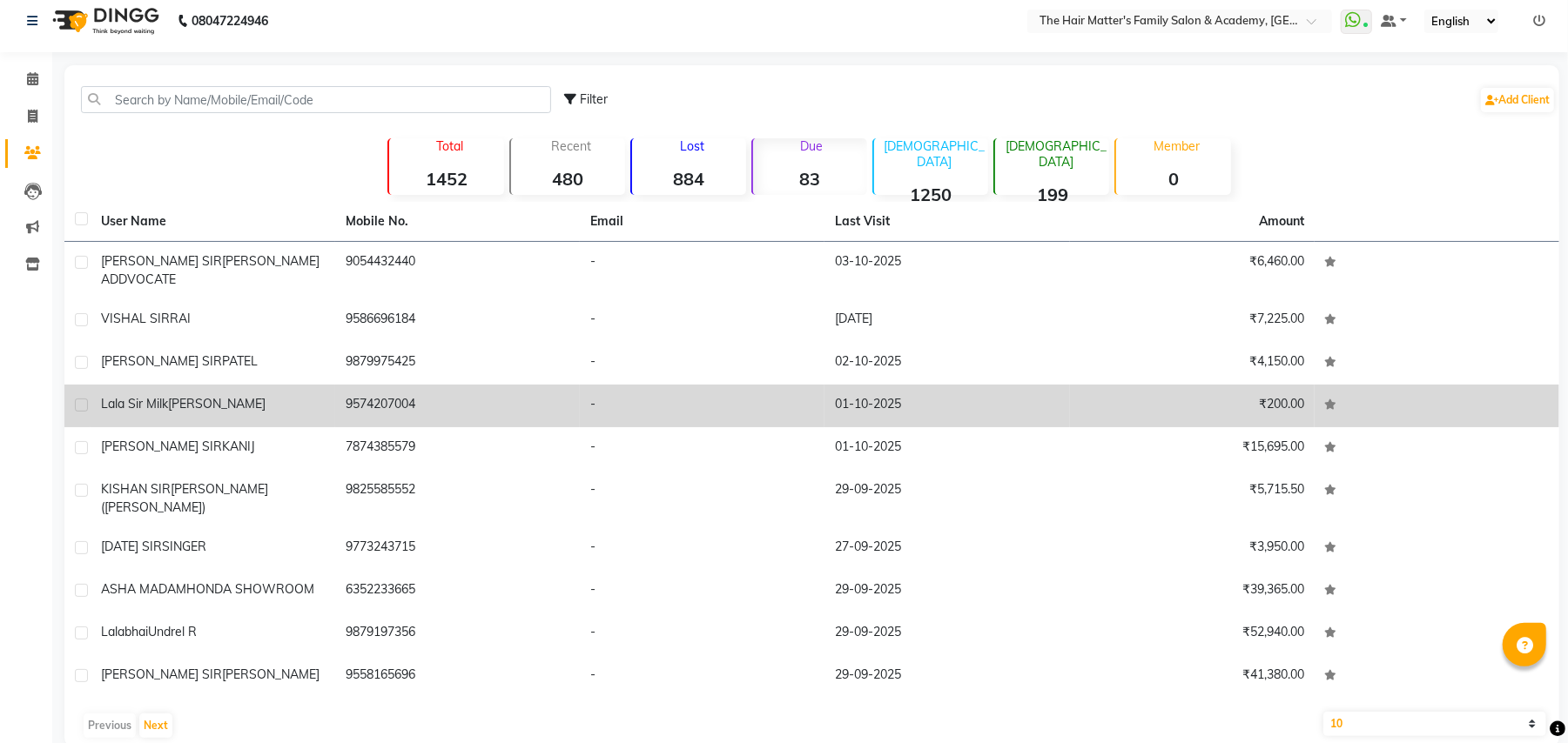
click at [202, 405] on td "Lala Sir milk sandipbhai" at bounding box center [213, 406] width 245 height 42
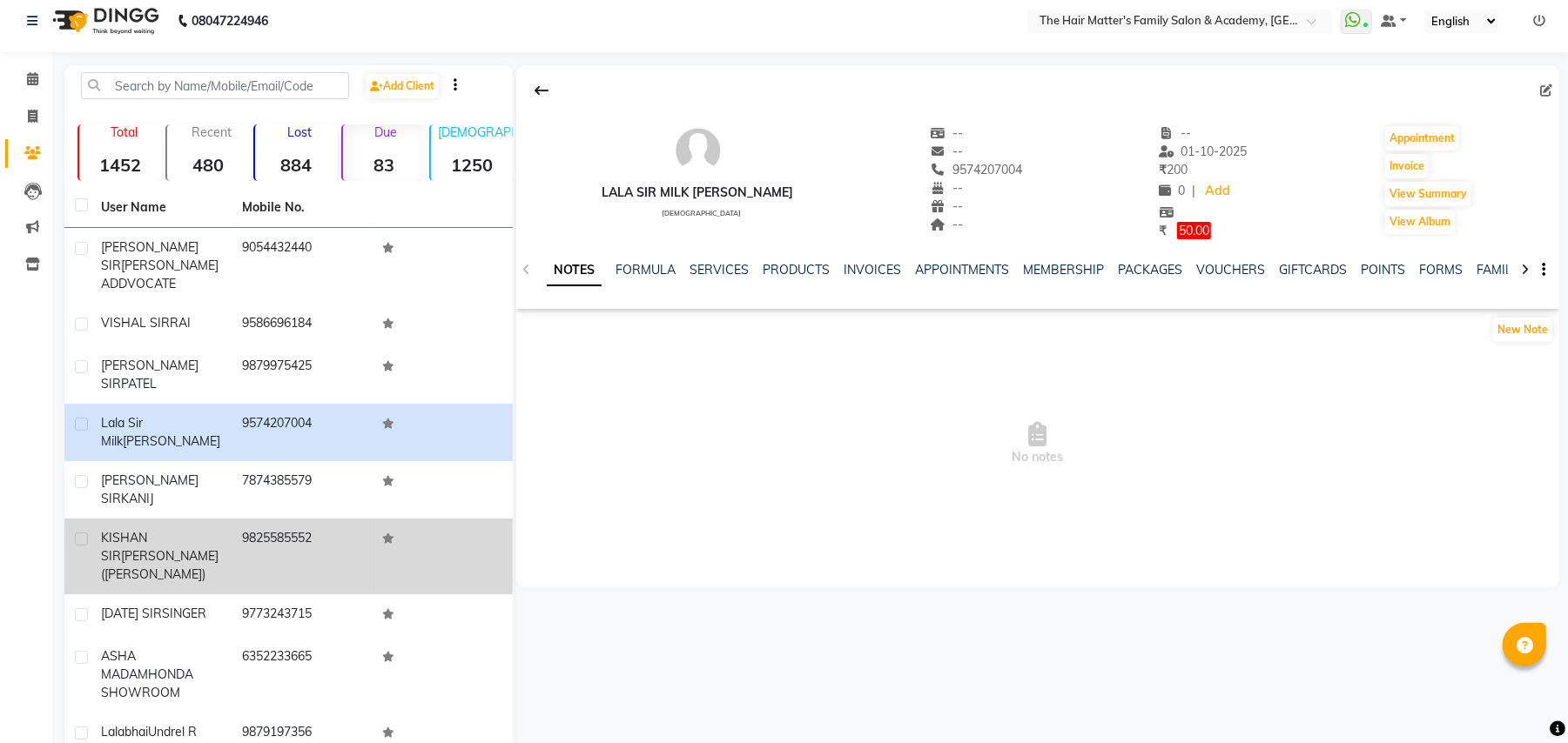
click at [157, 529] on div "KISHAN SIR JETHVA (JAY)" at bounding box center [161, 556] width 120 height 55
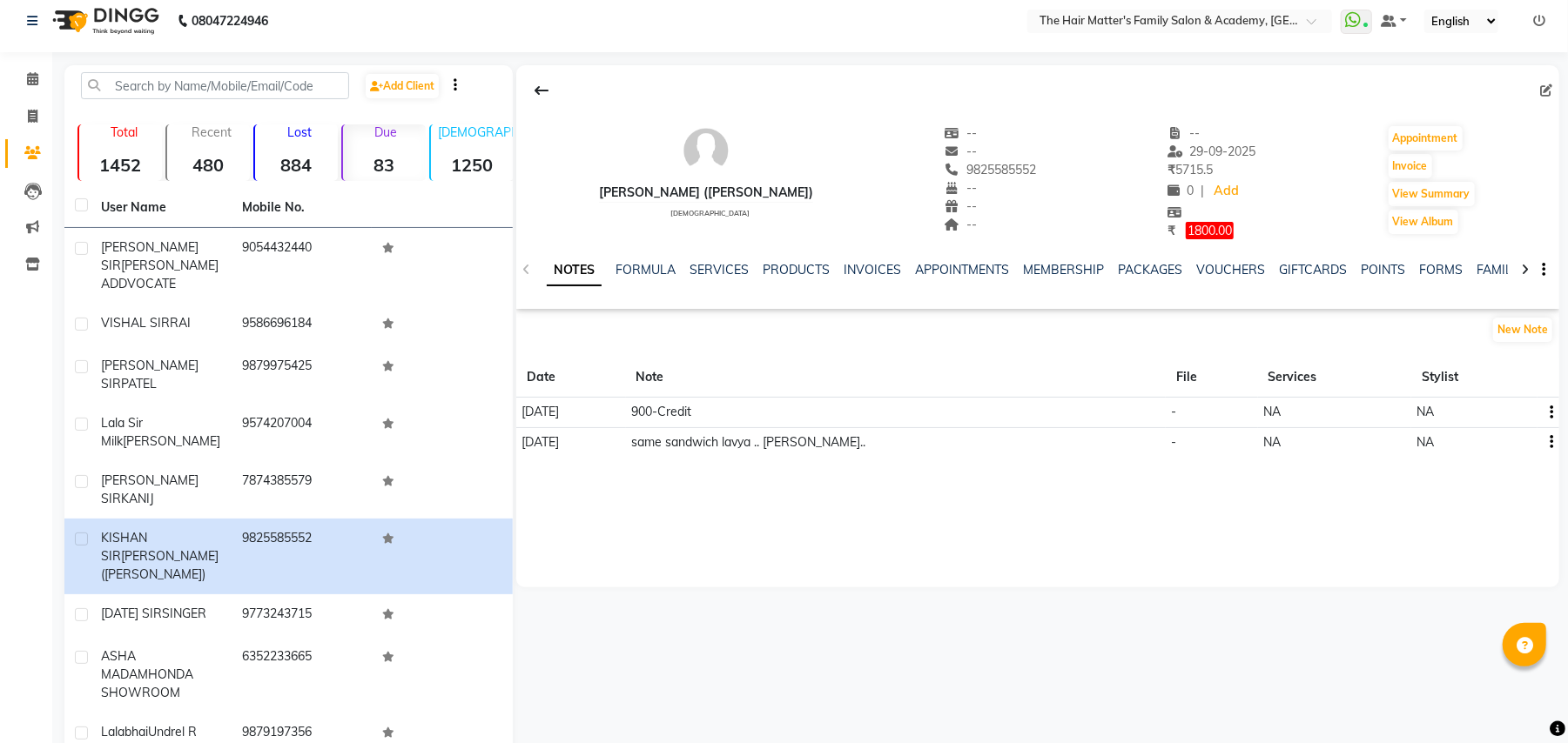
scroll to position [88, 0]
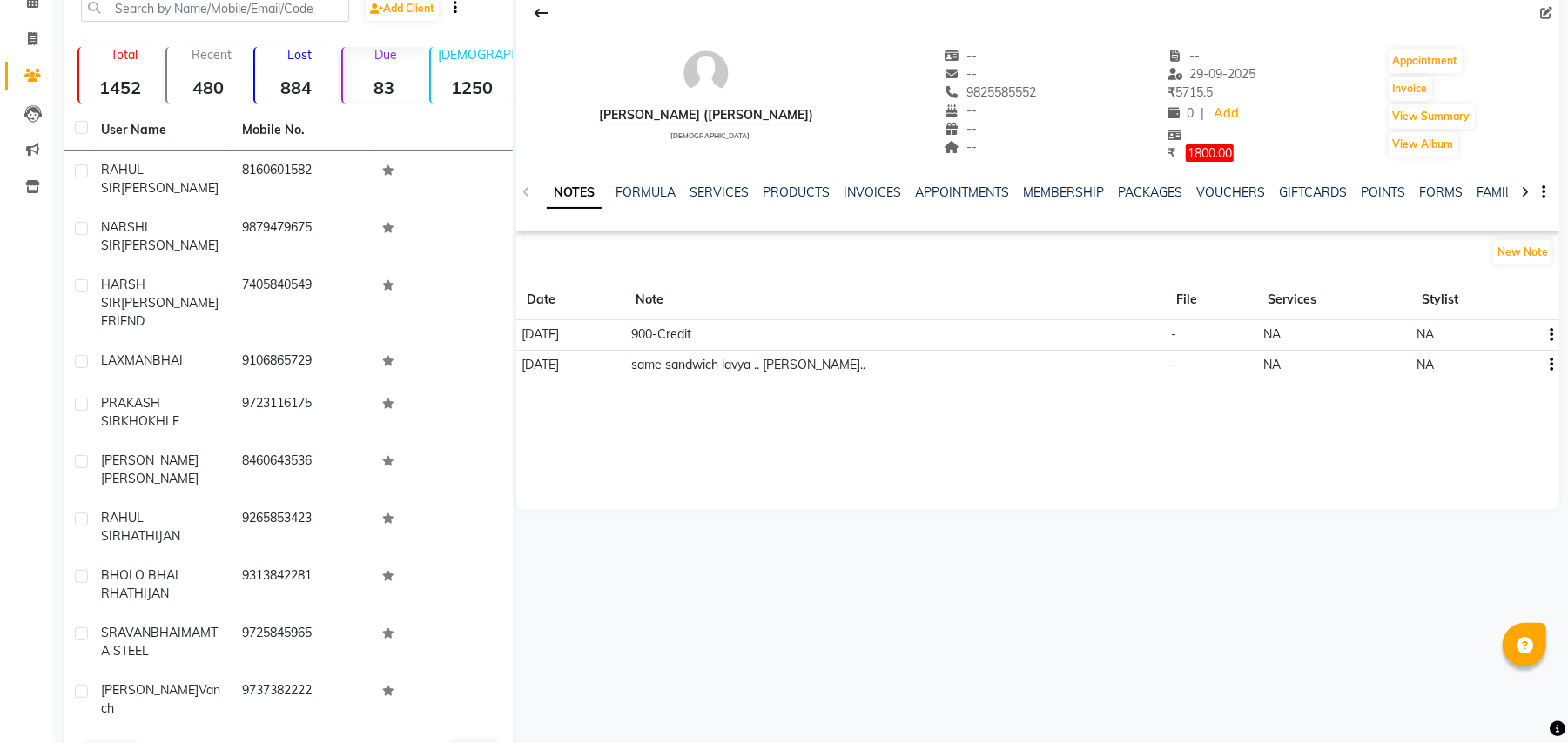
click at [155, 742] on button "Next" at bounding box center [156, 756] width 33 height 24
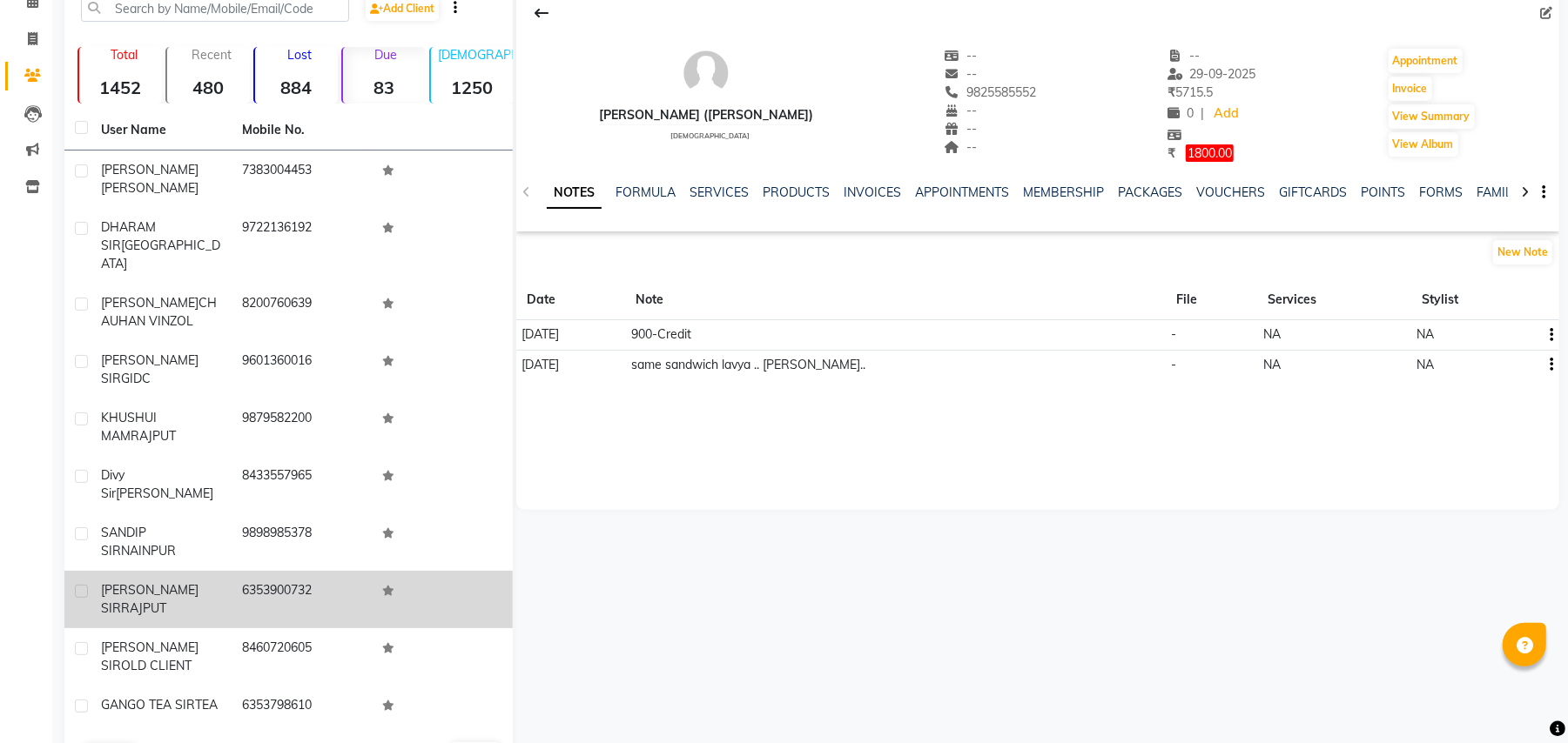
scroll to position [115, 0]
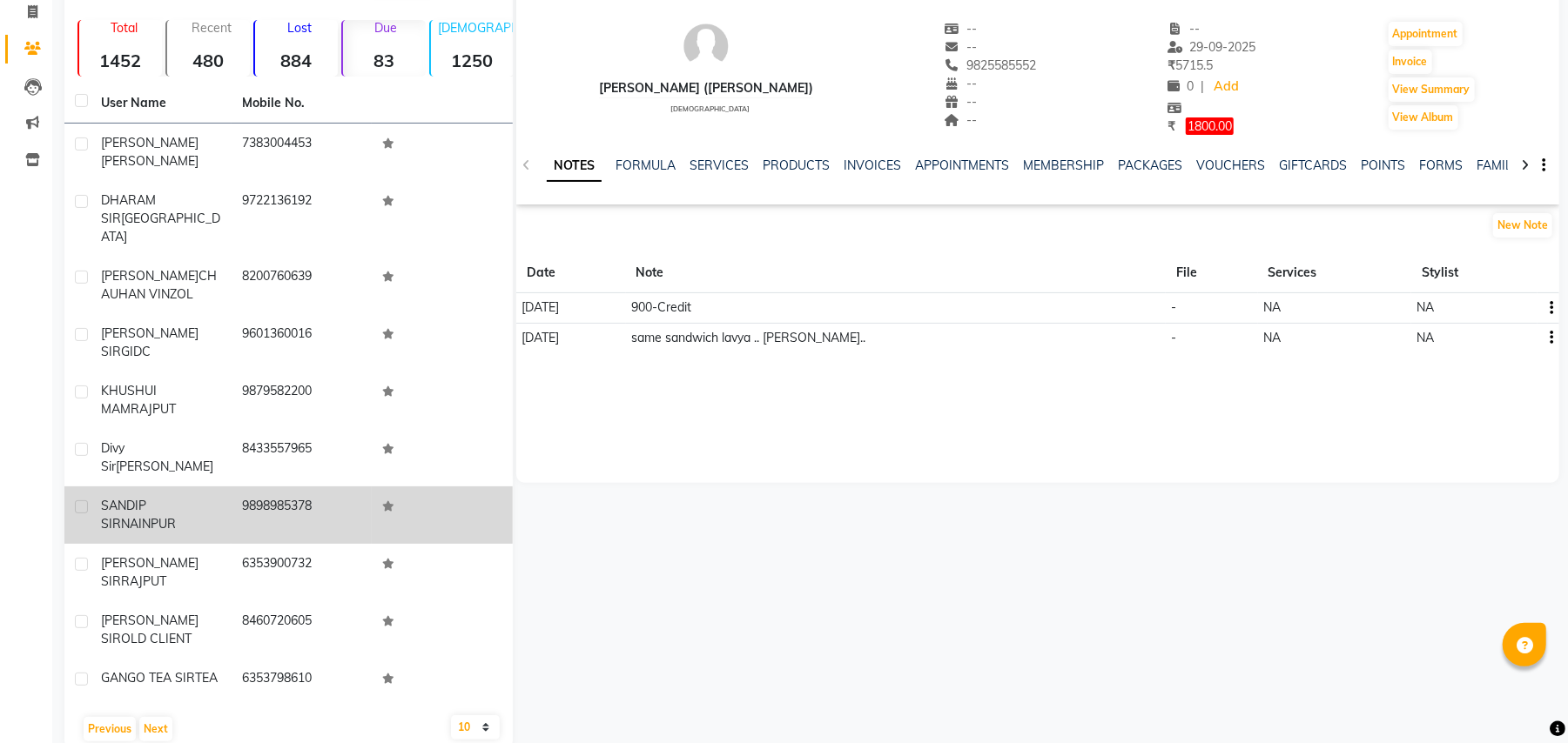
click at [217, 497] on div "SANDIP SIR NAINPUR" at bounding box center [161, 516] width 120 height 37
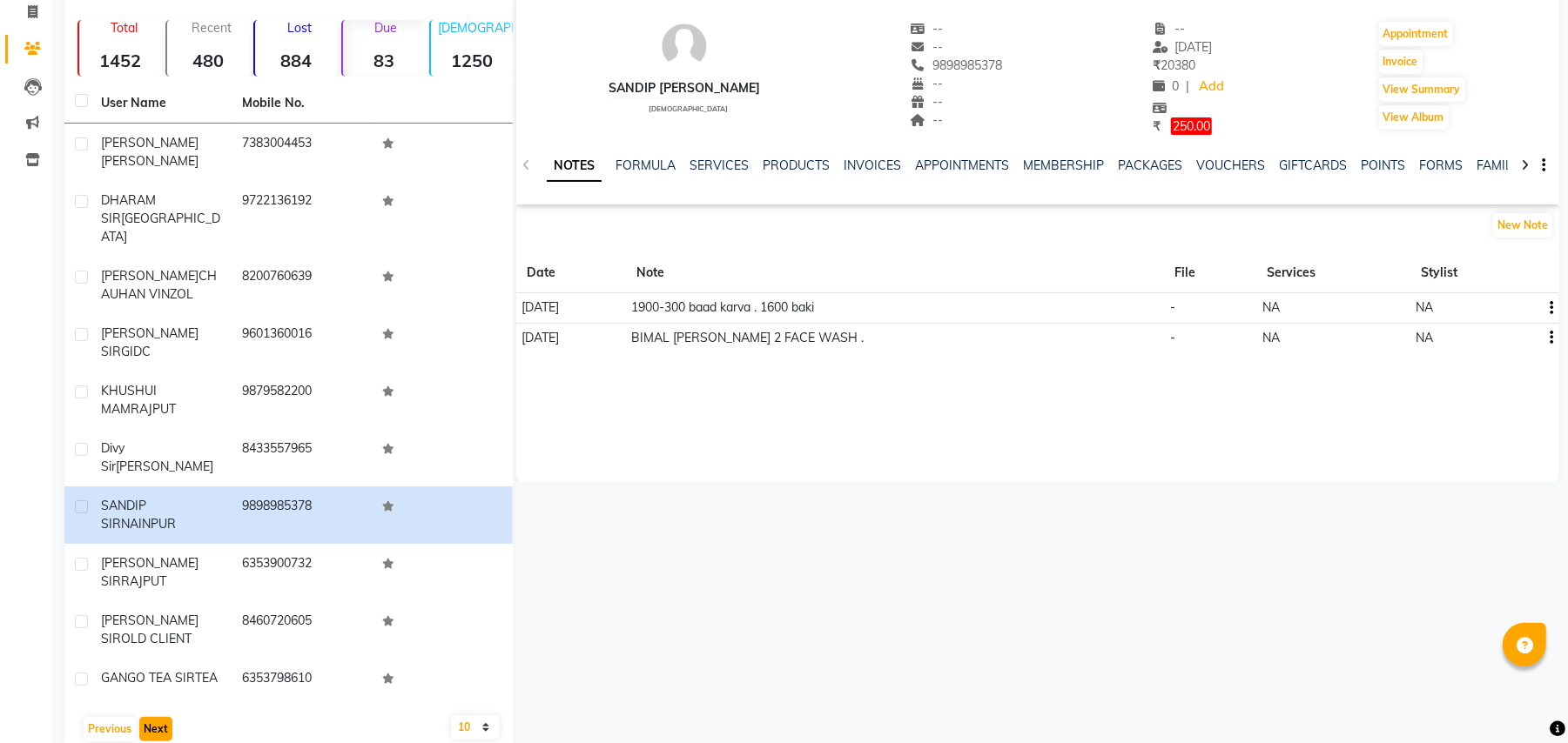
click at [153, 717] on button "Next" at bounding box center [156, 729] width 33 height 24
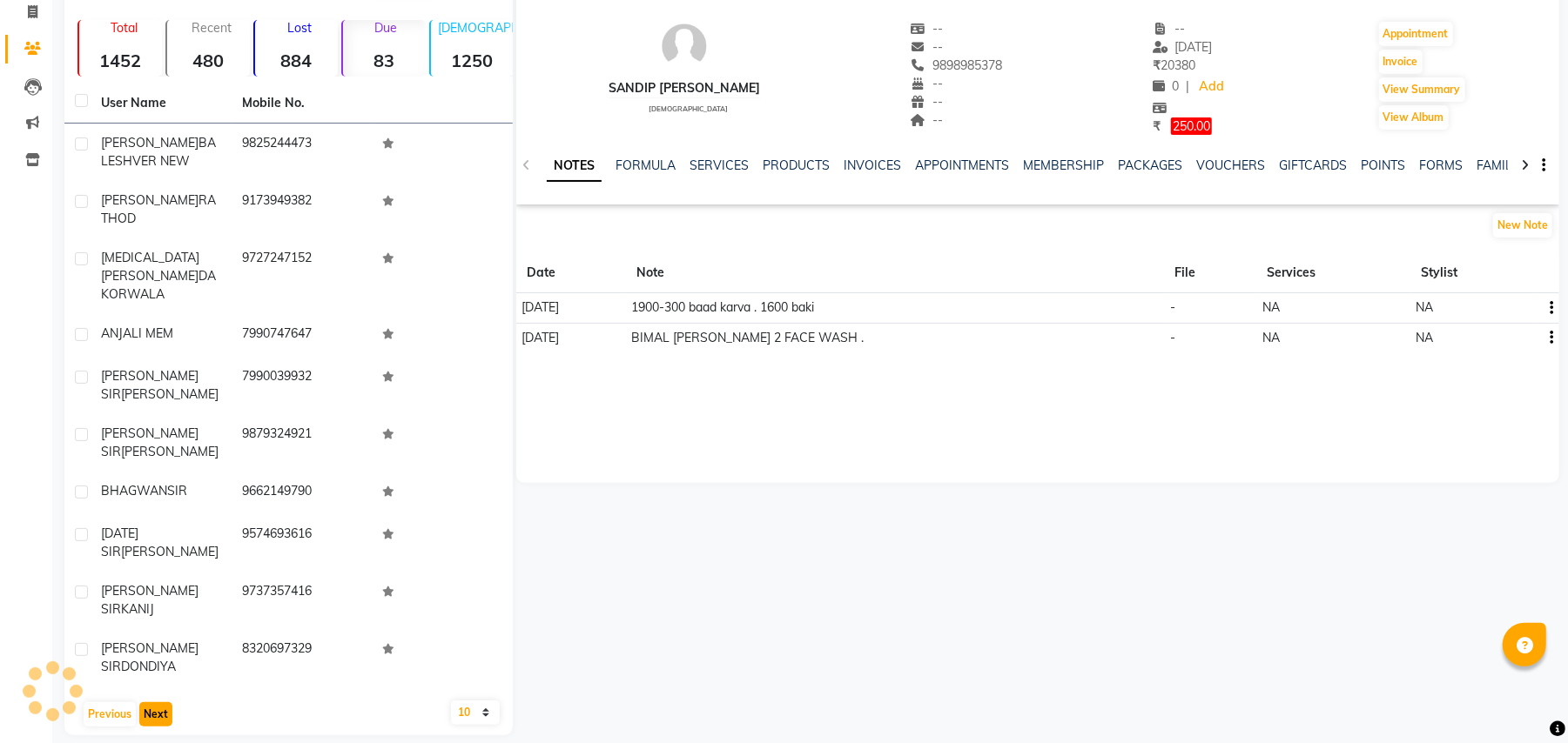
scroll to position [85, 0]
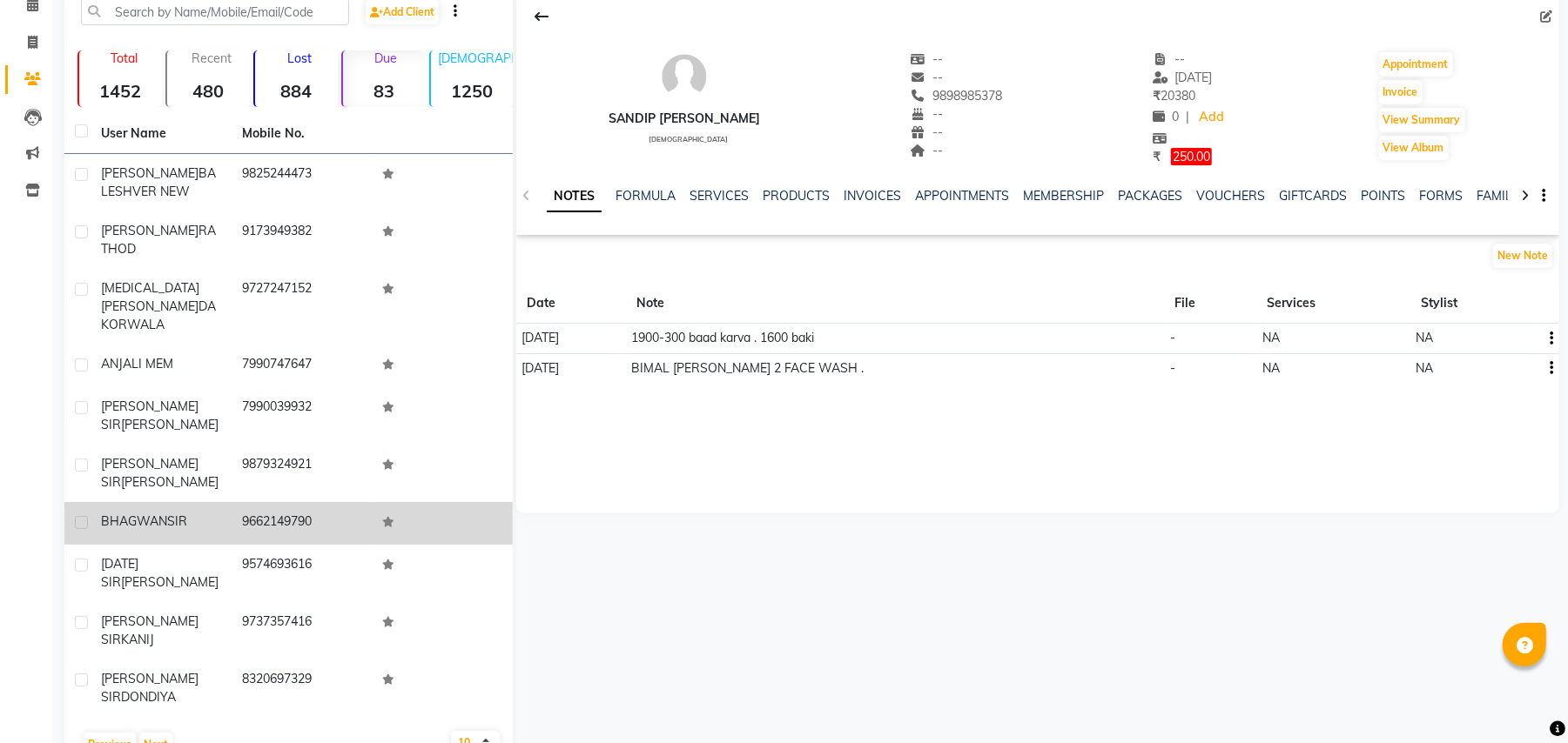
click at [194, 517] on td "BHAGWAN SIR" at bounding box center [161, 523] width 141 height 42
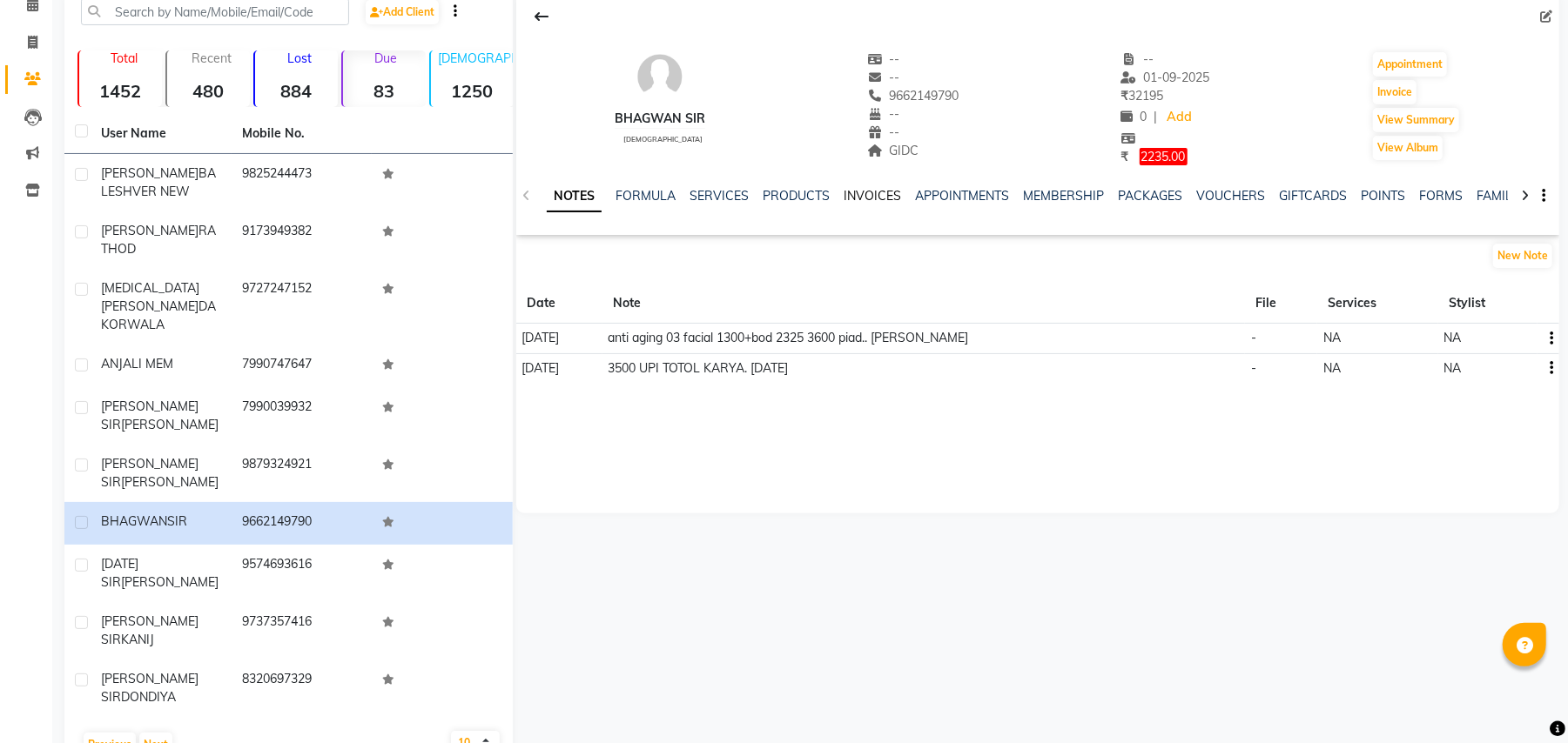
click at [870, 200] on link "INVOICES" at bounding box center [872, 196] width 58 height 15
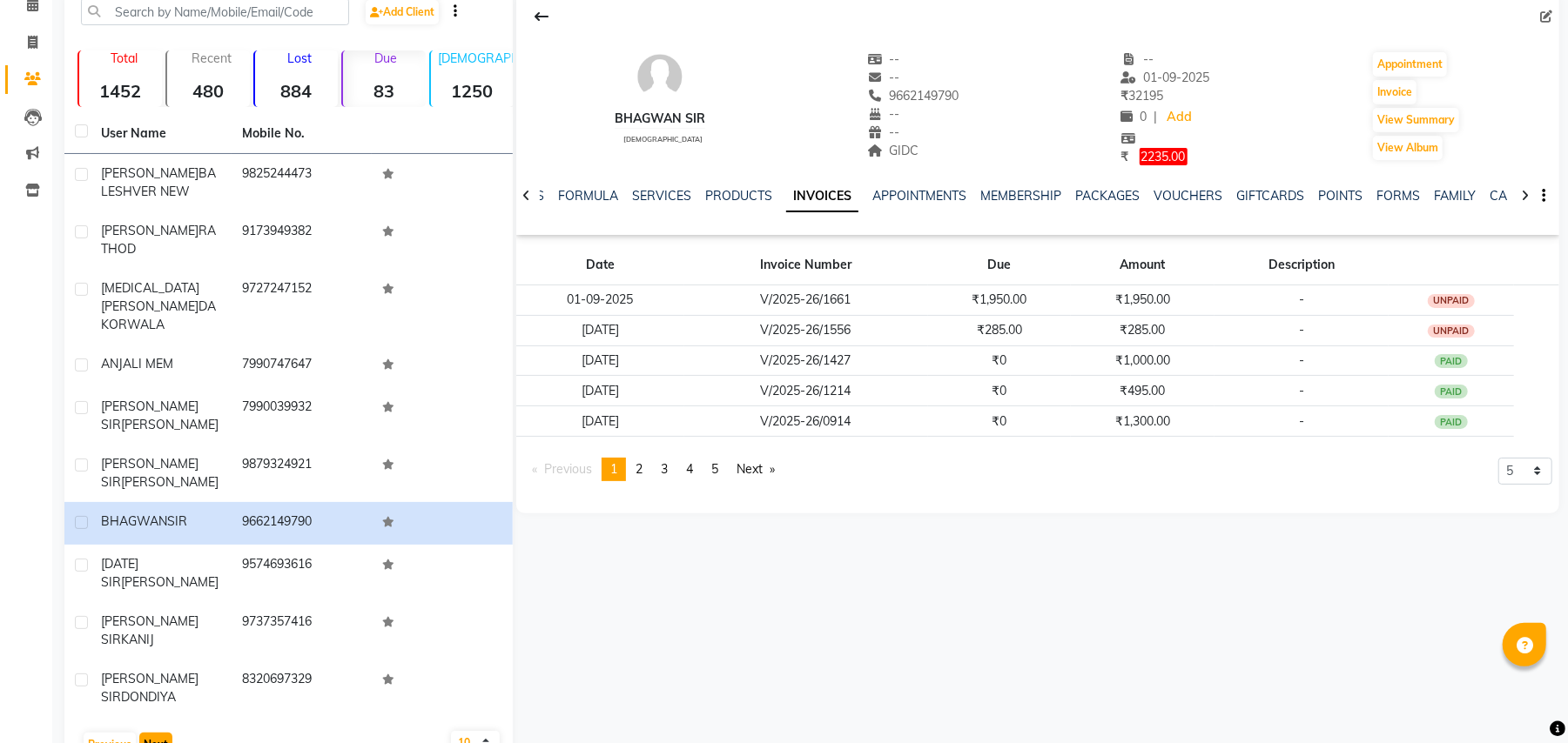
click at [155, 732] on button "Next" at bounding box center [156, 744] width 33 height 24
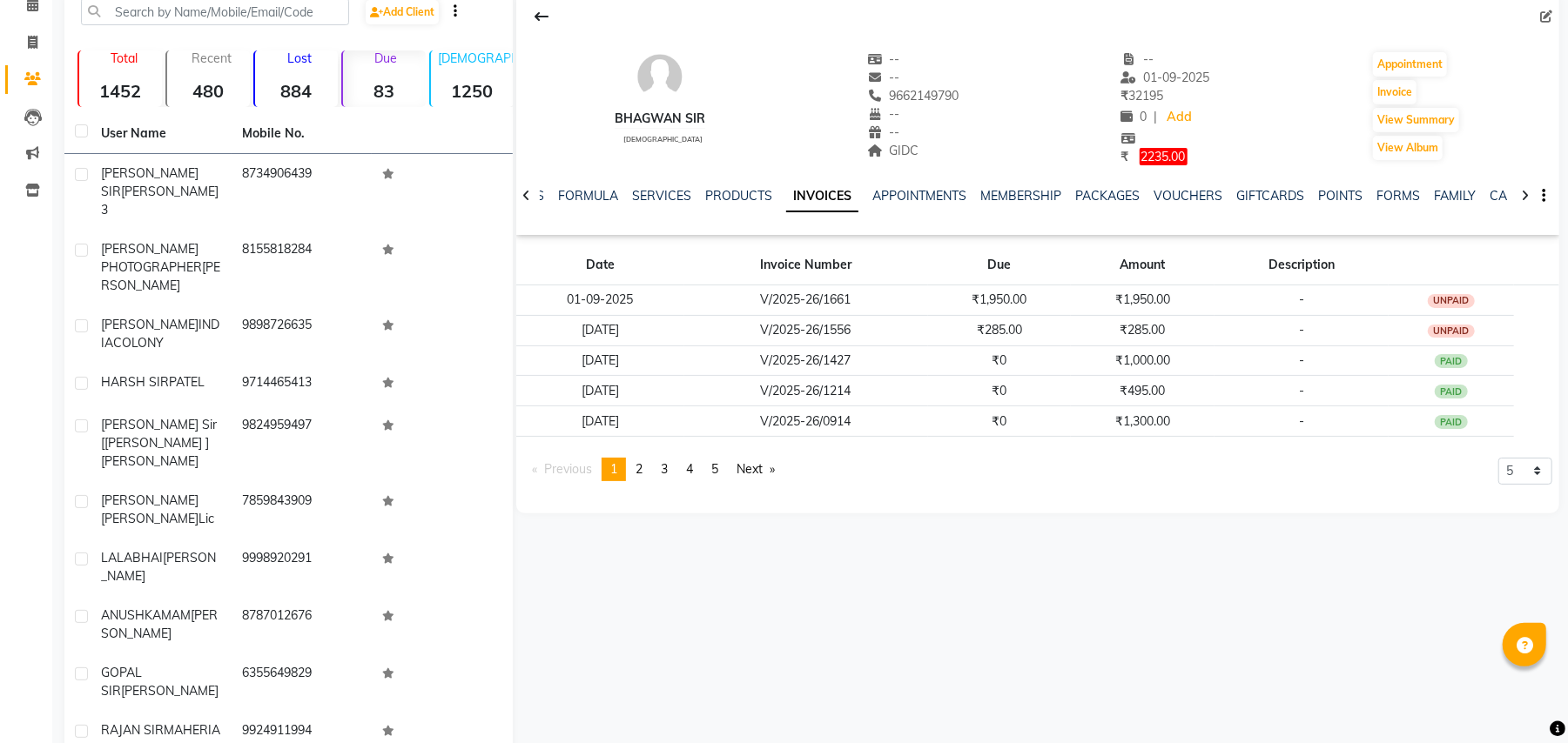
scroll to position [133, 0]
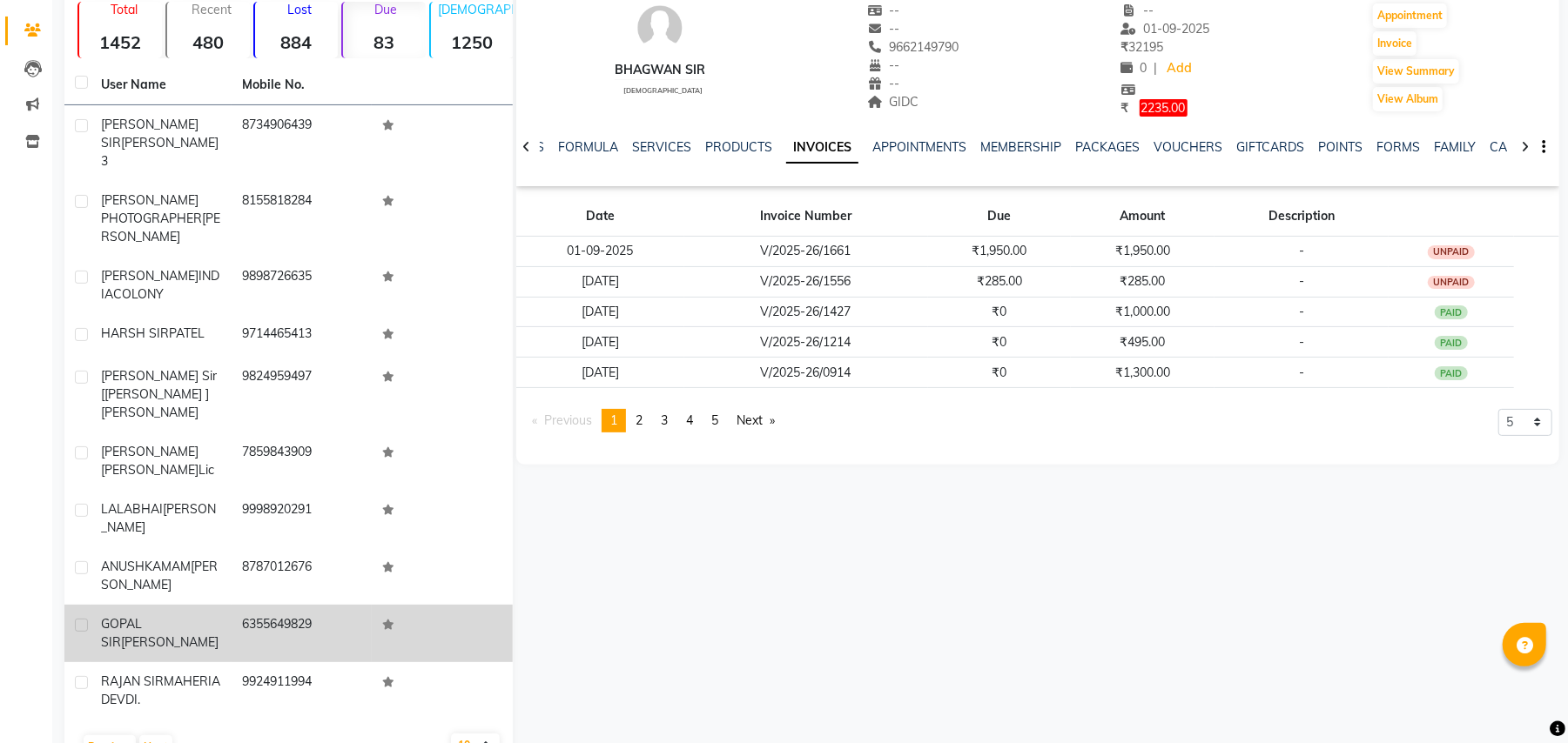
click at [142, 616] on span "GOPAL SIR" at bounding box center [121, 632] width 40 height 34
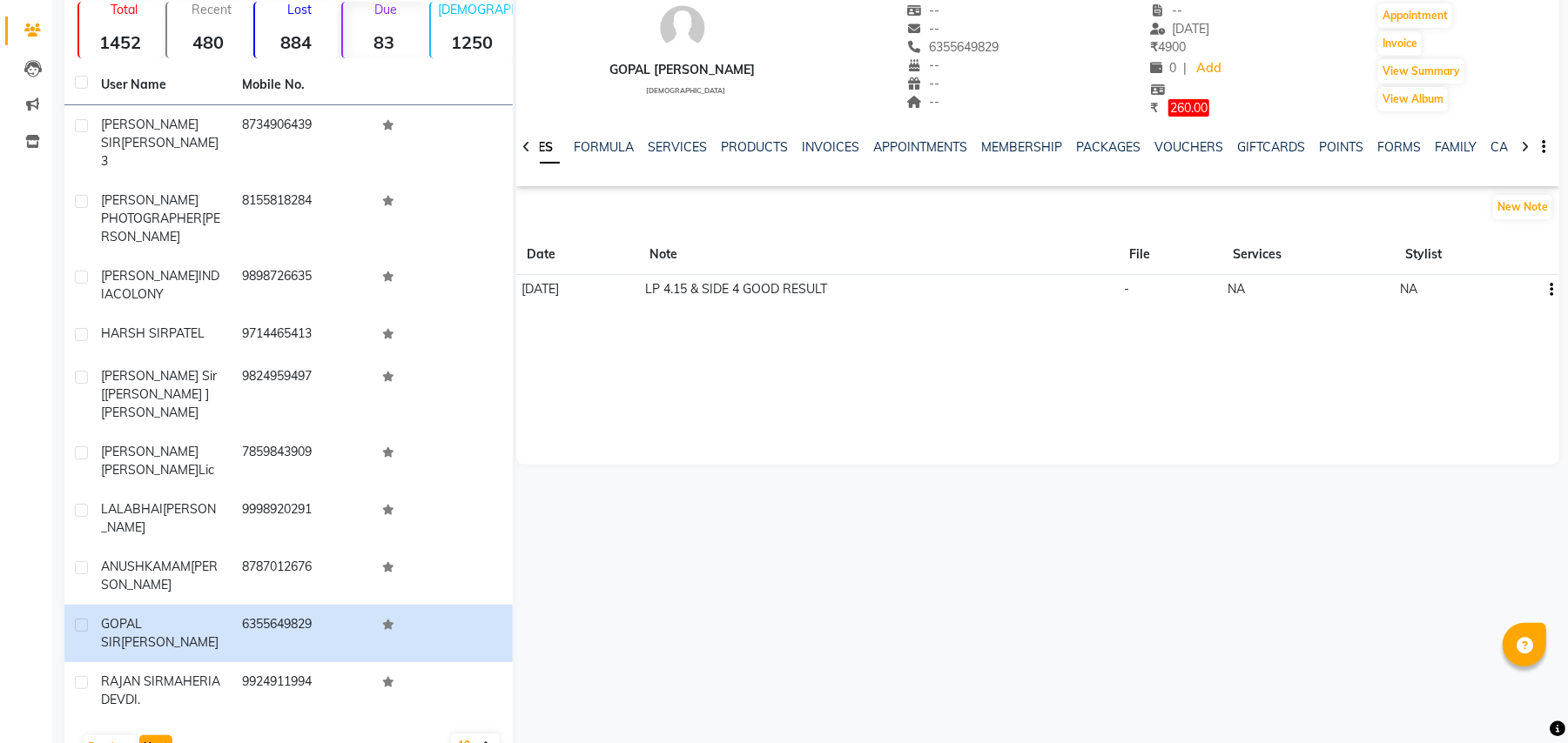
click at [149, 735] on button "Next" at bounding box center [156, 747] width 33 height 24
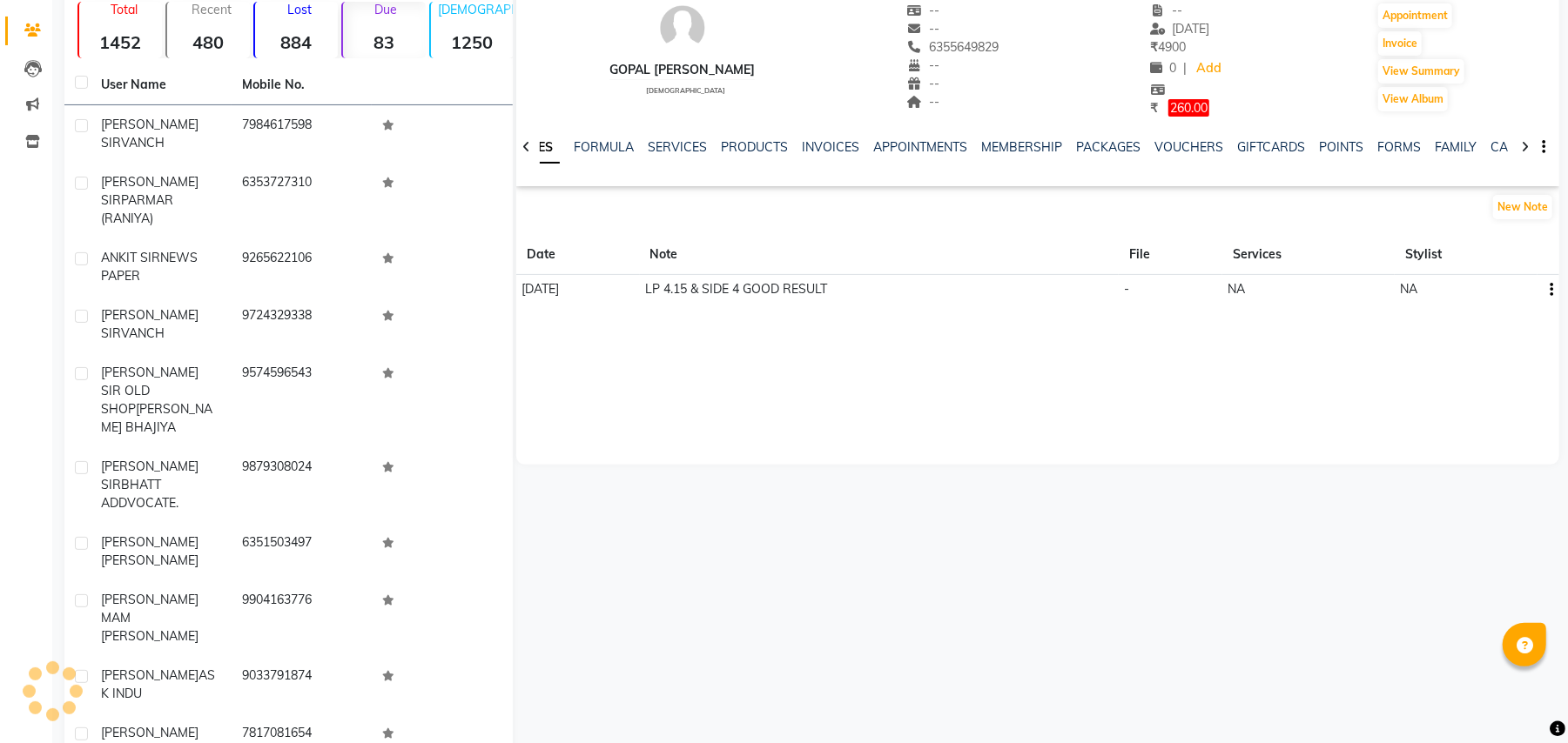
scroll to position [99, 0]
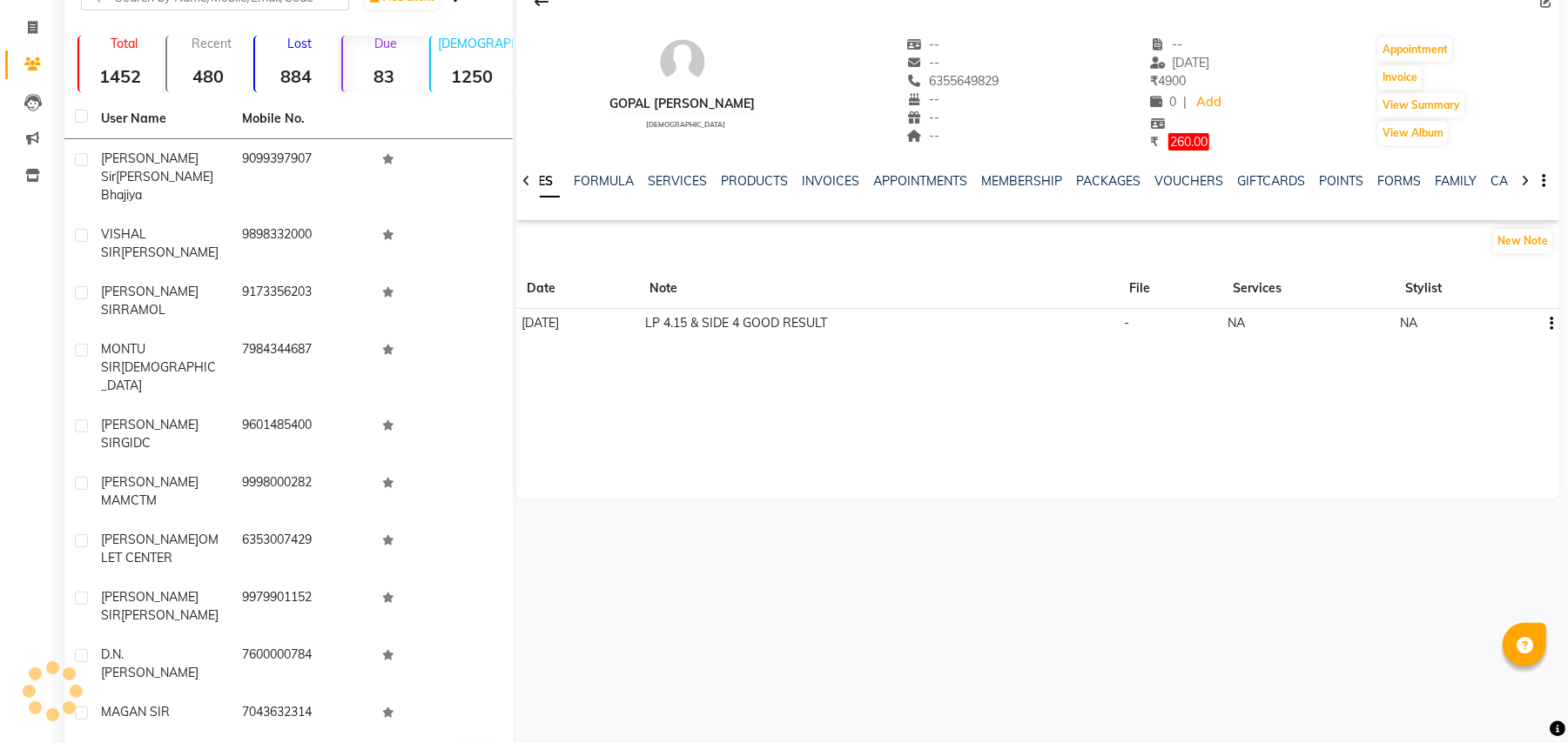
scroll to position [56, 0]
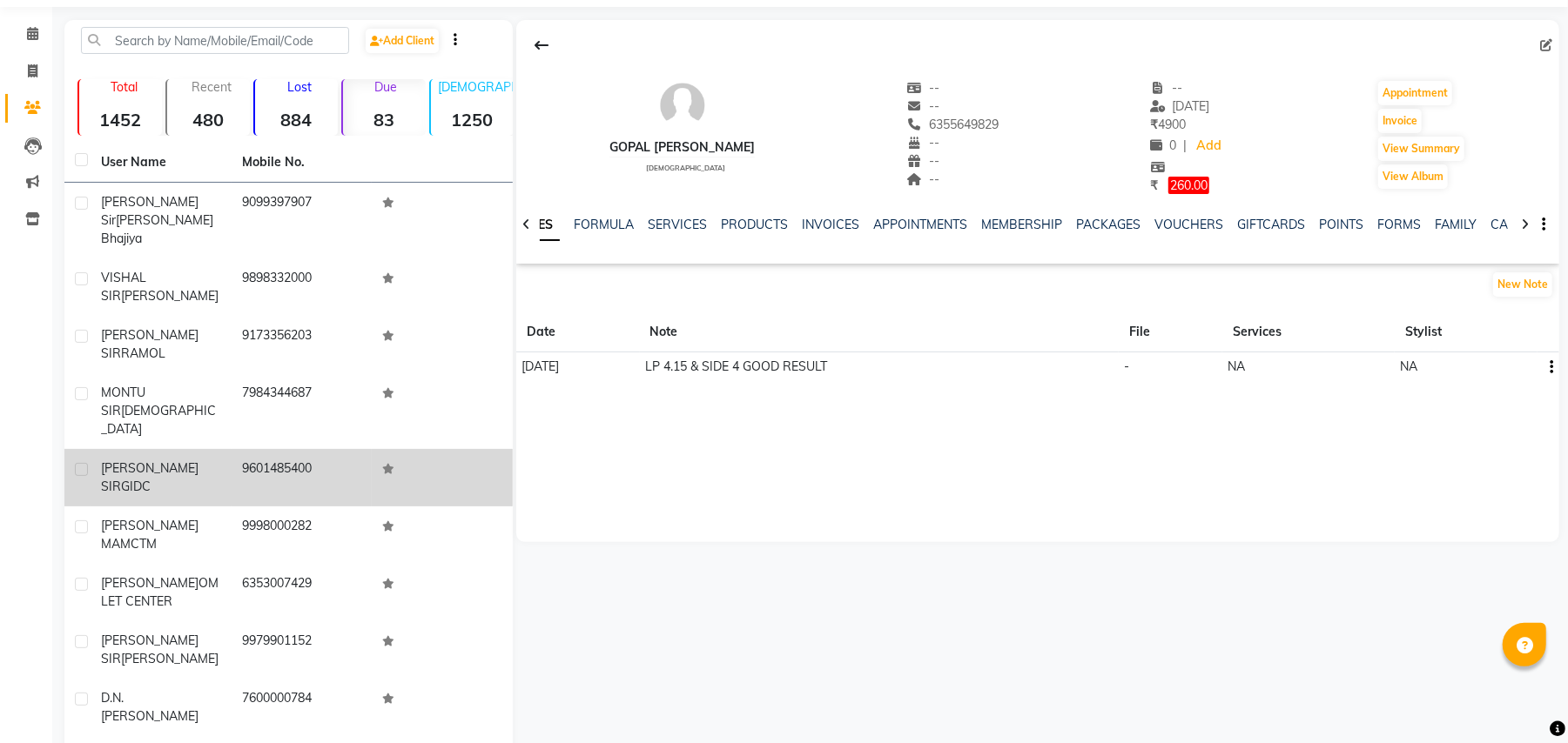
click at [186, 449] on td "JAGDISH SIR GIDC" at bounding box center [161, 478] width 141 height 58
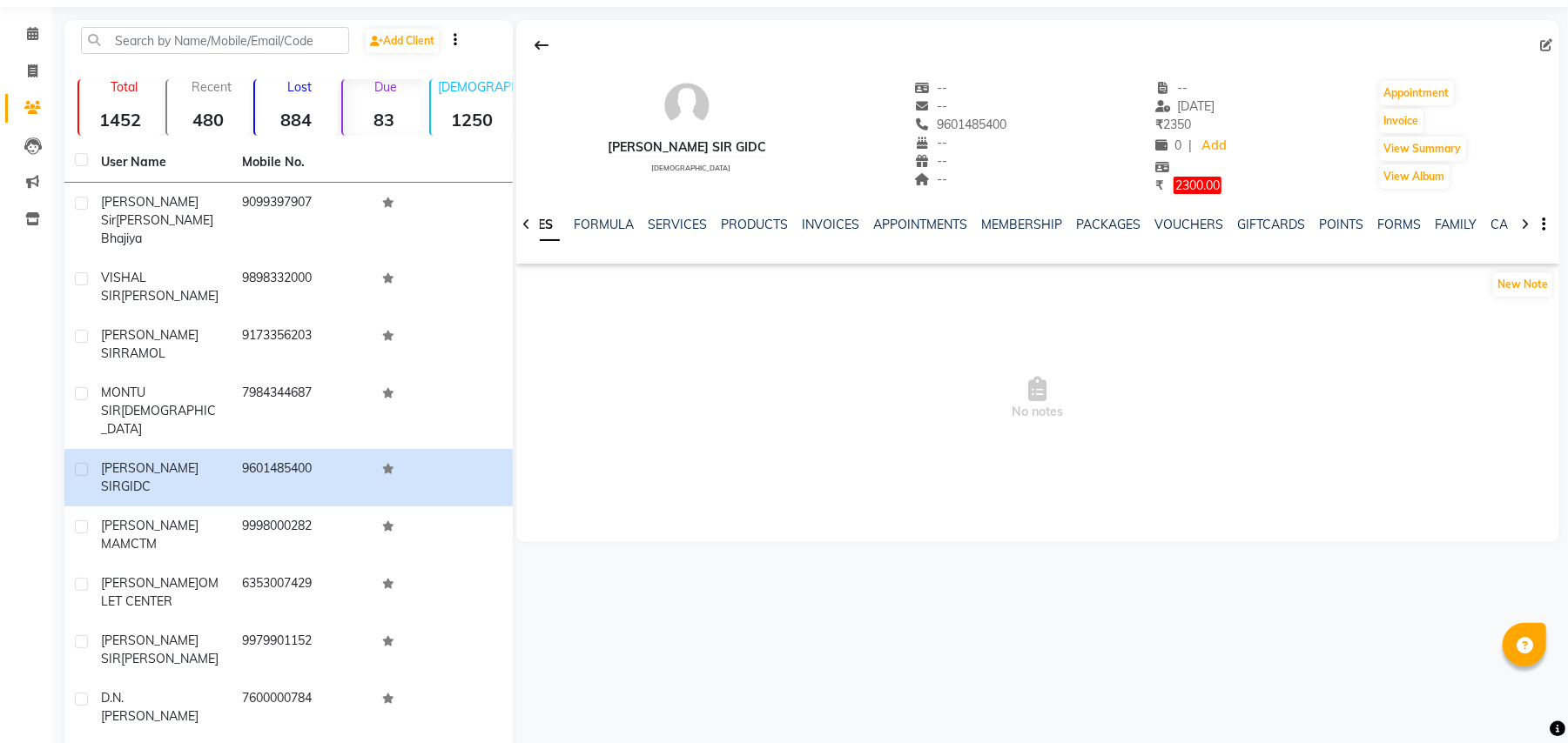
drag, startPoint x: 900, startPoint y: 130, endPoint x: 982, endPoint y: 129, distance: 82.0
click at [982, 129] on div "JAGDISH SIR GIDC male -- -- 9601485400 -- -- -- -- 20-04-2025 ₹ 2350 0 | Add ₹ …" at bounding box center [1038, 128] width 1043 height 133
copy span "9601485400"
click at [840, 217] on link "INVOICES" at bounding box center [831, 225] width 58 height 15
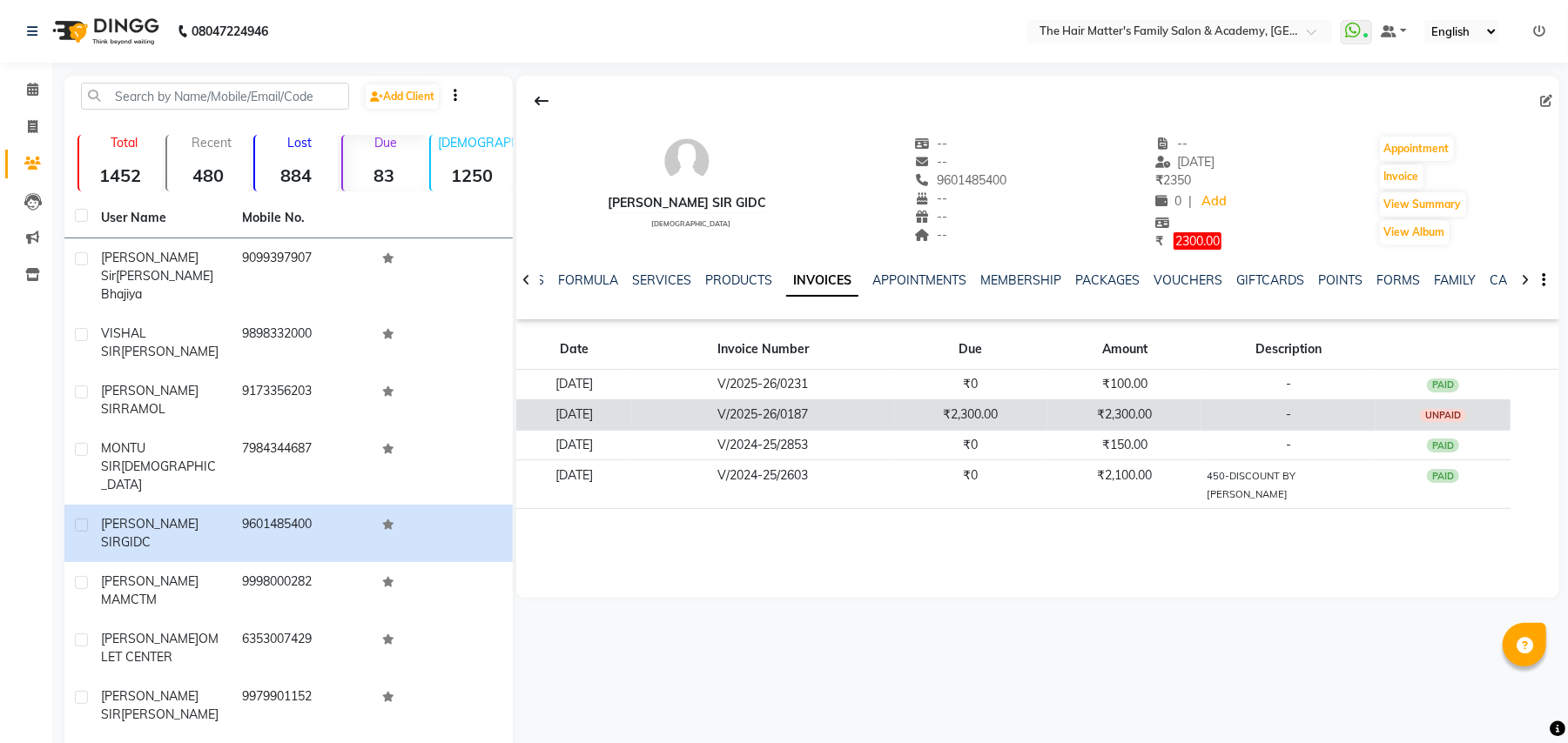
click at [1286, 426] on td "-" at bounding box center [1288, 415] width 174 height 31
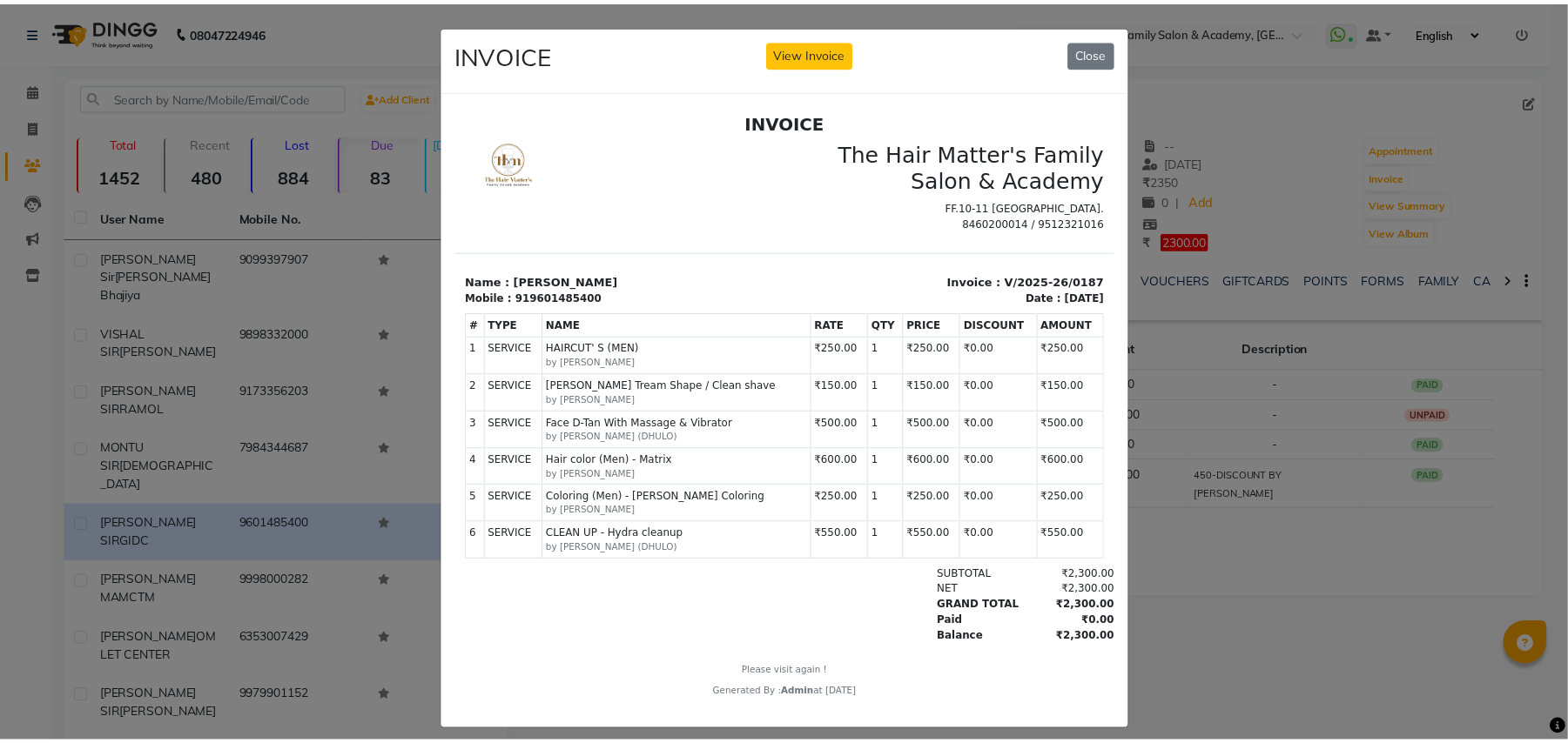
scroll to position [13, 0]
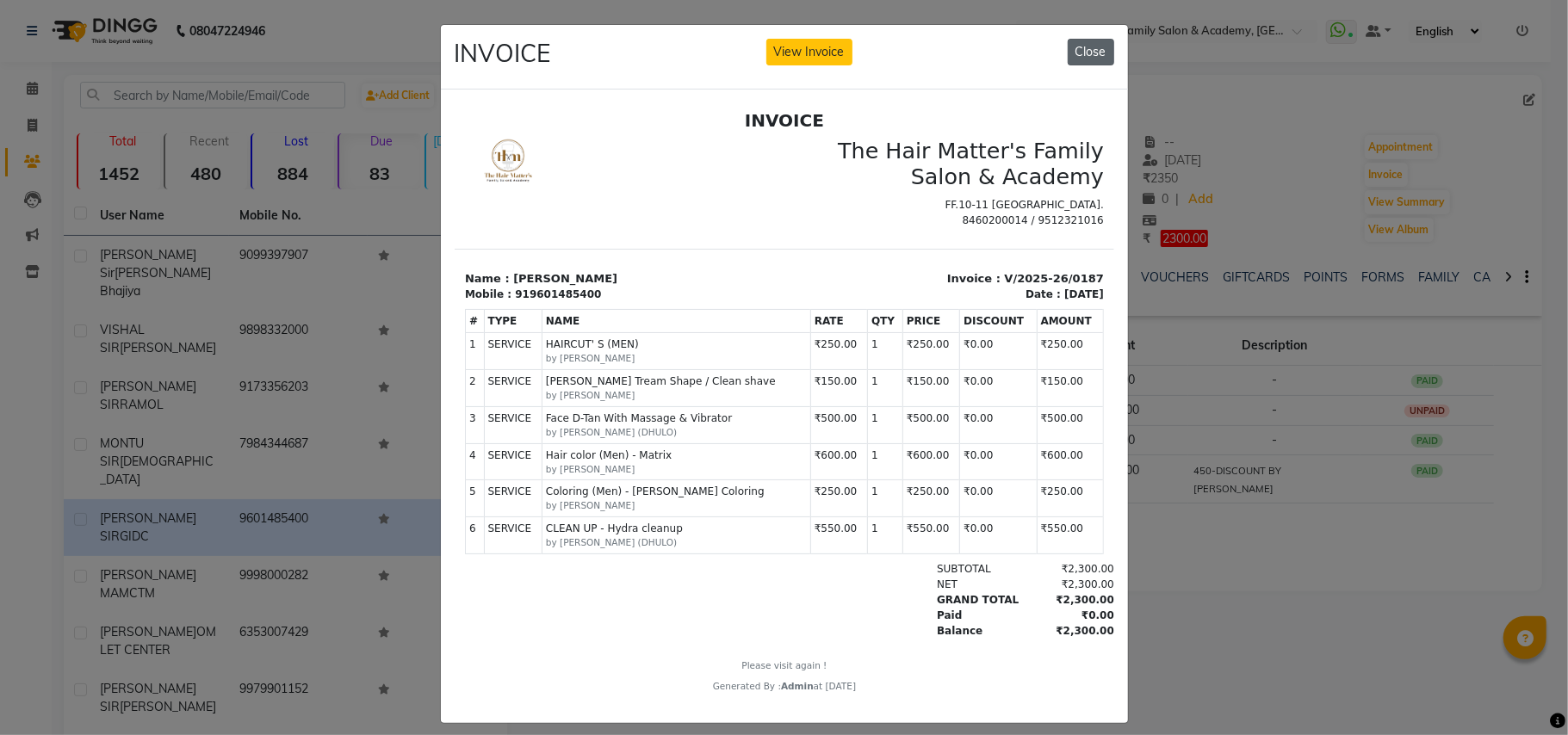
click at [1091, 51] on button "Close" at bounding box center [1090, 52] width 47 height 27
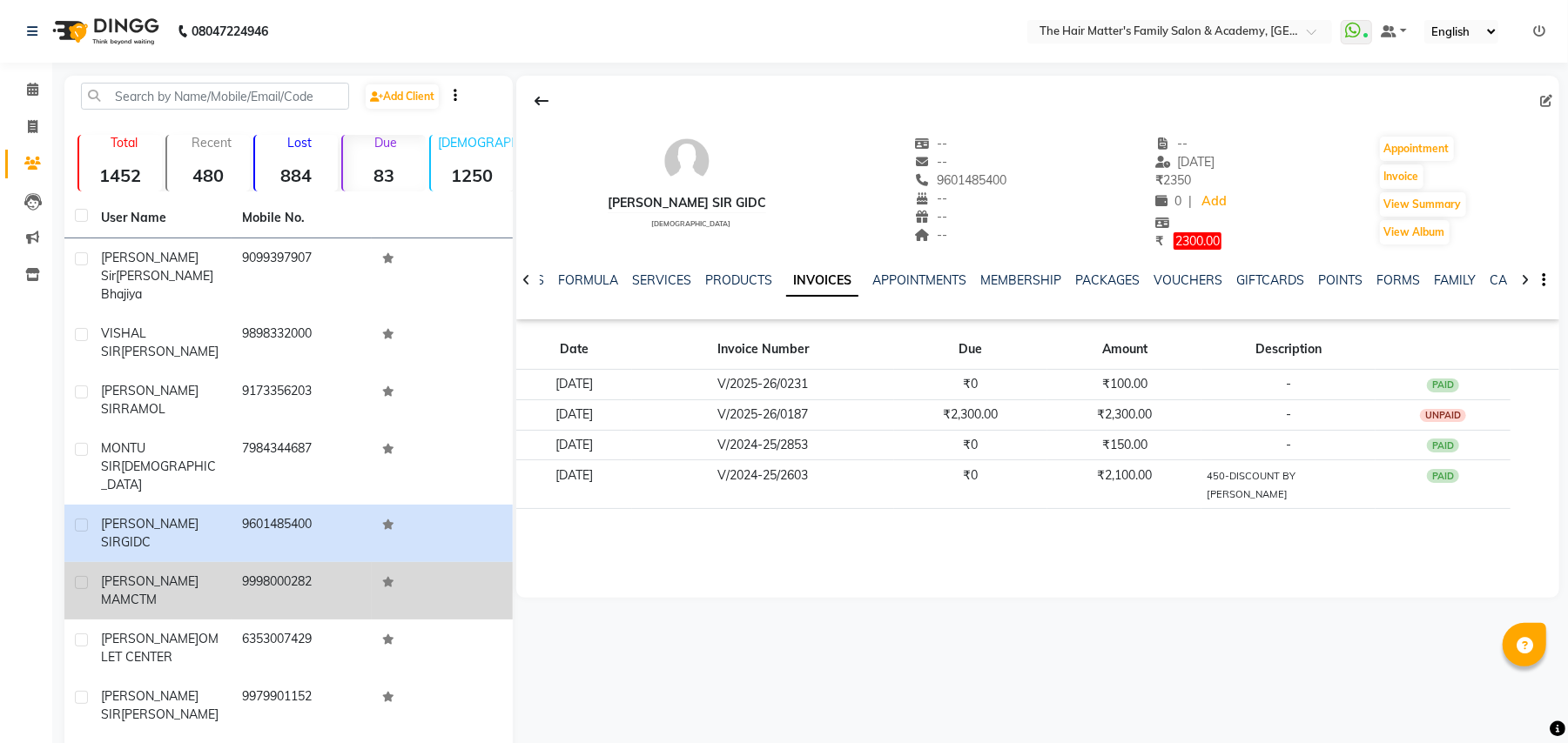
click at [177, 562] on td "KOMAL MAM CTM" at bounding box center [161, 591] width 141 height 58
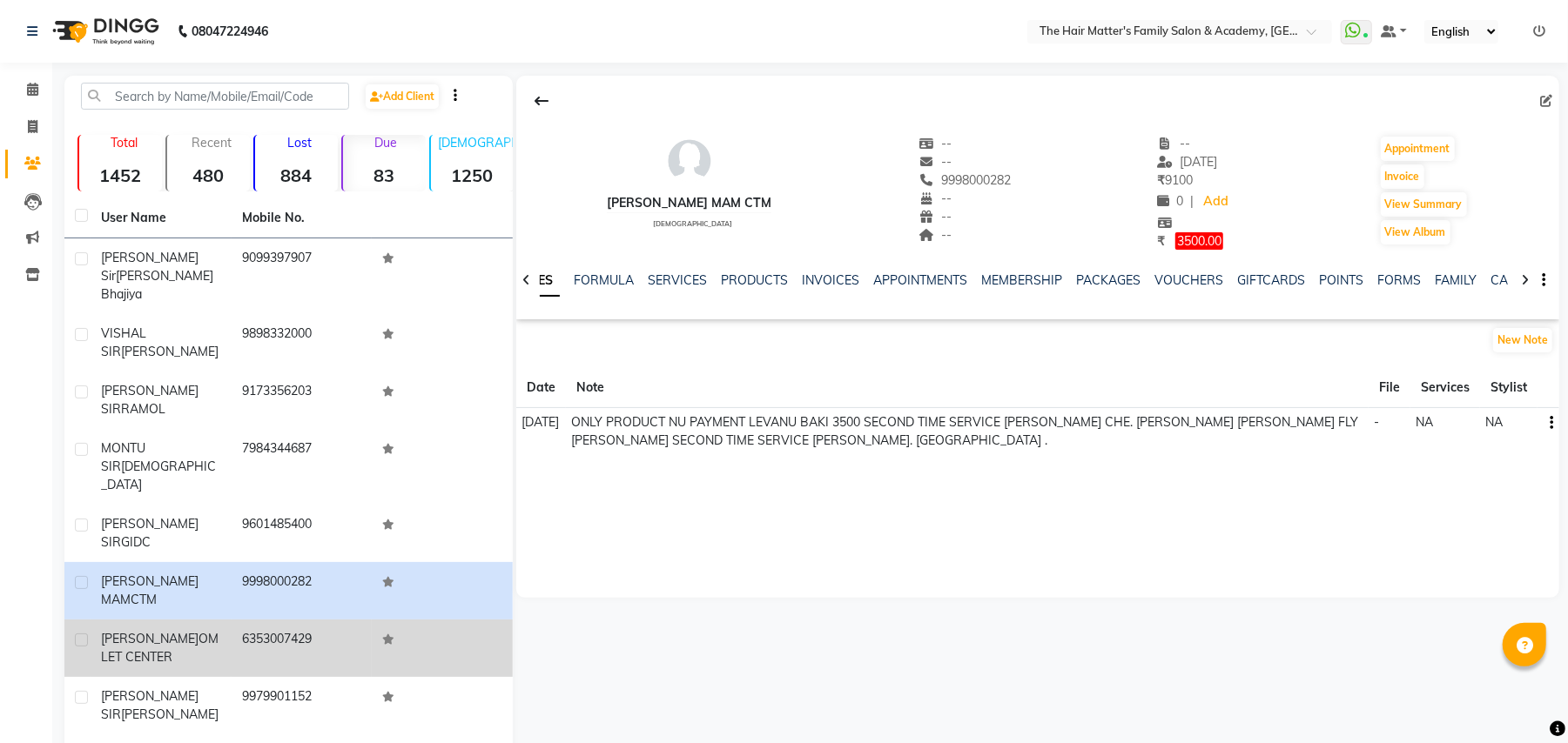
click at [175, 630] on div "RAJ SIR OMLET CENTER" at bounding box center [161, 649] width 120 height 37
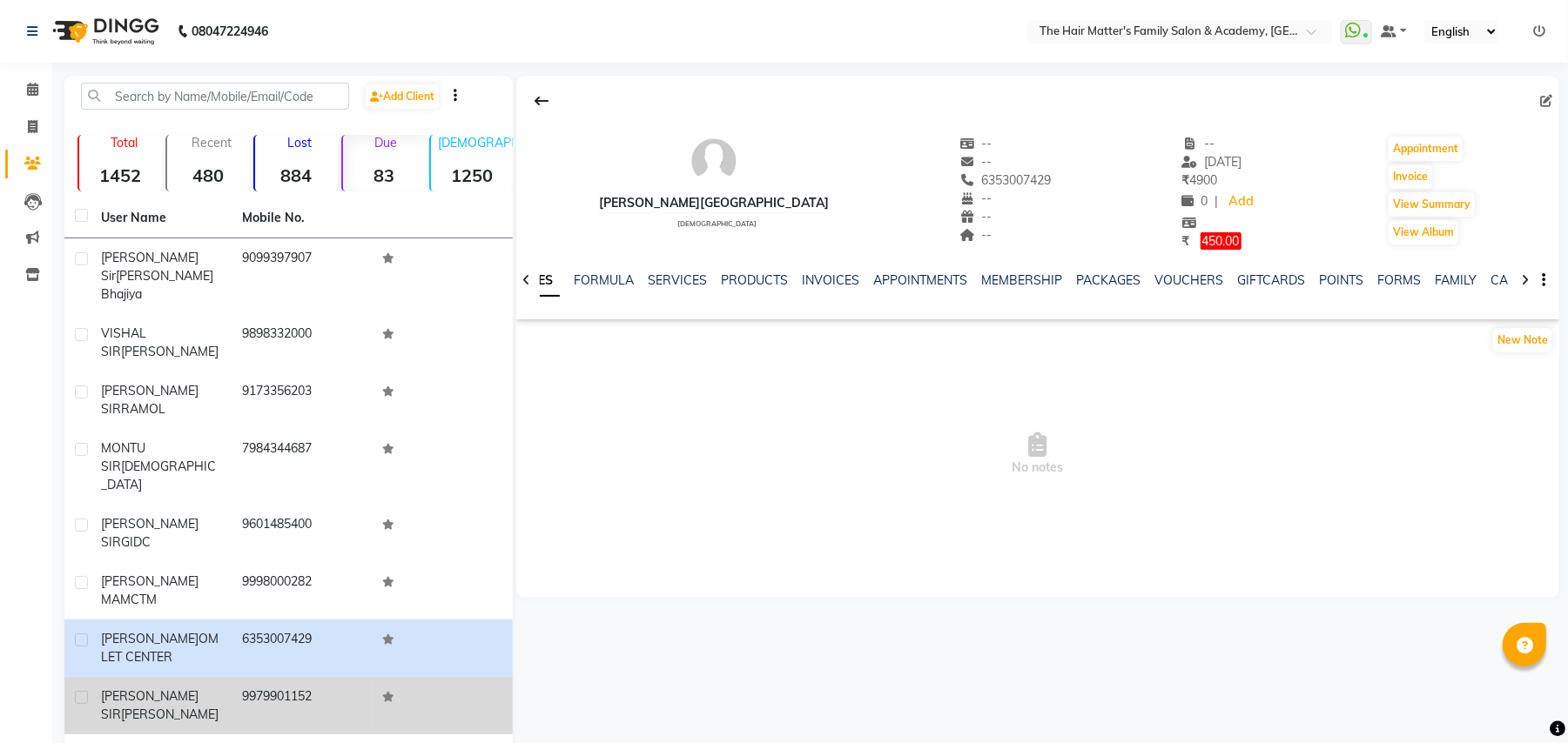
scroll to position [56, 0]
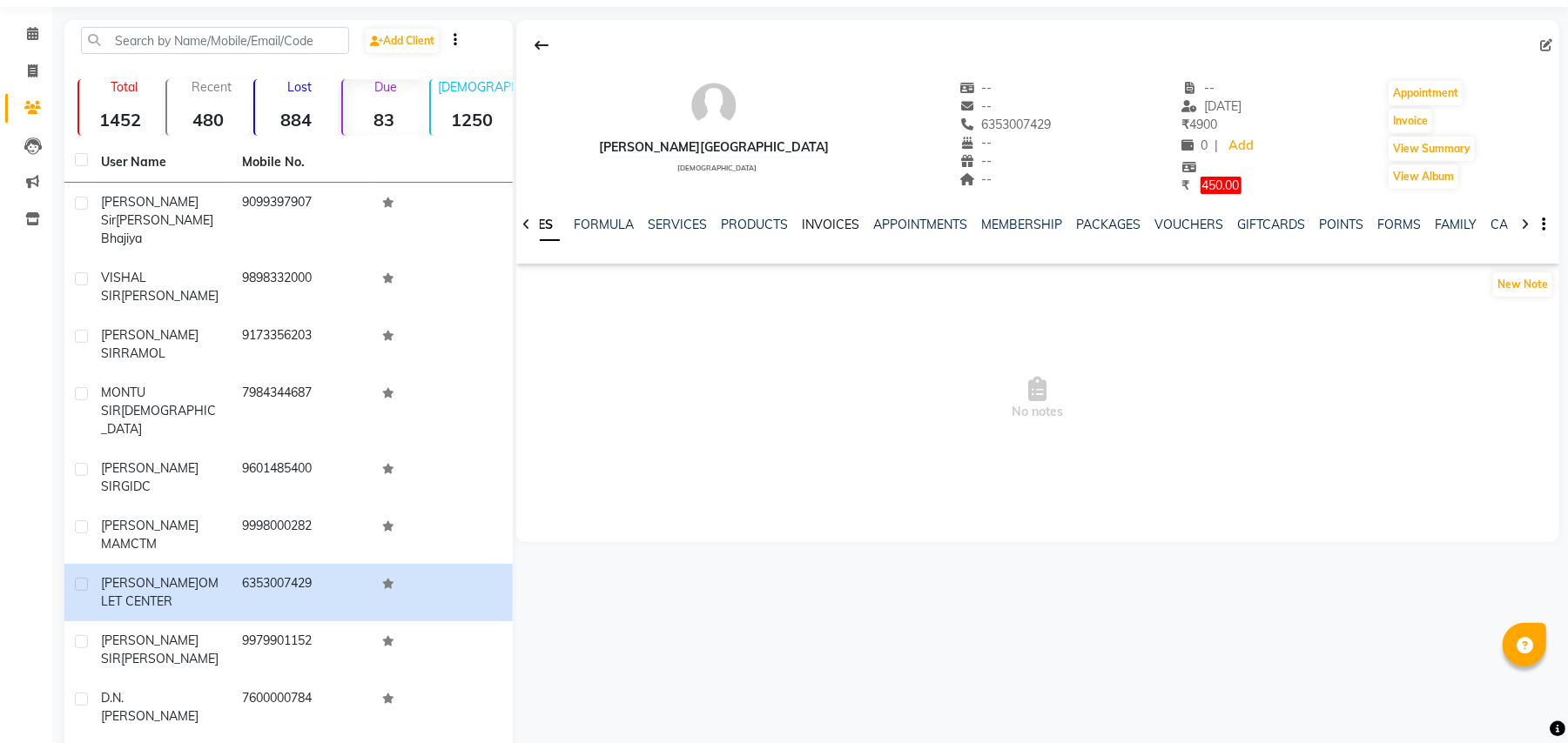
click at [819, 227] on link "INVOICES" at bounding box center [831, 225] width 58 height 15
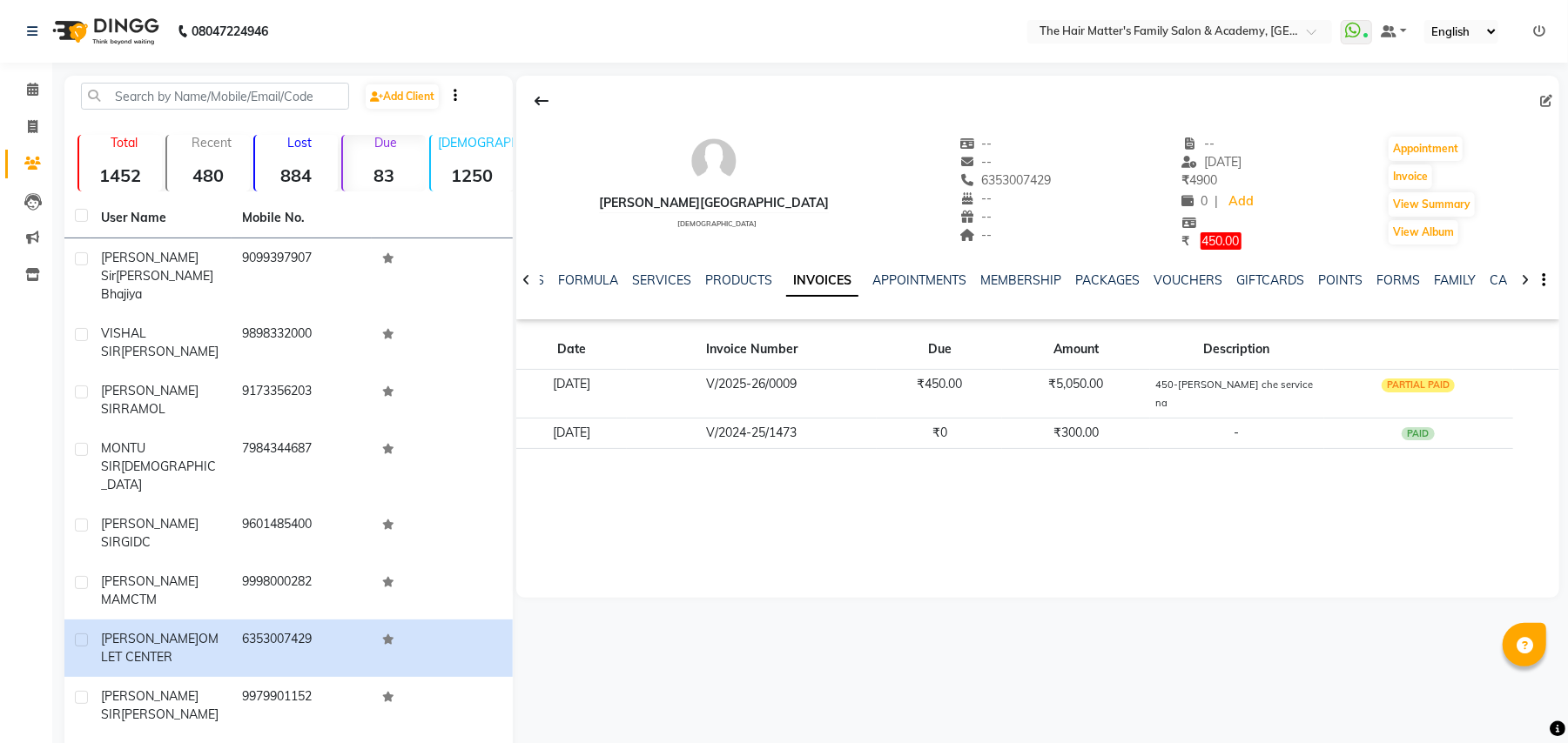
drag, startPoint x: 921, startPoint y: 185, endPoint x: 1002, endPoint y: 184, distance: 81.0
click at [1002, 184] on div "RAJ SIR OMLET CENTER male -- -- 6353007429 -- -- -- -- 02-04-2025 ₹ 4900 0 | Ad…" at bounding box center [1038, 184] width 1043 height 133
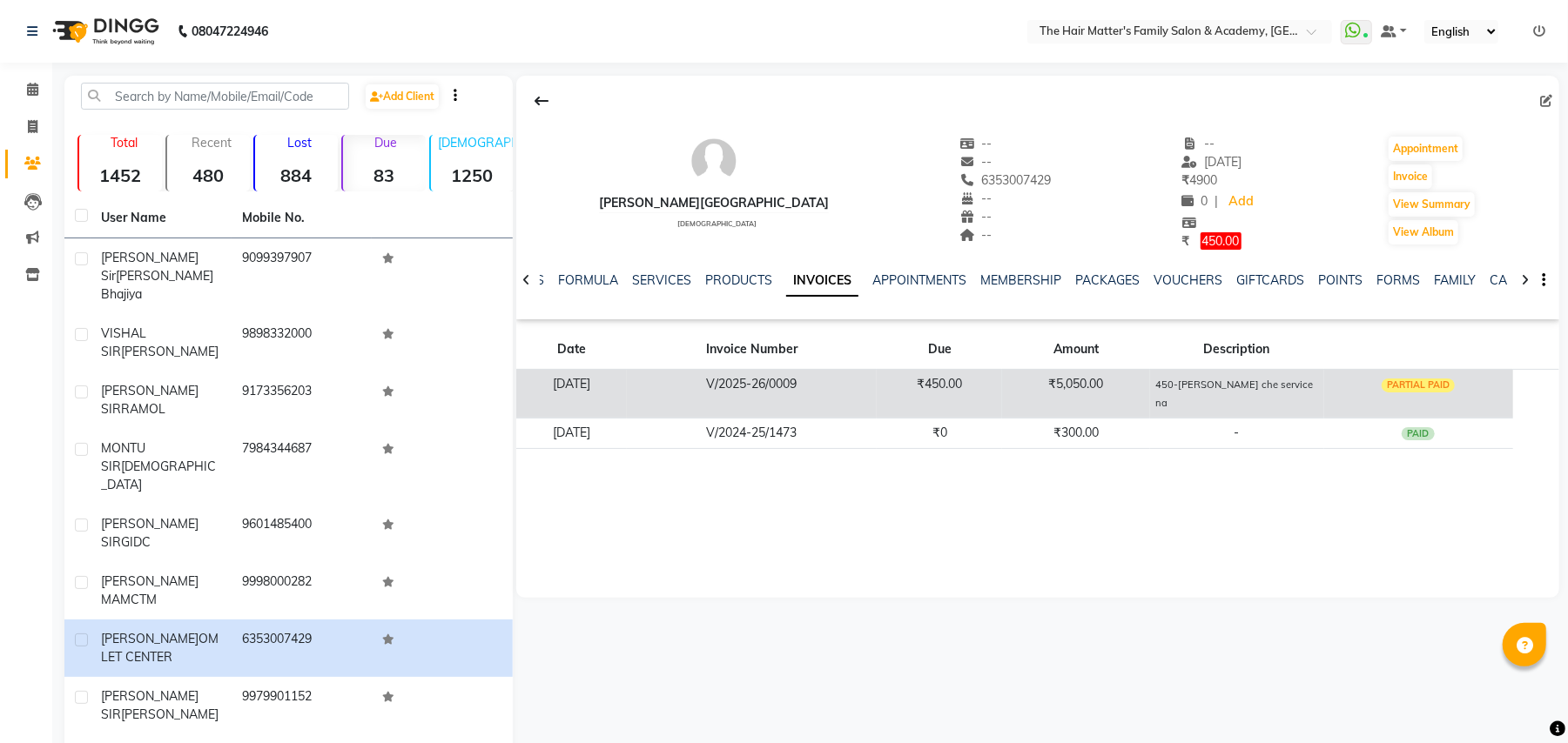
copy span "6353007429"
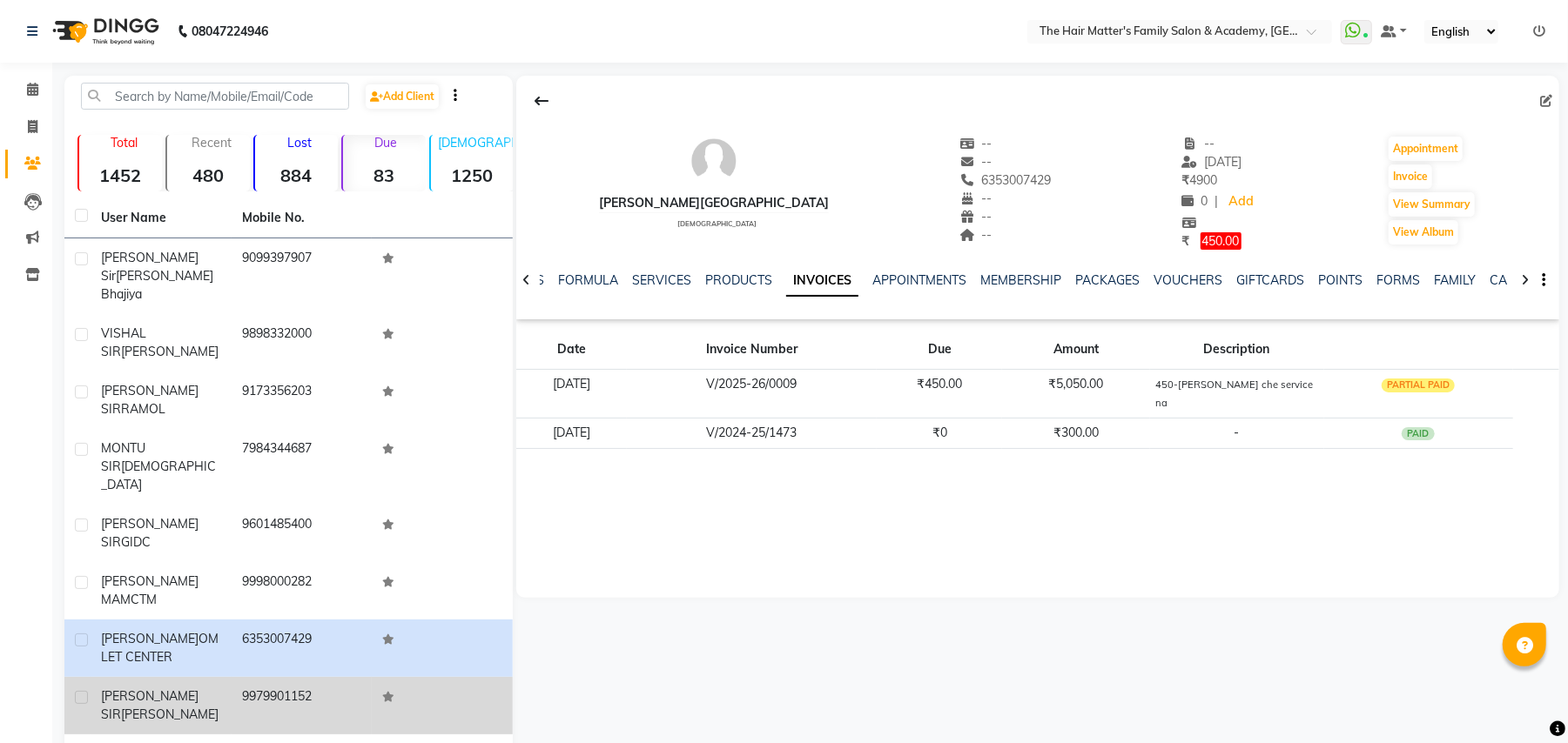
click at [175, 688] on div "ALPESH SIR RADHEY" at bounding box center [161, 706] width 120 height 37
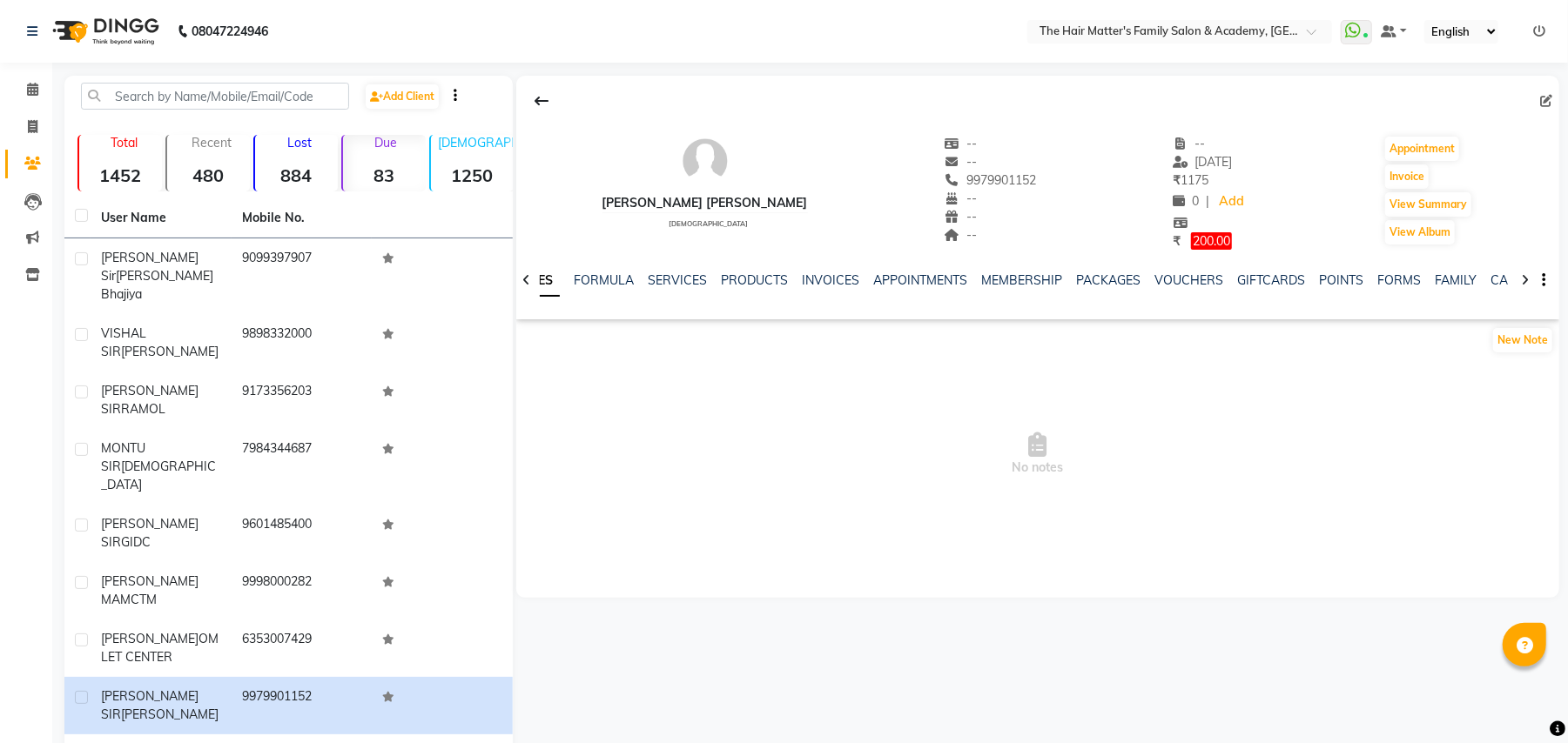
click at [819, 293] on div "NOTES FORMULA SERVICES PRODUCTS INVOICES APPOINTMENTS MEMBERSHIP PACKAGES VOUCH…" at bounding box center [1016, 287] width 940 height 32
click at [823, 279] on link "INVOICES" at bounding box center [831, 280] width 58 height 15
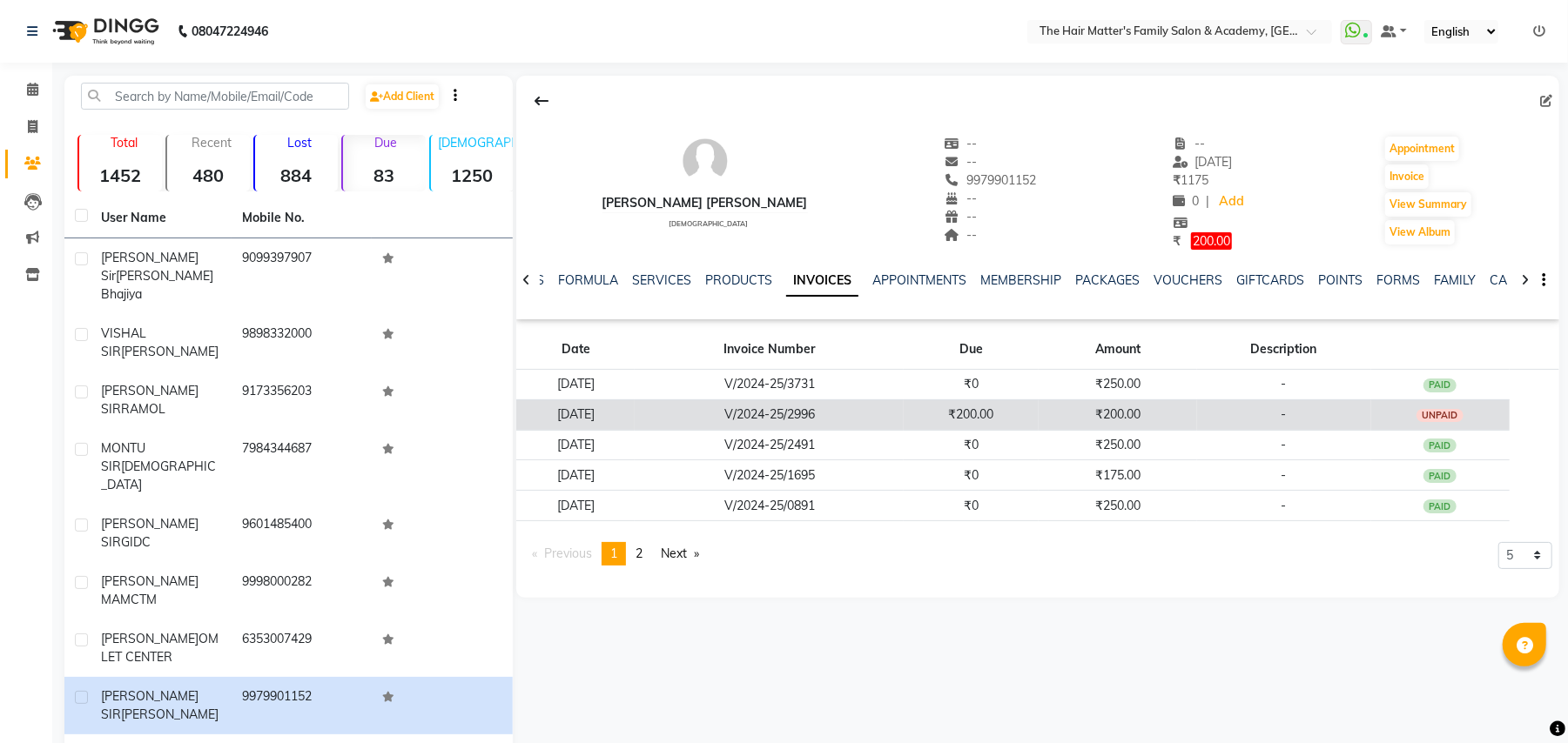
click at [1119, 419] on td "₹200.00" at bounding box center [1117, 415] width 158 height 31
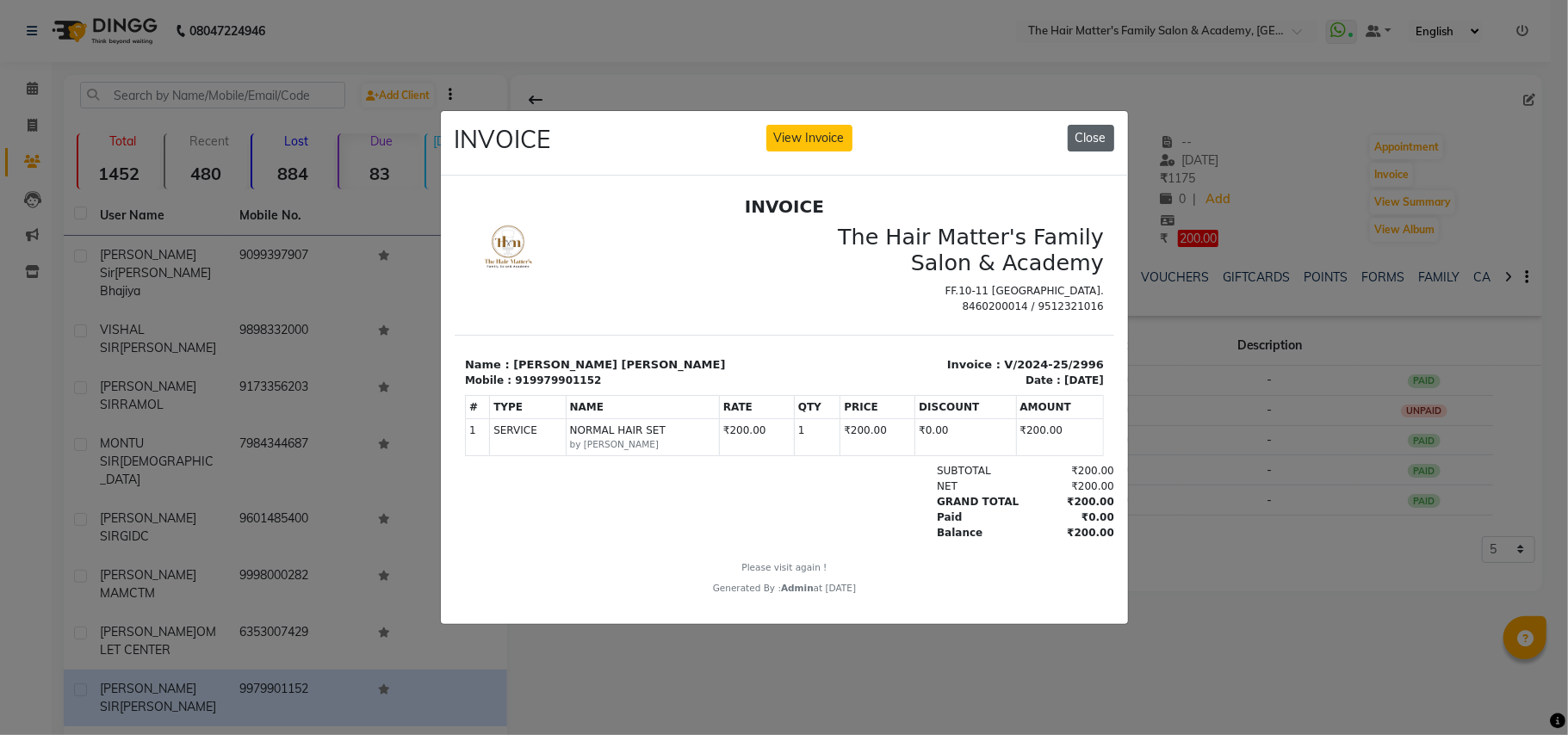
click at [1085, 131] on button "Close" at bounding box center [1090, 138] width 47 height 27
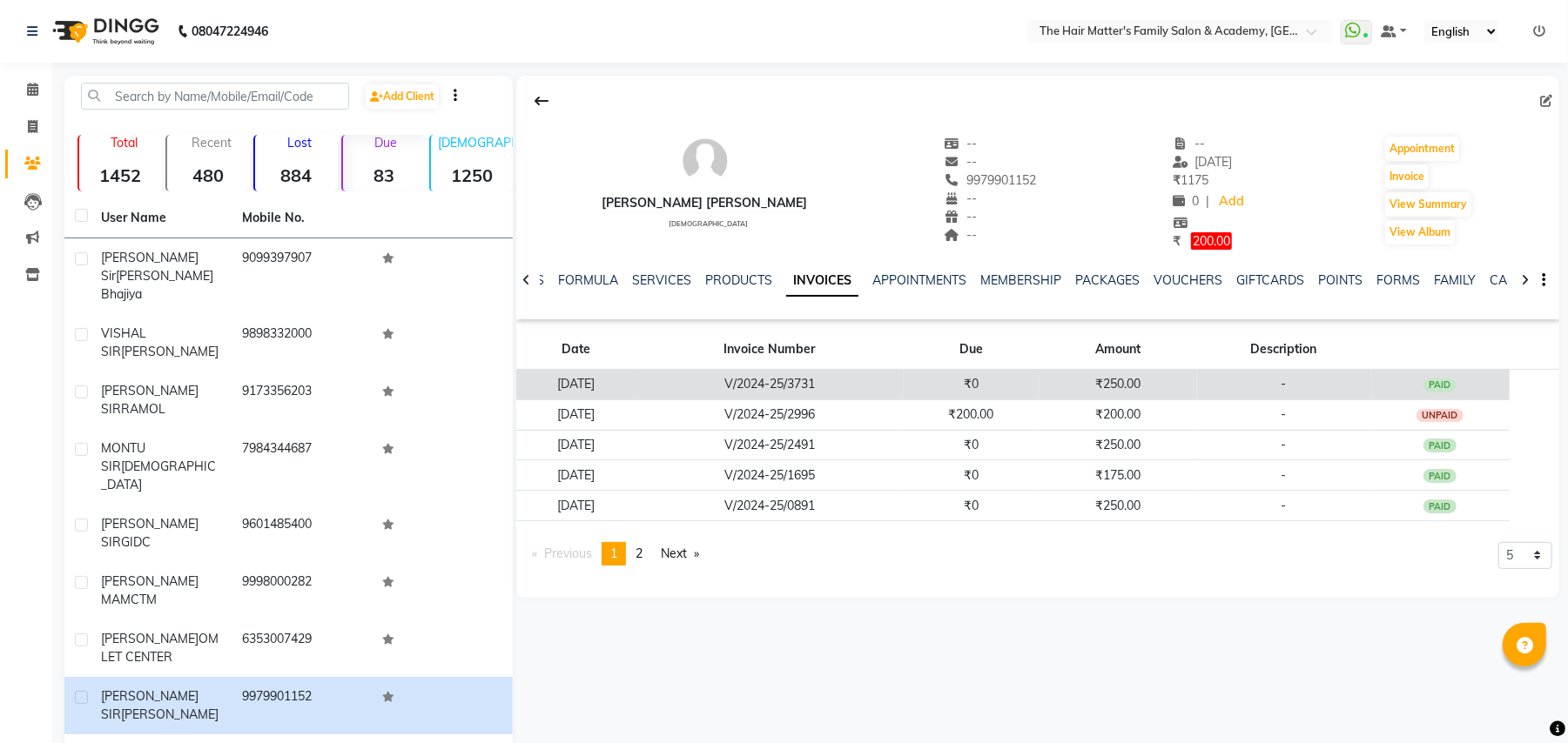
click at [1445, 384] on div "PAID" at bounding box center [1440, 385] width 33 height 13
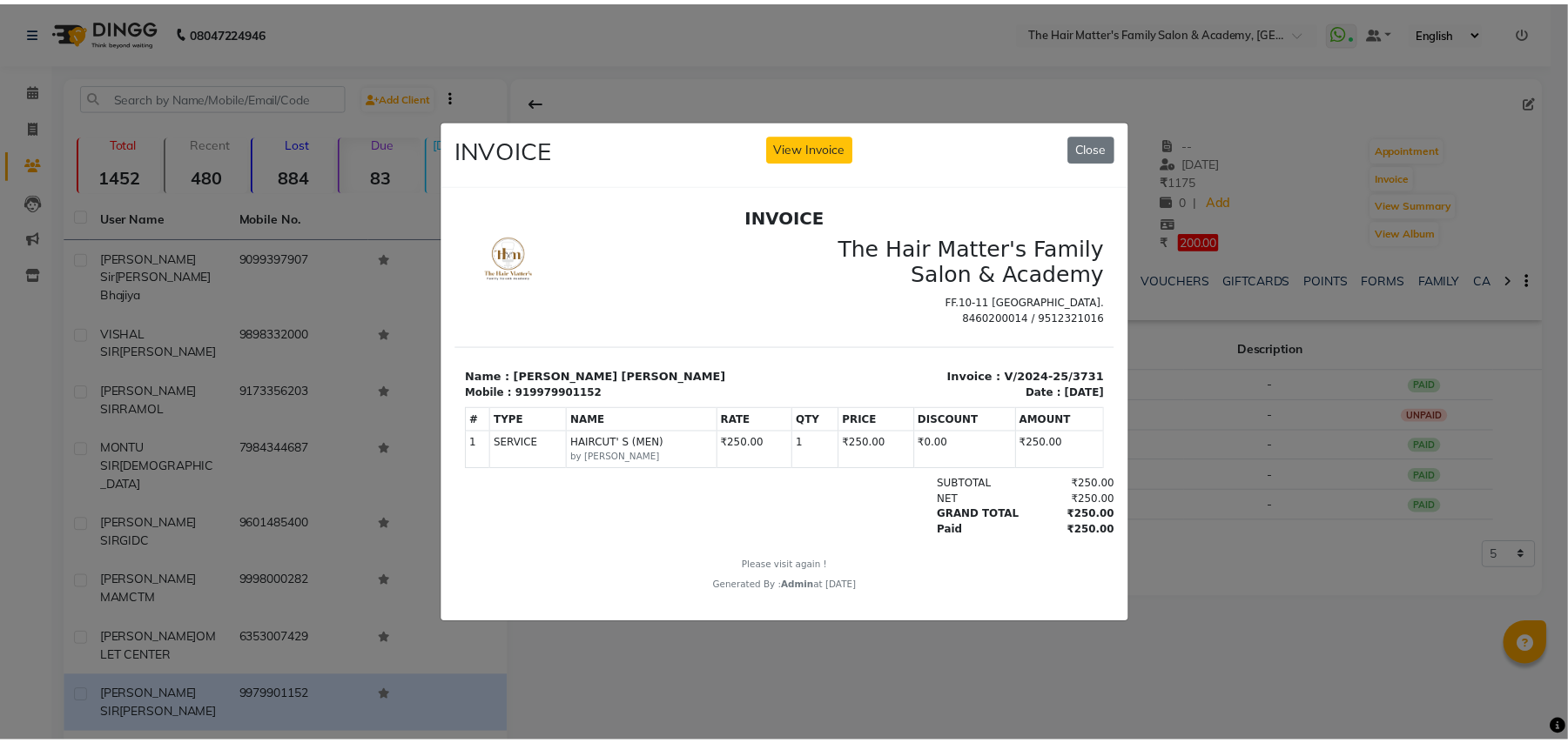
scroll to position [13, 0]
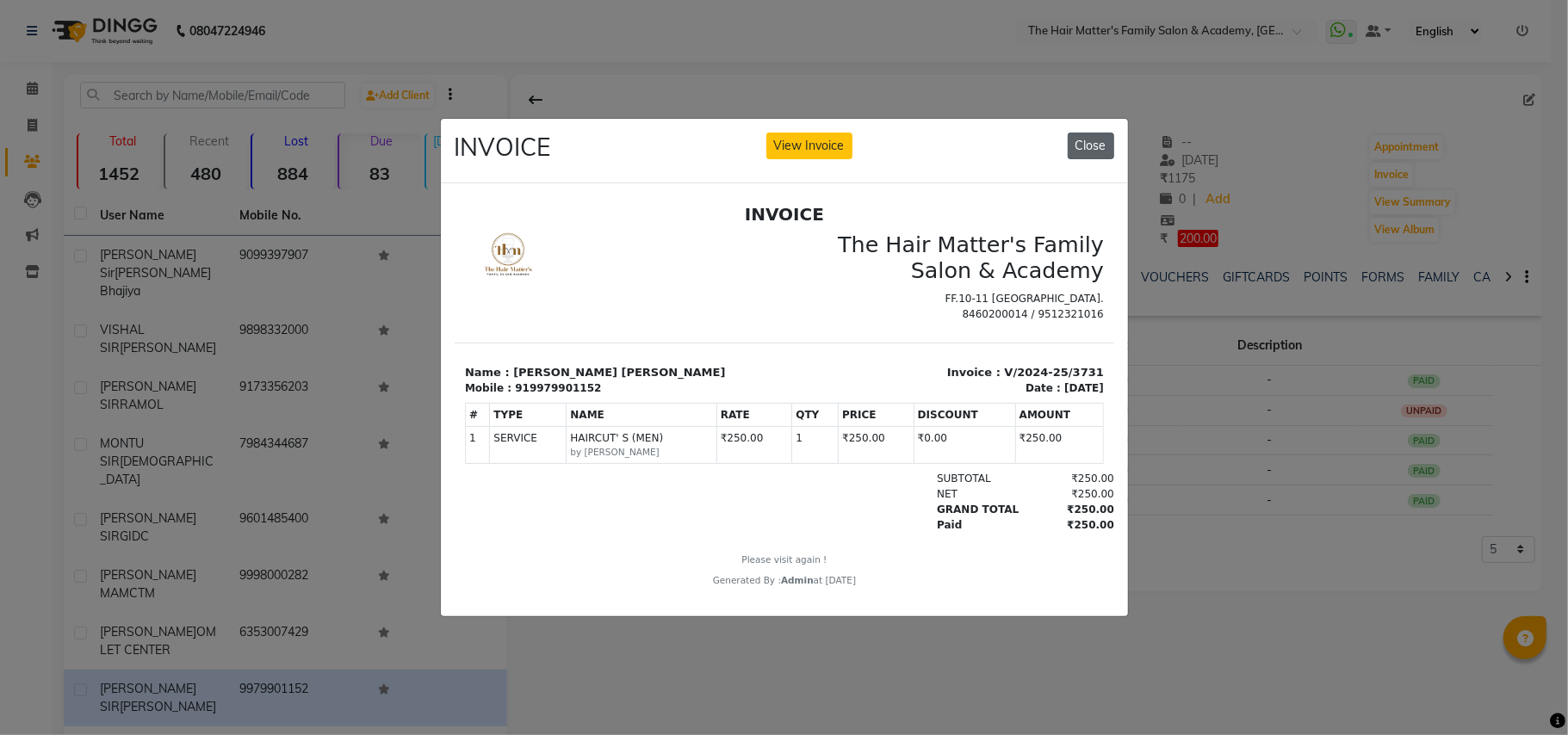
click at [1107, 139] on button "Close" at bounding box center [1090, 146] width 47 height 27
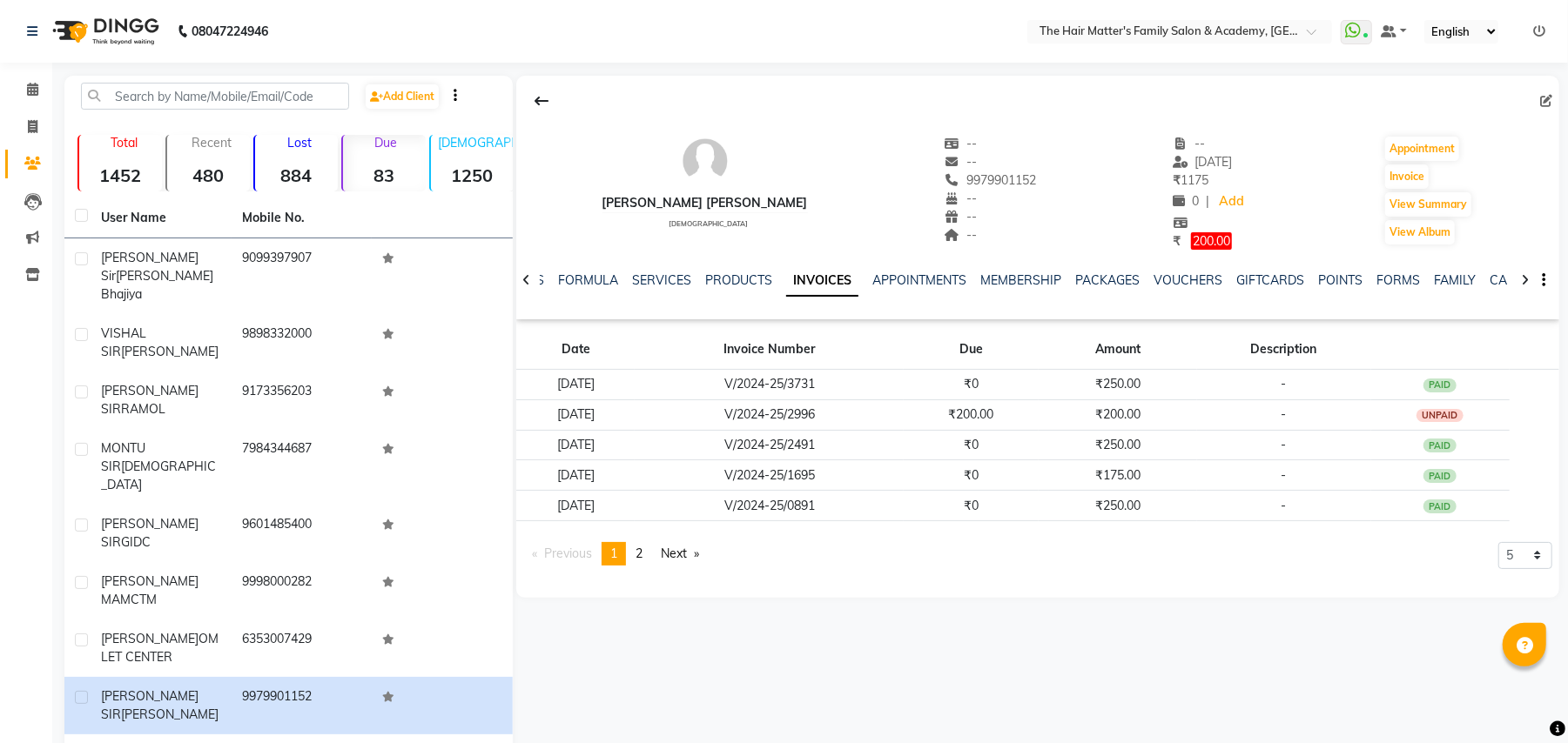
click at [1191, 248] on span "200.00" at bounding box center [1211, 241] width 40 height 17
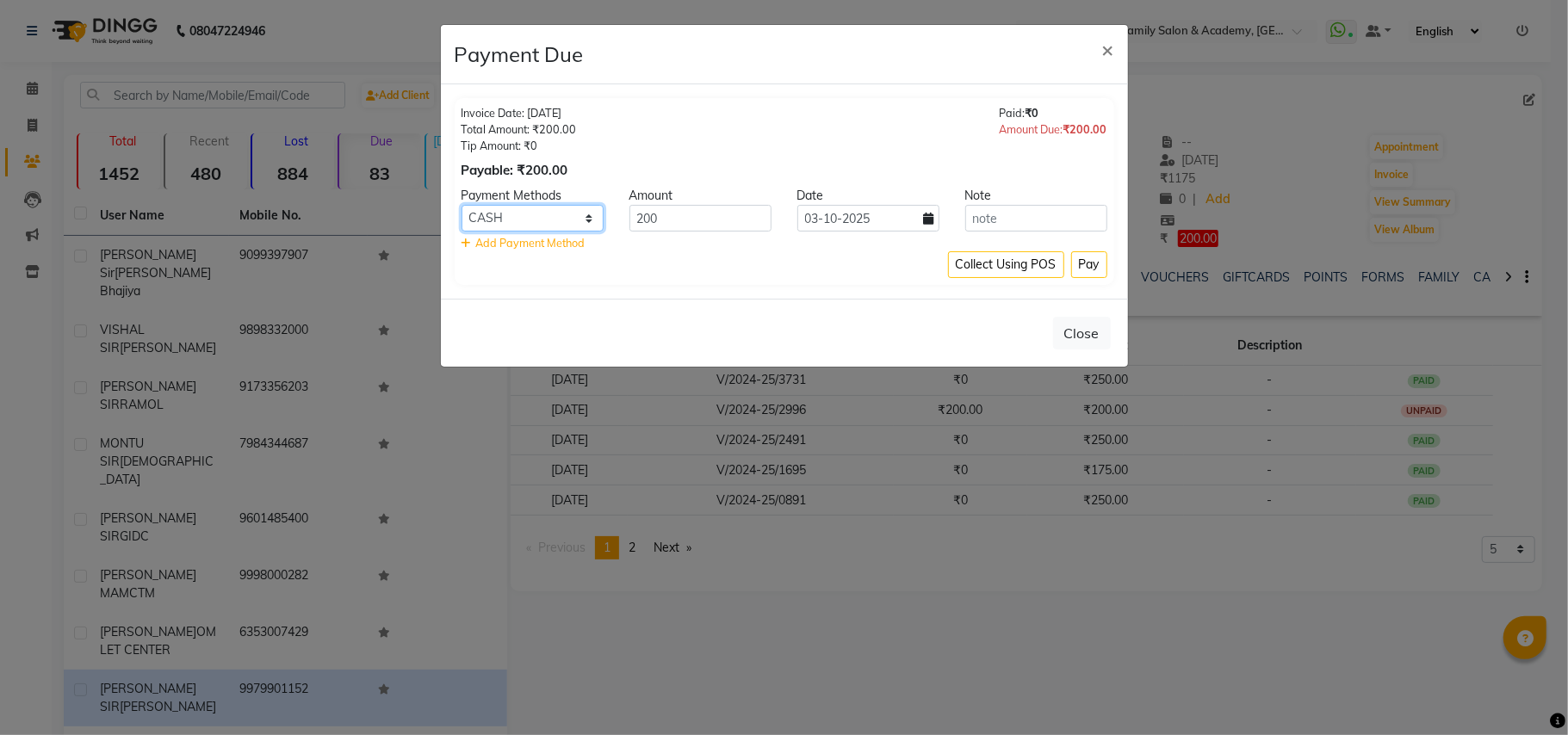
drag, startPoint x: 476, startPoint y: 205, endPoint x: 483, endPoint y: 214, distance: 11.4
click at [476, 205] on select "CARD GPay UPI PhonePe PayTM CASH ONLINE" at bounding box center [532, 218] width 142 height 27
select select "2"
click at [461, 206] on select "CARD GPay UPI PhonePe PayTM CASH ONLINE" at bounding box center [532, 218] width 142 height 27
click at [1074, 225] on input "text" at bounding box center [1035, 218] width 142 height 27
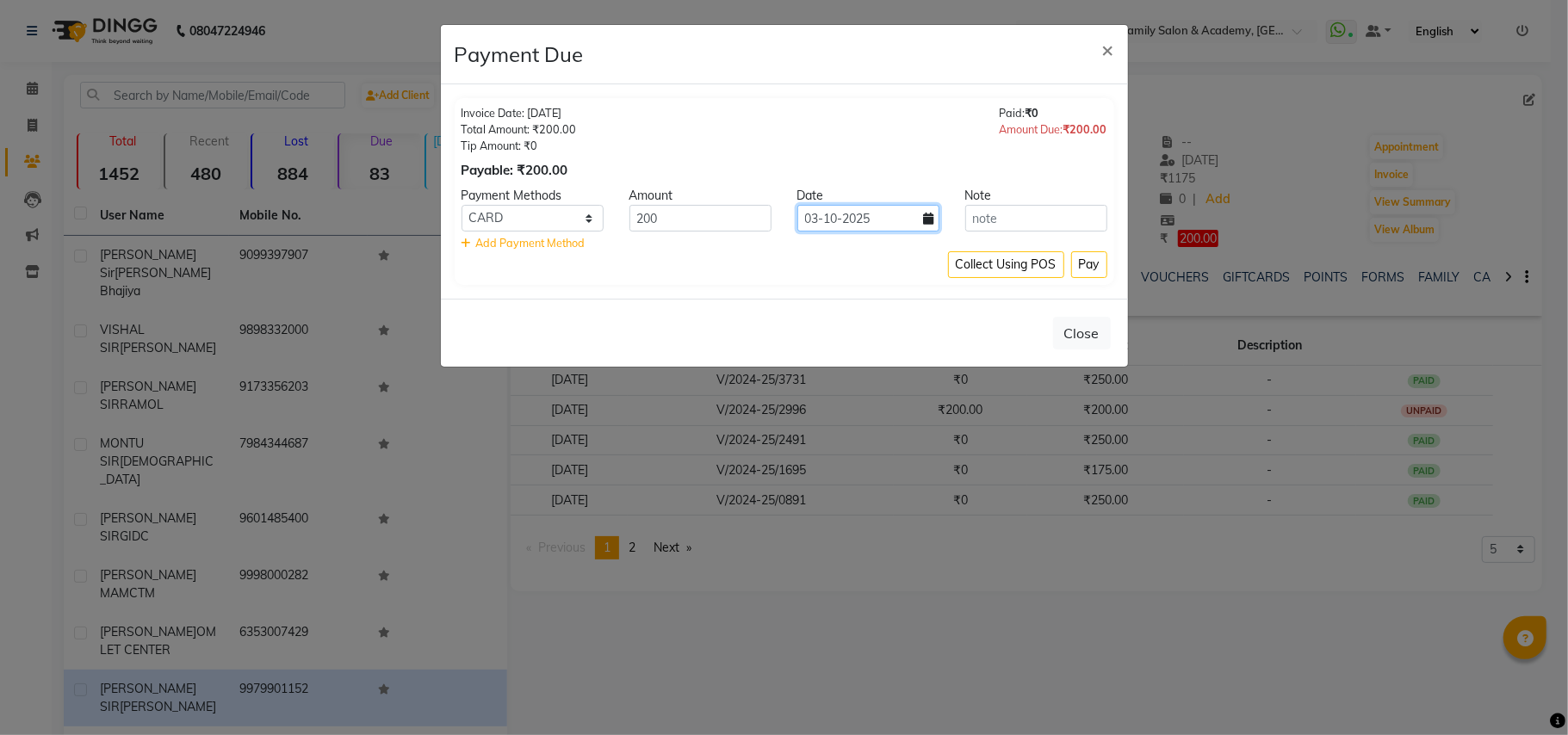
click at [906, 215] on input "03-10-2025" at bounding box center [867, 218] width 142 height 27
select select "10"
select select "2025"
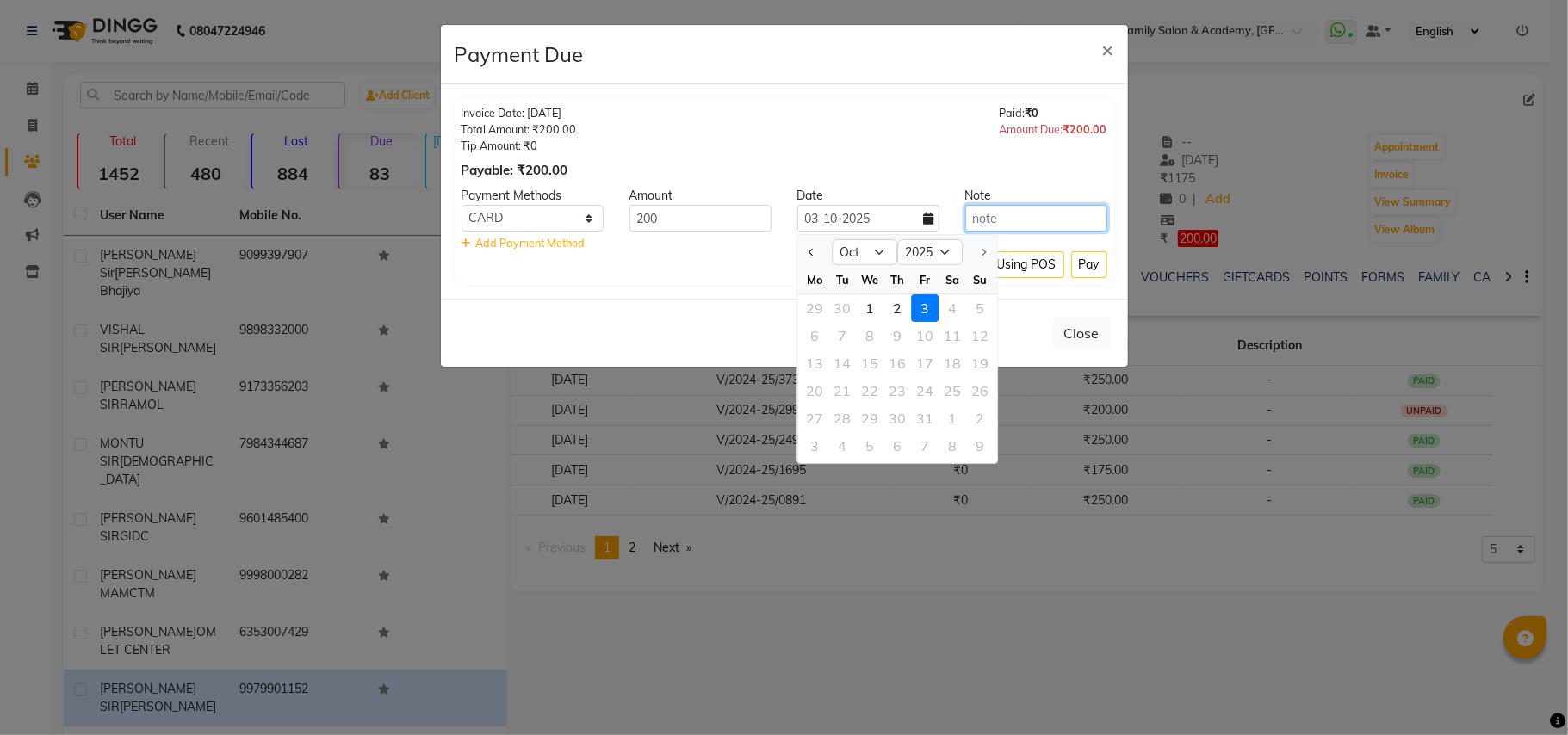
click at [1038, 218] on input "text" at bounding box center [1035, 218] width 142 height 27
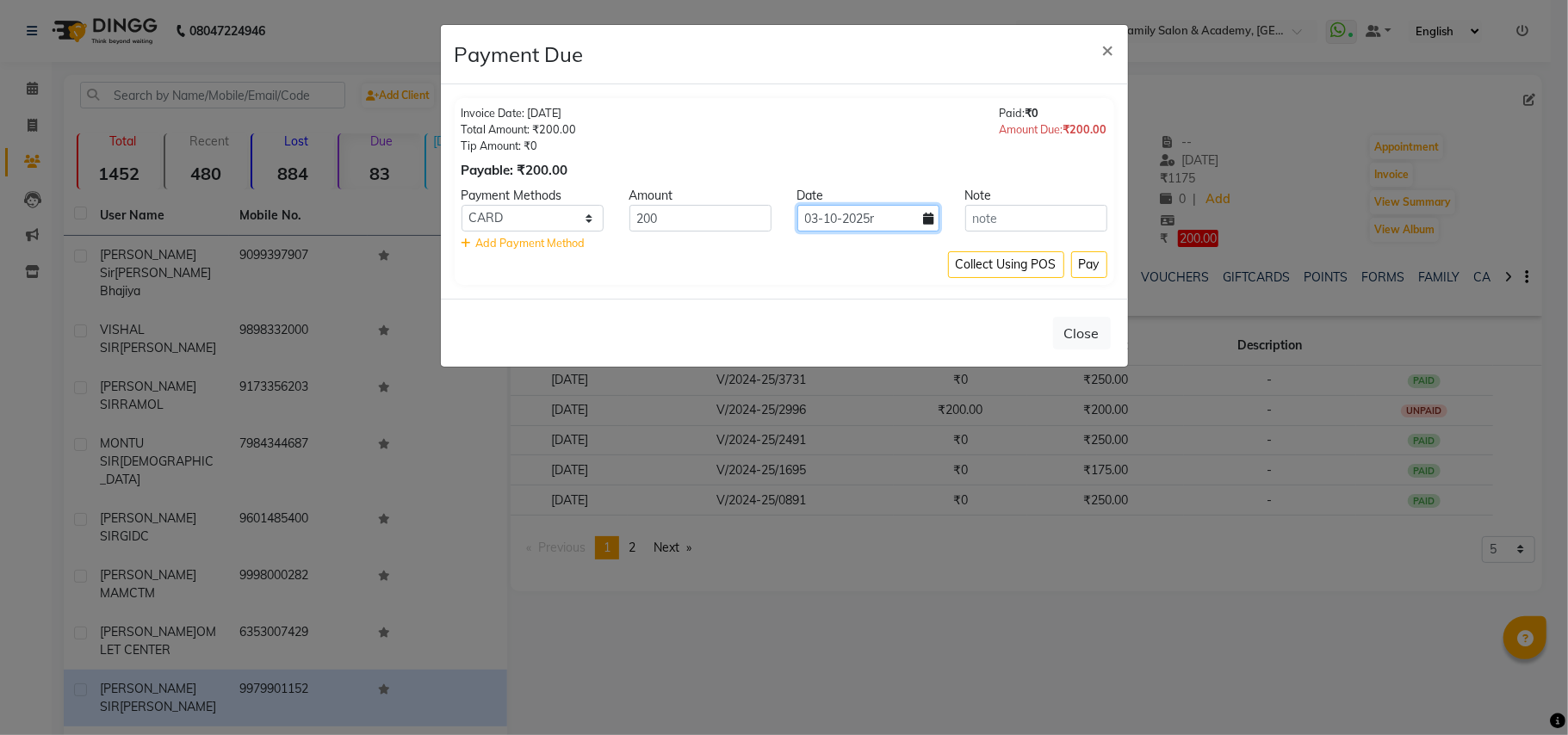
type input "03-10-2025"
type input "ram bharose.."
click at [1097, 266] on button "Pay" at bounding box center [1089, 265] width 36 height 27
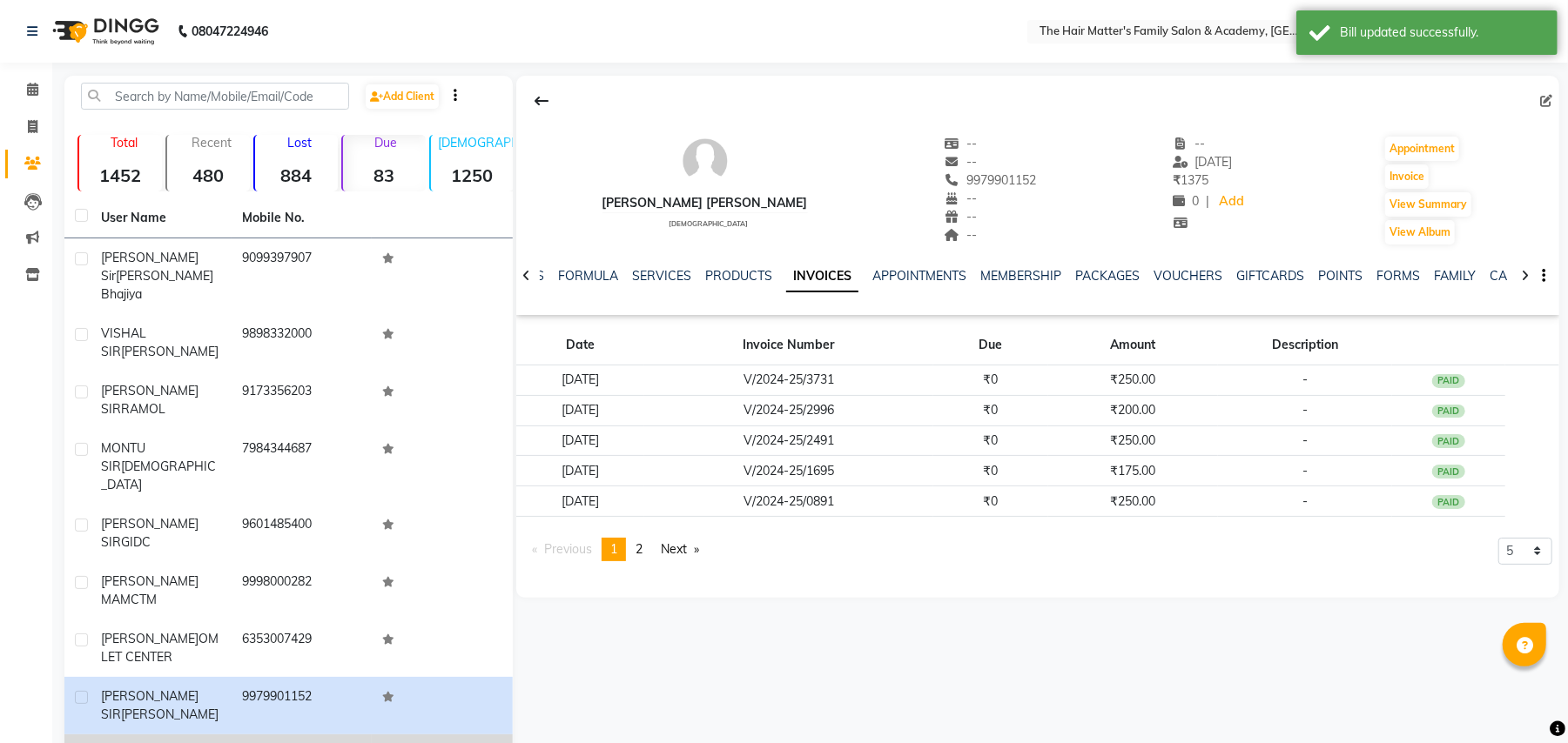
scroll to position [56, 0]
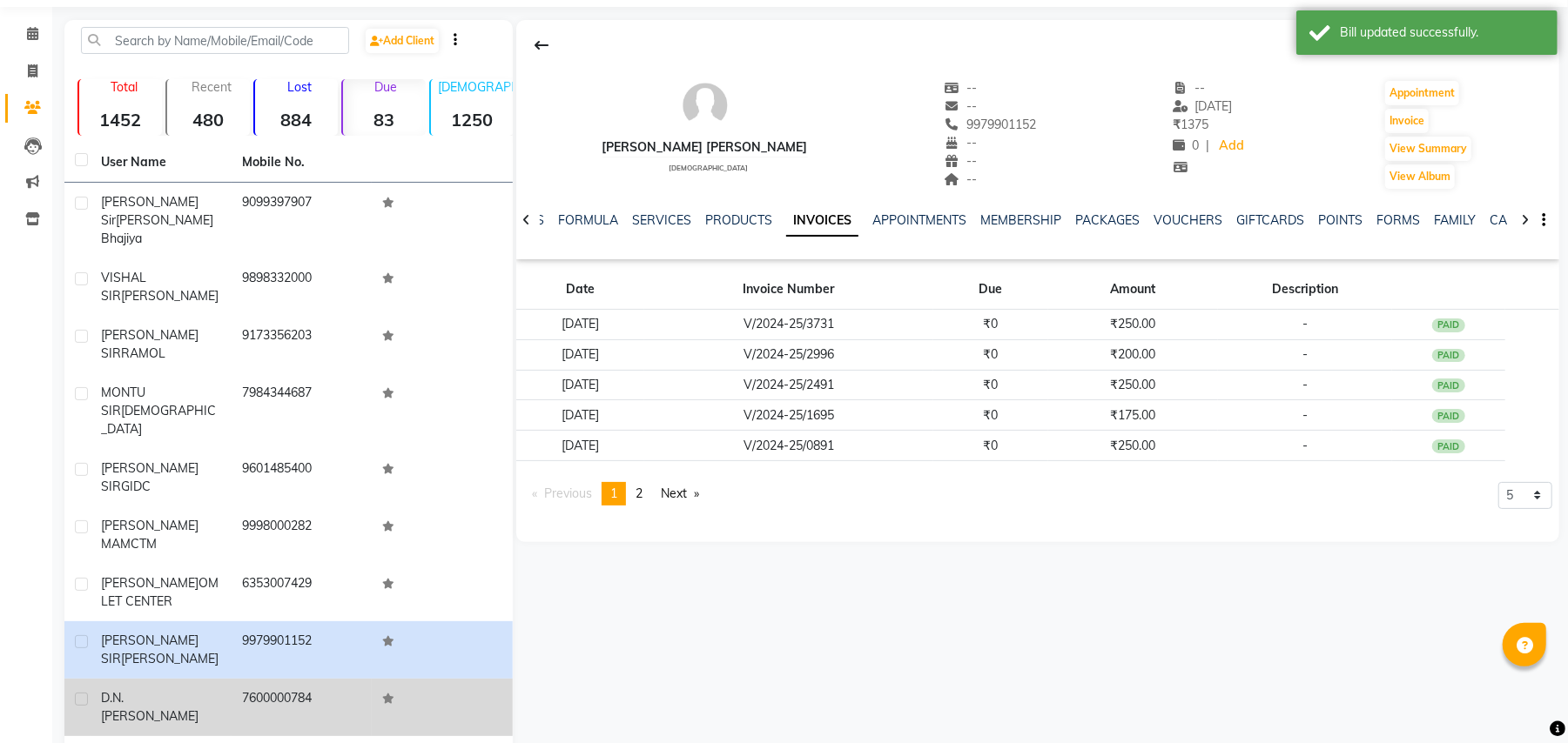
click at [179, 689] on div "D.N. MISHRA SIR" at bounding box center [161, 707] width 120 height 37
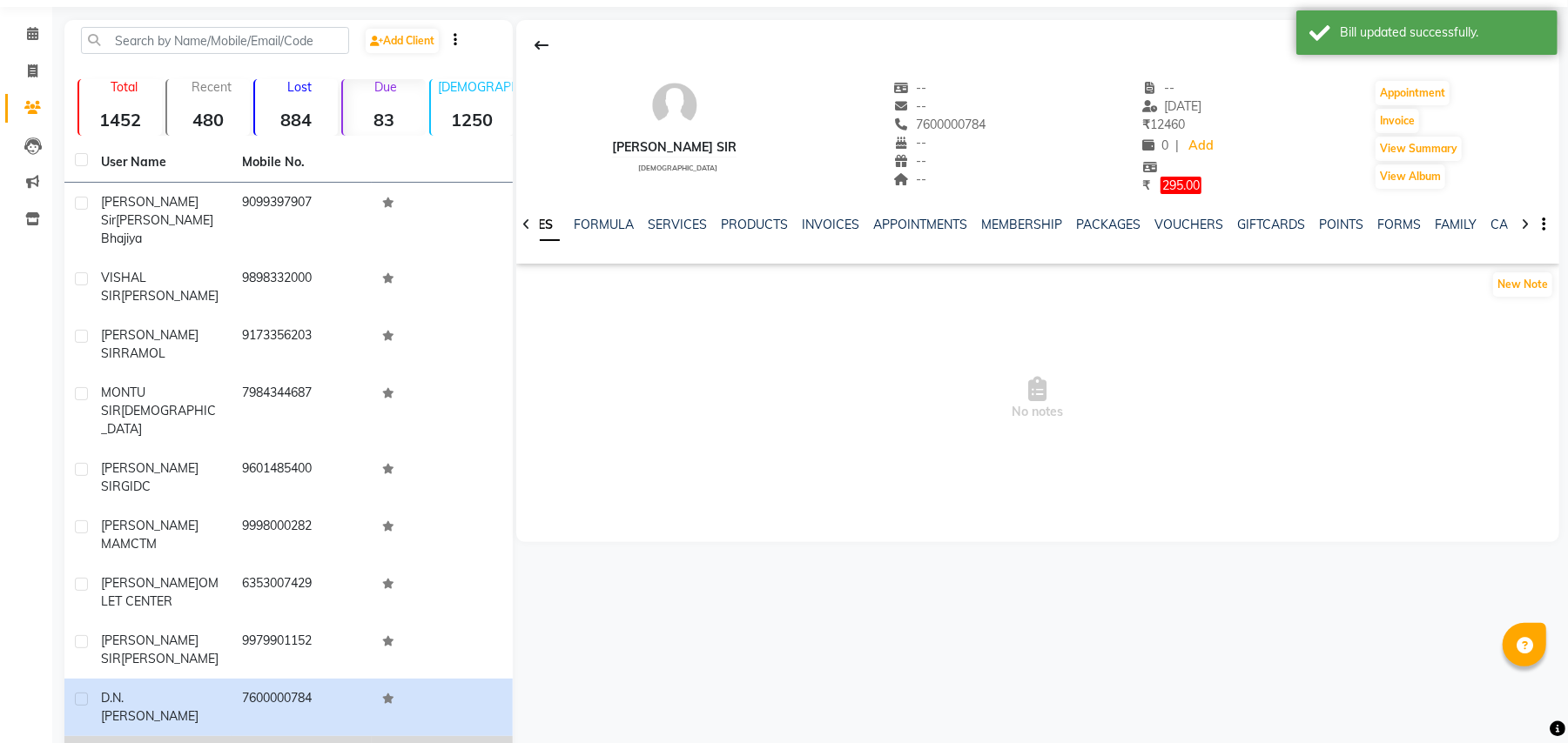
click at [165, 742] on span "MAGAN SIR" at bounding box center [135, 756] width 68 height 15
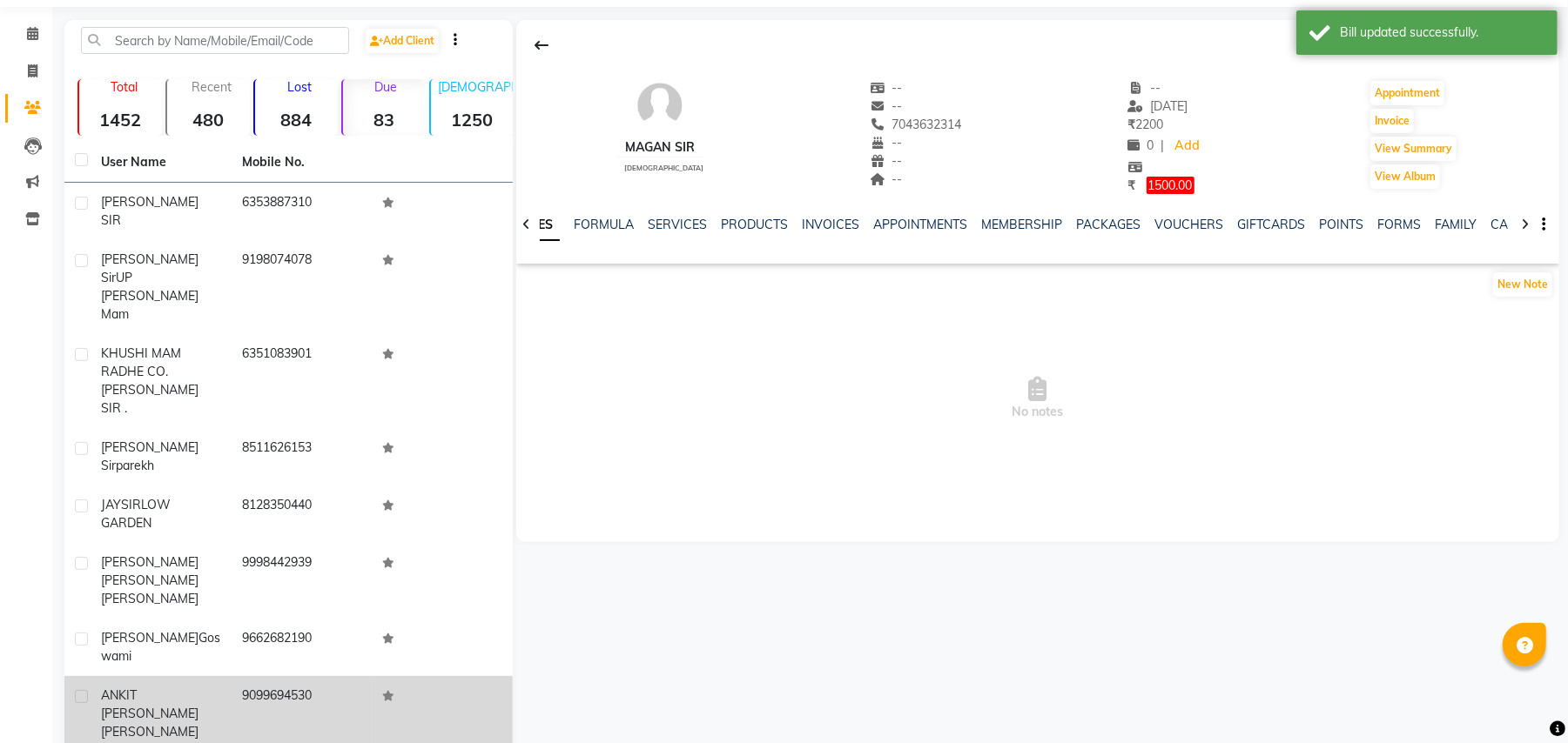
click at [173, 688] on span "ANKIT SIR ROPDA" at bounding box center [149, 704] width 97 height 34
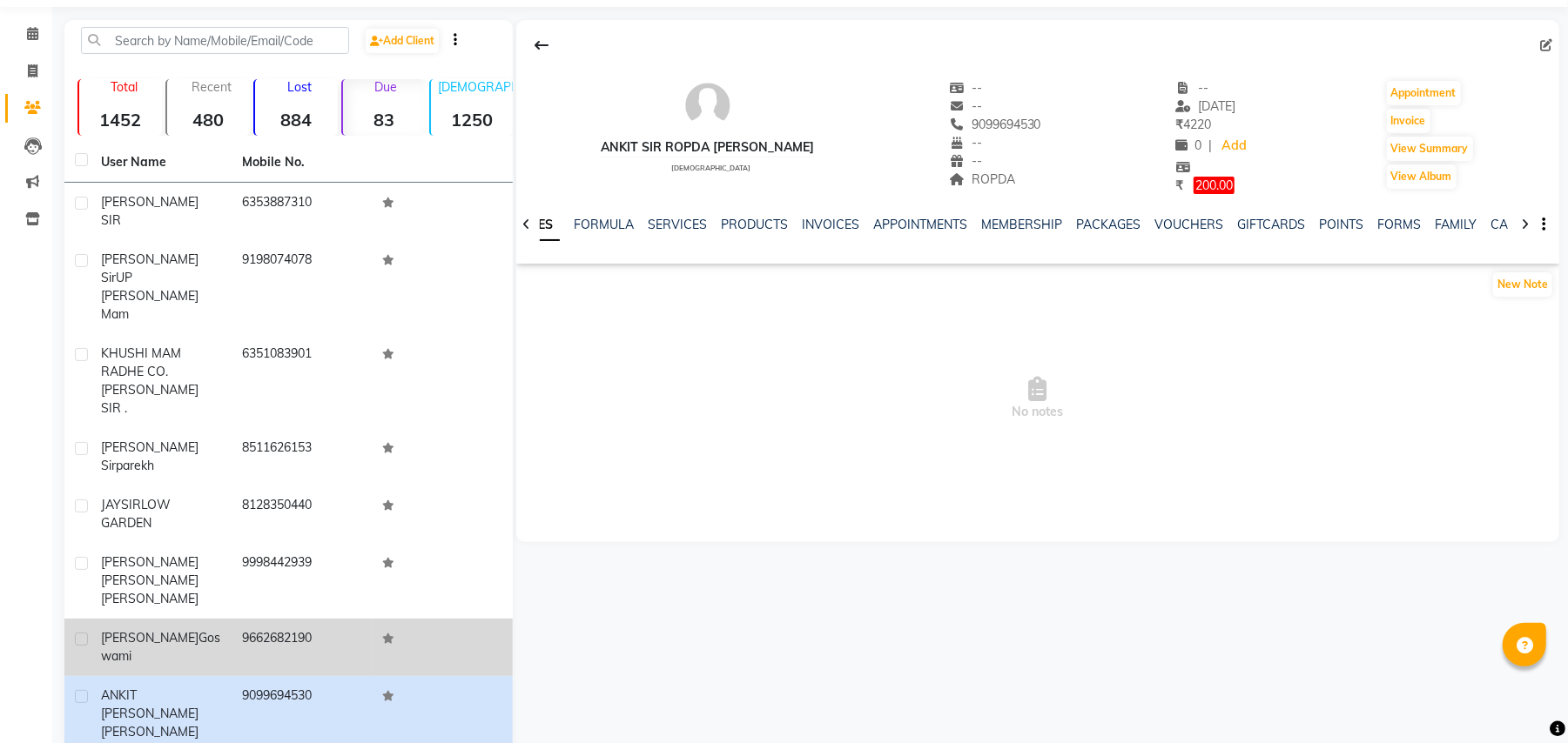
click at [154, 630] on span "goswami" at bounding box center [161, 647] width 120 height 34
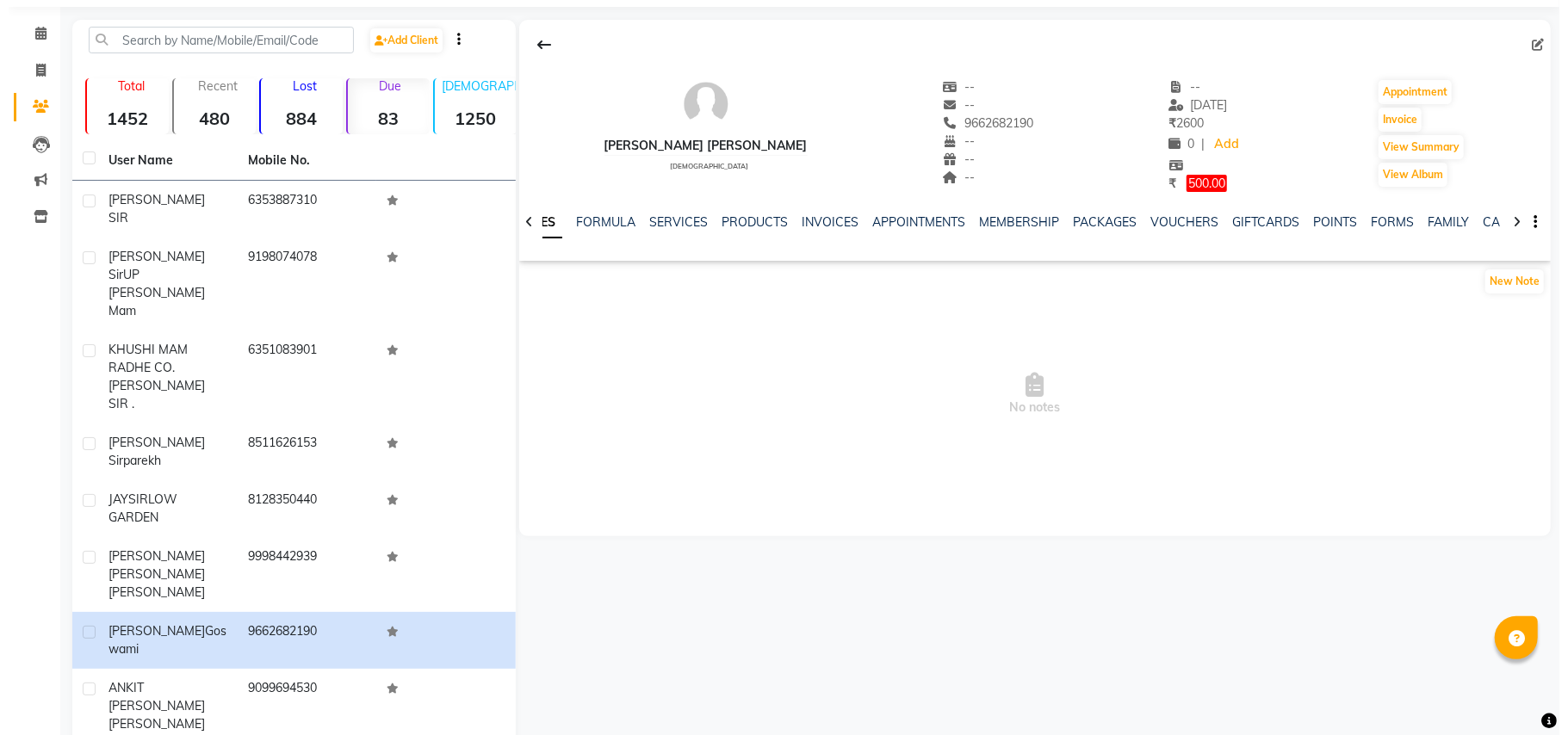
scroll to position [135, 0]
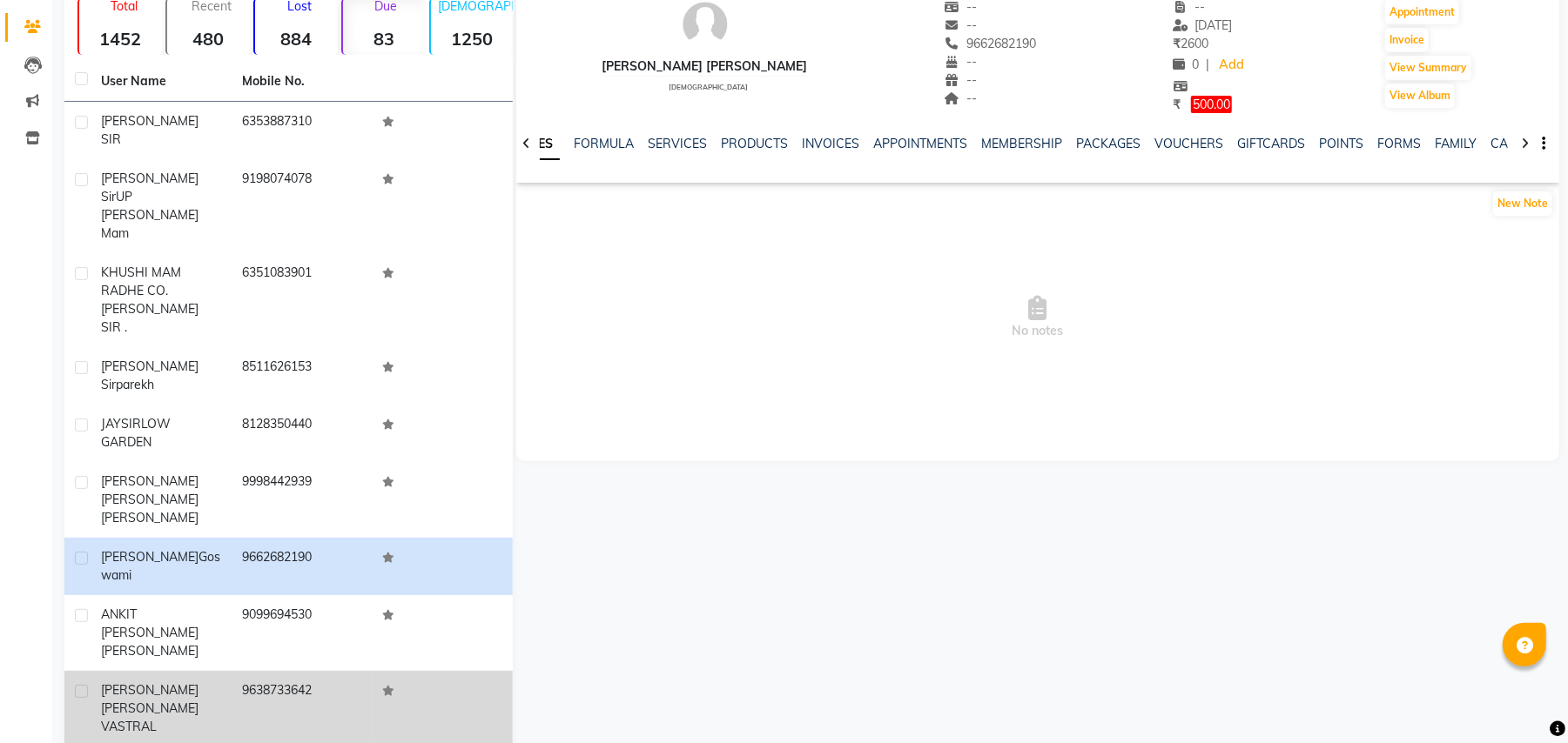
click at [164, 681] on div "AKSHAY SIR PATEL VASTRAL" at bounding box center [161, 708] width 120 height 55
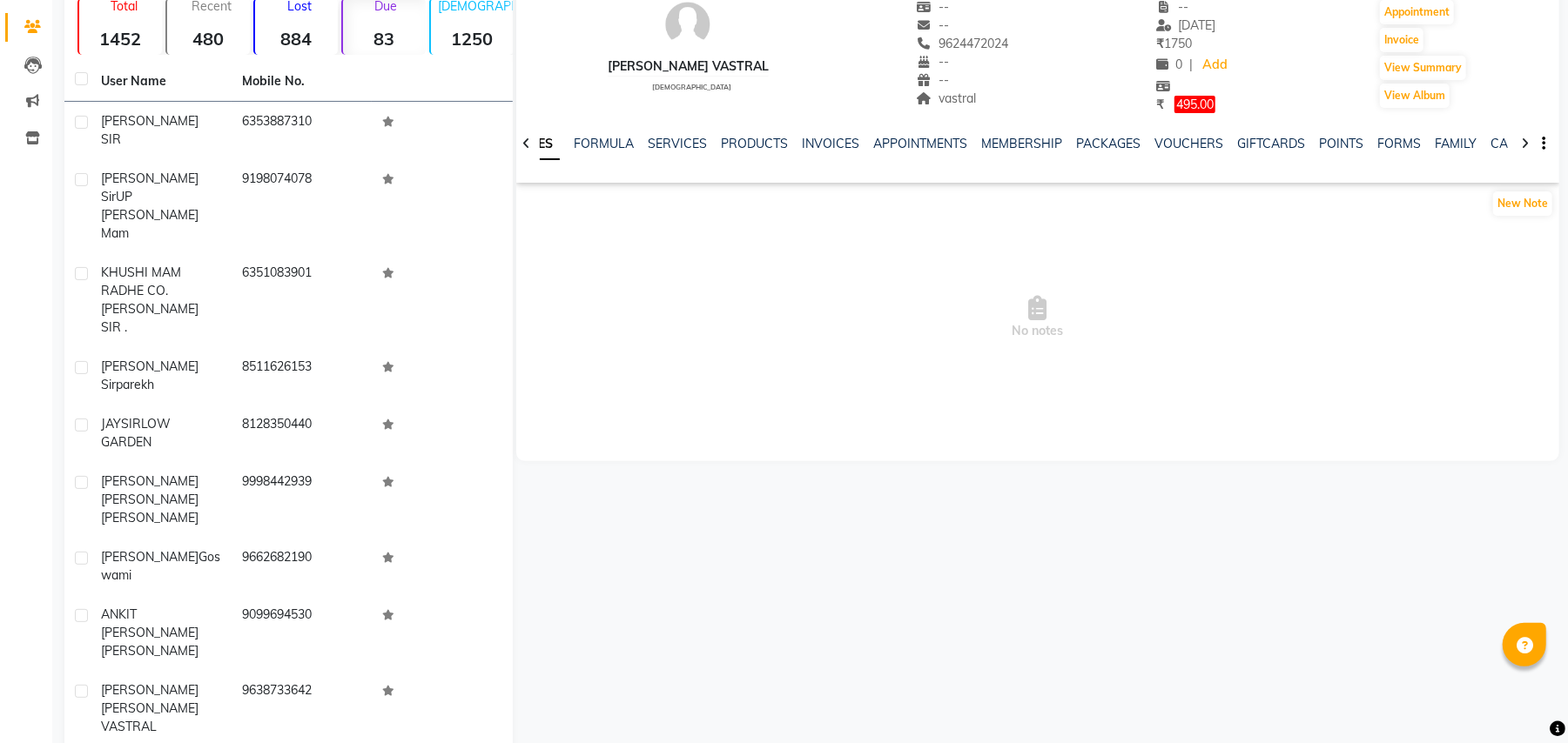
click at [836, 130] on div "NOTES FORMULA SERVICES PRODUCTS INVOICES APPOINTMENTS MEMBERSHIP PACKAGES VOUCH…" at bounding box center [1038, 144] width 1043 height 60
click at [836, 146] on link "INVOICES" at bounding box center [831, 144] width 58 height 15
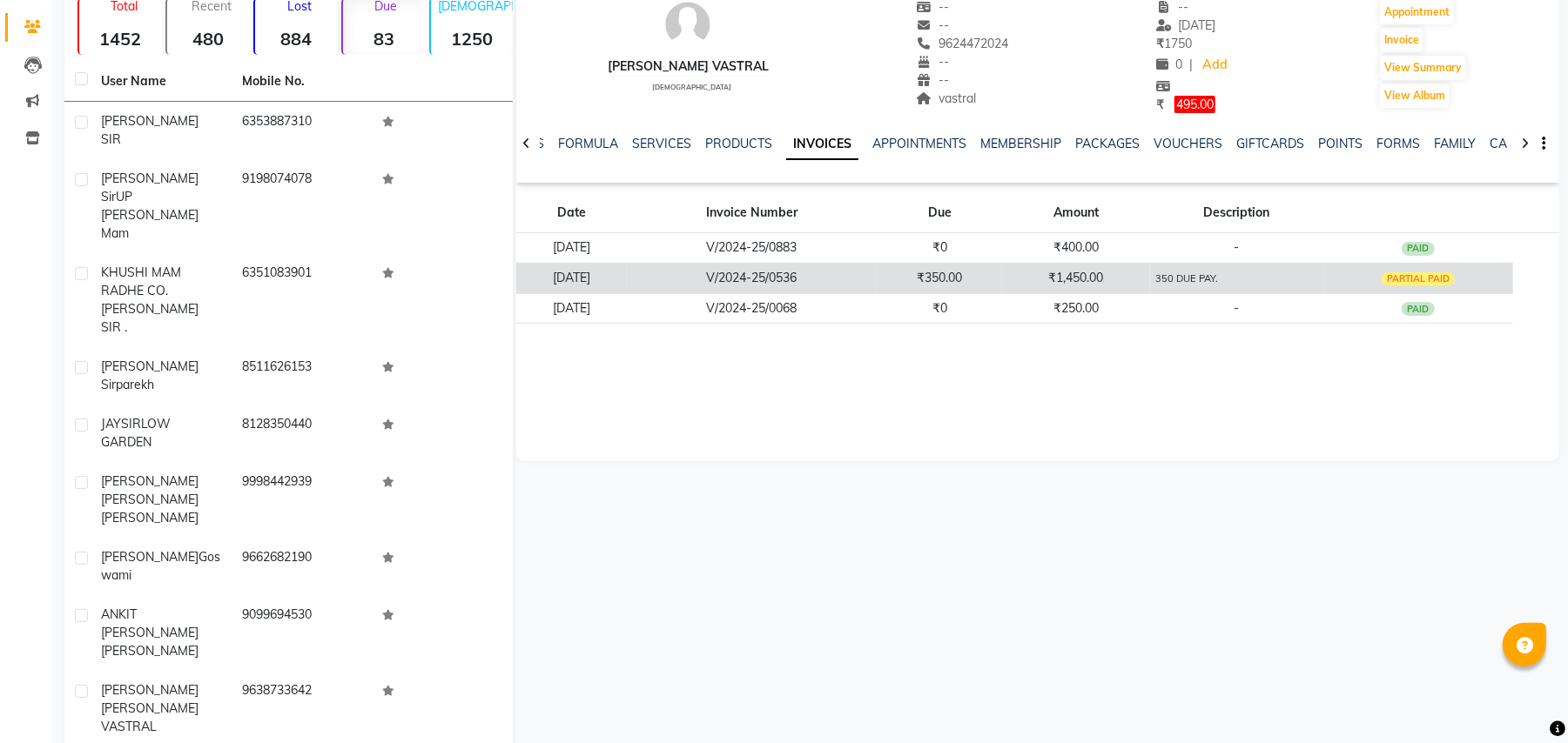
click at [1319, 285] on td "350 DUE PAY." at bounding box center [1236, 279] width 174 height 31
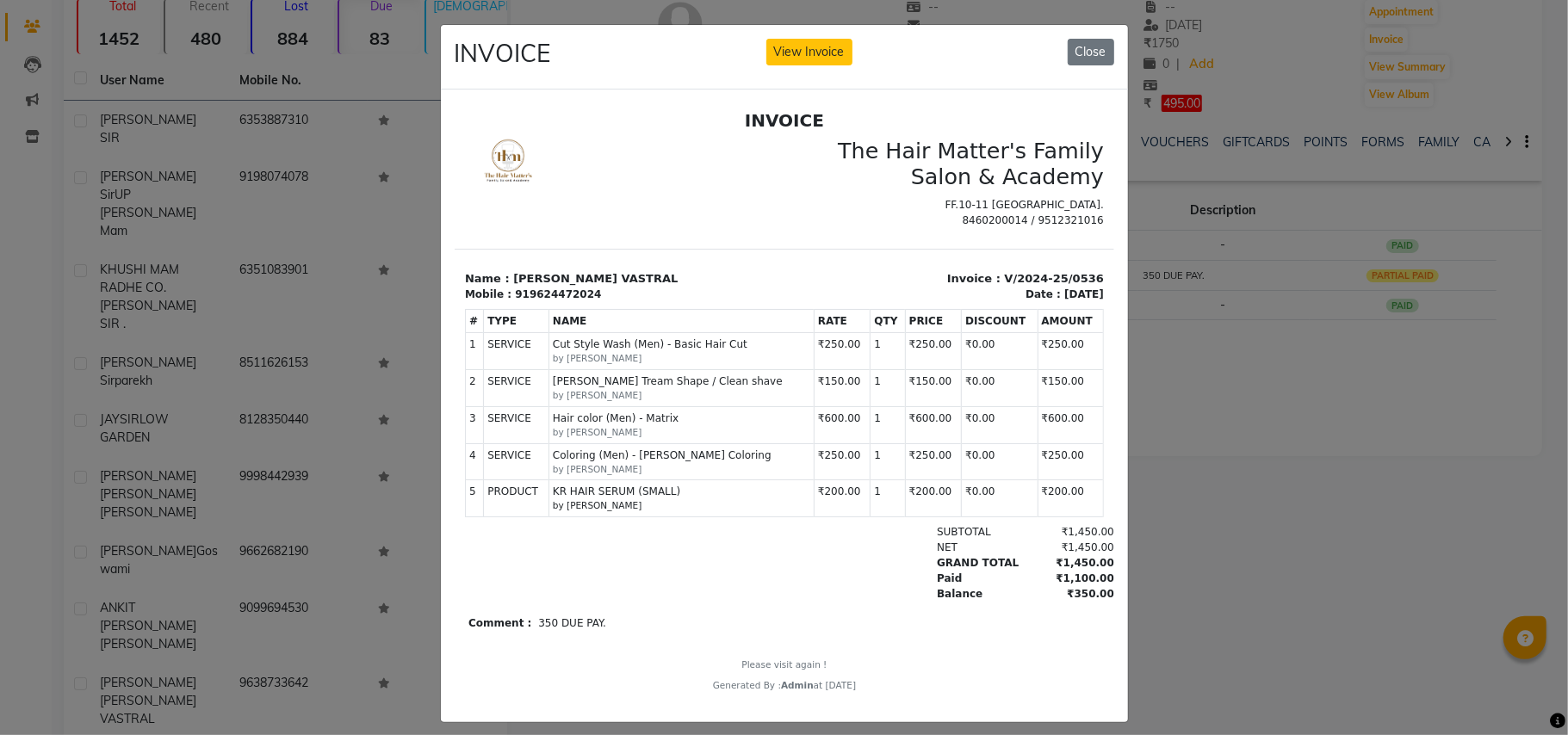
scroll to position [13, 0]
click at [1102, 57] on button "Close" at bounding box center [1090, 52] width 47 height 27
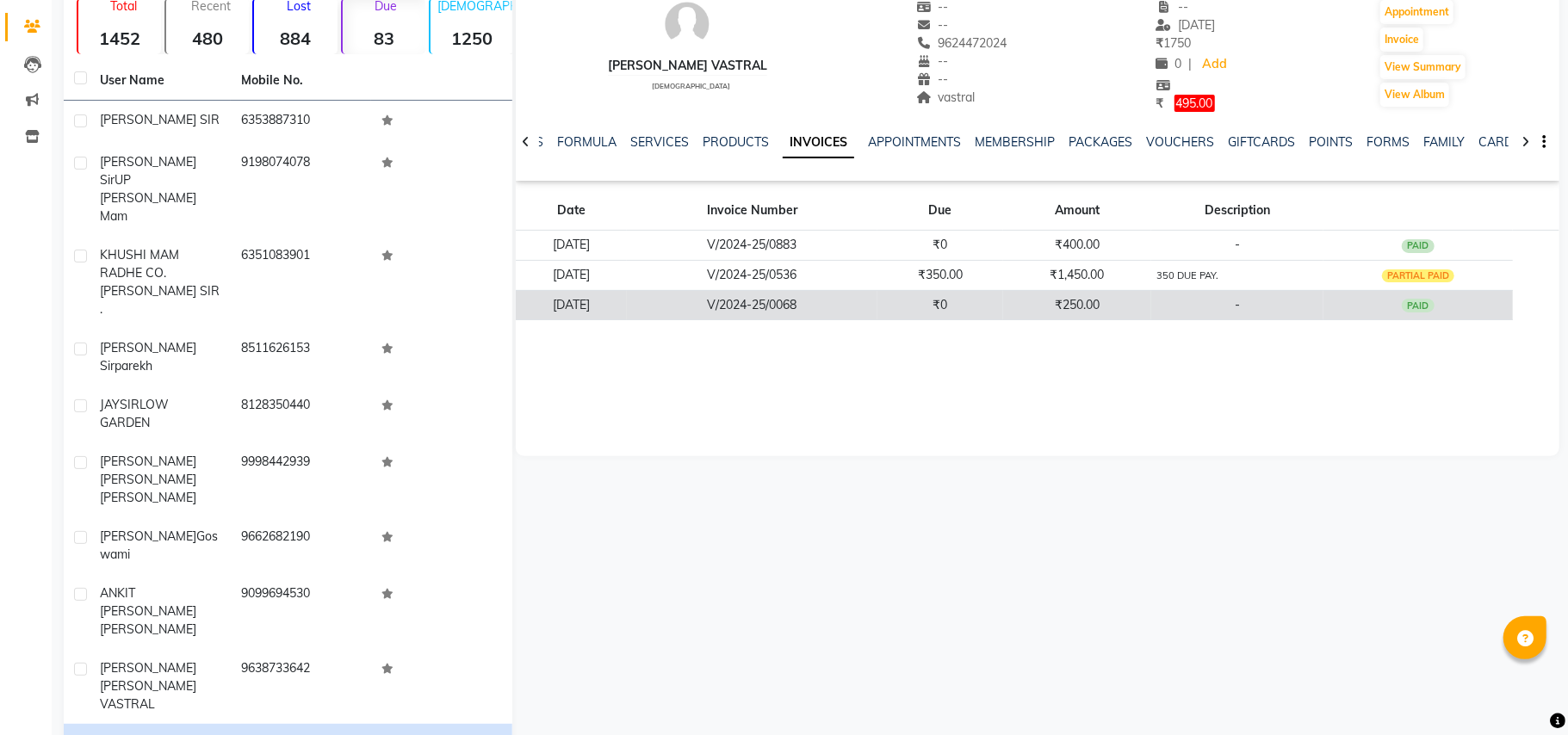
scroll to position [120, 0]
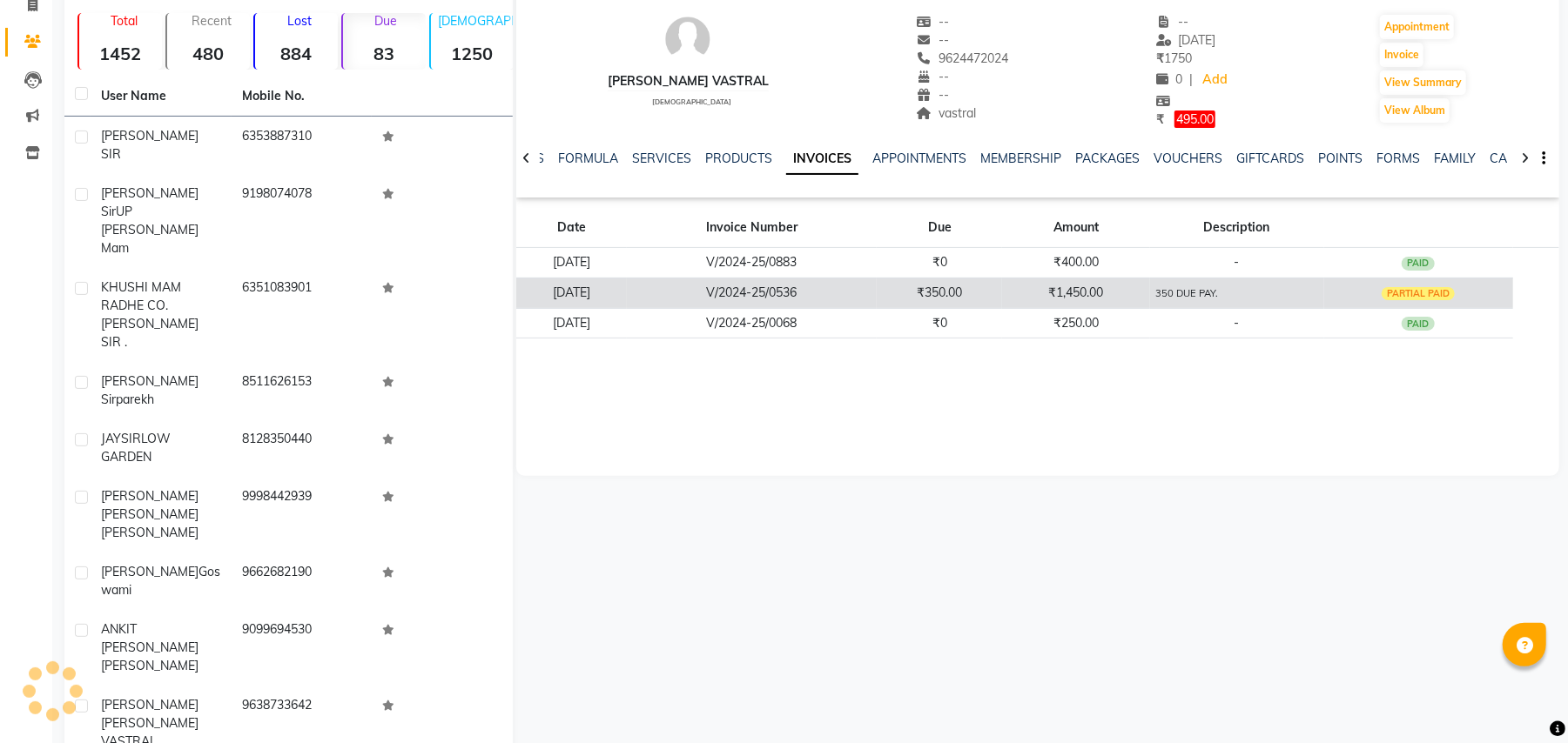
click at [1116, 293] on td "₹1,450.00" at bounding box center [1076, 293] width 147 height 31
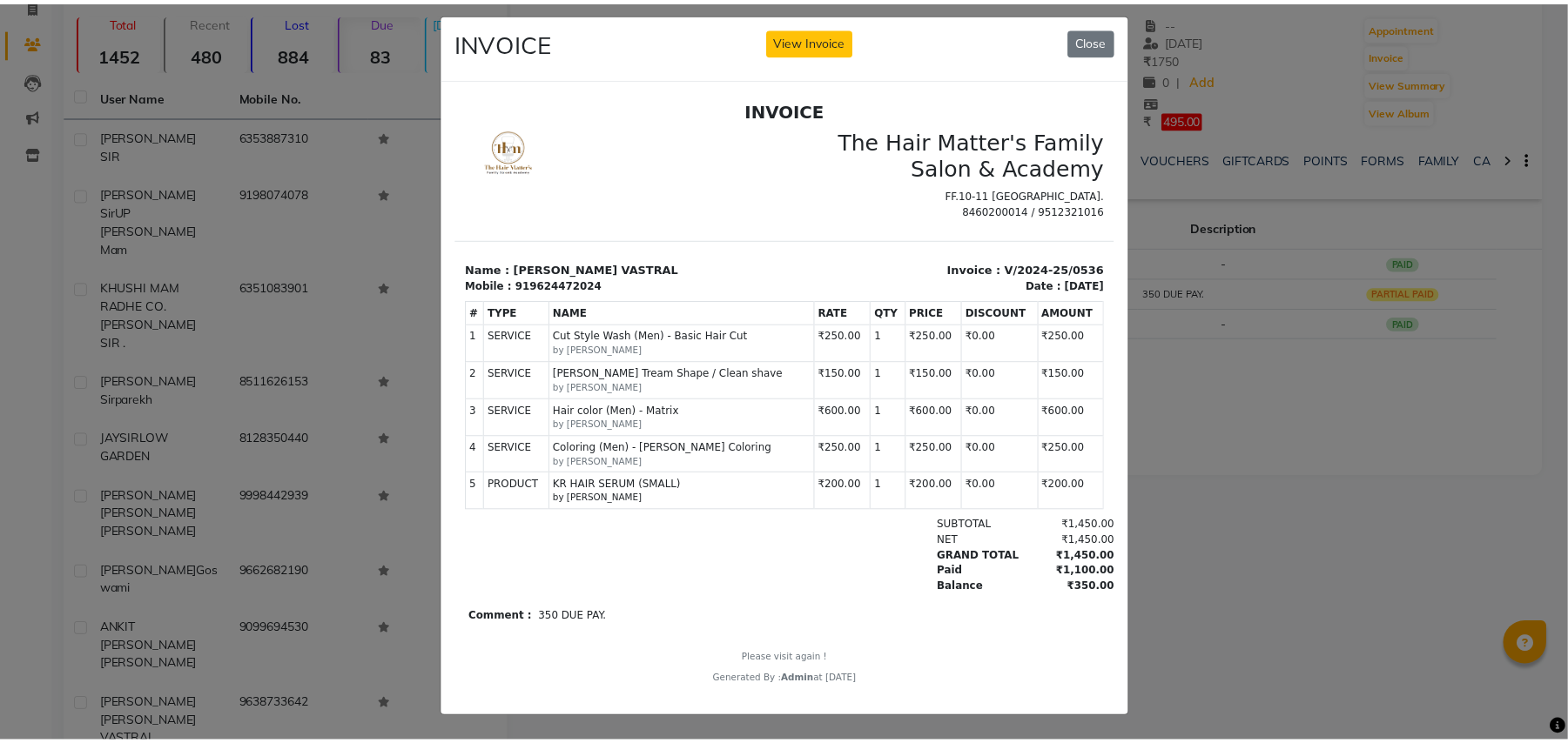
scroll to position [30, 0]
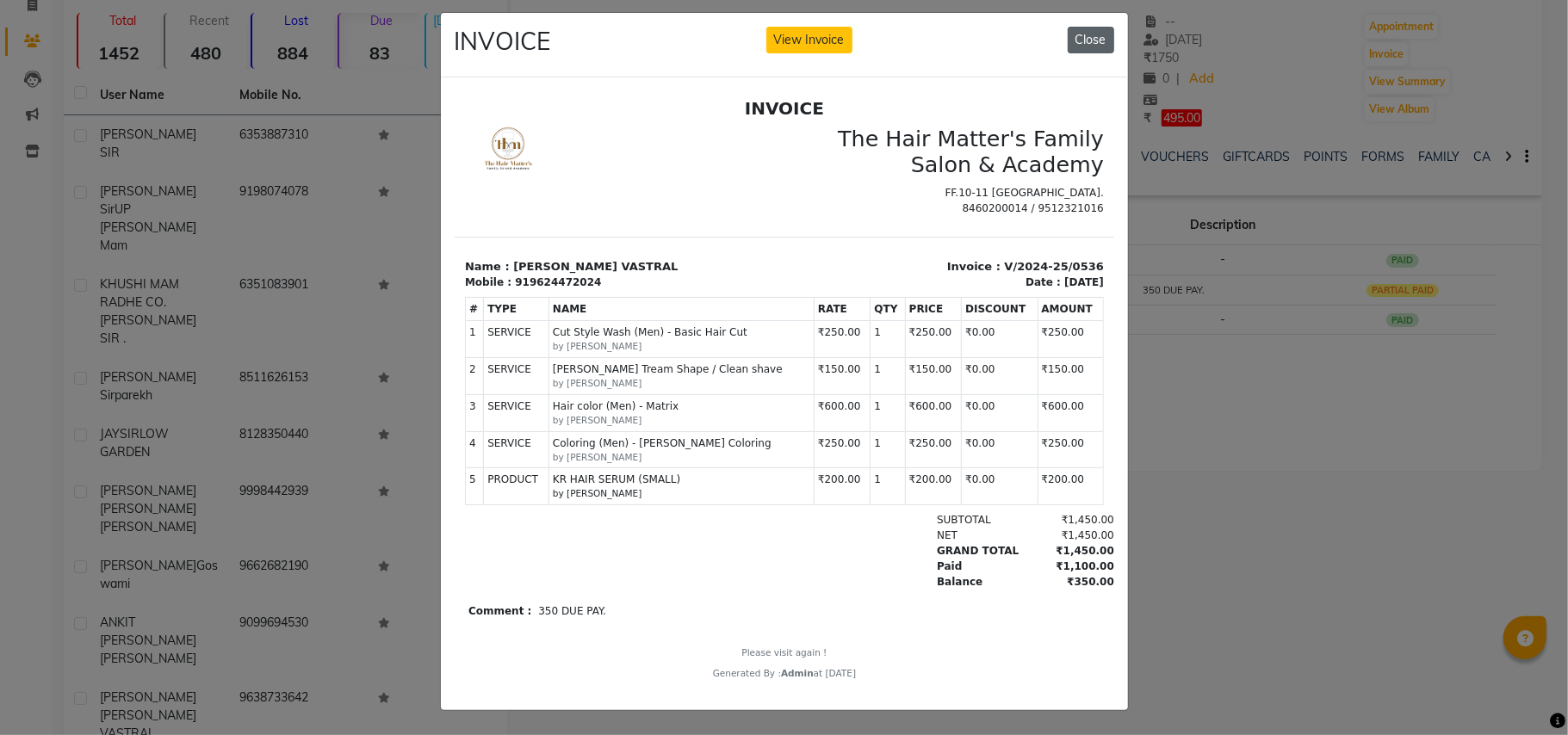
click at [1083, 27] on button "Close" at bounding box center [1090, 40] width 47 height 27
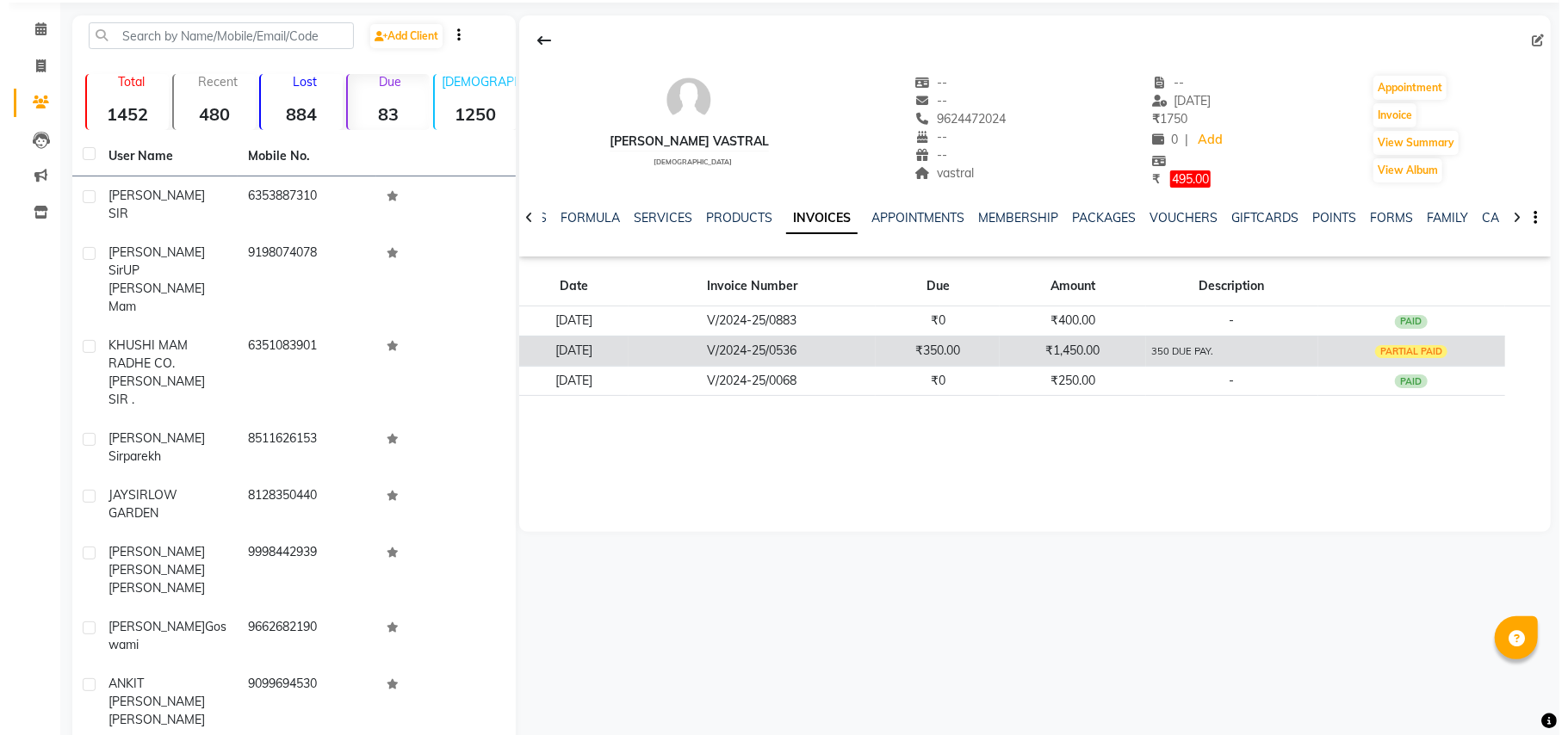
scroll to position [0, 0]
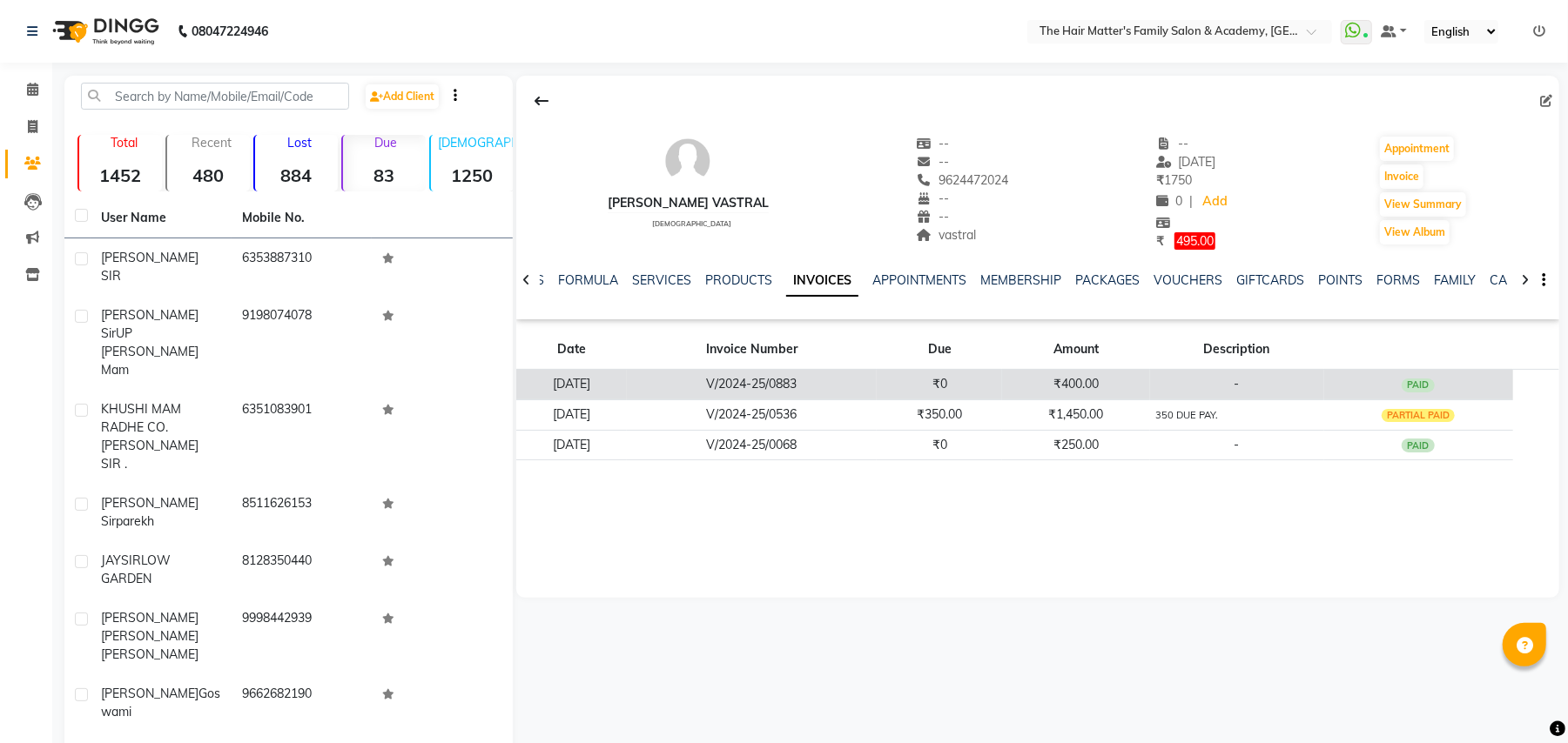
click at [1183, 377] on td "-" at bounding box center [1236, 385] width 174 height 31
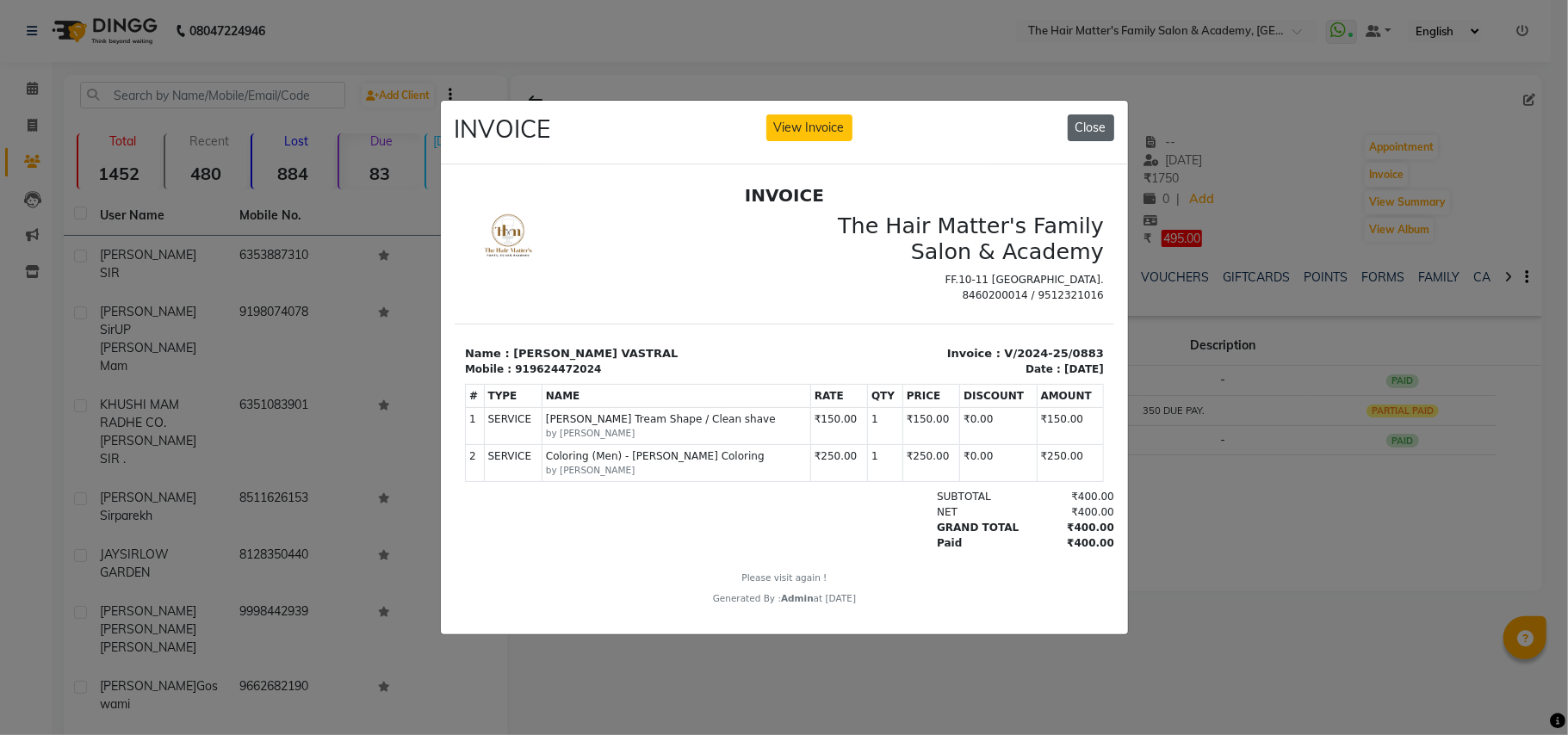
click at [1079, 126] on button "Close" at bounding box center [1090, 128] width 47 height 27
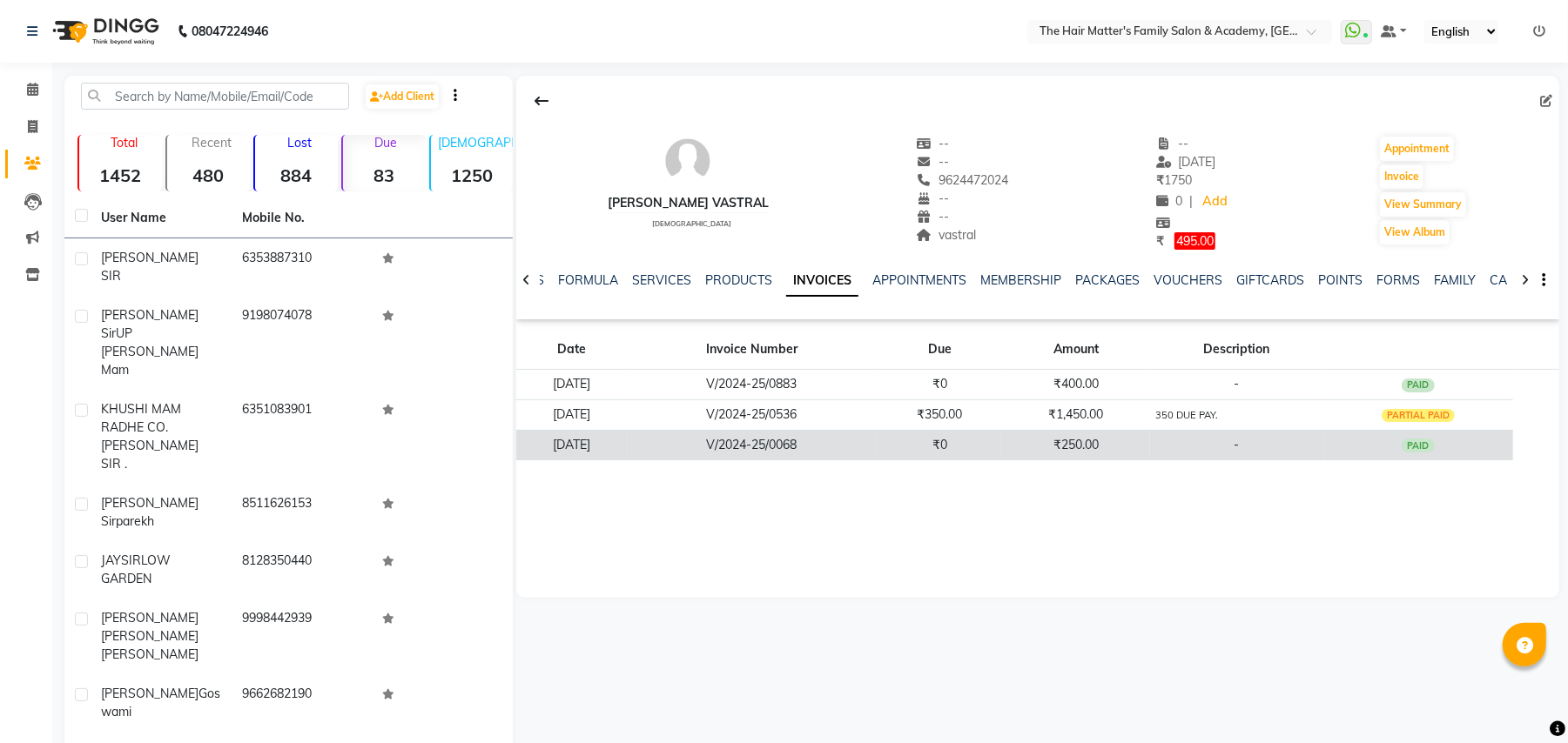
click at [1191, 432] on td "-" at bounding box center [1236, 445] width 174 height 31
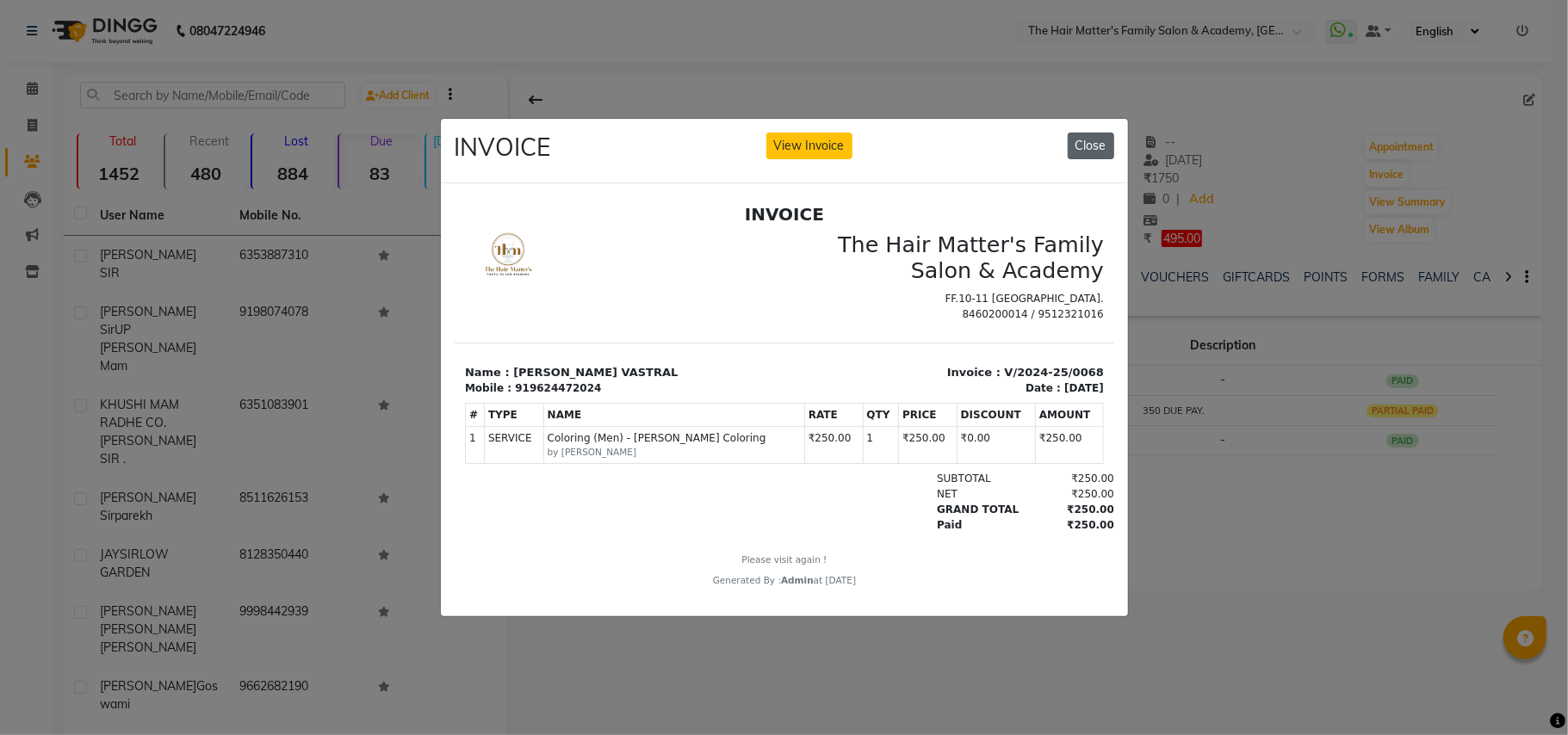
click at [1075, 143] on button "Close" at bounding box center [1090, 146] width 47 height 27
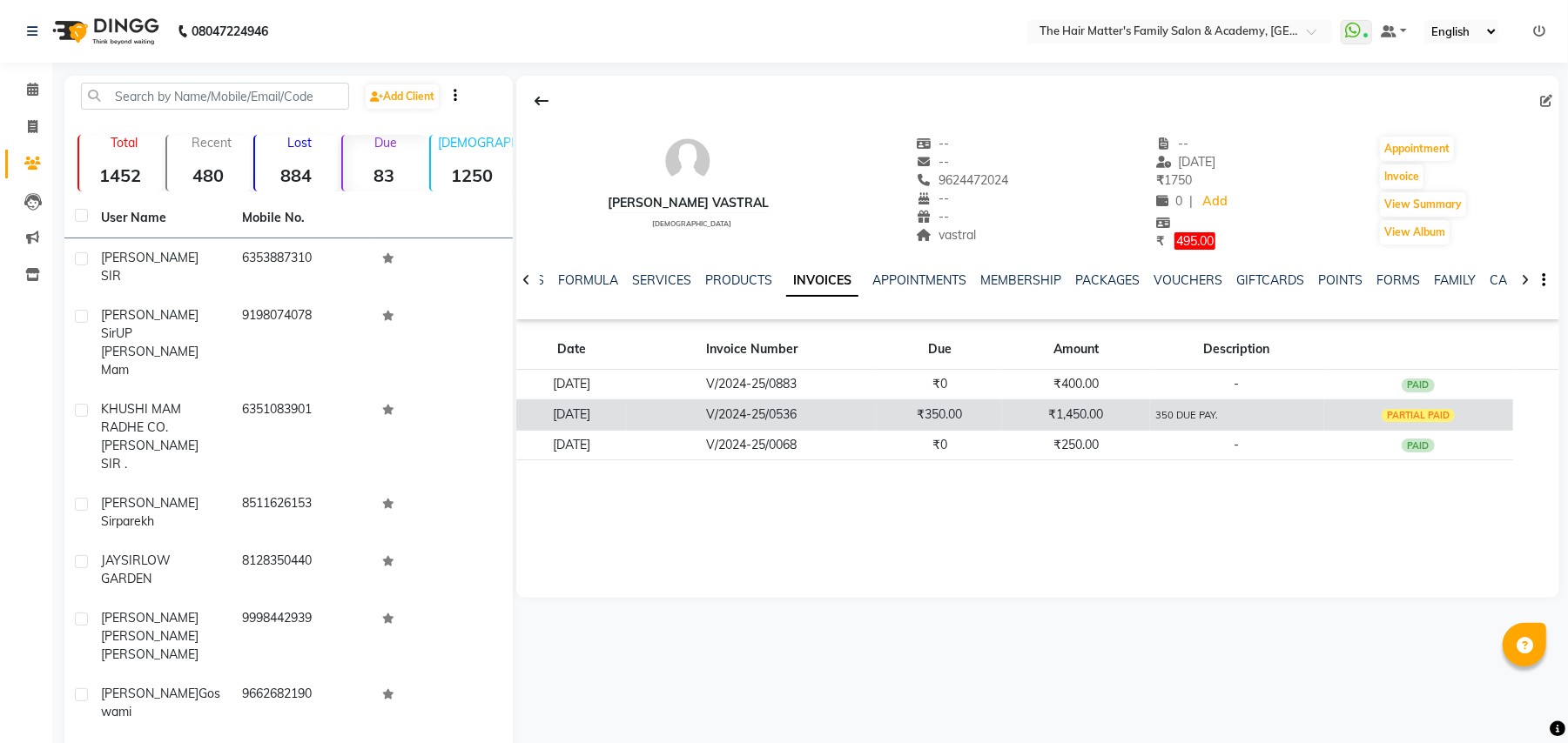
click at [1235, 427] on td "350 DUE PAY." at bounding box center [1236, 415] width 174 height 31
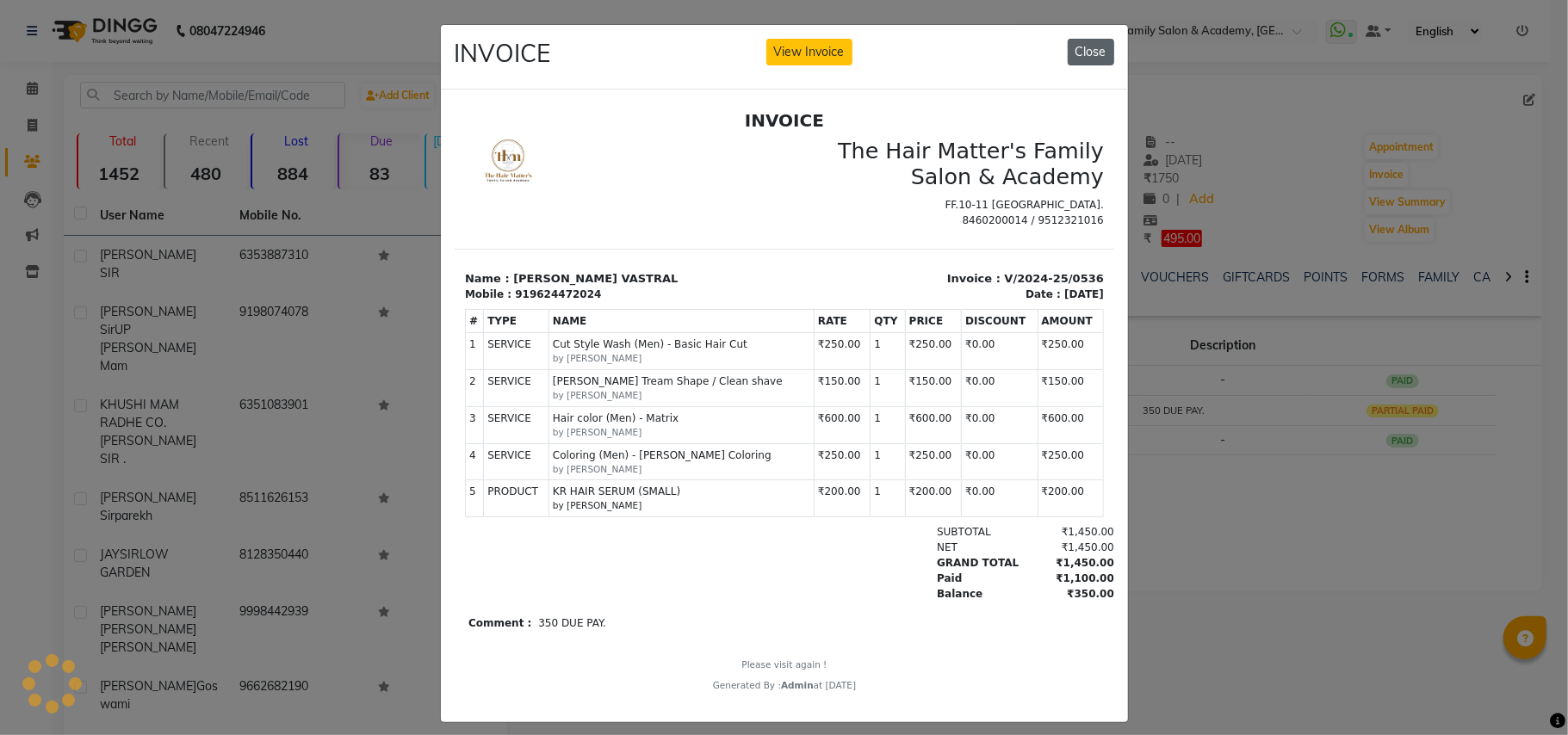
click at [1092, 42] on button "Close" at bounding box center [1090, 52] width 47 height 27
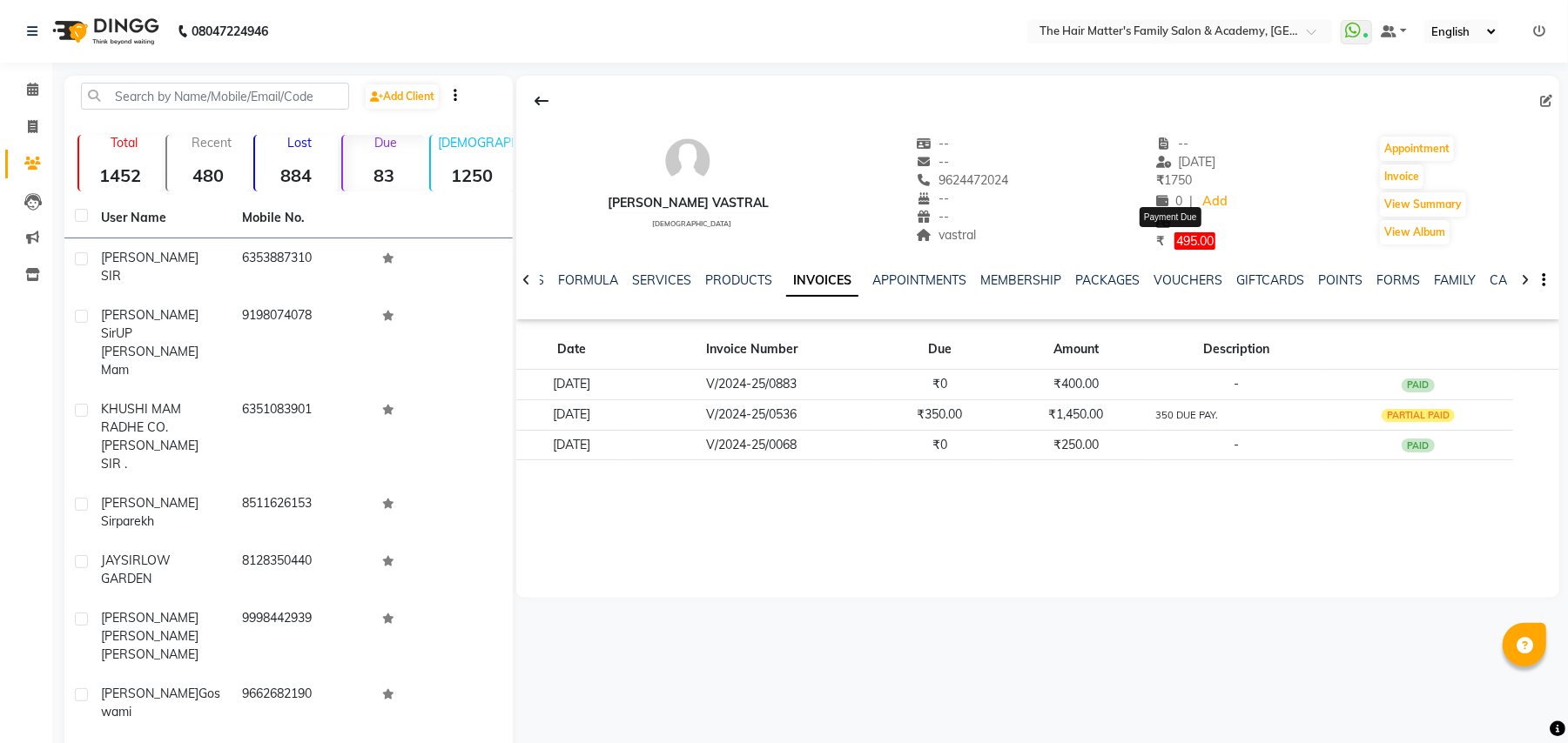
click at [1195, 237] on span "495.00" at bounding box center [1194, 241] width 40 height 17
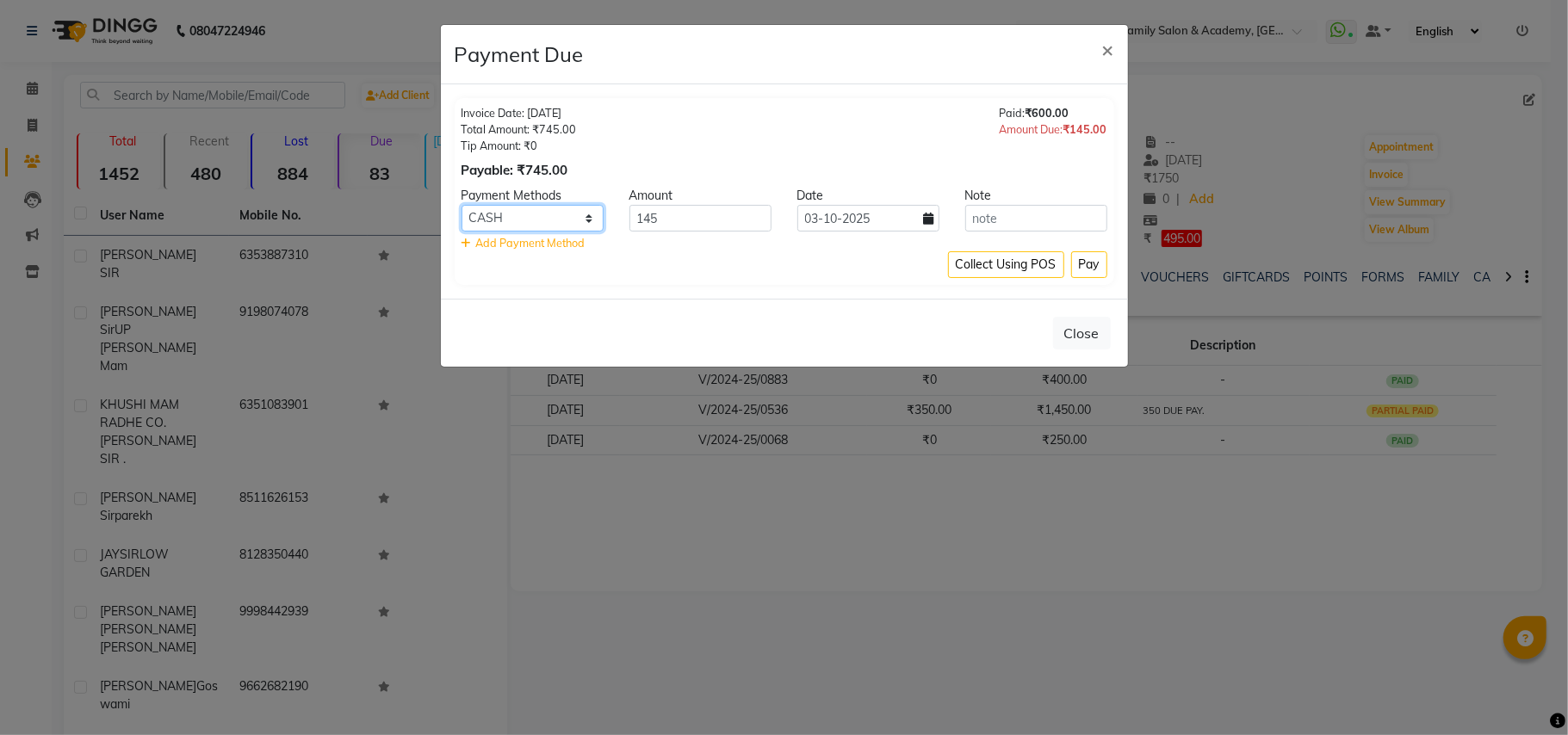
click at [565, 220] on select "CARD GPay UPI PhonePe PayTM CASH ONLINE" at bounding box center [532, 218] width 142 height 27
select select "2"
click at [461, 206] on select "CARD GPay UPI PhonePe PayTM CASH ONLINE" at bounding box center [532, 218] width 142 height 27
click at [1058, 226] on input "text" at bounding box center [1035, 218] width 142 height 27
type input "ram"
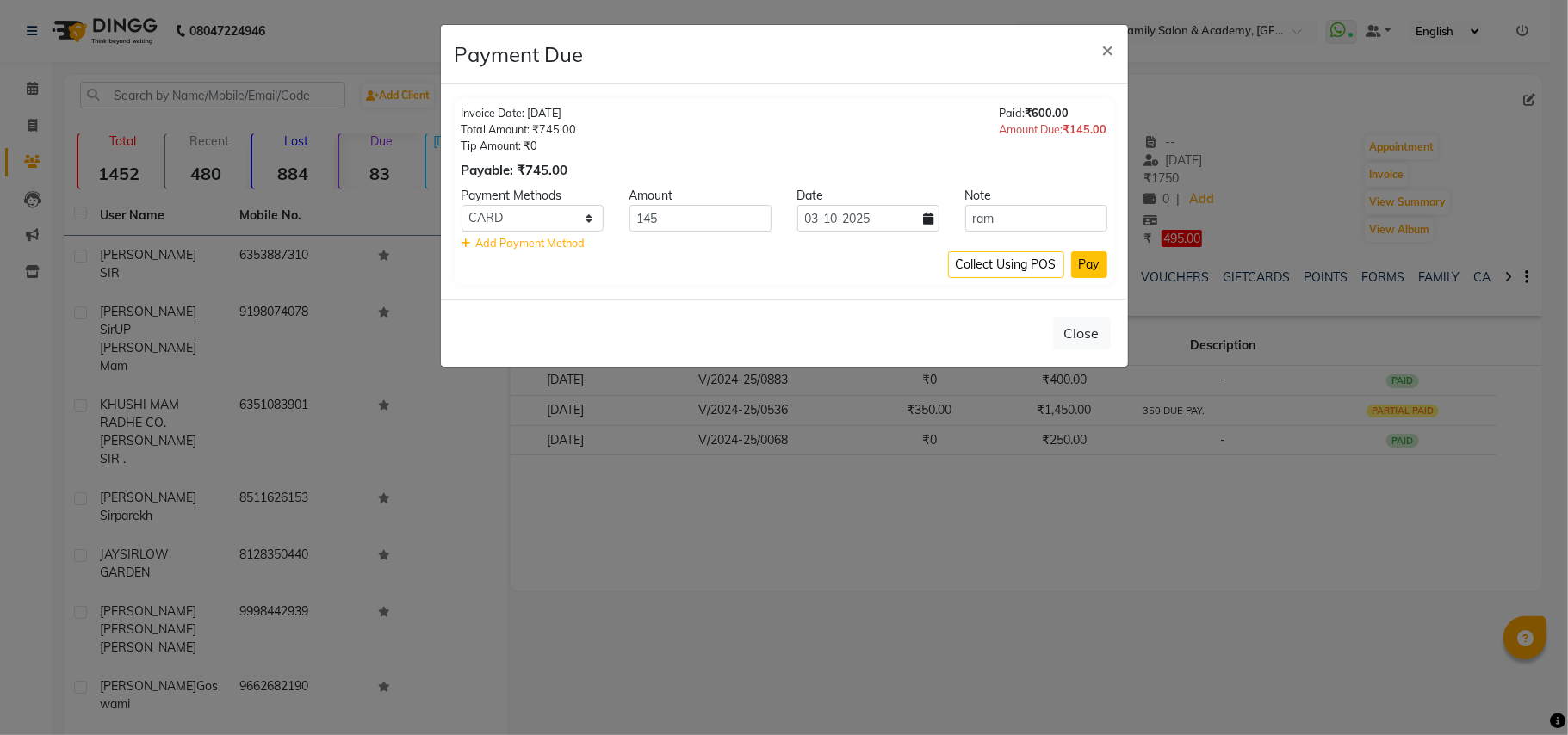
click at [1075, 270] on button "Pay" at bounding box center [1089, 265] width 36 height 27
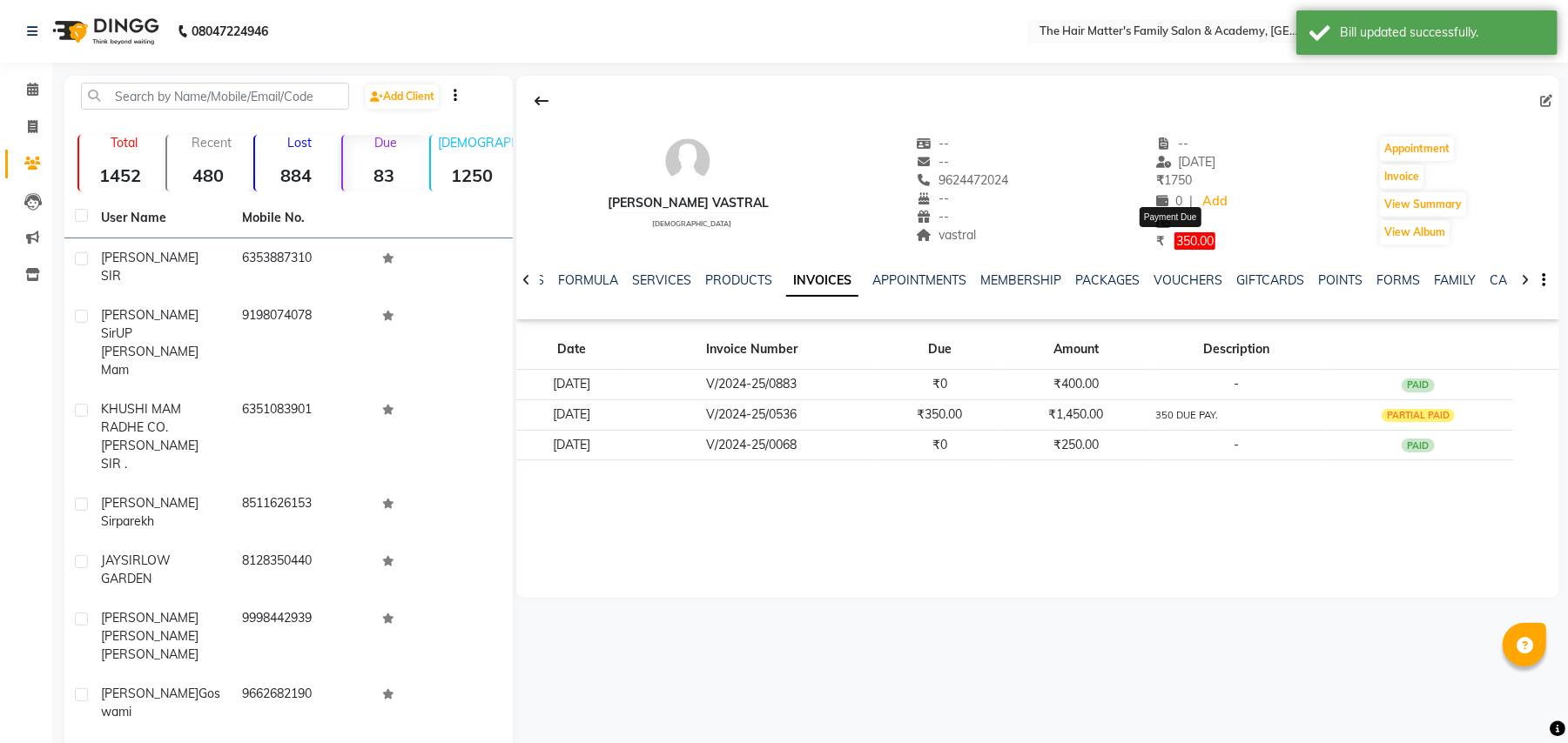
click at [1179, 244] on span "350.00" at bounding box center [1194, 241] width 40 height 17
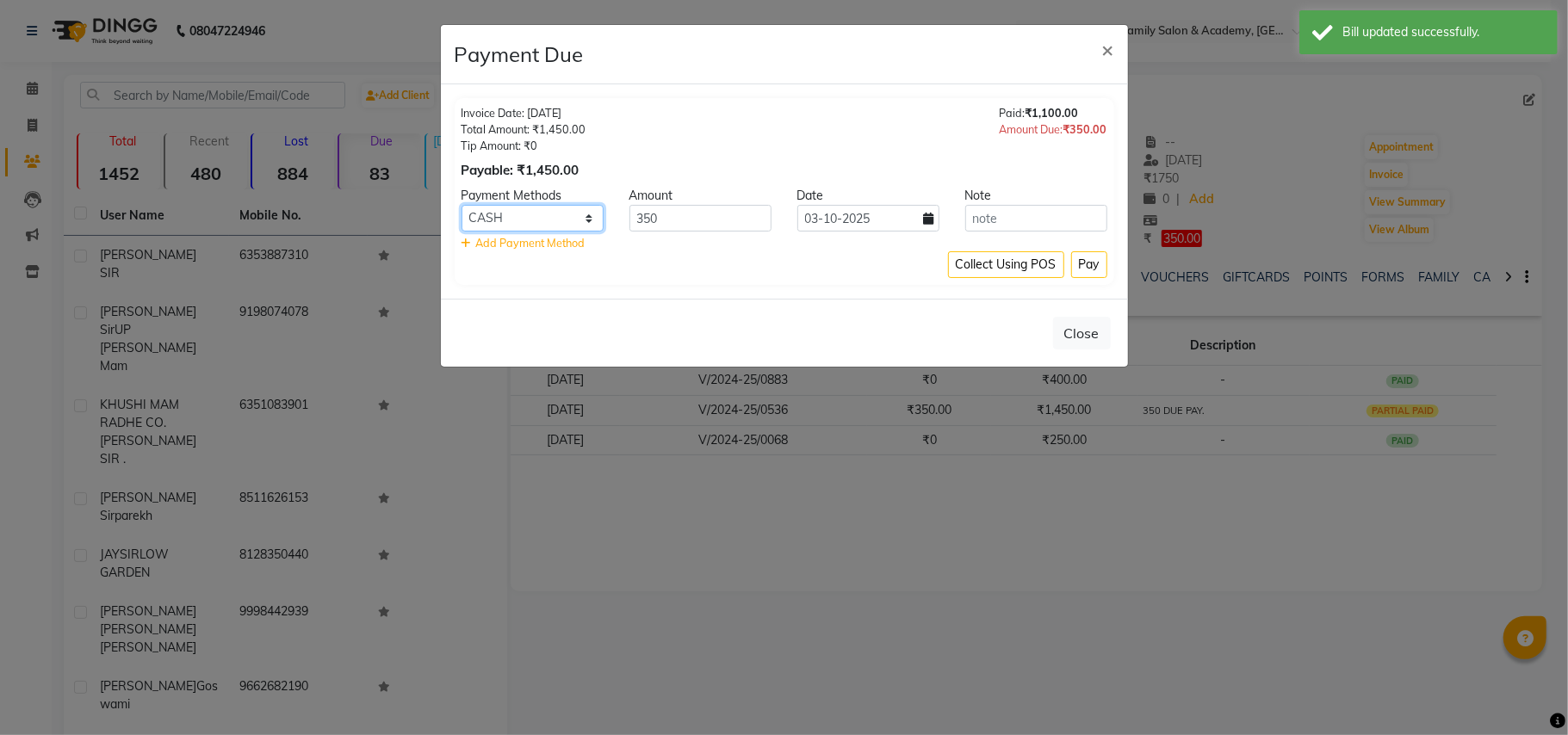
click at [569, 215] on select "CARD GPay UPI PhonePe PayTM CASH ONLINE" at bounding box center [532, 218] width 142 height 27
select select "2"
click at [461, 206] on select "CARD GPay UPI PhonePe PayTM CASH ONLINE" at bounding box center [532, 218] width 142 height 27
click at [1013, 226] on input "text" at bounding box center [1035, 218] width 142 height 27
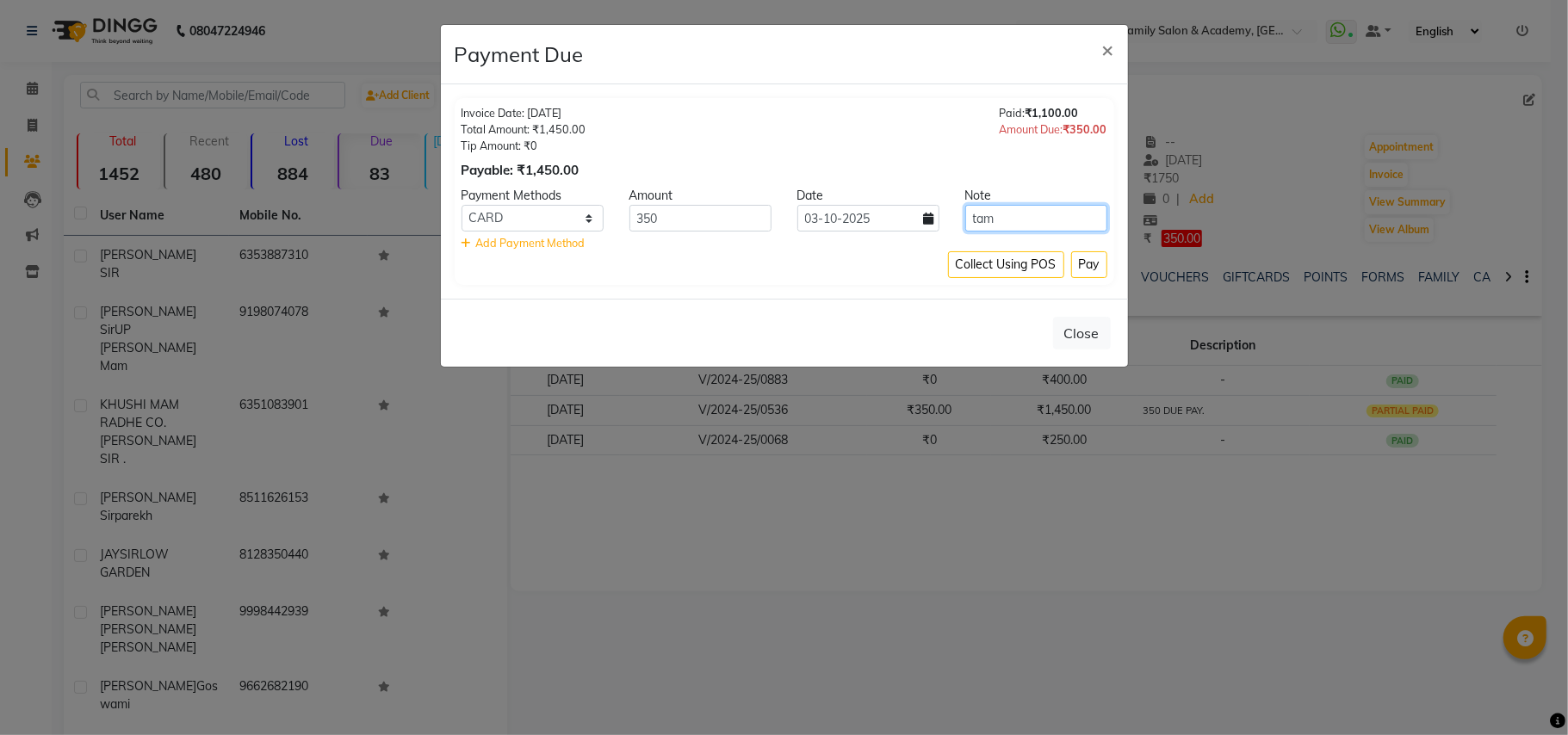
drag, startPoint x: 978, startPoint y: 218, endPoint x: 777, endPoint y: 233, distance: 201.6
click at [942, 221] on div "CARD GPay UPI PhonePe PayTM CASH ONLINE 350 03-10-2025 tam" at bounding box center [784, 218] width 671 height 27
type input "ram"
click at [1082, 272] on button "Pay" at bounding box center [1089, 265] width 36 height 27
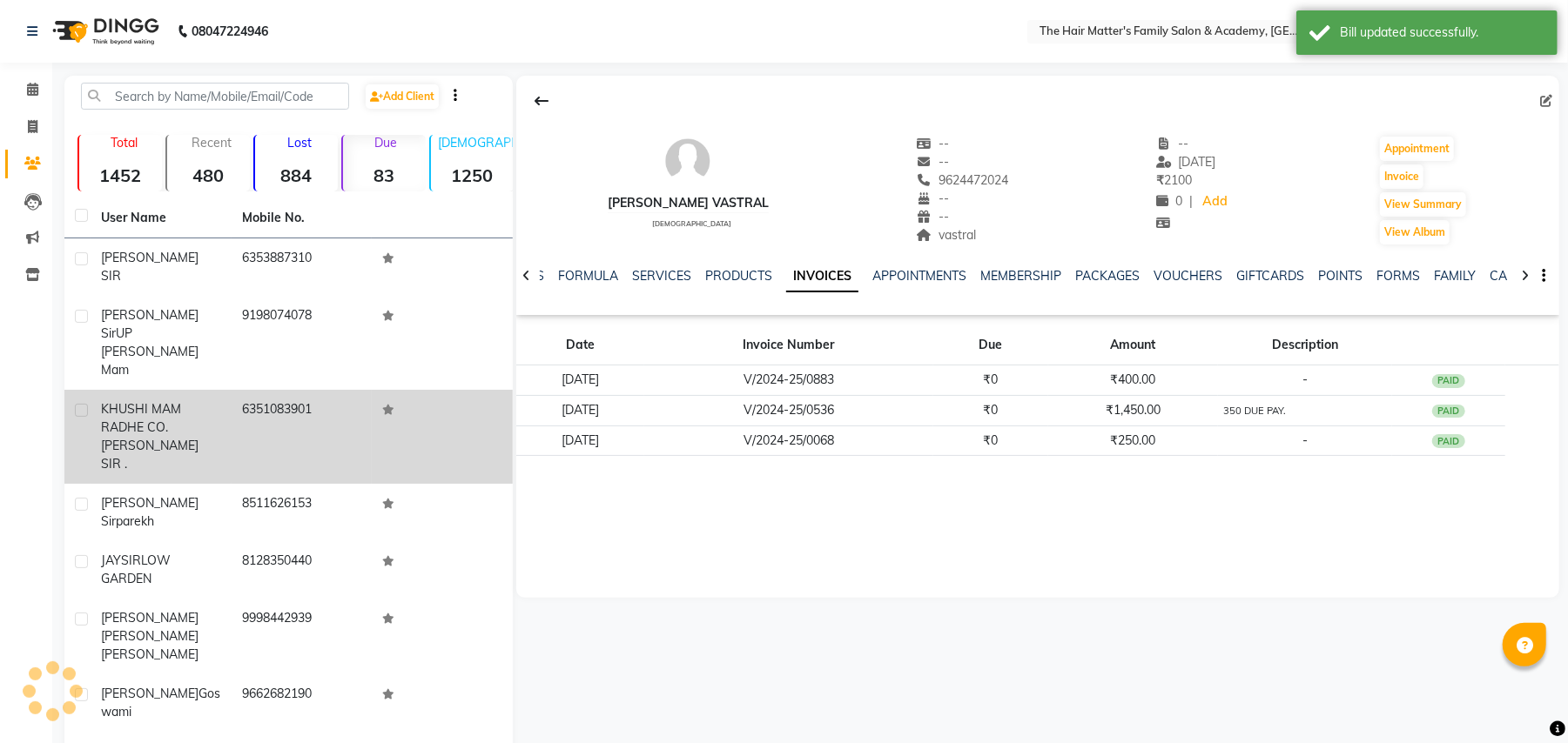
scroll to position [137, 0]
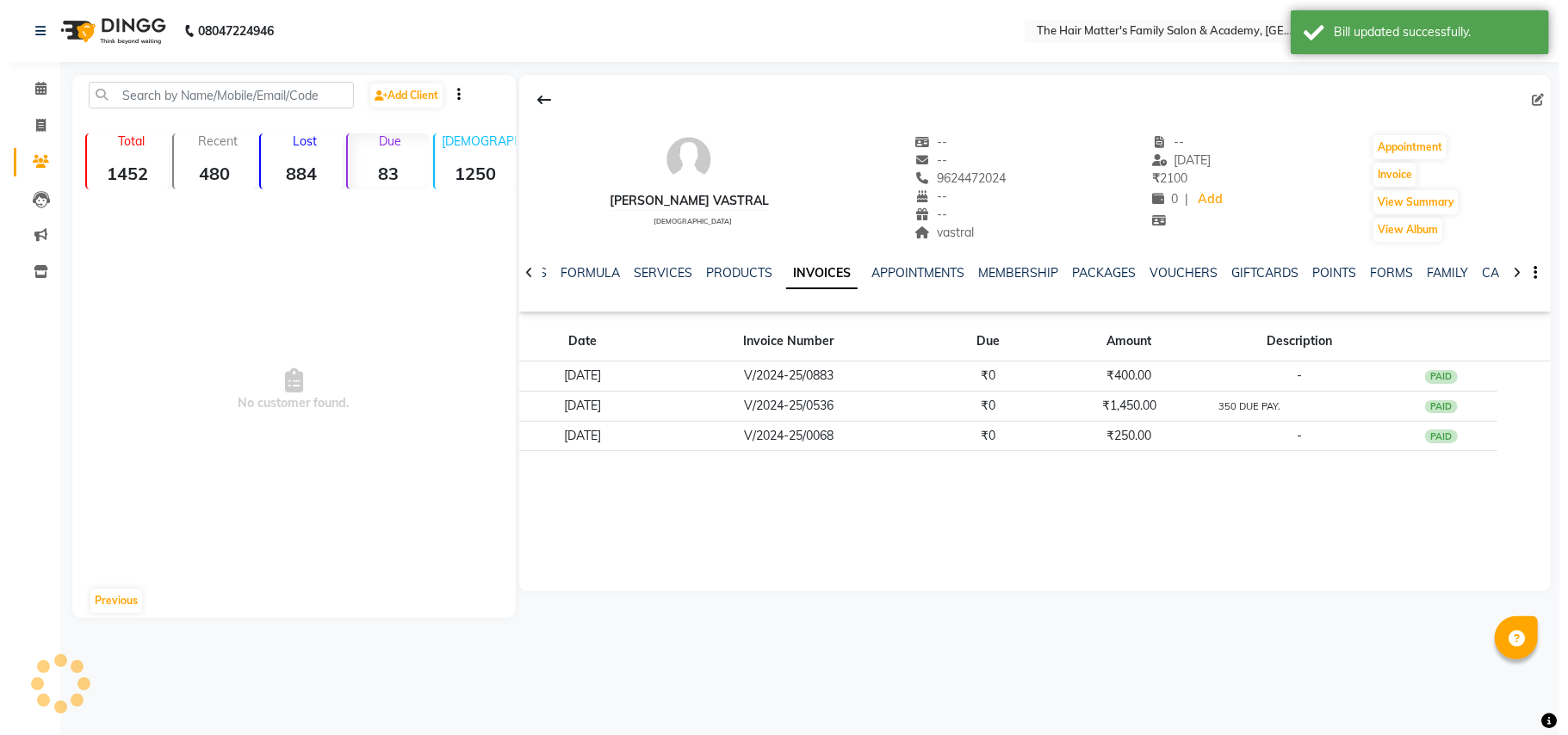
scroll to position [0, 0]
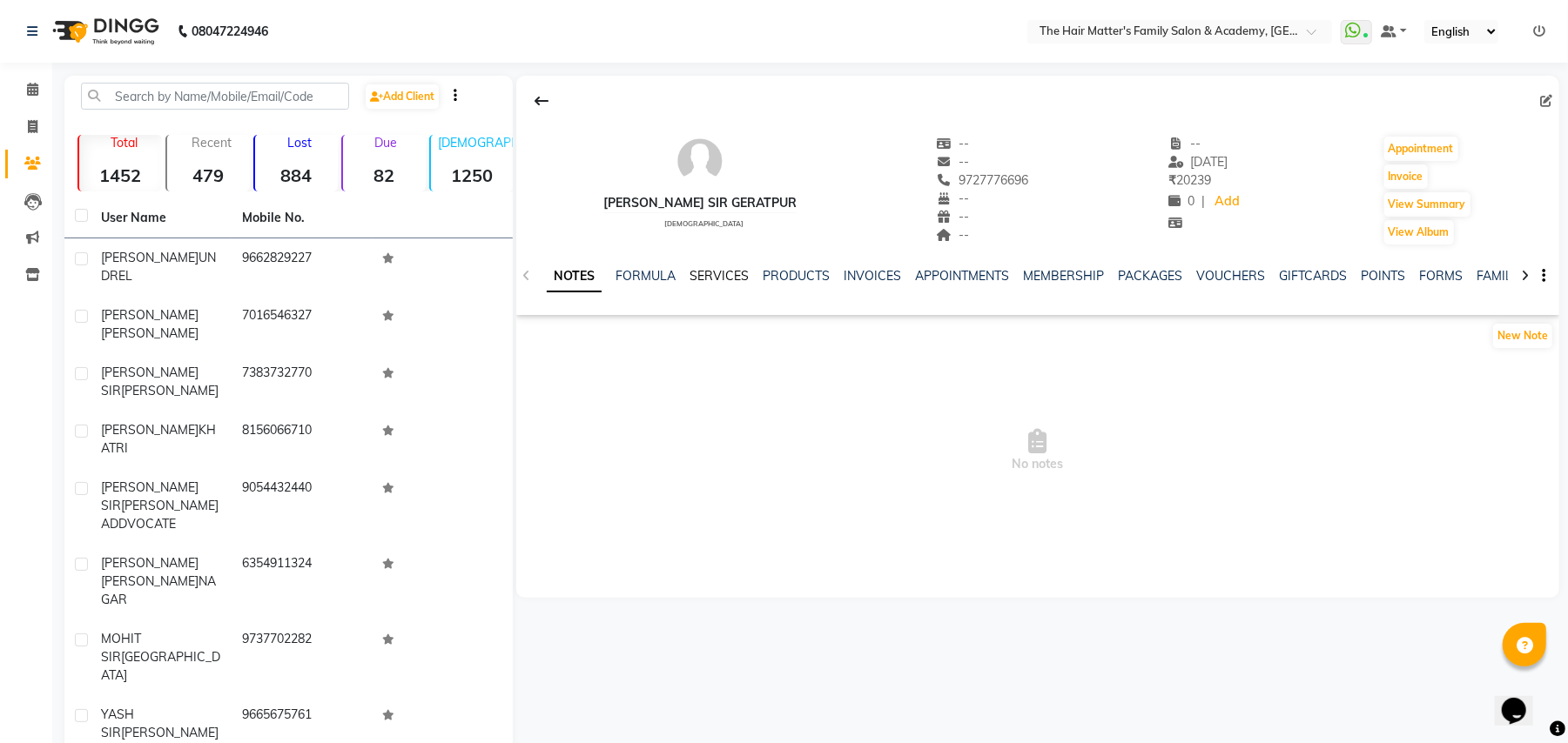
click at [712, 274] on link "SERVICES" at bounding box center [718, 276] width 59 height 15
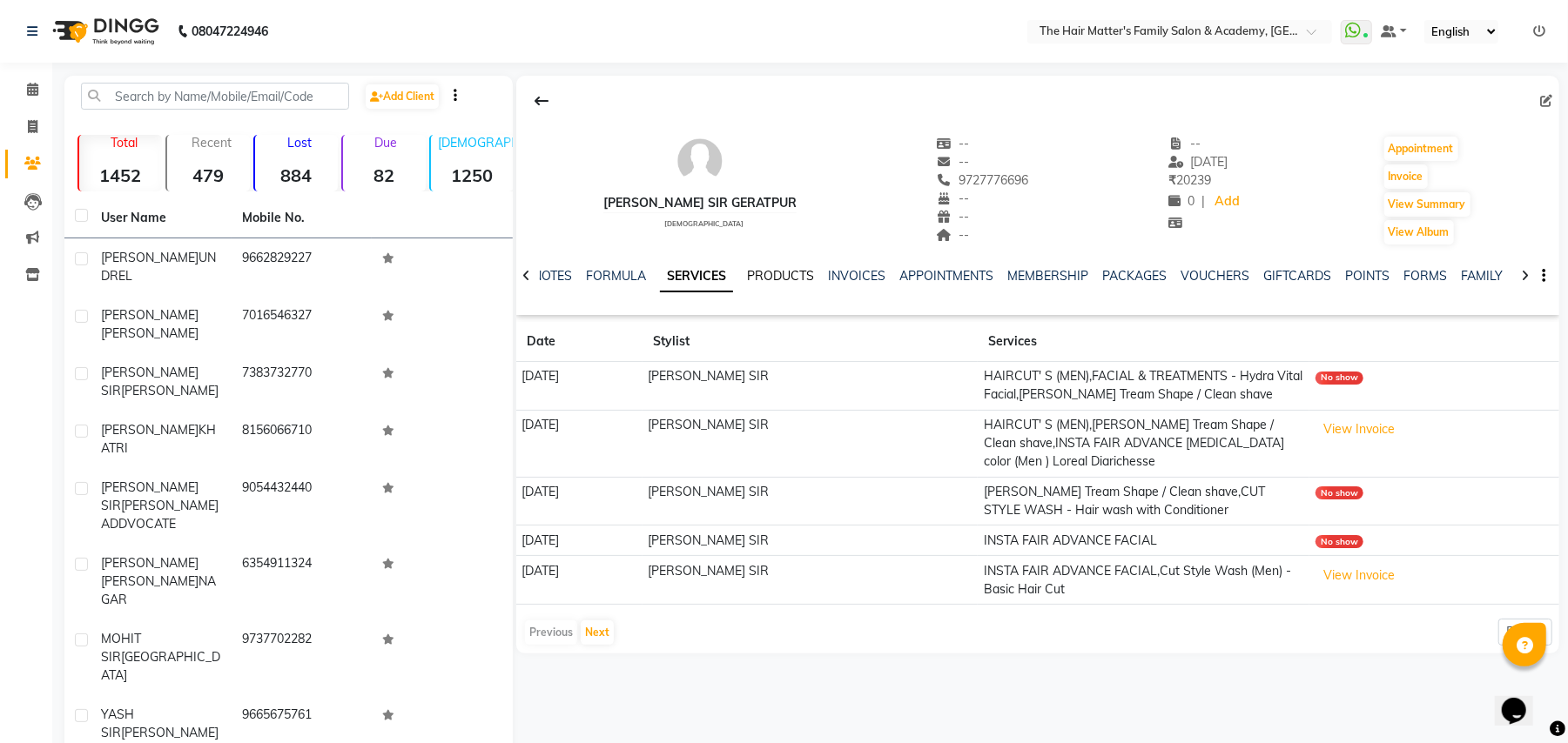
click at [810, 277] on link "PRODUCTS" at bounding box center [781, 276] width 67 height 15
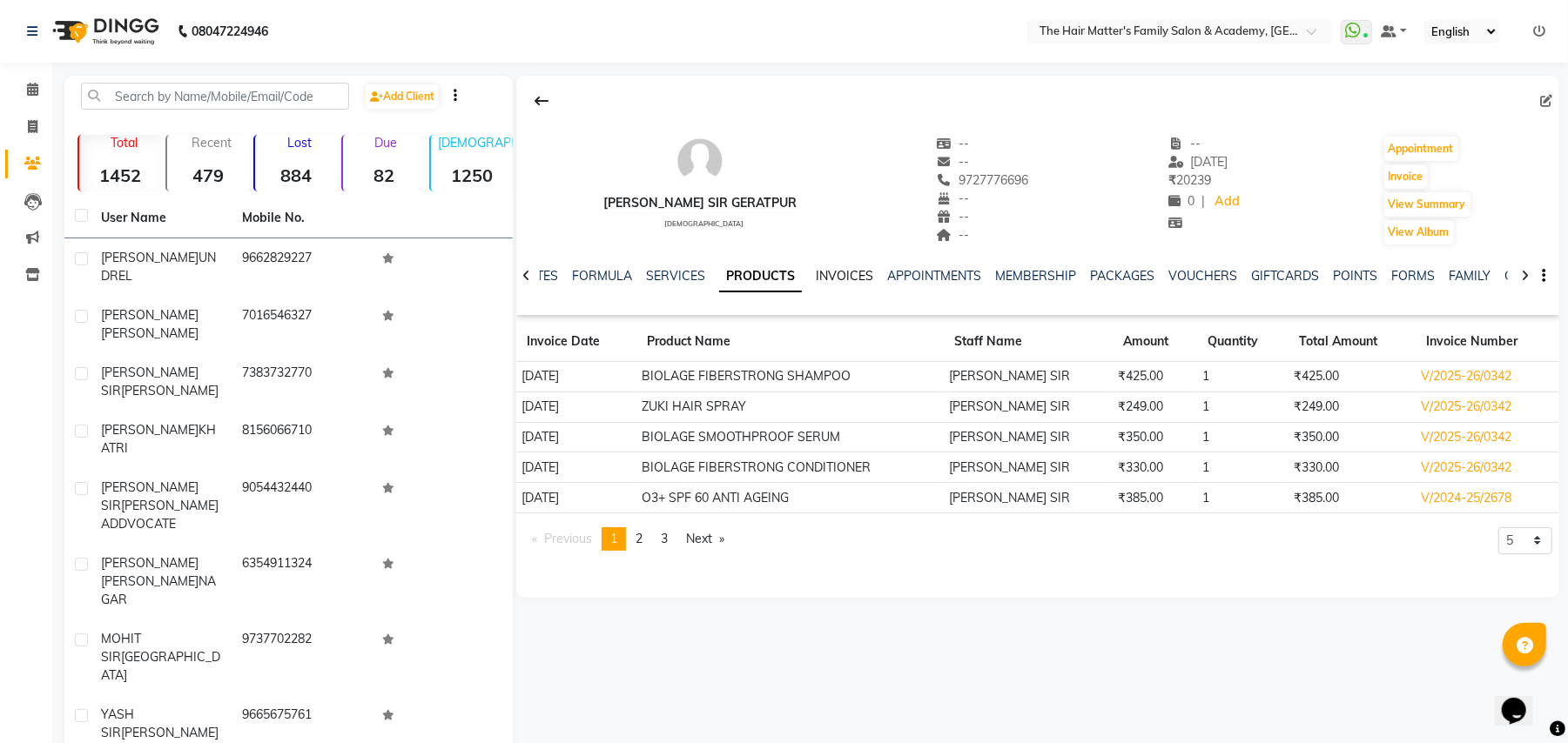
click at [815, 279] on link "INVOICES" at bounding box center [844, 276] width 58 height 15
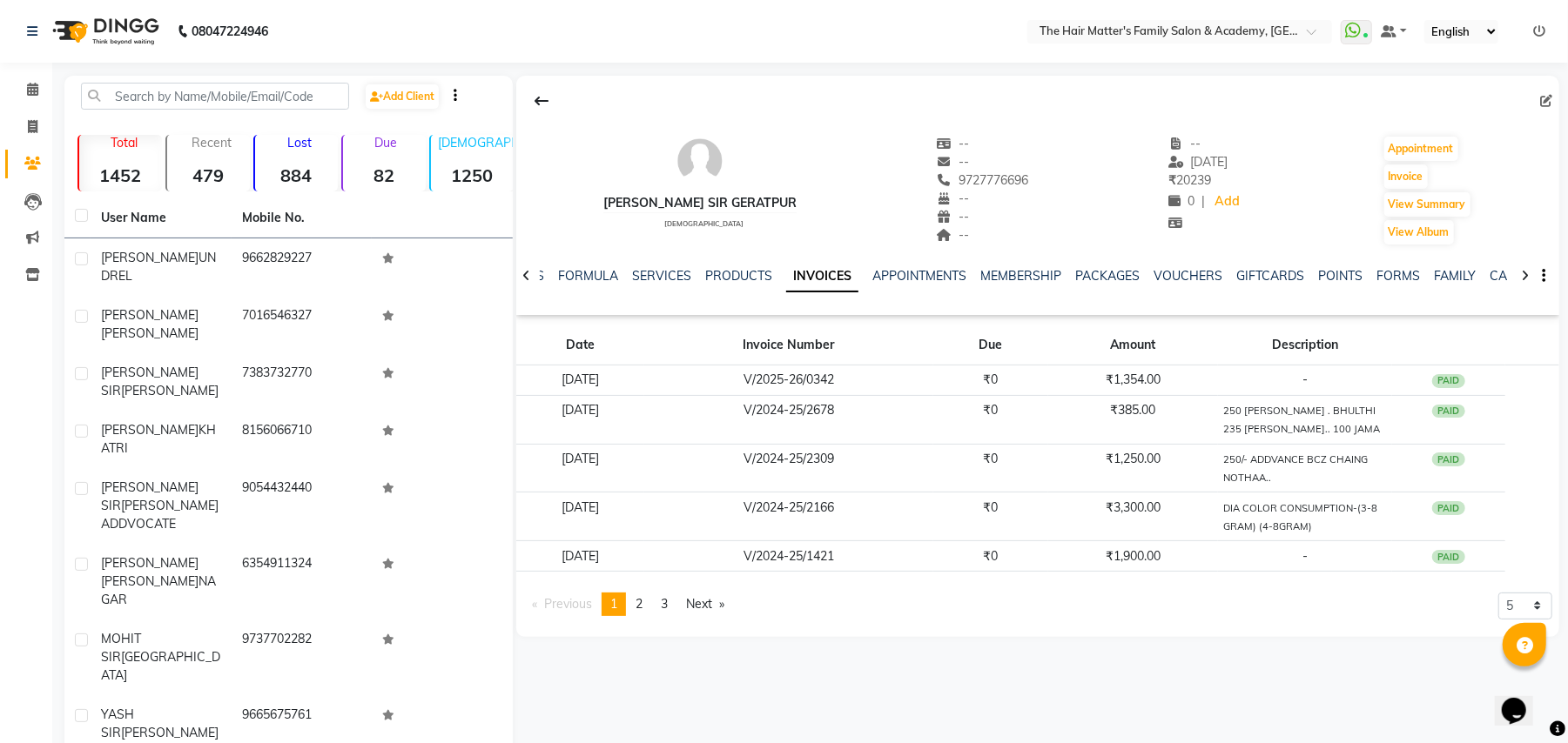
click at [818, 279] on link "INVOICES" at bounding box center [822, 277] width 72 height 32
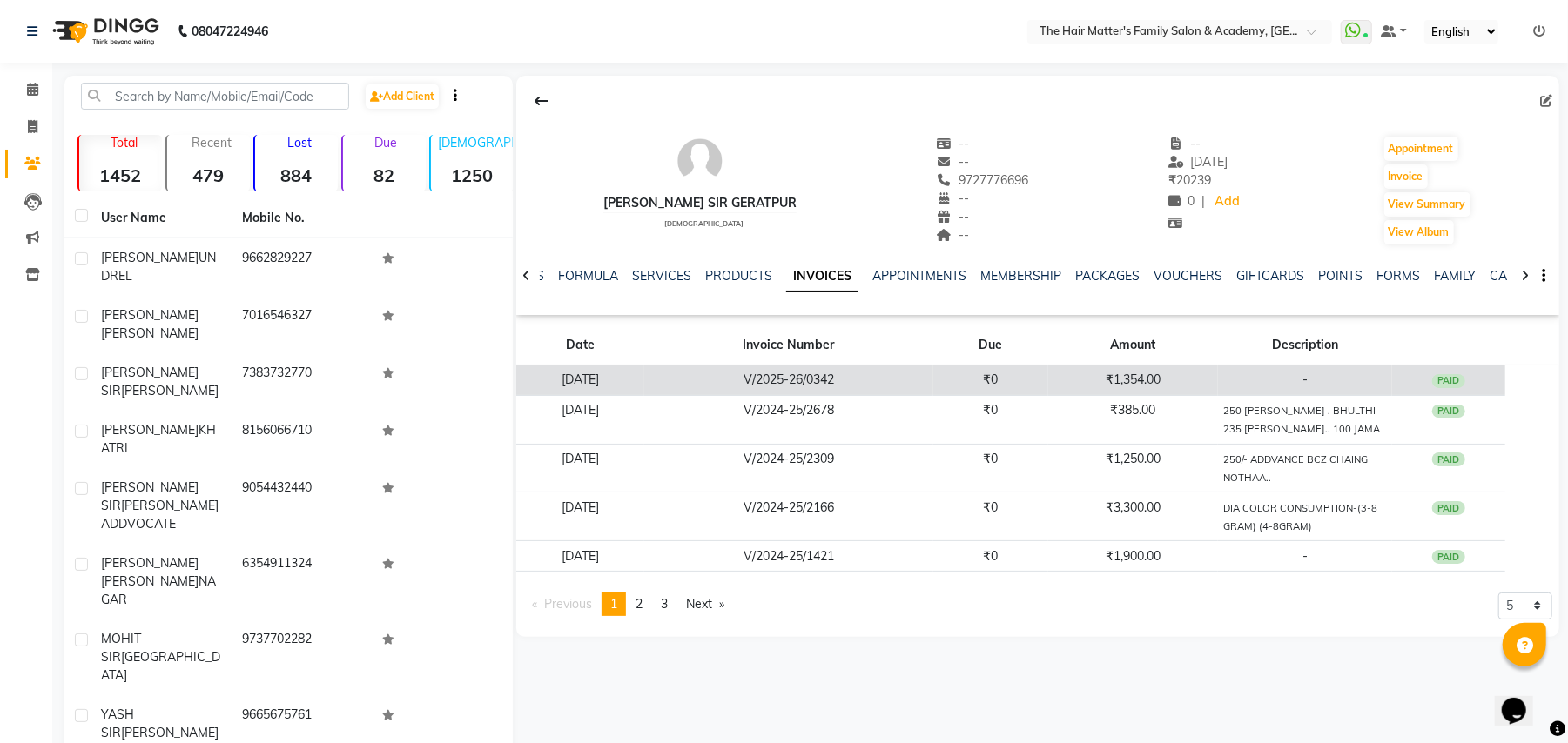
click at [1203, 378] on td "₹1,354.00" at bounding box center [1132, 381] width 171 height 31
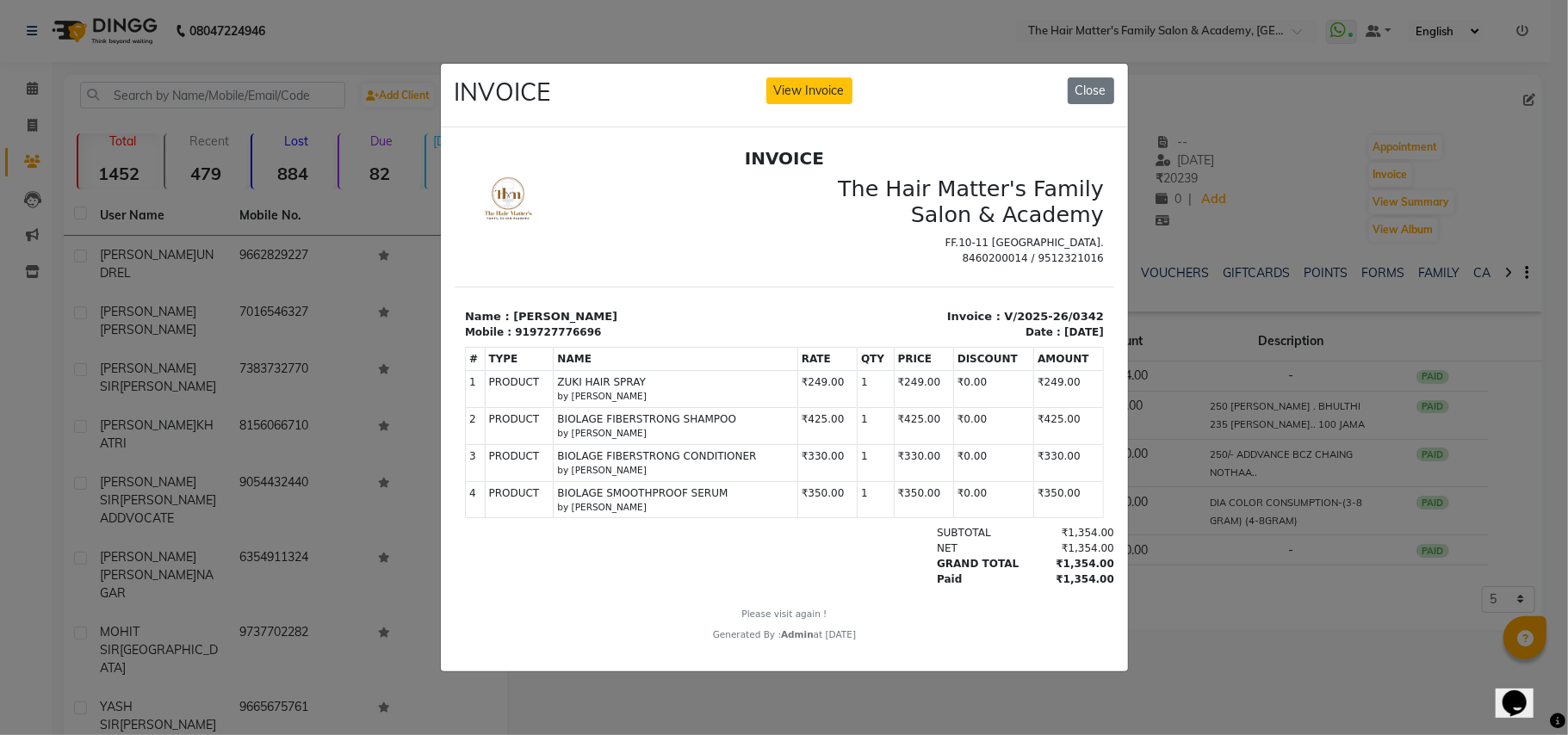
click at [1364, 439] on ngb-modal-window "INVOICE View Invoice Close" at bounding box center [784, 367] width 1568 height 735
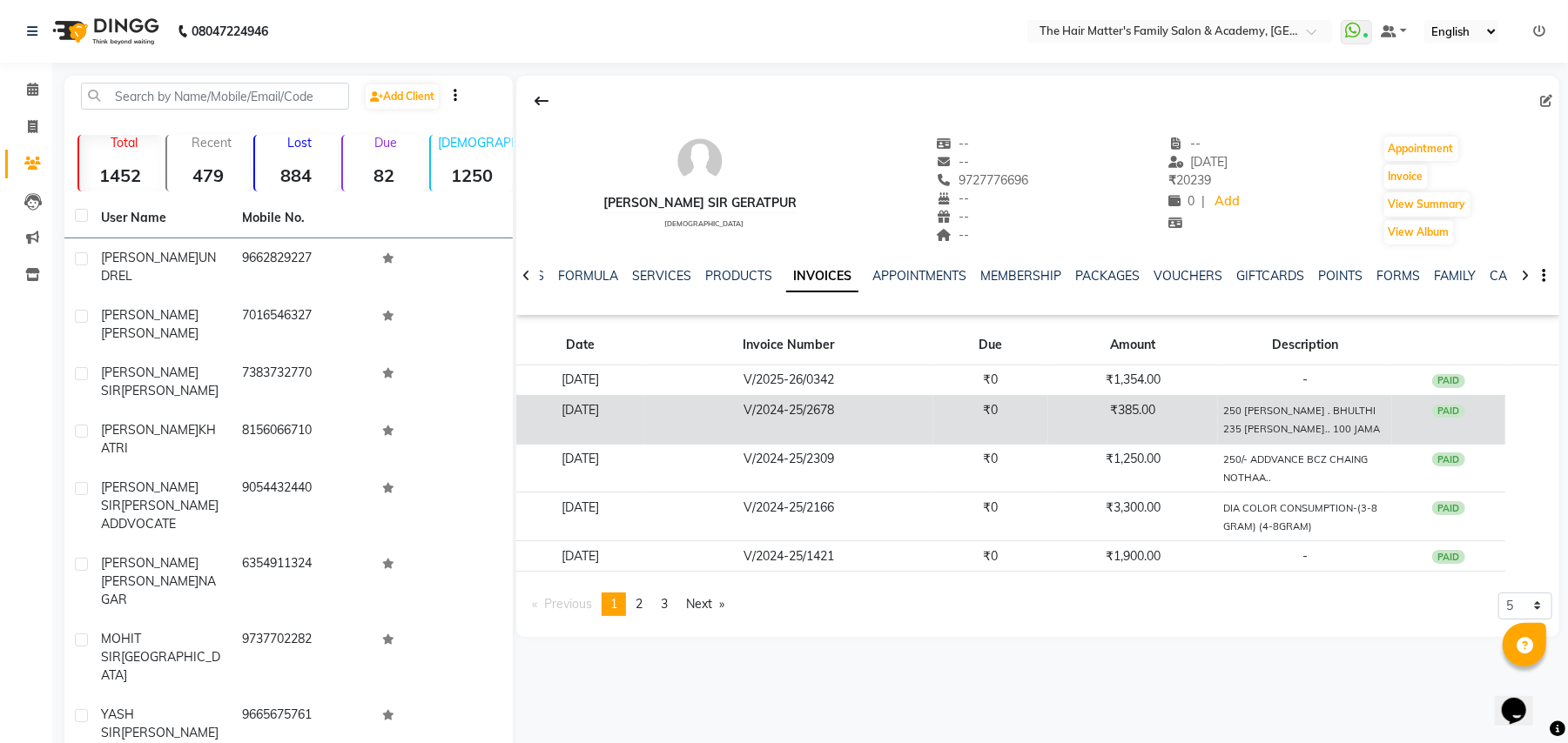
click at [808, 409] on td "V/2024-25/2678" at bounding box center [788, 419] width 289 height 49
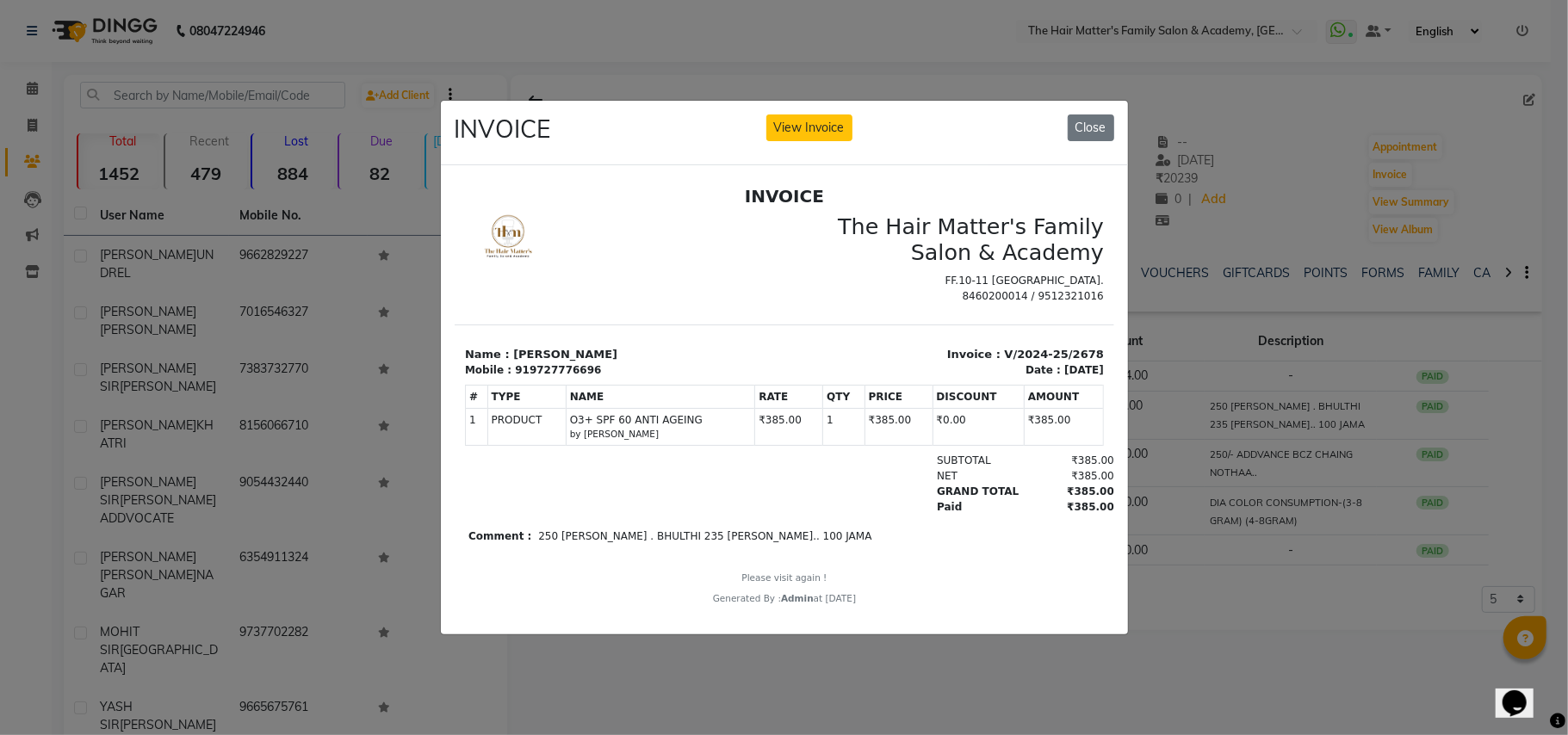
click at [1175, 415] on ngb-modal-window "INVOICE View Invoice Close" at bounding box center [784, 367] width 1568 height 735
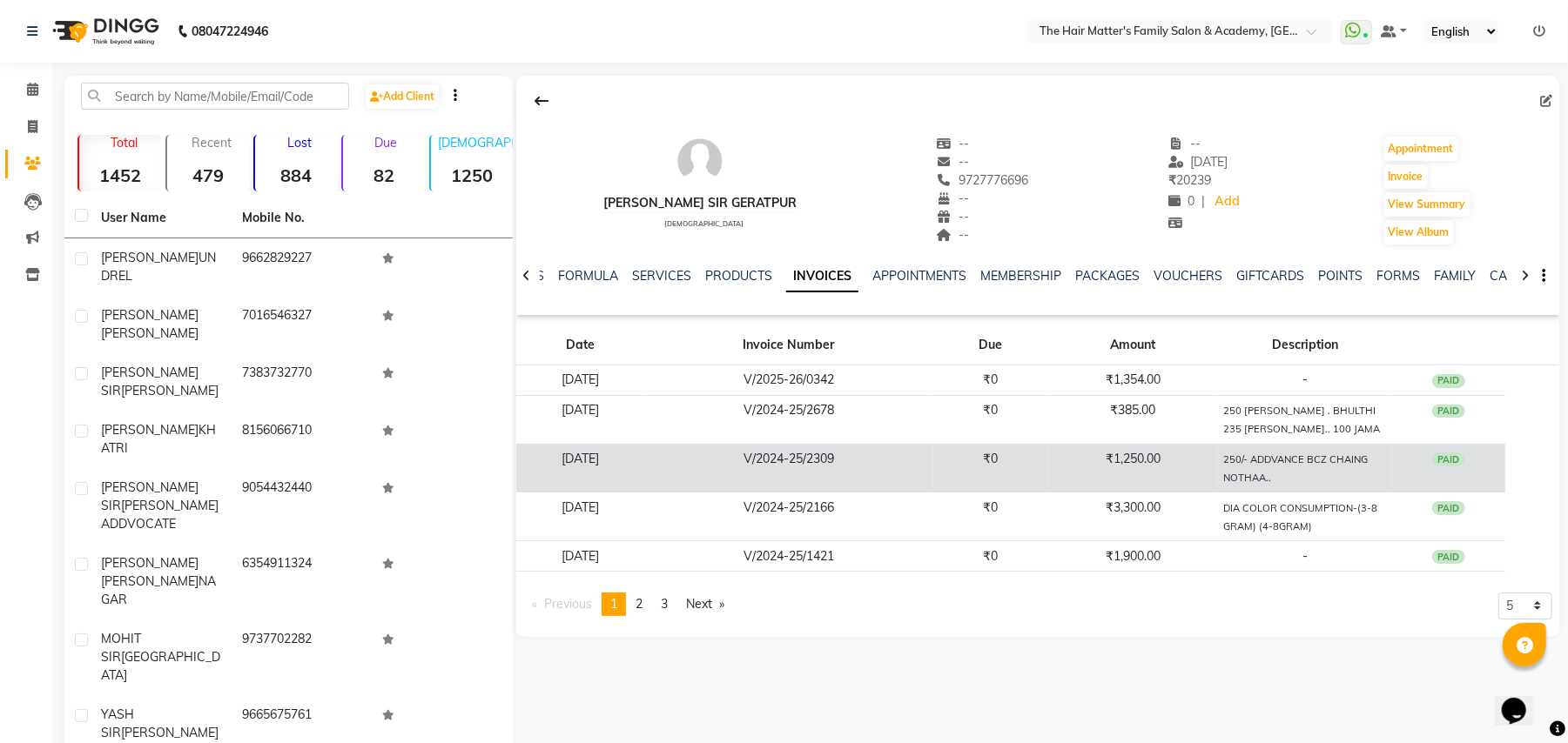
click at [794, 468] on td "V/2024-25/2309" at bounding box center [788, 468] width 289 height 49
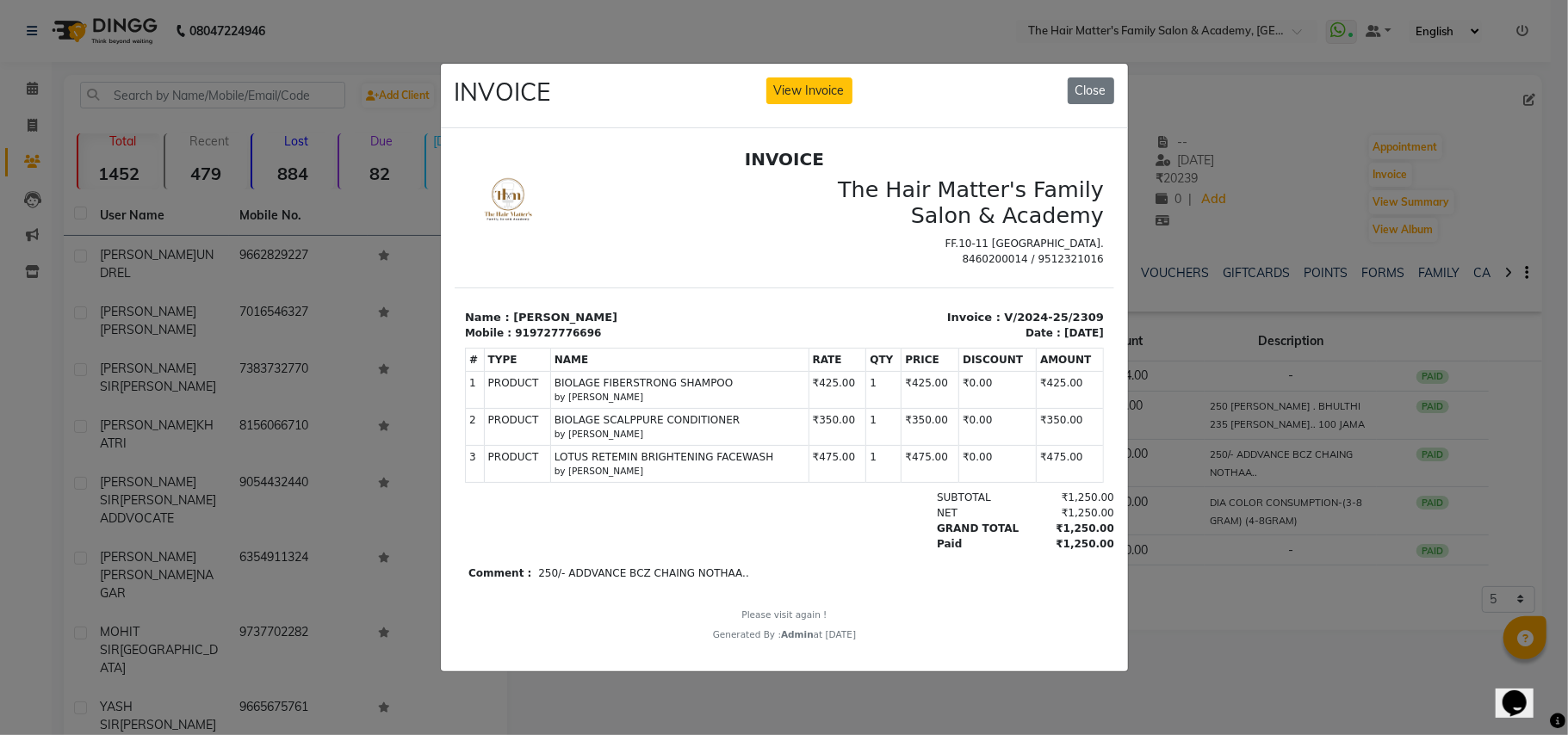
click at [1206, 610] on ngb-modal-window "INVOICE View Invoice Close" at bounding box center [784, 367] width 1568 height 735
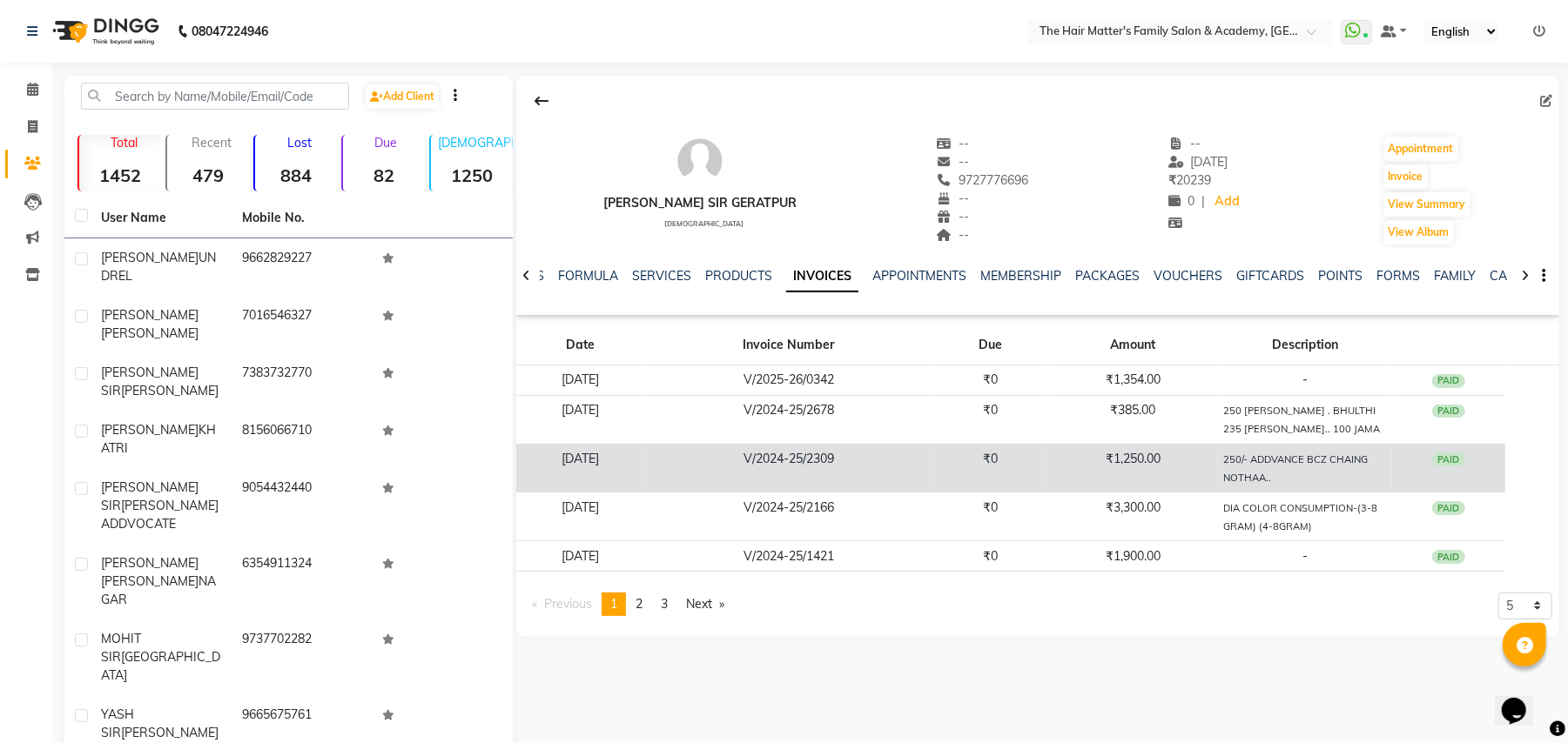
click at [1048, 485] on td "₹0" at bounding box center [990, 468] width 114 height 49
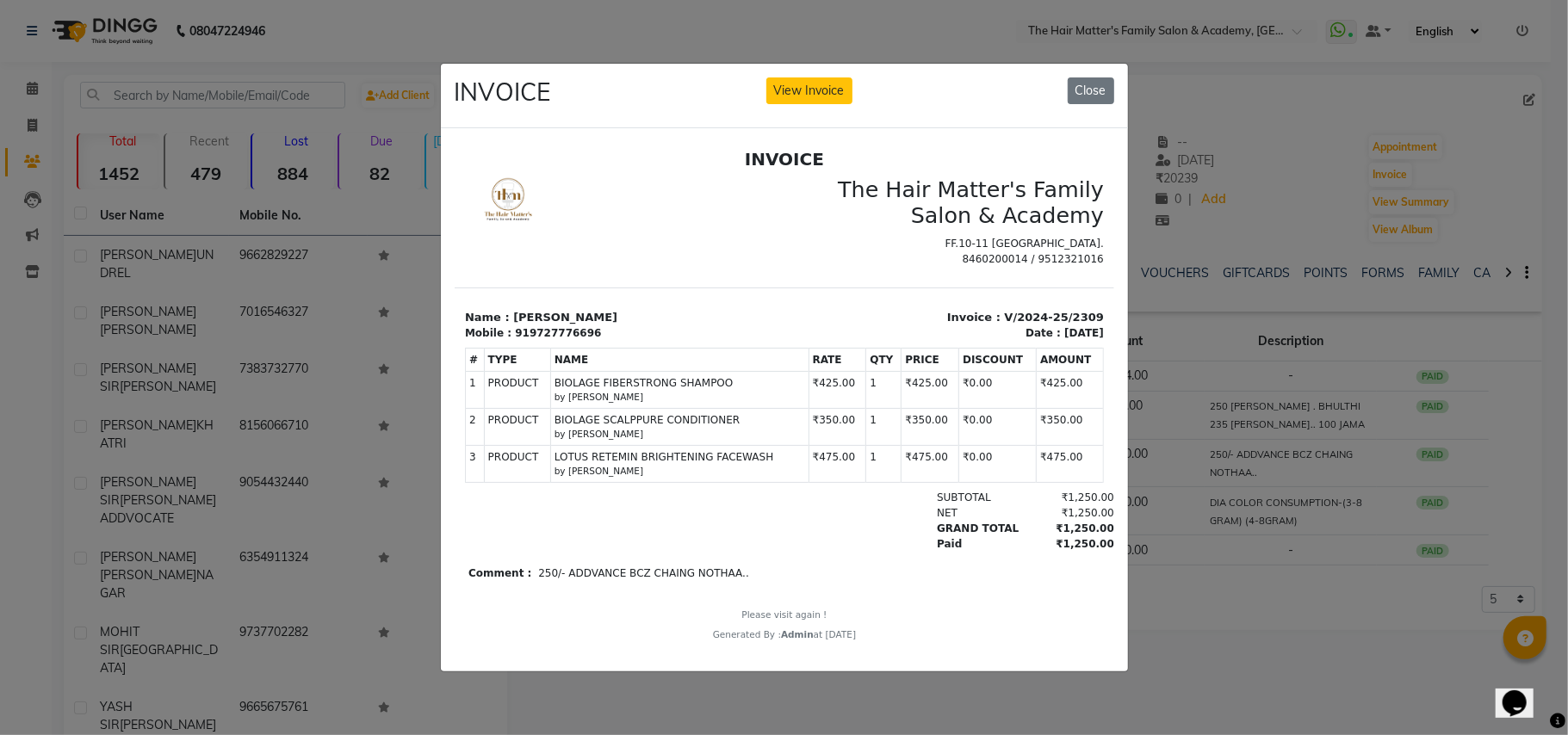
click at [1172, 547] on ngb-modal-window "INVOICE View Invoice Close" at bounding box center [784, 367] width 1568 height 735
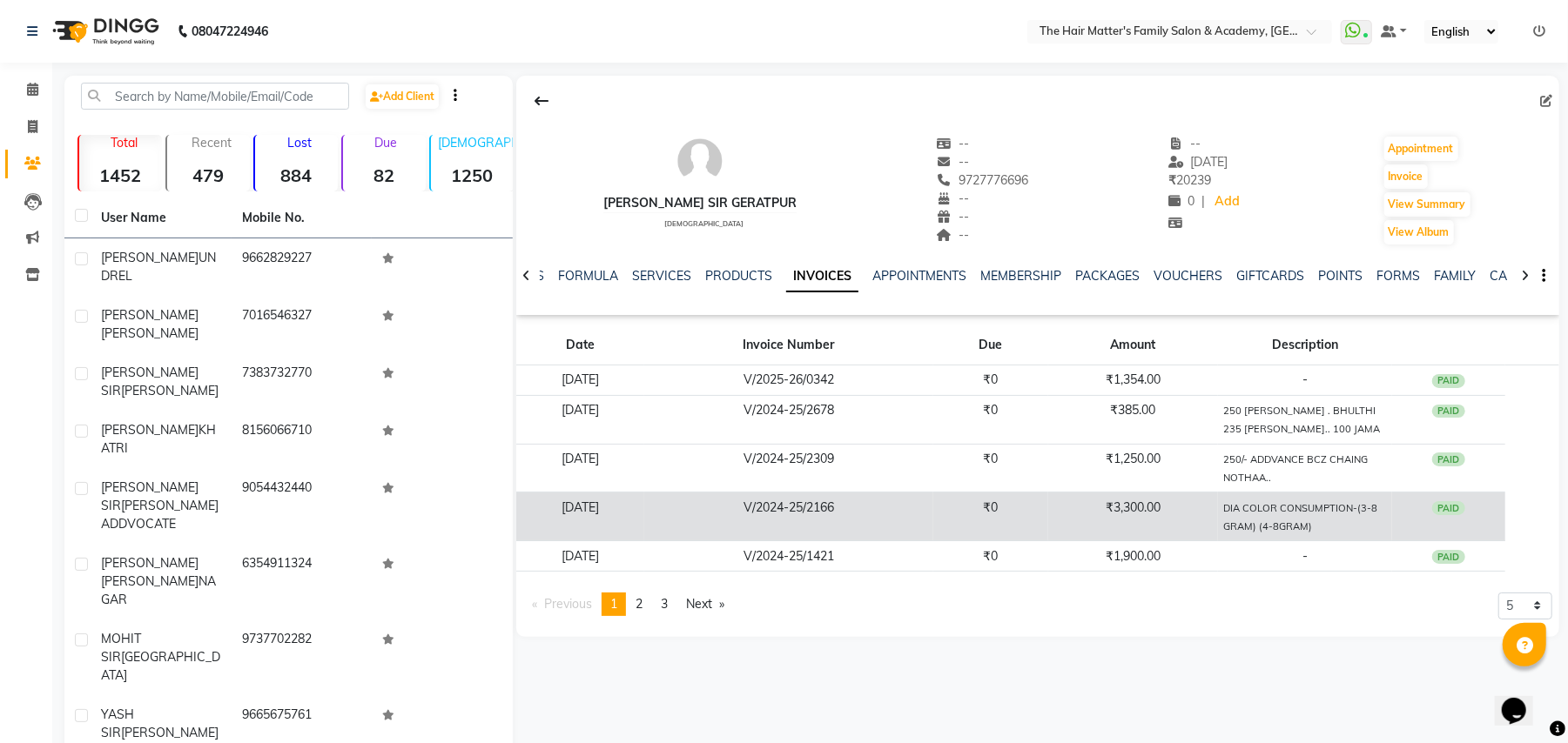
click at [1027, 527] on td "₹0" at bounding box center [990, 517] width 114 height 49
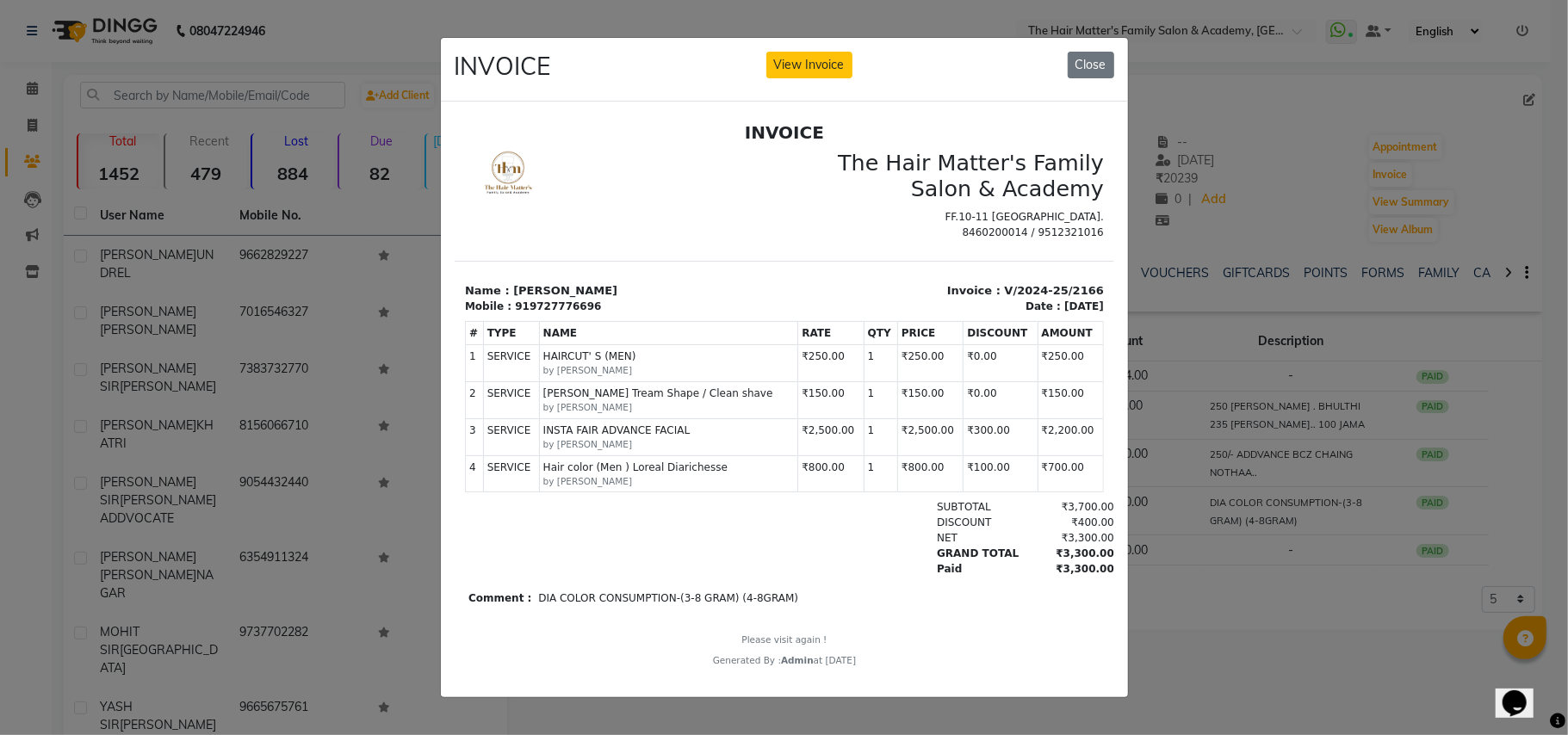
click at [613, 476] on span "Hair color (Men ) Loreal Diarichesse" at bounding box center [668, 467] width 252 height 15
click at [654, 489] on small "by MAYANK SIR" at bounding box center [668, 482] width 252 height 13
click at [678, 476] on span "Hair color (Men ) Loreal Diarichesse" at bounding box center [668, 467] width 252 height 15
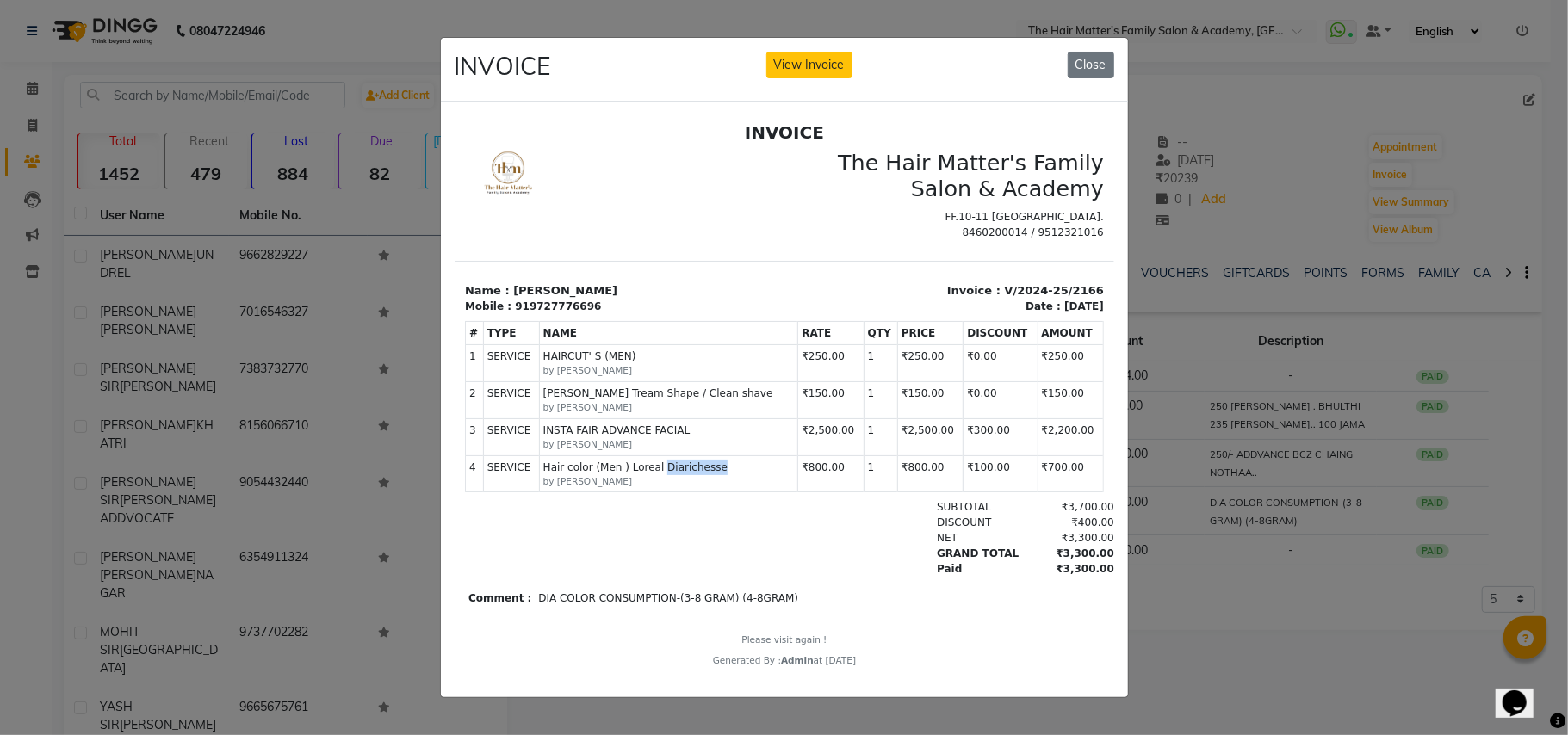
click at [678, 476] on span "Hair color (Men ) Loreal Diarichesse" at bounding box center [668, 467] width 252 height 15
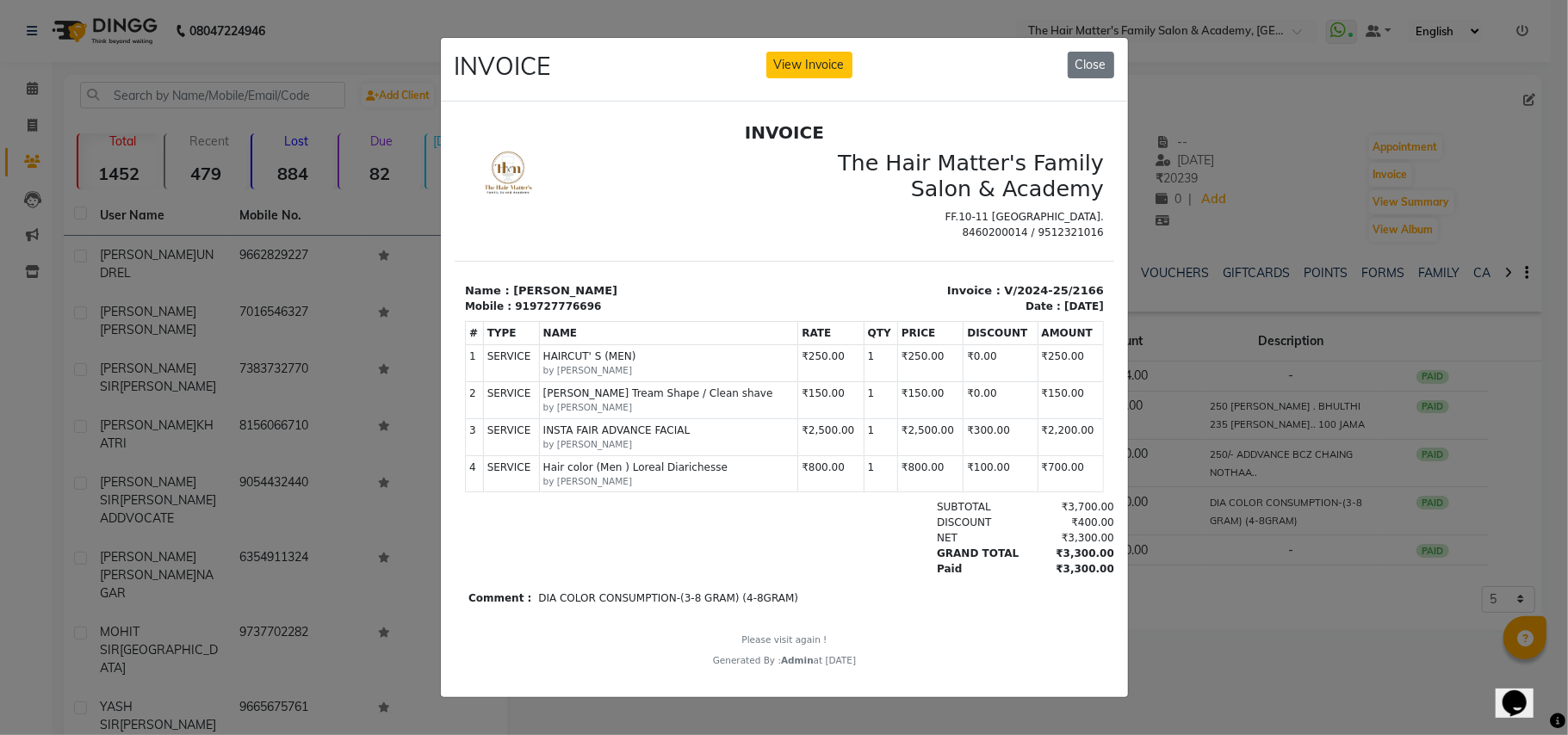
click at [590, 435] on td "SERVICE INSTA FAIR ADVANCE FACIAL by MAYANK SIR" at bounding box center [667, 437] width 259 height 37
click at [1247, 627] on ngb-modal-window "INVOICE View Invoice Close" at bounding box center [784, 367] width 1568 height 735
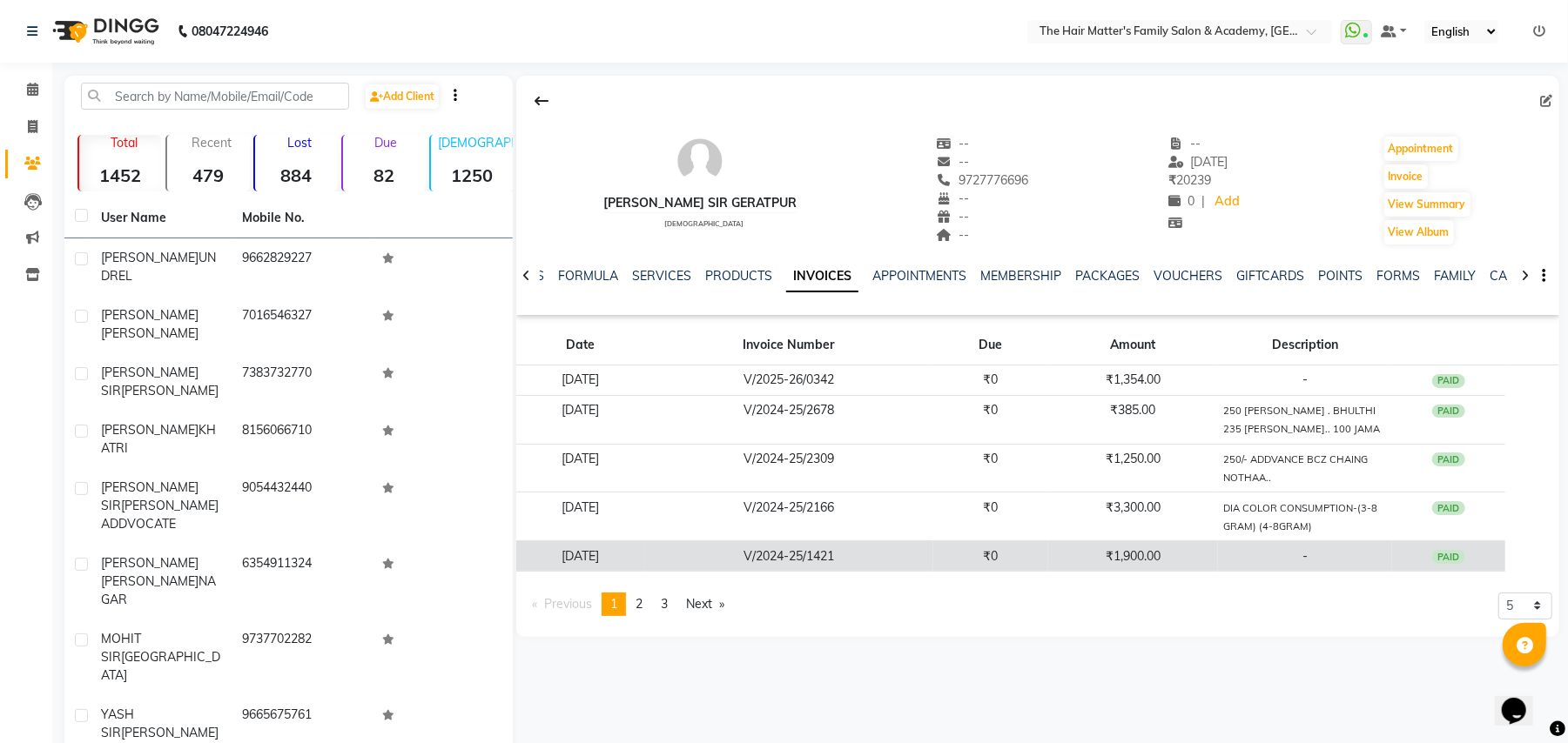
click at [1142, 548] on td "₹1,900.00" at bounding box center [1132, 557] width 171 height 31
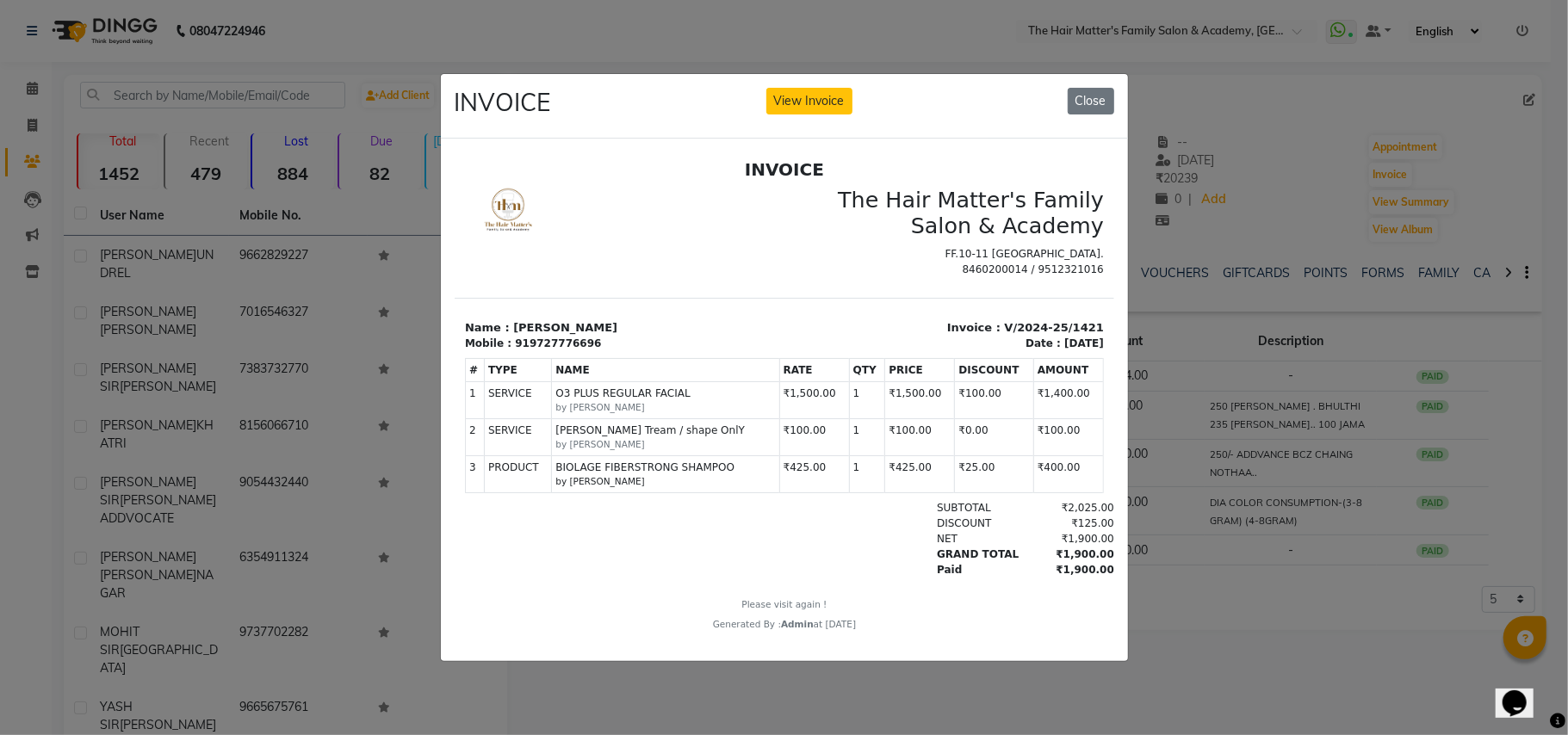
scroll to position [13, 0]
click at [1477, 658] on ngb-modal-window "INVOICE View Invoice Close" at bounding box center [784, 367] width 1568 height 735
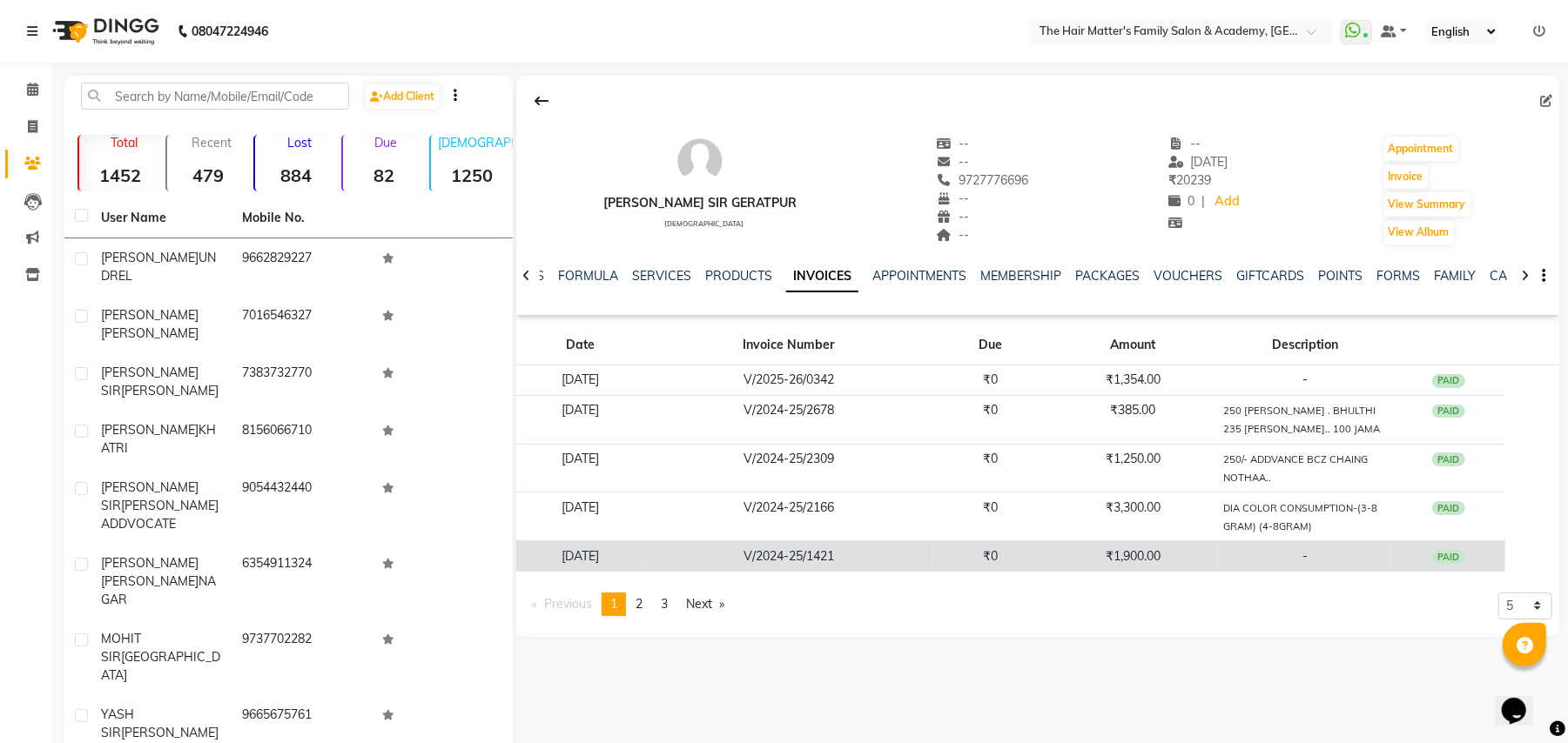
click at [1105, 565] on td "₹1,900.00" at bounding box center [1132, 557] width 171 height 31
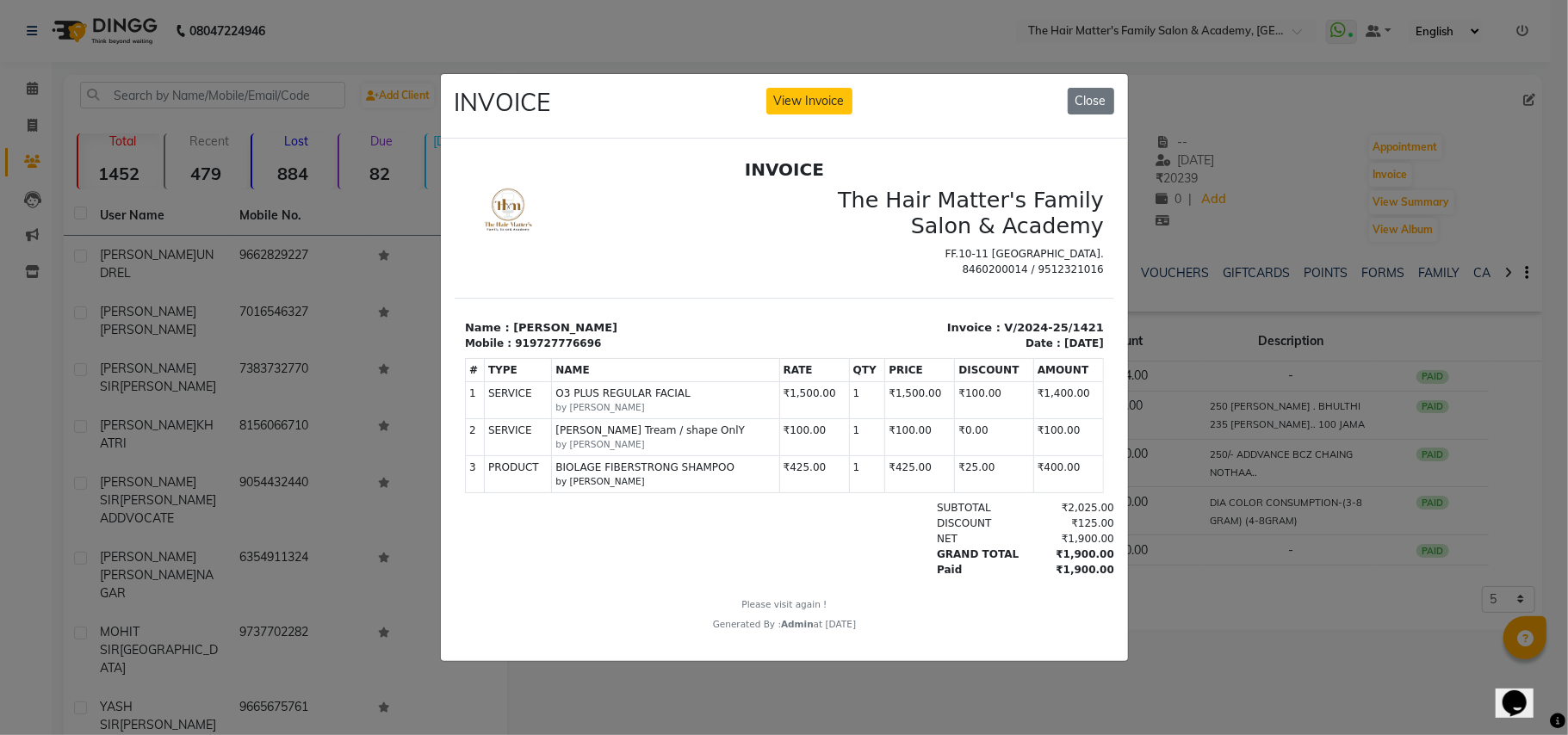
click at [1249, 448] on ngb-modal-window "INVOICE View Invoice Close" at bounding box center [784, 367] width 1568 height 735
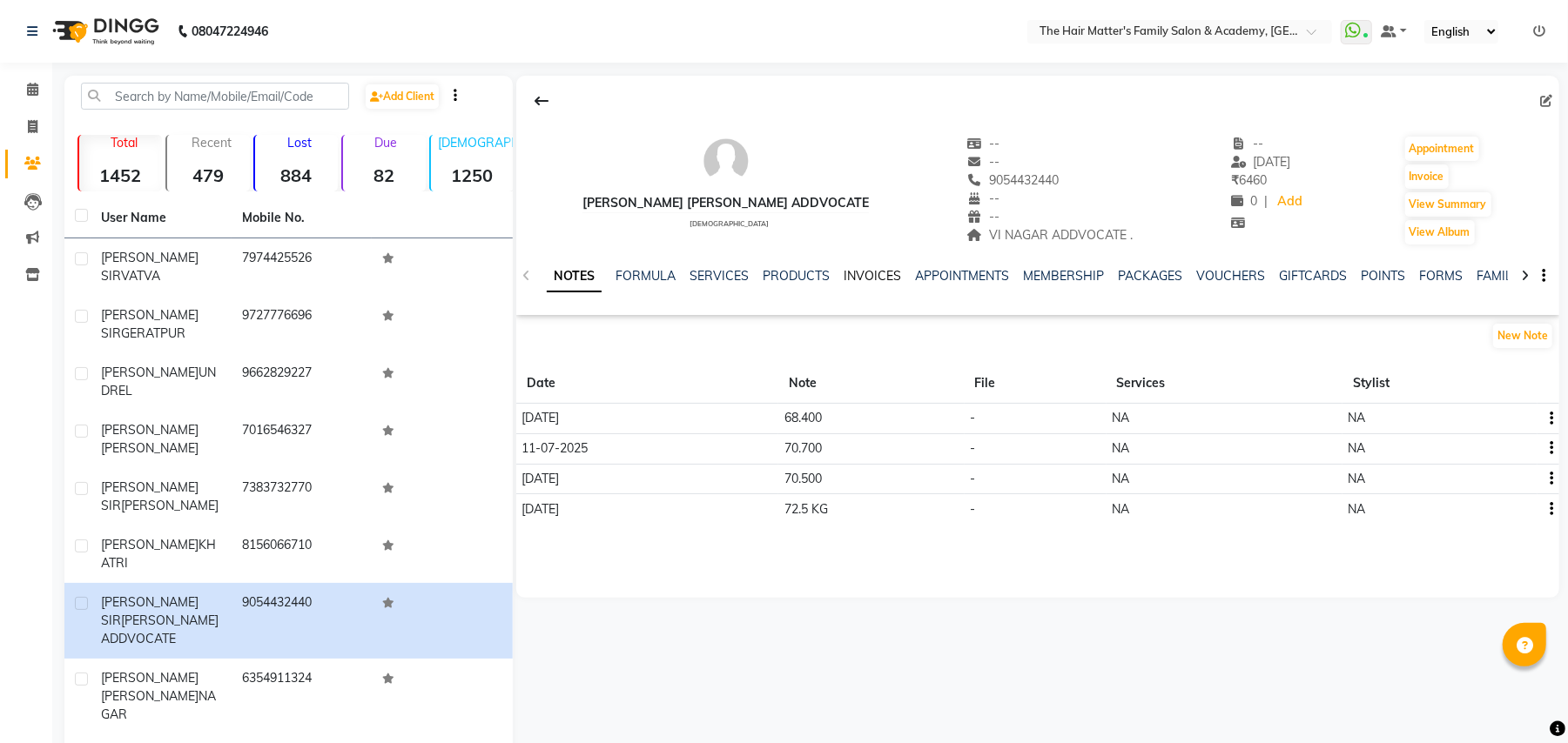
click at [881, 276] on link "INVOICES" at bounding box center [872, 276] width 58 height 15
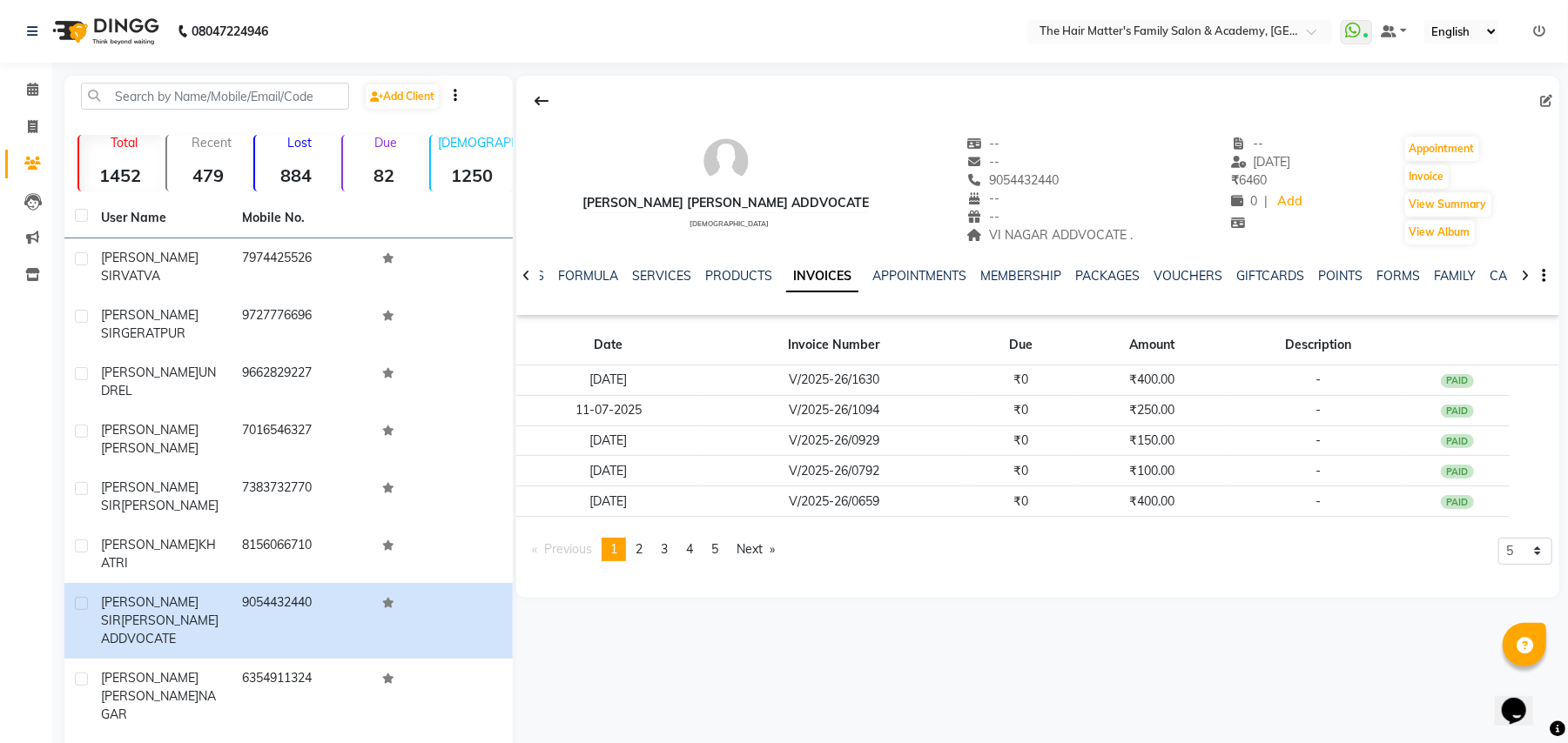
click at [545, 275] on ul "NOTES FORMULA SERVICES PRODUCTS INVOICES APPOINTMENTS MEMBERSHIP PACKAGES VOUCH…" at bounding box center [1057, 276] width 1104 height 18
click at [542, 279] on link "NOTES" at bounding box center [524, 276] width 40 height 15
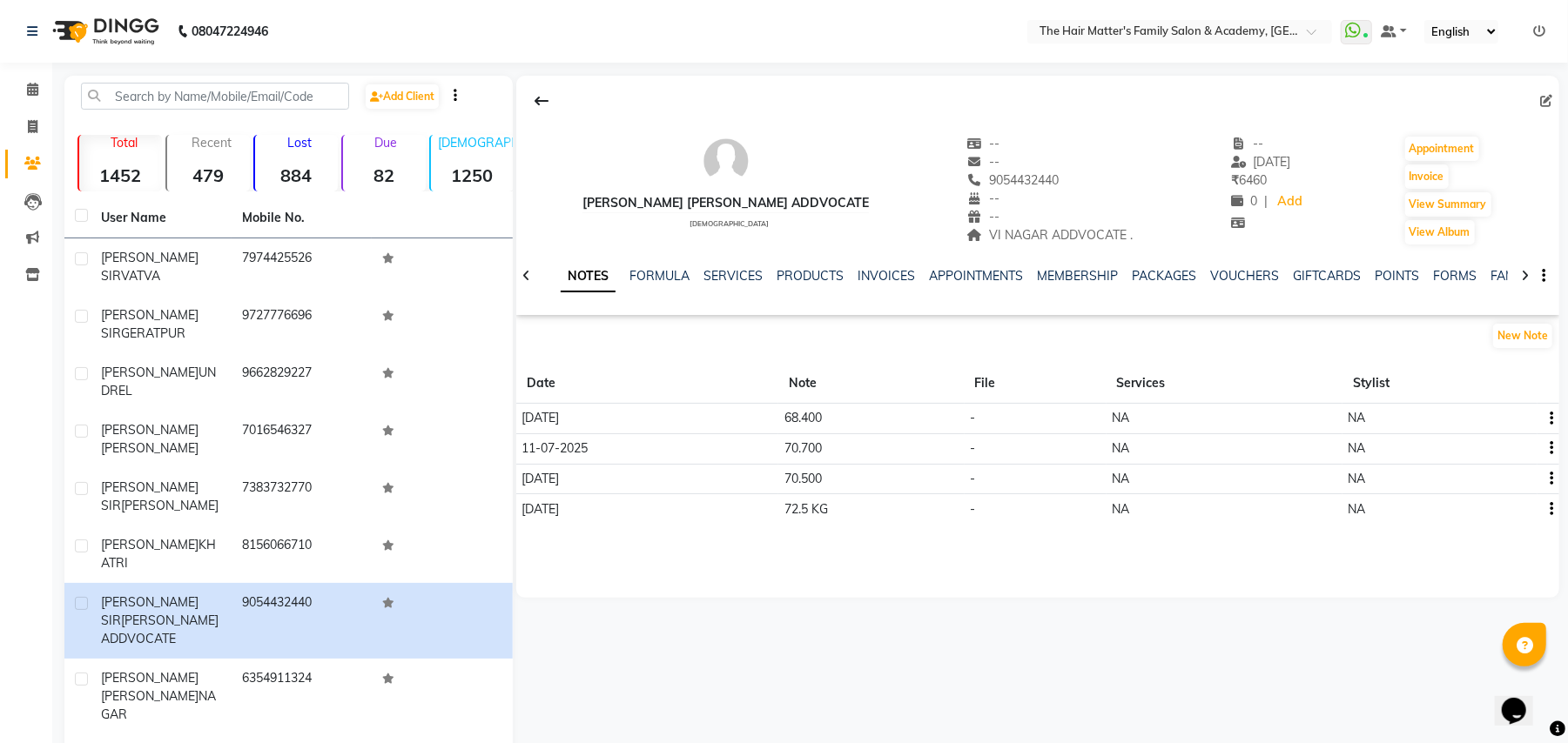
drag, startPoint x: 784, startPoint y: 418, endPoint x: 815, endPoint y: 422, distance: 31.3
click at [815, 422] on tr "29-08-2025 68.400 - NA NA" at bounding box center [1038, 419] width 1043 height 31
click at [895, 355] on div "New Note" at bounding box center [1038, 339] width 1043 height 35
drag, startPoint x: 878, startPoint y: 412, endPoint x: 784, endPoint y: 425, distance: 94.9
click at [784, 425] on tr "29-08-2025 68.400 - NA NA" at bounding box center [1038, 419] width 1043 height 31
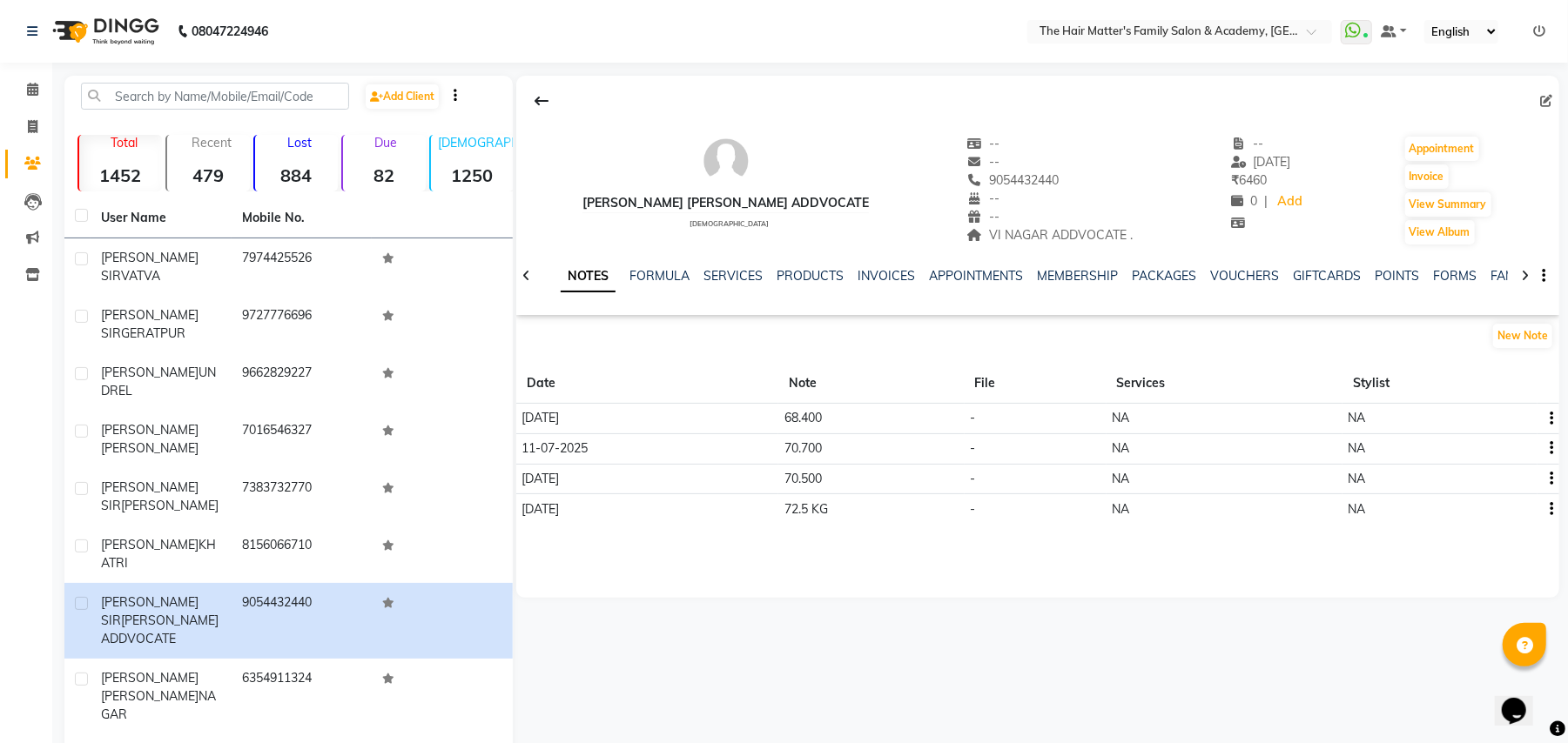
click at [864, 335] on div "New Note" at bounding box center [1038, 339] width 1043 height 35
click at [778, 519] on td "25-05-2025" at bounding box center [648, 509] width 262 height 30
click at [805, 512] on td "72.5 KG" at bounding box center [870, 509] width 185 height 30
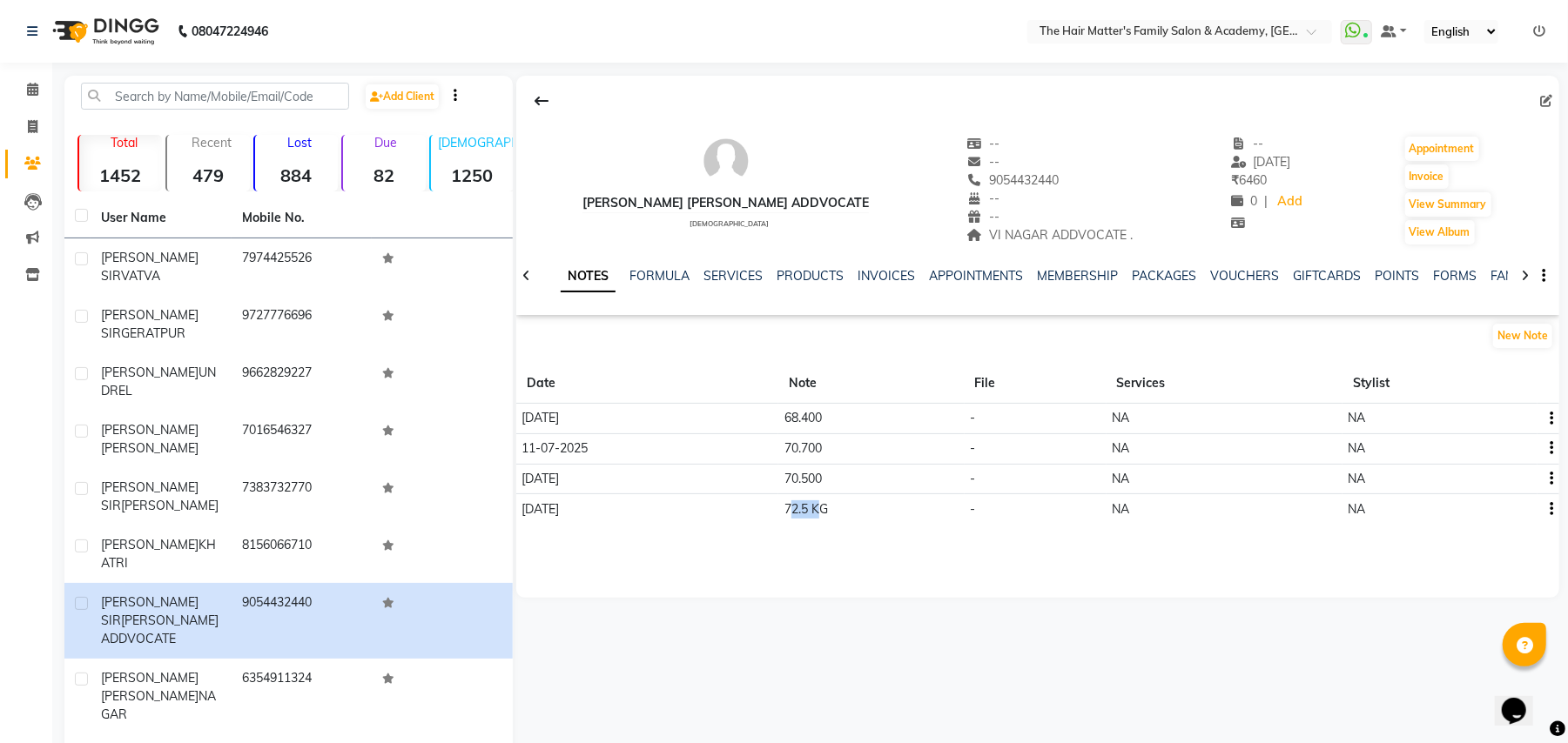
click at [805, 512] on td "72.5 KG" at bounding box center [870, 509] width 185 height 30
click at [846, 510] on td "72.5 KG" at bounding box center [870, 509] width 185 height 30
click at [805, 492] on td "70.500" at bounding box center [870, 479] width 185 height 31
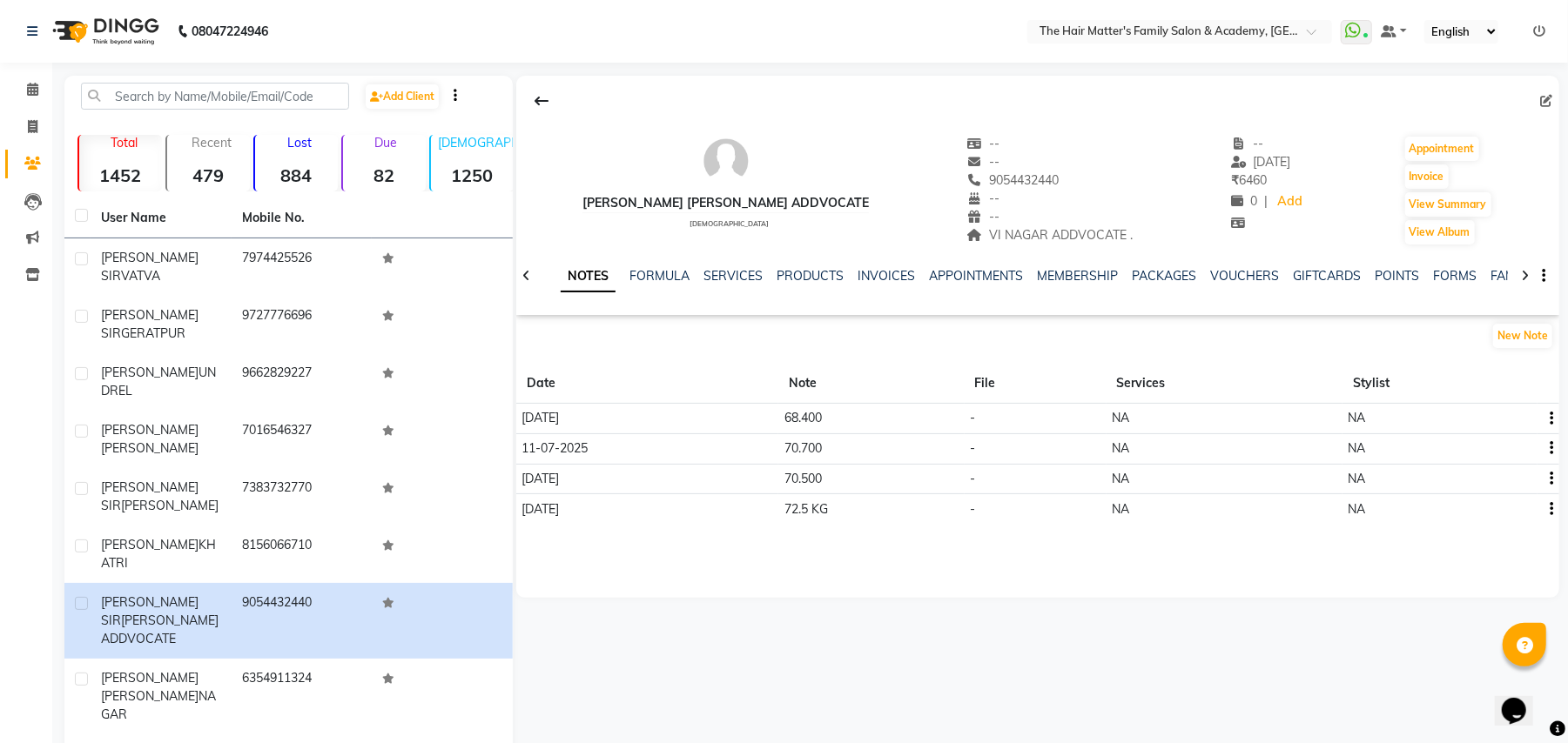
click at [803, 486] on td "70.500" at bounding box center [870, 479] width 185 height 31
click at [30, 120] on icon at bounding box center [33, 127] width 10 height 13
select select "service"
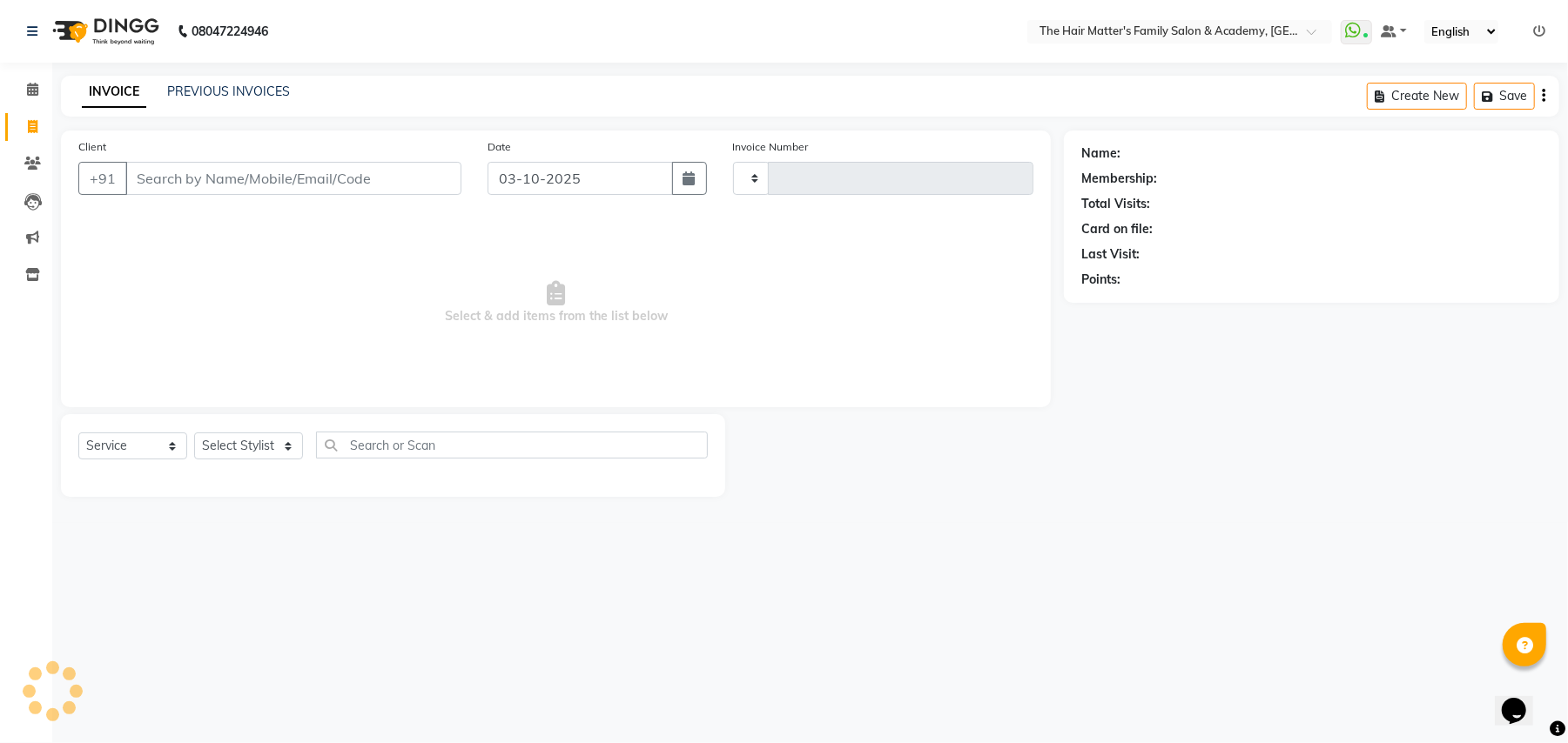
type input "2023"
select select "5980"
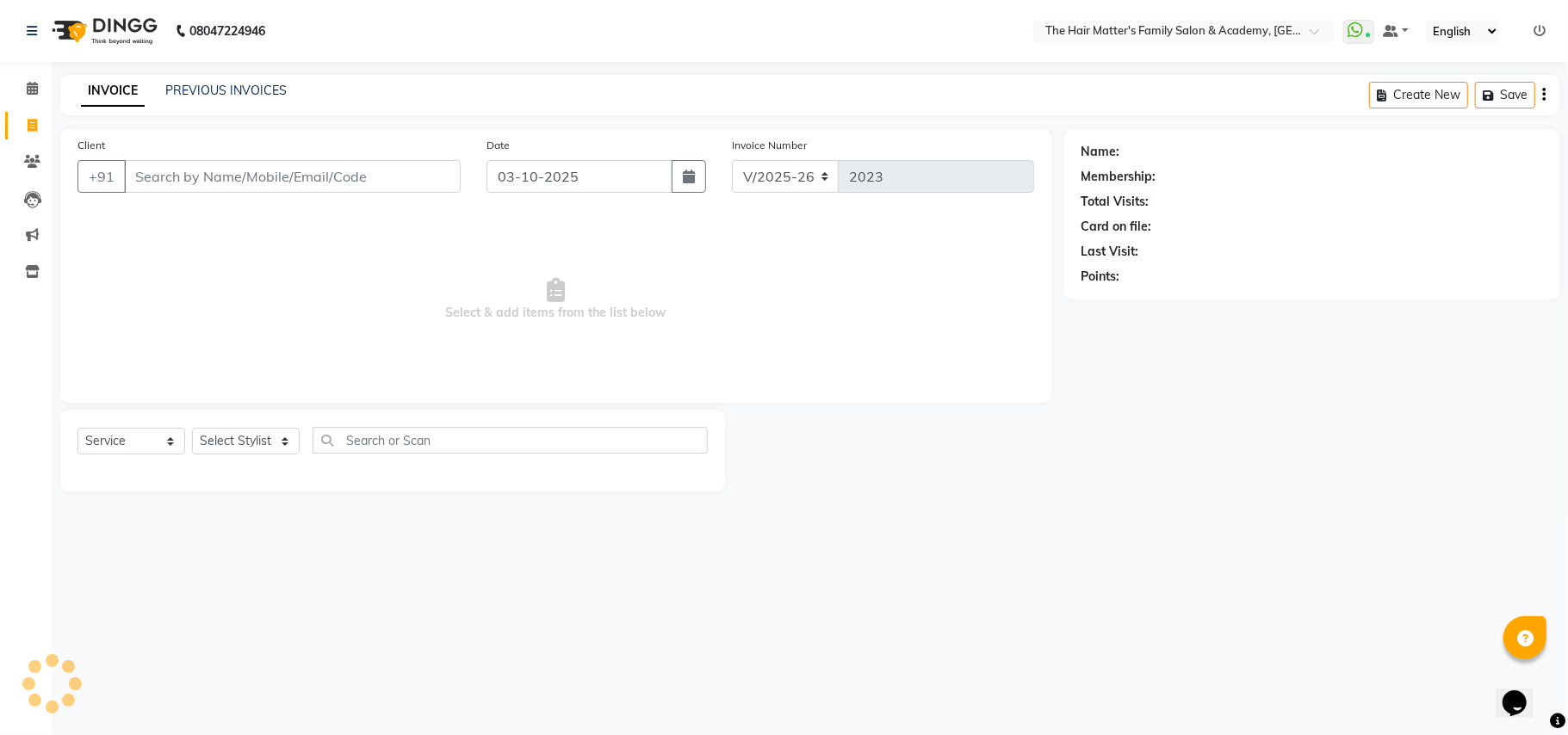
click at [217, 183] on input "Client" at bounding box center [292, 176] width 336 height 32
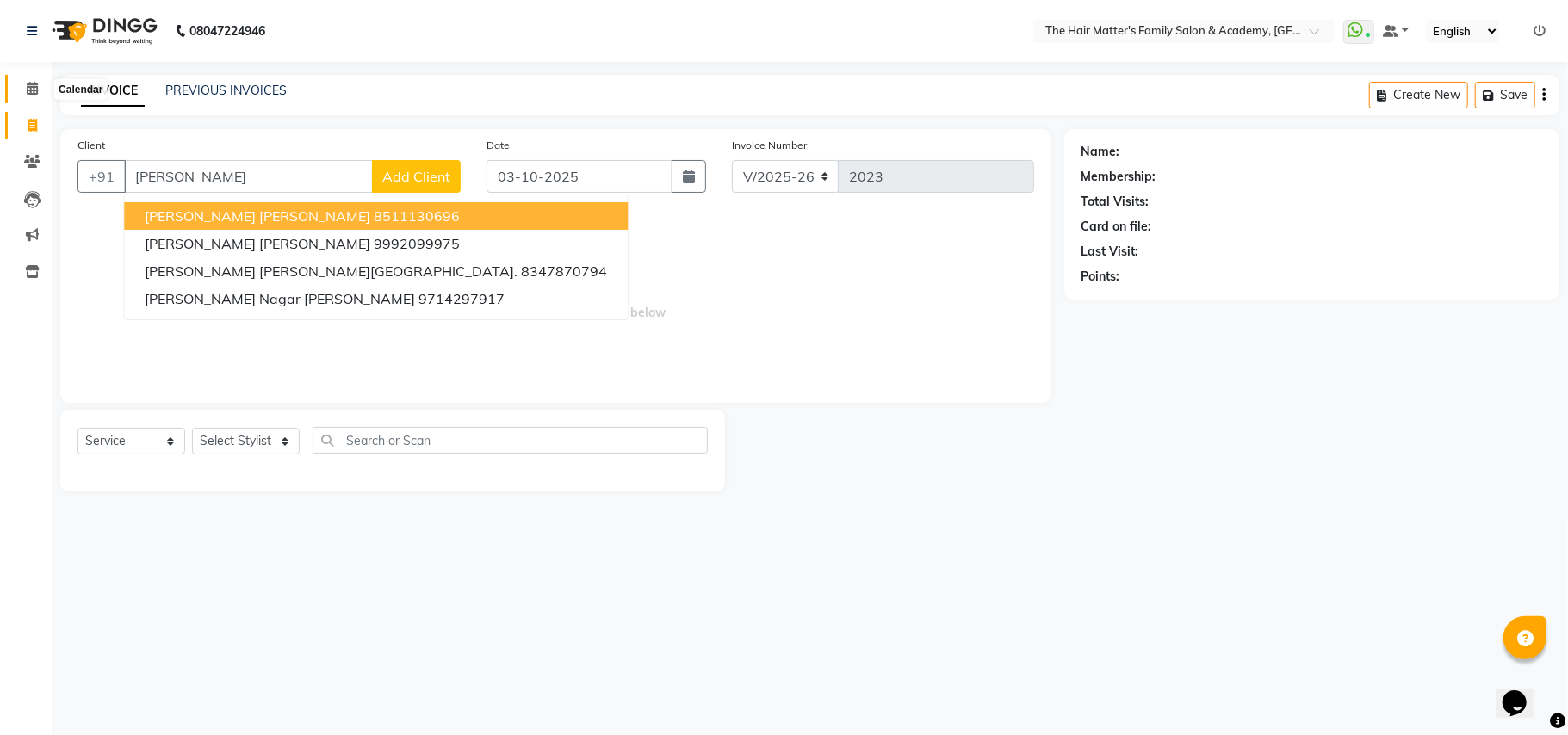
type input "keva"
click at [31, 88] on icon at bounding box center [32, 89] width 11 height 13
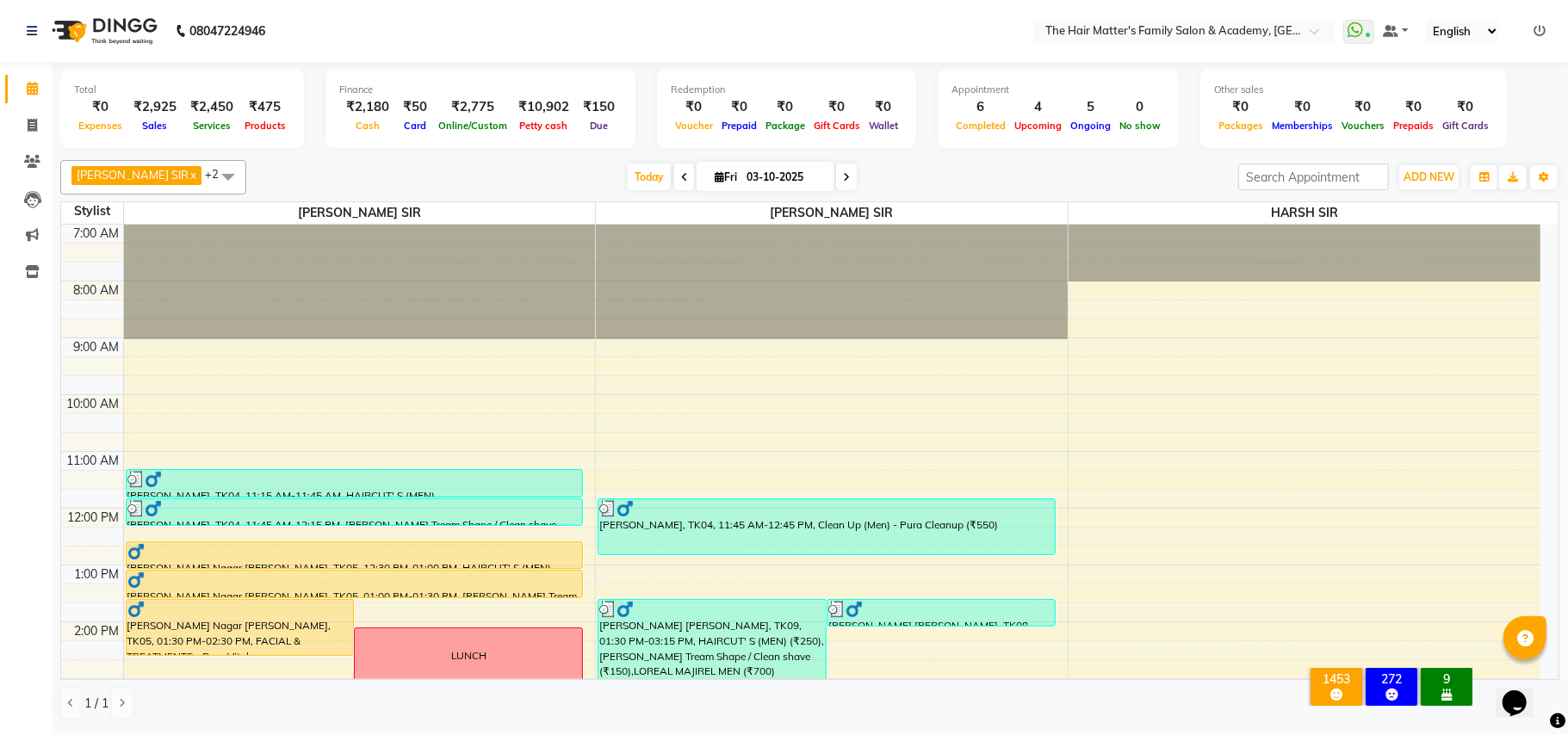
click at [1526, 22] on ul "WhatsApp Status ✕ Status: Connected Most Recent Message: 03-10-2025 04:00 PM Re…" at bounding box center [1448, 31] width 211 height 23
click at [1539, 30] on icon at bounding box center [1539, 31] width 12 height 12
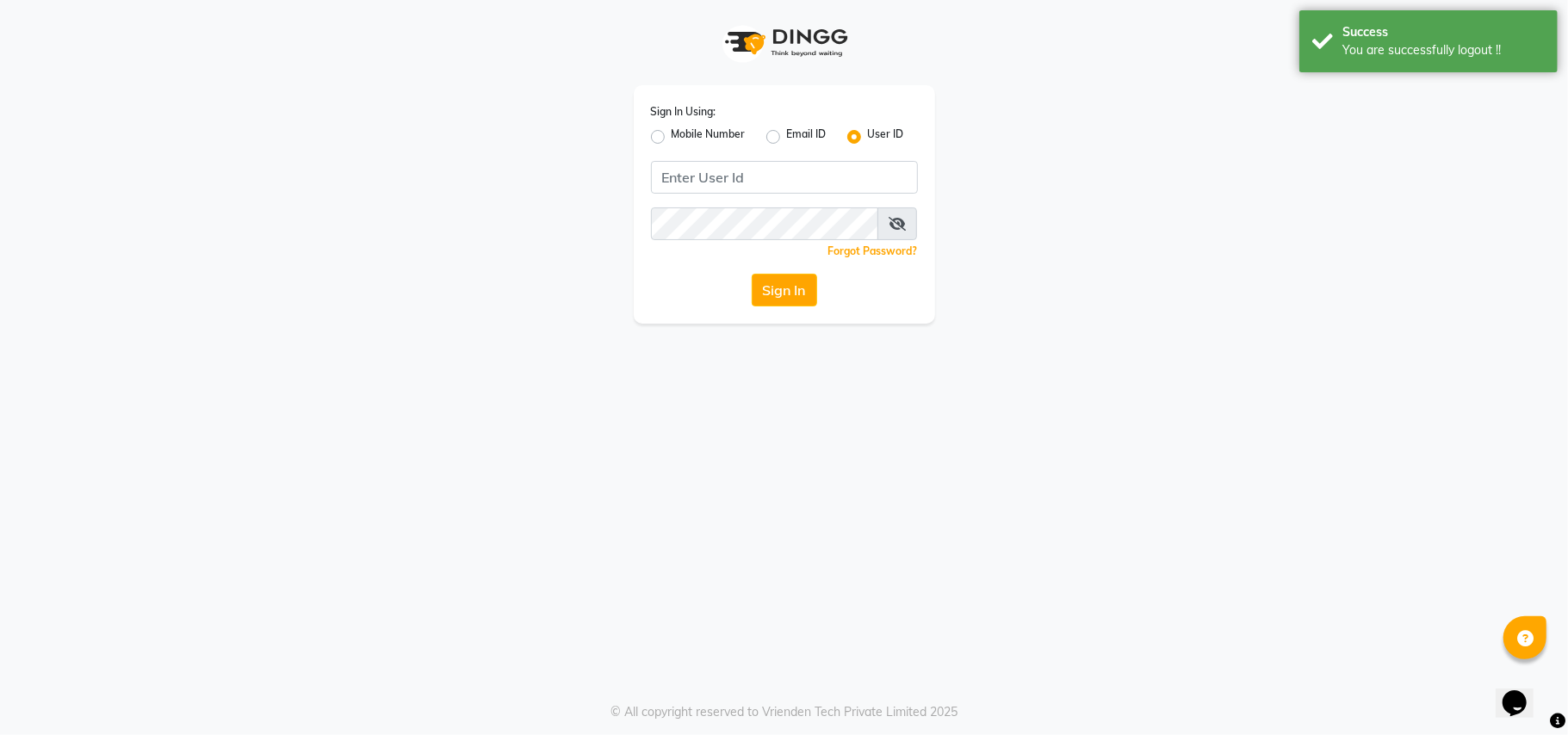
click at [671, 138] on label "Mobile Number" at bounding box center [708, 137] width 74 height 21
click at [671, 138] on input "Mobile Number" at bounding box center [677, 133] width 11 height 11
radio input "true"
radio input "false"
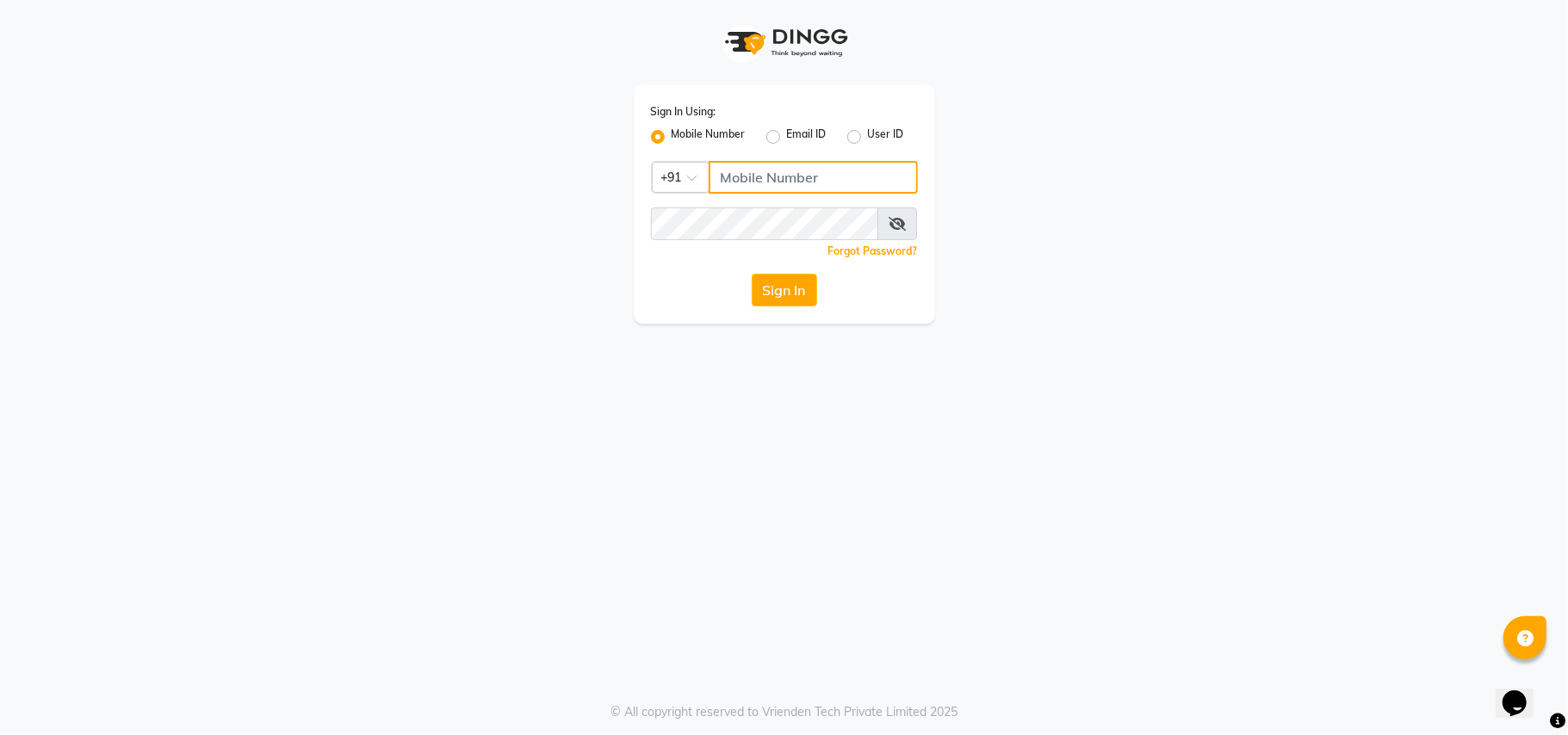
drag, startPoint x: 737, startPoint y: 174, endPoint x: 794, endPoint y: 167, distance: 57.4
click at [738, 174] on input "Username" at bounding box center [812, 177] width 209 height 32
type input "9375861026"
click at [804, 280] on button "Sign In" at bounding box center [784, 290] width 66 height 32
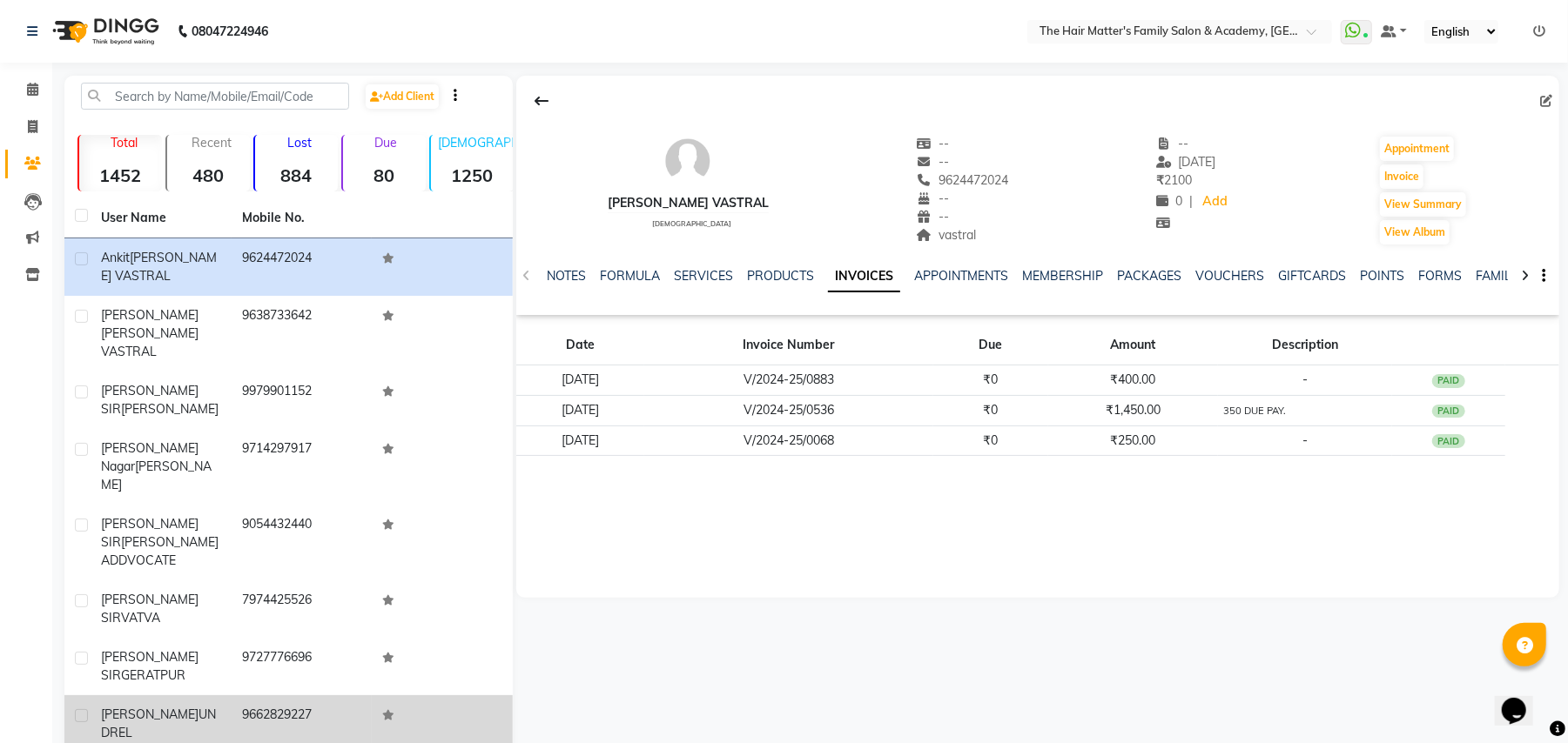
scroll to position [99, 0]
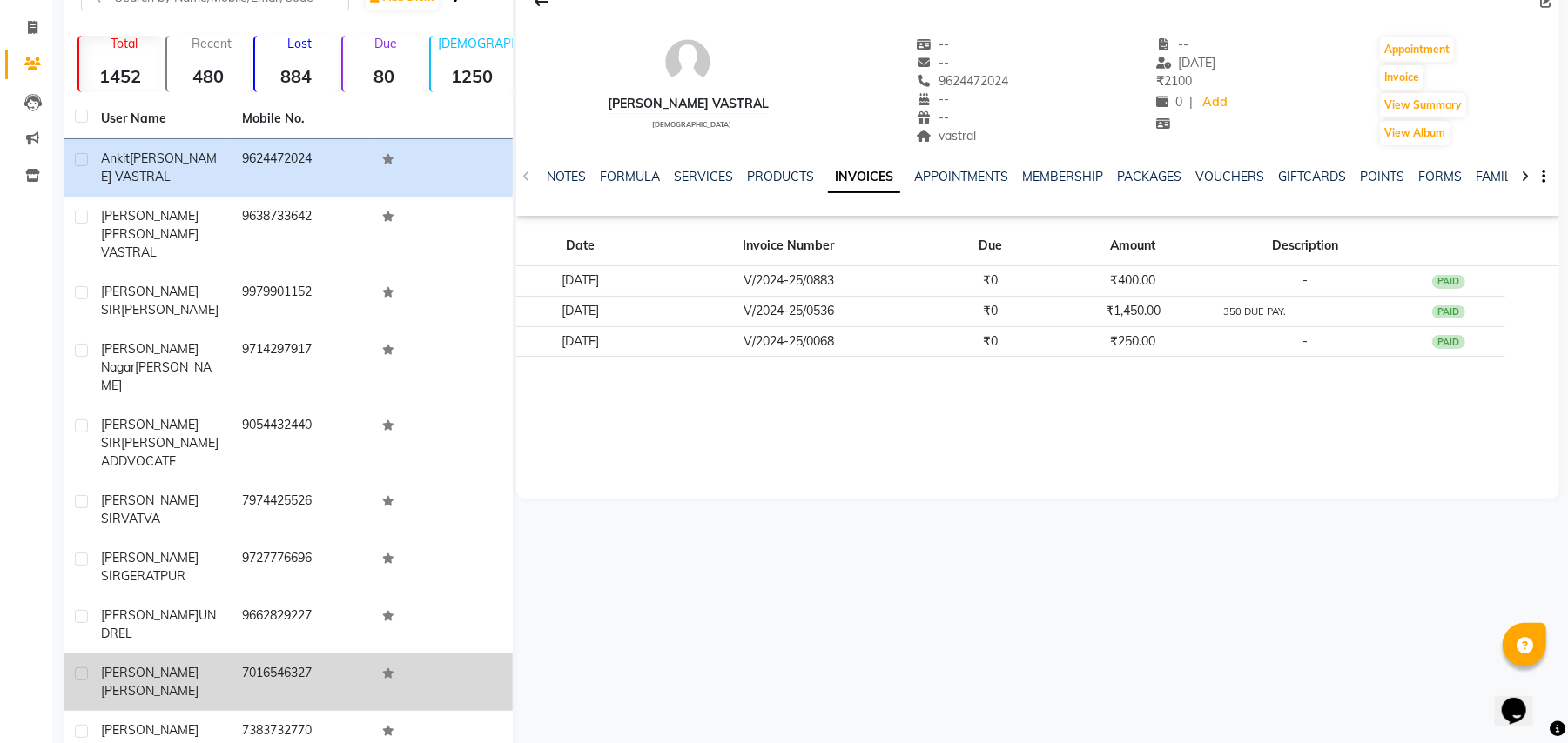
click at [172, 653] on td "[PERSON_NAME] [PERSON_NAME]" at bounding box center [161, 682] width 141 height 58
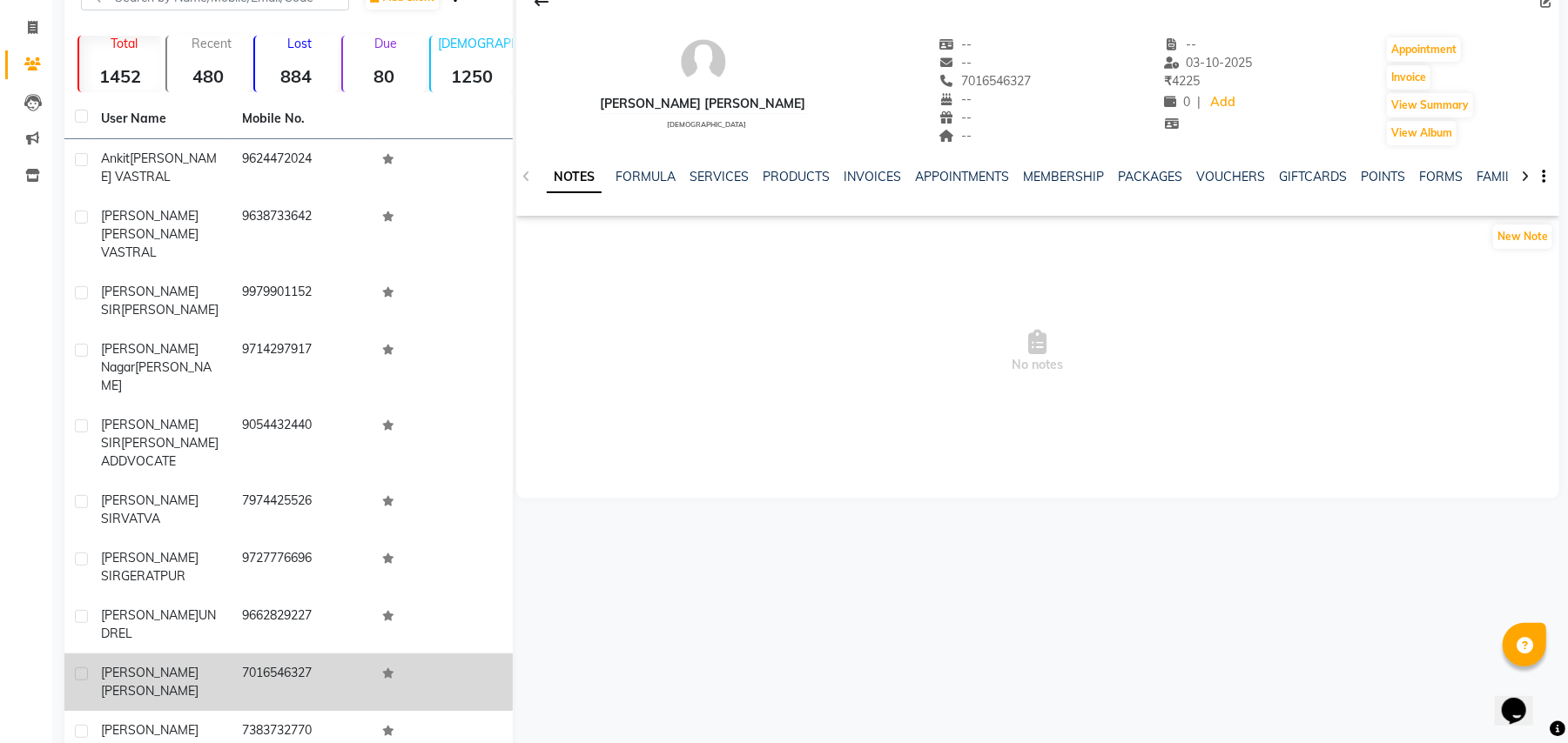
click at [293, 653] on td "7016546327" at bounding box center [302, 682] width 141 height 58
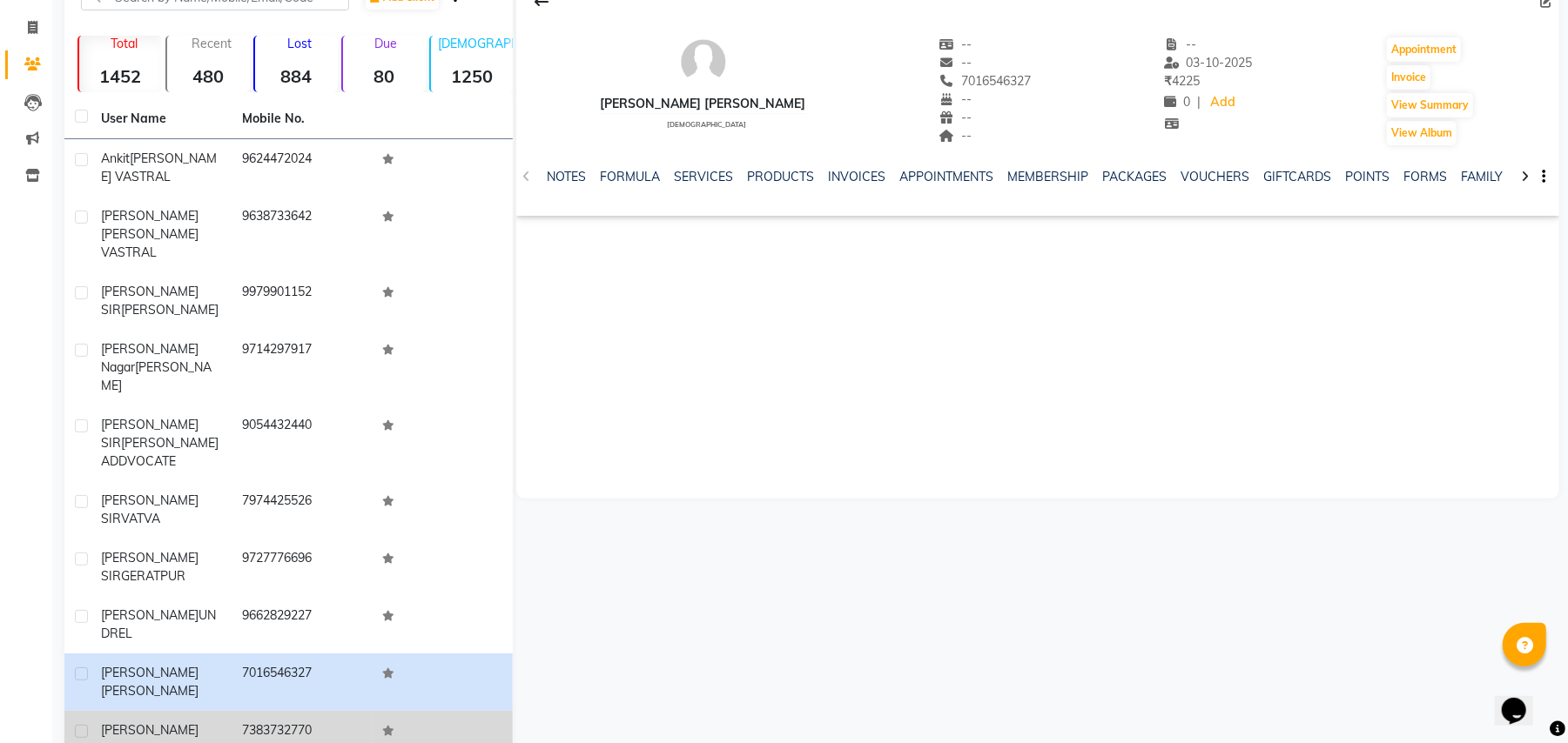
click at [181, 741] on span "[PERSON_NAME]" at bounding box center [170, 749] width 97 height 15
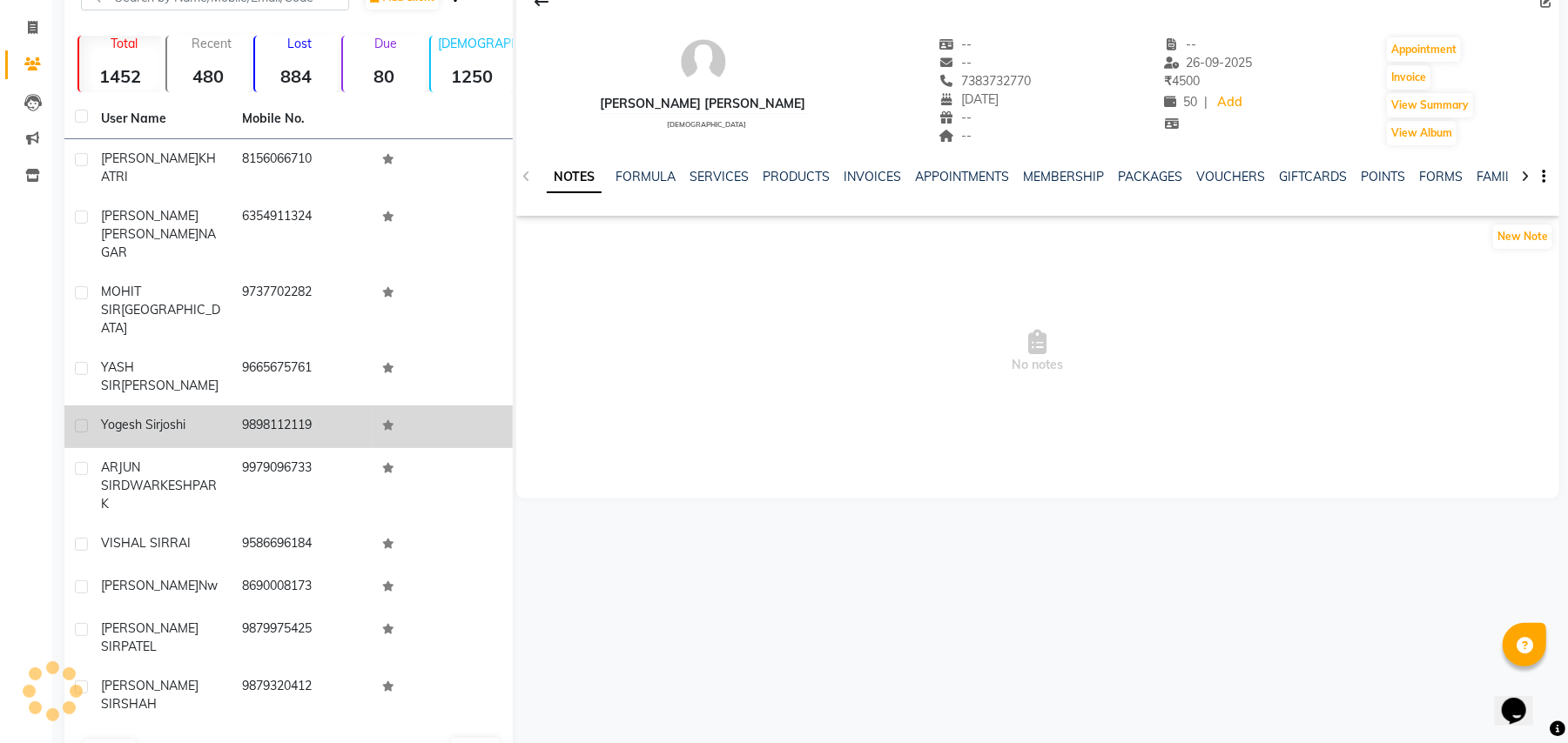
scroll to position [59, 0]
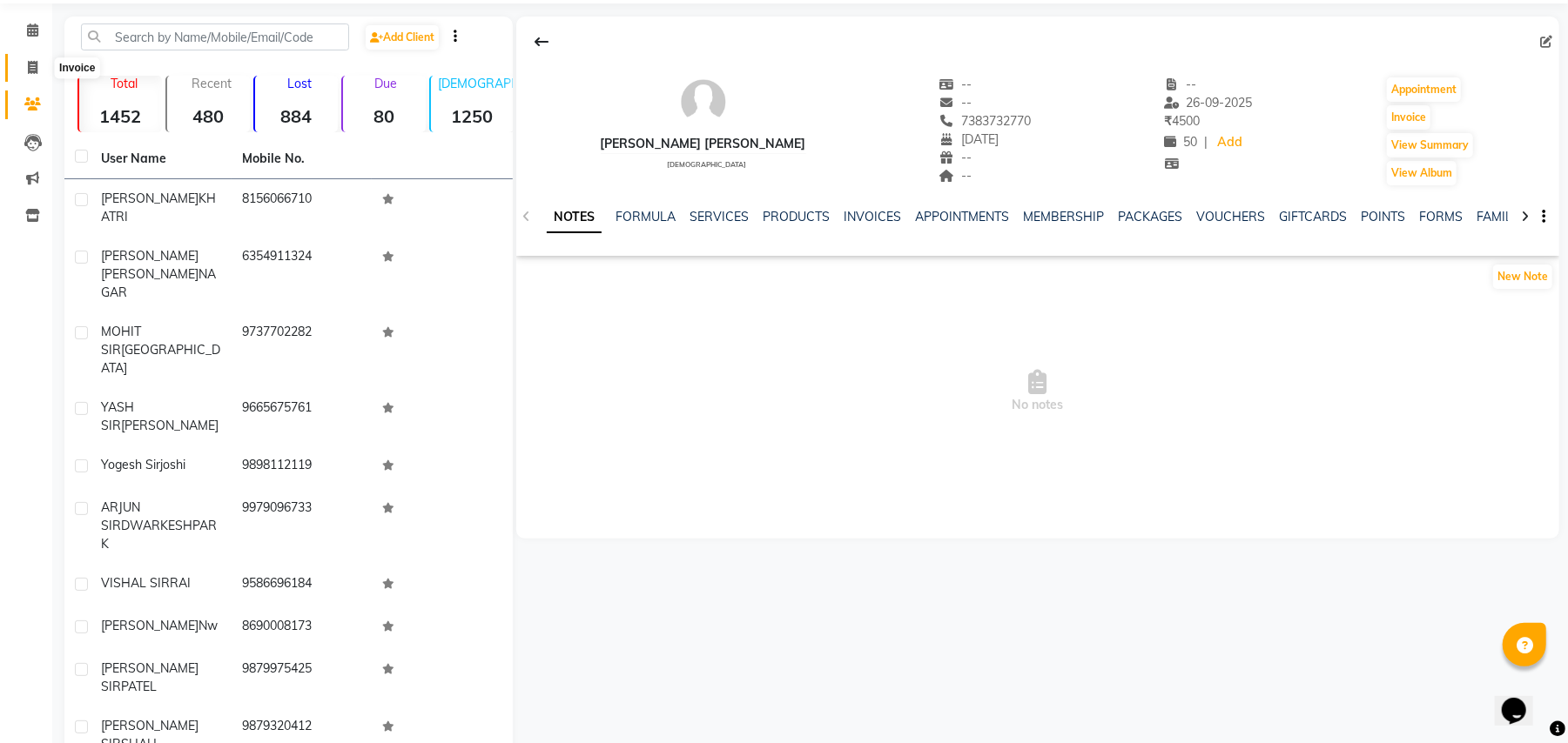
click at [33, 65] on icon at bounding box center [33, 67] width 10 height 13
select select "5980"
select select "service"
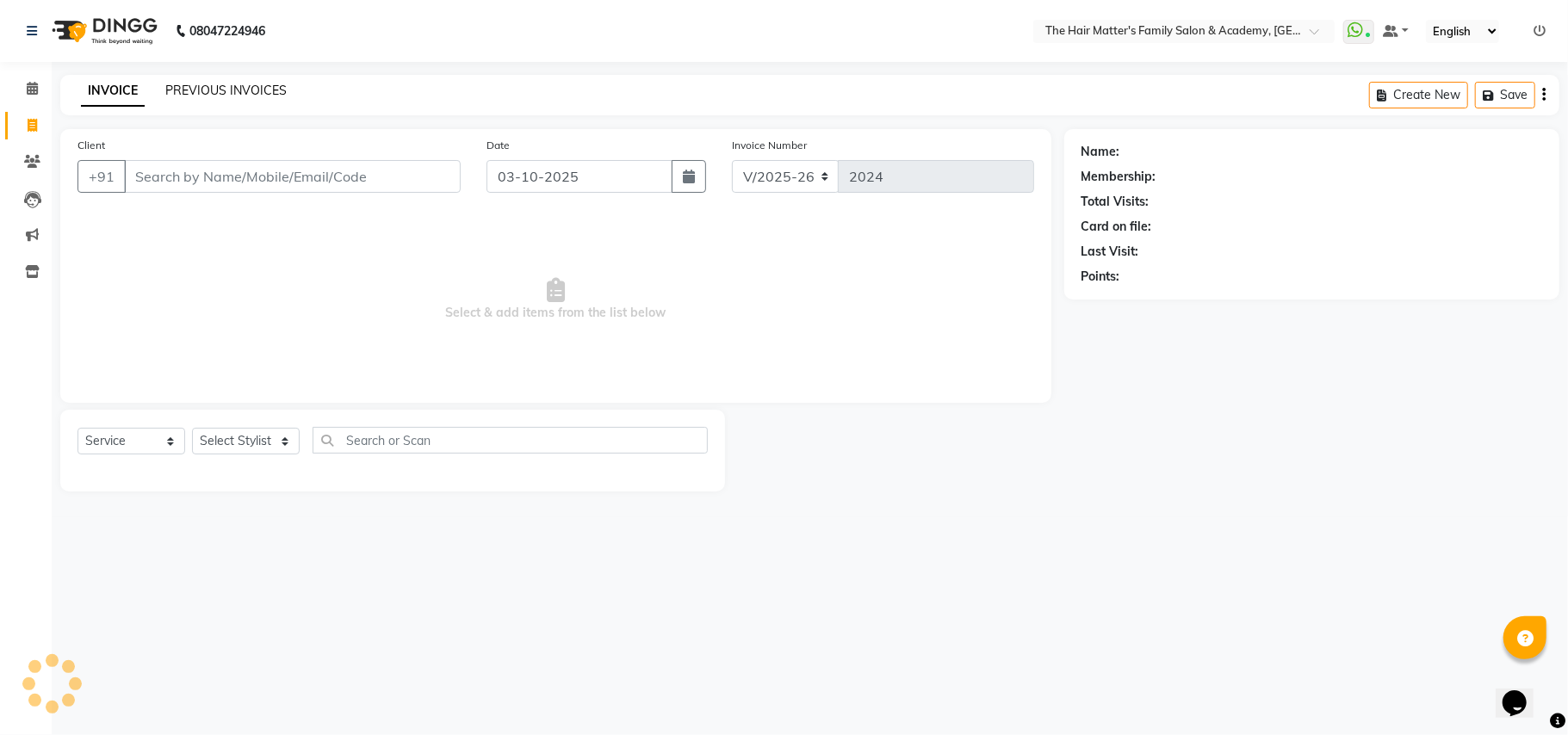
click at [181, 96] on link "PREVIOUS INVOICES" at bounding box center [225, 91] width 121 height 15
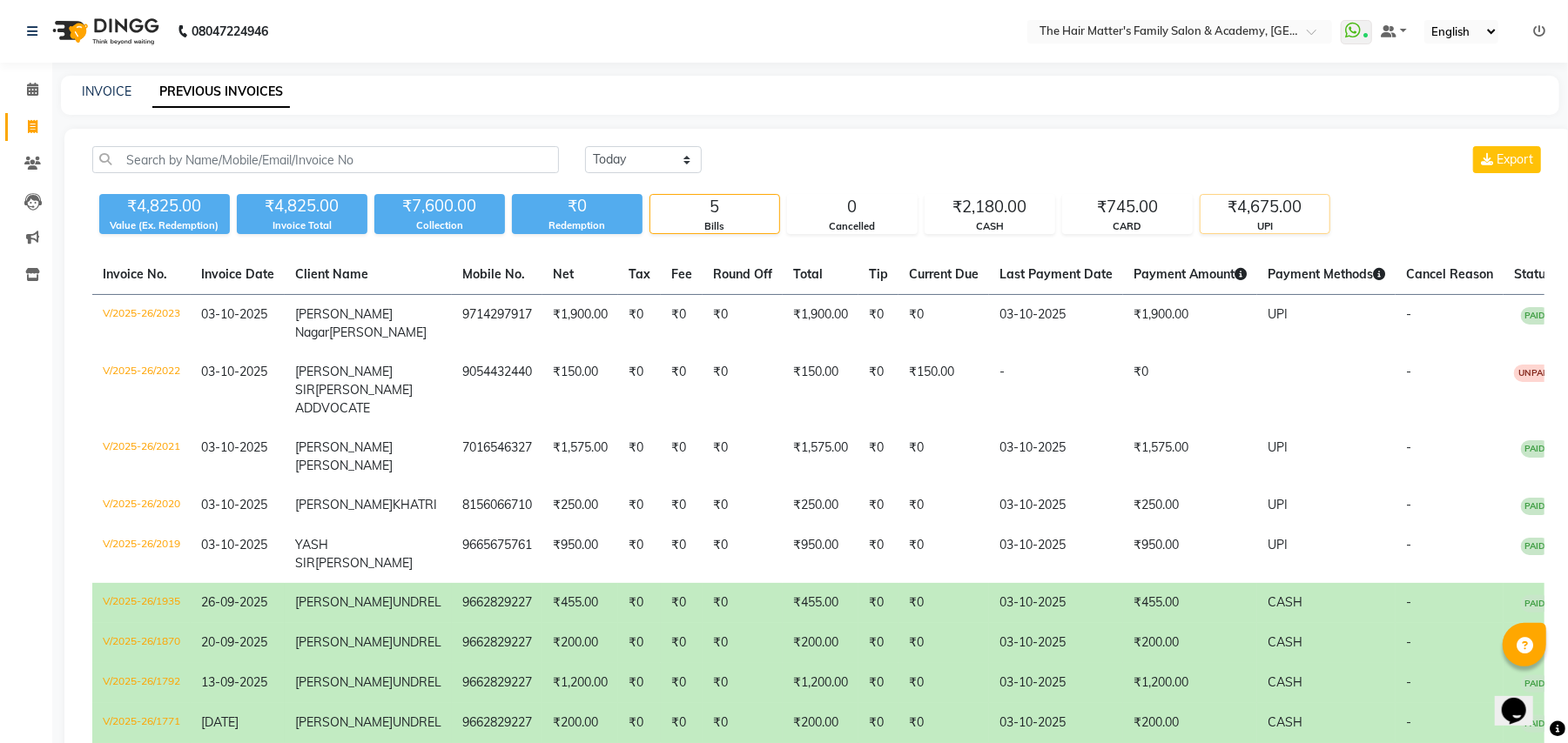
click at [1224, 216] on div "₹4,675.00" at bounding box center [1264, 206] width 129 height 24
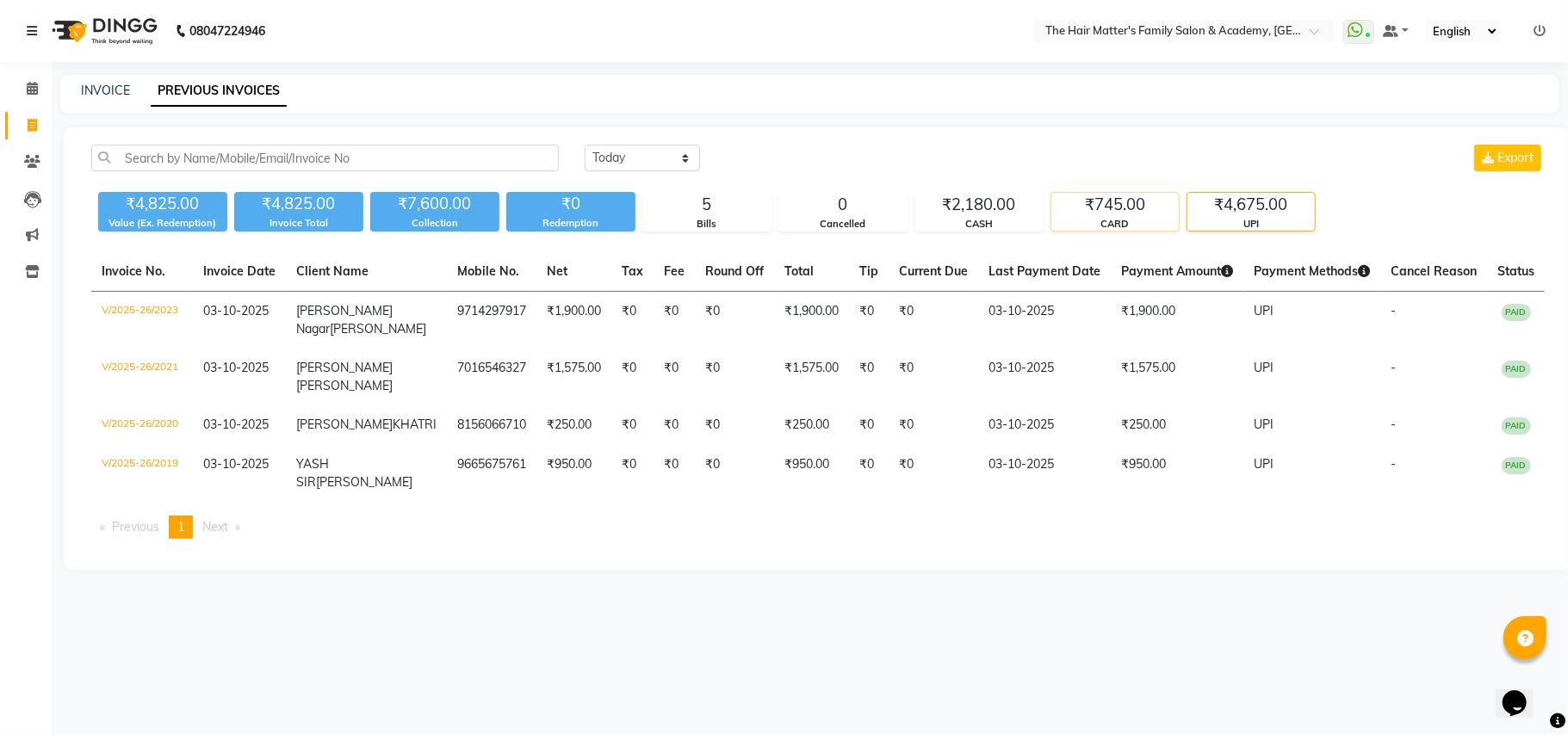
click at [1162, 208] on div "₹745.00" at bounding box center [1115, 204] width 128 height 24
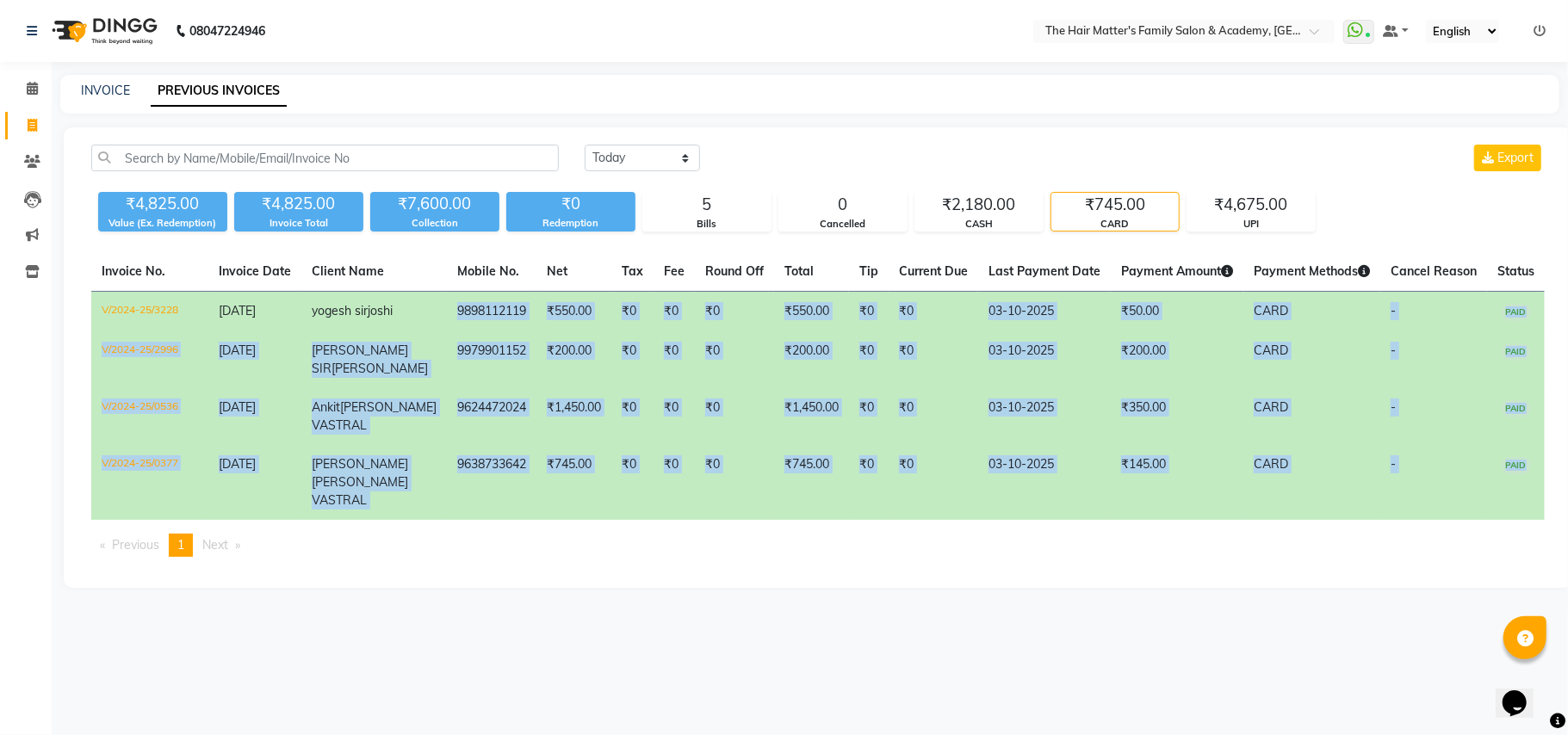
drag, startPoint x: 352, startPoint y: 574, endPoint x: 432, endPoint y: 308, distance: 277.8
click at [432, 308] on div "Invoice No. Invoice Date Client Name Mobile No. Net Tax Fee Round Off Total Tip…" at bounding box center [818, 412] width 1474 height 318
click at [438, 649] on div "08047224946 Select Location × The Hair Matter's Family Salon & Academy, S.p Rin…" at bounding box center [784, 367] width 1568 height 735
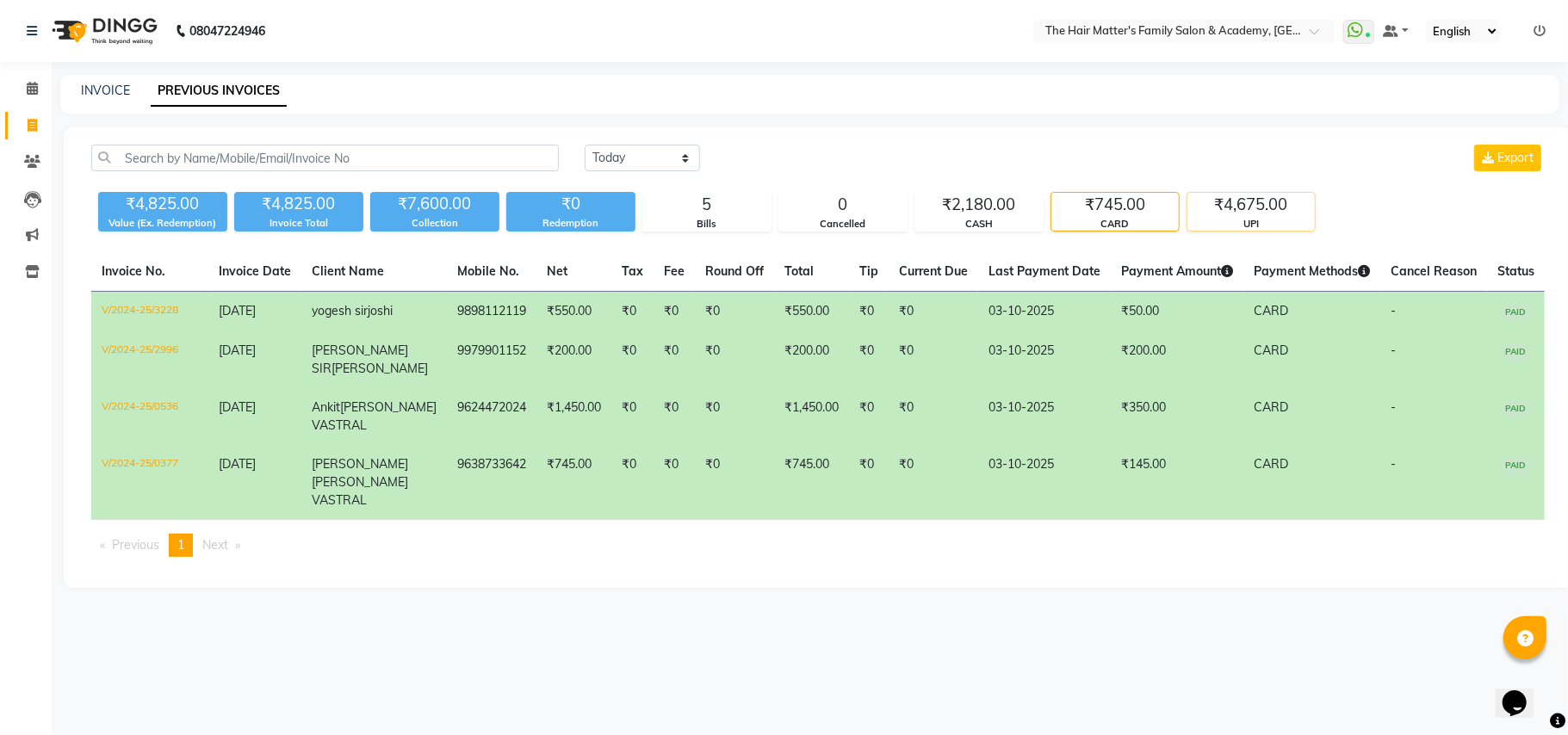
click at [1249, 222] on div "UPI" at bounding box center [1251, 224] width 128 height 14
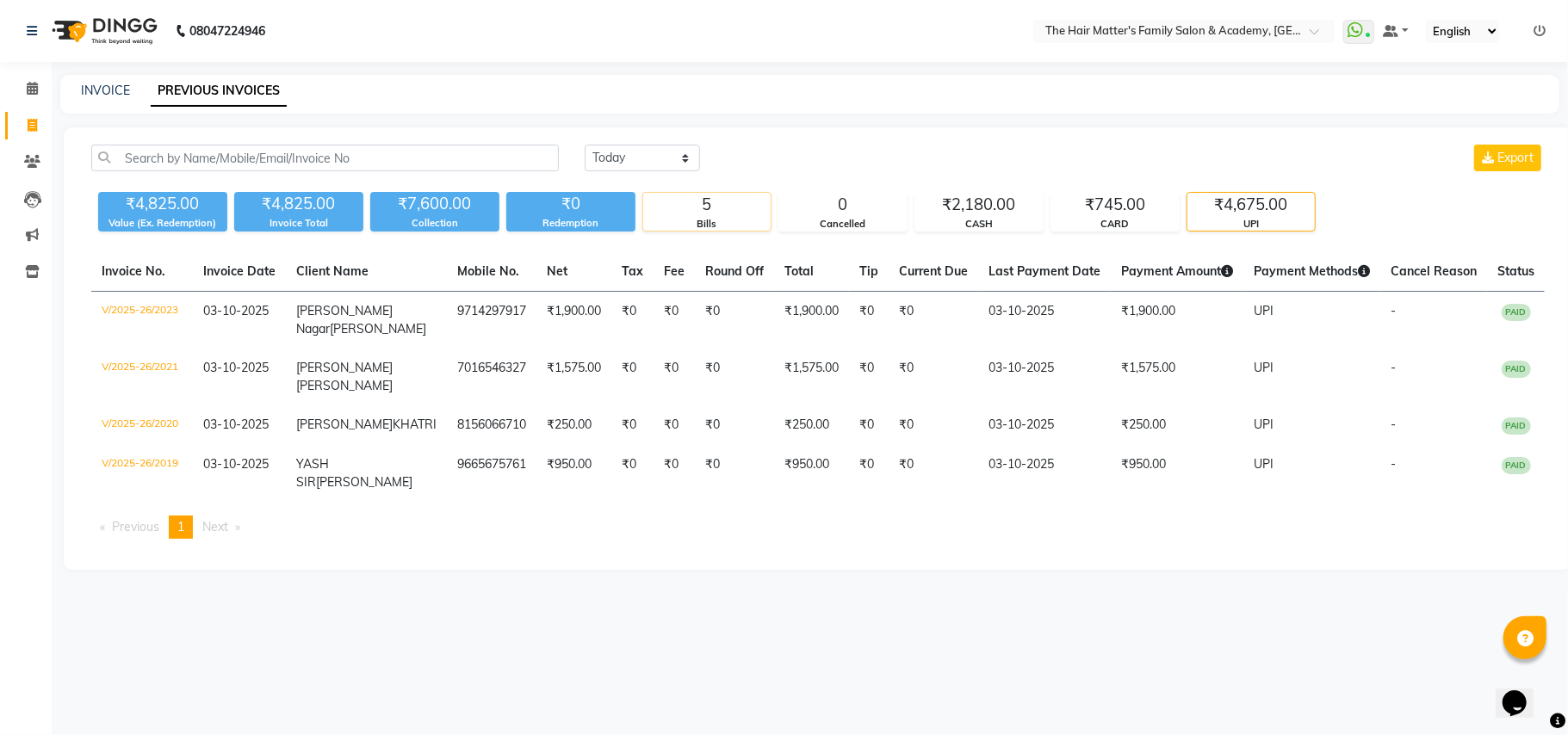
click at [710, 225] on div "Bills" at bounding box center [707, 224] width 128 height 14
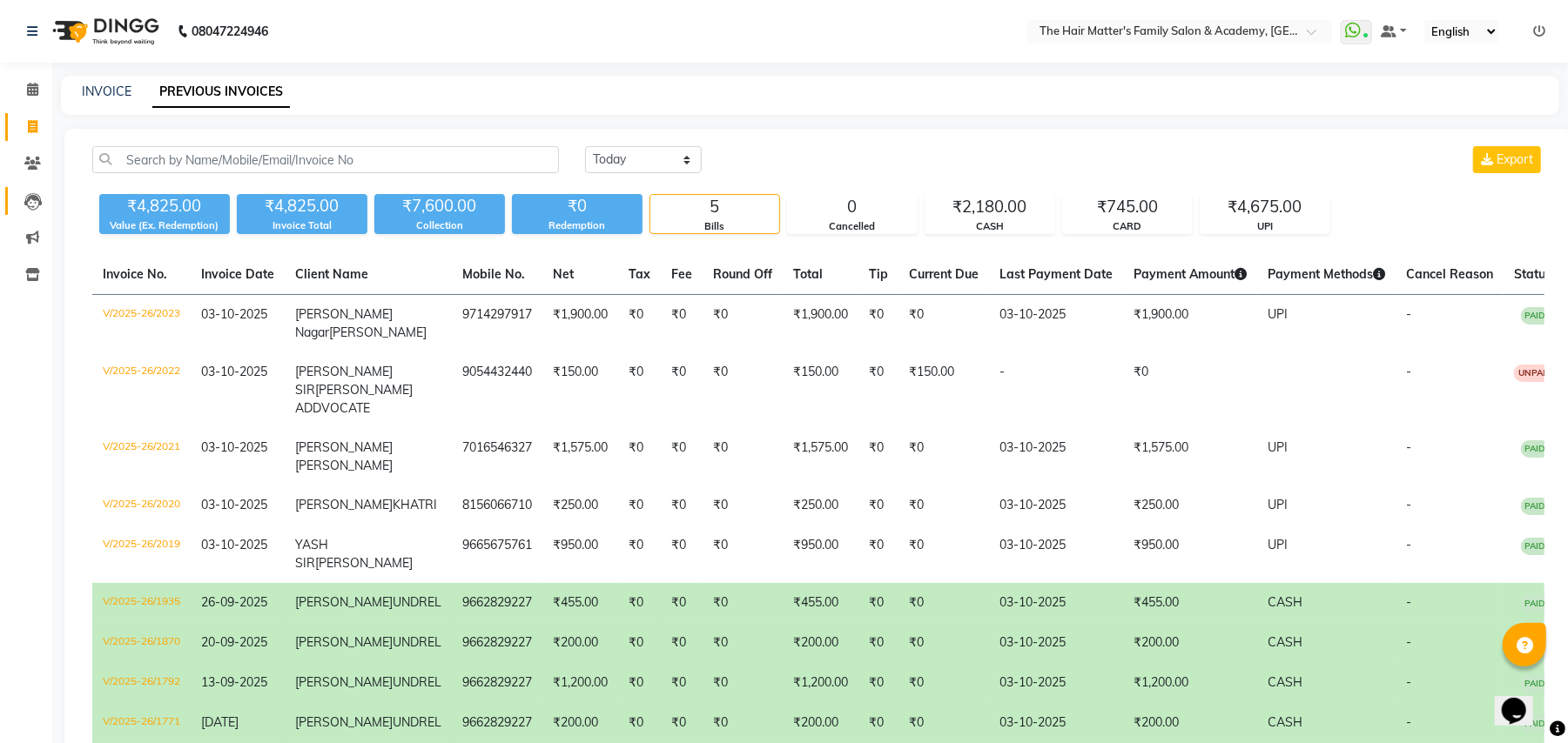
click at [24, 212] on link "Leads" at bounding box center [25, 201] width 41 height 29
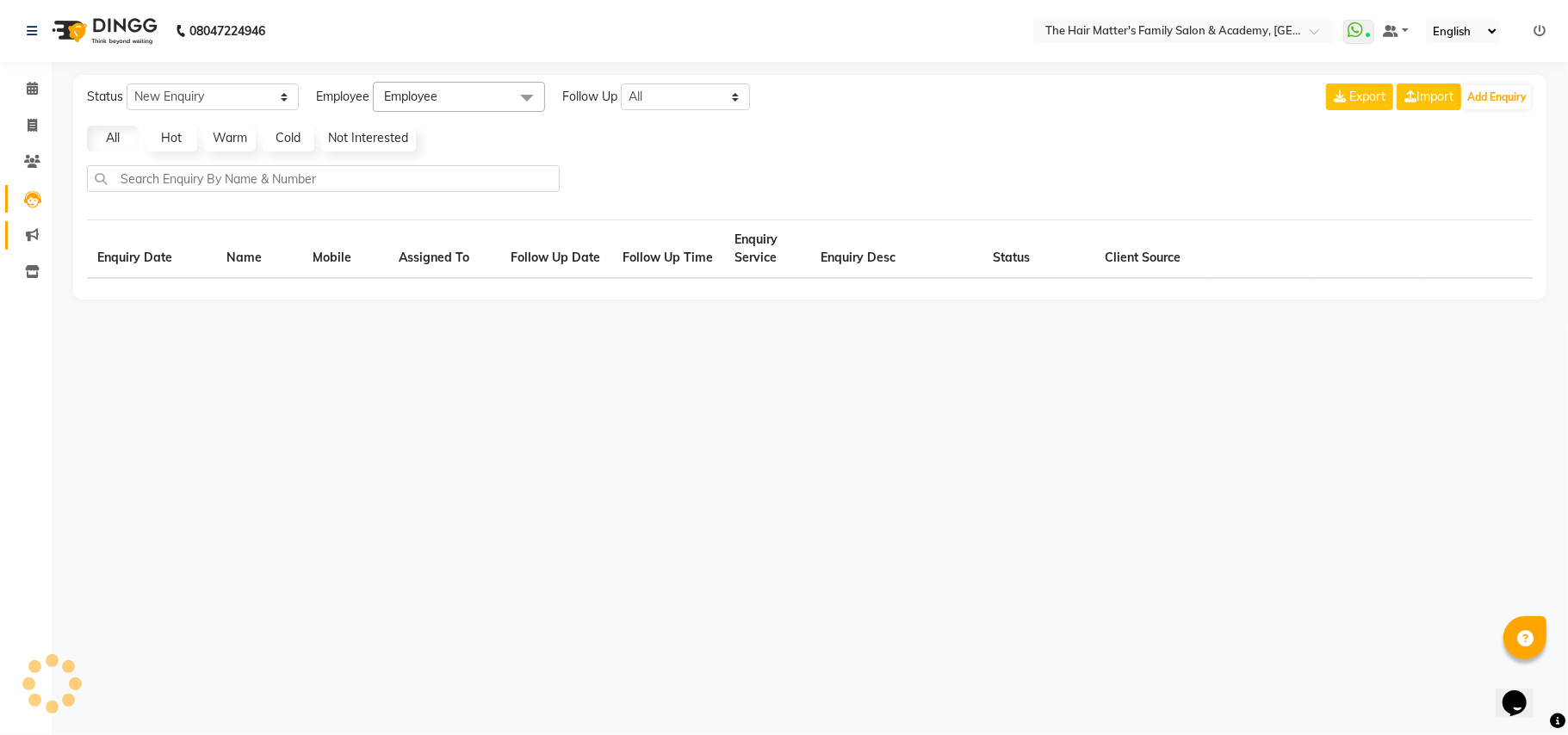
select select "10"
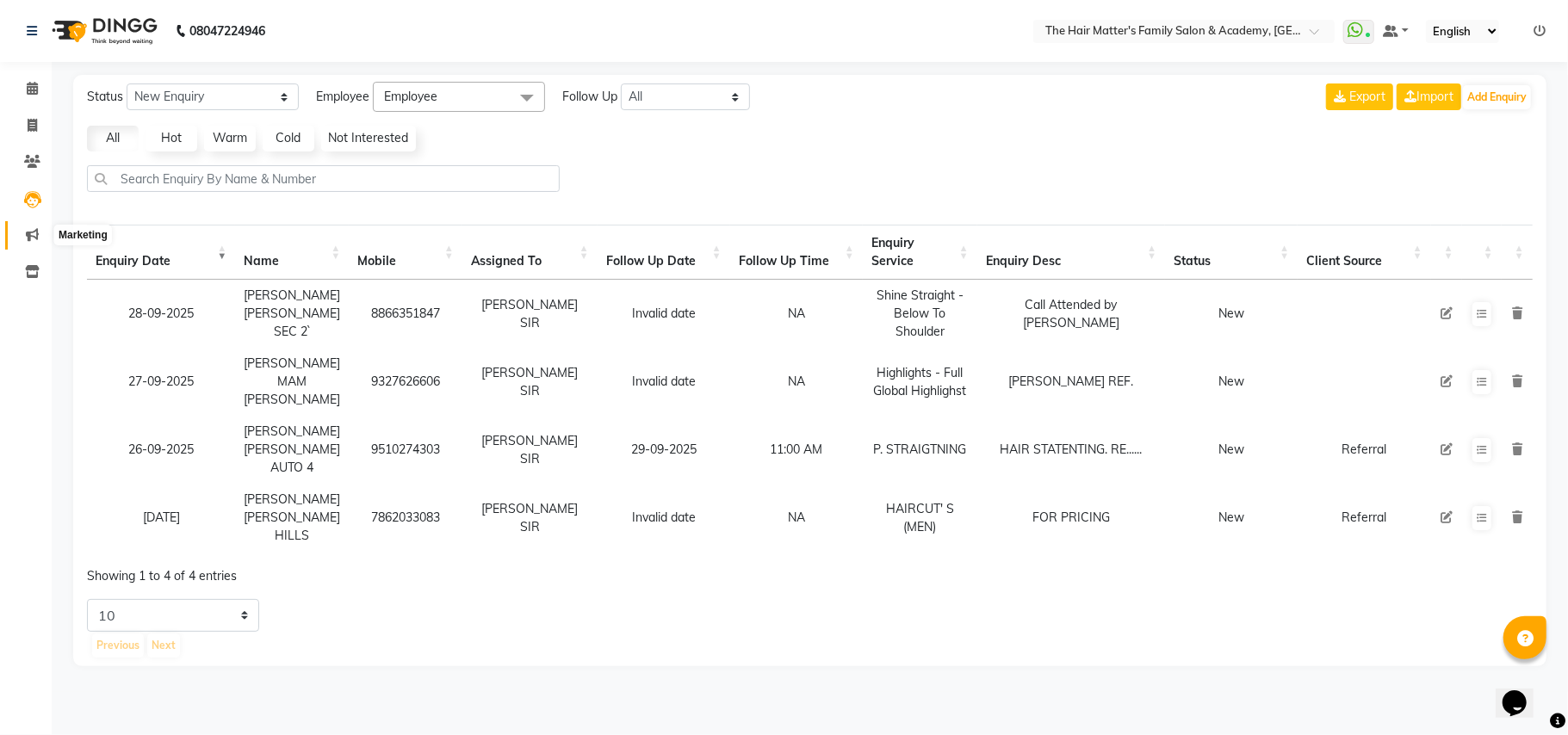
drag, startPoint x: 22, startPoint y: 235, endPoint x: 75, endPoint y: 237, distance: 53.0
click at [21, 235] on span at bounding box center [32, 235] width 31 height 20
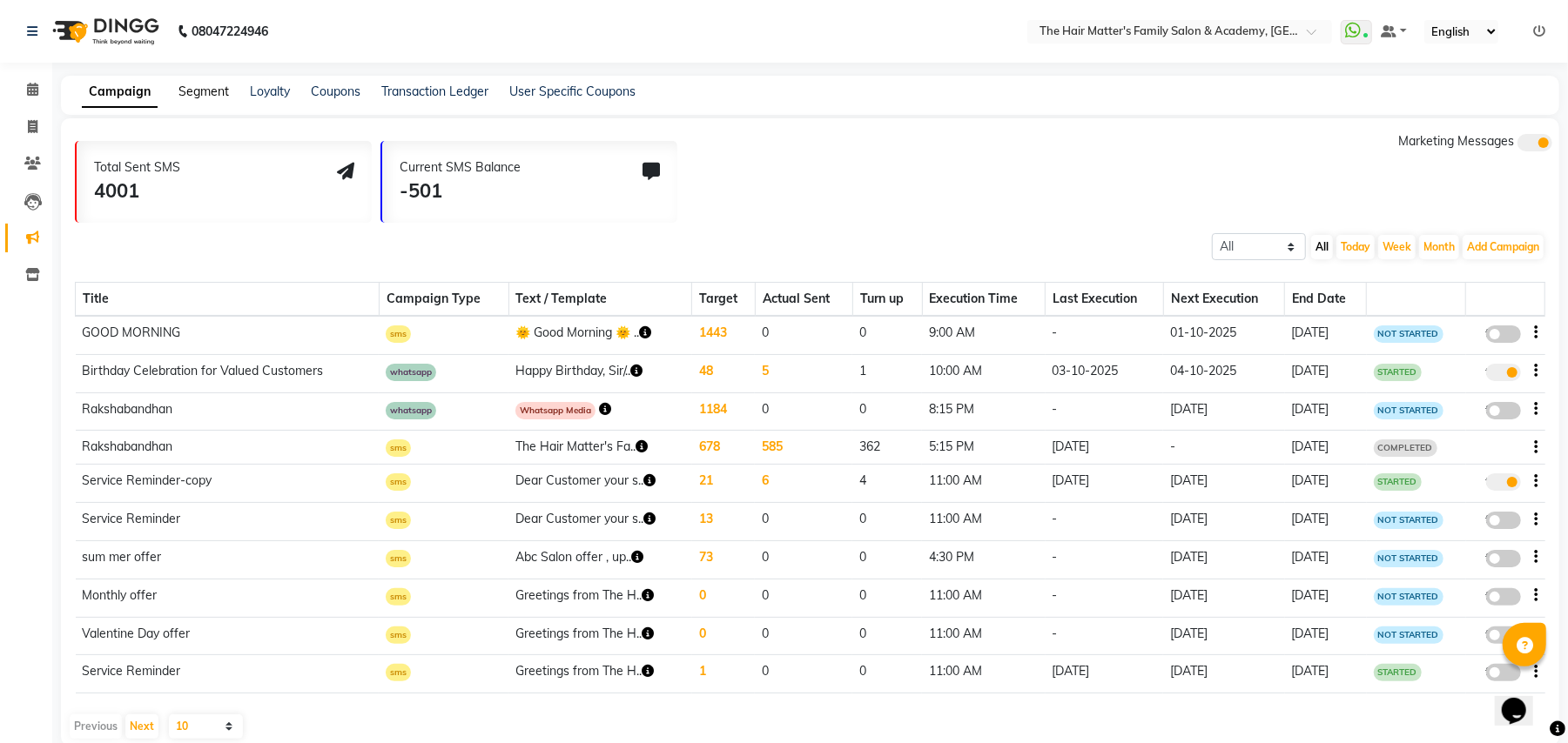
click at [206, 94] on link "Segment" at bounding box center [203, 92] width 50 height 15
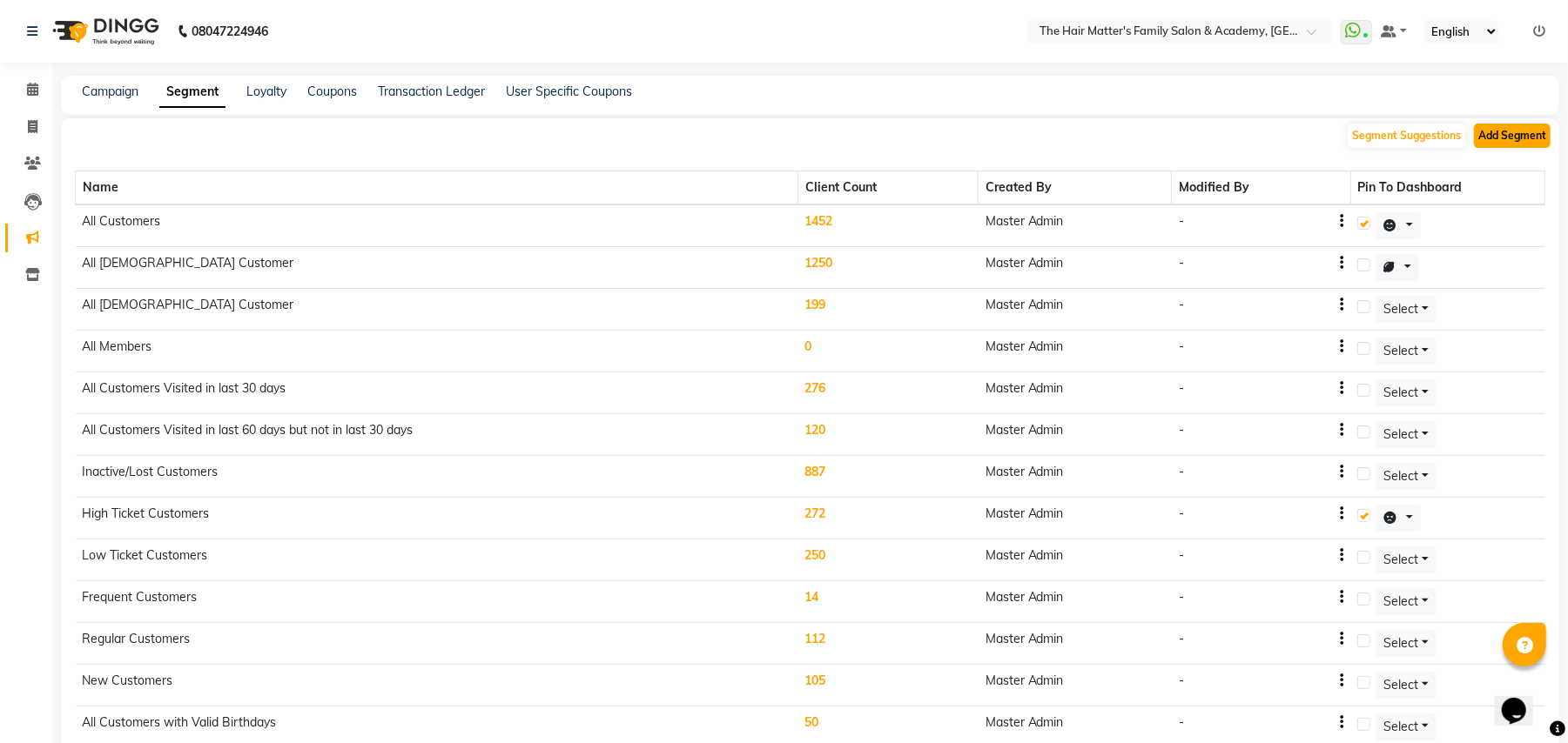
click at [1513, 144] on button "Add Segment" at bounding box center [1511, 135] width 76 height 24
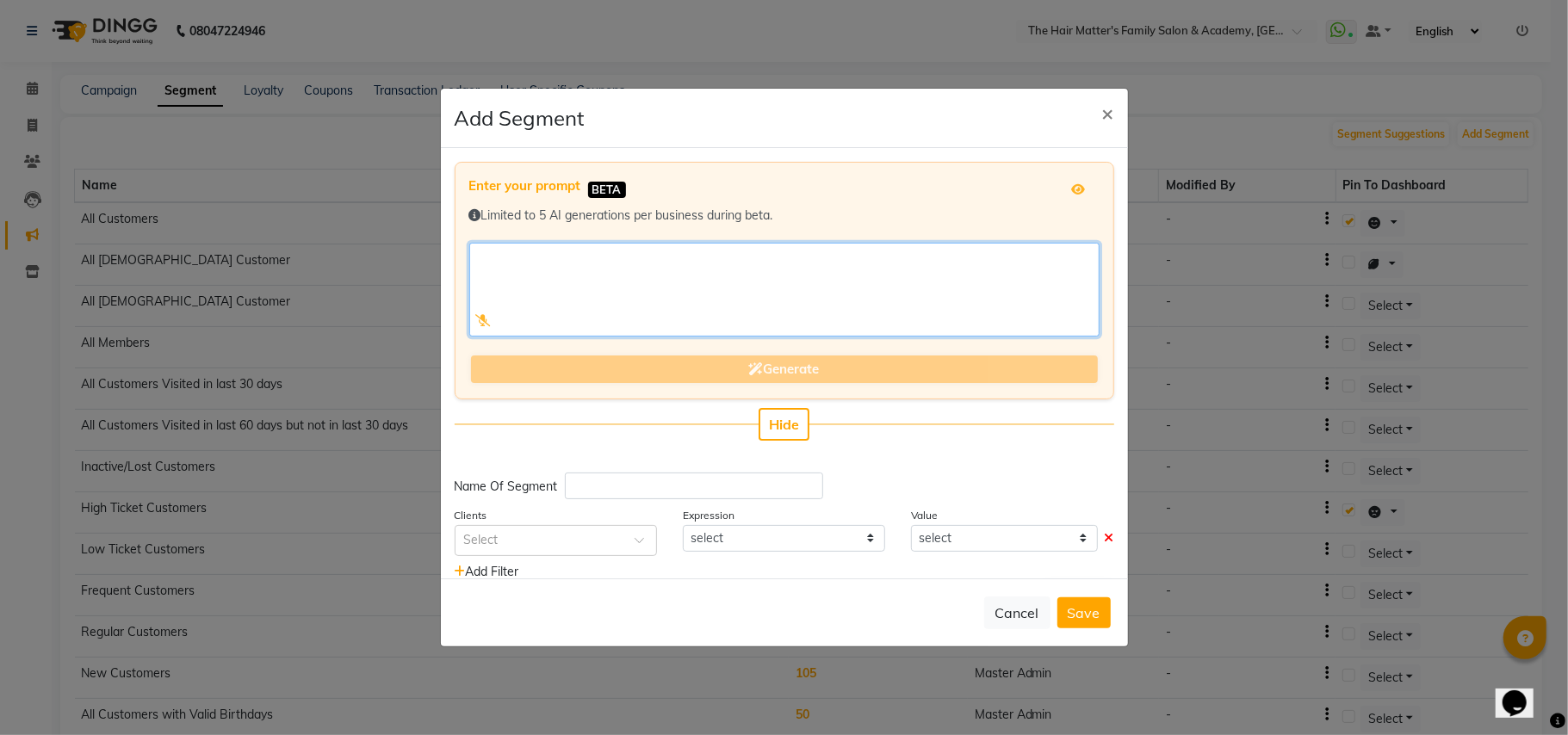
click at [602, 279] on textarea at bounding box center [784, 290] width 630 height 93
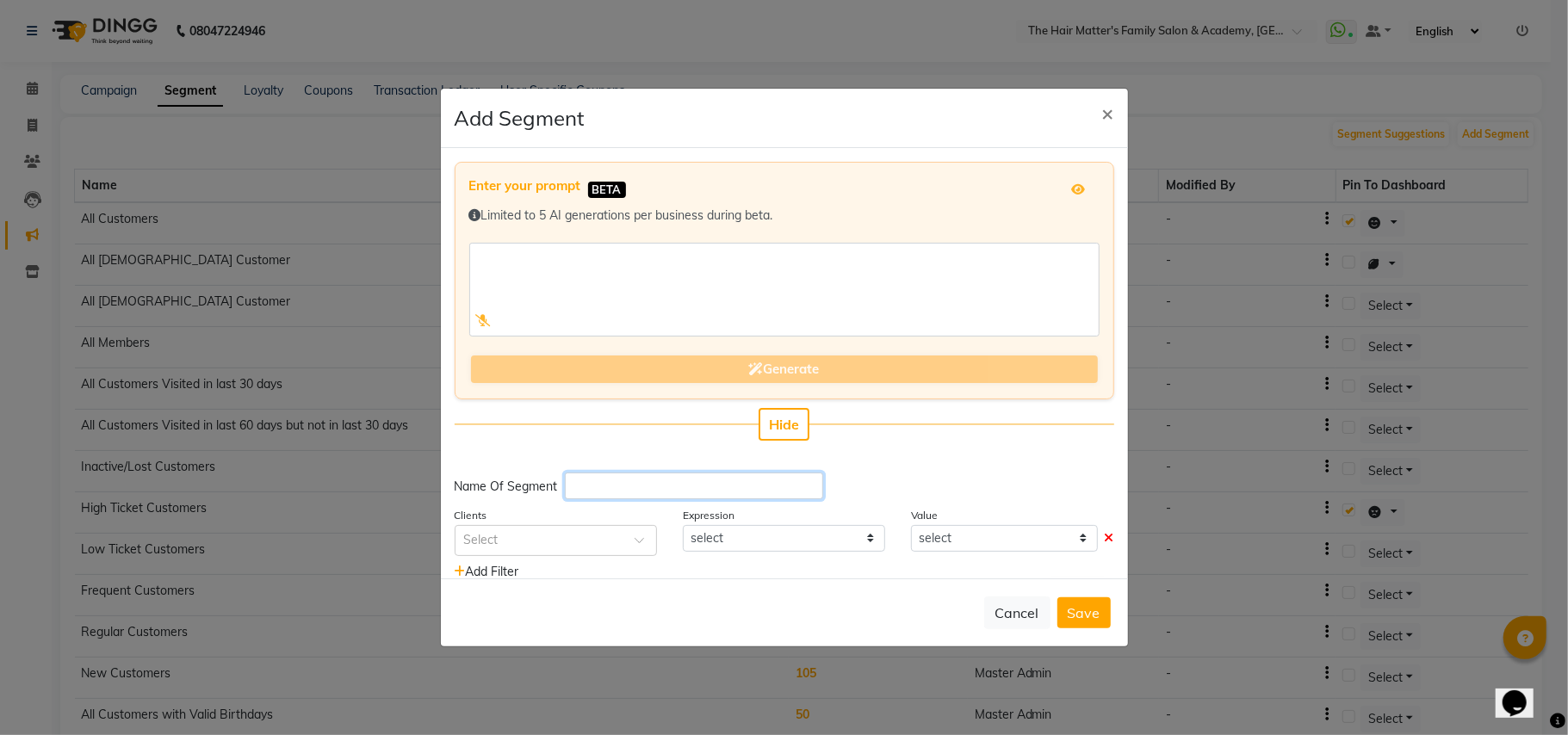
click at [589, 496] on input "text" at bounding box center [693, 486] width 258 height 27
type input "ALL CUSTOMERS OF STRAGHTNING"
click at [535, 556] on div "Enter your prompt BETA Limited to 5 AI generations per business during beta. Ge…" at bounding box center [784, 363] width 687 height 431
click at [538, 544] on input "text" at bounding box center [539, 539] width 149 height 18
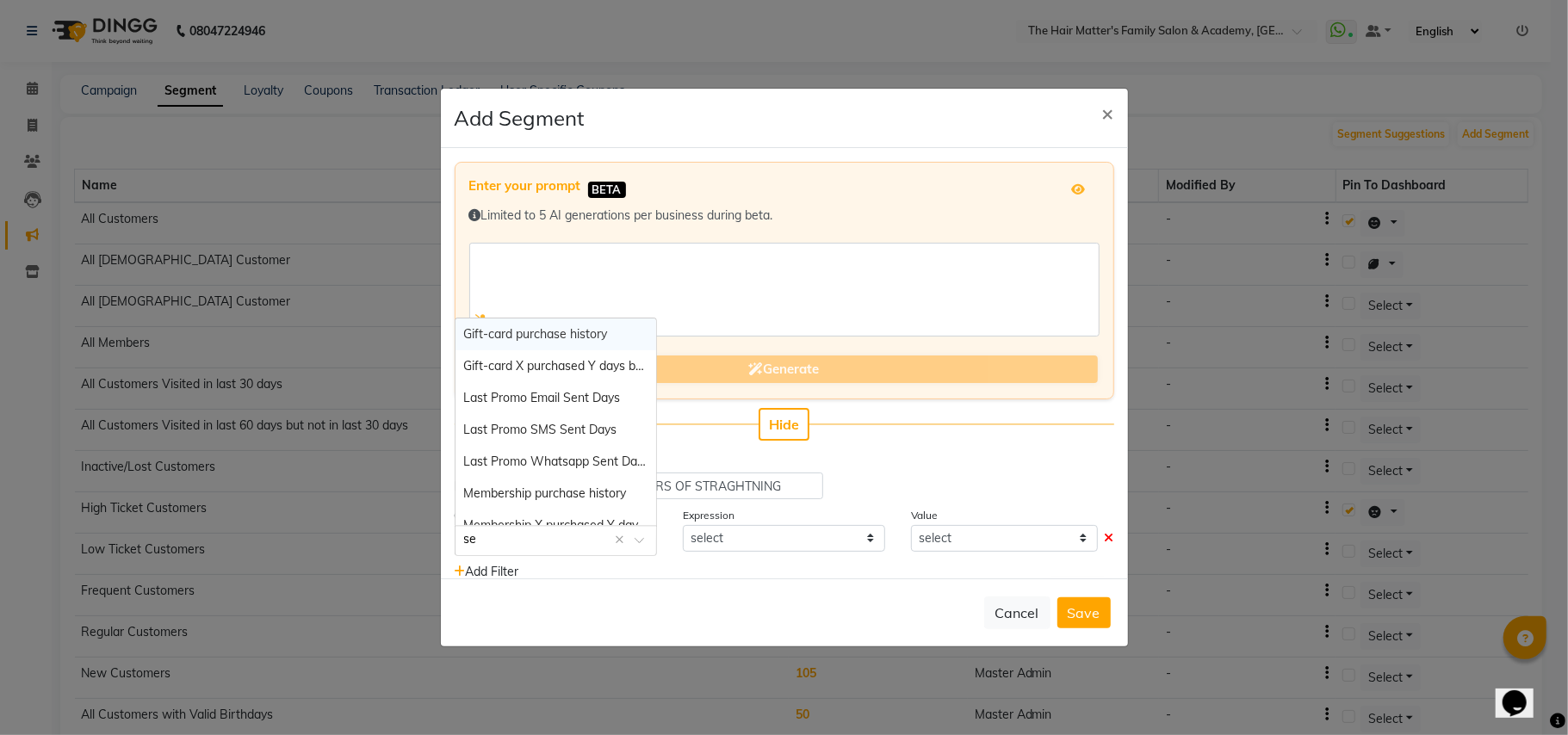
type input "ser"
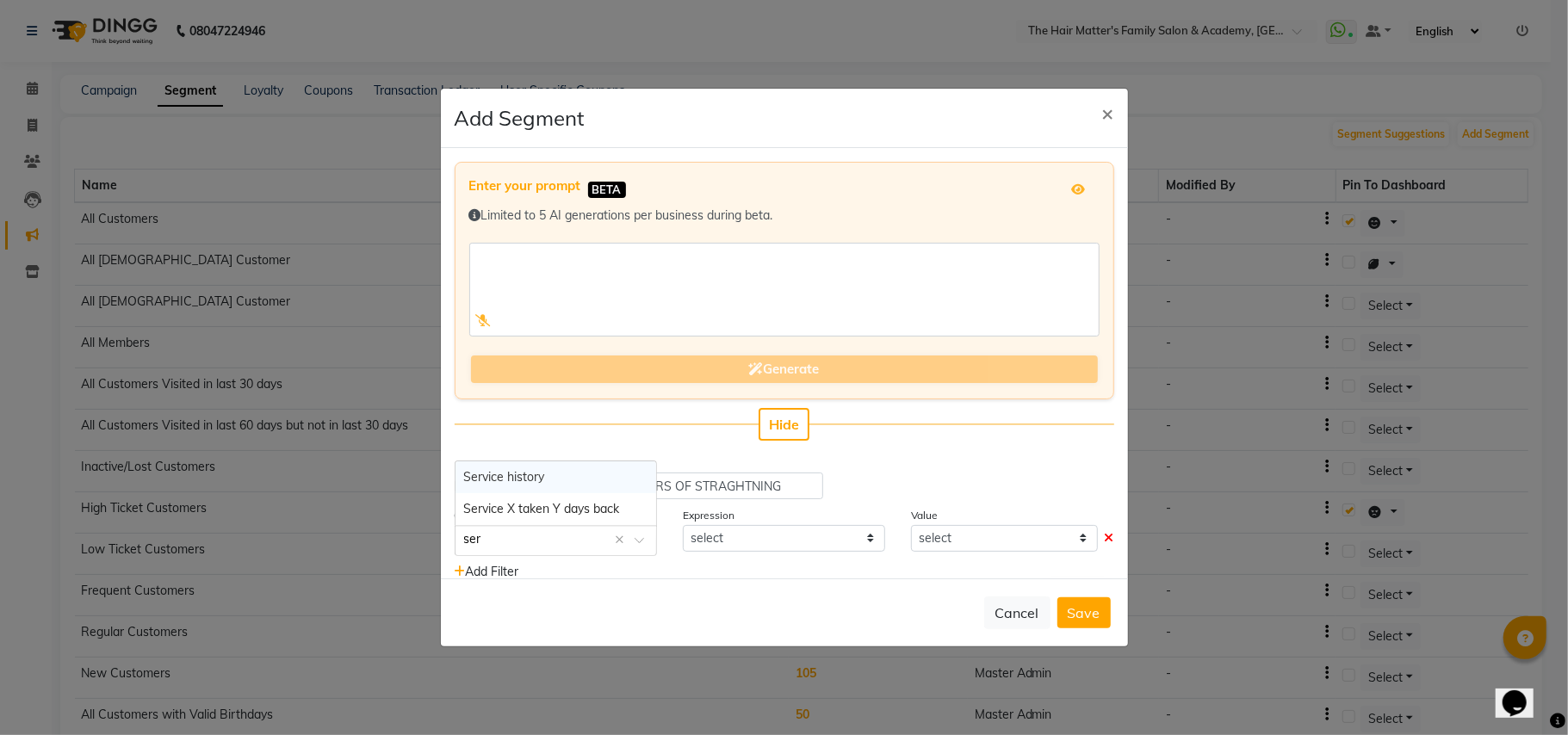
click at [556, 479] on div "Service history" at bounding box center [556, 477] width 200 height 31
select select "="
select select "true"
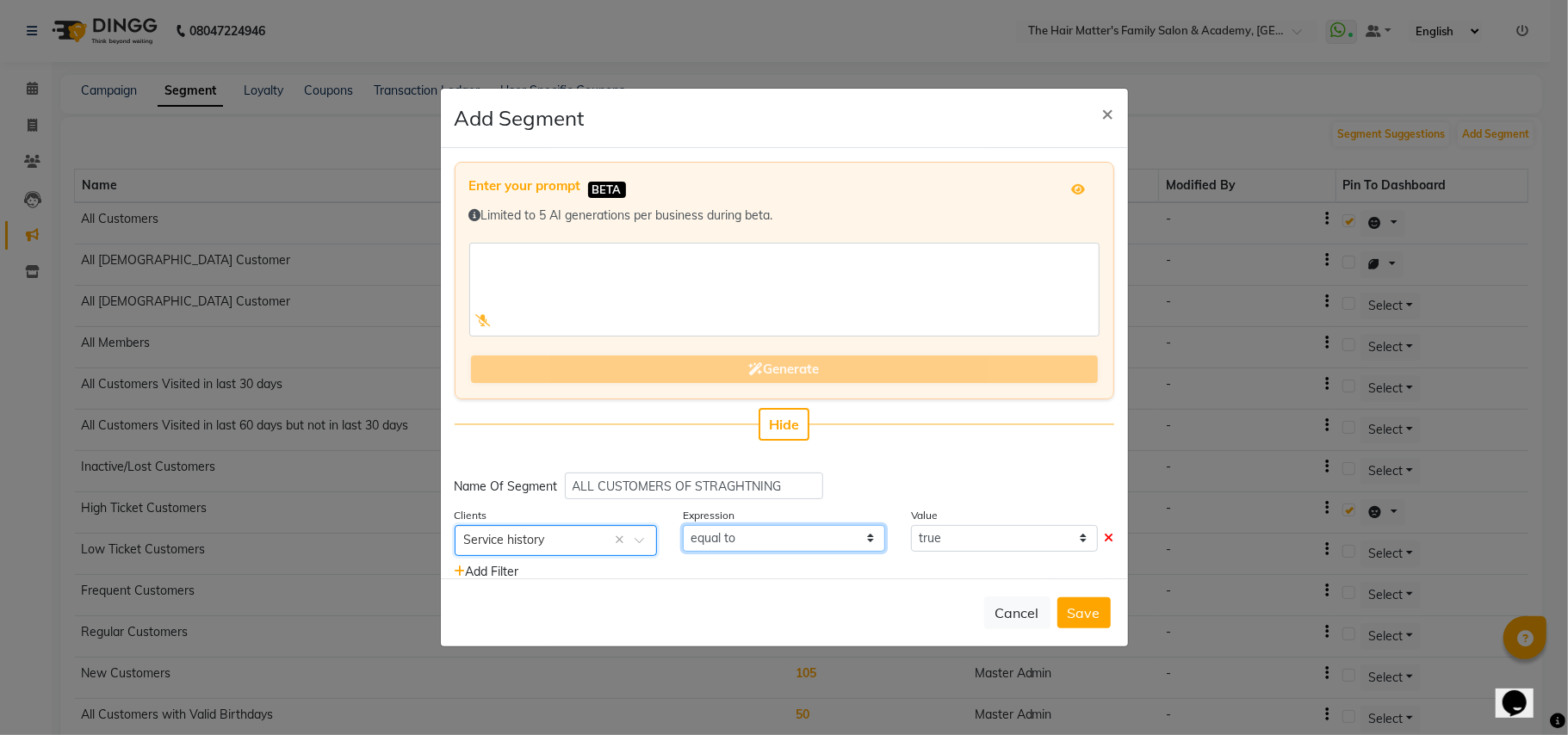
click at [790, 539] on select "equal to" at bounding box center [784, 539] width 202 height 27
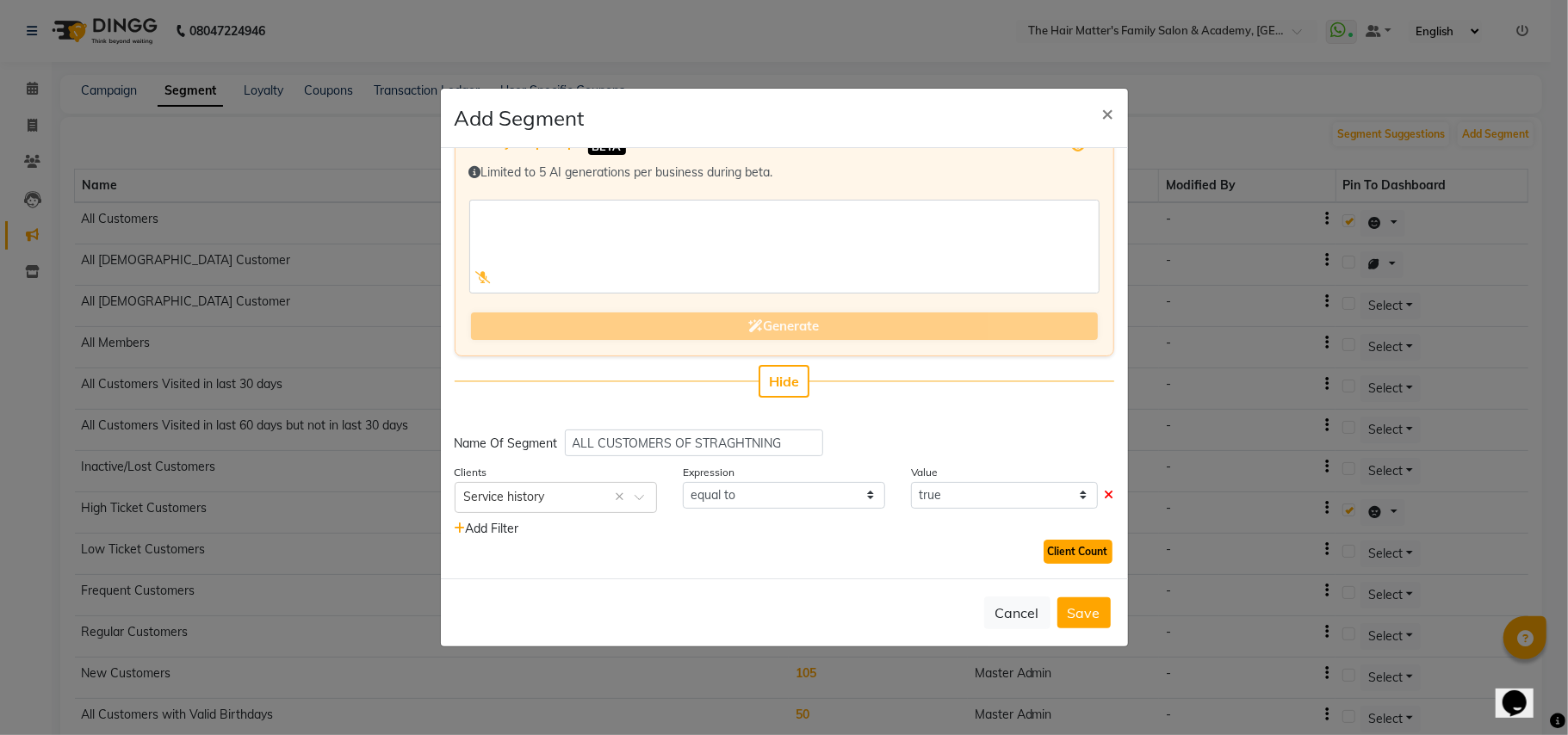
click at [1080, 555] on button "Client Count" at bounding box center [1078, 551] width 69 height 24
click at [1072, 553] on button "Client Count" at bounding box center [1078, 551] width 69 height 24
click at [1068, 544] on button "Client Count" at bounding box center [1078, 551] width 69 height 24
click at [934, 500] on select "true false" at bounding box center [1004, 496] width 186 height 27
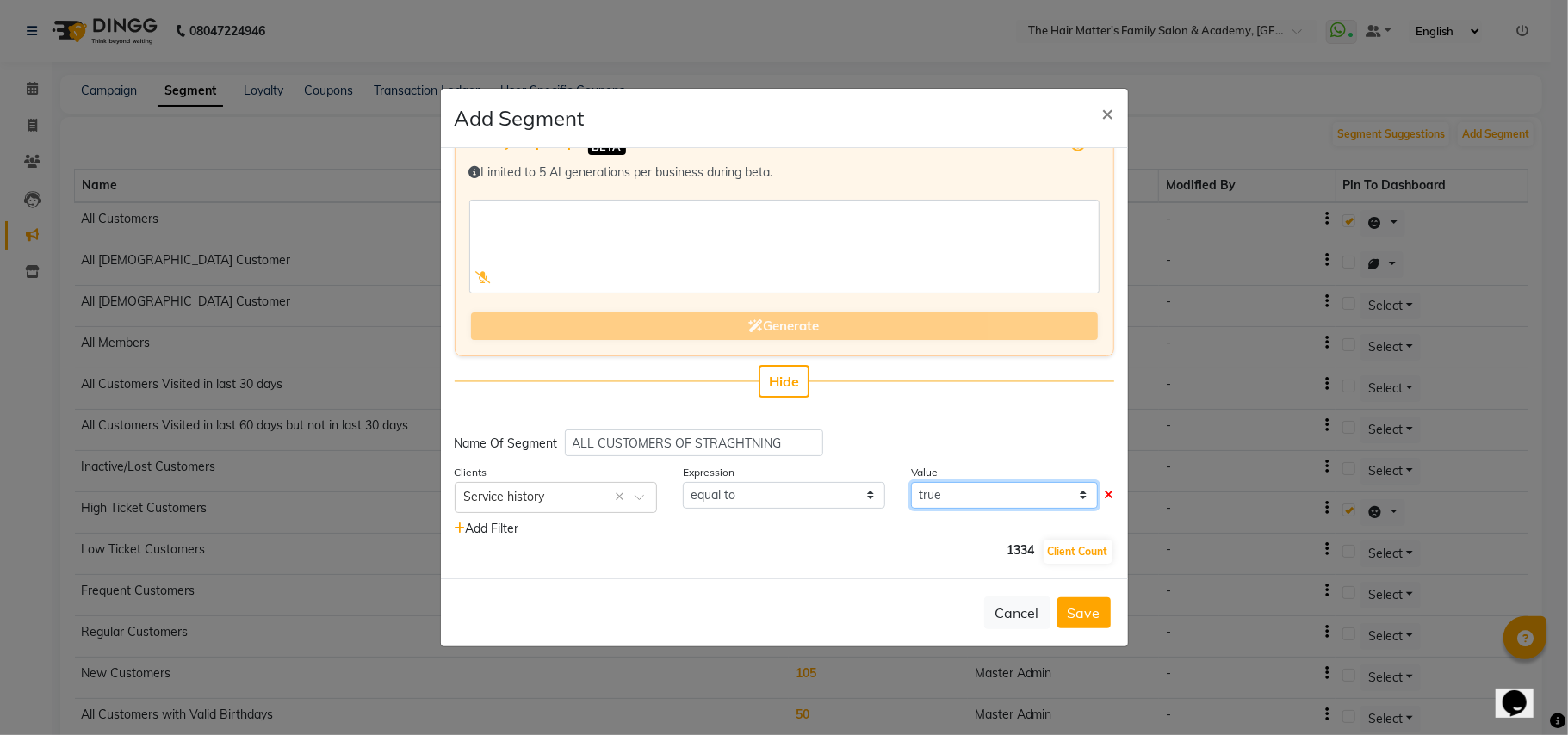
click at [911, 482] on select "true false" at bounding box center [1004, 496] width 186 height 27
click at [743, 484] on select "equal to" at bounding box center [784, 496] width 202 height 27
click at [682, 482] on select "equal to" at bounding box center [784, 496] width 202 height 27
click at [748, 503] on select "equal to" at bounding box center [784, 496] width 202 height 27
click at [743, 459] on div "Enter your prompt BETA Limited to 5 AI generations per business during beta. Ge…" at bounding box center [784, 363] width 687 height 431
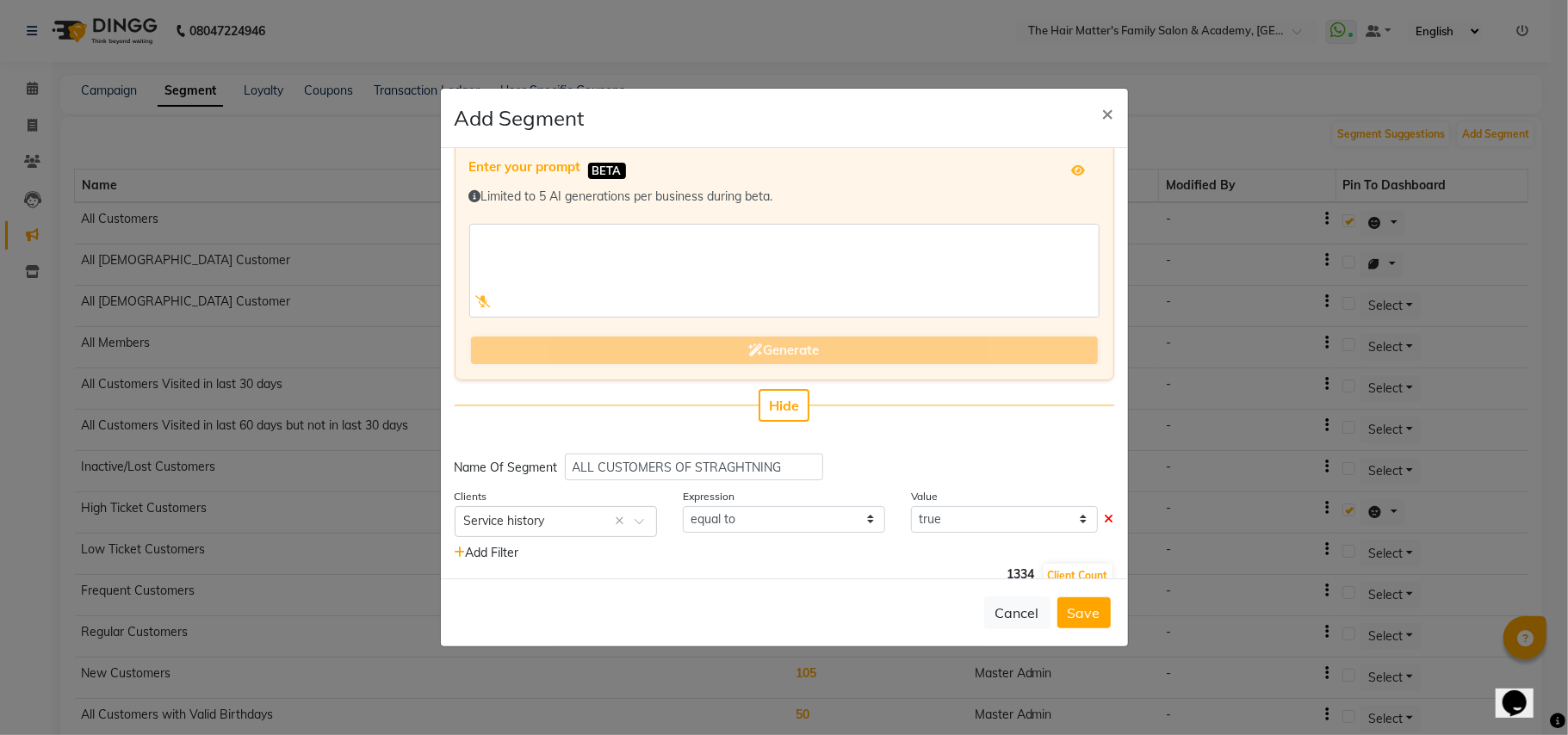
scroll to position [0, 0]
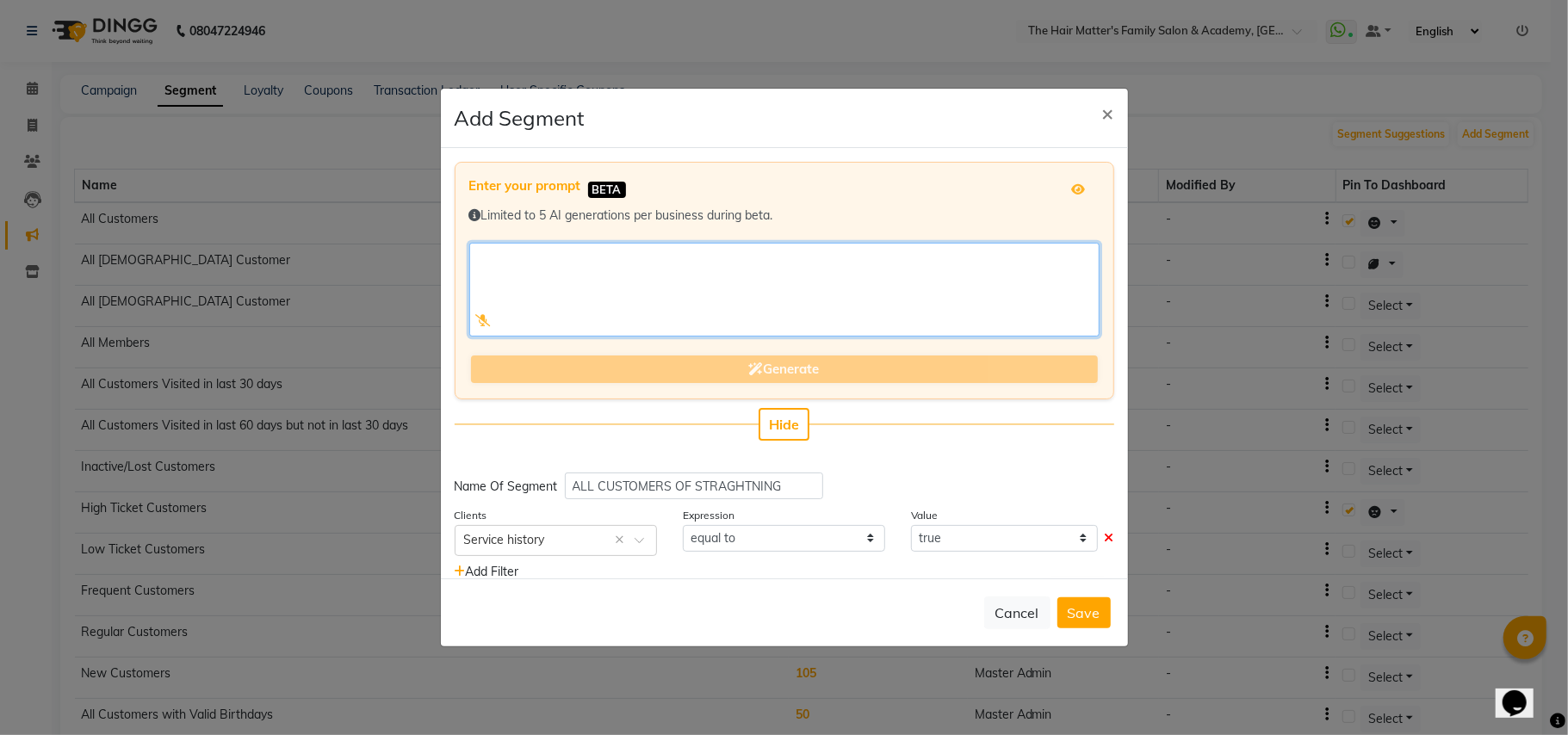
click at [726, 273] on textarea at bounding box center [784, 290] width 630 height 93
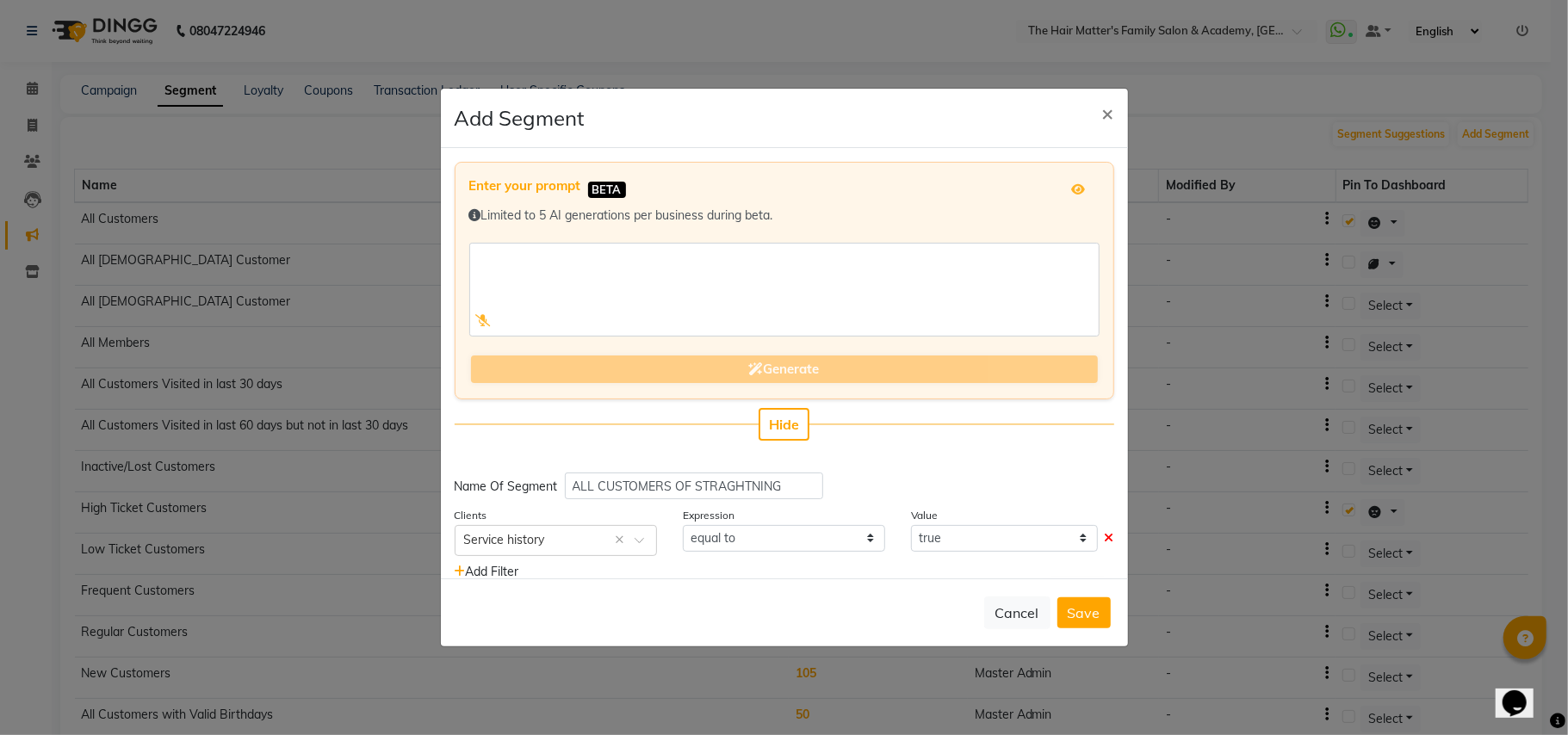
click at [496, 573] on span "Add Filter" at bounding box center [487, 572] width 65 height 15
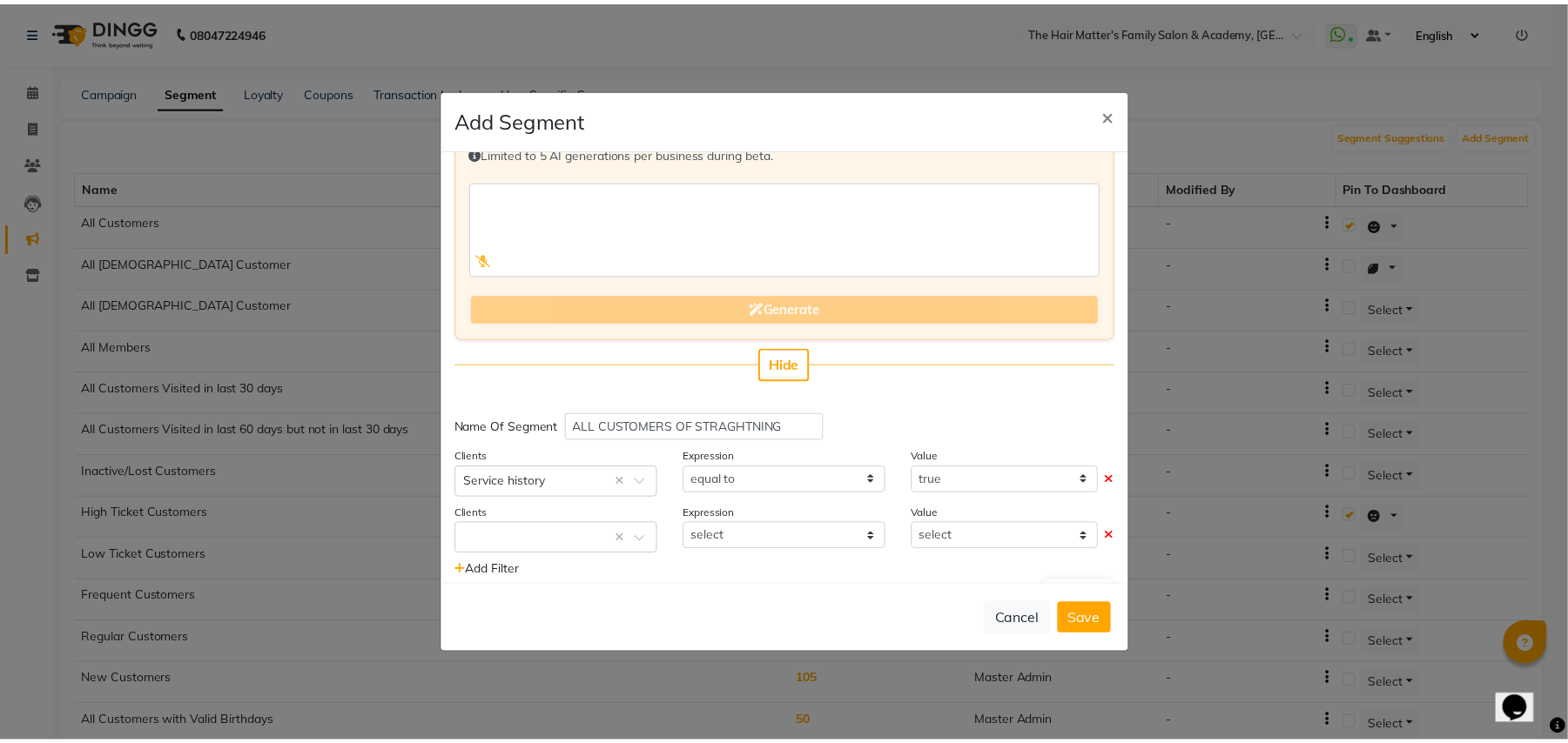
scroll to position [99, 0]
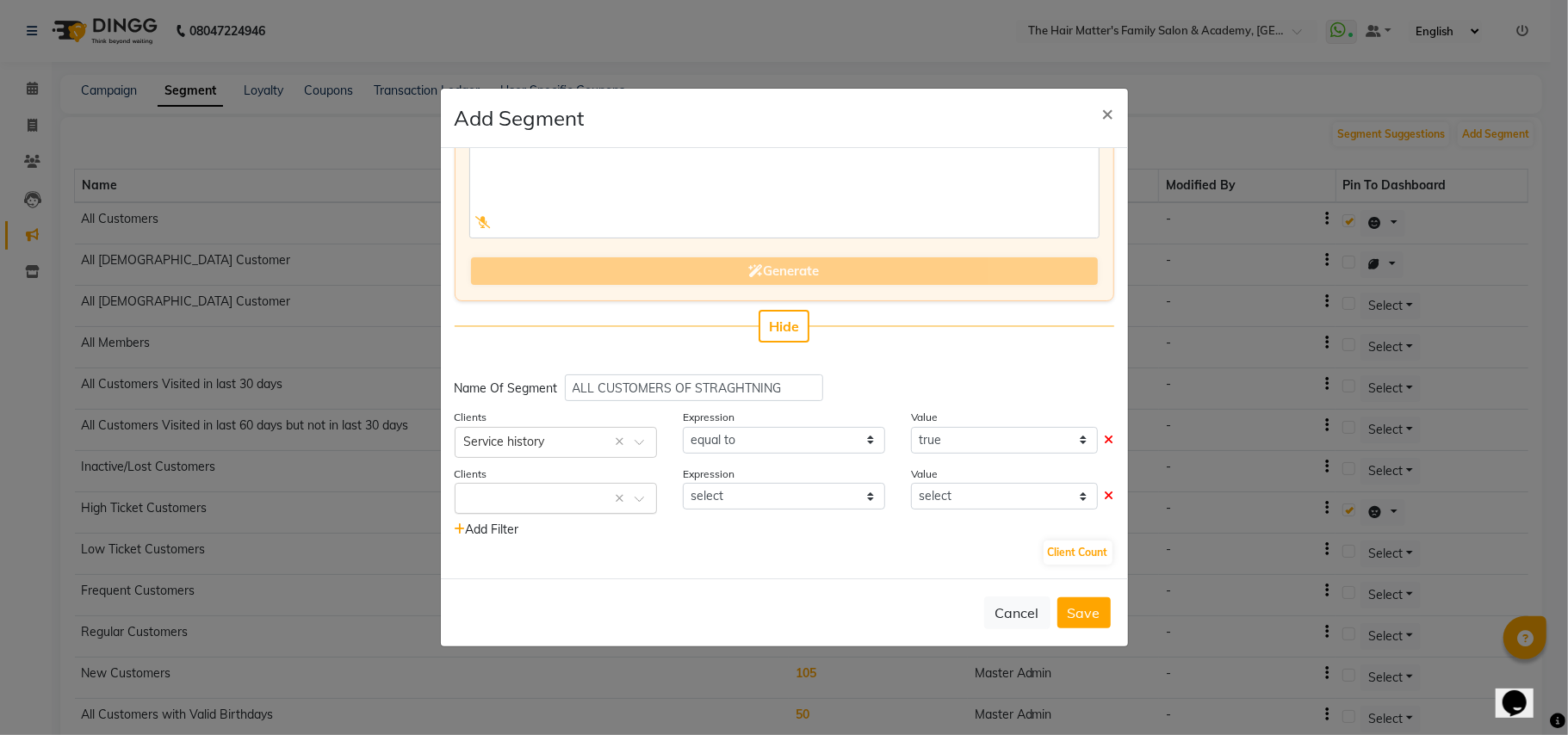
click at [563, 498] on input "text" at bounding box center [539, 497] width 149 height 18
type input "stra"
type input "high"
click at [608, 527] on span "Amount Spent Before 90 Days" at bounding box center [549, 529] width 170 height 15
select select "="
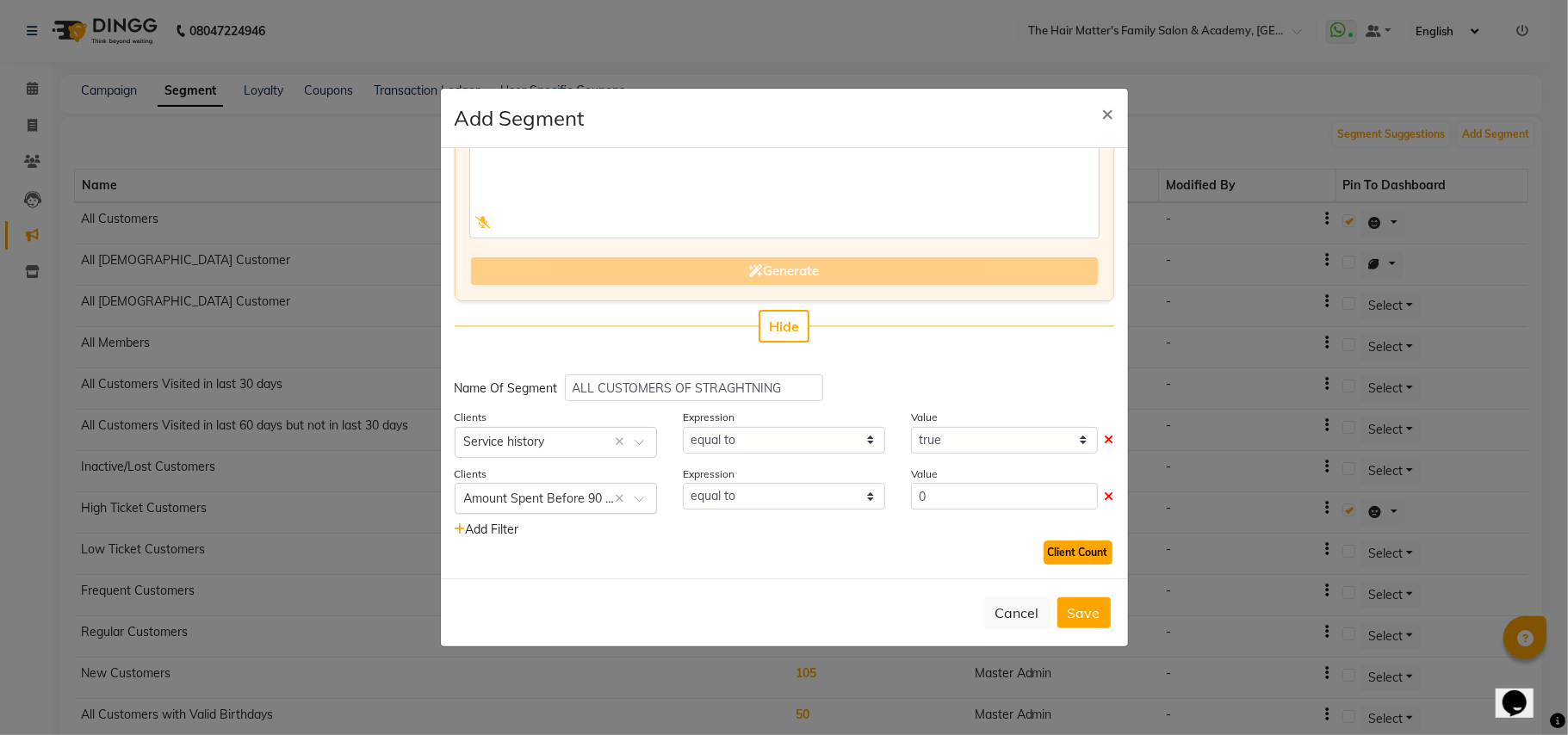
click at [1059, 549] on button "Client Count" at bounding box center [1078, 552] width 69 height 24
click at [1086, 609] on button "Save" at bounding box center [1084, 613] width 53 height 31
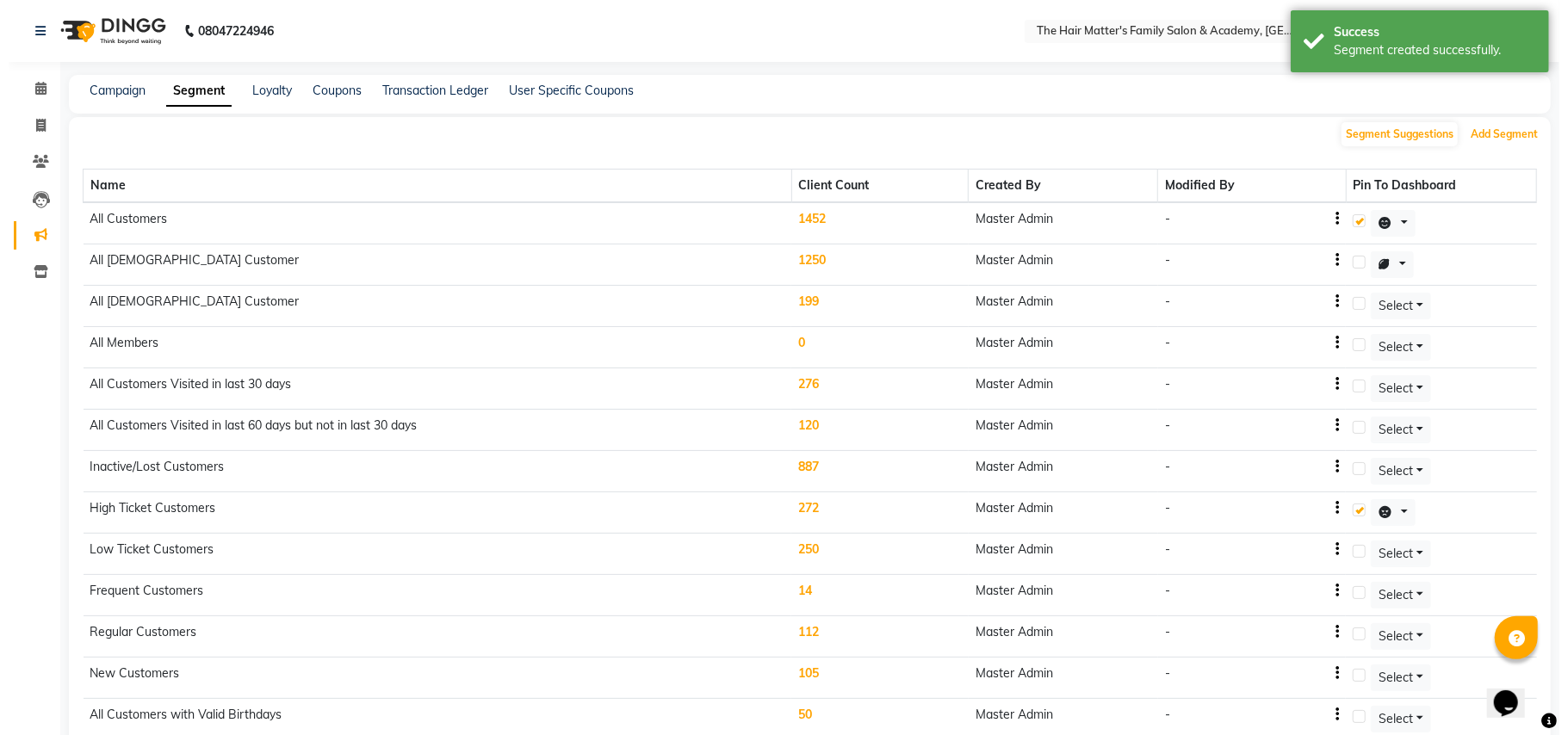
scroll to position [350, 0]
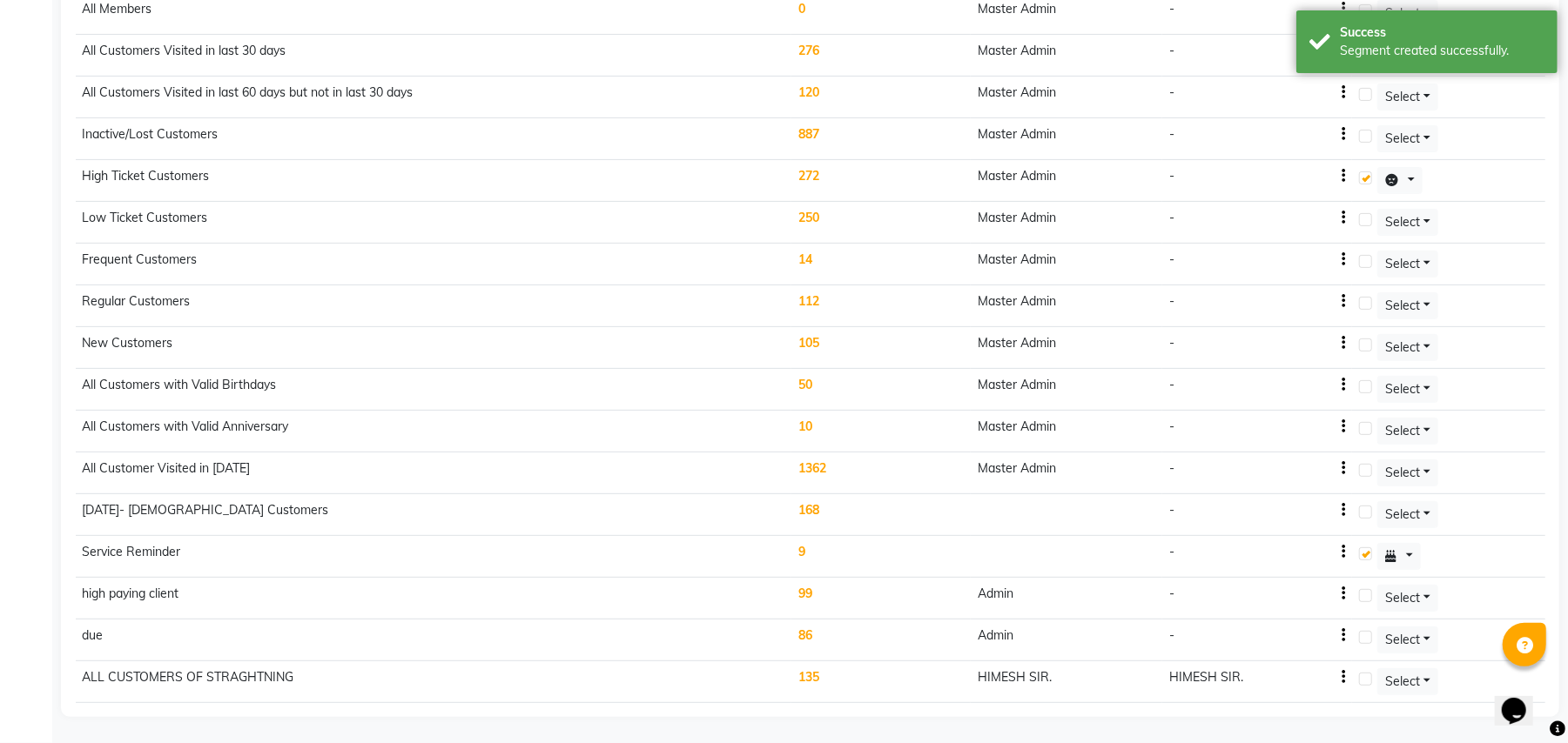
click at [171, 691] on td "ALL CUSTOMERS OF STRAGHTNING" at bounding box center [434, 681] width 716 height 41
click at [169, 684] on td "ALL CUSTOMERS OF STRAGHTNING" at bounding box center [434, 681] width 716 height 41
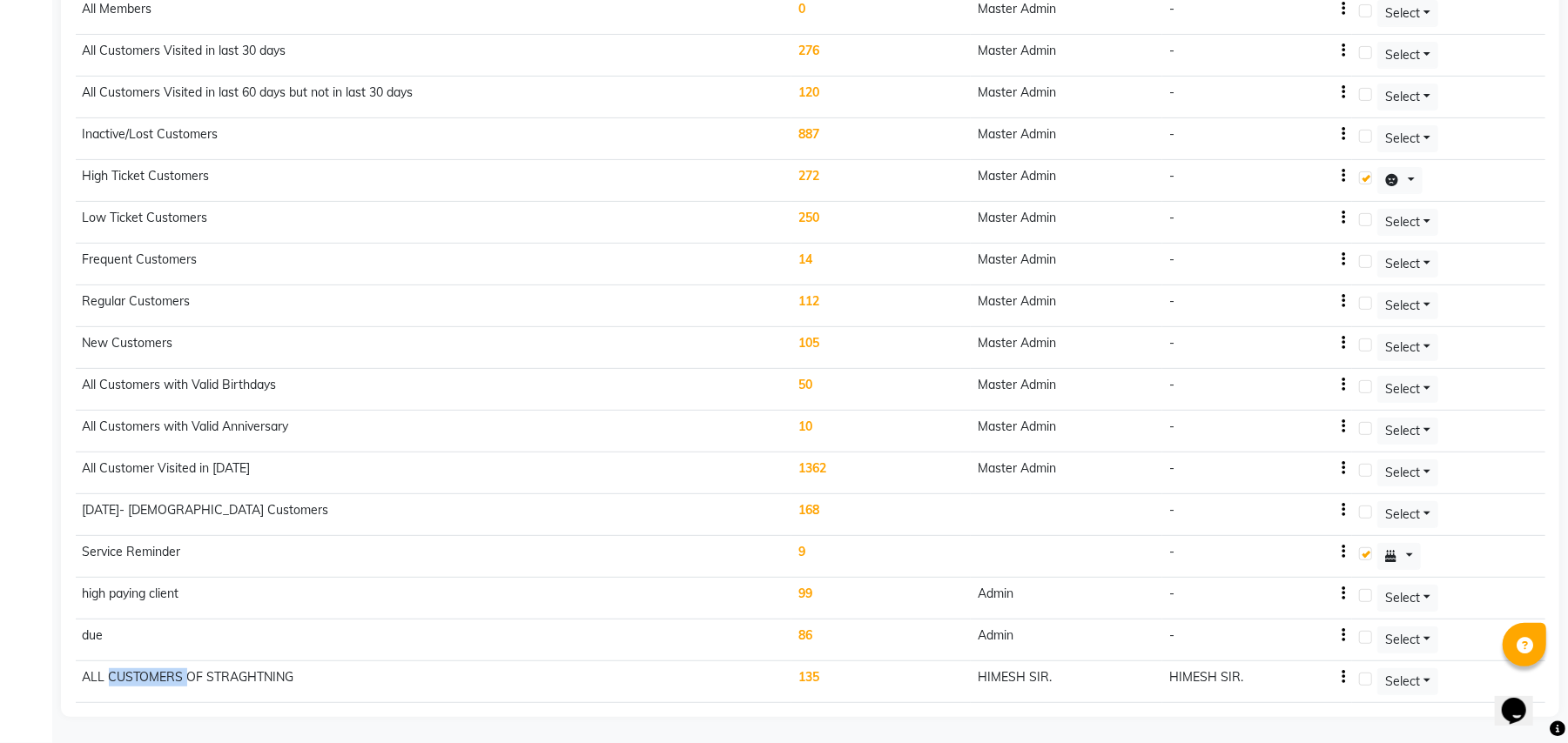
click at [1344, 677] on icon "button" at bounding box center [1343, 677] width 4 height 1
click at [808, 682] on td "135" at bounding box center [881, 681] width 179 height 41
click at [813, 677] on td "135" at bounding box center [881, 681] width 179 height 41
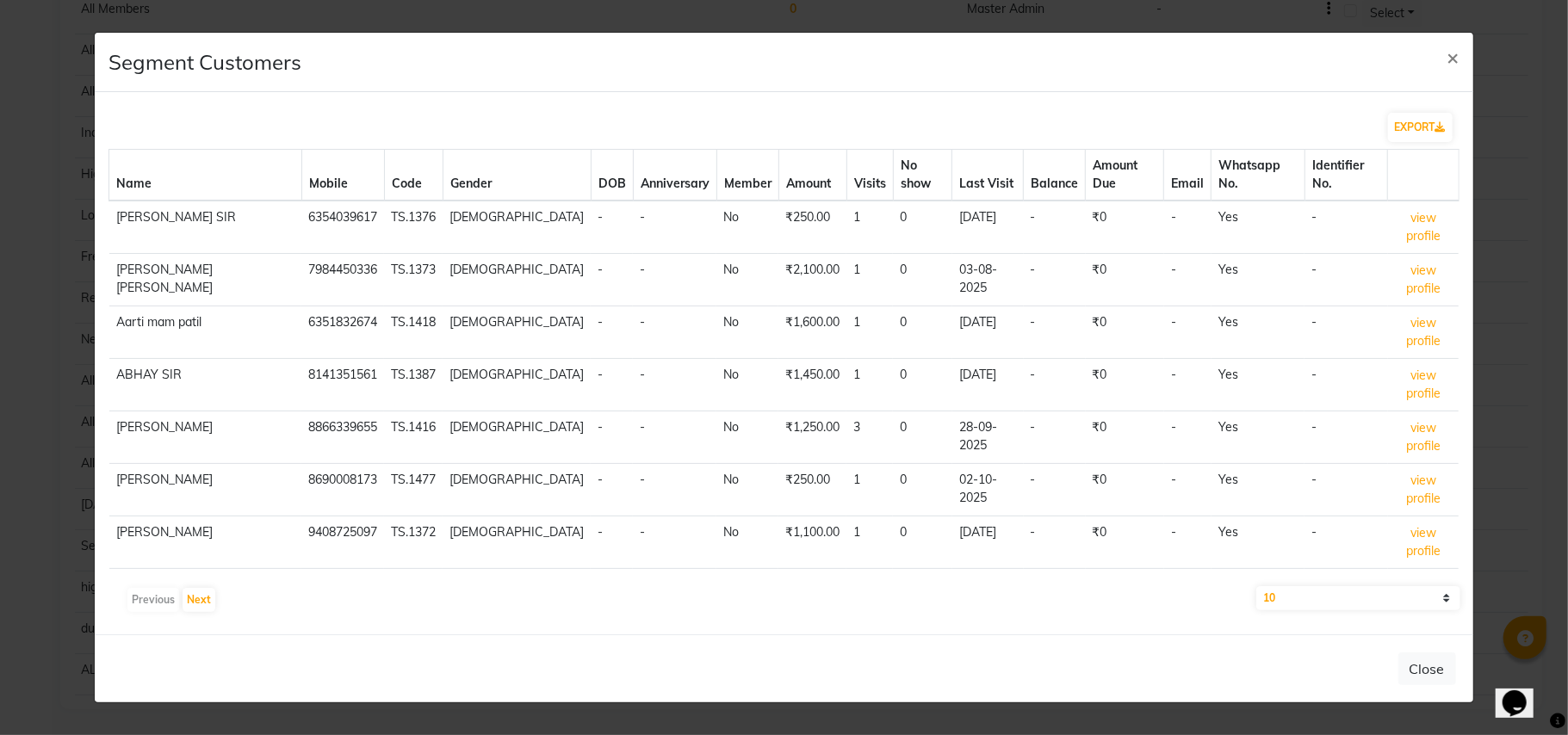
click at [778, 224] on td "₹250.00" at bounding box center [811, 227] width 68 height 53
click at [1395, 222] on button "view profile" at bounding box center [1423, 228] width 58 height 38
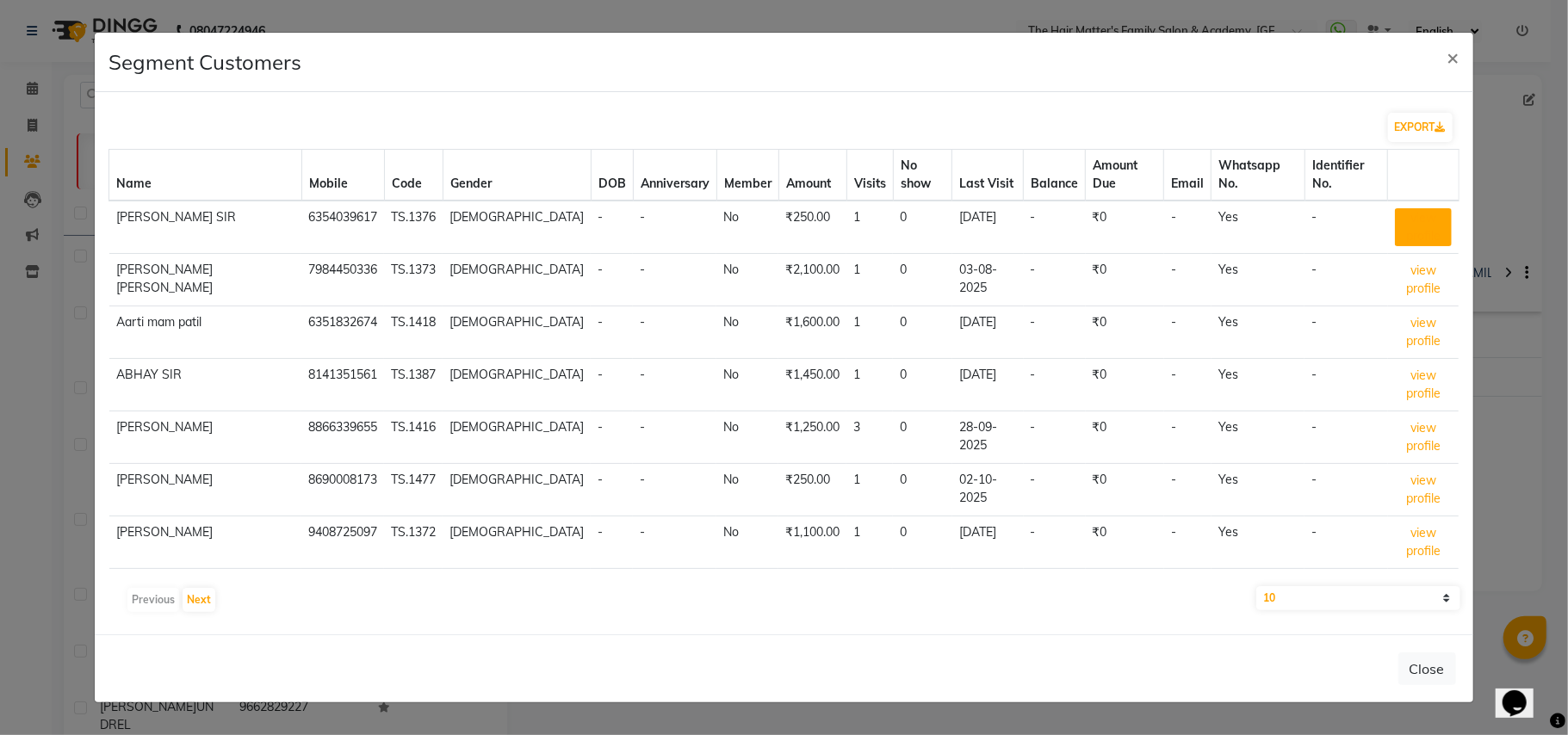
click at [1422, 210] on button "view profile" at bounding box center [1423, 228] width 58 height 38
click at [1454, 254] on td "view profile" at bounding box center [1423, 279] width 71 height 52
click at [1433, 261] on button "view profile" at bounding box center [1423, 280] width 58 height 38
click at [1445, 261] on button "view profile" at bounding box center [1423, 280] width 58 height 38
click at [1457, 59] on span "×" at bounding box center [1453, 56] width 12 height 26
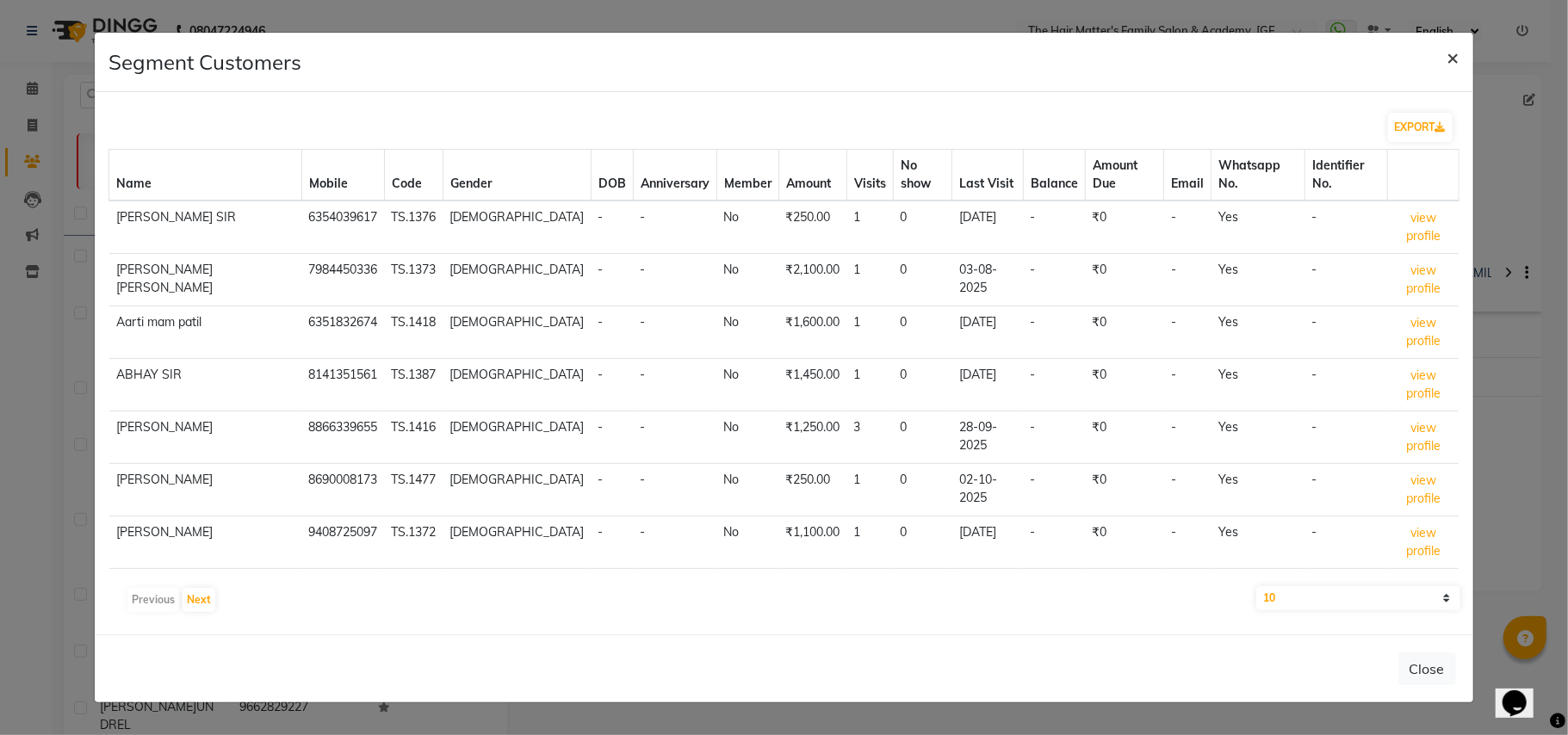
click at [1457, 70] on span "×" at bounding box center [1453, 56] width 12 height 26
click at [1456, 70] on span "×" at bounding box center [1453, 56] width 12 height 26
click at [1455, 70] on span "×" at bounding box center [1453, 56] width 12 height 26
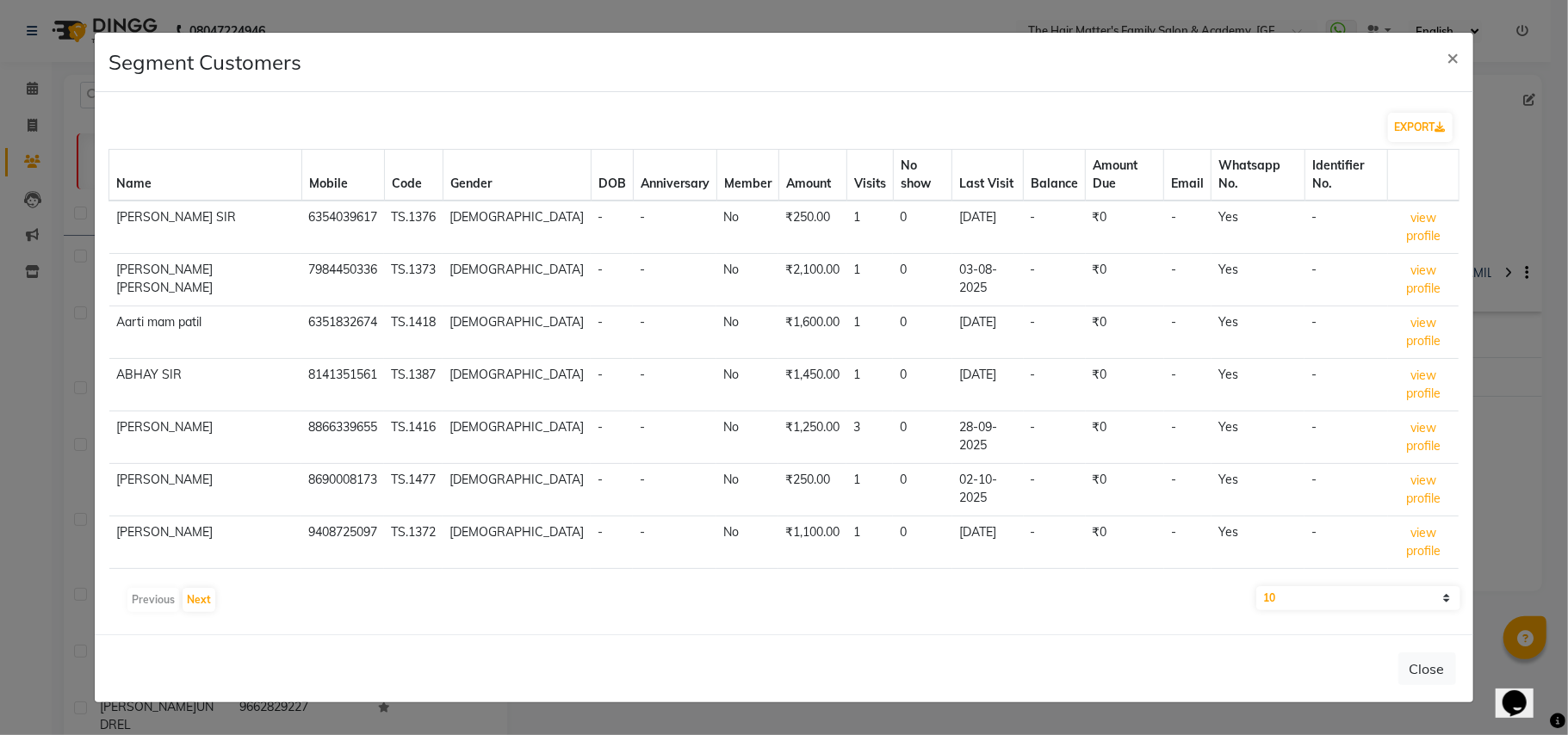
click at [100, 88] on div "Segment Customers ×" at bounding box center [783, 62] width 1377 height 59
drag, startPoint x: 100, startPoint y: 88, endPoint x: 105, endPoint y: 2, distance: 86.1
click at [101, 87] on div "Segment Customers ×" at bounding box center [783, 62] width 1377 height 59
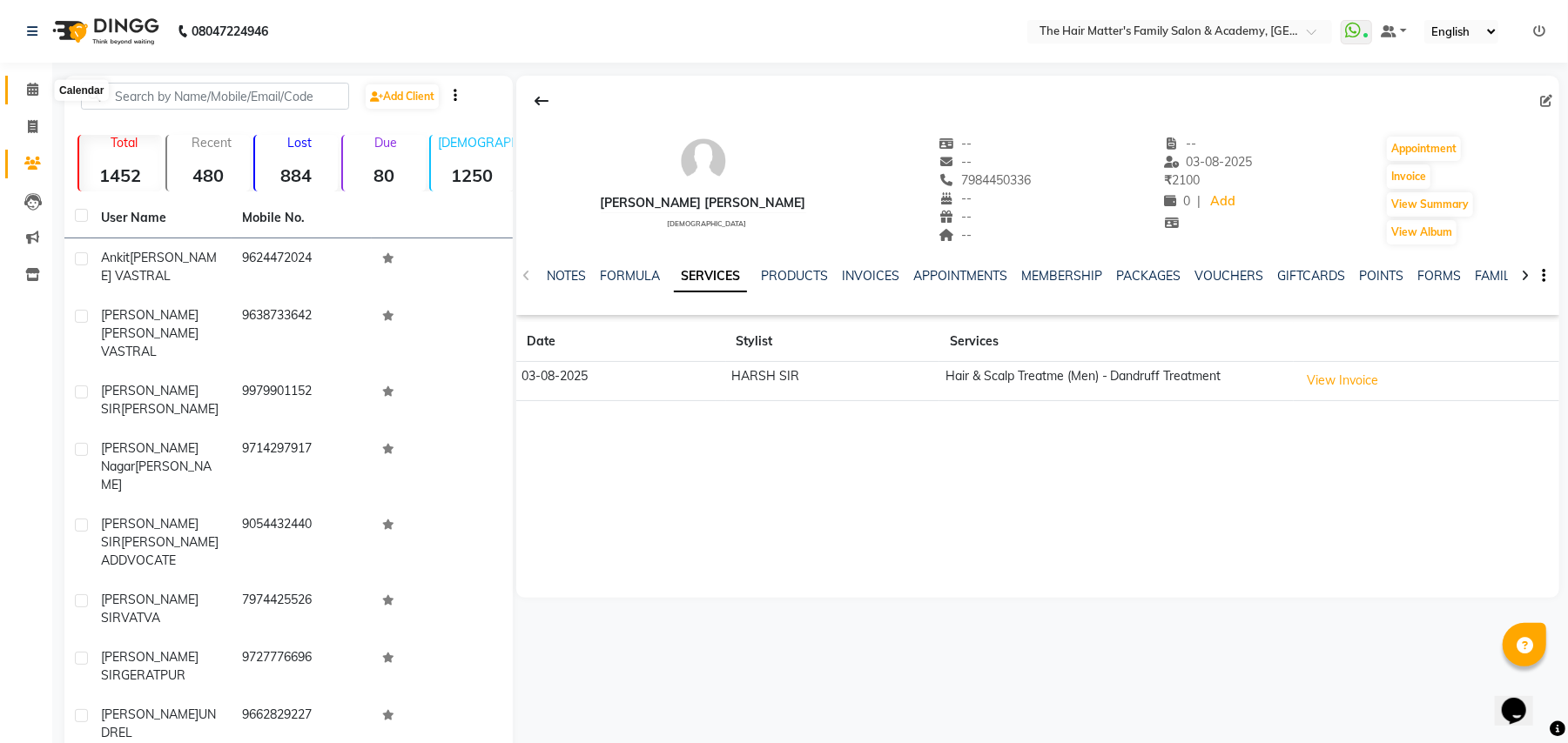
click at [18, 81] on span at bounding box center [33, 90] width 31 height 20
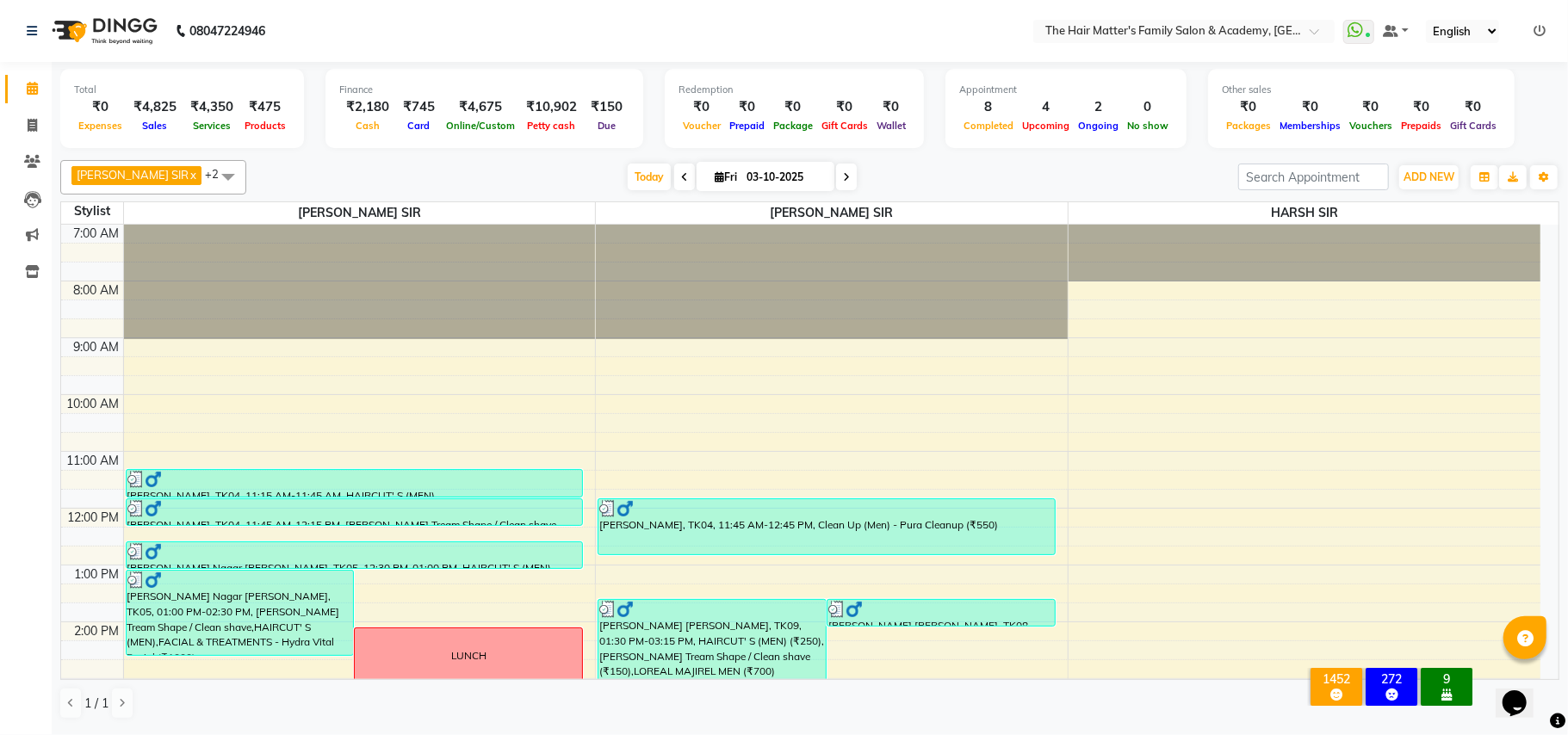
click at [836, 182] on span at bounding box center [846, 177] width 21 height 27
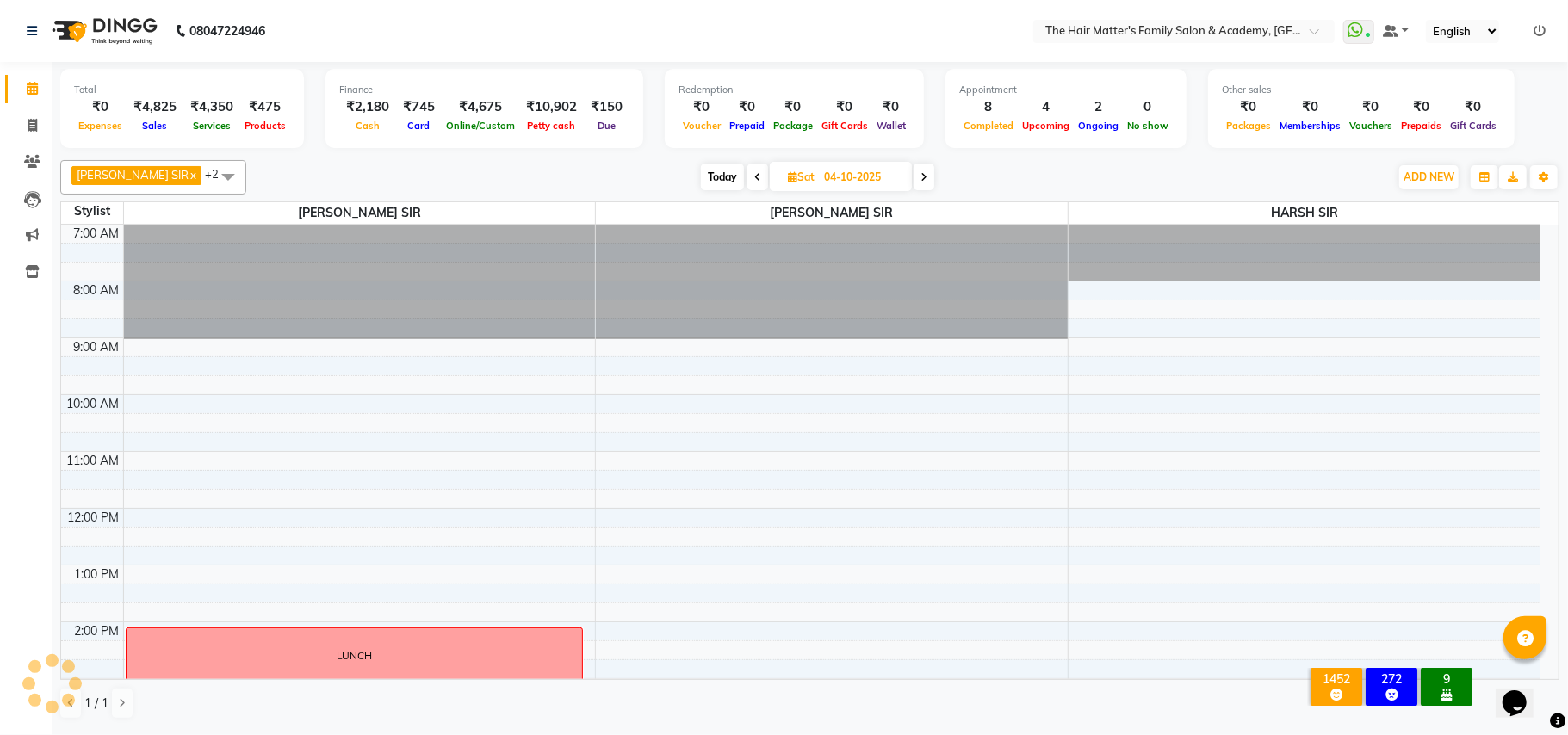
scroll to position [467, 0]
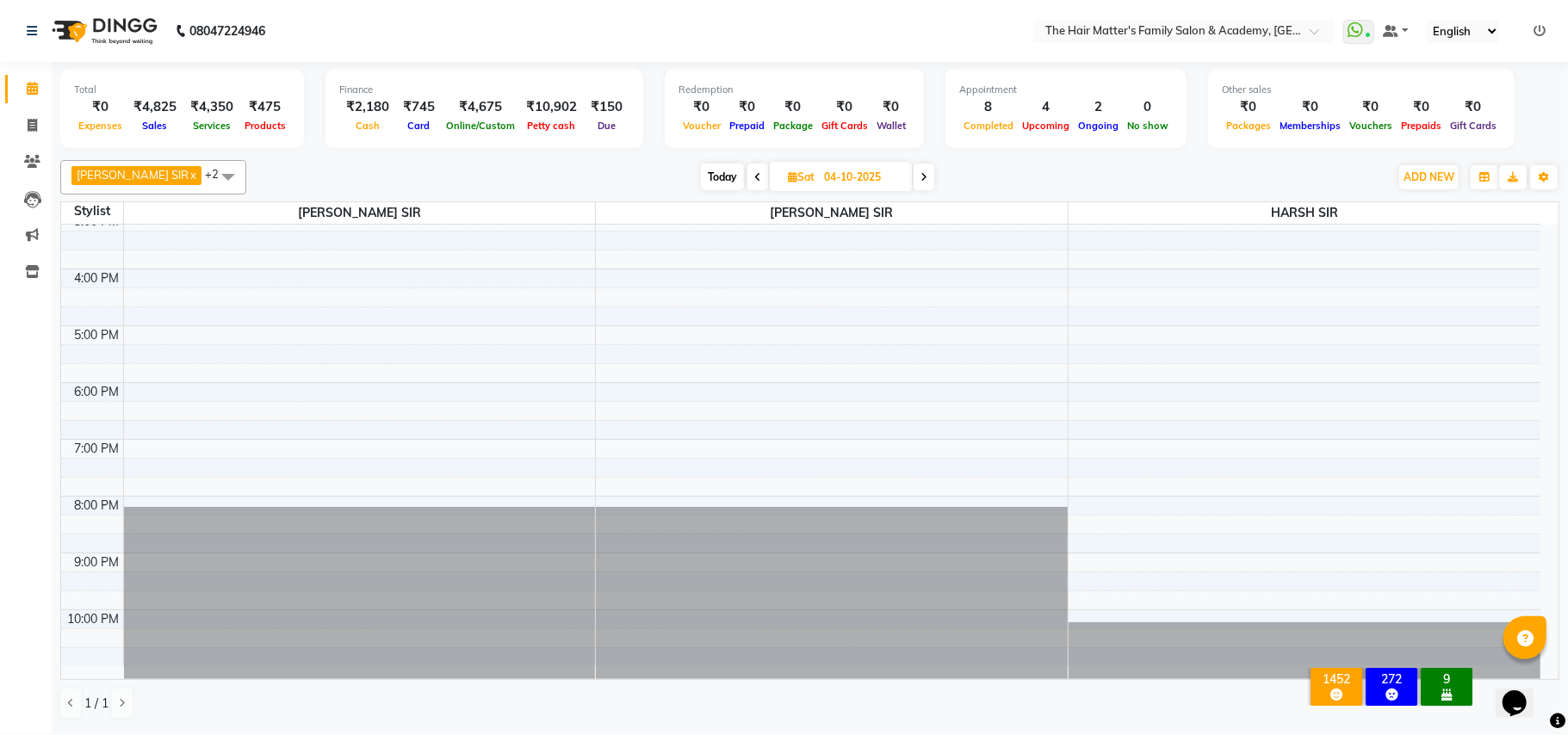
click at [913, 176] on span at bounding box center [924, 177] width 21 height 27
type input "05-10-2025"
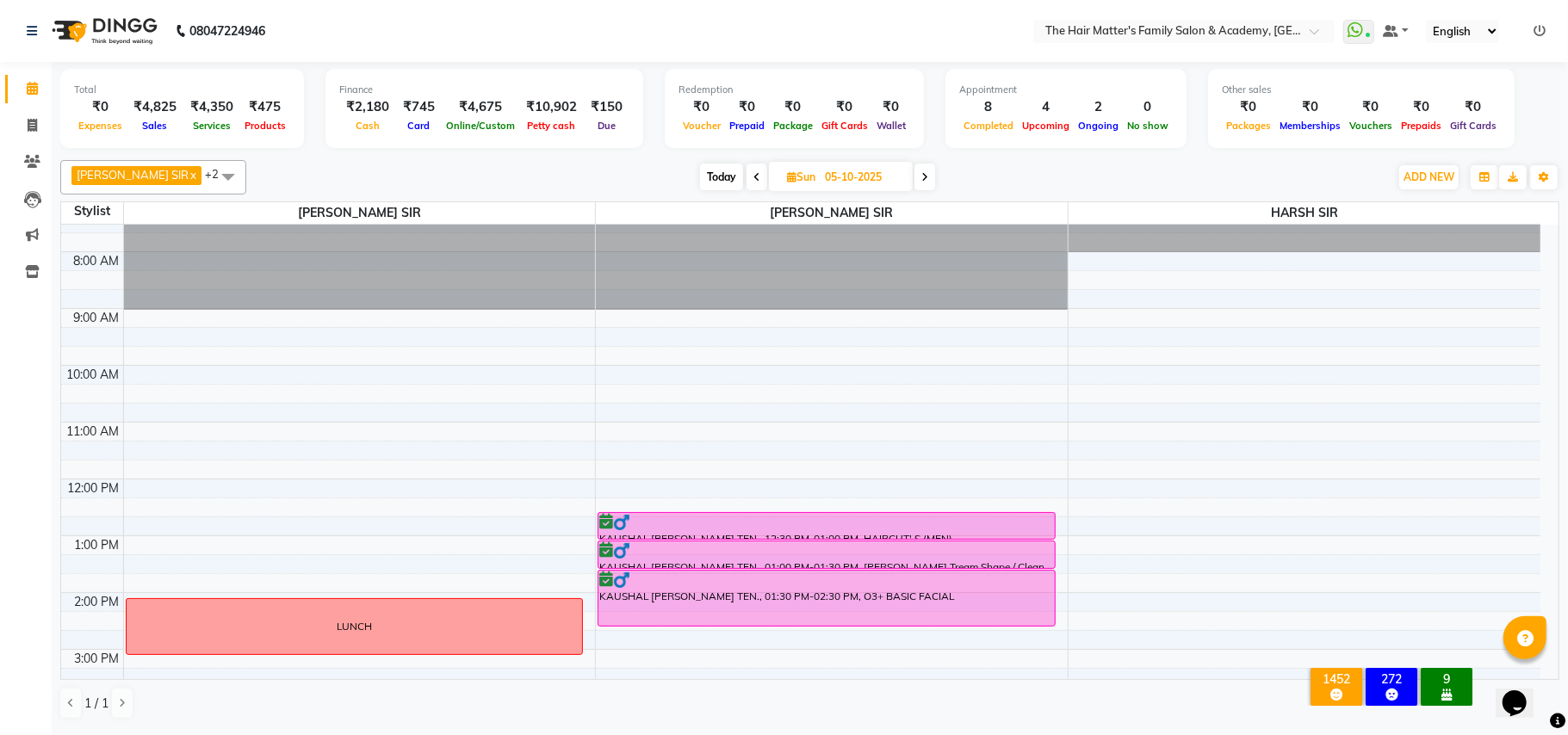
scroll to position [0, 0]
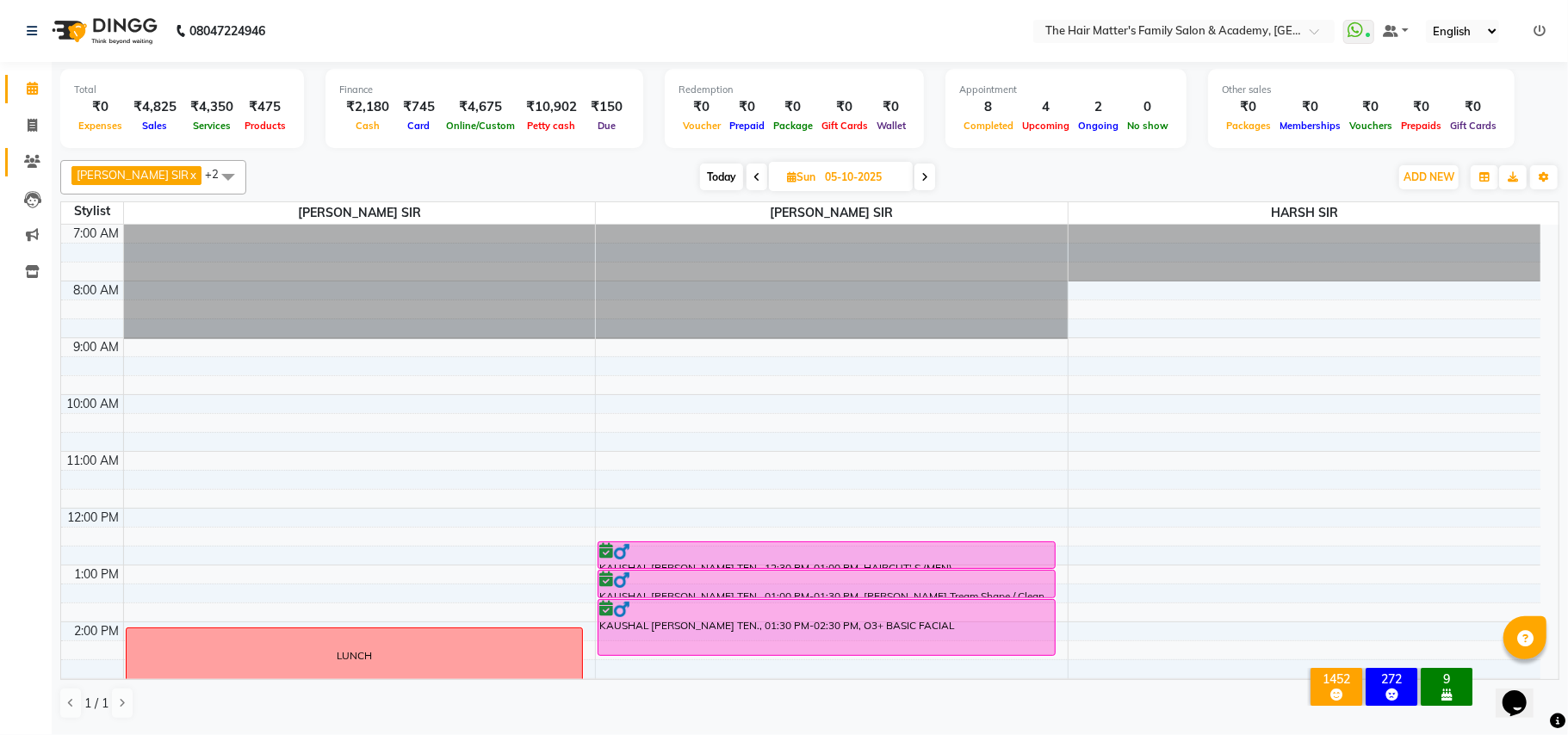
click at [18, 174] on link "Clients" at bounding box center [25, 162] width 41 height 29
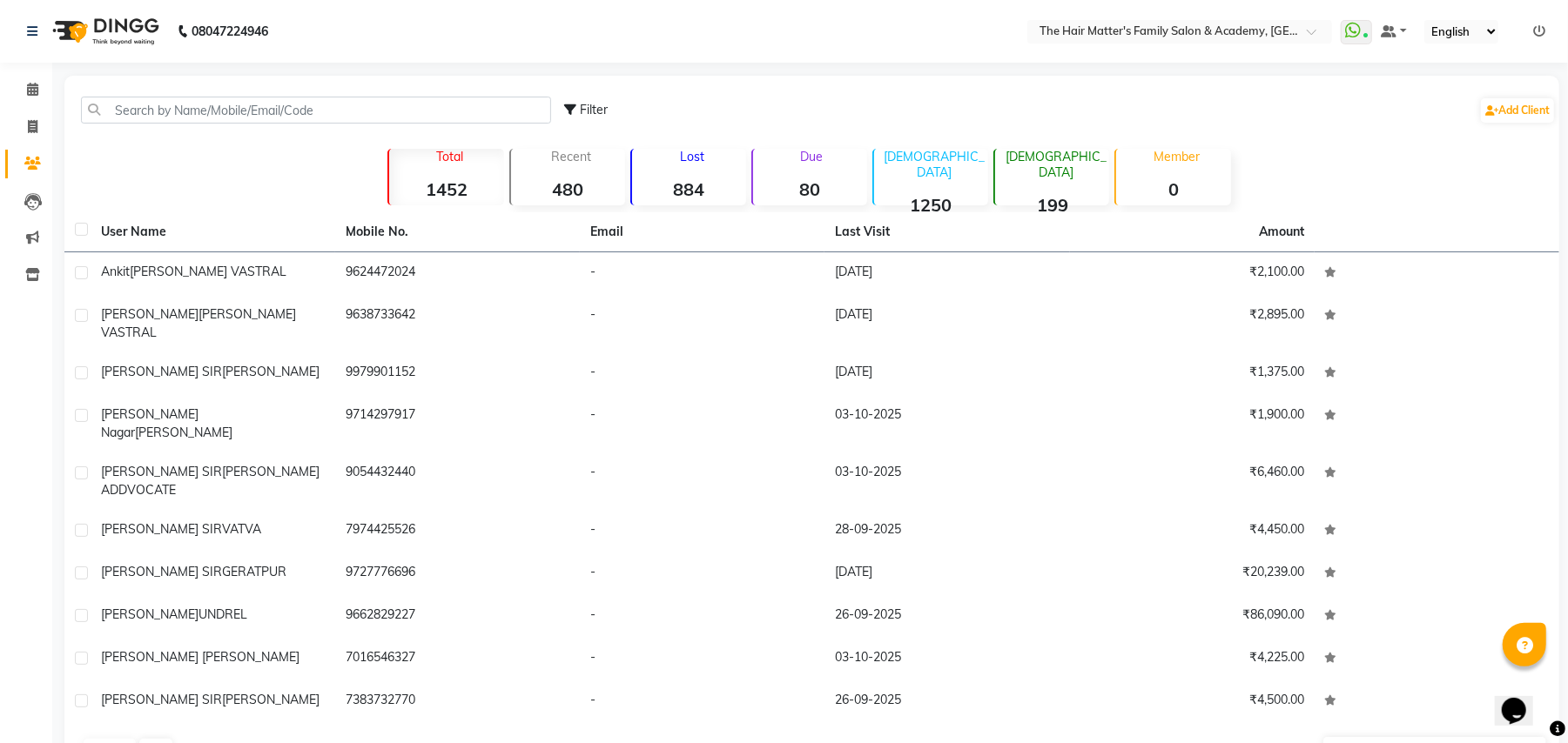
click at [164, 126] on div "Filter Add Client" at bounding box center [811, 110] width 1488 height 55
click at [173, 115] on input "text" at bounding box center [316, 110] width 470 height 27
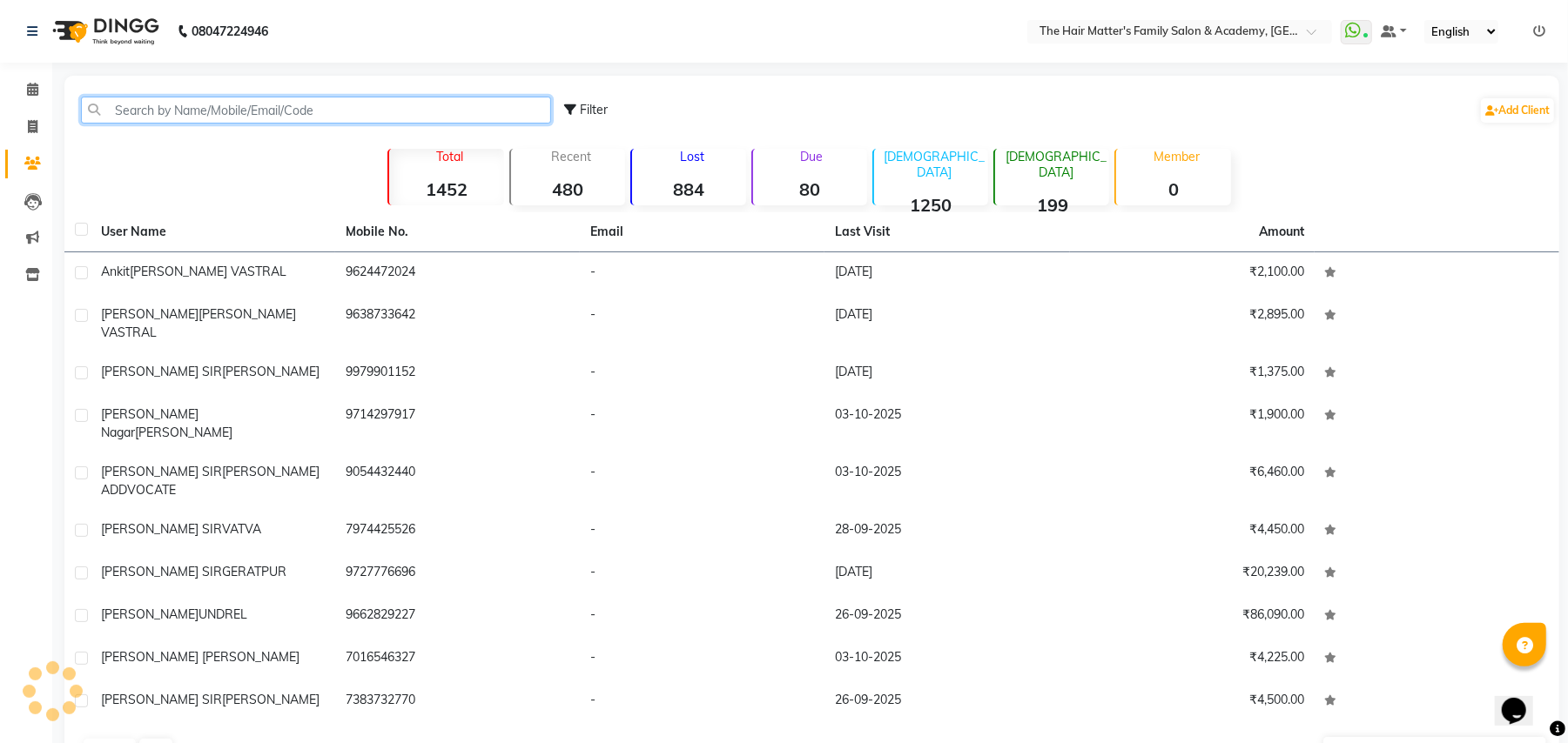
paste input "99987"
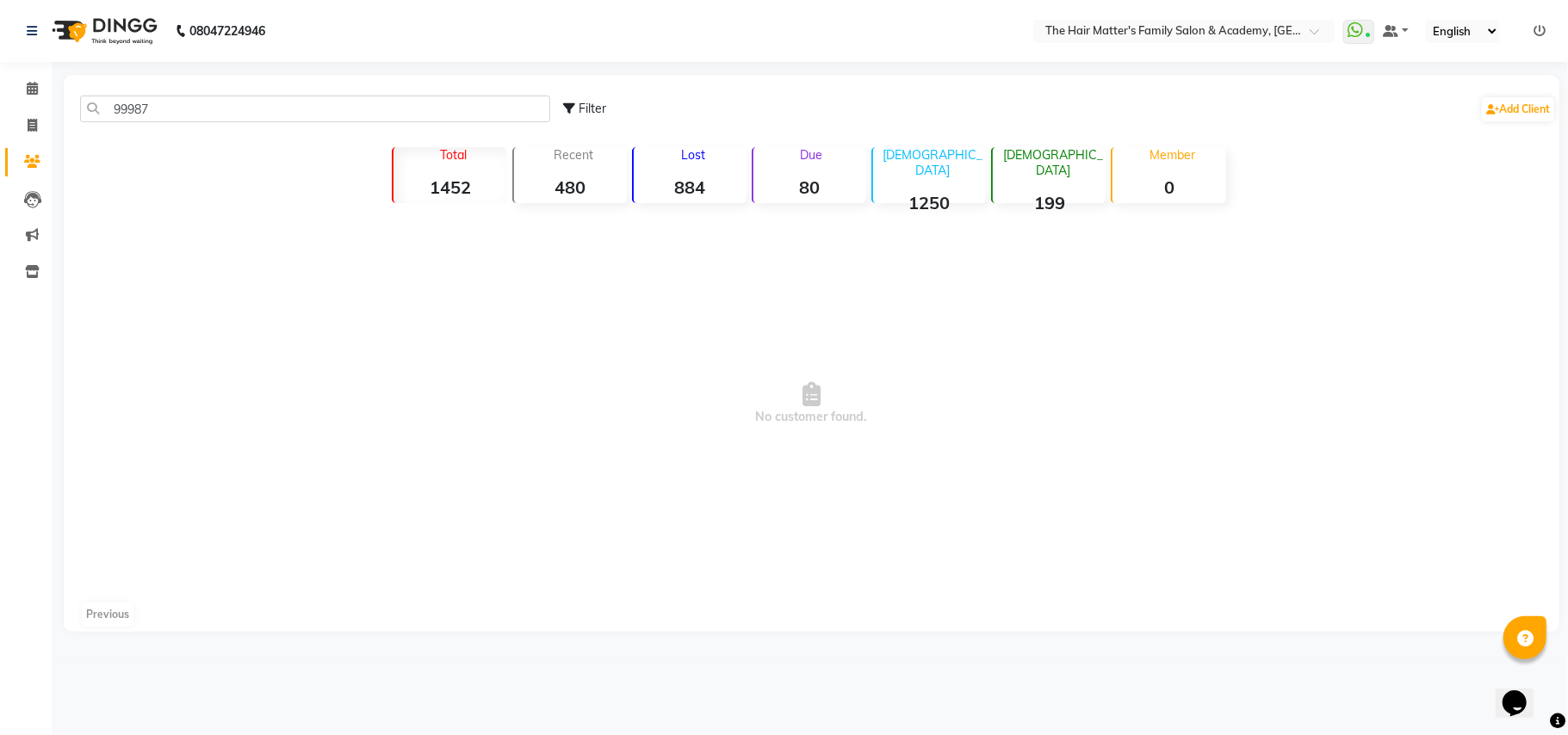
click at [243, 92] on div "99987 Filter Add Client" at bounding box center [811, 109] width 1489 height 54
click at [255, 102] on input "99987" at bounding box center [315, 109] width 470 height 27
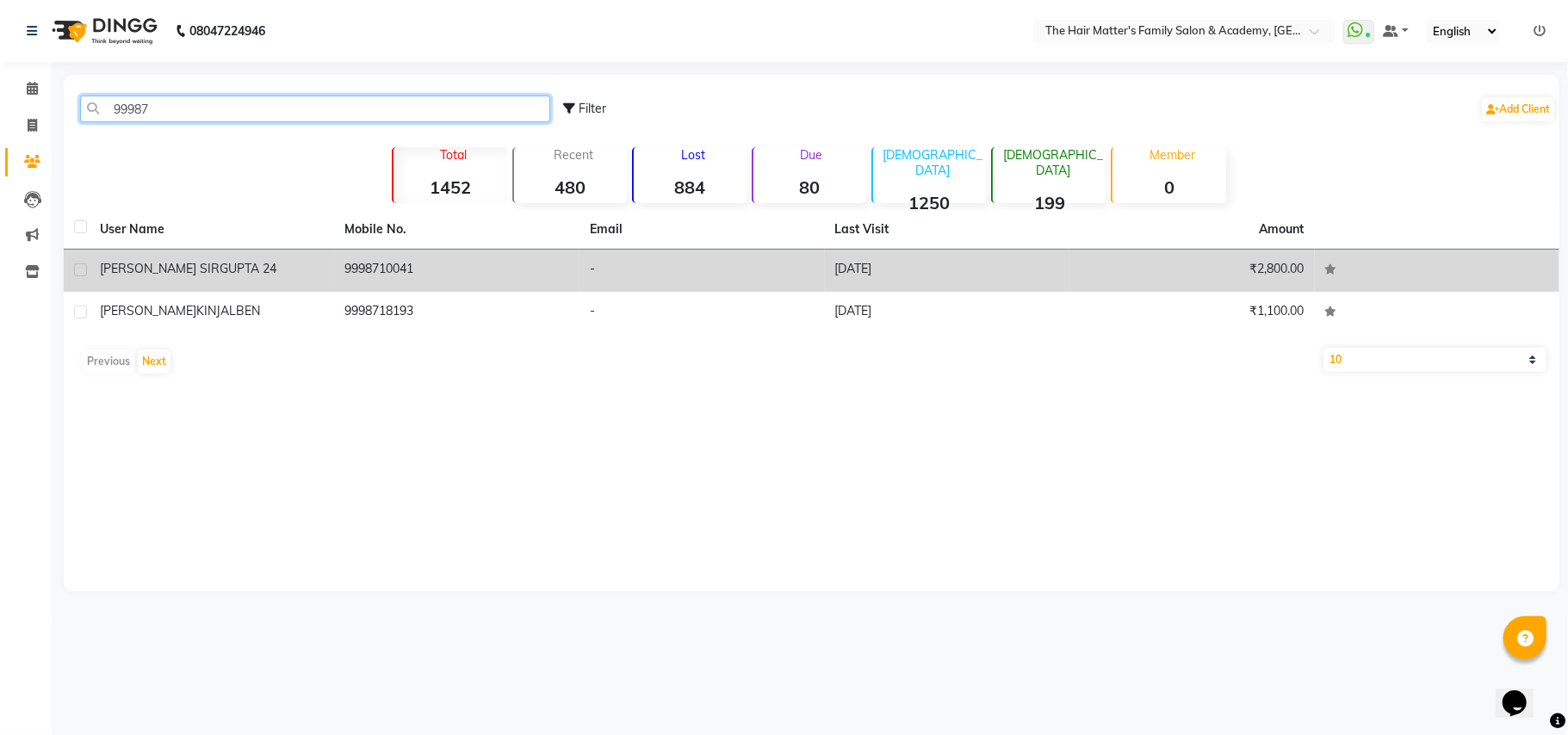
type input "99987"
click at [307, 262] on div "[PERSON_NAME] [PERSON_NAME] 24" at bounding box center [213, 269] width 225 height 18
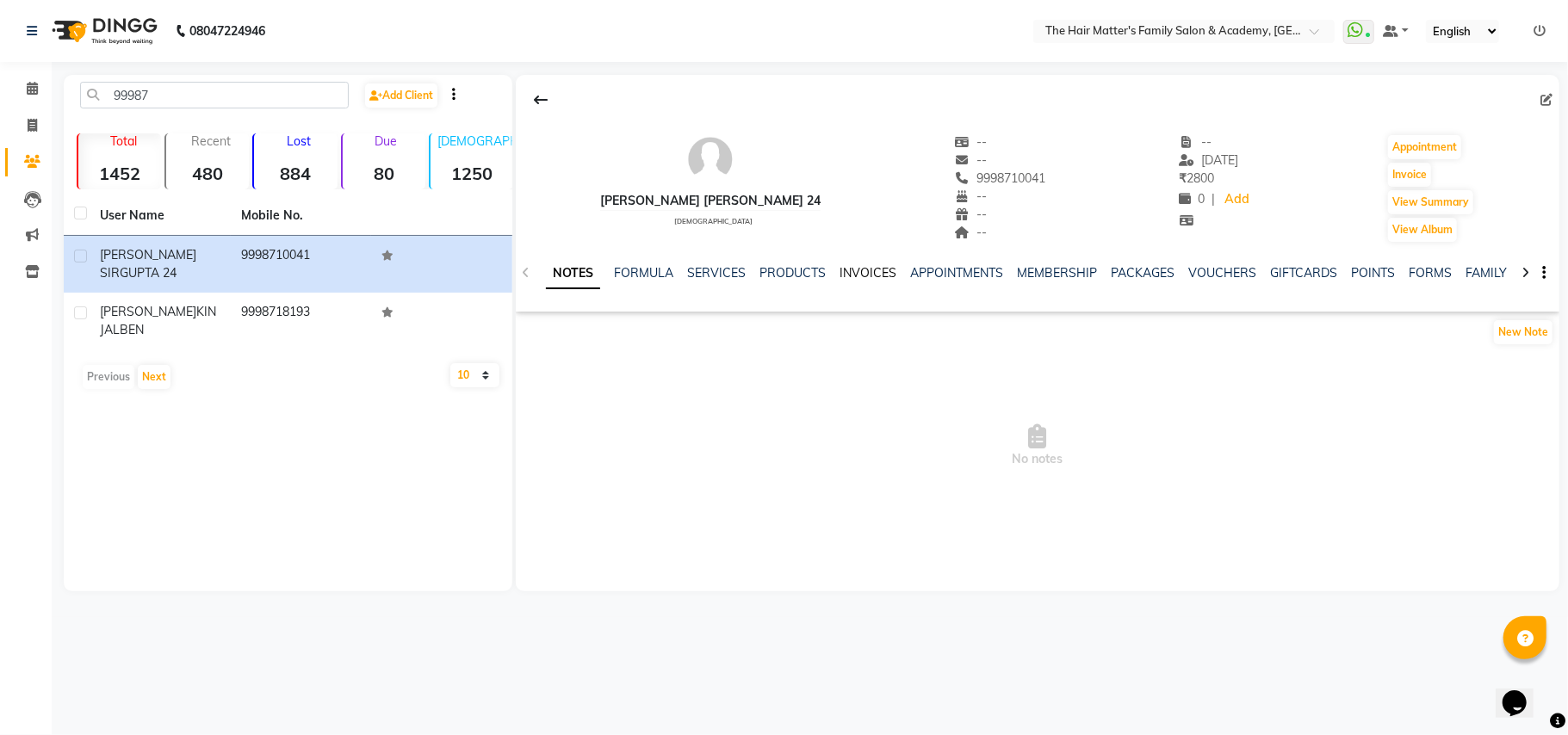
click at [863, 267] on link "INVOICES" at bounding box center [868, 273] width 57 height 15
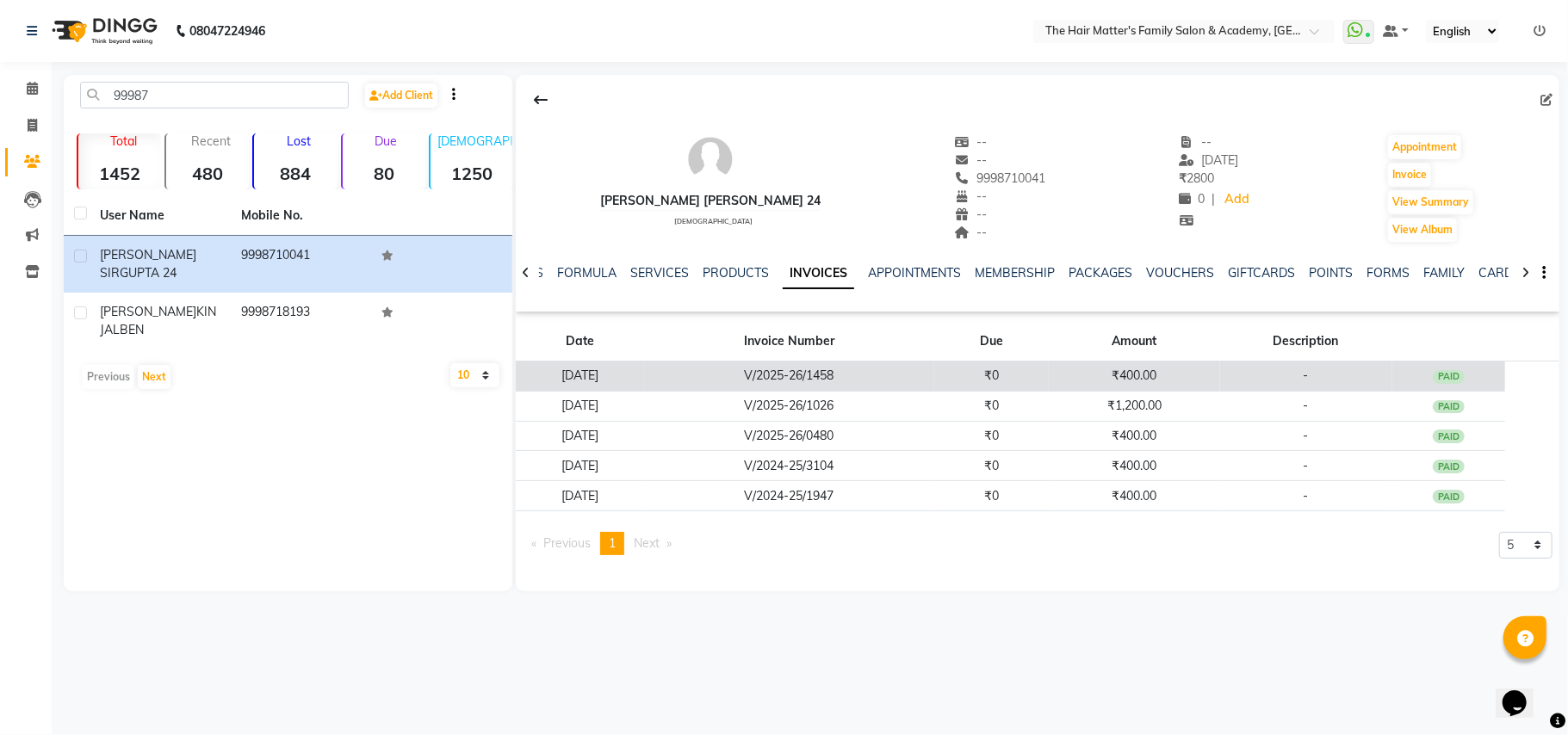
click at [889, 367] on td "V/2025-26/1458" at bounding box center [789, 377] width 290 height 31
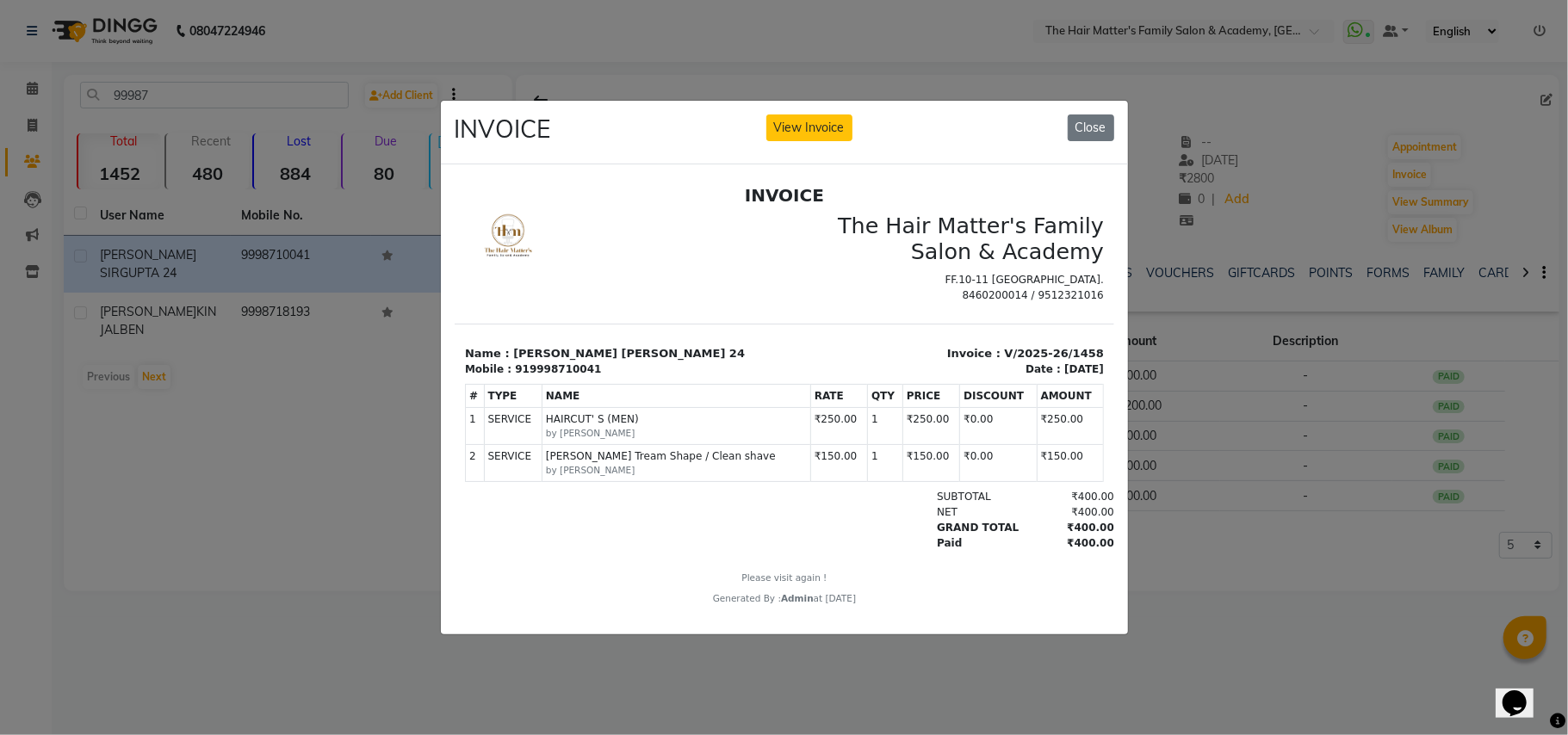
click at [1302, 441] on ngb-modal-window "INVOICE View Invoice Close" at bounding box center [784, 367] width 1568 height 735
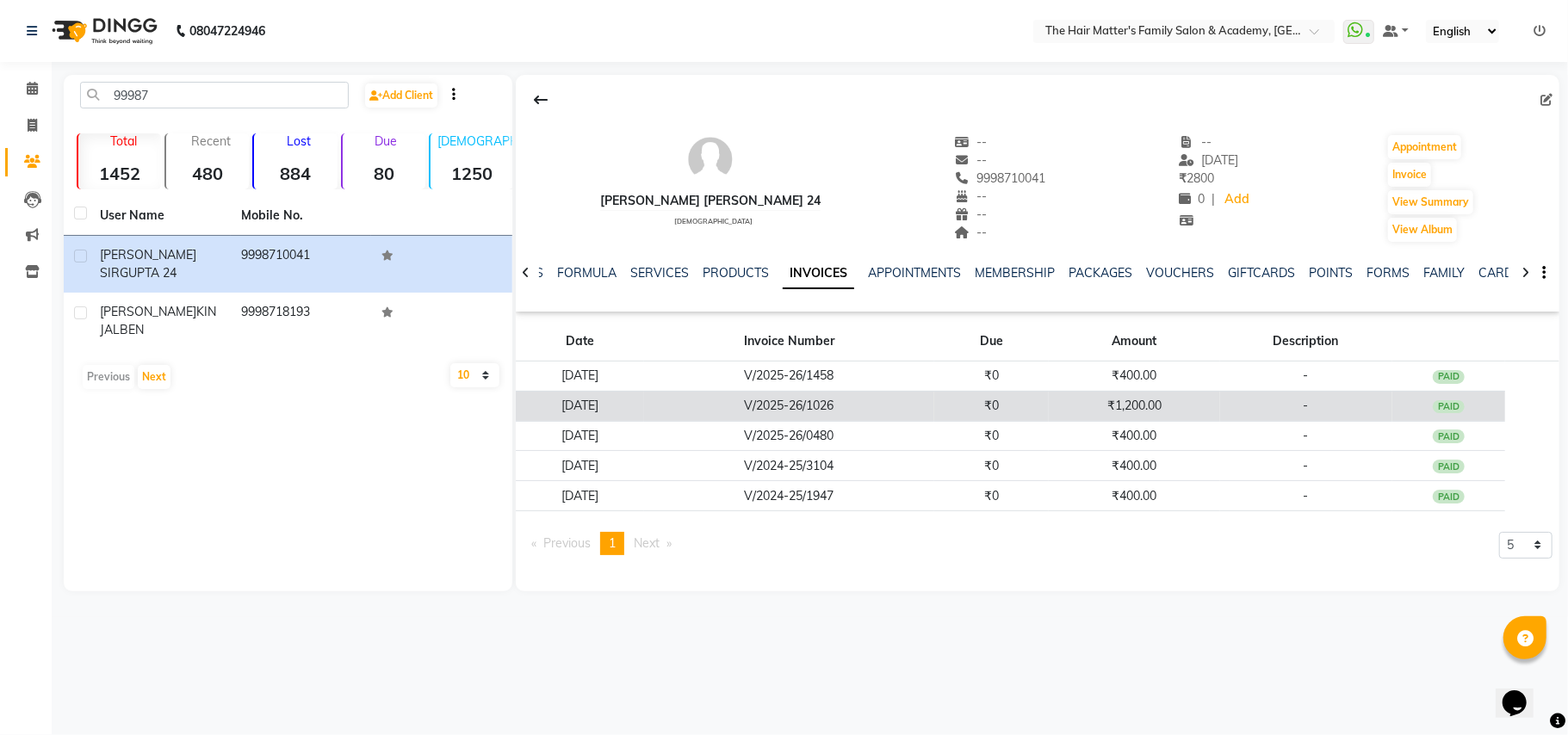
click at [930, 406] on td "V/2025-26/1026" at bounding box center [789, 406] width 290 height 31
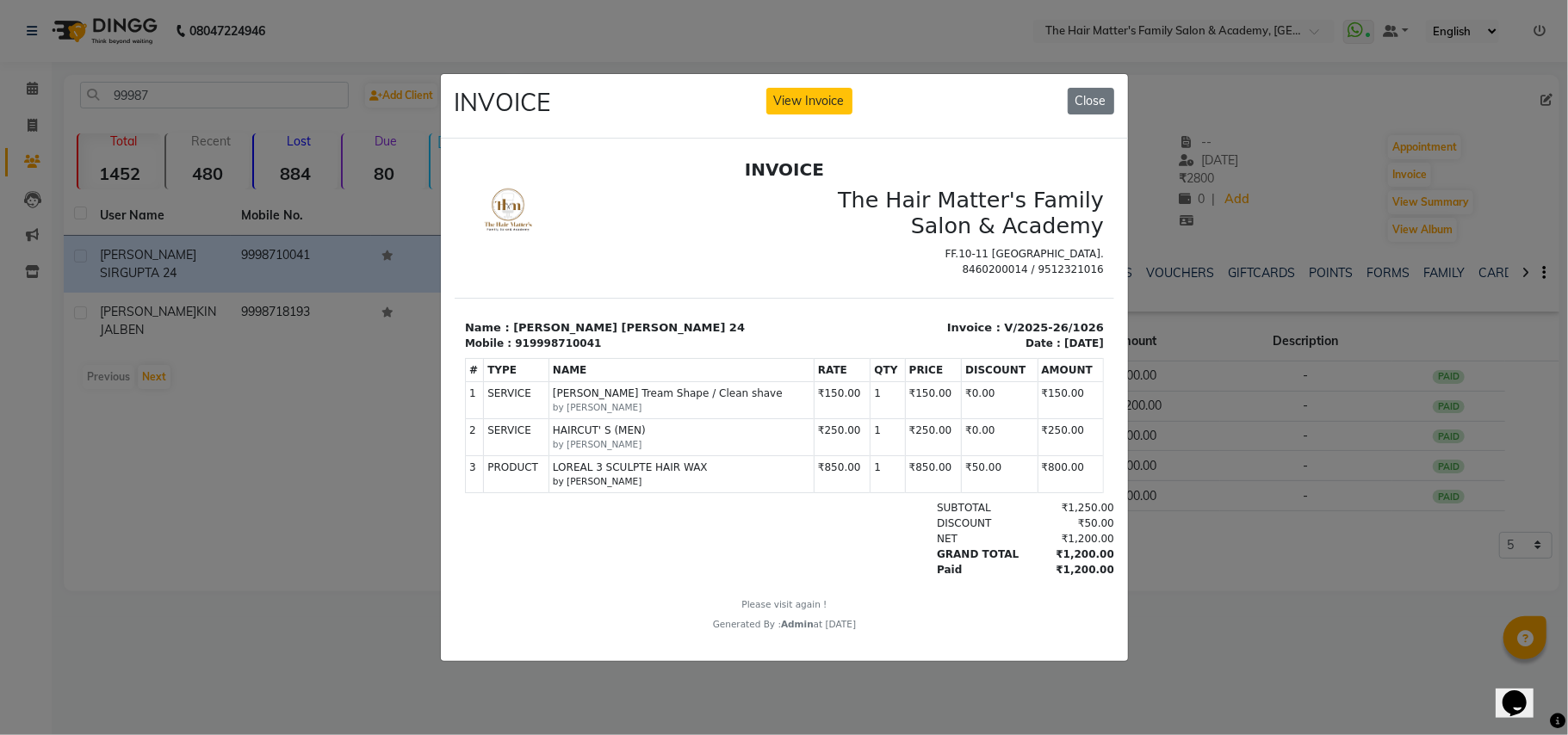
click at [1216, 466] on ngb-modal-window "INVOICE View Invoice Close" at bounding box center [784, 367] width 1568 height 735
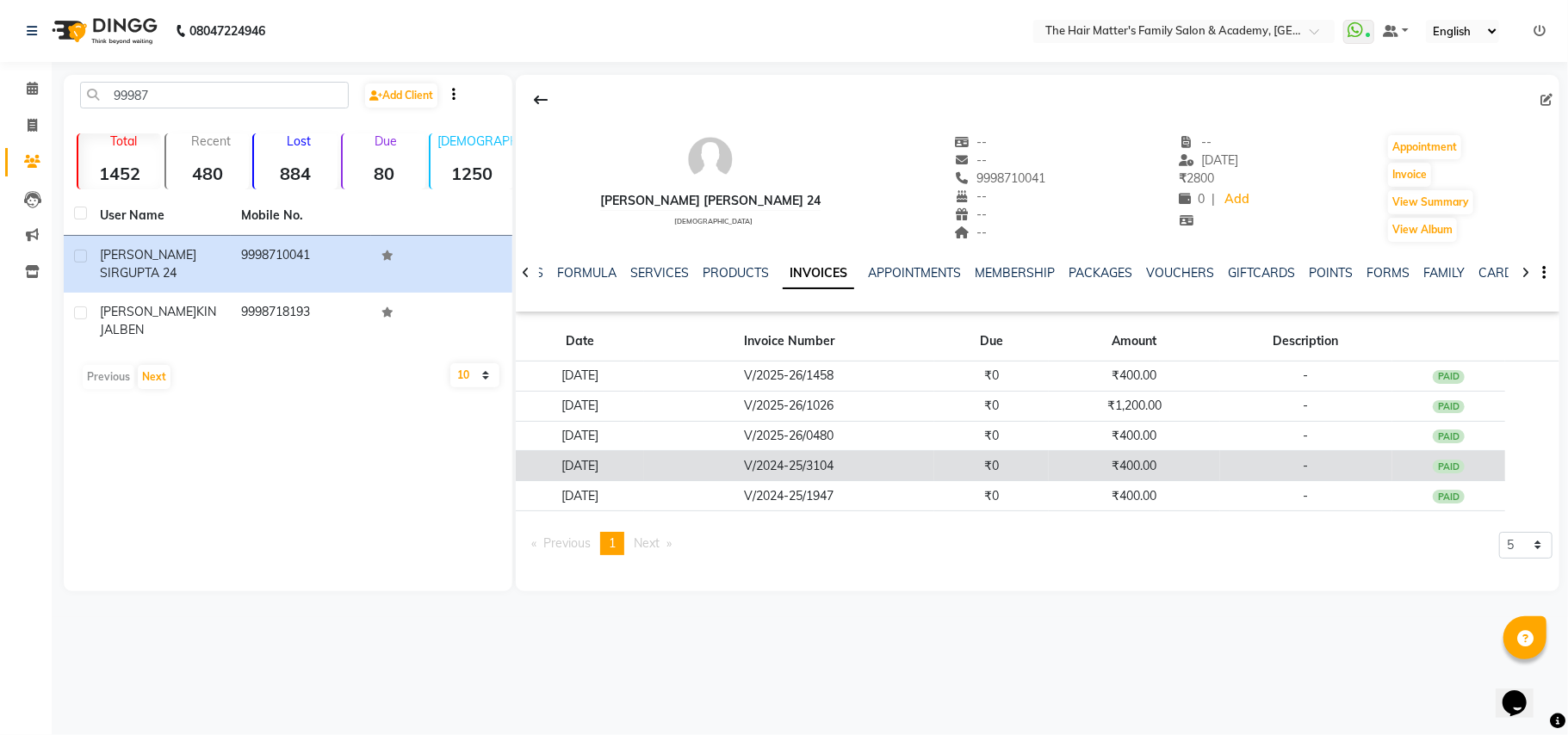
click at [889, 480] on td "V/2024-25/3104" at bounding box center [789, 466] width 290 height 31
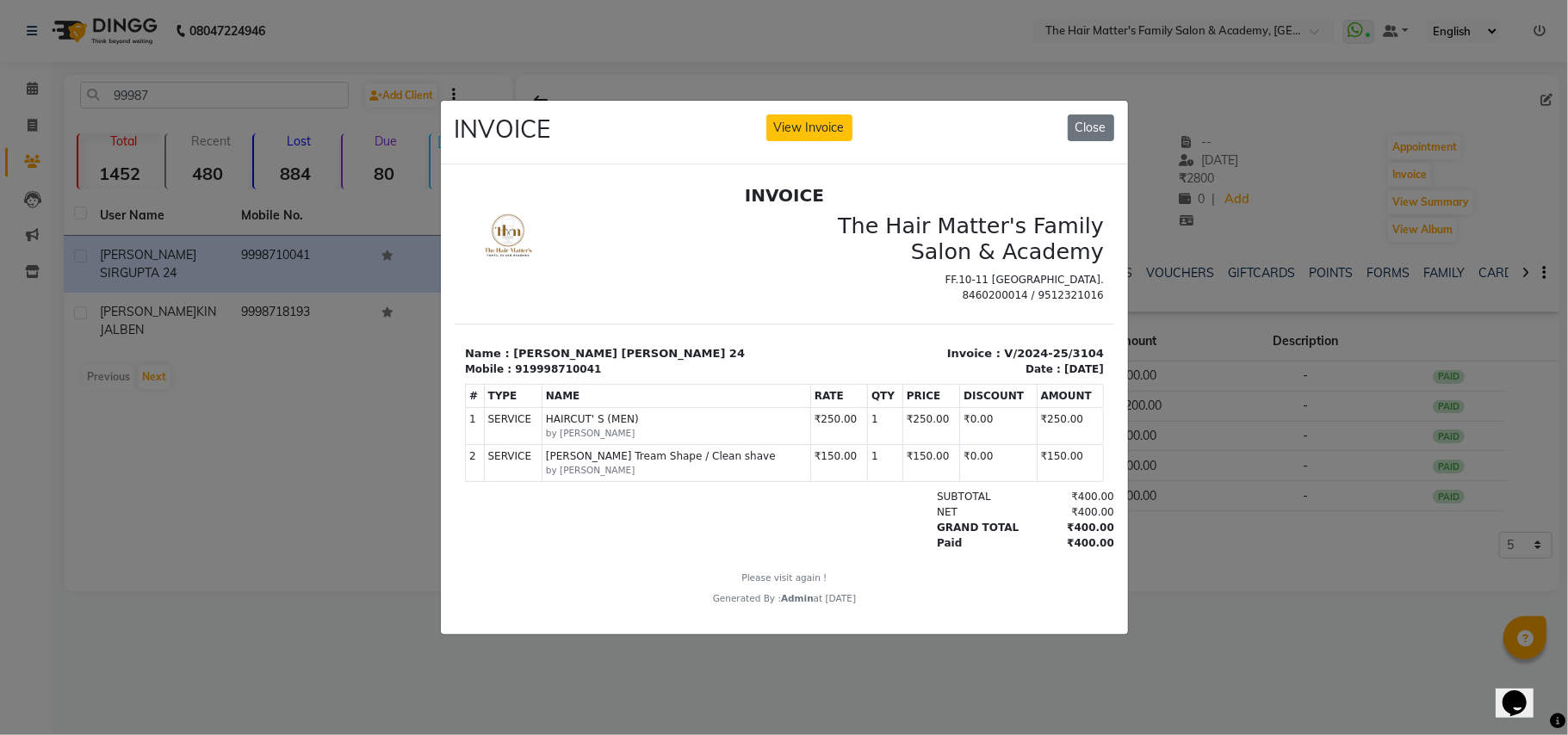
click at [1274, 414] on ngb-modal-window "INVOICE View Invoice Close" at bounding box center [784, 367] width 1568 height 735
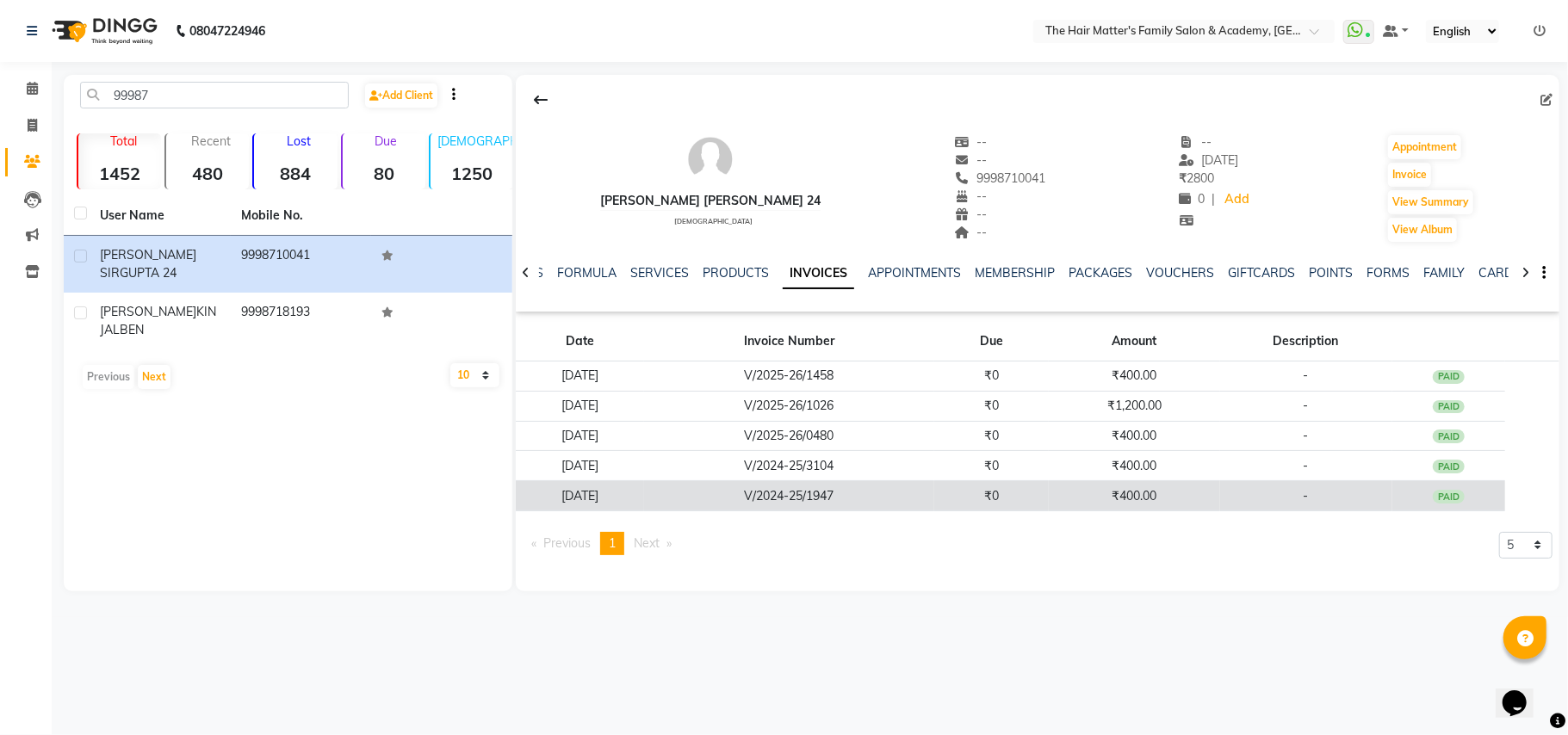
click at [910, 498] on td "V/2024-25/1947" at bounding box center [789, 497] width 290 height 31
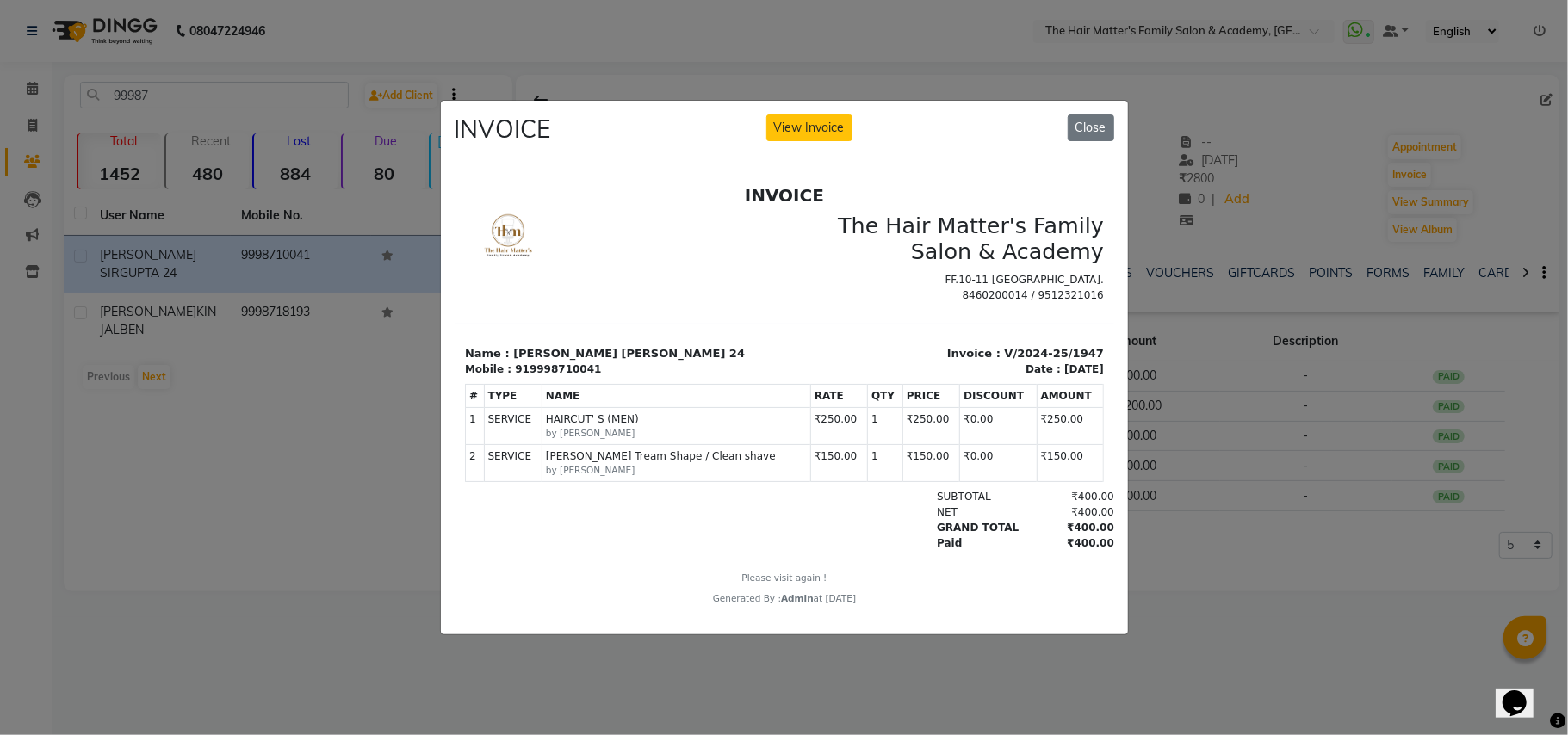
click at [1192, 422] on ngb-modal-window "INVOICE View Invoice Close" at bounding box center [784, 367] width 1568 height 735
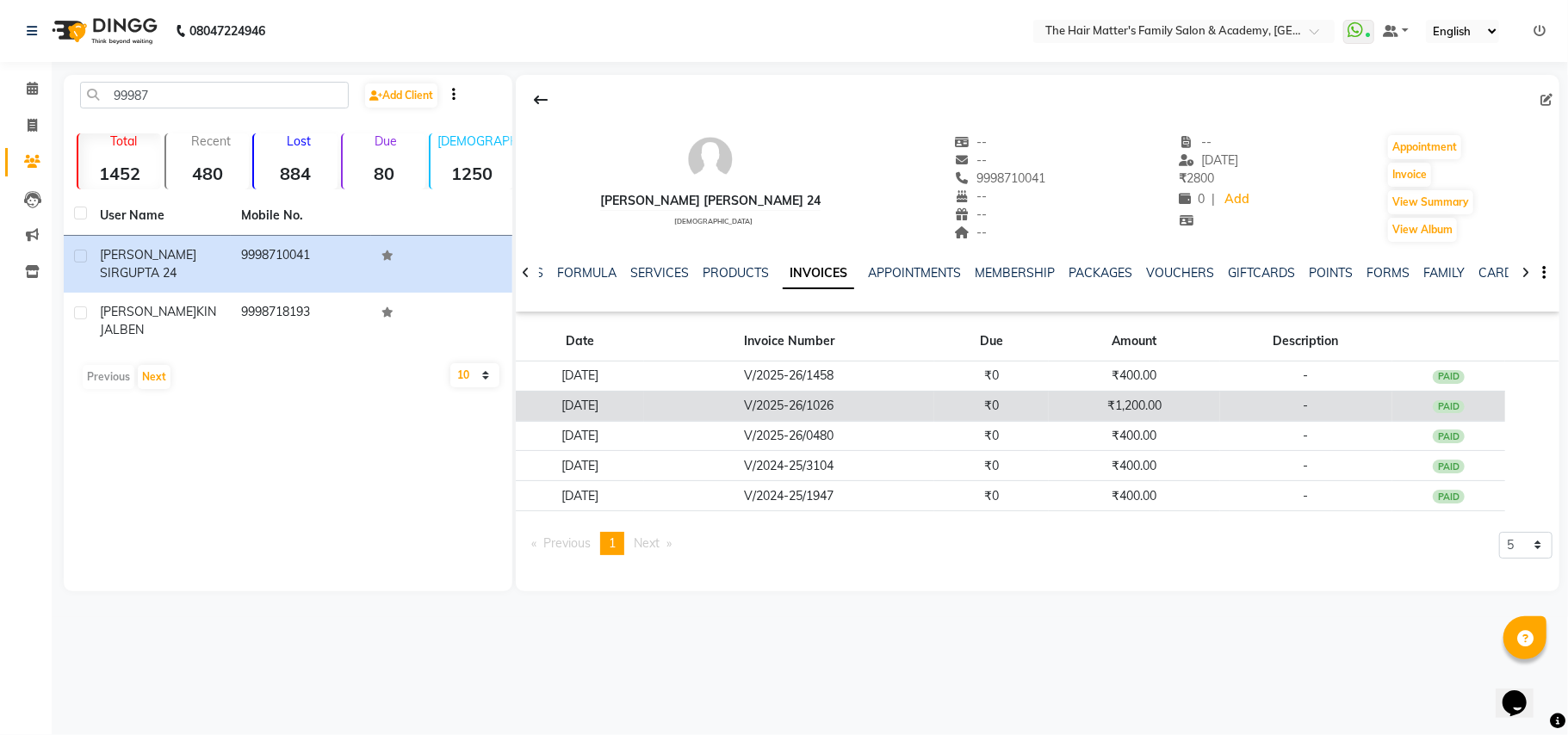
click at [972, 415] on td "₹0" at bounding box center [991, 406] width 114 height 31
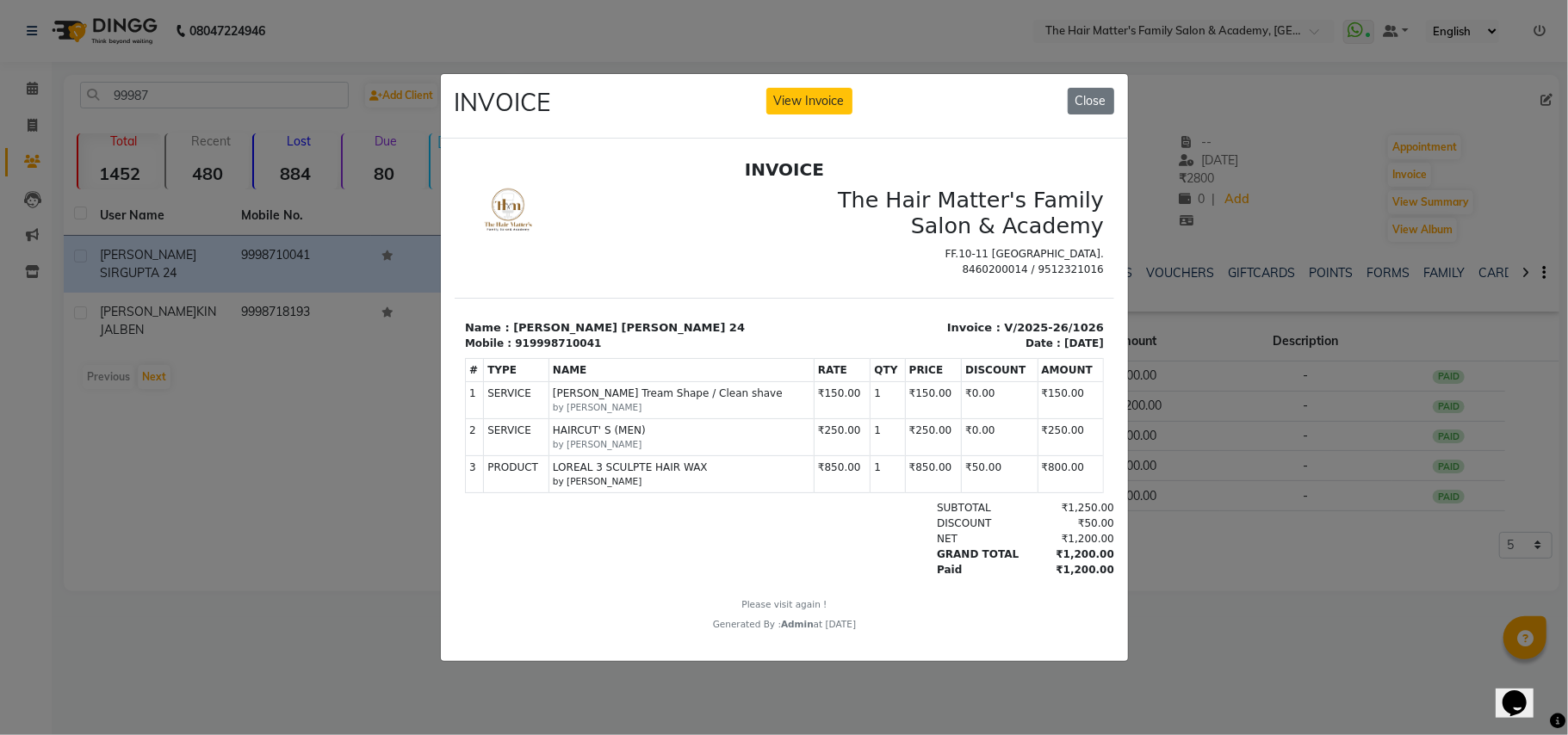
click at [1231, 396] on ngb-modal-window "INVOICE View Invoice Close" at bounding box center [784, 367] width 1568 height 735
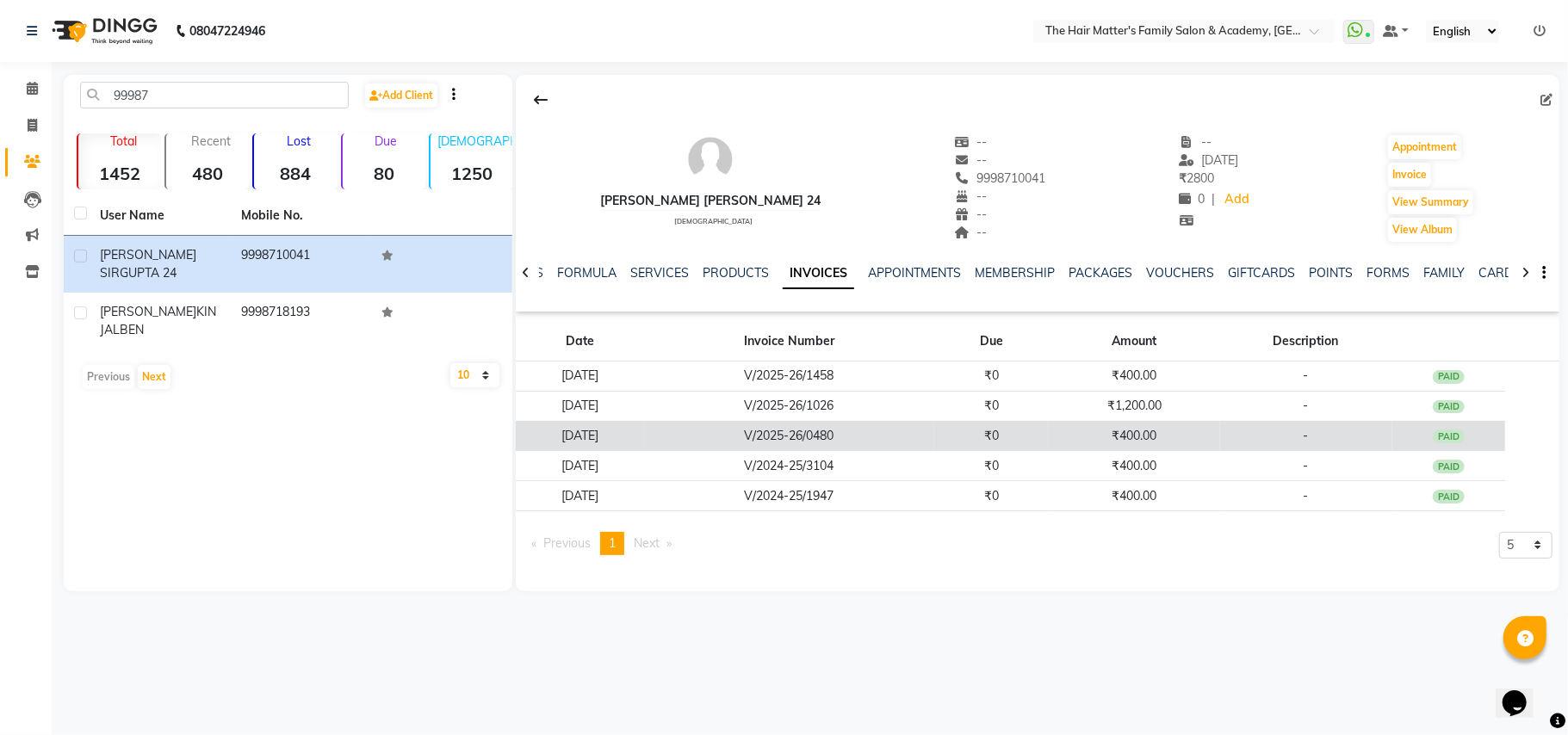
click at [1029, 434] on td "₹0" at bounding box center [991, 437] width 114 height 31
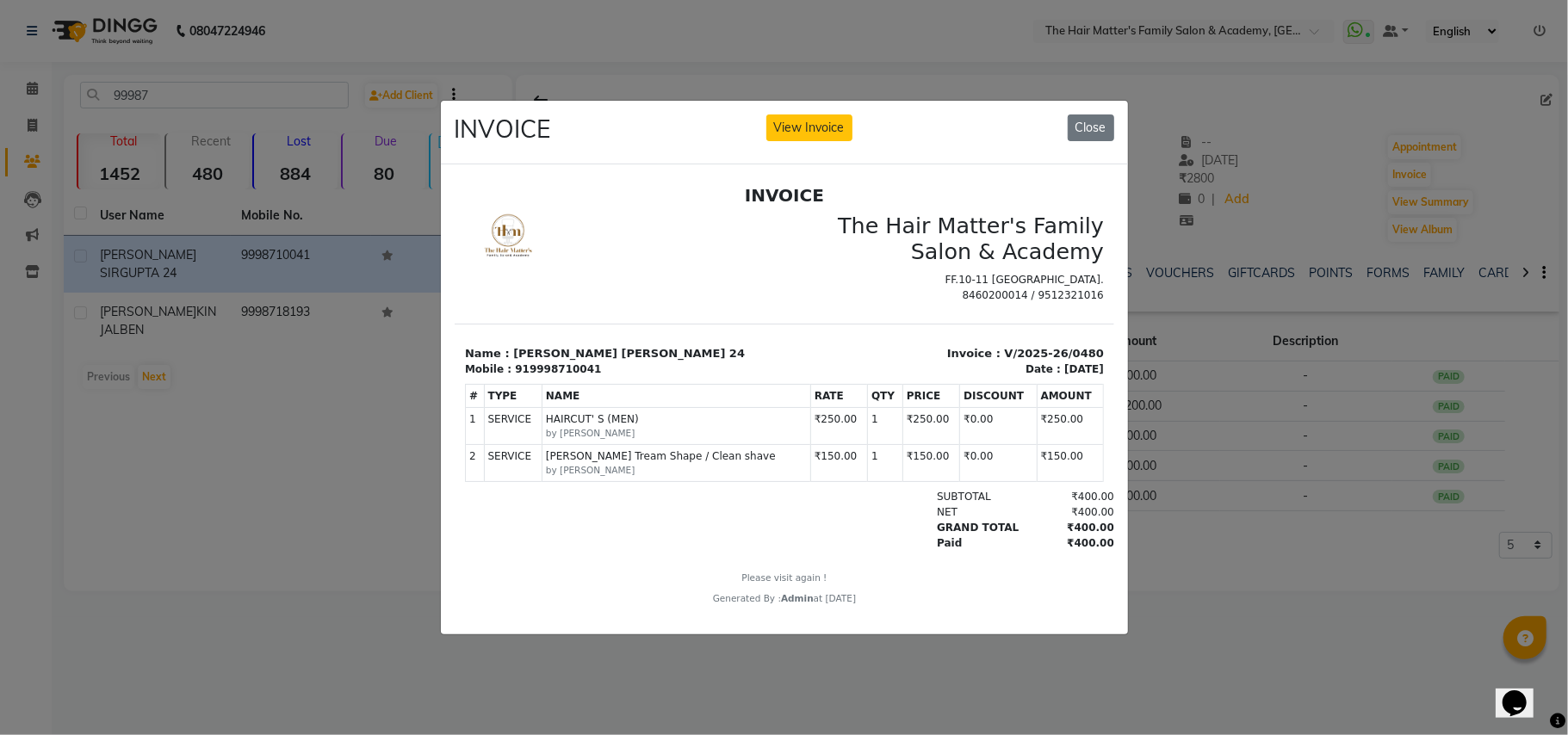
click at [1367, 382] on ngb-modal-window "INVOICE View Invoice Close" at bounding box center [784, 367] width 1568 height 735
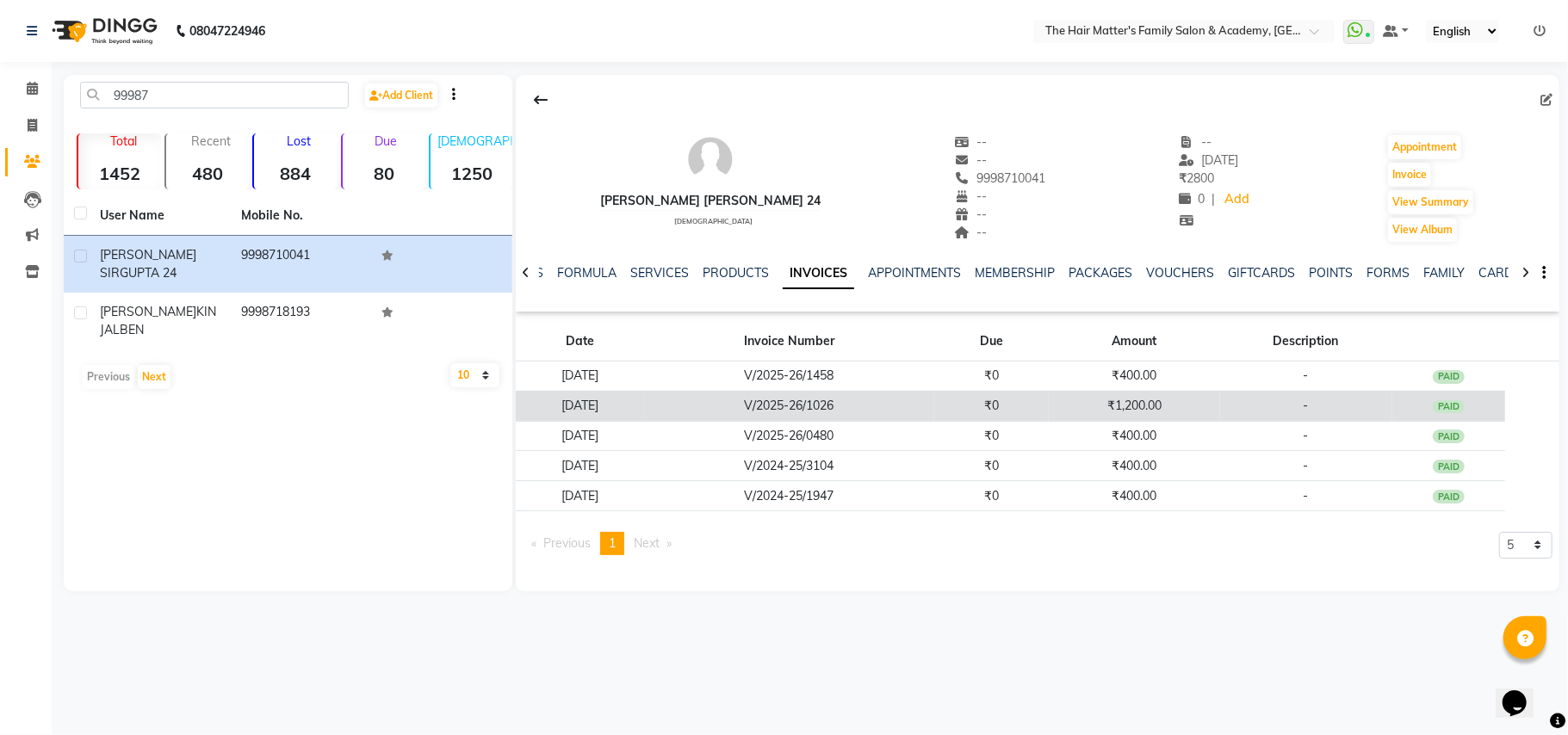
click at [1116, 397] on td "₹1,200.00" at bounding box center [1134, 406] width 172 height 31
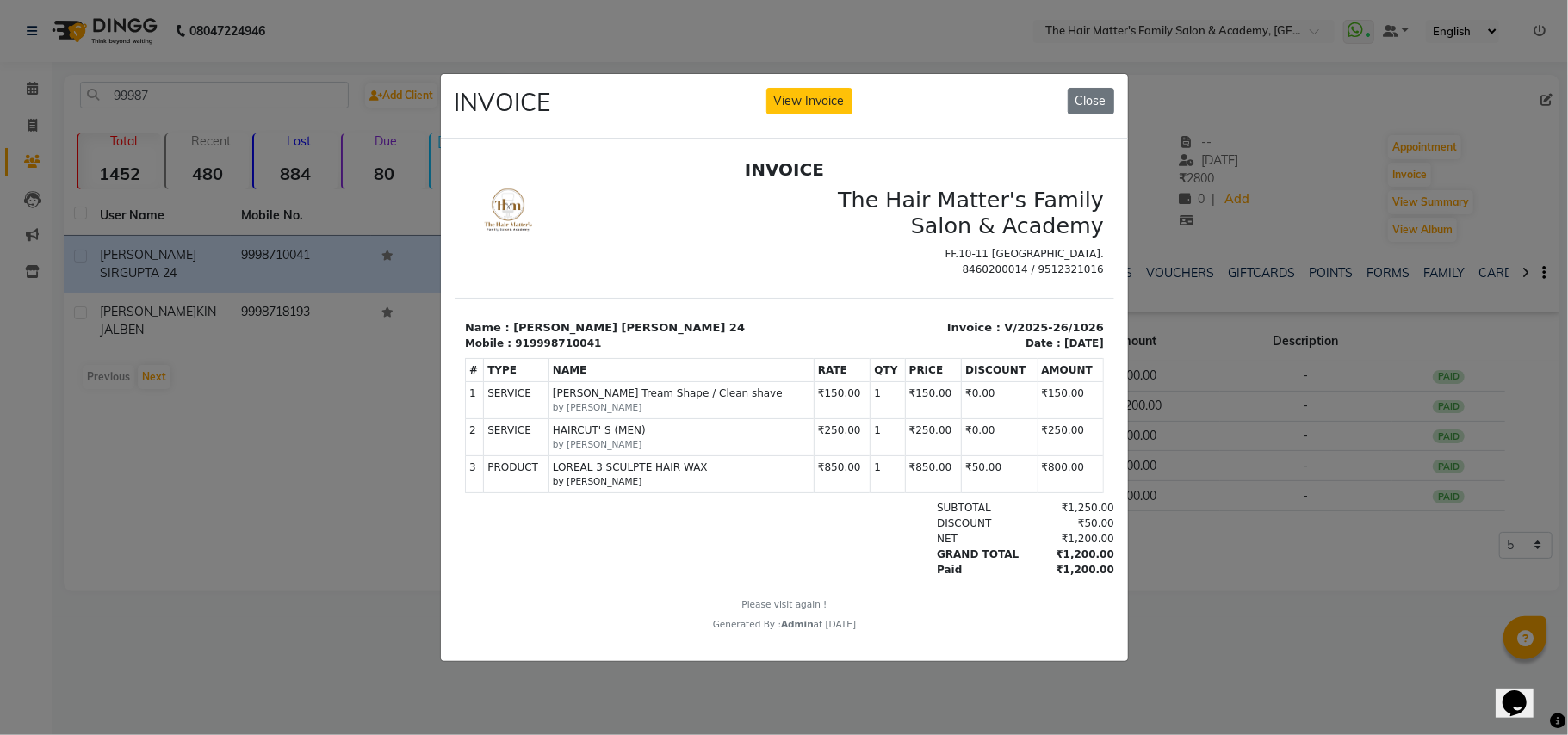
click at [1181, 391] on ngb-modal-window "INVOICE View Invoice Close" at bounding box center [784, 367] width 1568 height 735
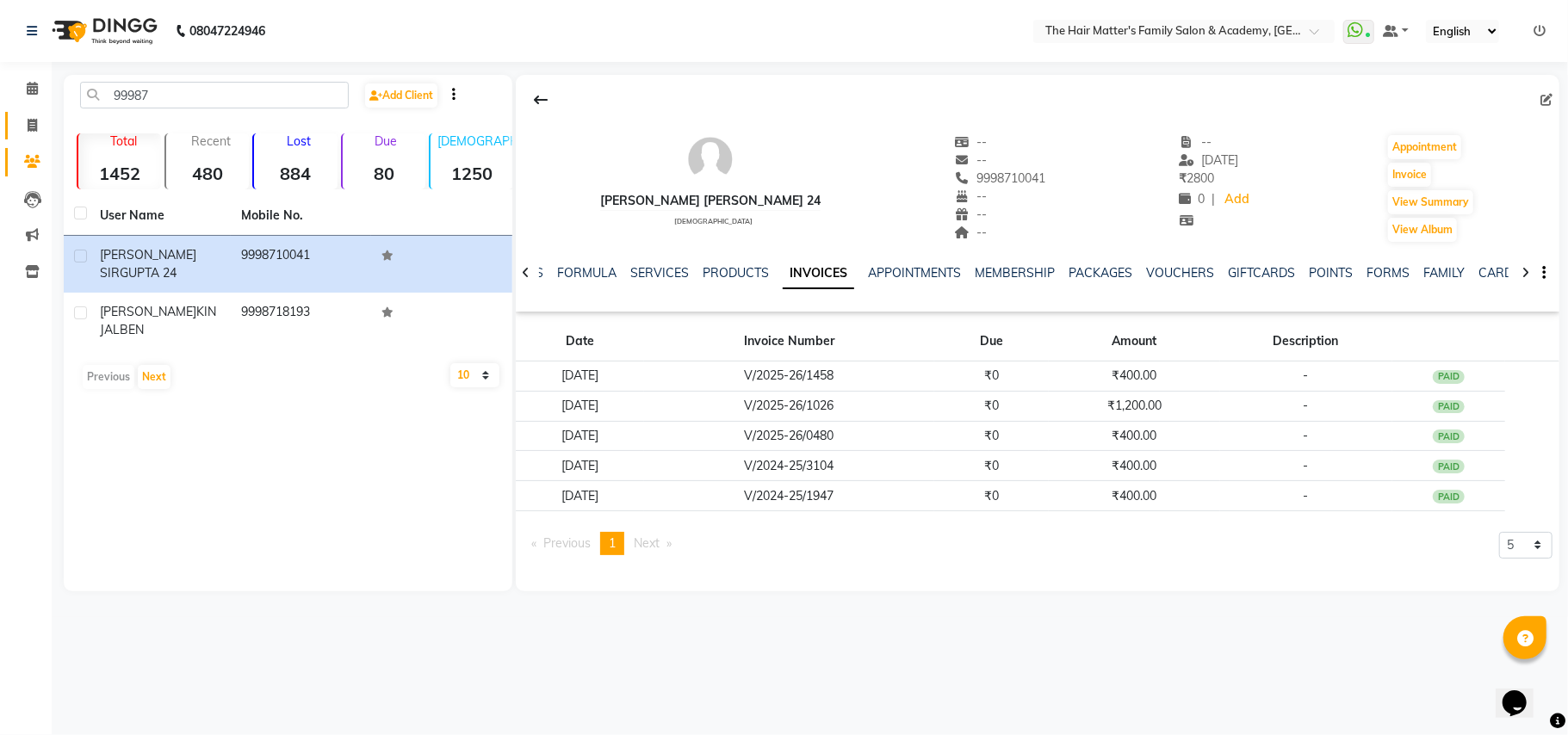
click at [25, 129] on span at bounding box center [32, 126] width 31 height 20
select select "5980"
select select "service"
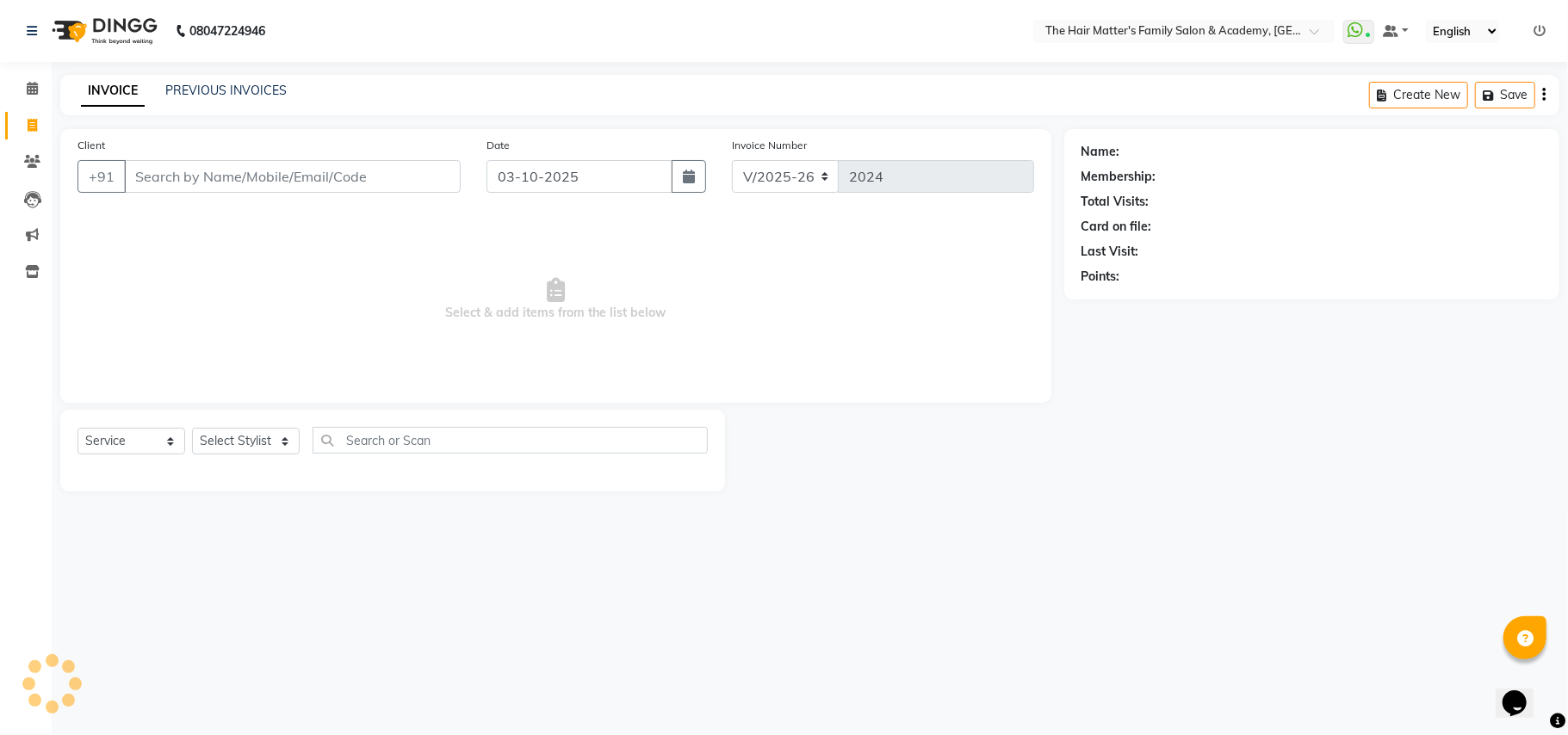
click at [222, 194] on div "Client +91" at bounding box center [269, 172] width 409 height 71
click at [17, 86] on span at bounding box center [32, 89] width 31 height 20
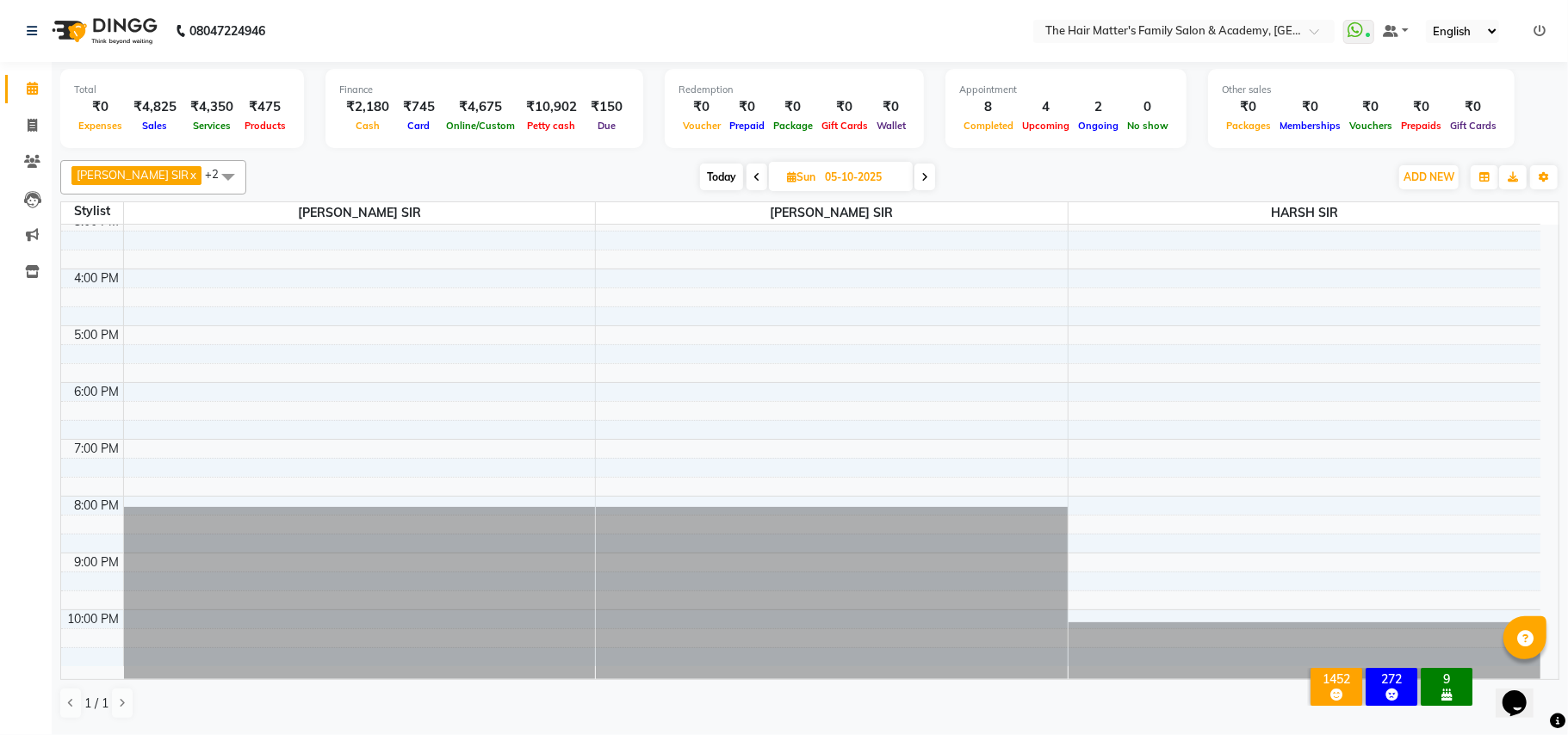
click at [716, 170] on span "Today" at bounding box center [721, 177] width 43 height 27
type input "03-10-2025"
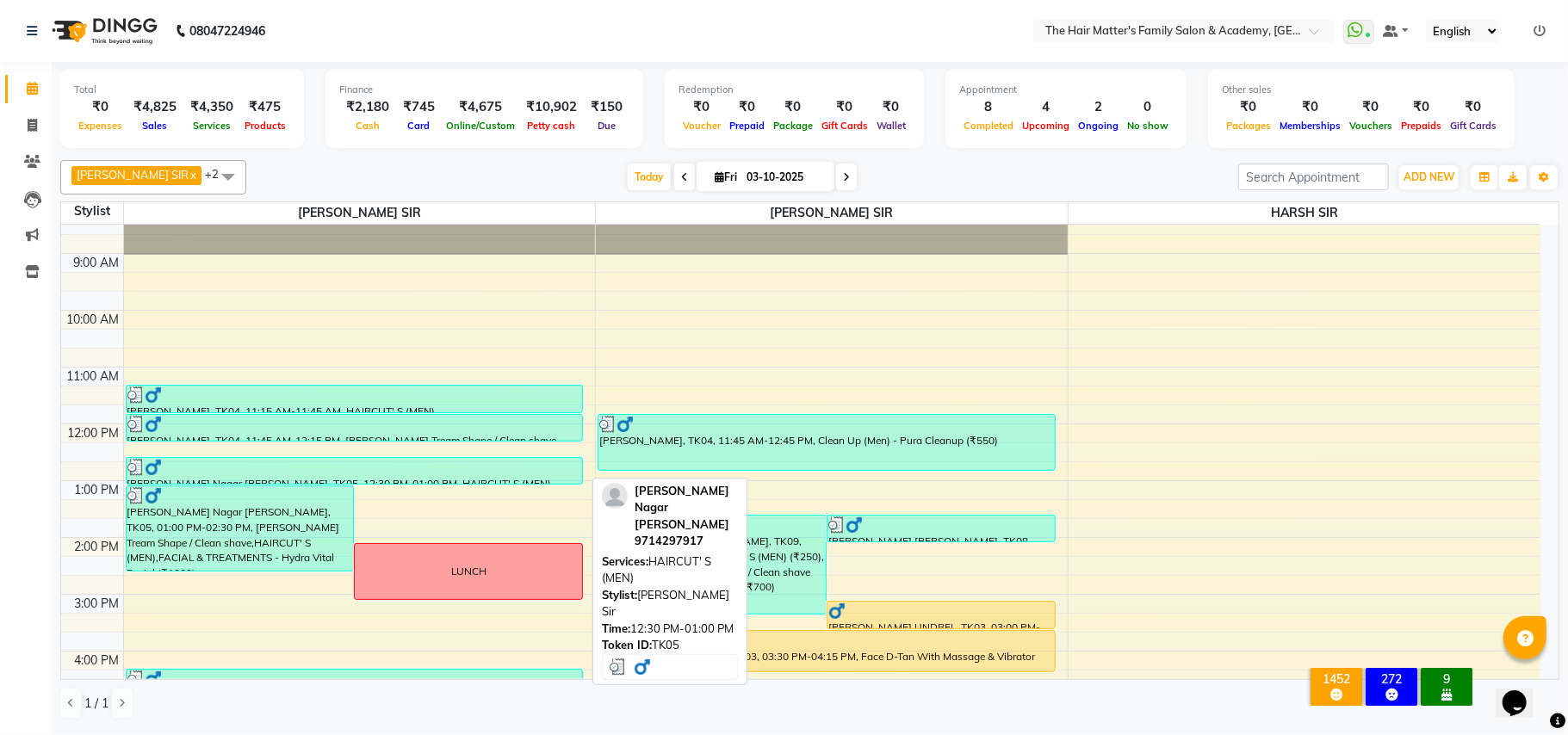
scroll to position [467, 0]
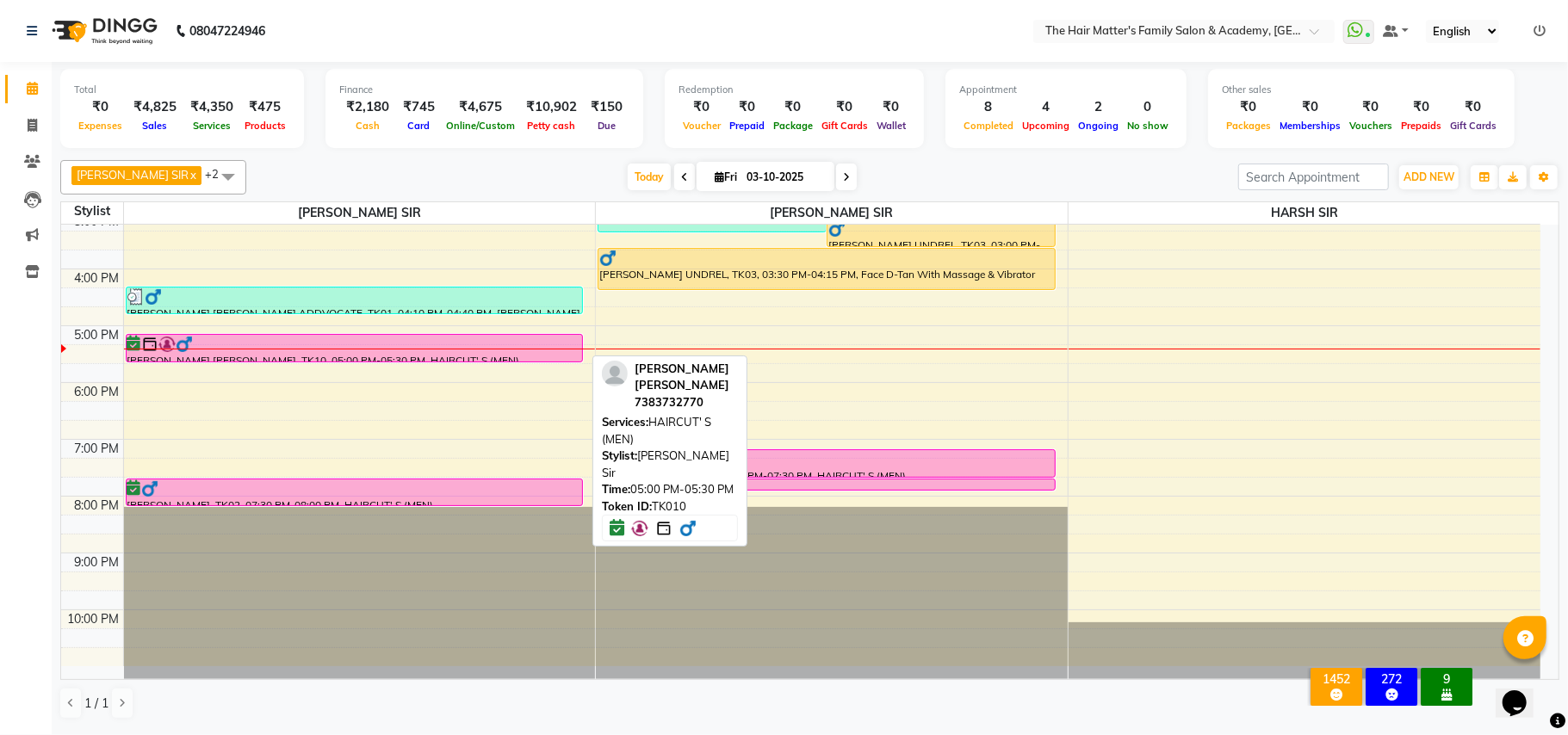
click at [188, 341] on img at bounding box center [184, 344] width 17 height 17
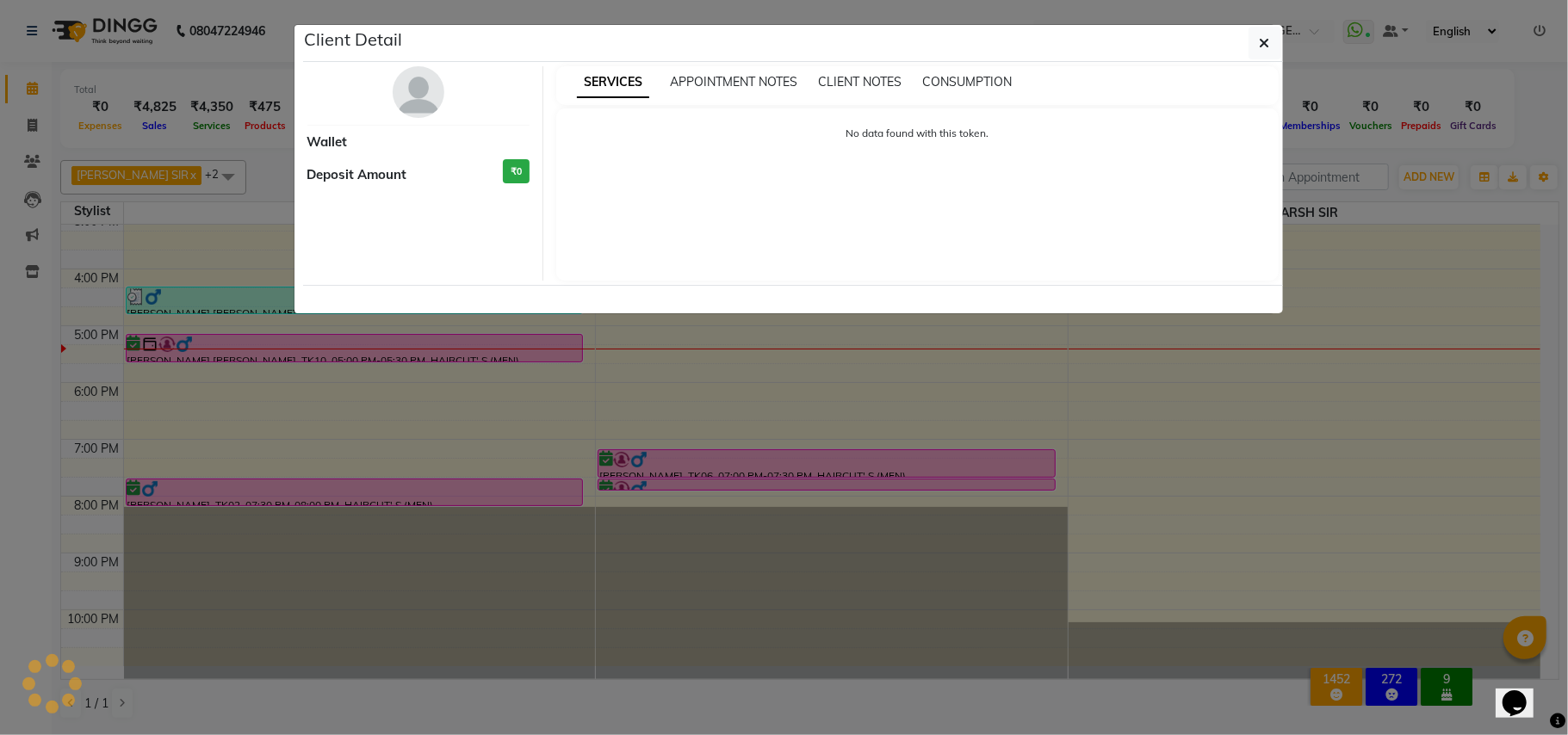
select select "6"
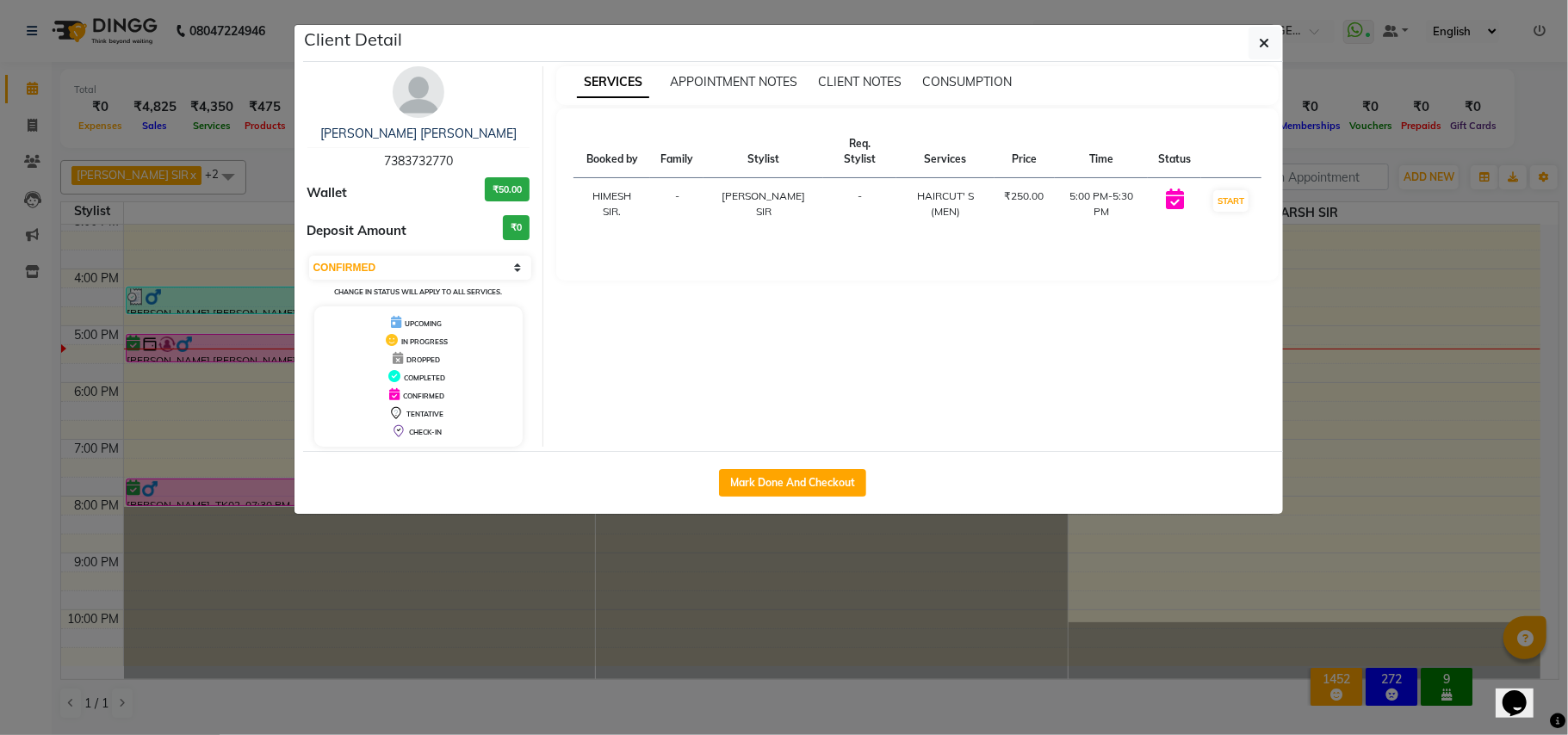
click at [468, 563] on ngb-modal-window "Client Detail VINIT SIR GOHEL 7383732770 Wallet ₹50.00 Deposit Amount ₹0 Select…" at bounding box center [784, 367] width 1568 height 735
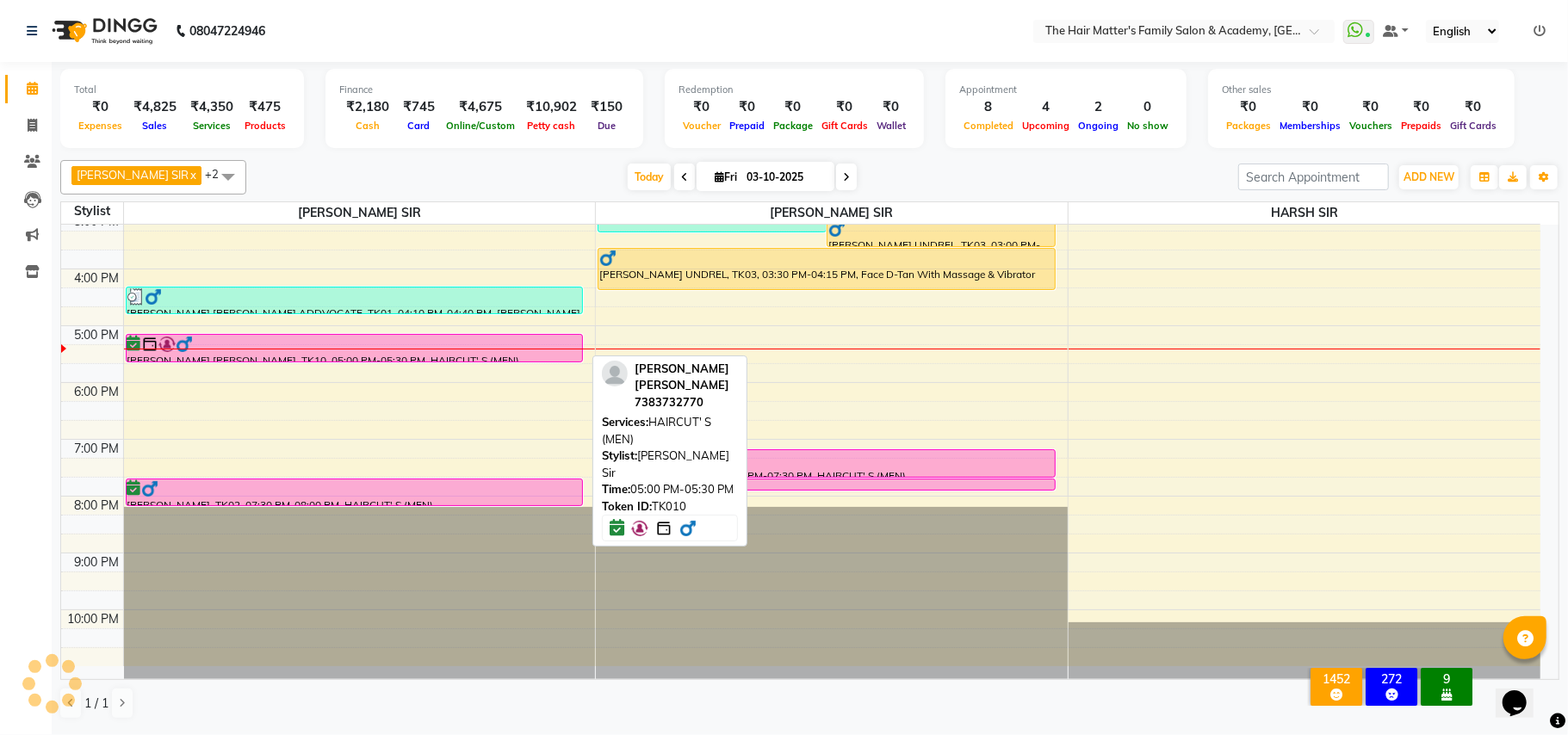
click at [390, 342] on div at bounding box center [355, 344] width 455 height 17
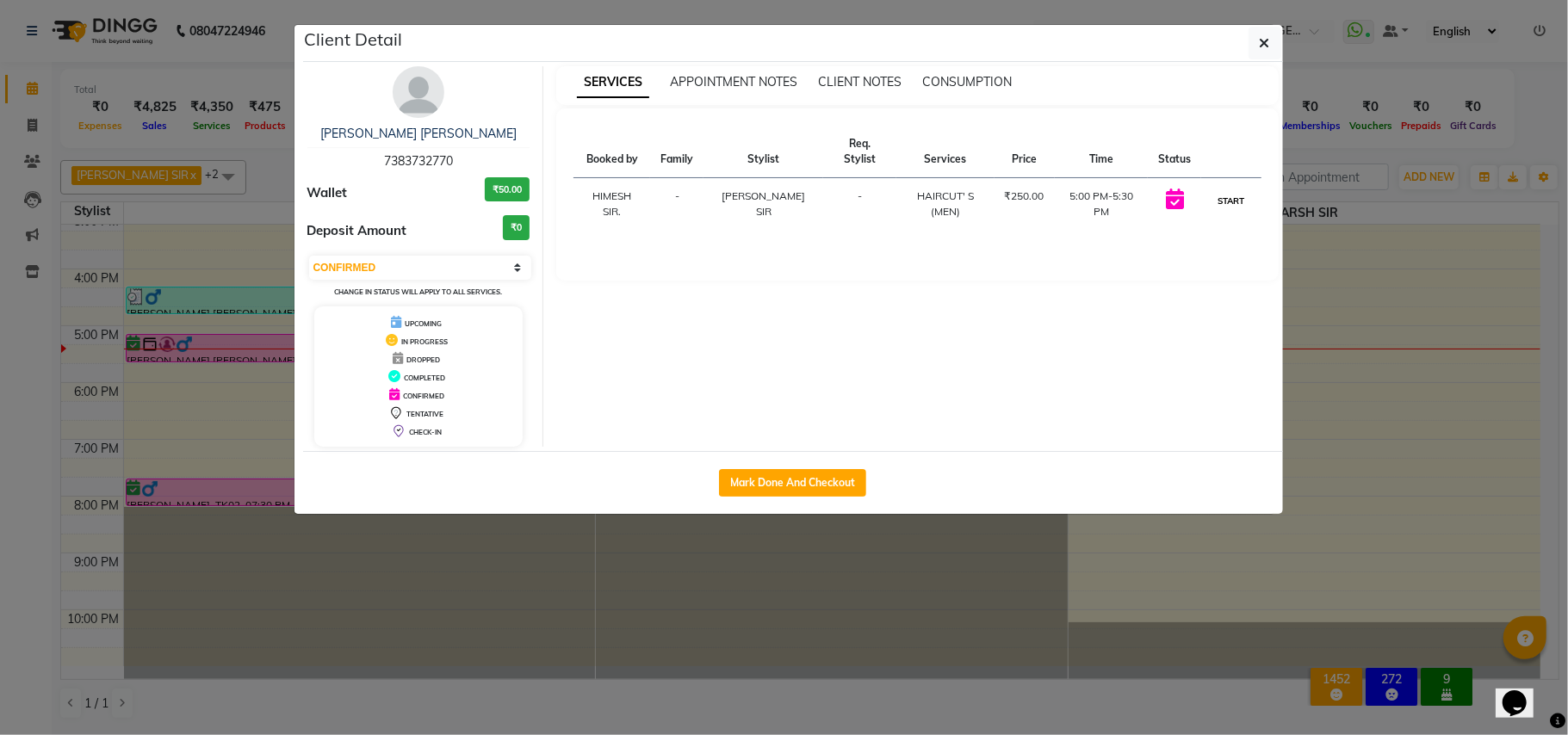
click at [1213, 191] on button "START" at bounding box center [1231, 201] width 35 height 22
select select "1"
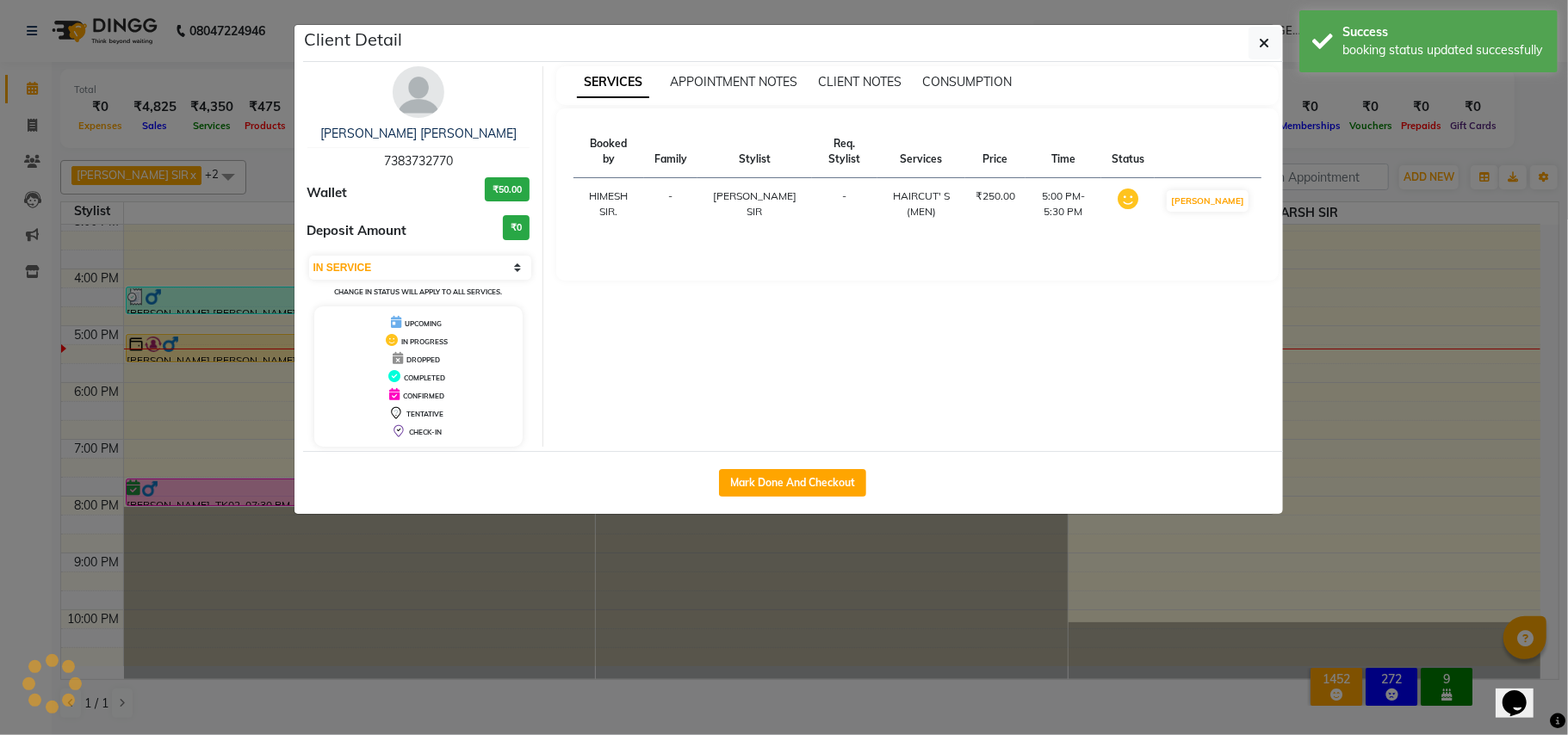
click at [1498, 238] on ngb-modal-window "Client Detail VINIT SIR GOHEL 7383732770 Wallet ₹50.00 Deposit Amount ₹0 Select…" at bounding box center [784, 367] width 1568 height 735
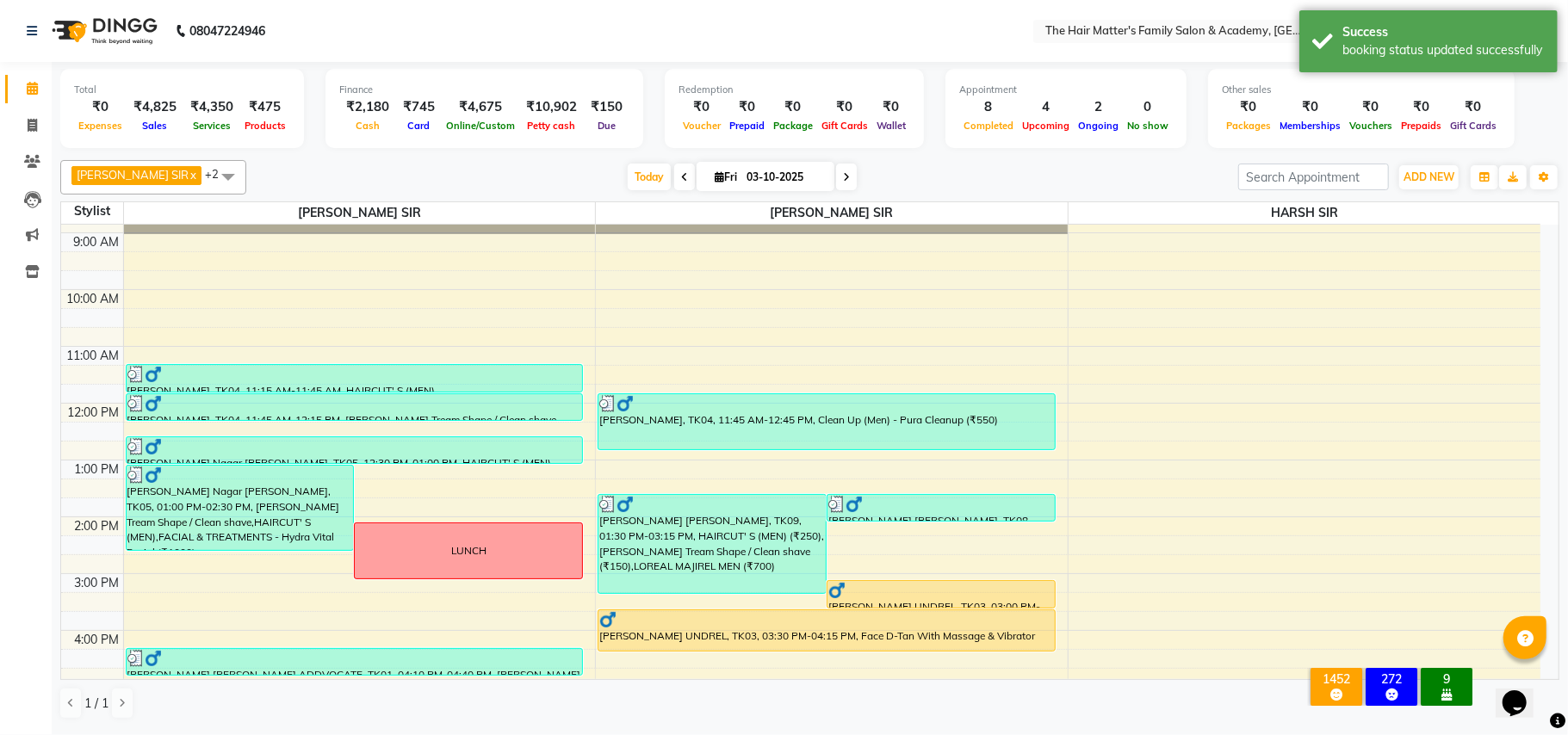
scroll to position [85, 0]
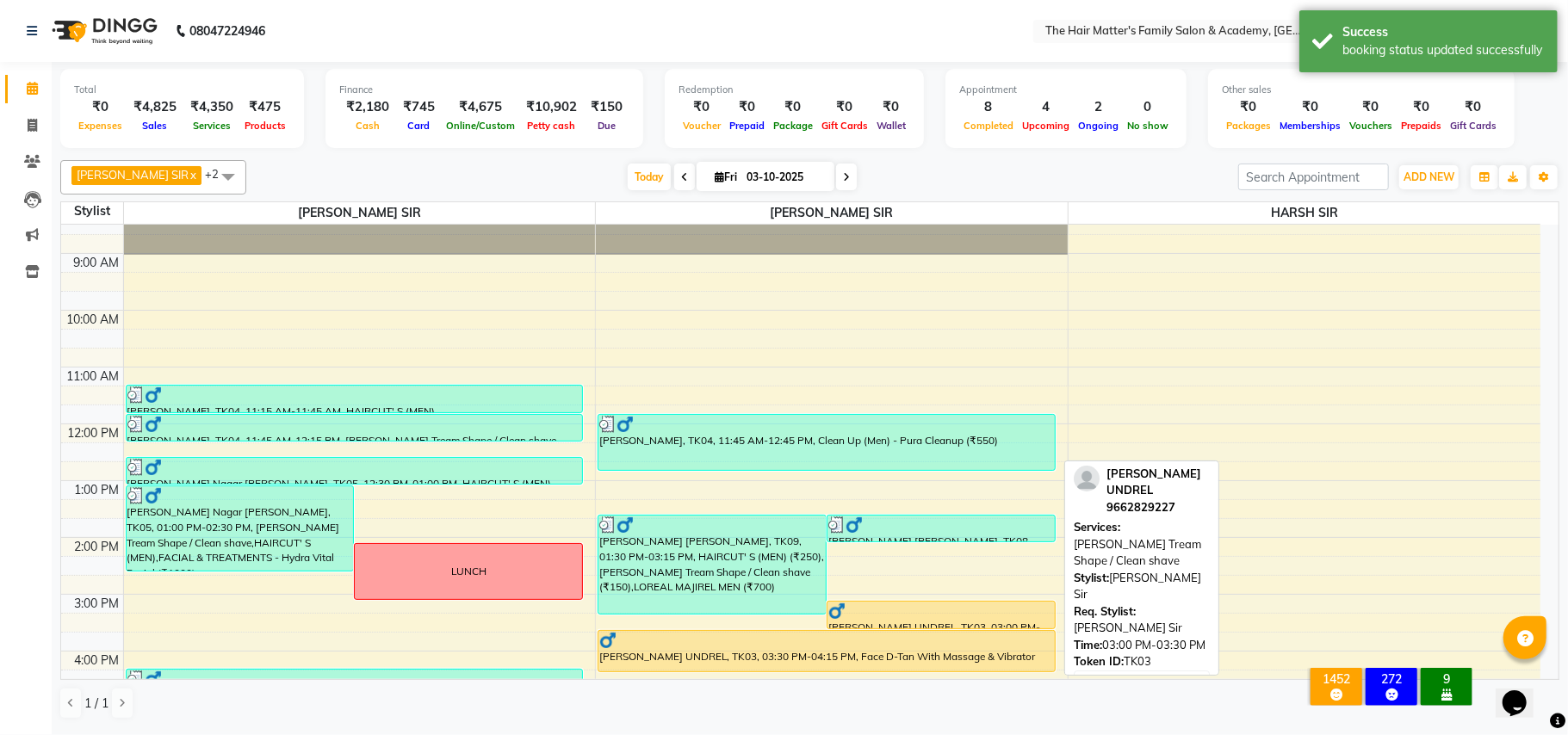
click at [912, 624] on div "HIRA BHUVAJI UNDREL, TK03, 03:00 PM-03:30 PM, Beard Tream Shape / Clean shave" at bounding box center [941, 615] width 227 height 27
select select "1"
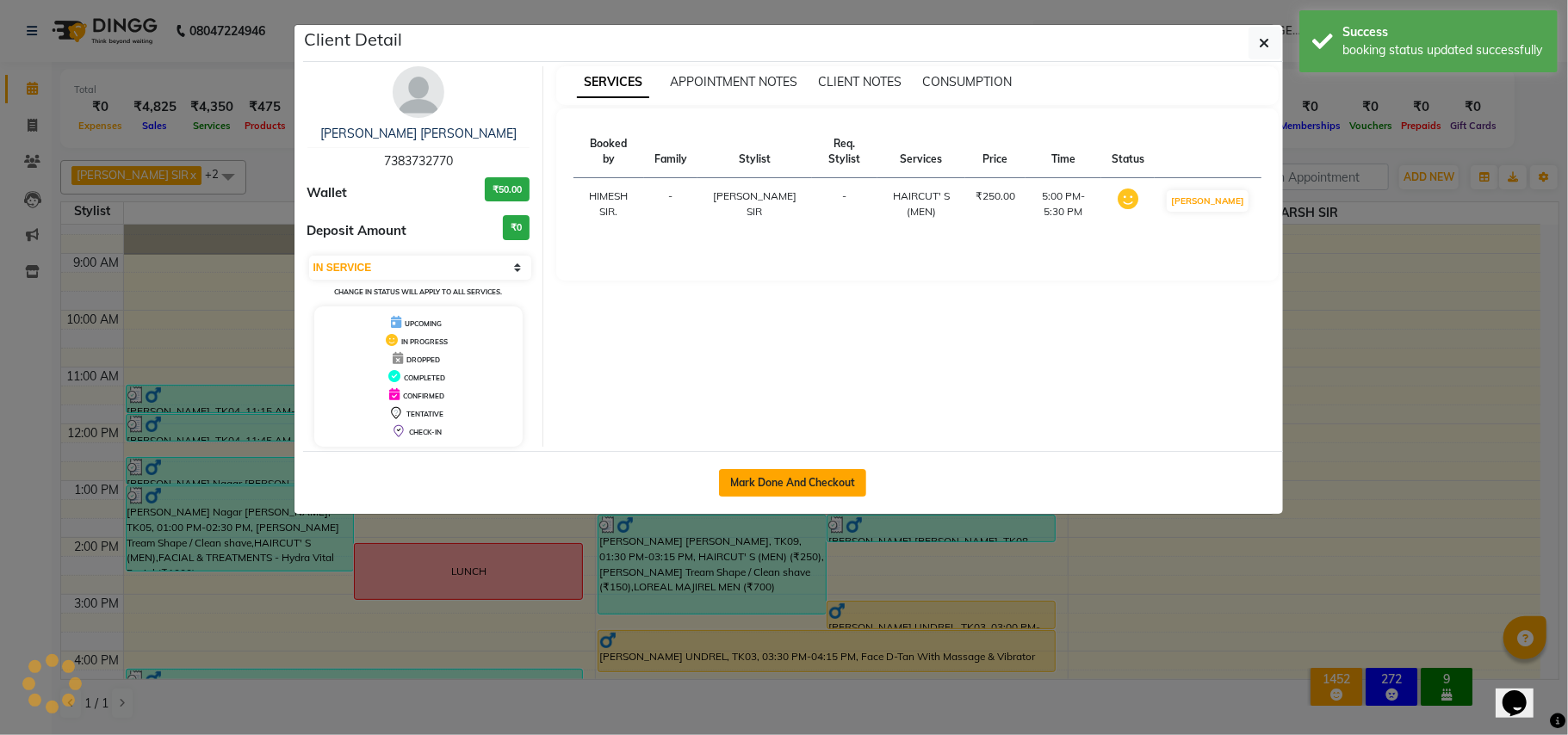
click at [734, 482] on button "Mark Done And Checkout" at bounding box center [792, 482] width 147 height 28
select select "service"
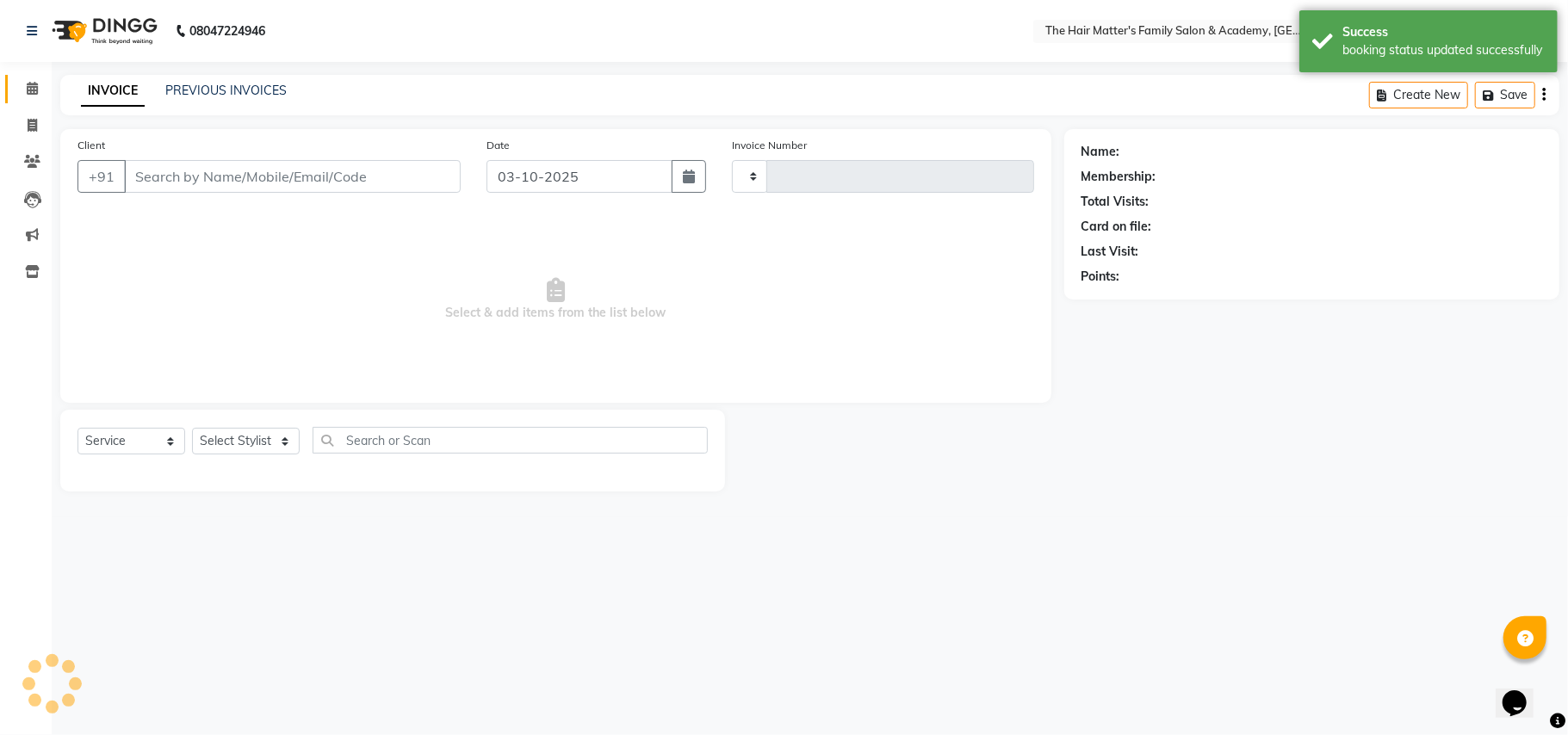
type input "2024"
select select "5980"
type input "7383732770"
select select "42572"
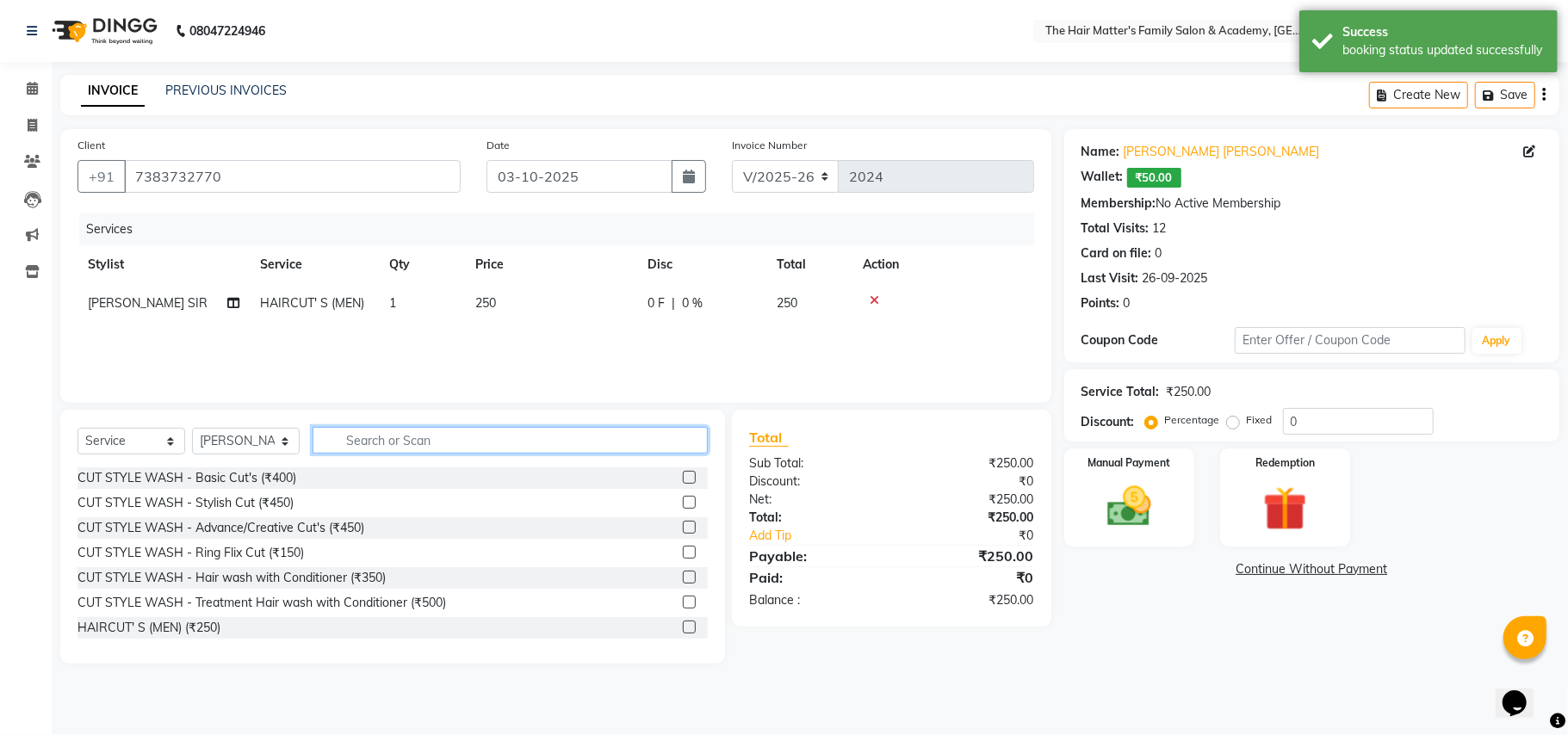
click at [448, 446] on input "text" at bounding box center [510, 440] width 396 height 27
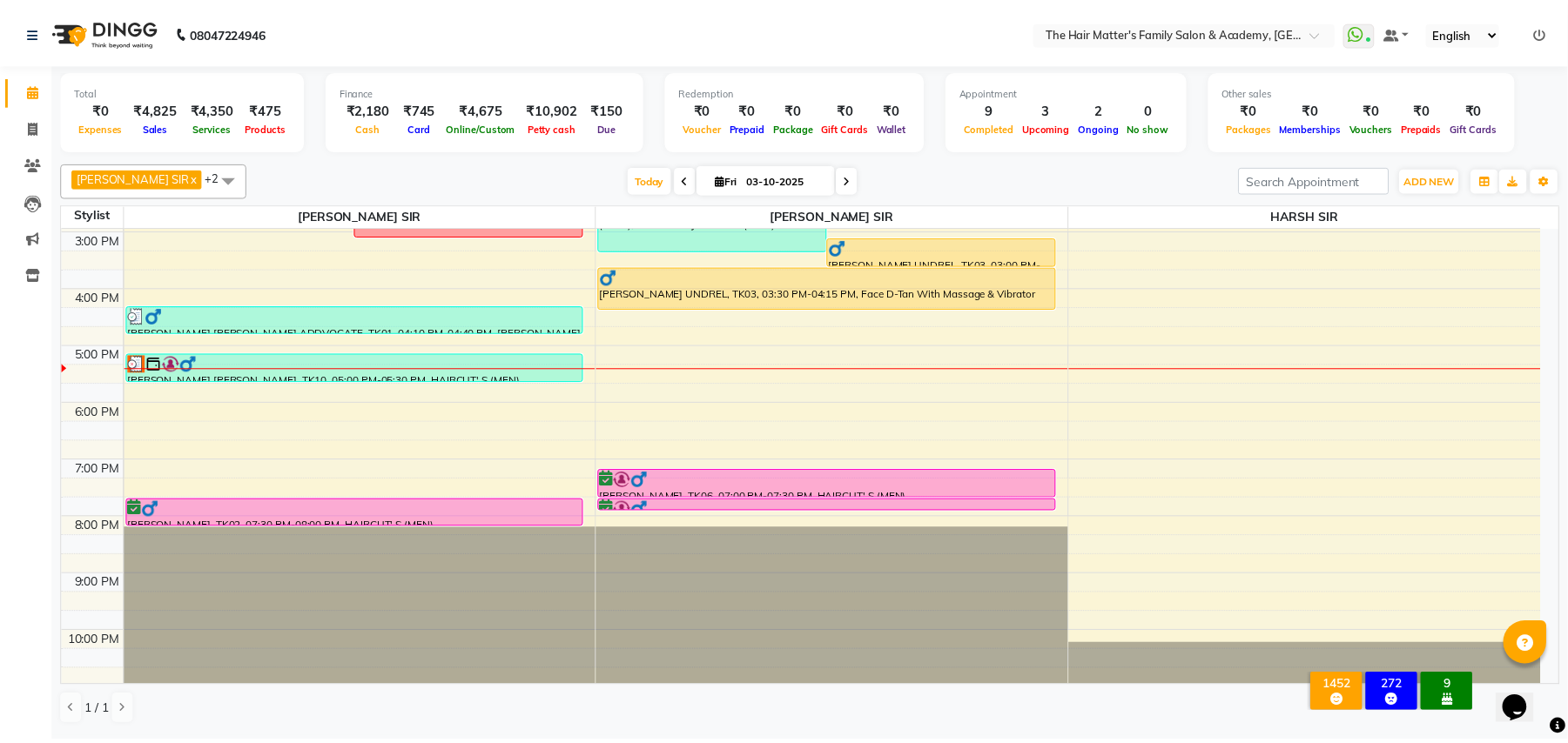
scroll to position [472, 0]
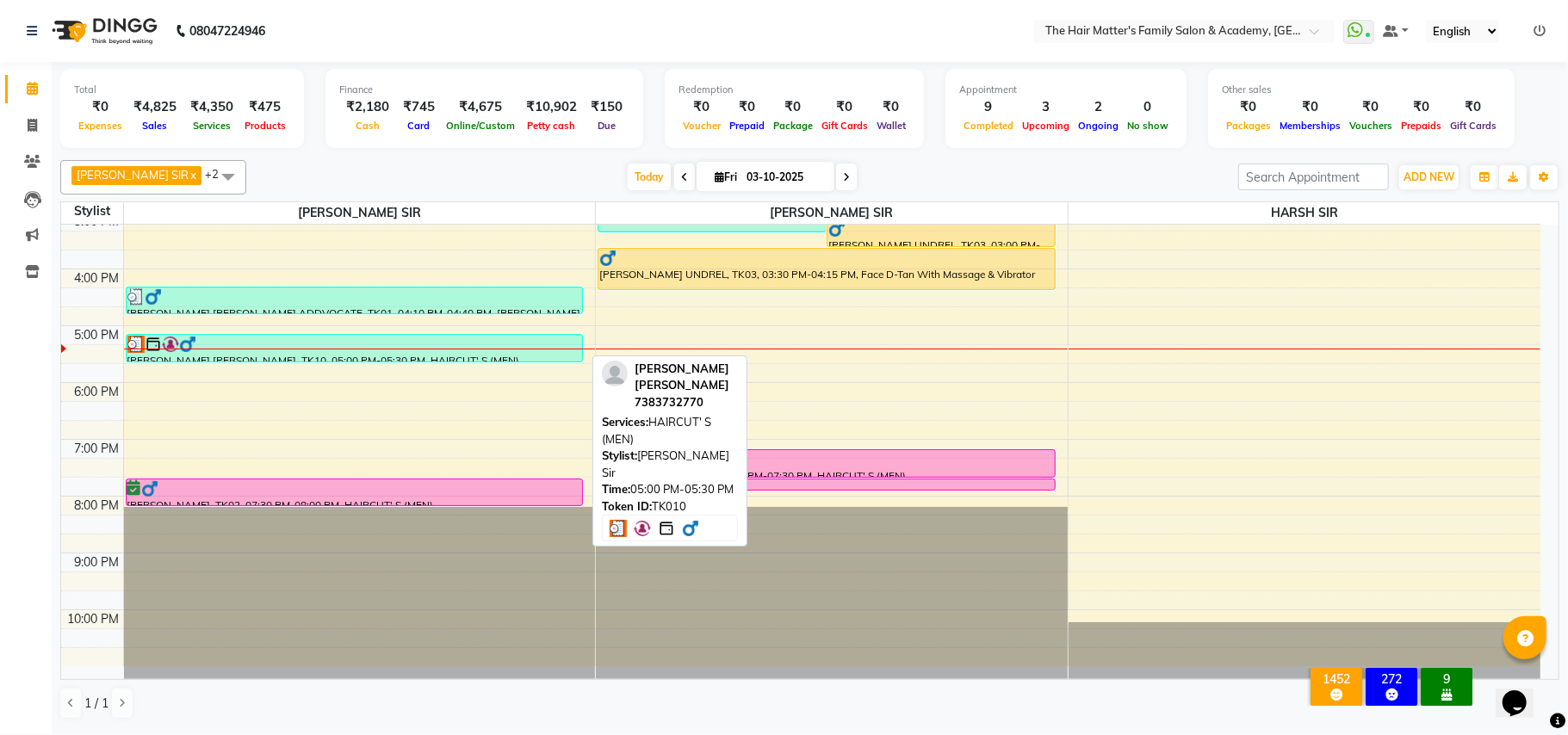
click at [369, 355] on div "VINIT SIR GOHEL, TK10, 05:00 PM-05:30 PM, HAIRCUT' S (MEN)" at bounding box center [355, 348] width 457 height 27
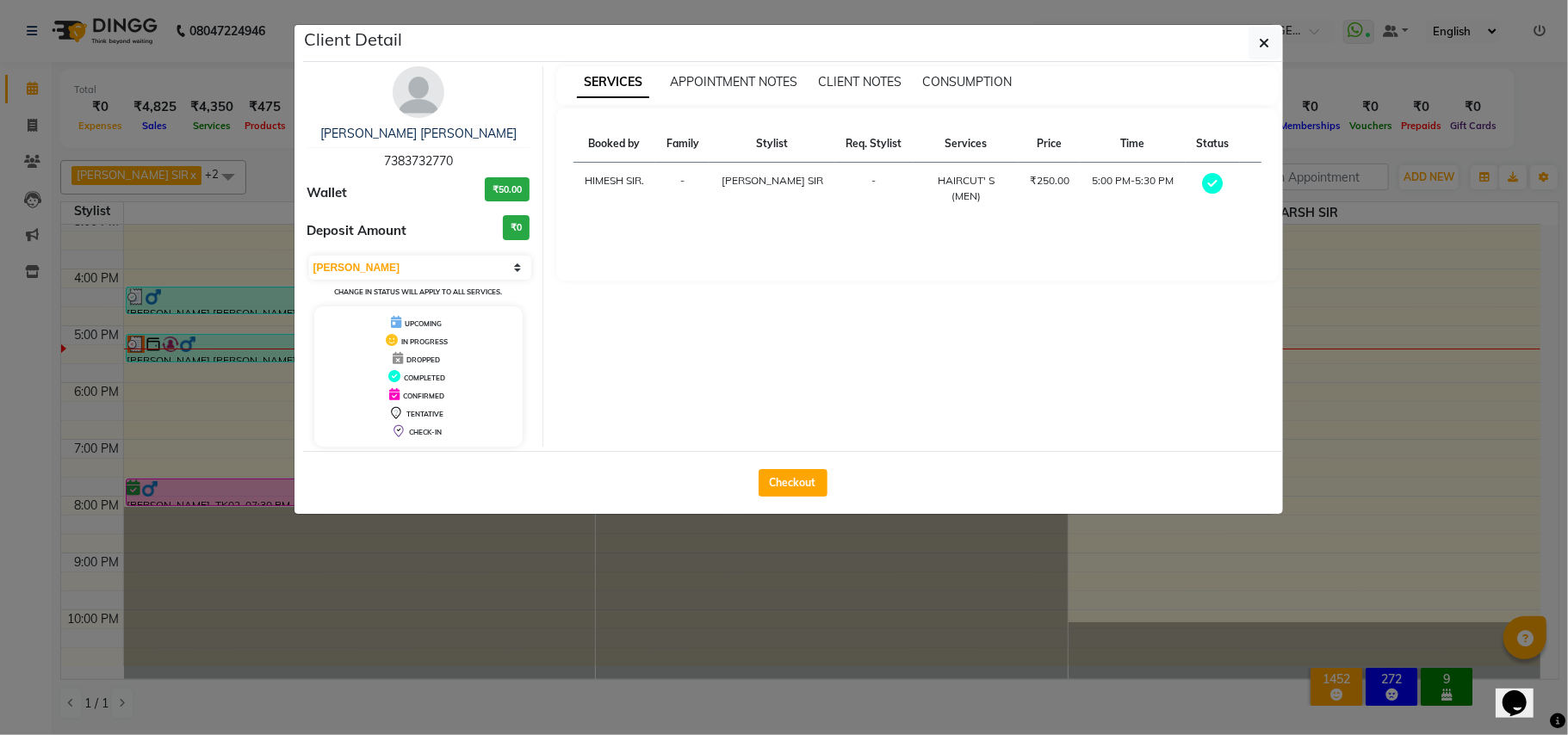
click at [411, 255] on div "Select MARK DONE UPCOMING Change in status will apply to all services." at bounding box center [418, 276] width 223 height 46
click at [411, 269] on select "Select MARK DONE UPCOMING" at bounding box center [420, 267] width 223 height 24
click at [309, 256] on select "Select MARK DONE UPCOMING" at bounding box center [420, 267] width 223 height 24
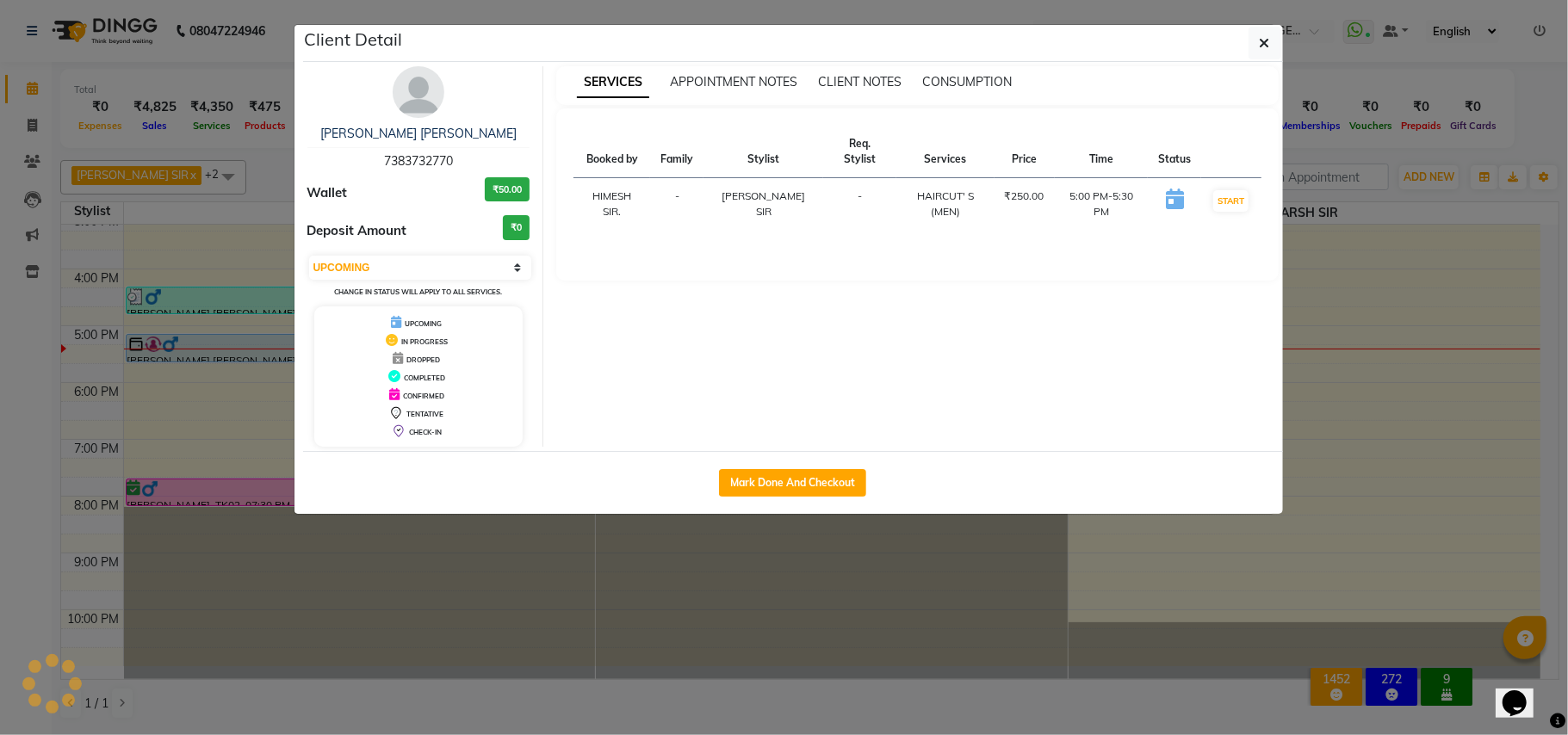
click at [378, 280] on div "Select IN SERVICE CONFIRMED TENTATIVE CHECK IN MARK DONE DROPPED UPCOMING Chang…" at bounding box center [418, 276] width 223 height 46
click at [378, 270] on select "Select IN SERVICE CONFIRMED TENTATIVE CHECK IN MARK DONE DROPPED UPCOMING" at bounding box center [420, 267] width 223 height 24
click at [309, 256] on select "Select IN SERVICE CONFIRMED TENTATIVE CHECK IN MARK DONE DROPPED UPCOMING" at bounding box center [420, 267] width 223 height 24
drag, startPoint x: 396, startPoint y: 269, endPoint x: 397, endPoint y: 277, distance: 8.1
click at [396, 269] on select "Select IN SERVICE CONFIRMED TENTATIVE CHECK IN MARK DONE DROPPED UPCOMING" at bounding box center [420, 267] width 223 height 24
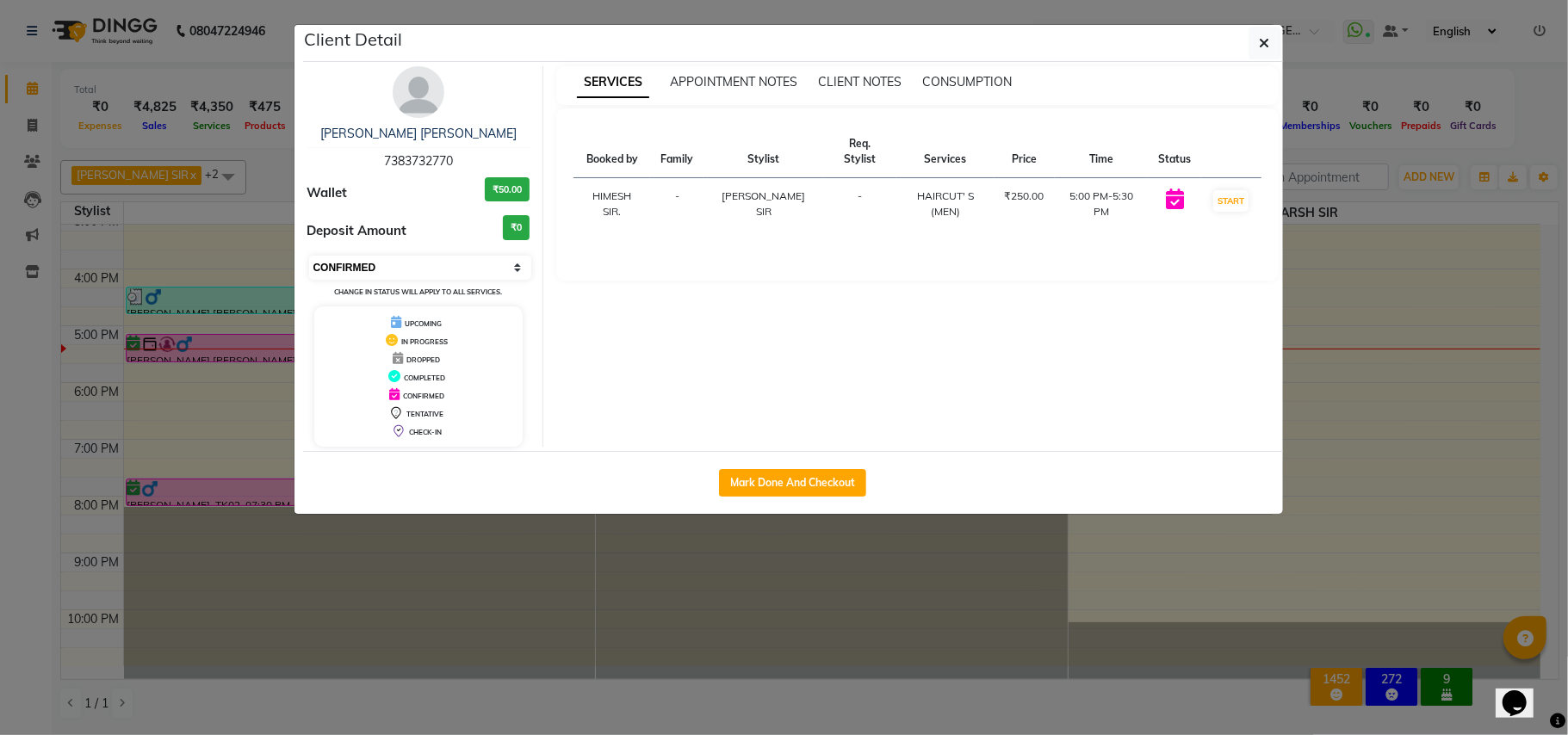
select select "1"
click at [309, 256] on select "Select IN SERVICE CONFIRMED TENTATIVE CHECK IN MARK DONE DROPPED UPCOMING" at bounding box center [420, 267] width 223 height 24
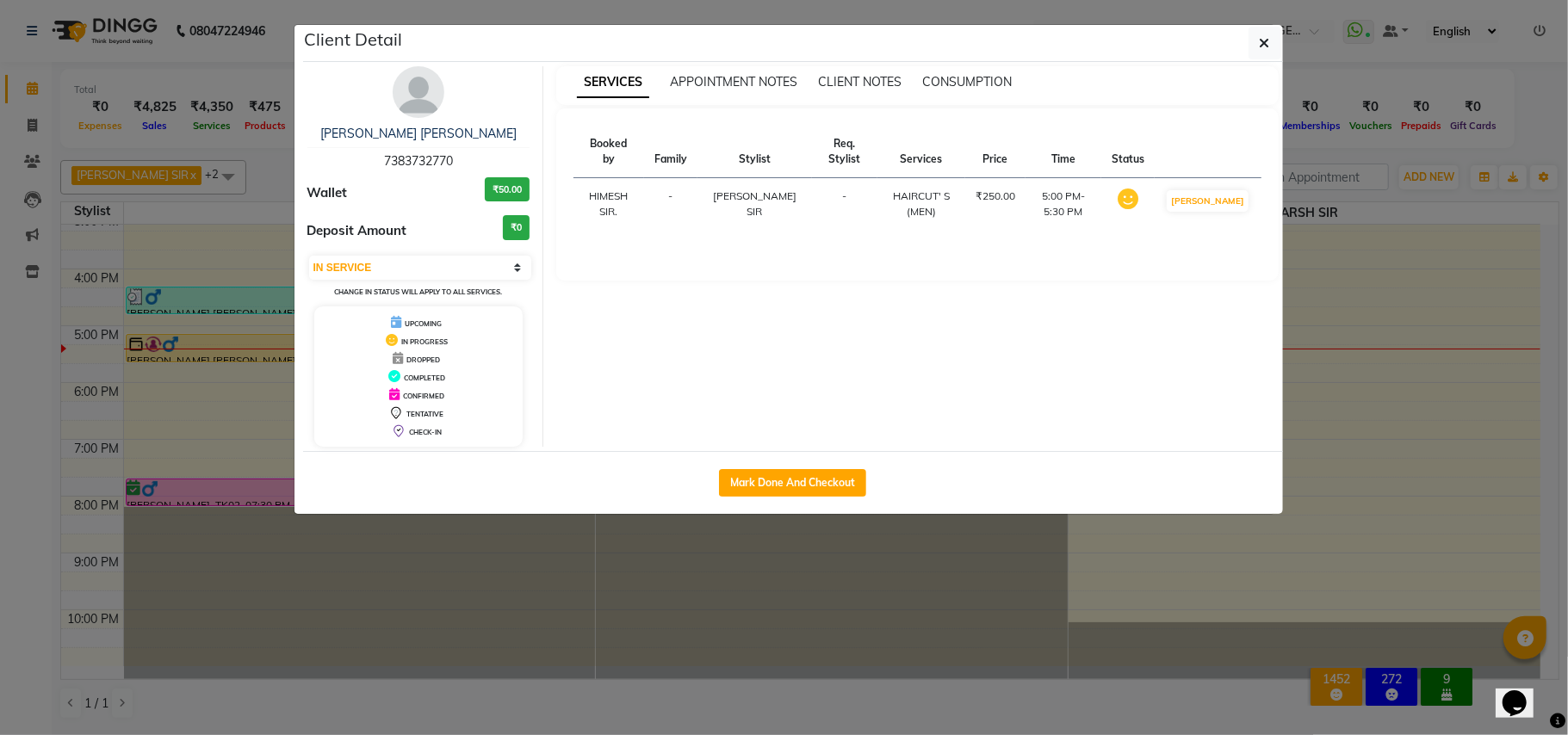
click at [1454, 311] on ngb-modal-window "Client Detail VINIT SIR GOHEL 7383732770 Wallet ₹50.00 Deposit Amount ₹0 Select…" at bounding box center [784, 367] width 1568 height 735
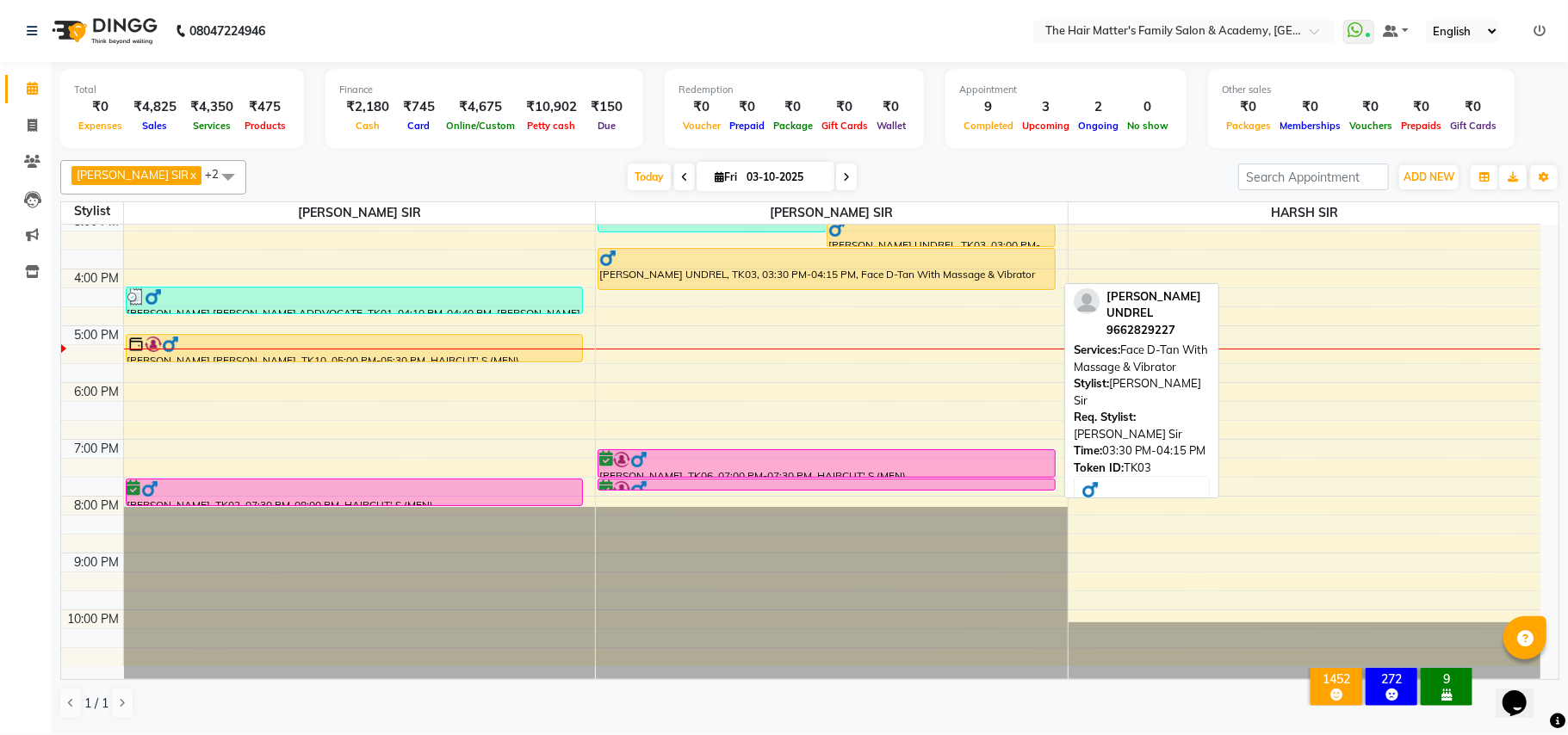
click at [820, 273] on div "HIRA BHUVAJI UNDREL, TK03, 03:30 PM-04:15 PM, Face D-Tan With Massage & Vibrator" at bounding box center [826, 269] width 457 height 40
select select "1"
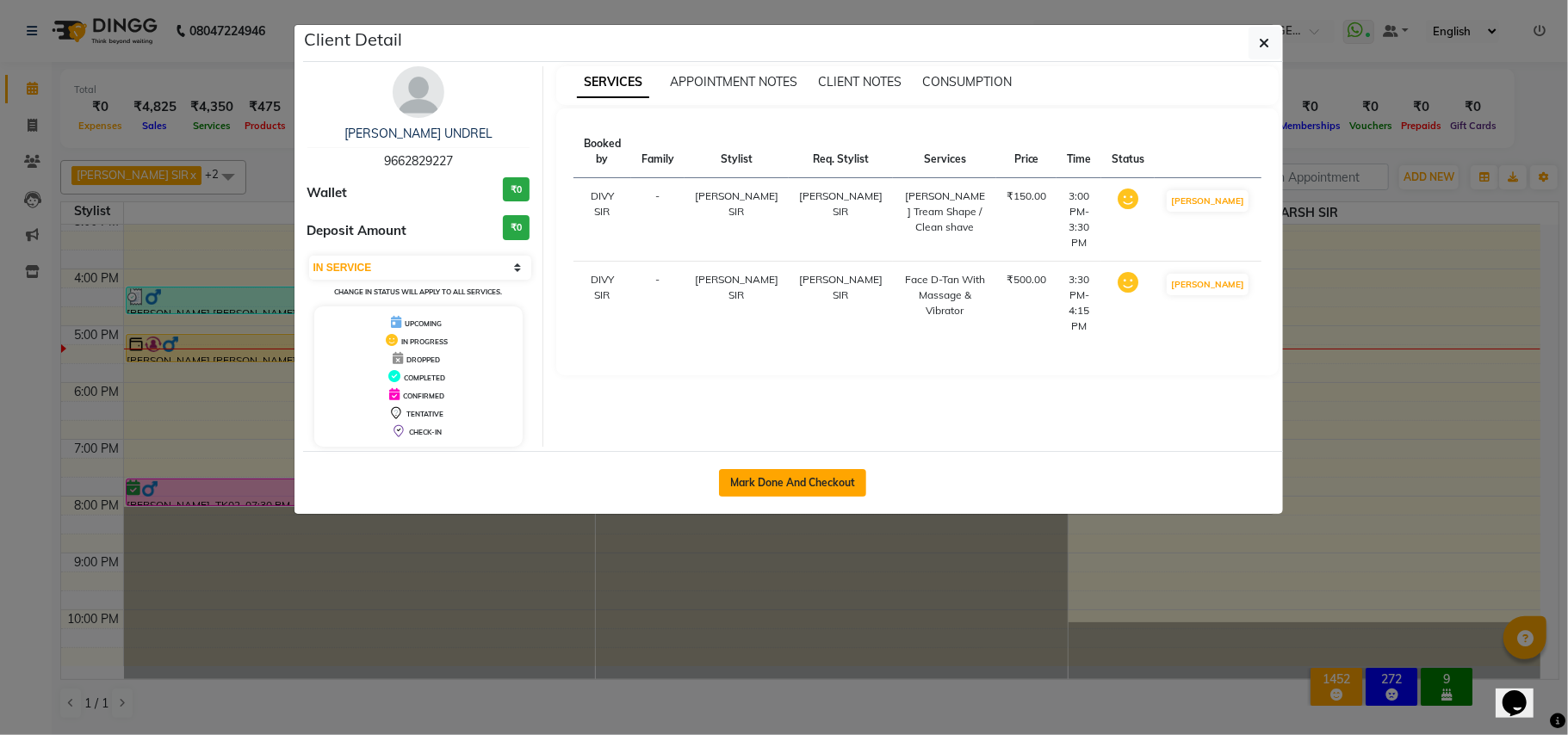
click at [793, 474] on button "Mark Done And Checkout" at bounding box center [792, 482] width 147 height 28
select select "5980"
select select "service"
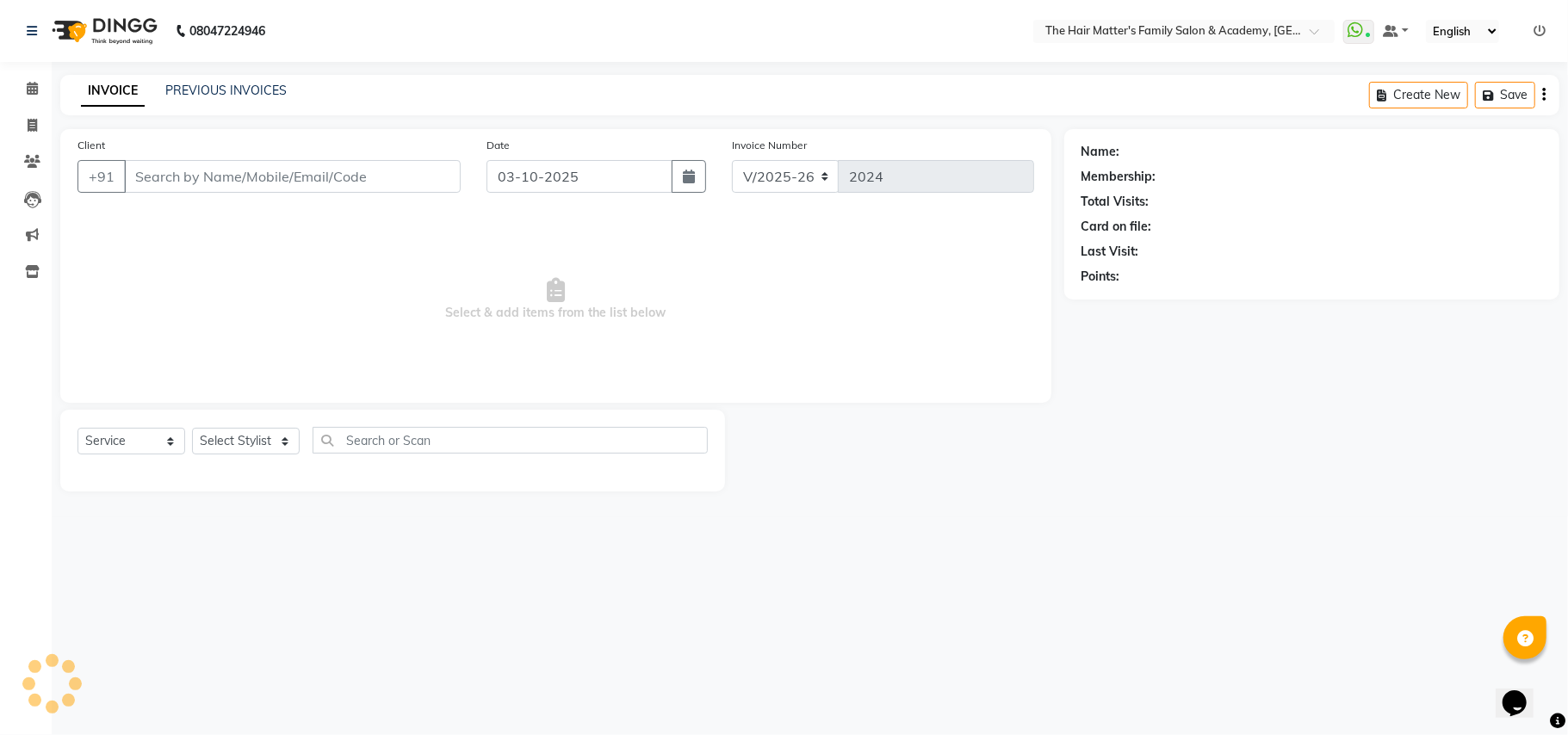
type input "9662829227"
select select "43094"
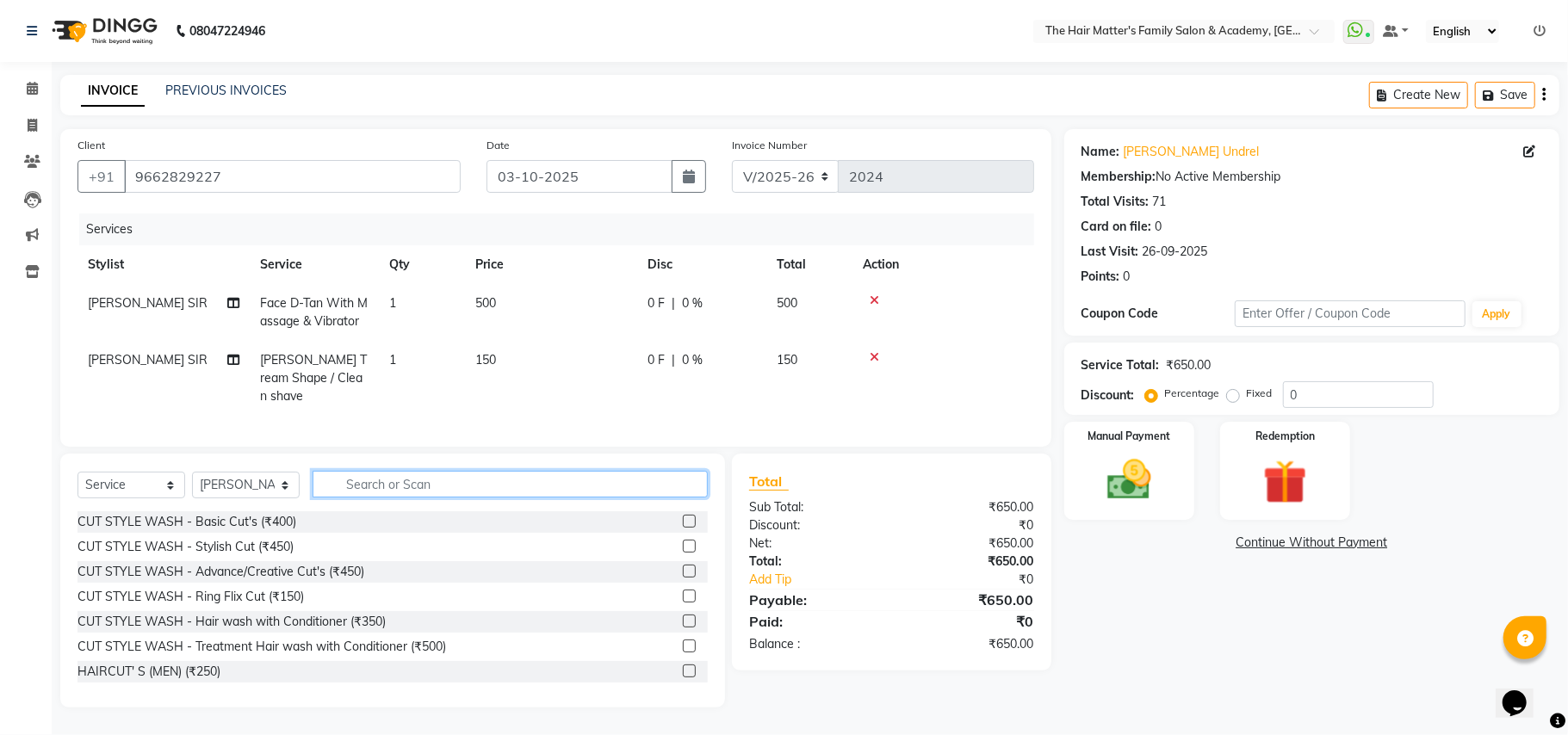
click at [483, 480] on input "text" at bounding box center [510, 484] width 396 height 27
click at [422, 476] on input "text" at bounding box center [510, 484] width 396 height 27
click at [875, 358] on icon at bounding box center [874, 357] width 10 height 12
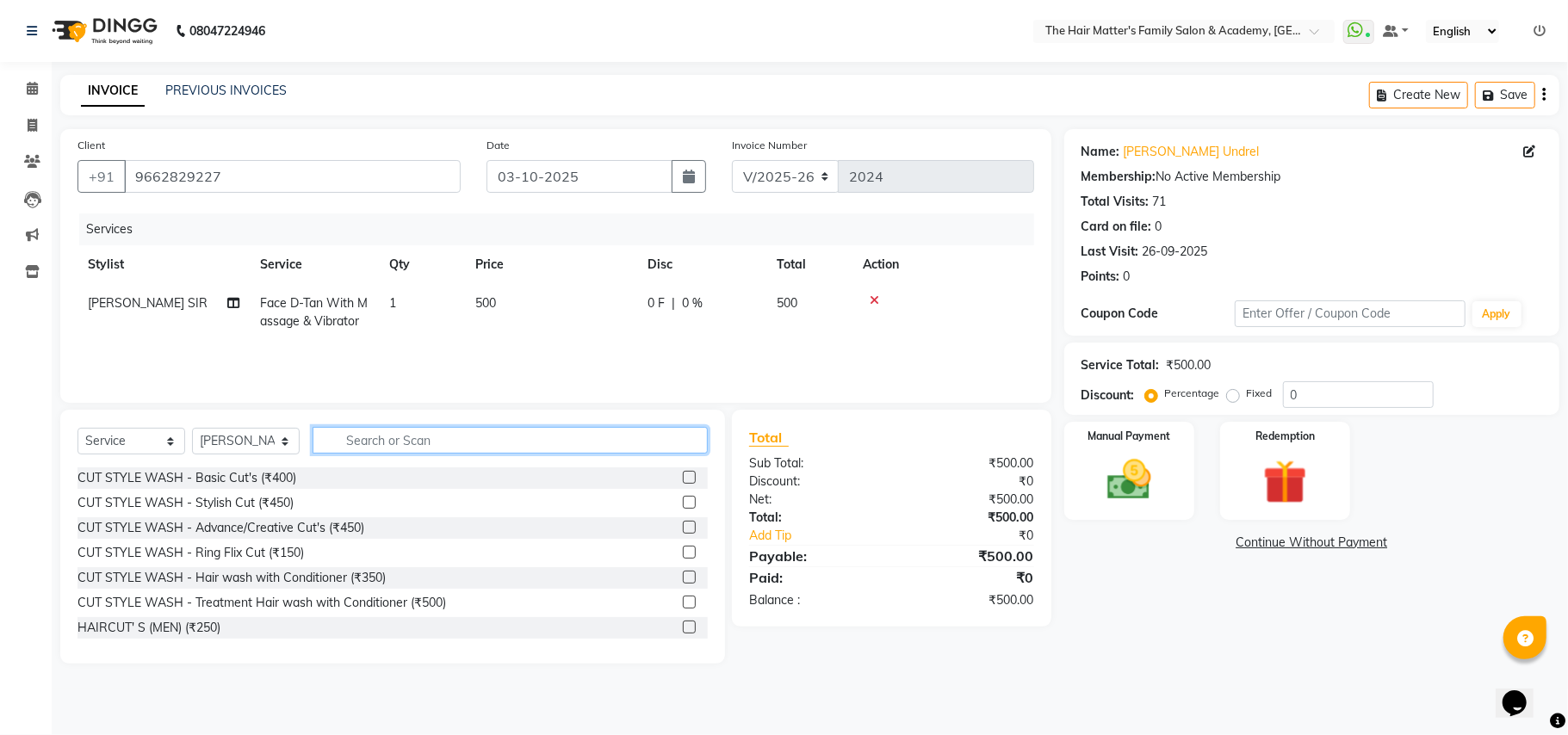
click at [520, 449] on input "text" at bounding box center [510, 440] width 396 height 27
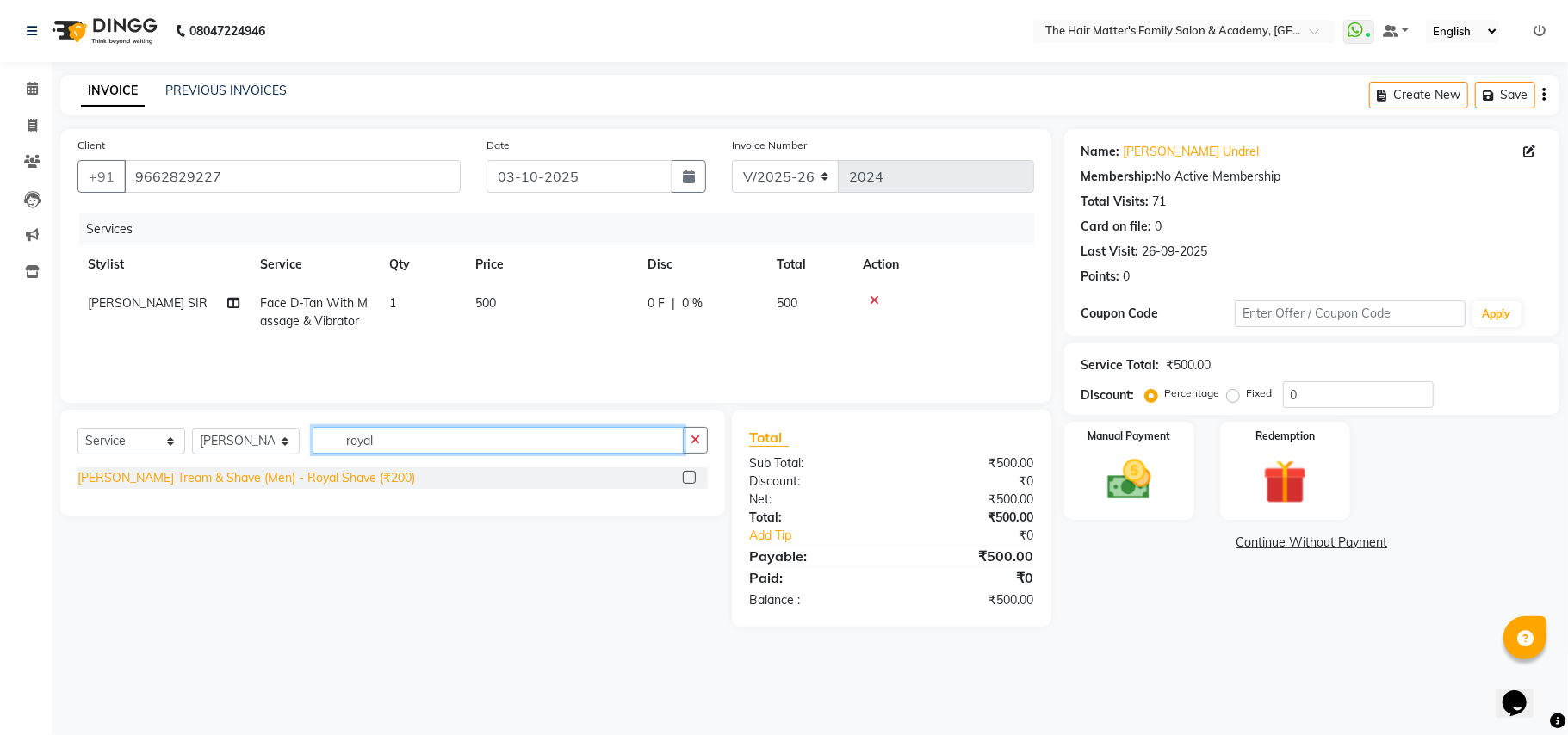
type input "royal"
click at [266, 477] on div "Beard Tream & Shave (Men) - Royal Shave (₹200)" at bounding box center [246, 478] width 337 height 18
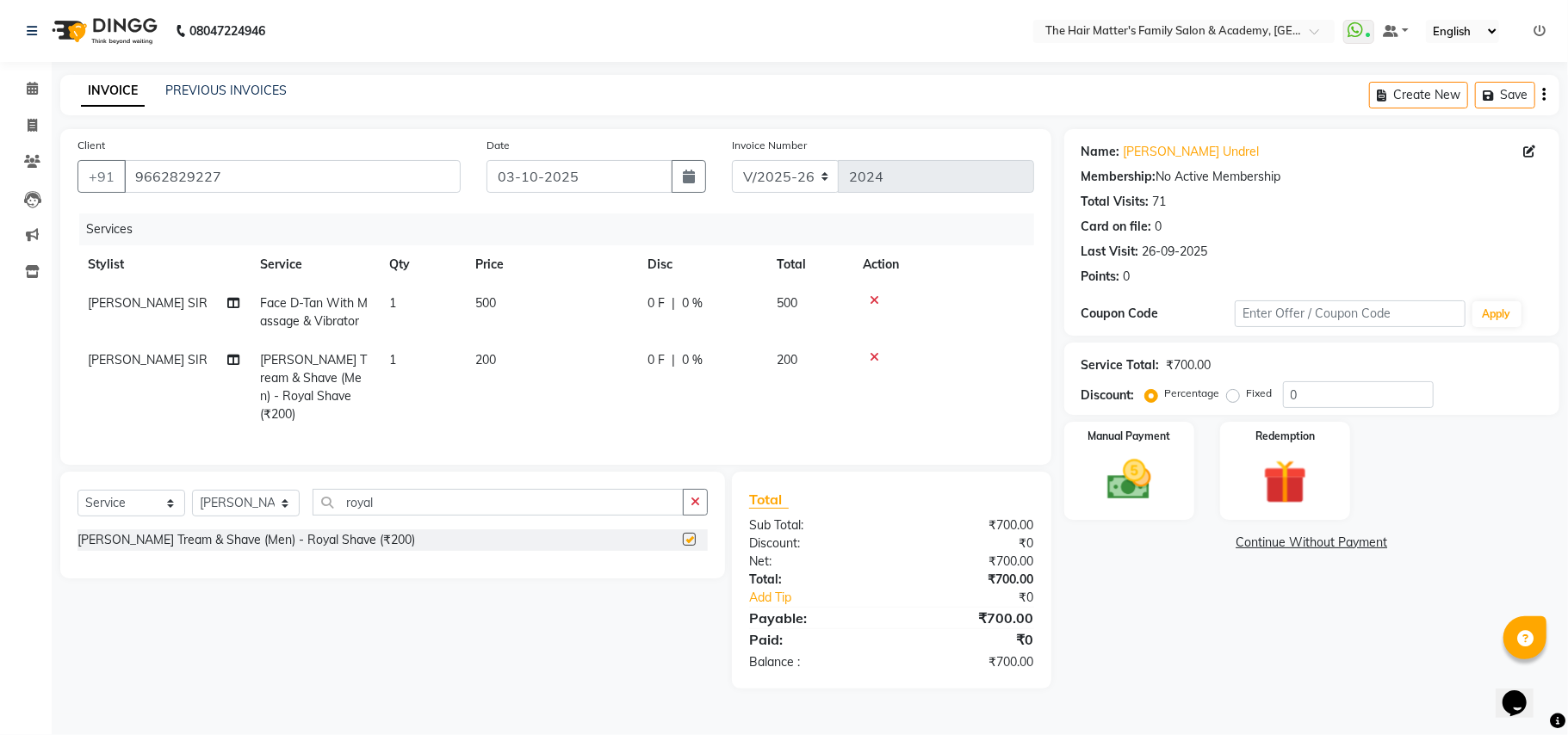
checkbox input "false"
click at [399, 494] on input "royal" at bounding box center [498, 502] width 371 height 27
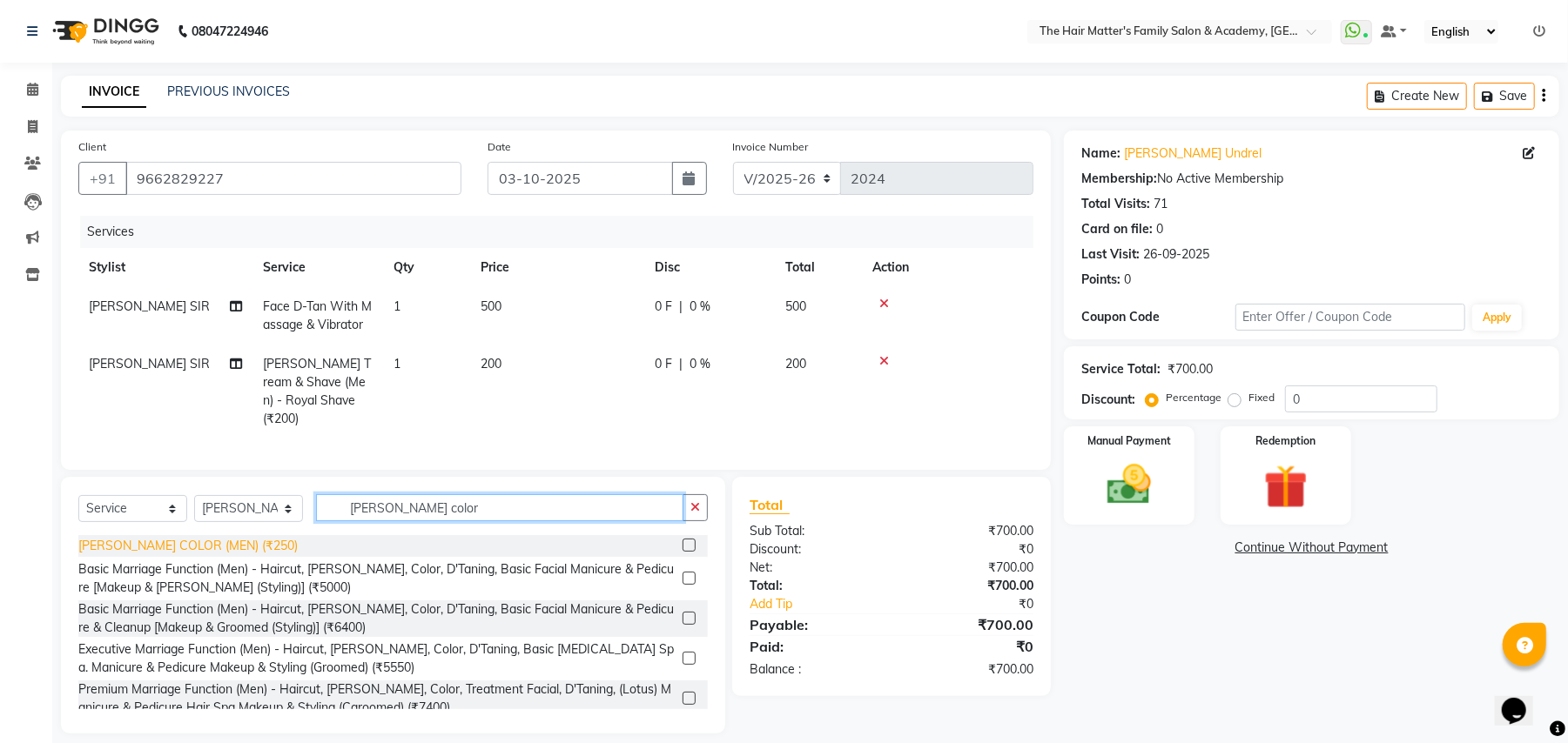
type input "beard color"
click at [231, 546] on div "BEARD COLOR (MEN) (₹250)" at bounding box center [188, 545] width 220 height 18
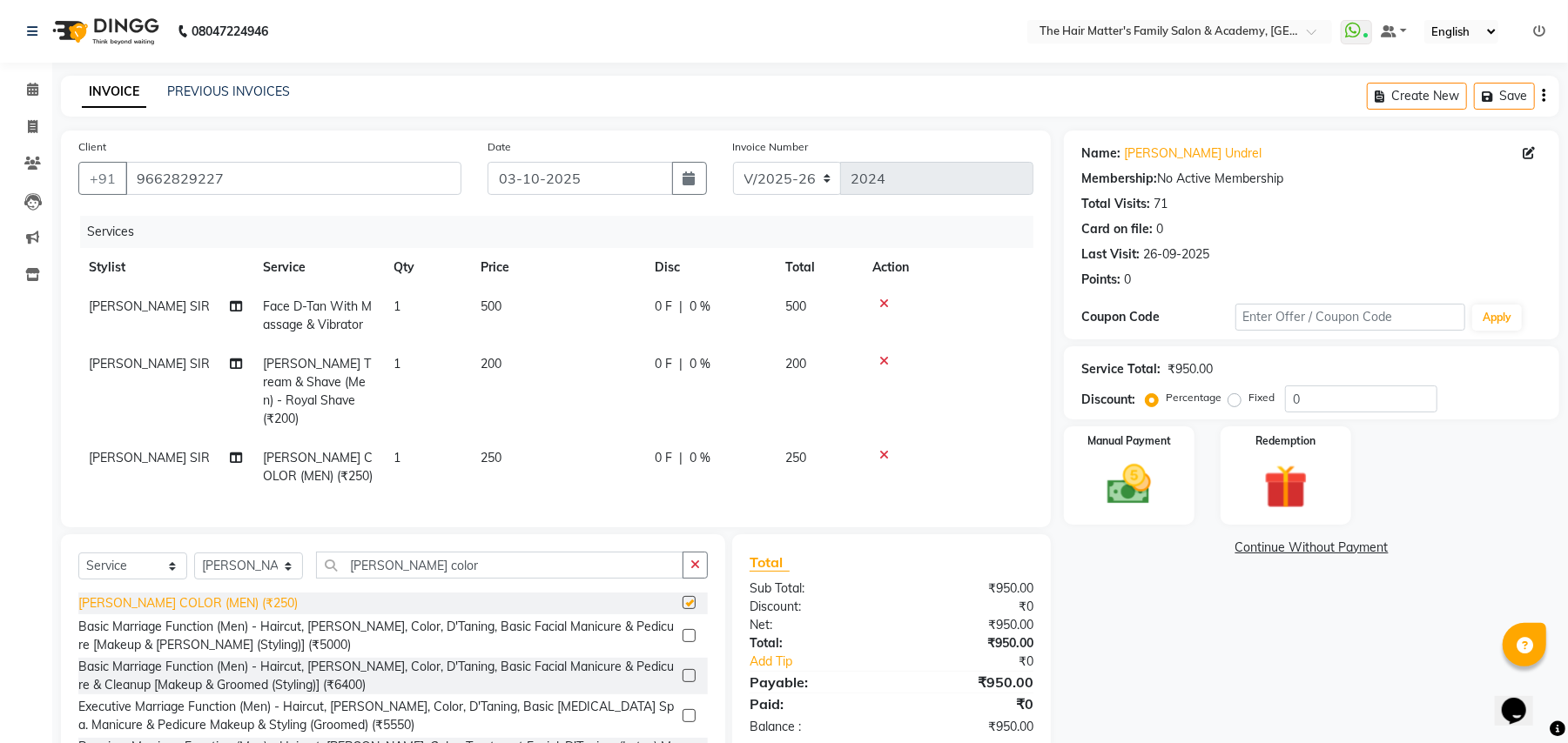
checkbox input "false"
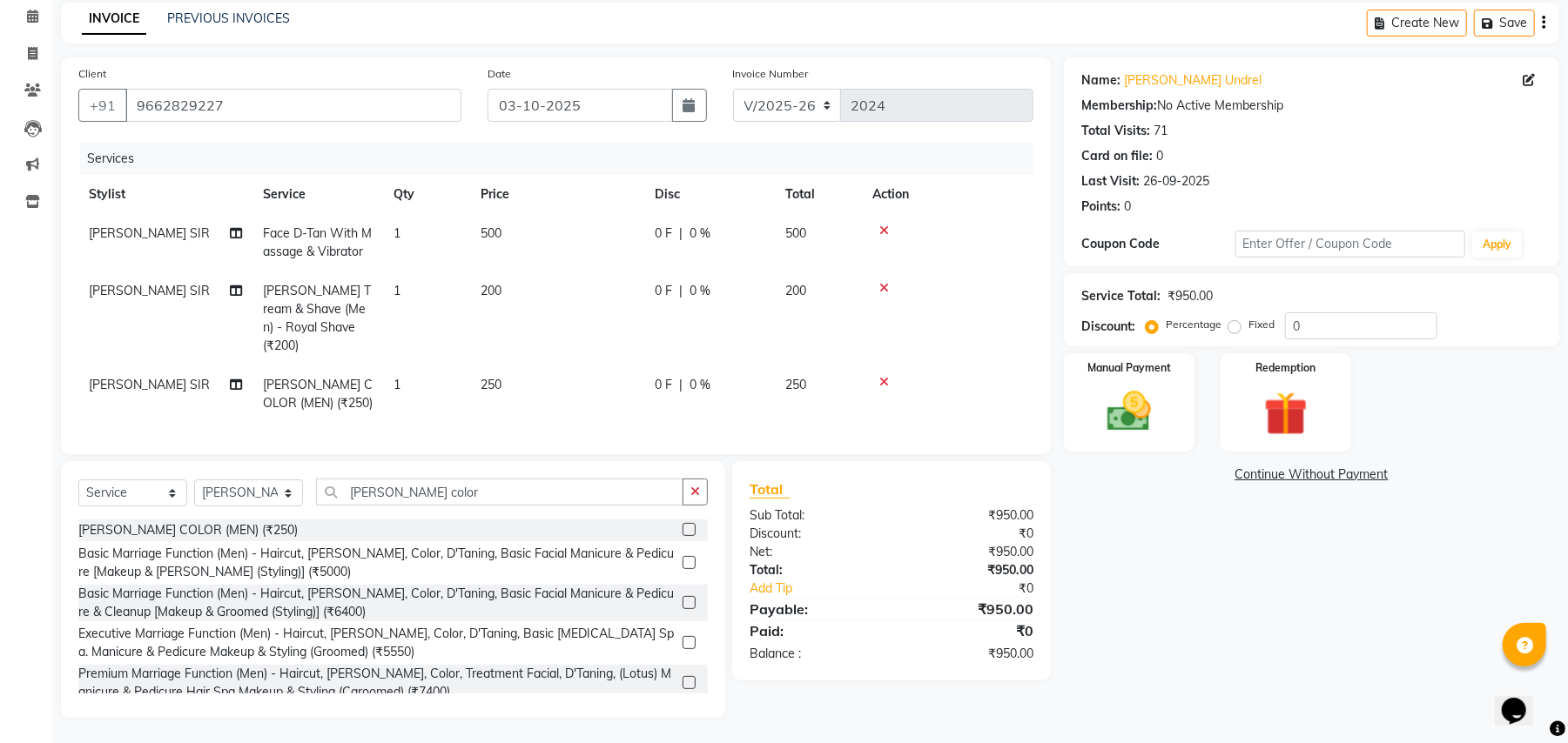
click at [694, 488] on icon "button" at bounding box center [695, 491] width 10 height 13
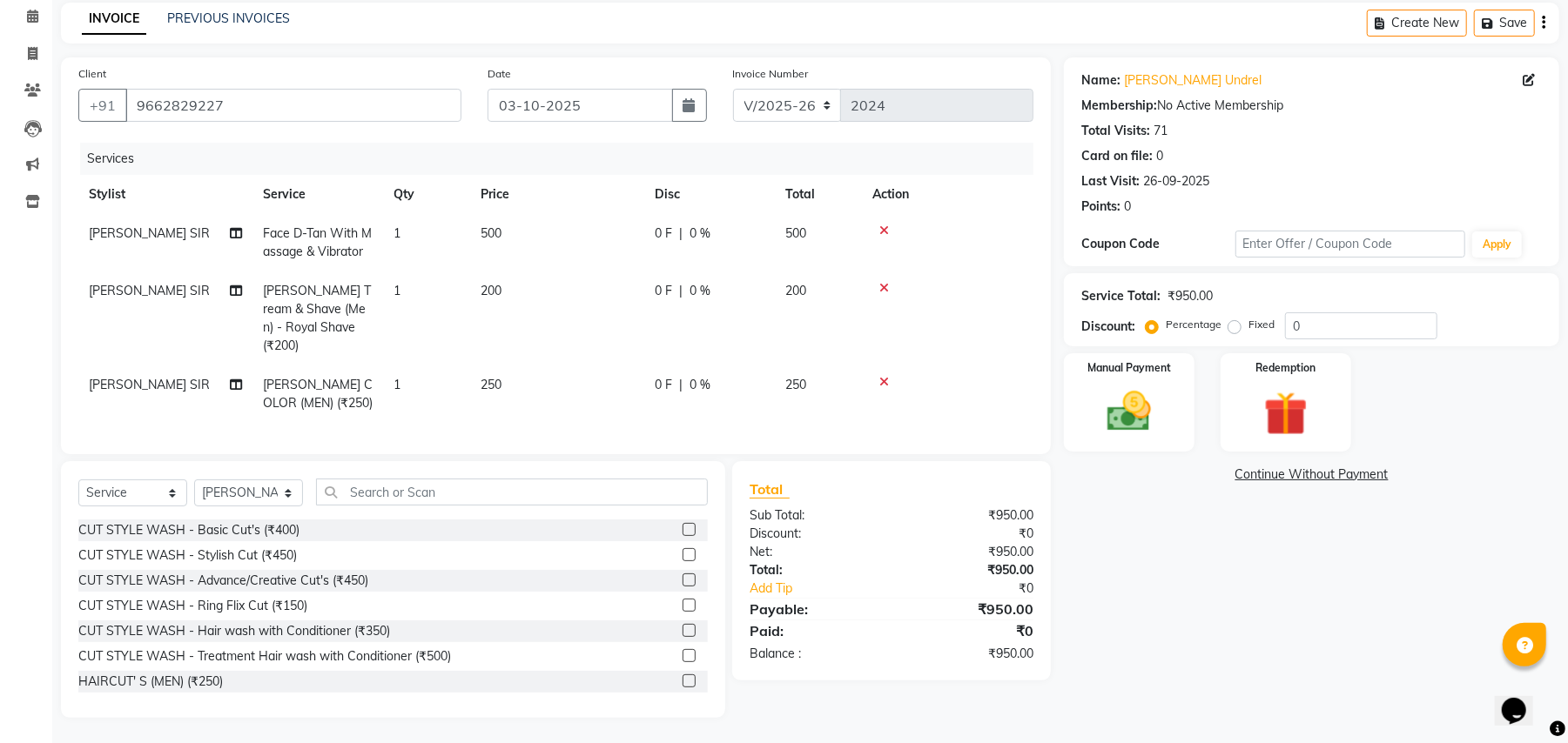
click at [723, 456] on div "Client +91 9662829227 Date 03-10-2025 Invoice Number V/2025 V/2025-26 2024 Serv…" at bounding box center [556, 388] width 1016 height 661
click at [512, 365] on td "250" at bounding box center [557, 394] width 174 height 58
select select "43094"
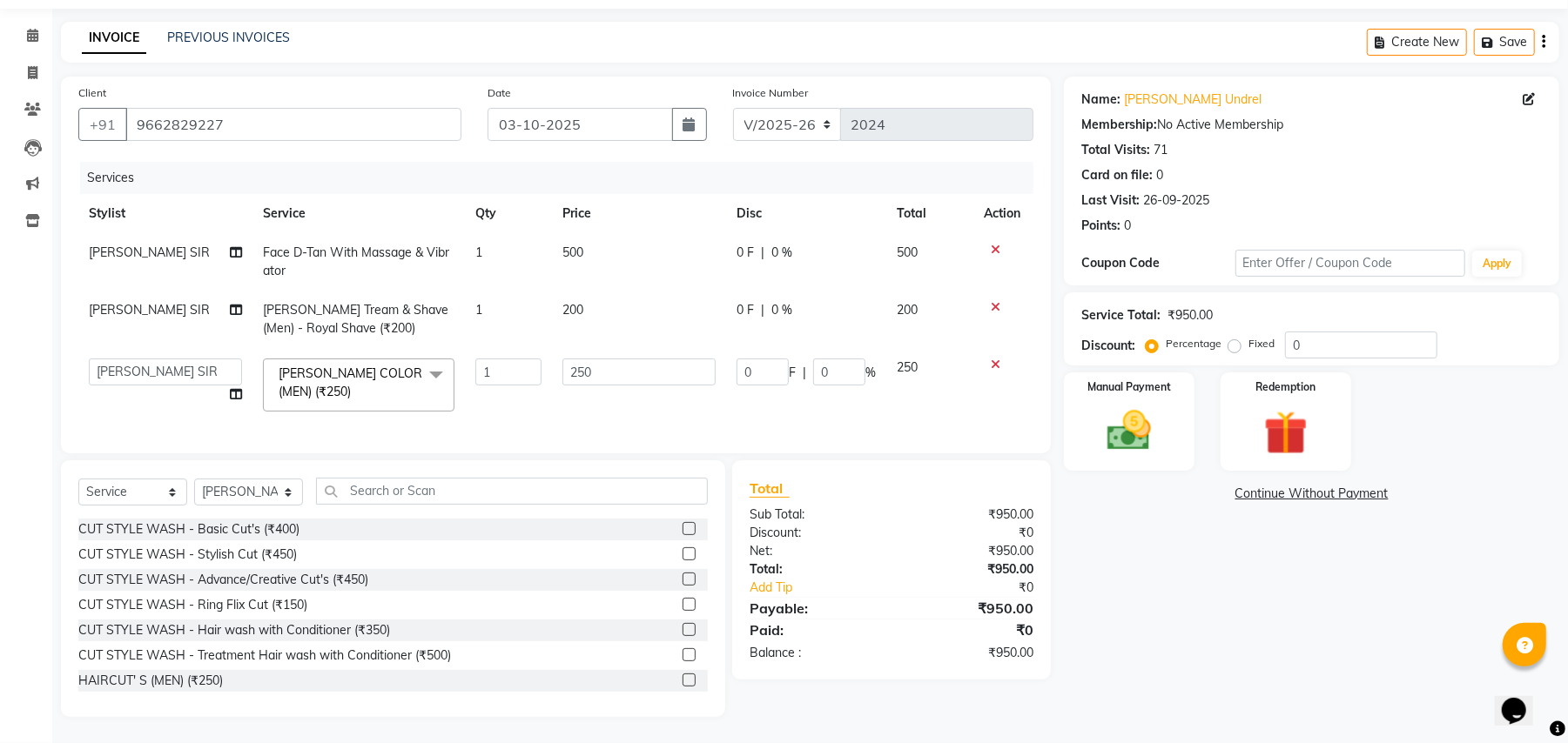
click at [514, 369] on td "1" at bounding box center [508, 385] width 87 height 74
click at [598, 360] on input "250" at bounding box center [638, 372] width 153 height 27
click at [598, 359] on input "250" at bounding box center [638, 372] width 153 height 27
type input "100"
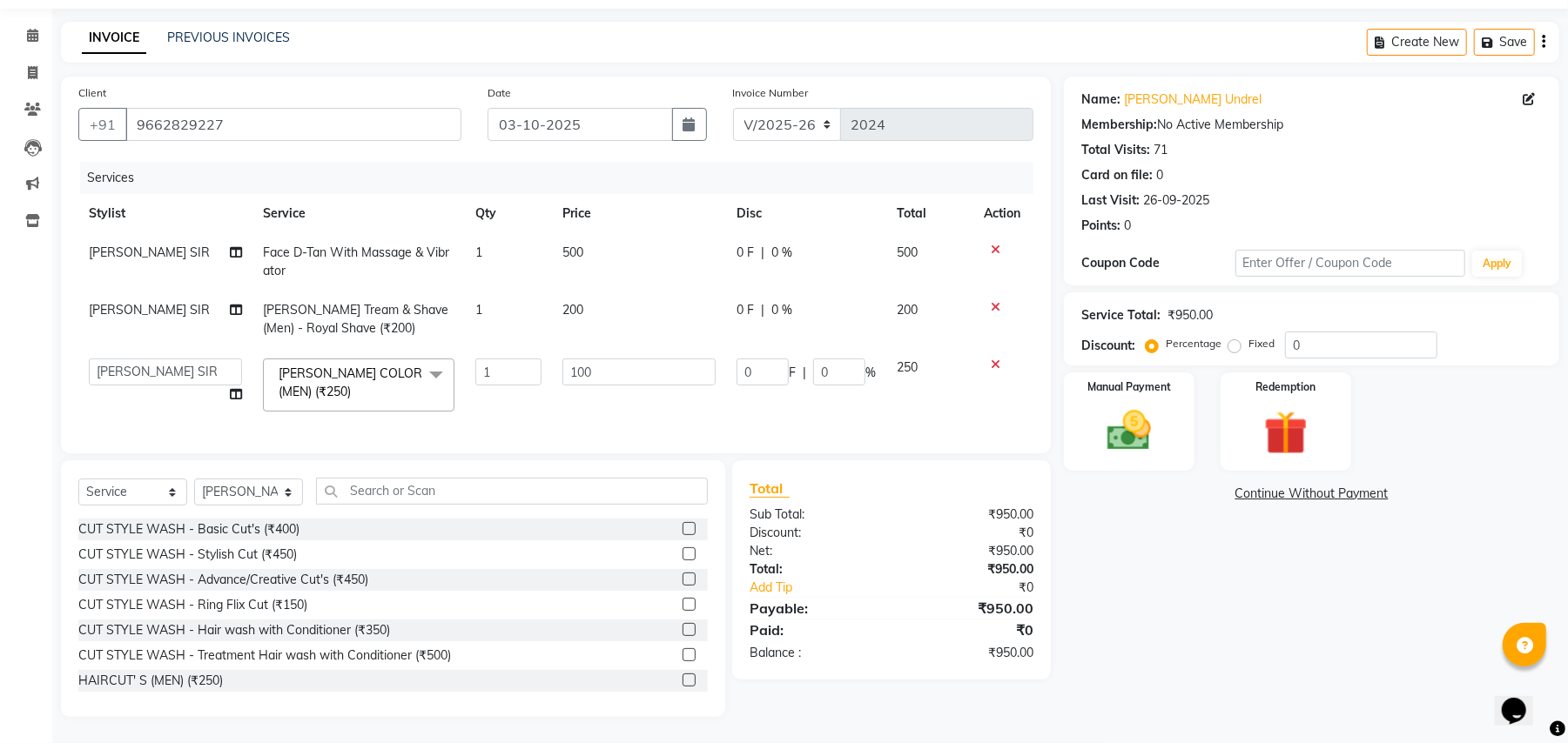
click at [652, 311] on tr "MAYANK SIR Beard Tream & Shave (Men) - Royal Shave (₹200) 1 200 0 F | 0 % 200" at bounding box center [555, 320] width 955 height 58
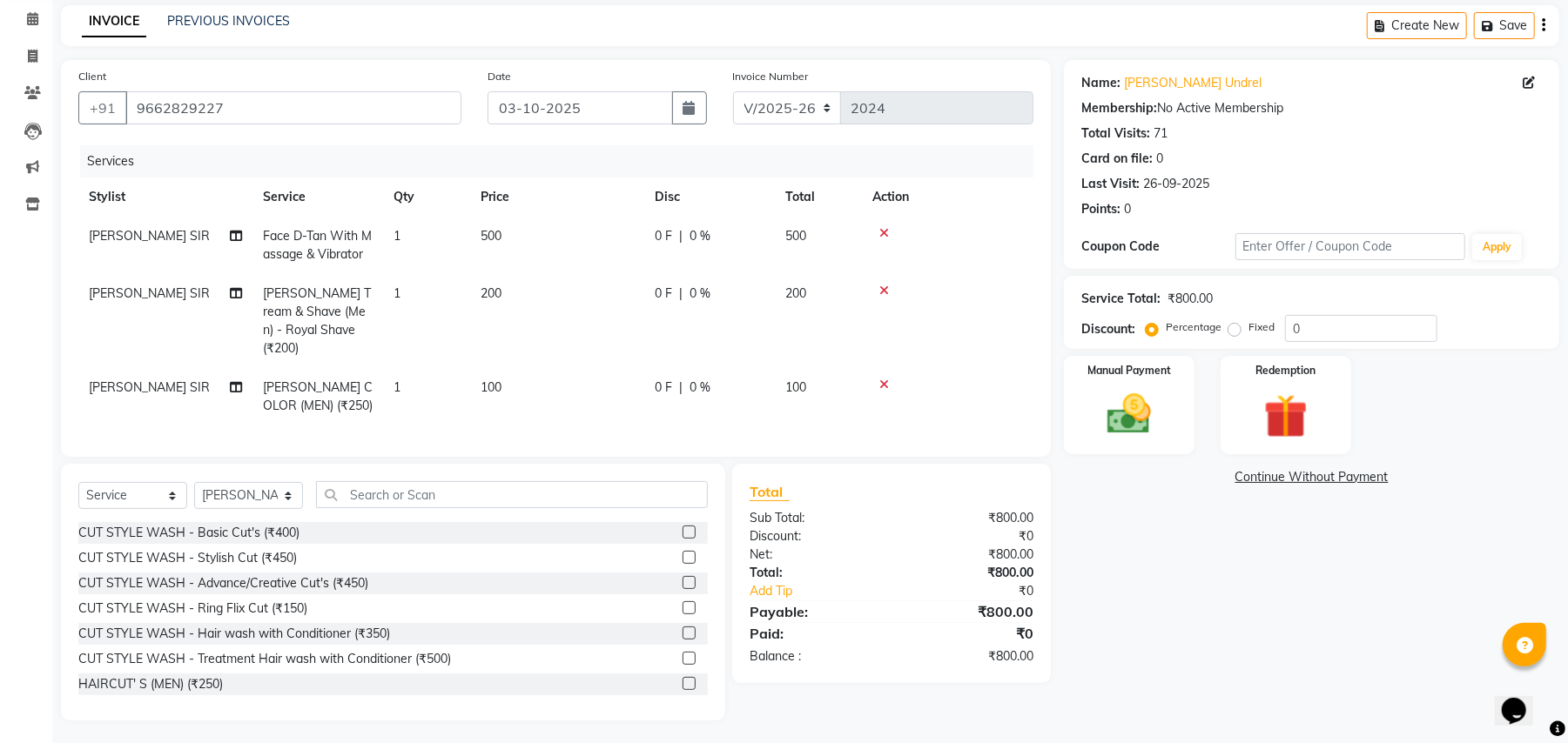
scroll to position [73, 0]
click at [1119, 426] on img at bounding box center [1129, 411] width 75 height 53
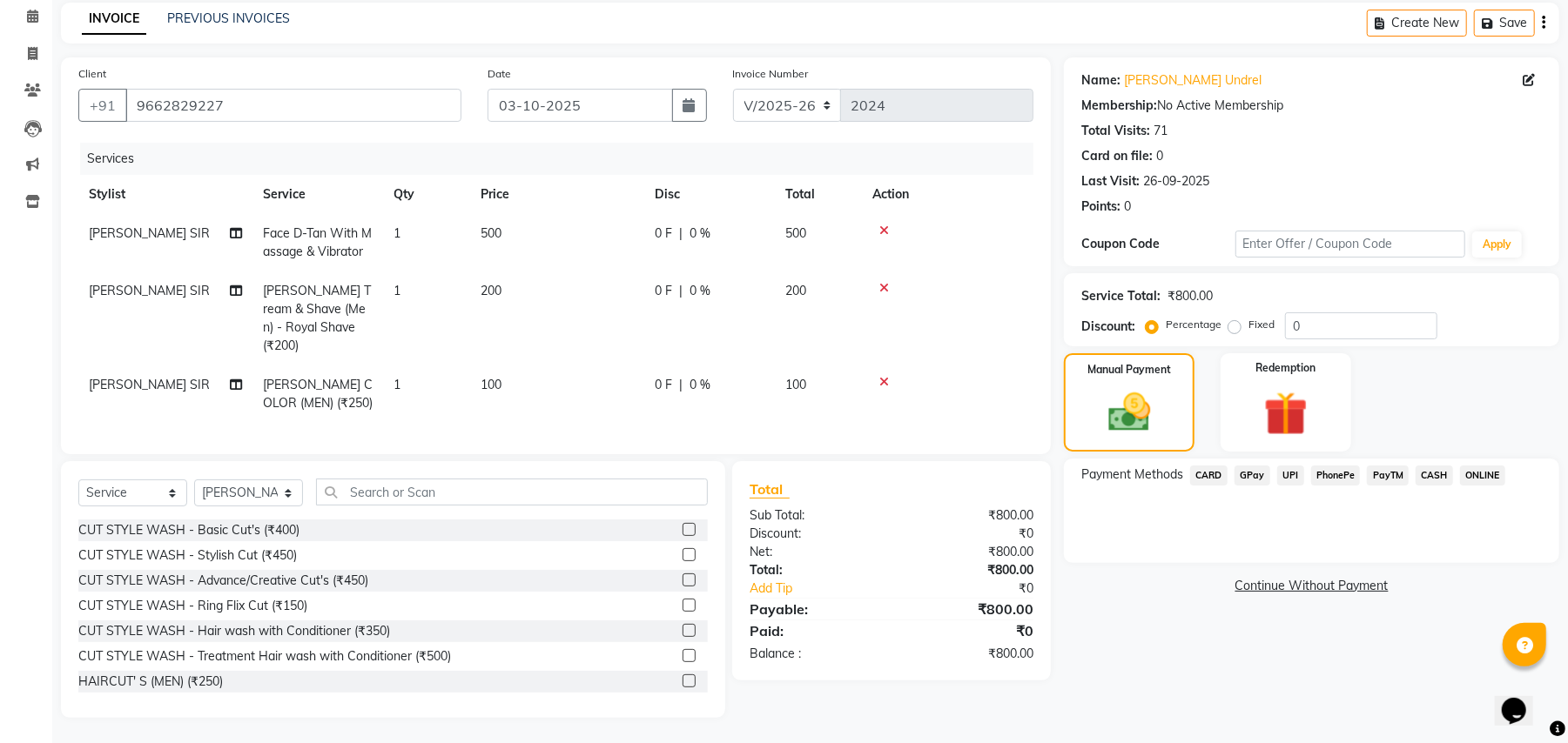
drag, startPoint x: 1313, startPoint y: 578, endPoint x: 1272, endPoint y: 565, distance: 43.0
click at [1309, 574] on div "Name: Hira Bhuvaji Undrel Membership: No Active Membership Total Visits: 71 Car…" at bounding box center [1317, 388] width 508 height 661
click at [1268, 597] on div "Name: Hira Bhuvaji Undrel Membership: No Active Membership Total Visits: 71 Car…" at bounding box center [1317, 388] width 508 height 661
click at [1271, 587] on link "Continue Without Payment" at bounding box center [1311, 586] width 489 height 18
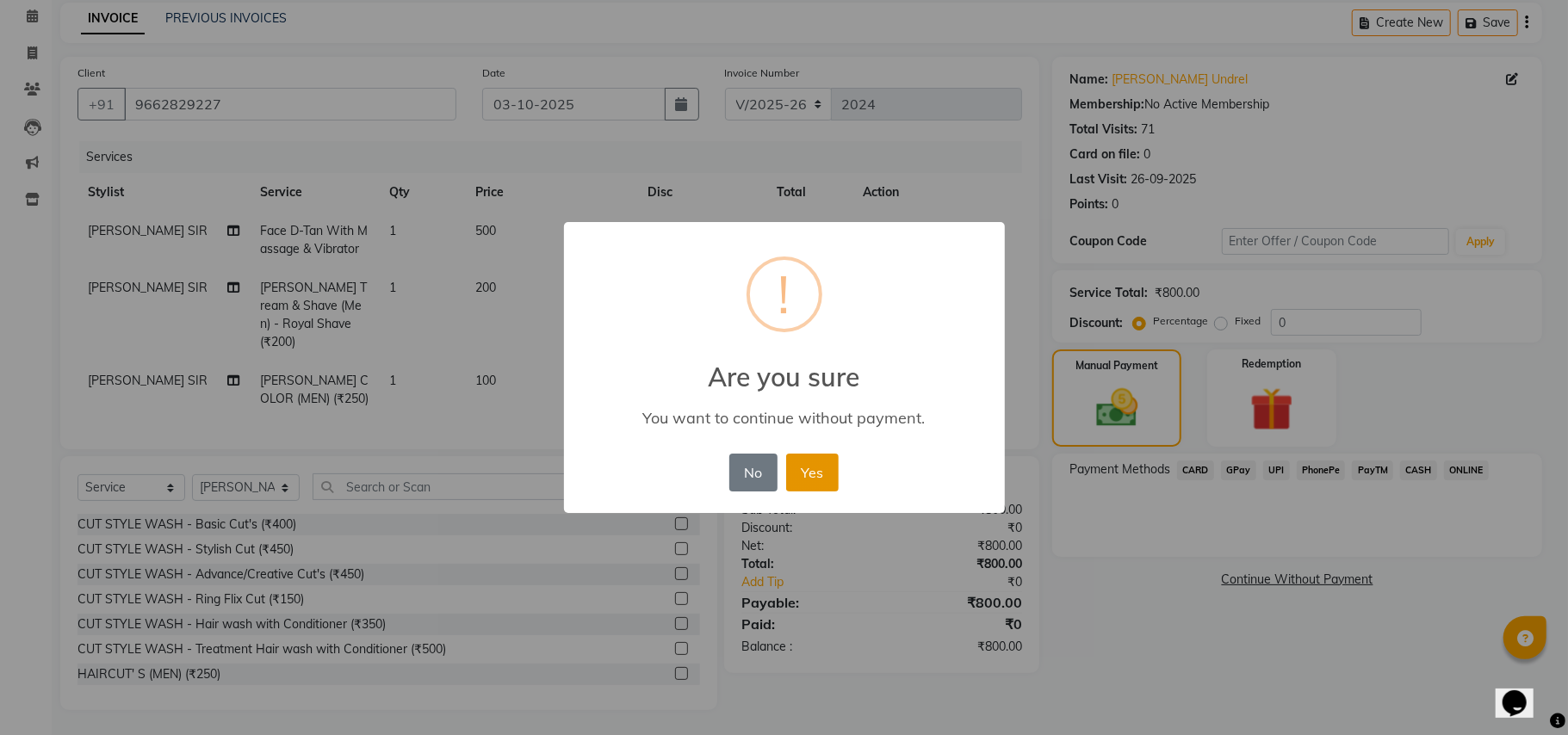
click at [813, 466] on button "Yes" at bounding box center [812, 473] width 52 height 38
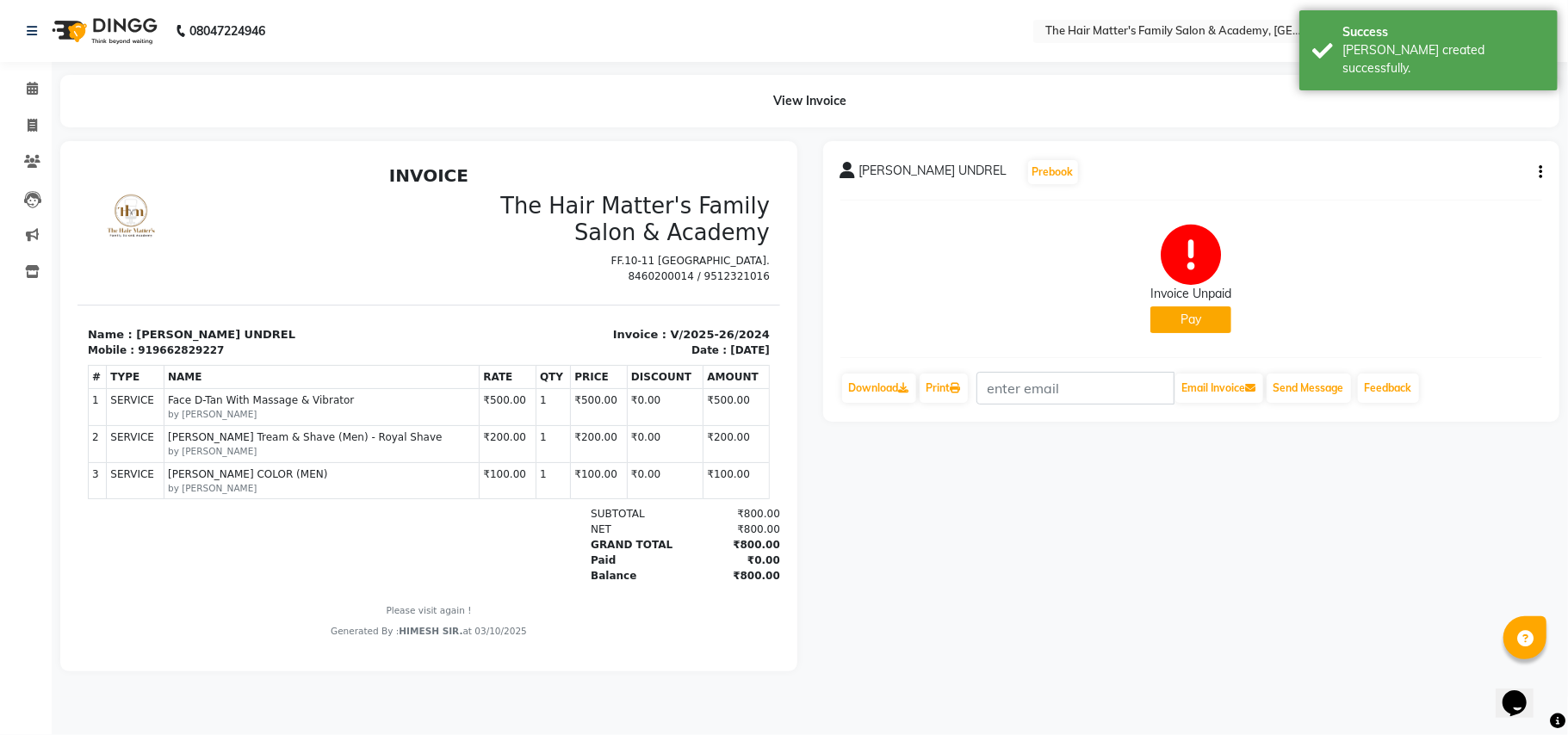
scroll to position [12, 0]
click at [24, 135] on link "Invoice" at bounding box center [25, 126] width 41 height 29
select select "service"
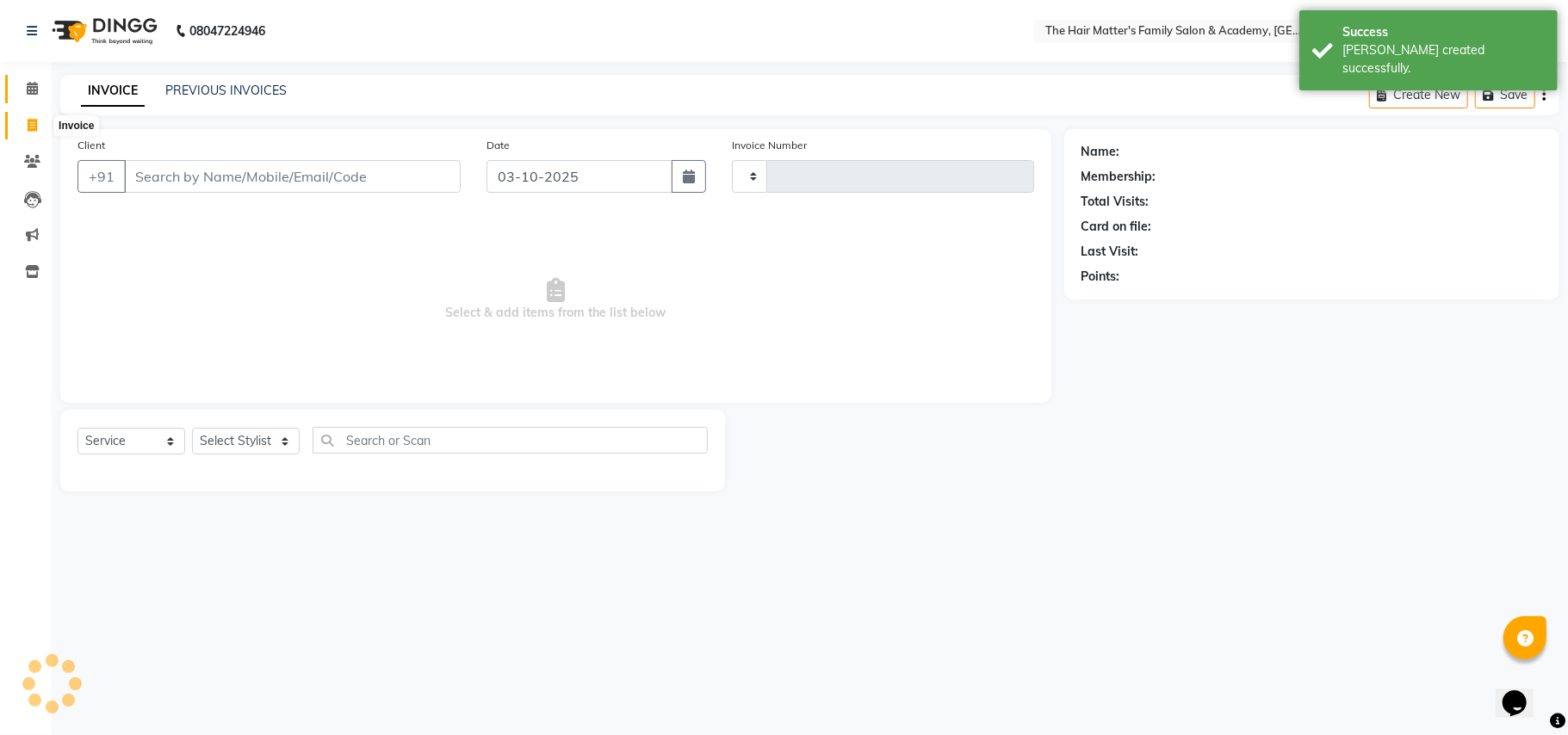
type input "2025"
select select "5980"
click at [29, 94] on icon at bounding box center [32, 89] width 11 height 13
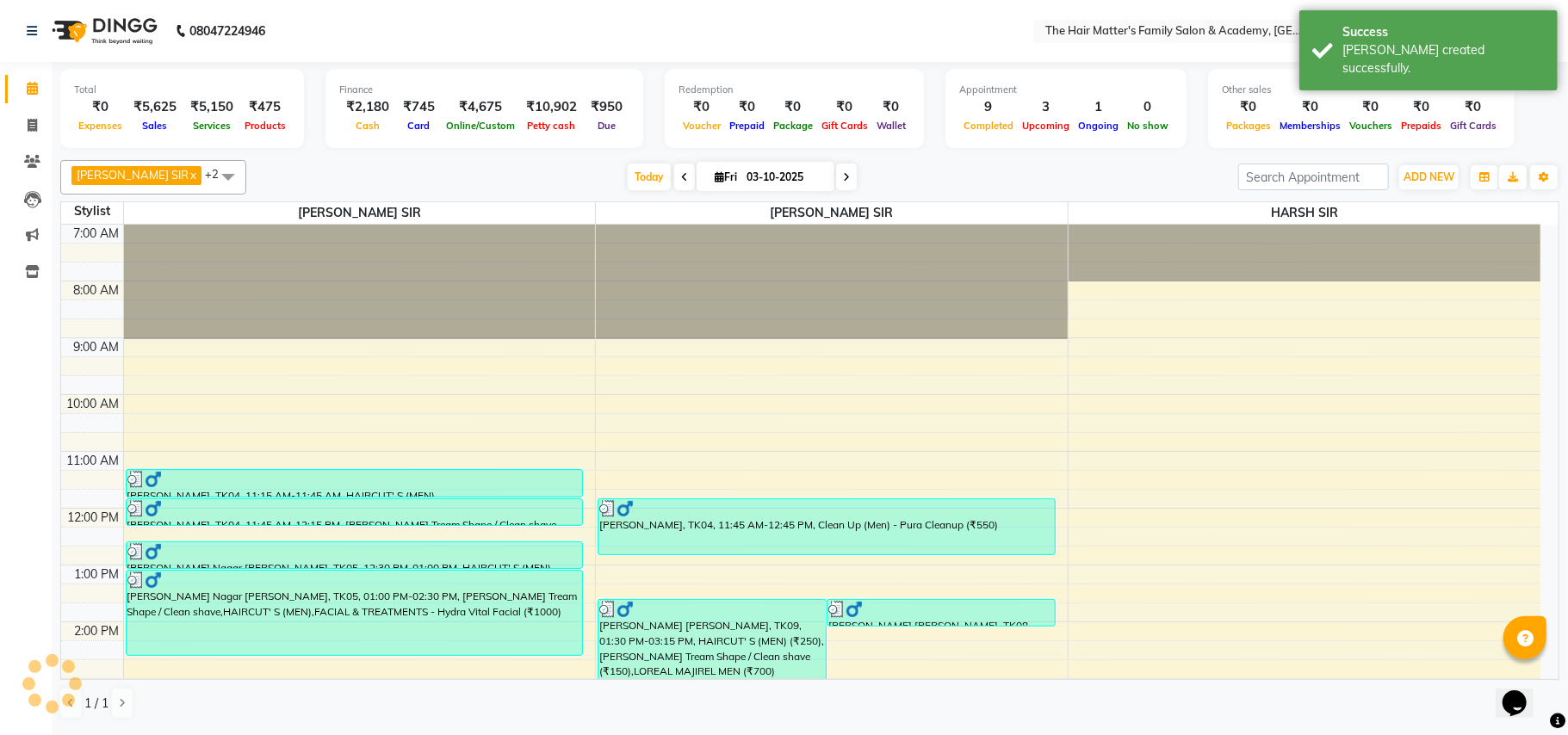
scroll to position [382, 0]
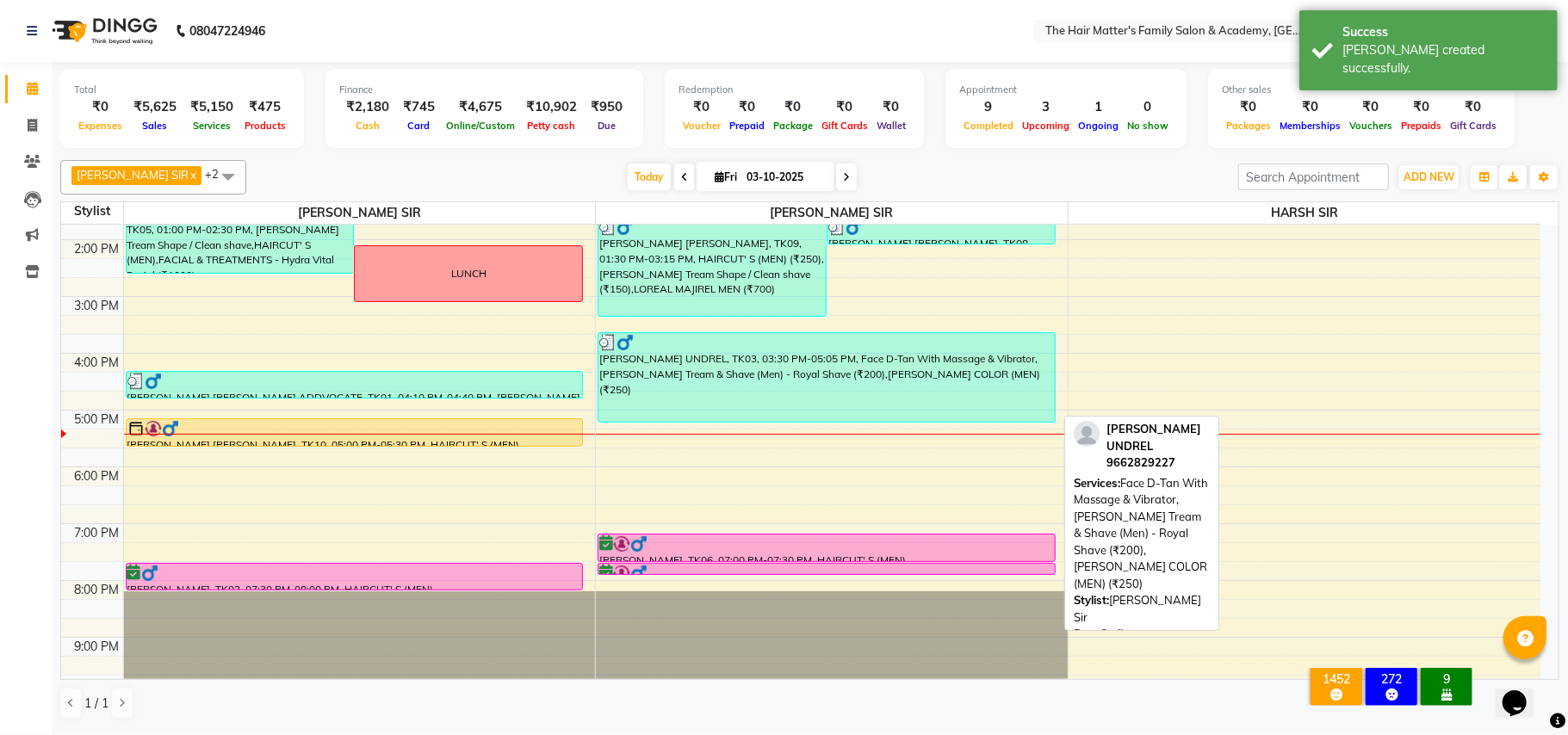
click at [689, 391] on div "HIRA BHUVAJI UNDREL, TK03, 03:30 PM-05:05 PM, Face D-Tan With Massage & Vibrato…" at bounding box center [826, 378] width 457 height 89
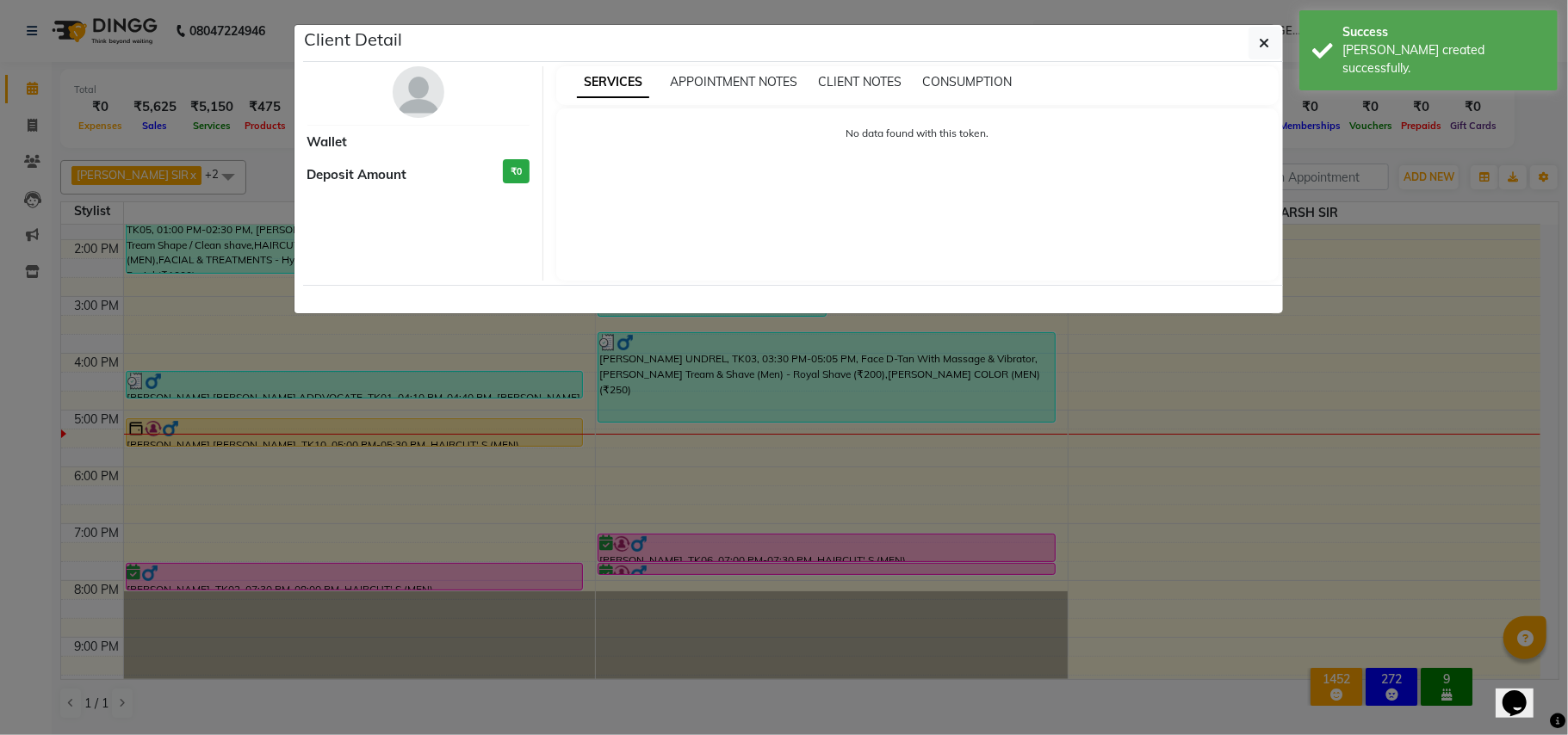
select select "3"
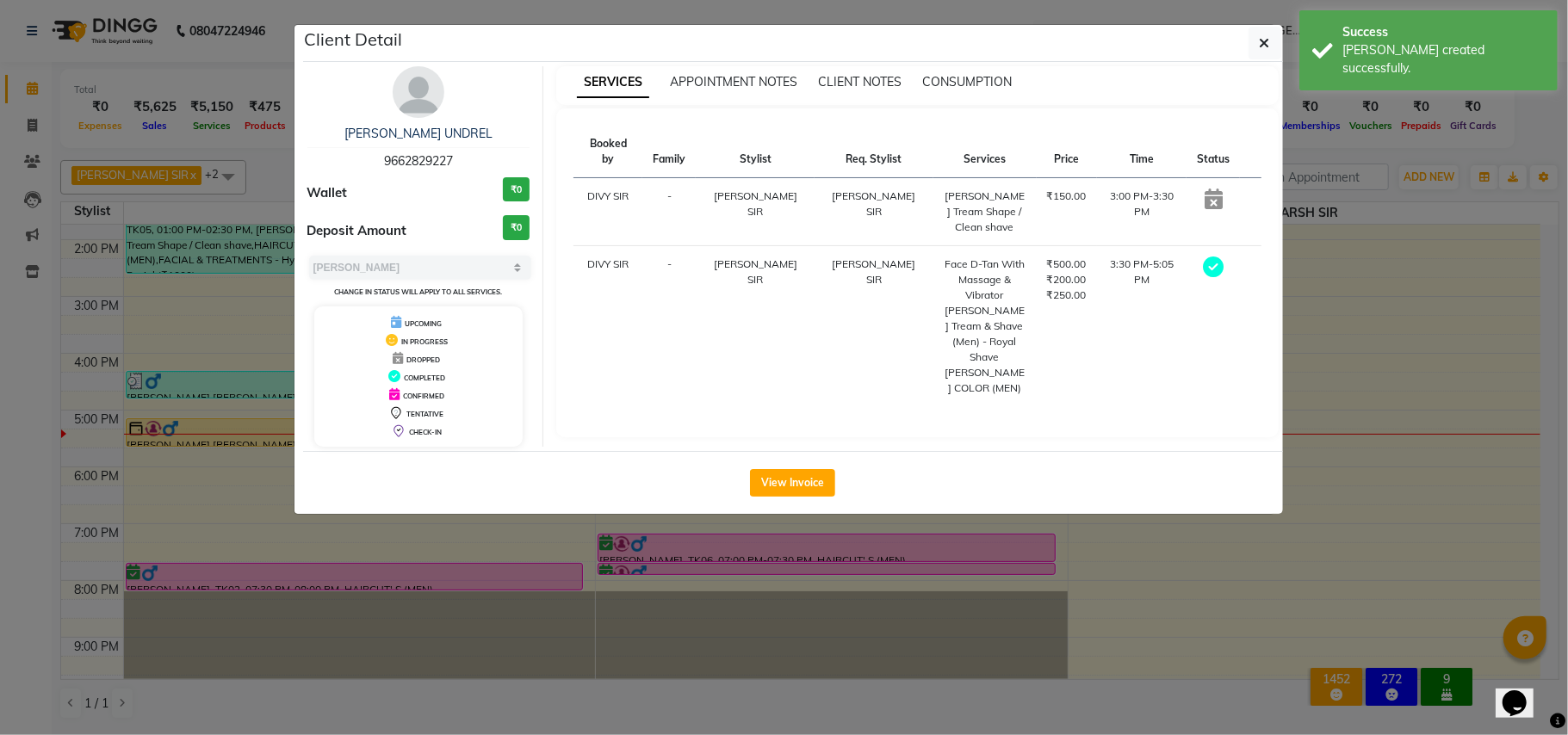
click at [865, 602] on ngb-modal-window "Client Detail HIRA BHUVAJI UNDREL 9662829227 Wallet ₹0 Deposit Amount ₹0 Select…" at bounding box center [784, 367] width 1568 height 735
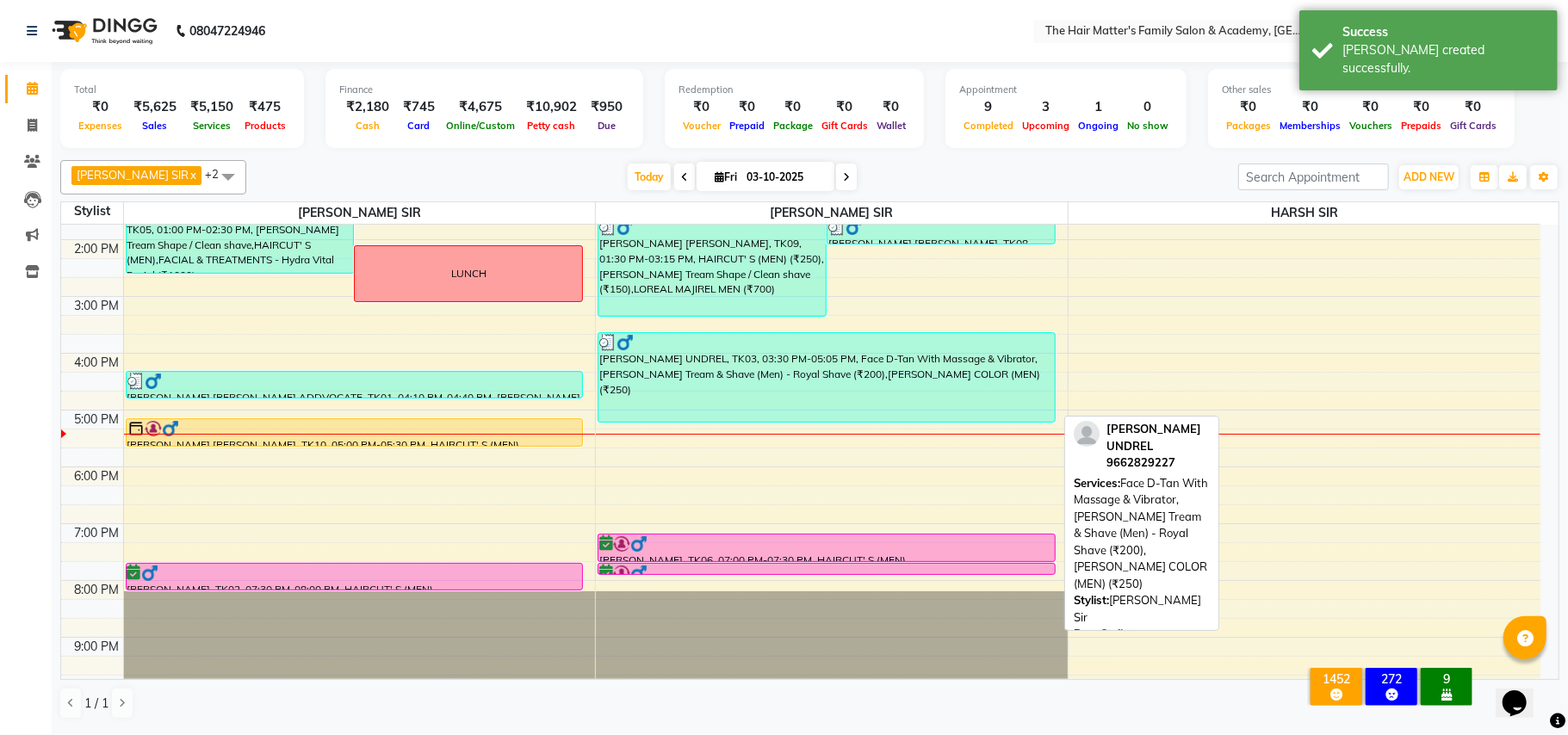
click at [813, 387] on div "HIRA BHUVAJI UNDREL, TK03, 03:30 PM-05:05 PM, Face D-Tan With Massage & Vibrato…" at bounding box center [826, 378] width 457 height 89
select select "3"
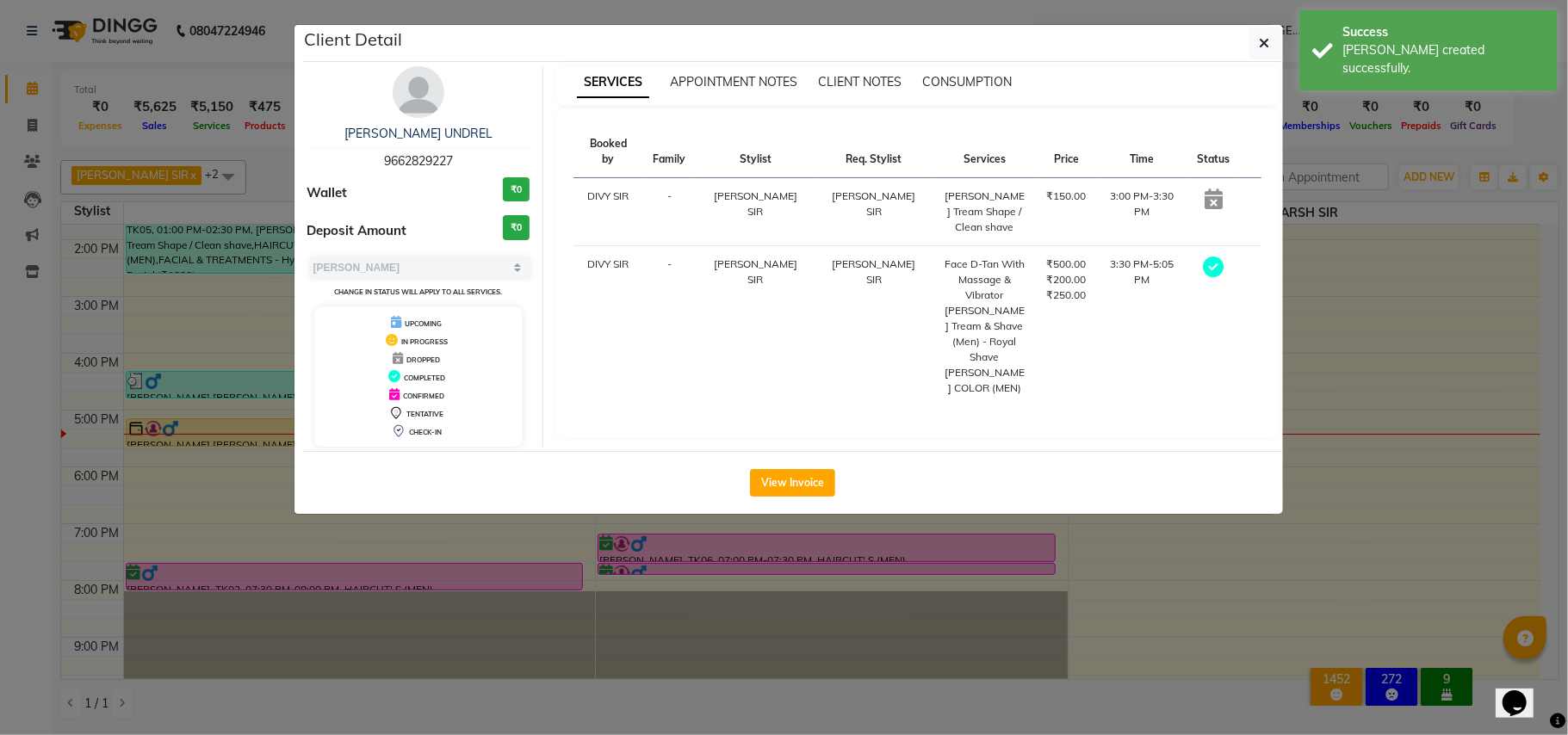
click at [826, 528] on ngb-modal-window "Client Detail HIRA BHUVAJI UNDREL 9662829227 Wallet ₹0 Deposit Amount ₹0 Select…" at bounding box center [784, 367] width 1568 height 735
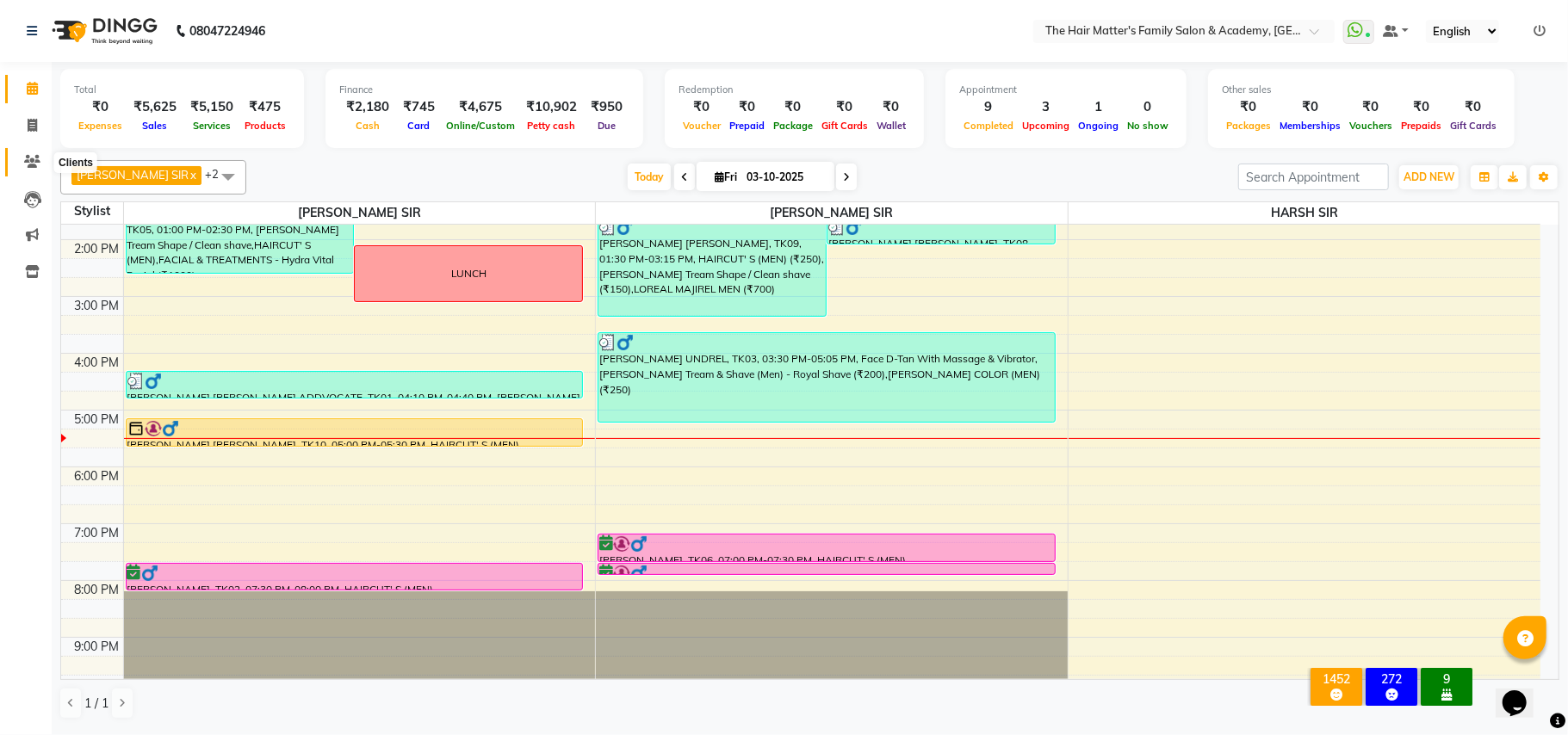
click at [24, 155] on icon at bounding box center [31, 162] width 16 height 13
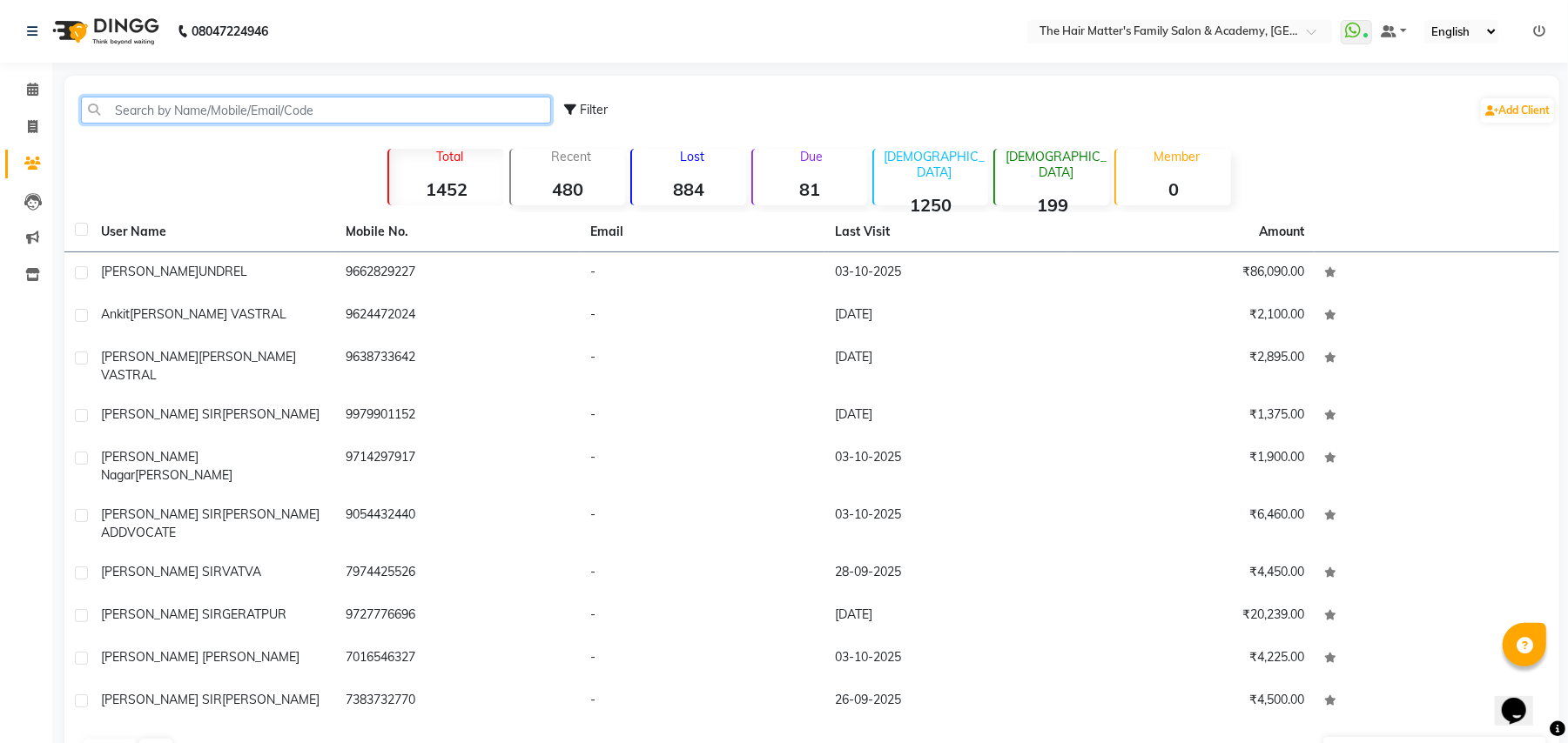
click at [220, 113] on input "text" at bounding box center [316, 110] width 470 height 27
paste input "85110 11099"
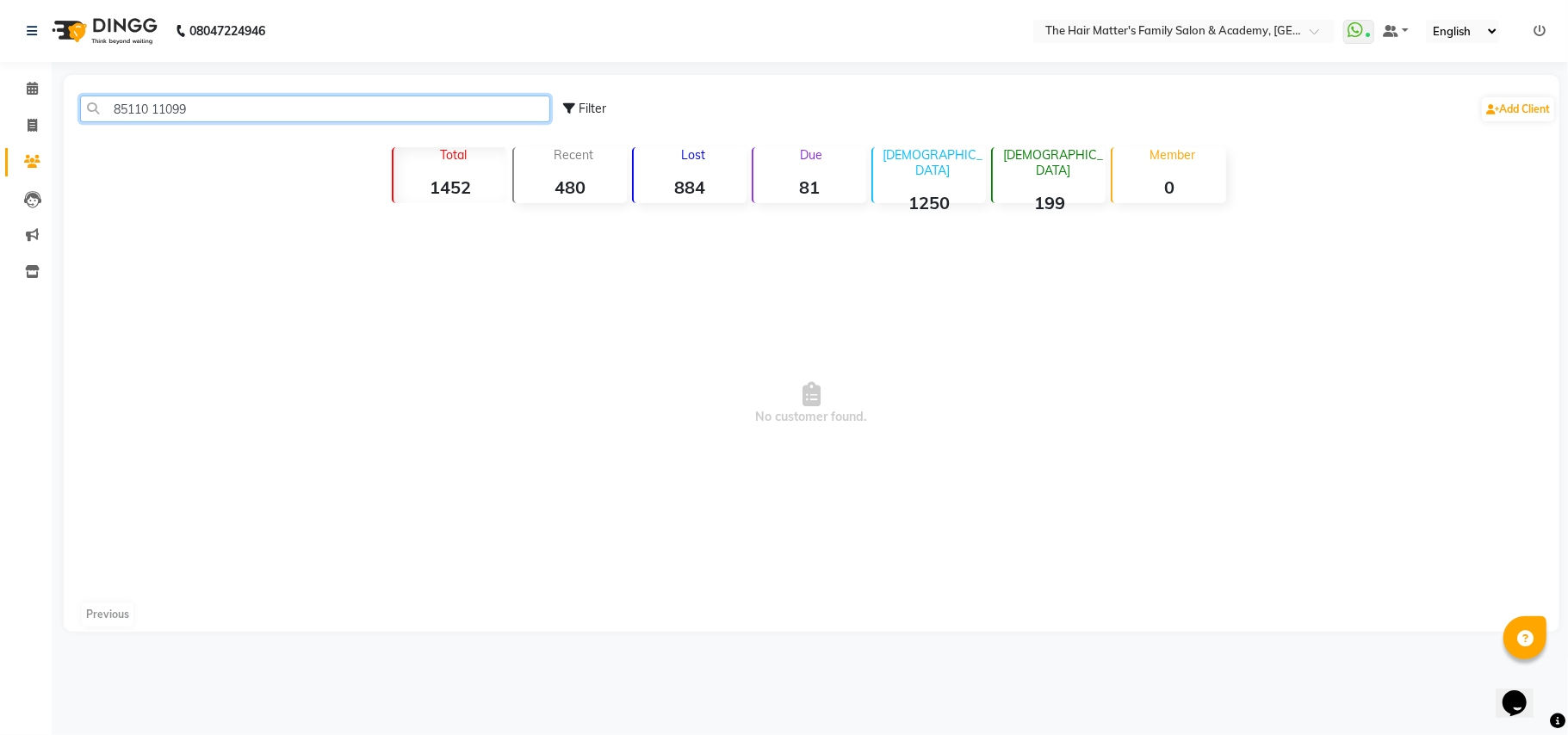
click at [153, 107] on input "85110 11099" at bounding box center [315, 109] width 470 height 27
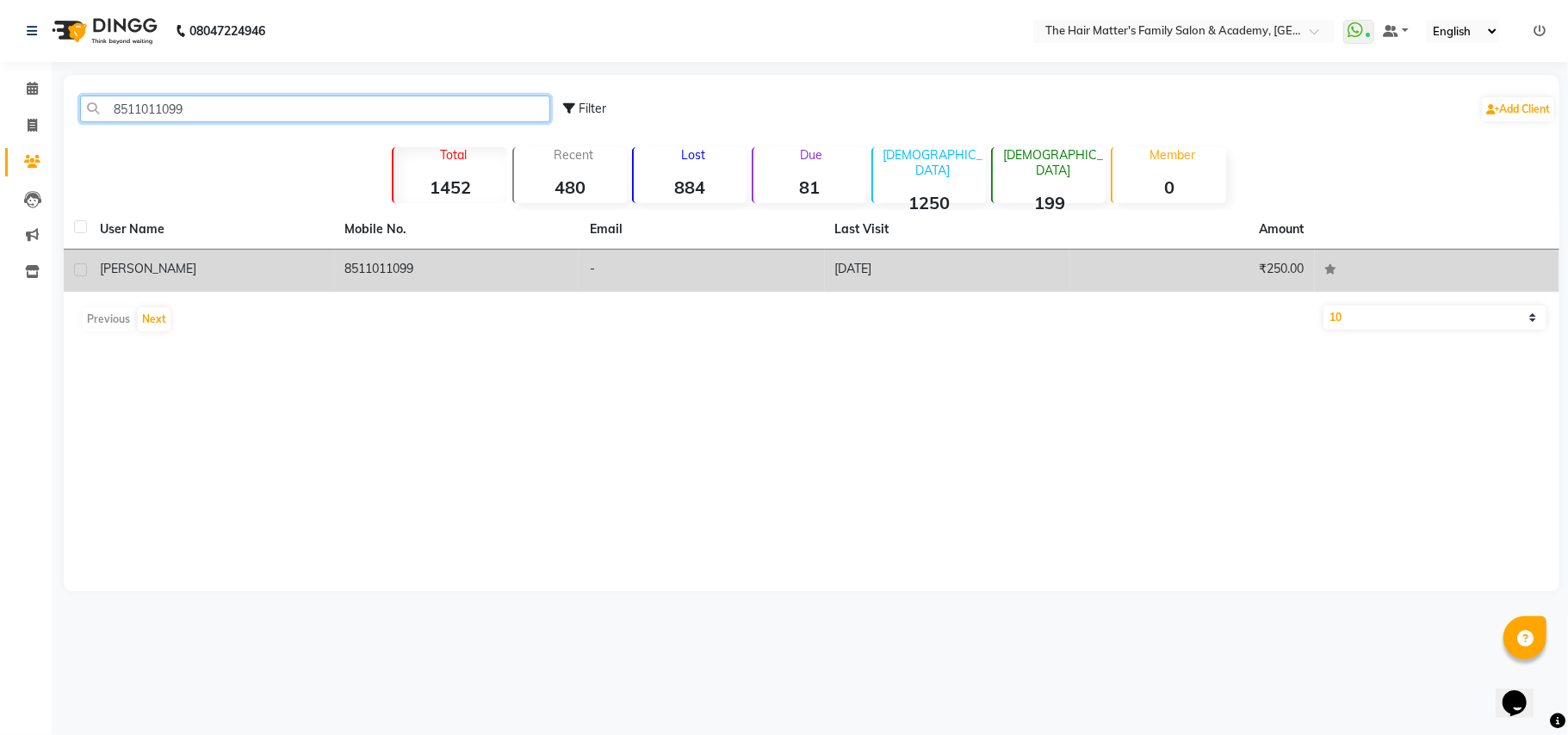
type input "8511011099"
click at [275, 253] on td "JAY SIR" at bounding box center [212, 271] width 245 height 42
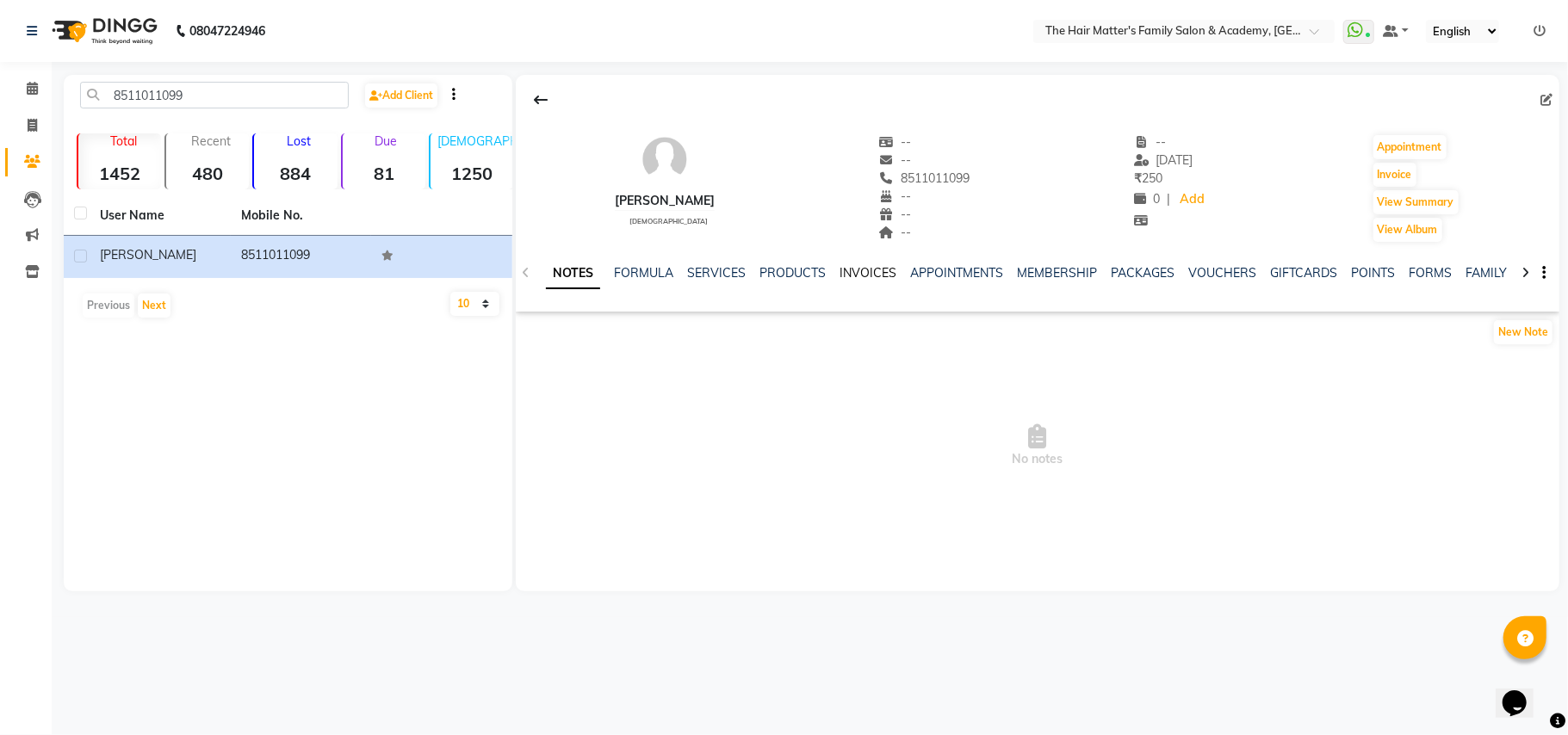
click at [863, 265] on link "INVOICES" at bounding box center [868, 273] width 57 height 15
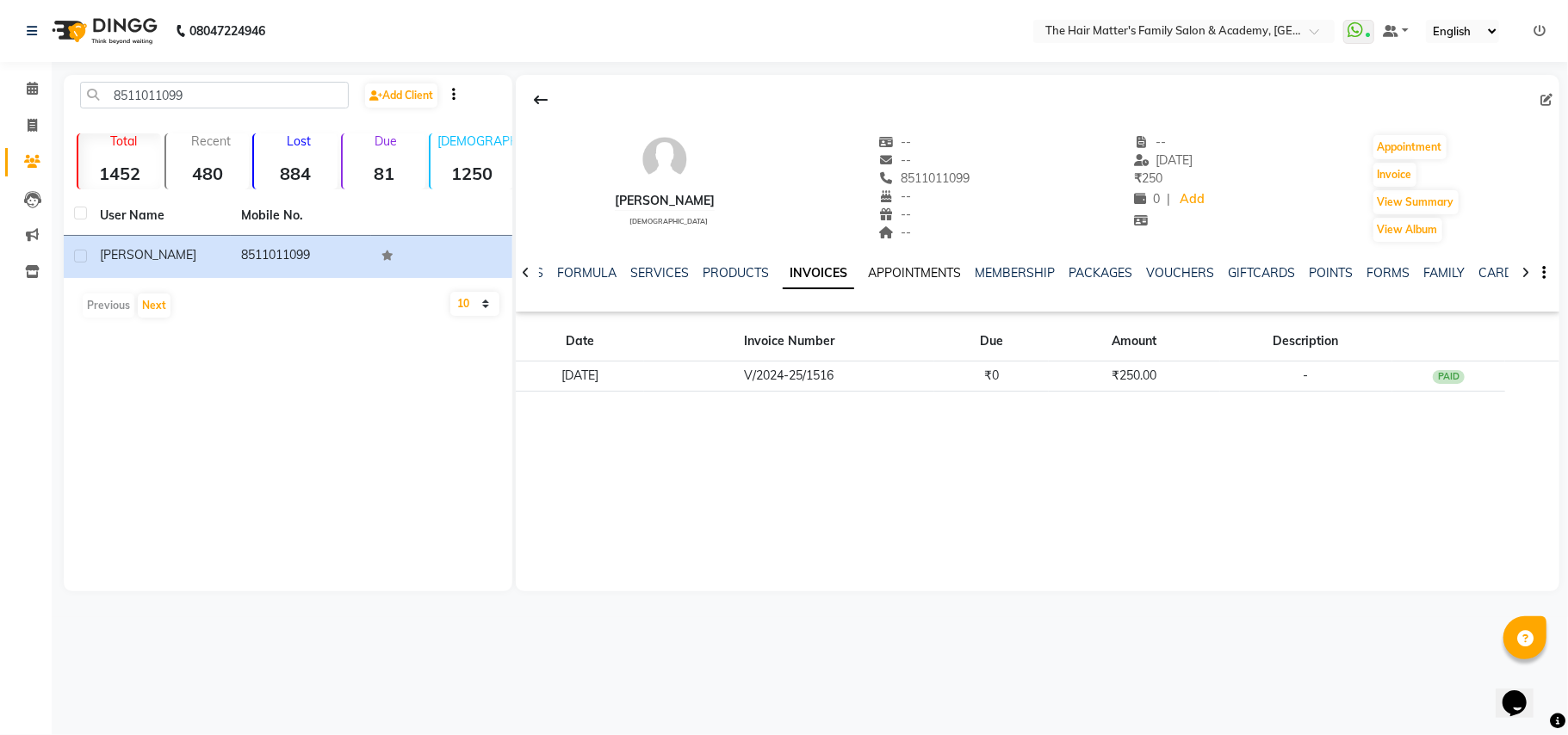
click at [871, 270] on link "APPOINTMENTS" at bounding box center [914, 273] width 93 height 15
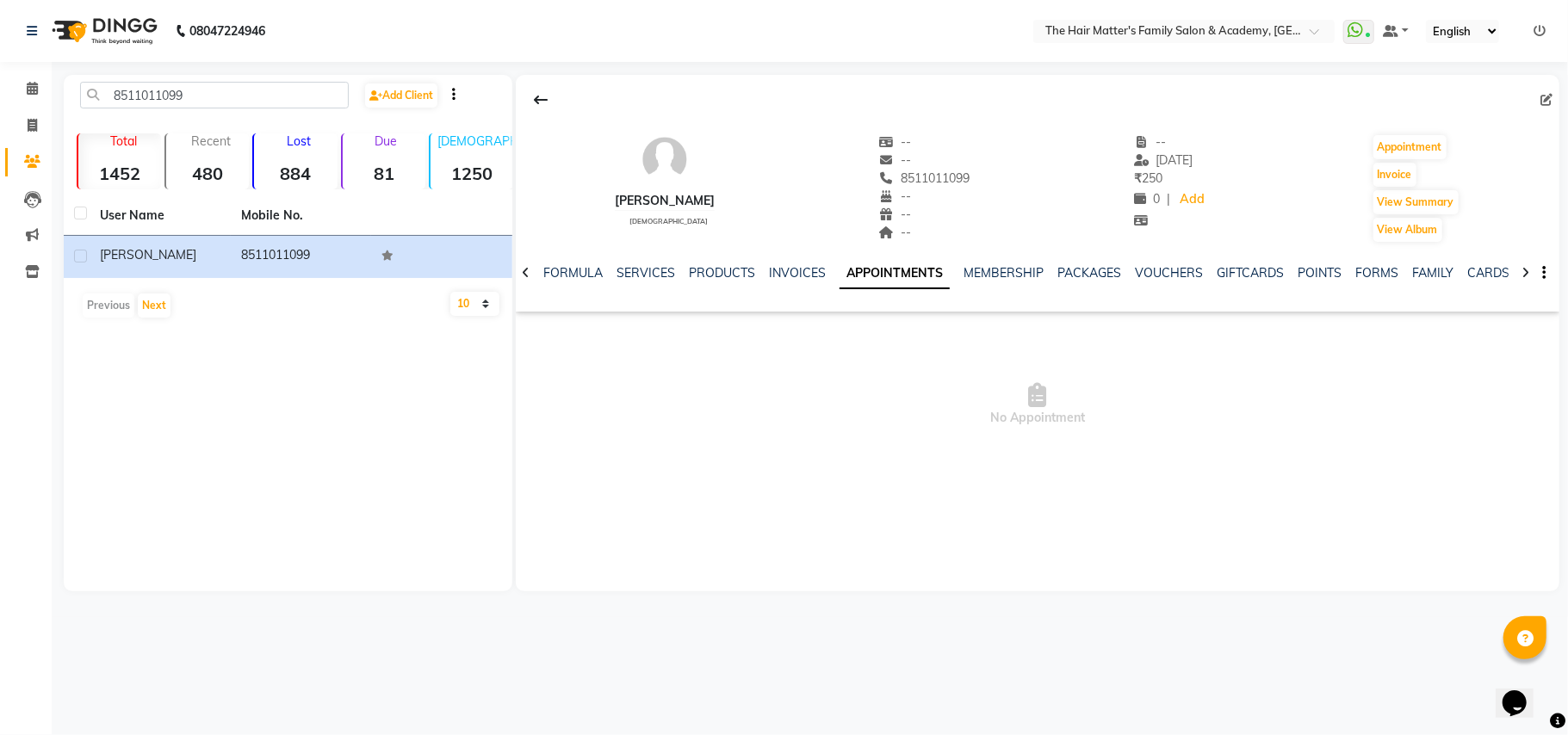
click at [789, 287] on div "NOTES FORMULA SERVICES PRODUCTS INVOICES APPOINTMENTS MEMBERSHIP PACKAGES VOUCH…" at bounding box center [1017, 279] width 942 height 31
click at [784, 276] on link "INVOICES" at bounding box center [798, 273] width 57 height 15
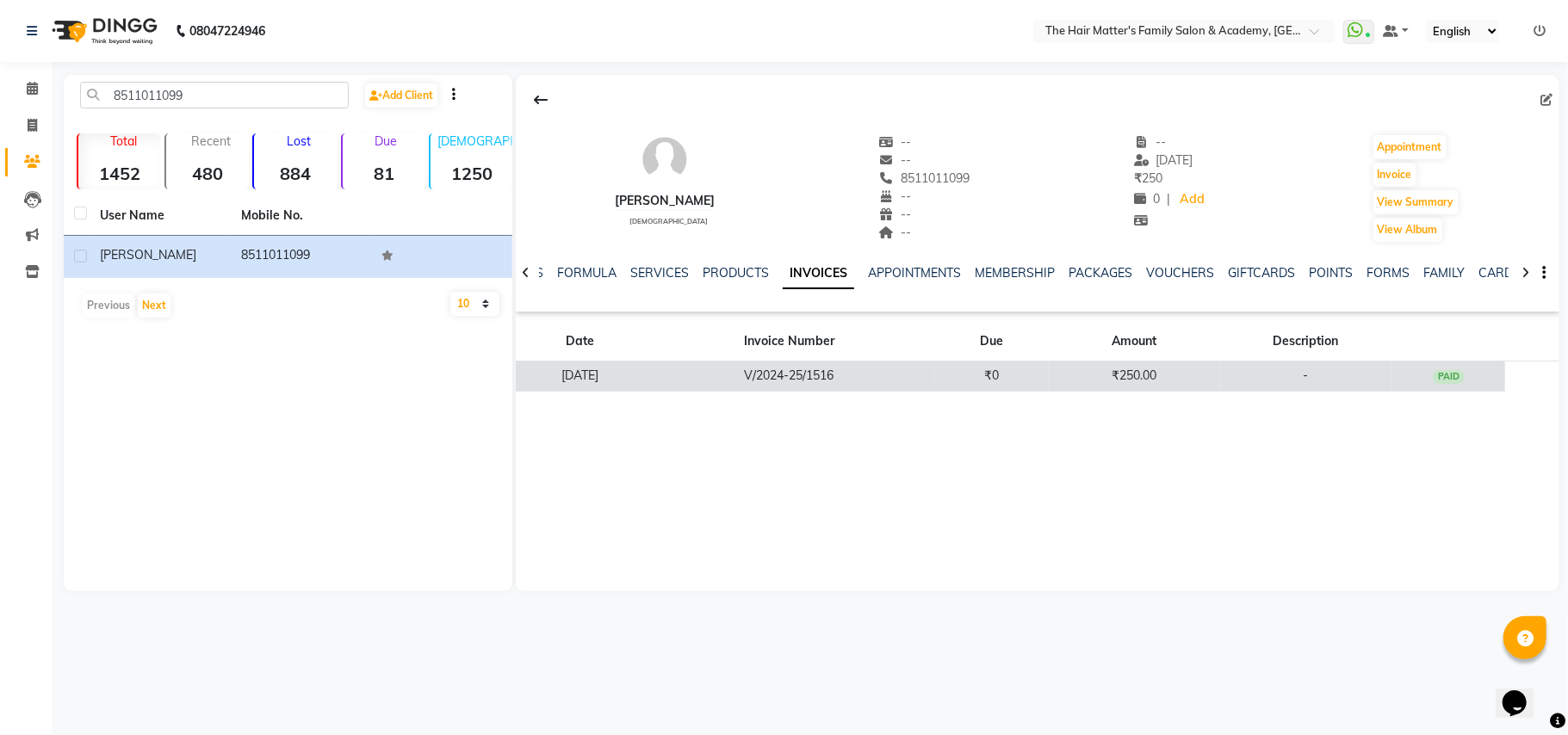
click at [800, 374] on td "V/2024-25/1516" at bounding box center [789, 377] width 290 height 31
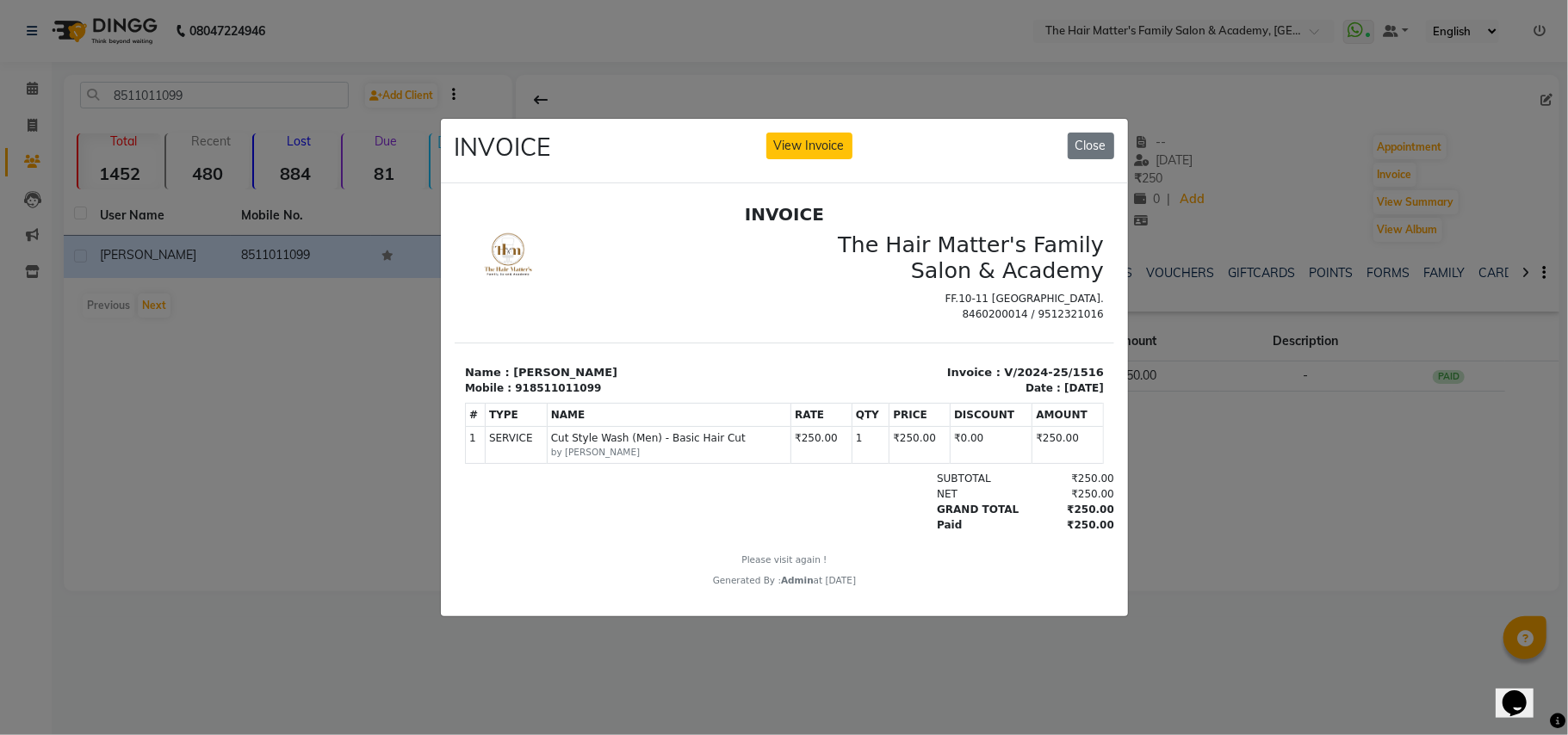
click at [682, 445] on span "Cut Style Wash (Men) - Basic Hair Cut" at bounding box center [667, 438] width 235 height 15
click at [1080, 153] on div "INVOICE View Invoice Close" at bounding box center [784, 152] width 687 height 65
click at [1083, 139] on button "Close" at bounding box center [1090, 146] width 47 height 27
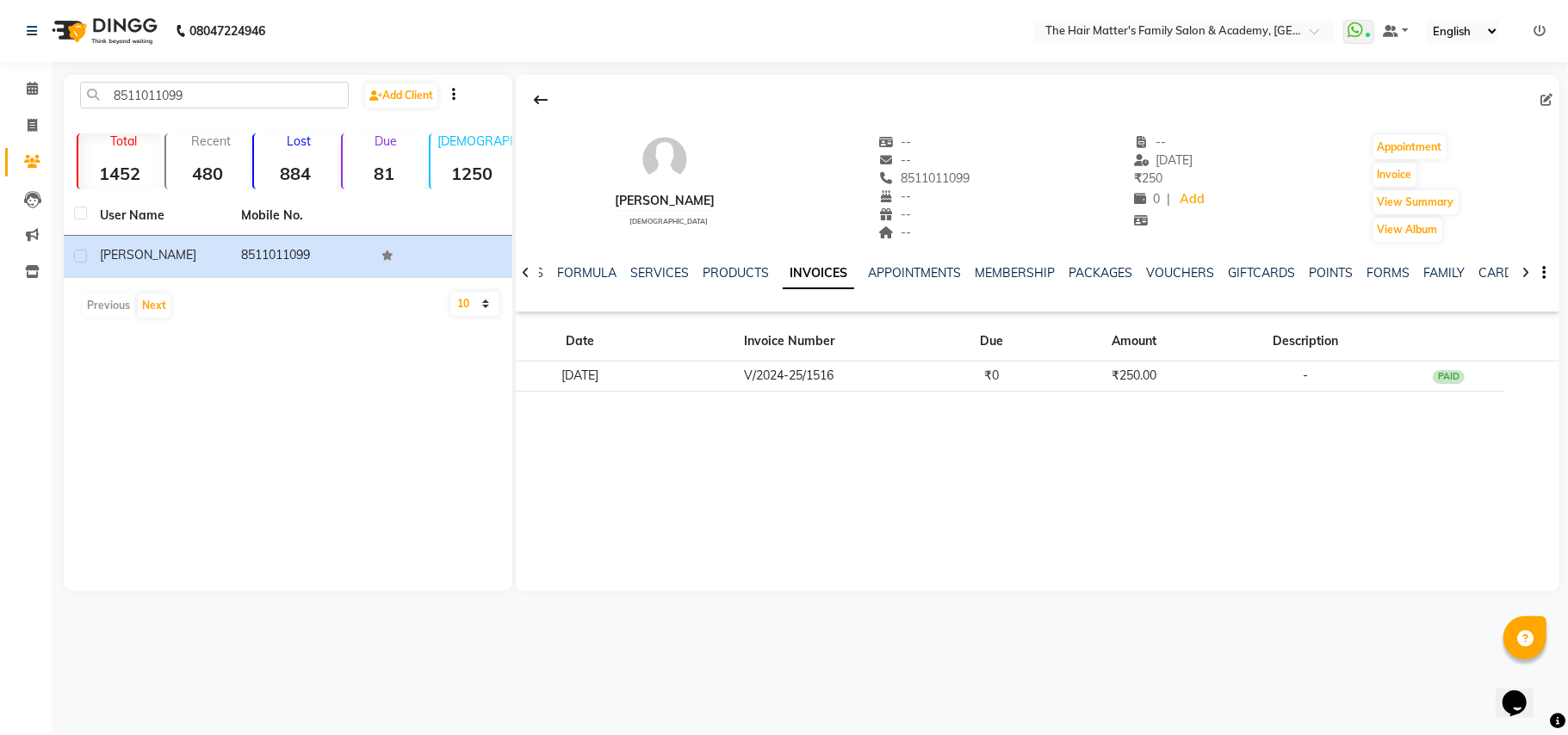
click at [694, 84] on div at bounding box center [1037, 100] width 1044 height 32
drag, startPoint x: 858, startPoint y: 179, endPoint x: 873, endPoint y: 179, distance: 15.0
click at [879, 179] on span "8511011099" at bounding box center [925, 178] width 92 height 15
click at [879, 180] on span "8511011099" at bounding box center [925, 178] width 92 height 15
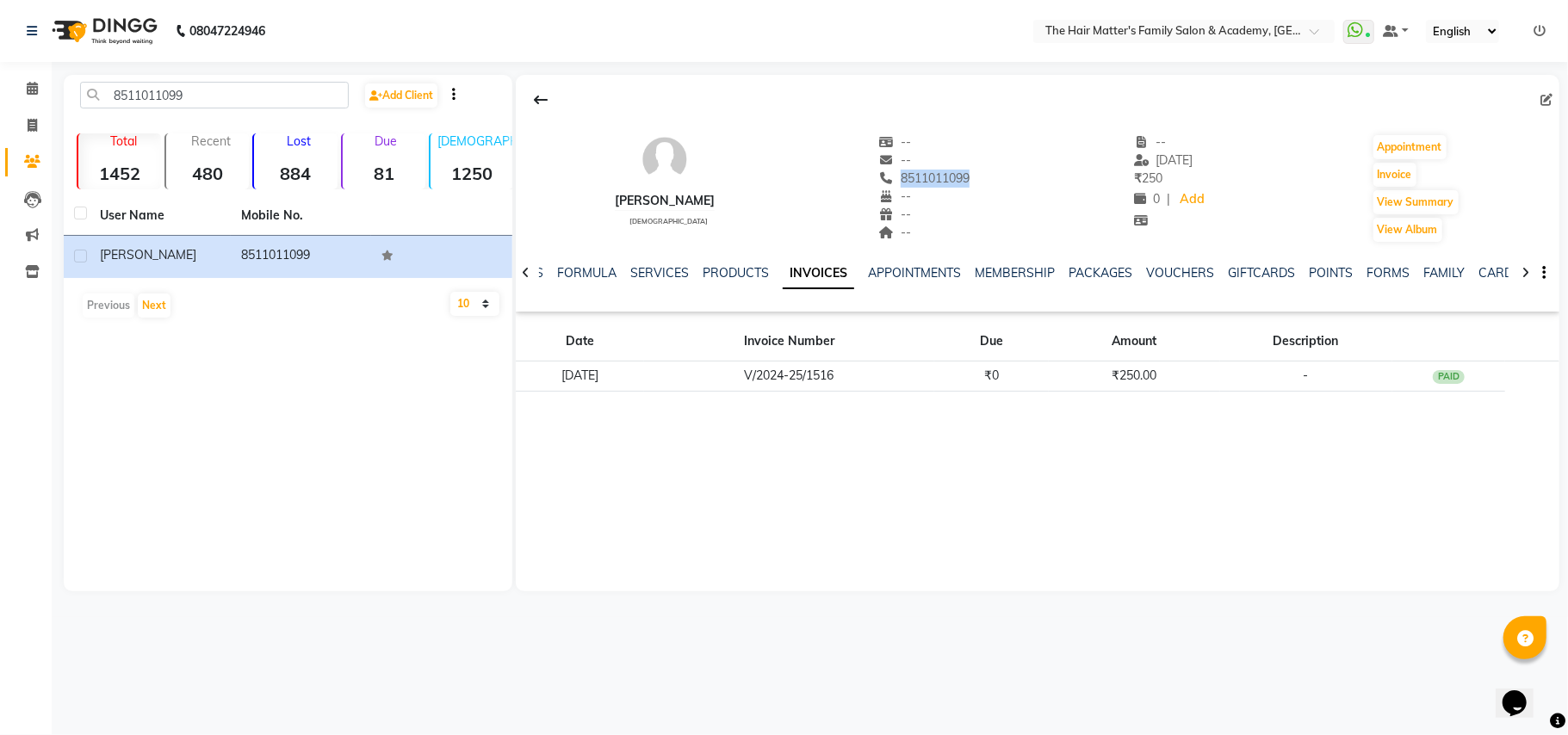
click at [879, 180] on span "8511011099" at bounding box center [925, 178] width 92 height 15
copy span "8511011099"
click at [34, 85] on icon at bounding box center [32, 89] width 11 height 13
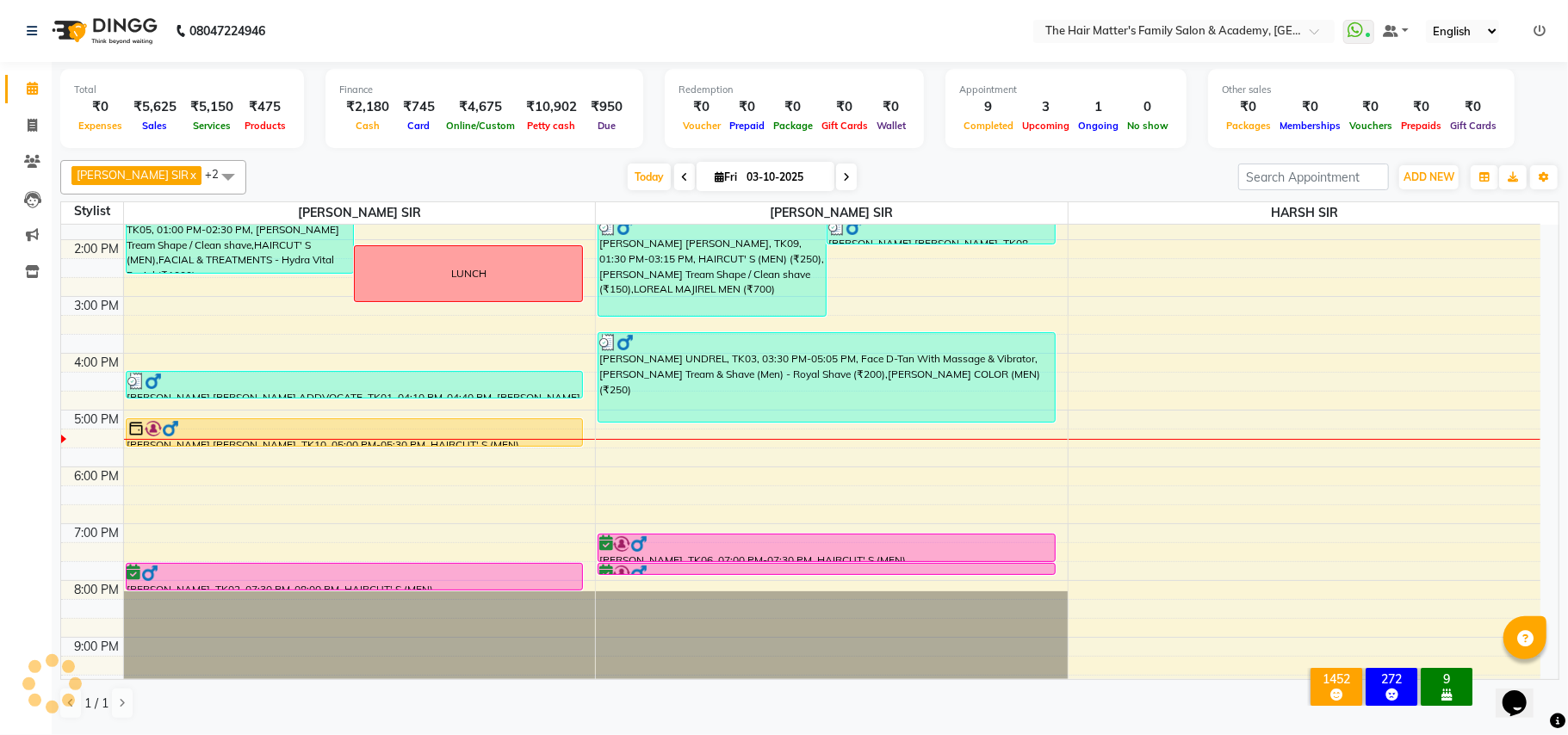
scroll to position [467, 0]
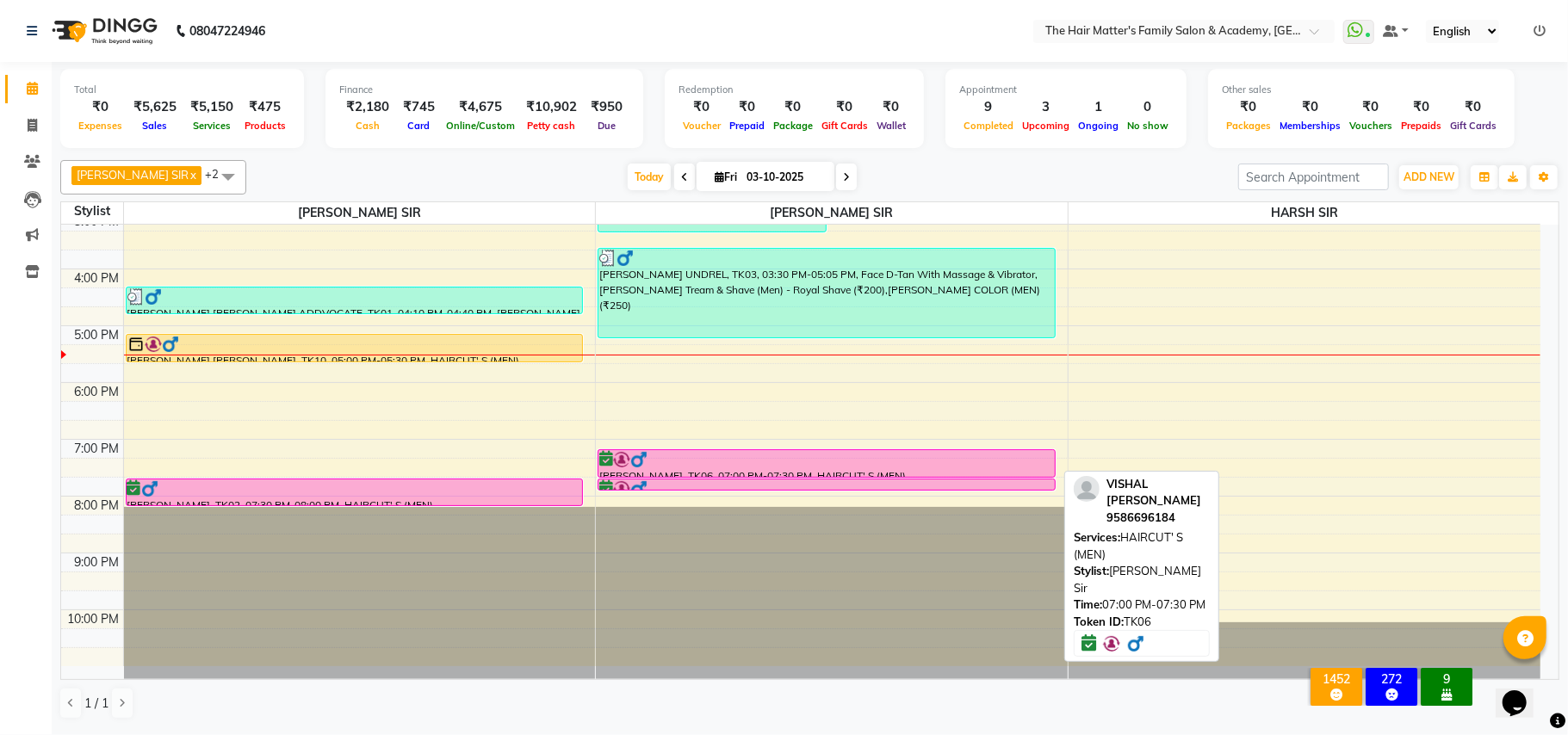
click at [687, 461] on div at bounding box center [826, 459] width 455 height 17
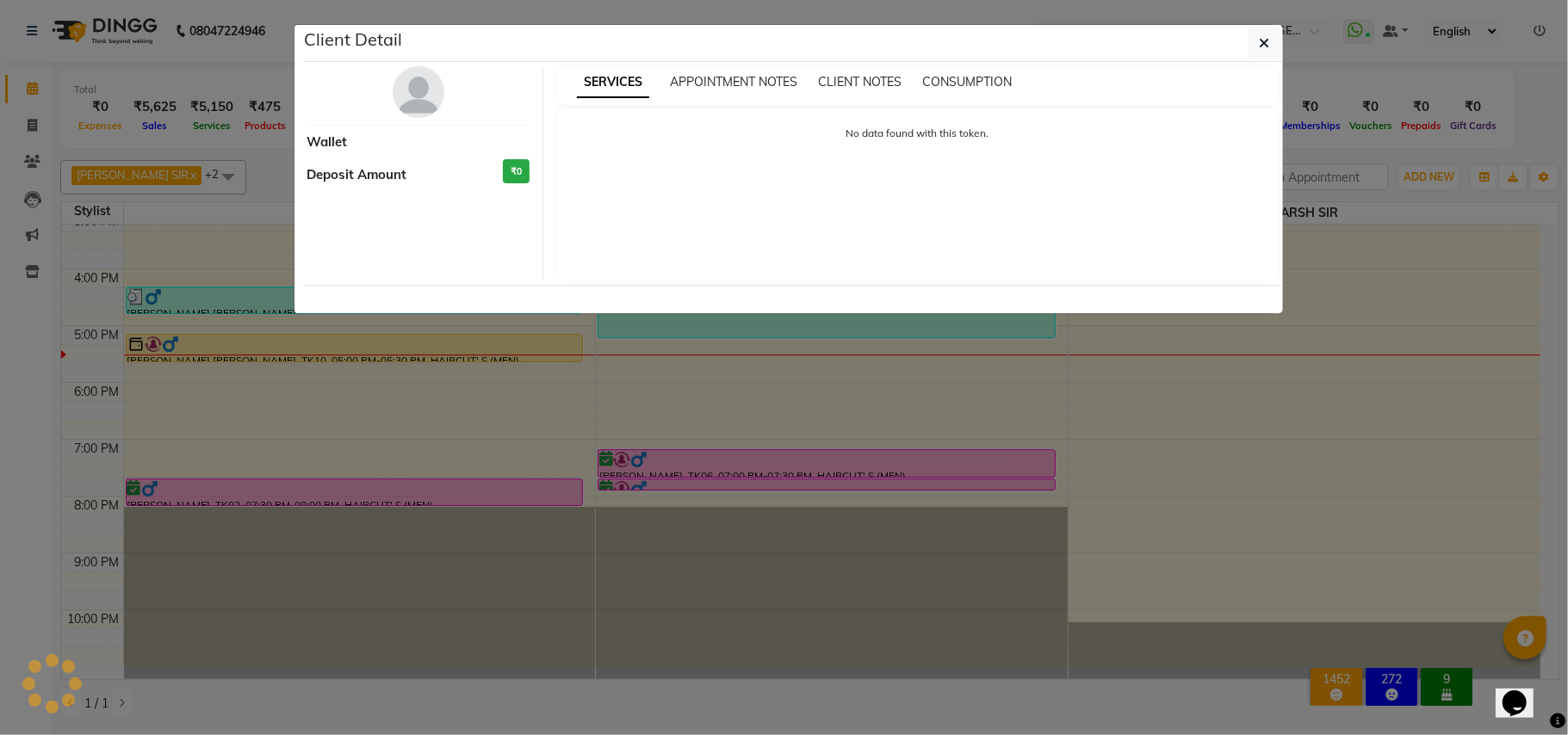
select select "6"
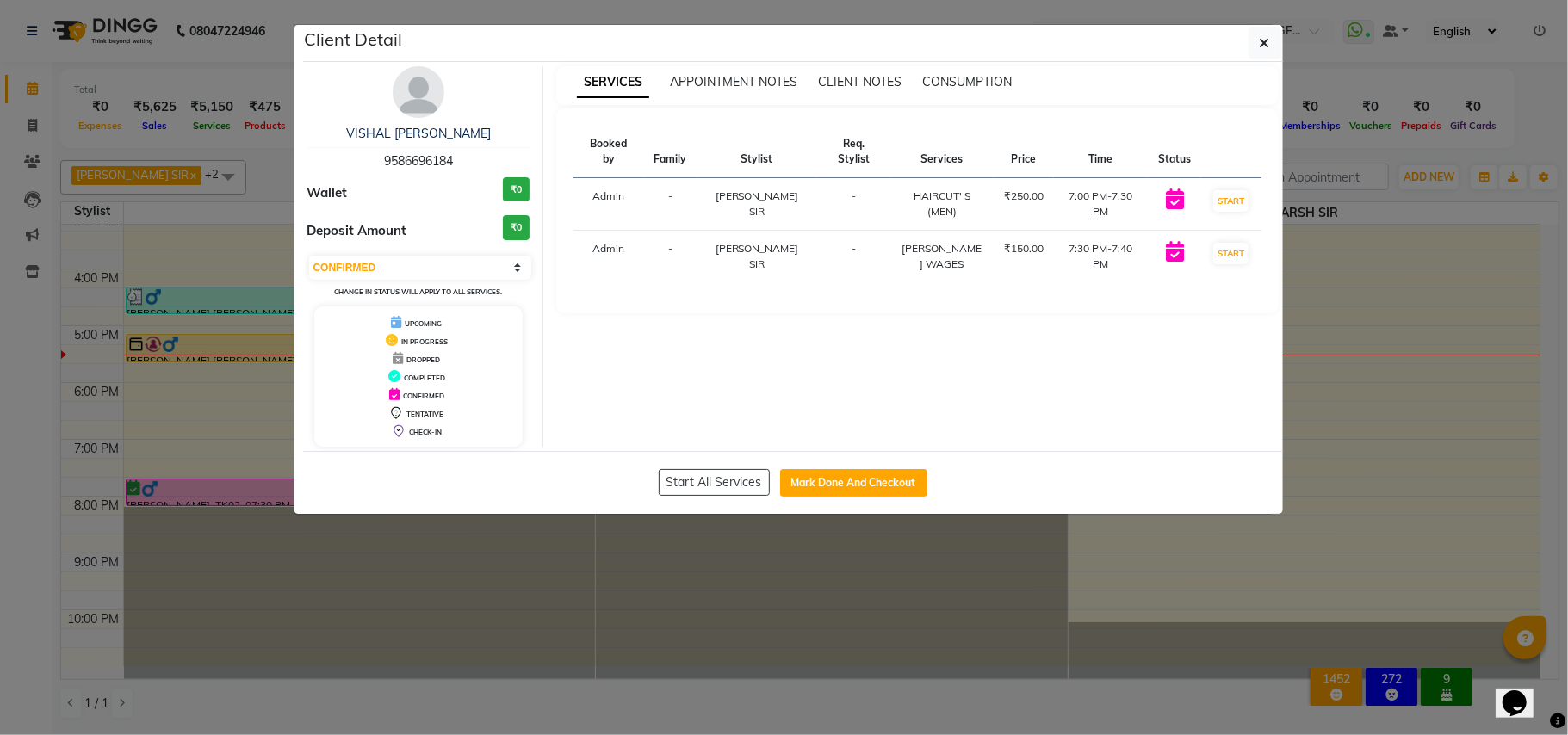
drag, startPoint x: 1258, startPoint y: 52, endPoint x: 1236, endPoint y: 97, distance: 50.1
click at [1236, 97] on div "Client Detail VISHAL SIR RAI 9586696184 Wallet ₹0 Deposit Amount ₹0 Select IN S…" at bounding box center [793, 269] width 980 height 489
click at [1278, 45] on button "button" at bounding box center [1265, 43] width 32 height 32
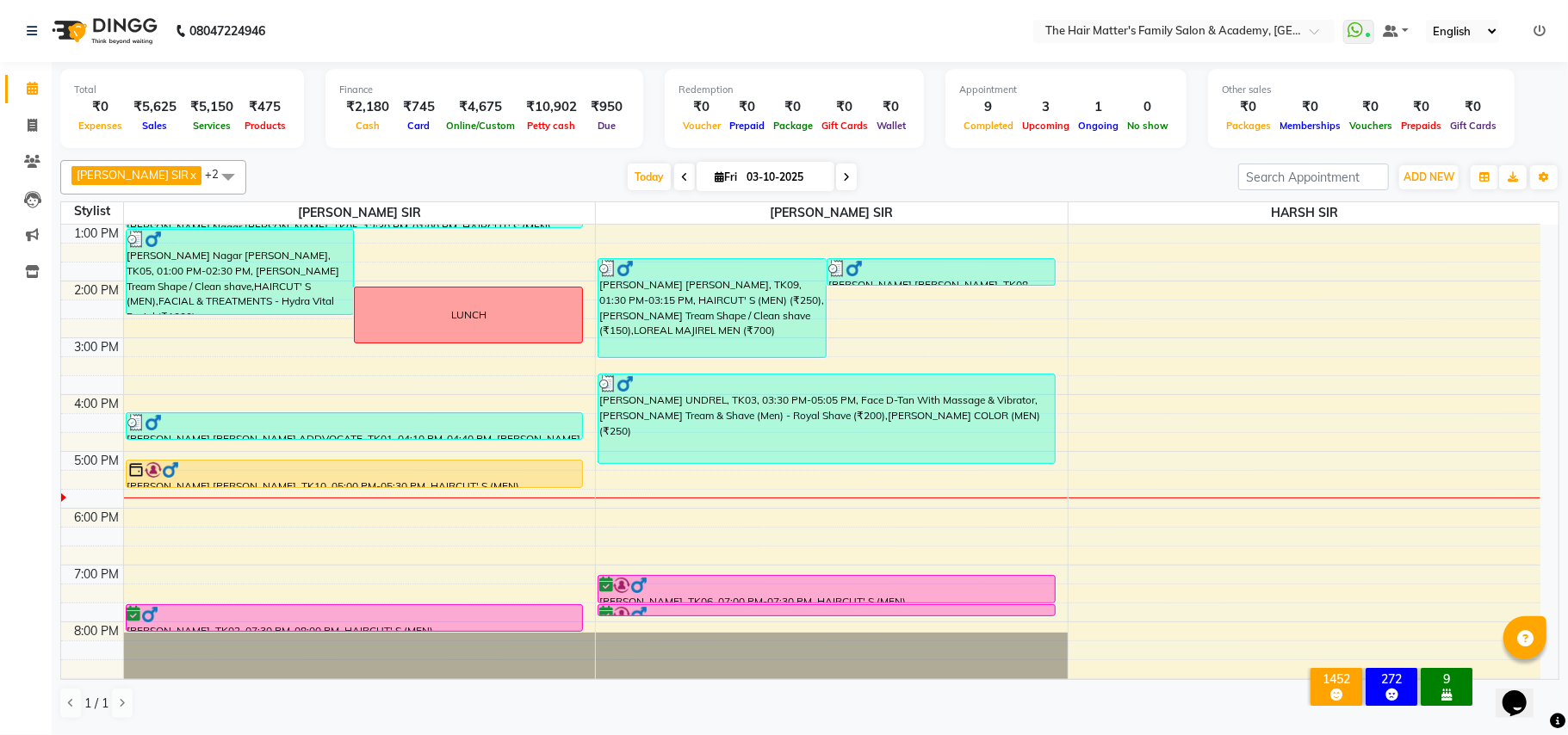
scroll to position [382, 0]
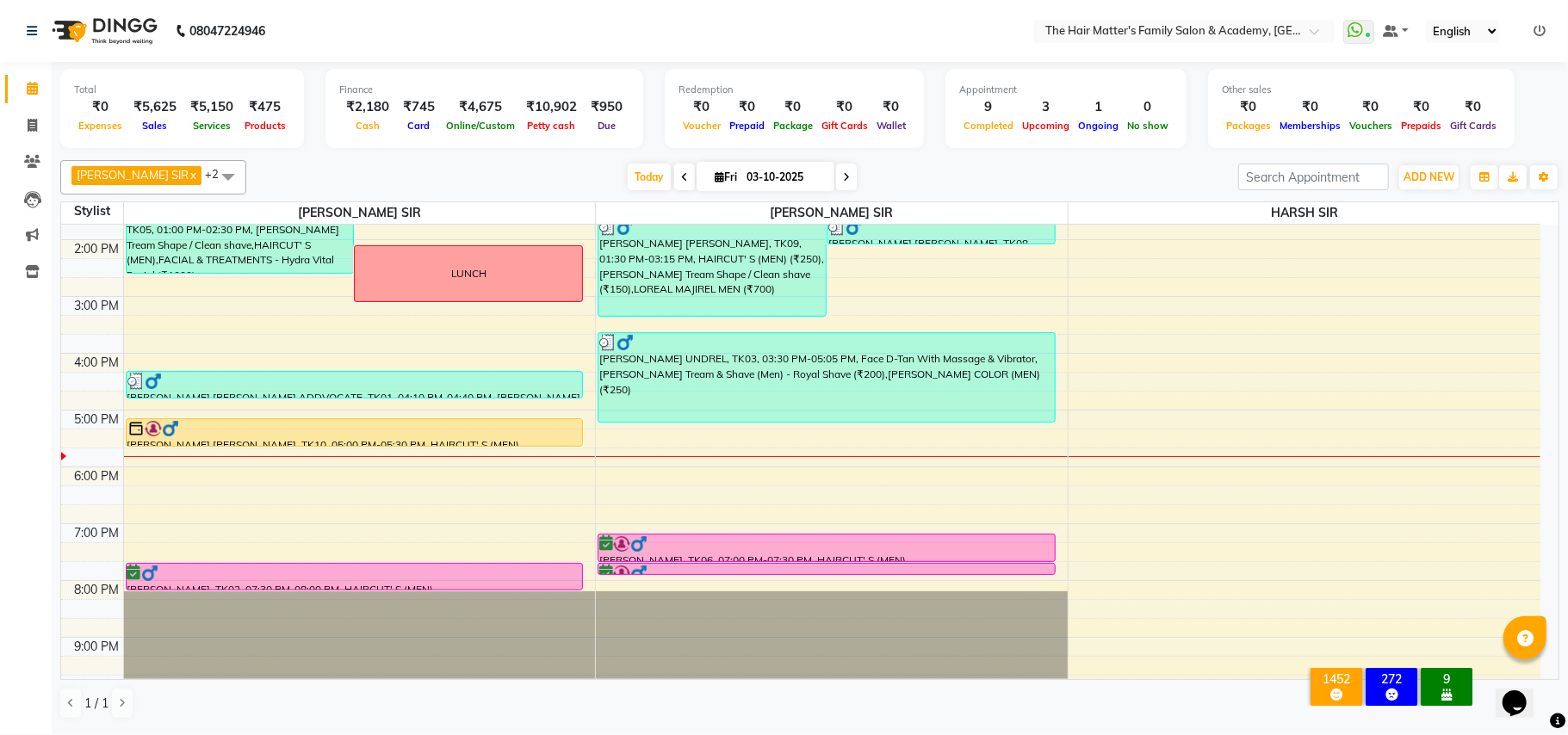
click at [843, 175] on icon at bounding box center [845, 177] width 7 height 10
type input "04-10-2025"
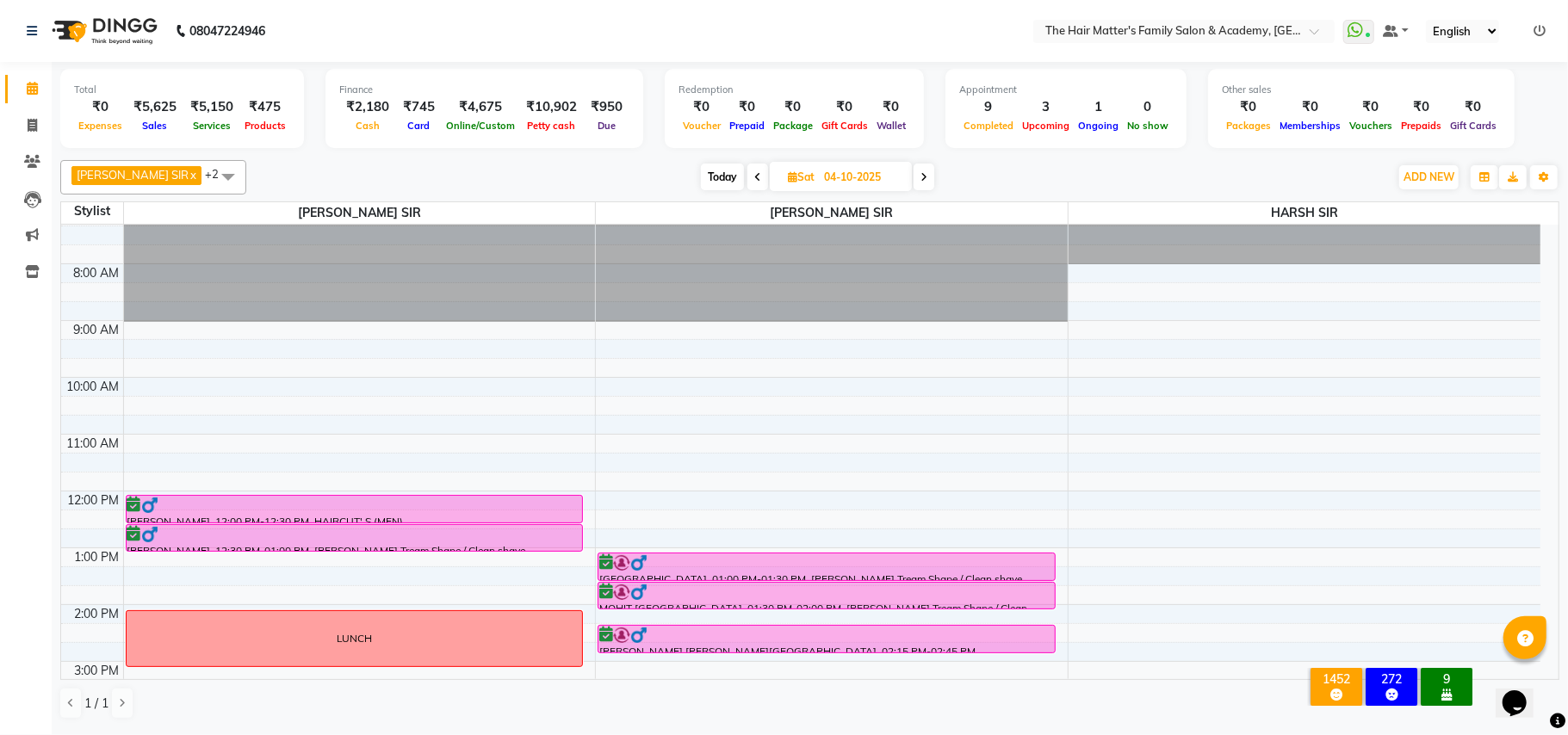
scroll to position [0, 0]
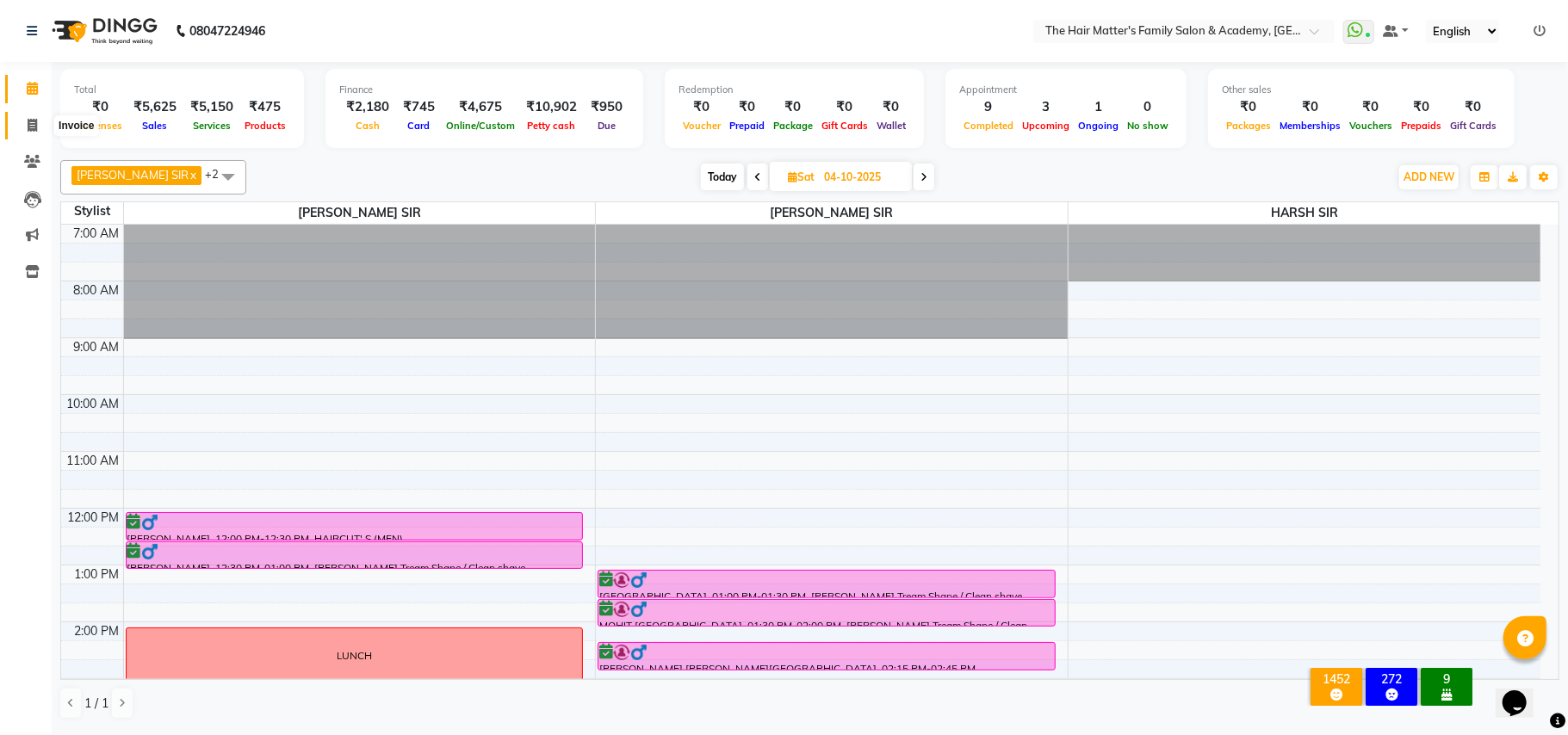
click at [38, 129] on span at bounding box center [32, 126] width 31 height 20
select select "5980"
select select "service"
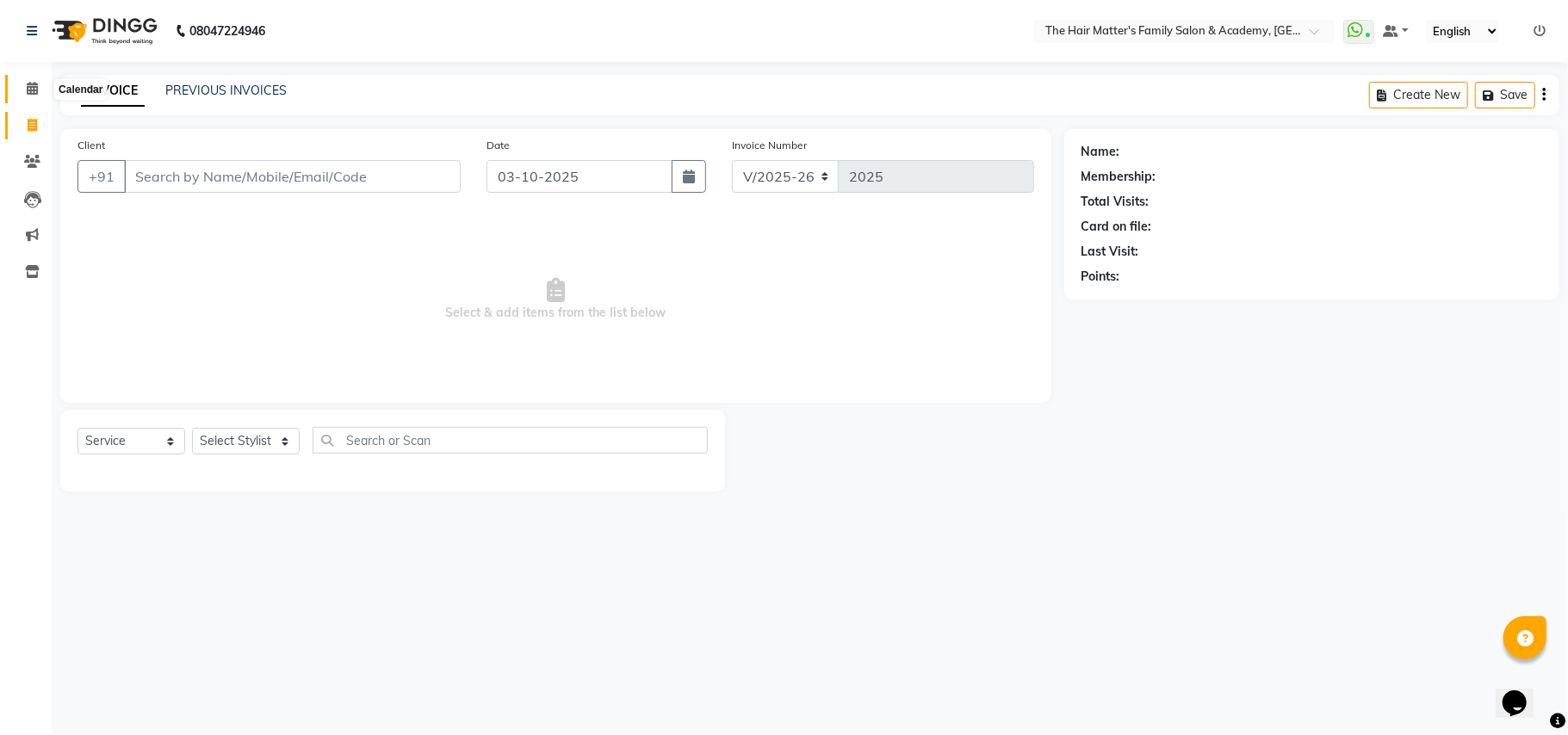
click at [18, 97] on span at bounding box center [32, 89] width 31 height 20
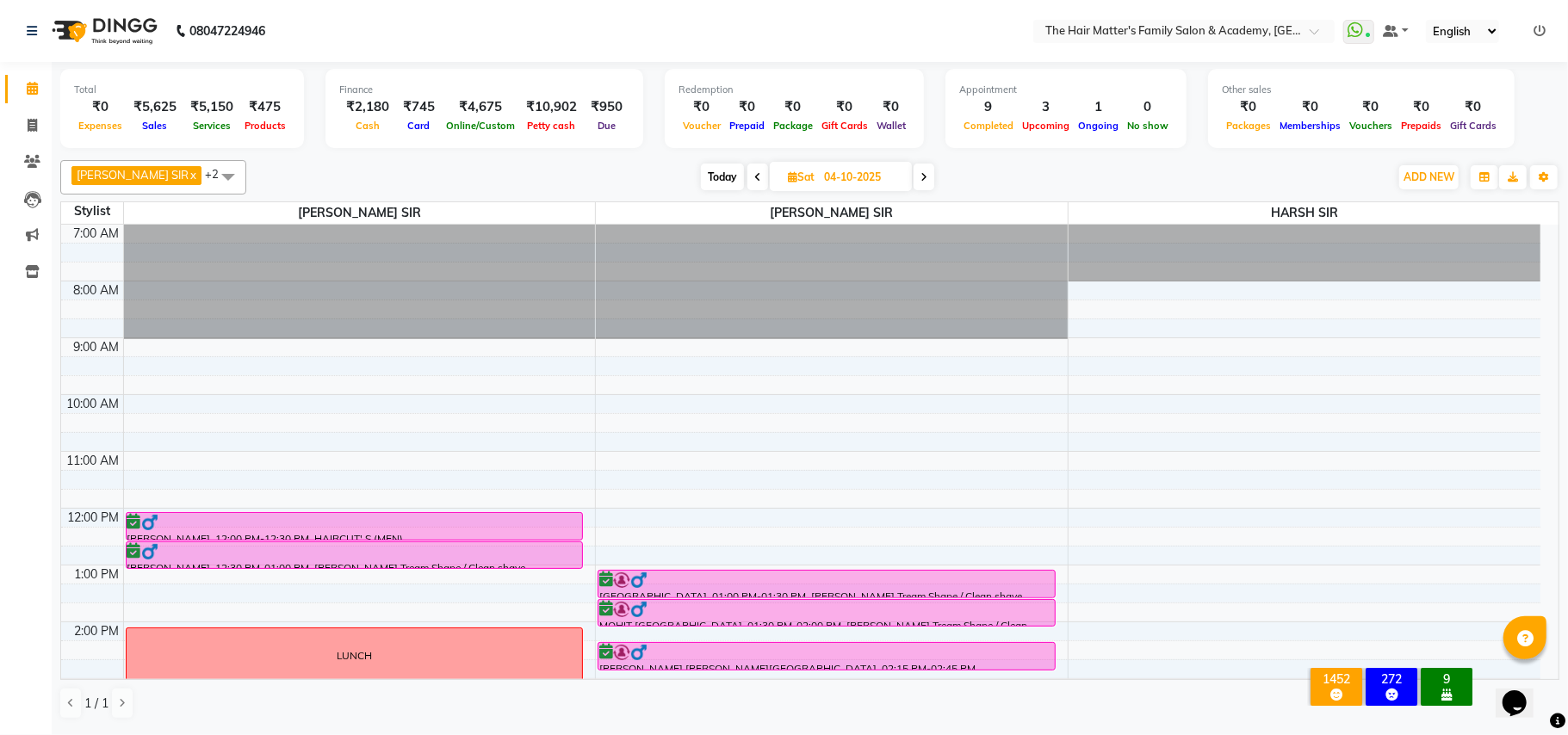
click at [913, 171] on span at bounding box center [924, 177] width 21 height 27
type input "05-10-2025"
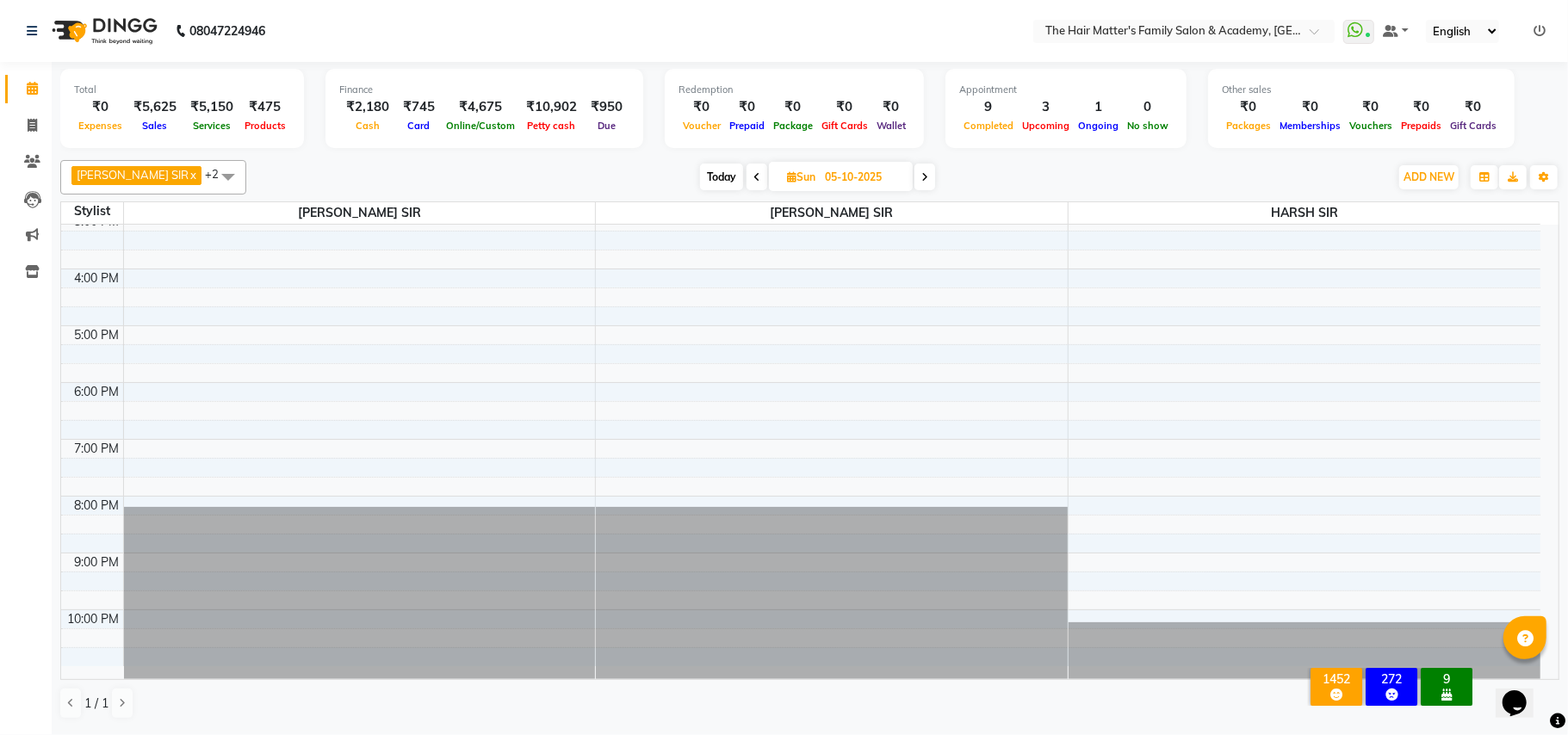
scroll to position [85, 0]
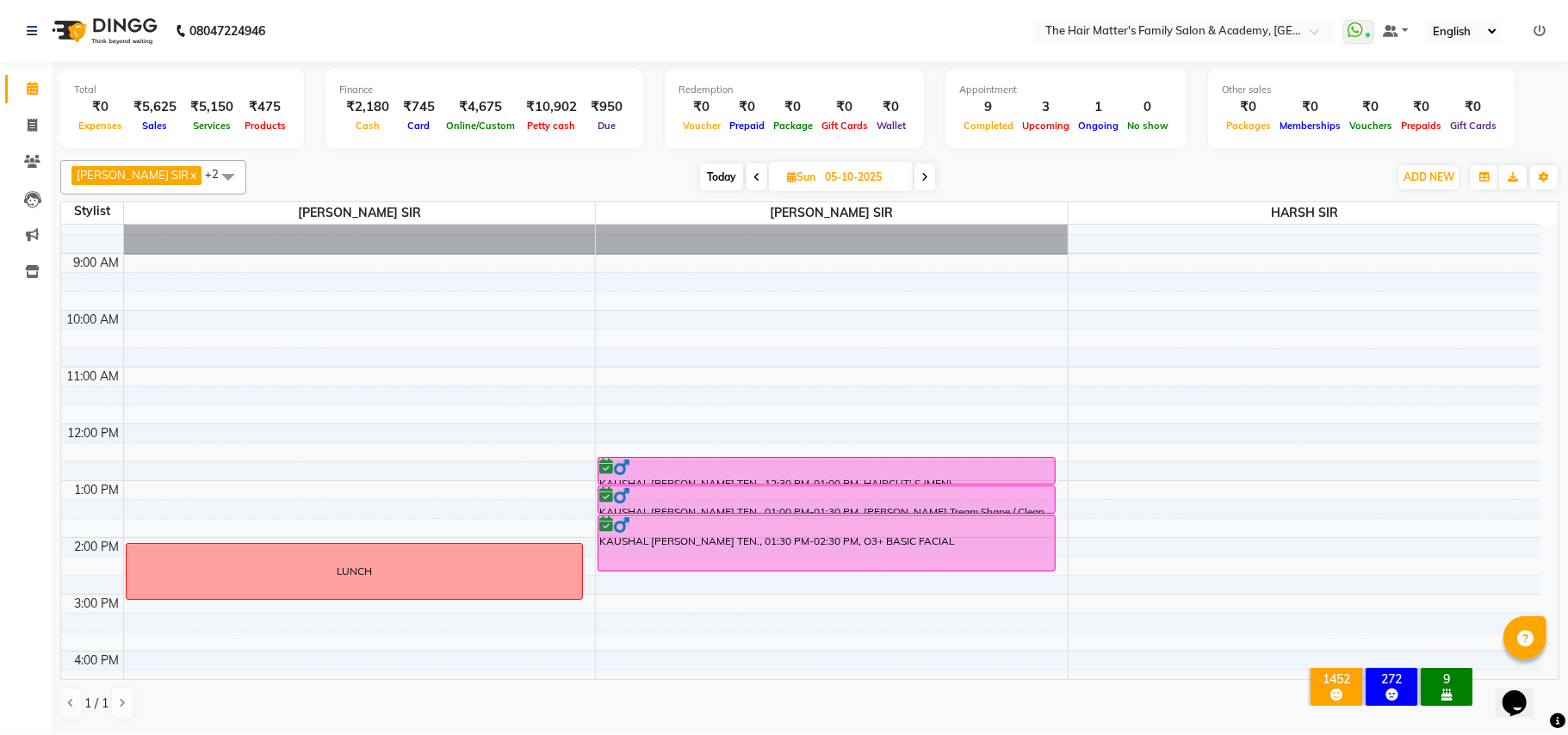
click at [138, 436] on div "7:00 AM 8:00 AM 9:00 AM 10:00 AM 11:00 AM 12:00 PM 1:00 PM 2:00 PM 3:00 PM 4:00…" at bounding box center [801, 594] width 1479 height 909
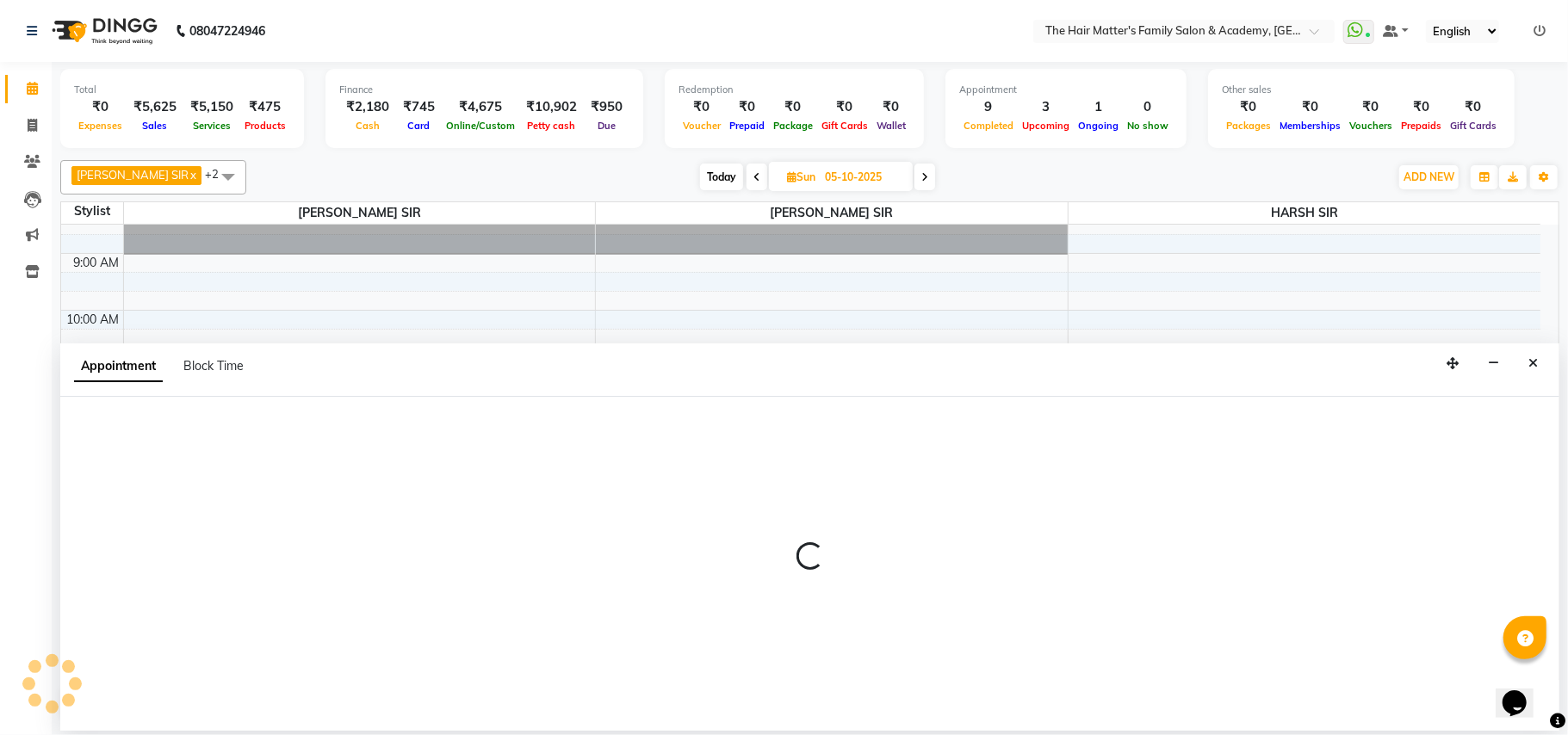
select select "42572"
select select "720"
select select "tentative"
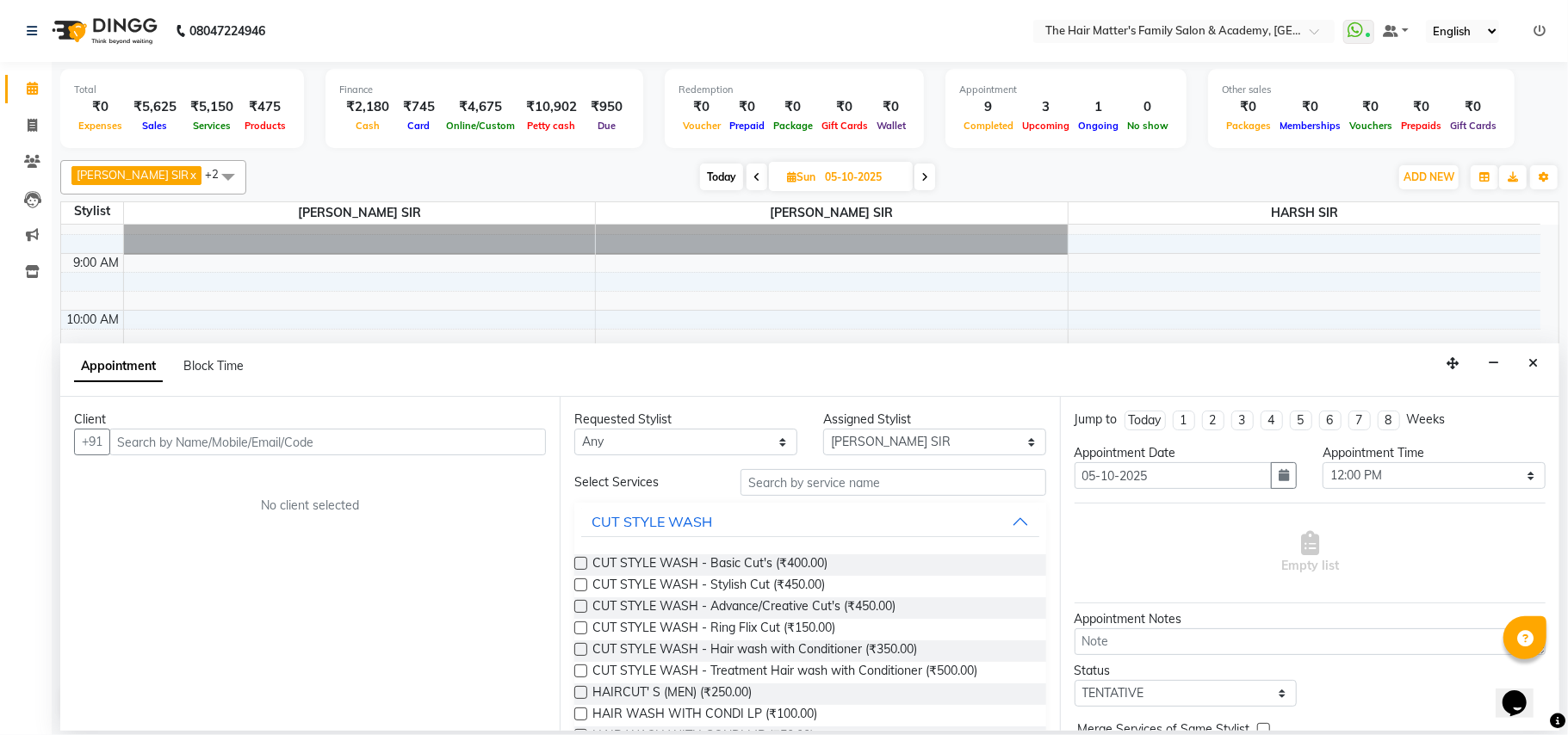
click at [192, 439] on input "text" at bounding box center [328, 442] width 437 height 27
click at [196, 448] on input "99987" at bounding box center [292, 442] width 365 height 27
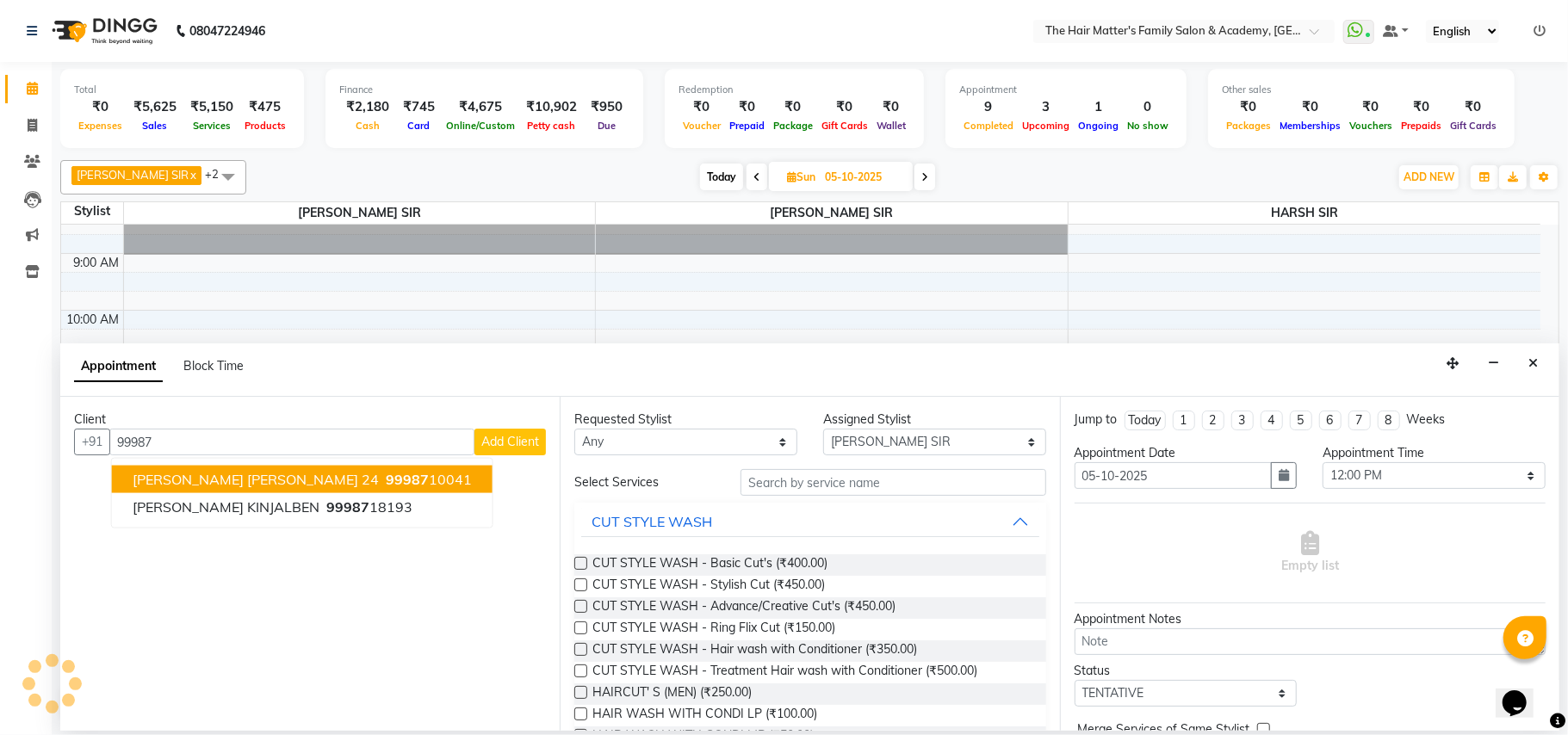
click at [193, 476] on span "AYUSH SIR GUPTA 24" at bounding box center [255, 480] width 246 height 17
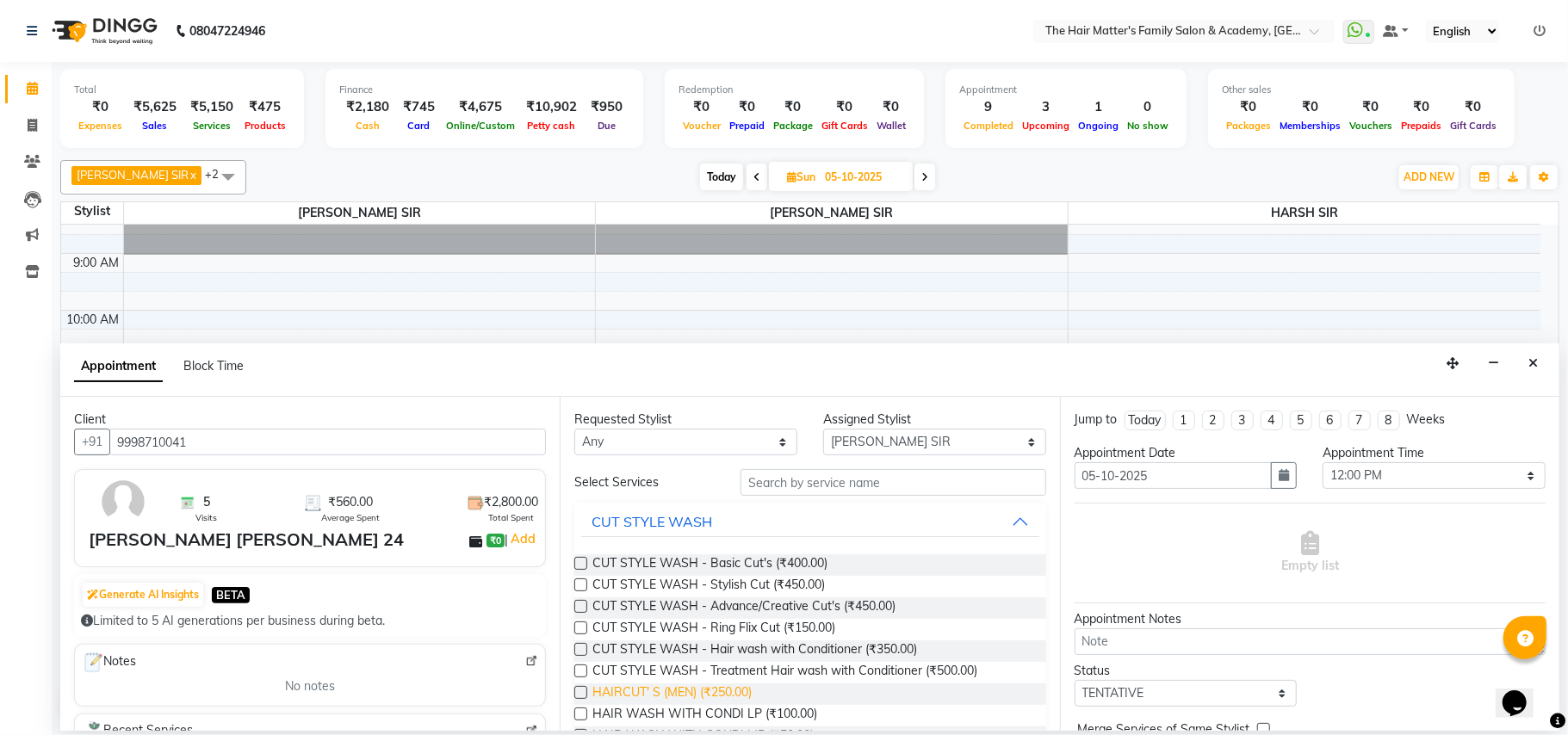
type input "9998710041"
click at [655, 696] on span "HAIRCUT' S (MEN) (₹250.00)" at bounding box center [671, 694] width 159 height 22
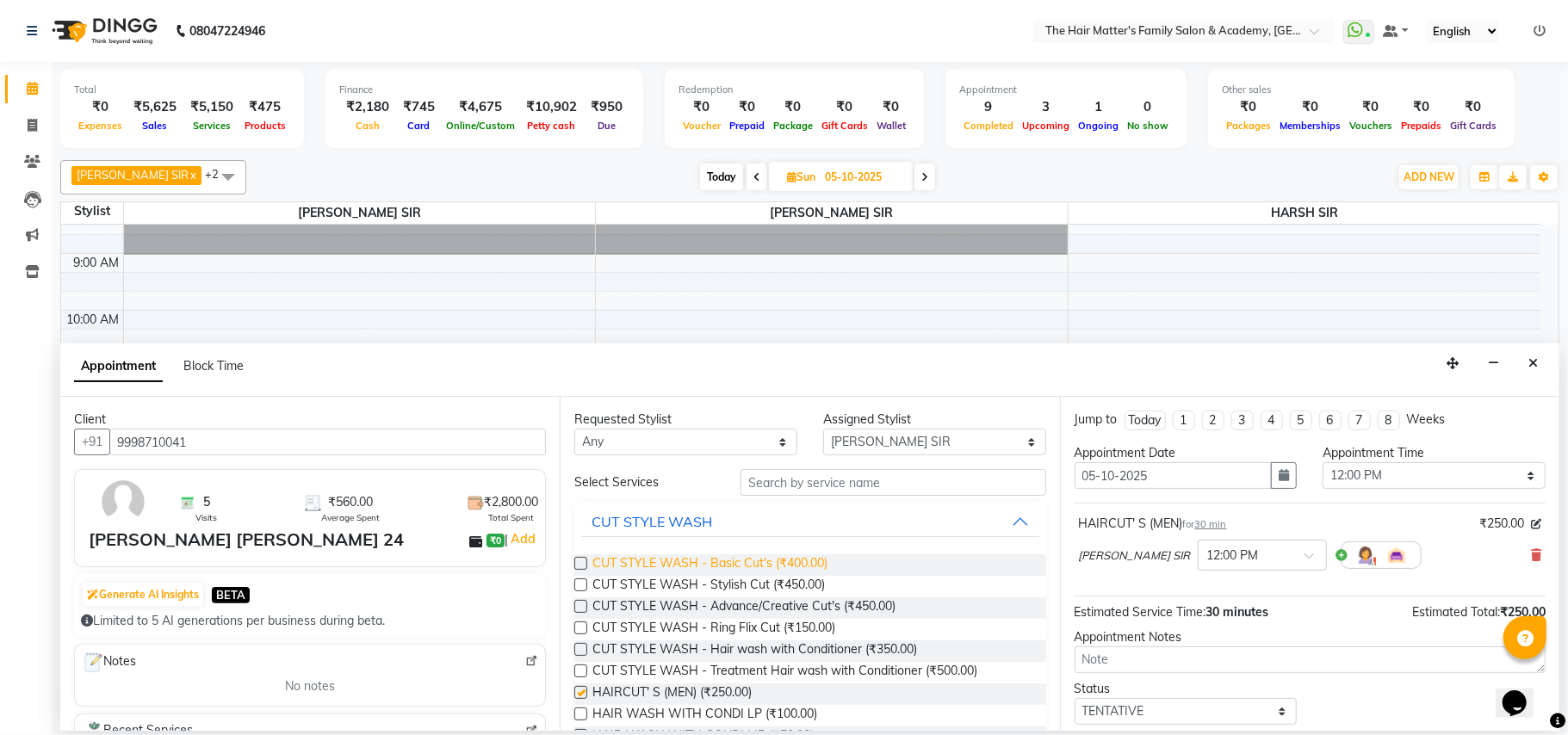
checkbox input "false"
click at [827, 483] on input "text" at bounding box center [893, 482] width 306 height 27
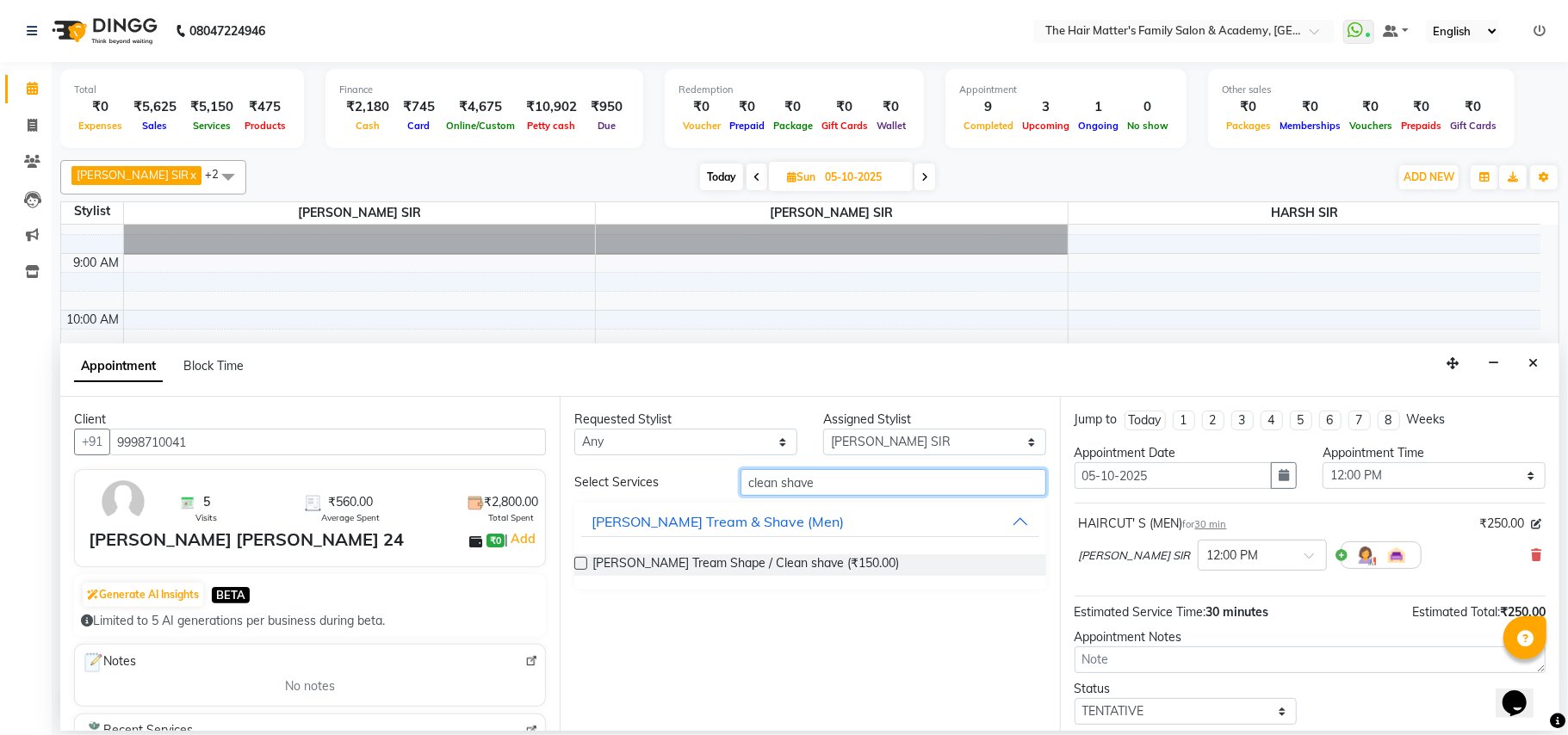
type input "clean shave"
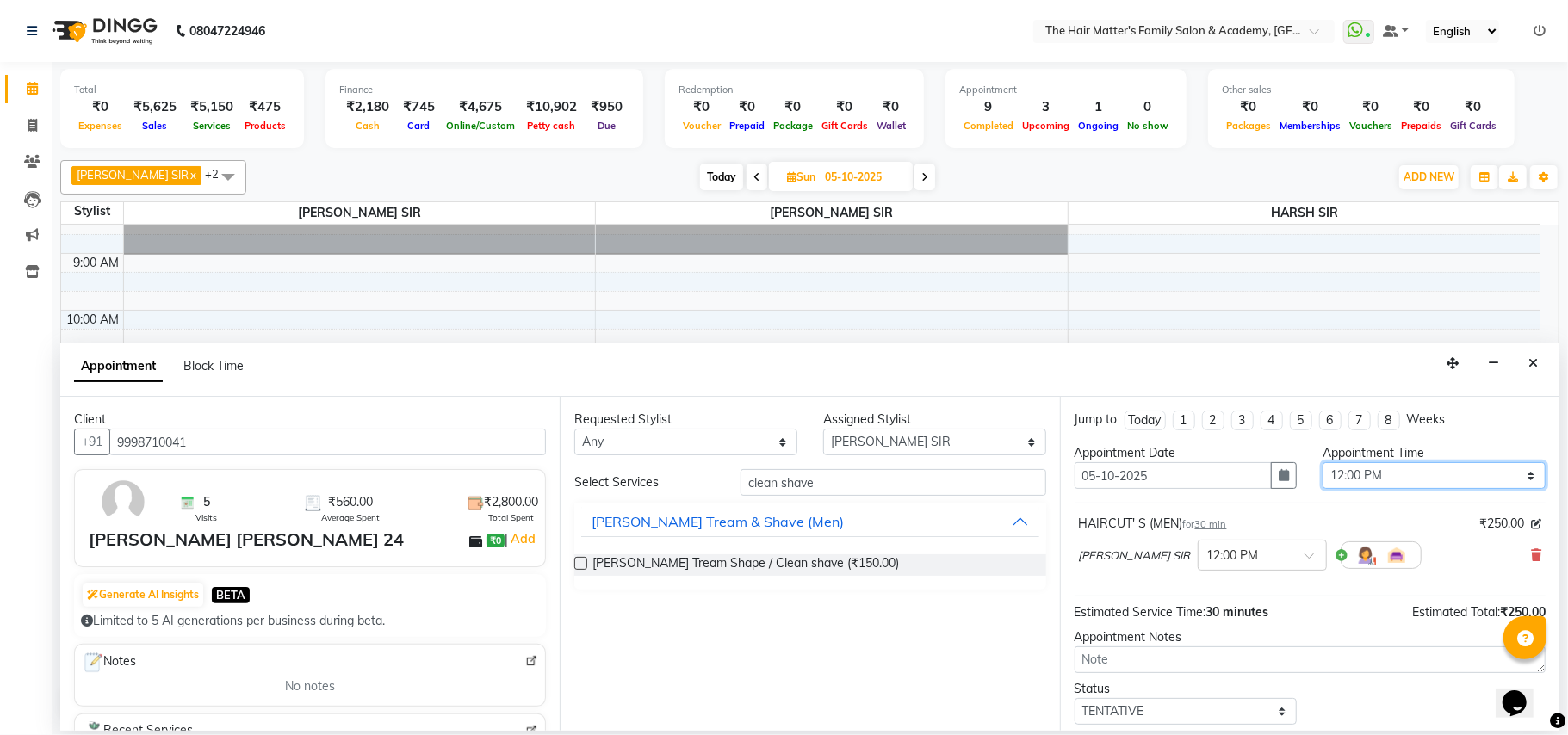
click at [1350, 482] on select "Select 08:00 AM 08:15 AM 08:30 AM 08:45 AM 09:00 AM 09:15 AM 09:30 AM 09:45 AM …" at bounding box center [1434, 476] width 223 height 27
select select "690"
click at [1322, 465] on select "Select 08:00 AM 08:15 AM 08:30 AM 08:45 AM 09:00 AM 09:15 AM 09:30 AM 09:45 AM …" at bounding box center [1434, 476] width 223 height 27
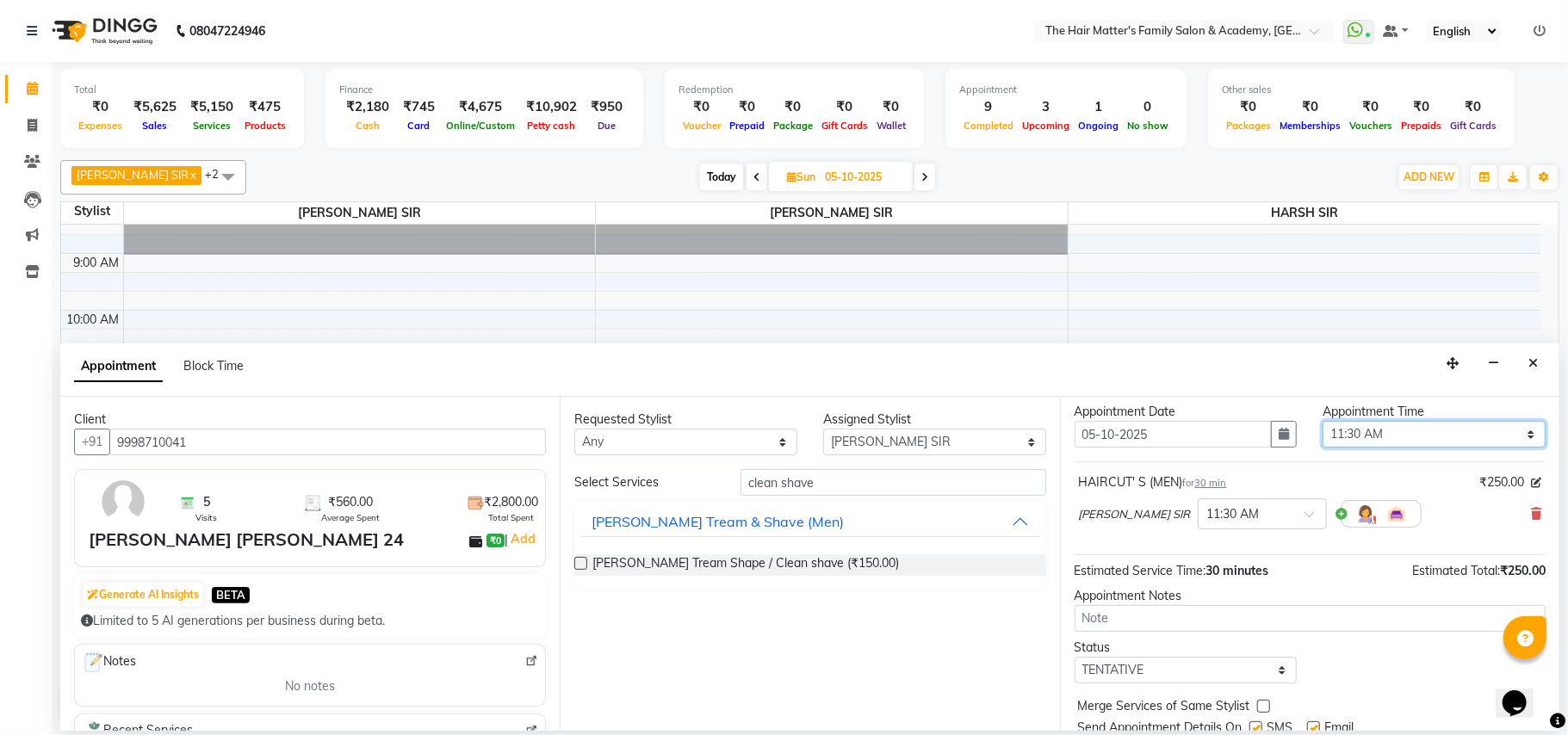
scroll to position [104, 0]
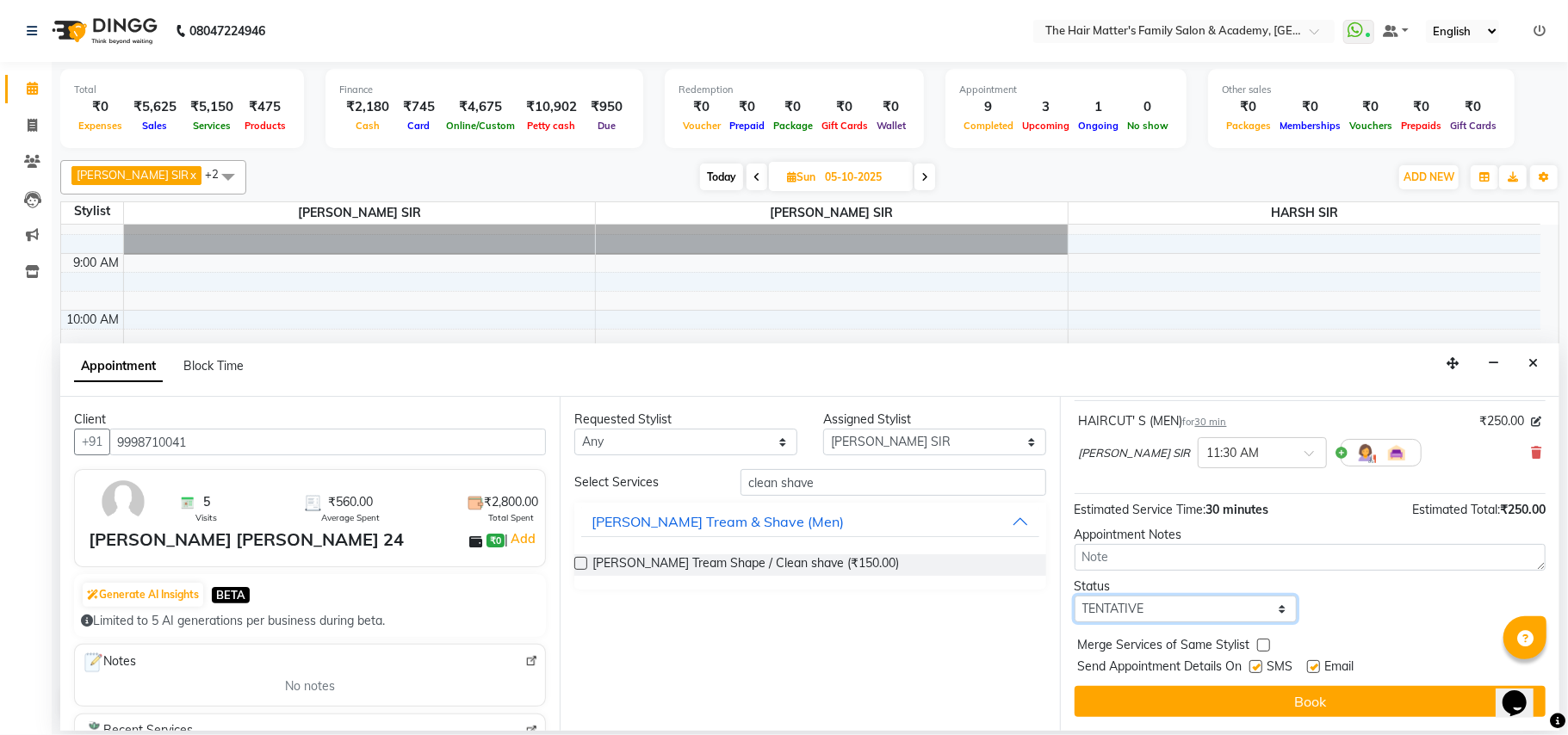
click at [1217, 618] on select "Select TENTATIVE CONFIRM UPCOMING" at bounding box center [1186, 609] width 223 height 27
select select "confirm booking"
click at [1074, 598] on select "Select TENTATIVE CONFIRM UPCOMING" at bounding box center [1186, 609] width 223 height 27
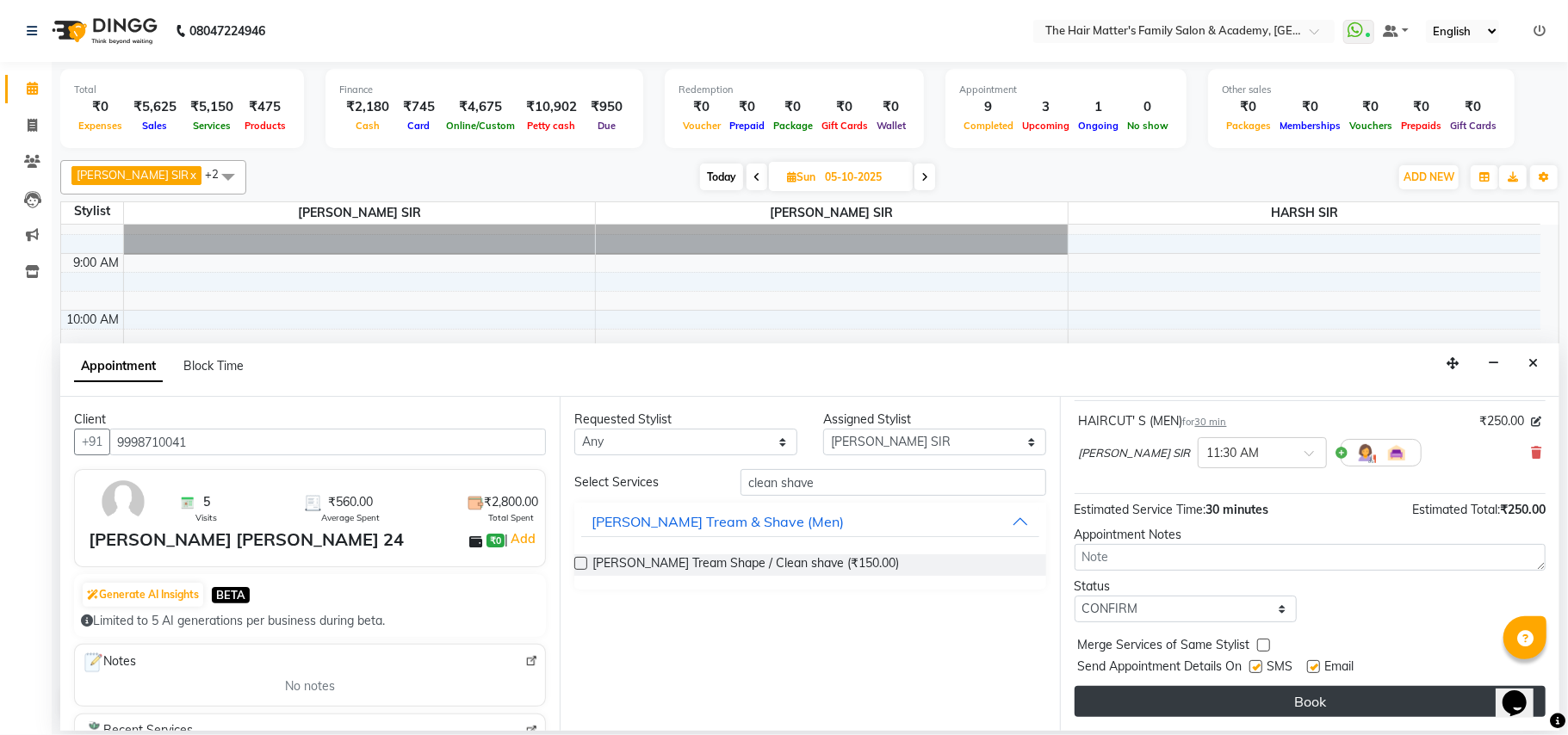
click at [1196, 697] on button "Book" at bounding box center [1310, 702] width 471 height 31
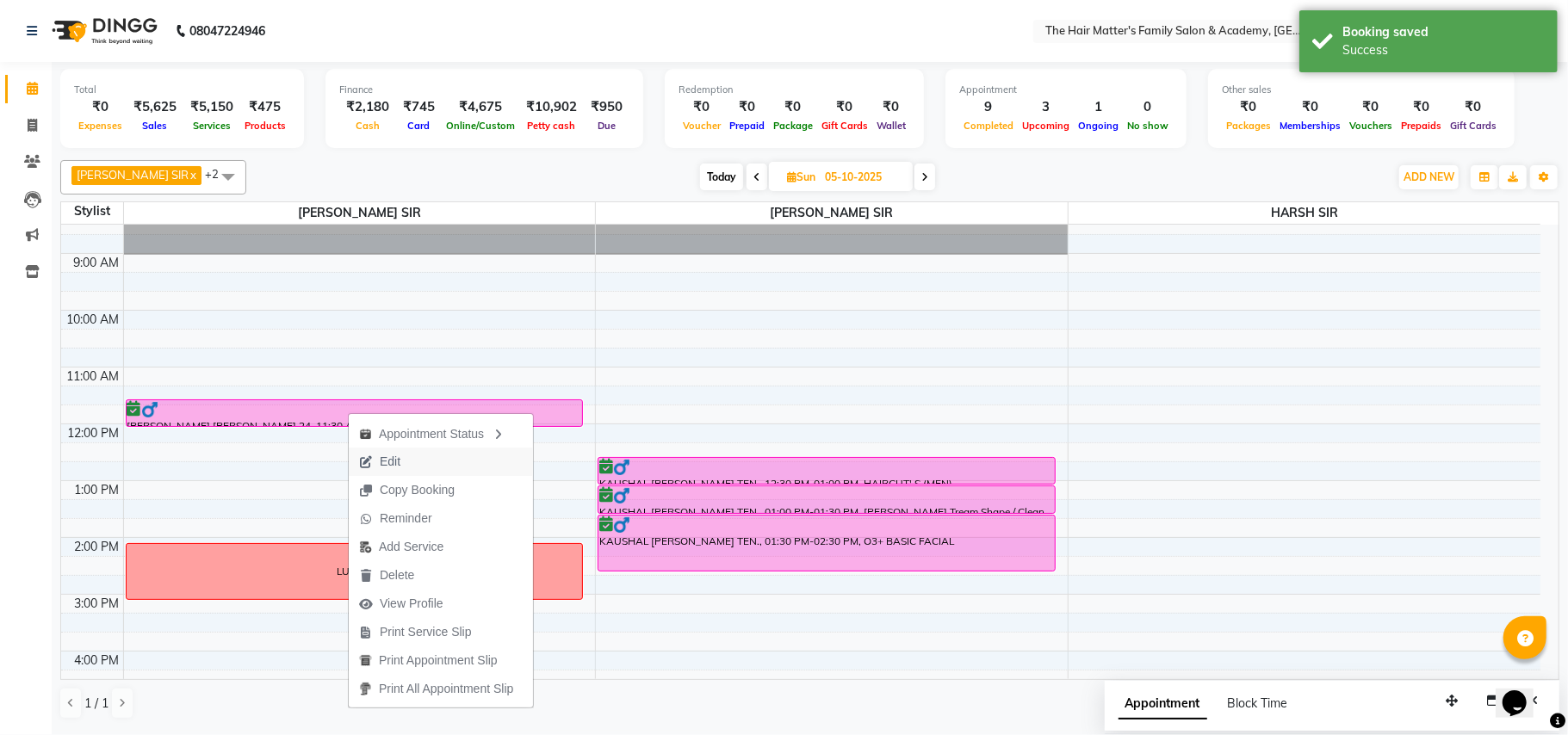
click at [376, 458] on span "Edit" at bounding box center [379, 462] width 62 height 29
select select "confirm booking"
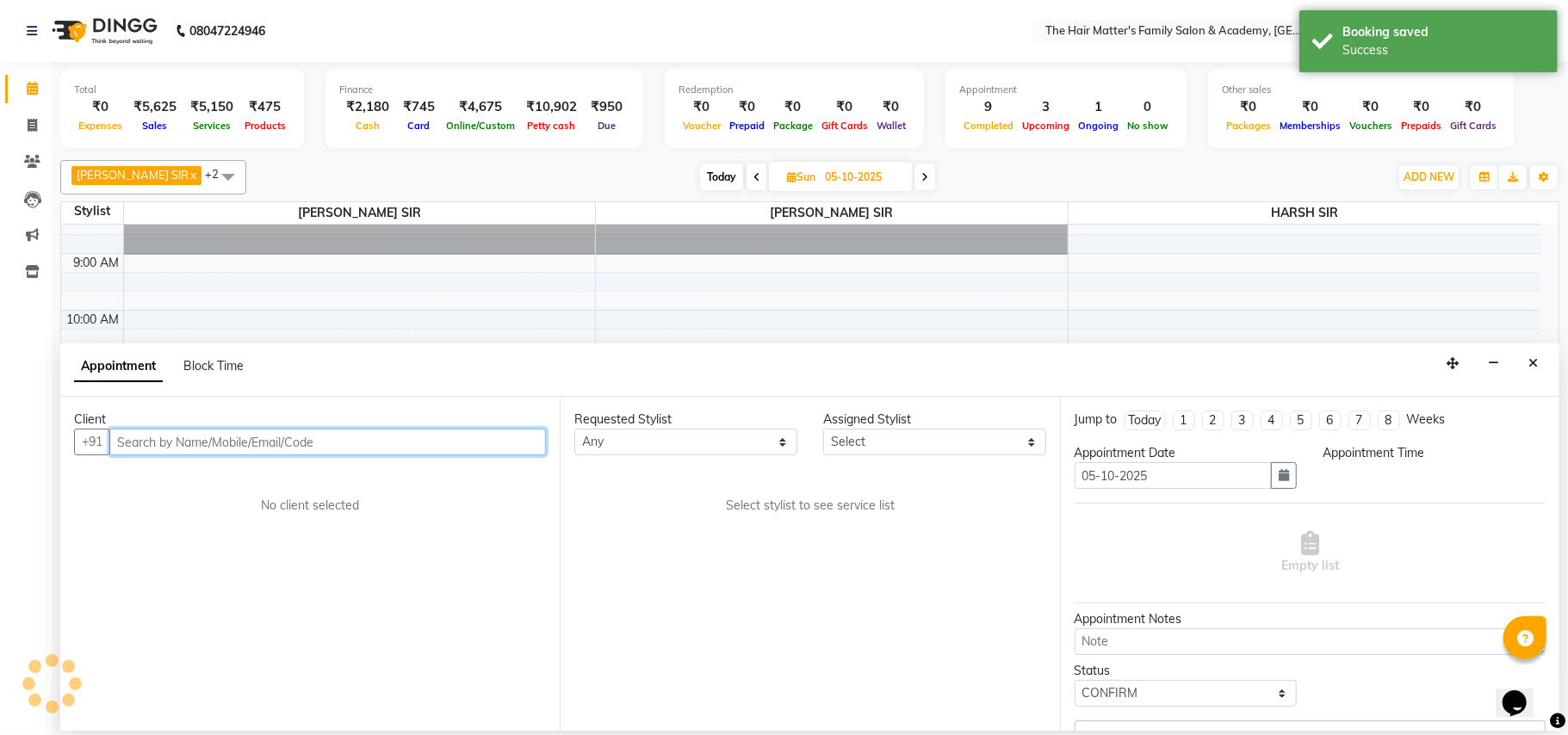
select select "42572"
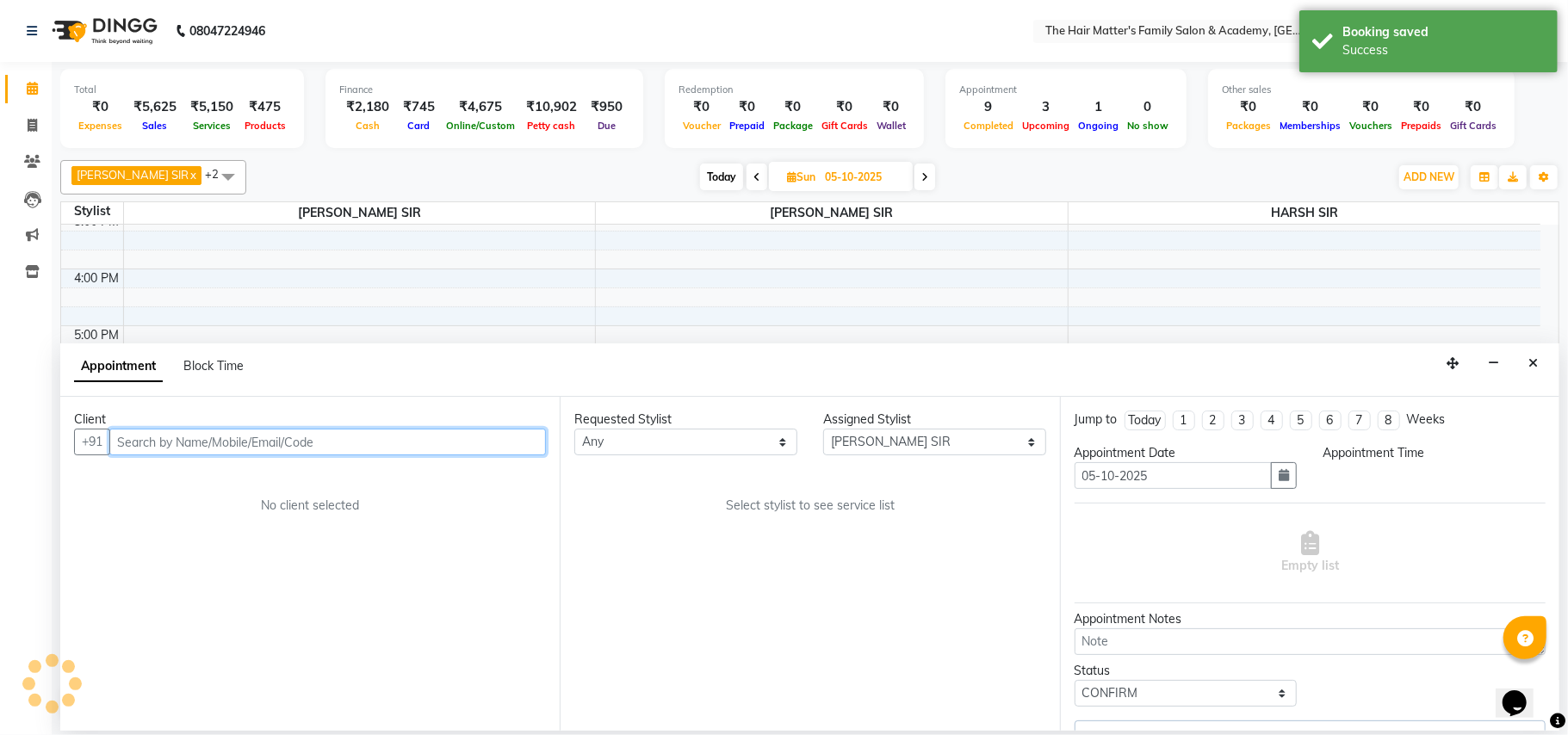
select select "690"
select select "2914"
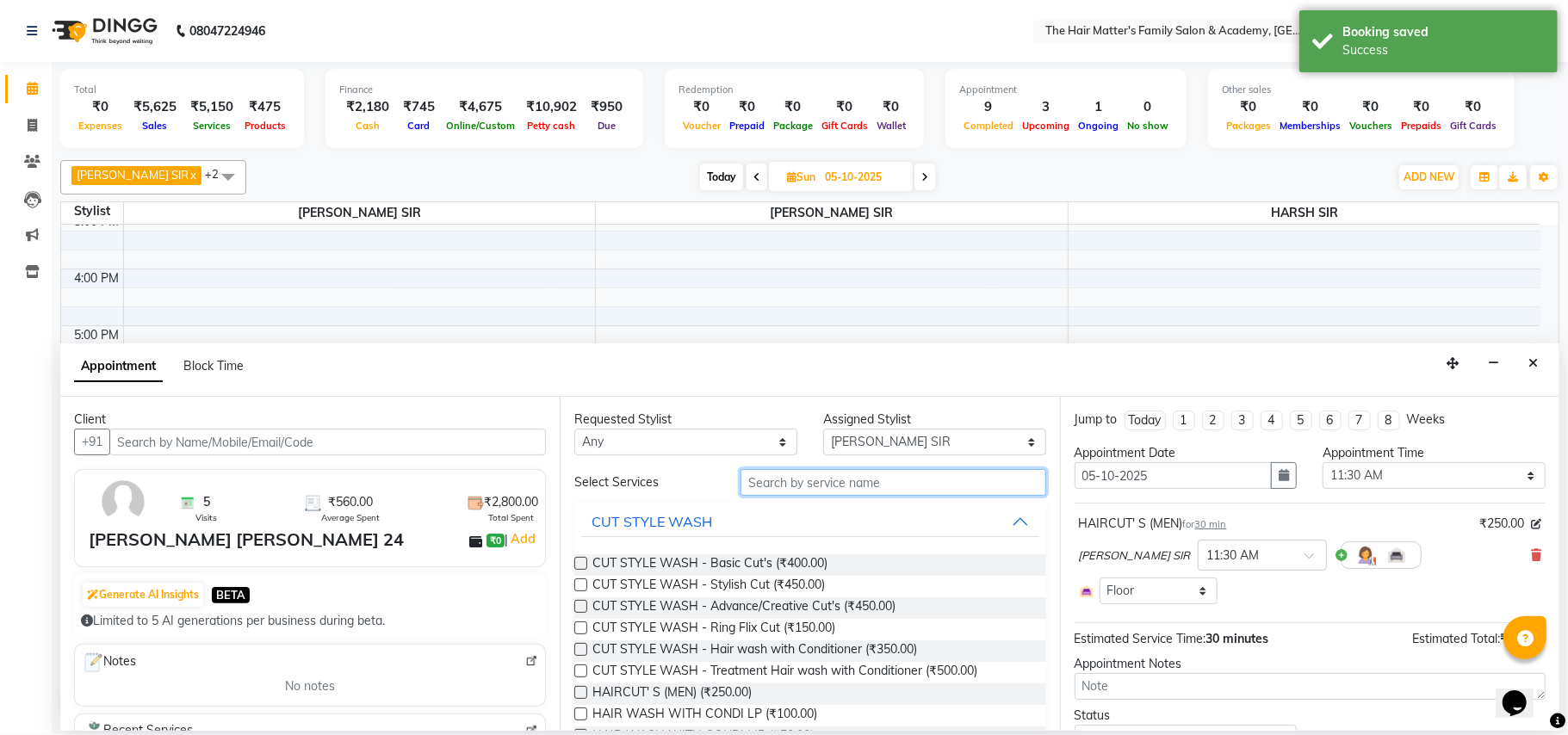
click at [894, 487] on input "text" at bounding box center [893, 482] width 306 height 27
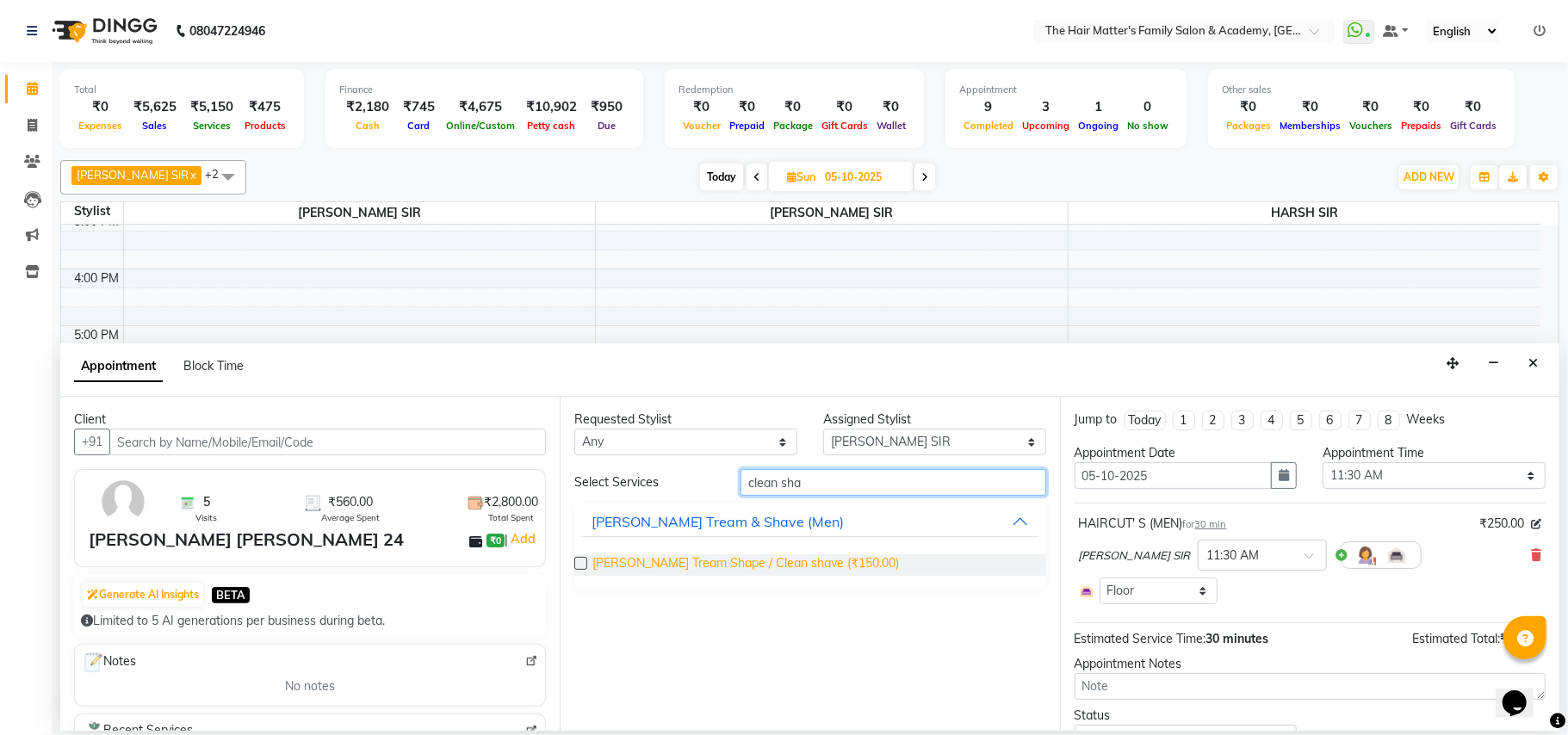
type input "clean sha"
click at [732, 556] on span "Beard Tream Shape / Clean shave (₹150.00)" at bounding box center [745, 565] width 307 height 22
checkbox input "false"
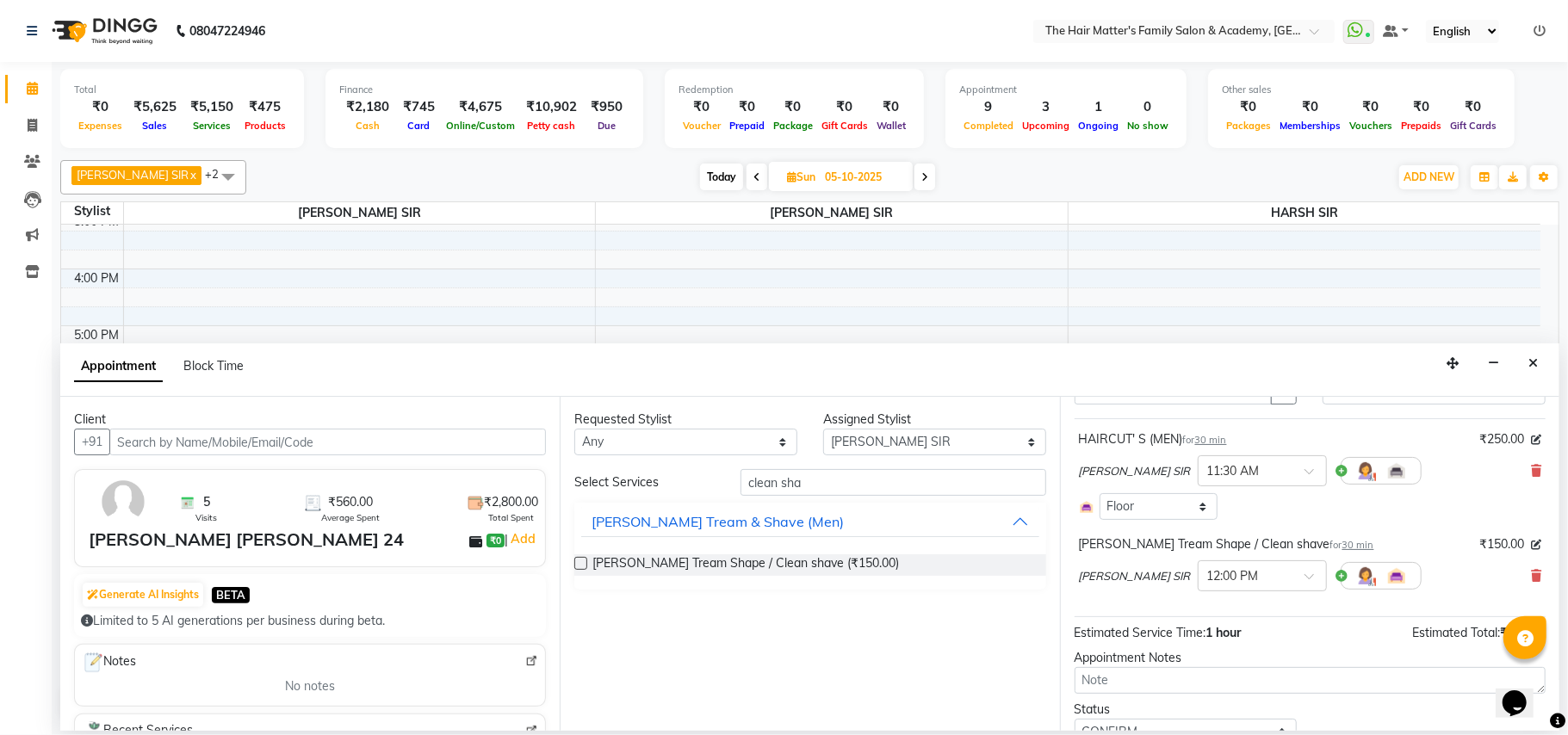
scroll to position [159, 0]
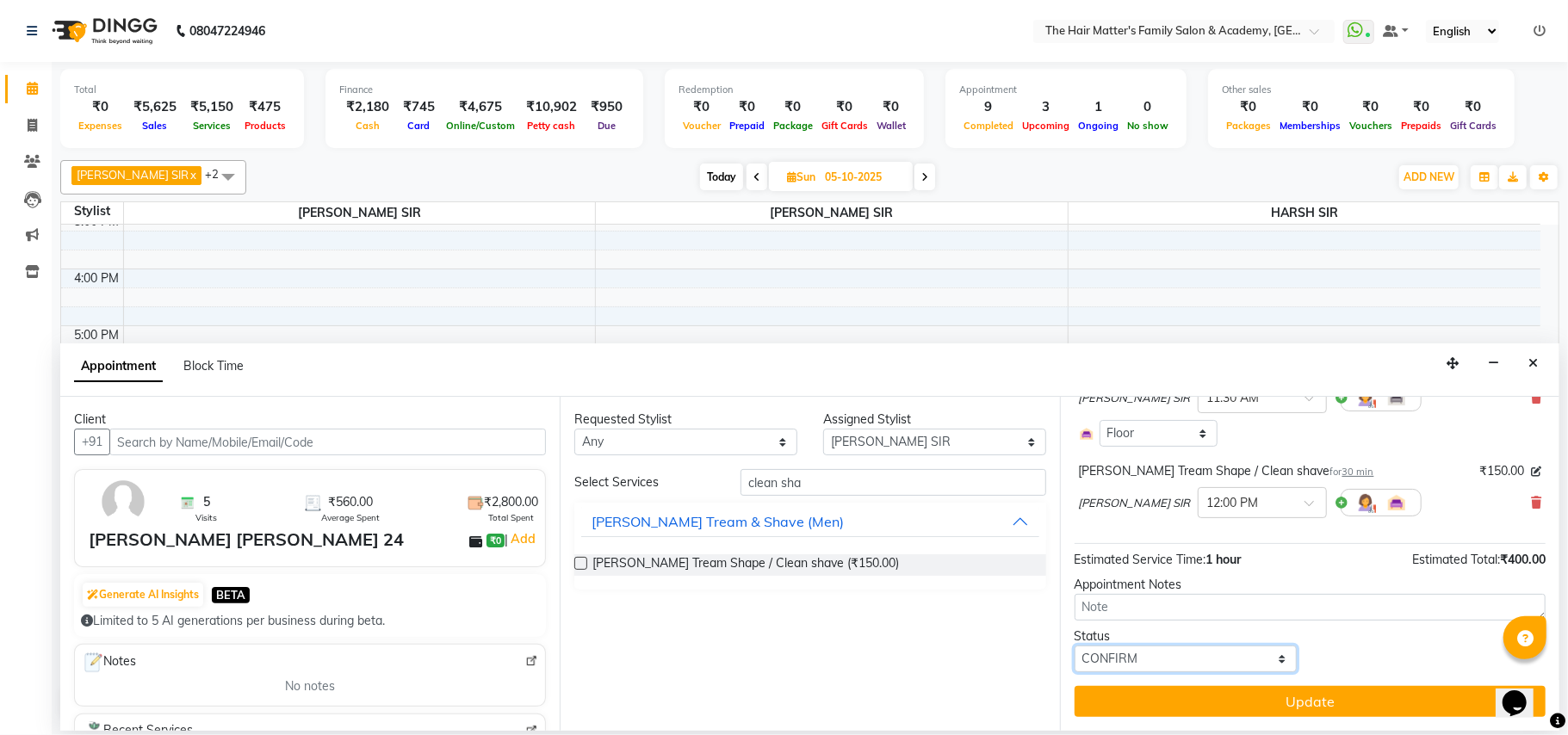
click at [1148, 660] on select "Select TENTATIVE CONFIRM UPCOMING" at bounding box center [1186, 659] width 223 height 27
click at [1285, 721] on div "Jump to Today 1 2 3 4 5 6 7 8 Weeks Appointment Date 05-10-2025 Appointment Tim…" at bounding box center [1310, 563] width 499 height 334
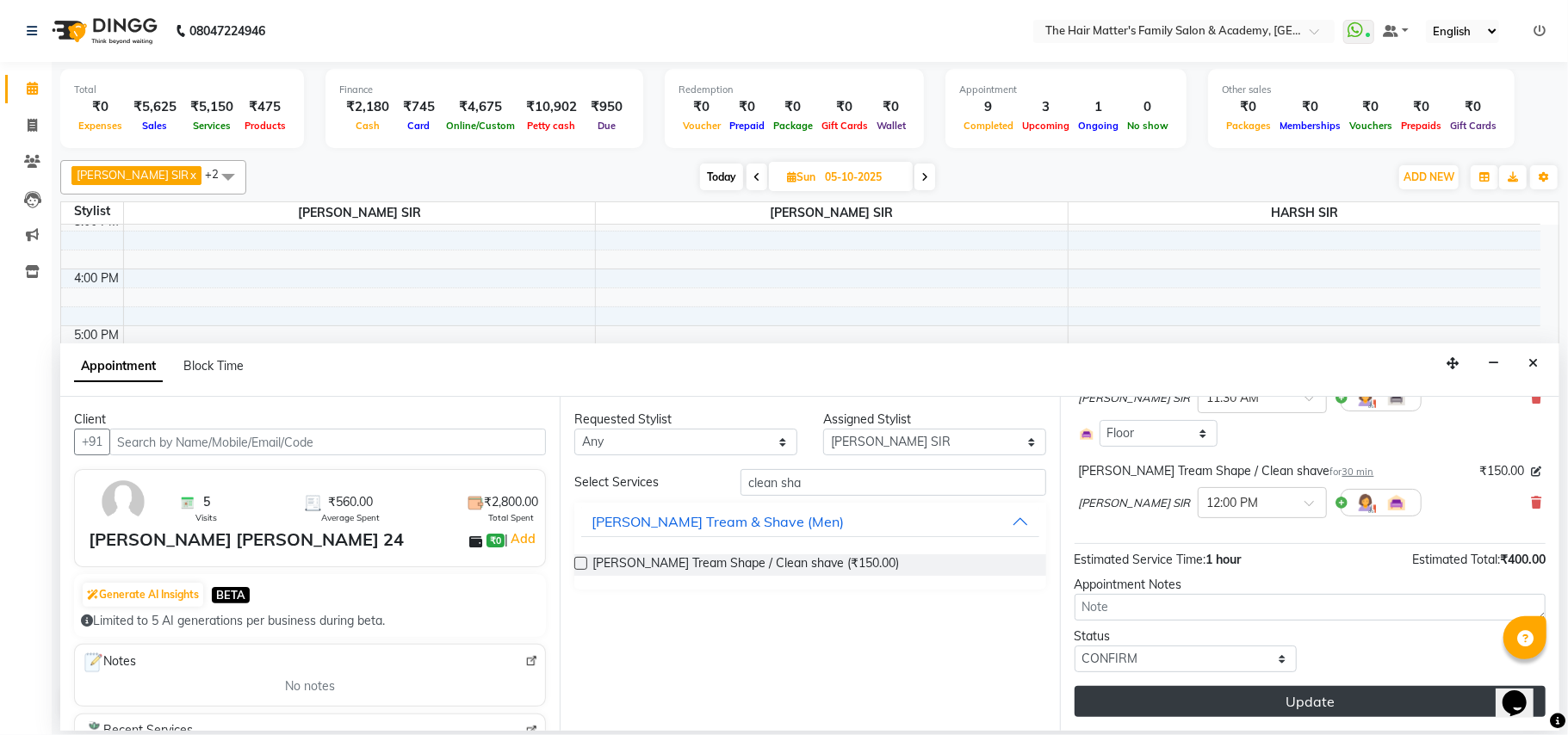
click at [1303, 690] on button "Update" at bounding box center [1310, 702] width 471 height 31
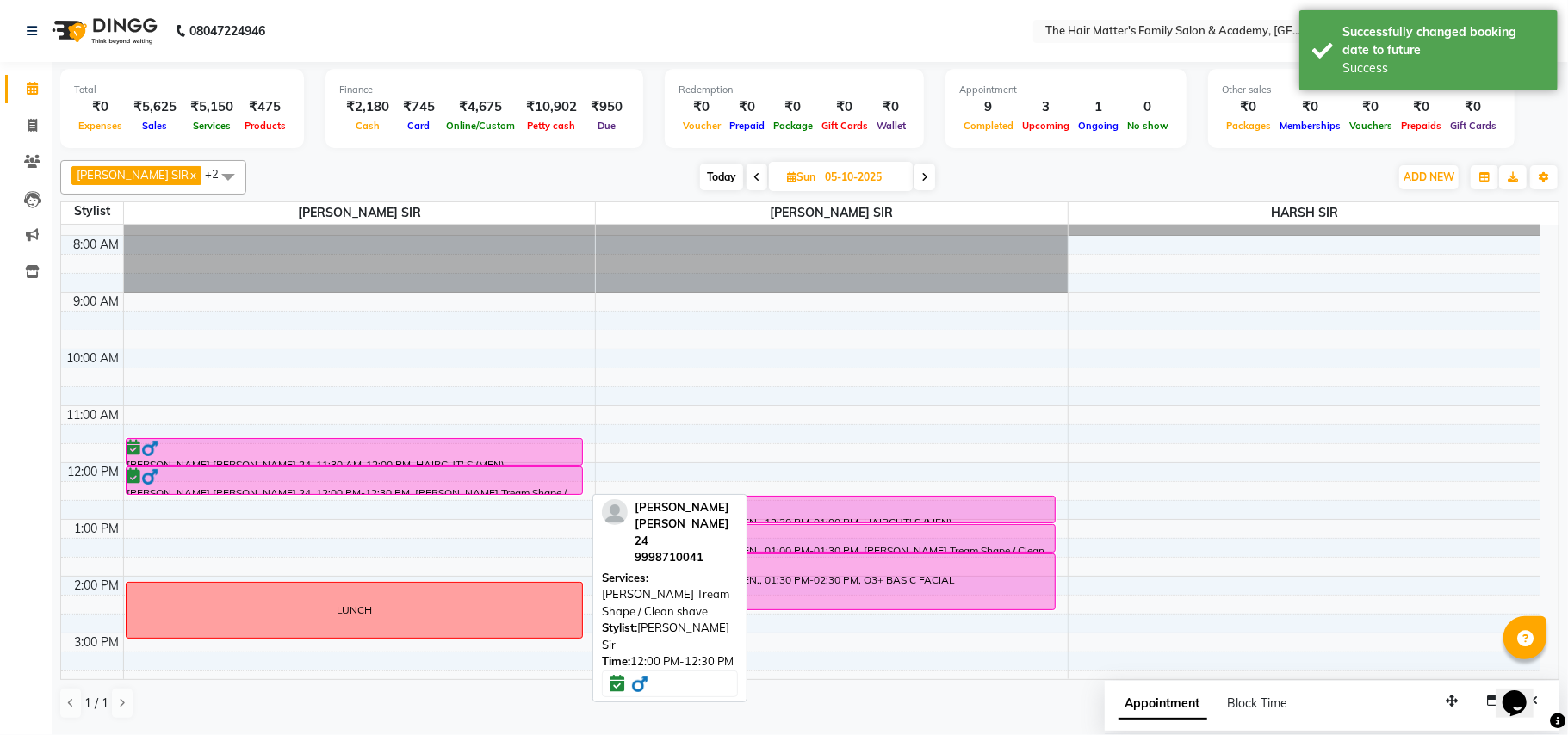
scroll to position [0, 0]
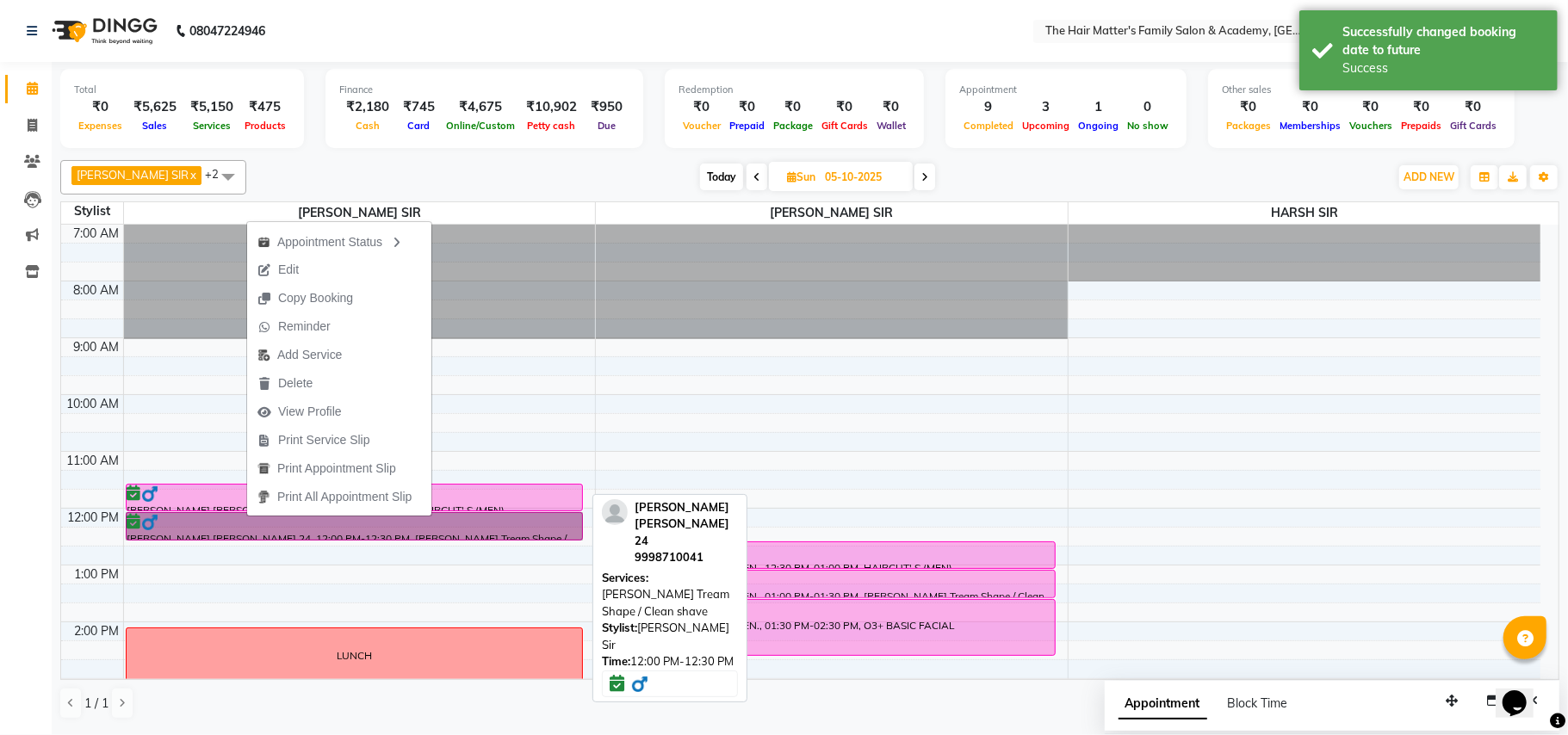
click at [221, 517] on link "AYUSH SIR GUPTA 24, 12:00 PM-12:30 PM, Beard Tream Shape / Clean shave" at bounding box center [355, 526] width 458 height 29
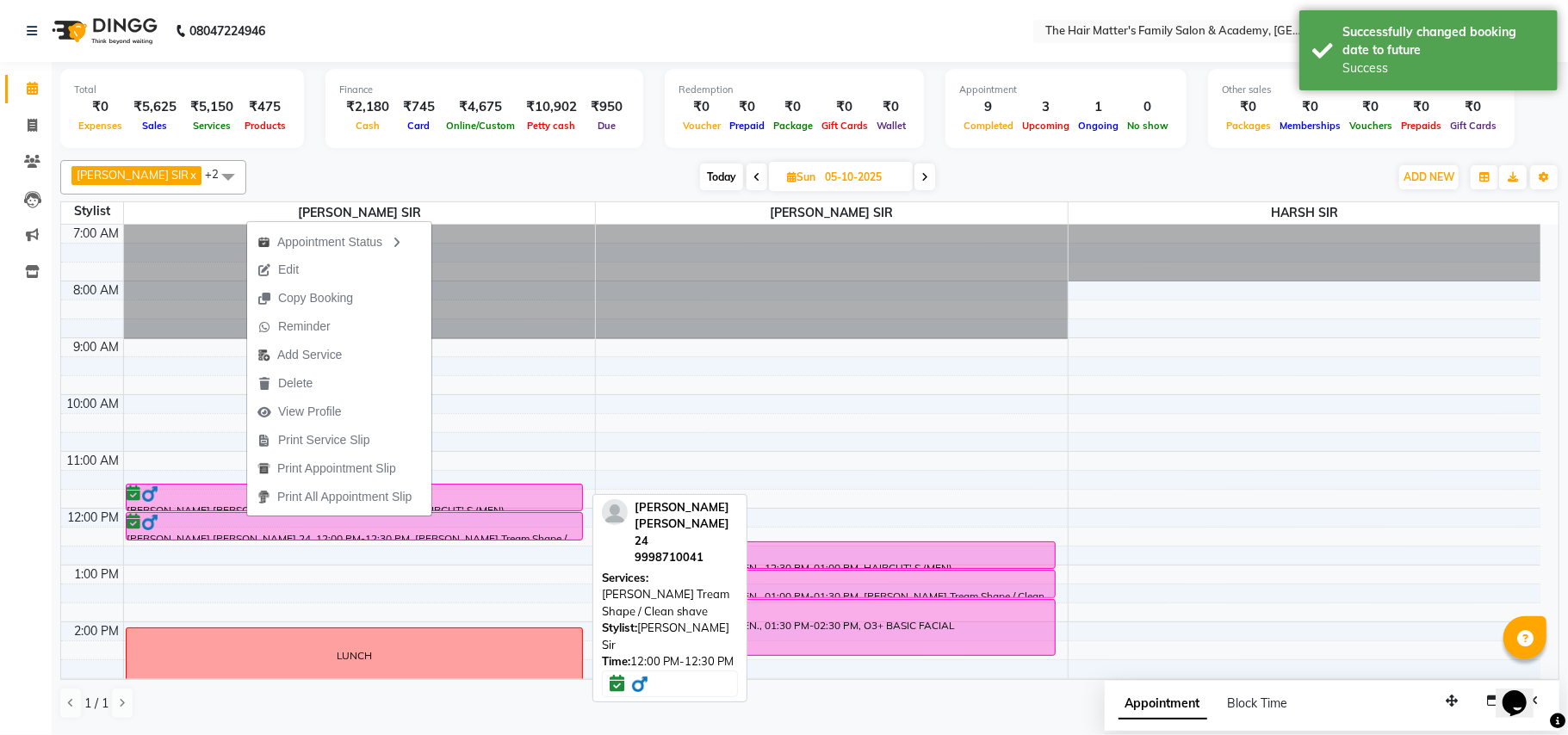
select select "6"
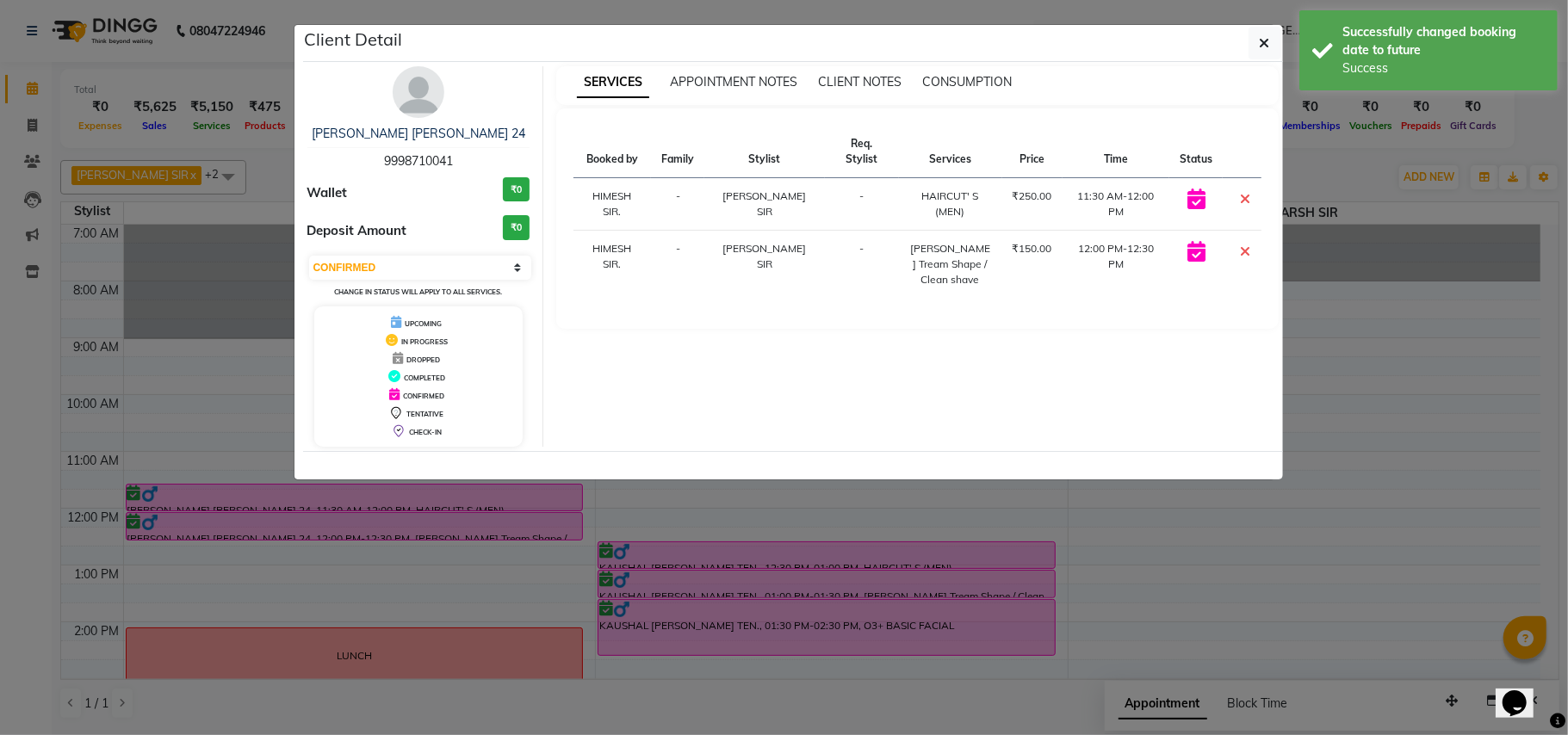
click at [297, 575] on ngb-modal-window "Client Detail AYUSH SIR GUPTA 24 9998710041 Wallet ₹0 Deposit Amount ₹0 Select …" at bounding box center [784, 367] width 1568 height 735
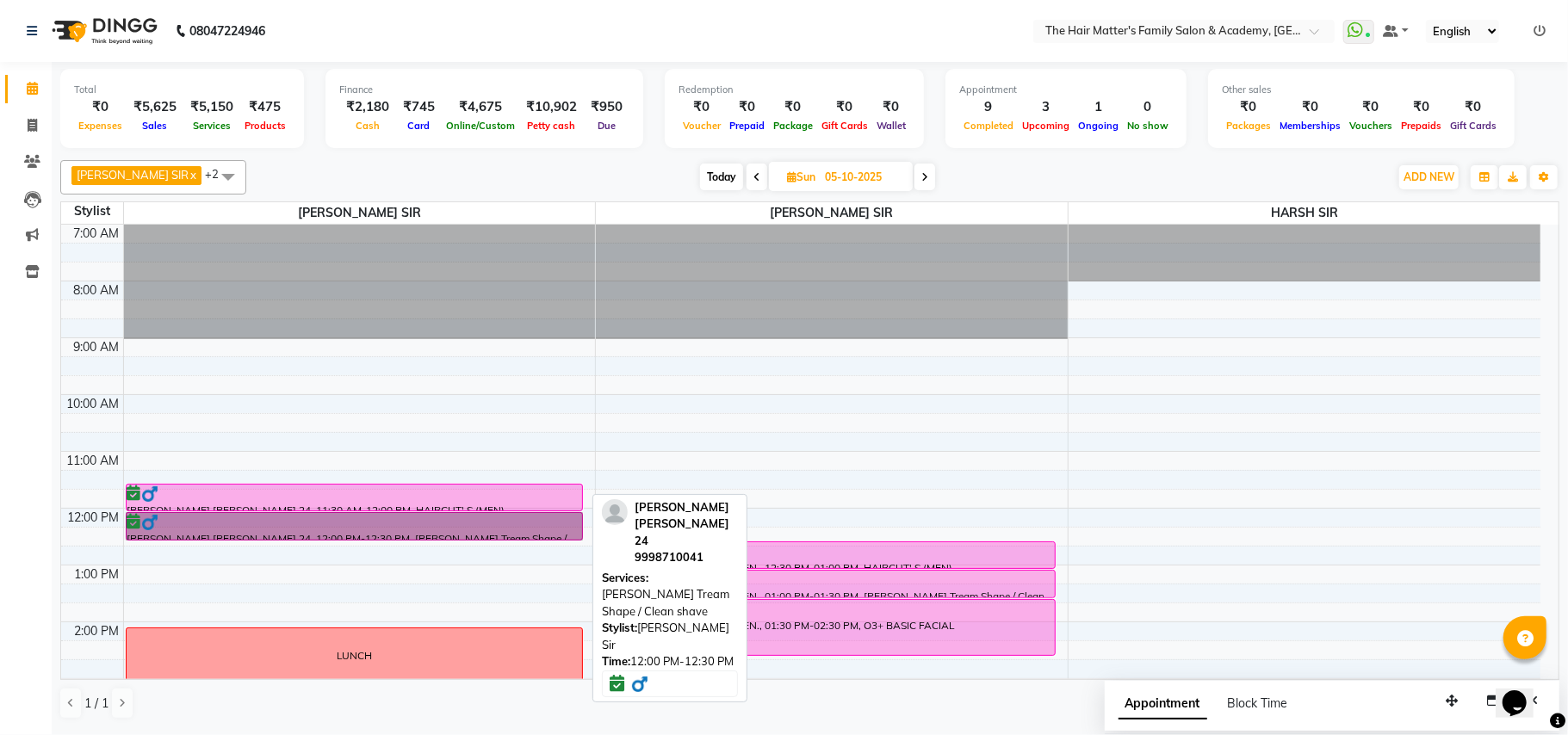
click at [325, 517] on link "AYUSH SIR GUPTA 24, 12:00 PM-12:30 PM, Beard Tream Shape / Clean shave" at bounding box center [355, 526] width 458 height 29
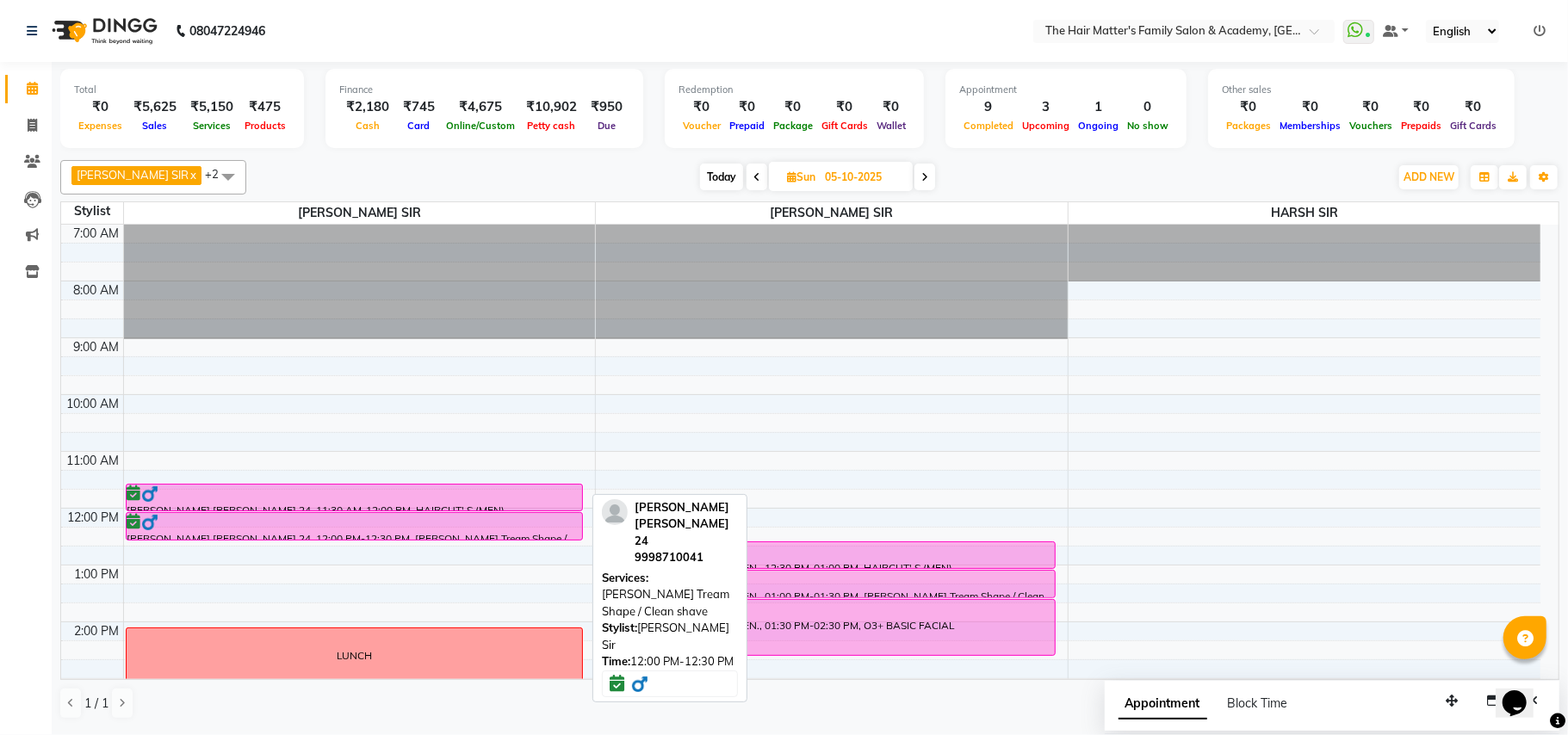
select select "6"
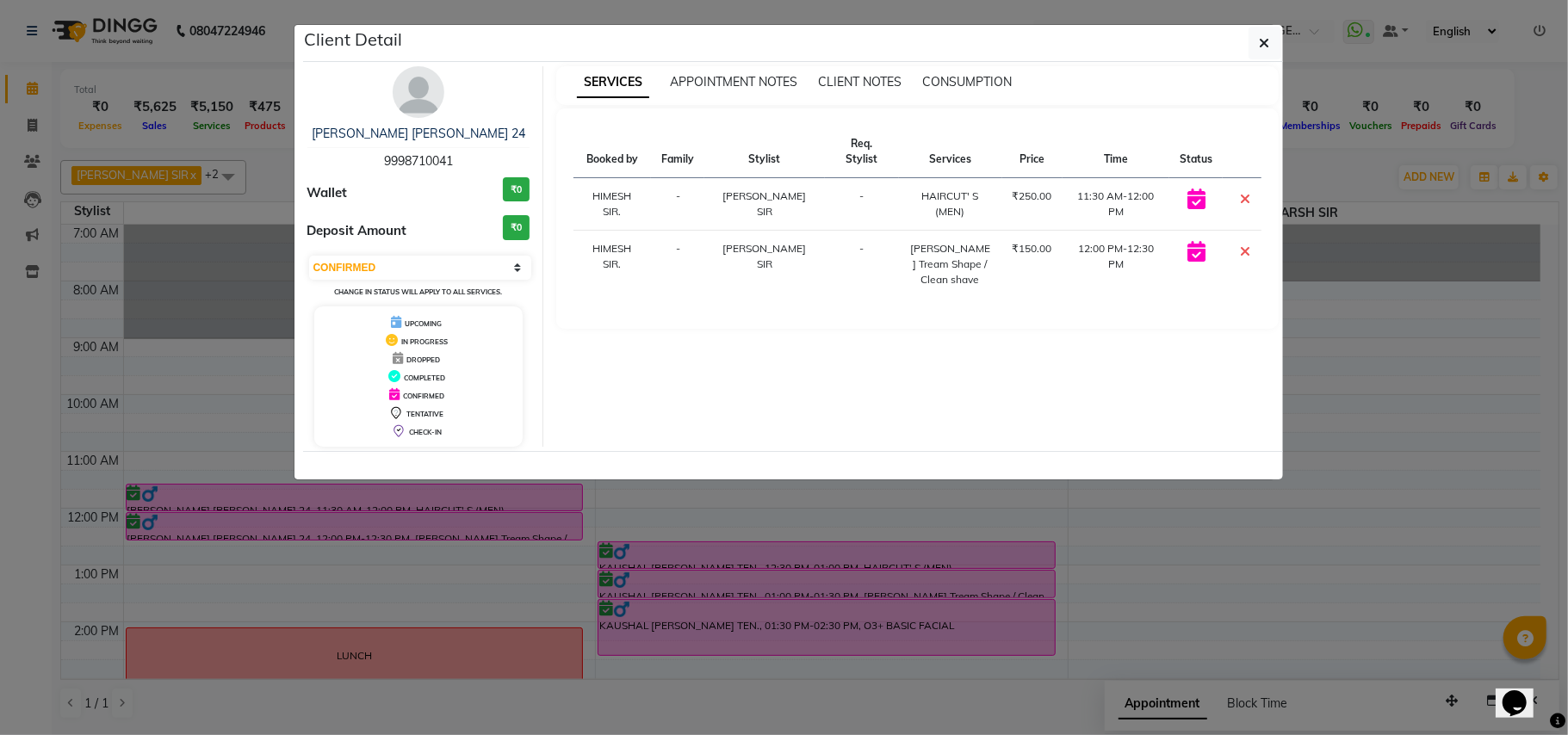
click at [0, 383] on ngb-modal-window "Client Detail AYUSH SIR GUPTA 24 9998710041 Wallet ₹0 Deposit Amount ₹0 Select …" at bounding box center [784, 367] width 1568 height 735
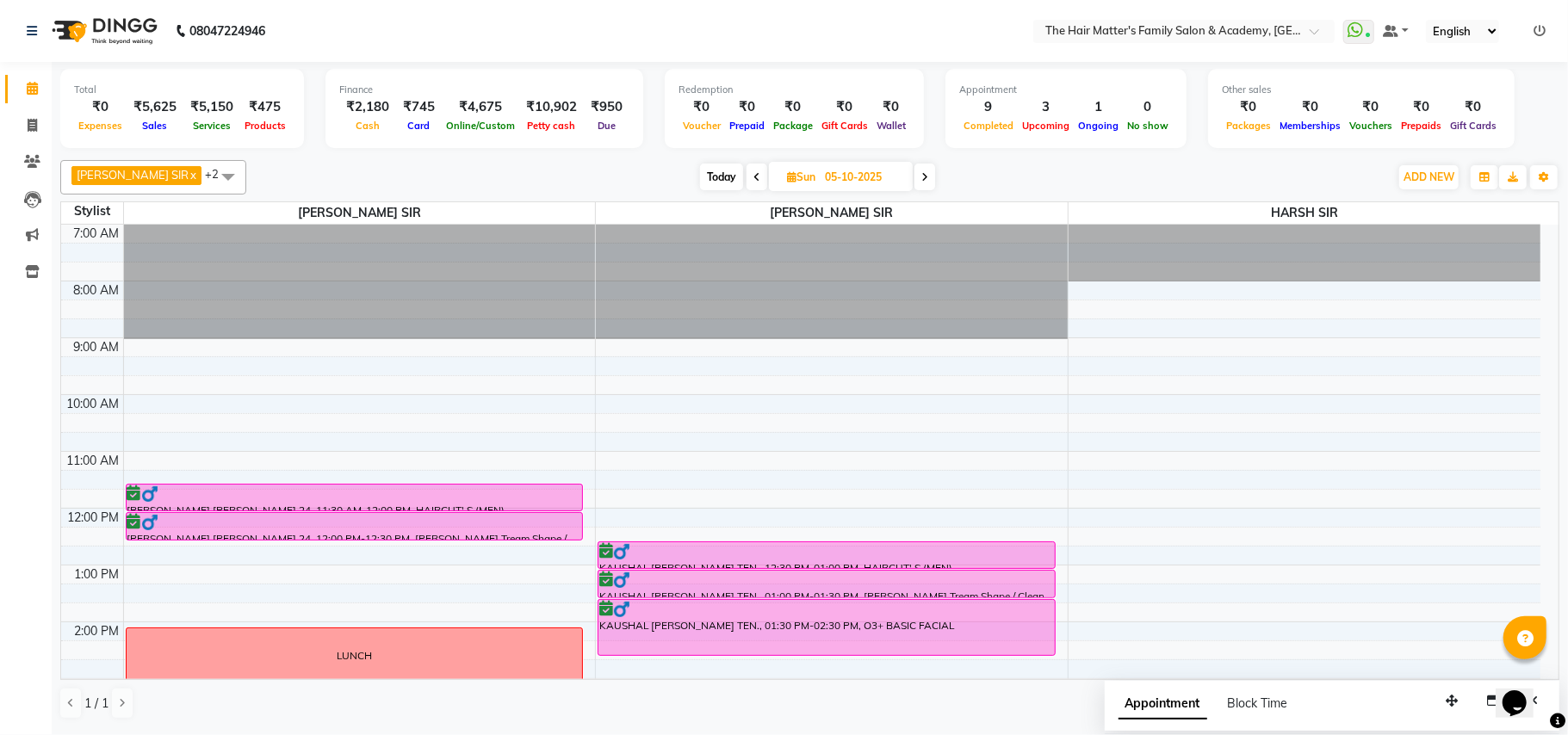
click at [707, 174] on span "Today" at bounding box center [721, 177] width 43 height 27
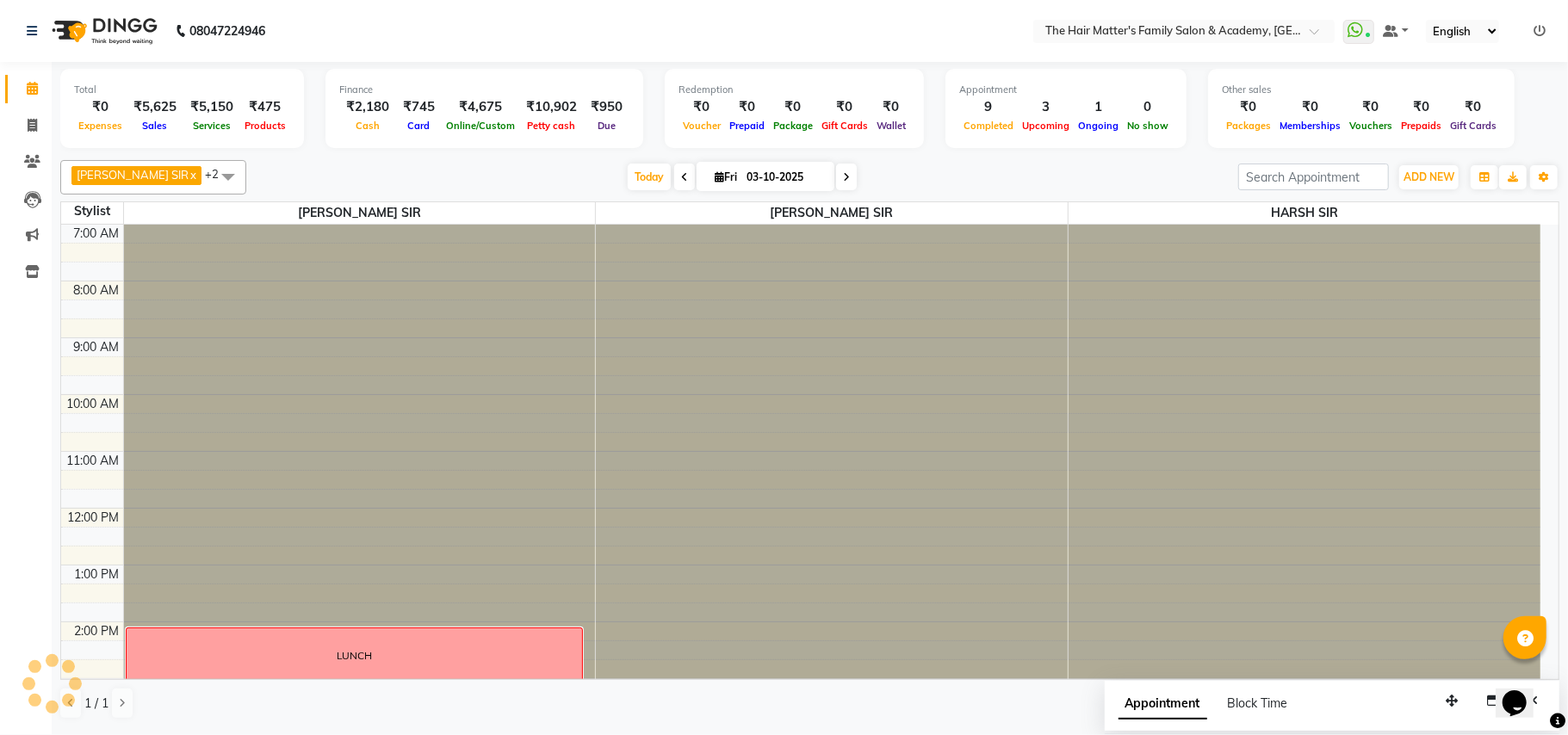
scroll to position [467, 0]
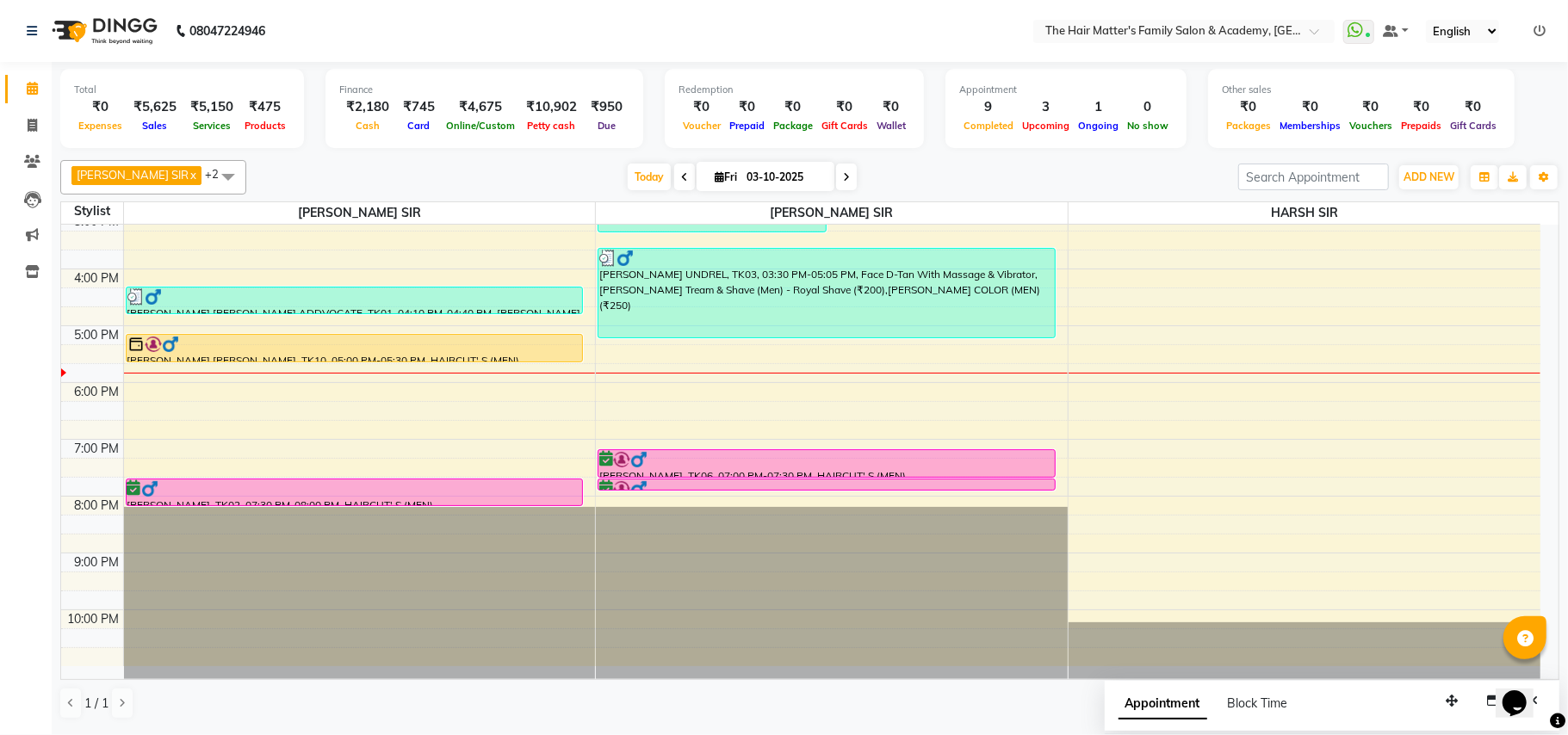
click at [843, 181] on icon at bounding box center [845, 177] width 7 height 10
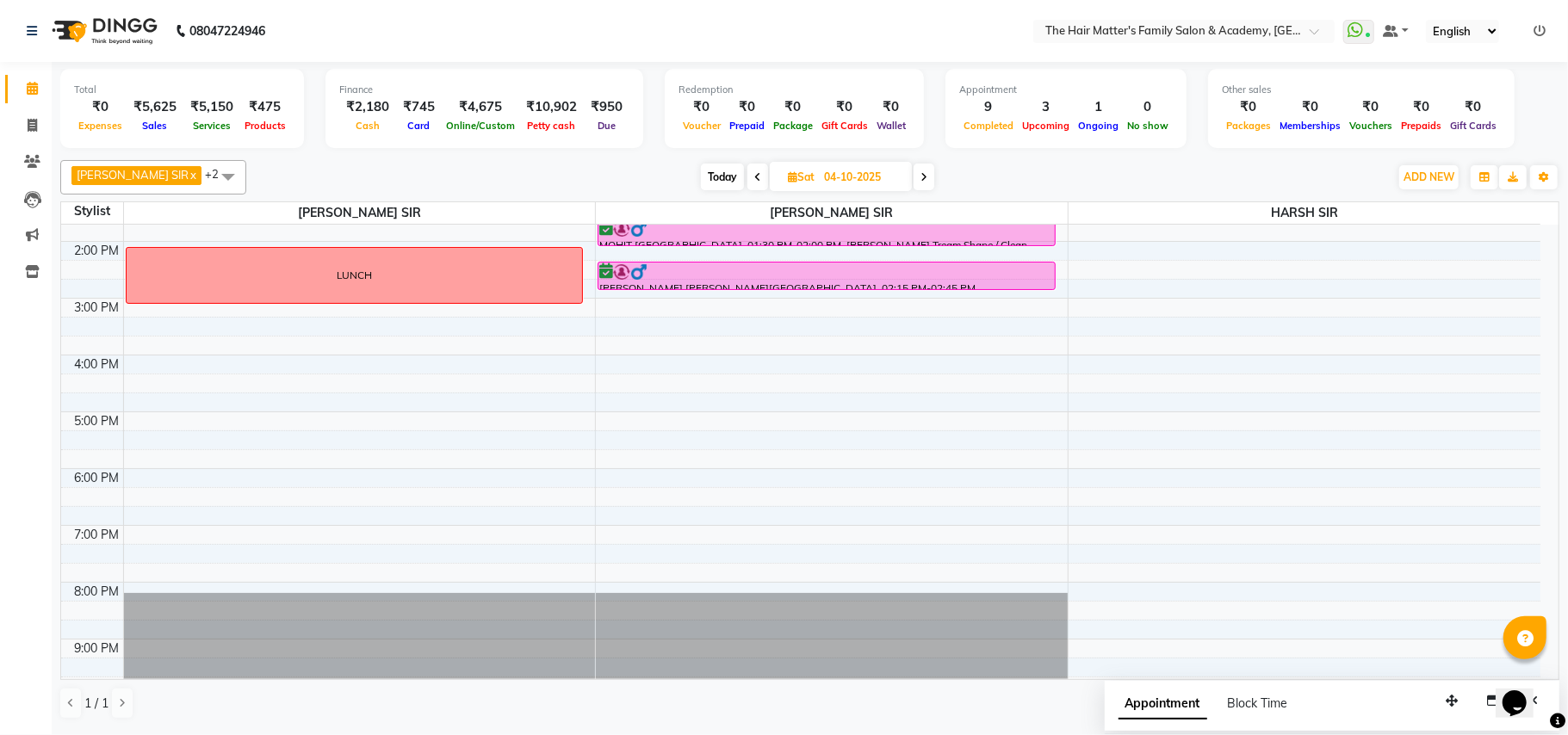
scroll to position [382, 0]
click at [703, 174] on span "Today" at bounding box center [722, 177] width 43 height 27
type input "03-10-2025"
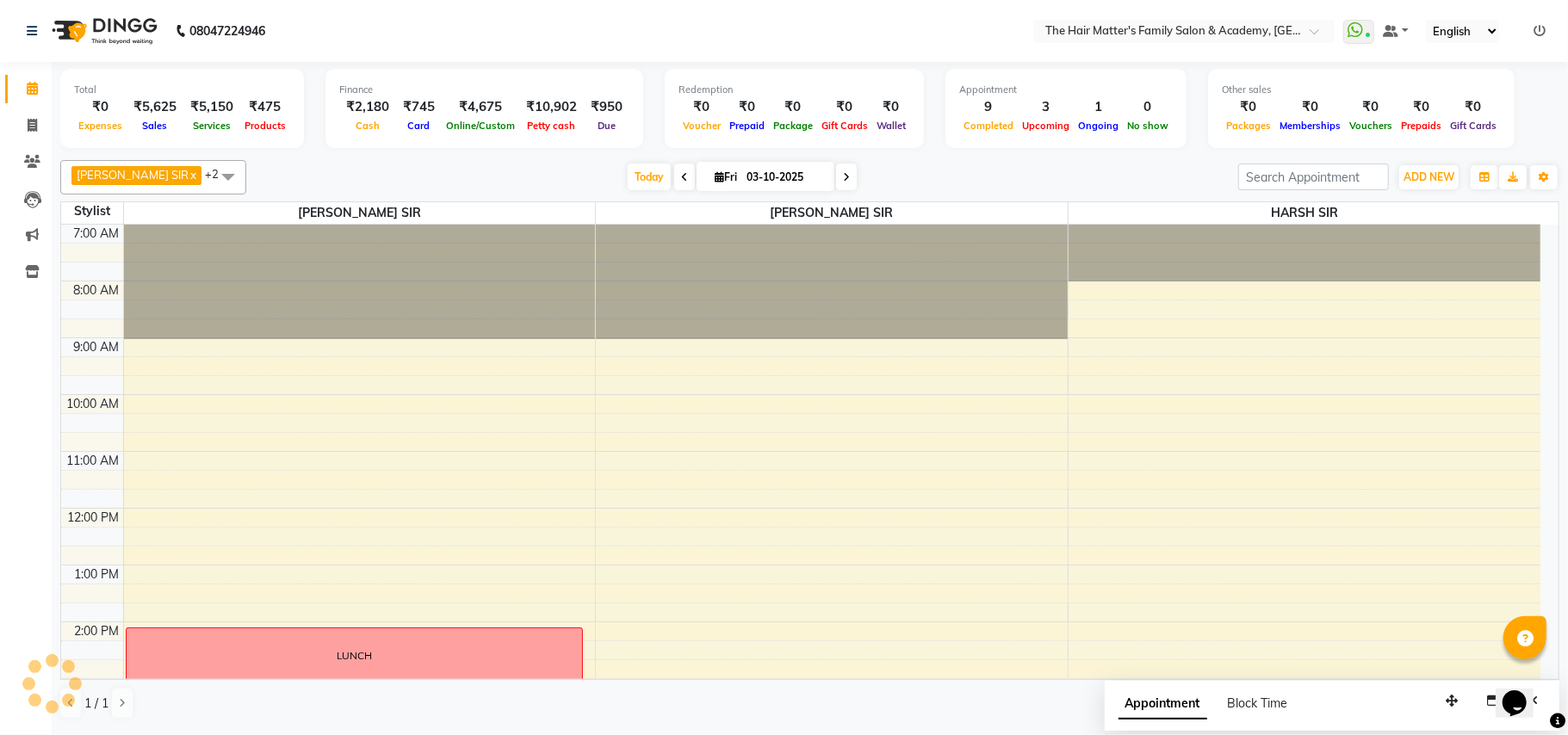
scroll to position [467, 0]
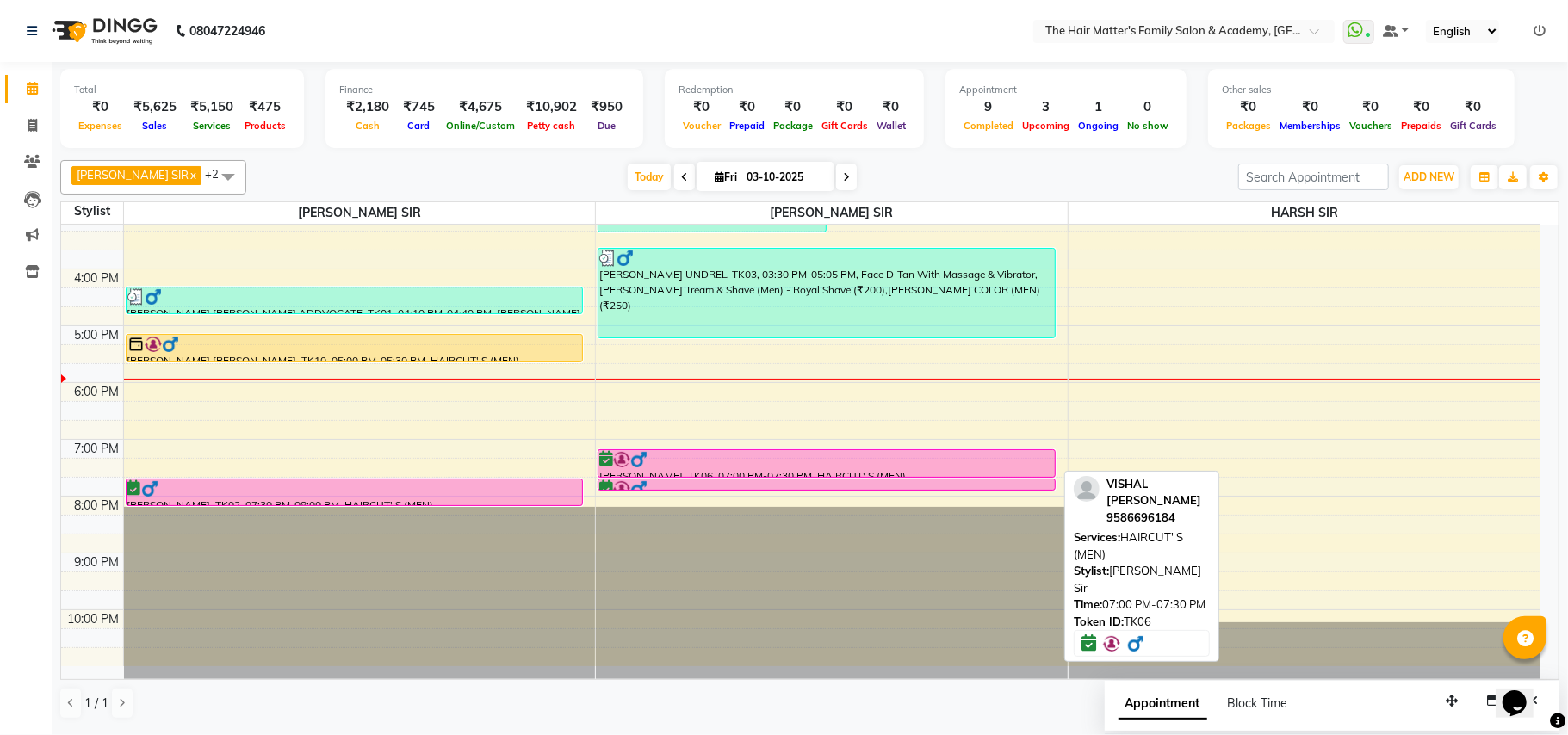
click at [777, 462] on div at bounding box center [826, 459] width 455 height 17
select select "6"
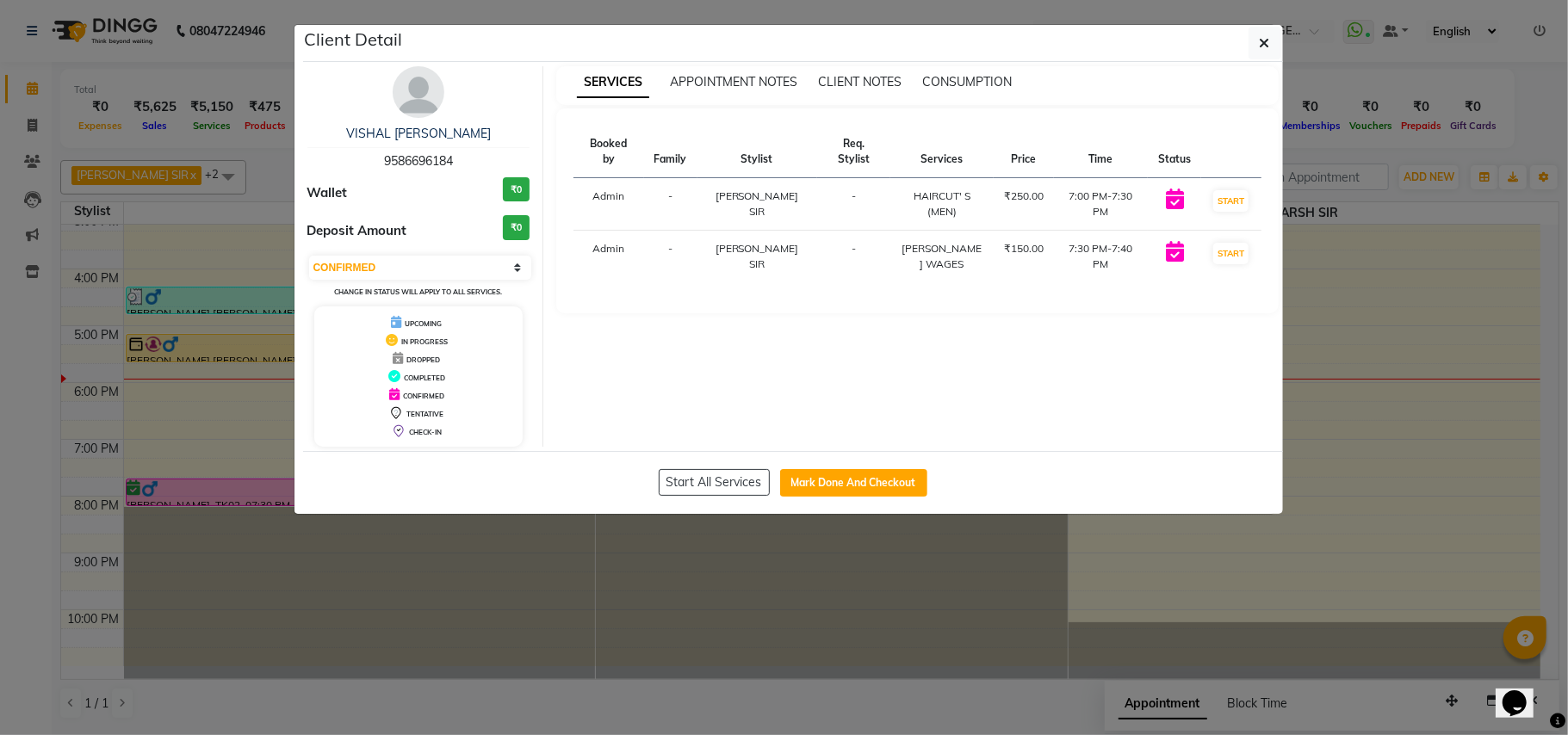
click at [432, 249] on div "VISHAL SIR RAI 9586696184 Wallet ₹0 Deposit Amount ₹0 Select IN SERVICE CONFIRM…" at bounding box center [419, 256] width 250 height 380
click at [431, 274] on select "Select IN SERVICE CONFIRMED TENTATIVE CHECK IN MARK DONE DROPPED UPCOMING" at bounding box center [420, 267] width 223 height 24
drag, startPoint x: 681, startPoint y: 284, endPoint x: 741, endPoint y: 263, distance: 63.6
click at [681, 284] on div "Booked by Family Stylist Req. Stylist Services Price Time Status Admin - MAYANK…" at bounding box center [917, 211] width 723 height 205
click at [1271, 56] on button "button" at bounding box center [1265, 43] width 32 height 32
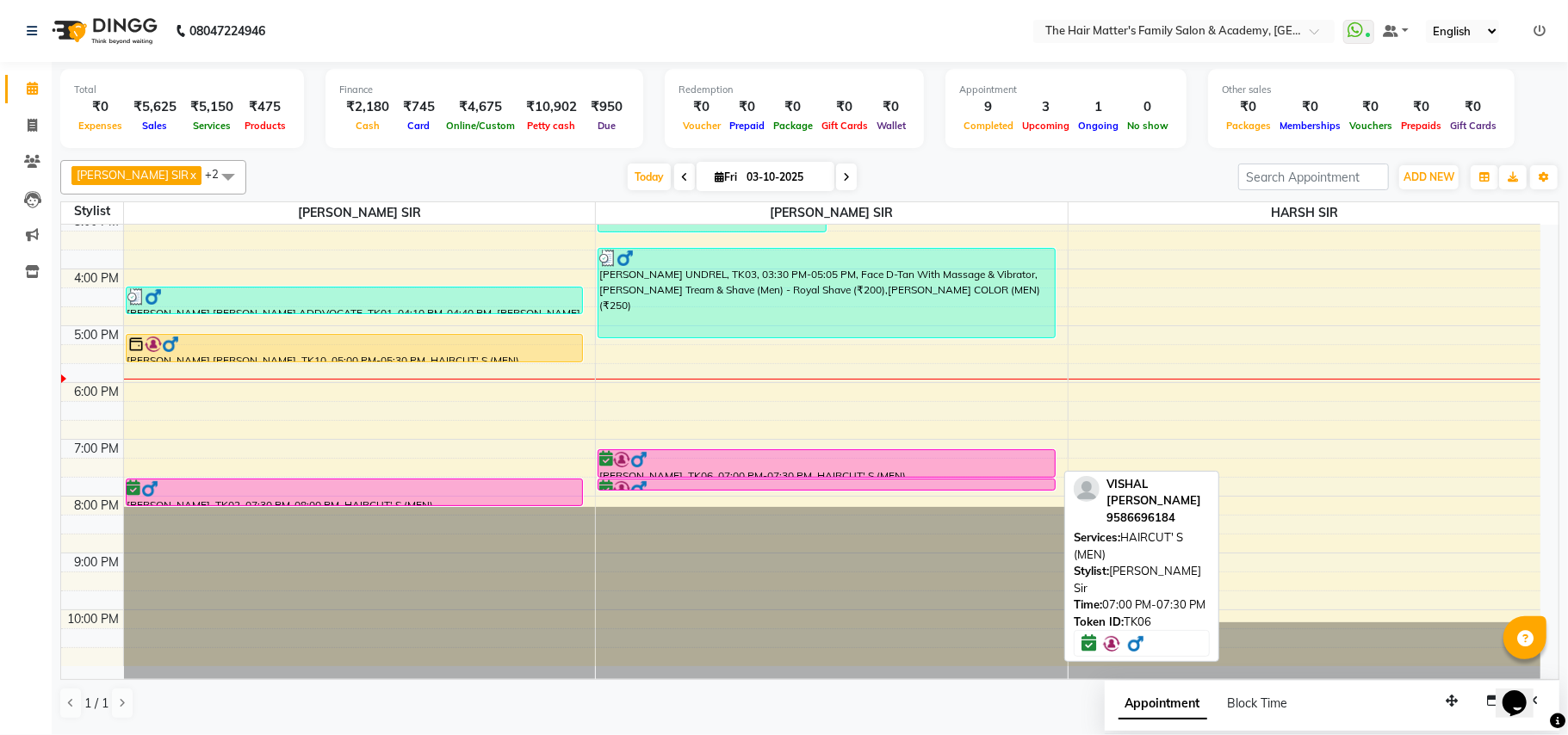
click at [707, 459] on div at bounding box center [826, 459] width 455 height 17
select select "6"
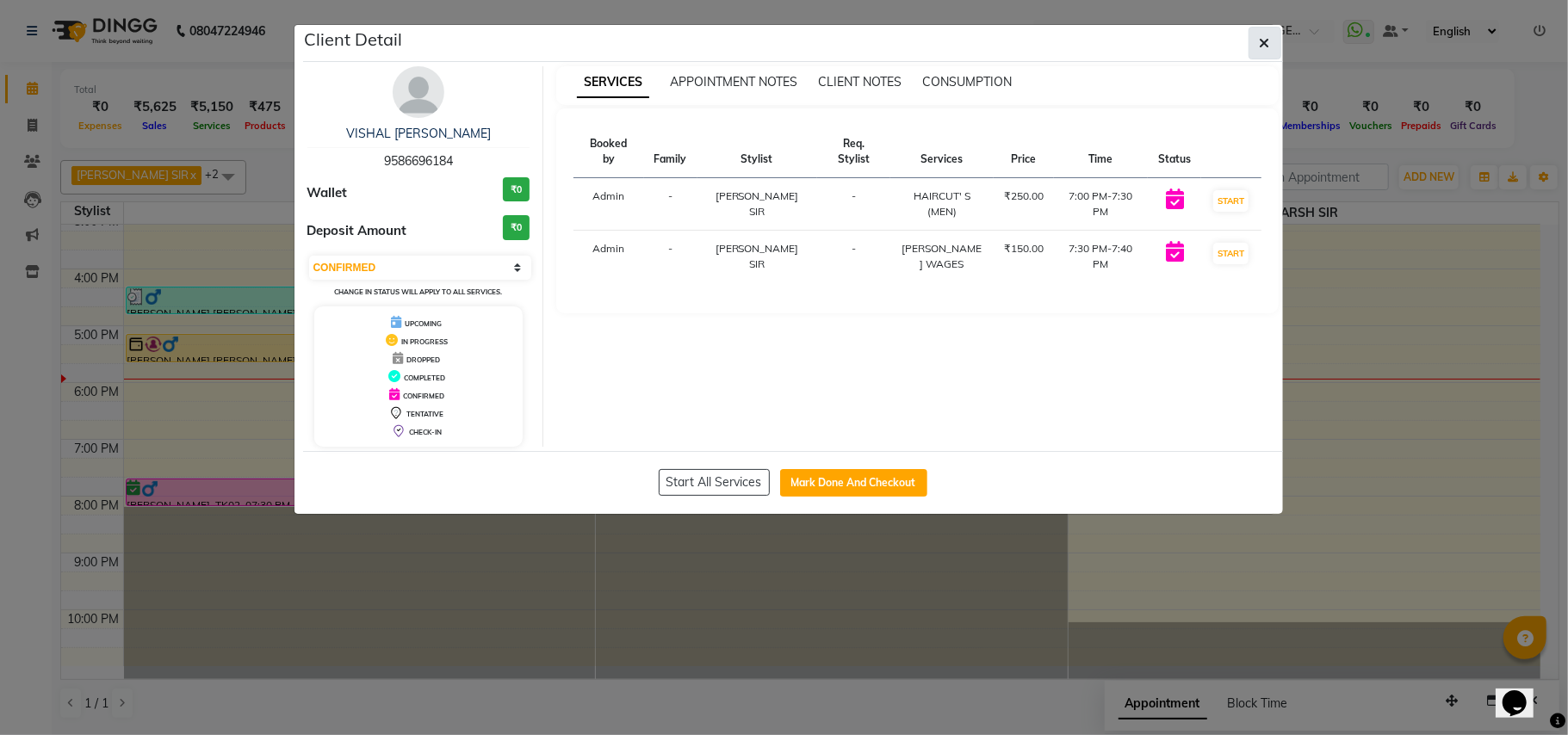
click at [1275, 38] on button "button" at bounding box center [1265, 43] width 32 height 32
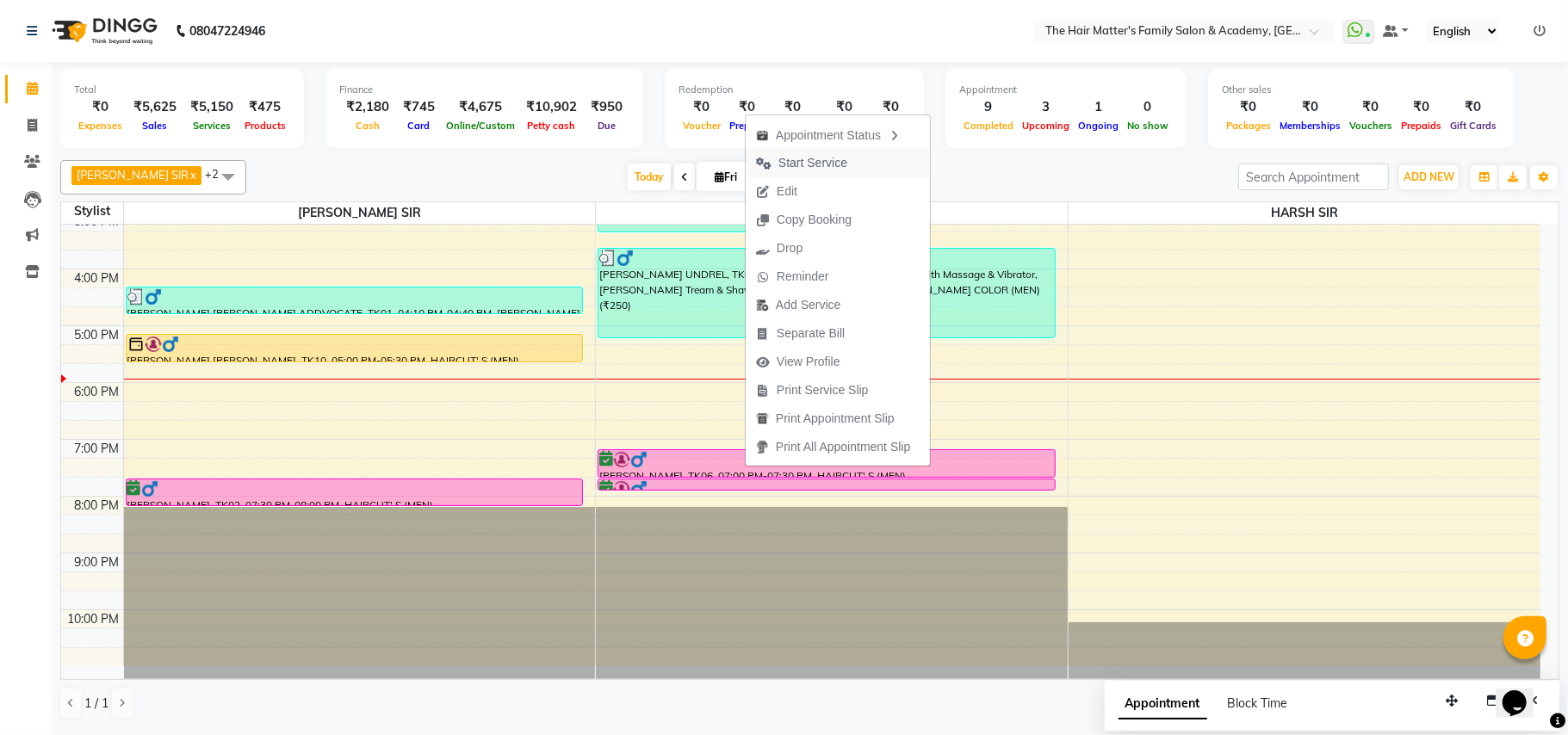
click at [834, 175] on span "Start Service" at bounding box center [801, 163] width 112 height 29
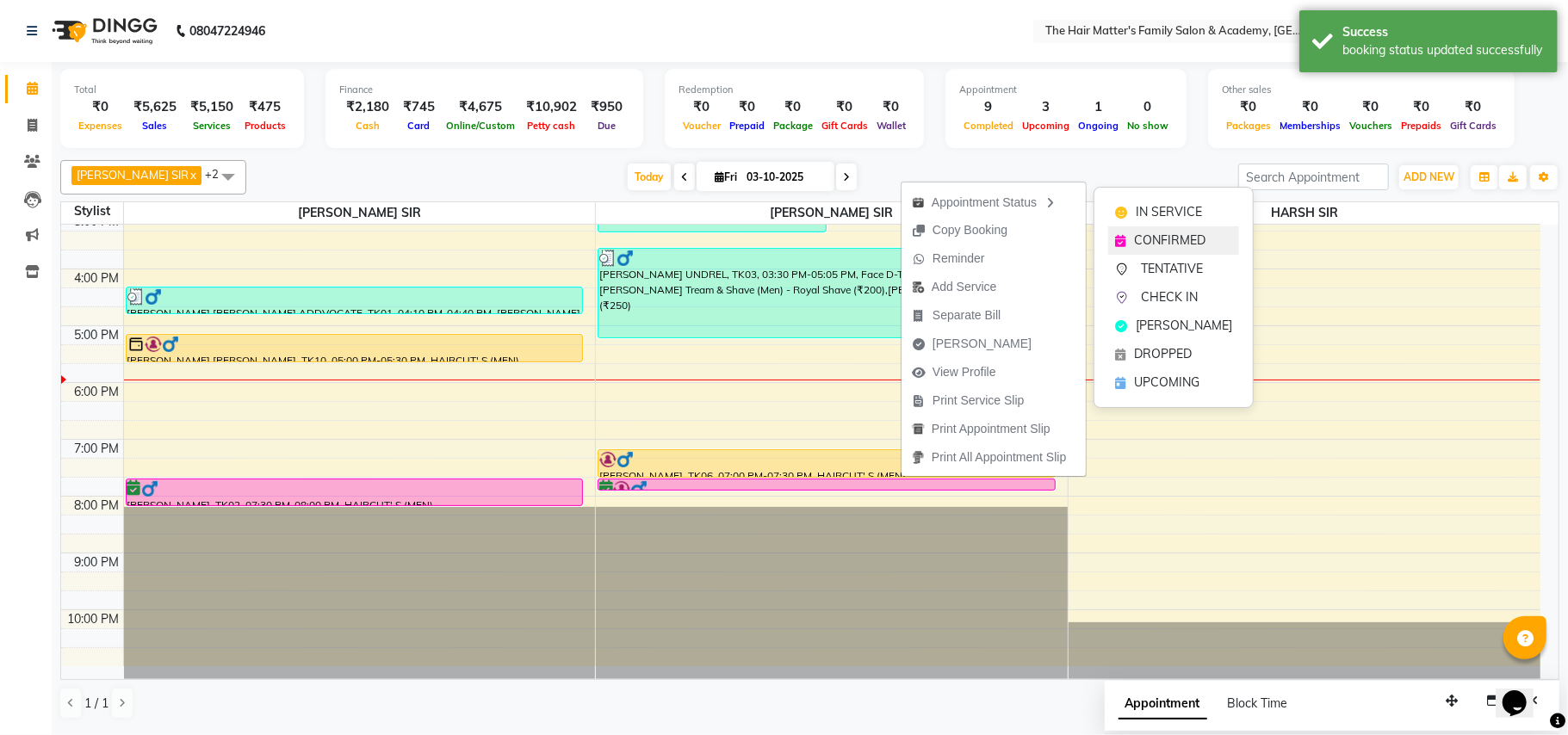
click at [1151, 235] on span "CONFIRMED" at bounding box center [1169, 240] width 71 height 18
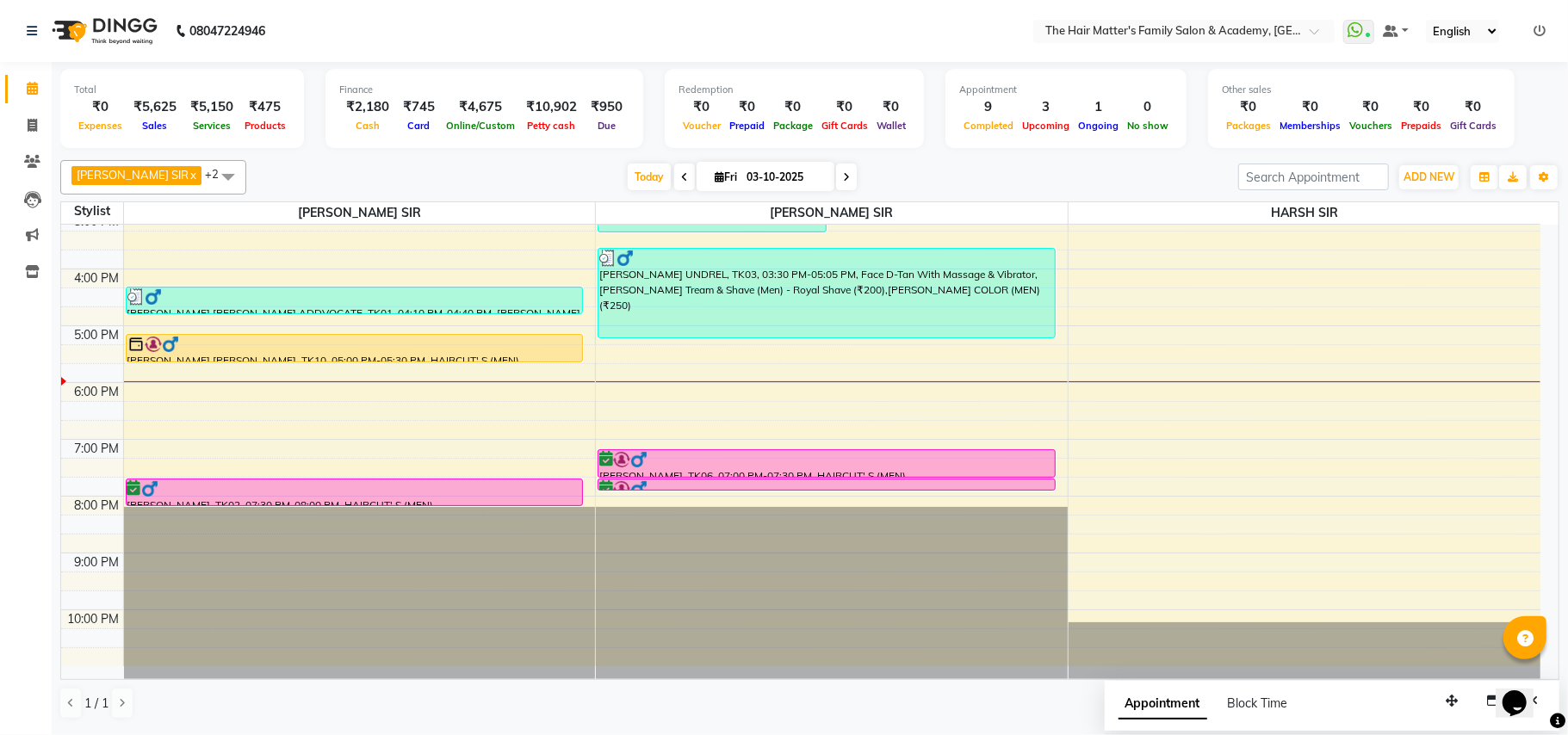
click at [836, 170] on span at bounding box center [846, 177] width 21 height 27
type input "04-10-2025"
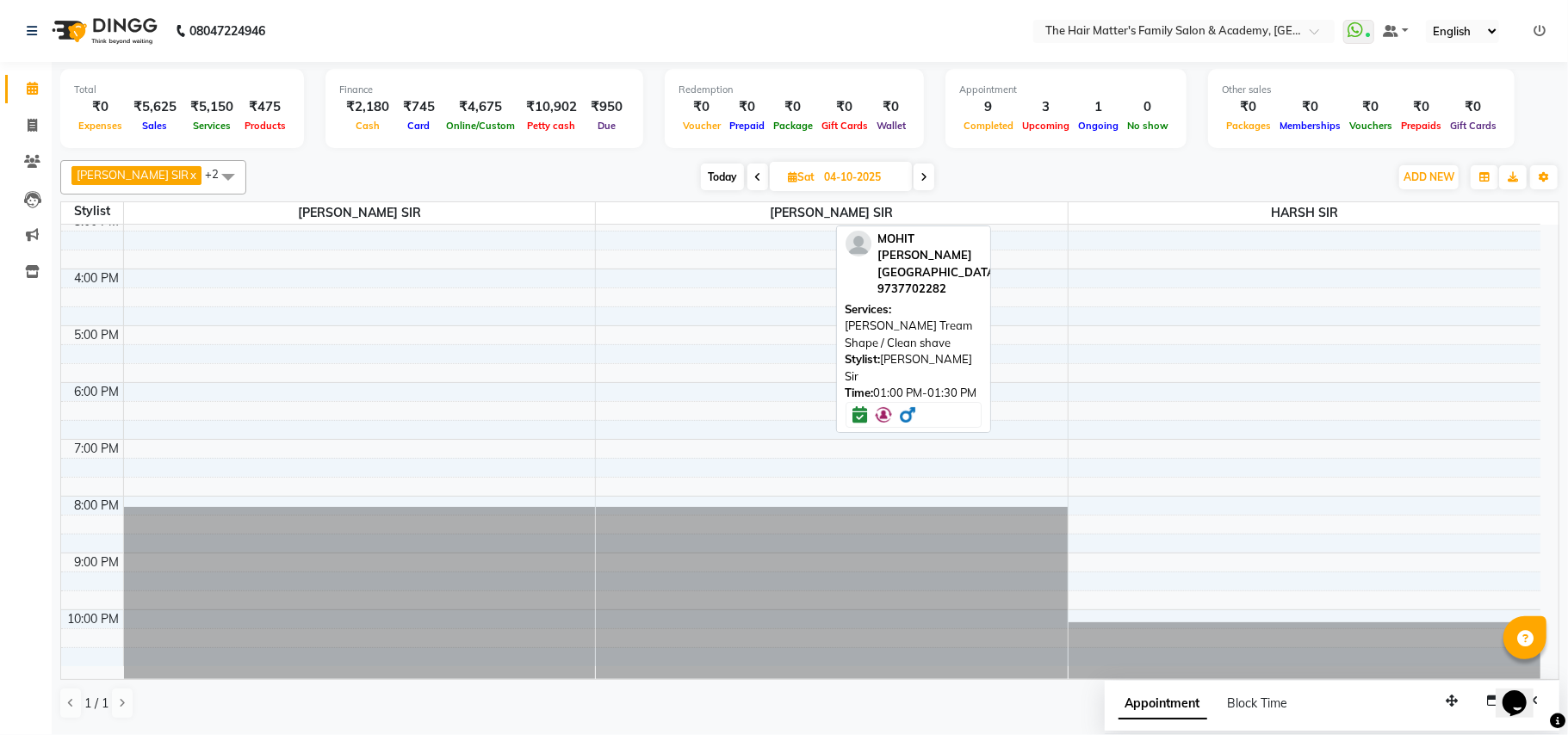
scroll to position [85, 0]
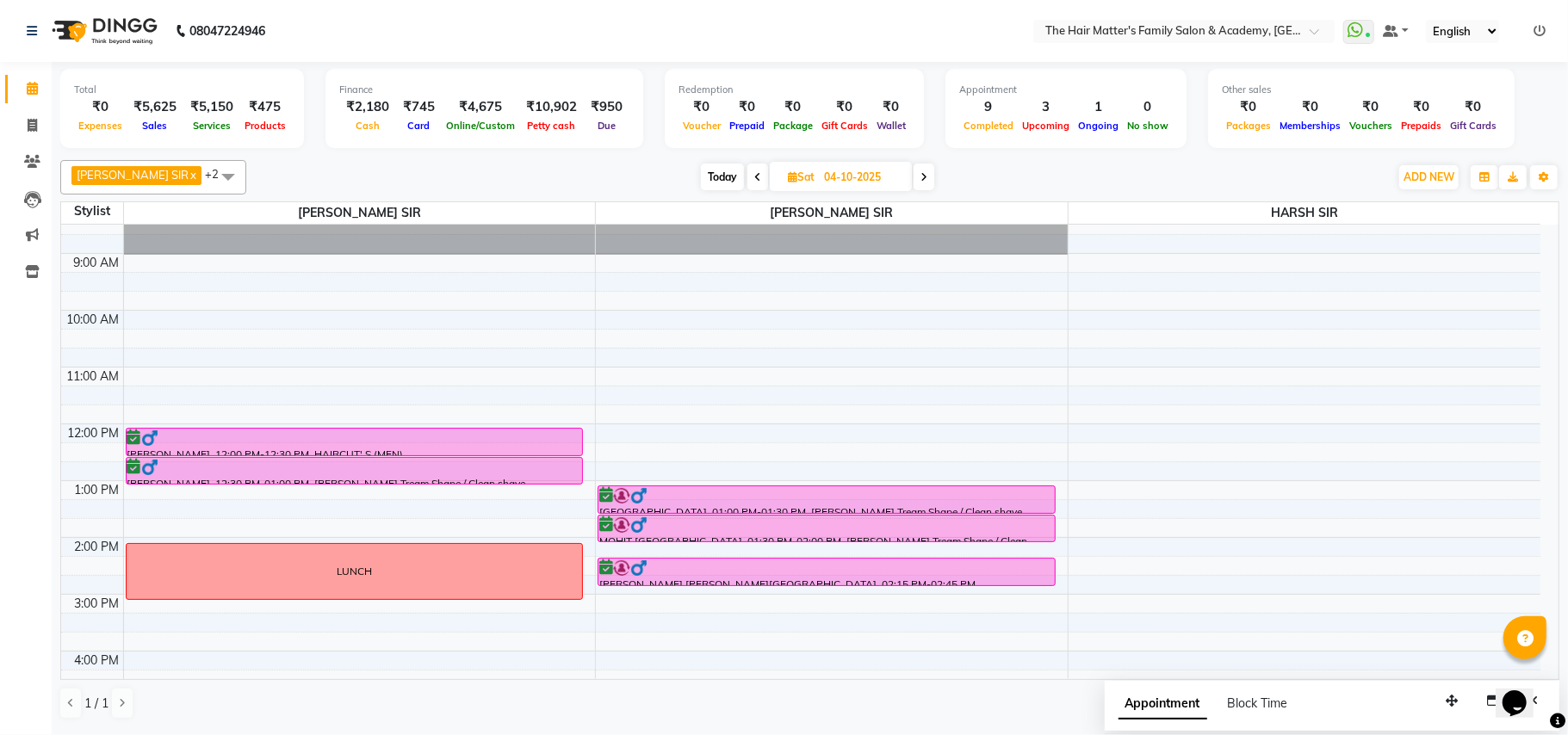
click at [787, 181] on icon at bounding box center [792, 177] width 10 height 11
select select "10"
select select "2025"
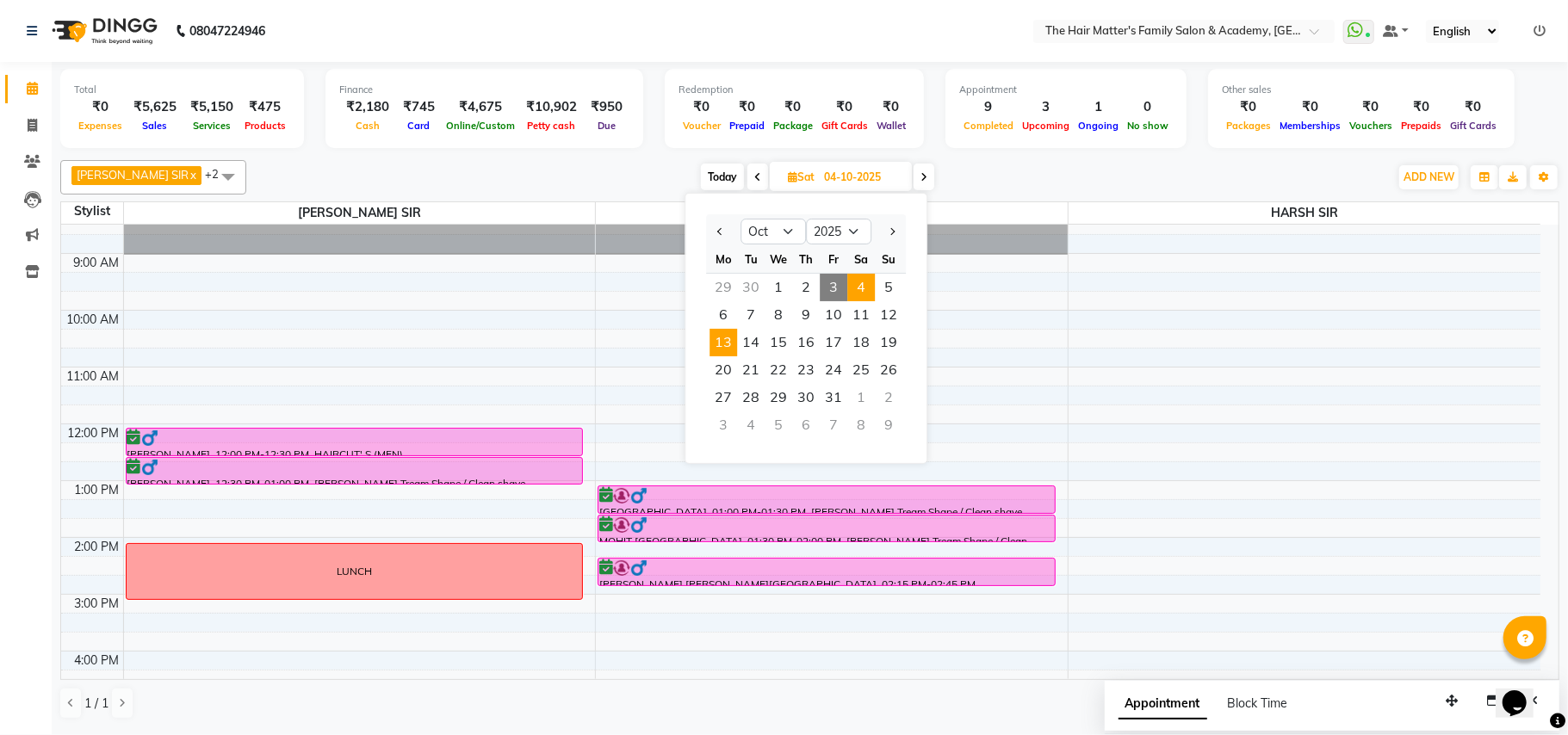
click at [727, 331] on span "13" at bounding box center [723, 342] width 28 height 28
type input "13-10-2025"
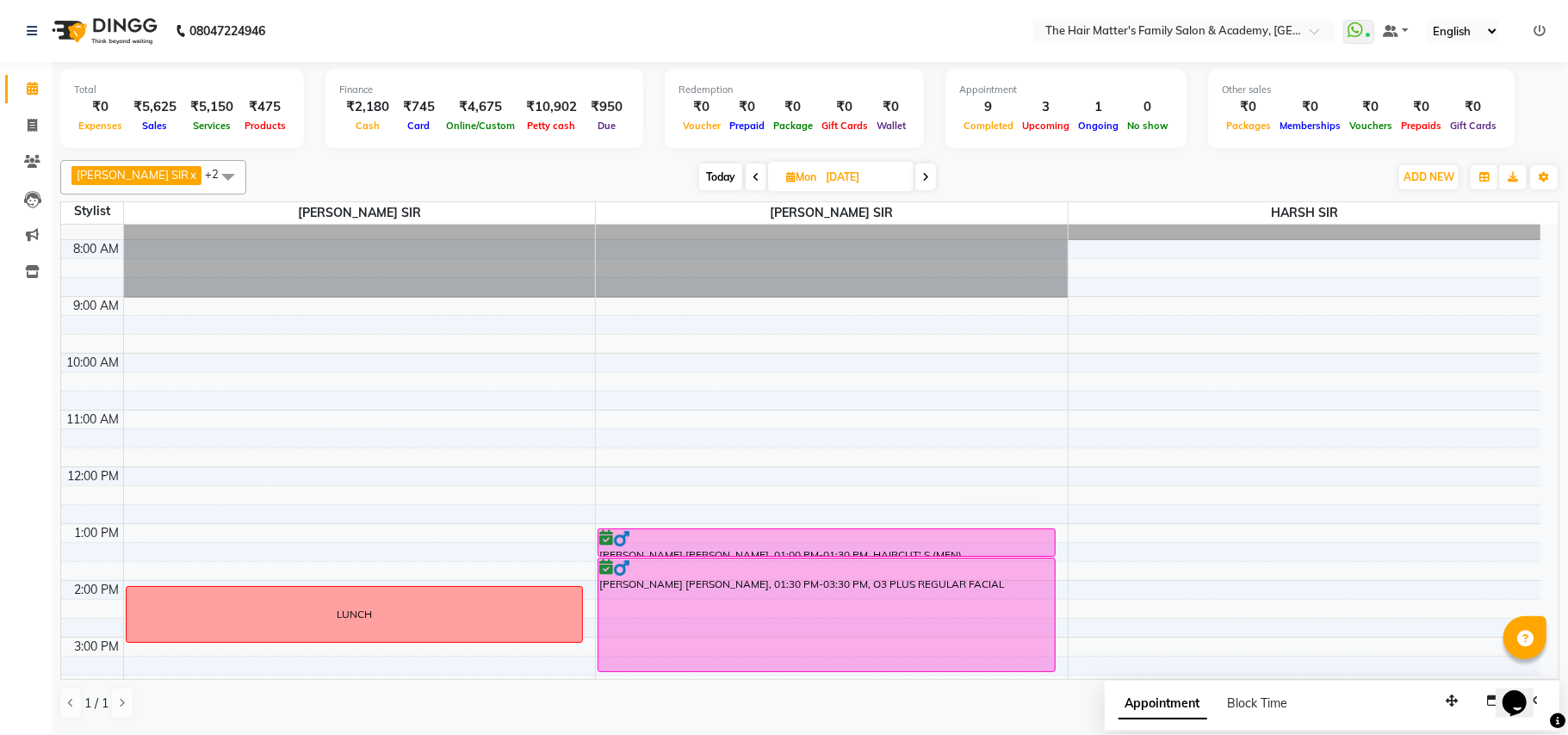
scroll to position [0, 0]
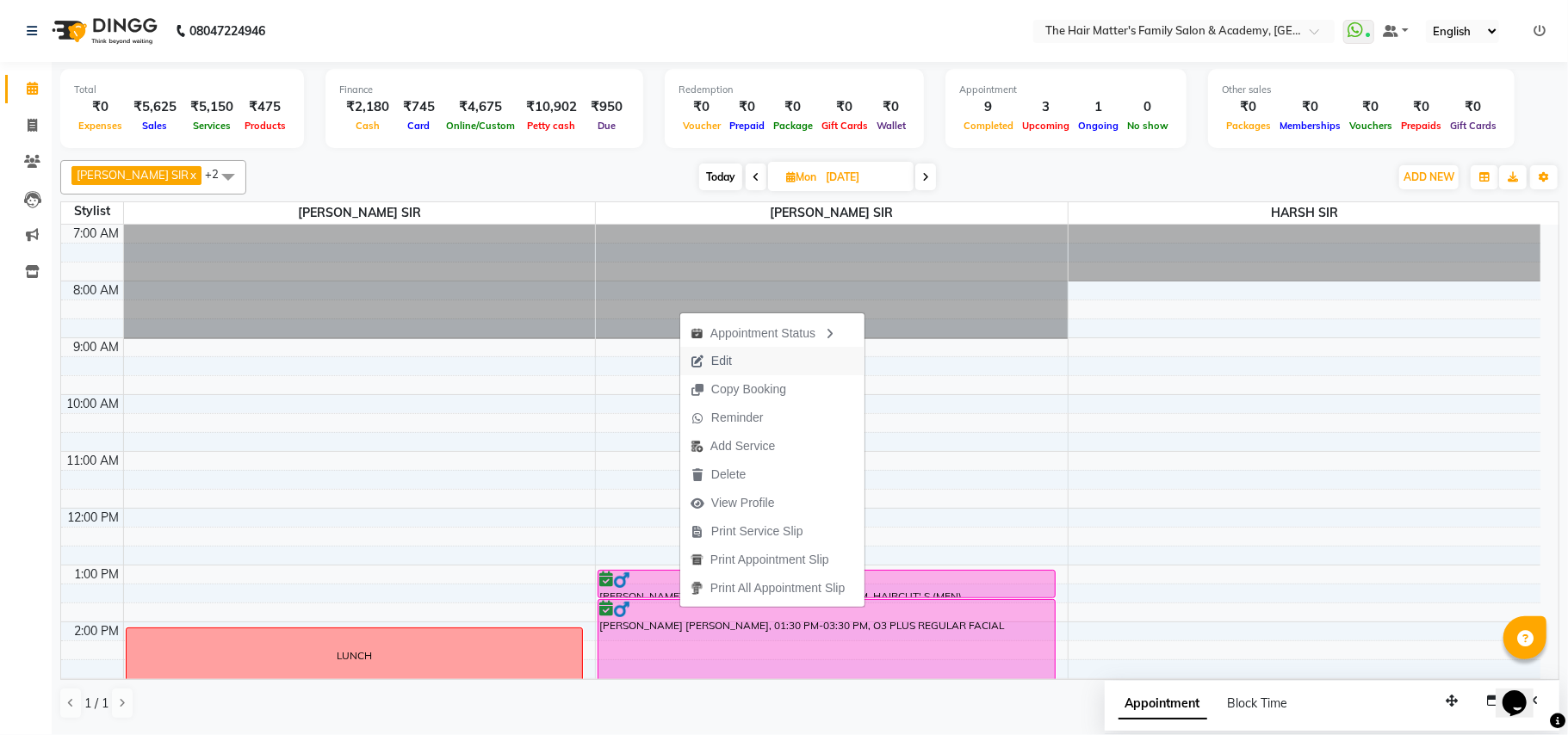
click at [739, 356] on span "Edit" at bounding box center [711, 361] width 62 height 29
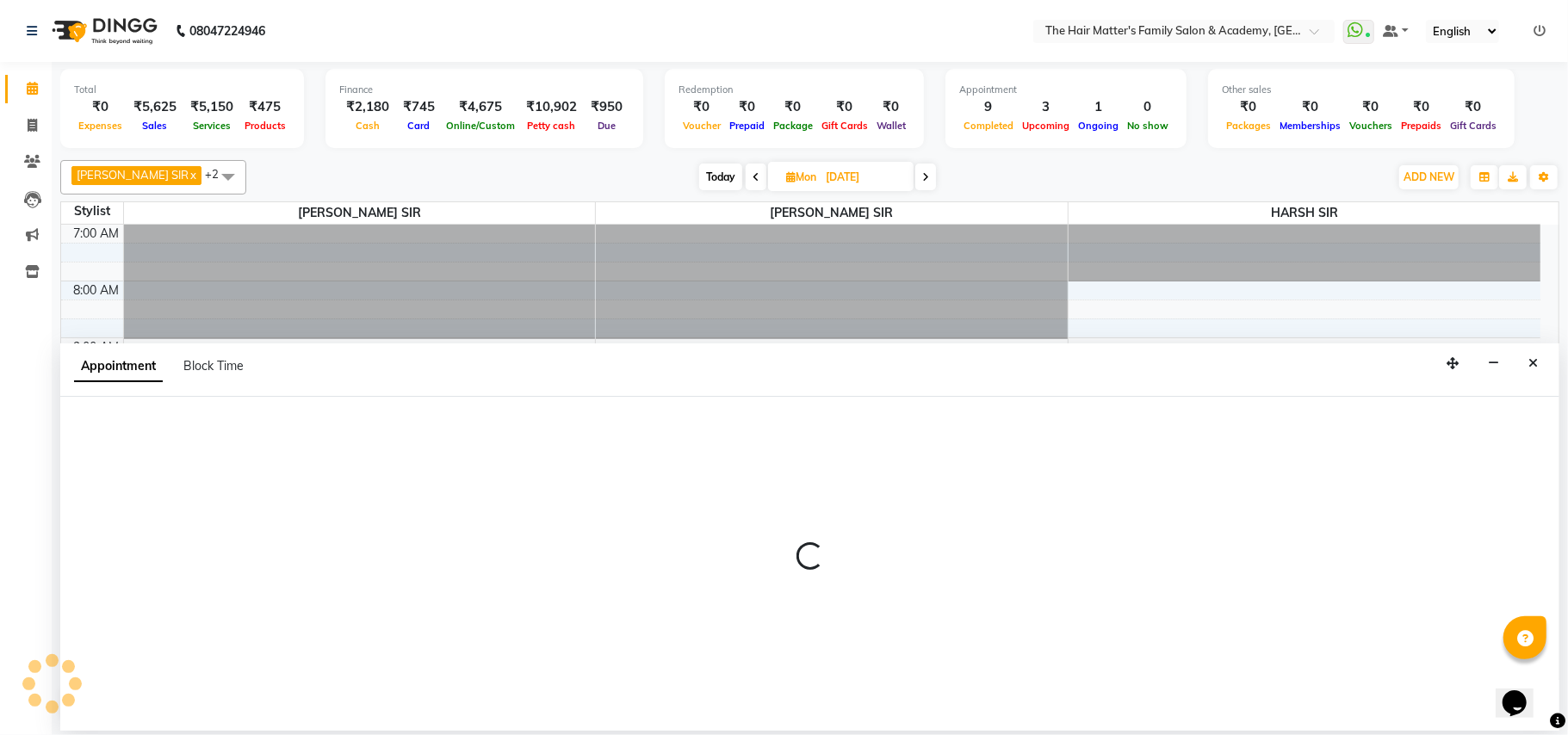
select select "tentative"
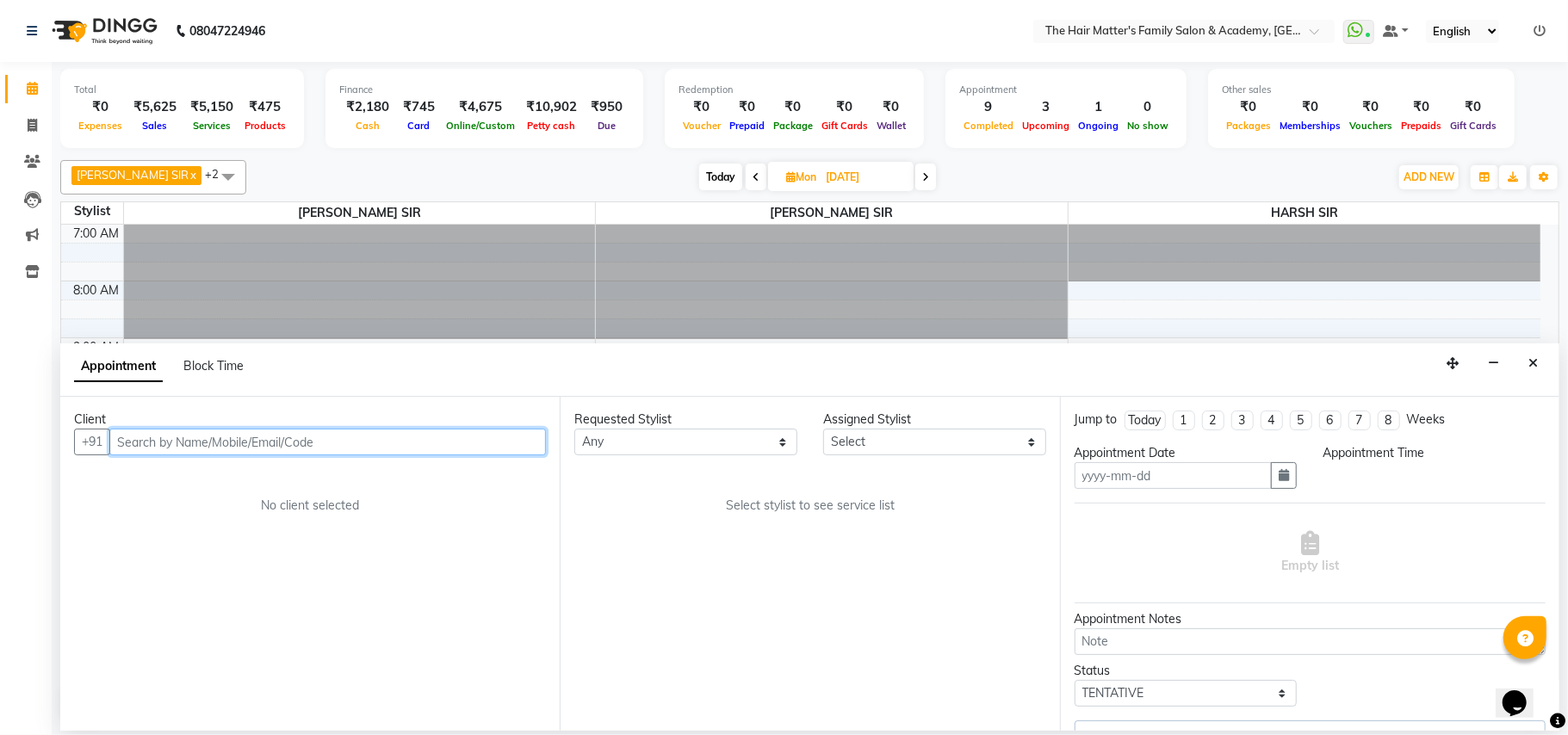
type input "13-10-2025"
select select "confirm booking"
select select "780"
select select "43094"
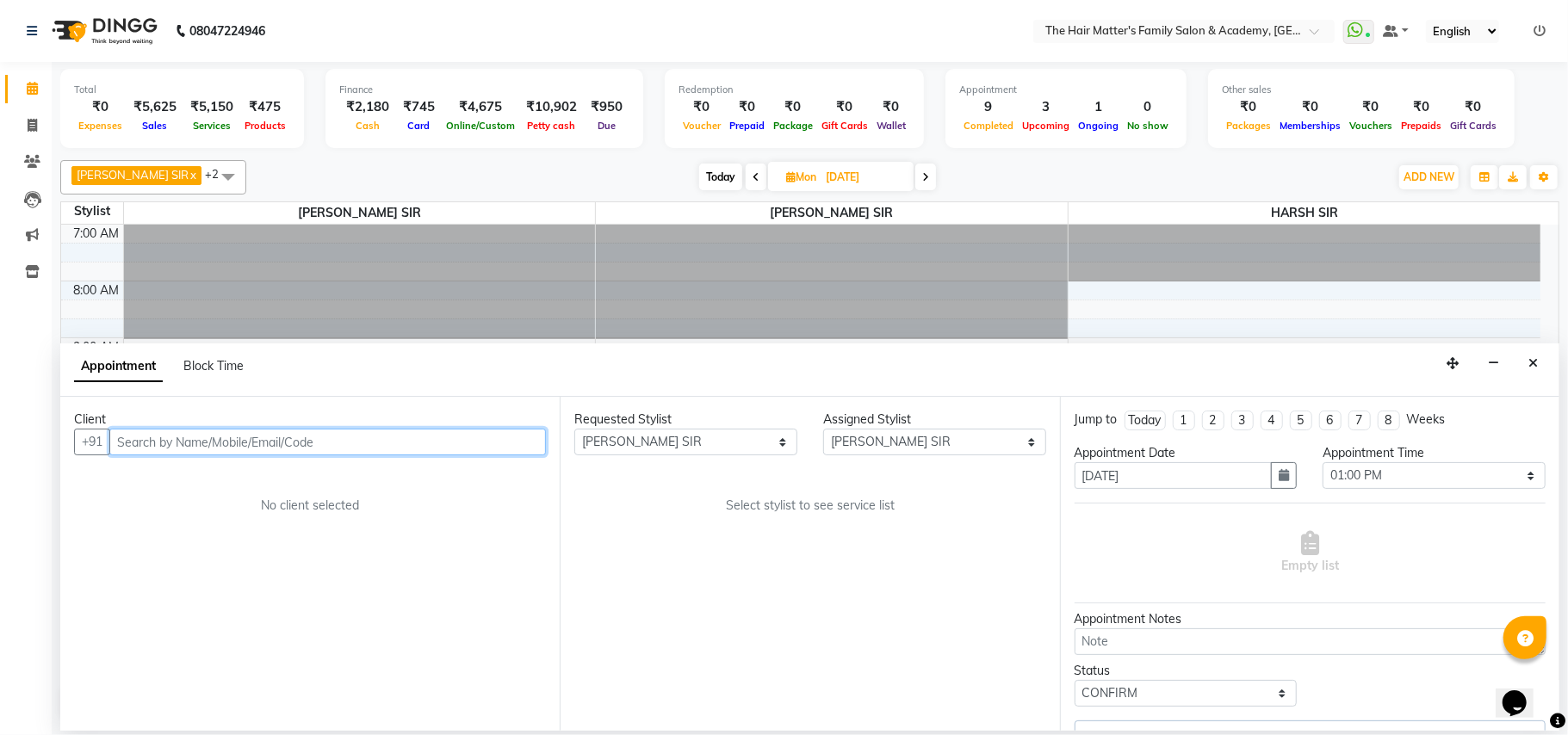
scroll to position [467, 0]
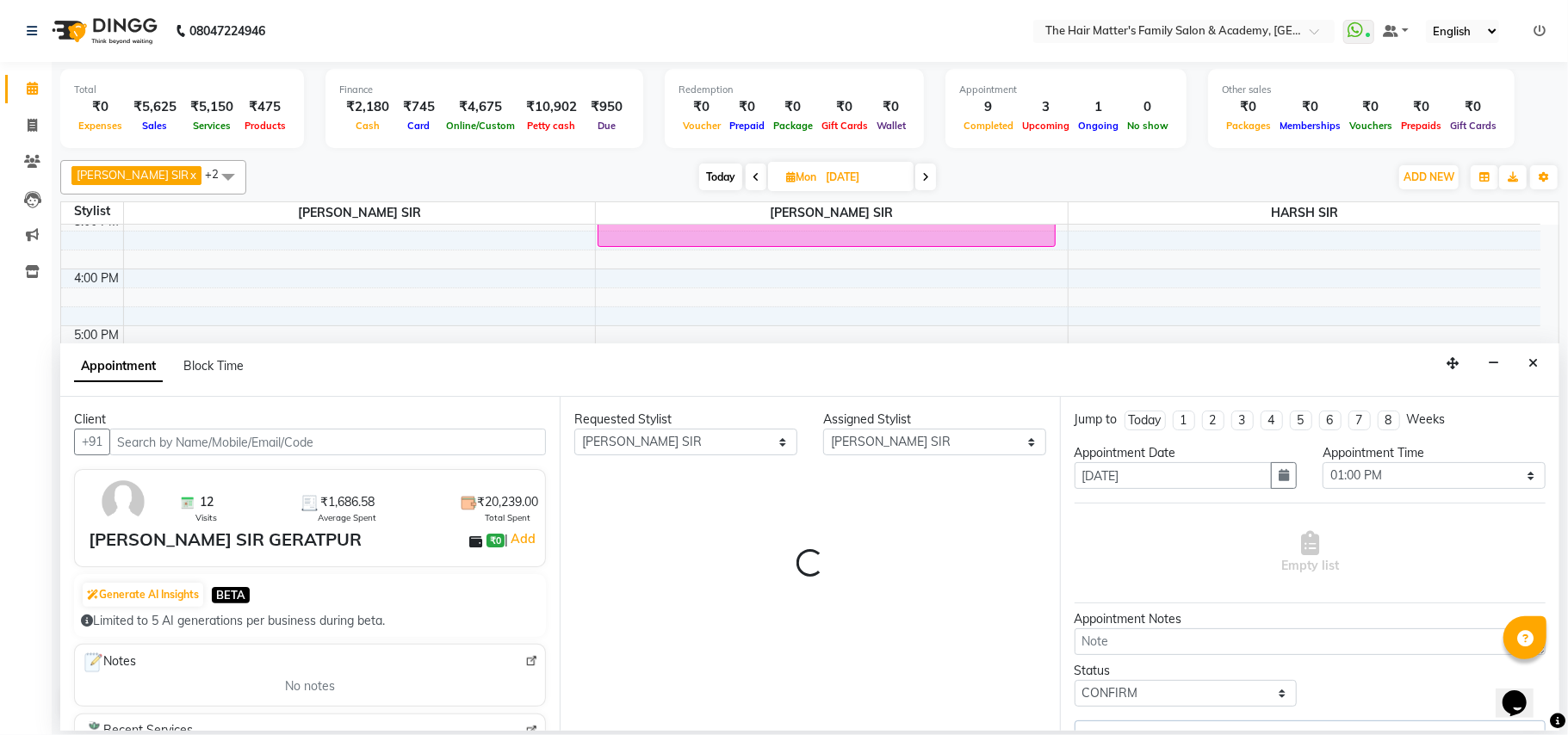
click at [214, 458] on div "Client +91 12 Visits ₹1,686.58 Average Spent ₹20,239.00 Total Spent KHUSAL SIR …" at bounding box center [310, 563] width 499 height 334
select select "2914"
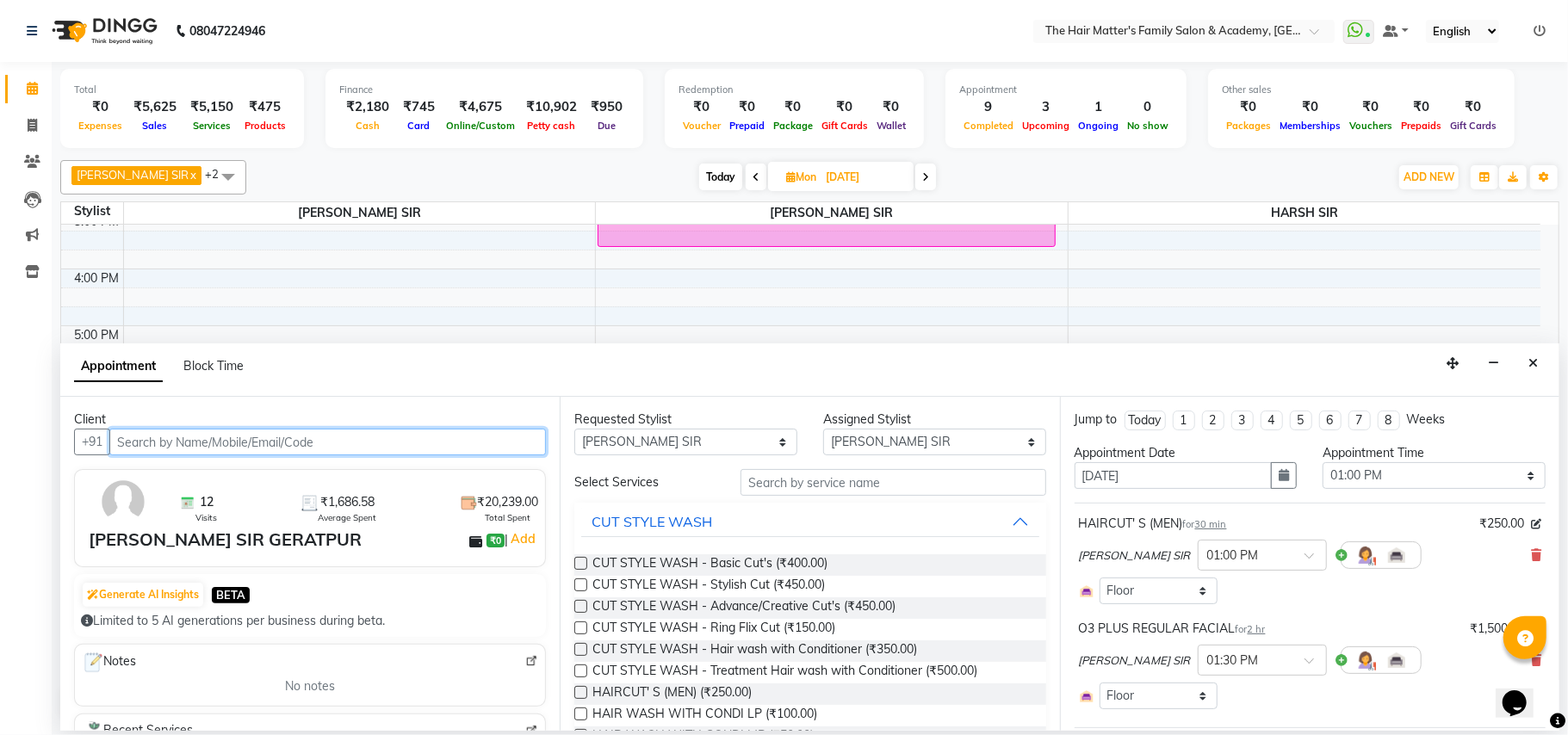
click at [217, 431] on input "text" at bounding box center [328, 442] width 437 height 27
click at [218, 441] on input "text" at bounding box center [328, 442] width 437 height 27
click at [208, 442] on input "text" at bounding box center [328, 442] width 437 height 27
paste input "97241 17766"
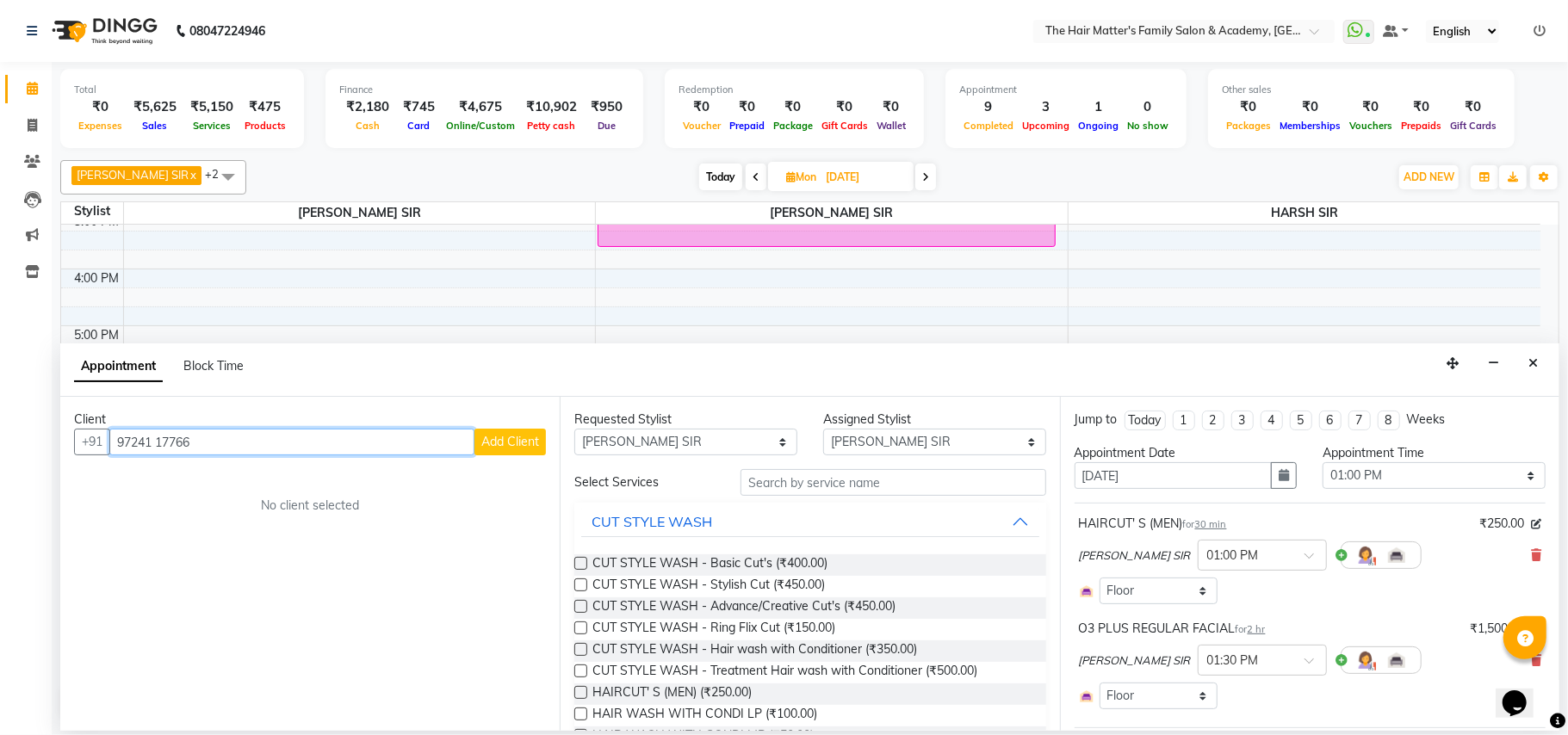
click at [160, 445] on input "97241 17766" at bounding box center [292, 442] width 365 height 27
click at [217, 444] on input "9724117766" at bounding box center [292, 442] width 365 height 27
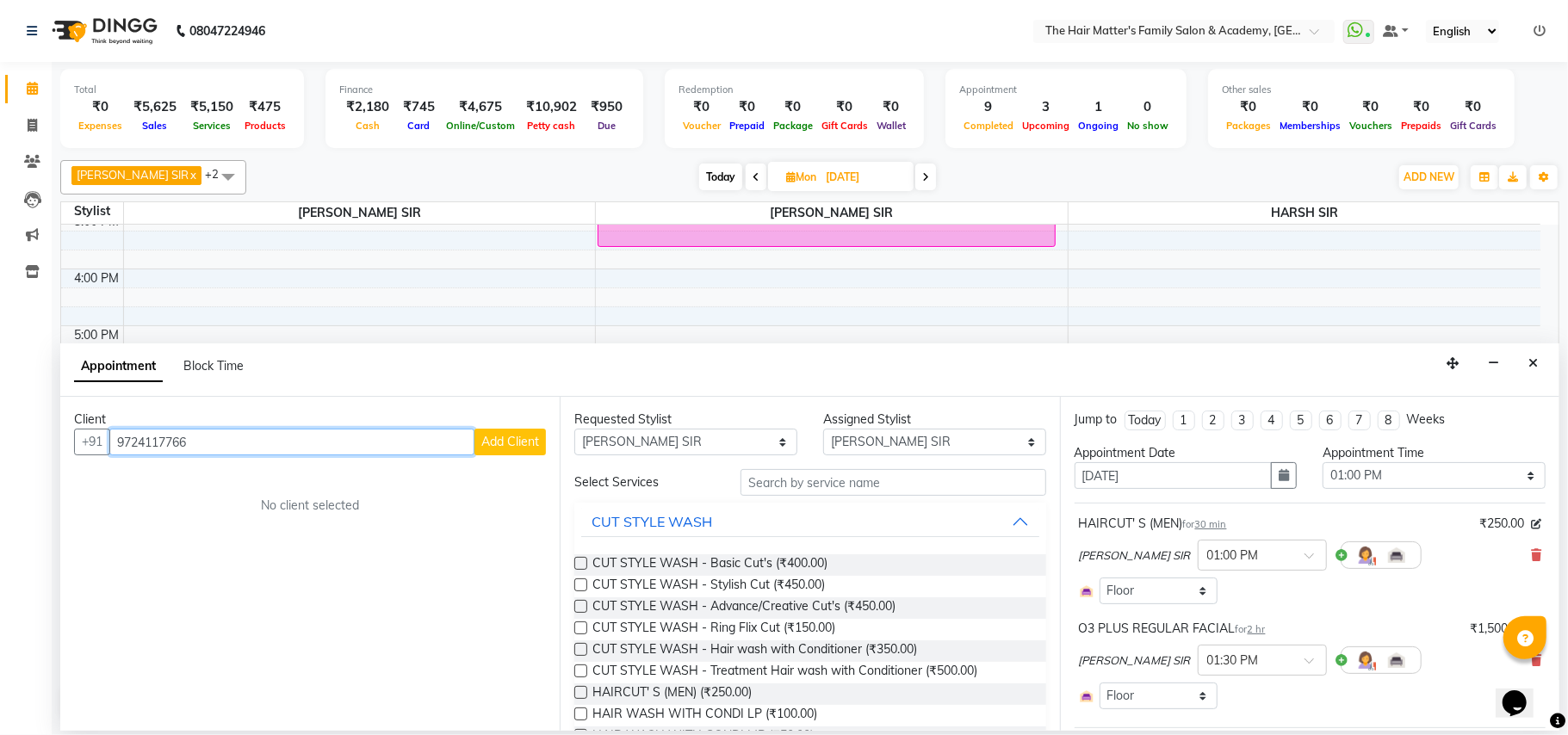
click at [217, 442] on input "9724117766" at bounding box center [292, 442] width 365 height 27
type input "9724117766"
click at [1534, 356] on button "Close" at bounding box center [1533, 364] width 25 height 27
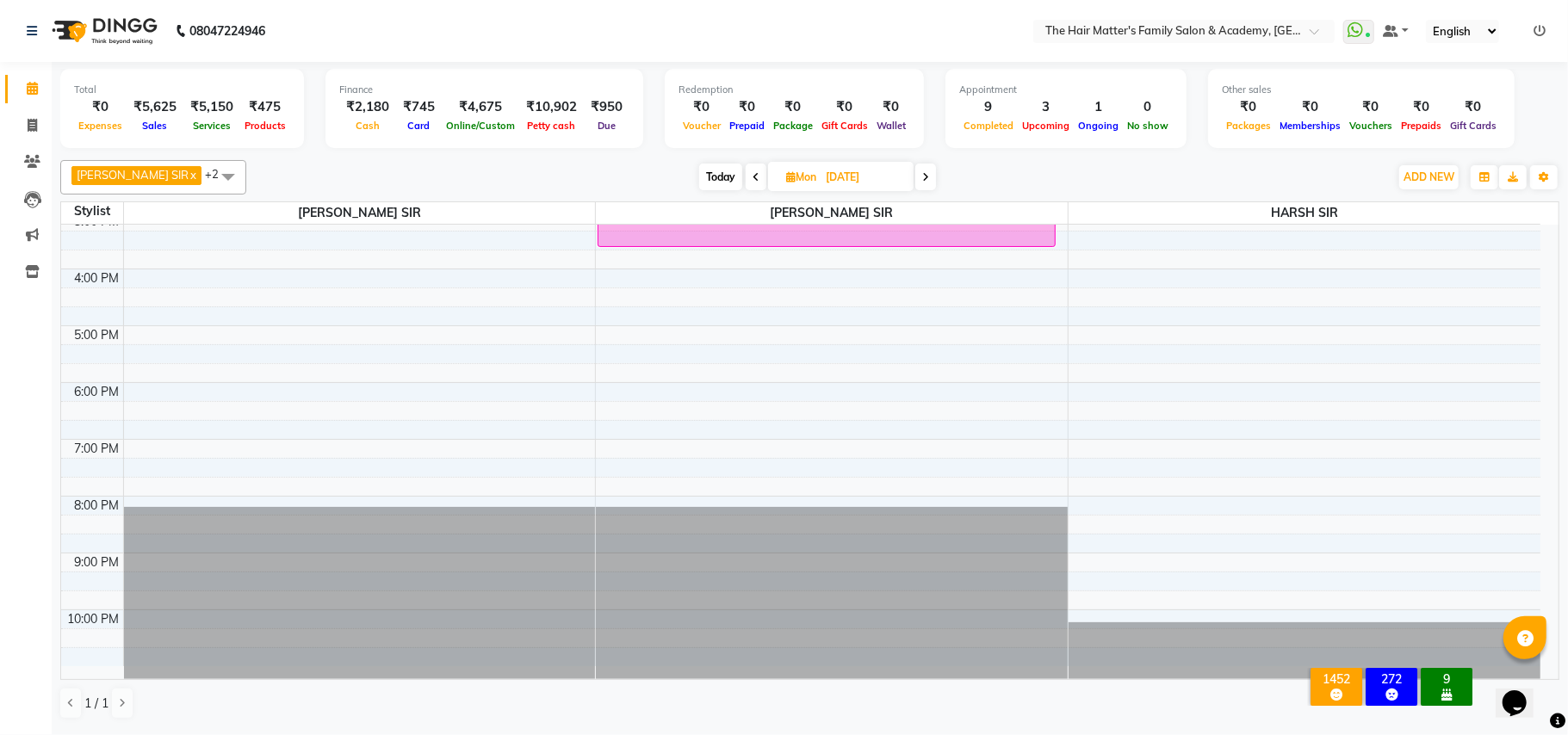
click at [40, 109] on li "Invoice" at bounding box center [26, 126] width 51 height 37
click at [31, 135] on link "Invoice" at bounding box center [25, 126] width 41 height 29
select select "service"
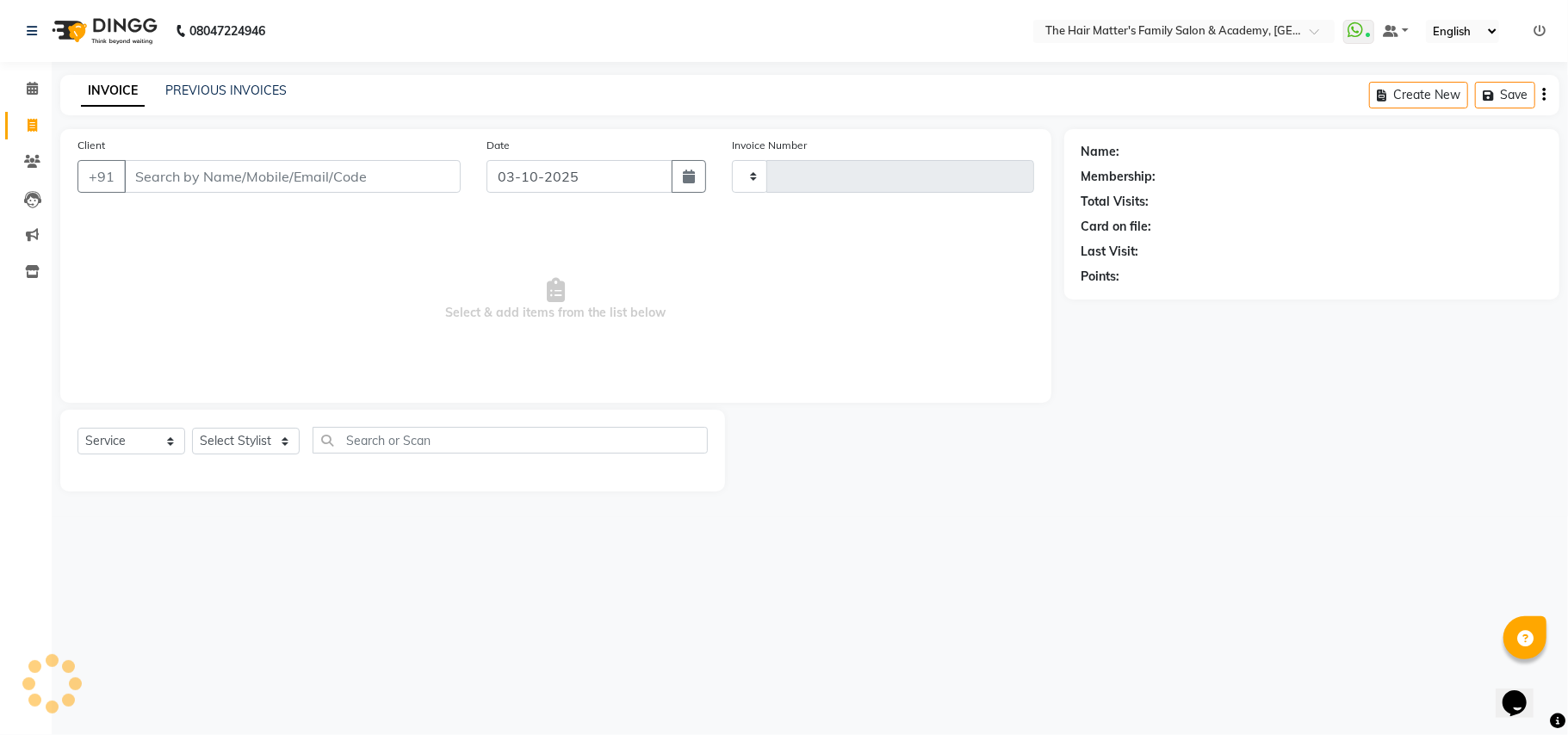
type input "2025"
select select "5980"
click at [229, 86] on link "PREVIOUS INVOICES" at bounding box center [225, 91] width 121 height 15
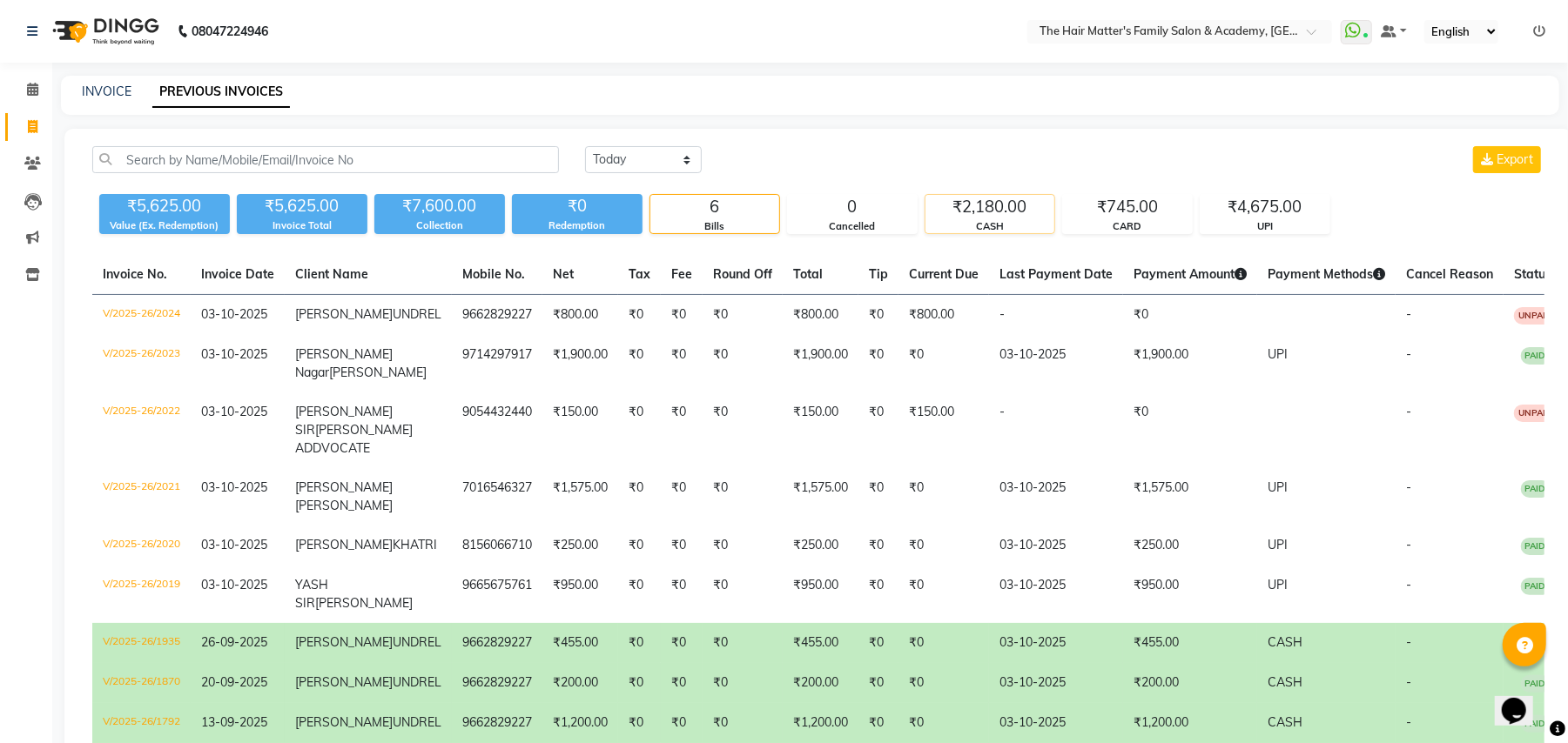
click at [958, 227] on div "CASH" at bounding box center [990, 226] width 129 height 14
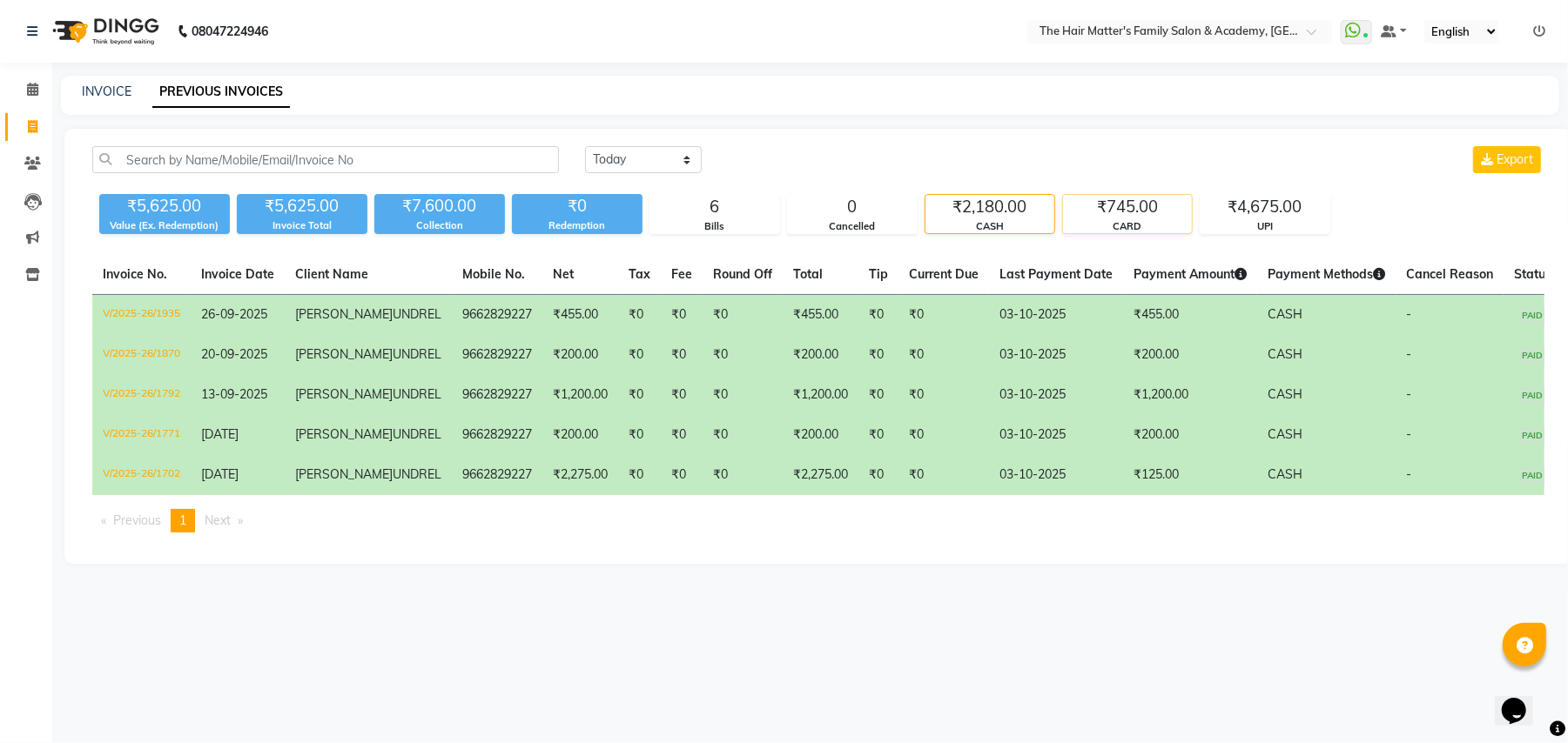
click at [1103, 226] on div "CARD" at bounding box center [1128, 226] width 129 height 14
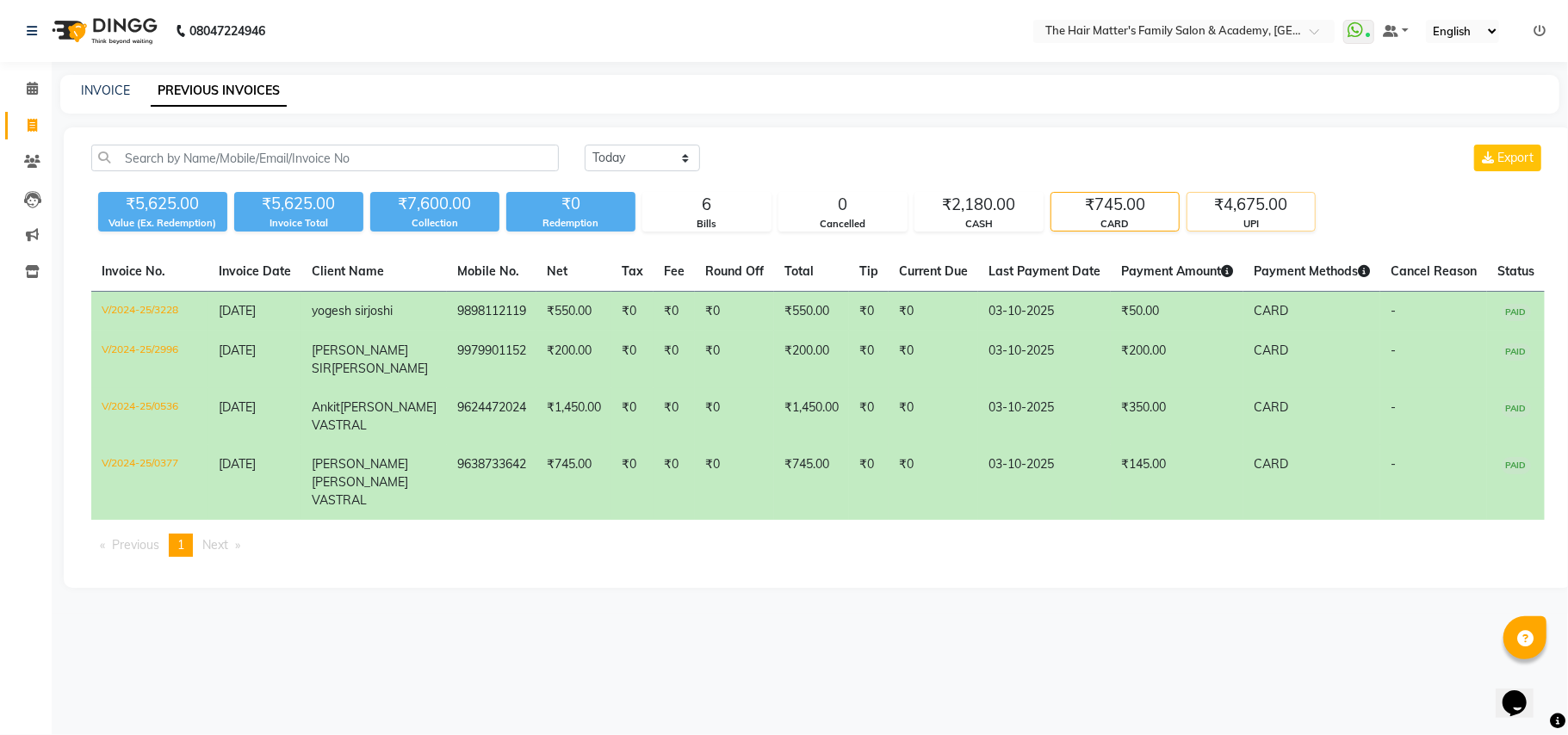
click at [1247, 232] on div "₹4,675.00 UPI" at bounding box center [1251, 212] width 129 height 40
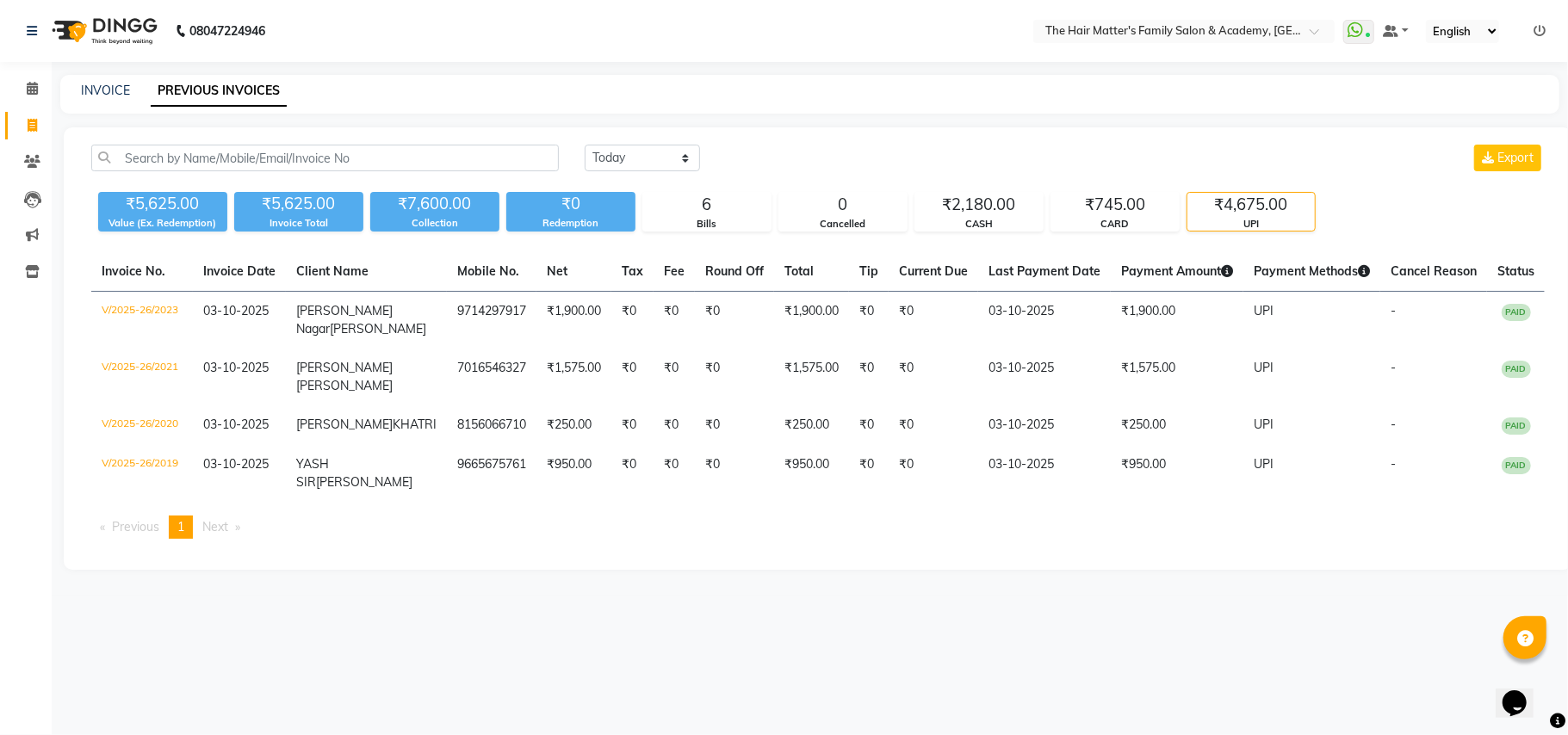
click at [438, 204] on div "₹7,600.00" at bounding box center [434, 203] width 129 height 24
click at [467, 201] on div "₹7,600.00" at bounding box center [434, 203] width 129 height 24
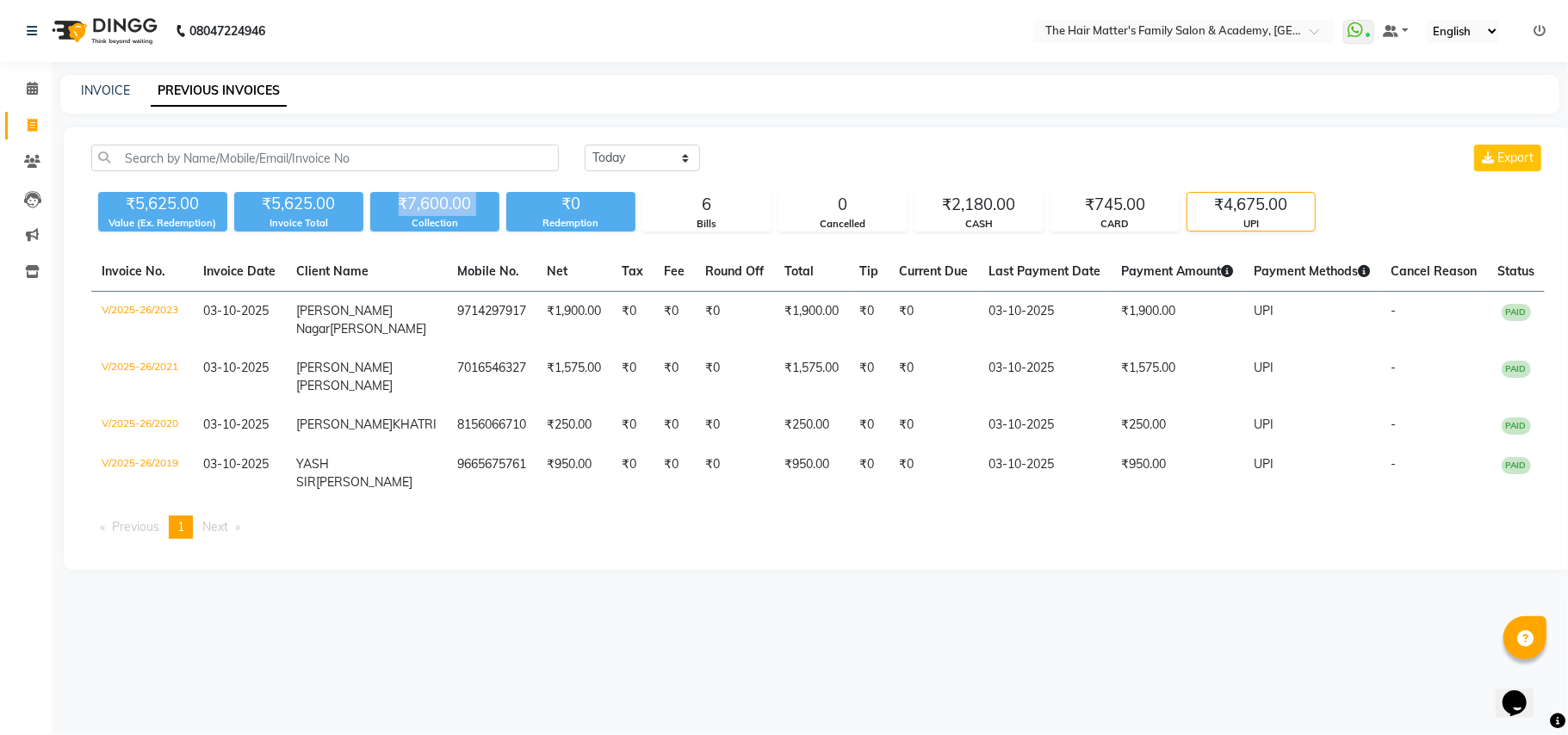
click at [467, 201] on div "₹7,600.00" at bounding box center [434, 203] width 129 height 24
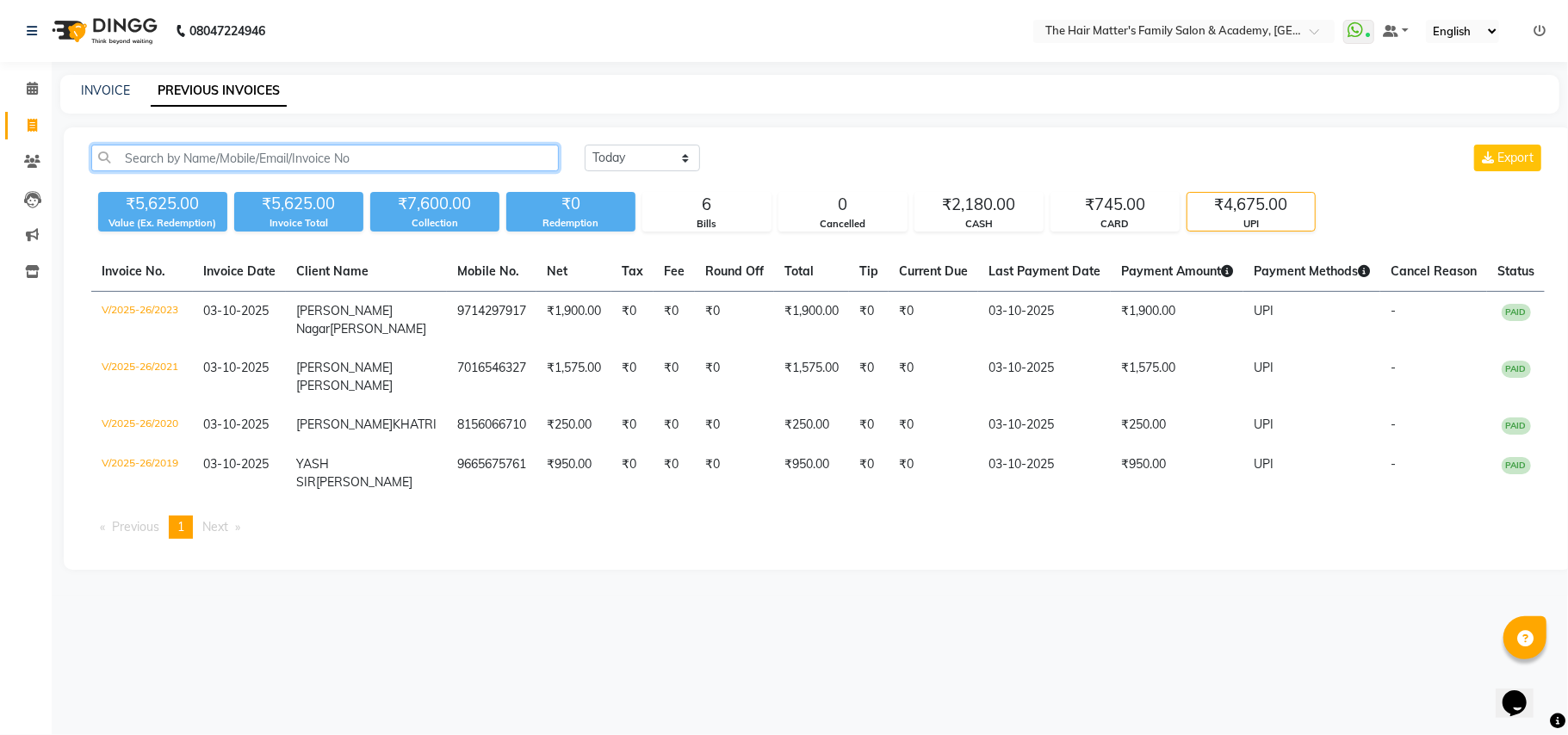
click at [370, 150] on input "text" at bounding box center [325, 158] width 467 height 27
click at [500, 79] on div "INVOICE PREVIOUS INVOICES" at bounding box center [809, 94] width 1498 height 39
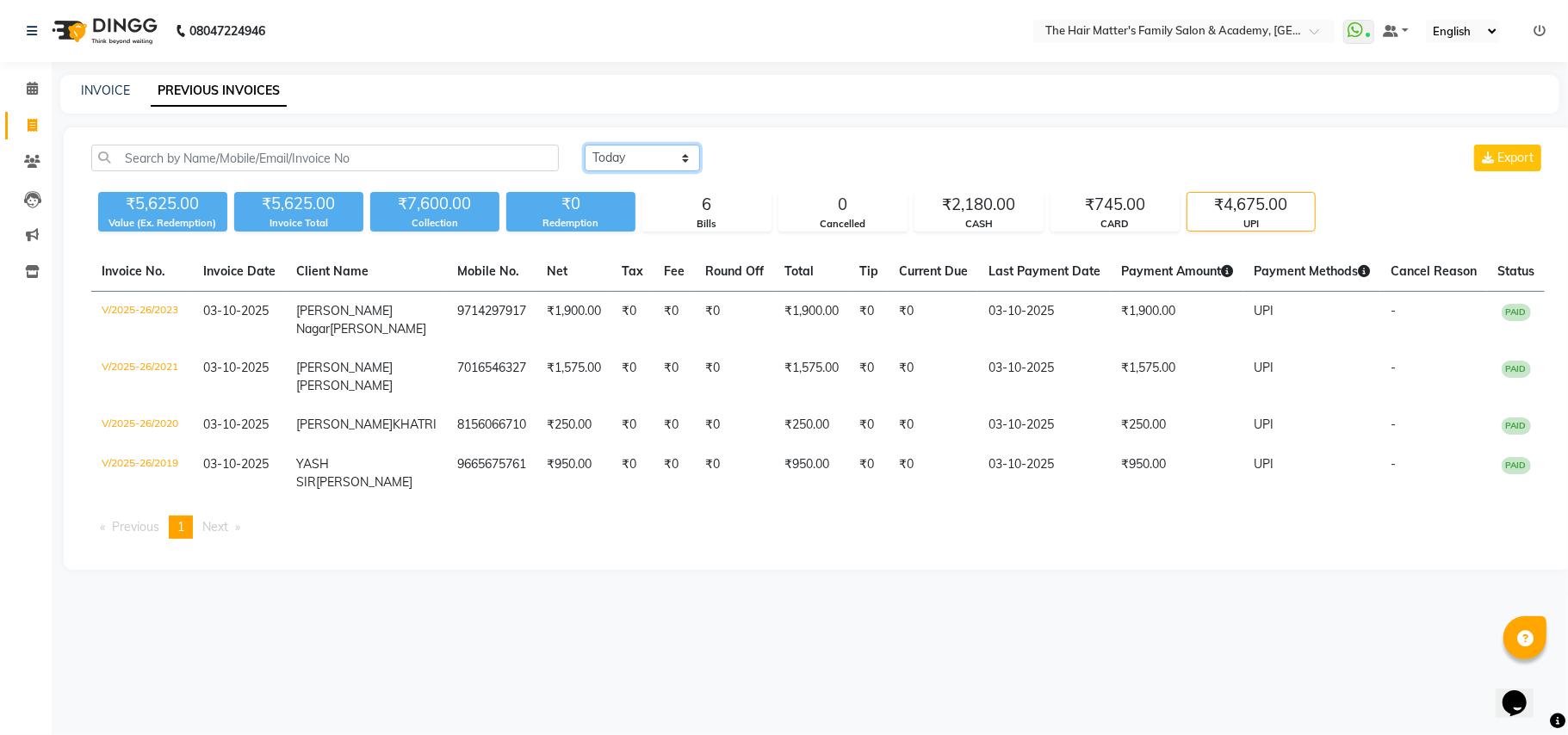
click at [596, 167] on select "Today Yesterday Custom Range" at bounding box center [641, 158] width 115 height 27
click at [584, 145] on select "Today Yesterday Custom Range" at bounding box center [641, 158] width 115 height 27
click at [682, 156] on select "Today Yesterday Custom Range" at bounding box center [641, 158] width 115 height 27
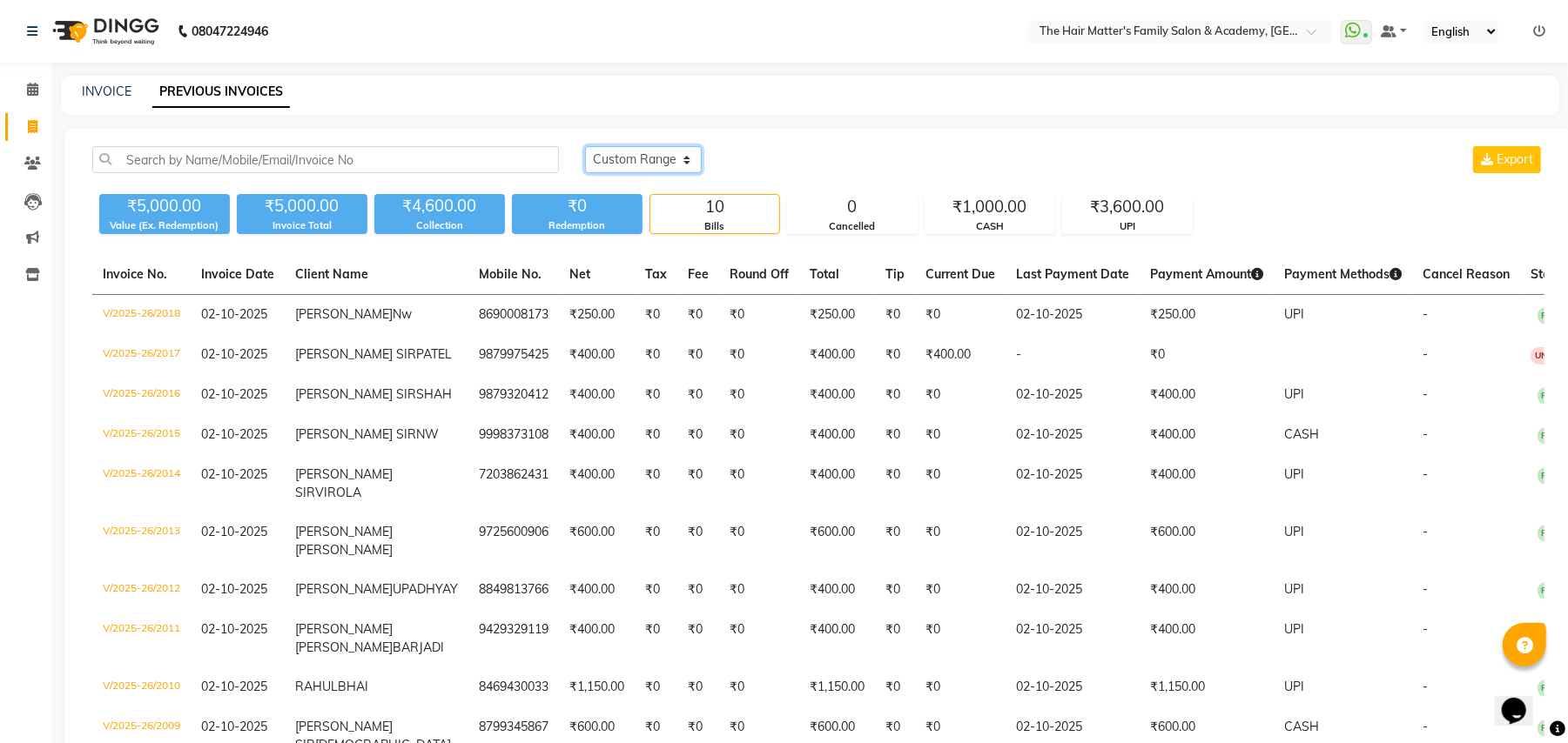
click at [585, 146] on select "Today Yesterday Custom Range" at bounding box center [643, 160] width 117 height 27
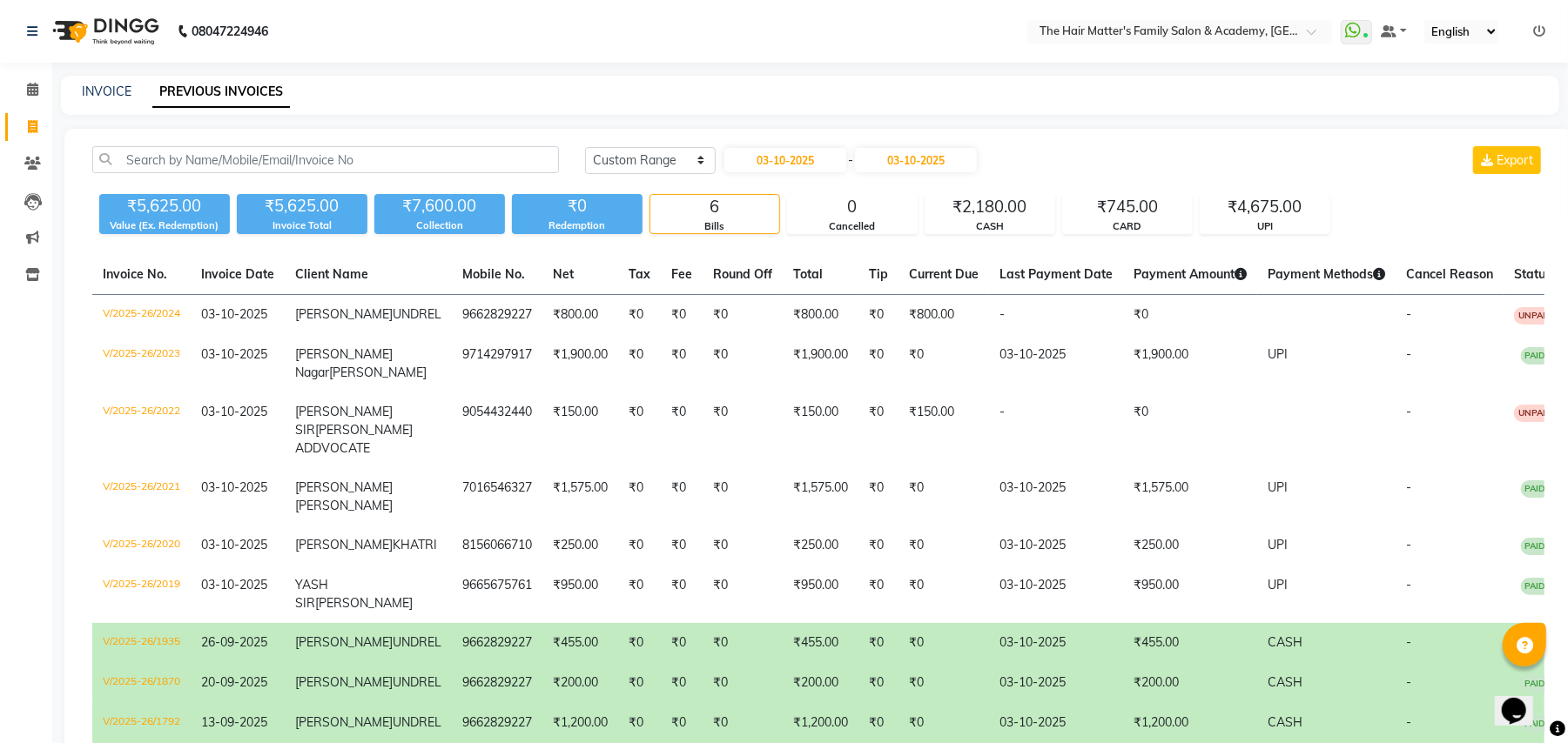
click at [704, 145] on div "Today Yesterday Custom Range 03-10-2025 - 03-10-2025 Export ₹5,625.00 Value (Ex…" at bounding box center [818, 625] width 1507 height 994
click at [670, 166] on select "Today Yesterday Custom Range" at bounding box center [650, 161] width 130 height 27
click at [585, 147] on select "Today Yesterday Custom Range" at bounding box center [650, 161] width 130 height 27
click at [656, 161] on select "Today Yesterday Custom Range" at bounding box center [643, 160] width 117 height 27
click at [585, 146] on select "Today Yesterday Custom Range" at bounding box center [643, 160] width 117 height 27
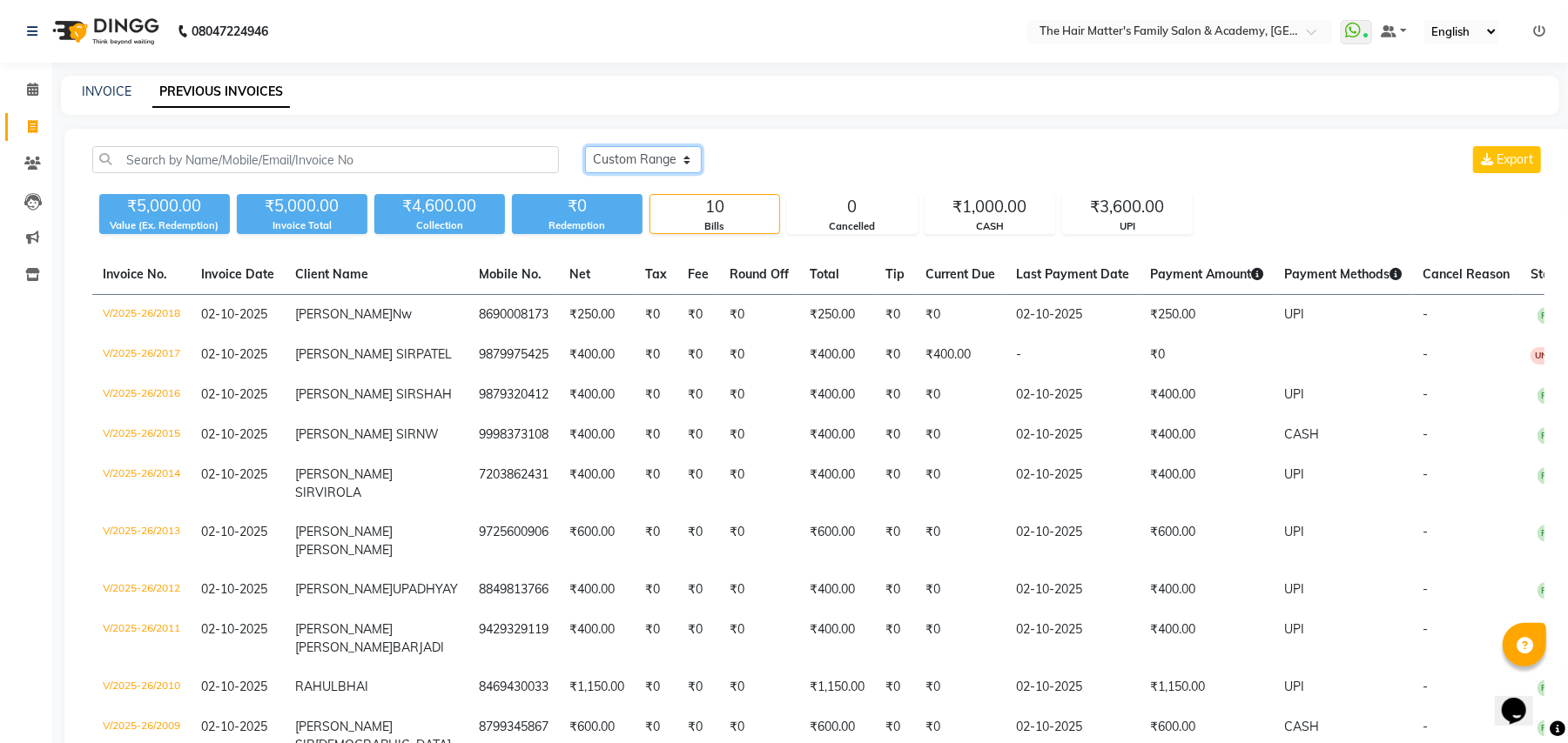
click at [644, 166] on select "Today Yesterday Custom Range" at bounding box center [643, 160] width 117 height 27
click at [585, 146] on select "Today Yesterday Custom Range" at bounding box center [643, 160] width 117 height 27
click at [652, 150] on select "Today Yesterday Custom Range" at bounding box center [643, 160] width 117 height 27
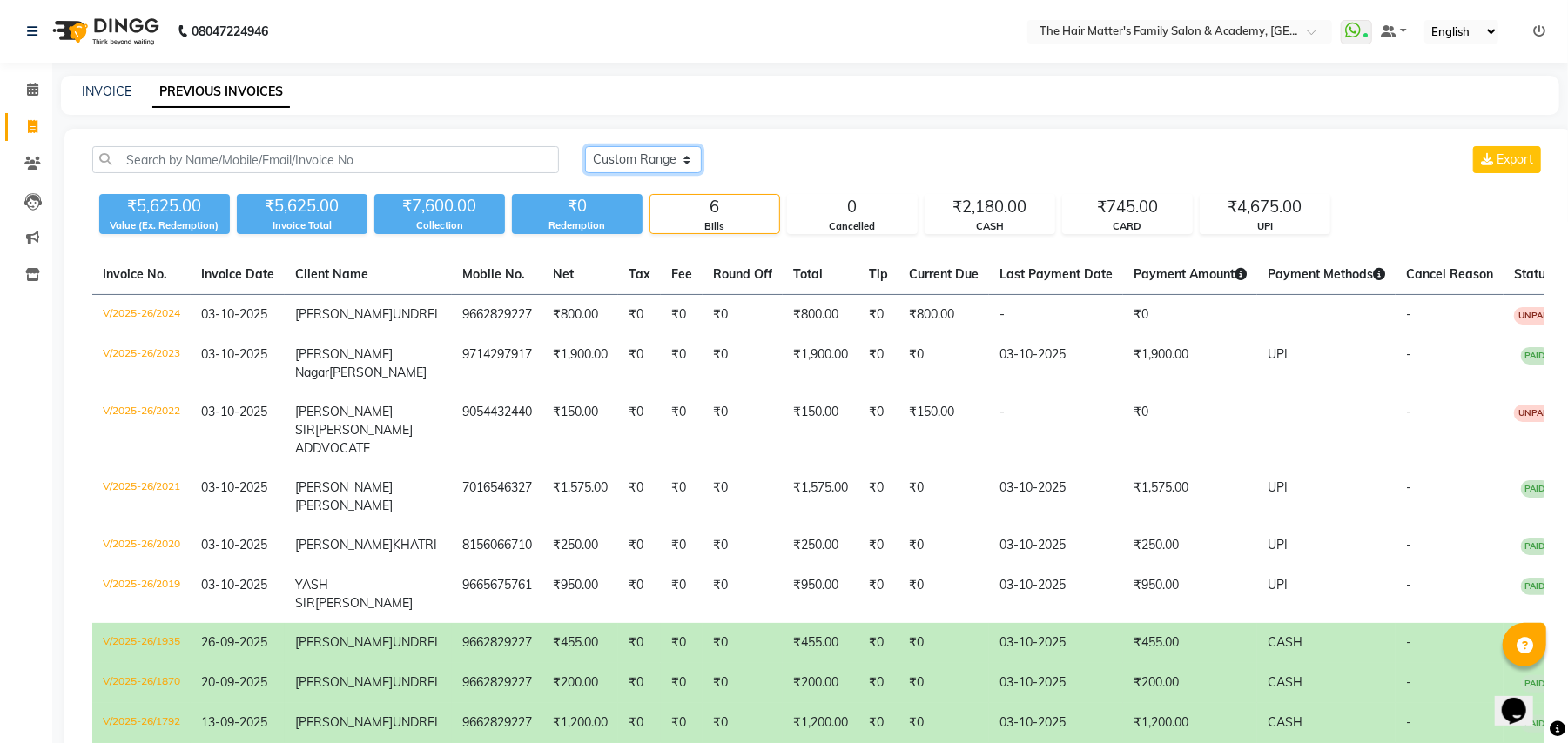
click at [585, 146] on select "Today Yesterday Custom Range" at bounding box center [643, 160] width 117 height 27
click at [674, 155] on select "Today Yesterday Custom Range" at bounding box center [650, 161] width 130 height 27
click at [585, 147] on select "Today Yesterday Custom Range" at bounding box center [650, 161] width 130 height 27
click at [694, 169] on select "Today Yesterday Custom Range" at bounding box center [643, 160] width 117 height 27
click at [585, 146] on select "Today Yesterday Custom Range" at bounding box center [643, 160] width 117 height 27
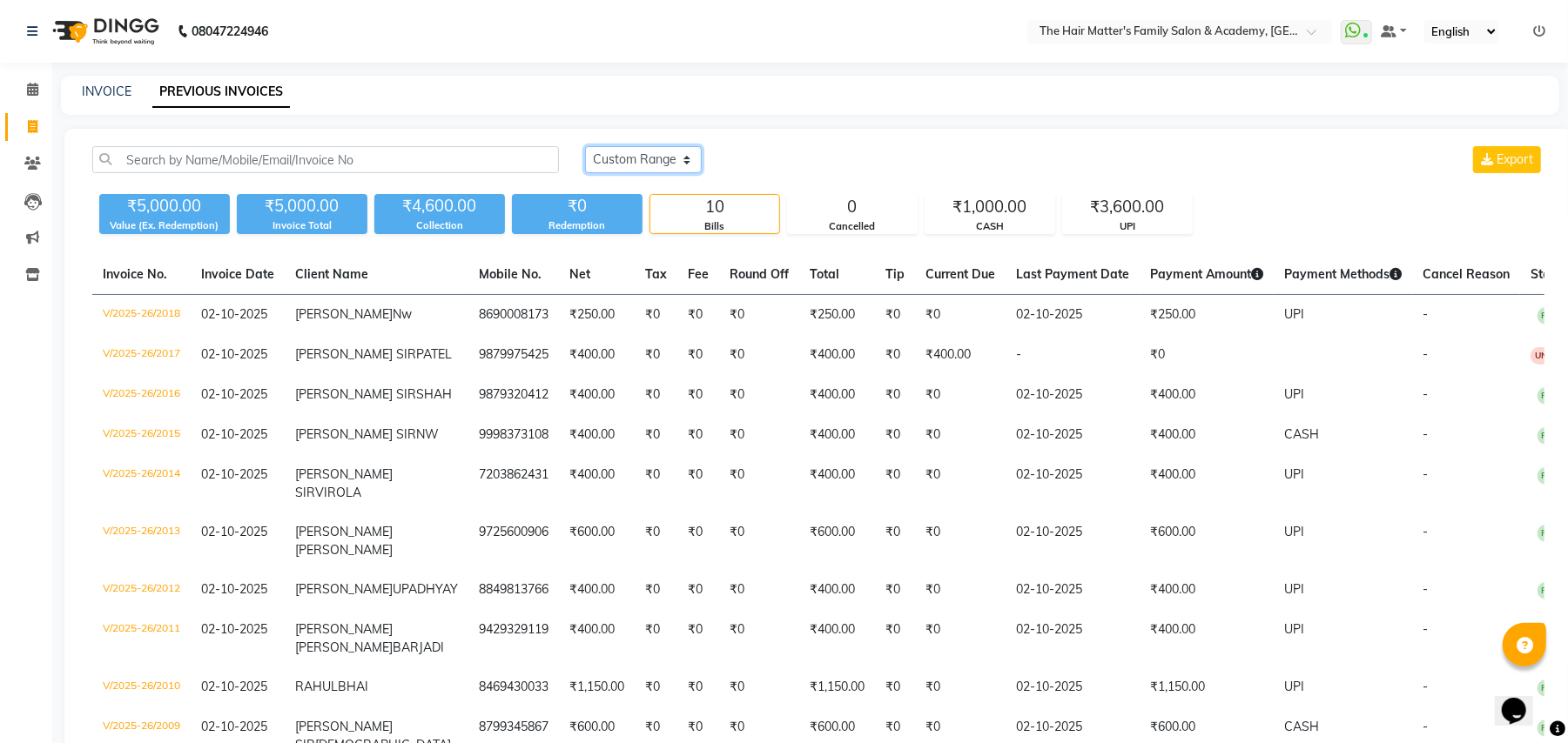
click at [676, 172] on select "Today Yesterday Custom Range" at bounding box center [643, 160] width 117 height 27
select select "today"
click at [585, 146] on select "Today Yesterday Custom Range" at bounding box center [643, 160] width 117 height 27
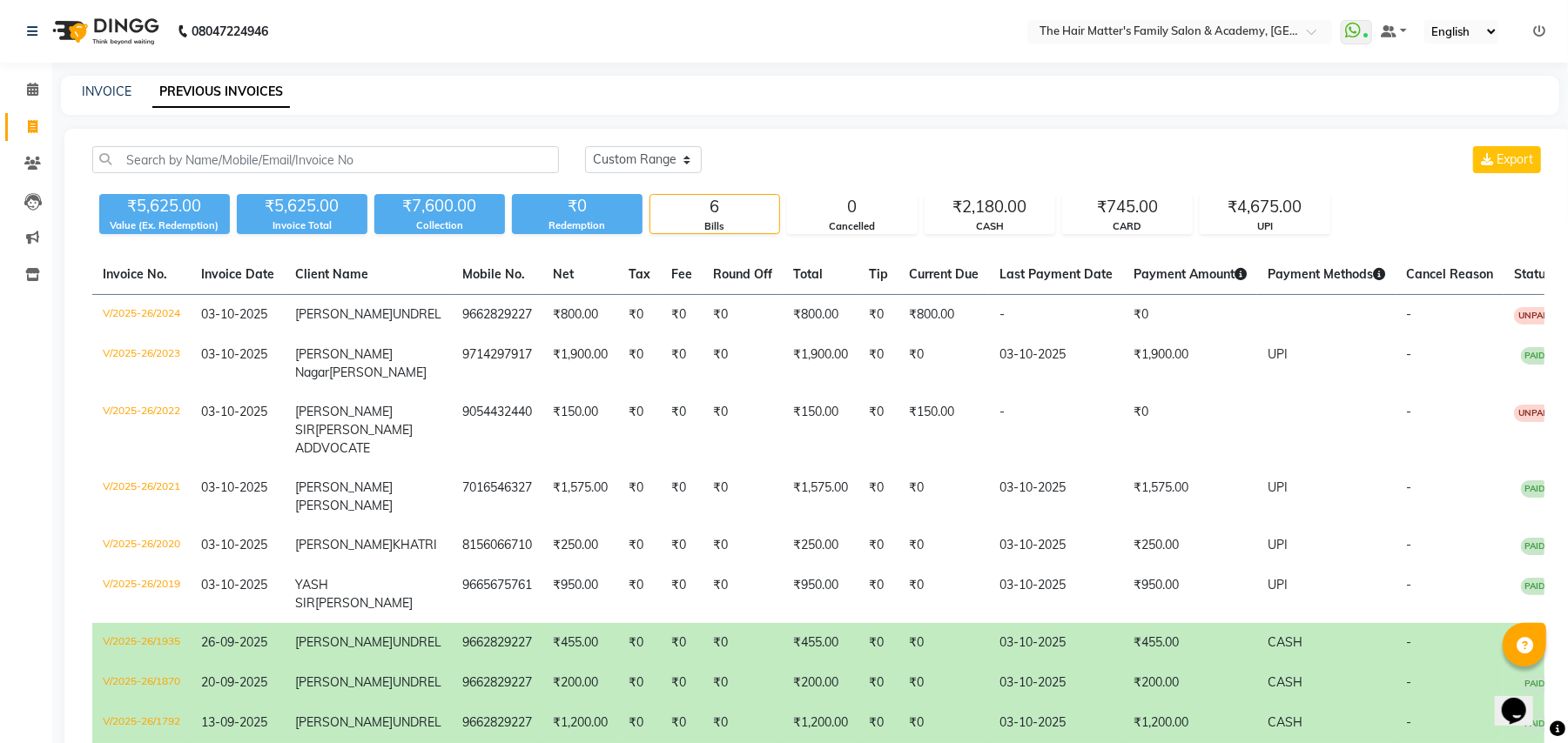
click at [734, 221] on div "Bills" at bounding box center [715, 226] width 129 height 14
click at [736, 221] on div "Bills" at bounding box center [715, 226] width 129 height 14
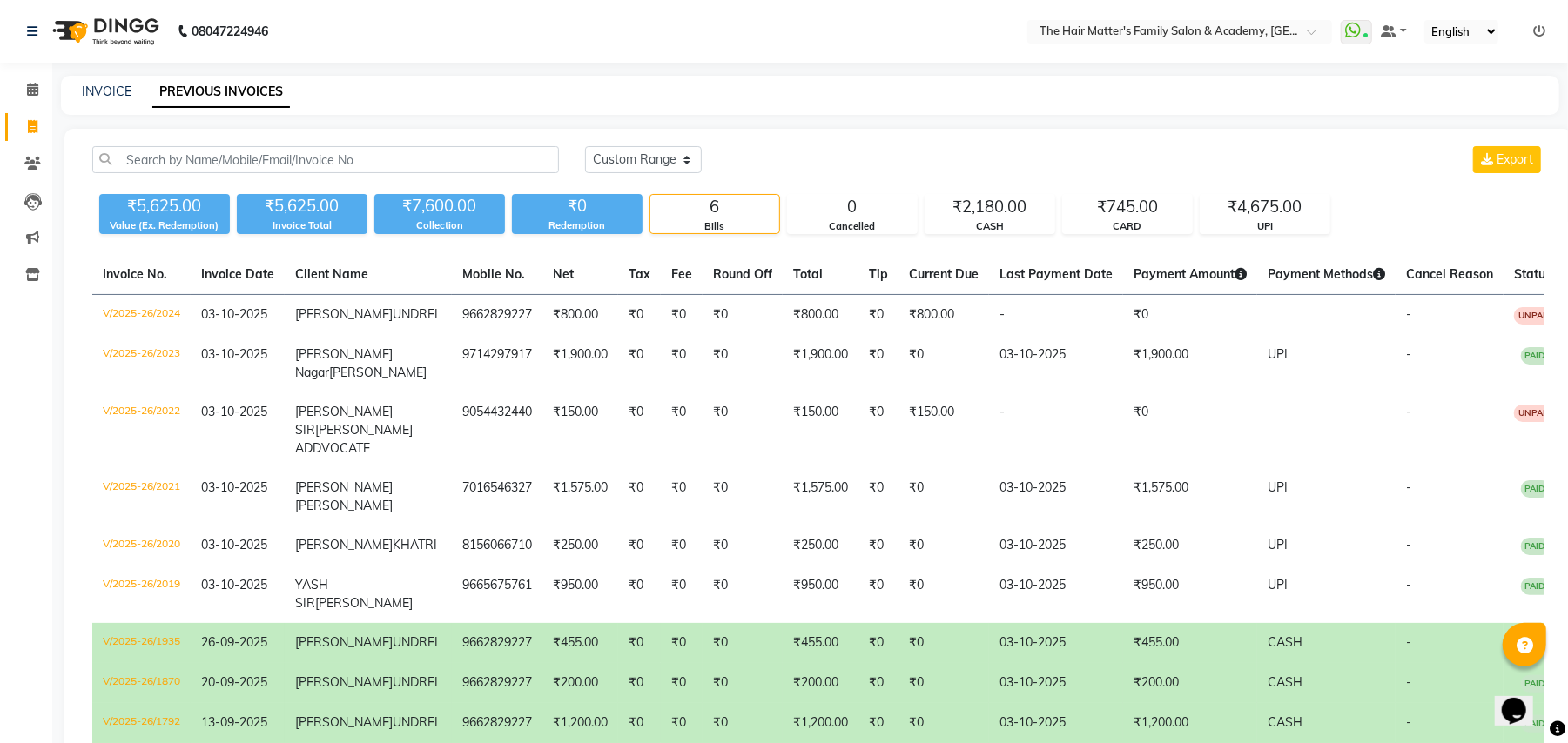
click at [731, 205] on div "6" at bounding box center [715, 206] width 129 height 24
drag, startPoint x: 677, startPoint y: 203, endPoint x: 734, endPoint y: 237, distance: 66.4
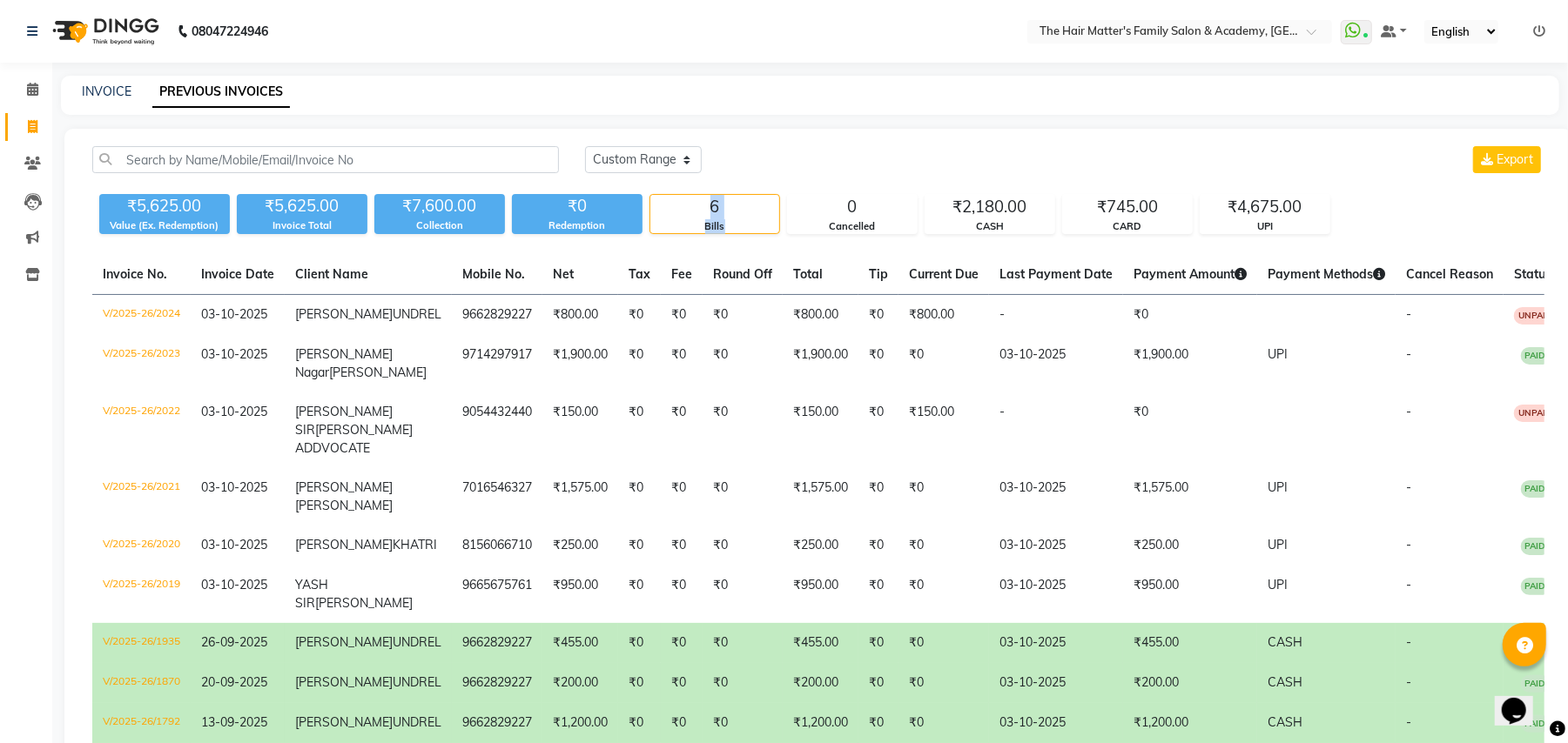
click at [734, 237] on div "Today Yesterday Custom Range Export ₹5,625.00 Value (Ex. Redemption) ₹5,625.00 …" at bounding box center [818, 625] width 1507 height 994
click at [927, 220] on div "CASH" at bounding box center [990, 226] width 129 height 14
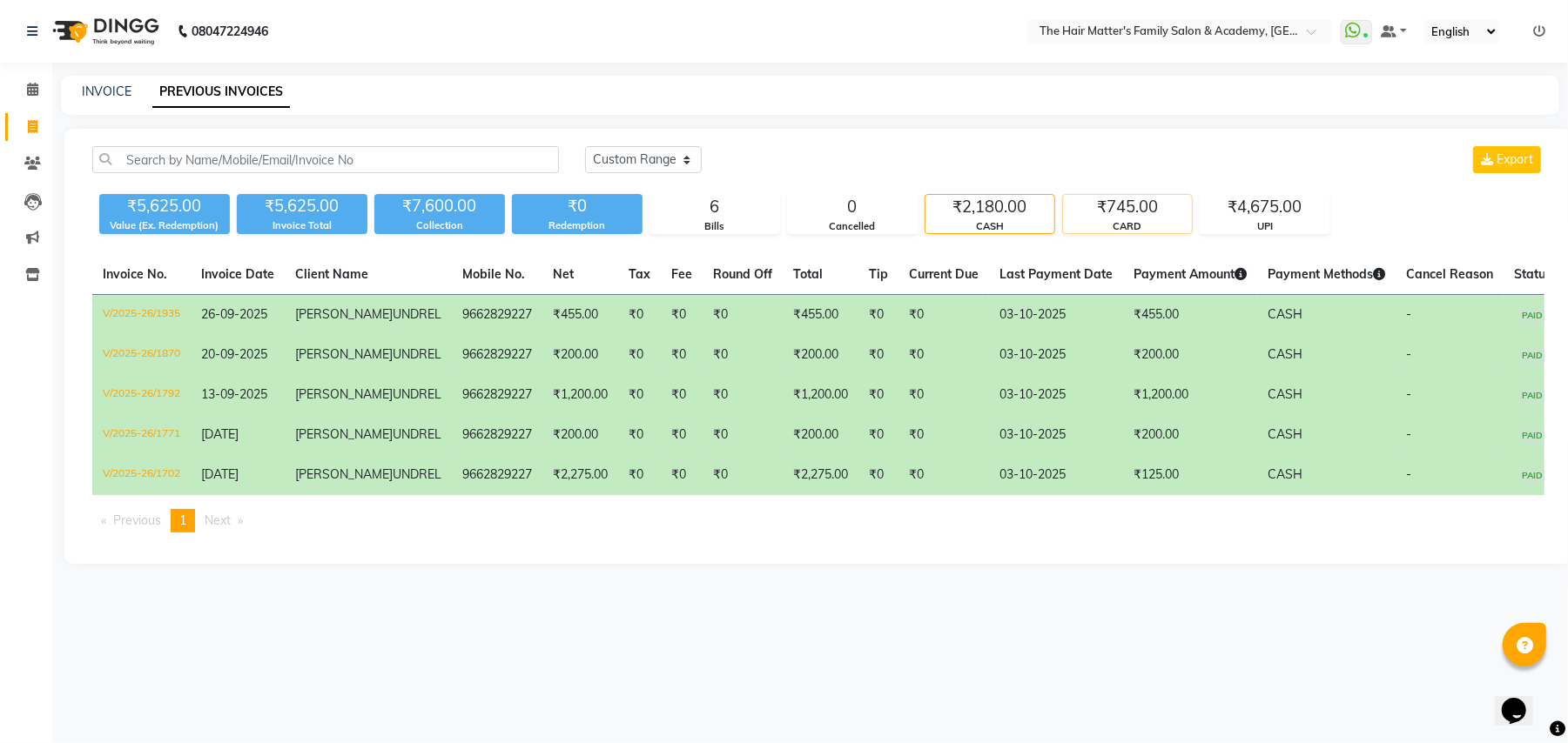
drag, startPoint x: 1001, startPoint y: 224, endPoint x: 1122, endPoint y: 228, distance: 121.1
click at [1003, 224] on div "CASH" at bounding box center [990, 226] width 129 height 14
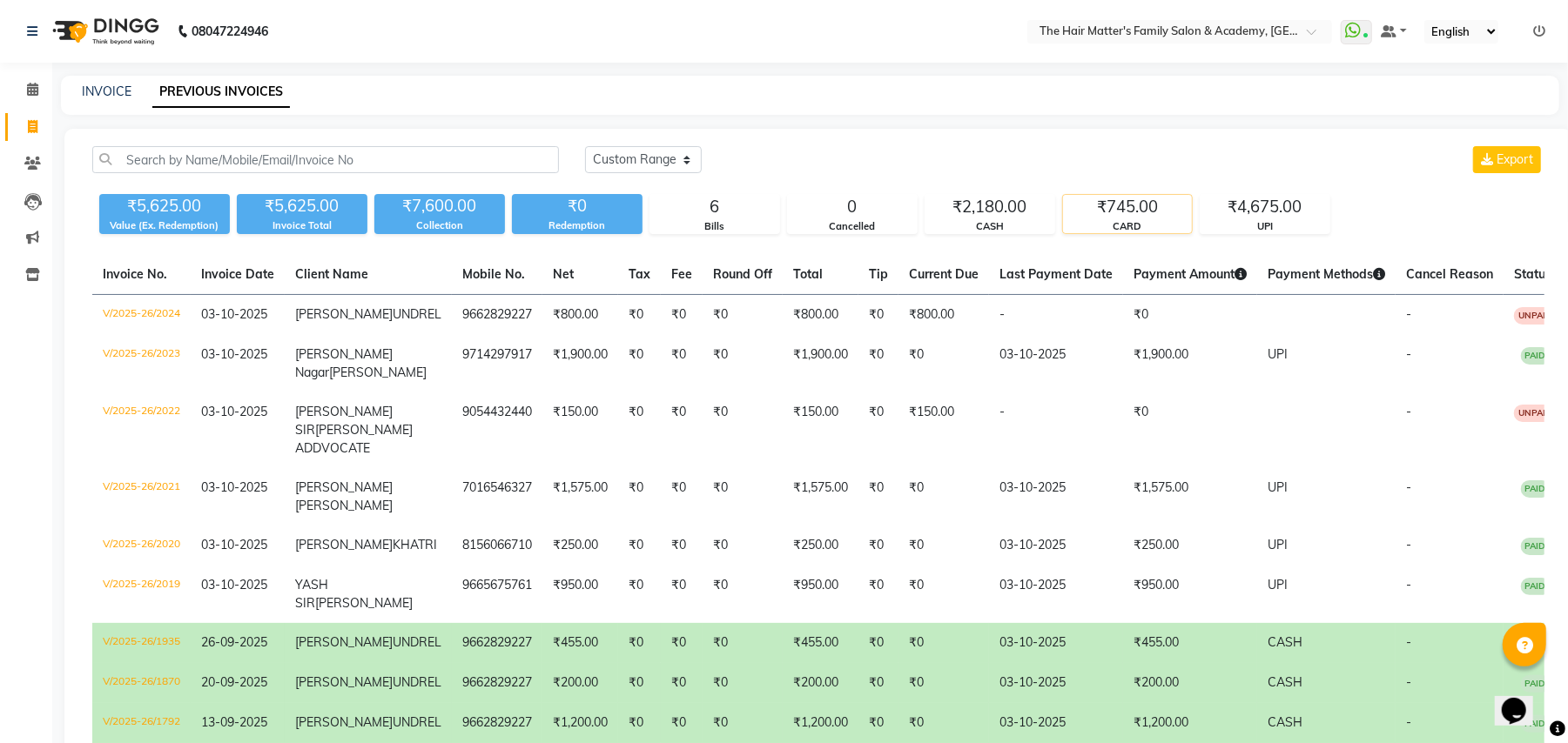
drag, startPoint x: 1126, startPoint y: 228, endPoint x: 1136, endPoint y: 230, distance: 10.2
click at [1129, 229] on div "CARD" at bounding box center [1128, 226] width 129 height 14
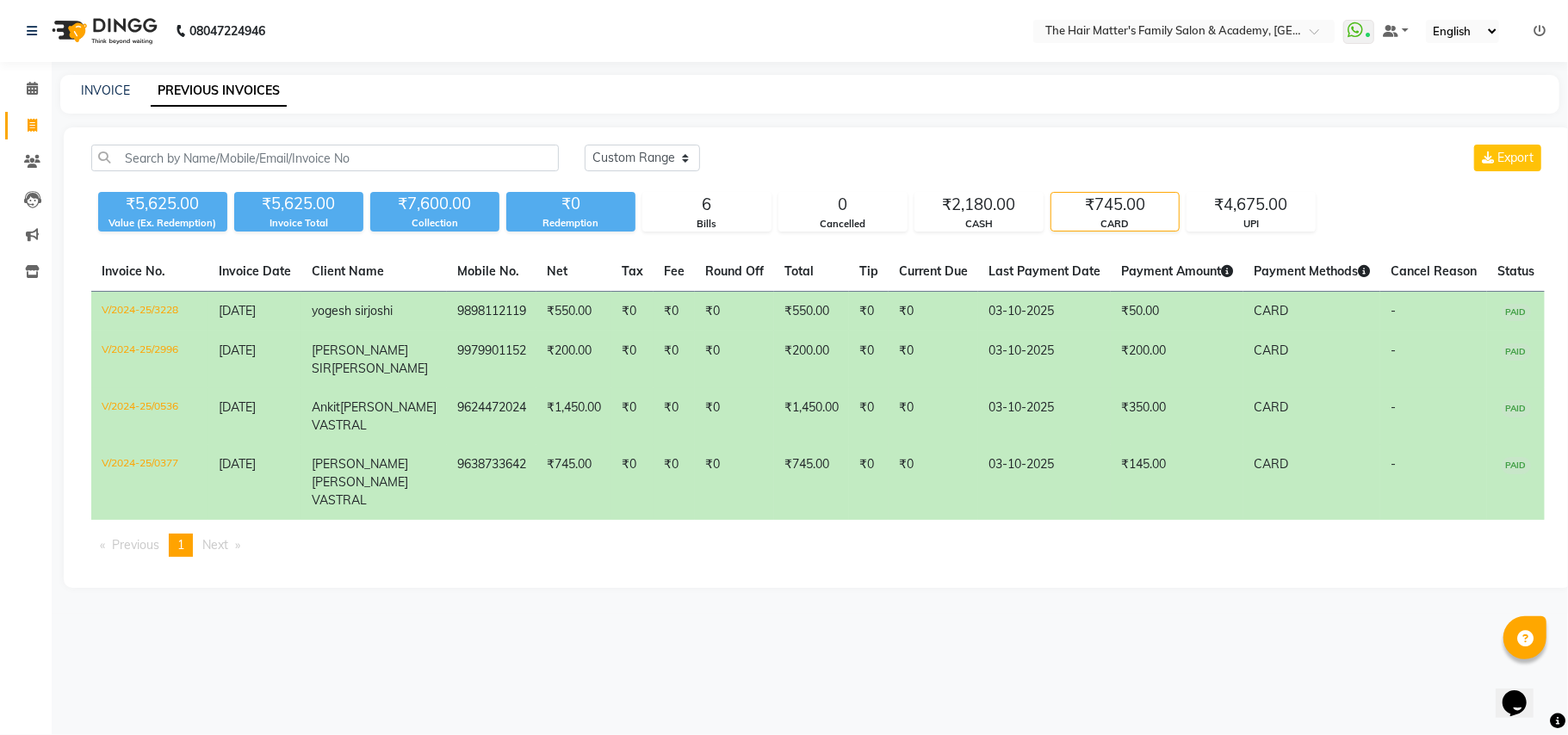
click at [1276, 233] on div "Today Yesterday Custom Range Export ₹5,625.00 Value (Ex. Redemption) ₹5,625.00 …" at bounding box center [818, 357] width 1508 height 460
click at [1199, 231] on div "UPI" at bounding box center [1251, 224] width 128 height 14
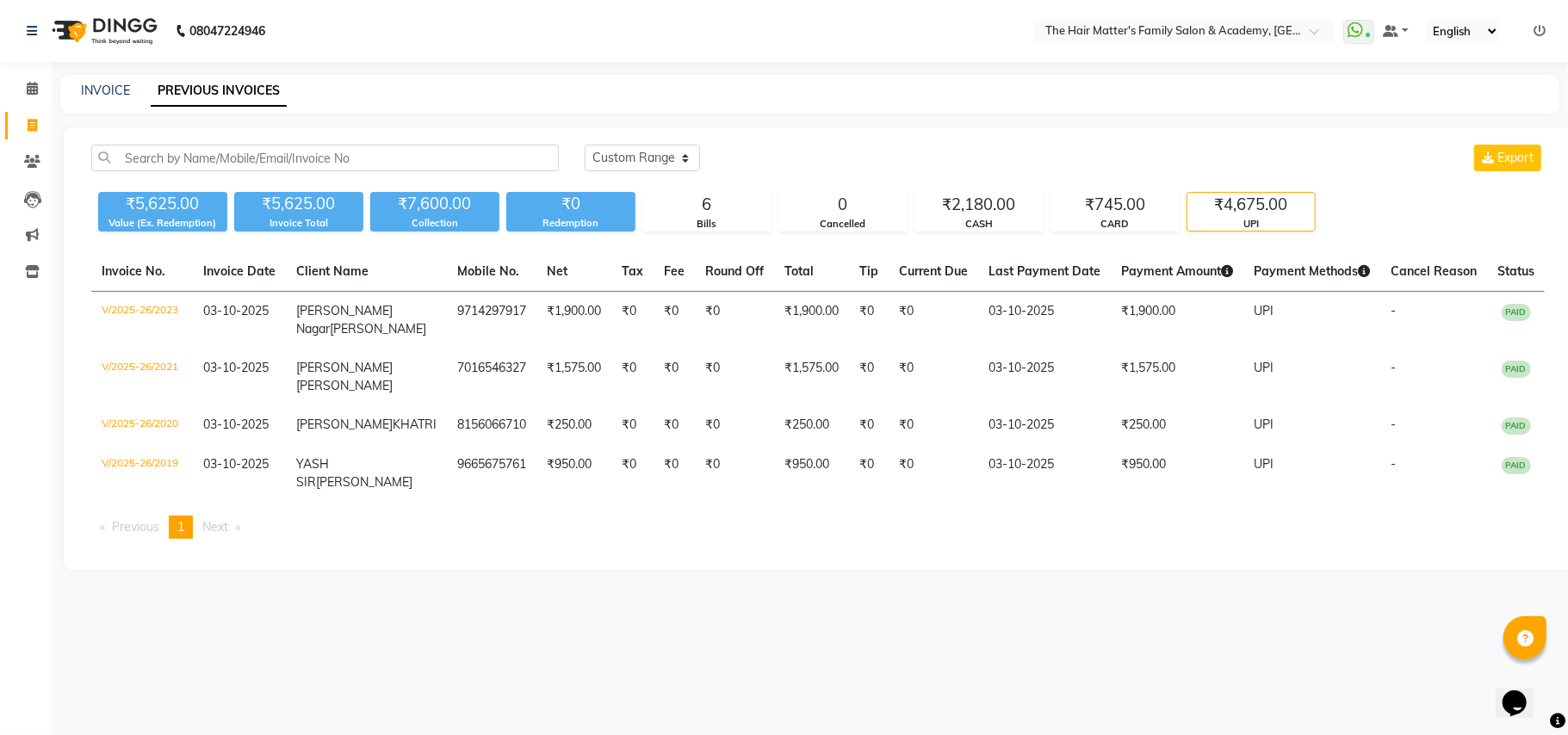
click at [1034, 238] on div "Today Yesterday Custom Range Export ₹5,625.00 Value (Ex. Redemption) ₹5,625.00 …" at bounding box center [818, 349] width 1508 height 442
click at [1213, 212] on div "₹4,675.00" at bounding box center [1251, 204] width 128 height 24
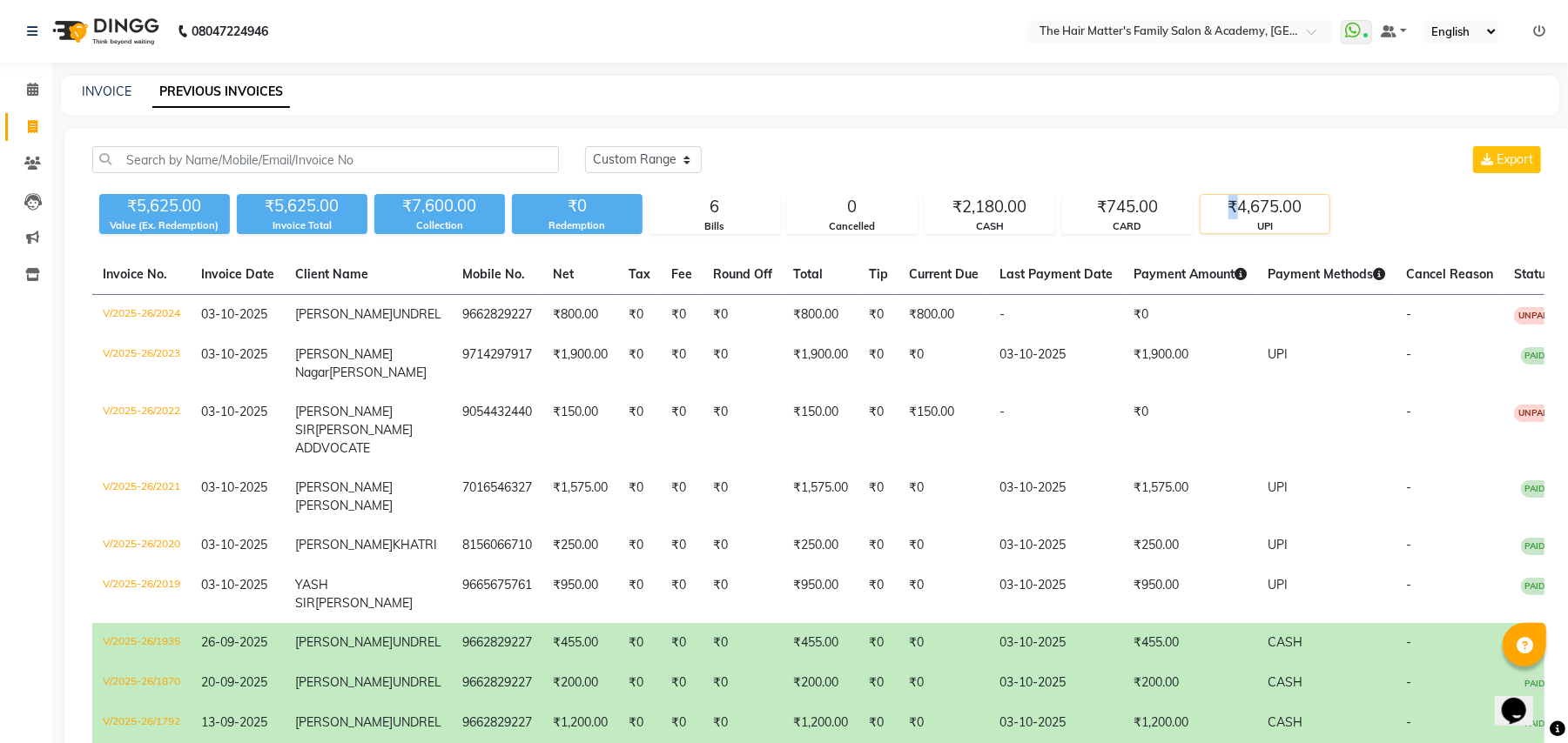
drag, startPoint x: 1227, startPoint y: 213, endPoint x: 1236, endPoint y: 212, distance: 9.1
click at [1234, 212] on div "₹4,675.00" at bounding box center [1264, 206] width 129 height 24
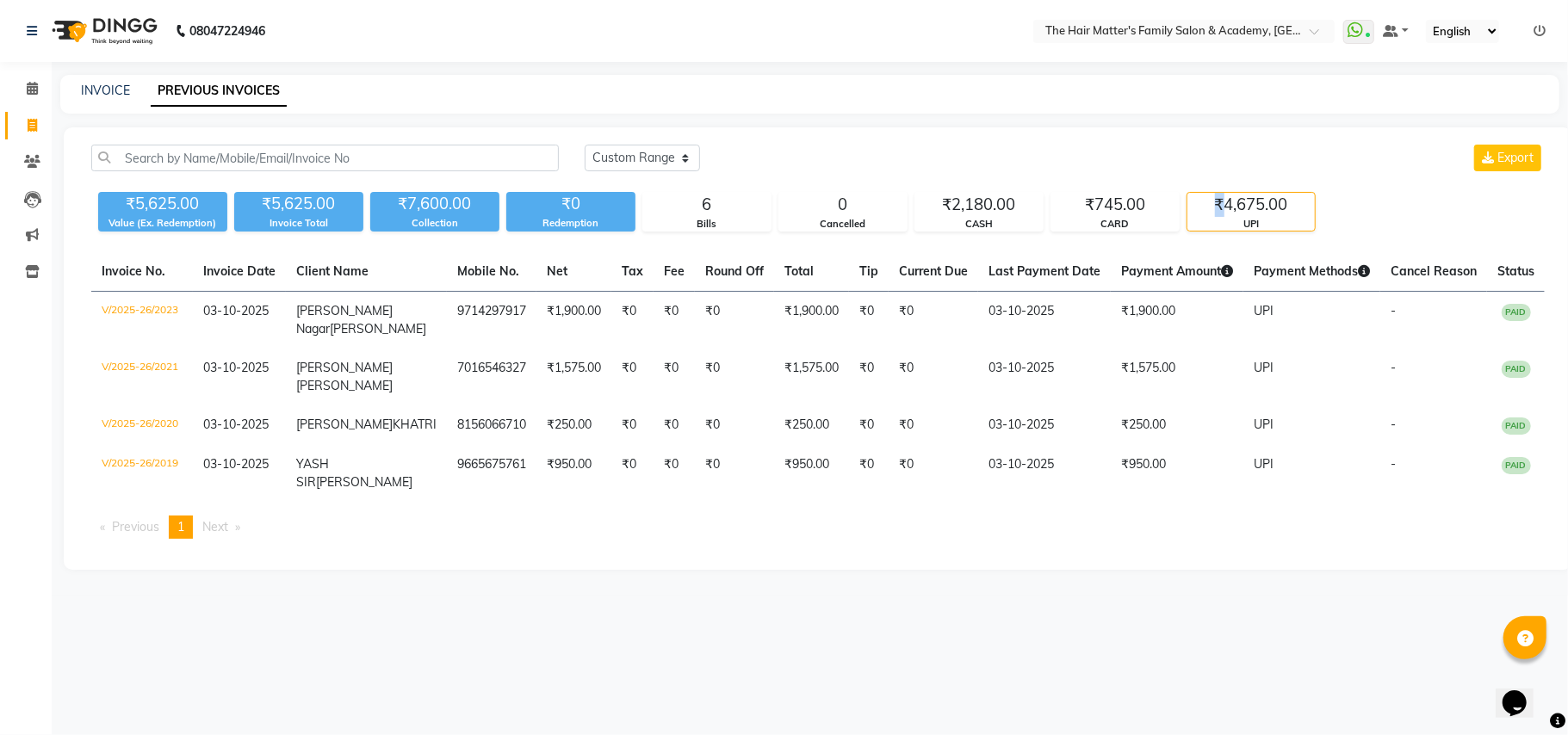
click at [1223, 210] on div "₹4,675.00" at bounding box center [1251, 204] width 128 height 24
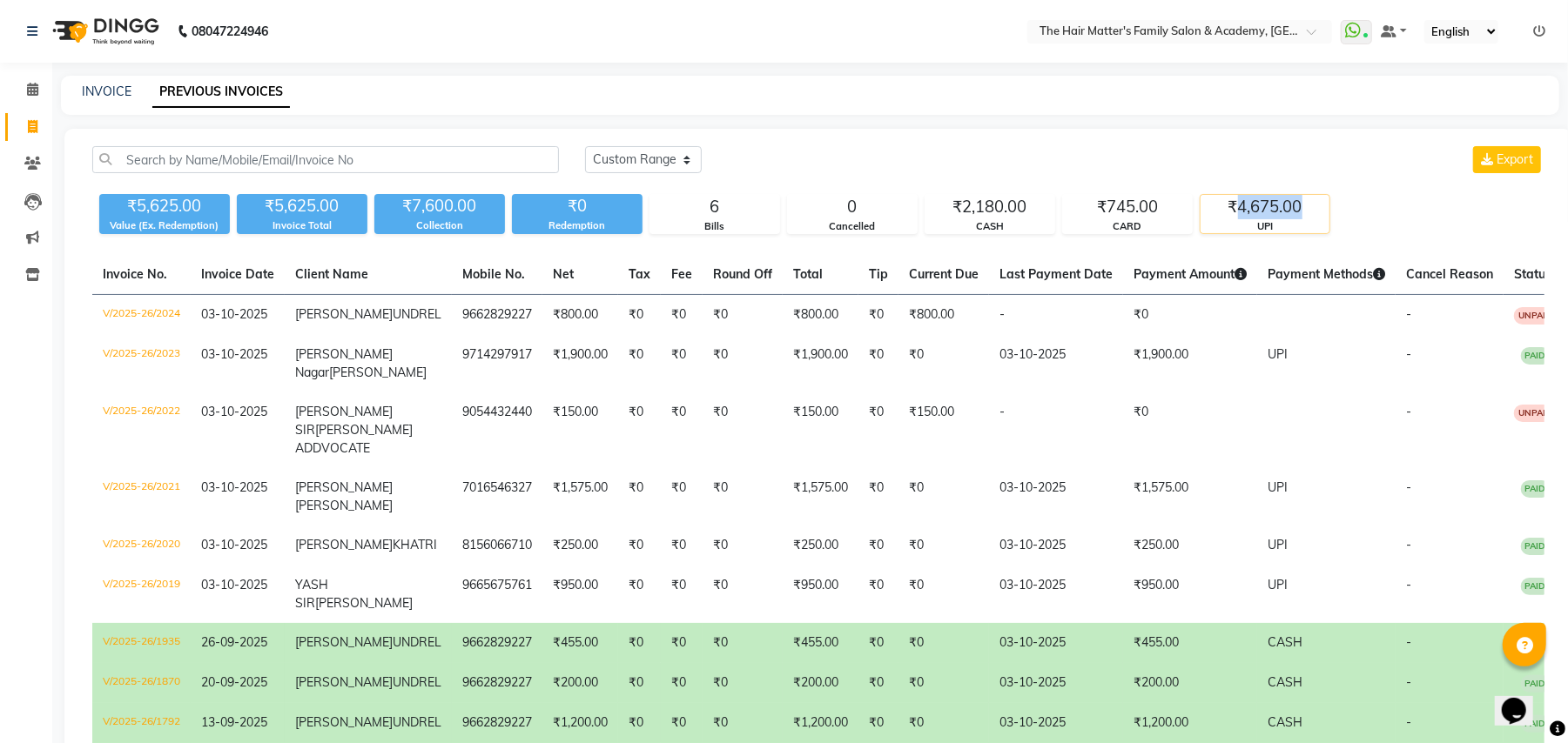
click at [1236, 212] on div "₹4,675.00" at bounding box center [1264, 206] width 129 height 24
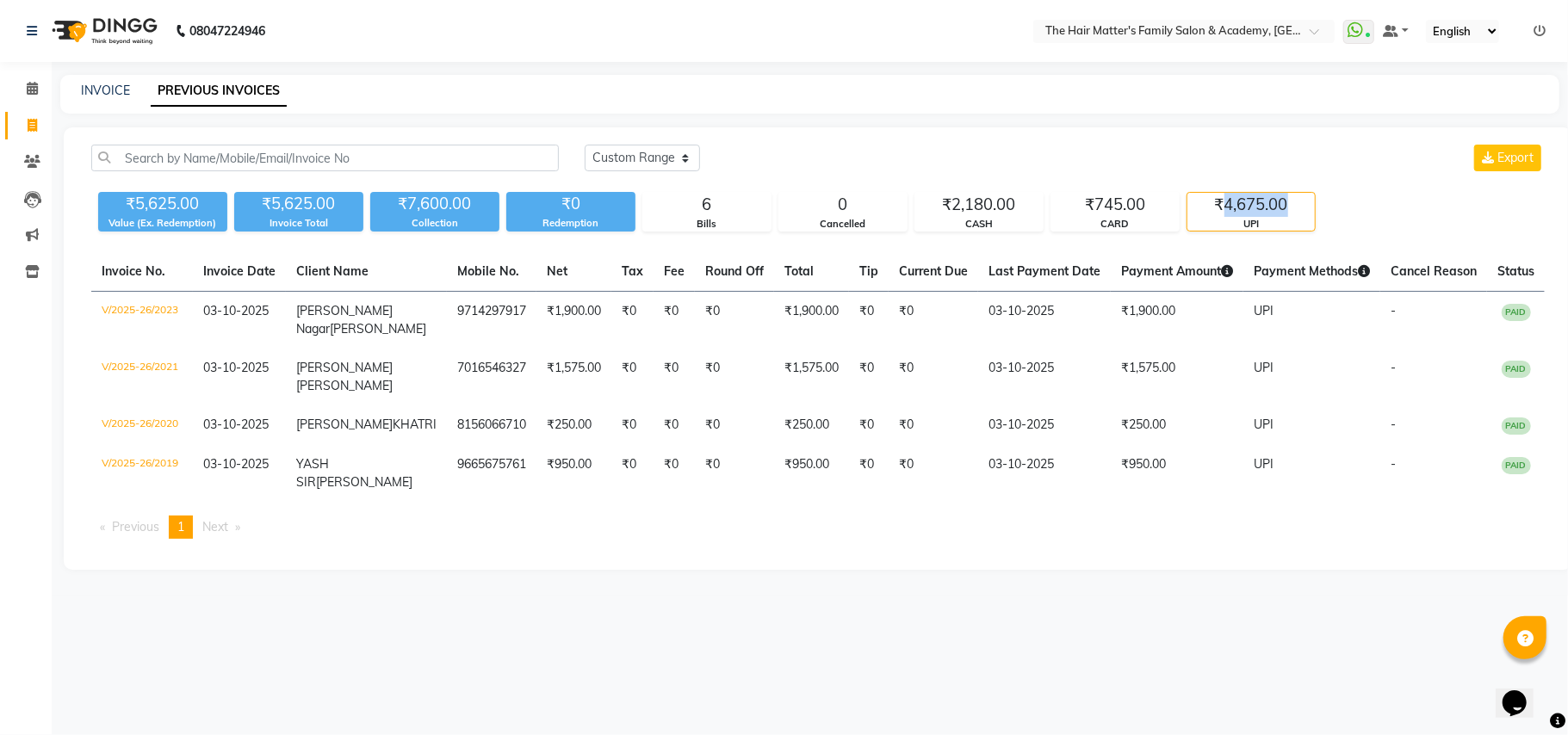
click at [1223, 210] on div "₹4,675.00" at bounding box center [1251, 204] width 128 height 24
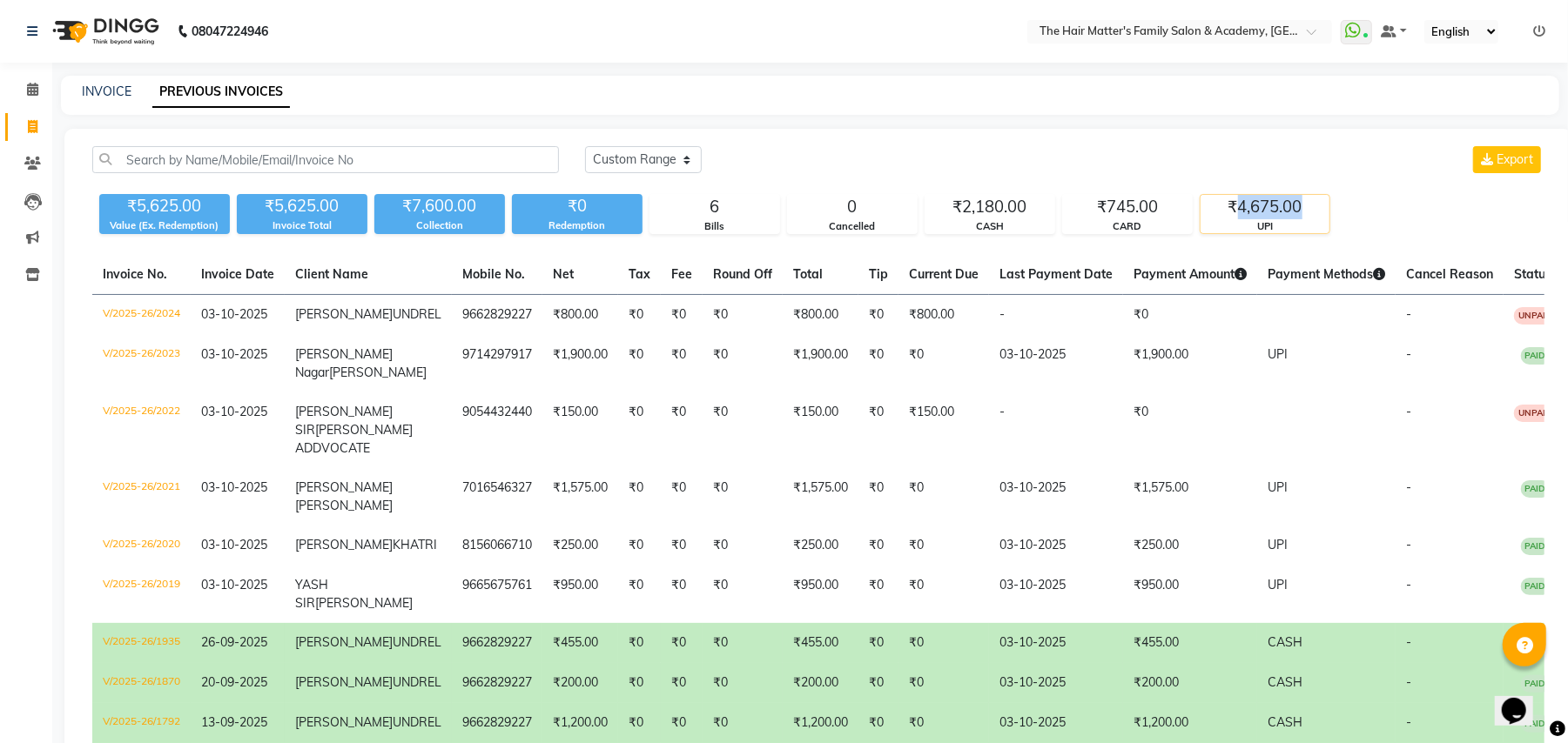
click at [1236, 212] on div "₹4,675.00" at bounding box center [1264, 206] width 129 height 24
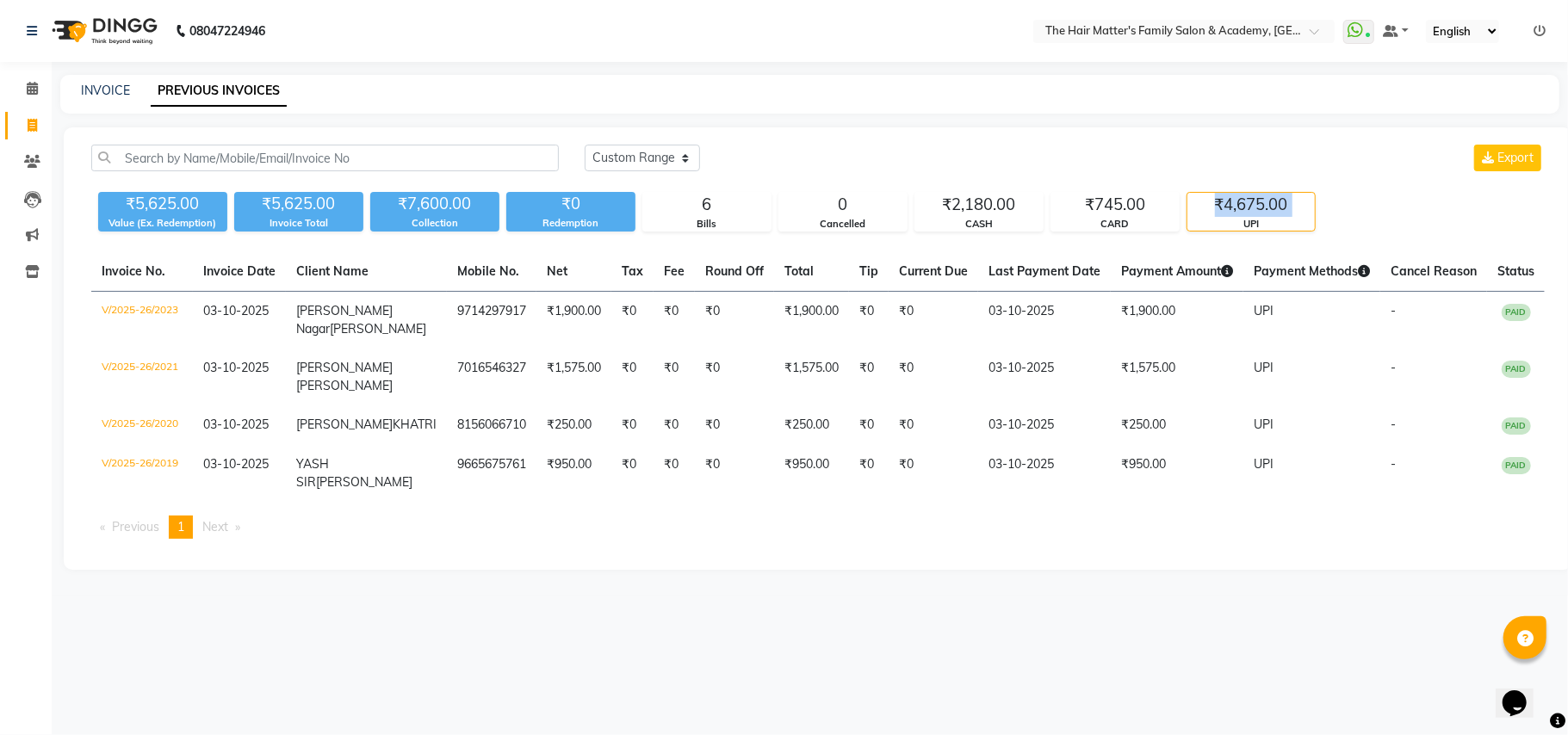
click at [1223, 210] on div "₹4,675.00" at bounding box center [1251, 204] width 128 height 24
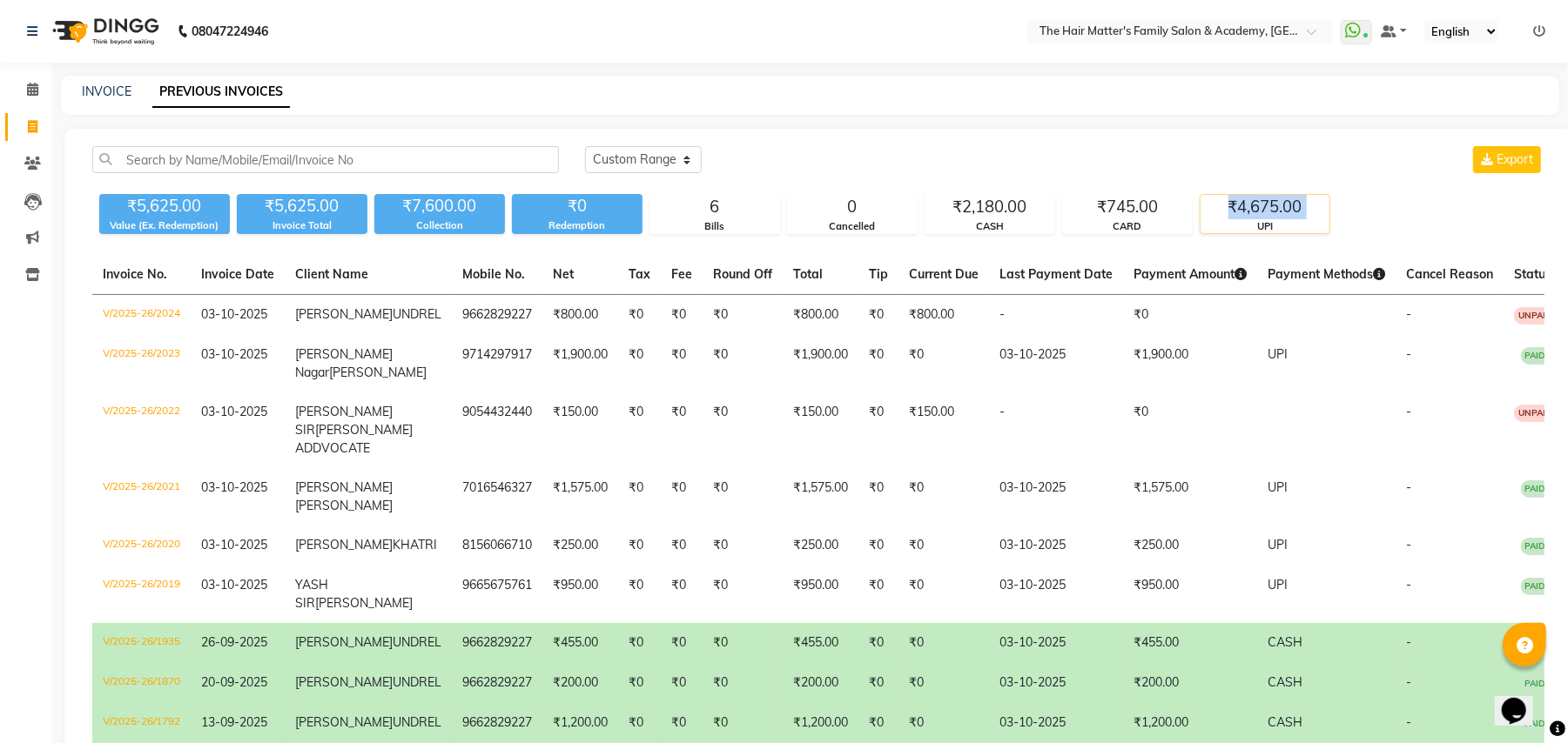
click at [1237, 220] on div "UPI" at bounding box center [1264, 226] width 129 height 14
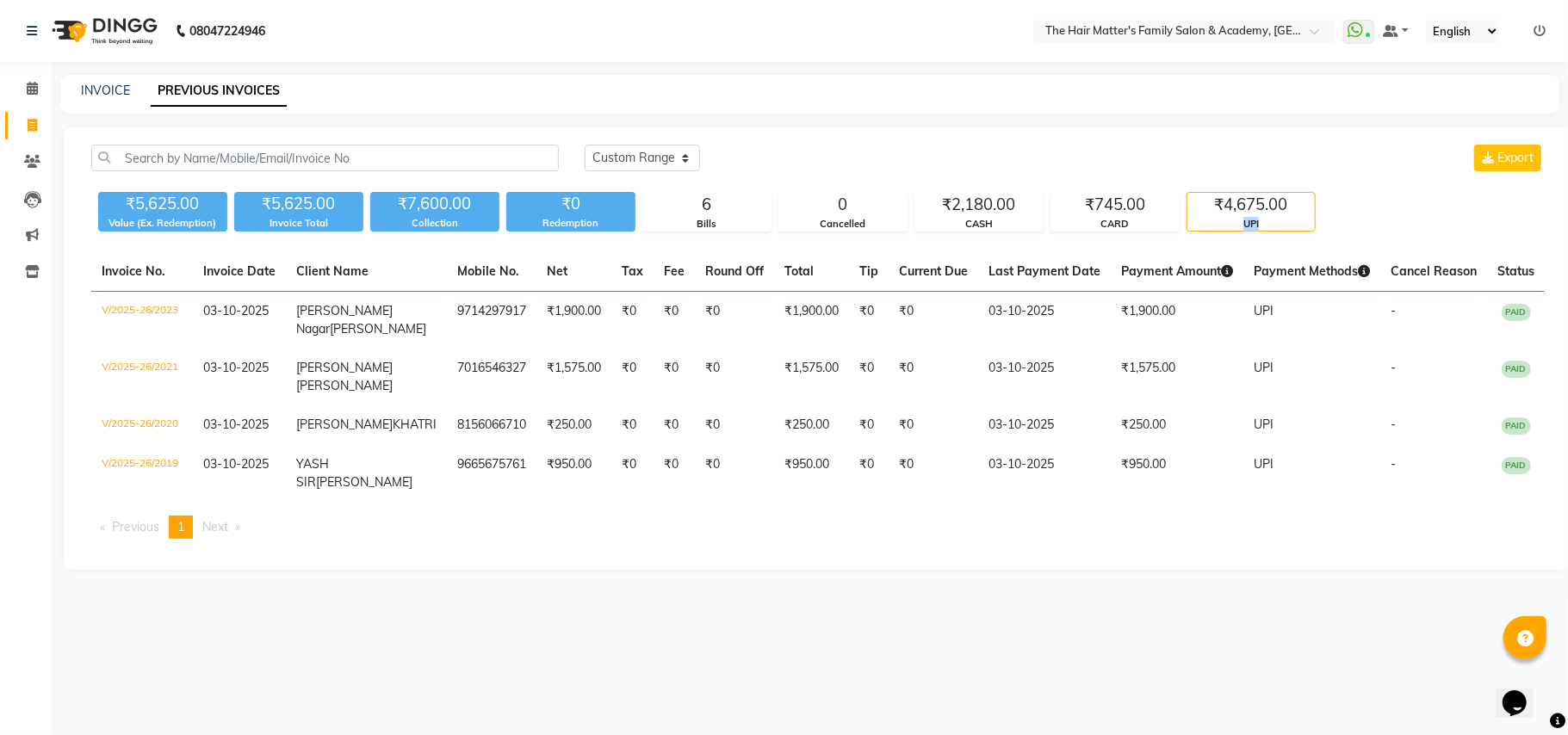
click at [1224, 217] on div "UPI" at bounding box center [1251, 224] width 128 height 14
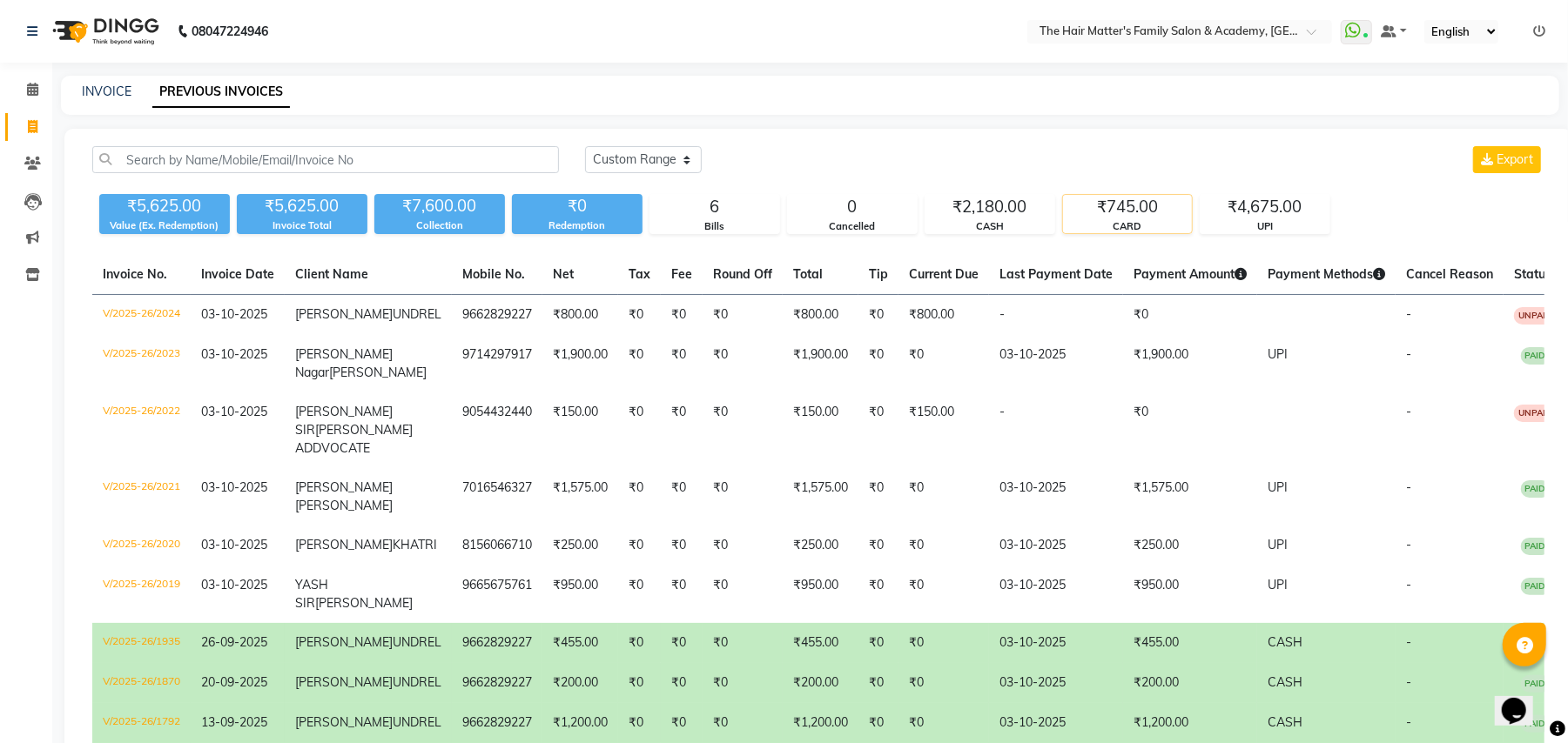
click at [1138, 227] on div "CARD" at bounding box center [1128, 226] width 129 height 14
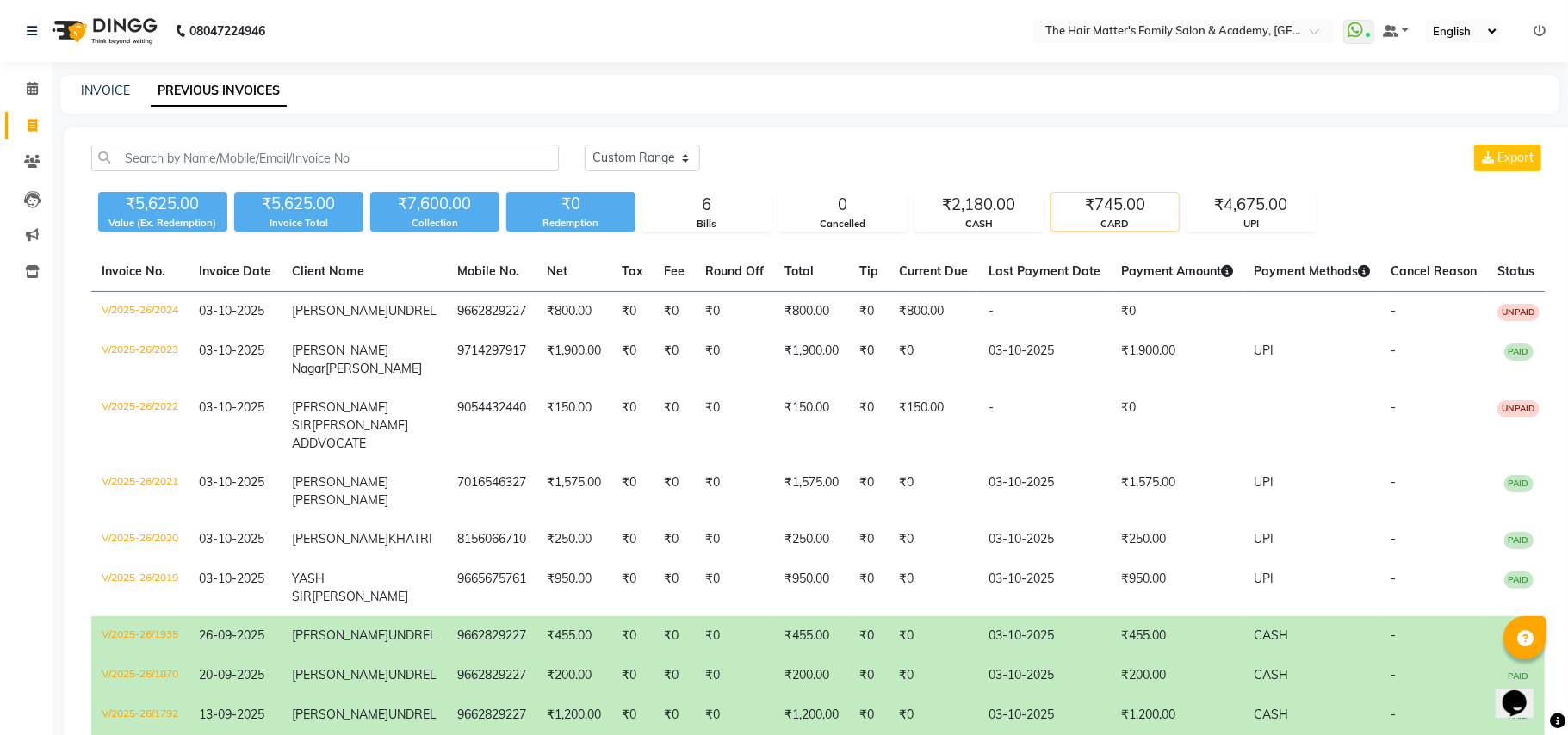
click at [1126, 225] on div "CARD" at bounding box center [1115, 224] width 128 height 14
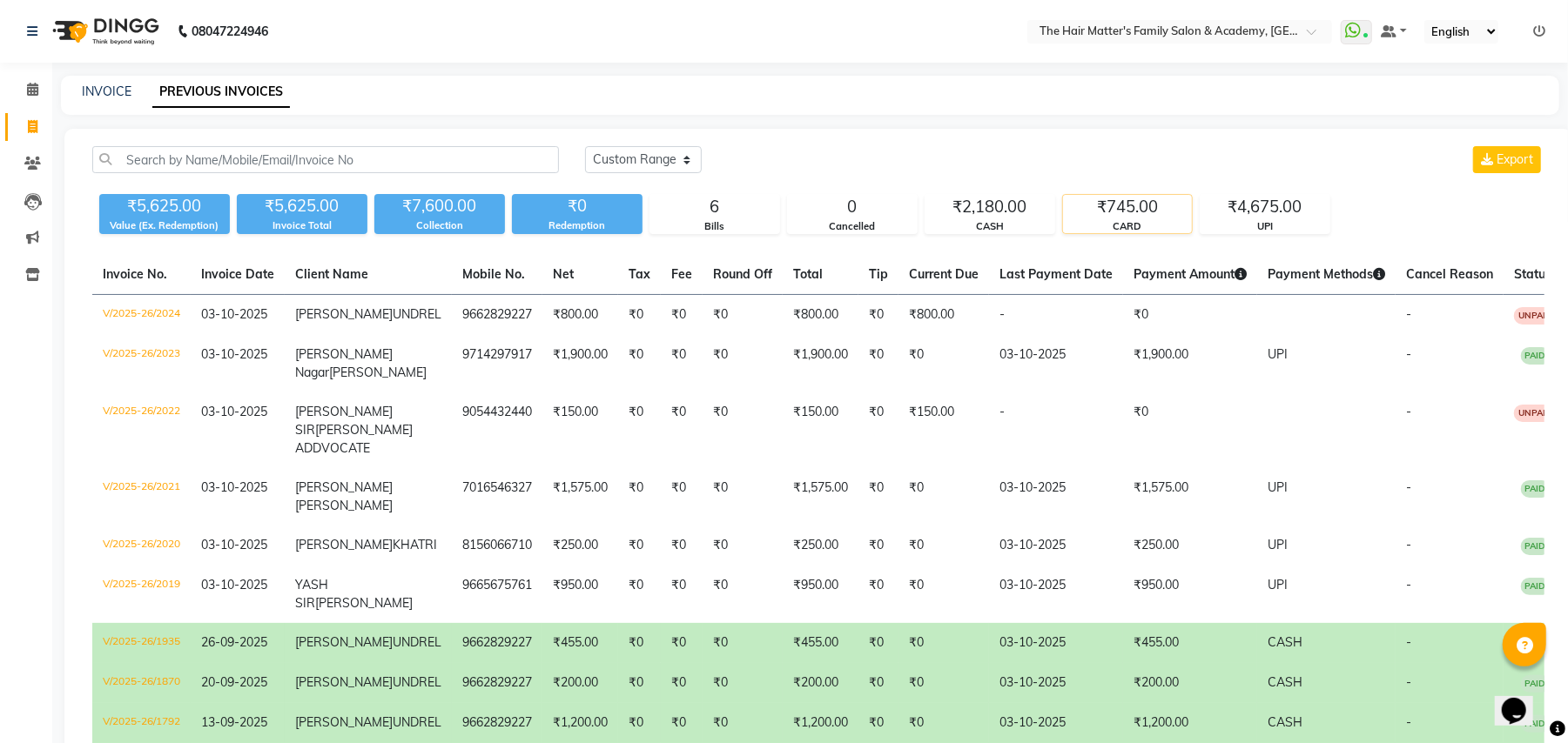
click at [1116, 202] on div "₹745.00" at bounding box center [1128, 206] width 129 height 24
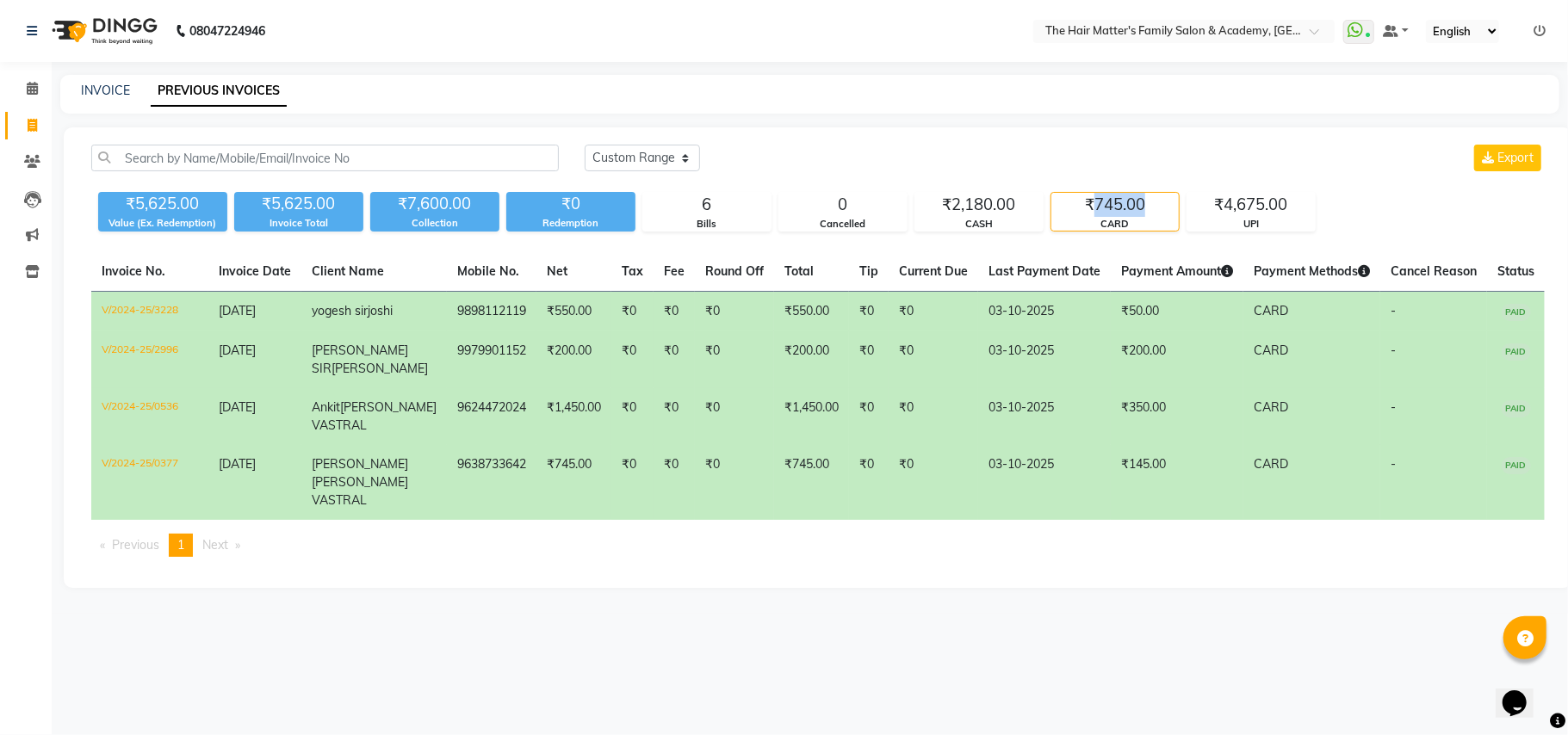
click at [1104, 200] on div "₹745.00" at bounding box center [1115, 204] width 128 height 24
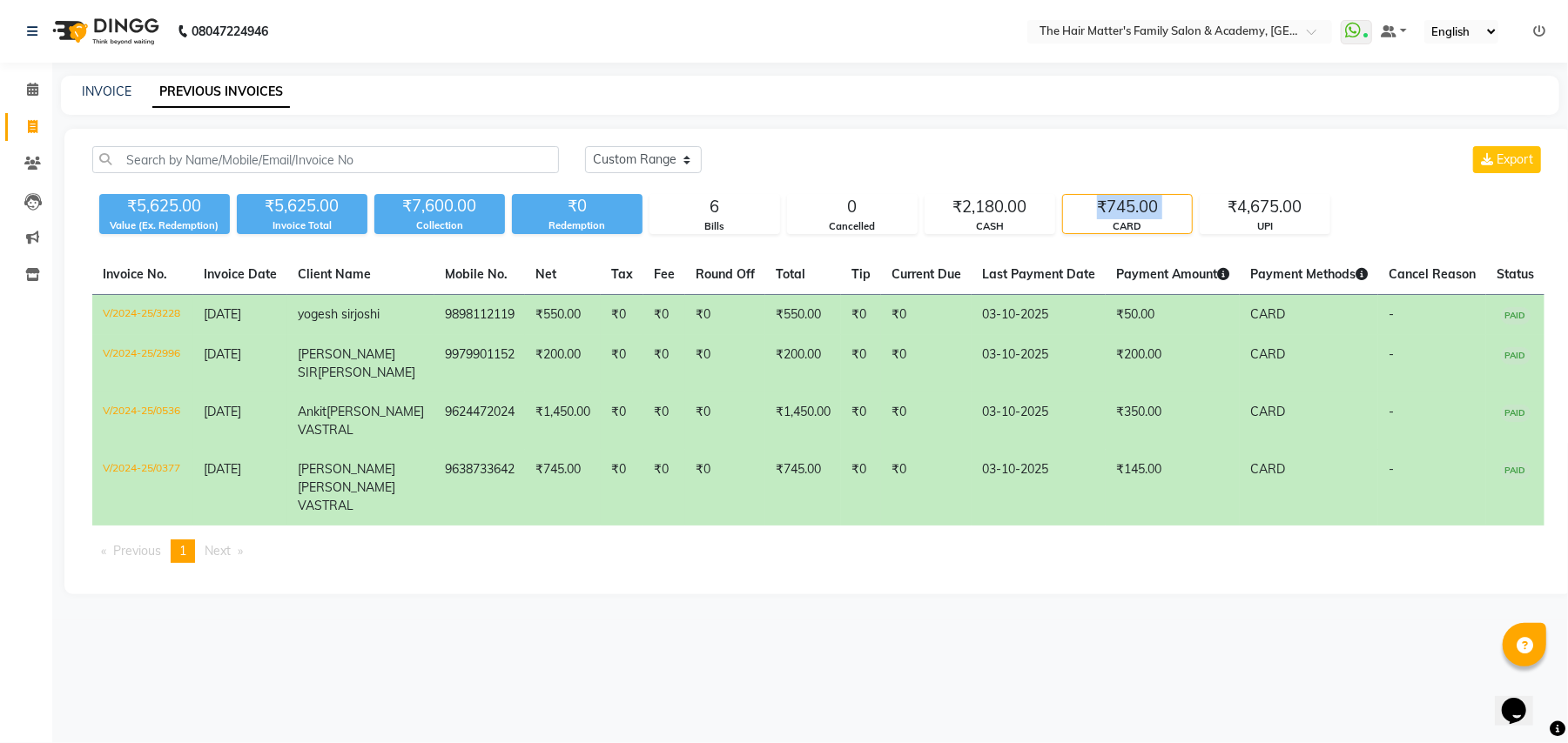
click at [1116, 202] on div "₹745.00" at bounding box center [1128, 206] width 129 height 24
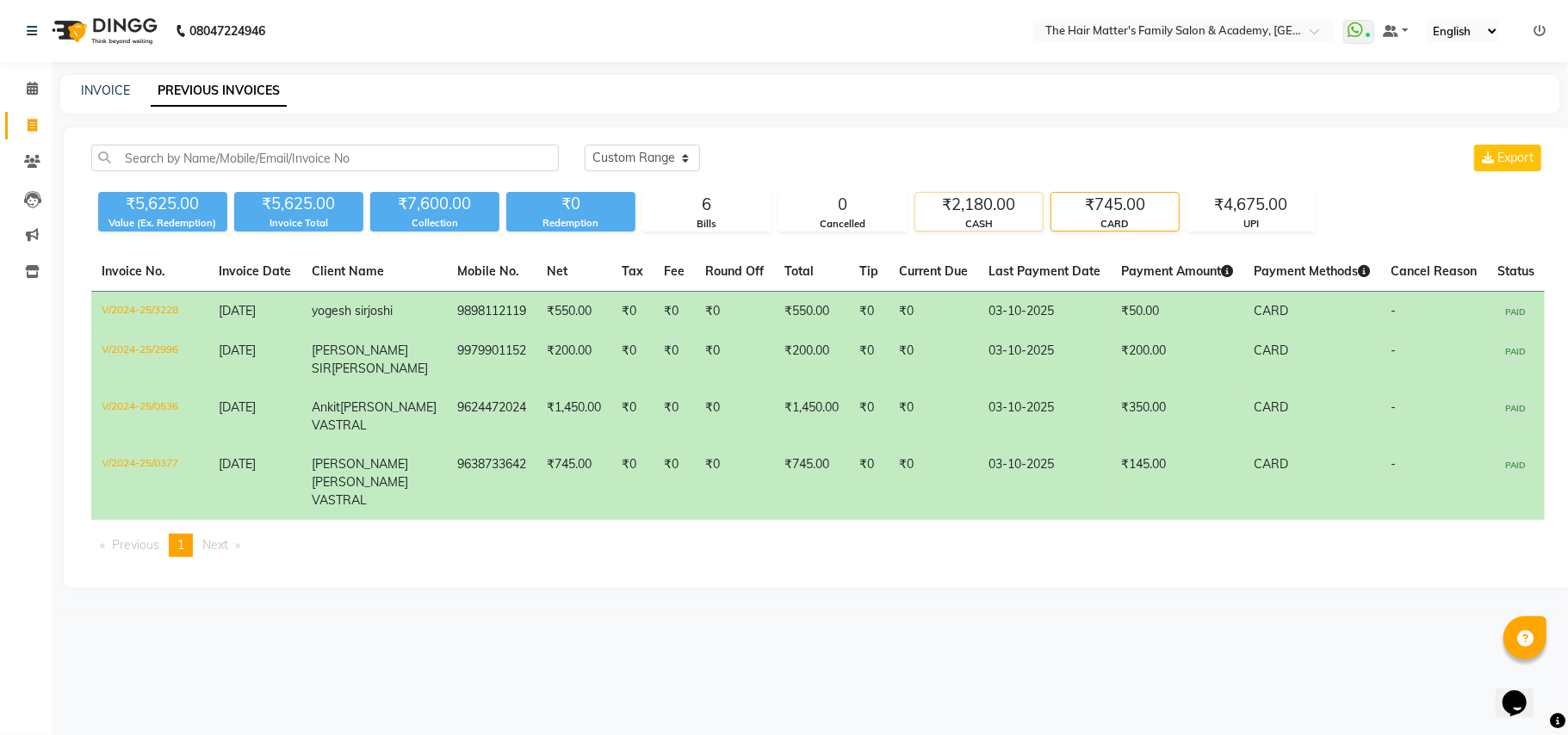
click at [999, 193] on div "₹2,180.00" at bounding box center [979, 204] width 128 height 24
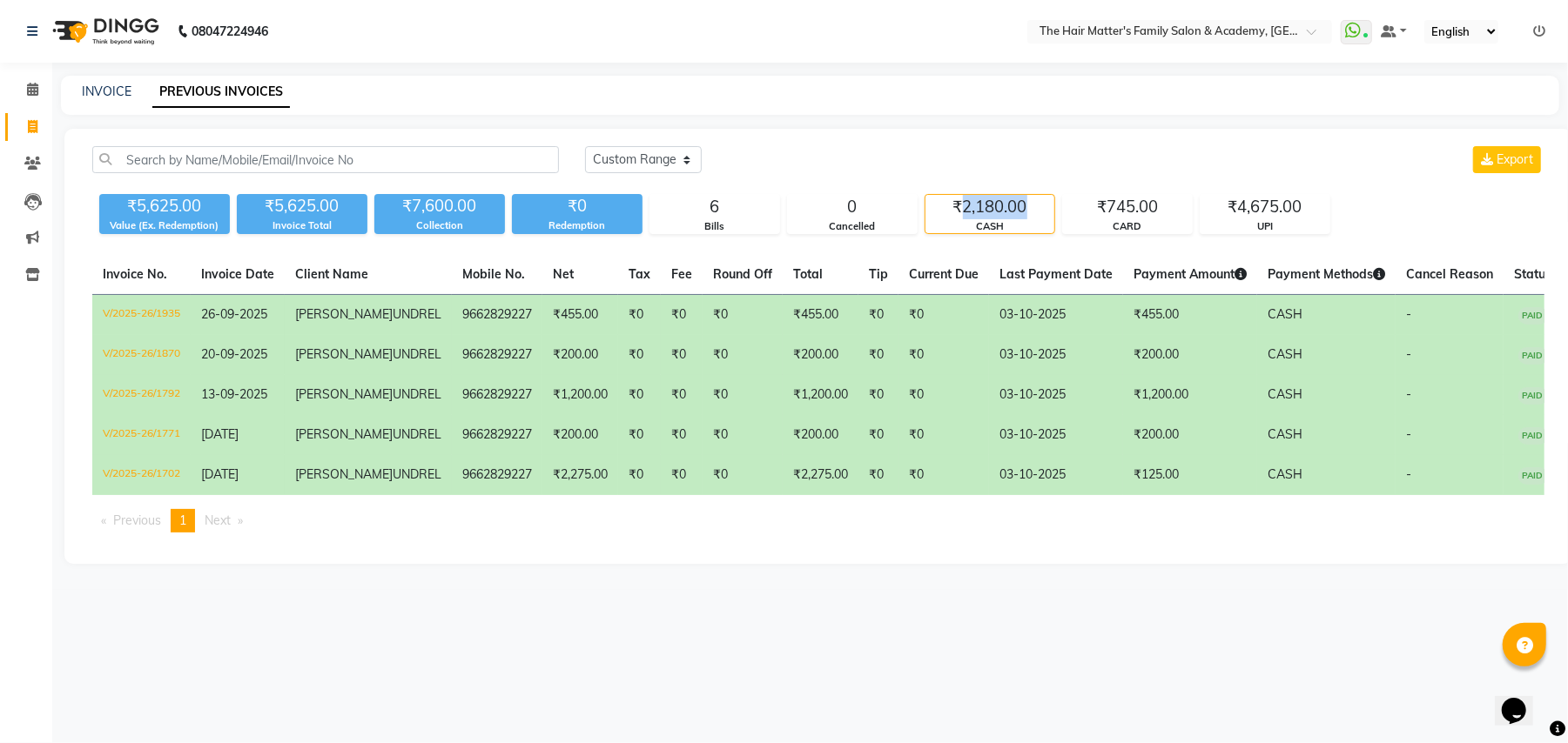
click at [1010, 195] on div "₹2,180.00" at bounding box center [990, 206] width 129 height 24
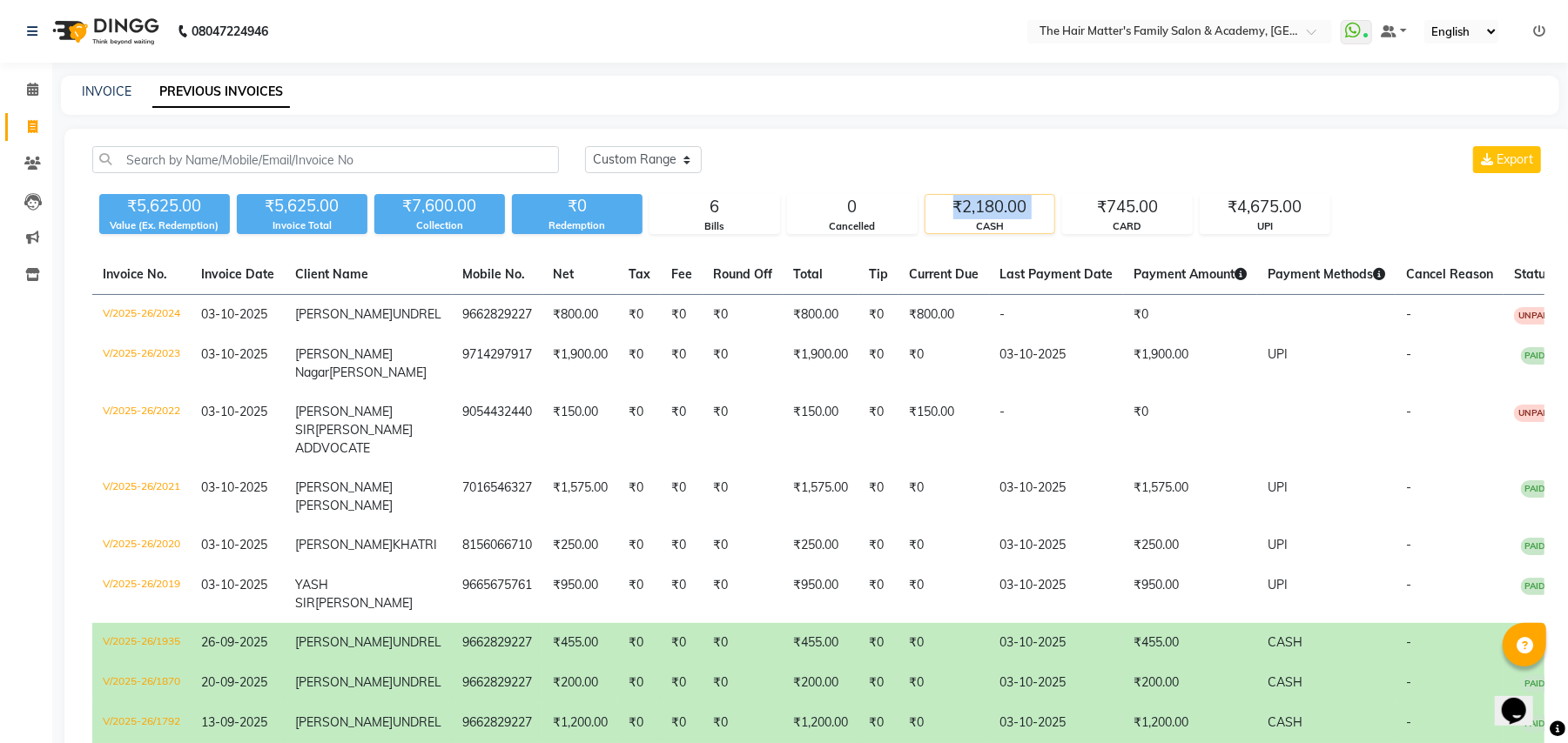
click at [1010, 195] on div "₹2,180.00" at bounding box center [990, 206] width 129 height 24
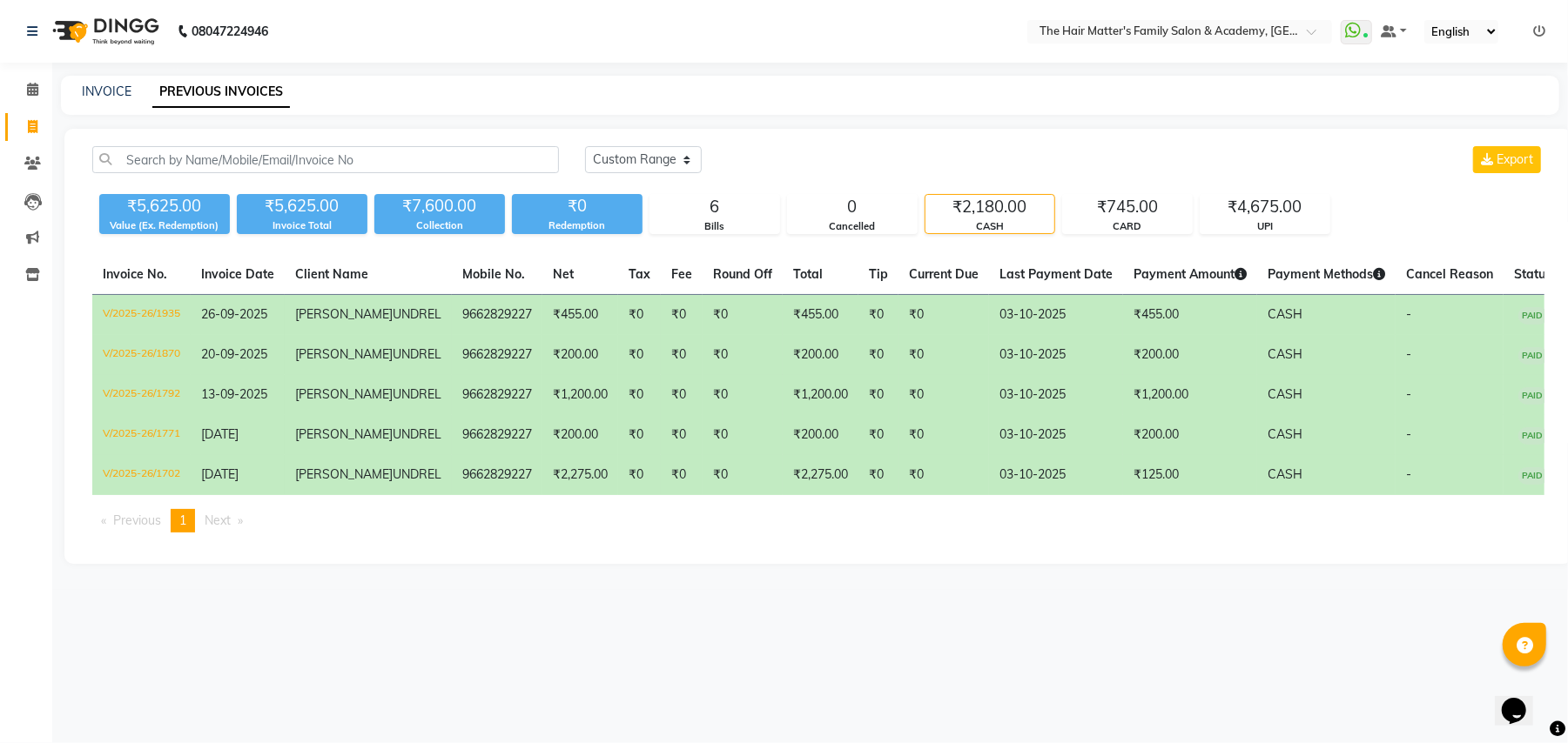
drag, startPoint x: 545, startPoint y: 59, endPoint x: 555, endPoint y: 59, distance: 10.0
click at [555, 59] on nav "08047224946 Select Location × The Hair Matter's Family Salon & Academy, S.p Rin…" at bounding box center [784, 31] width 1568 height 63
click at [36, 99] on link "Calendar" at bounding box center [25, 91] width 41 height 29
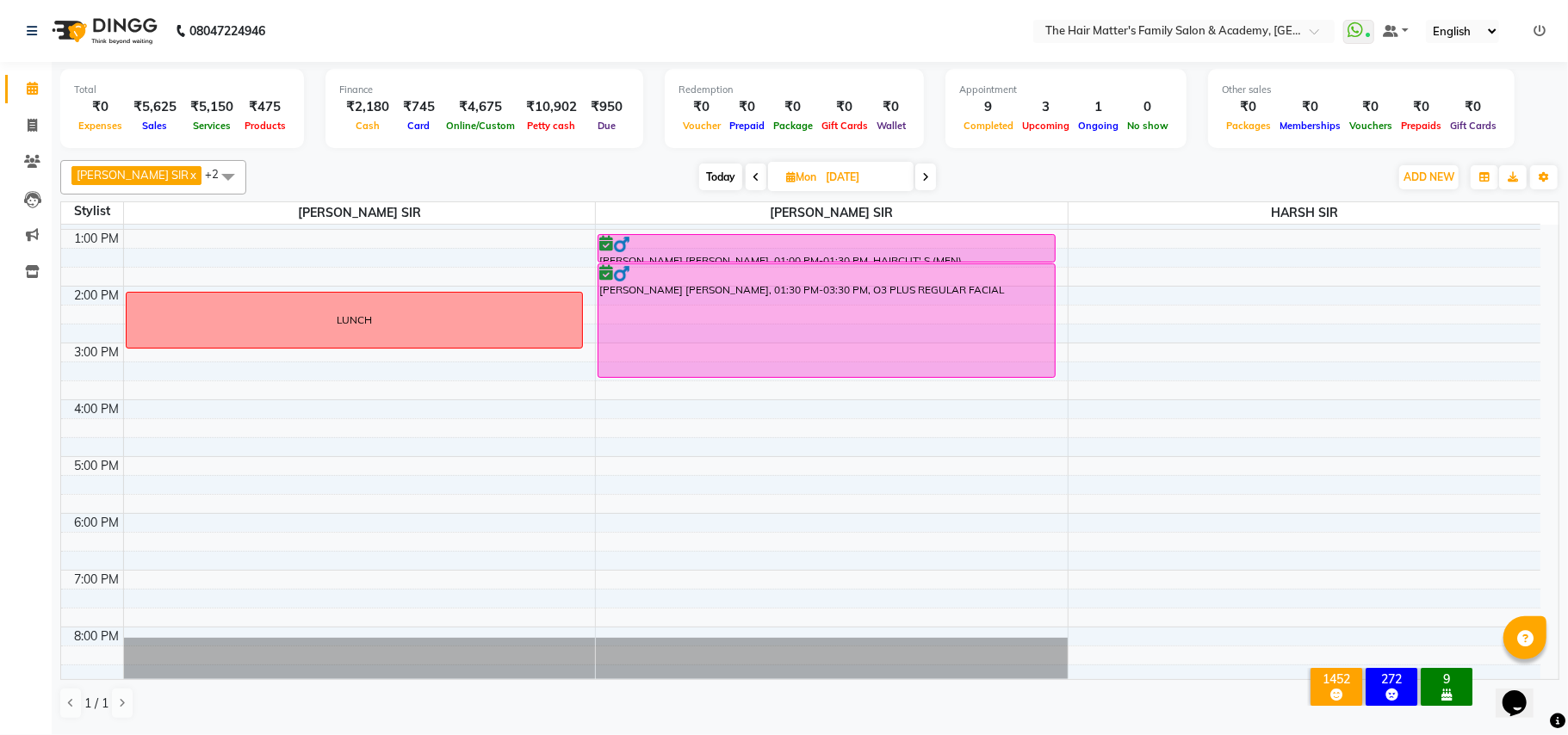
scroll to position [382, 0]
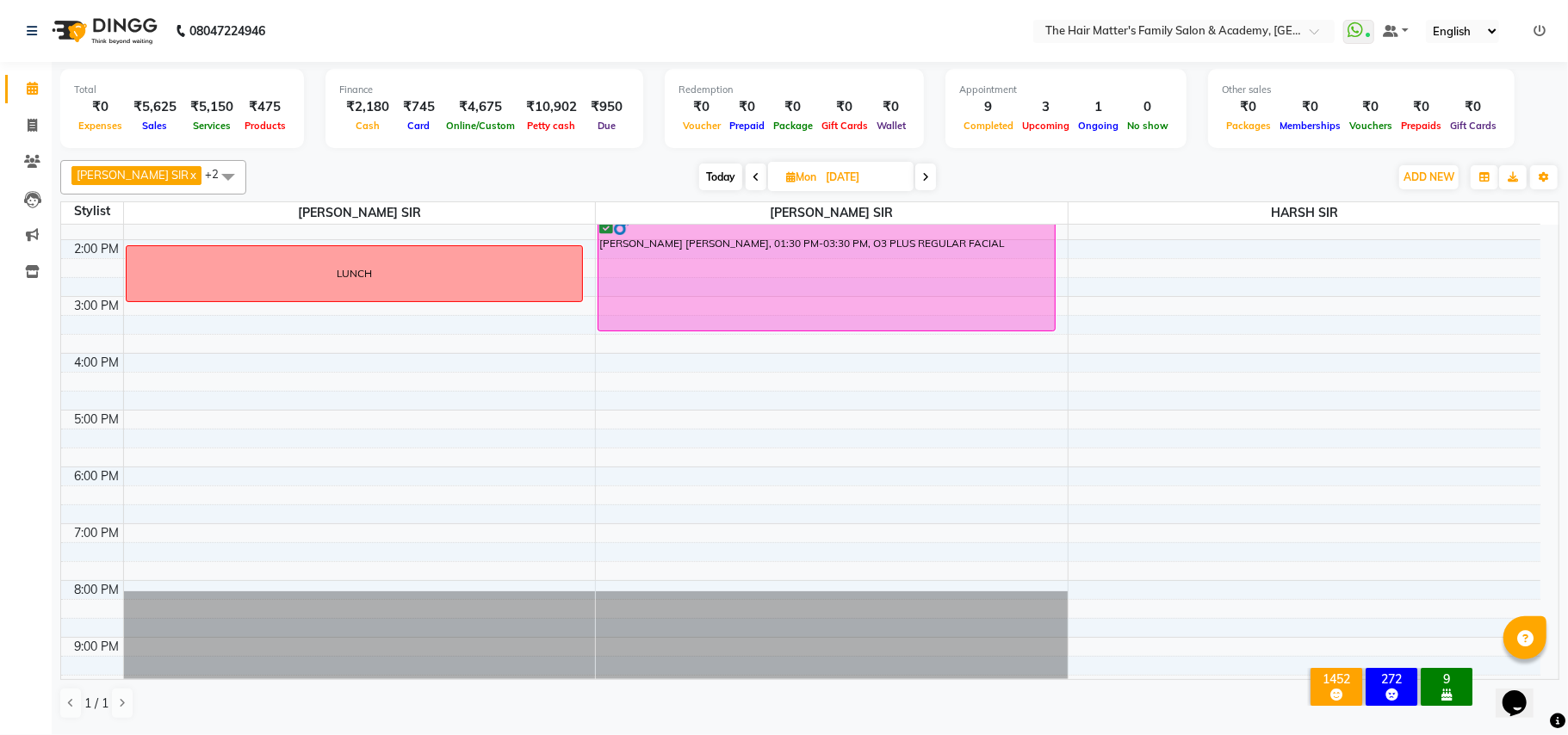
click at [687, 194] on div "PRATIK SIR x MAYANK SIR x HARSH SIR x +2 Select All PRATIK SIR MAYANK SIR HARSH…" at bounding box center [809, 177] width 1498 height 34
click at [699, 184] on span "Today" at bounding box center [720, 177] width 43 height 27
type input "03-10-2025"
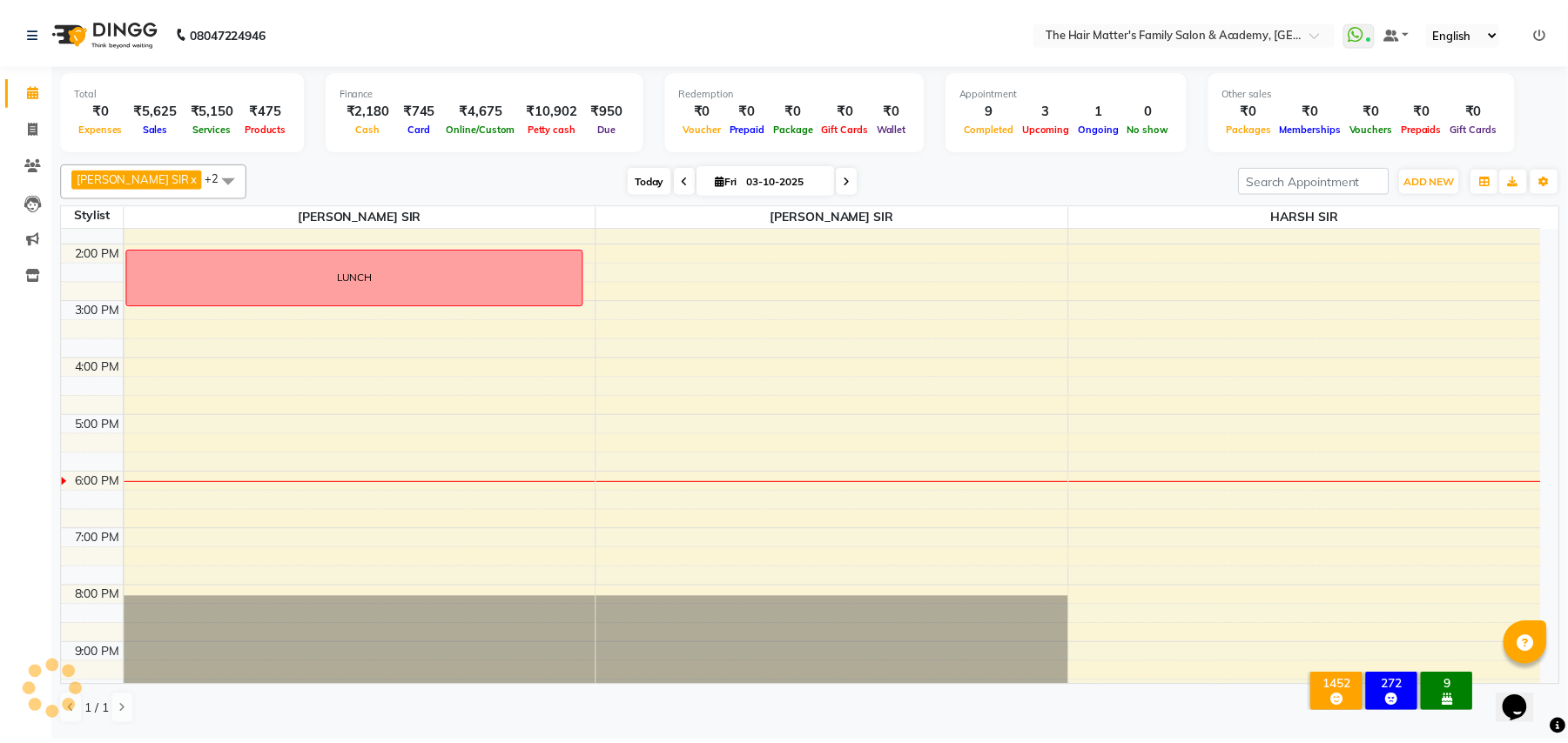
scroll to position [472, 0]
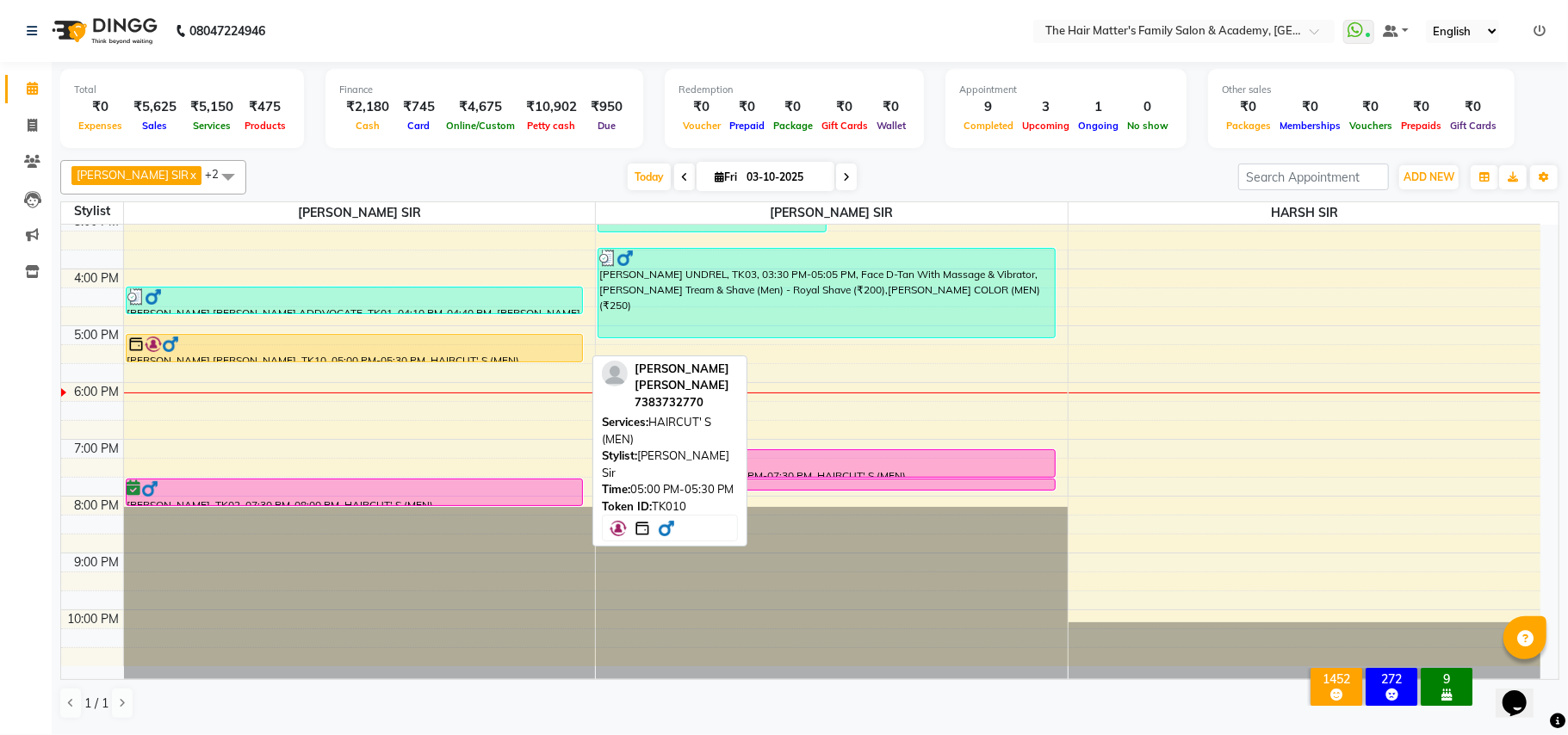
click at [294, 339] on div at bounding box center [355, 344] width 455 height 17
select select "1"
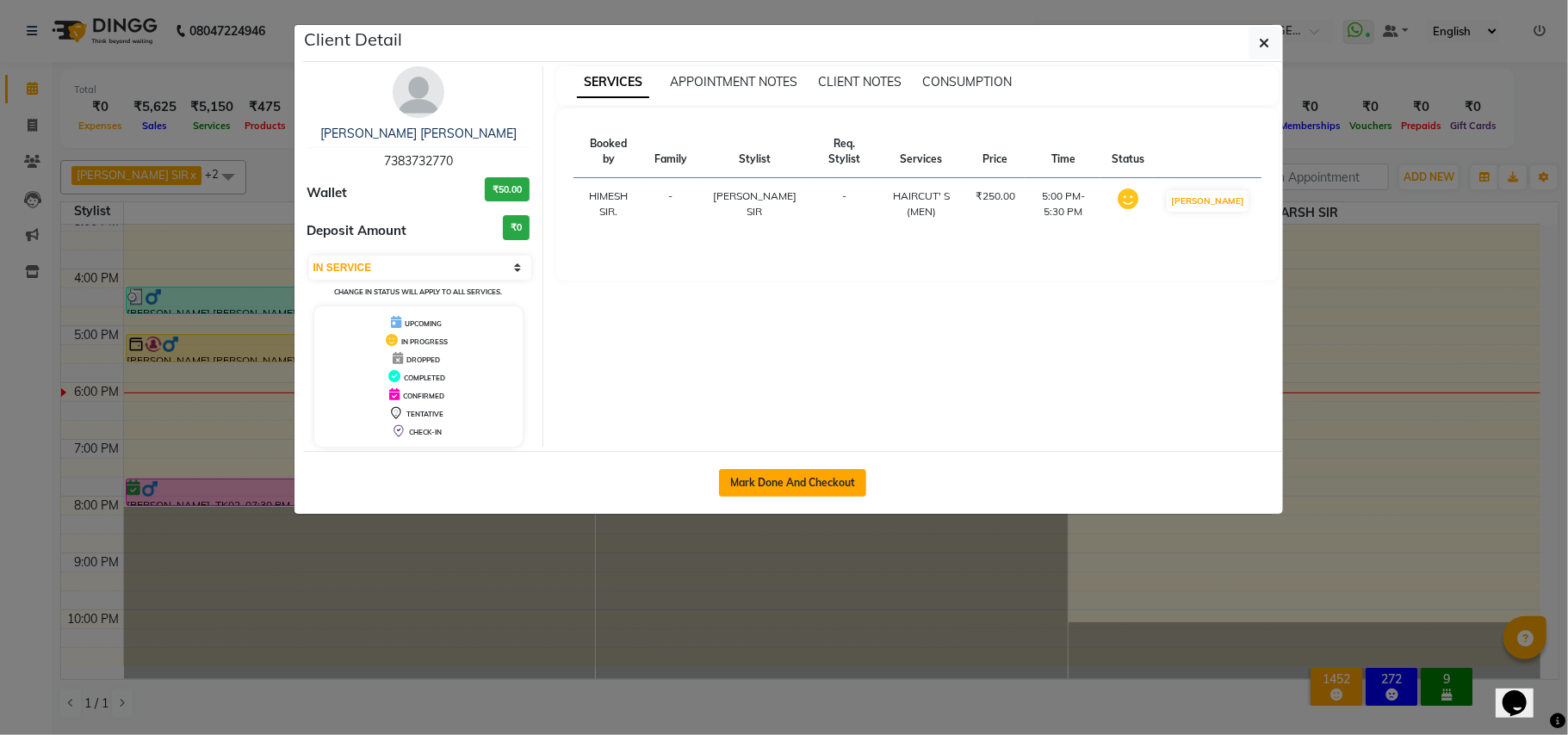
click at [747, 479] on button "Mark Done And Checkout" at bounding box center [792, 482] width 147 height 28
select select "5980"
select select "service"
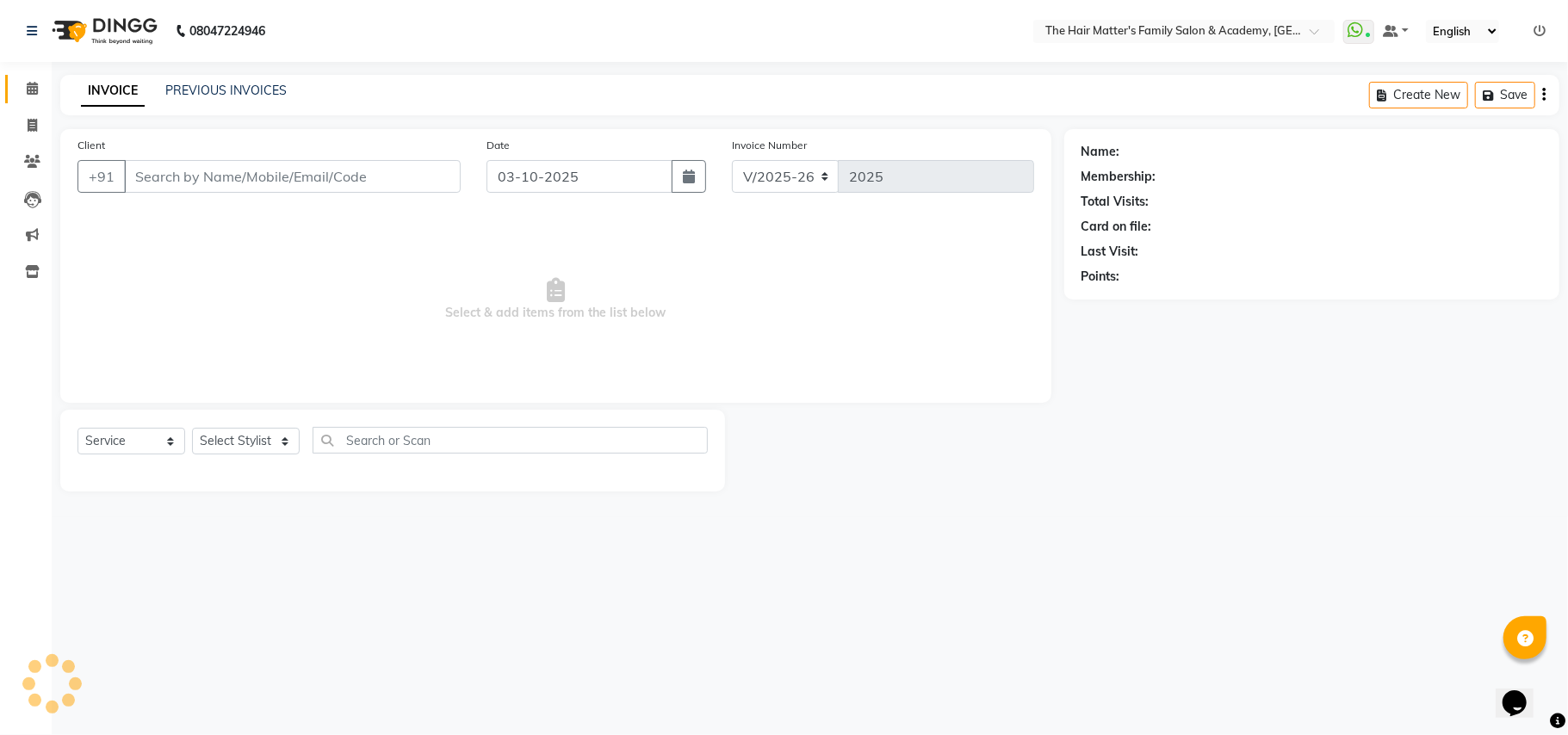
type input "7383732770"
select select "42572"
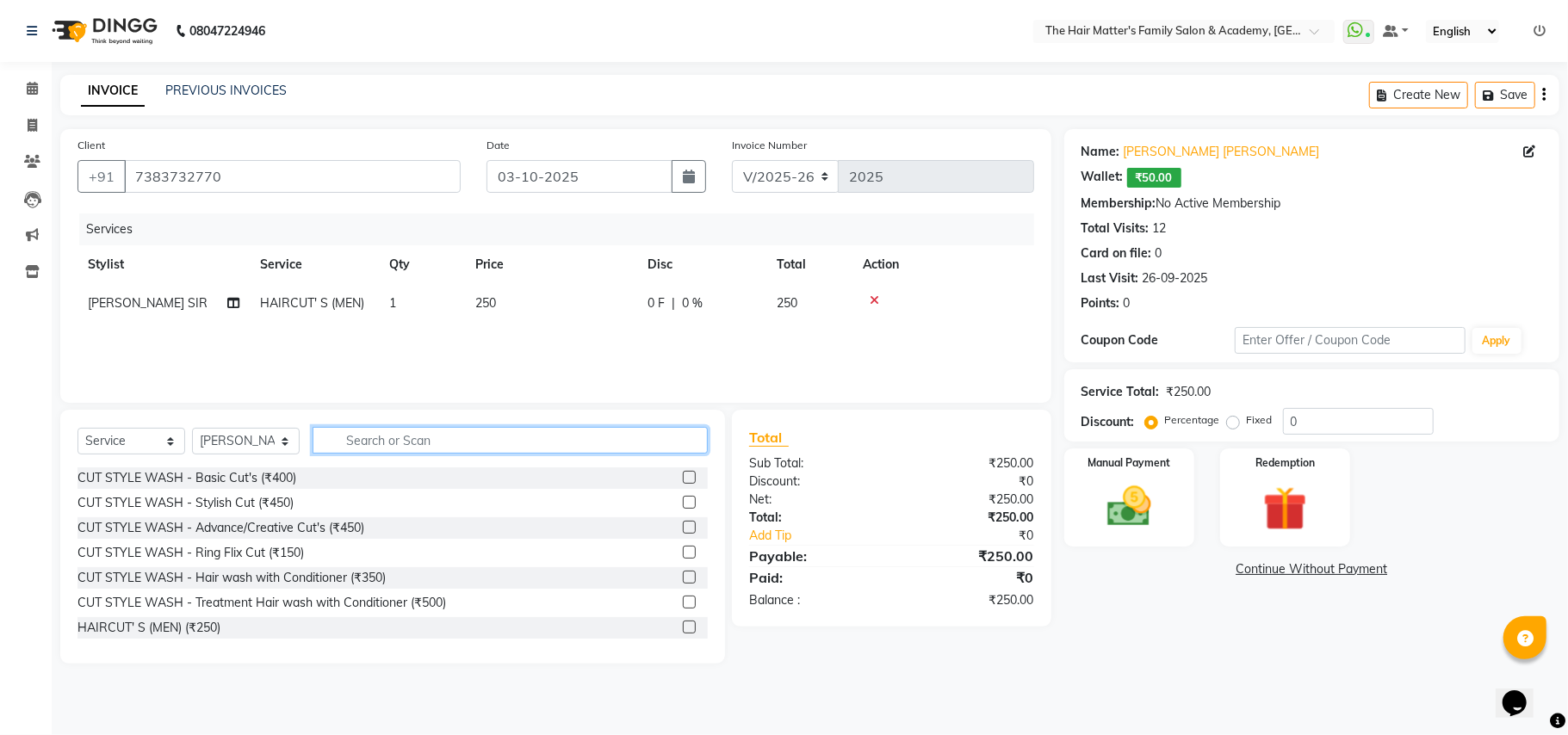
click at [400, 439] on input "text" at bounding box center [510, 440] width 396 height 27
click at [188, 622] on div "HAIRCUT' S (MEN) (₹250)" at bounding box center [149, 627] width 143 height 18
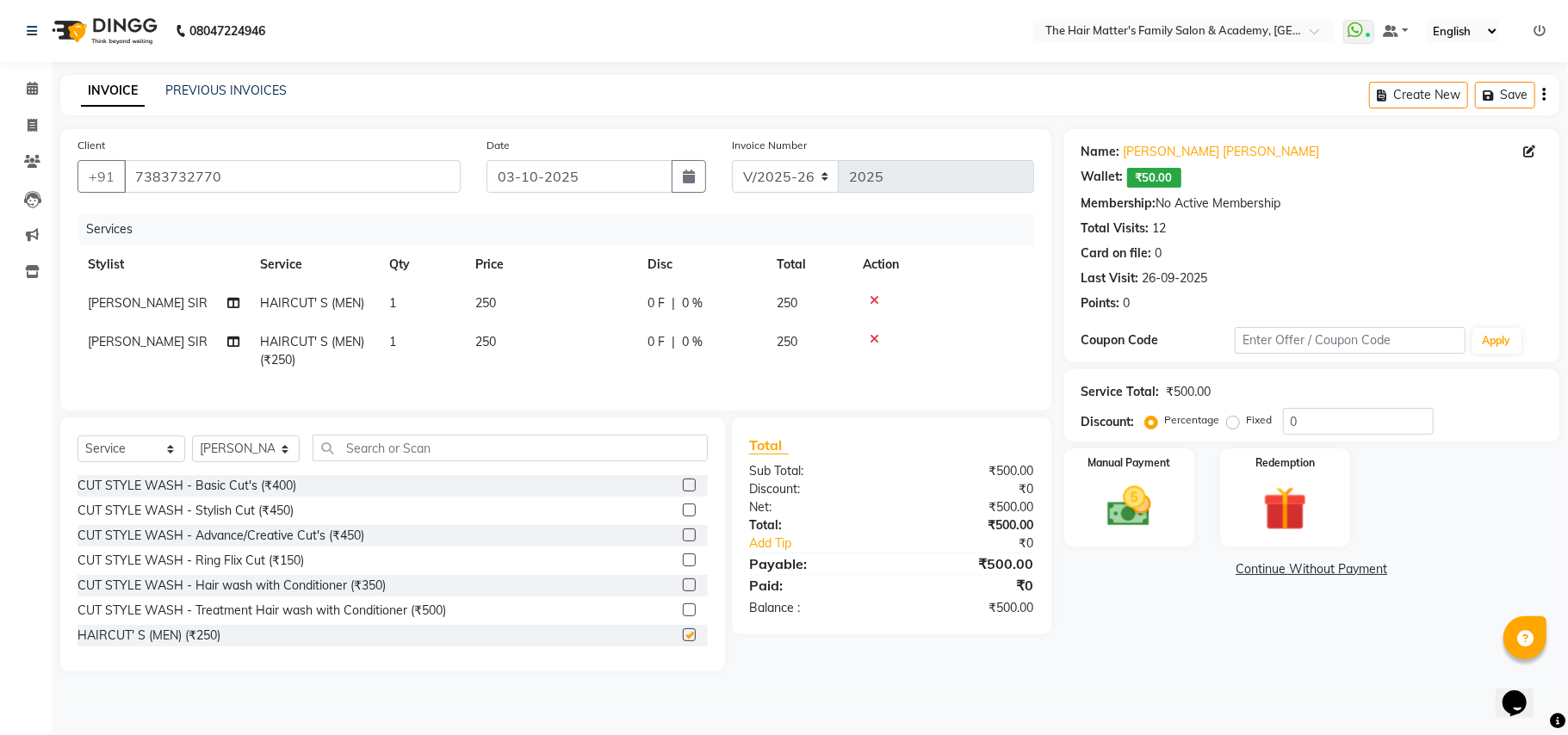
checkbox input "false"
click at [869, 338] on icon at bounding box center [874, 339] width 10 height 12
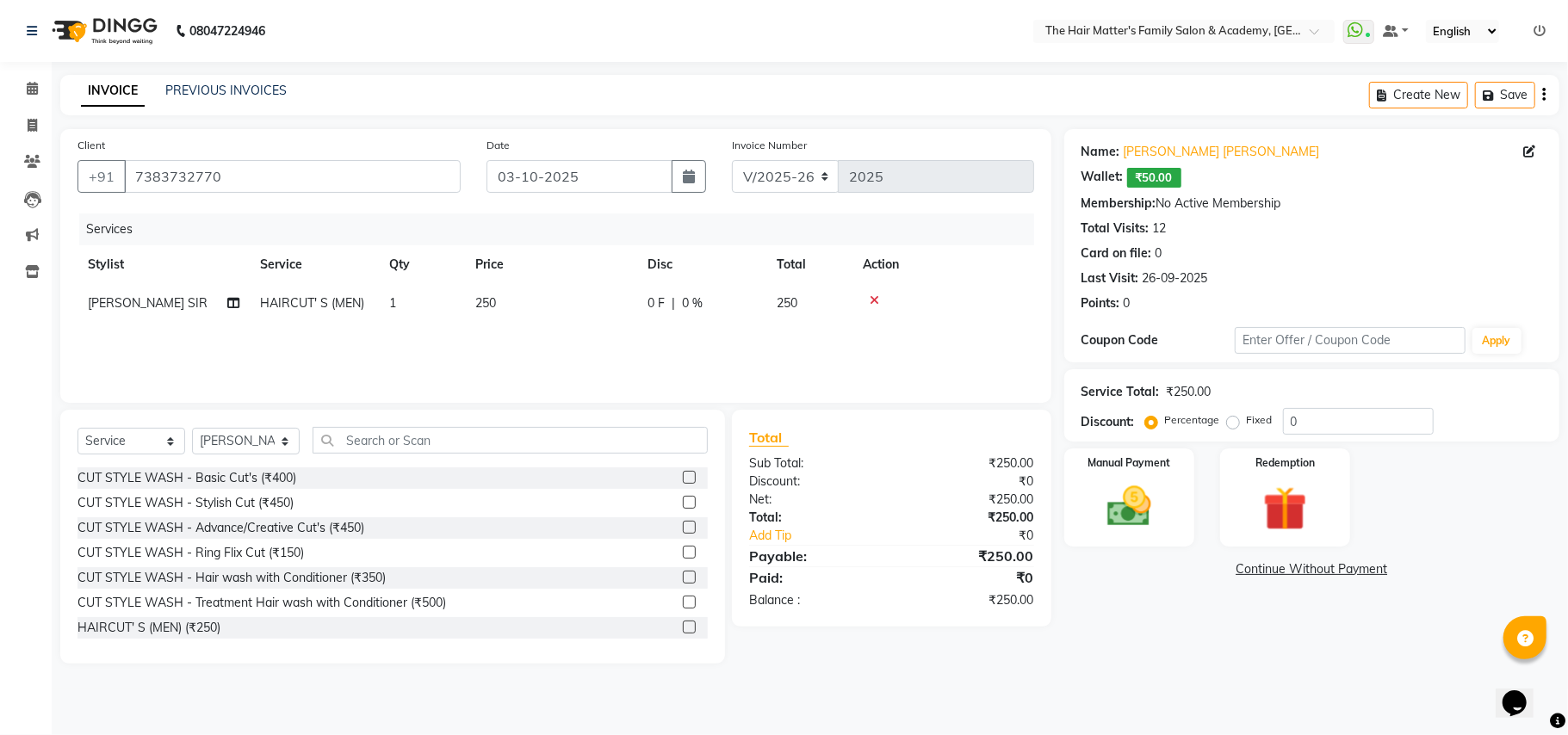
click at [472, 298] on td "250" at bounding box center [551, 303] width 173 height 39
select select "42572"
click at [472, 298] on input "1" at bounding box center [502, 308] width 66 height 27
click at [570, 303] on td "250" at bounding box center [551, 303] width 173 height 39
select select "42572"
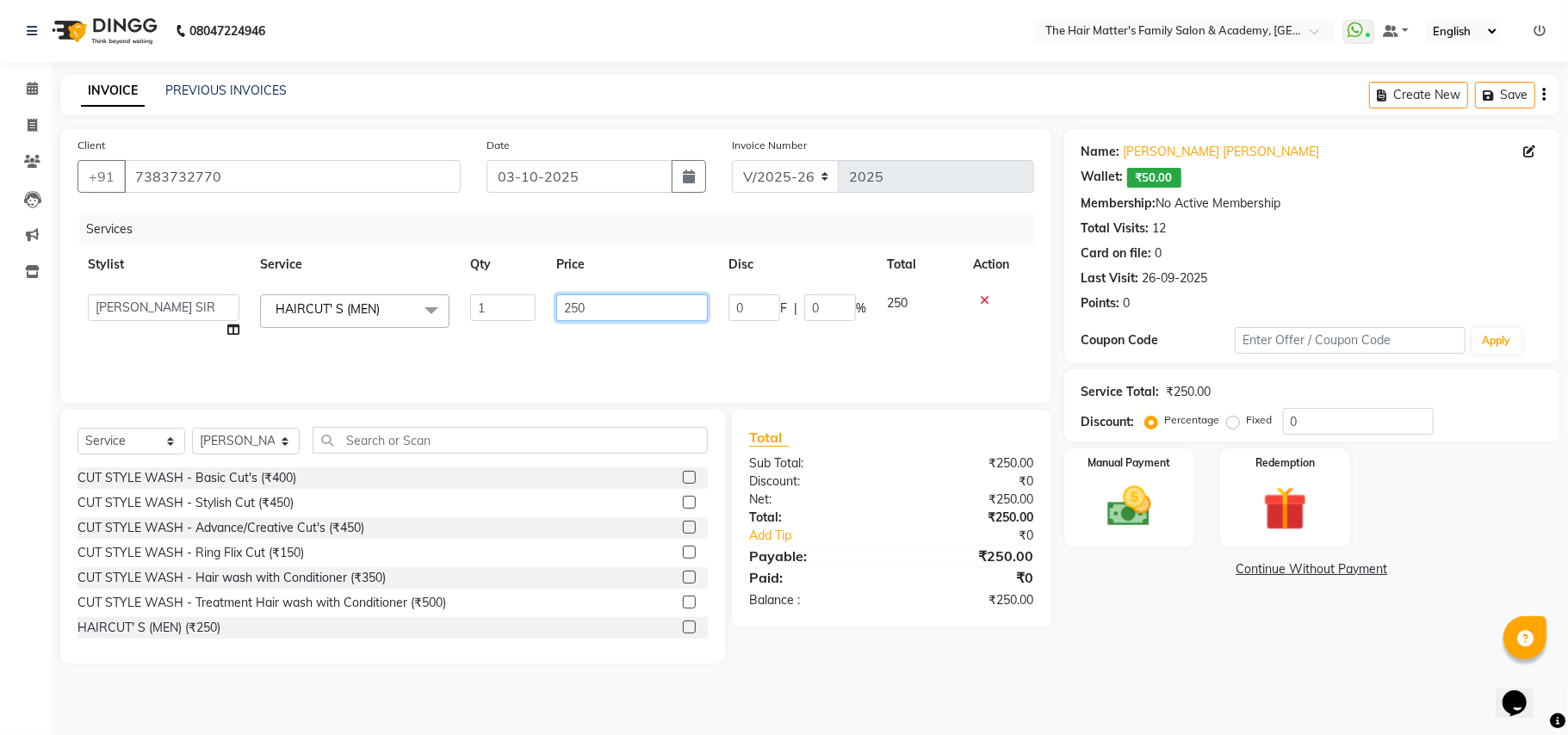
click at [582, 314] on input "250" at bounding box center [631, 308] width 152 height 27
type input "300"
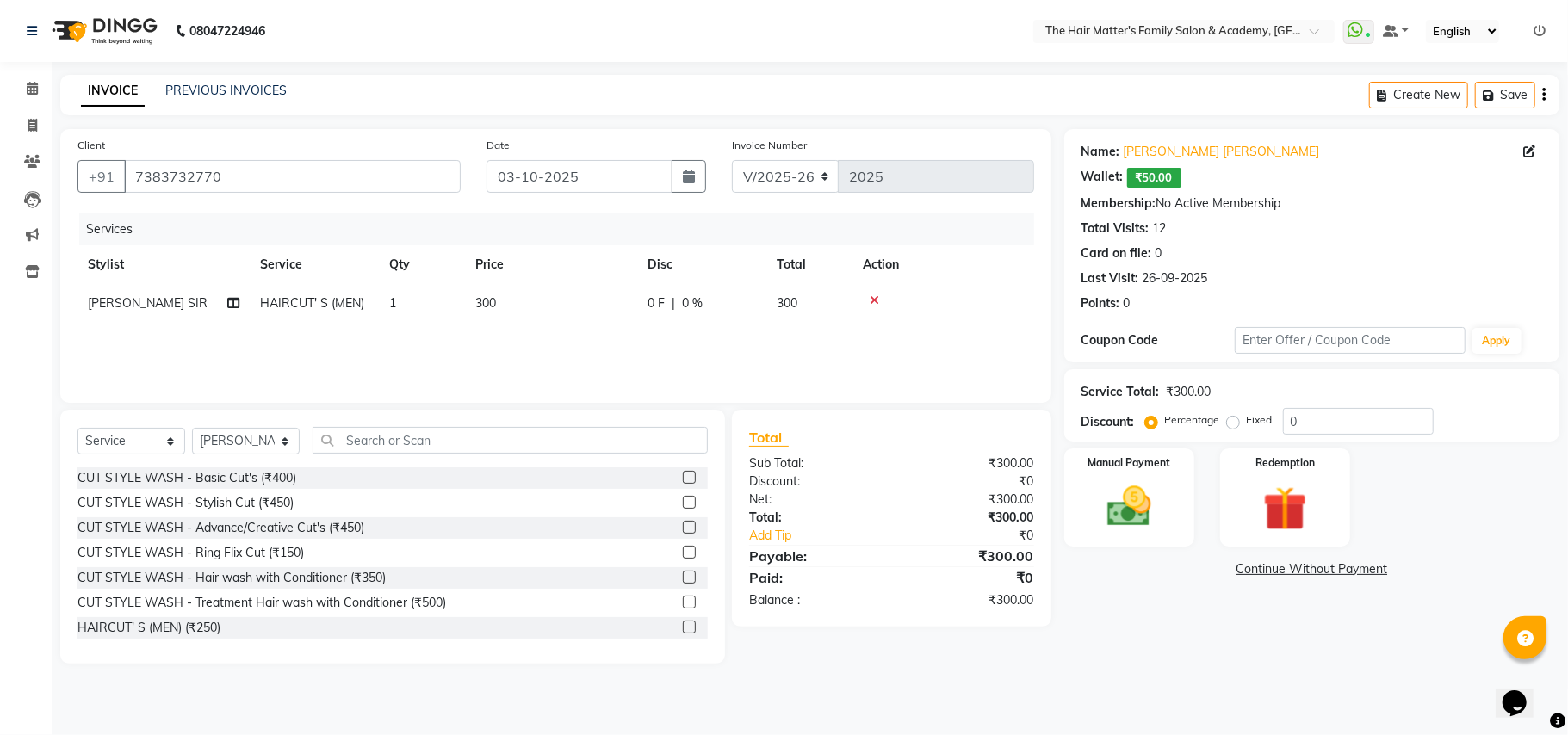
click at [609, 274] on th "Price" at bounding box center [551, 264] width 173 height 39
click at [1165, 500] on img at bounding box center [1129, 507] width 75 height 53
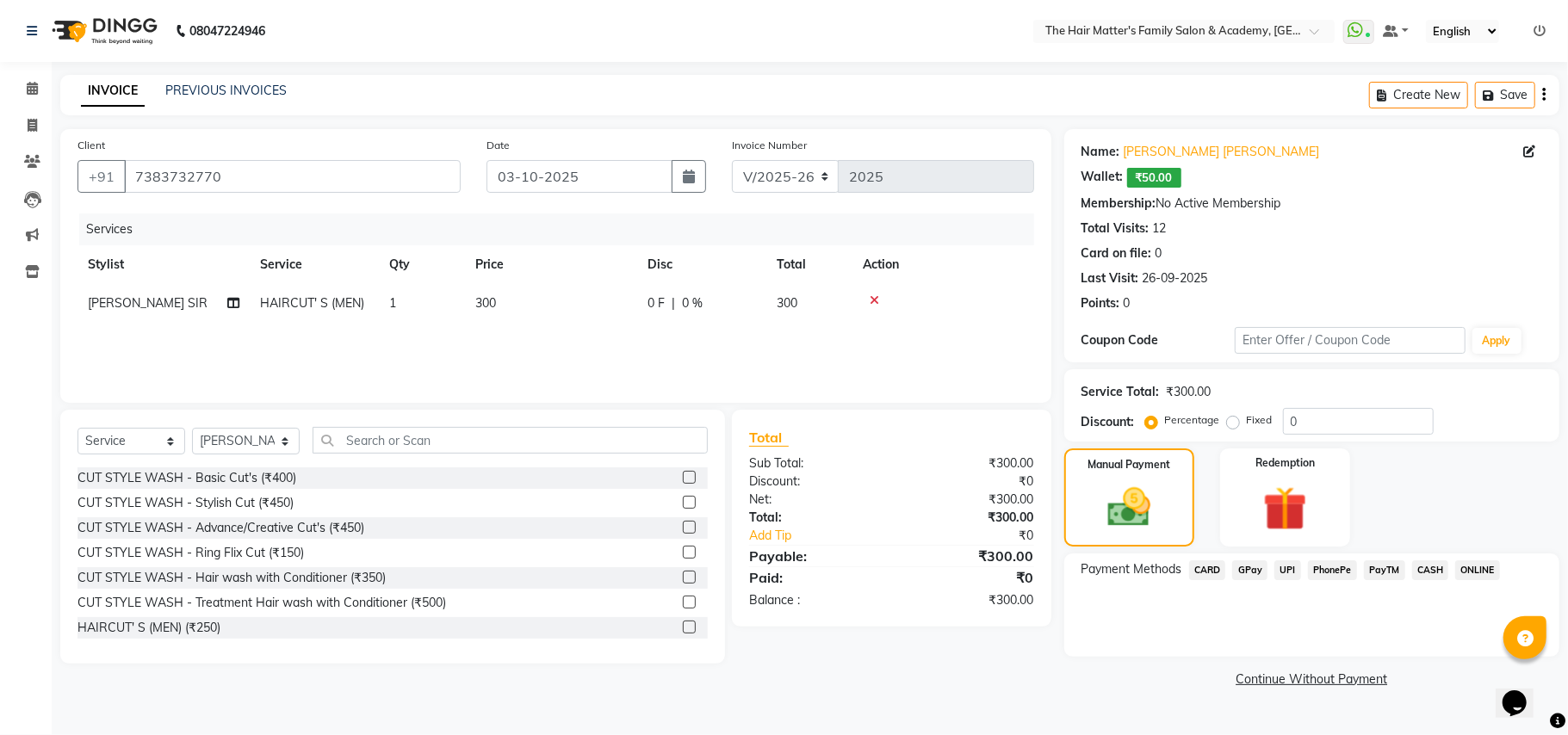
click at [511, 294] on td "300" at bounding box center [551, 303] width 173 height 39
select select "42572"
click at [515, 295] on input "1" at bounding box center [502, 308] width 66 height 27
click at [586, 298] on td "300" at bounding box center [551, 303] width 173 height 39
select select "42572"
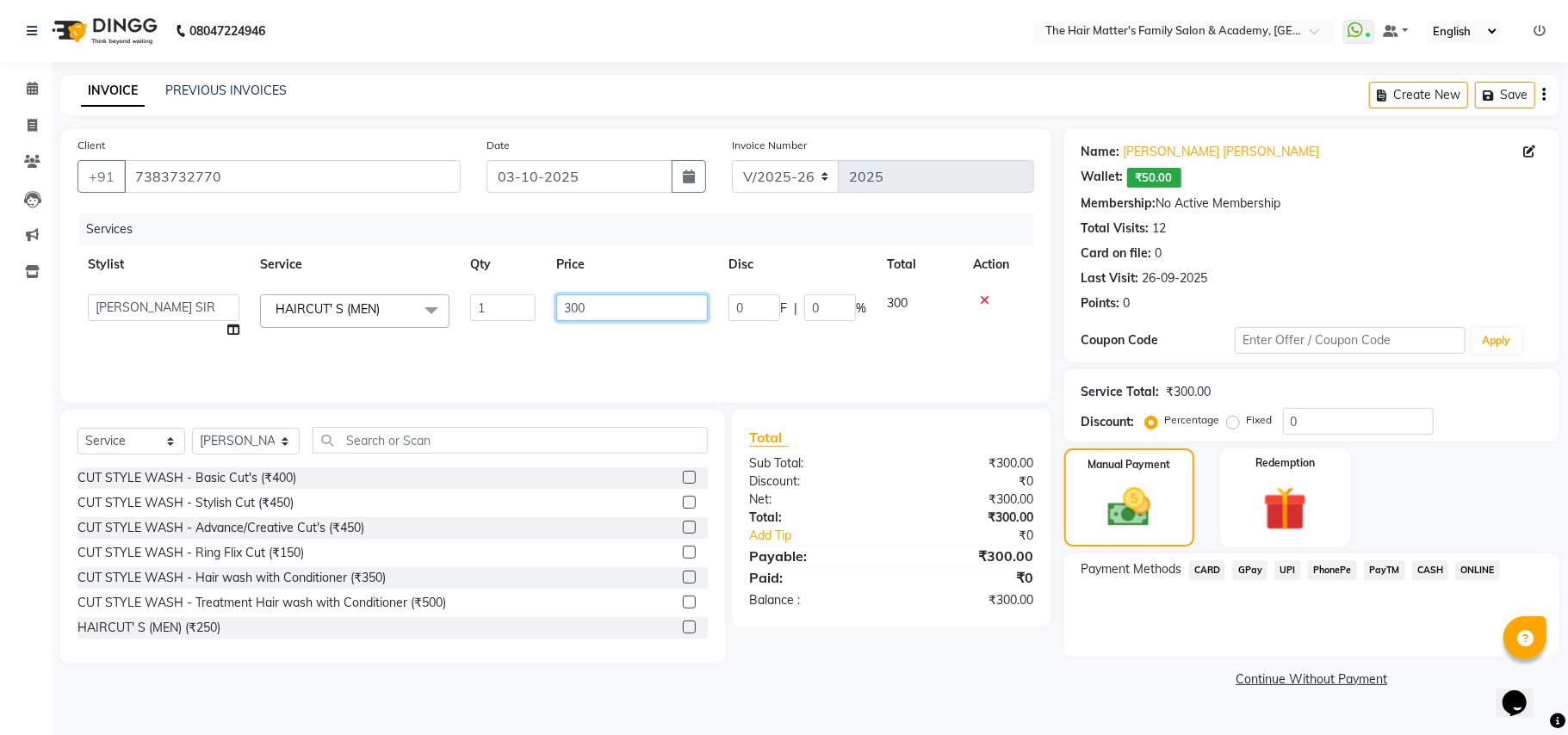
click at [586, 298] on input "300" at bounding box center [631, 308] width 152 height 27
type input "250"
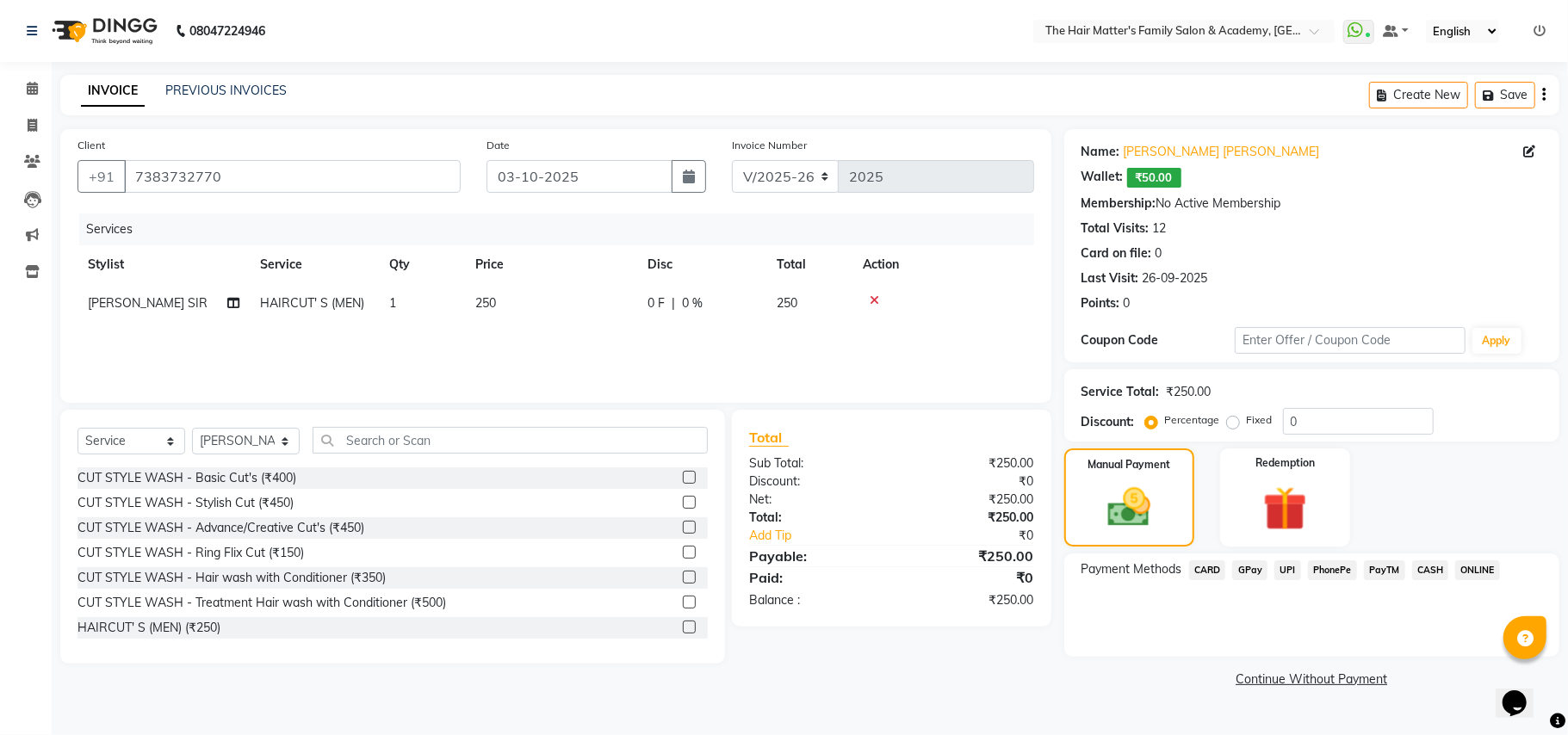
click at [592, 335] on div "Services Stylist Service Qty Price Disc Total Action PRATIK SIR HAIRCUT' S (MEN…" at bounding box center [555, 299] width 956 height 173
click at [465, 448] on input "text" at bounding box center [510, 440] width 396 height 27
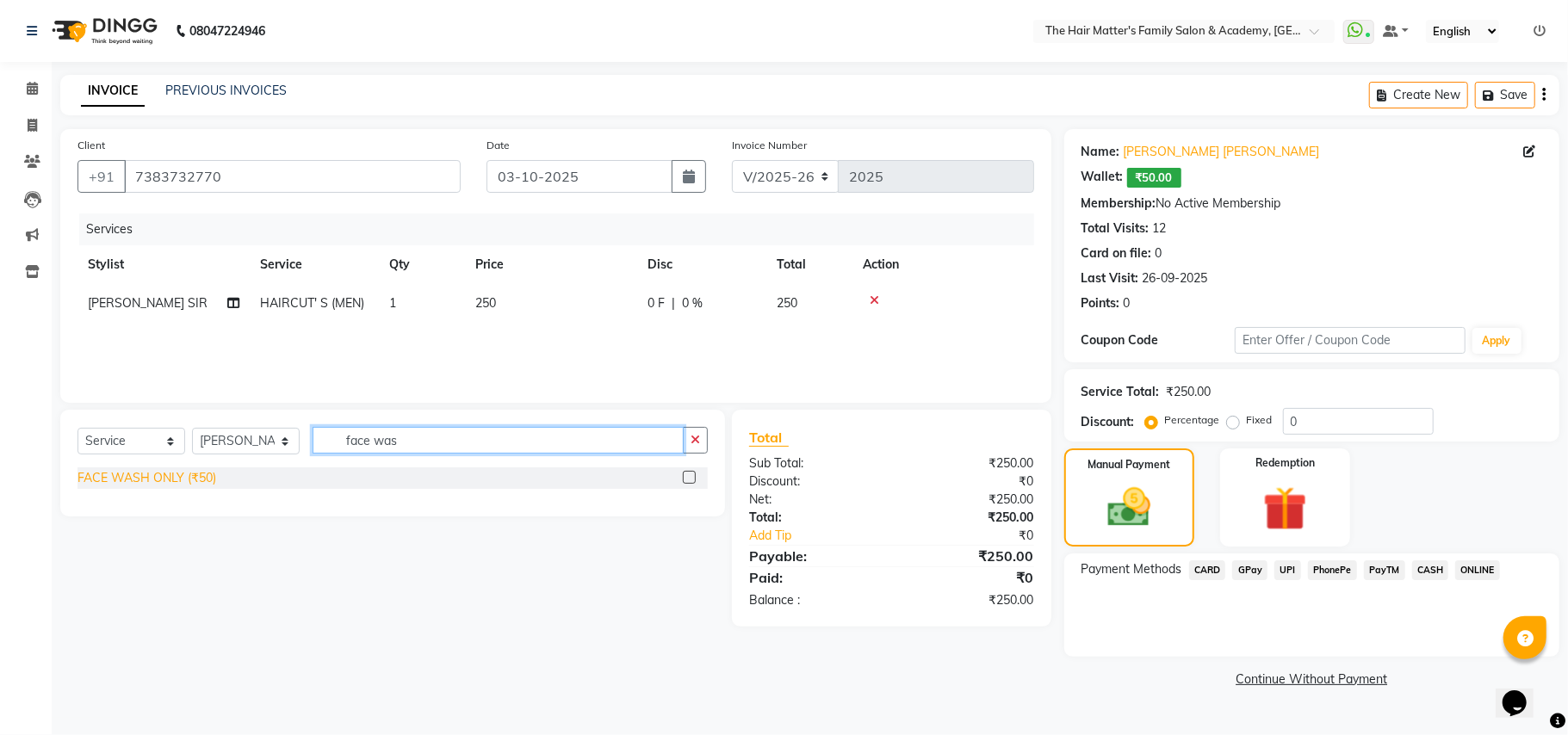
type input "face was"
click at [175, 485] on div "FACE WASH ONLY (₹50)" at bounding box center [146, 478] width 138 height 18
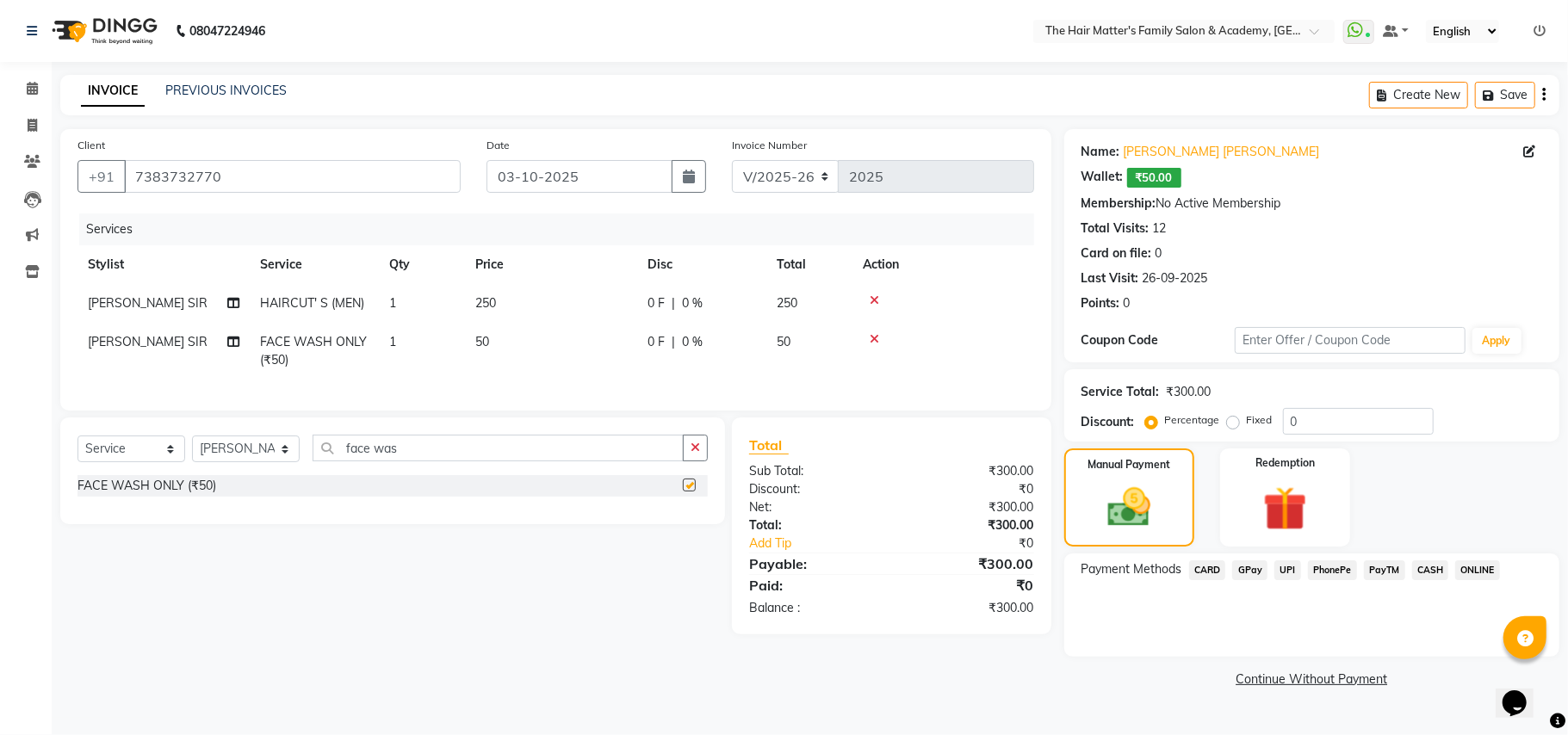
checkbox input "false"
click at [1427, 574] on span "CASH" at bounding box center [1430, 570] width 37 height 20
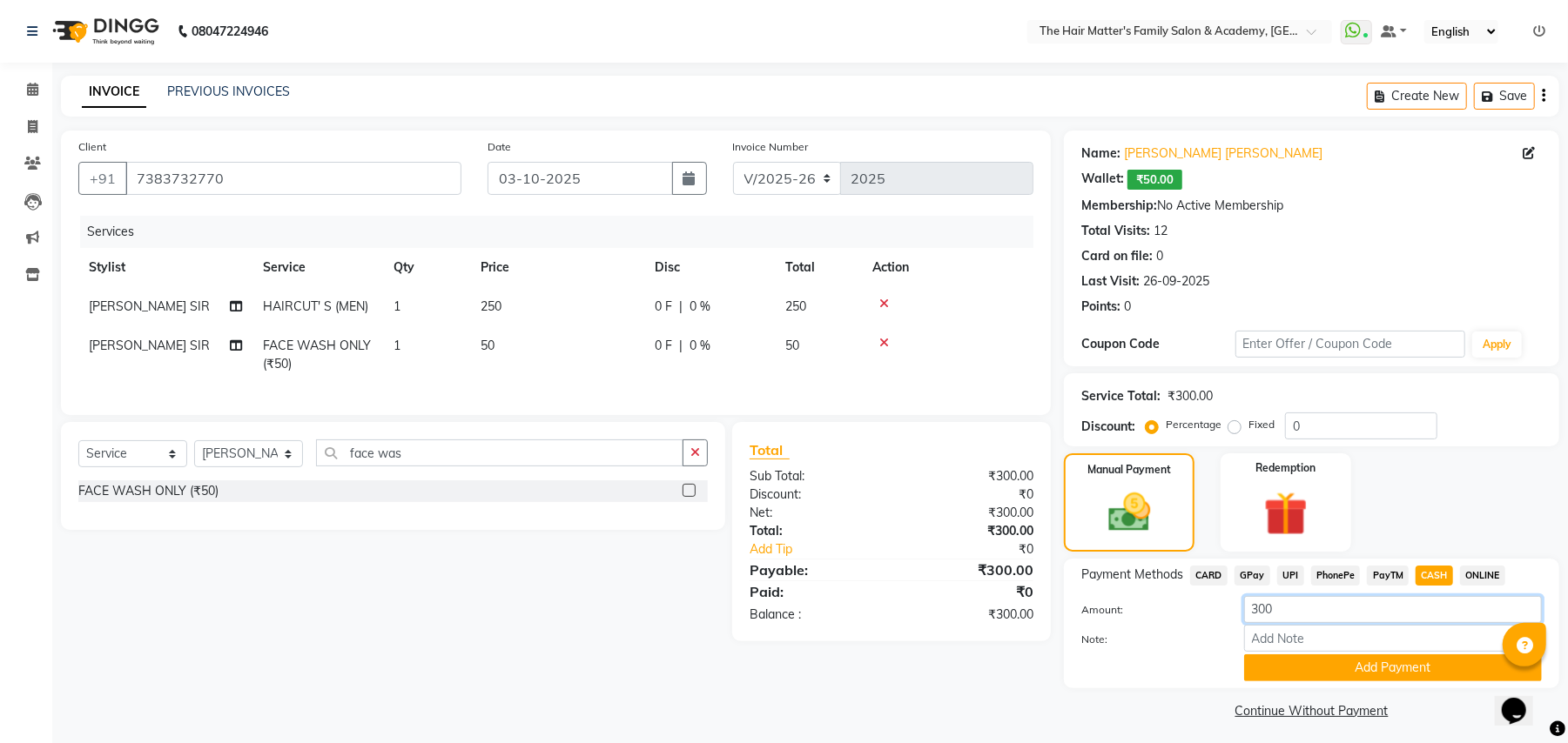
click at [1369, 602] on input "300" at bounding box center [1393, 610] width 298 height 27
type input "100"
click at [1319, 662] on button "Add Payment" at bounding box center [1393, 668] width 298 height 27
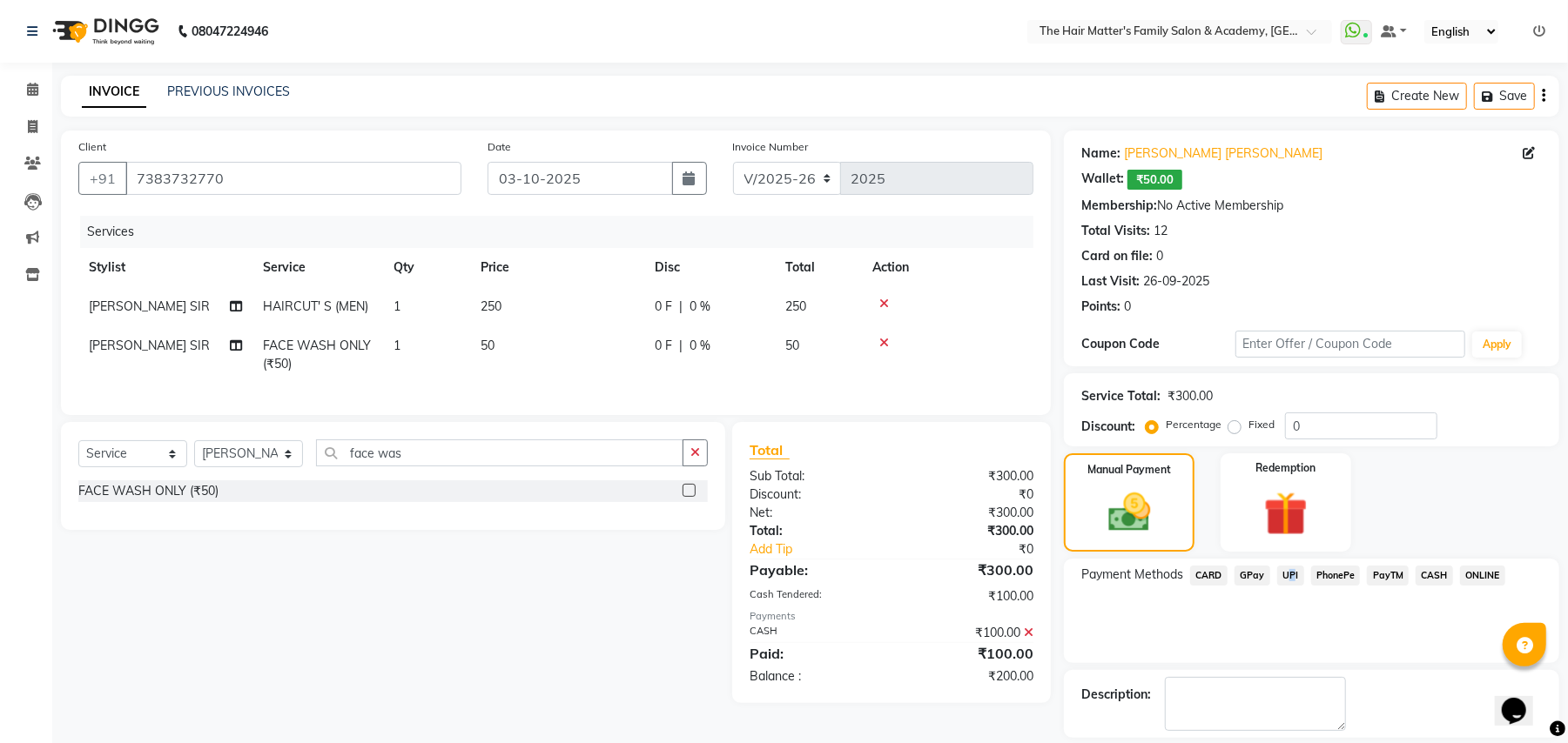
click at [1287, 569] on span "UPI" at bounding box center [1290, 575] width 27 height 20
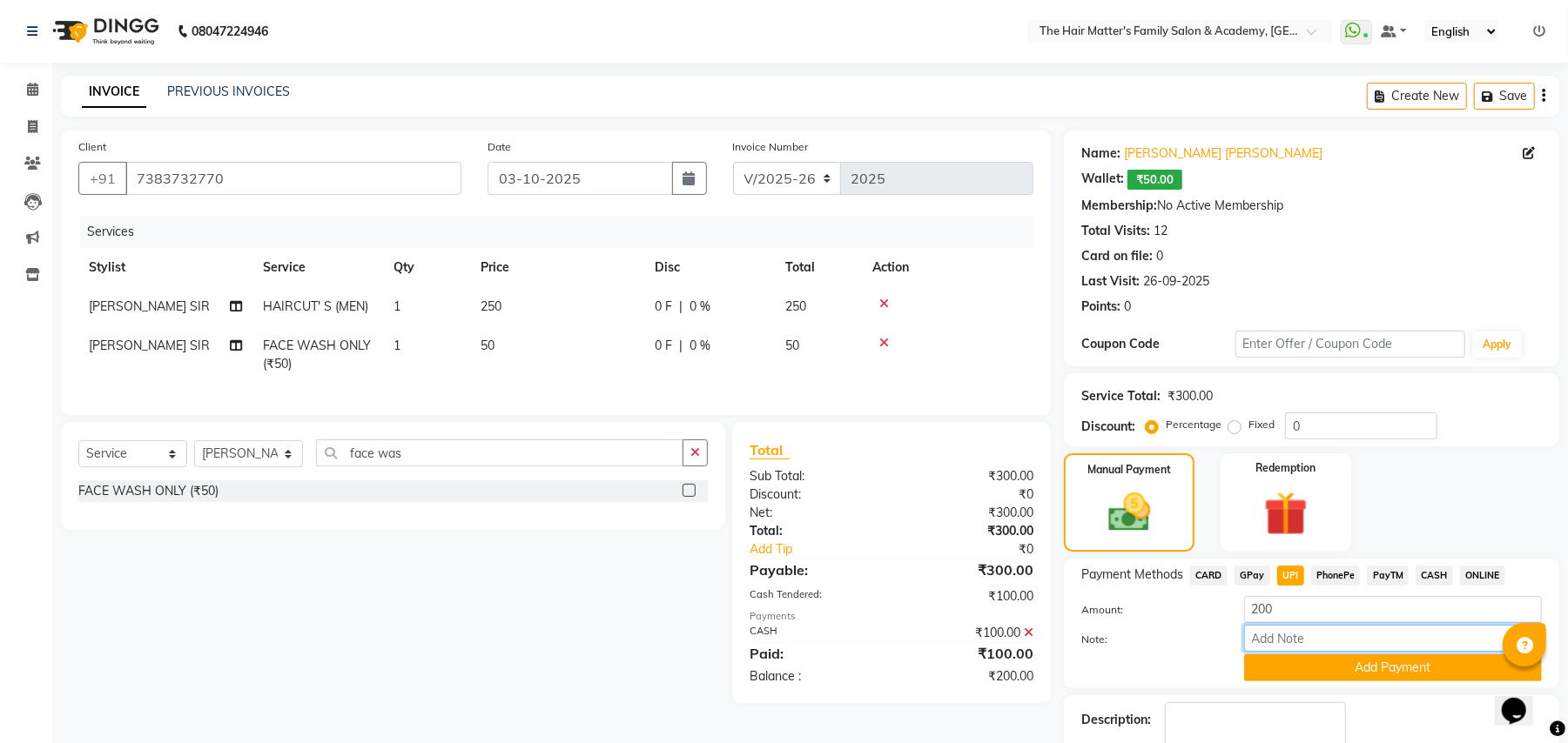
click at [1310, 651] on input "Note:" at bounding box center [1393, 638] width 298 height 27
click at [1313, 665] on button "Add Payment" at bounding box center [1393, 668] width 298 height 27
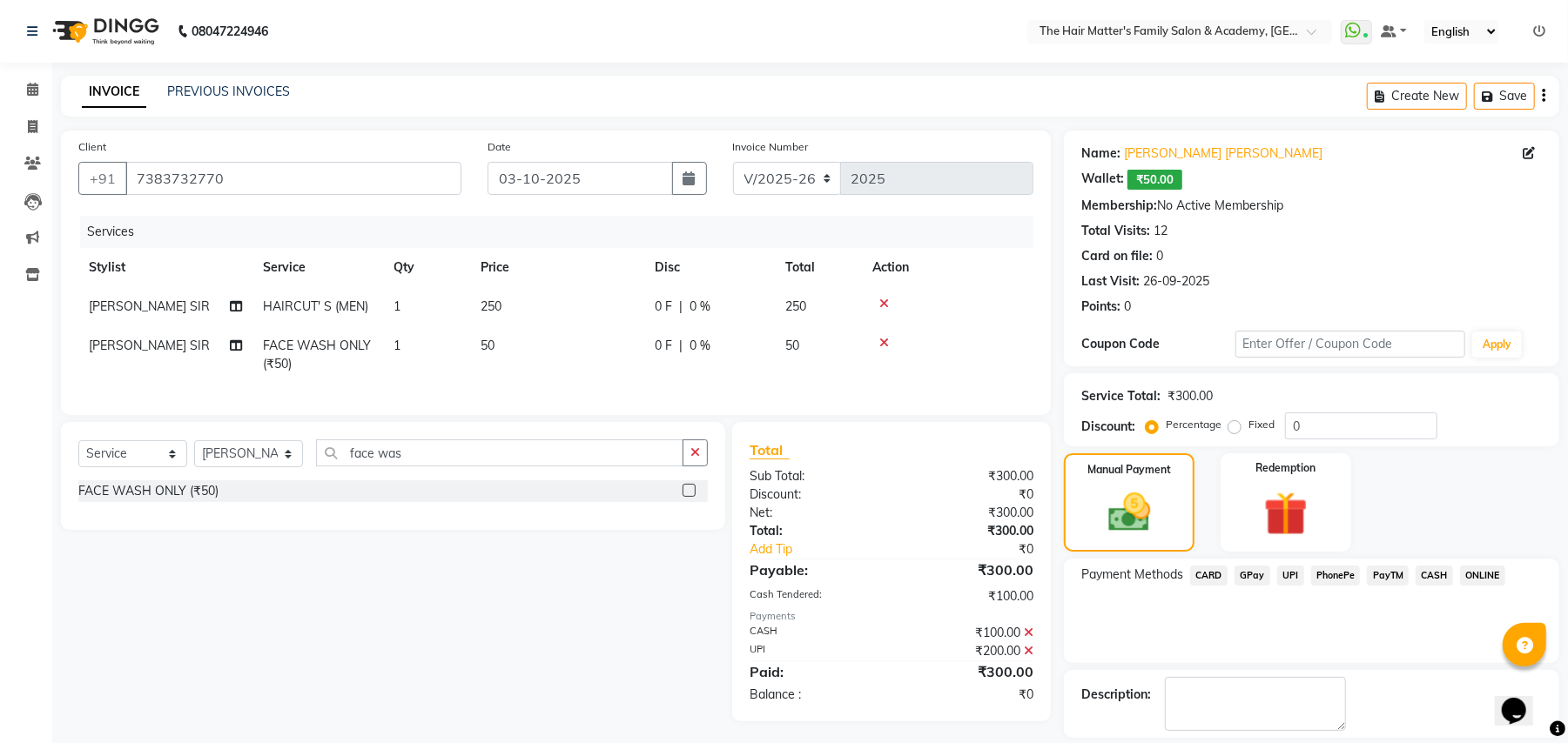
scroll to position [81, 0]
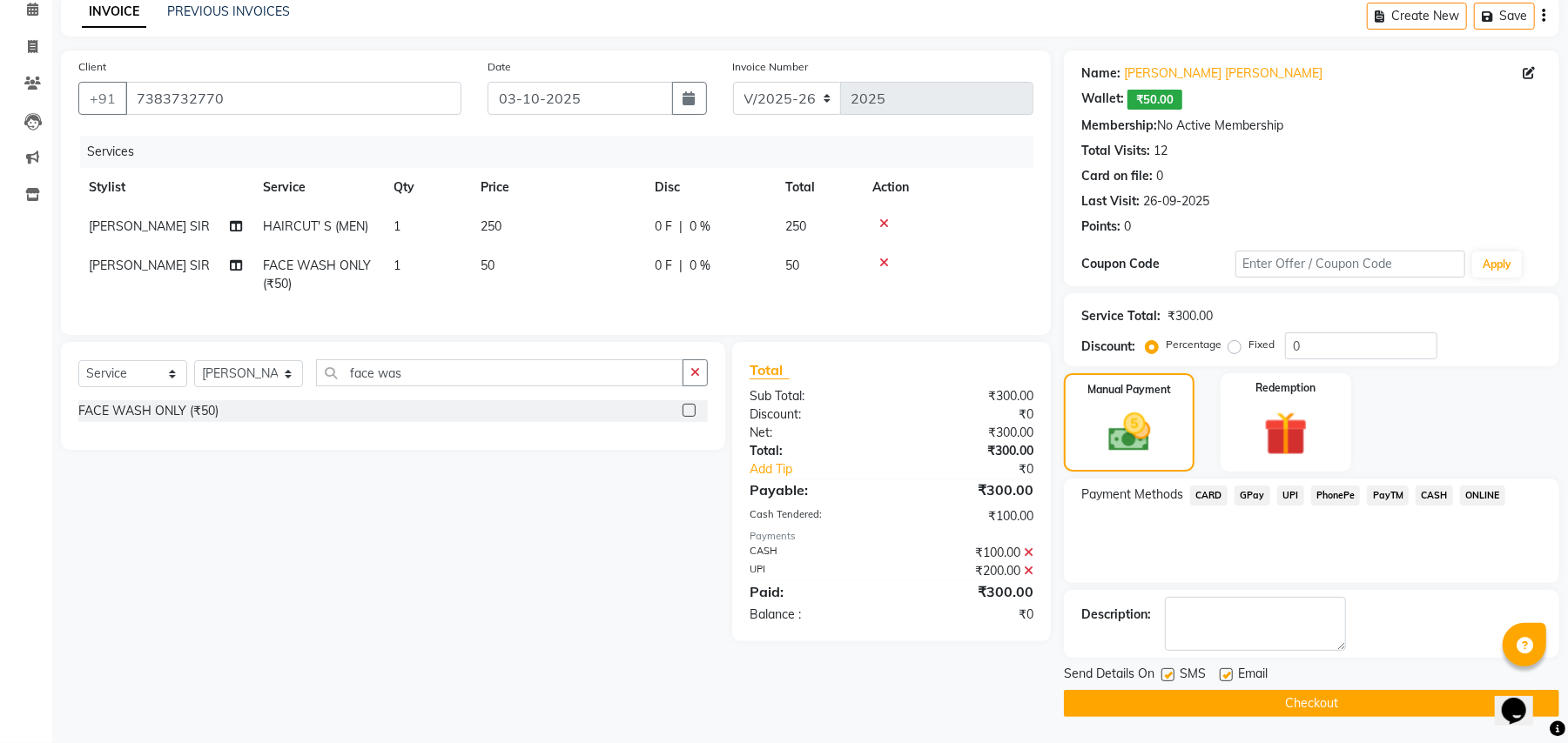
click at [1191, 707] on button "Checkout" at bounding box center [1312, 703] width 495 height 27
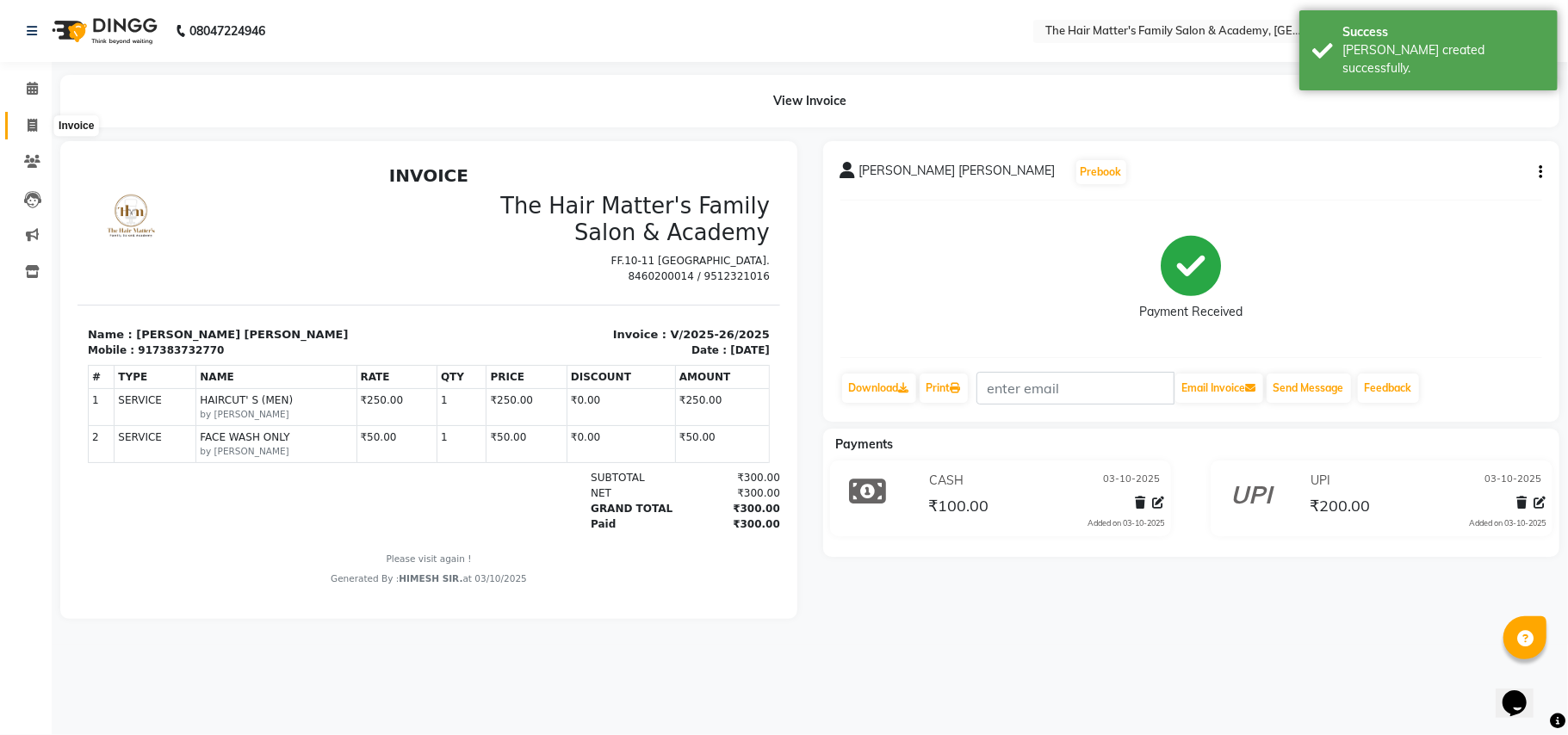
click at [30, 122] on icon at bounding box center [32, 126] width 10 height 13
select select "5980"
select select "service"
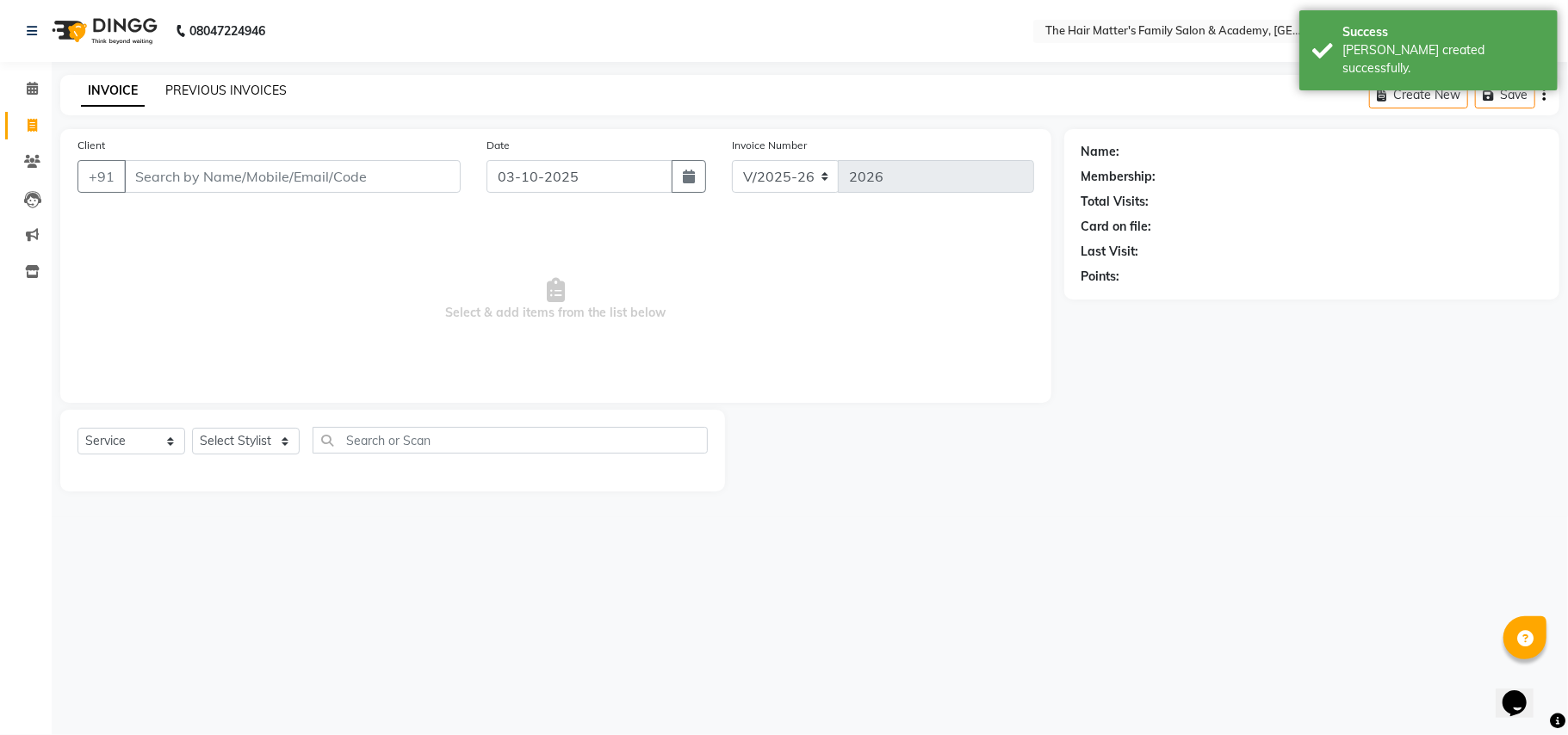
click at [238, 93] on link "PREVIOUS INVOICES" at bounding box center [225, 91] width 121 height 15
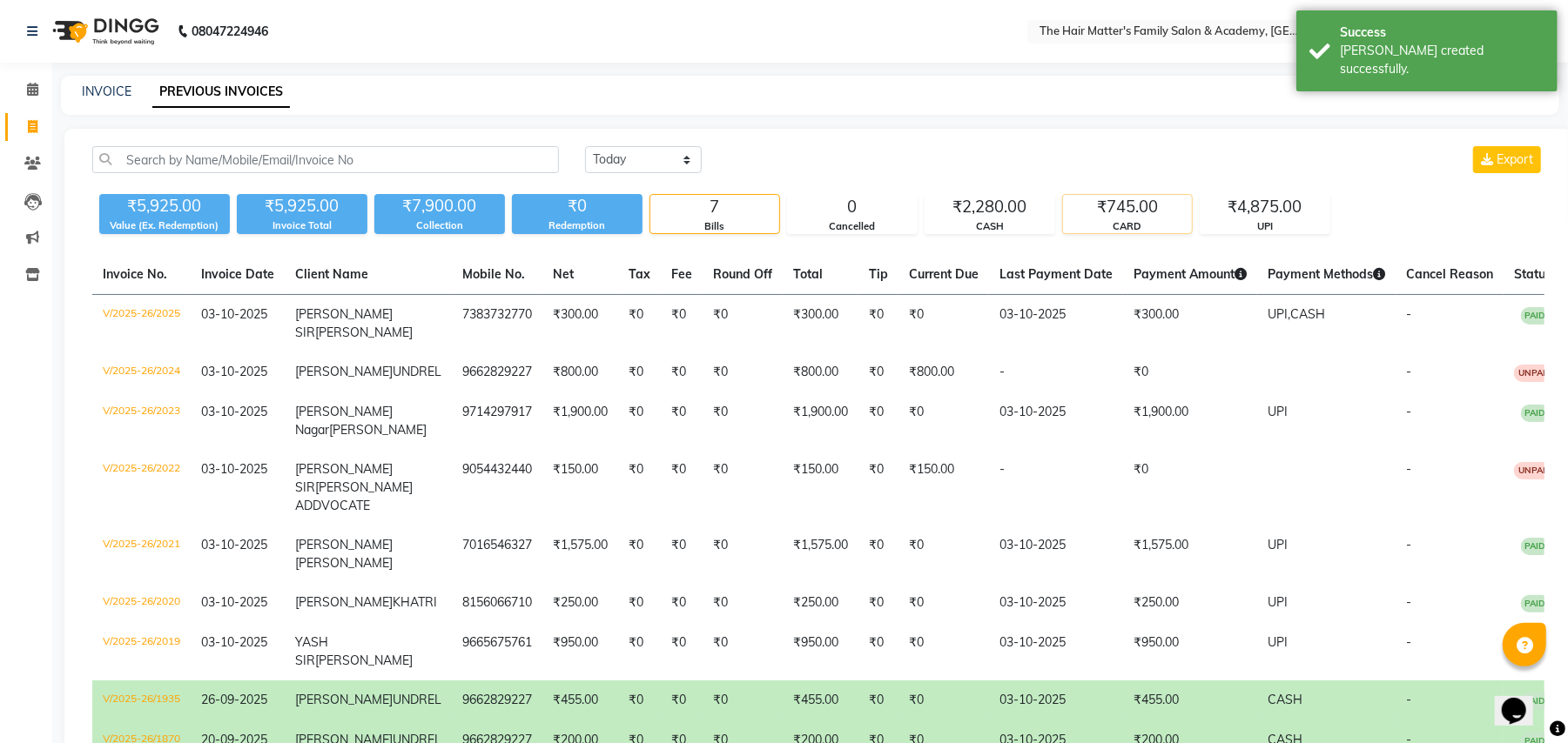
click at [1159, 216] on div "₹745.00" at bounding box center [1128, 206] width 129 height 24
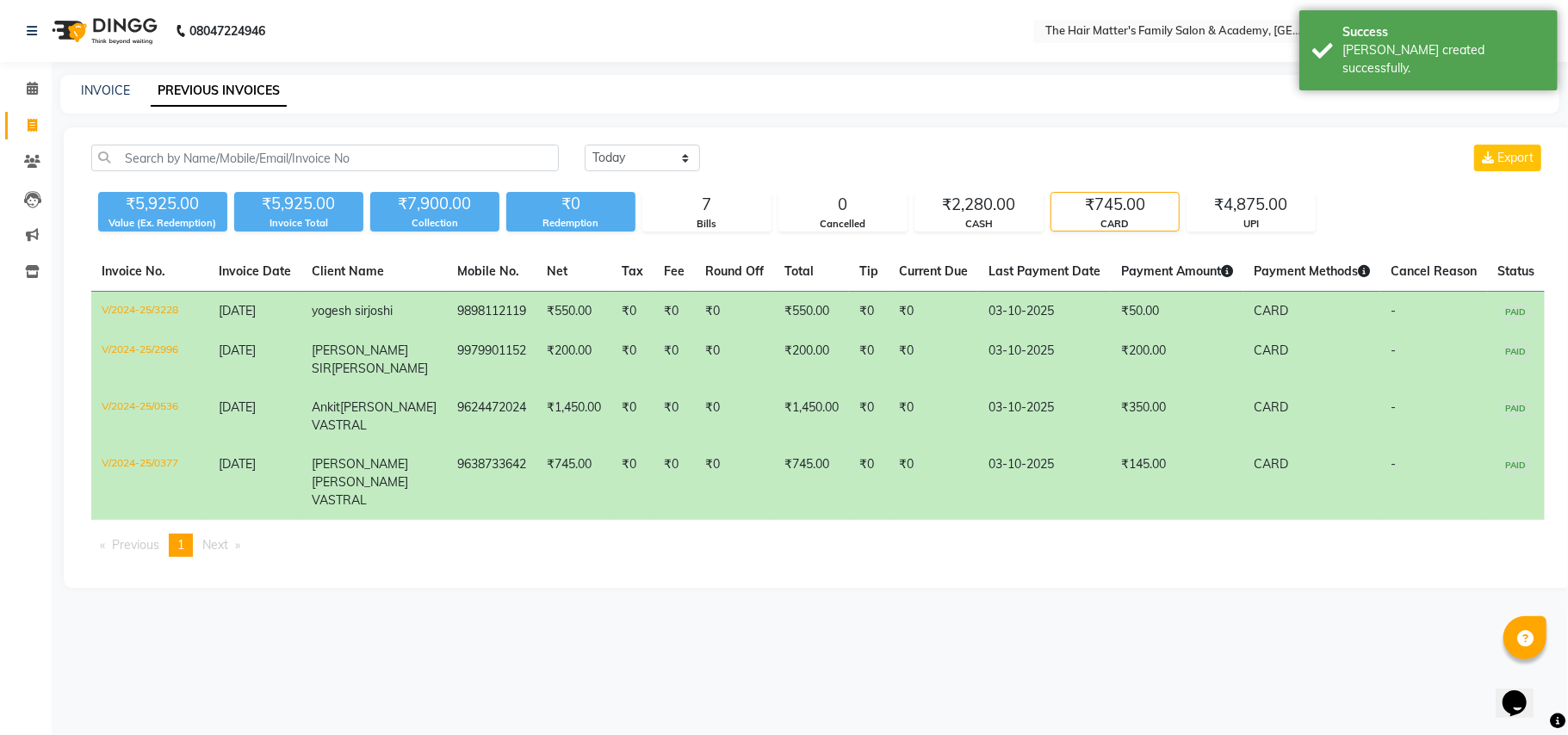
click at [1322, 208] on div "₹5,925.00 Value (Ex. Redemption) ₹5,925.00 Invoice Total ₹7,900.00 Collection ₹…" at bounding box center [818, 208] width 1454 height 47
click at [1288, 208] on div "₹4,875.00" at bounding box center [1251, 204] width 128 height 24
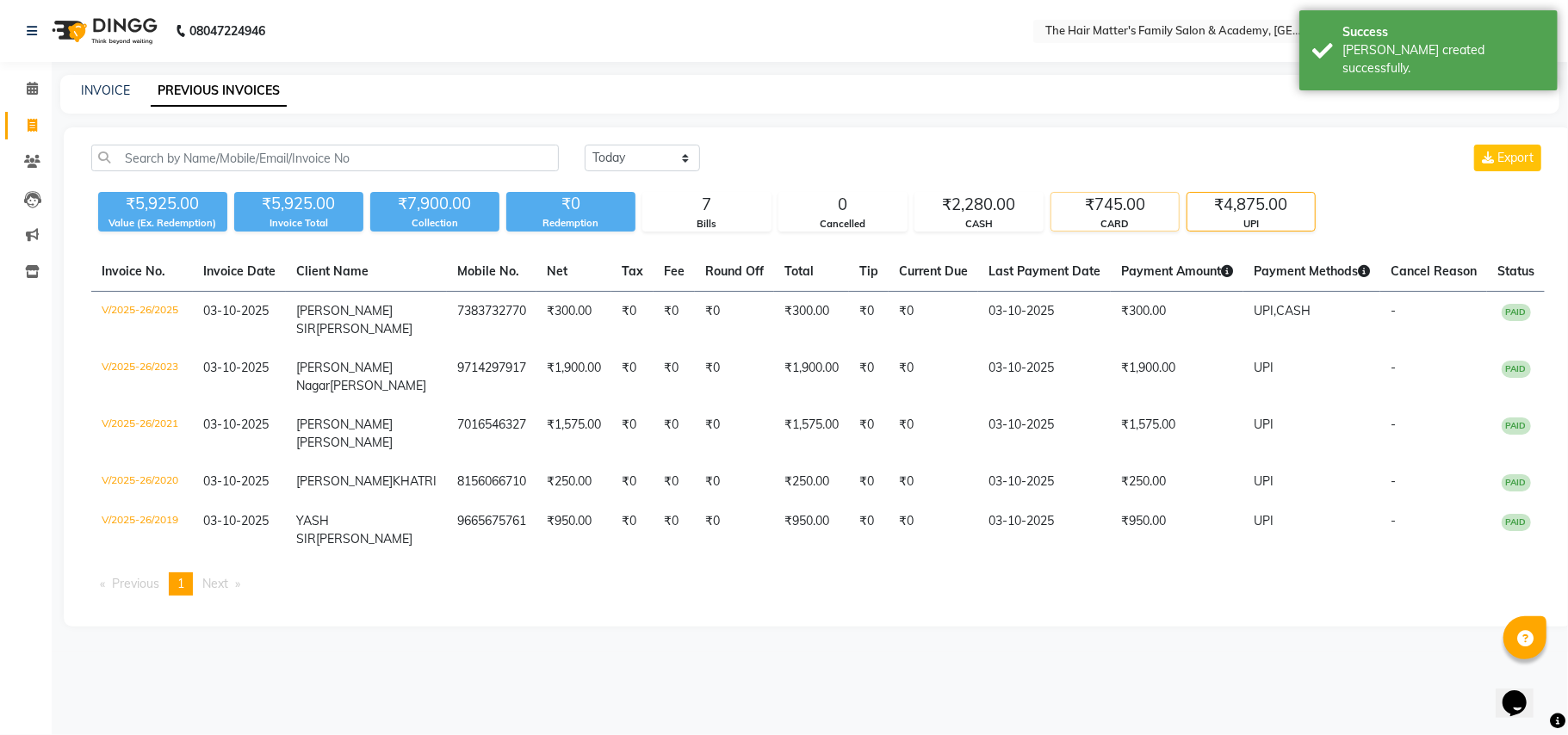
click at [1089, 218] on div "CARD" at bounding box center [1115, 224] width 128 height 14
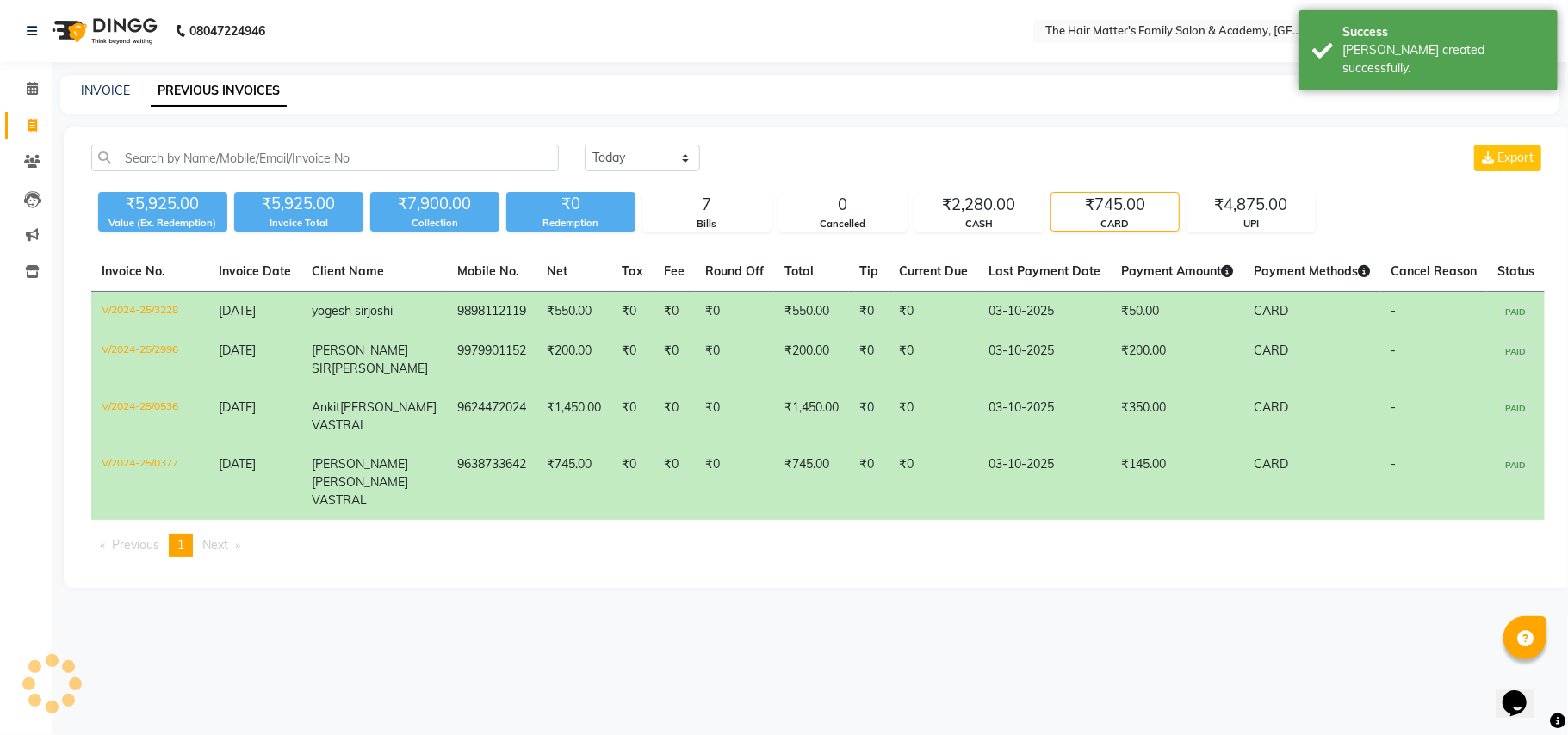
click at [1098, 218] on div "CARD" at bounding box center [1115, 224] width 128 height 14
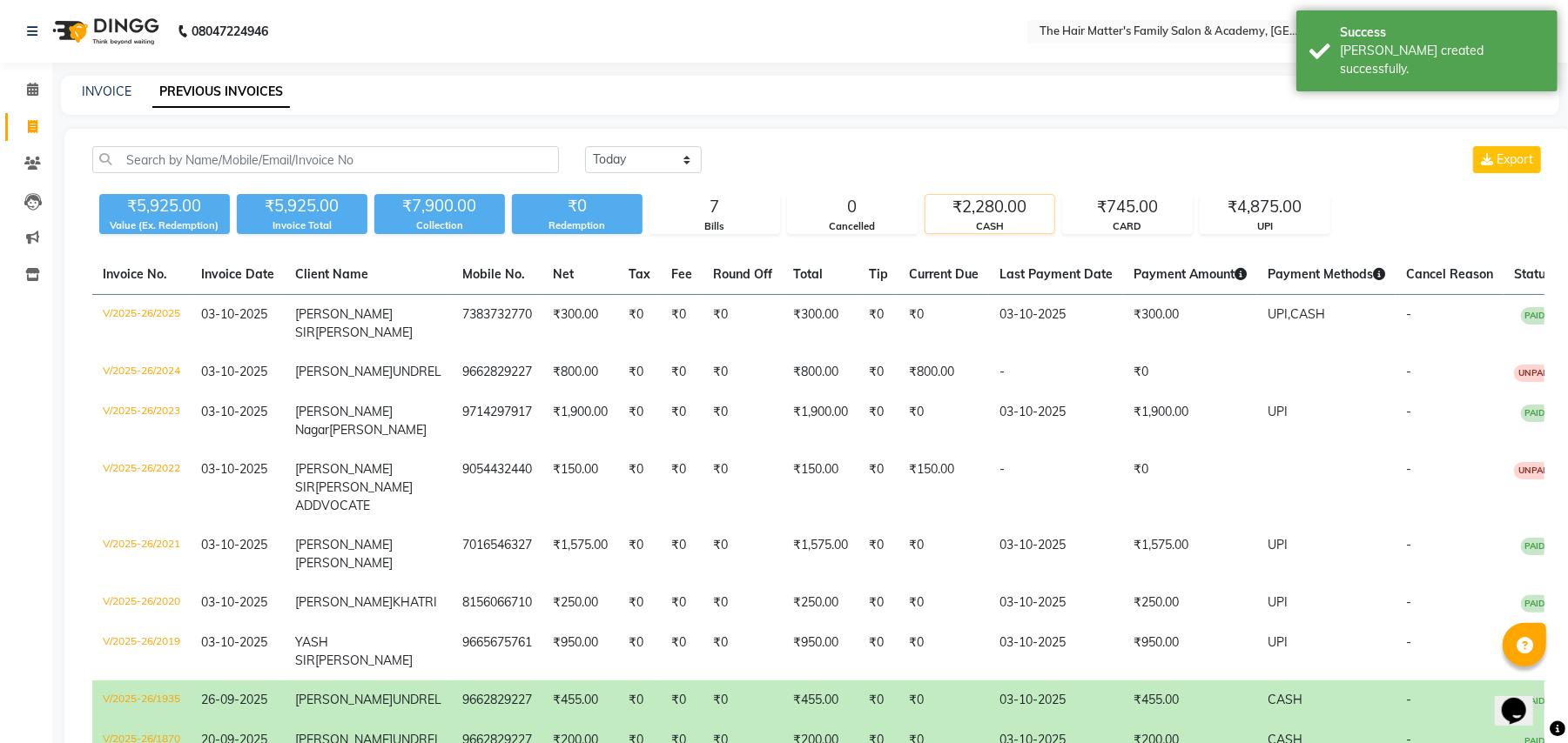
click at [994, 223] on div "CASH" at bounding box center [990, 226] width 129 height 14
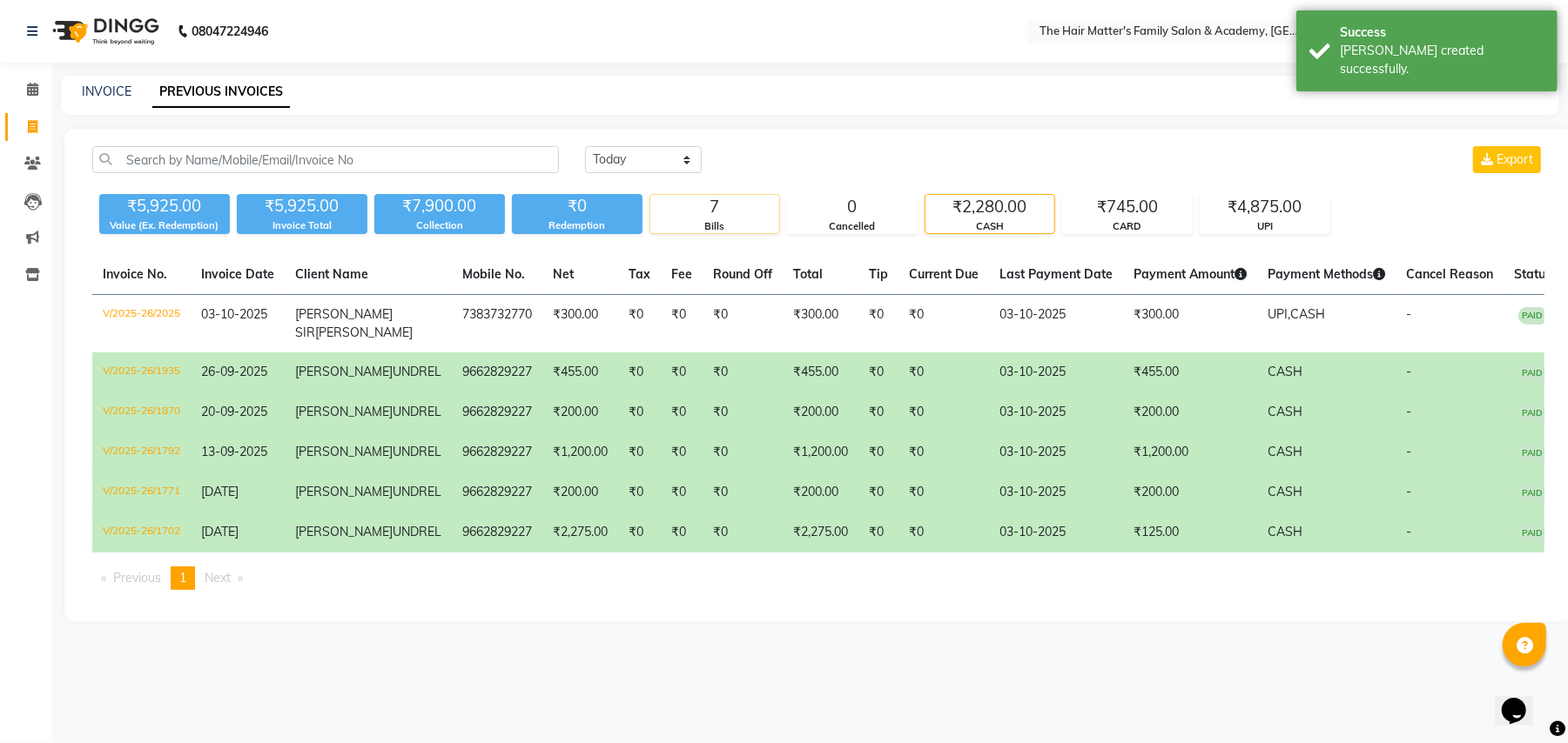
click at [777, 229] on div "Bills" at bounding box center [715, 226] width 129 height 14
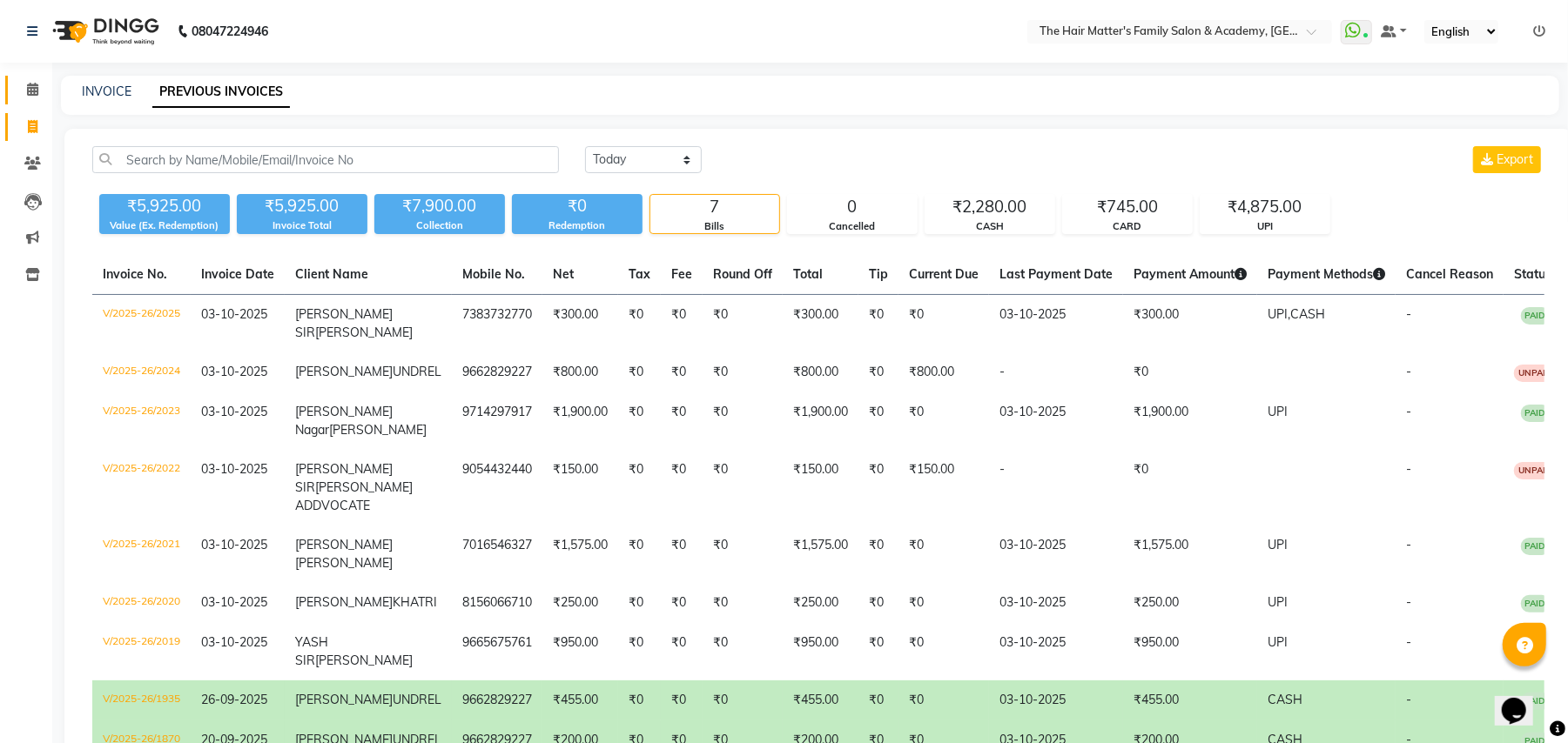
click at [8, 89] on link "Calendar" at bounding box center [25, 91] width 41 height 29
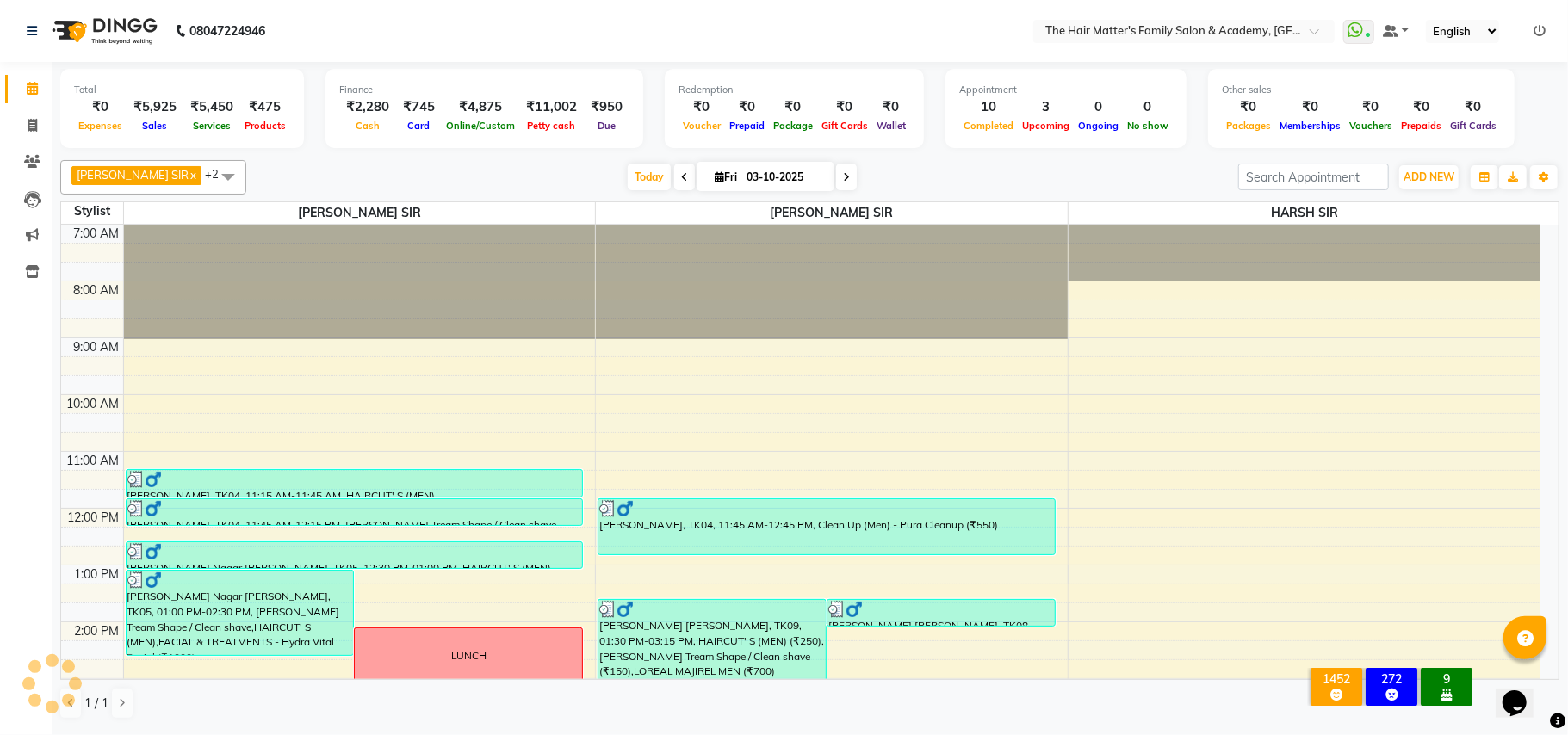
scroll to position [435, 0]
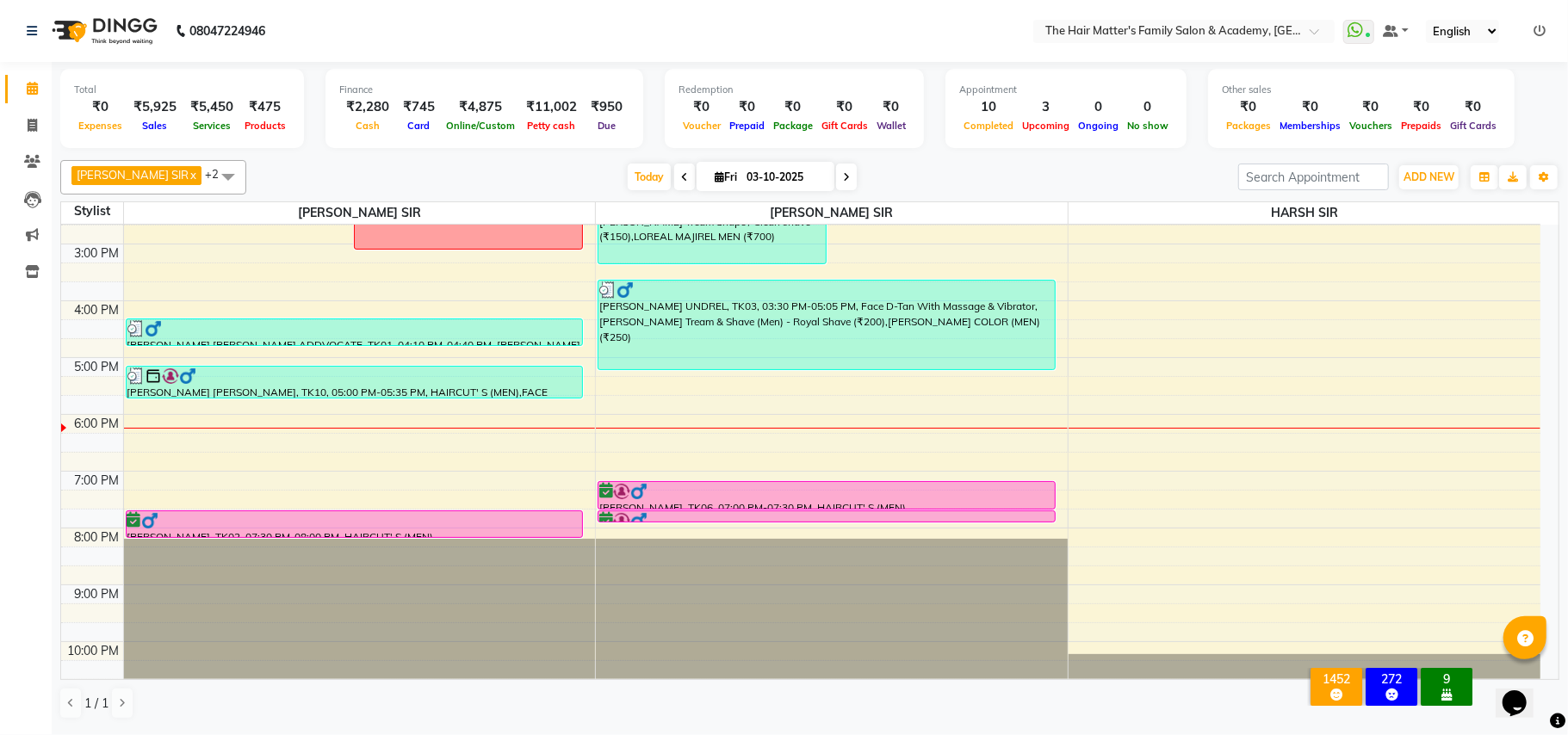
click at [441, 107] on div "₹4,875" at bounding box center [479, 107] width 77 height 20
click at [384, 118] on div "Cash" at bounding box center [368, 125] width 57 height 18
click at [369, 105] on div "₹2,280" at bounding box center [368, 107] width 57 height 20
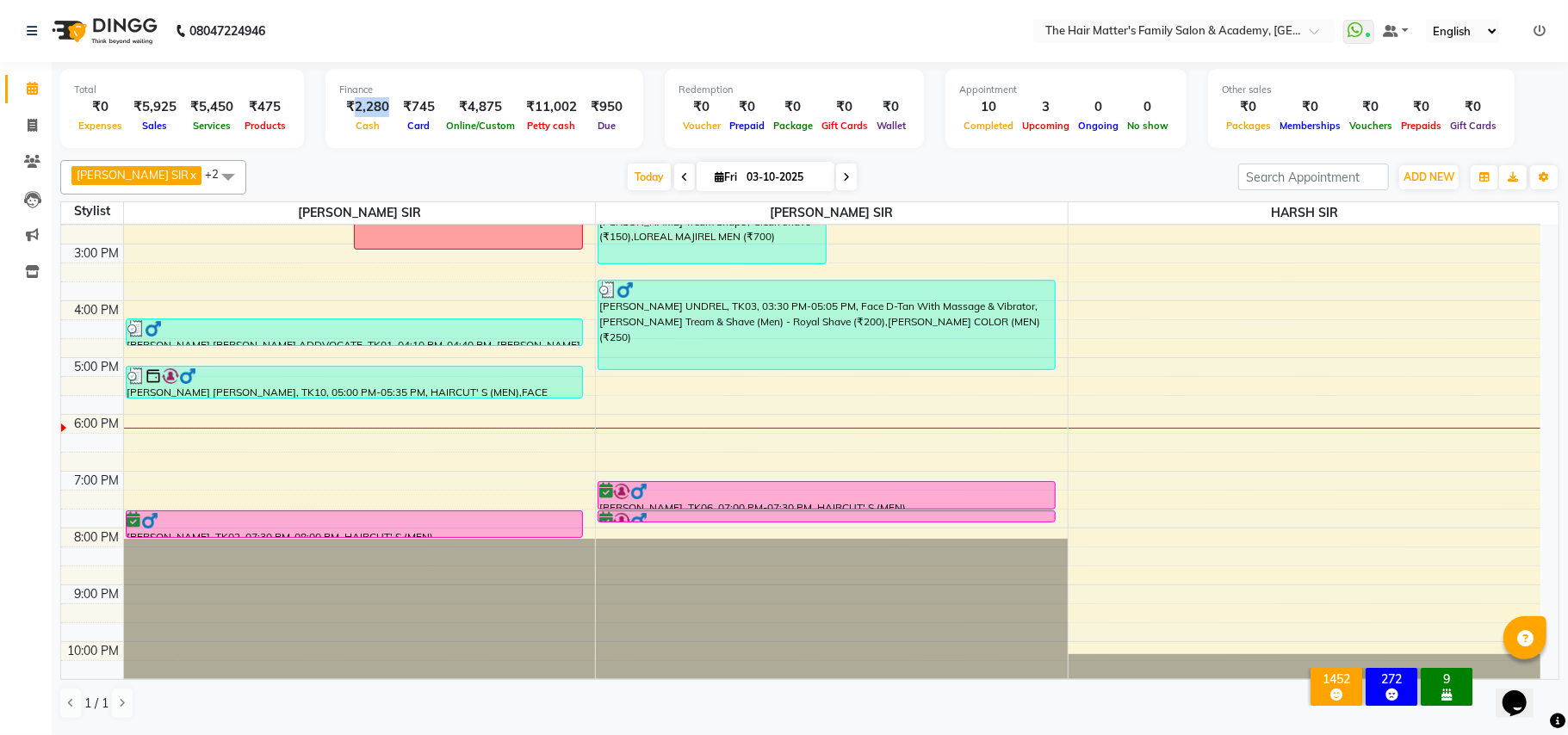
click at [369, 105] on div "₹2,280" at bounding box center [368, 107] width 57 height 20
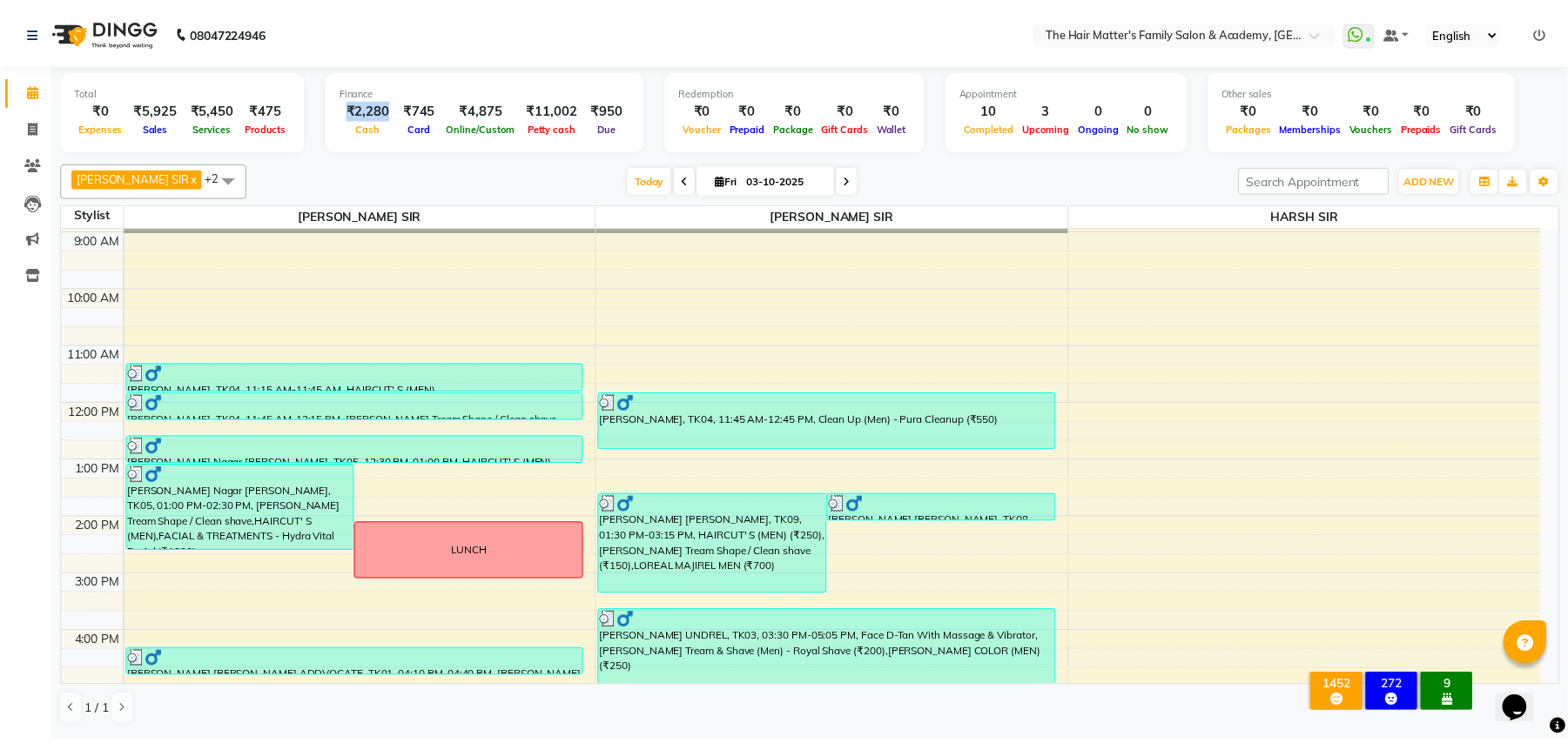
scroll to position [53, 0]
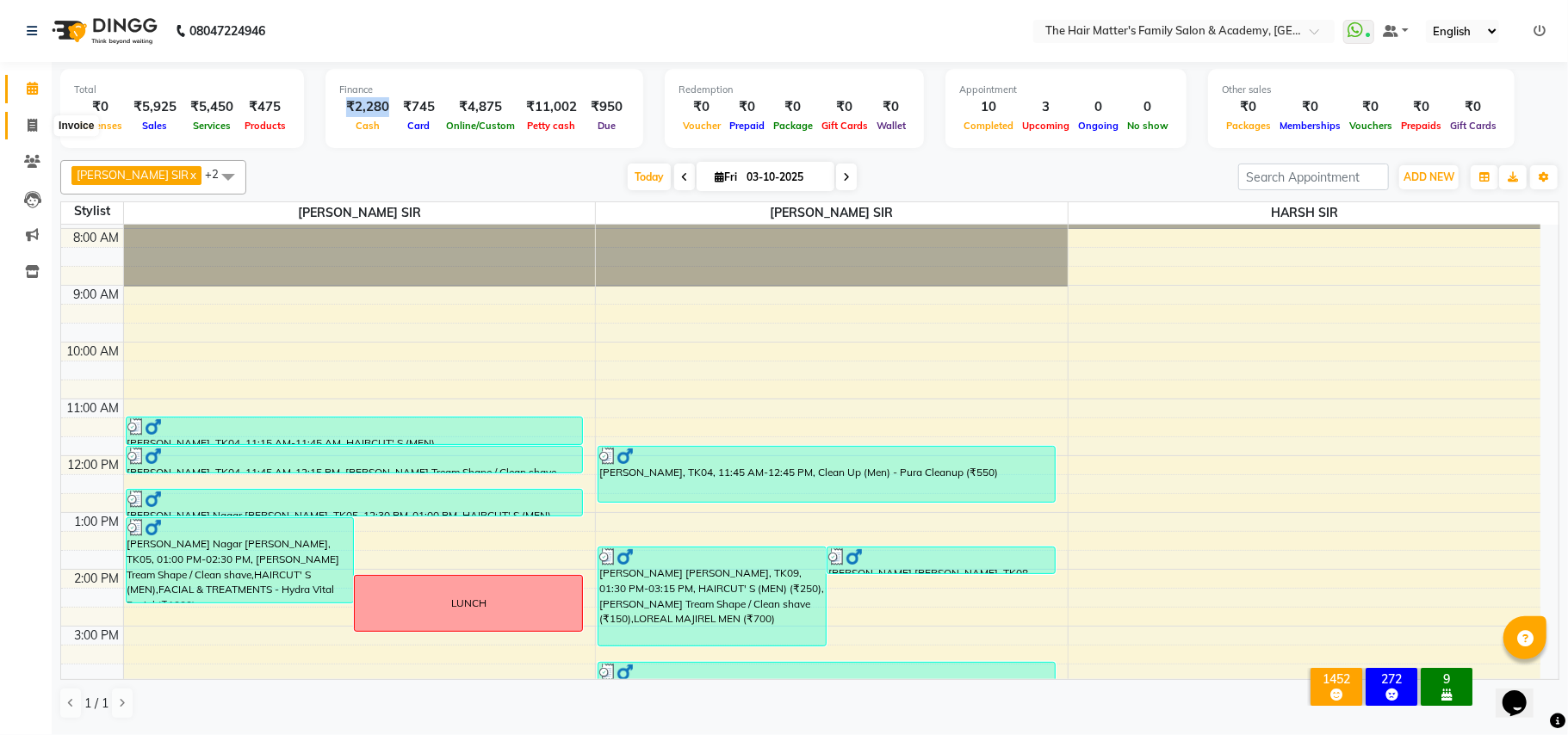
click at [38, 125] on span at bounding box center [32, 126] width 31 height 20
select select "service"
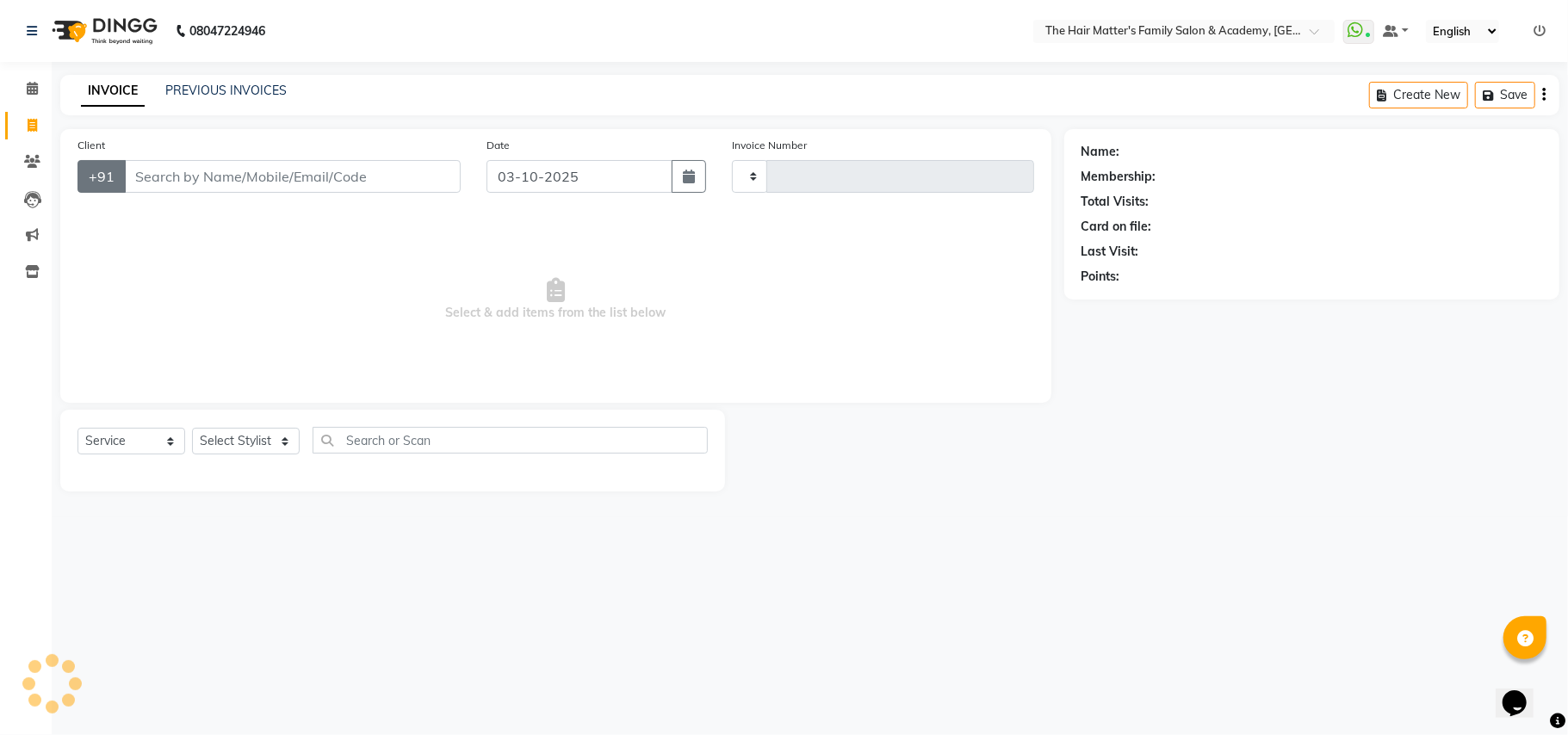
type input "2026"
select select "5980"
click at [181, 181] on input "Client" at bounding box center [292, 176] width 336 height 32
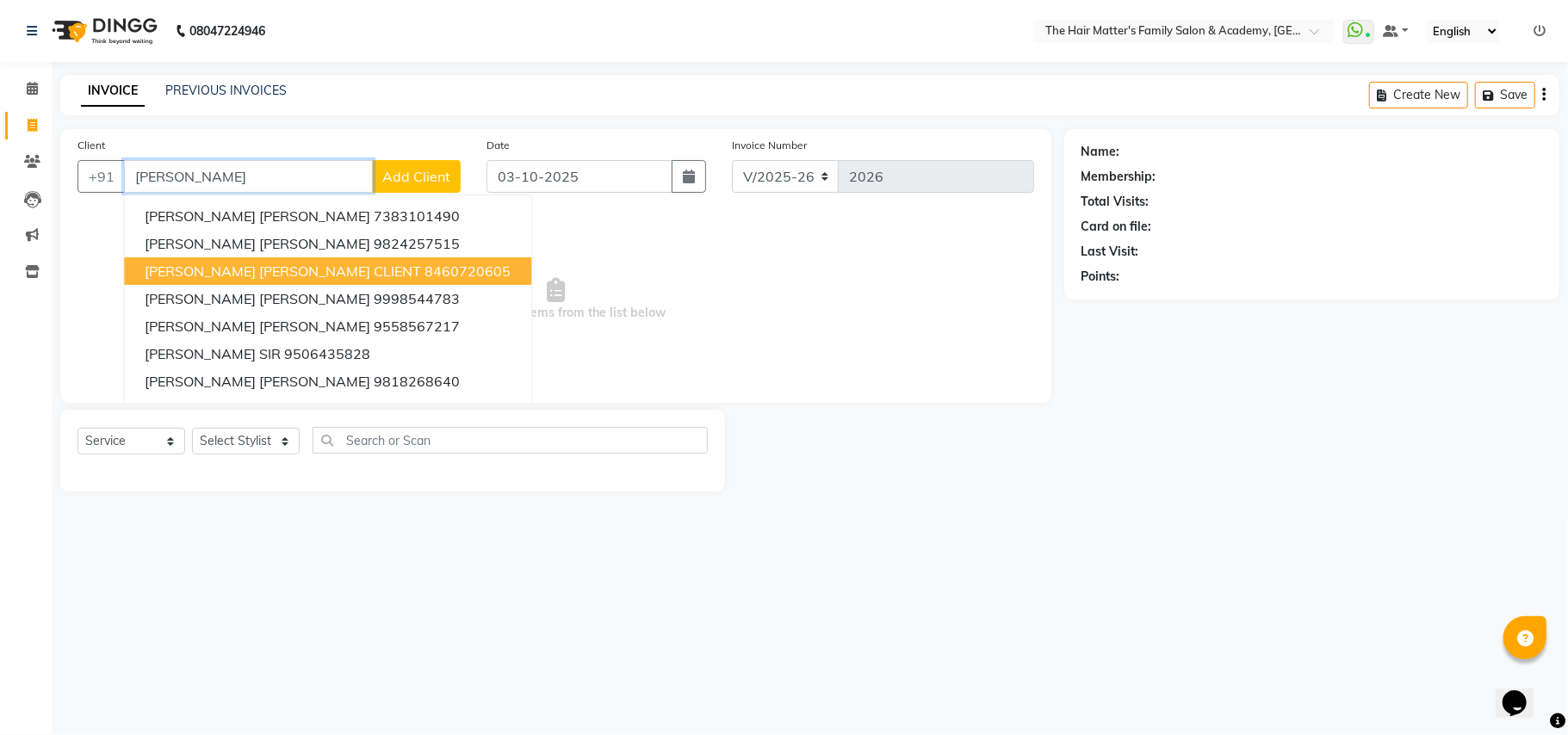
type input "anshu sir b"
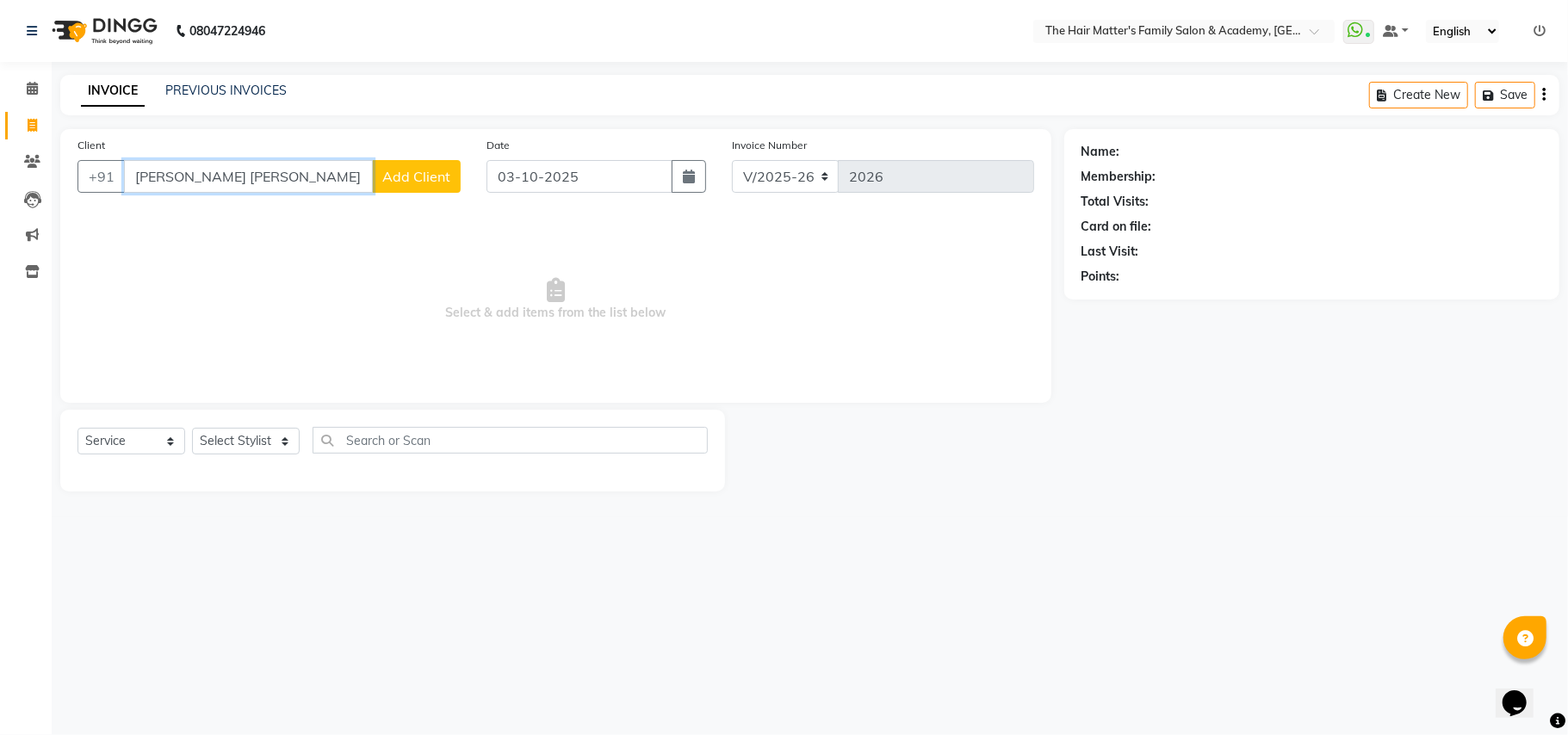
click at [246, 184] on input "anshu sir b" at bounding box center [248, 176] width 249 height 32
click at [245, 183] on input "anshu sir b" at bounding box center [248, 176] width 249 height 32
click at [287, 173] on input "Client" at bounding box center [292, 176] width 336 height 32
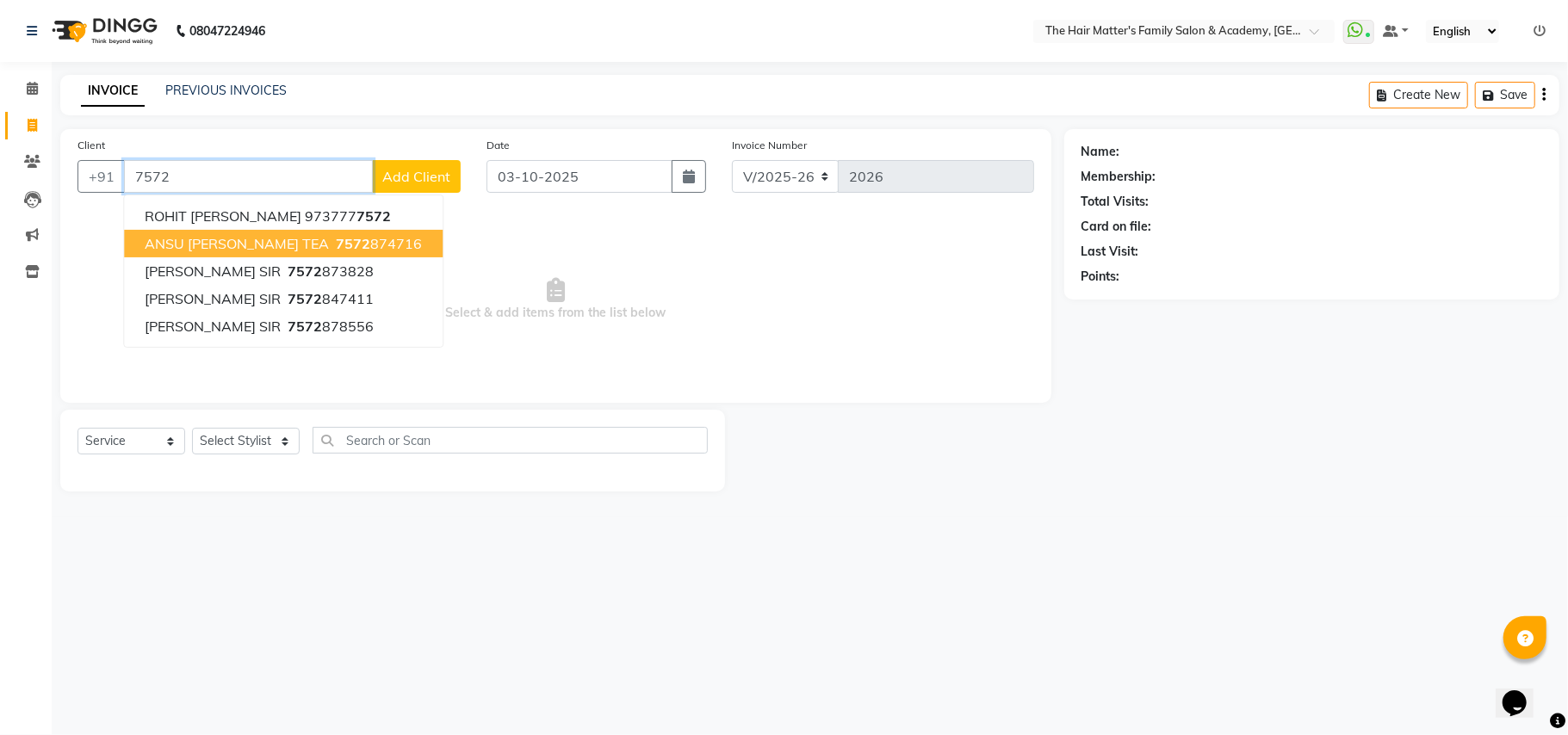
click at [289, 245] on span "ANSU SIR BAJRANG TEA" at bounding box center [236, 244] width 184 height 17
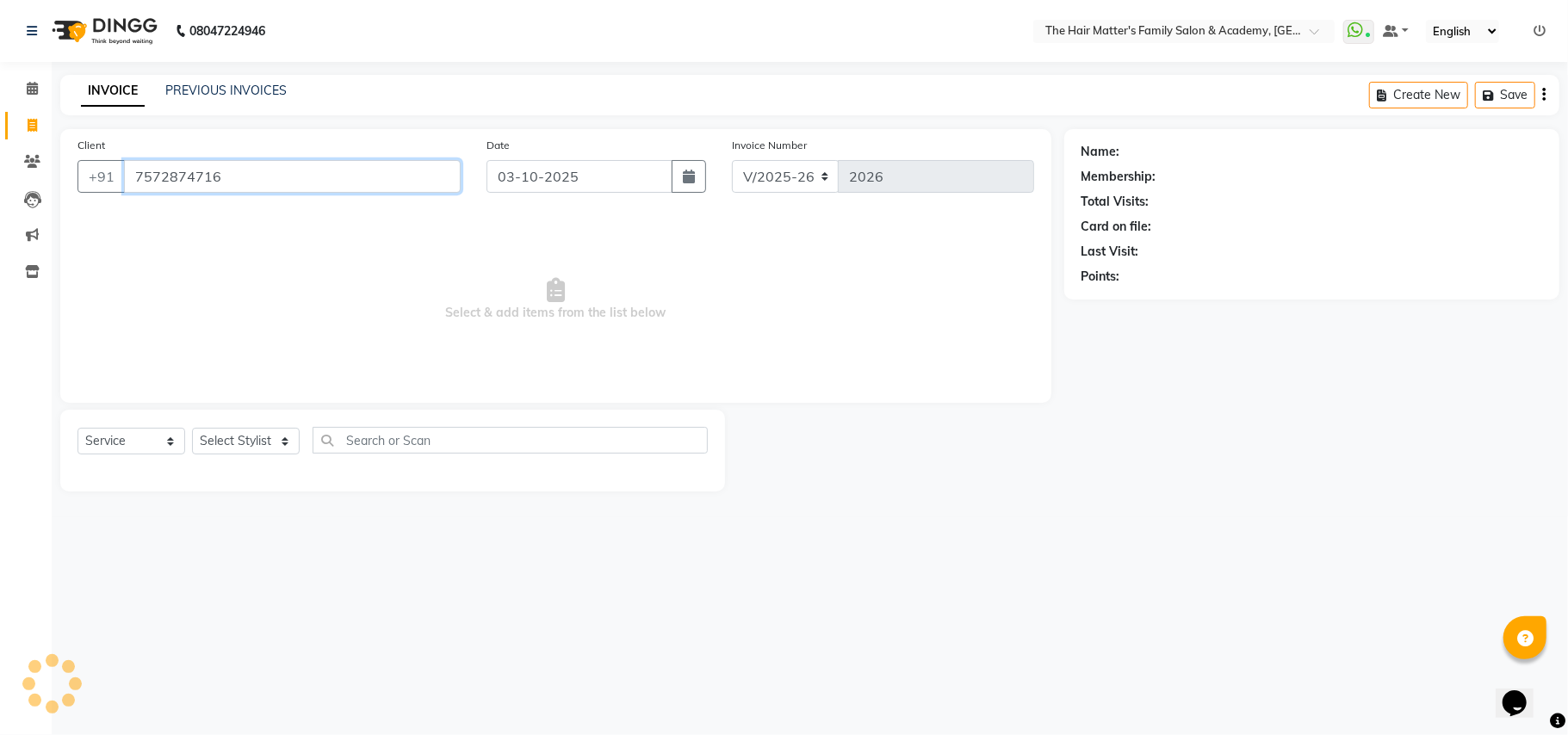
type input "7572874716"
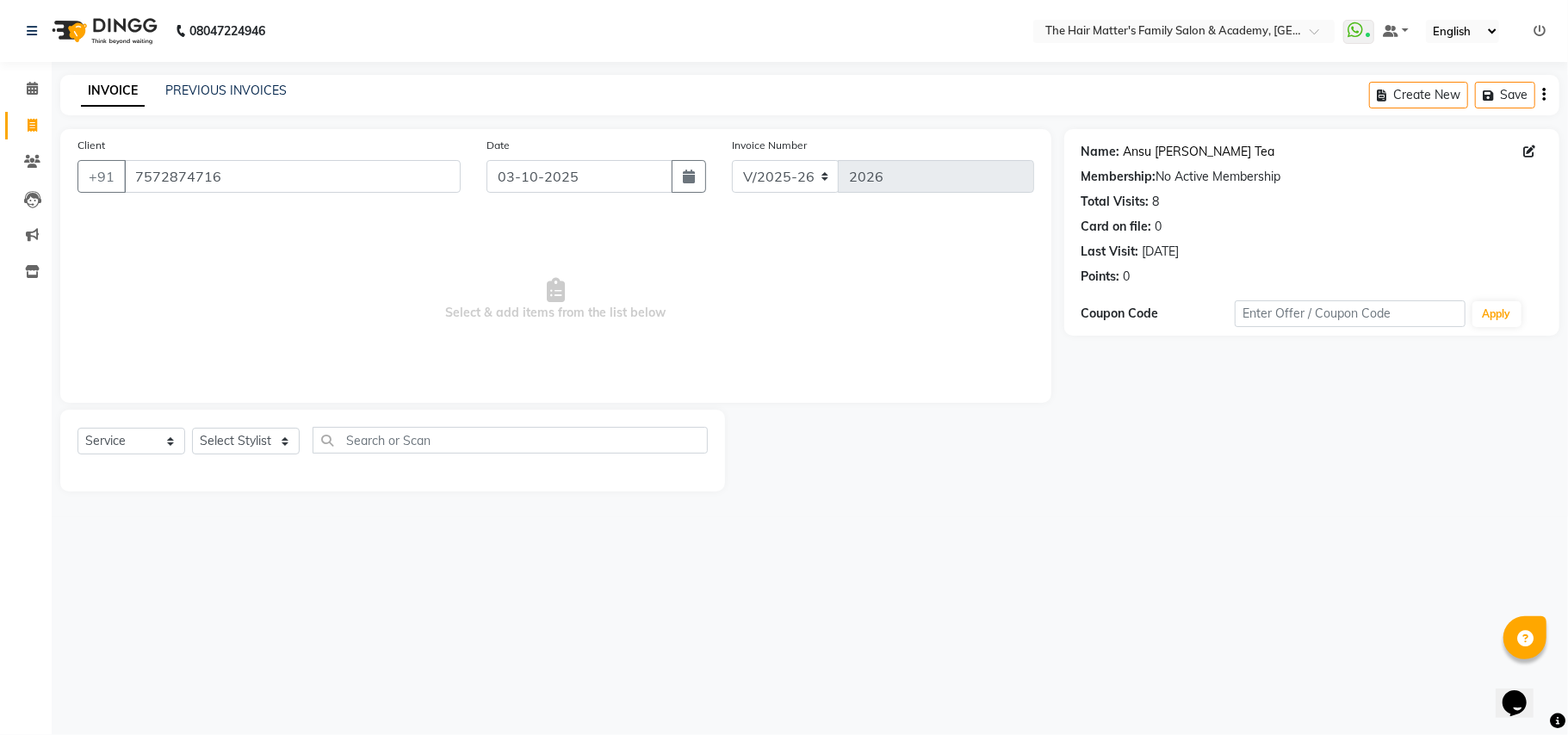
click at [1171, 147] on link "Ansu Sir Bajrang Tea" at bounding box center [1199, 152] width 152 height 18
drag, startPoint x: 259, startPoint y: 442, endPoint x: 256, endPoint y: 453, distance: 11.4
click at [259, 442] on select "Select Stylist DIVY SIR HARSH SIR HIMESH SIR. MAYANK SIR PRATIK SIR" at bounding box center [245, 441] width 108 height 27
select select "43094"
click at [192, 428] on select "Select Stylist DIVY SIR HARSH SIR HIMESH SIR. MAYANK SIR PRATIK SIR" at bounding box center [245, 441] width 108 height 27
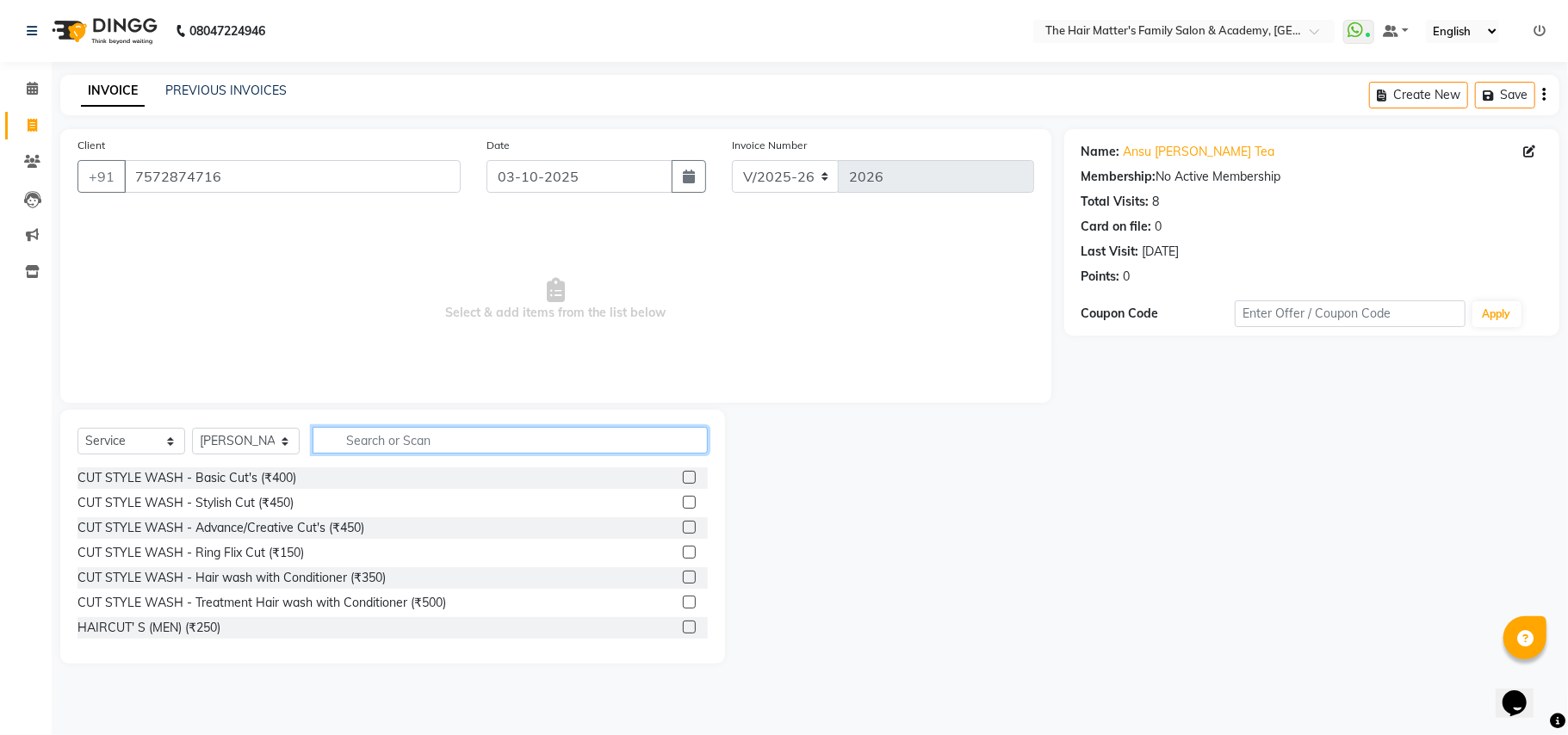
click at [399, 434] on input "text" at bounding box center [510, 440] width 396 height 27
click at [186, 618] on div "HAIRCUT' S (MEN) (₹250)" at bounding box center [392, 628] width 630 height 22
click at [188, 620] on div "HAIRCUT' S (MEN) (₹250)" at bounding box center [149, 627] width 143 height 18
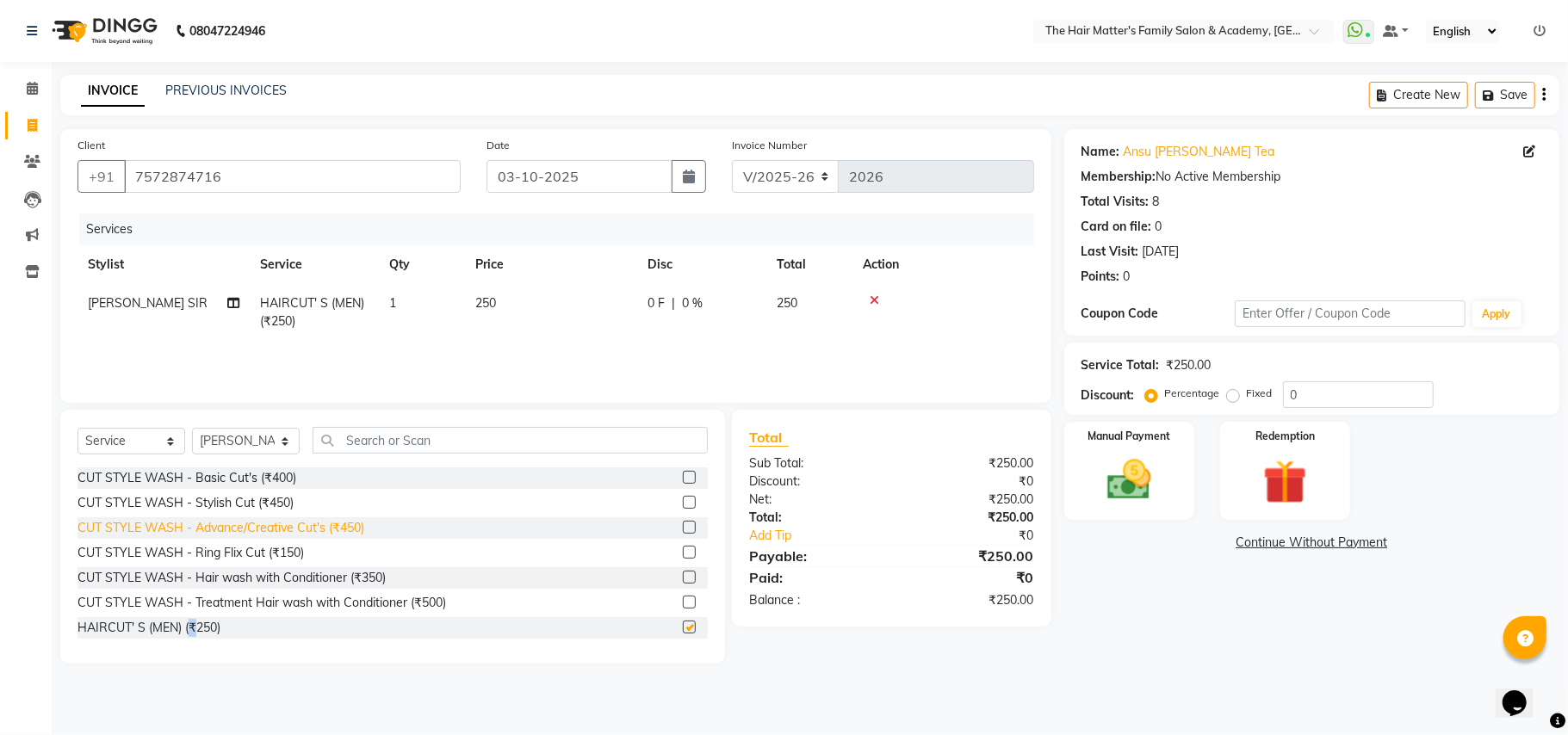
checkbox input "false"
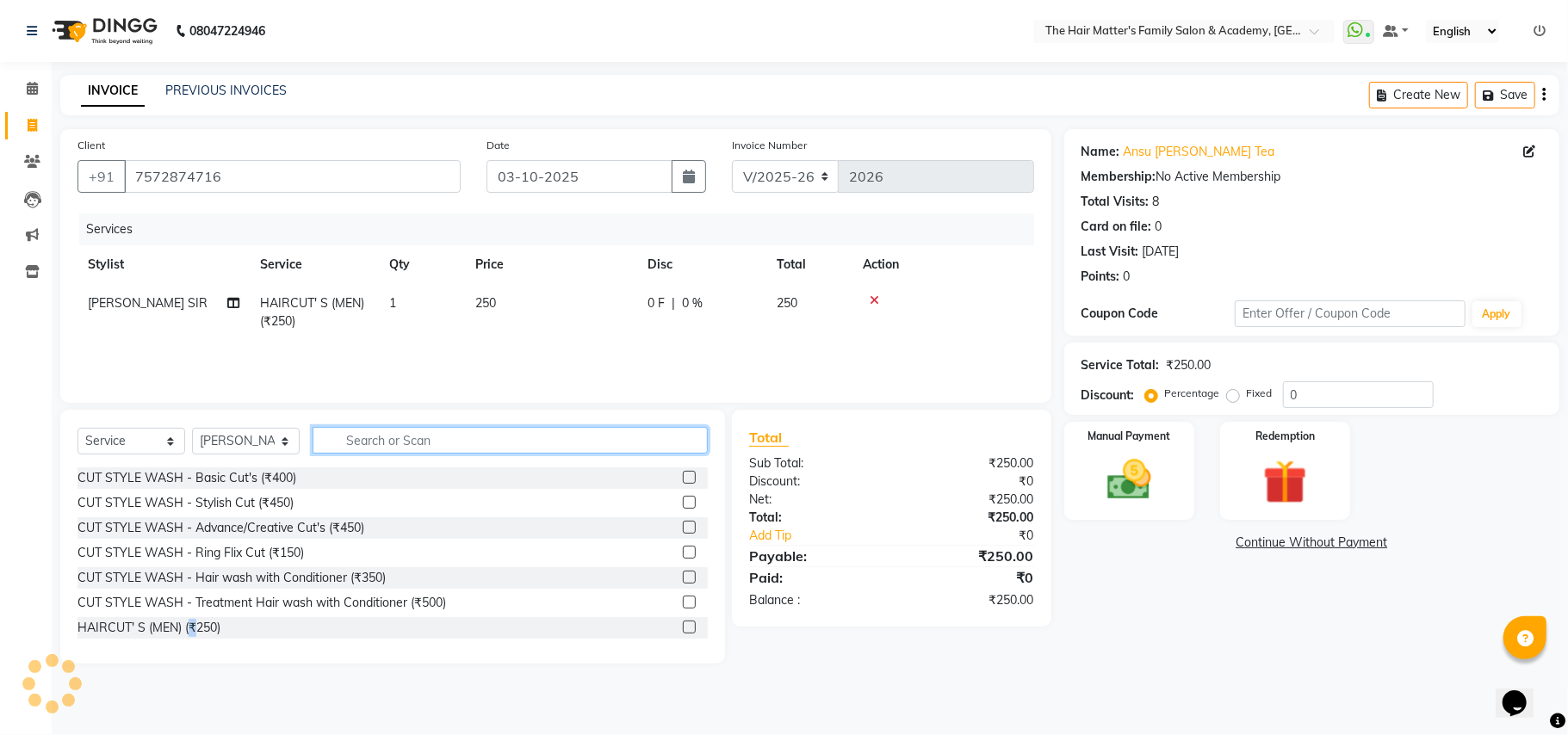
click at [380, 451] on input "text" at bounding box center [510, 440] width 396 height 27
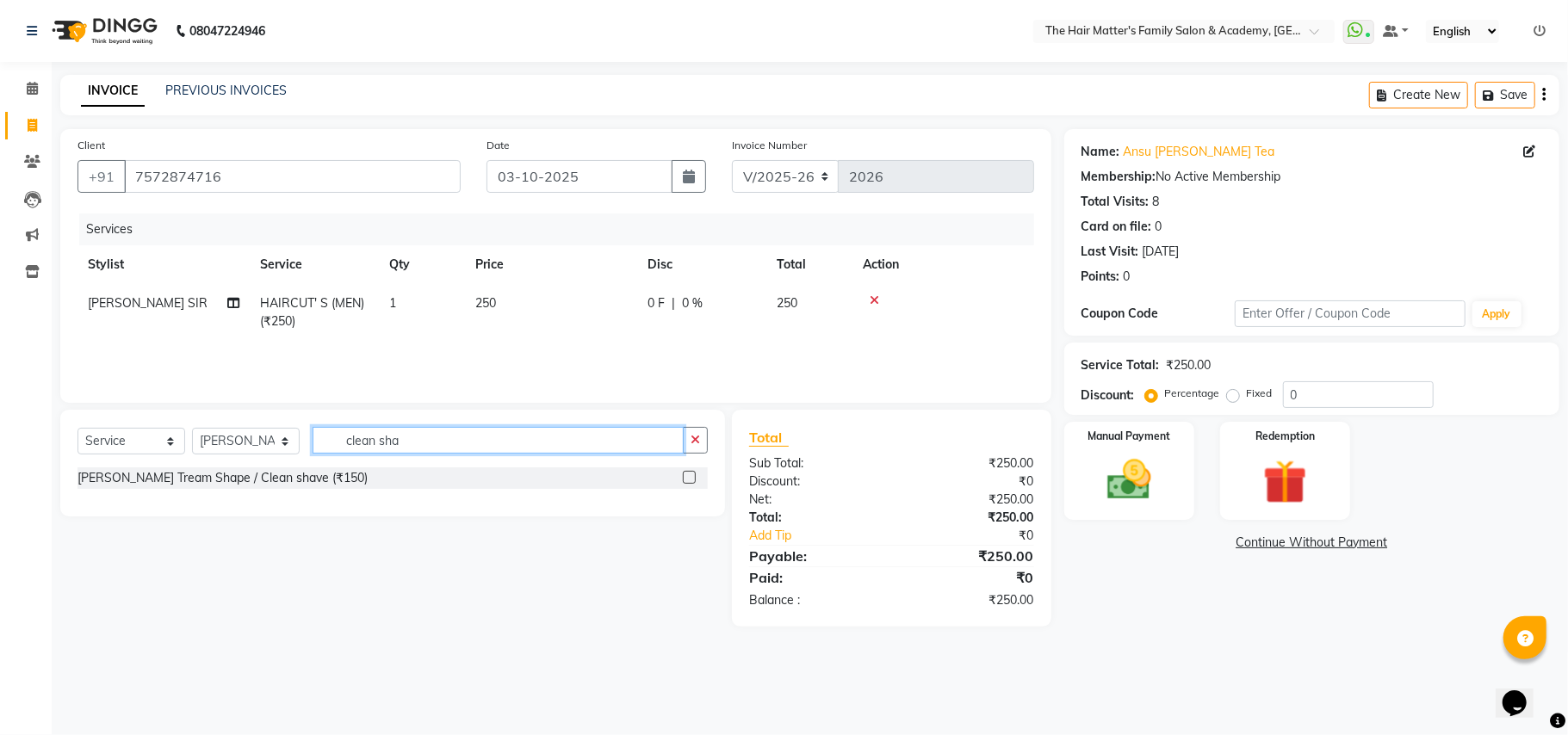
type input "clean sha"
click at [294, 500] on div "Beard Tream Shape / Clean shave (₹150)" at bounding box center [392, 482] width 630 height 31
click at [289, 491] on div "Beard Tream Shape / Clean shave (₹150)" at bounding box center [392, 480] width 630 height 25
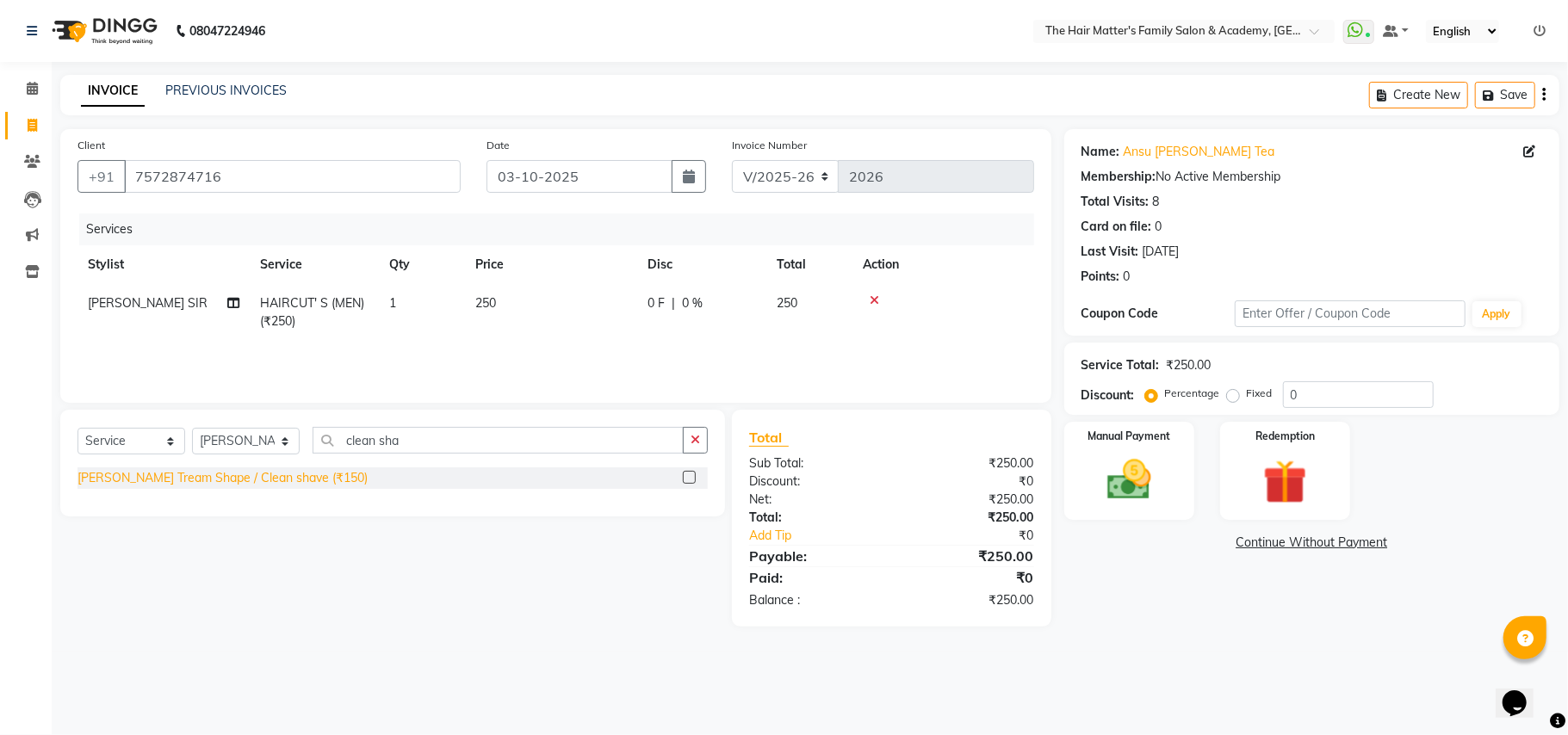
click at [289, 480] on div "Beard Tream Shape / Clean shave (₹150)" at bounding box center [222, 478] width 290 height 18
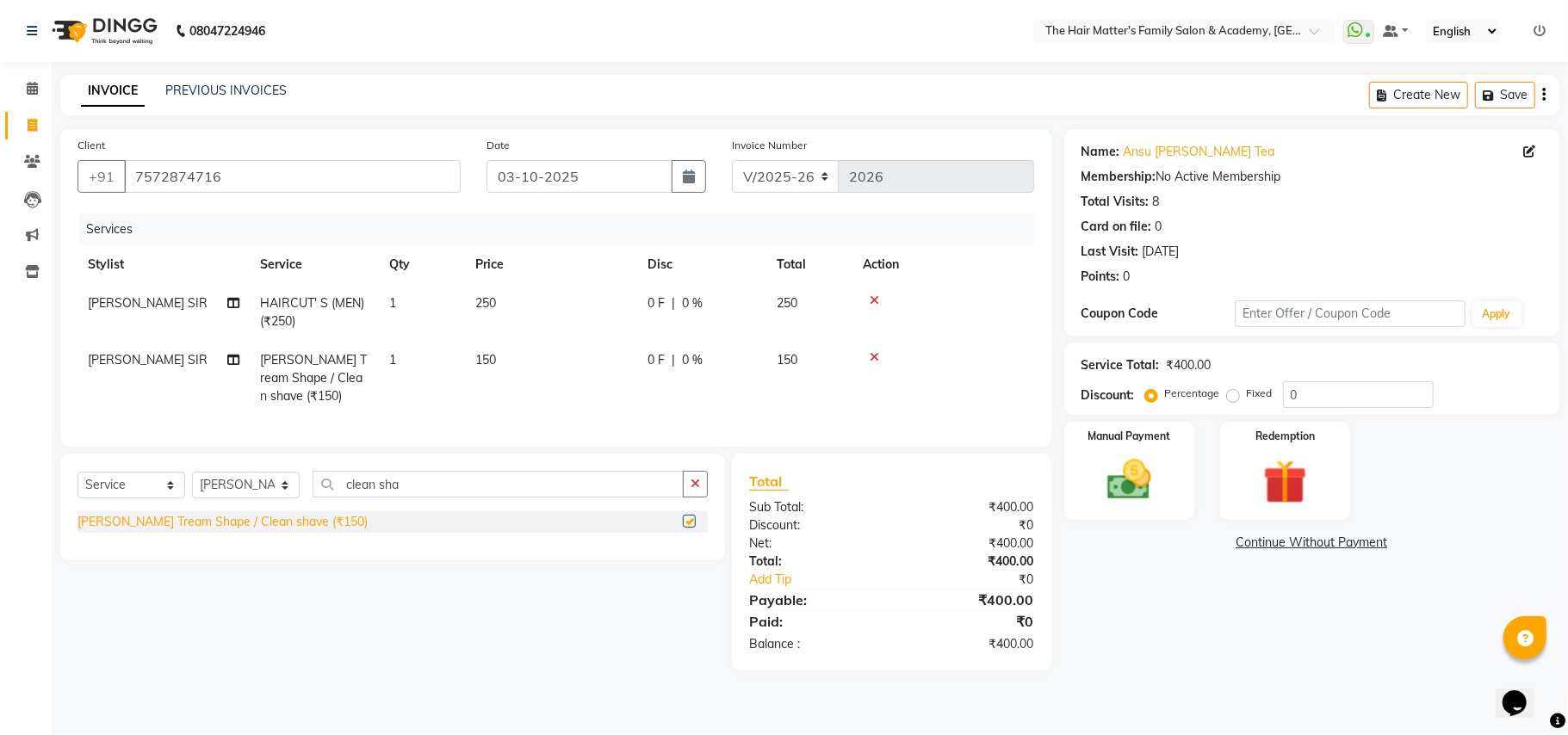
checkbox input "false"
click at [1136, 498] on img at bounding box center [1129, 480] width 75 height 53
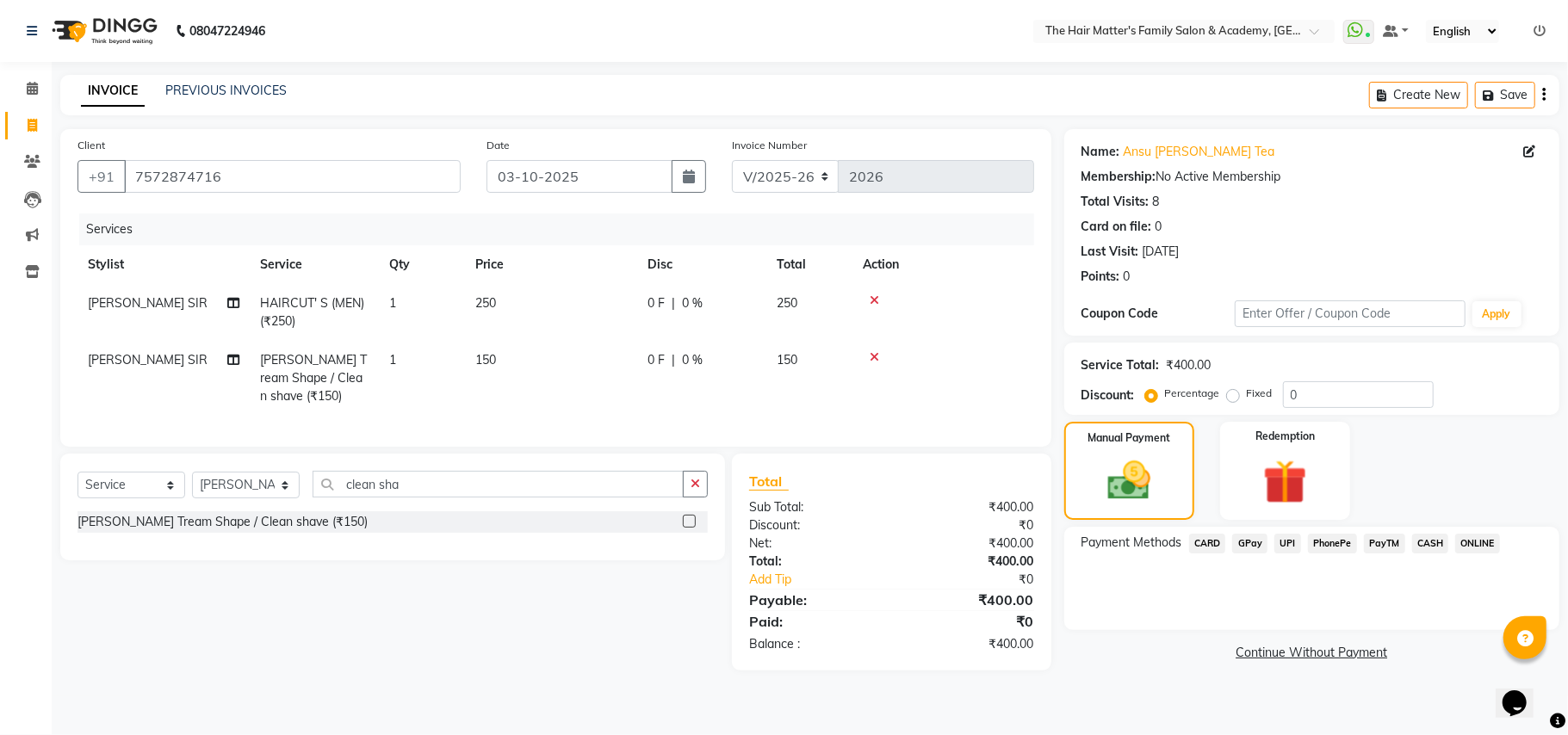
click at [1292, 542] on span "UPI" at bounding box center [1288, 543] width 27 height 20
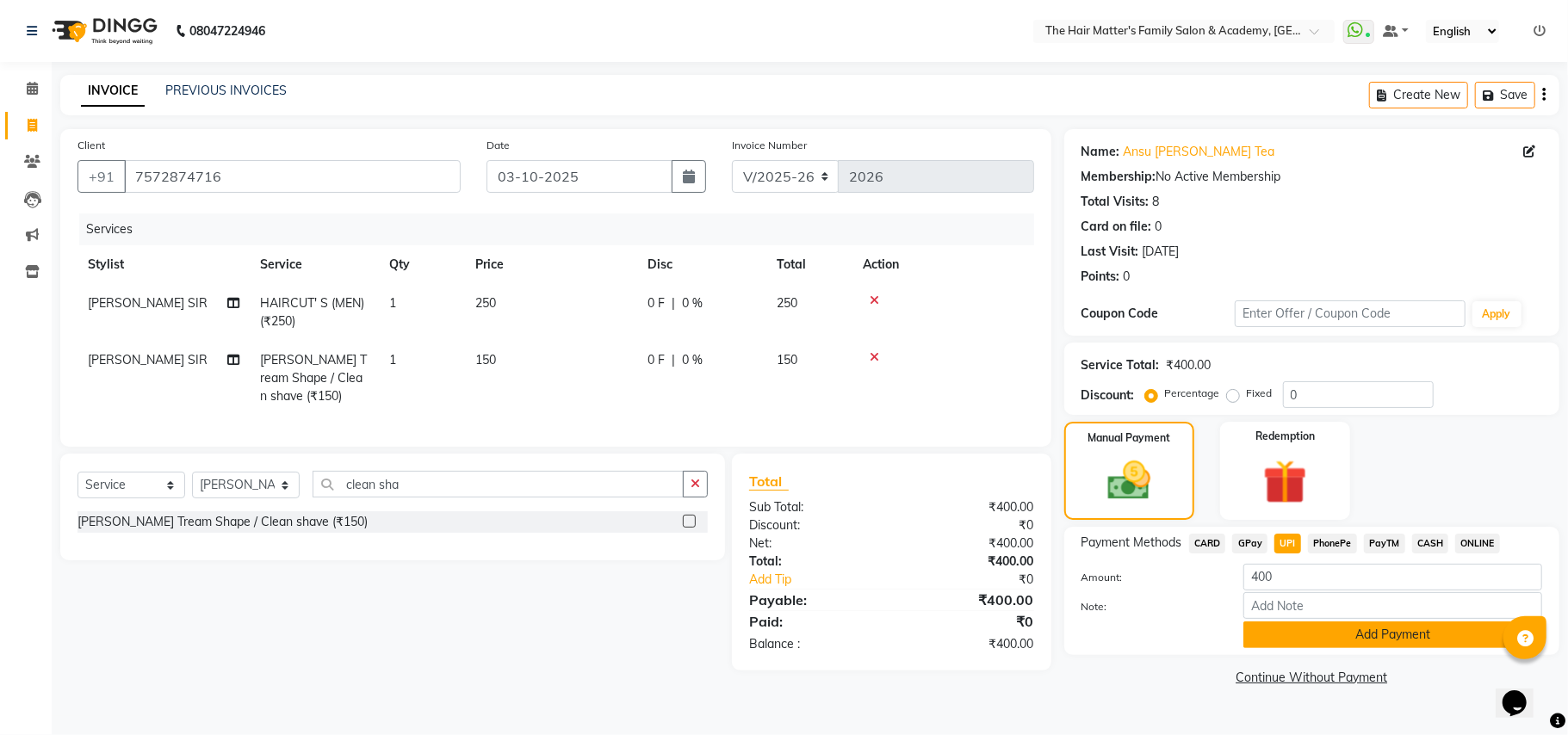
click at [1313, 631] on button "Add Payment" at bounding box center [1392, 635] width 298 height 27
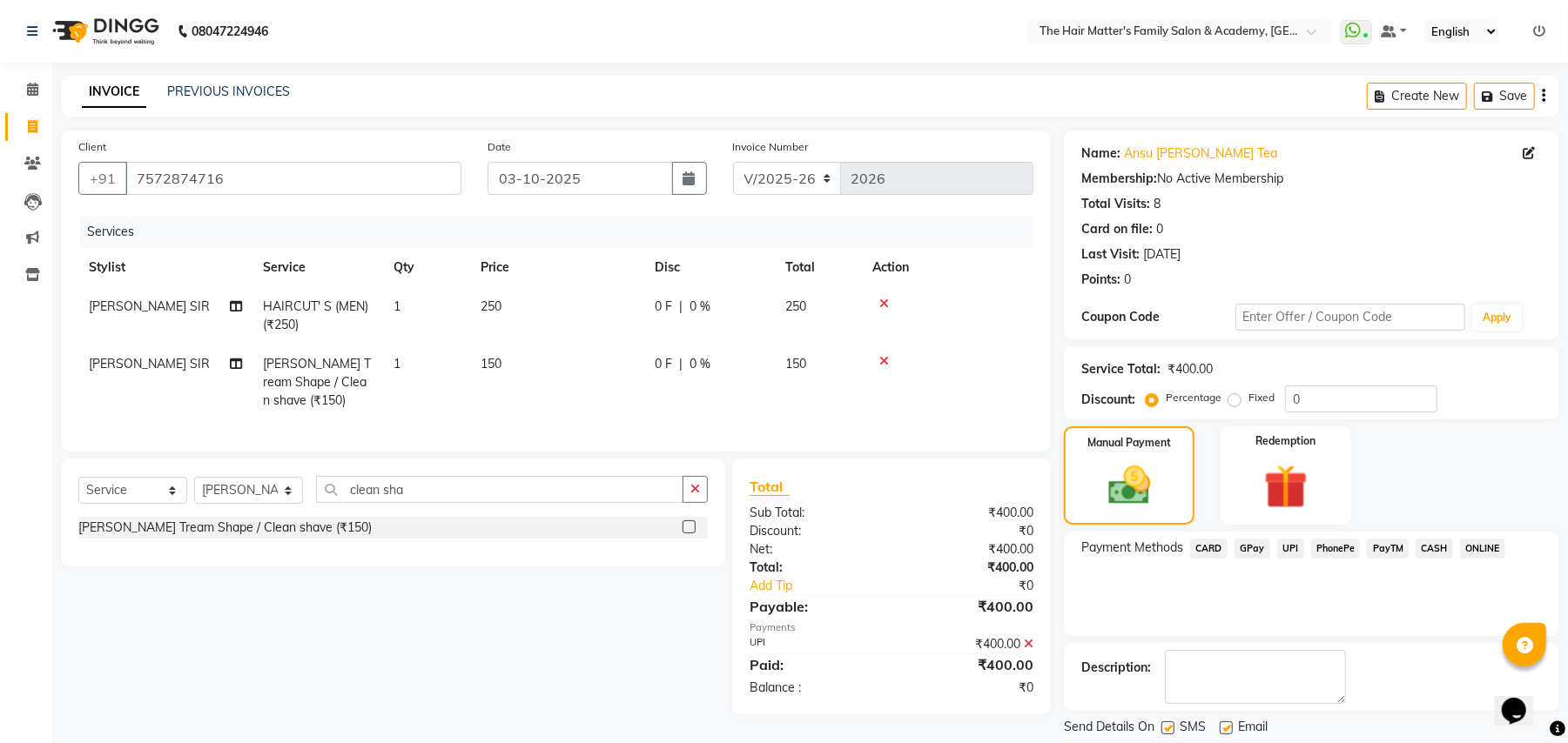
scroll to position [54, 0]
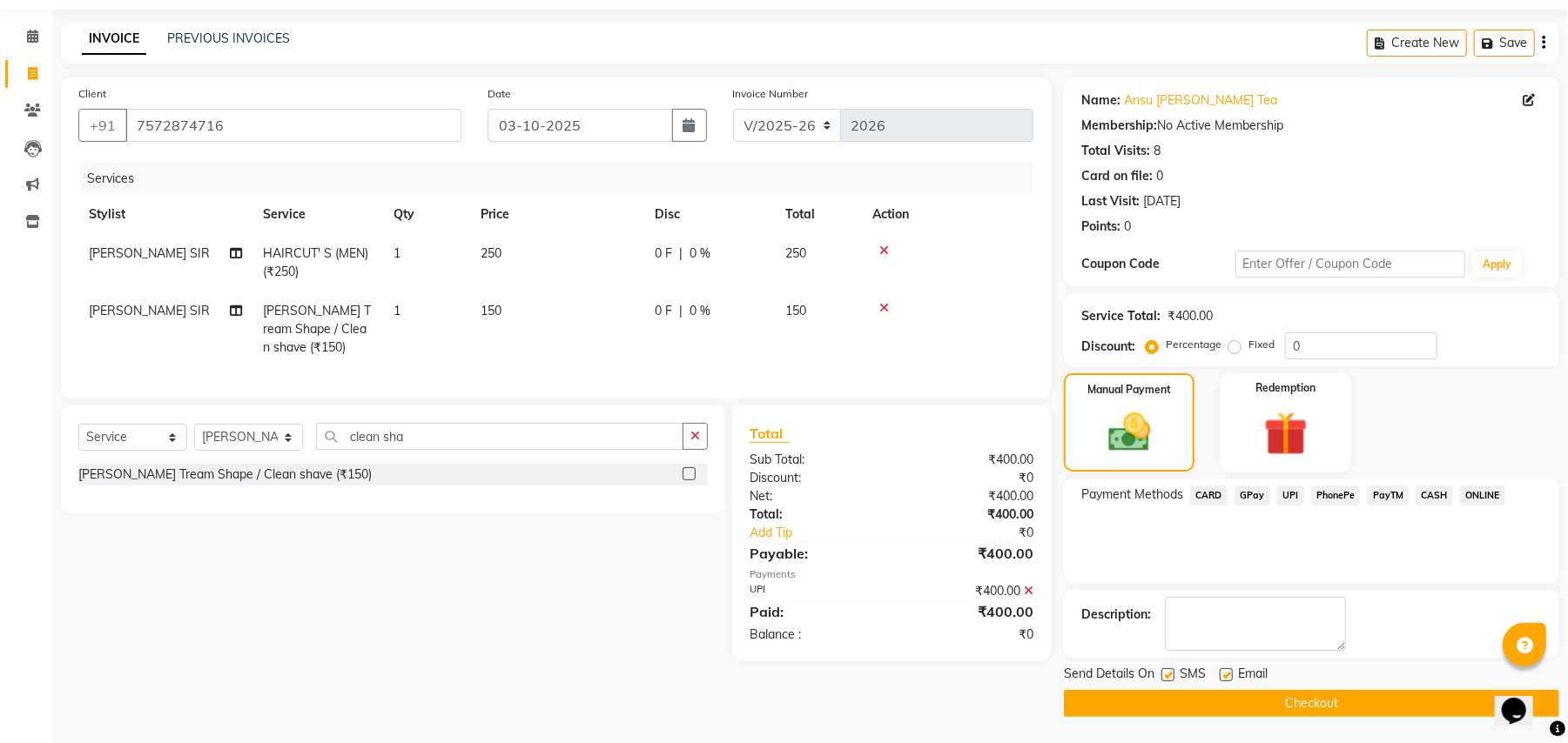
click at [1272, 705] on button "Checkout" at bounding box center [1312, 703] width 495 height 27
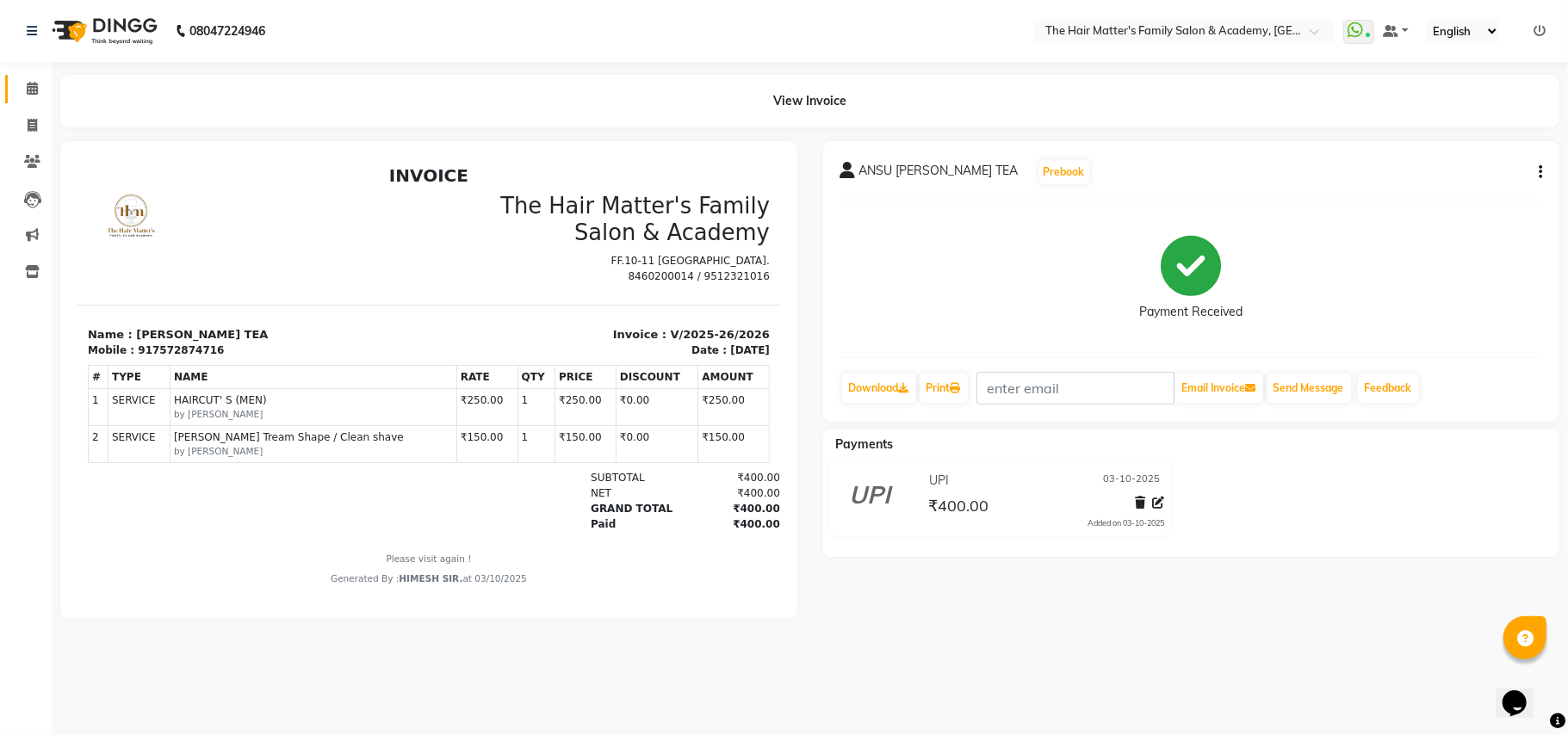
click at [17, 98] on link "Calendar" at bounding box center [25, 90] width 41 height 29
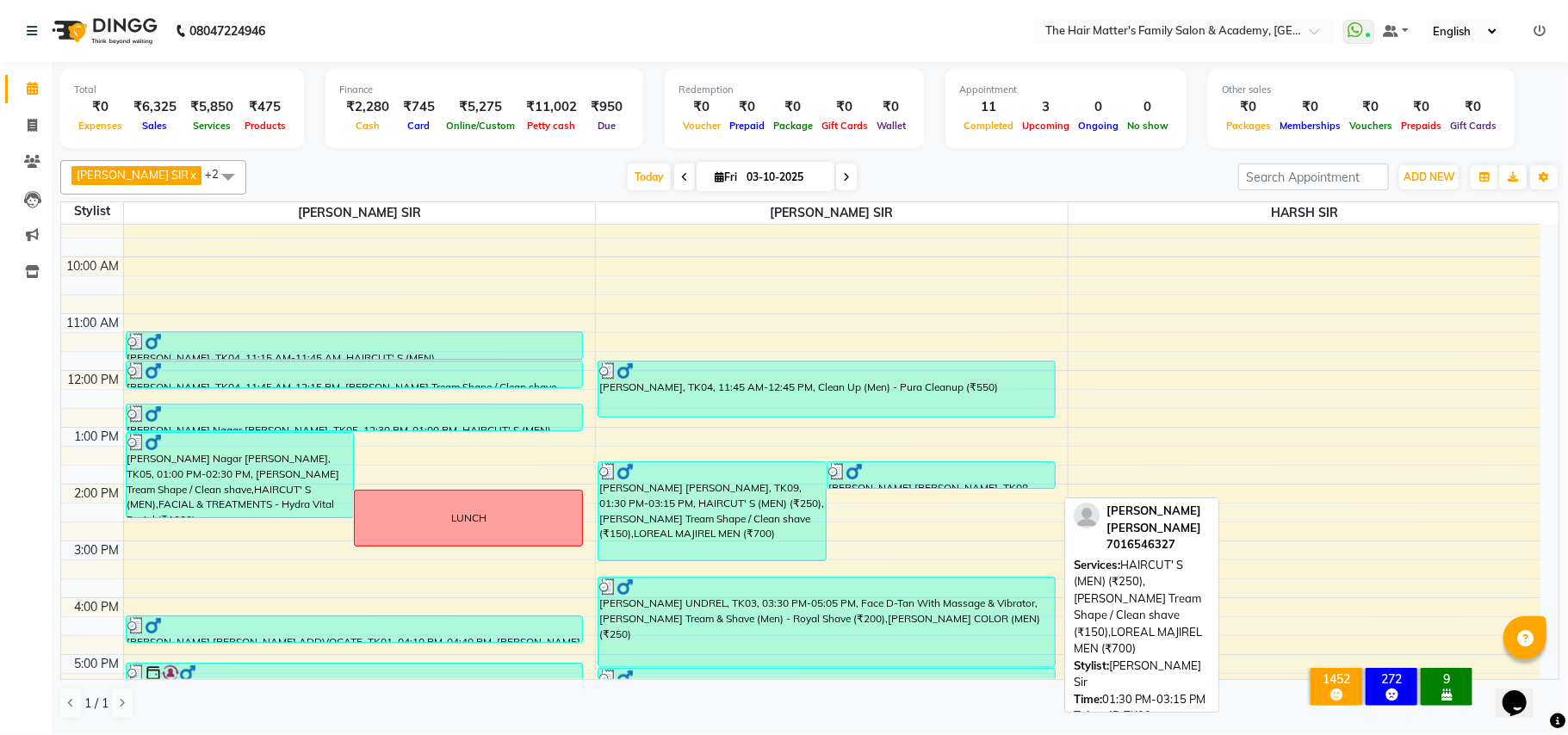
scroll to position [85, 0]
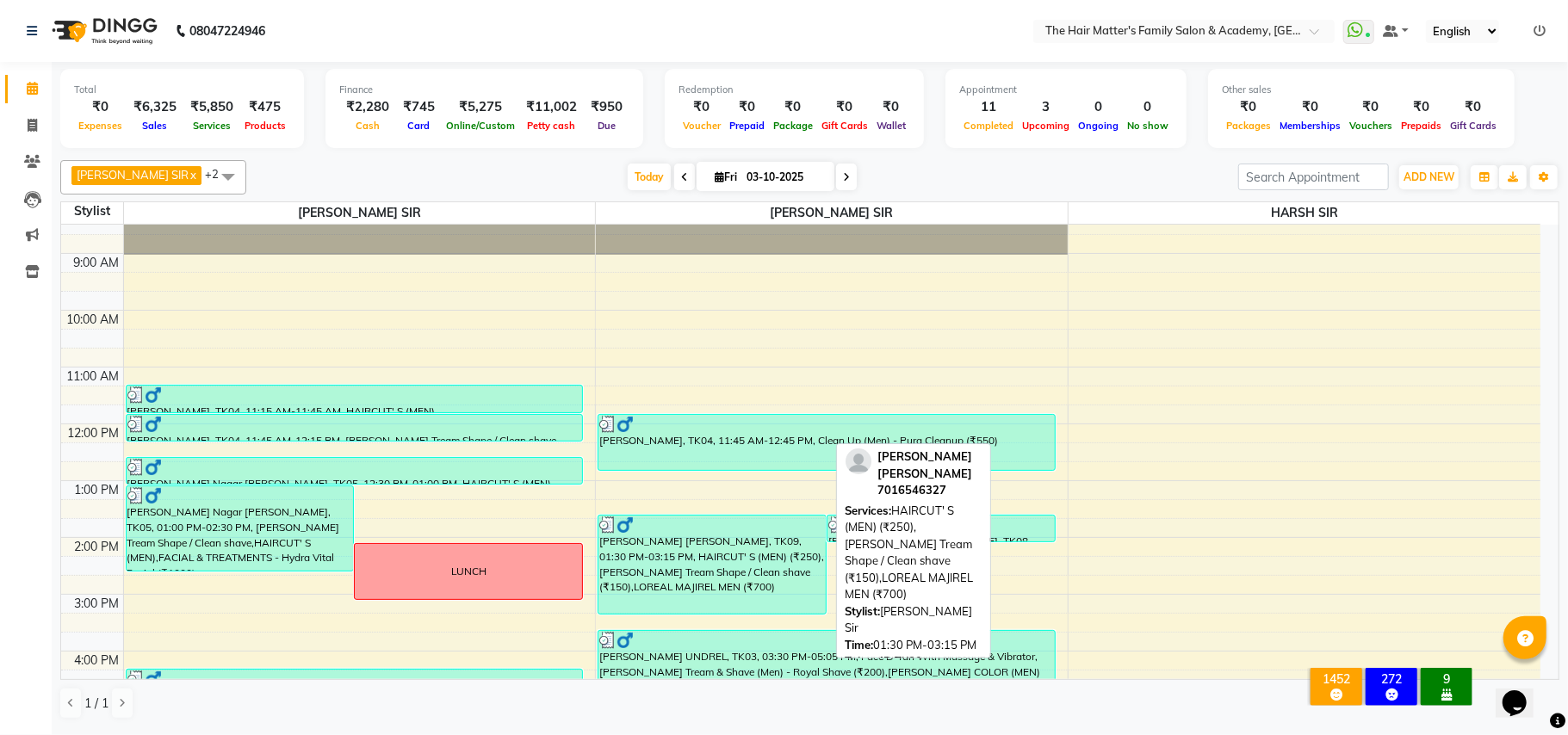
click at [707, 556] on div "BABLU SIR SHAH, TK09, 01:30 PM-03:15 PM, HAIRCUT' S (MEN) (₹250),Beard Tream Sh…" at bounding box center [712, 564] width 227 height 98
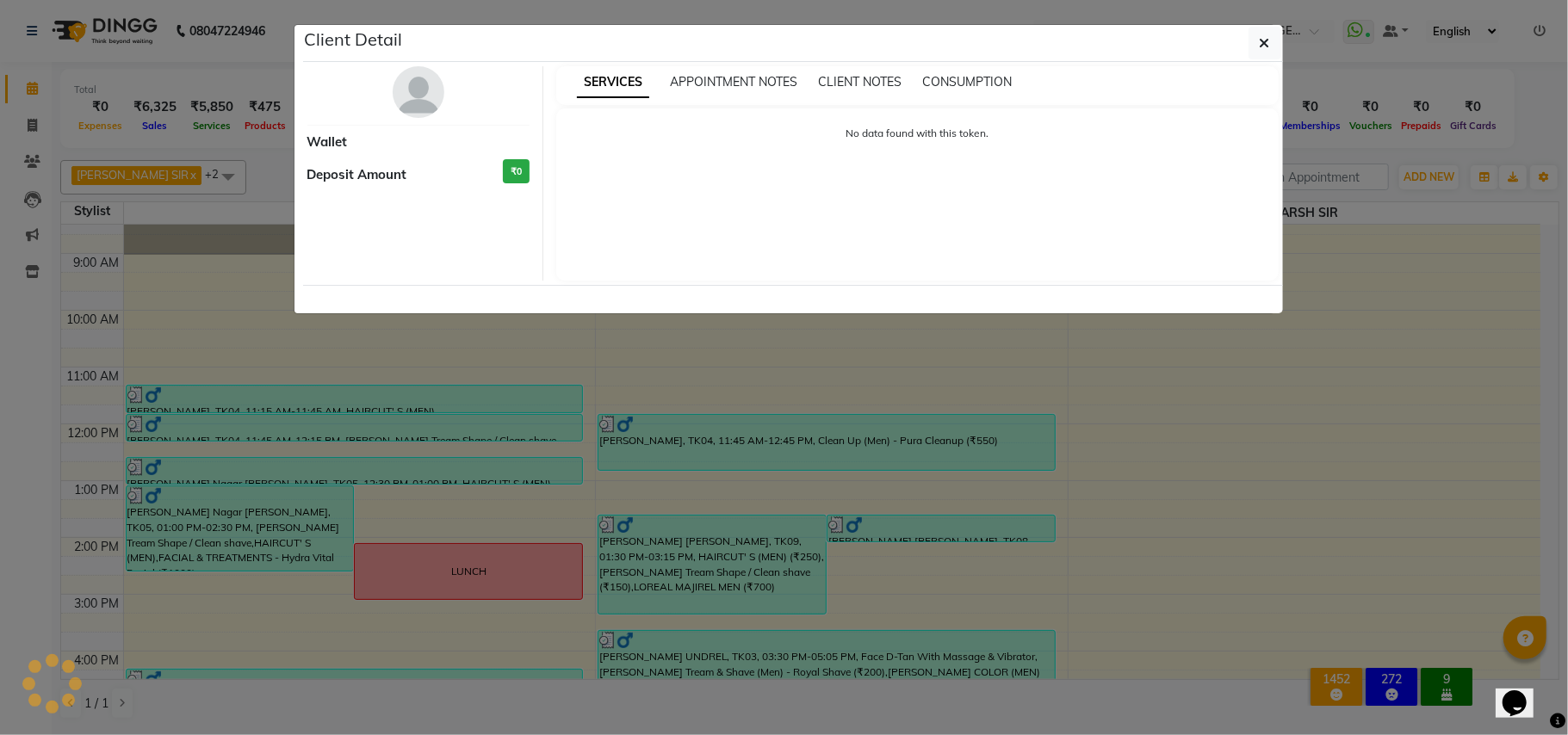
select select "3"
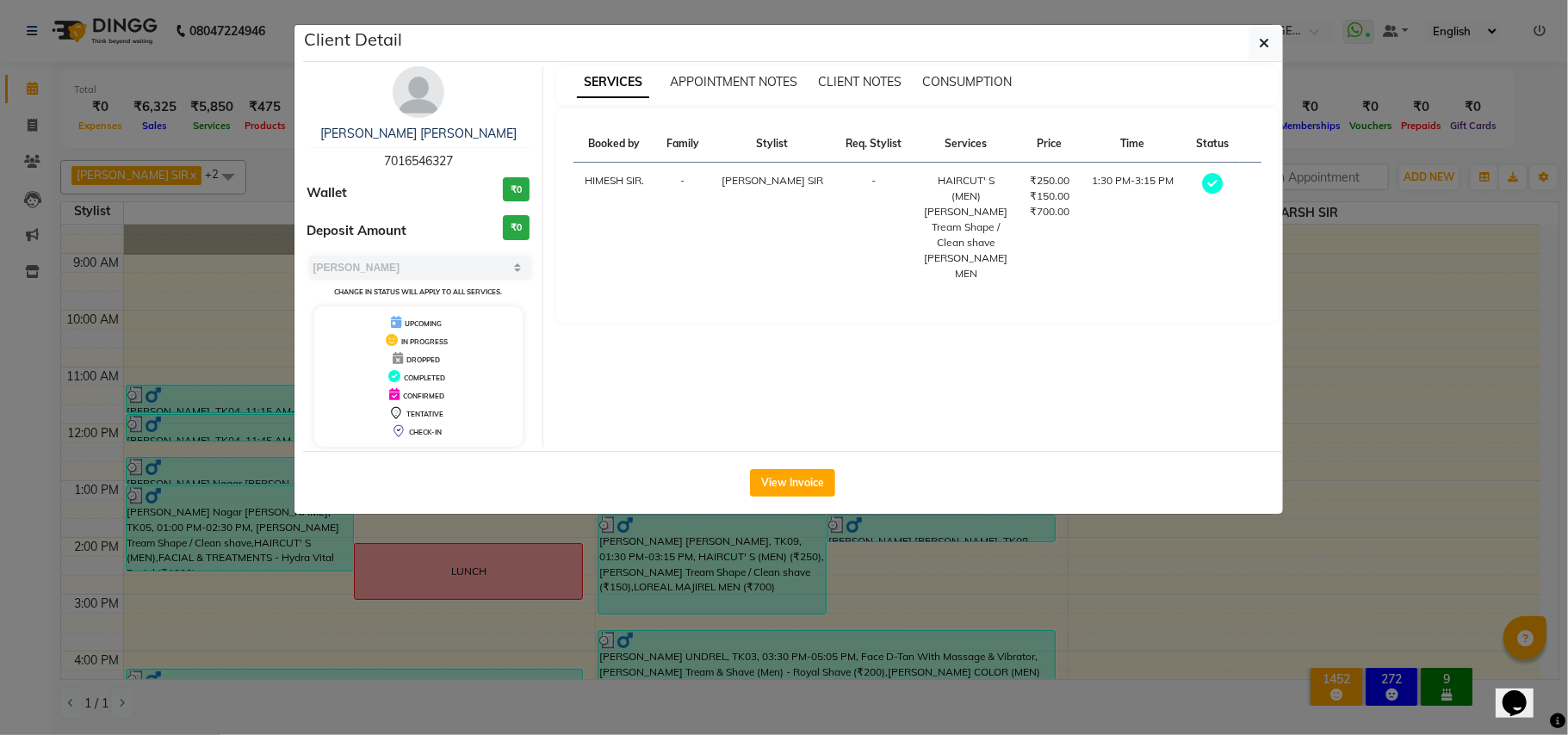
click at [718, 664] on ngb-modal-window "Client Detail BABLU SIR SHAH 7016546327 Wallet ₹0 Deposit Amount ₹0 Select MARK…" at bounding box center [784, 367] width 1568 height 735
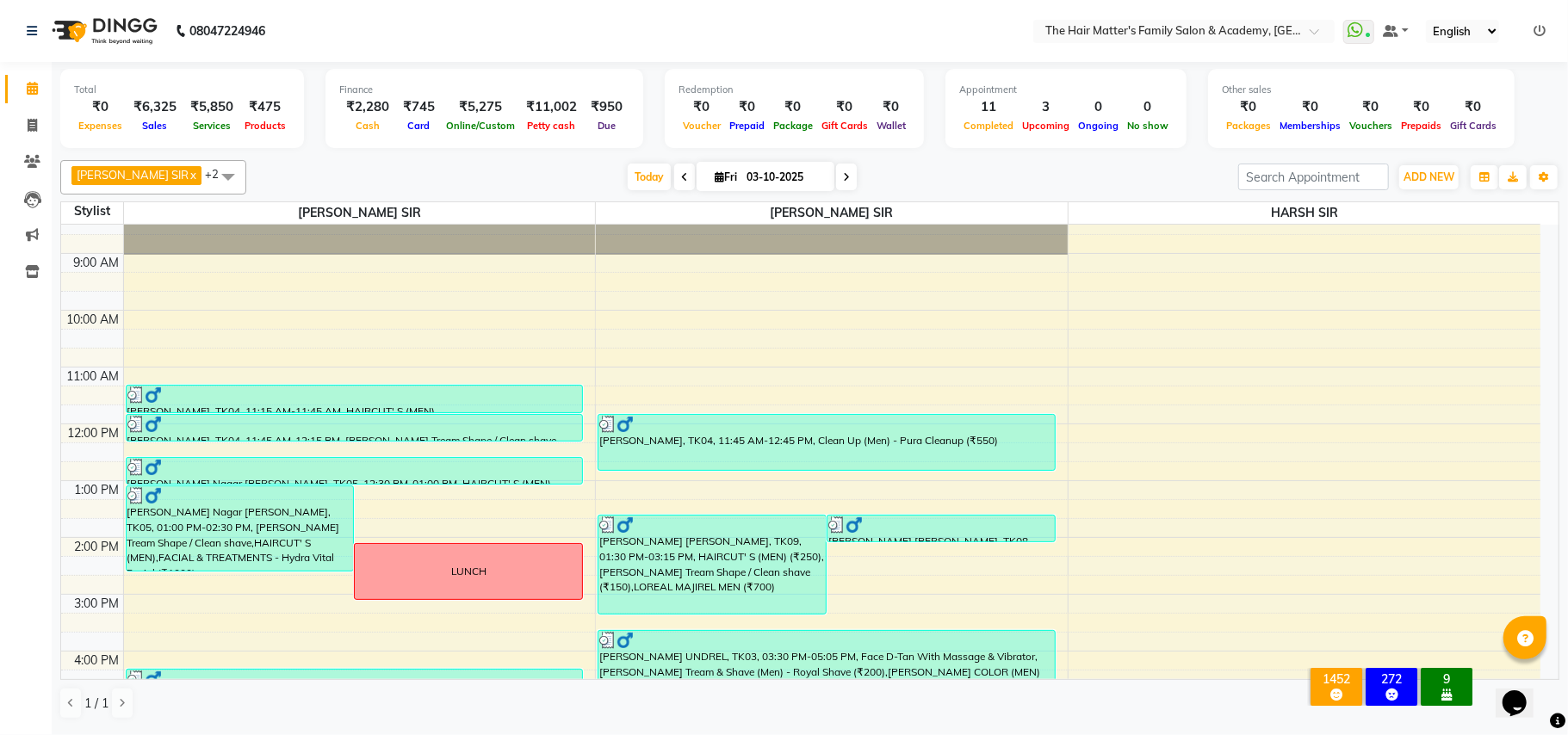
click at [718, 664] on ngb-modal-window "Client Detail BABLU SIR SHAH 7016546327 Wallet ₹0 Deposit Amount ₹0 Select MARK…" at bounding box center [784, 367] width 1568 height 735
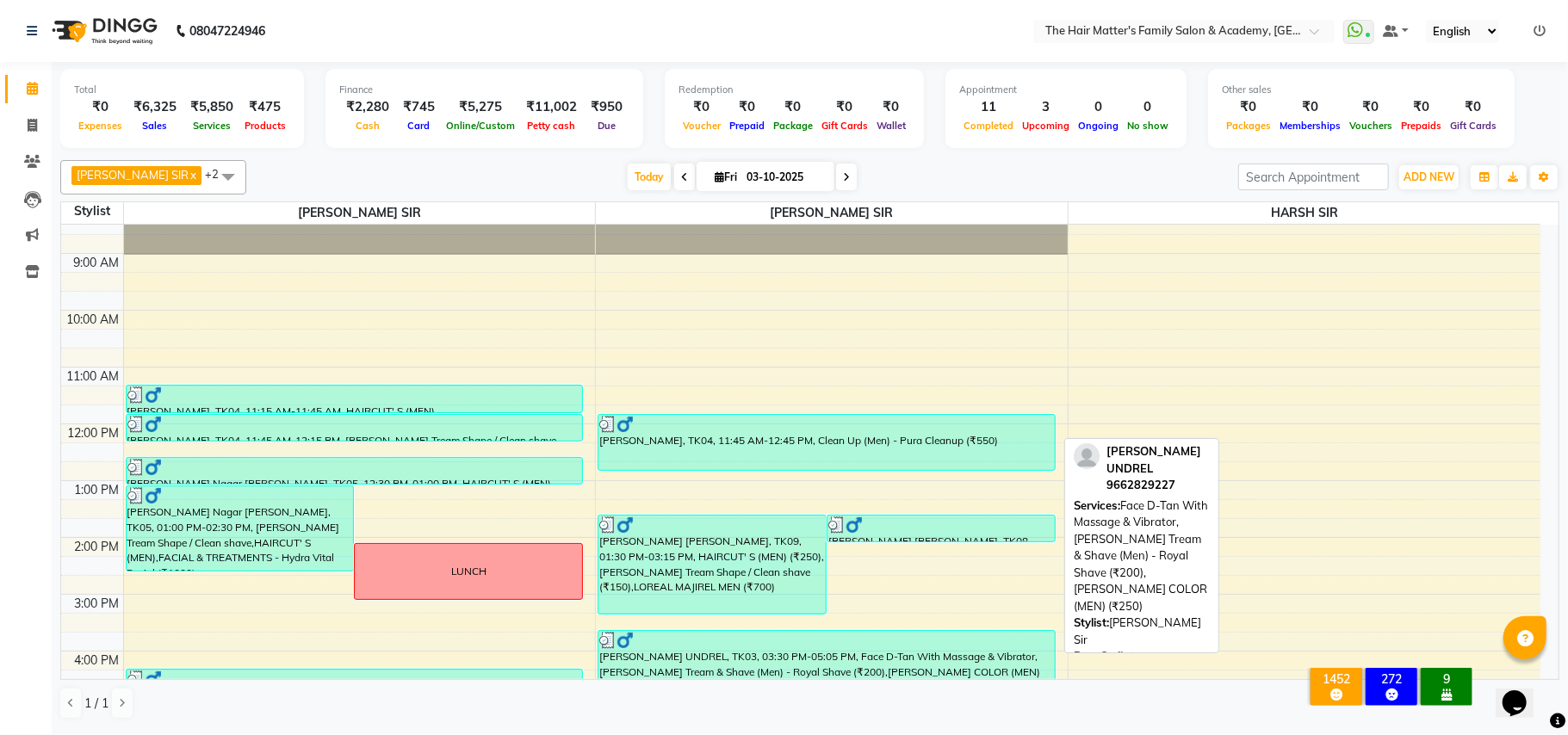
click at [724, 663] on div "HIRA BHUVAJI UNDREL, TK03, 03:30 PM-05:05 PM, Face D-Tan With Massage & Vibrato…" at bounding box center [826, 675] width 457 height 89
select select "3"
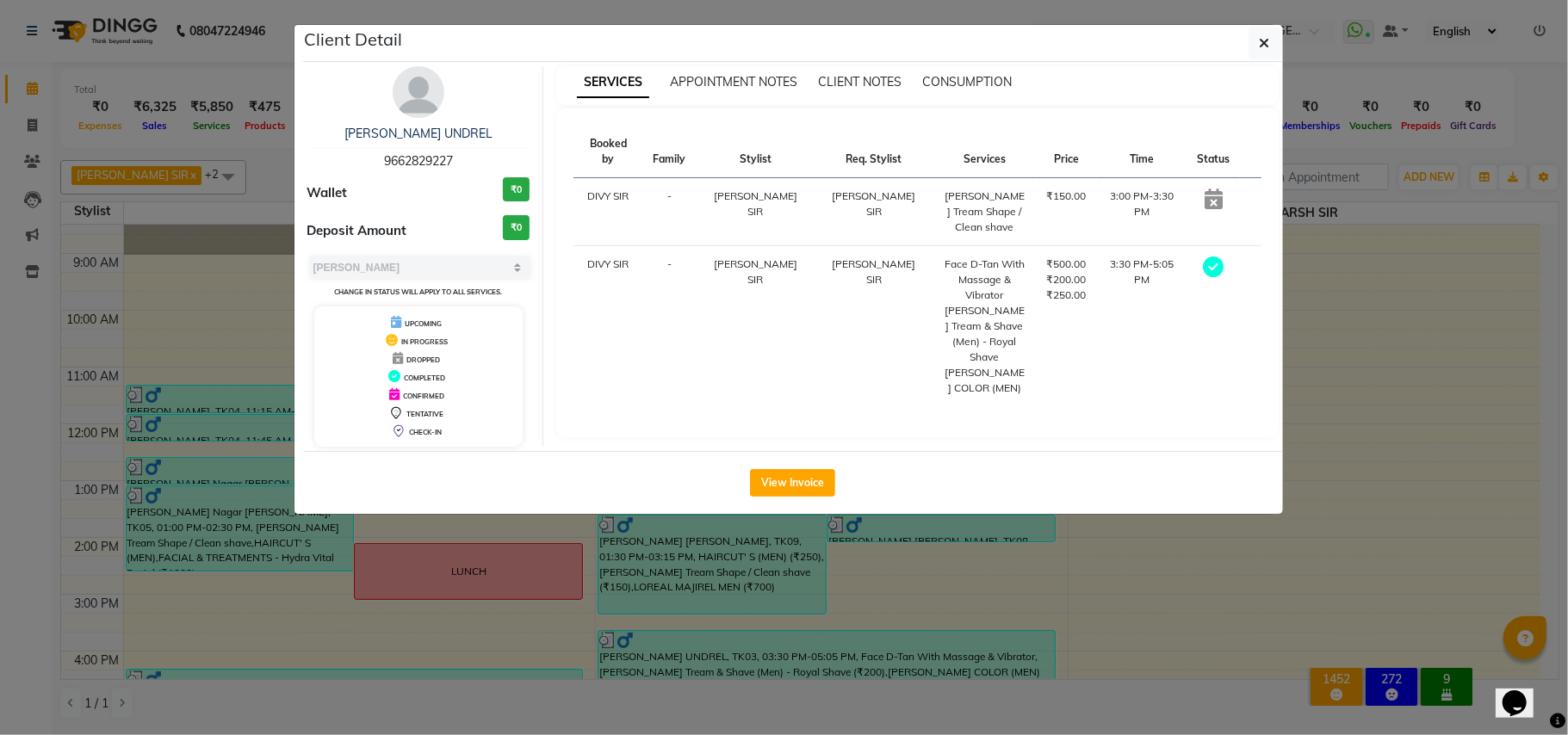
click at [914, 615] on ngb-modal-window "Client Detail HIRA BHUVAJI UNDREL 9662829227 Wallet ₹0 Deposit Amount ₹0 Select…" at bounding box center [784, 367] width 1568 height 735
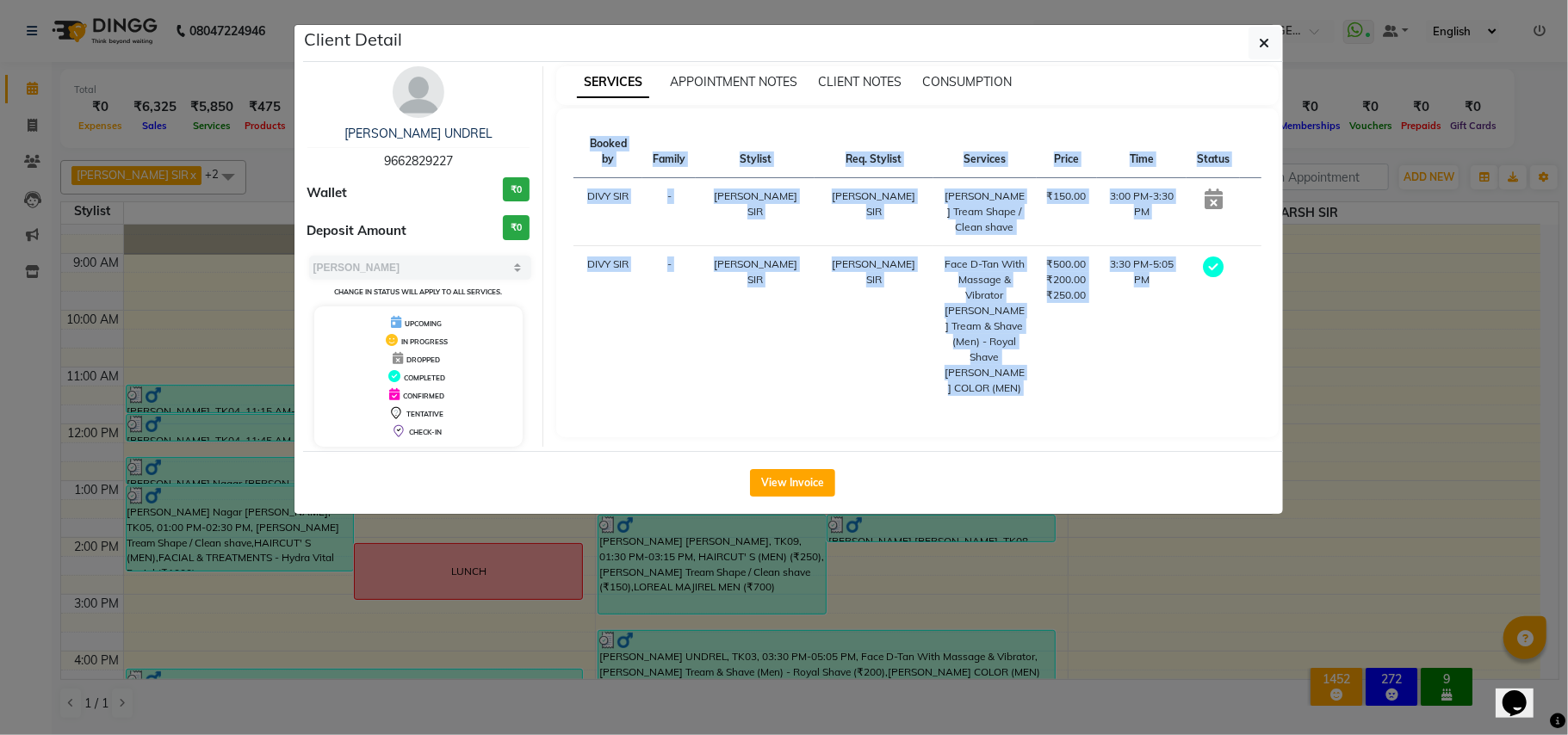
click at [914, 615] on ngb-modal-window "Client Detail HIRA BHUVAJI UNDREL 9662829227 Wallet ₹0 Deposit Amount ₹0 Select…" at bounding box center [784, 367] width 1568 height 735
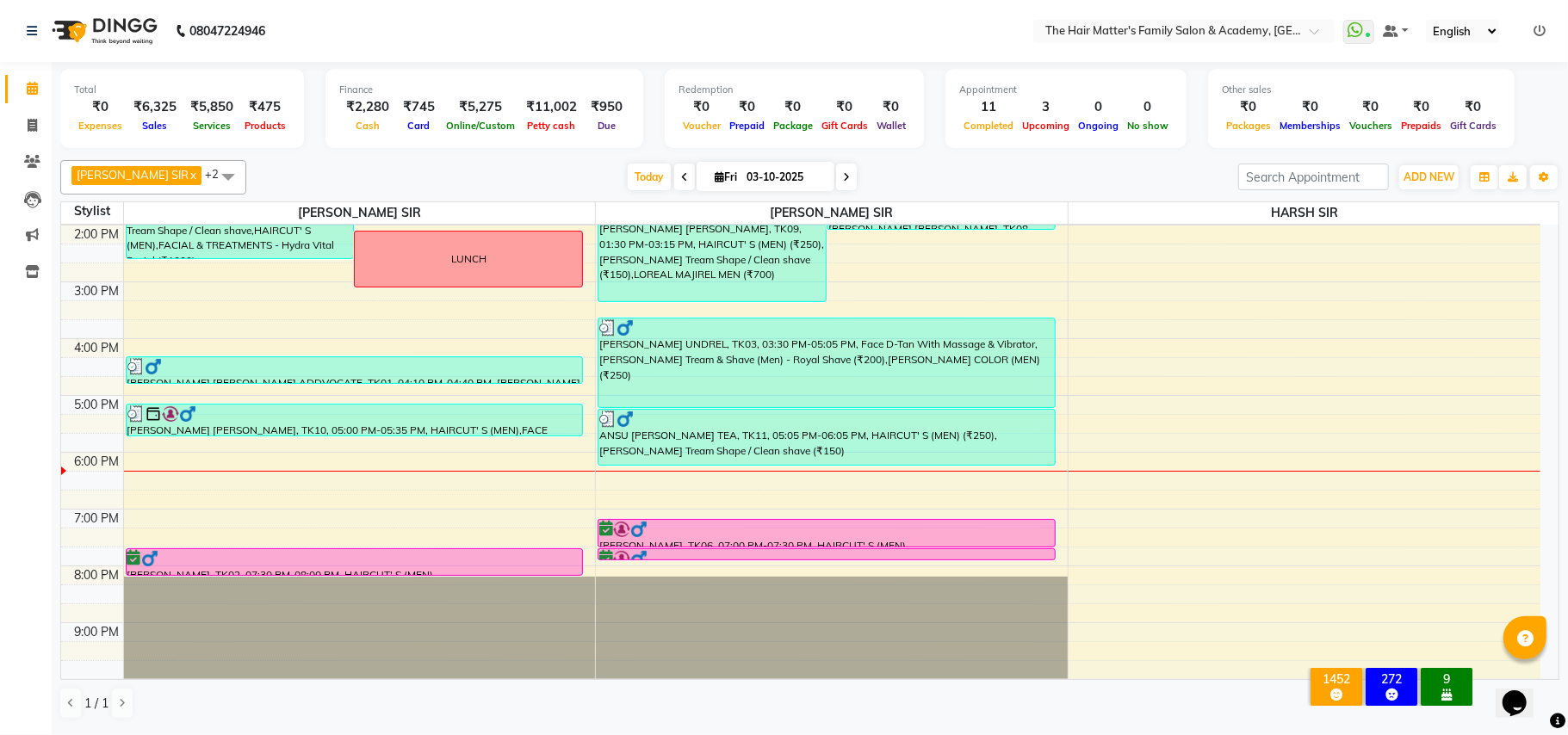
scroll to position [467, 0]
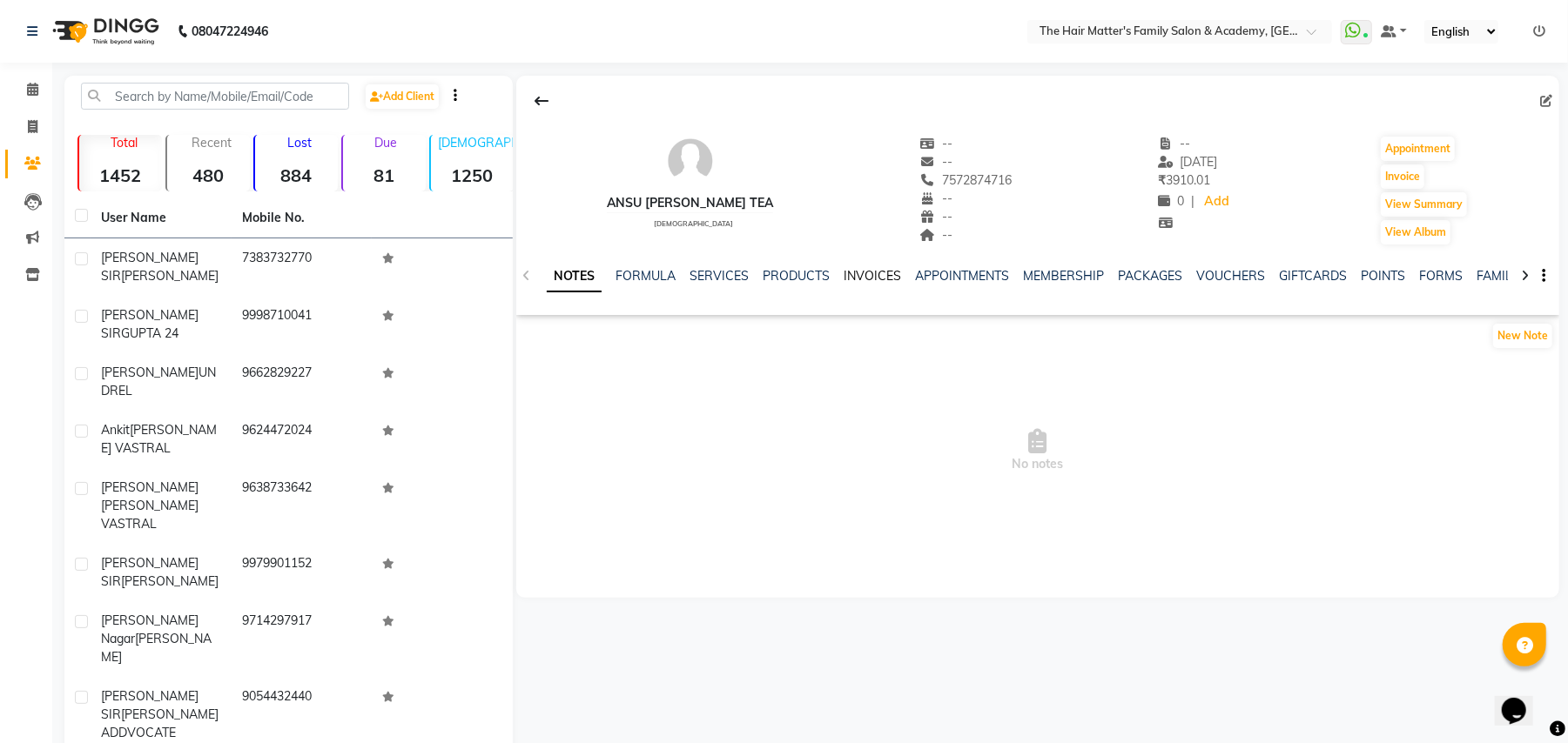
click at [851, 268] on link "INVOICES" at bounding box center [872, 276] width 58 height 15
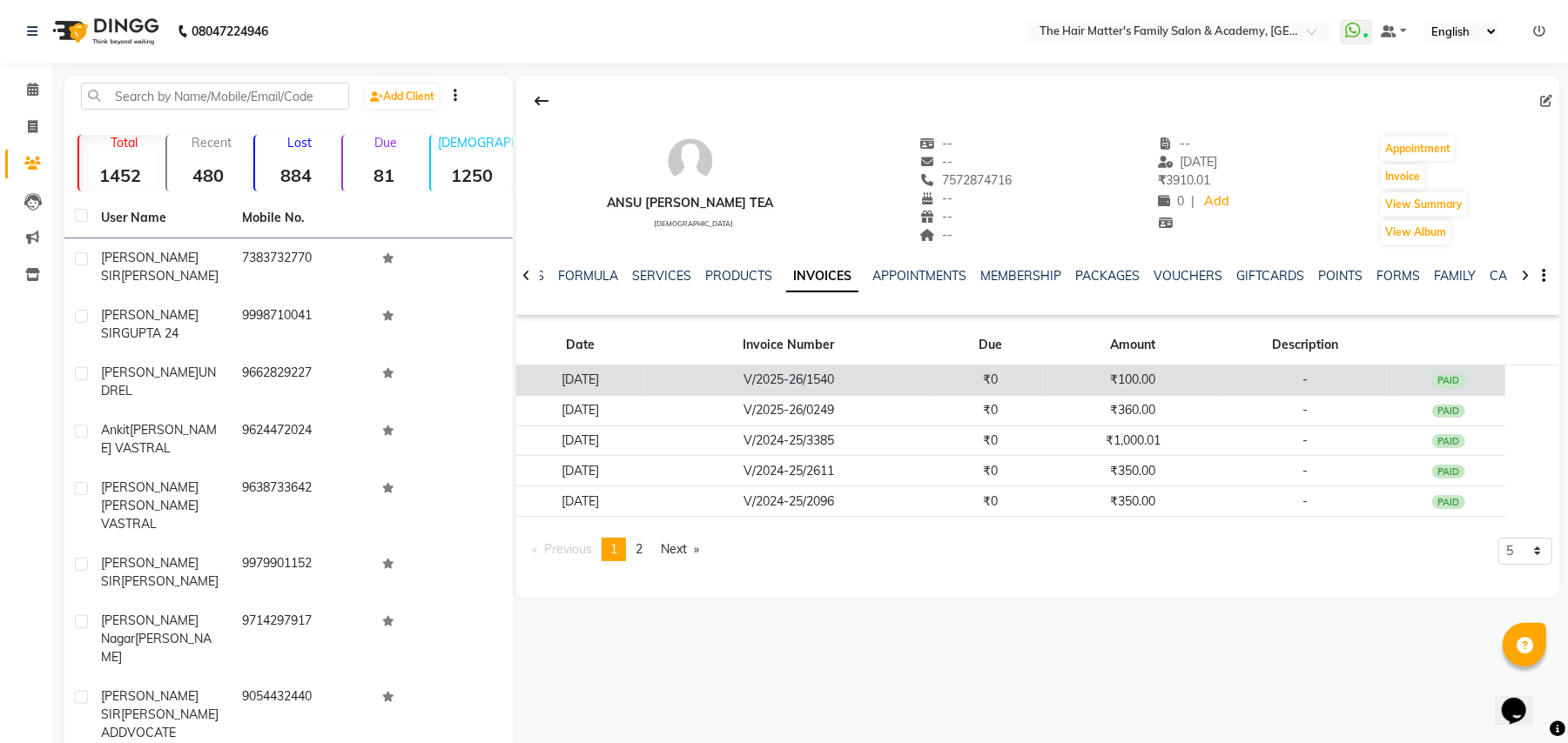
click at [927, 371] on td "V/2025-26/1540" at bounding box center [788, 381] width 289 height 31
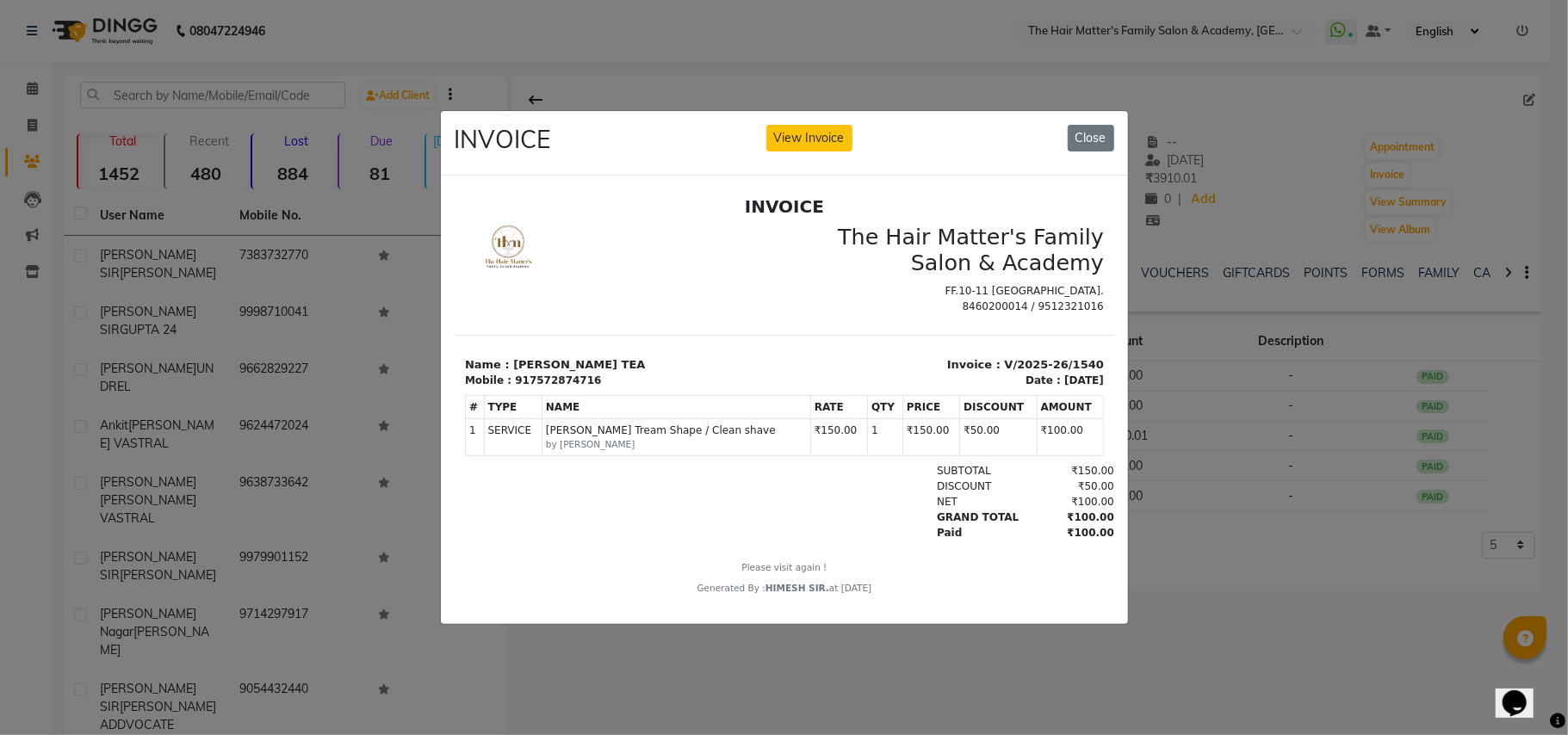
click at [1175, 403] on ngb-modal-window "INVOICE View Invoice Close" at bounding box center [784, 367] width 1568 height 735
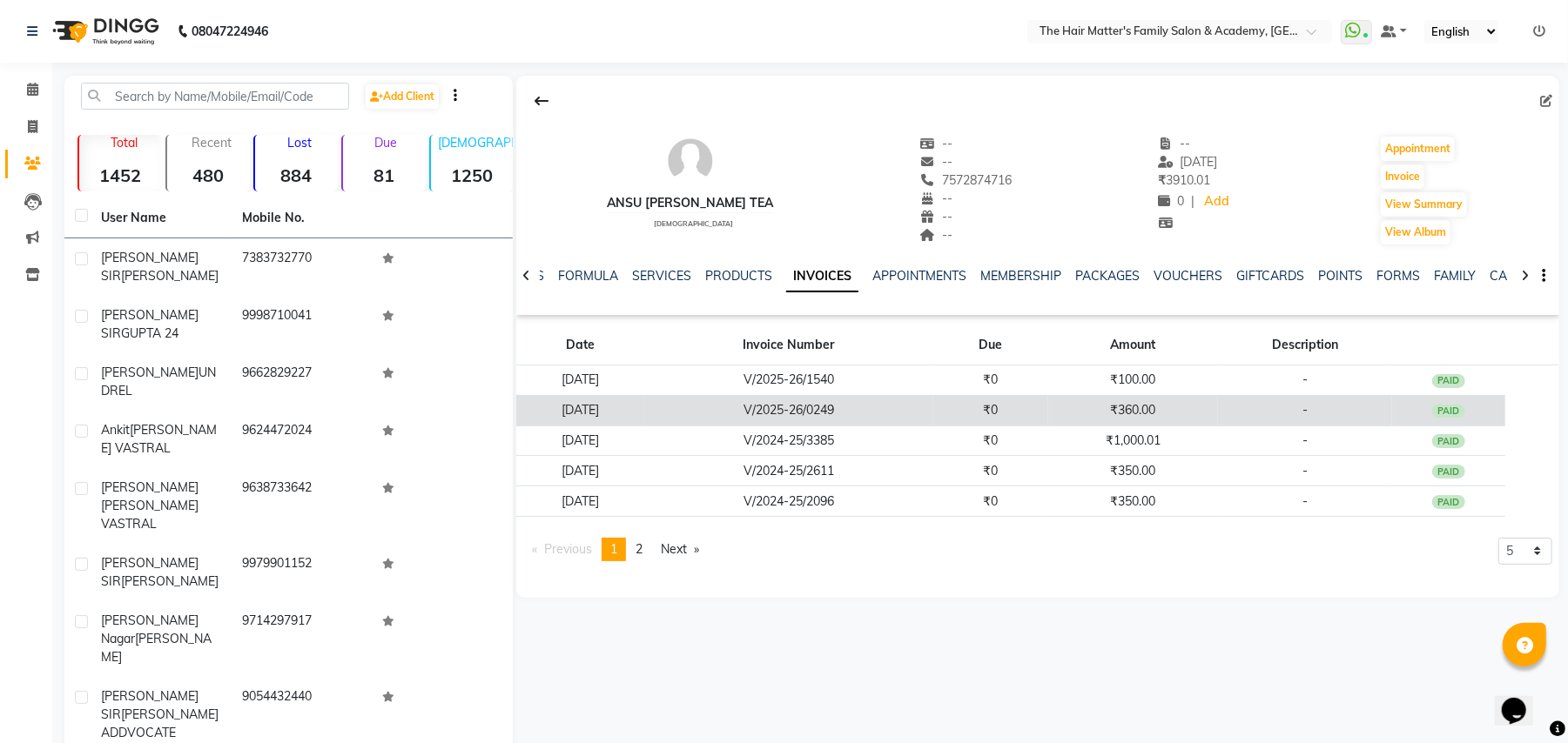
click at [1036, 415] on td "₹0" at bounding box center [990, 411] width 114 height 31
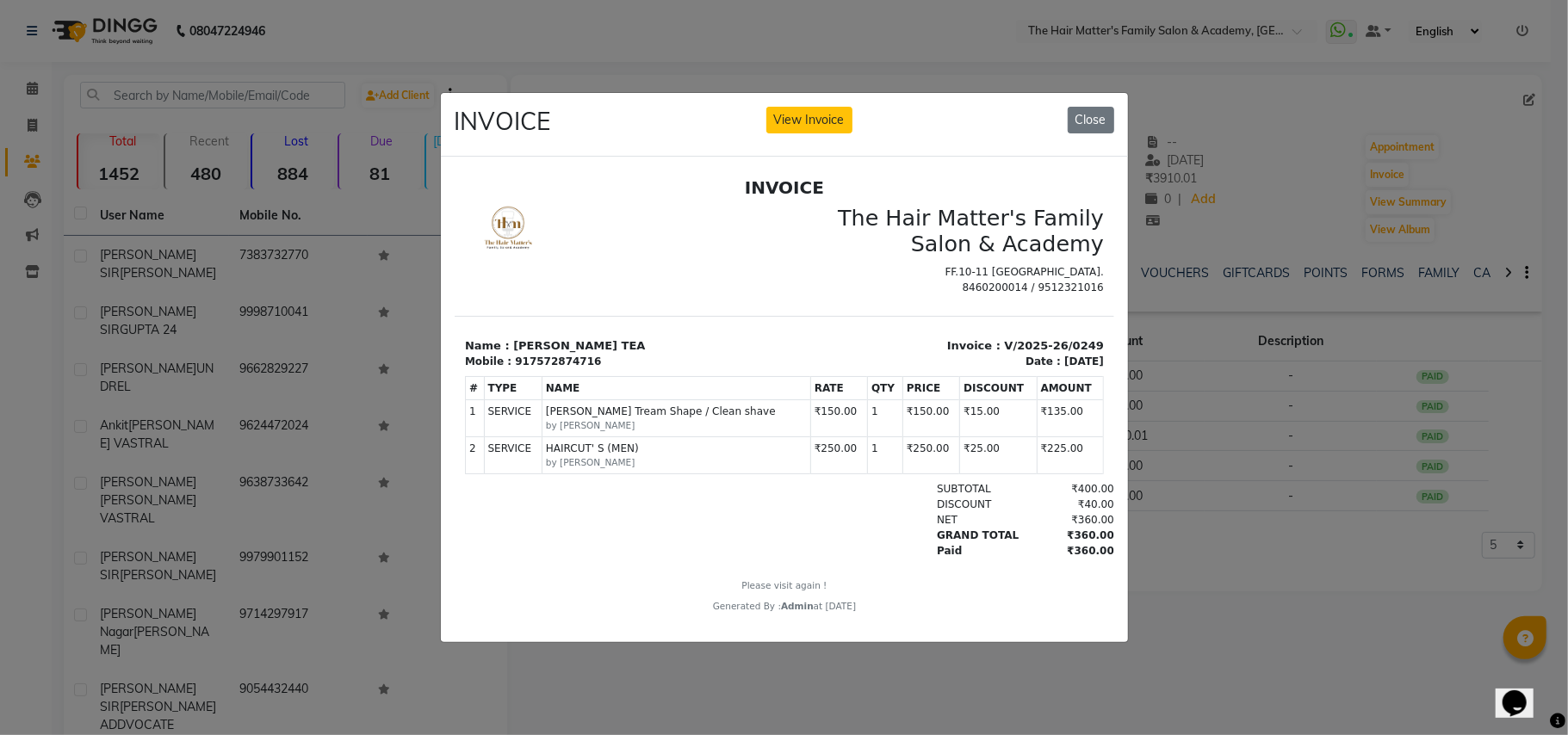
scroll to position [12, 0]
click at [1221, 545] on ngb-modal-window "INVOICE View Invoice Close" at bounding box center [784, 367] width 1568 height 735
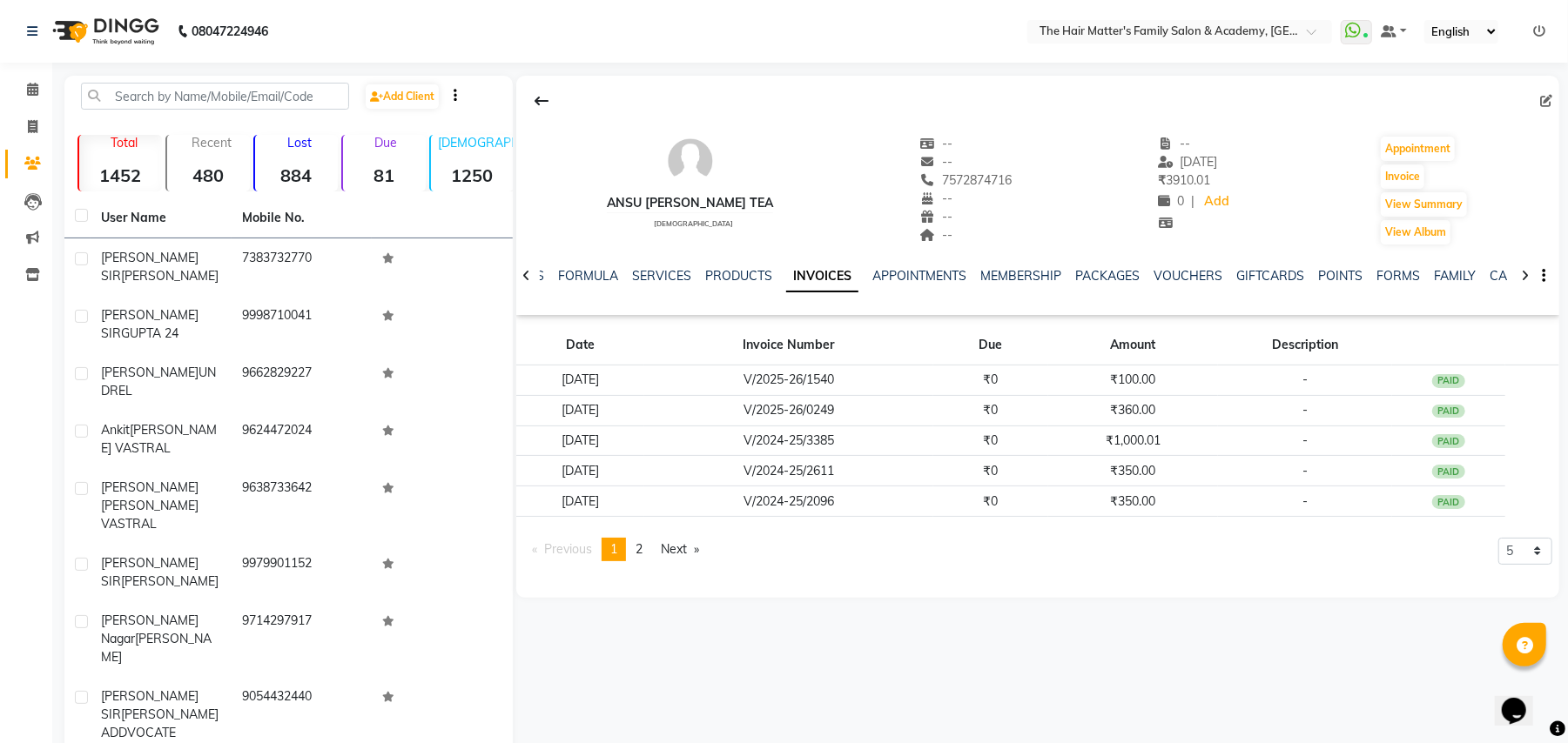
click at [1541, 28] on icon at bounding box center [1539, 31] width 13 height 13
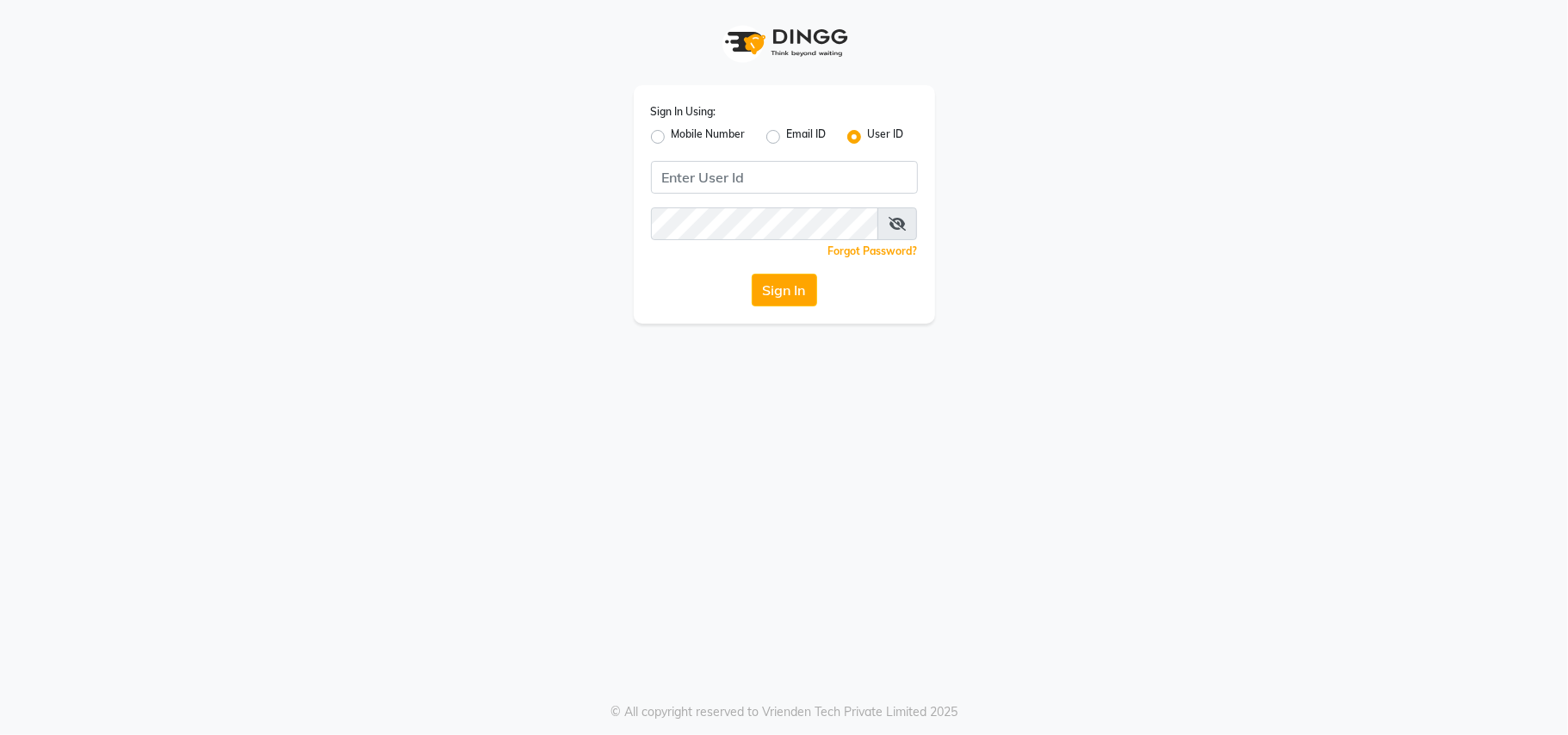
click at [656, 143] on div "Mobile Number" at bounding box center [698, 137] width 94 height 21
click at [666, 129] on div "Mobile Number" at bounding box center [698, 137] width 94 height 21
click at [671, 133] on label "Mobile Number" at bounding box center [708, 137] width 74 height 21
click at [671, 133] on input "Mobile Number" at bounding box center [677, 133] width 11 height 11
radio input "true"
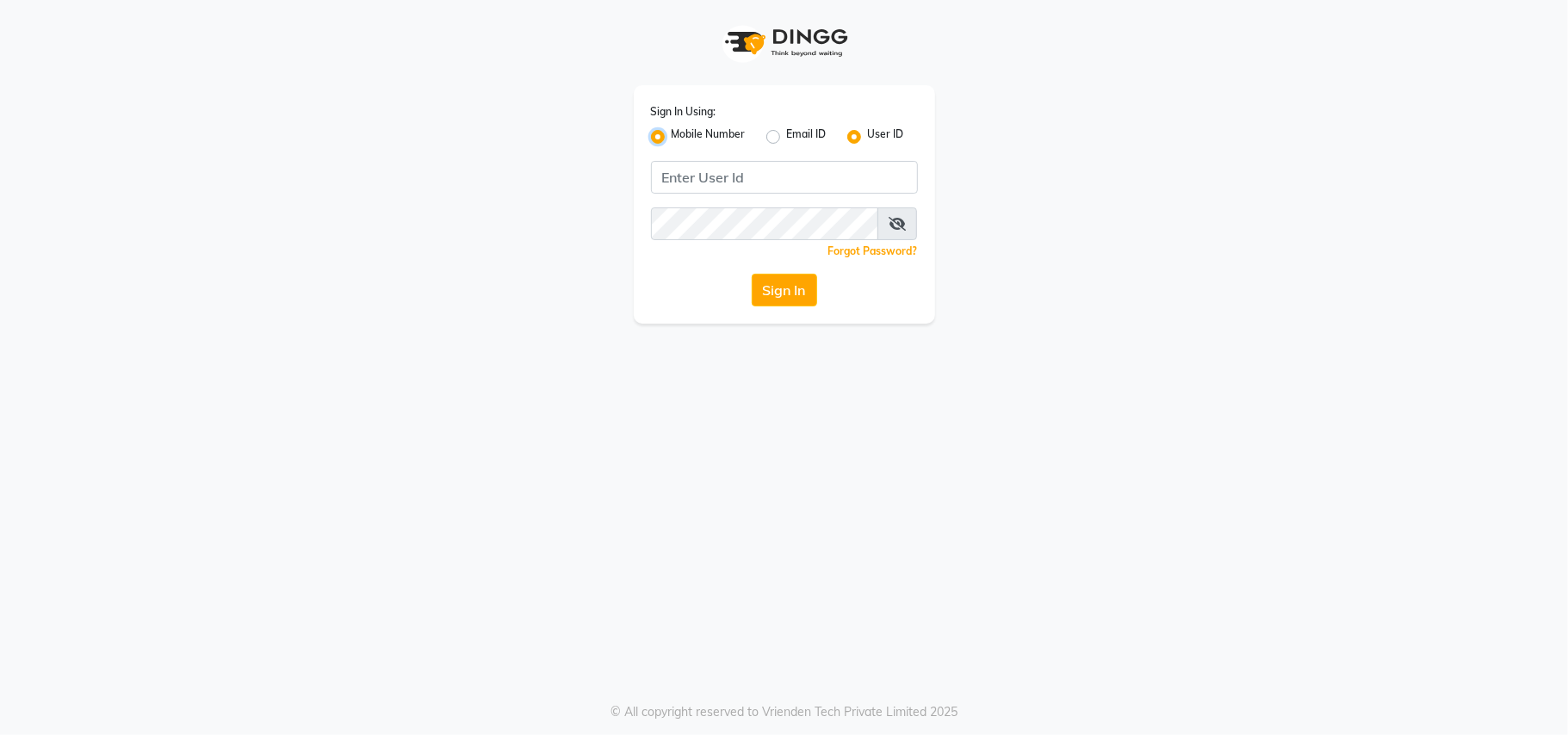
radio input "false"
click at [762, 182] on input "Username" at bounding box center [812, 177] width 209 height 32
type input "8433557965"
click at [751, 274] on button "Sign In" at bounding box center [784, 290] width 66 height 32
